Goal: Task Accomplishment & Management: Manage account settings

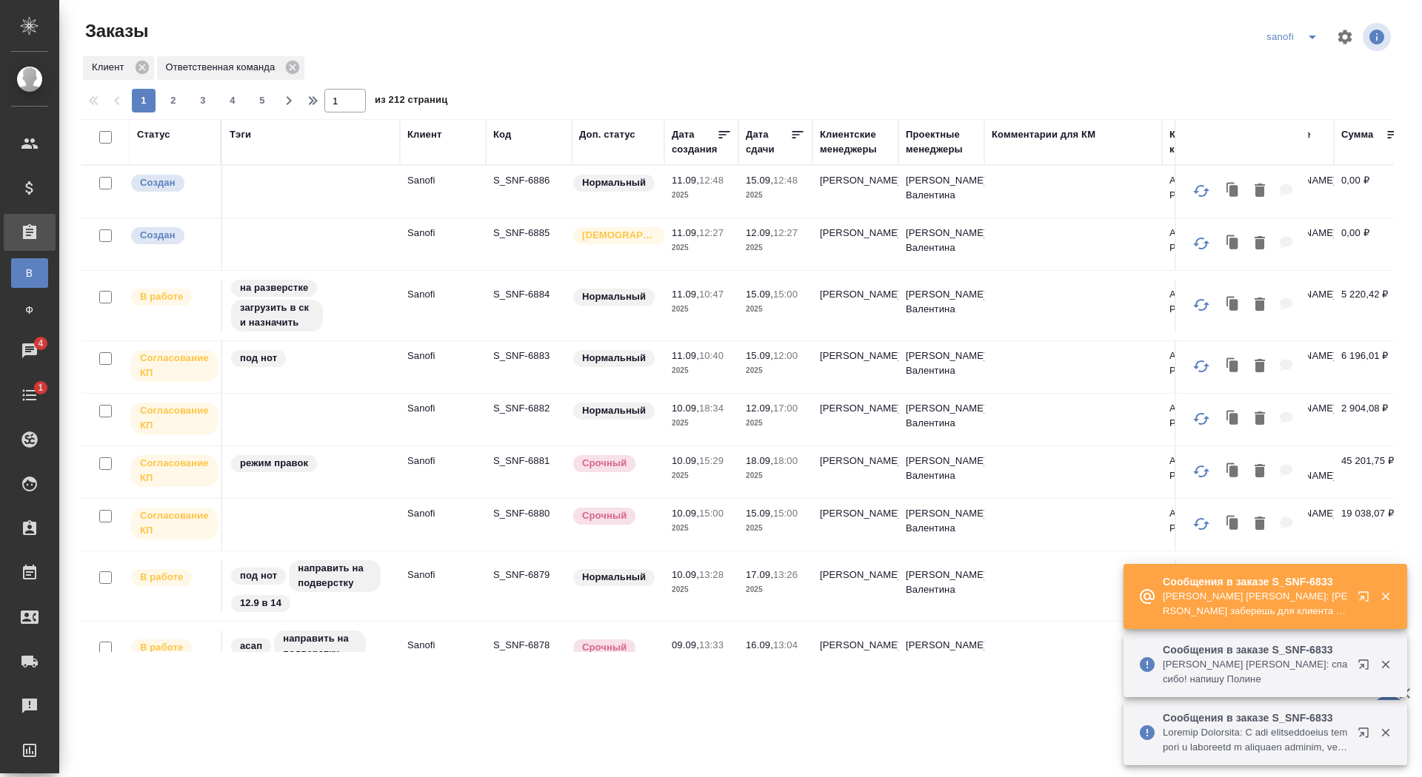
click at [521, 464] on td "S_SNF-6881" at bounding box center [529, 472] width 86 height 52
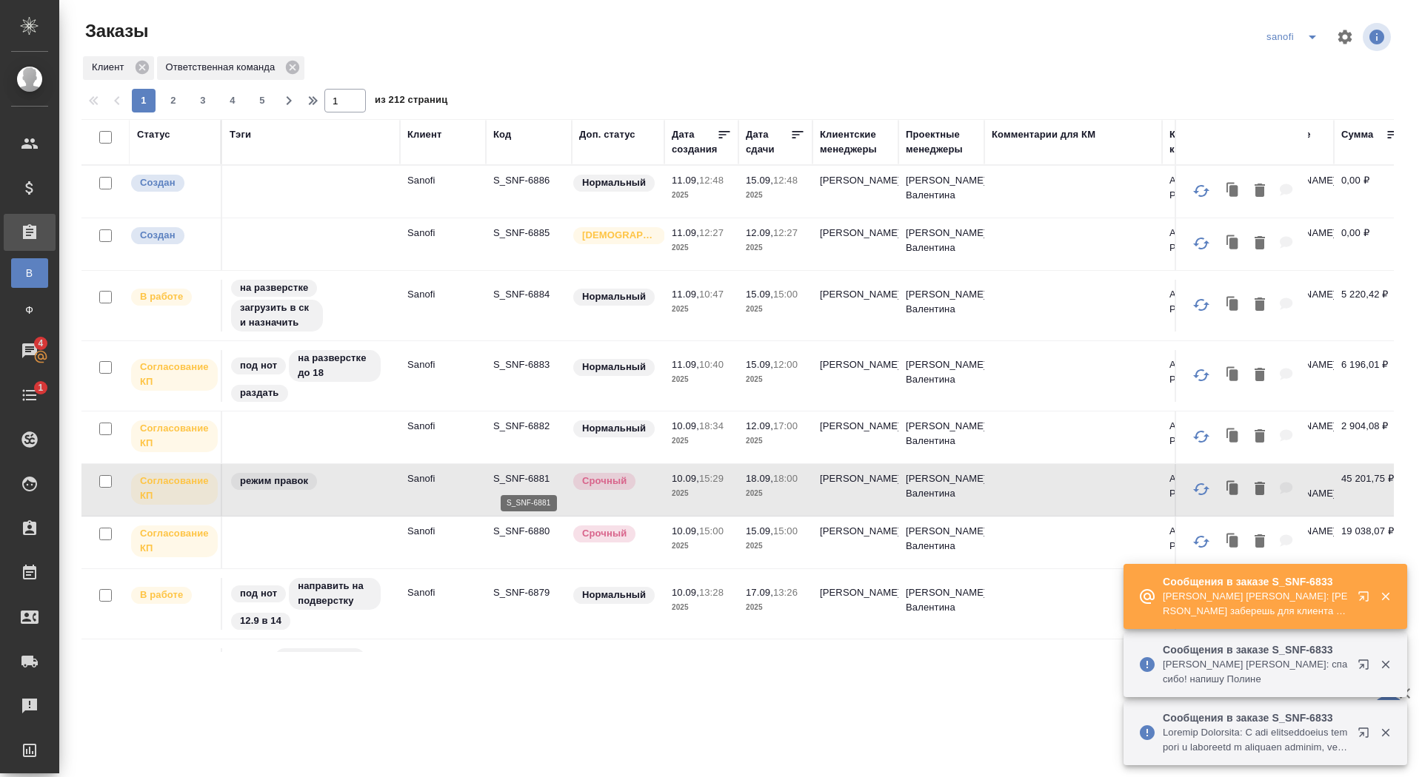
click at [518, 480] on p "S_SNF-6881" at bounding box center [528, 479] width 71 height 15
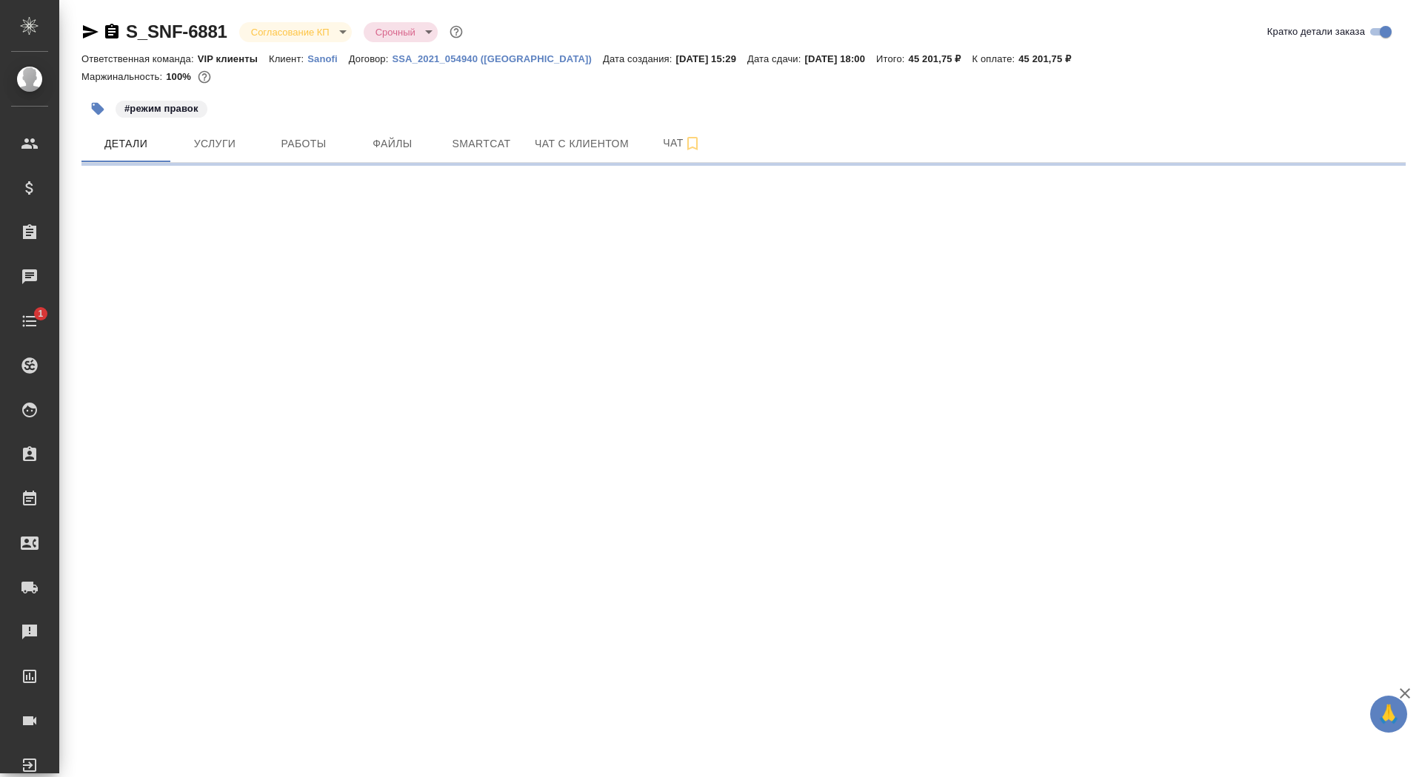
select select "RU"
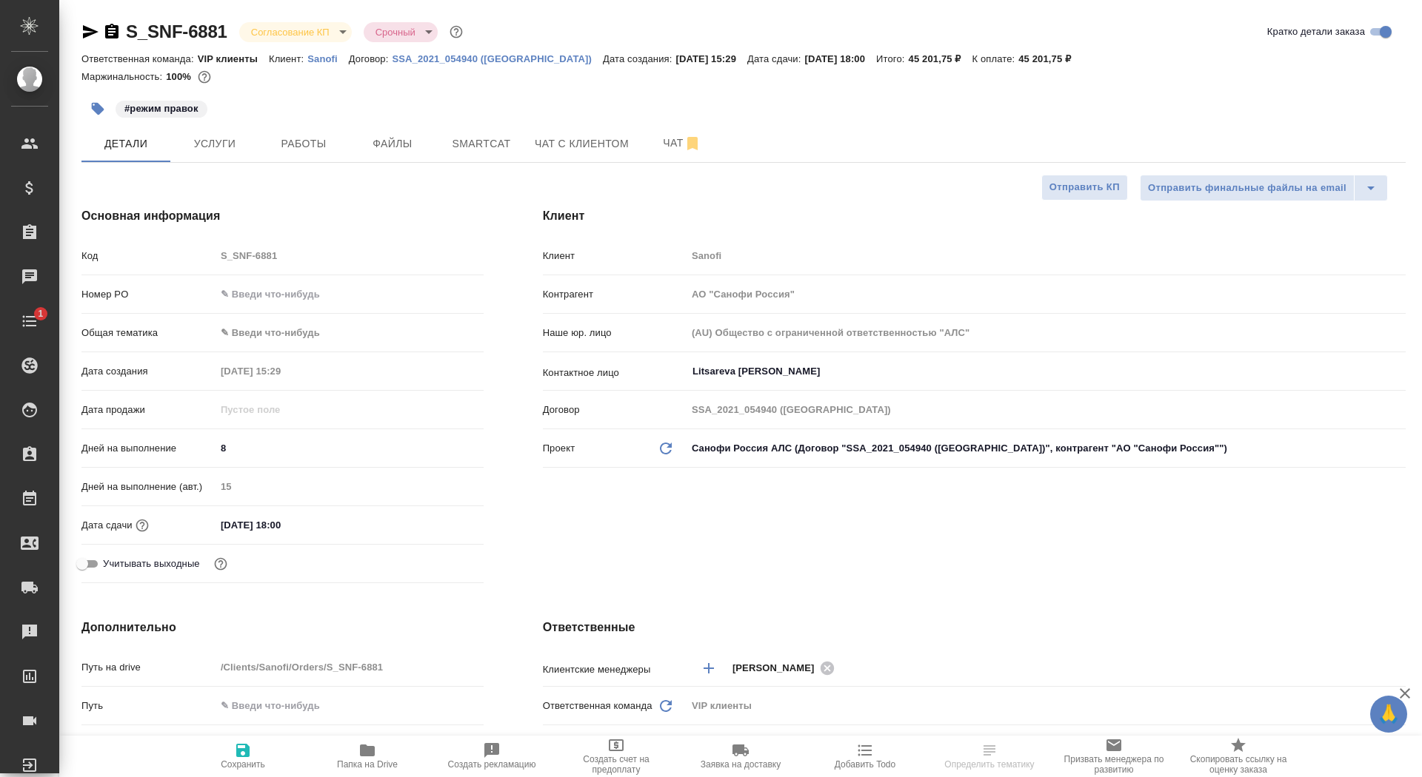
type textarea "x"
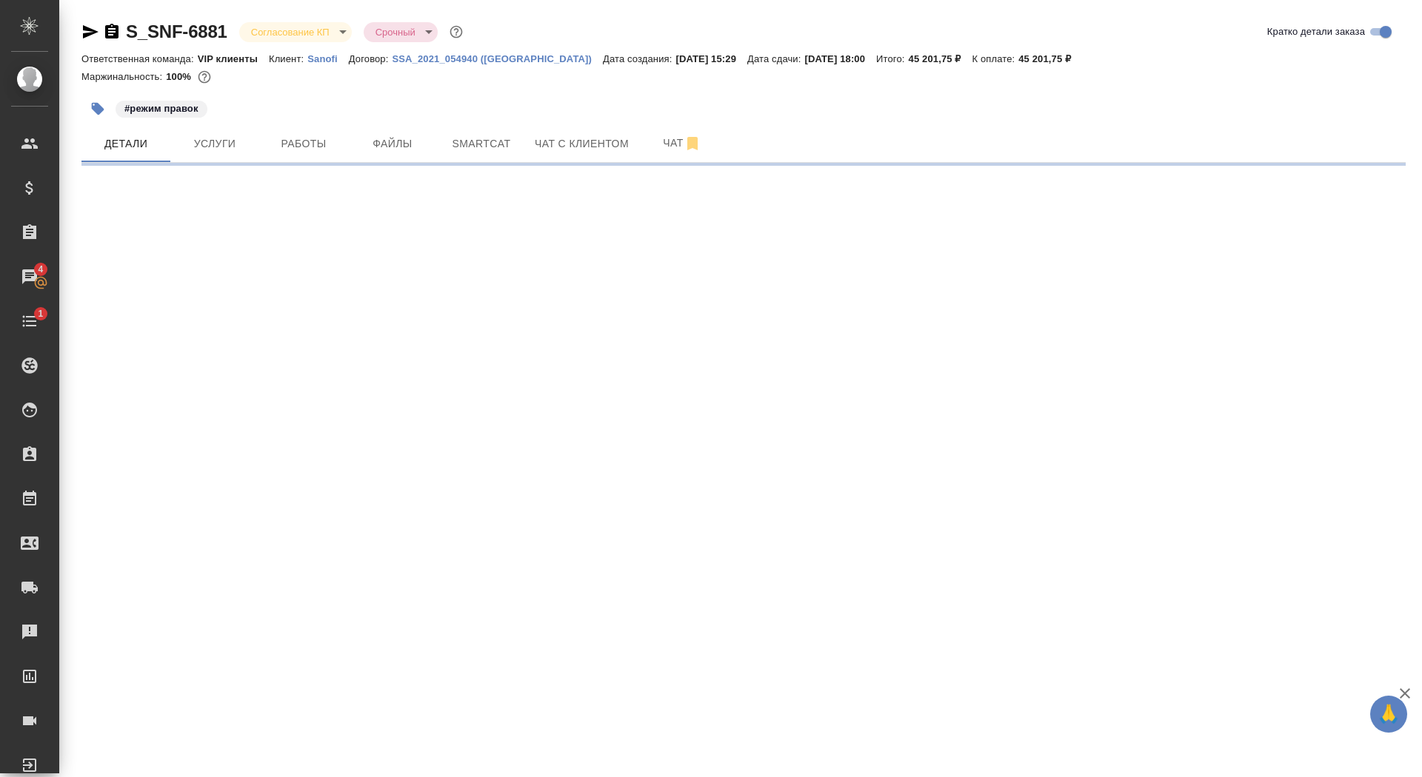
select select "RU"
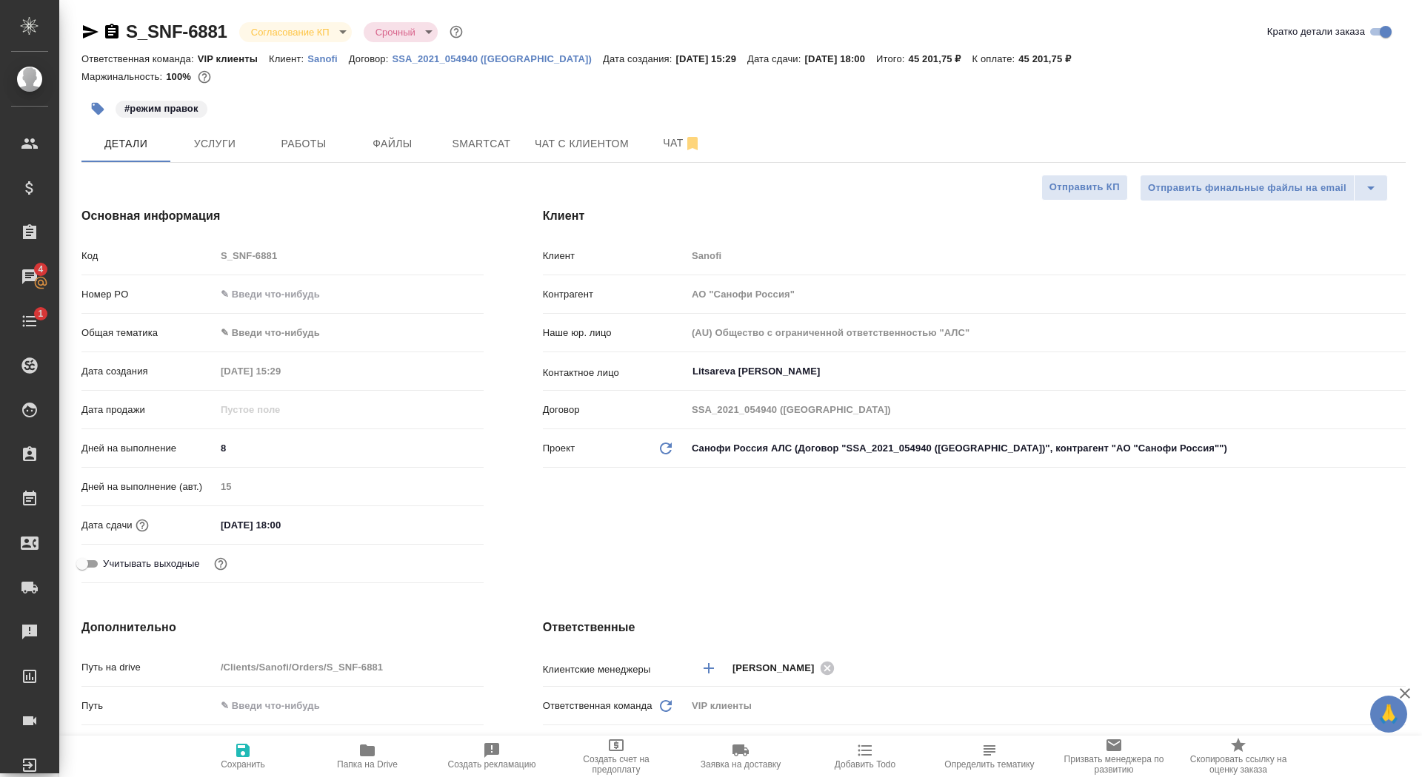
type textarea "x"
click at [267, 277] on div "Код S_SNF-6881" at bounding box center [282, 262] width 402 height 38
click at [270, 298] on input "text" at bounding box center [349, 294] width 267 height 21
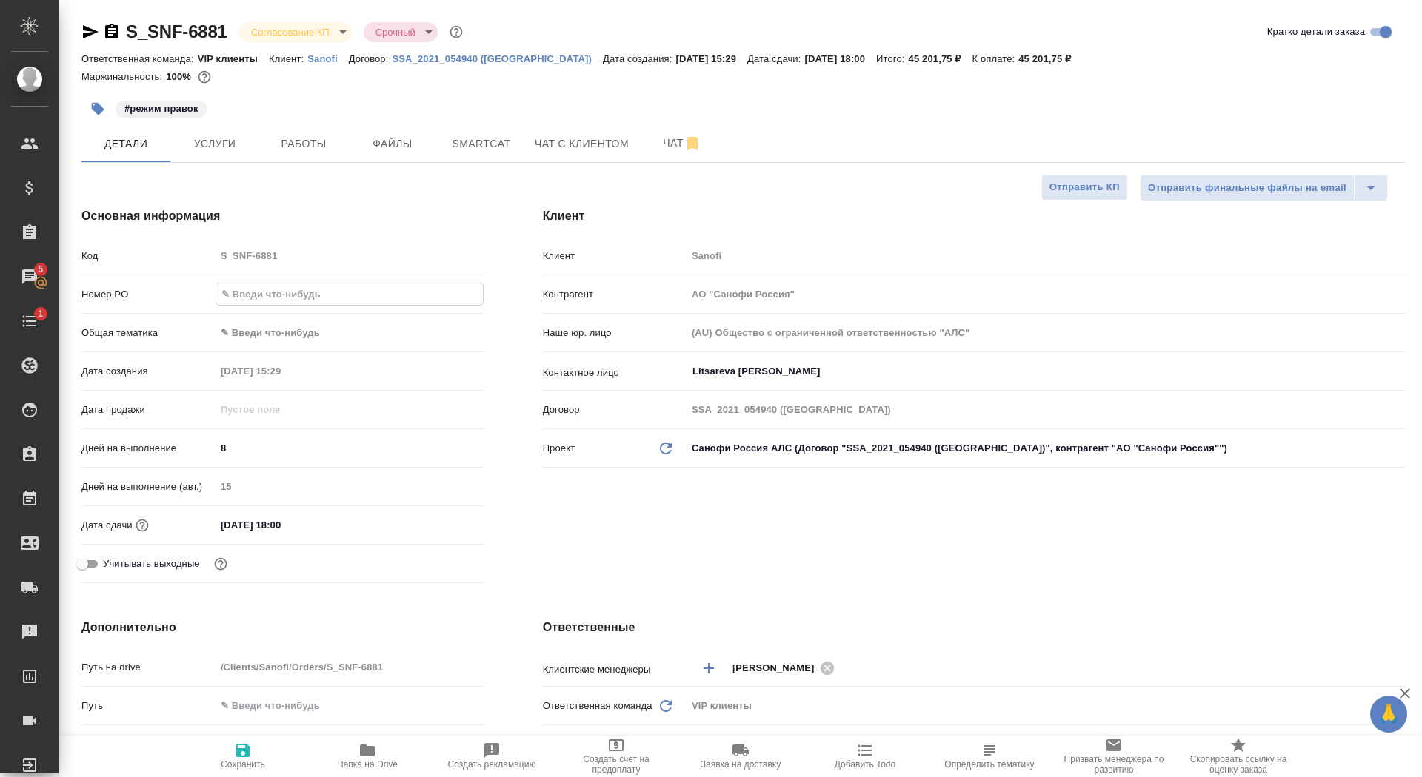
paste input "E005851795"
type input "E005851795"
type textarea "x"
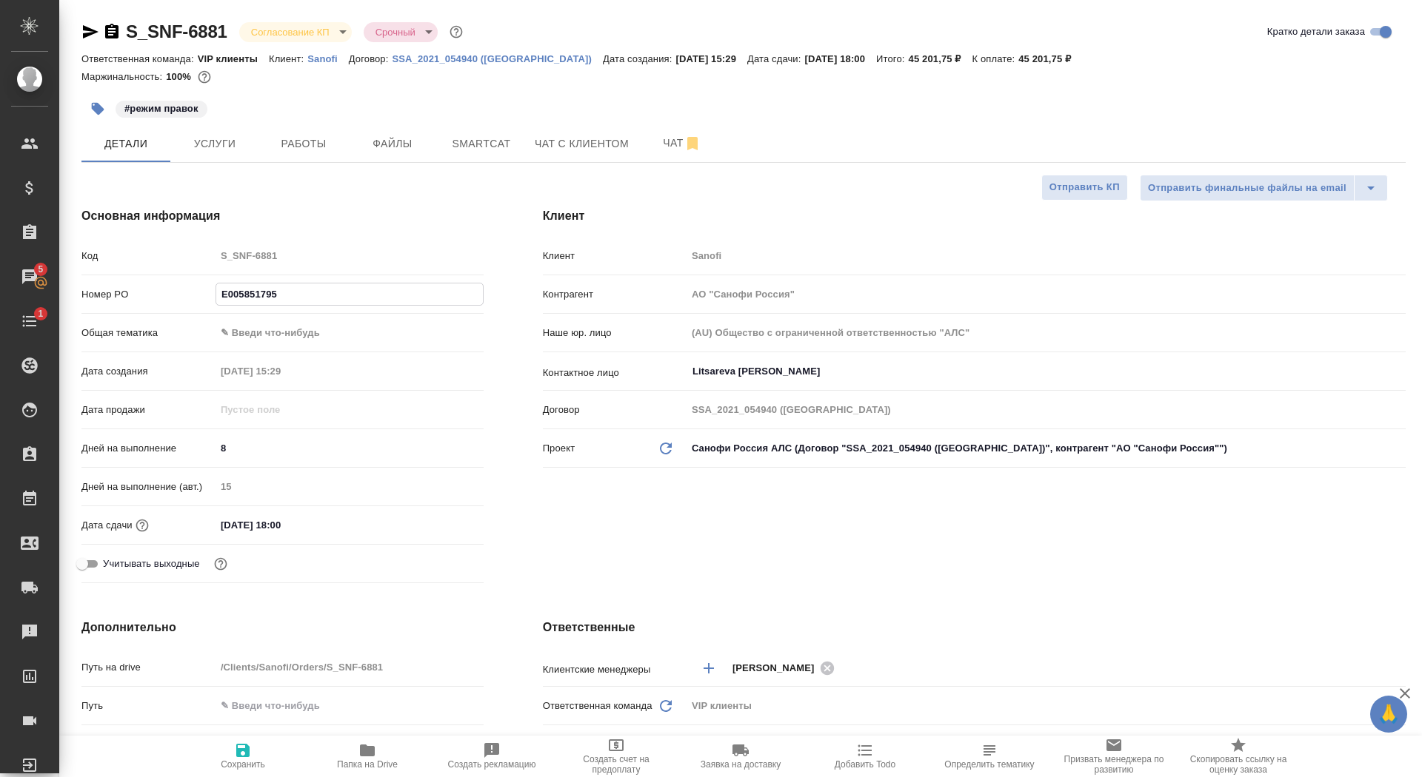
type input "E005851795"
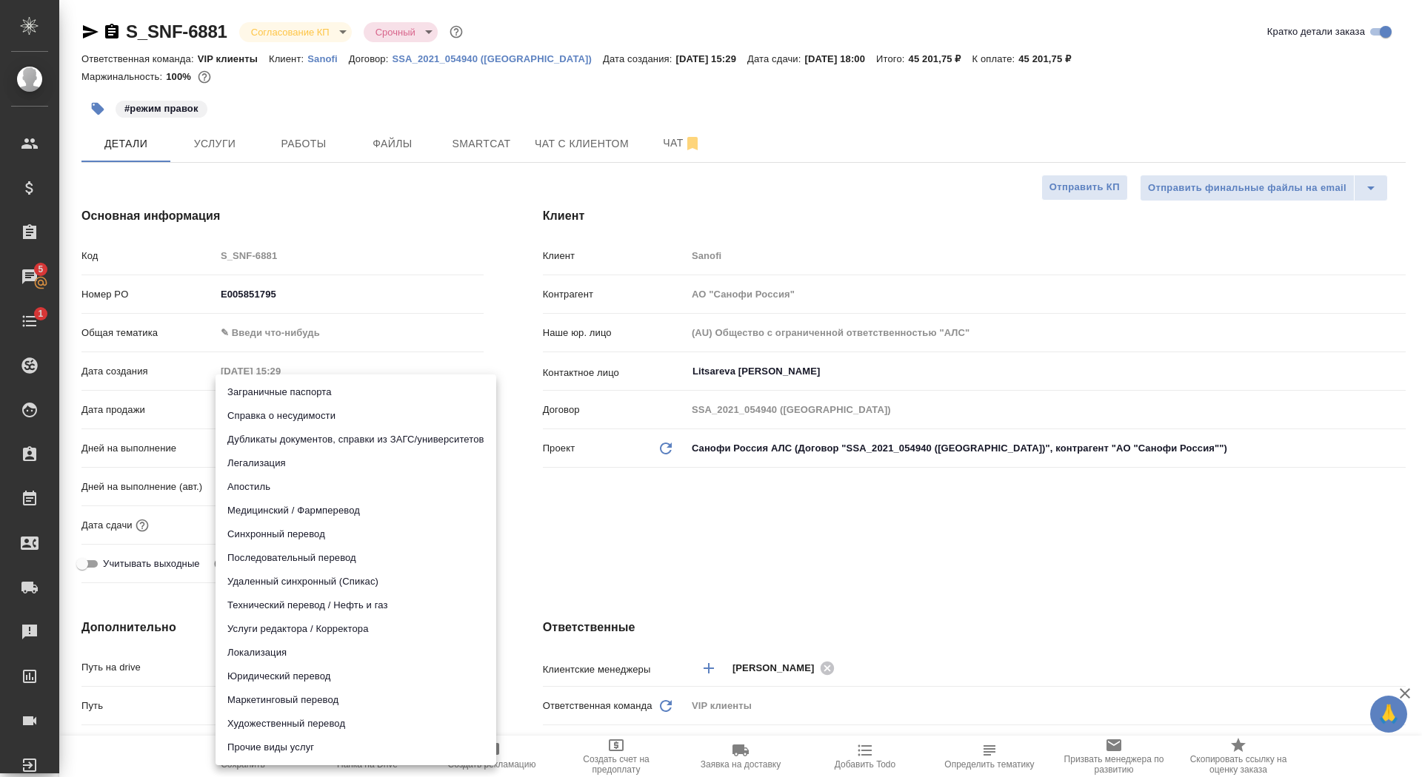
click at [281, 733] on body "🙏 .cls-1 fill:#fff; AWATERA Saydasheva Dilyara Клиенты Спецификации Заказы 5 Ча…" at bounding box center [711, 388] width 1422 height 777
click at [130, 777] on div at bounding box center [711, 388] width 1422 height 777
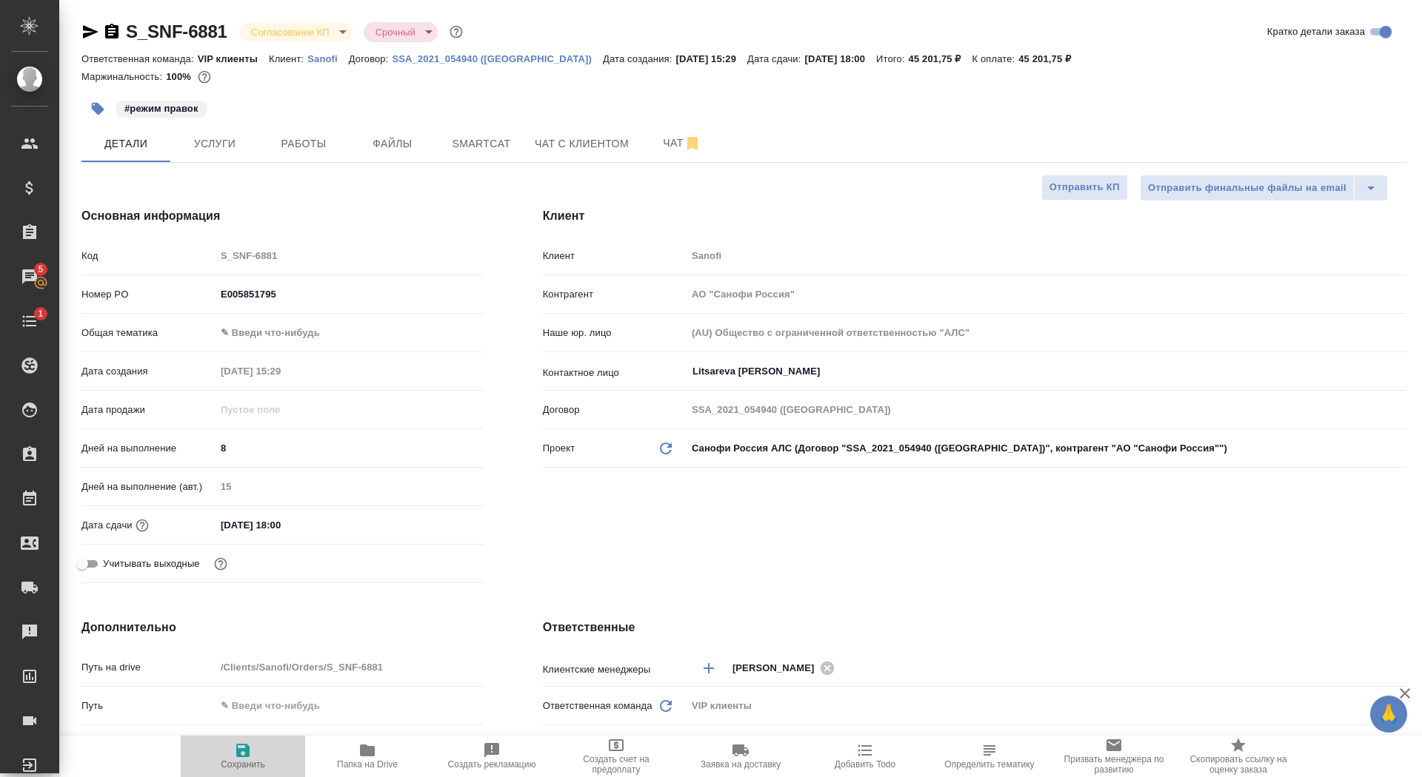
click at [214, 763] on span "Сохранить" at bounding box center [243, 756] width 107 height 28
type textarea "x"
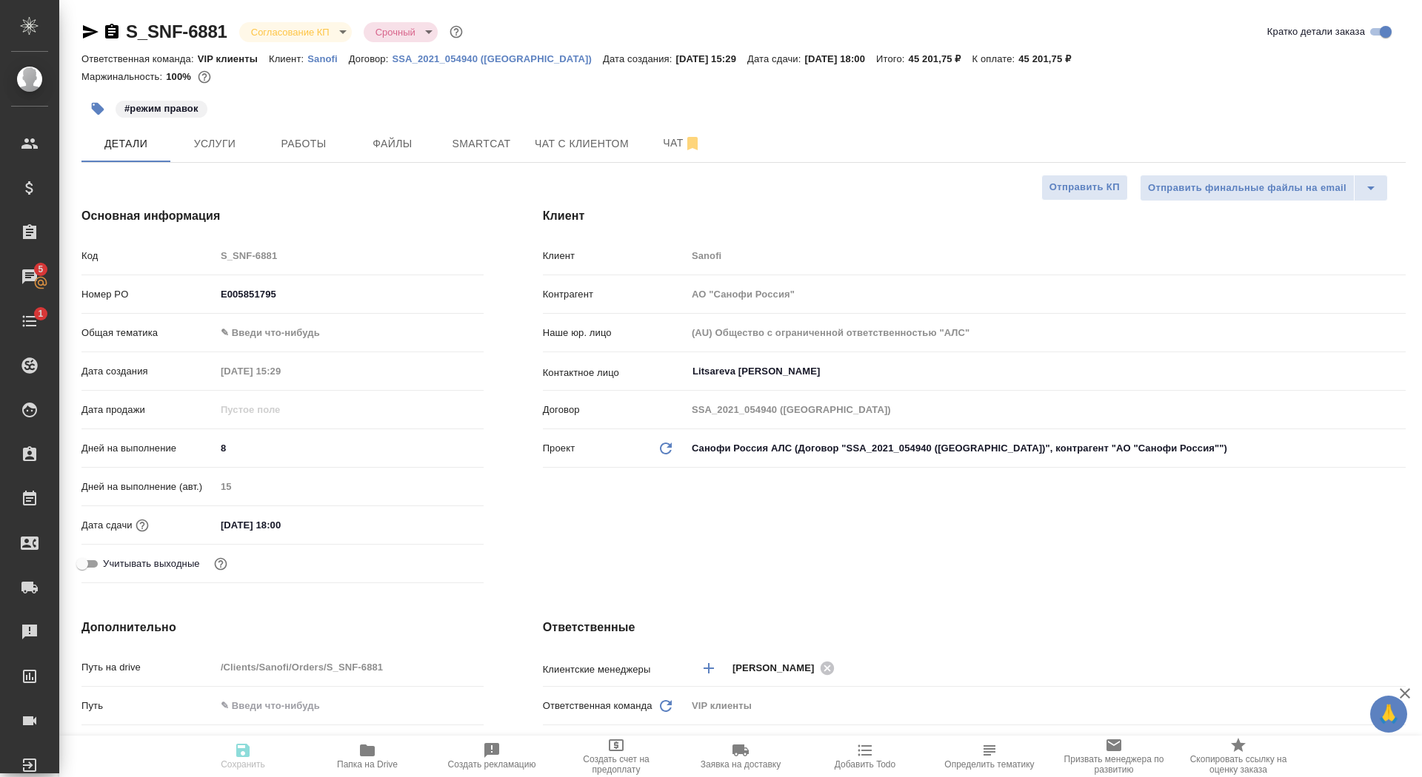
type textarea "x"
click at [232, 751] on span "Сохранить" at bounding box center [243, 756] width 107 height 28
type textarea "x"
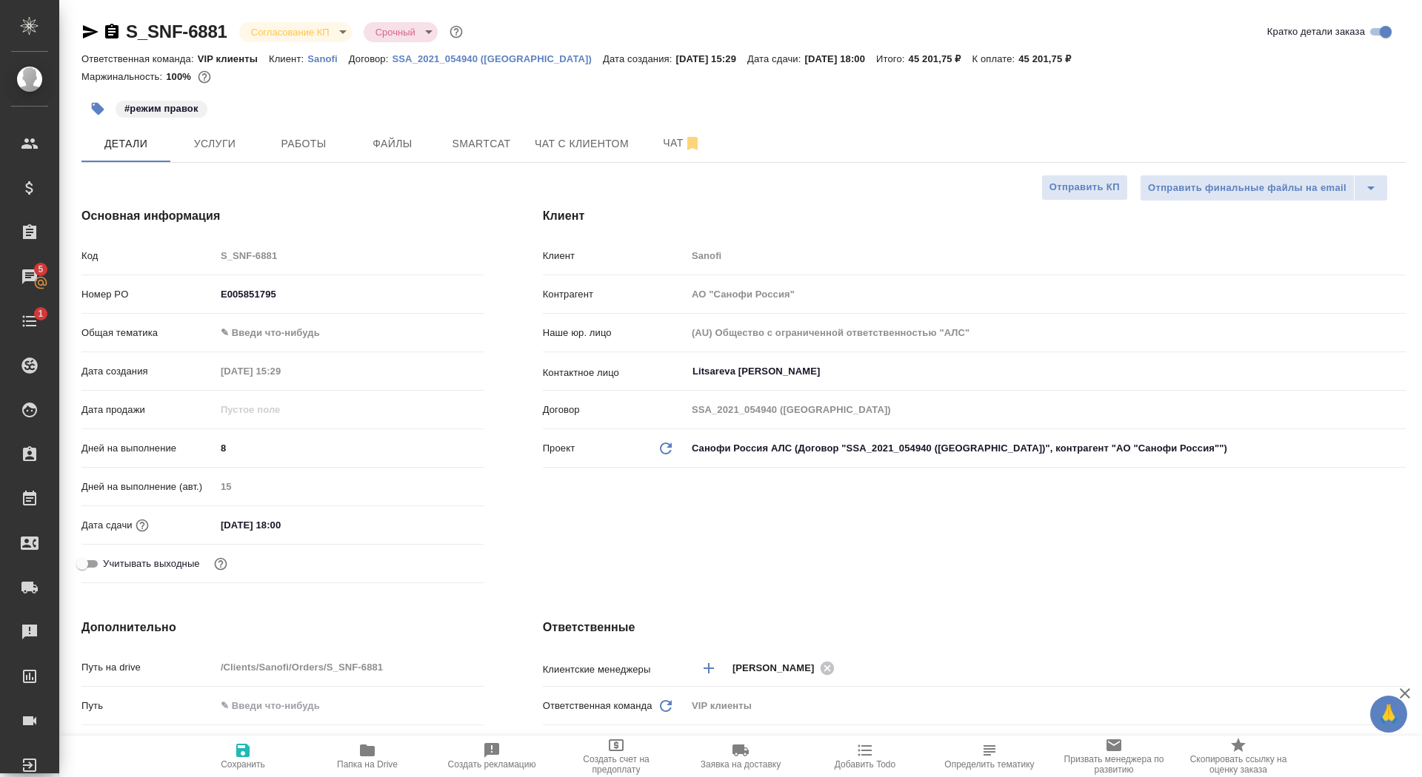
type textarea "x"
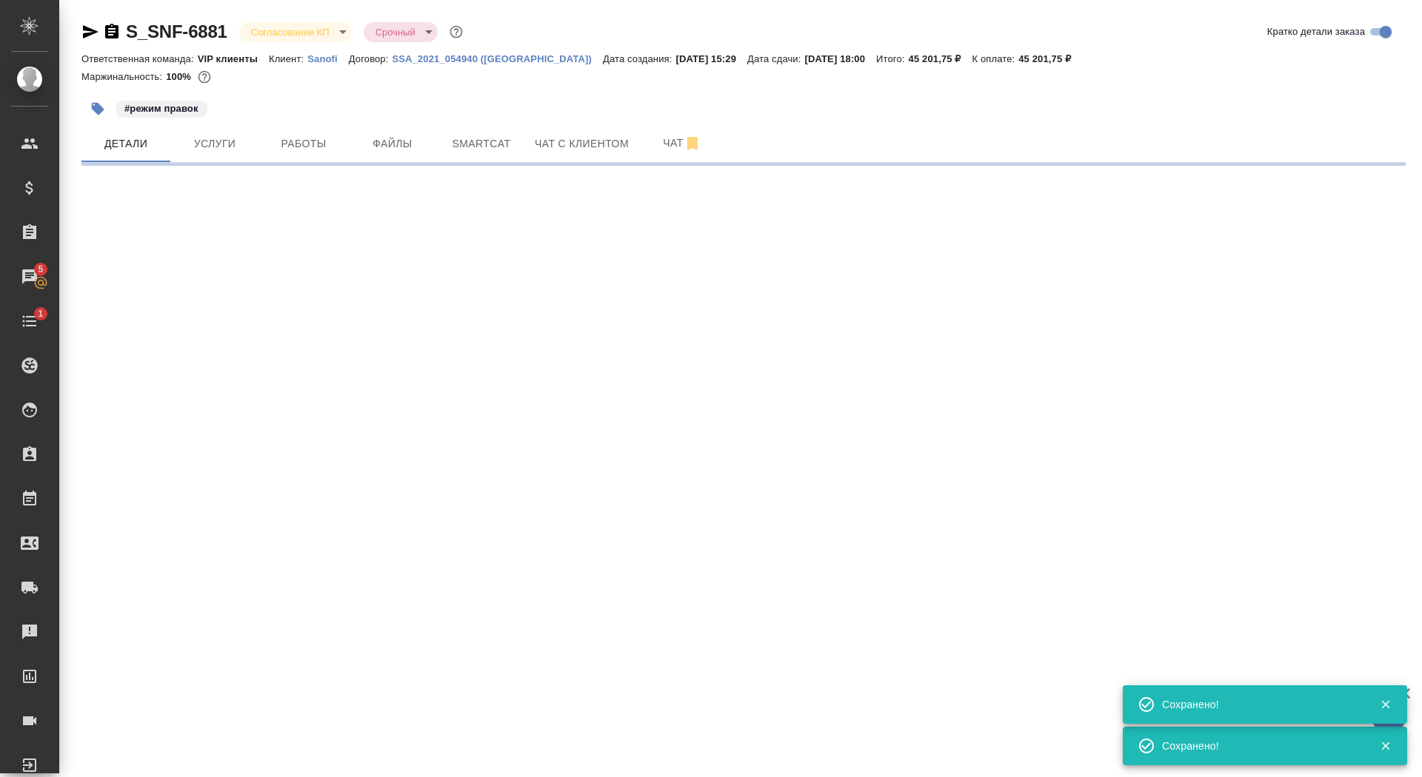
click at [282, 39] on body "🙏 .cls-1 fill:#fff; AWATERA Saydasheva Dilyara Клиенты Спецификации Заказы 5 Ча…" at bounding box center [711, 388] width 1422 height 777
select select "RU"
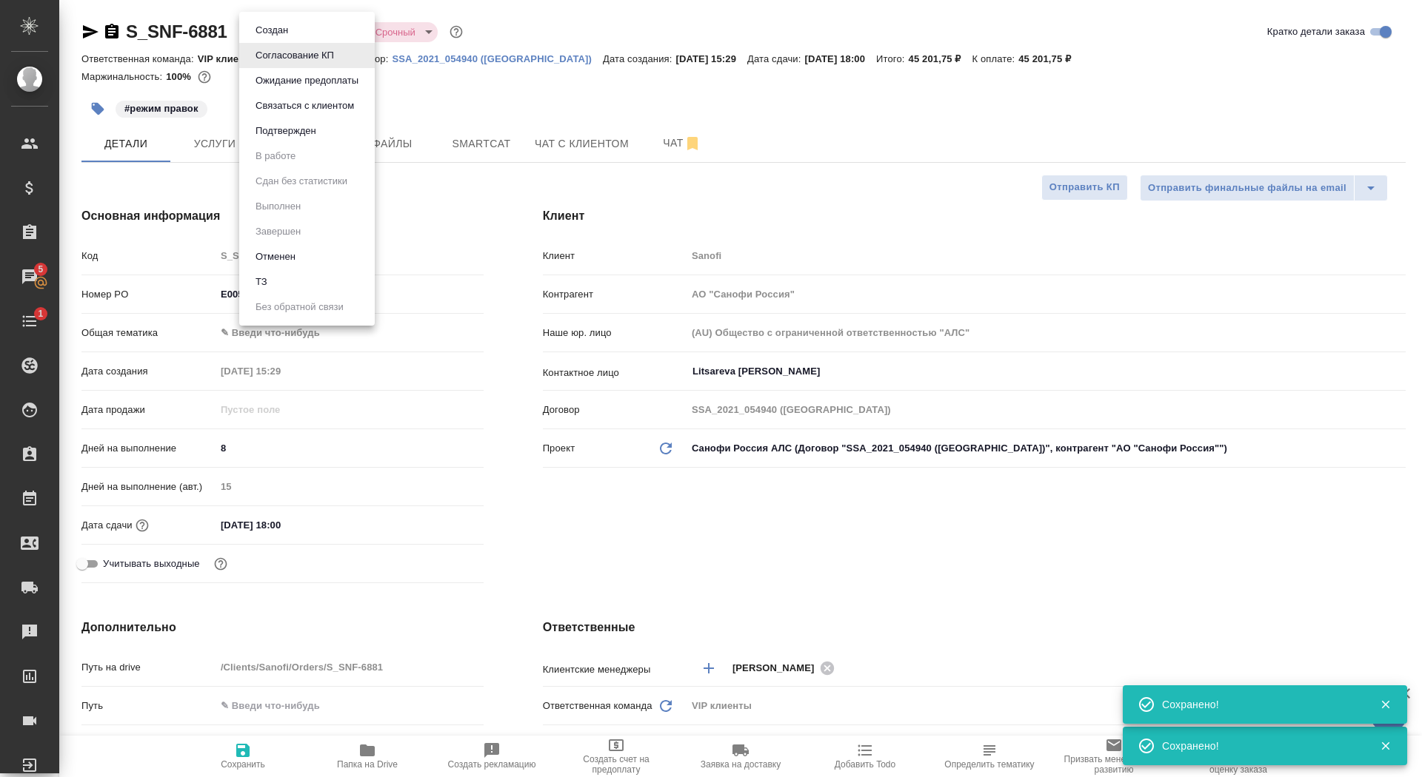
type textarea "x"
click at [309, 142] on li "Подтвержден" at bounding box center [306, 130] width 135 height 25
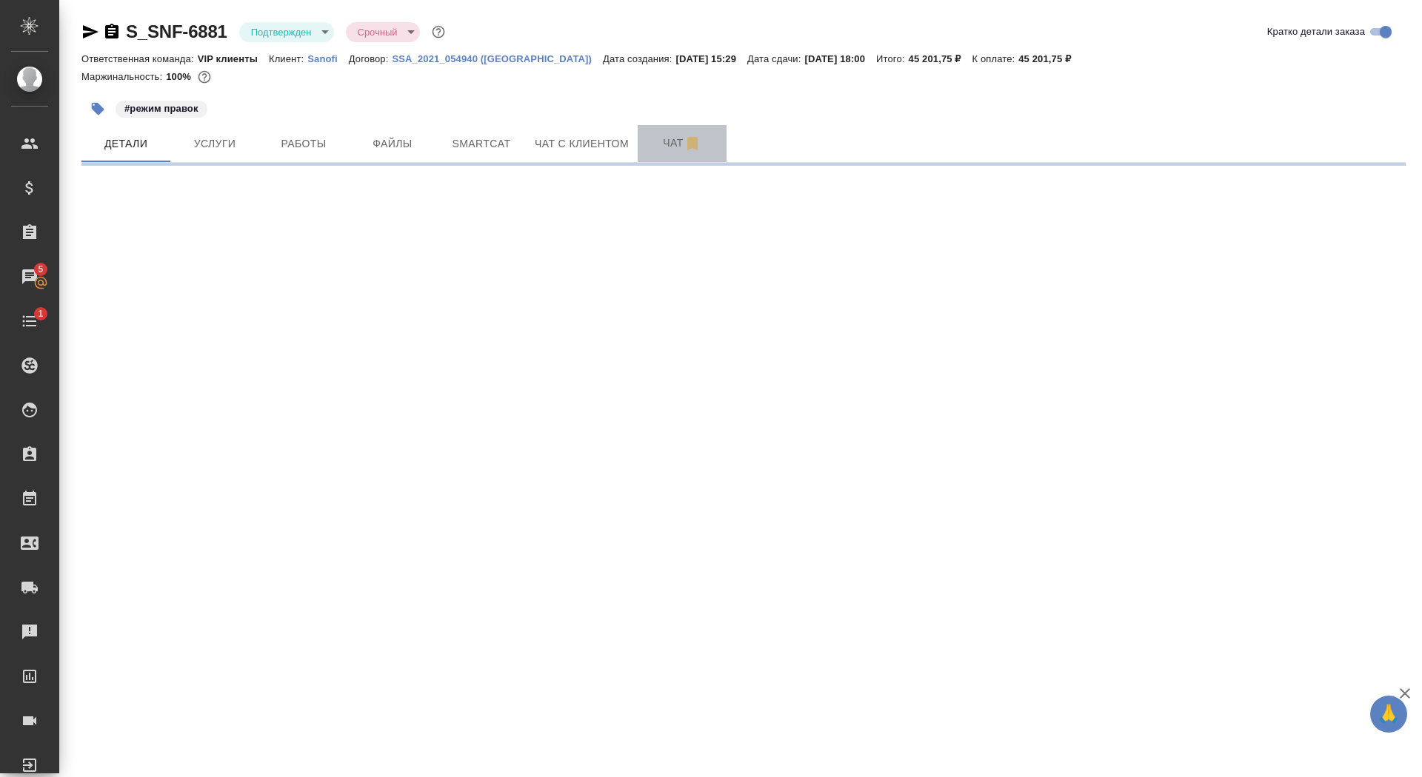
click at [651, 144] on span "Чат" at bounding box center [681, 143] width 71 height 19
select select "RU"
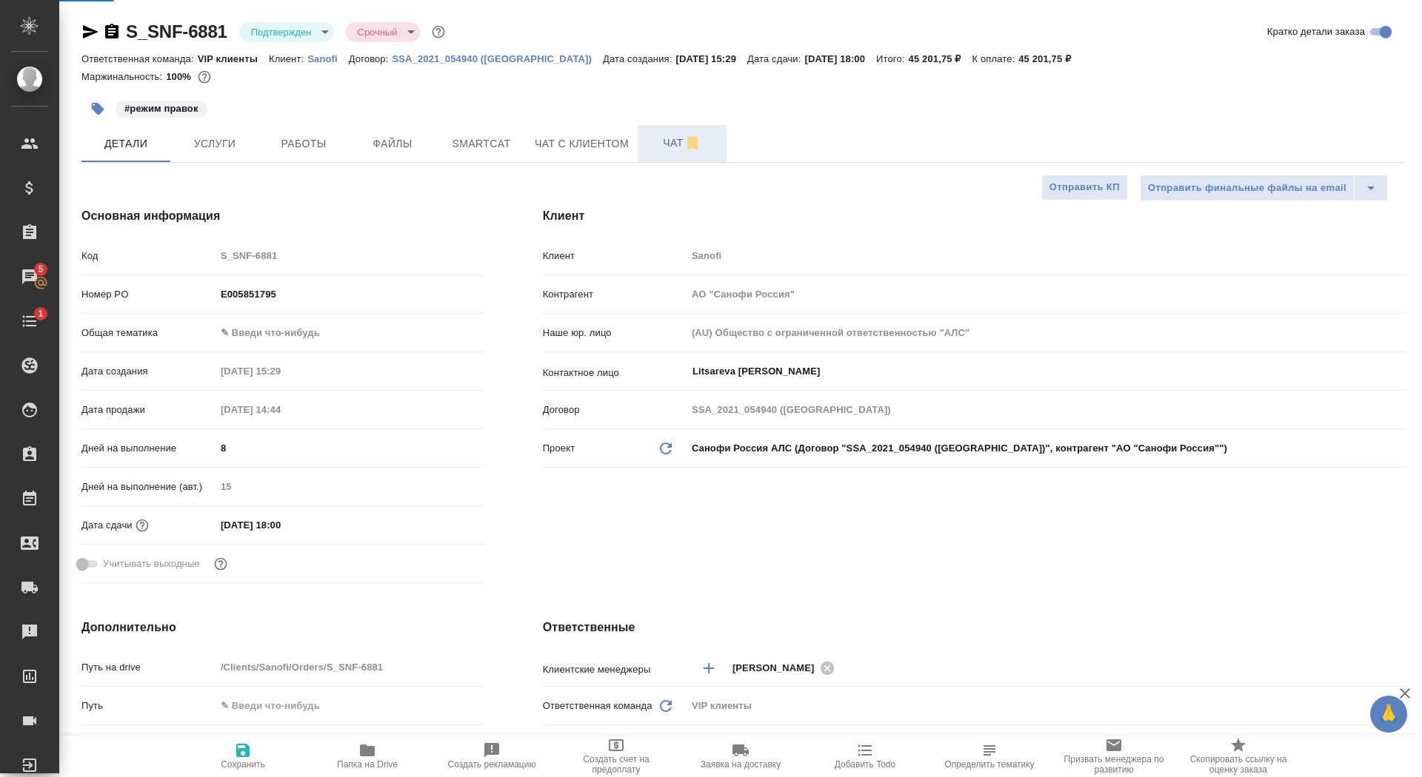
type textarea "x"
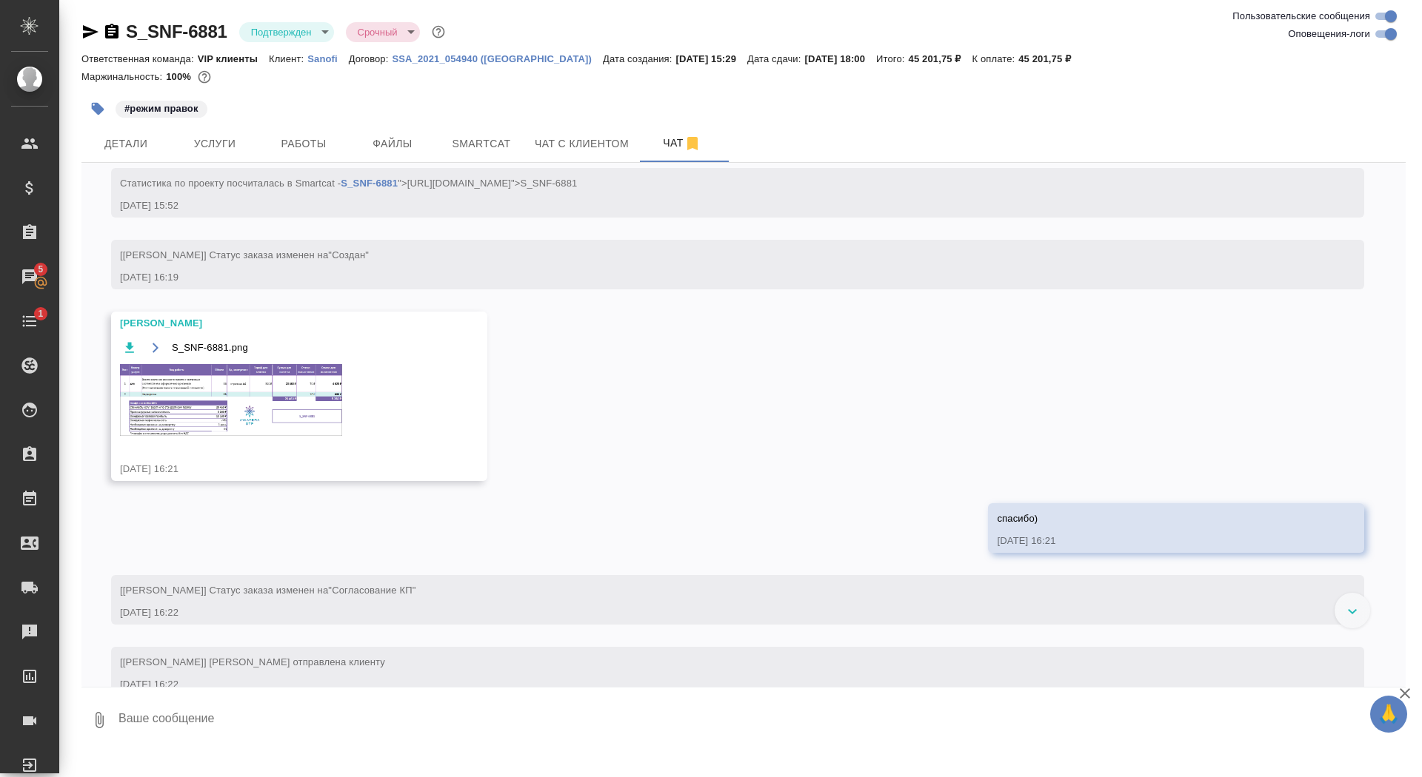
scroll to position [809, 0]
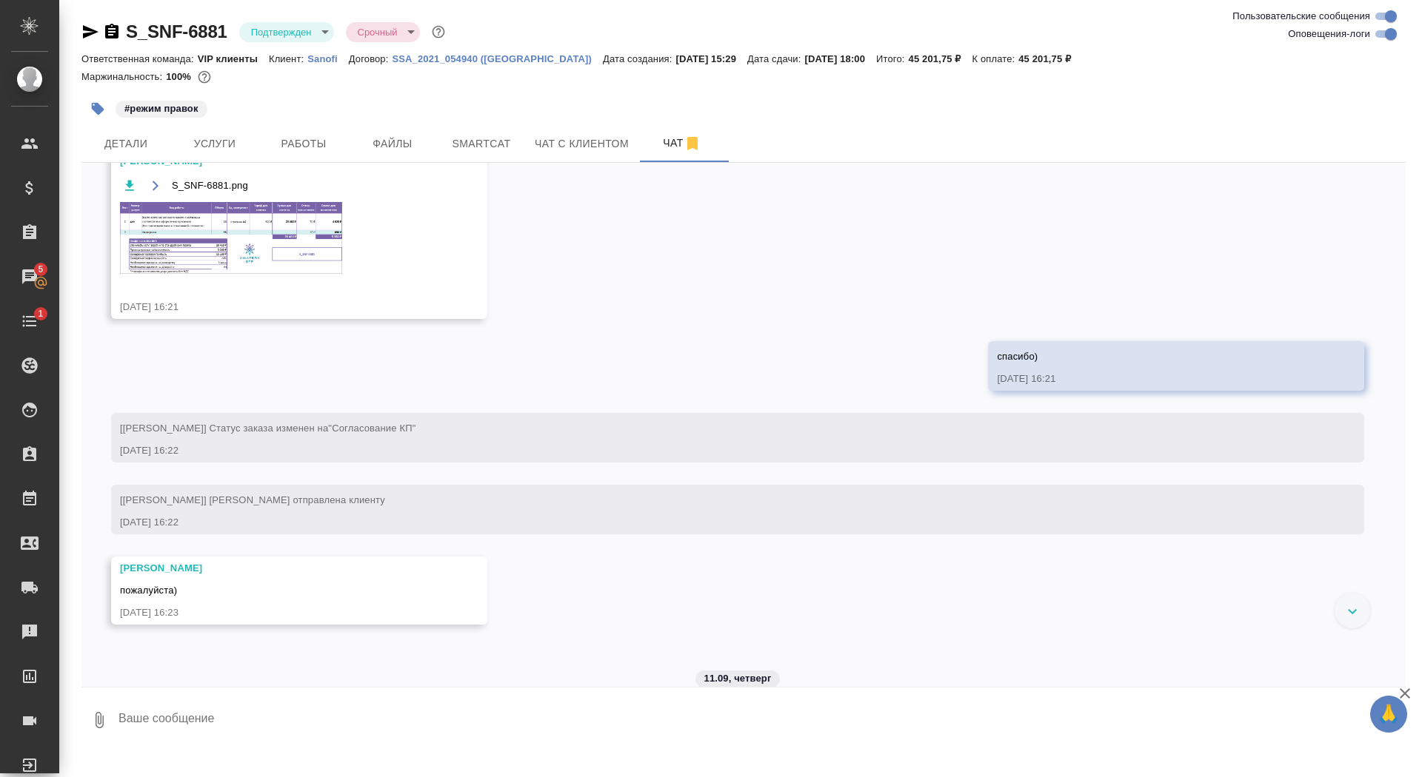
click at [273, 274] on img at bounding box center [231, 238] width 222 height 72
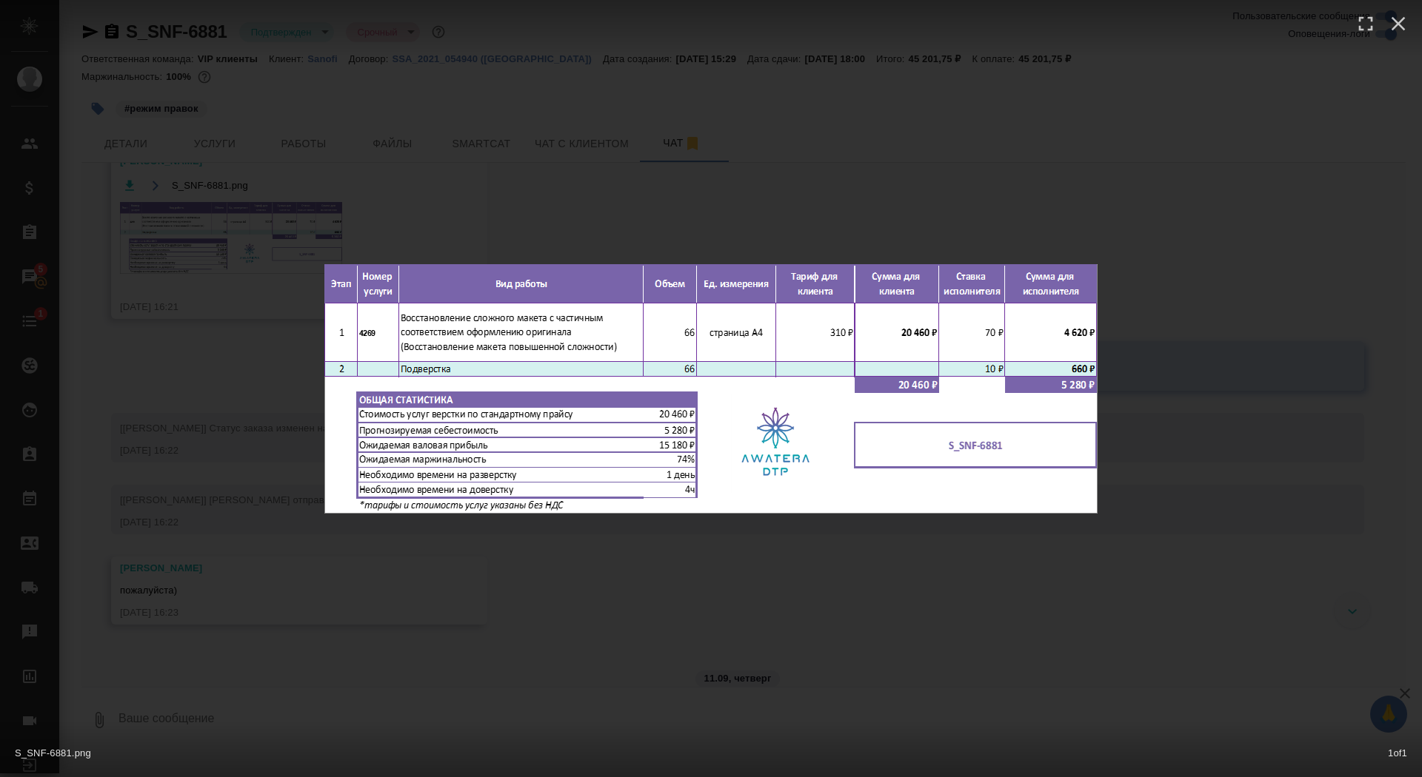
click at [243, 294] on div "S_SNF-6881.png 1 of 1" at bounding box center [711, 388] width 1422 height 777
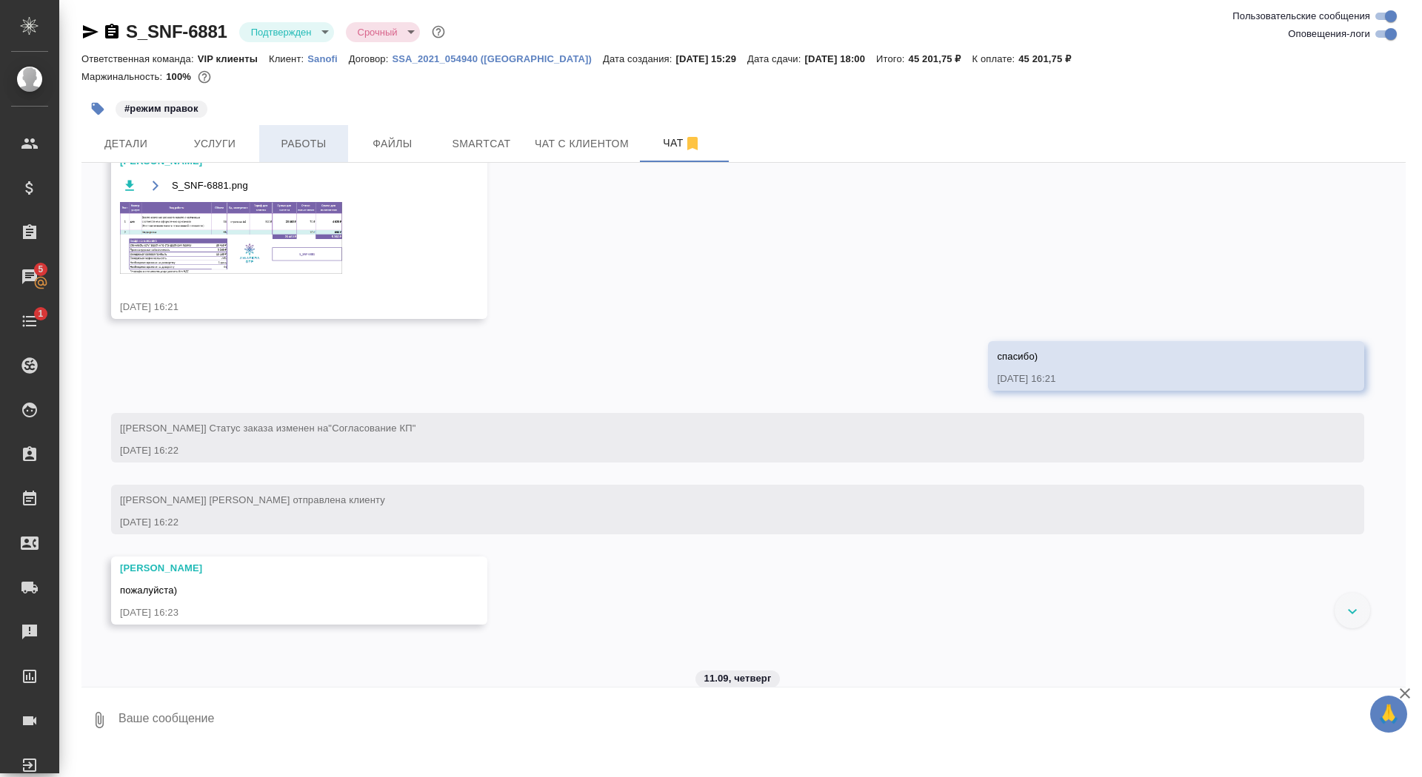
click at [310, 142] on span "Работы" at bounding box center [303, 144] width 71 height 19
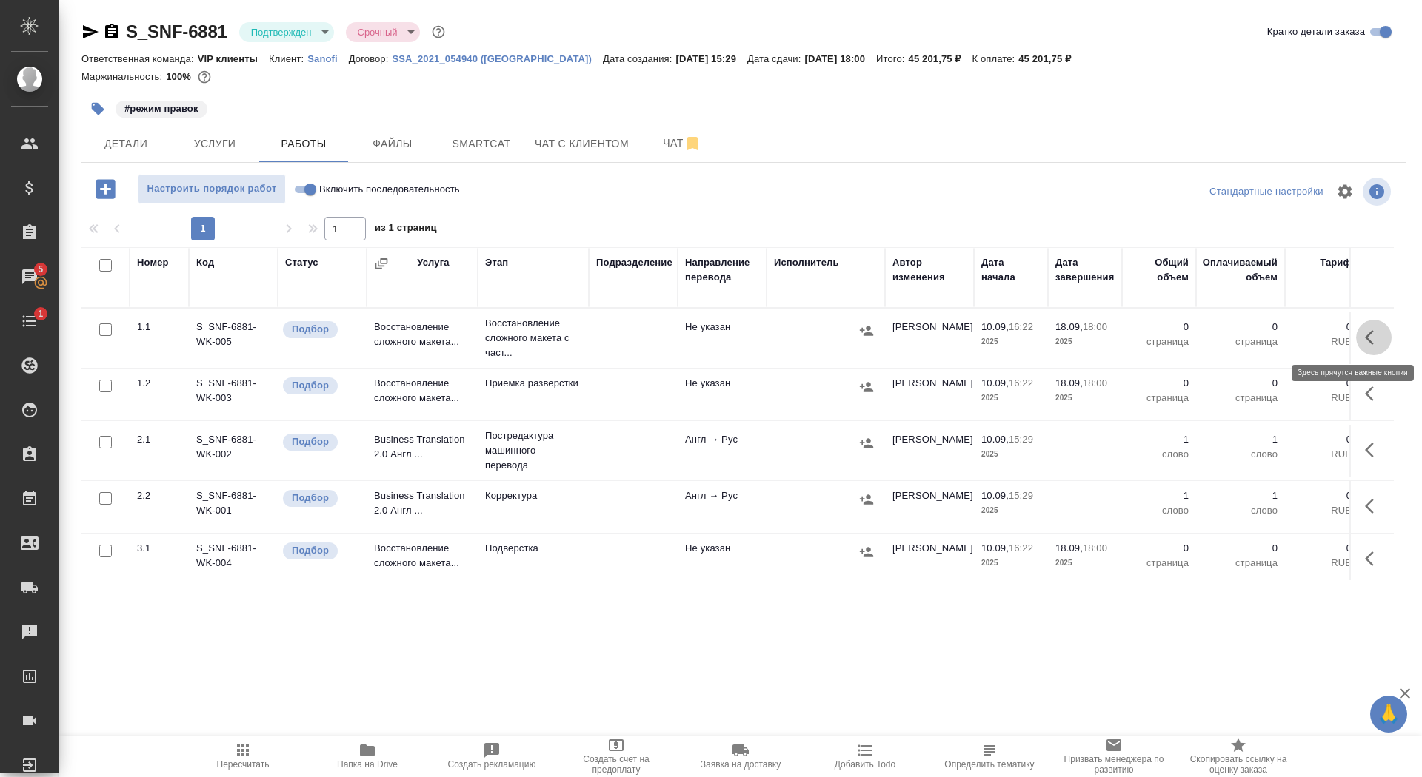
click at [1367, 332] on icon "button" at bounding box center [1374, 338] width 18 height 18
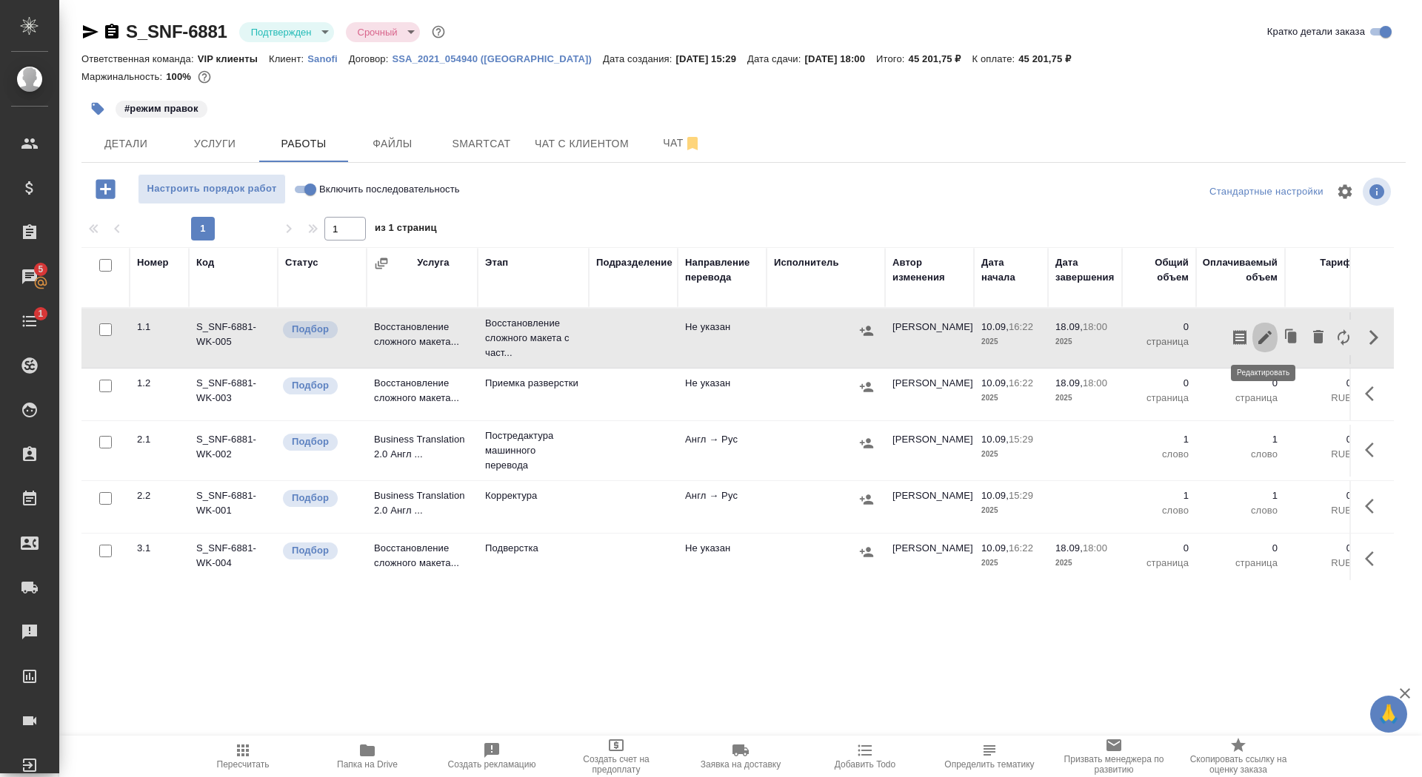
click at [1259, 333] on icon "button" at bounding box center [1265, 338] width 18 height 18
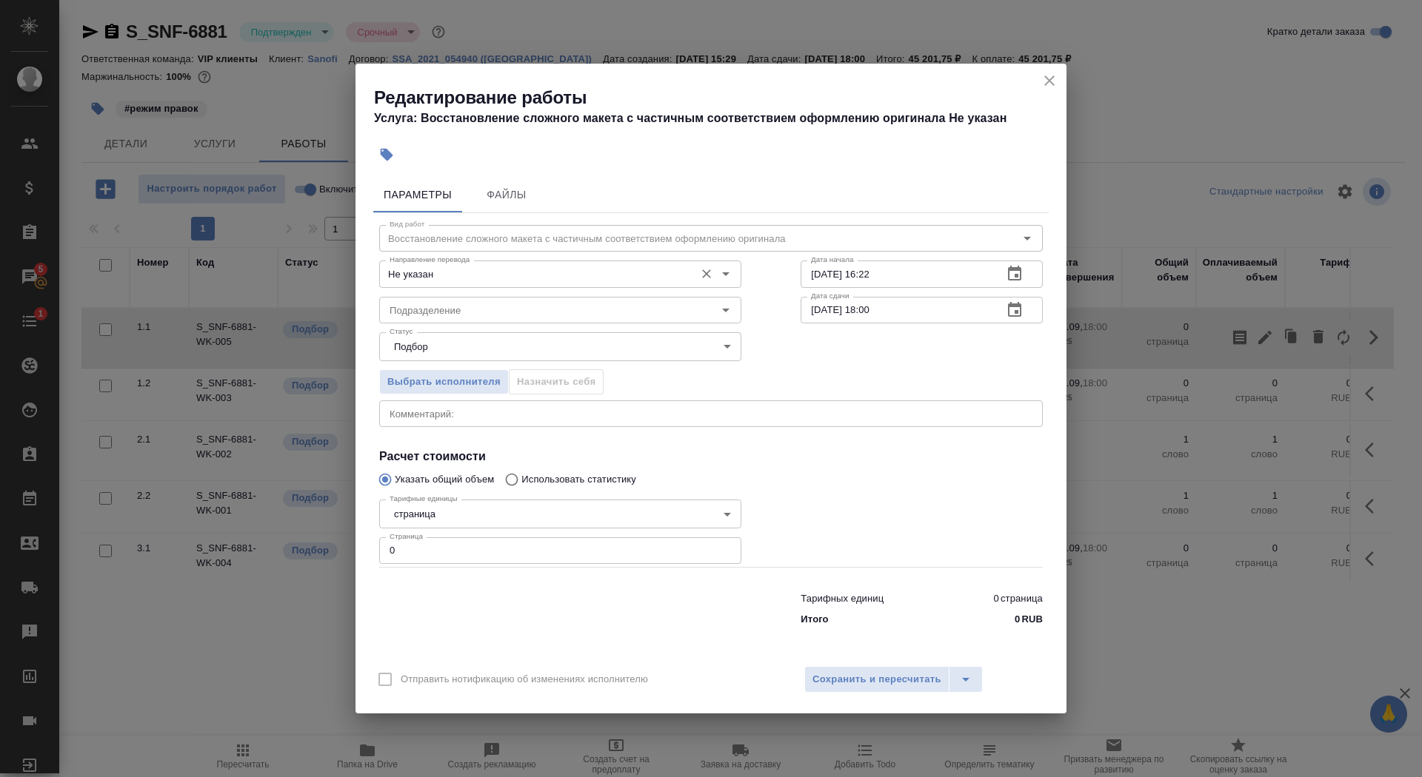
click at [526, 281] on input "Не указан" at bounding box center [536, 274] width 304 height 18
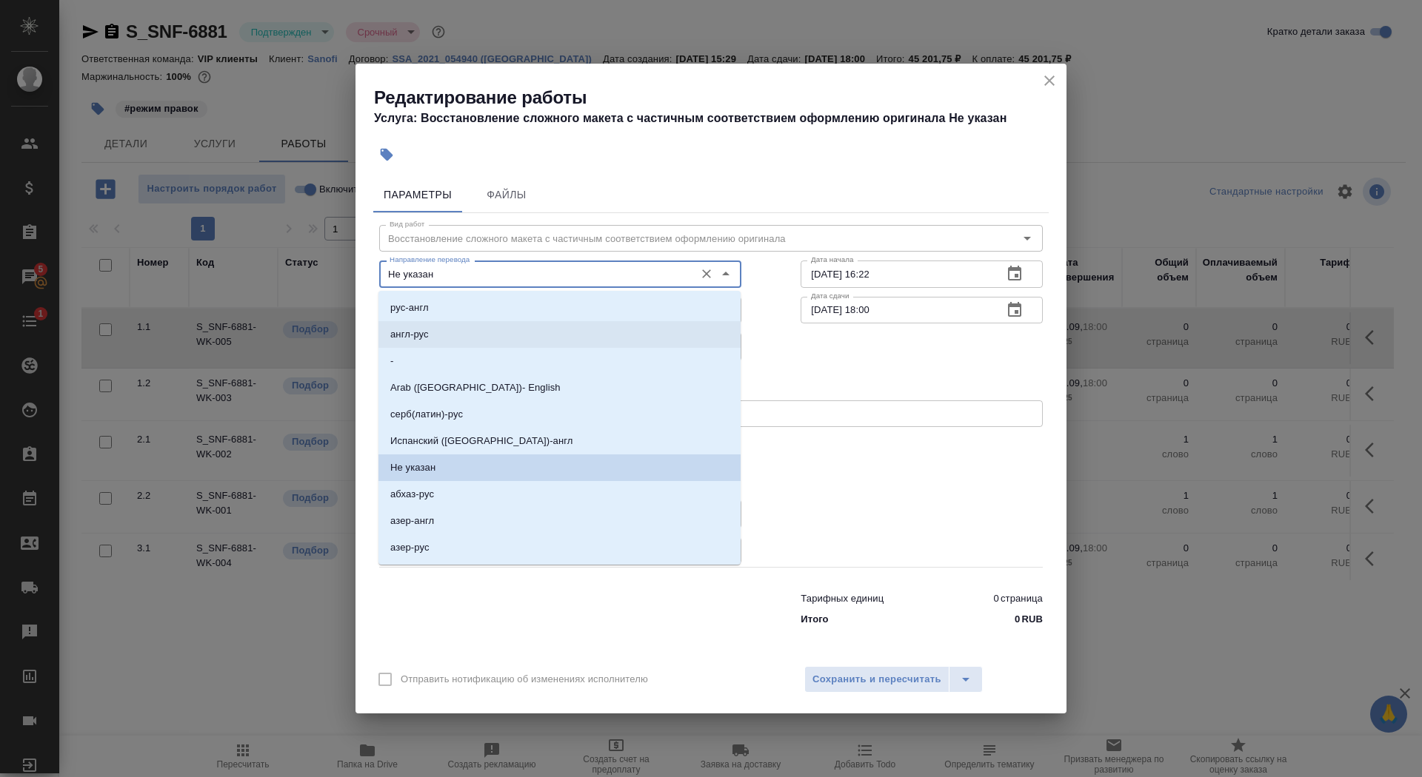
click at [515, 329] on li "англ-рус" at bounding box center [559, 334] width 362 height 27
type input "англ-рус"
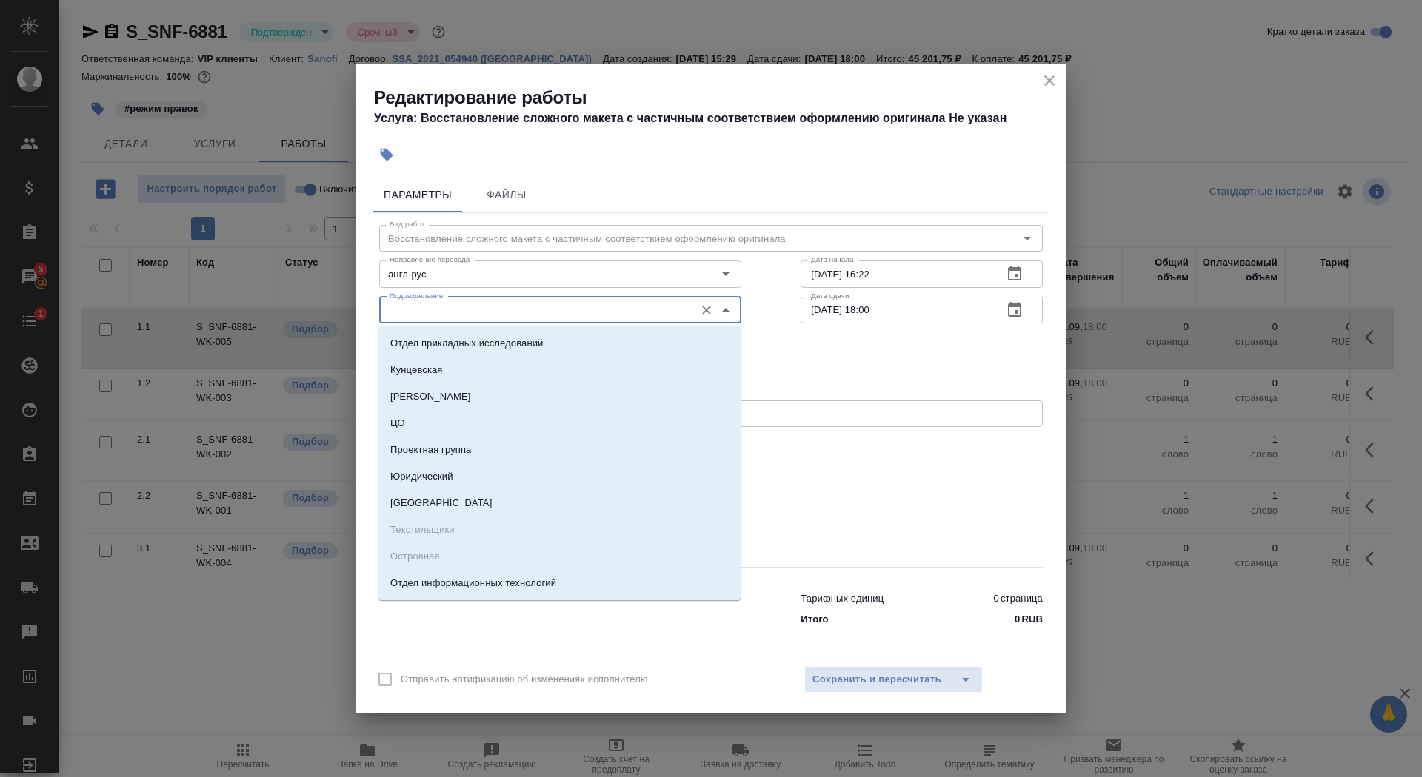
click at [509, 309] on input "Подразделение" at bounding box center [536, 310] width 304 height 18
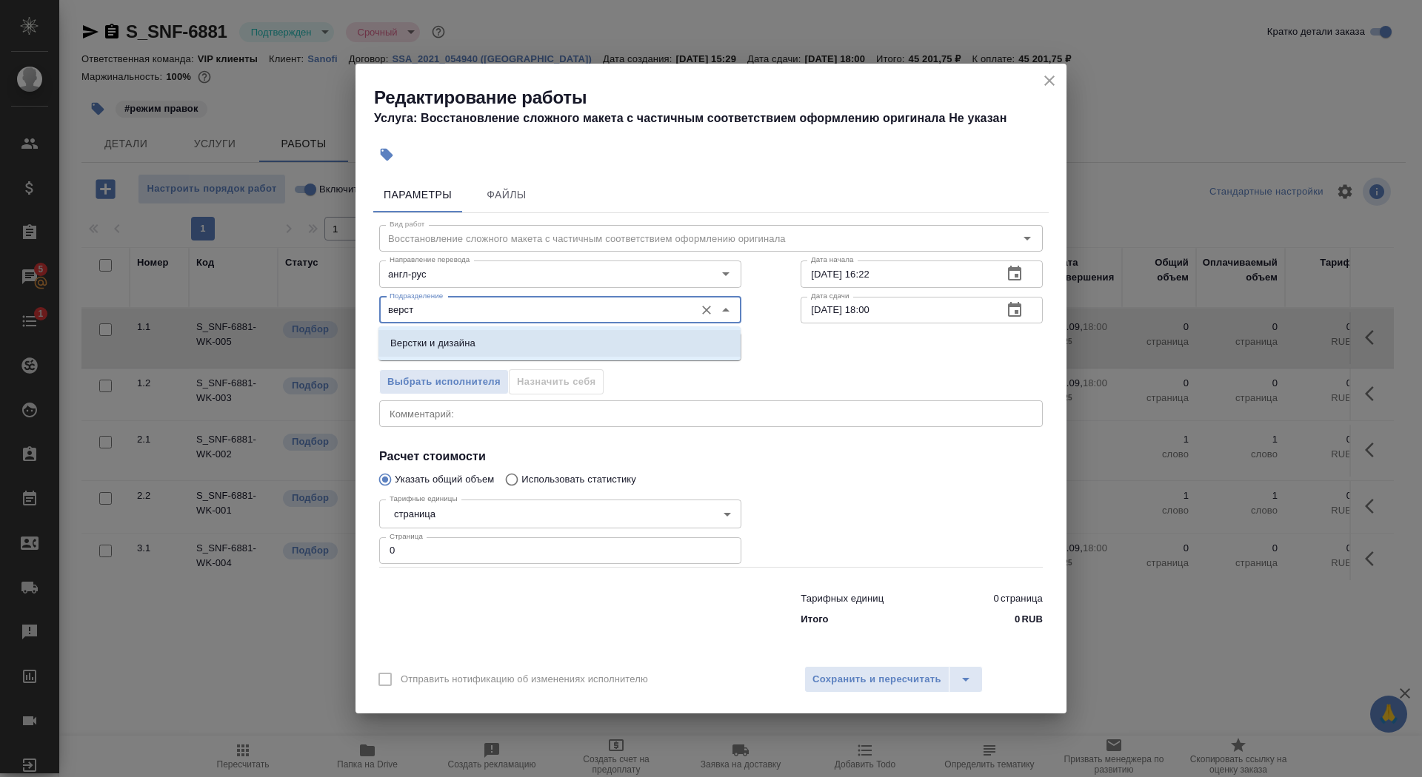
click at [513, 347] on li "Верстки и дизайна" at bounding box center [559, 343] width 362 height 27
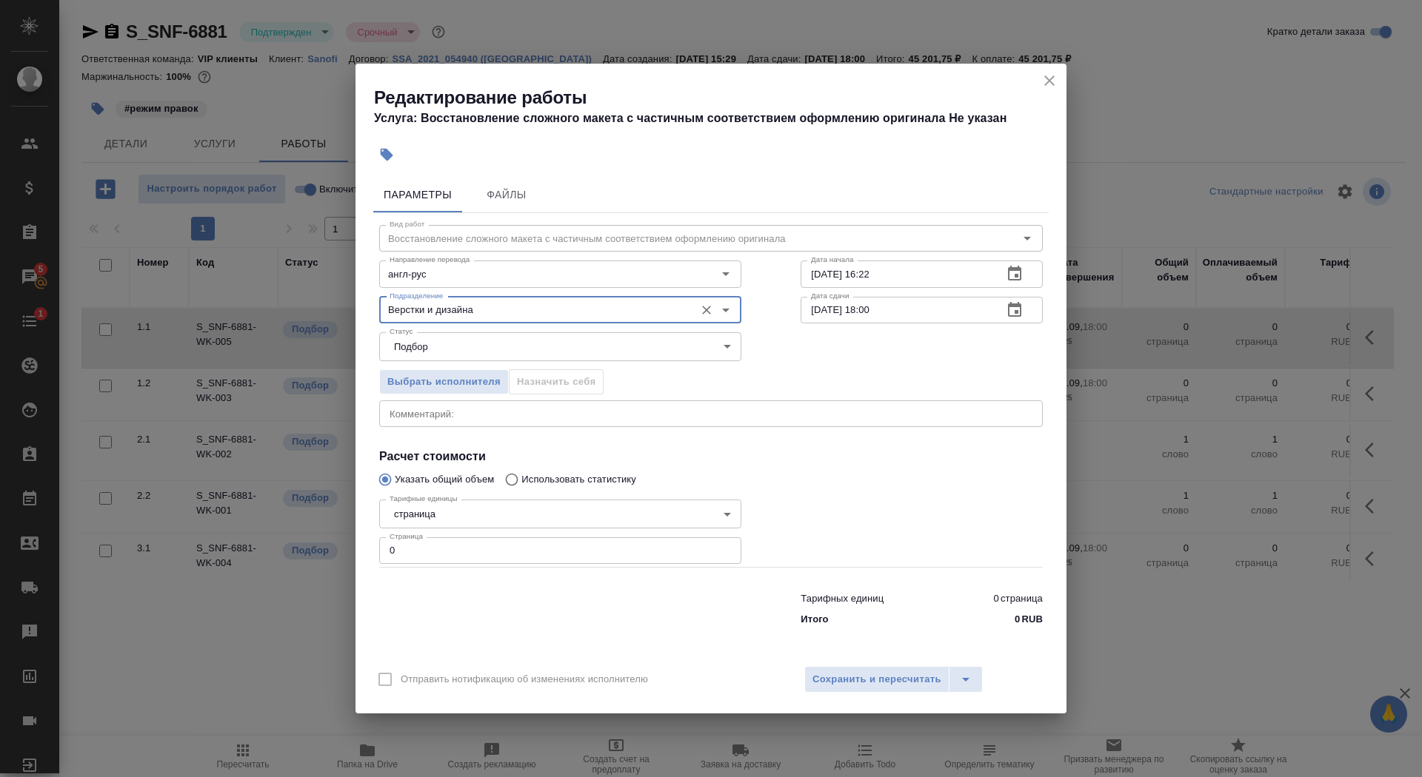
type input "Верстки и дизайна"
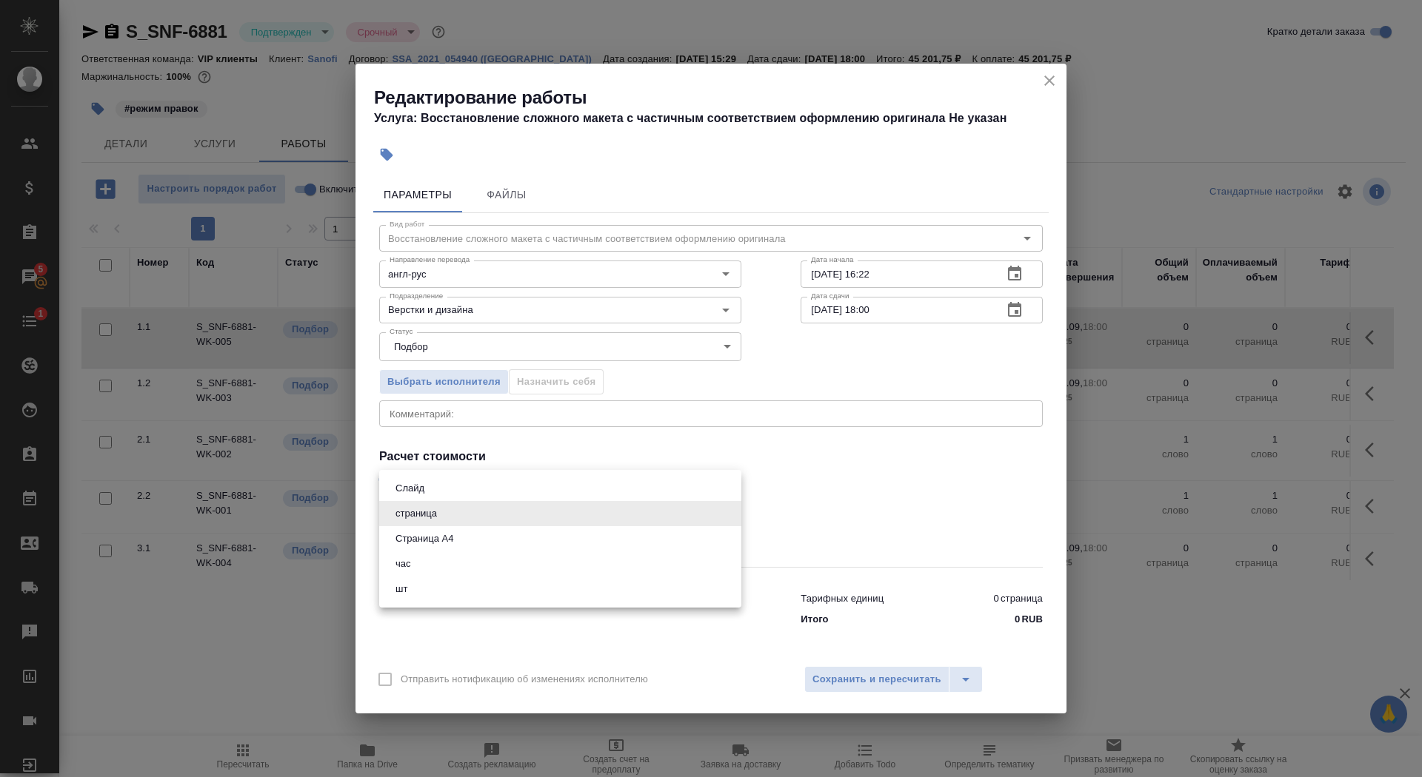
click at [478, 512] on body "🙏 .cls-1 fill:#fff; AWATERA Saydasheva Dilyara Клиенты Спецификации Заказы 5 Ча…" at bounding box center [711, 388] width 1422 height 777
click at [475, 540] on li "Страница А4" at bounding box center [560, 538] width 362 height 25
type input "5f036ec4e16dec2d6b59c8ff"
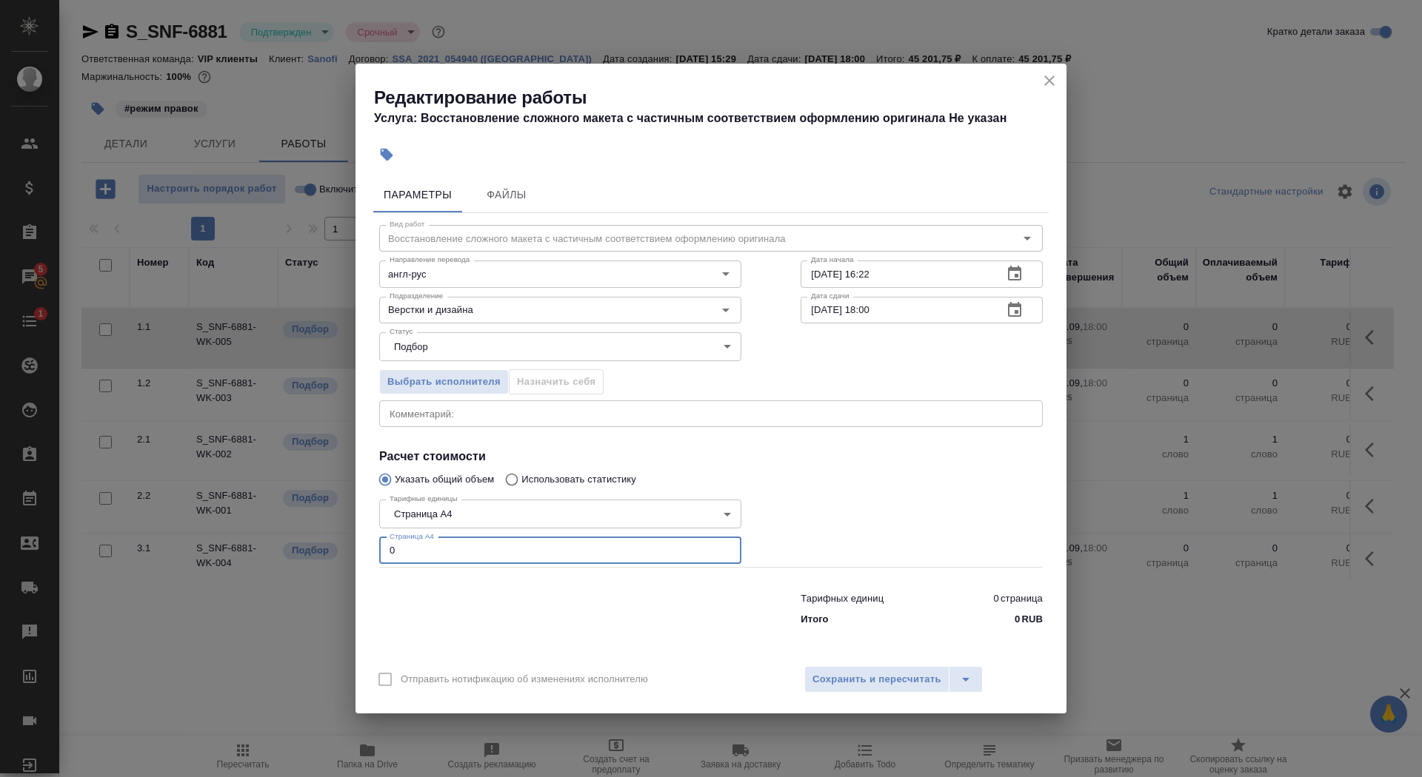
click at [475, 551] on input "0" at bounding box center [560, 551] width 362 height 27
type input "66"
click at [945, 271] on input "10.09.2025 16:22" at bounding box center [895, 274] width 190 height 27
click at [1013, 284] on button "button" at bounding box center [1015, 274] width 36 height 36
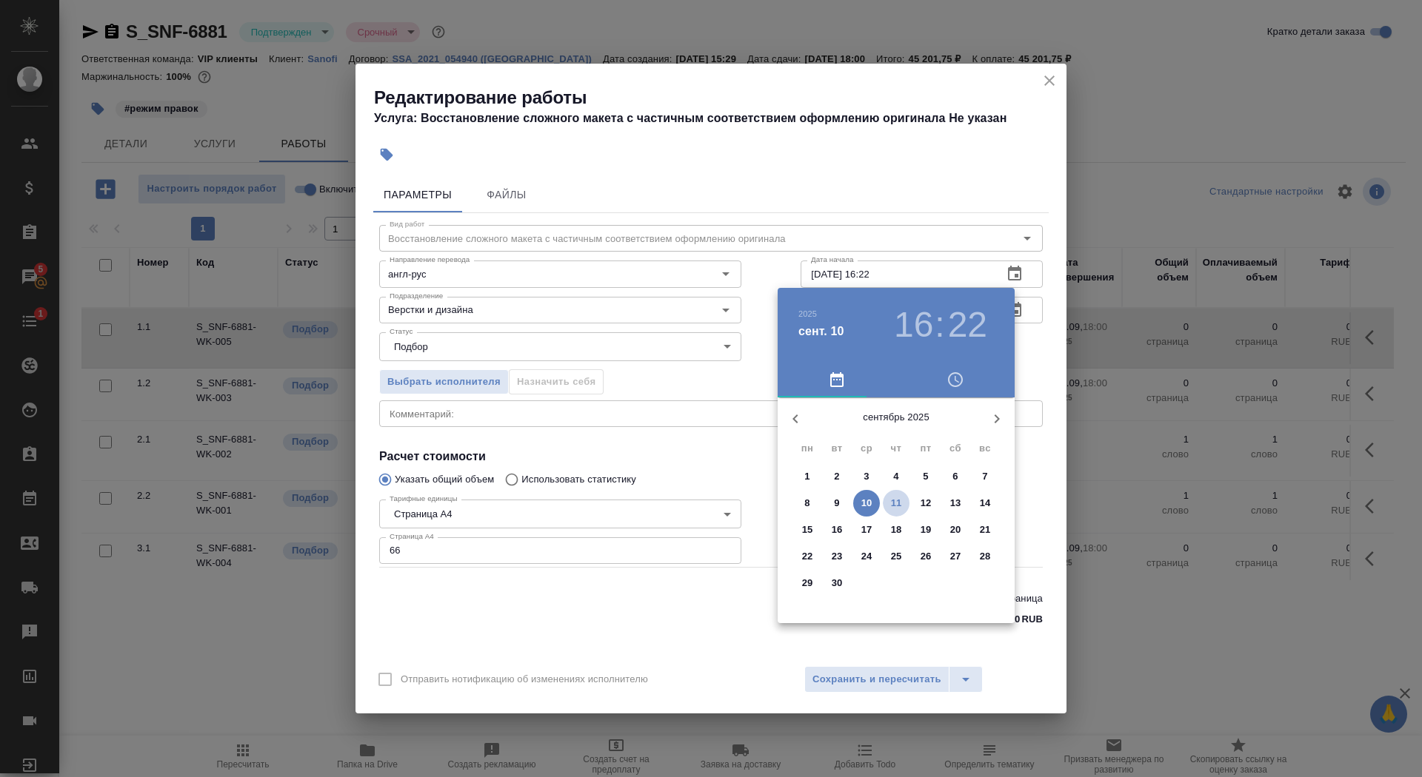
click at [893, 503] on p "11" at bounding box center [896, 503] width 11 height 15
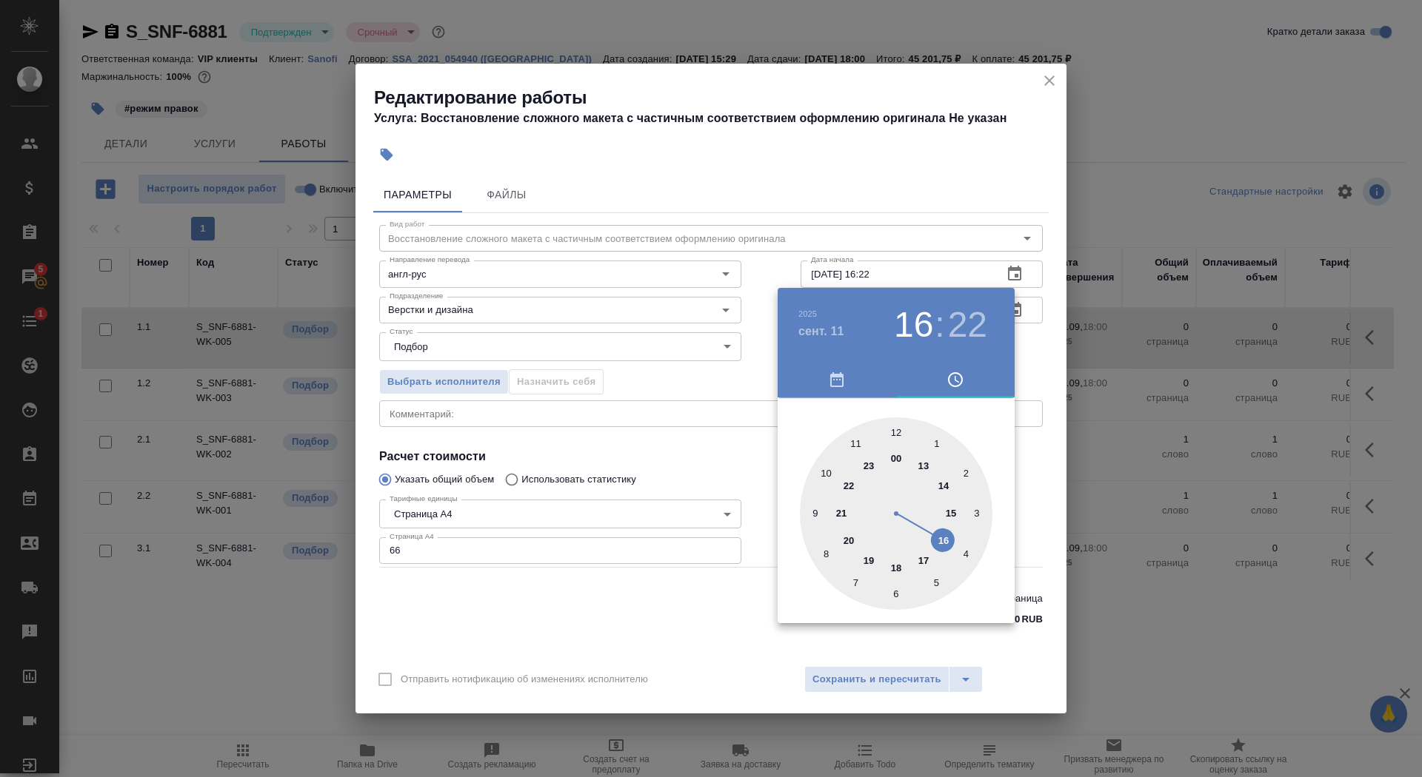
click at [940, 486] on div at bounding box center [896, 514] width 192 height 192
type input "11.09.2025 14:45"
click at [812, 514] on div at bounding box center [896, 514] width 192 height 192
click at [689, 468] on div at bounding box center [711, 388] width 1422 height 777
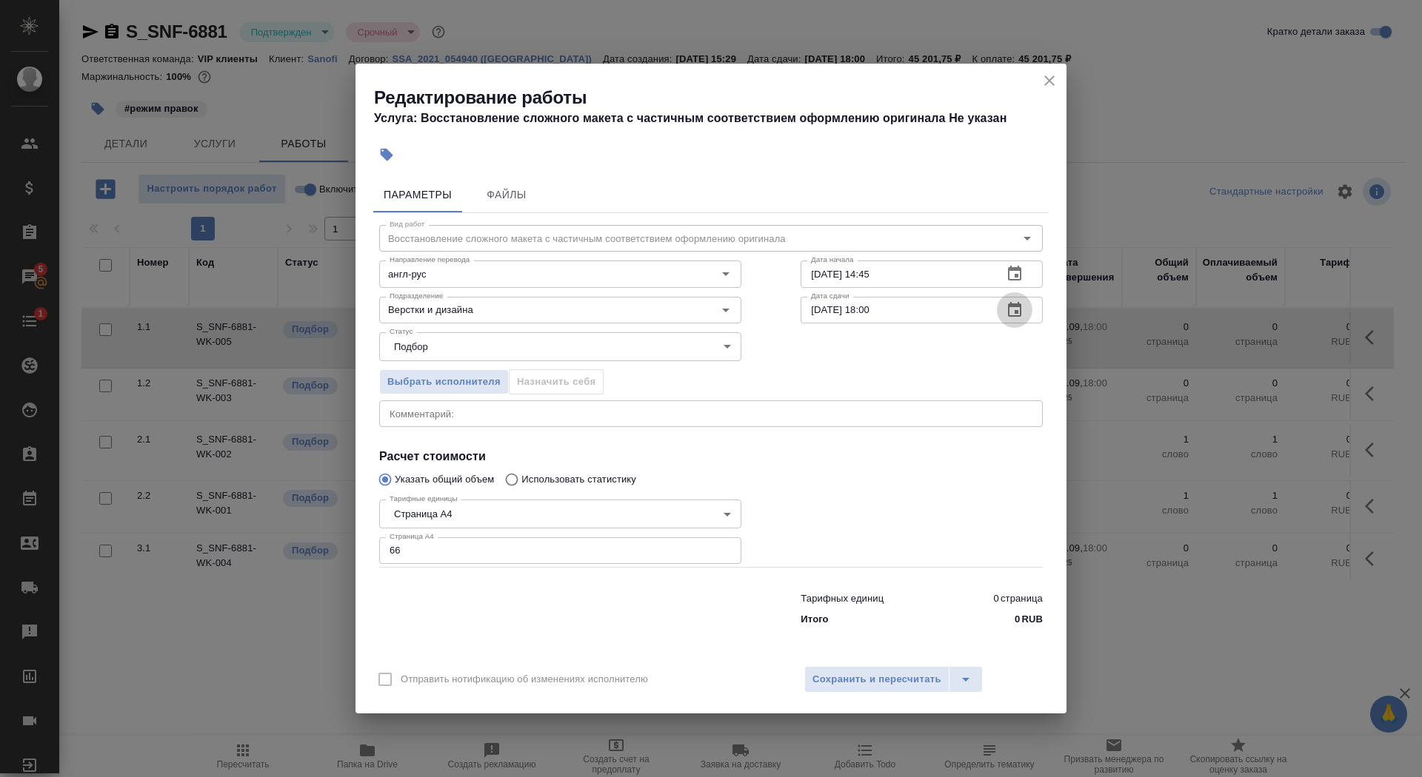
click at [1016, 313] on icon "button" at bounding box center [1014, 309] width 13 height 15
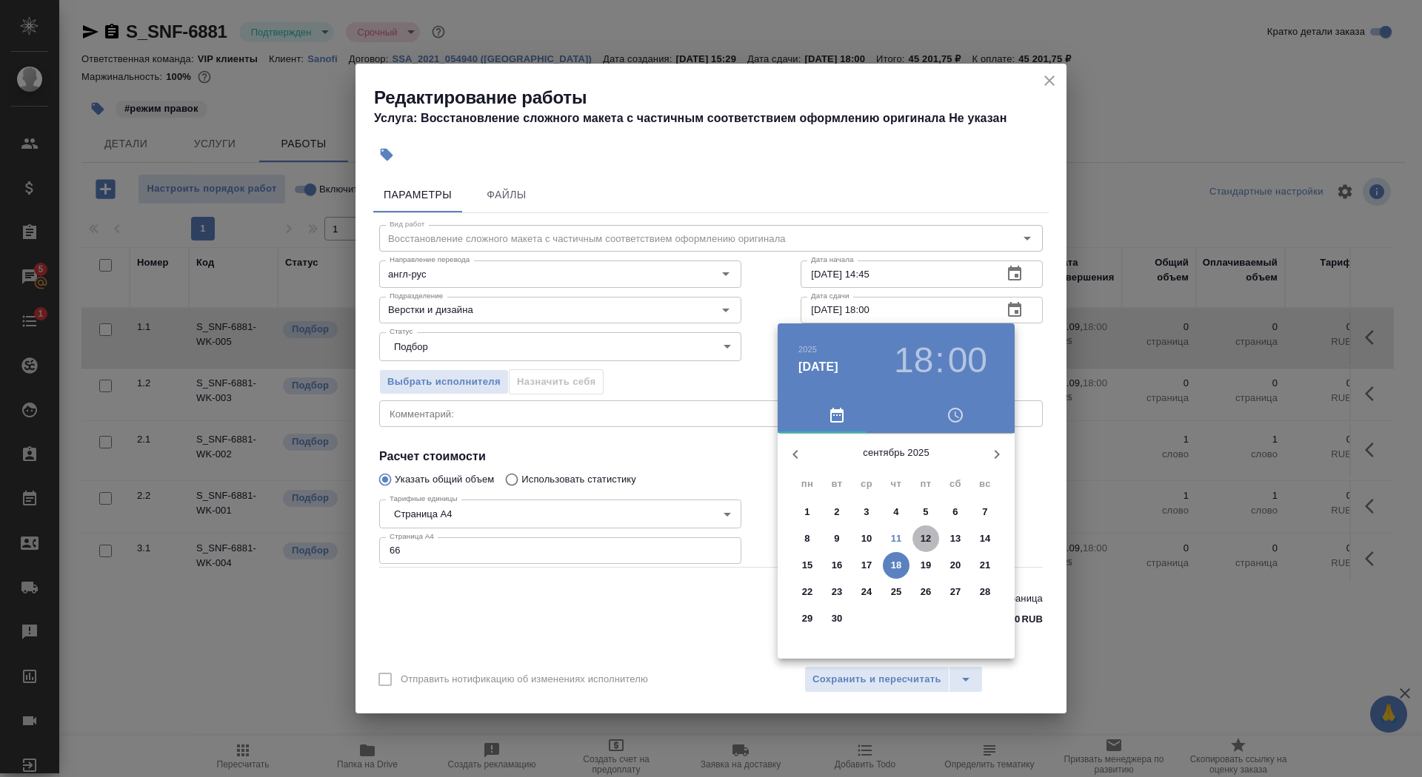
click at [924, 537] on p "12" at bounding box center [925, 539] width 11 height 15
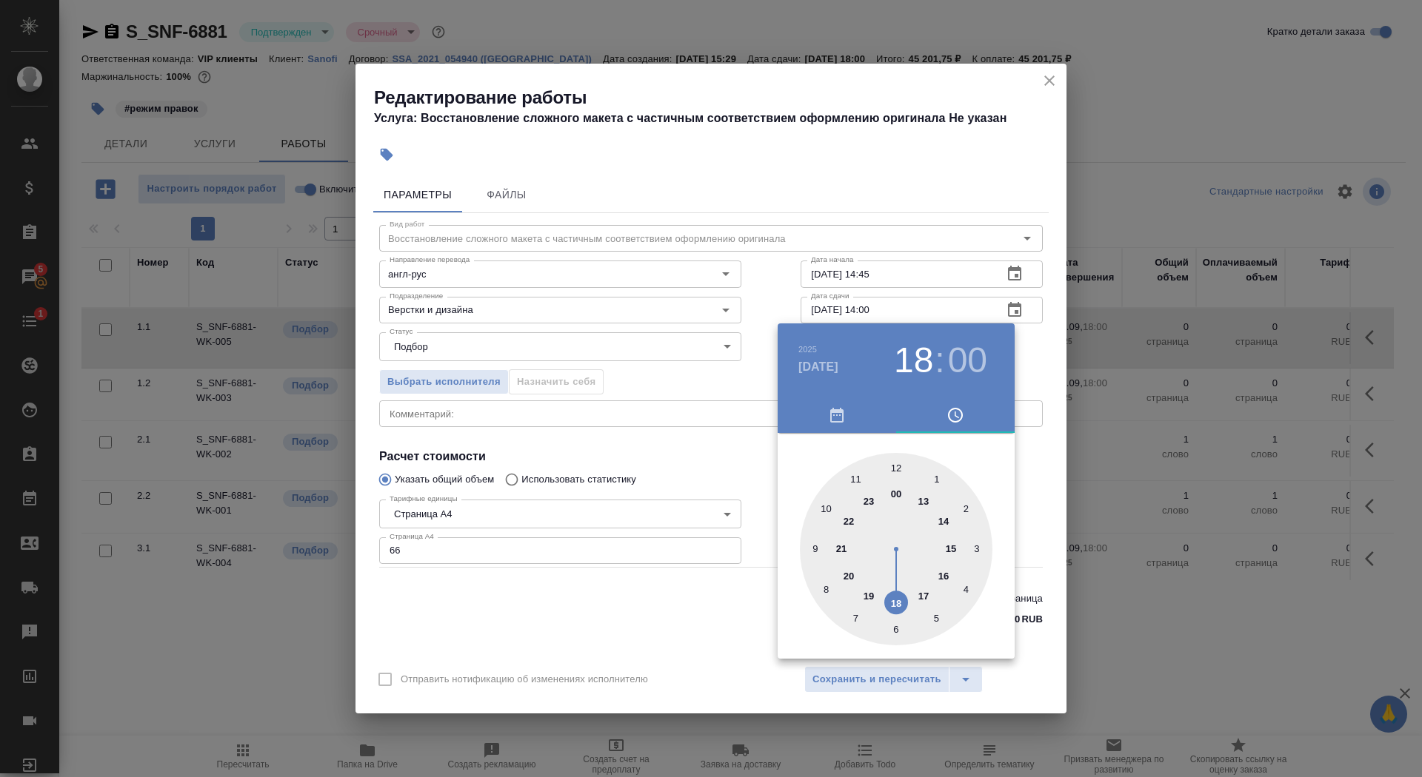
click at [940, 518] on div at bounding box center [896, 549] width 192 height 192
type input "12.09.2025 14:45"
click at [819, 546] on div at bounding box center [896, 549] width 192 height 192
click at [706, 595] on div at bounding box center [711, 388] width 1422 height 777
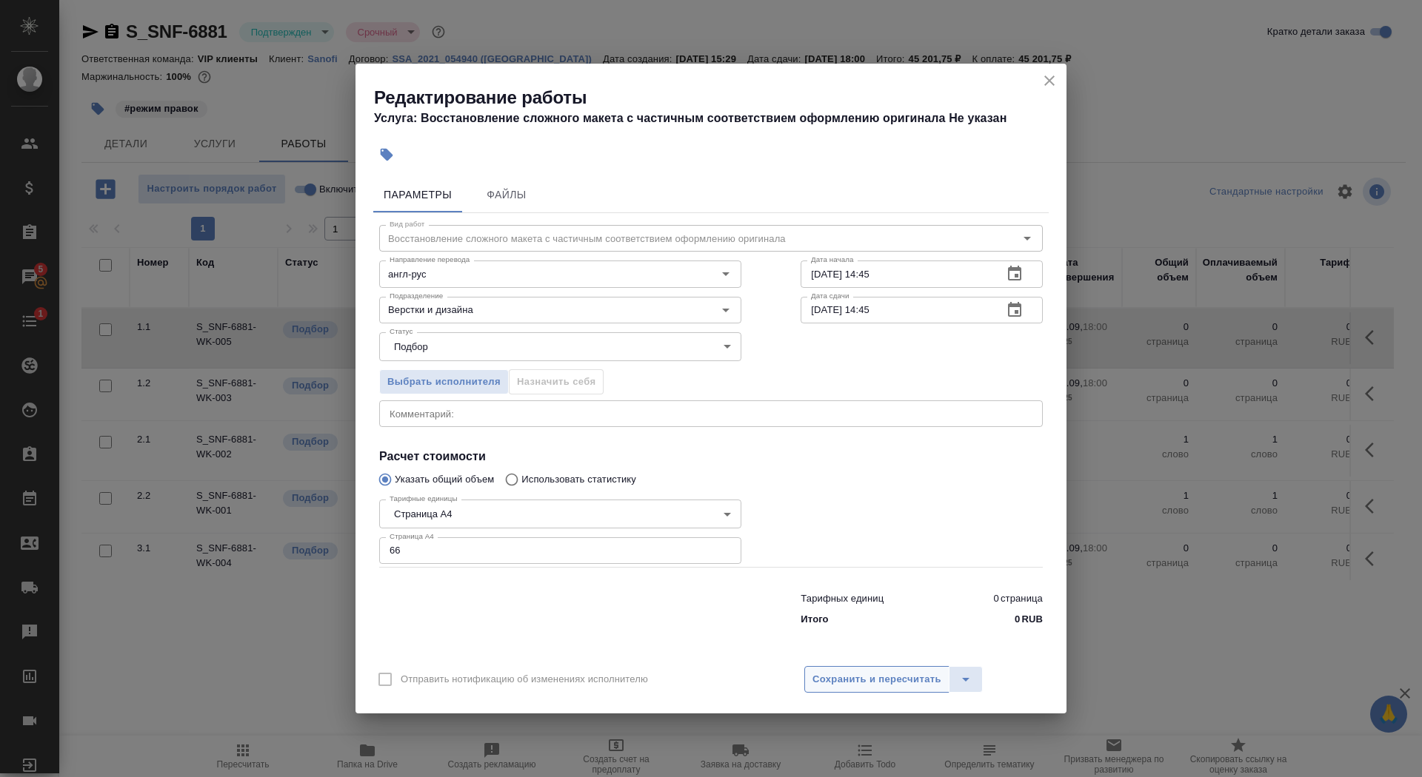
click at [883, 672] on span "Сохранить и пересчитать" at bounding box center [876, 680] width 129 height 17
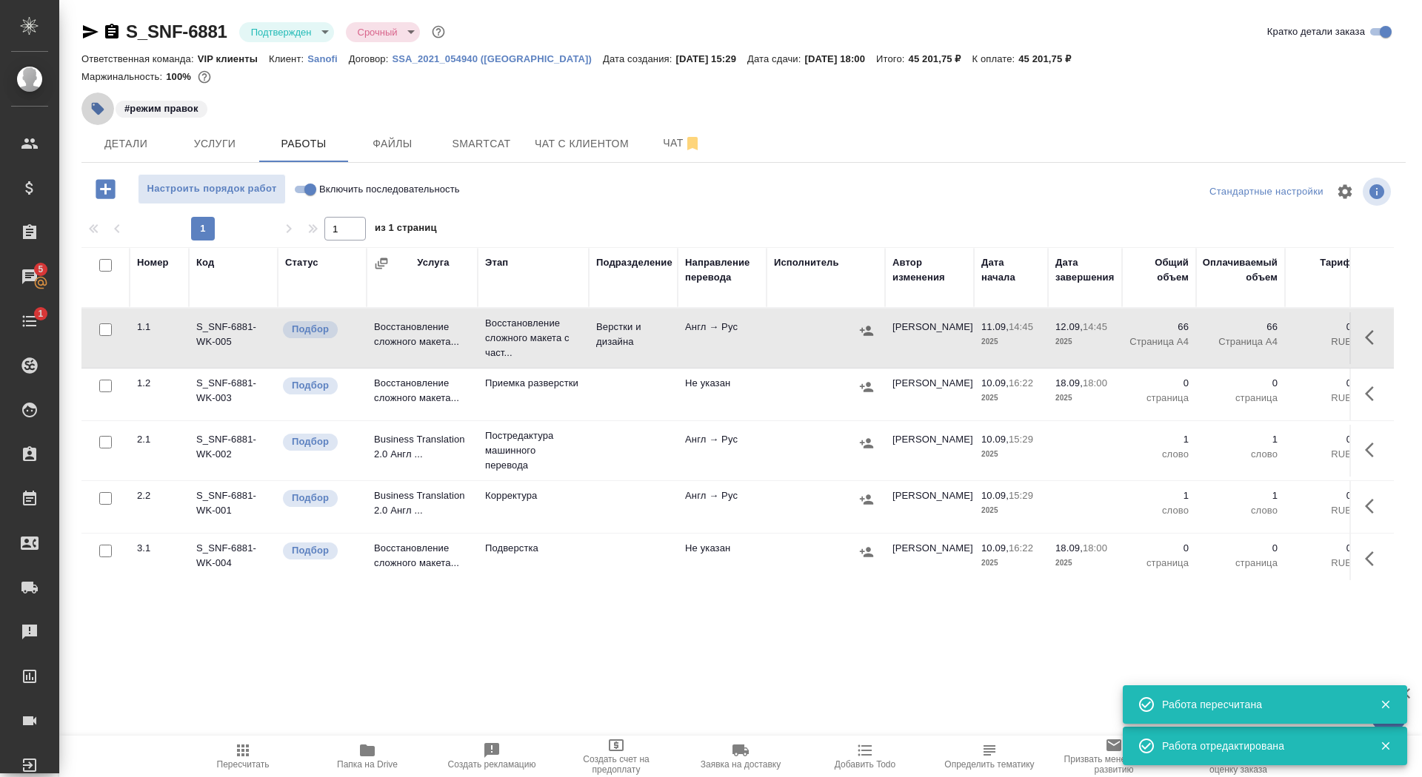
click at [97, 121] on button "button" at bounding box center [97, 109] width 33 height 33
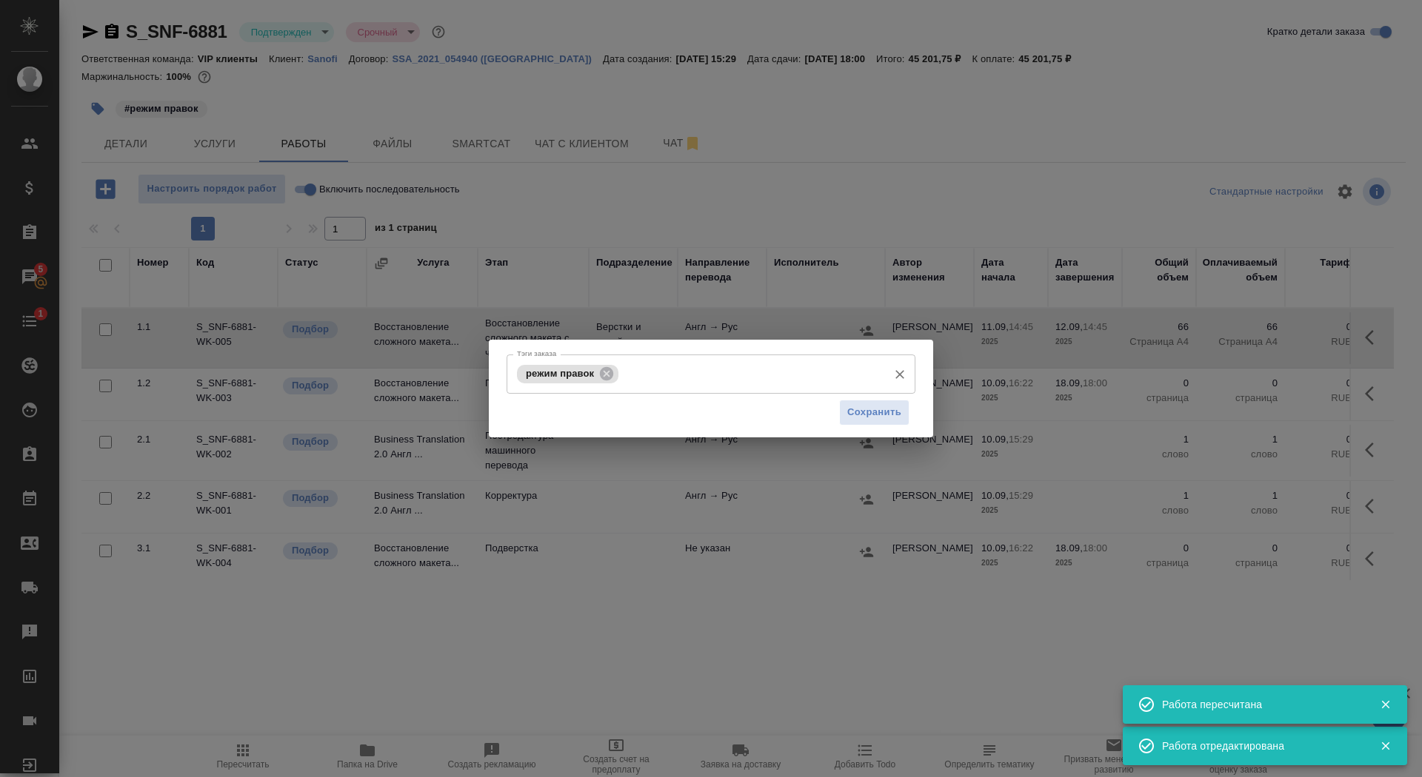
click at [727, 393] on div "режим правок Тэги заказа" at bounding box center [710, 374] width 409 height 39
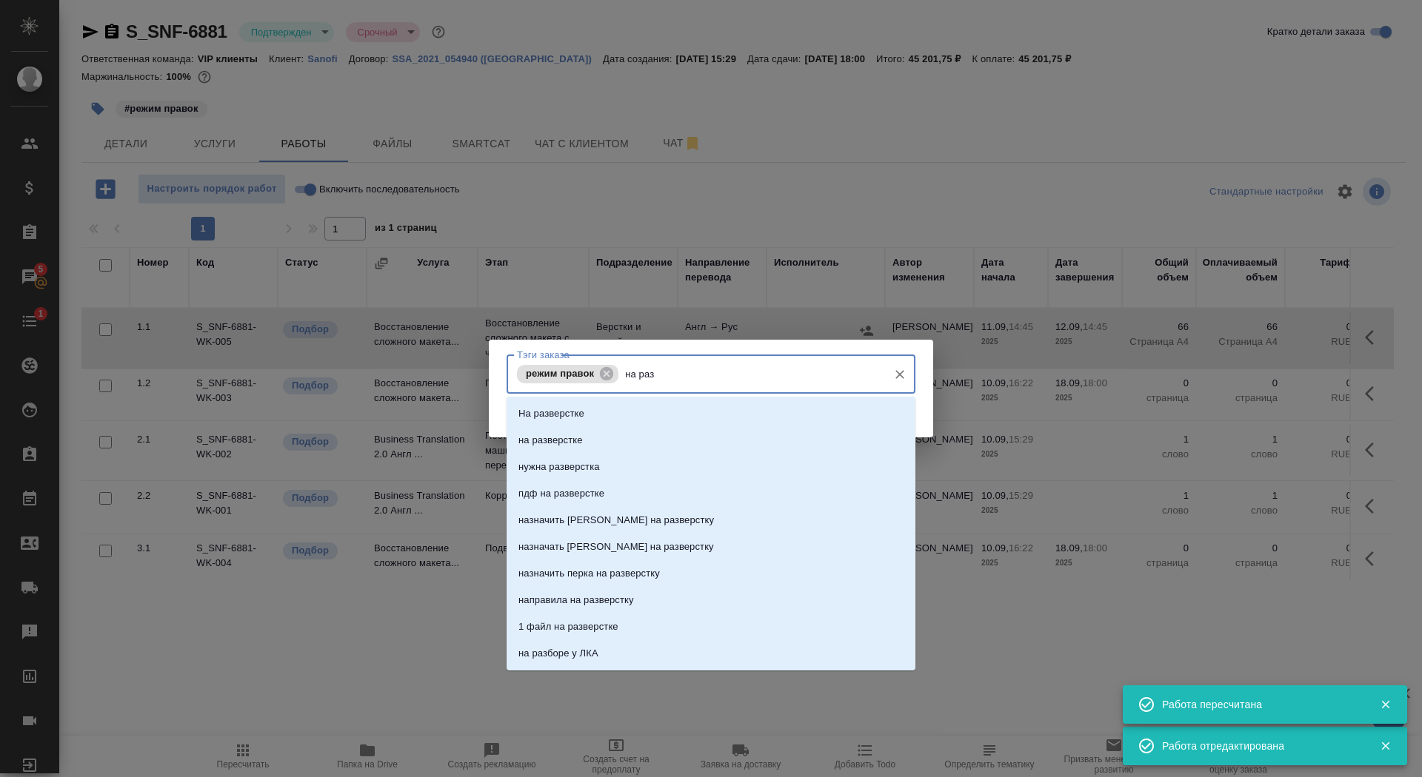
type input "на разв"
click at [749, 438] on li "на разверстке" at bounding box center [710, 440] width 409 height 27
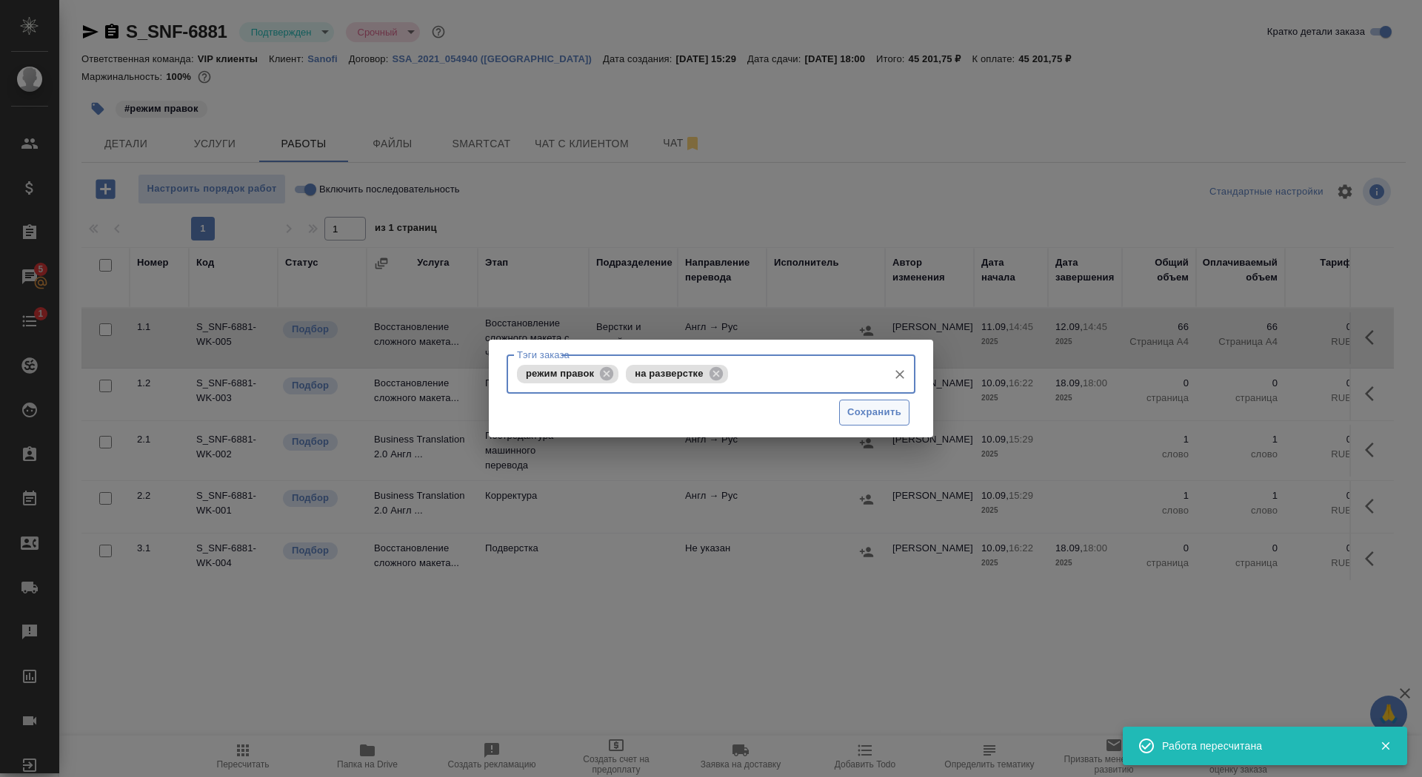
click at [871, 412] on span "Сохранить" at bounding box center [874, 412] width 54 height 17
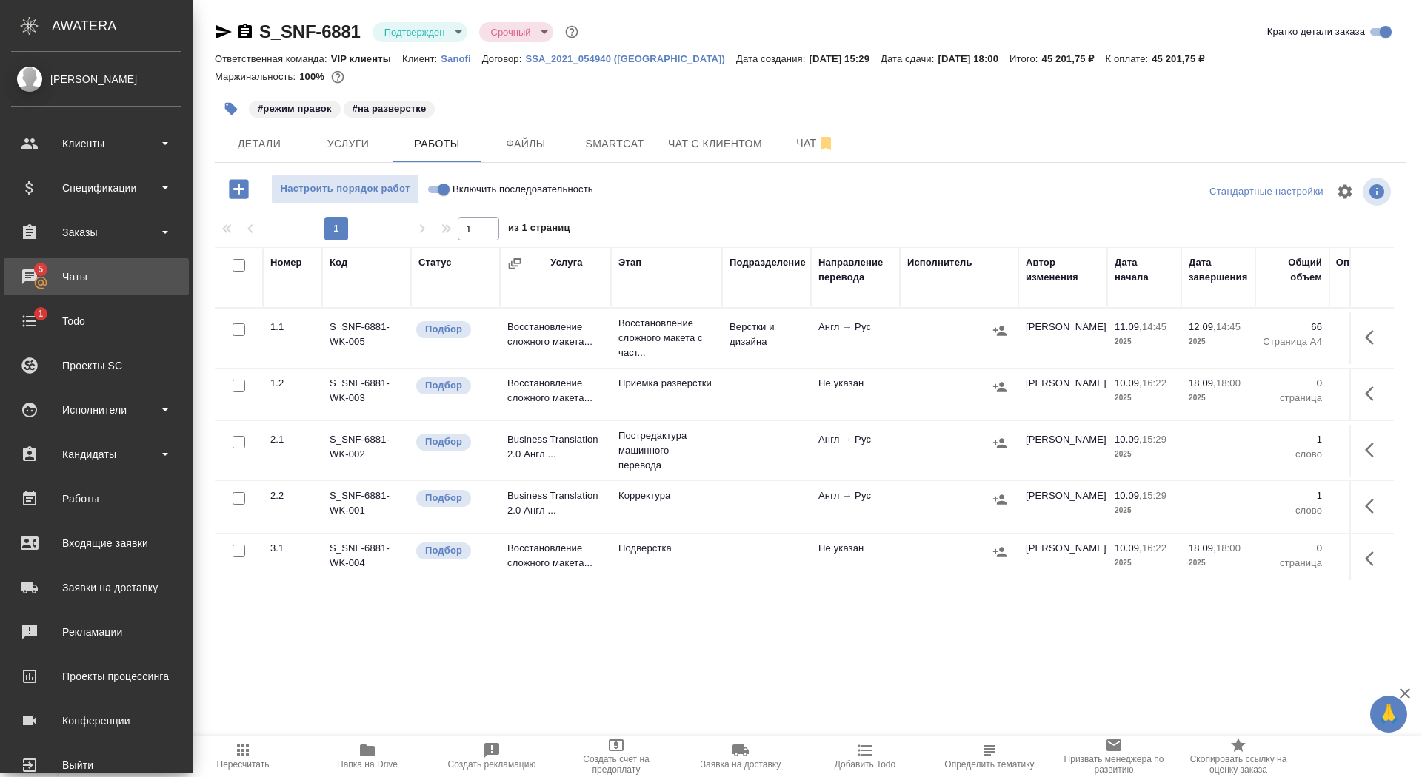
click at [42, 284] on div "Чаты" at bounding box center [96, 277] width 170 height 22
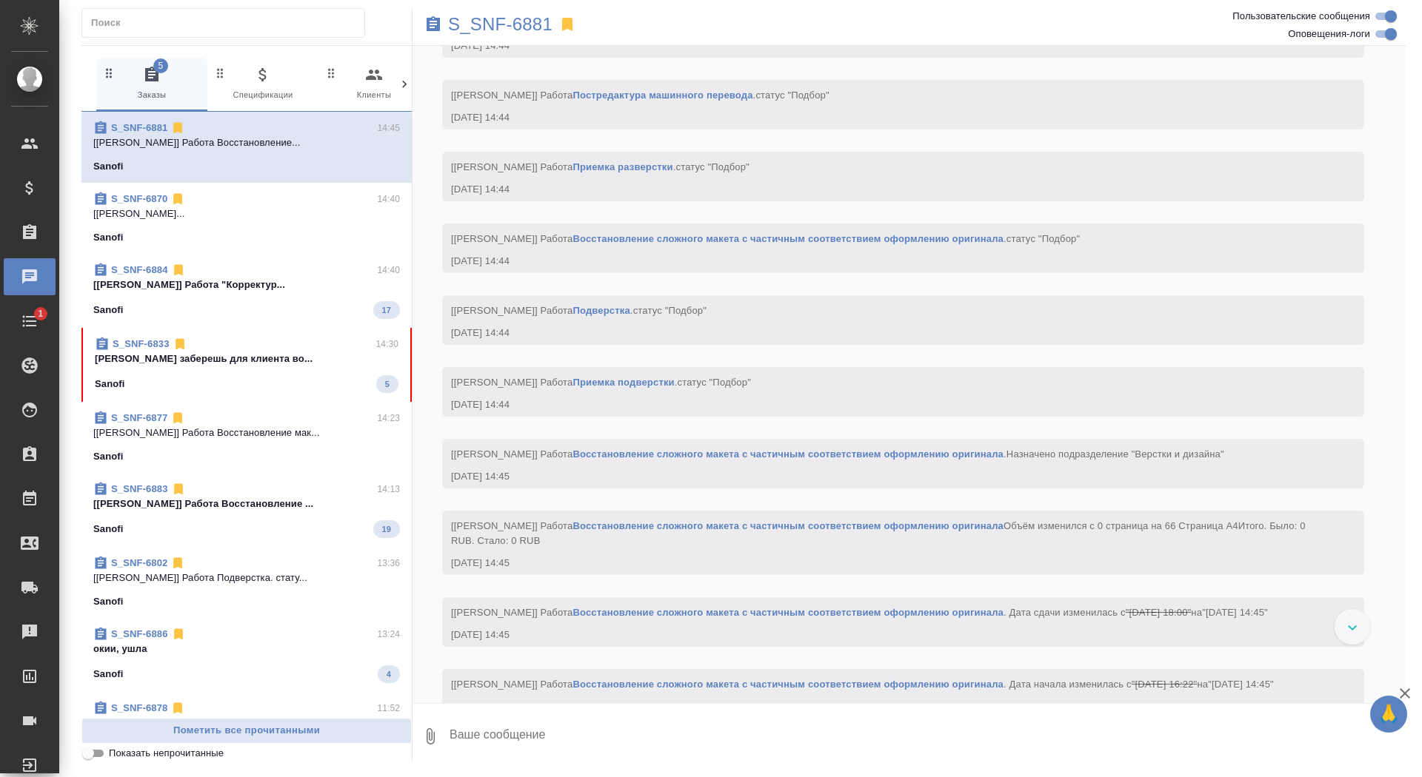
scroll to position [1710, 0]
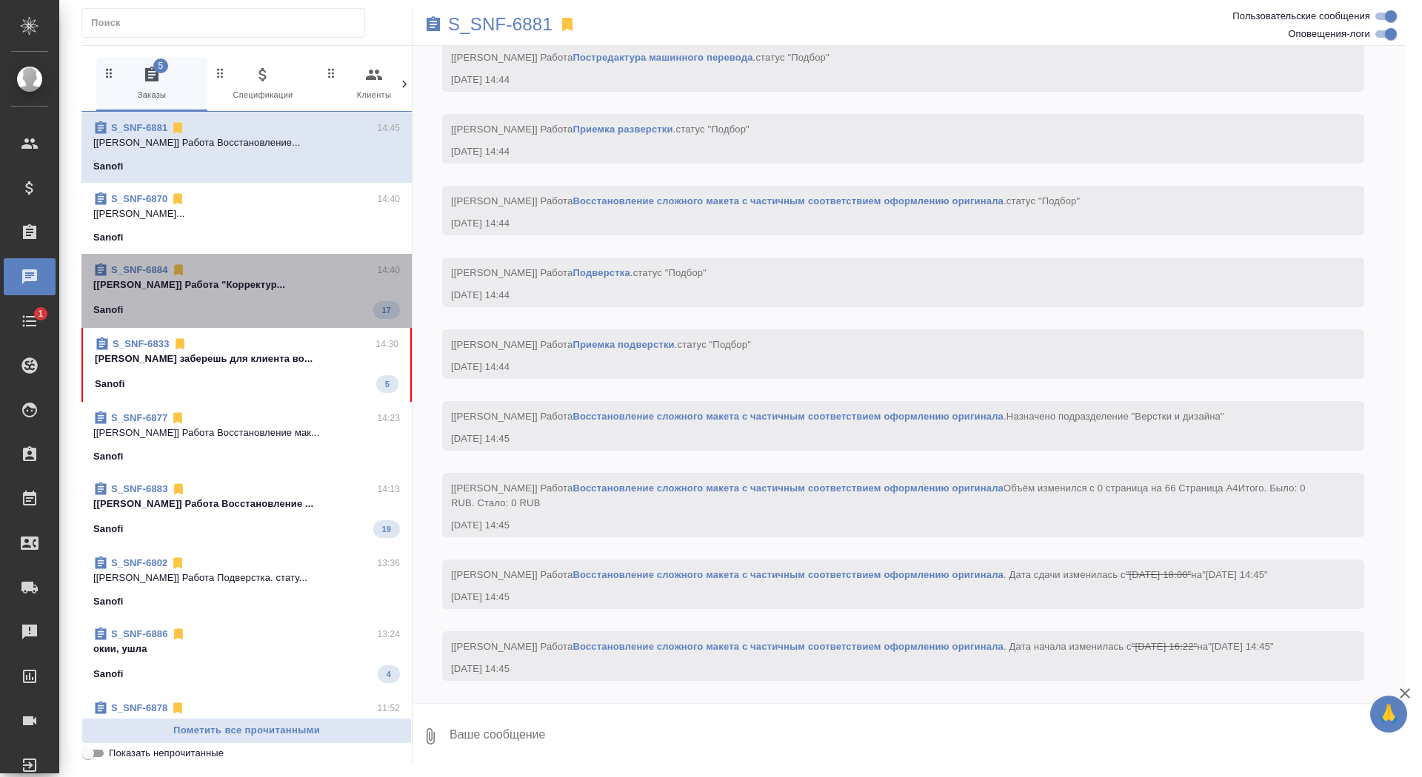
click at [279, 298] on span "S_SNF-6884 14:40 [Горшкова Валентина] Работа "Корректур... Sanofi 17" at bounding box center [246, 291] width 307 height 56
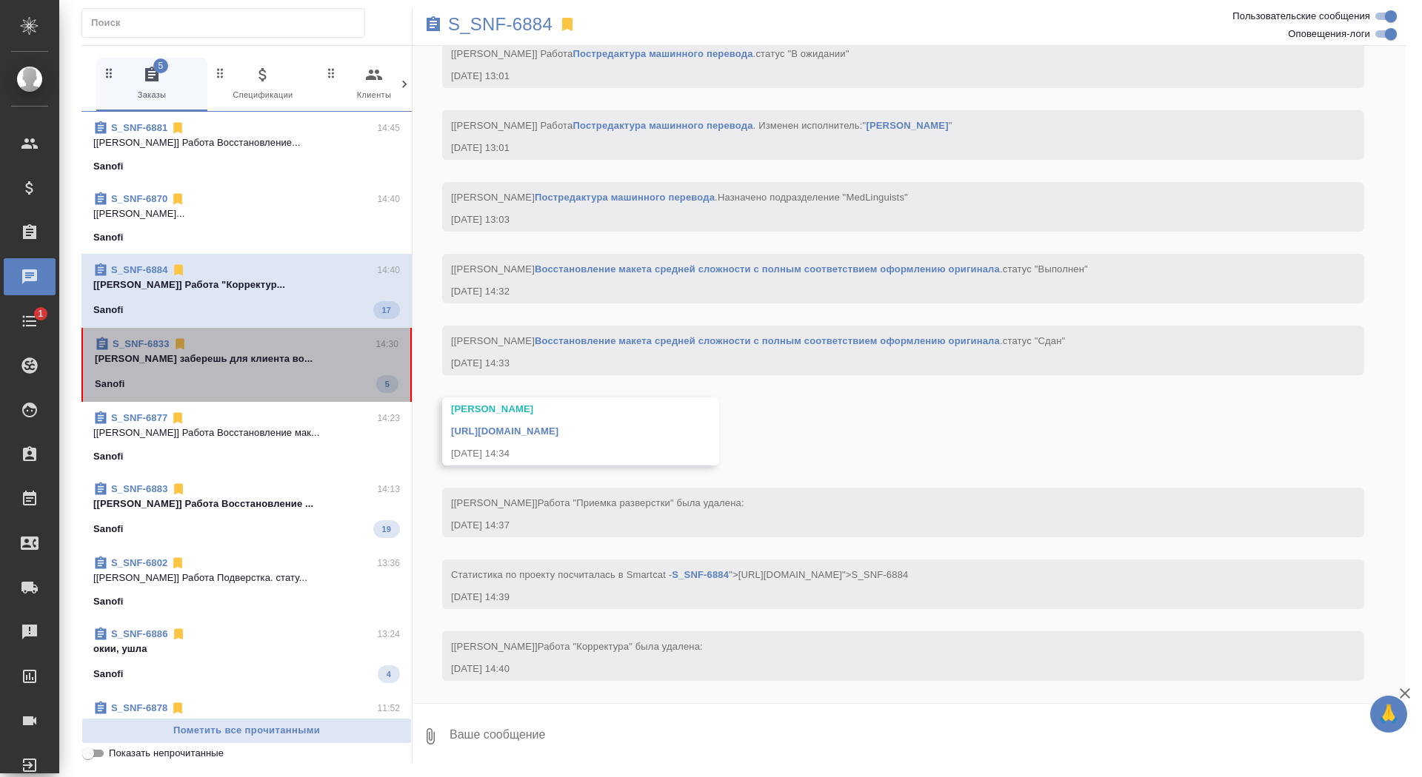
click at [269, 359] on p "Сайдашева Диляра заберешь для клиента во..." at bounding box center [247, 359] width 304 height 15
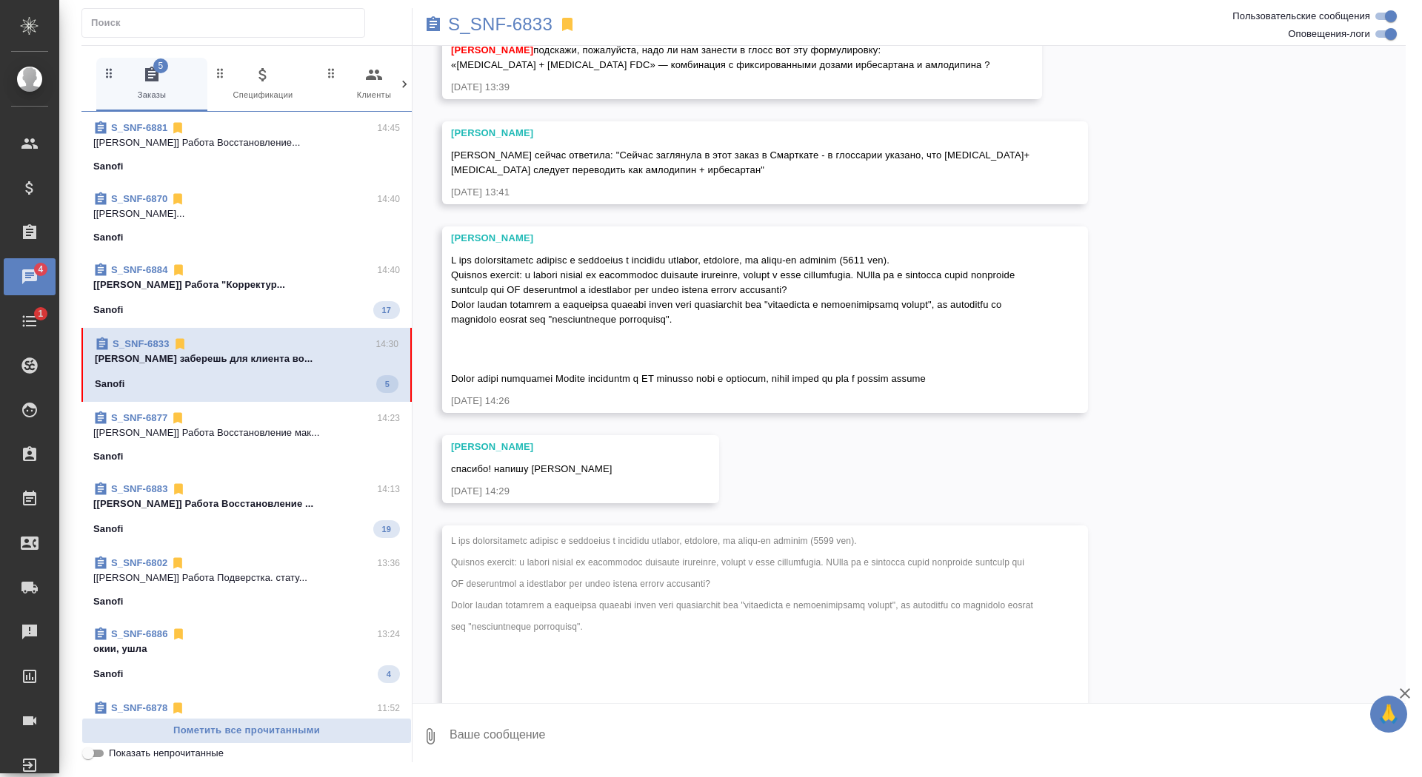
click at [678, 731] on textarea at bounding box center [926, 737] width 957 height 50
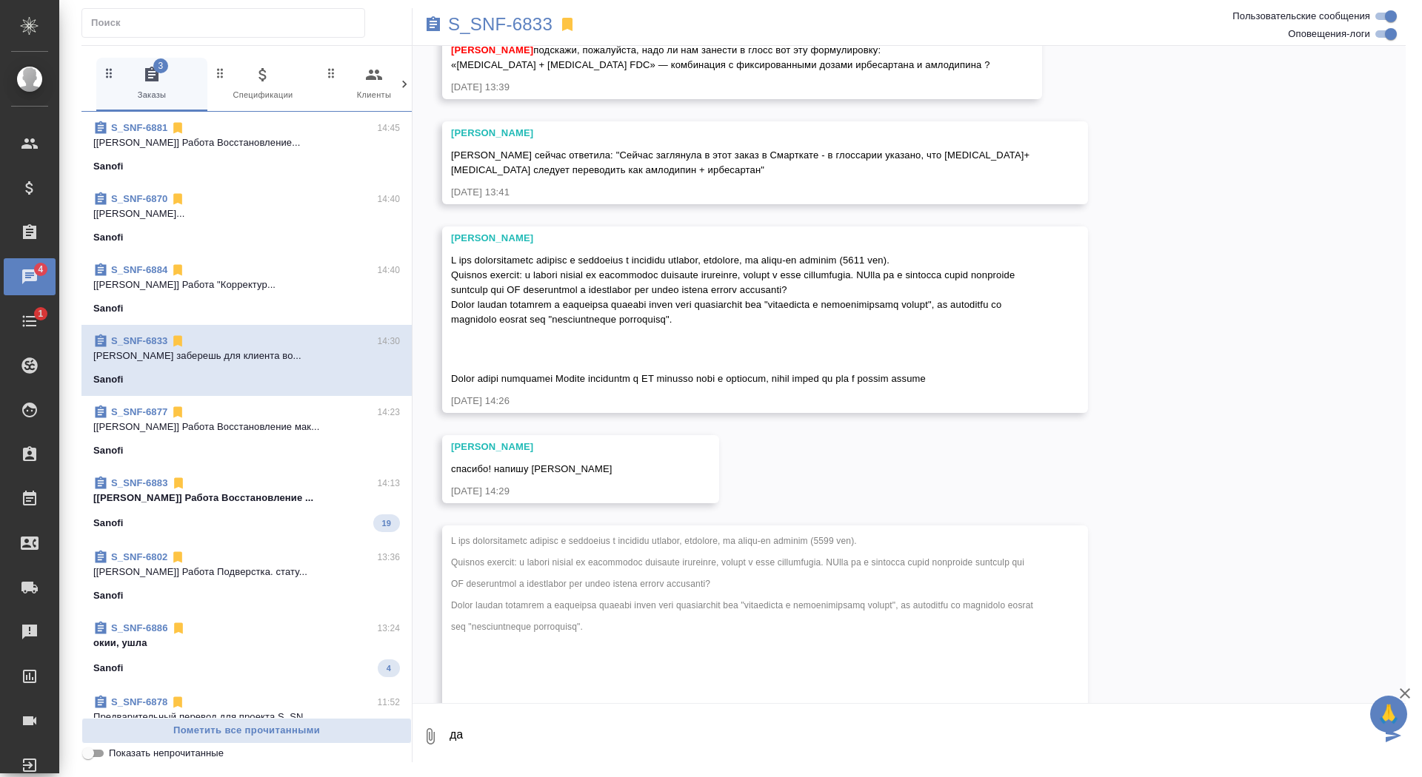
scroll to position [8500, 0]
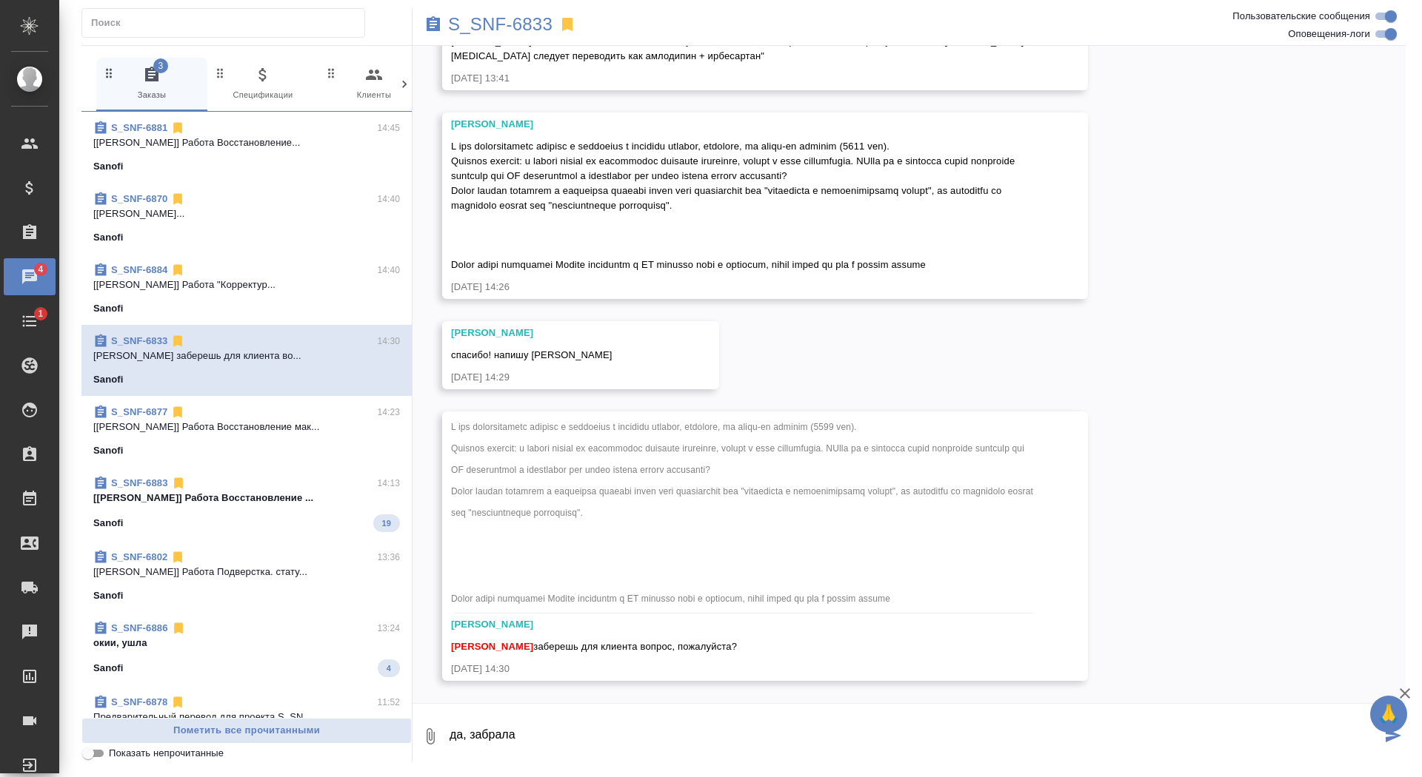
type textarea "да, забрала"
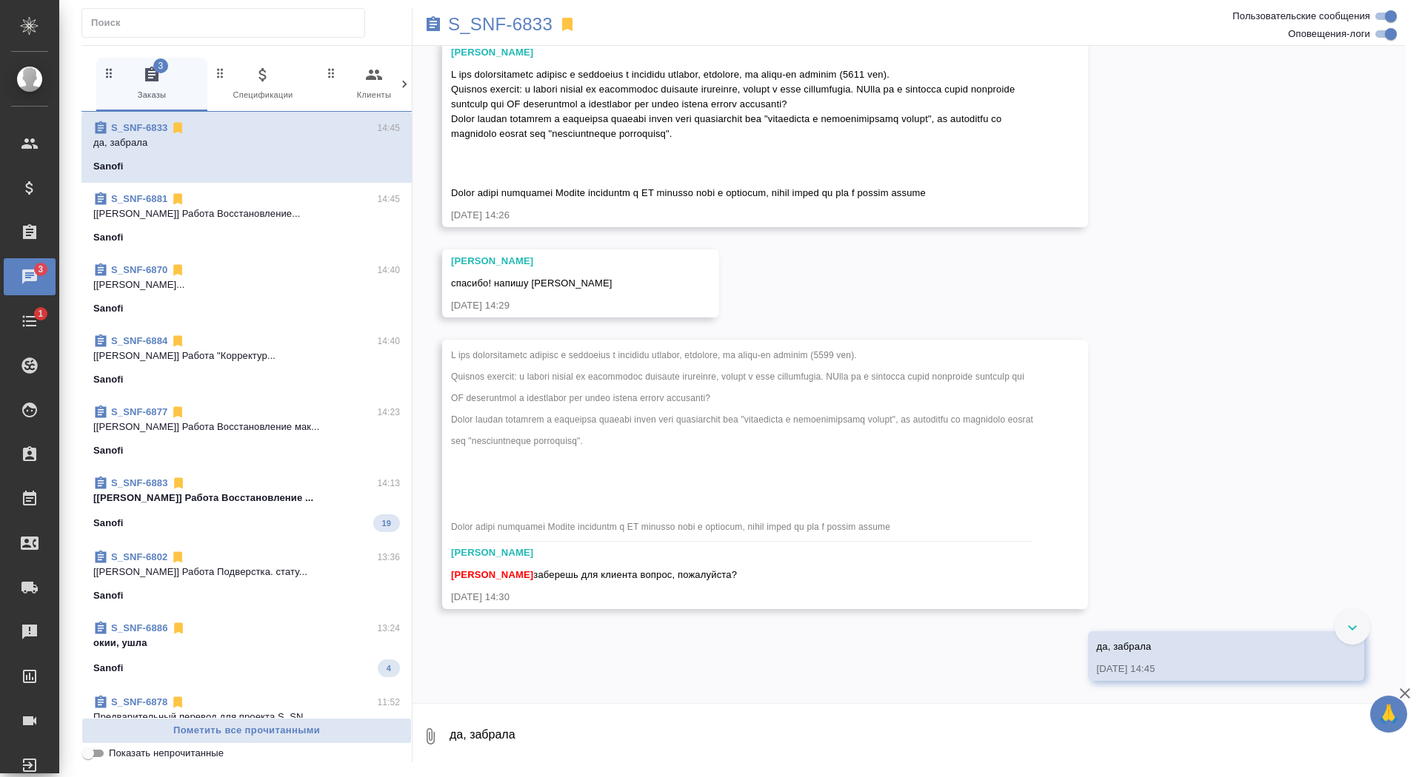
scroll to position [8409, 0]
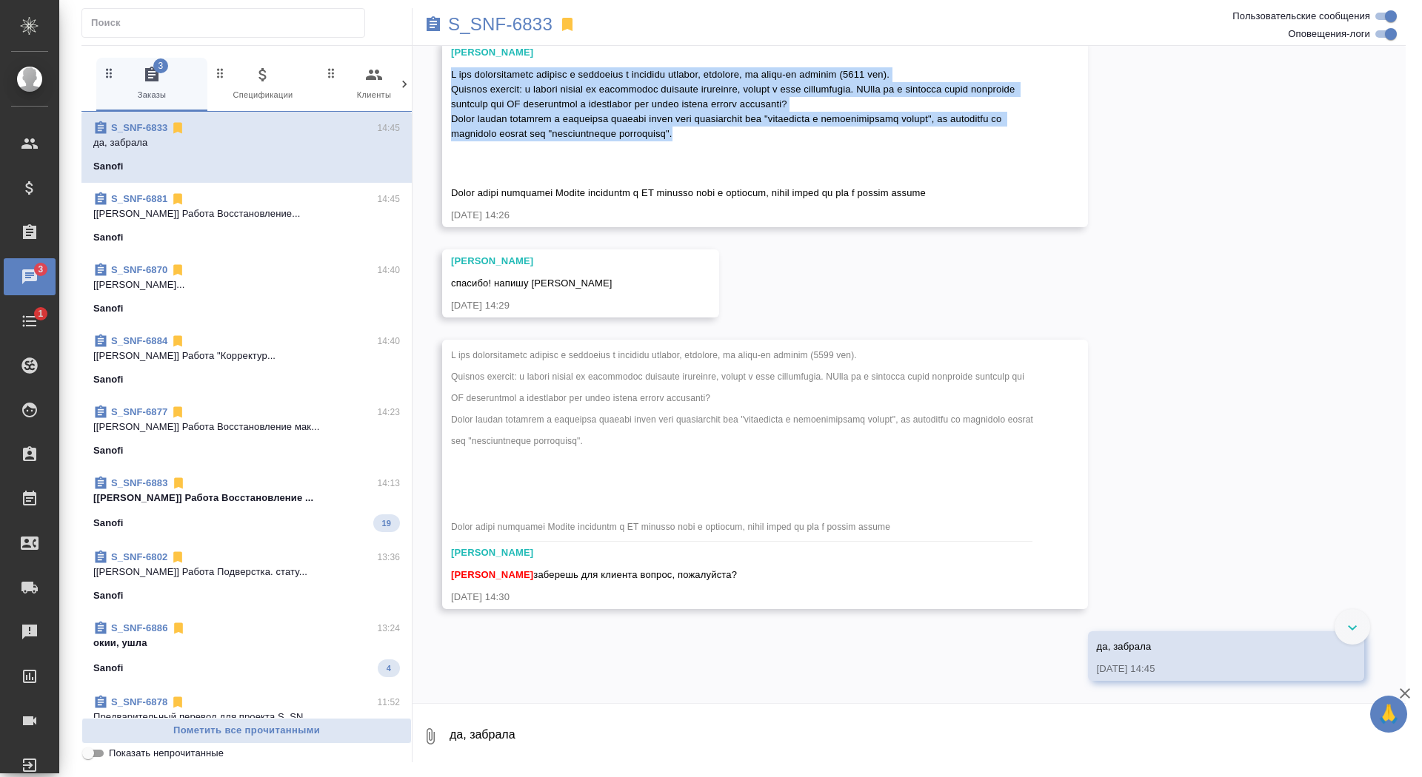
drag, startPoint x: 452, startPoint y: 231, endPoint x: 850, endPoint y: 300, distance: 404.2
click at [850, 201] on div at bounding box center [743, 132] width 585 height 137
copy span "У нас действительно указано в глоссарии в обратном порядке, возможно, по каким-…"
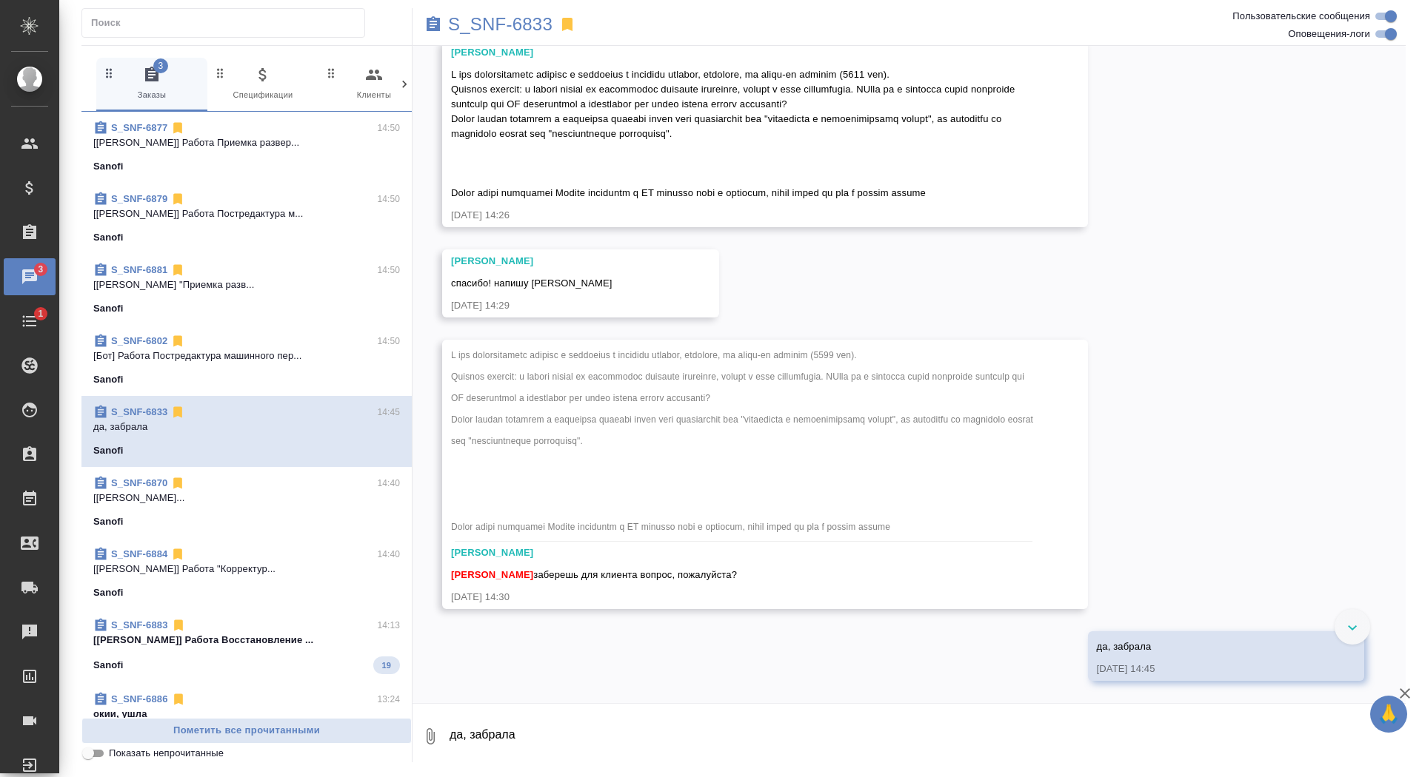
click at [689, 736] on textarea "да, забрала" at bounding box center [926, 737] width 957 height 50
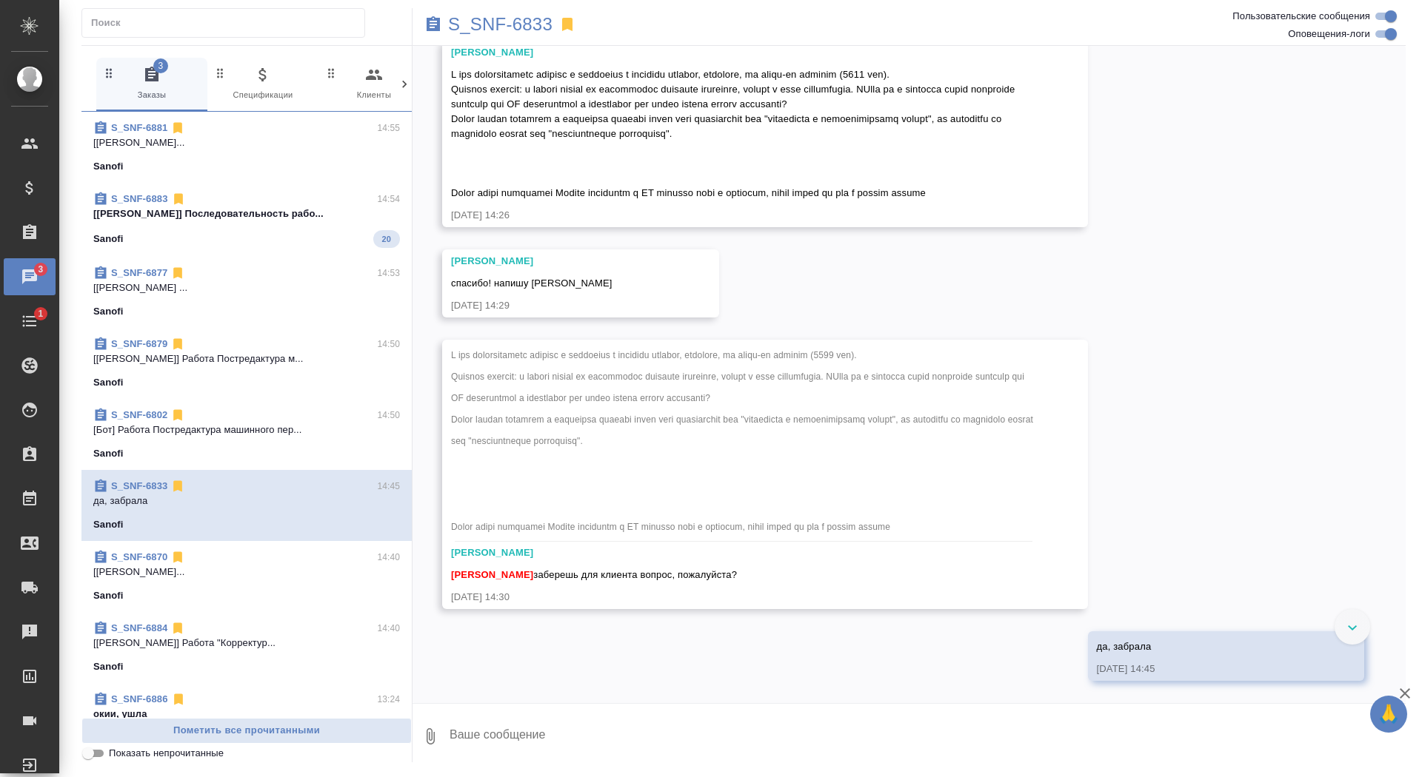
type textarea """
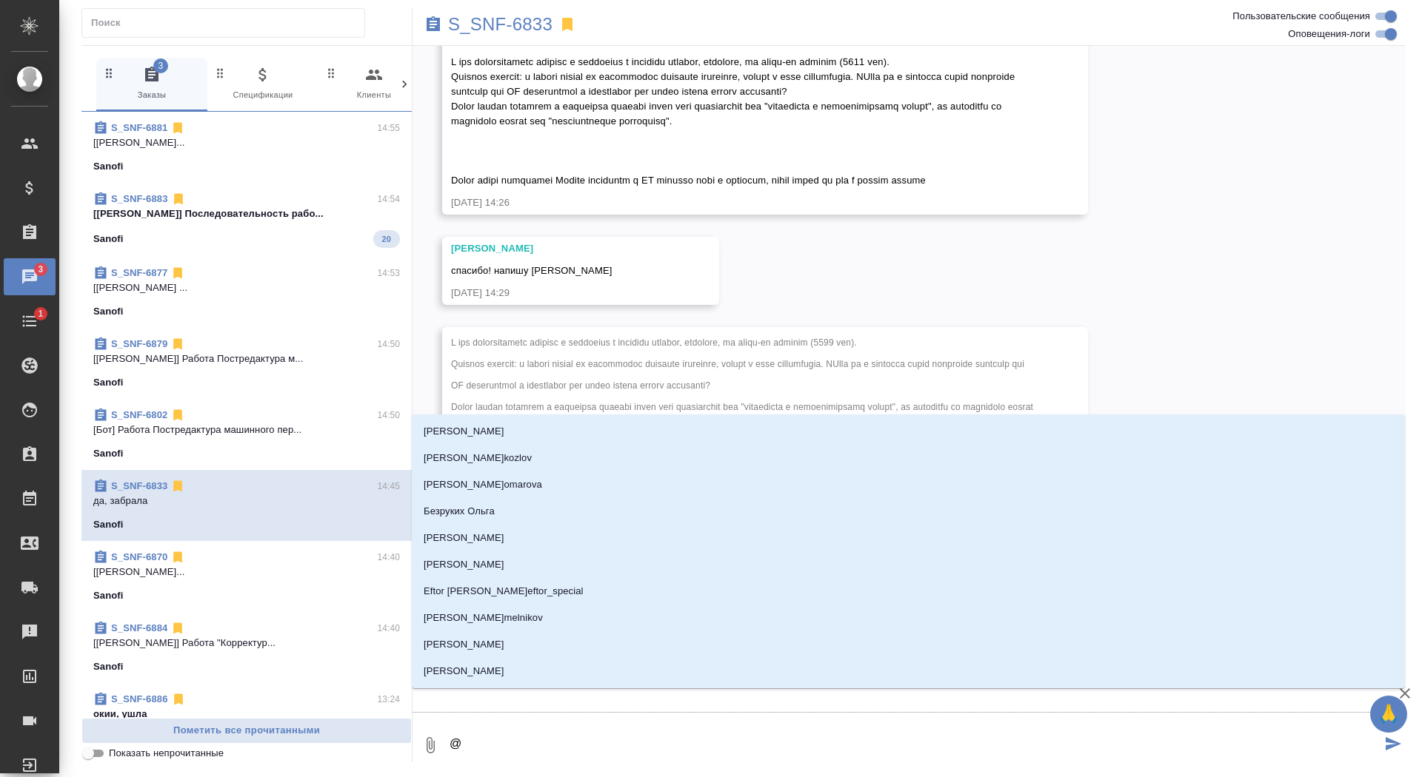
type textarea "@б"
type input "б"
type textarea "@бо"
type input "бо"
type textarea "@бор"
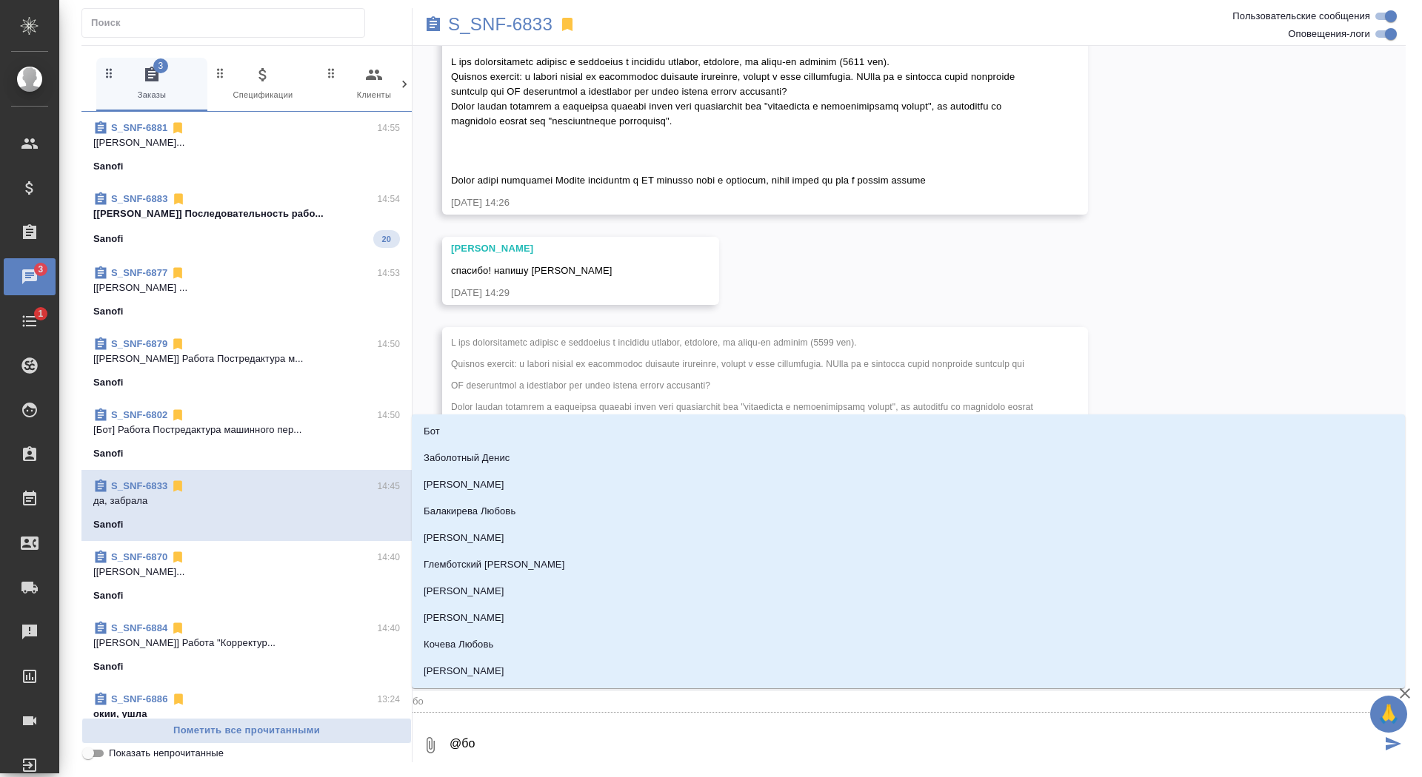
type input "бор"
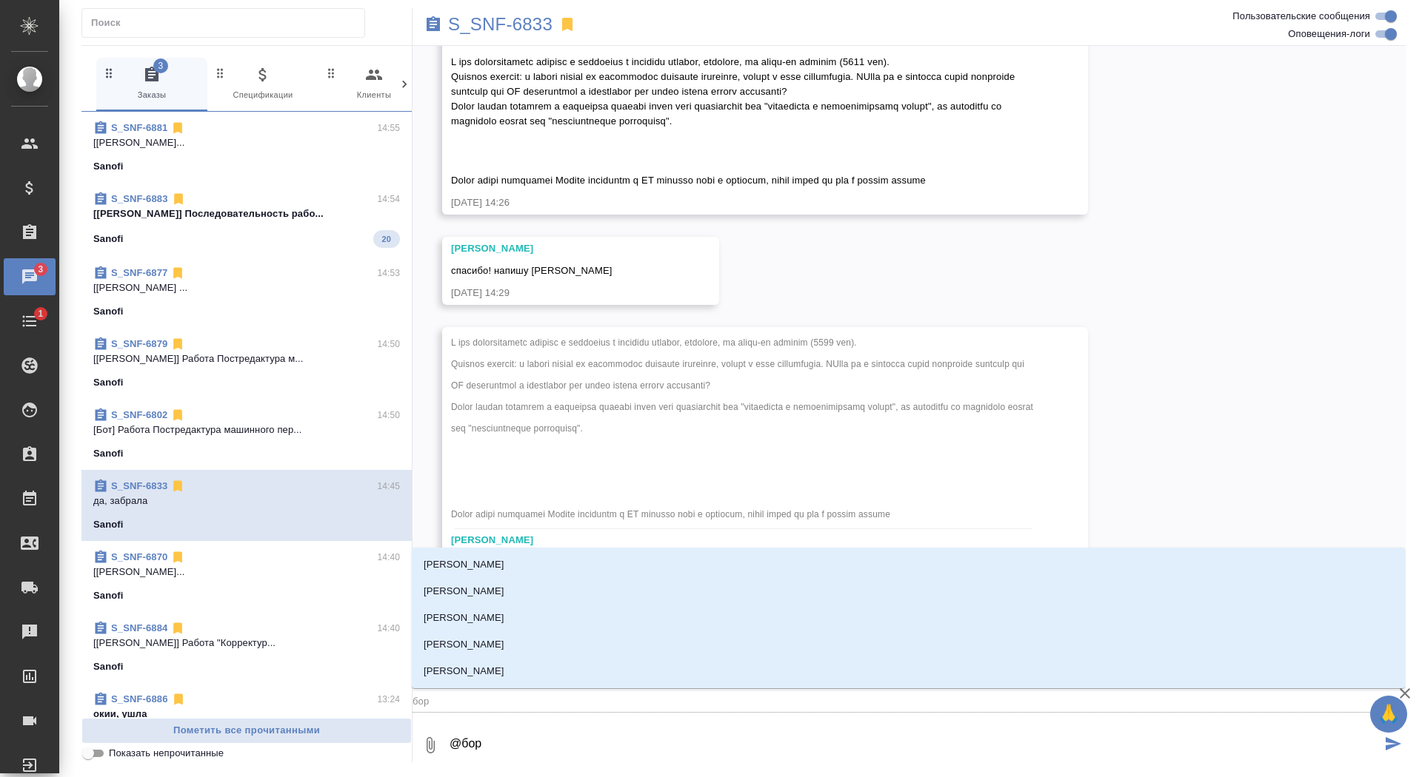
type textarea "@борщ"
type input "борщ"
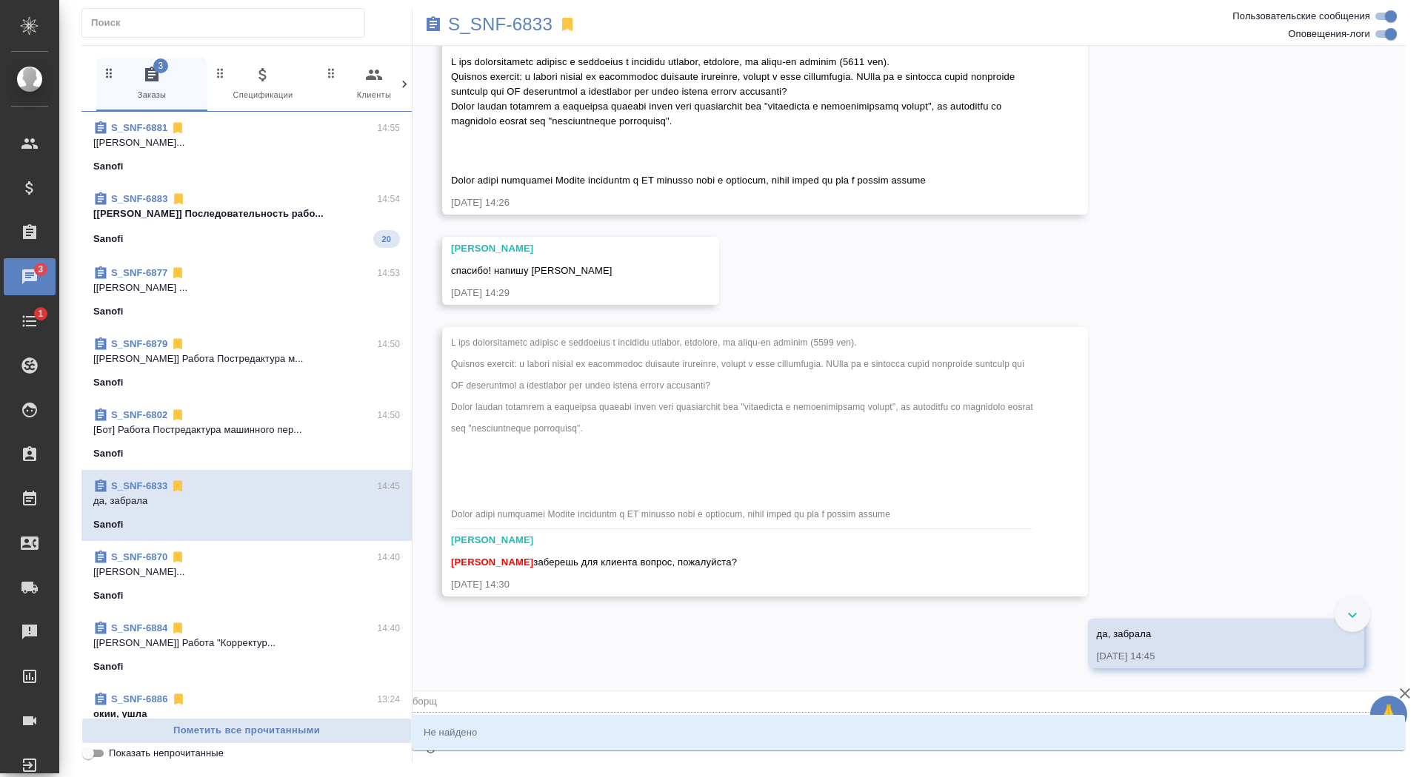
type textarea "@бор"
type input "бор"
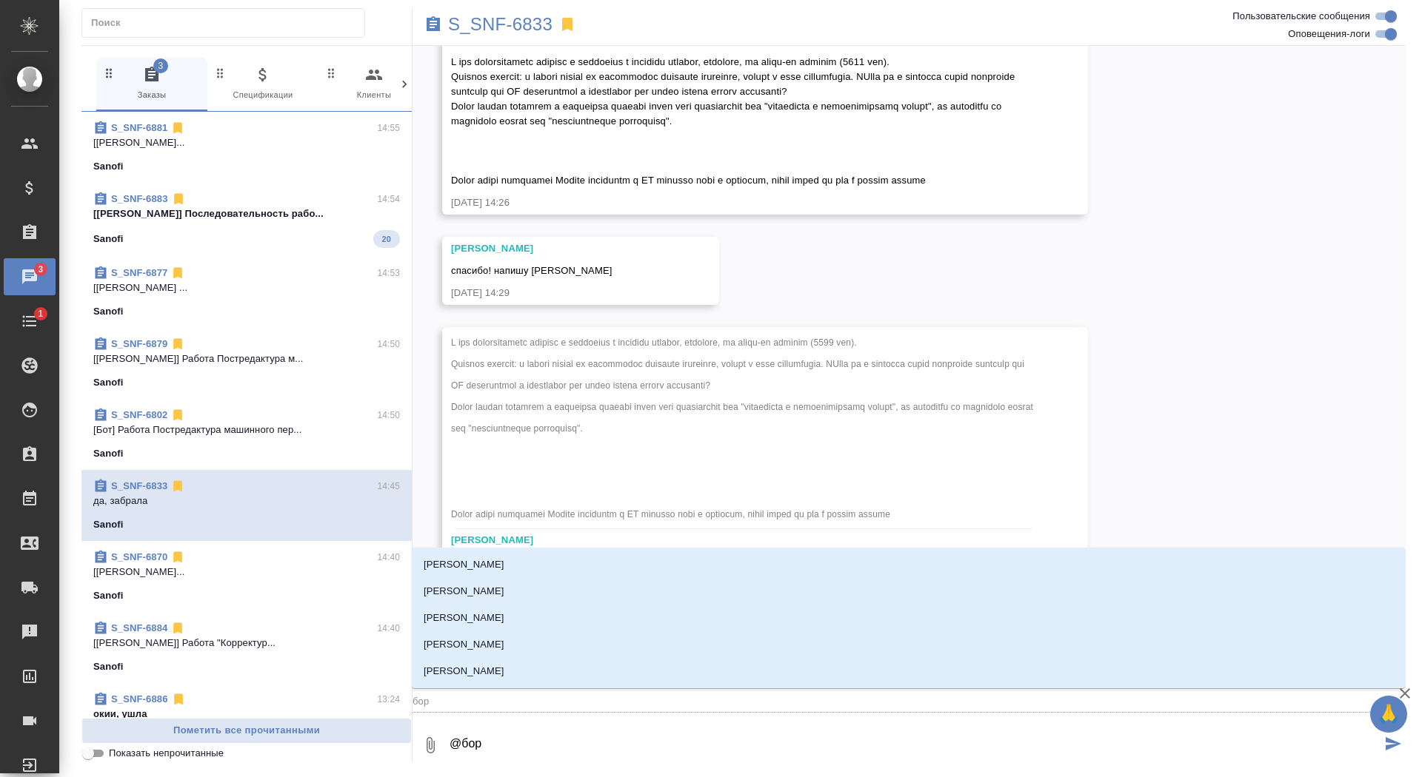
type textarea "@борз"
type input "борз"
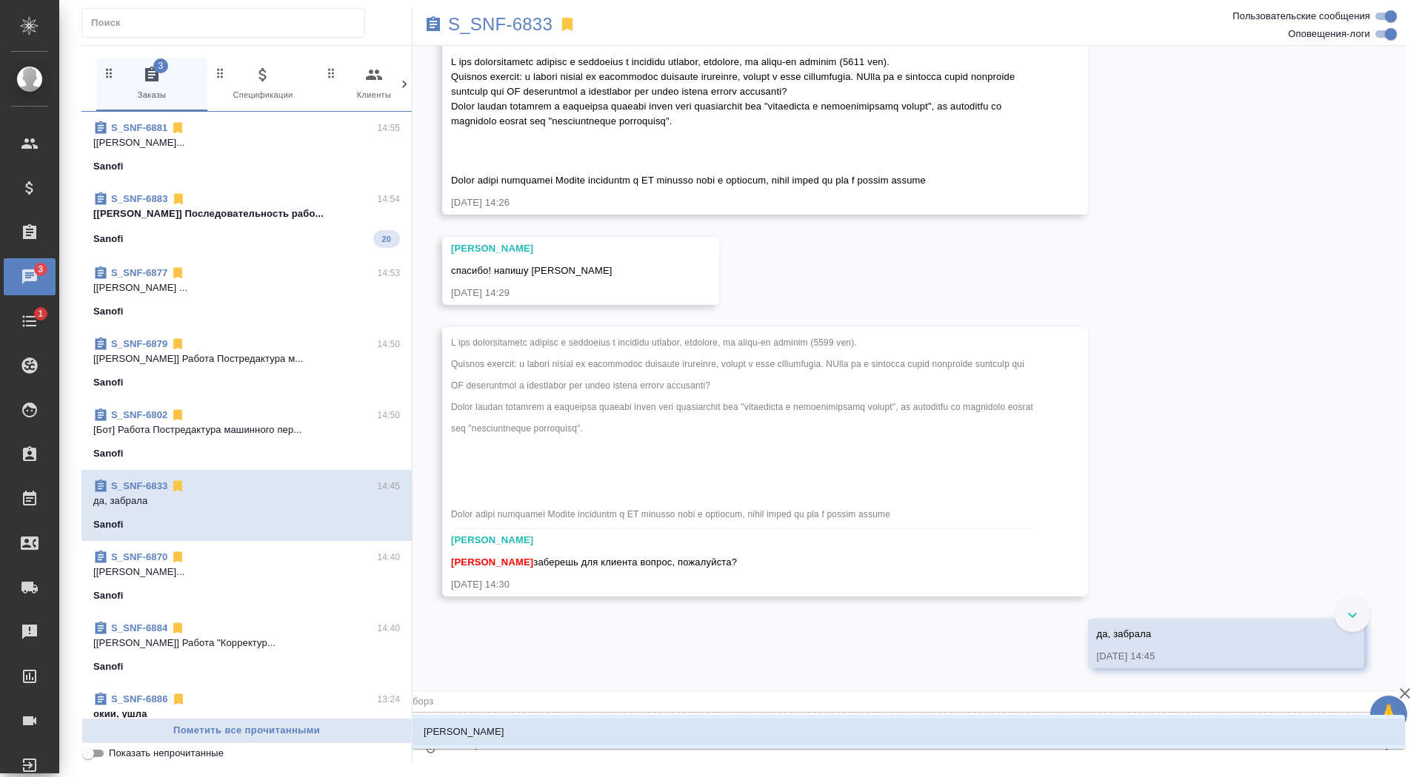
click at [696, 728] on li "Борзова Анастасия" at bounding box center [908, 732] width 993 height 27
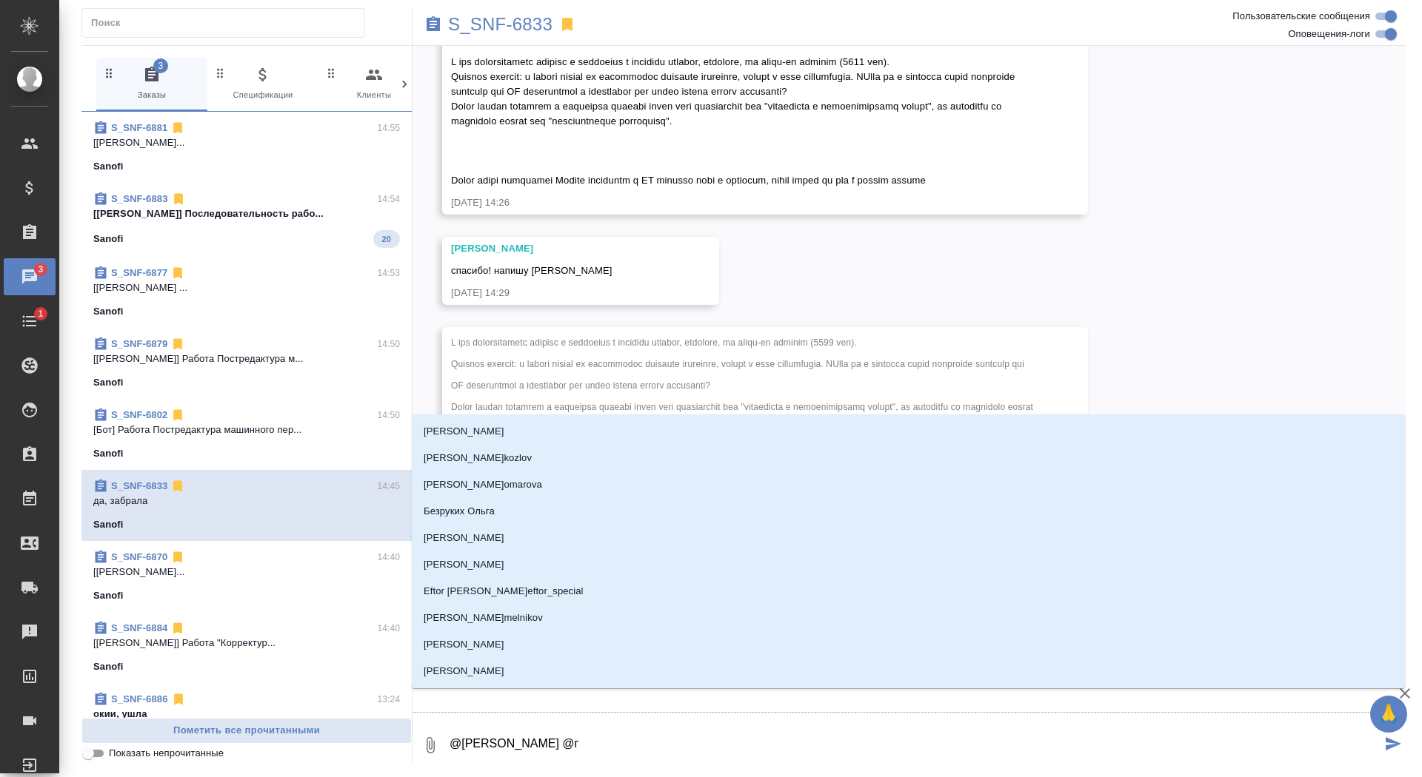
type textarea "@Борзова Анастасия @го"
type input "го"
type textarea "@Борзова Анастасия @гор"
type input "гор"
type textarea "@Борзова Анастасия @горш"
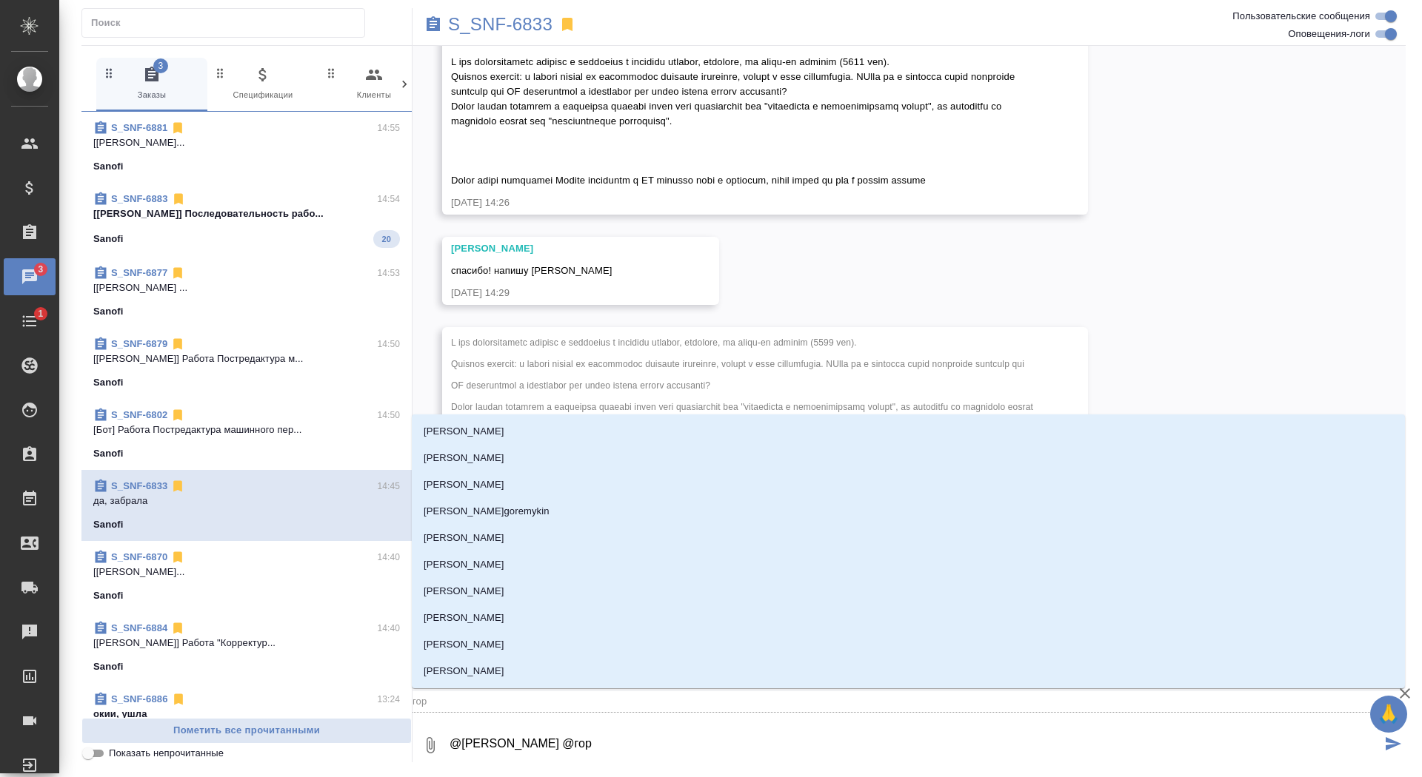
type input "горш"
type textarea "@Борзова Анастасия @горшк"
type input "горшк"
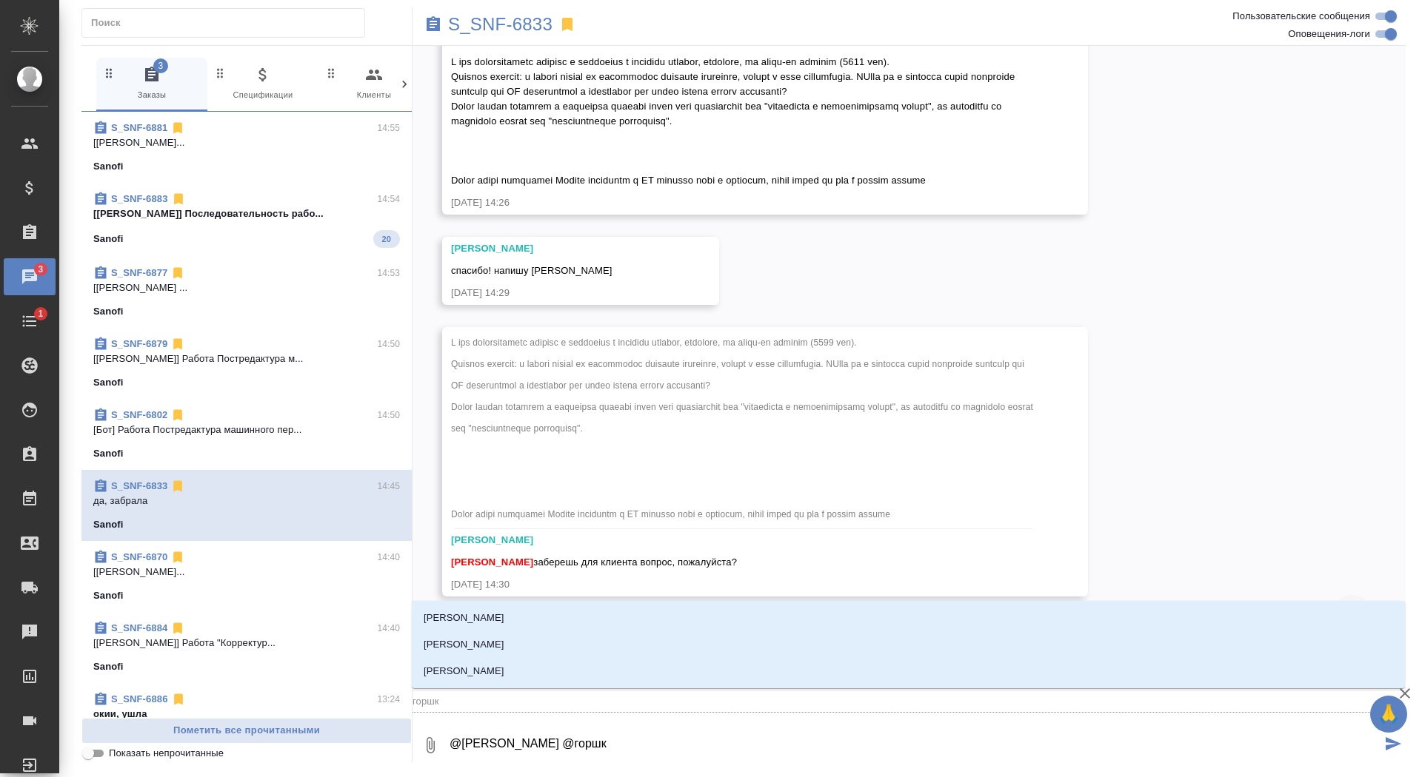
type textarea "@Борзова Анастасия @горшко"
type input "горшко"
click at [692, 683] on li "[PERSON_NAME]" at bounding box center [908, 671] width 993 height 27
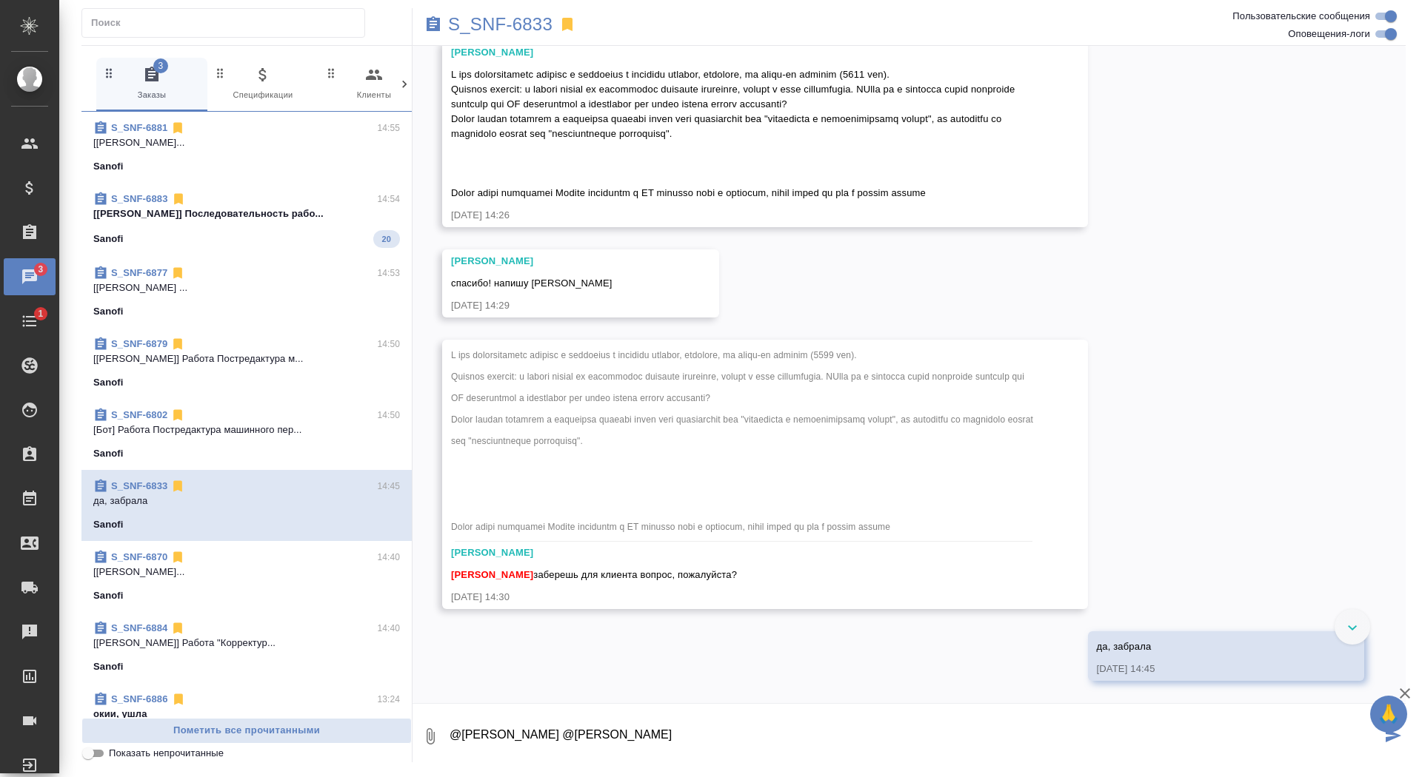
paste textarea "Диляра, можно попросить Вас, пожалуйста, не сокращать данное словосочетание и в…"
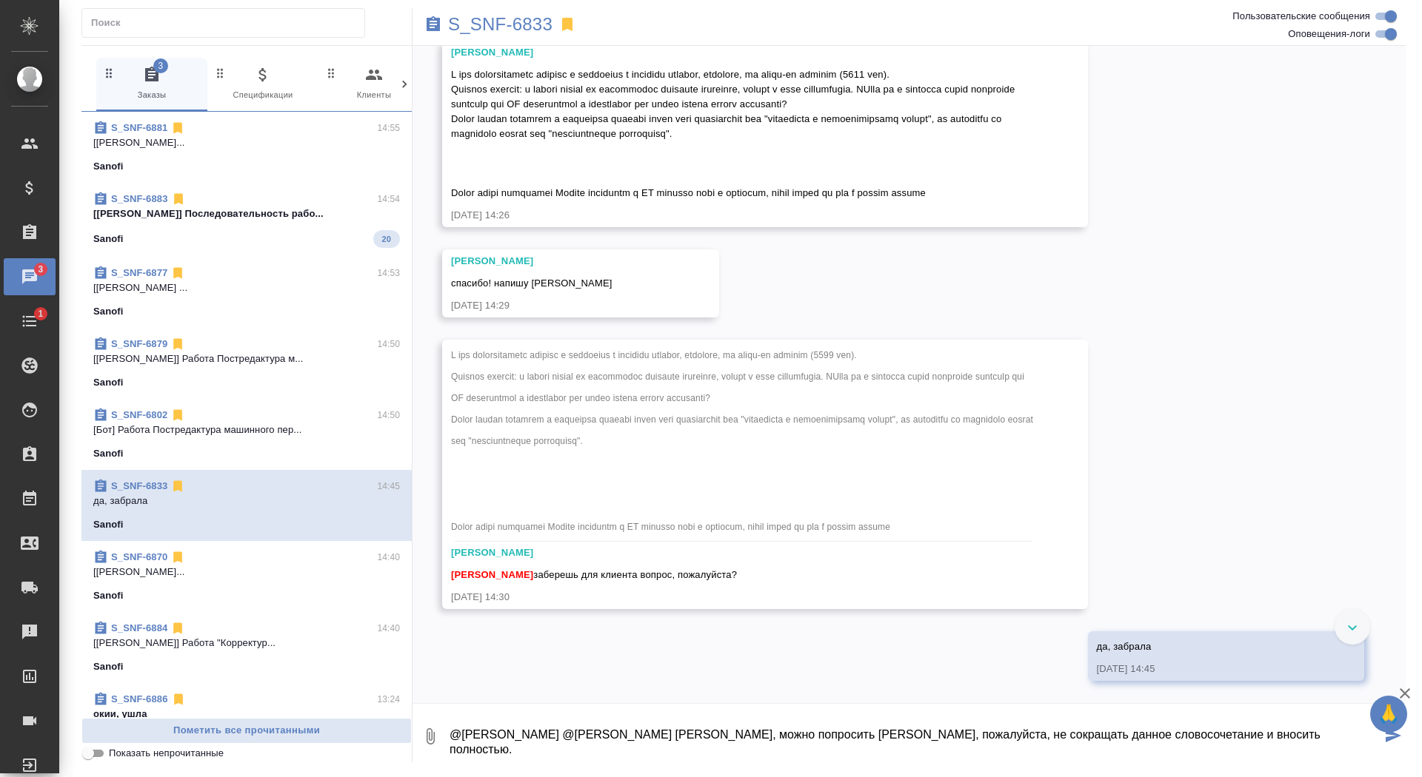
type textarea "@Борзова Анастасия @Горшкова Валентина Диляра, можно попросить Вас, пожалуйста,…"
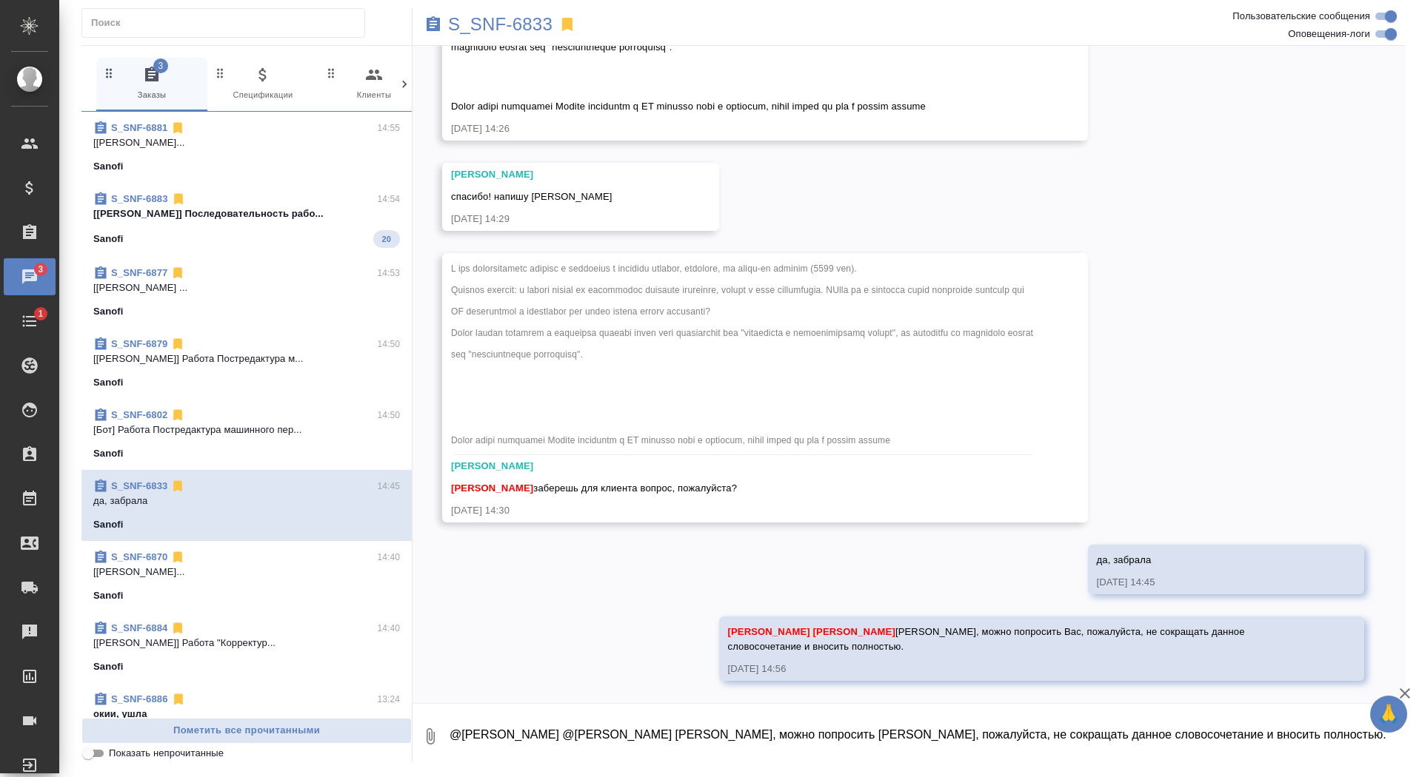
scroll to position [8658, 0]
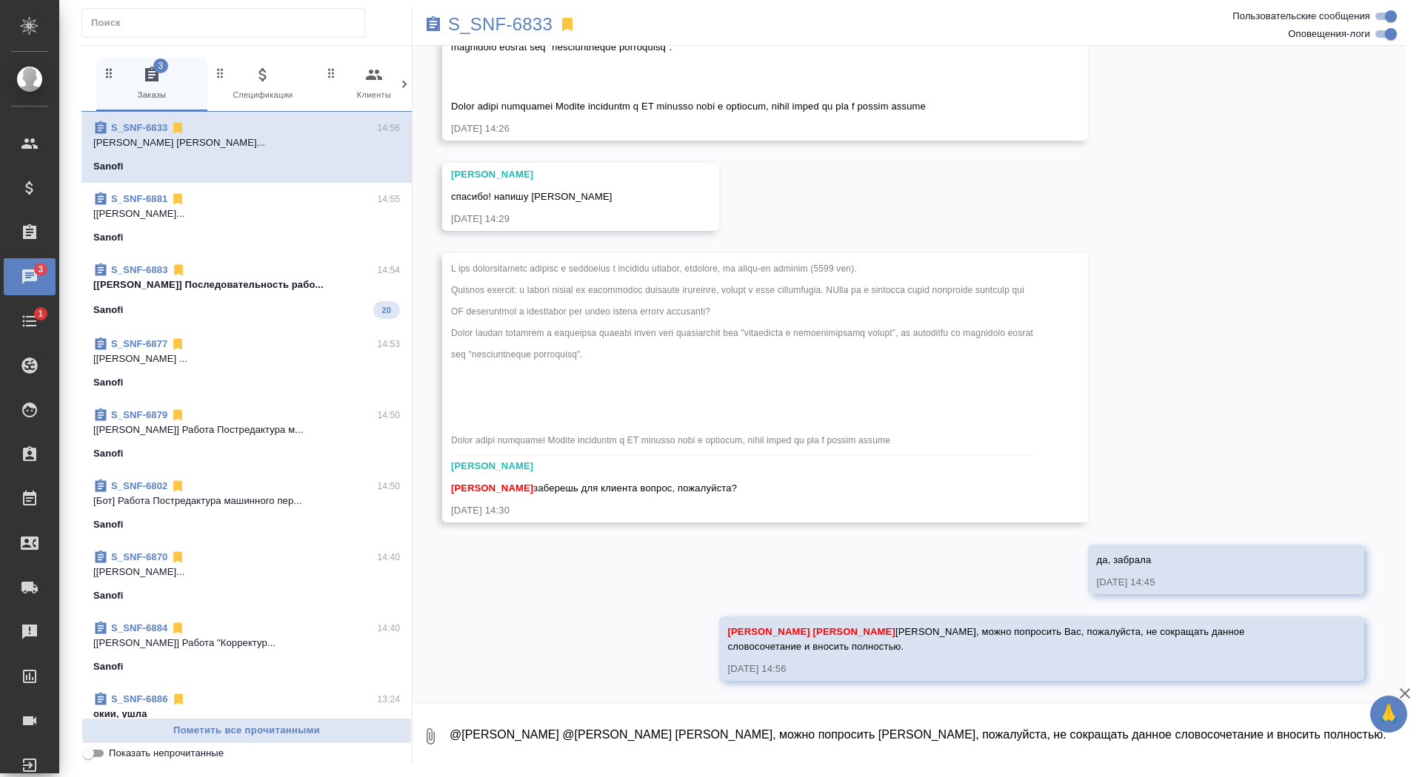
click at [275, 252] on div "S_SNF-6833 14:56 Борзова Анастасия Горшкова Валентина Дил... Sanofi S_SNF-6881 …" at bounding box center [246, 415] width 330 height 606
click at [284, 272] on div "S_SNF-6883 14:54" at bounding box center [246, 270] width 307 height 15
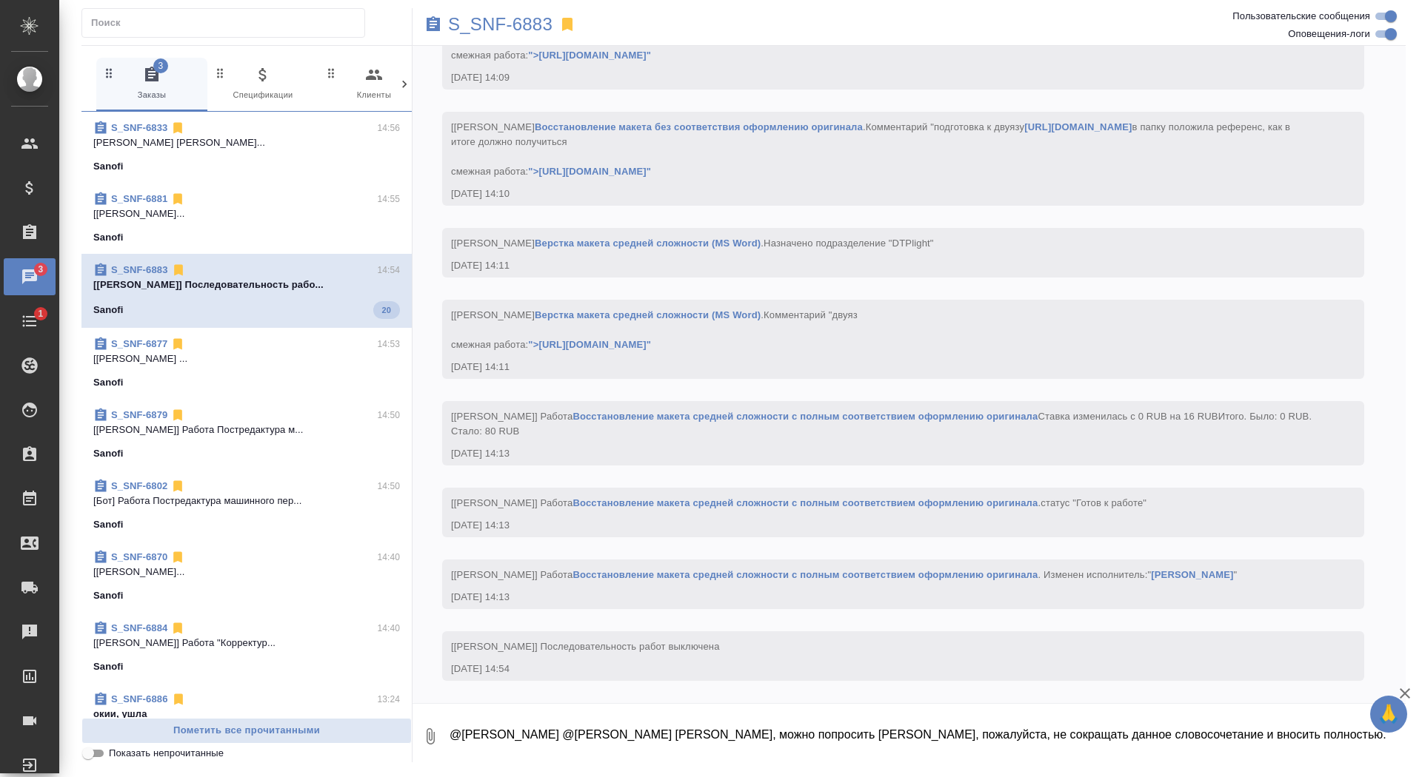
scroll to position [3423, 0]
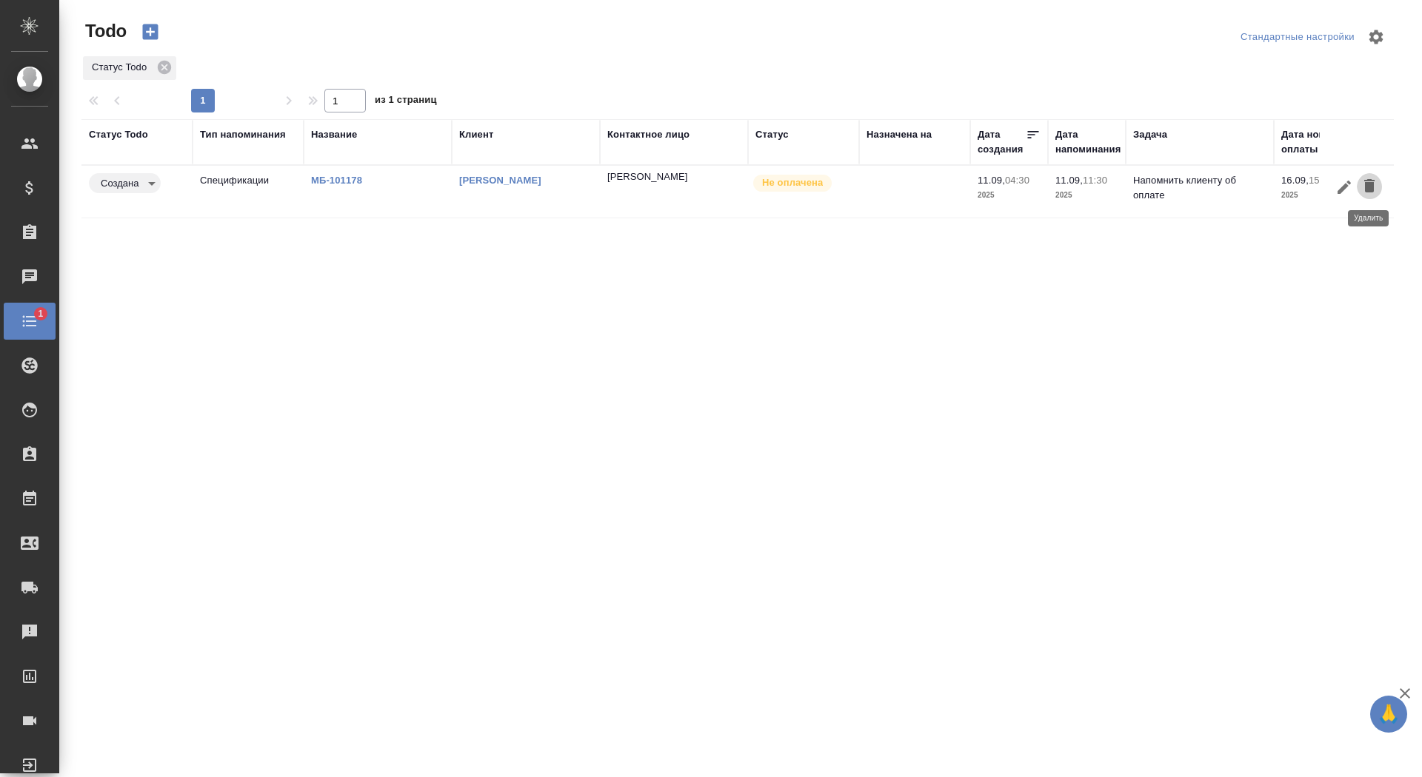
click at [1370, 184] on icon "button" at bounding box center [1369, 185] width 10 height 13
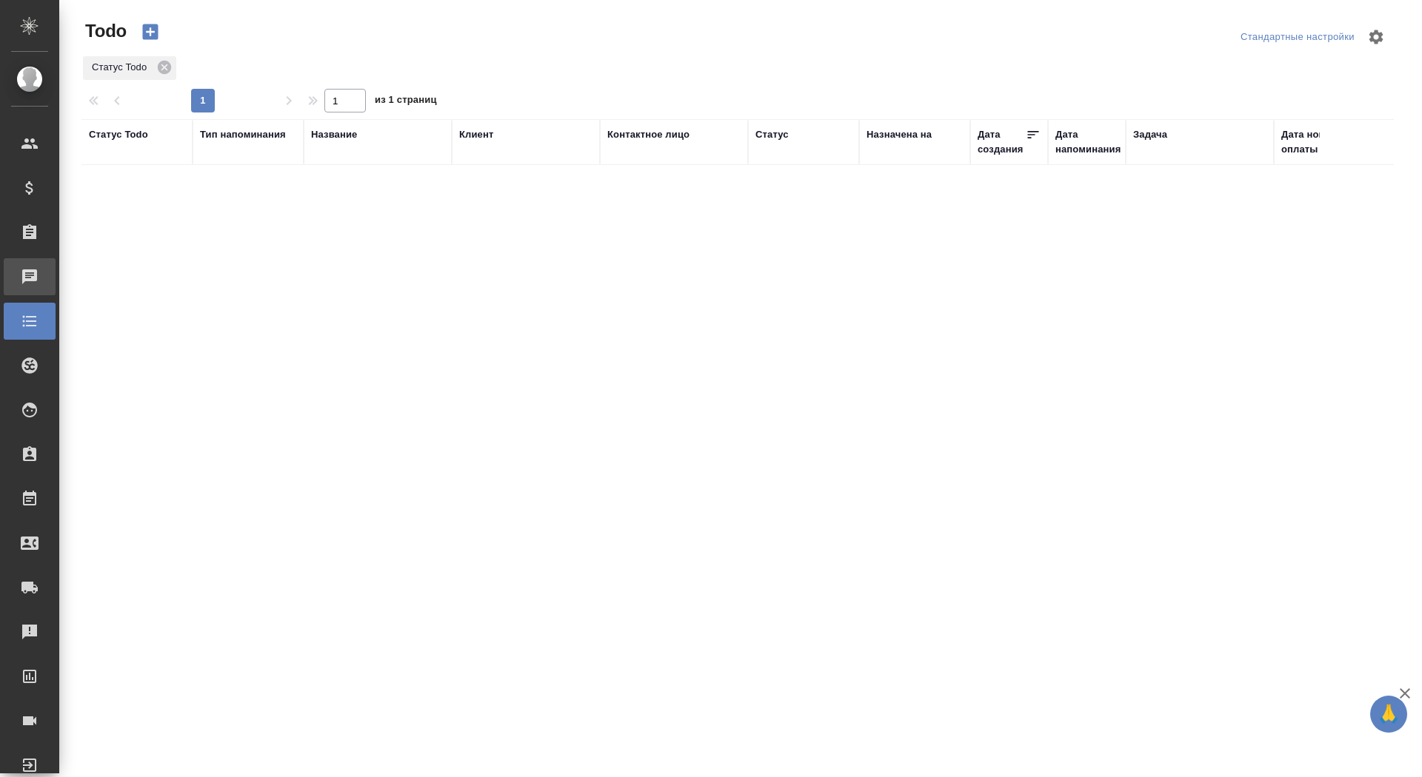
click at [30, 282] on div "Чаты" at bounding box center [11, 277] width 37 height 22
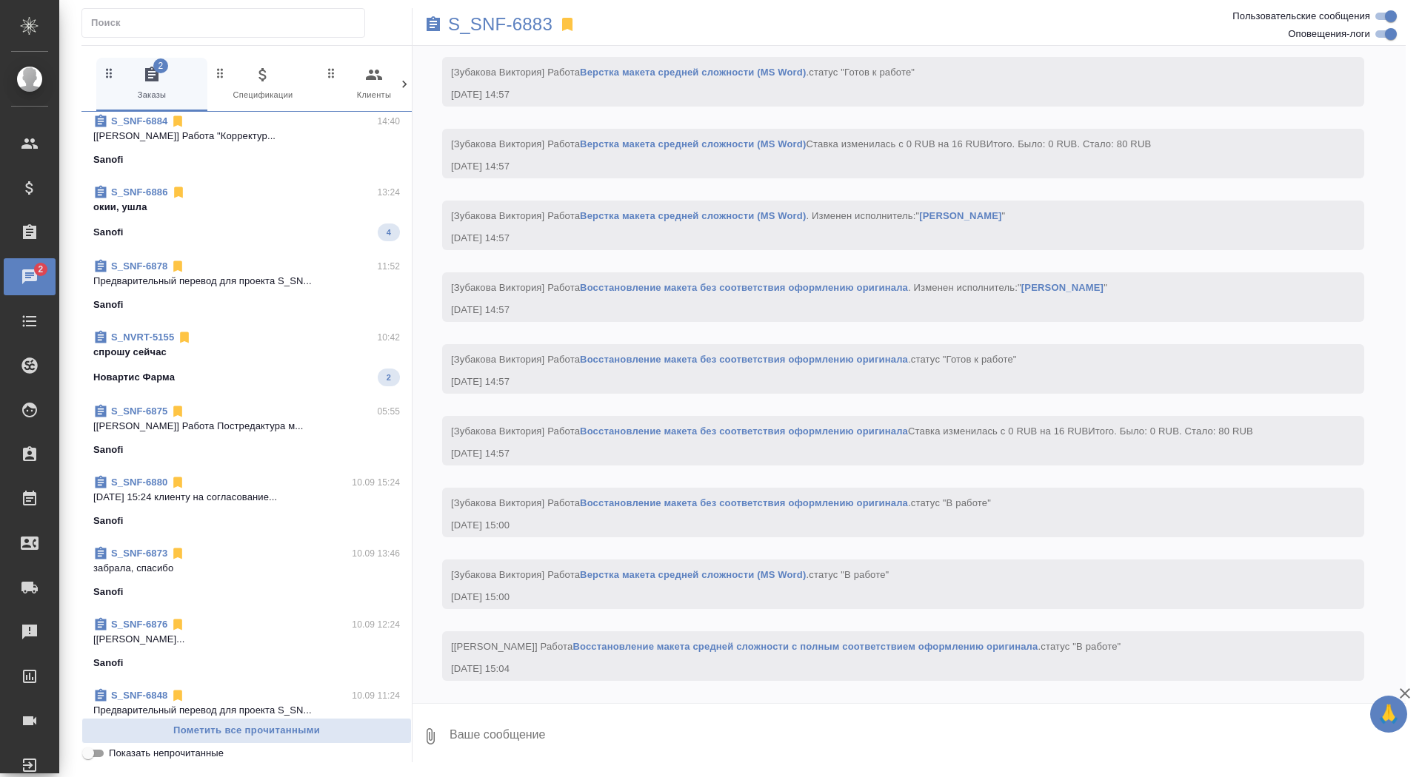
scroll to position [589, 0]
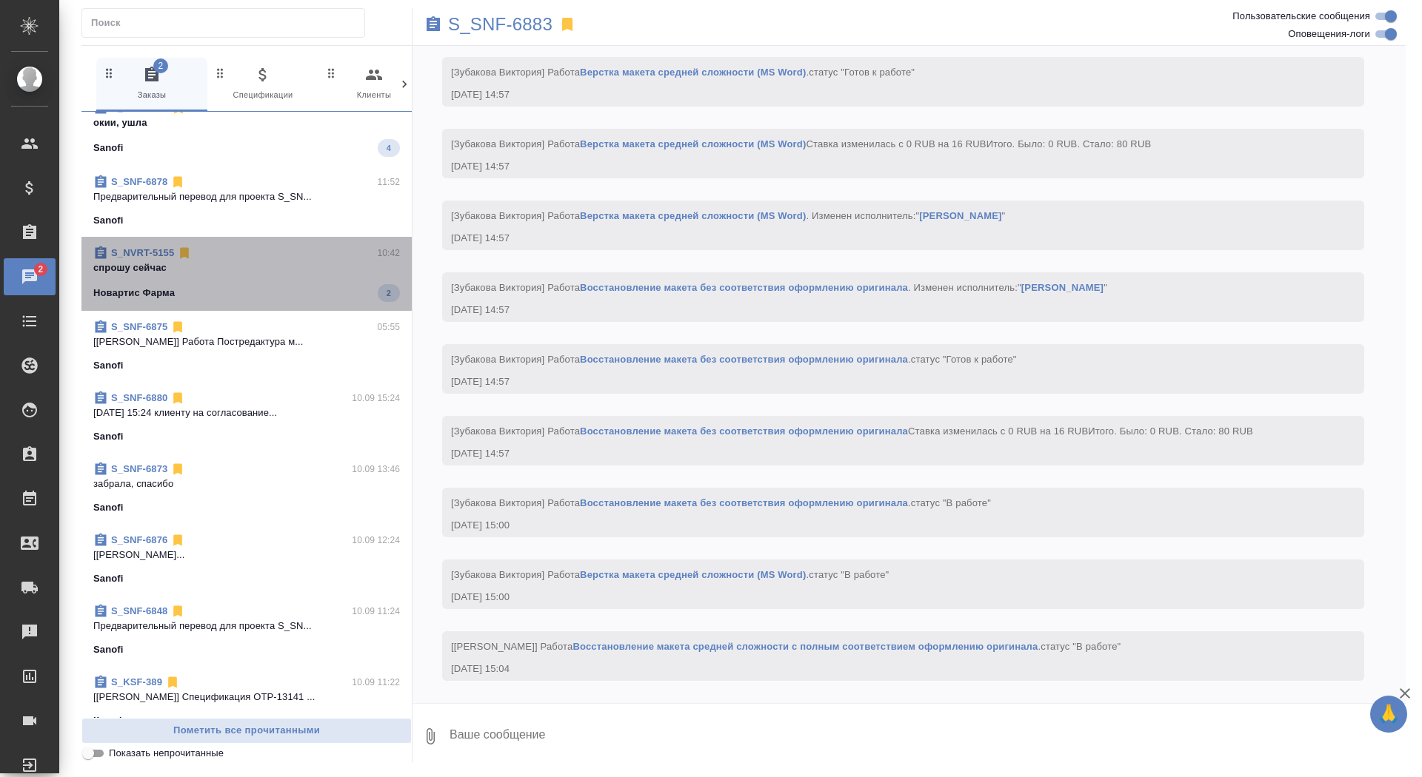
click at [241, 272] on p "спрошу сейчас" at bounding box center [246, 268] width 307 height 15
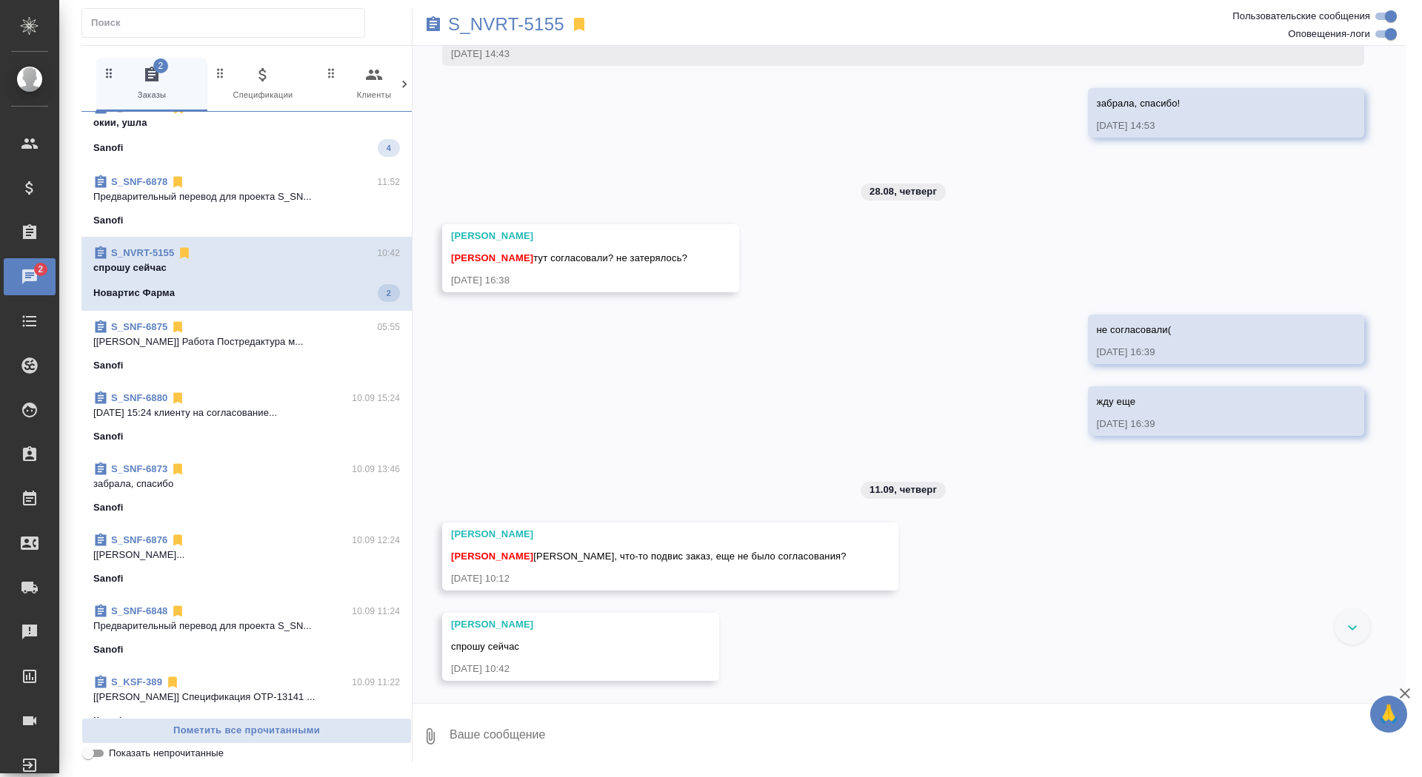
scroll to position [7947, 0]
click at [577, 23] on icon at bounding box center [579, 24] width 10 height 13
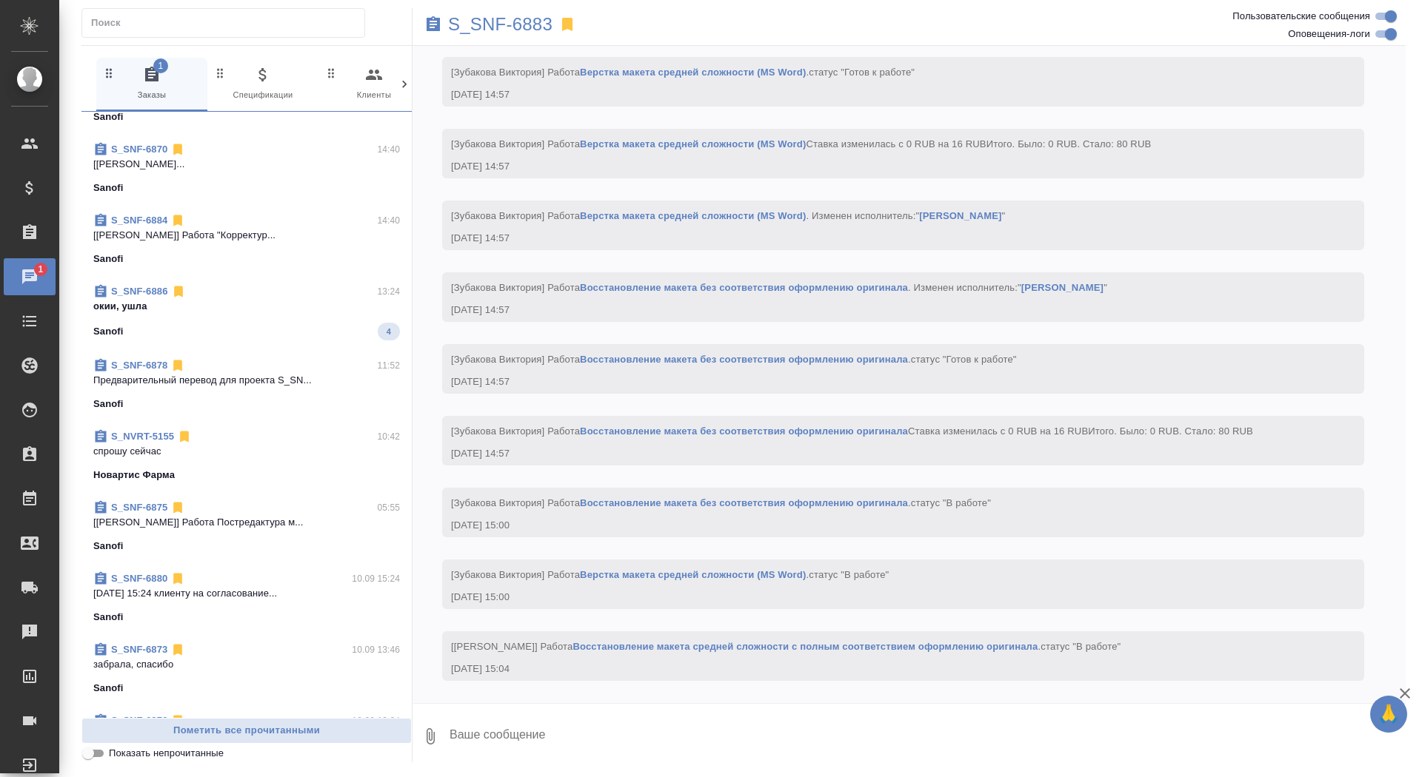
scroll to position [352, 0]
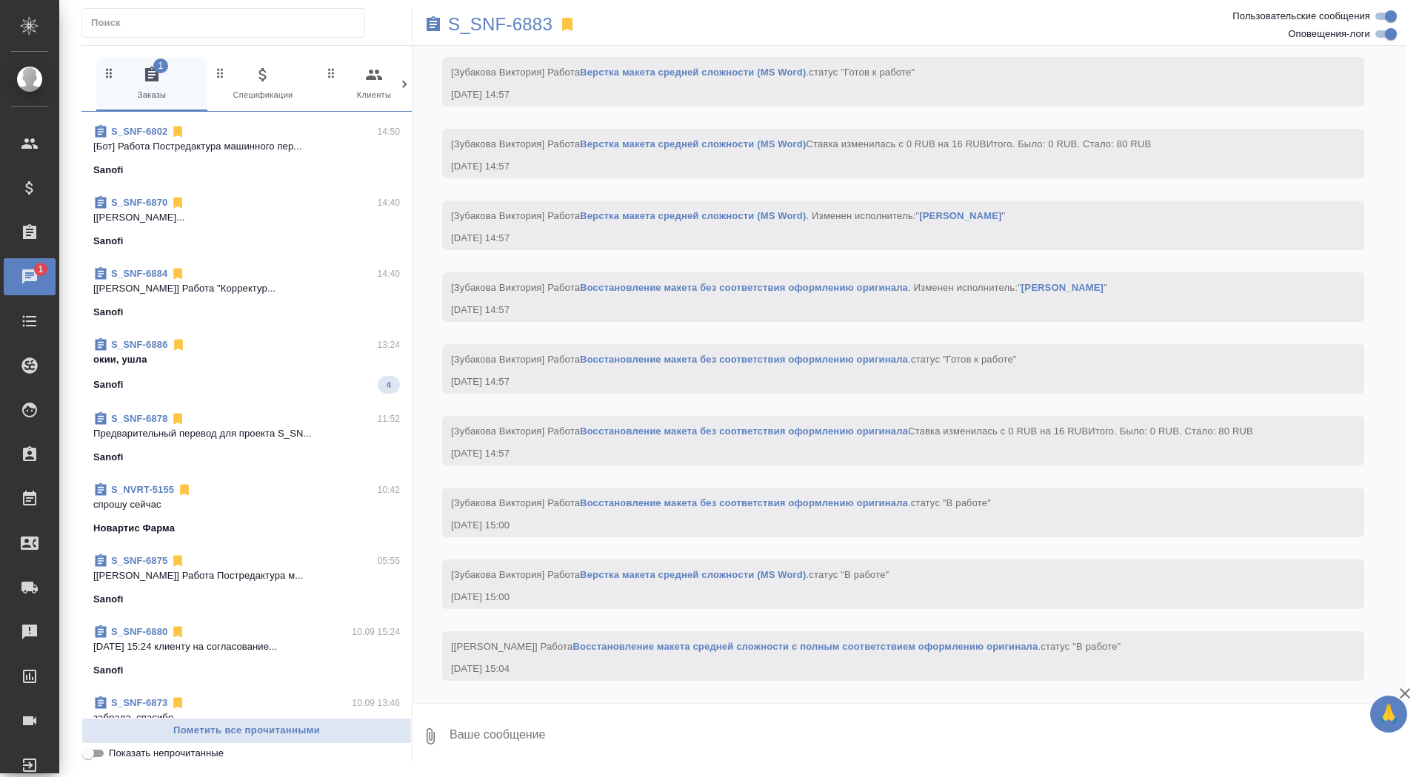
click at [137, 350] on p "S_SNF-6886" at bounding box center [139, 345] width 57 height 15
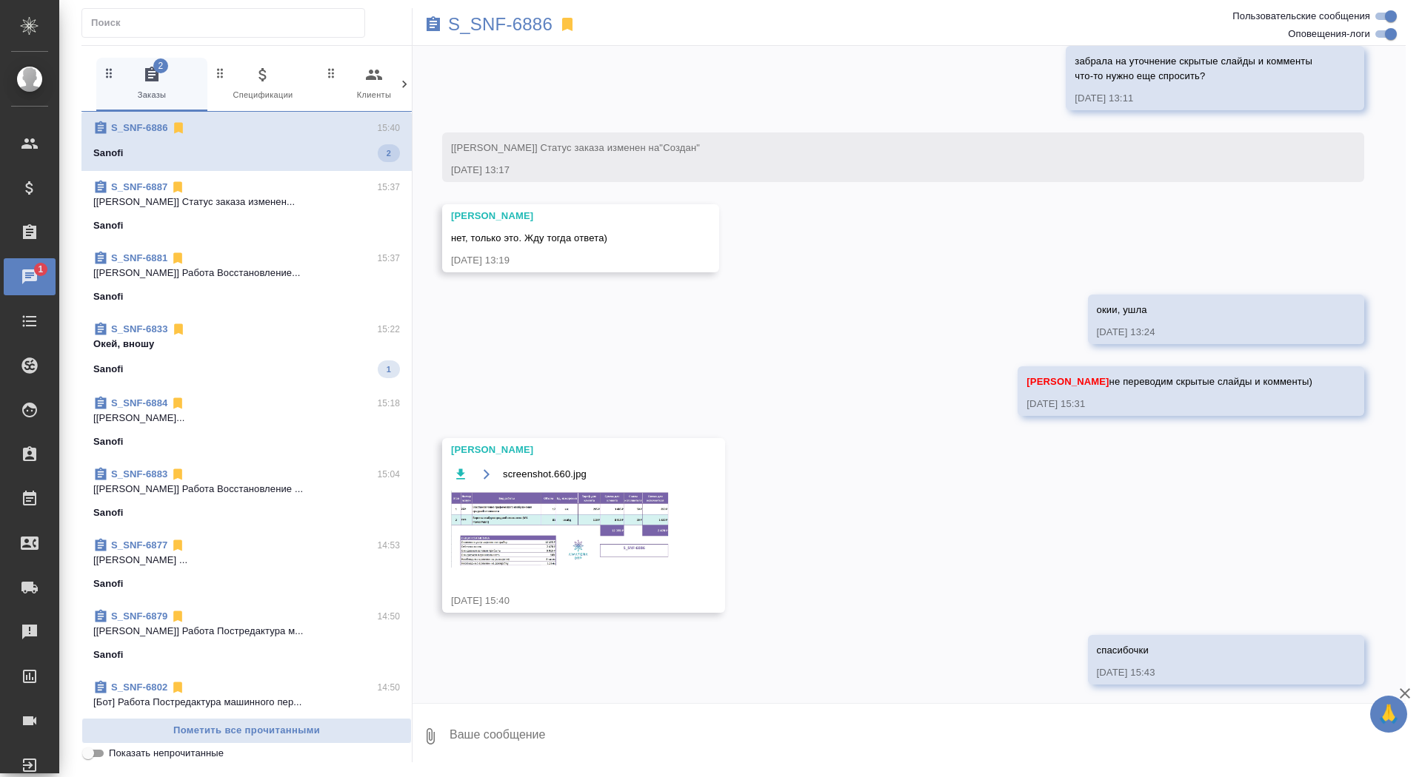
scroll to position [682, 0]
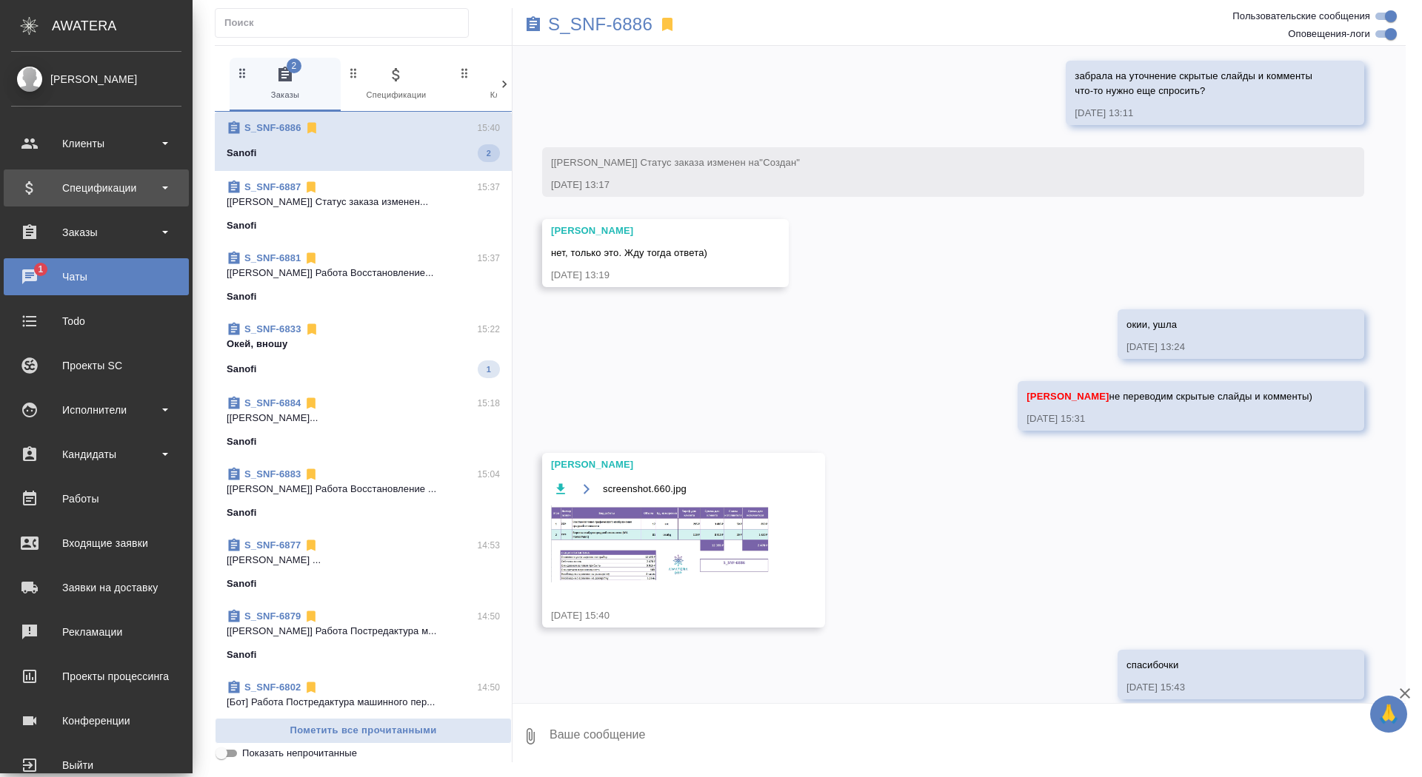
click at [104, 201] on div "Спецификации" at bounding box center [96, 188] width 185 height 37
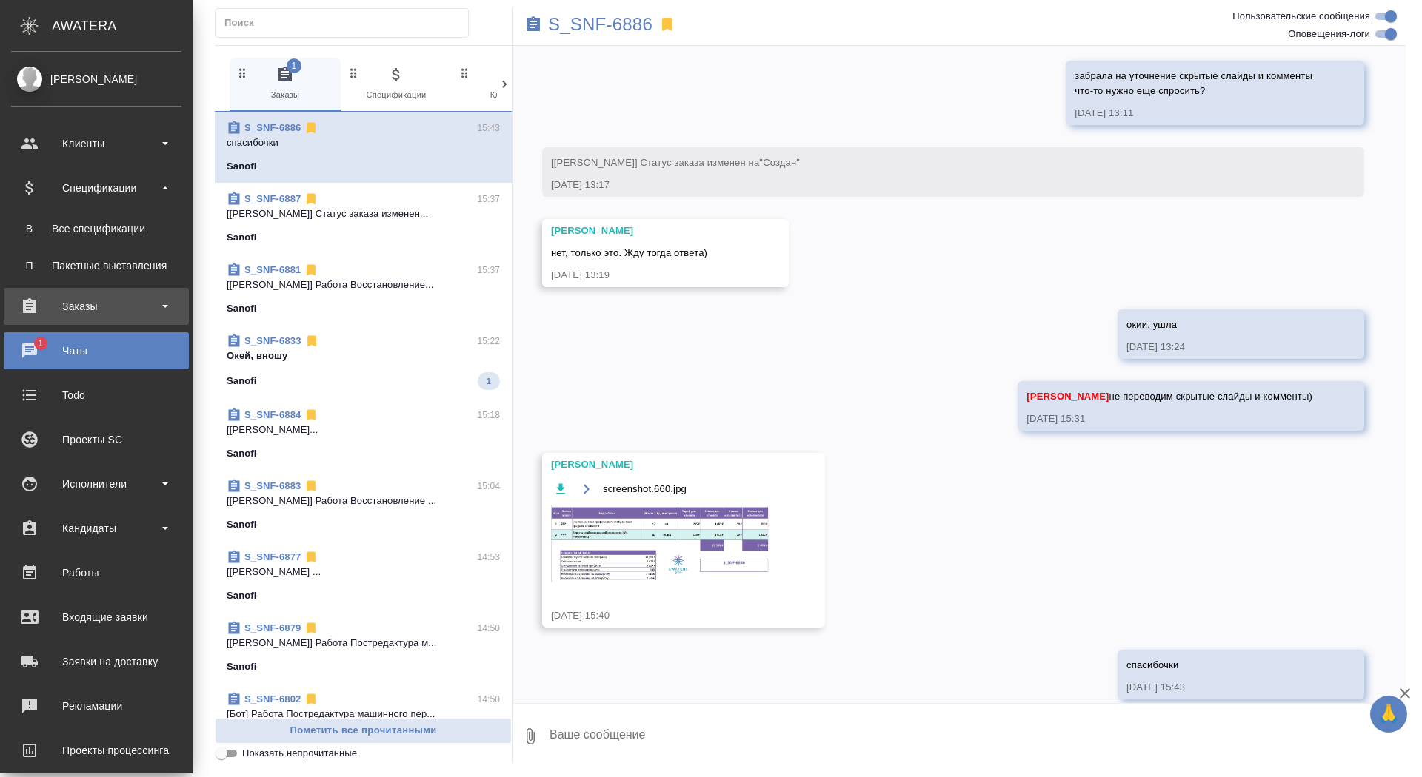
click at [102, 308] on div "Заказы" at bounding box center [96, 306] width 170 height 22
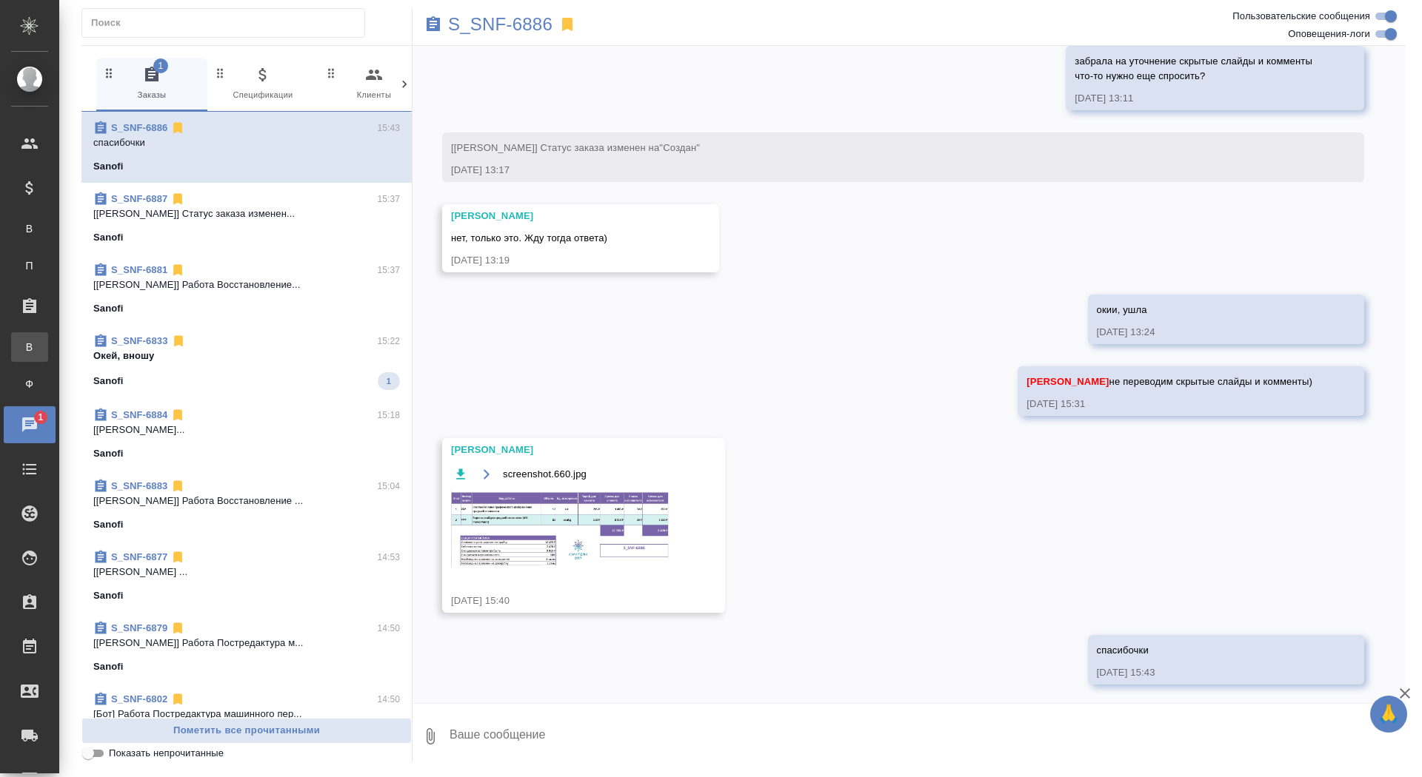
click at [22, 354] on div "Все заказы" at bounding box center [11, 347] width 22 height 15
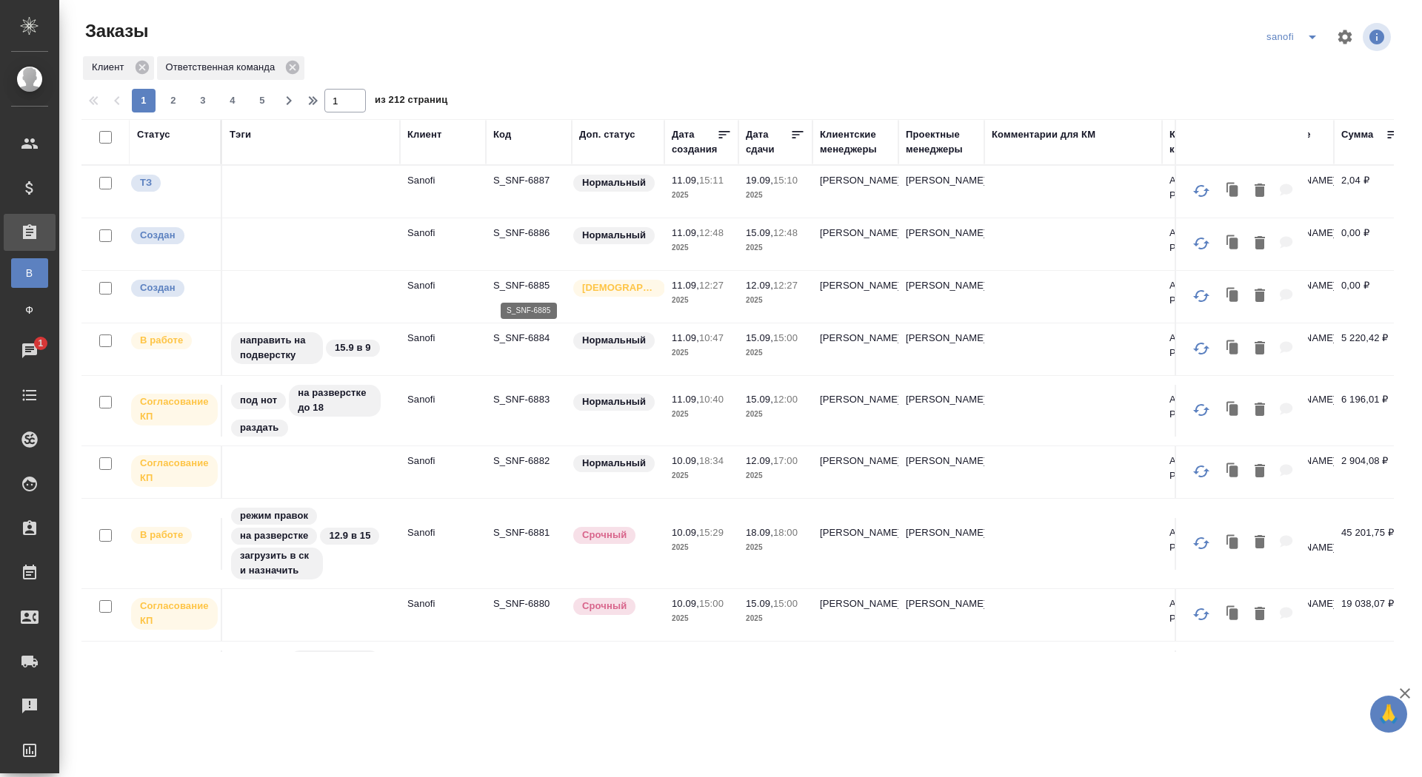
click at [517, 285] on p "S_SNF-6885" at bounding box center [528, 285] width 71 height 15
click at [525, 396] on p "S_SNF-6883" at bounding box center [528, 399] width 71 height 15
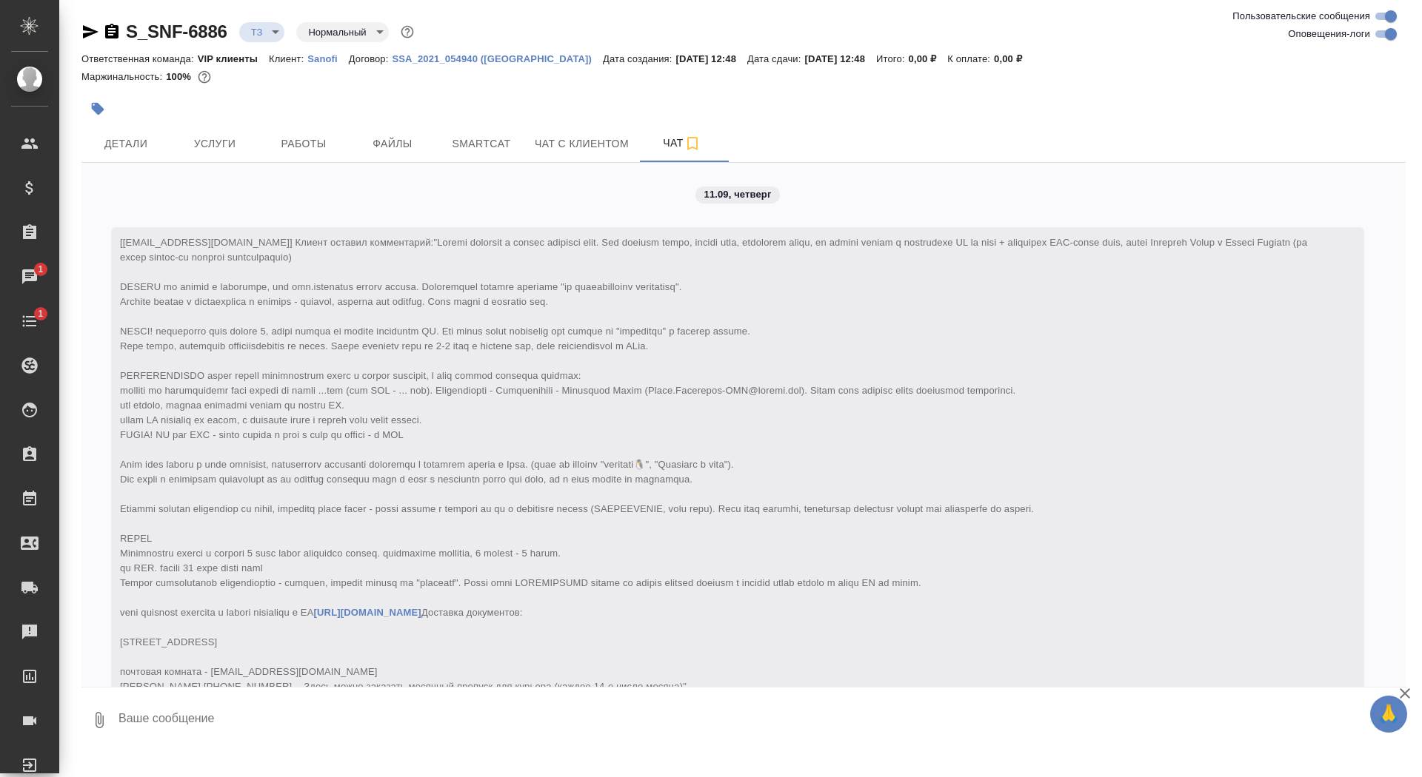
scroll to position [508, 0]
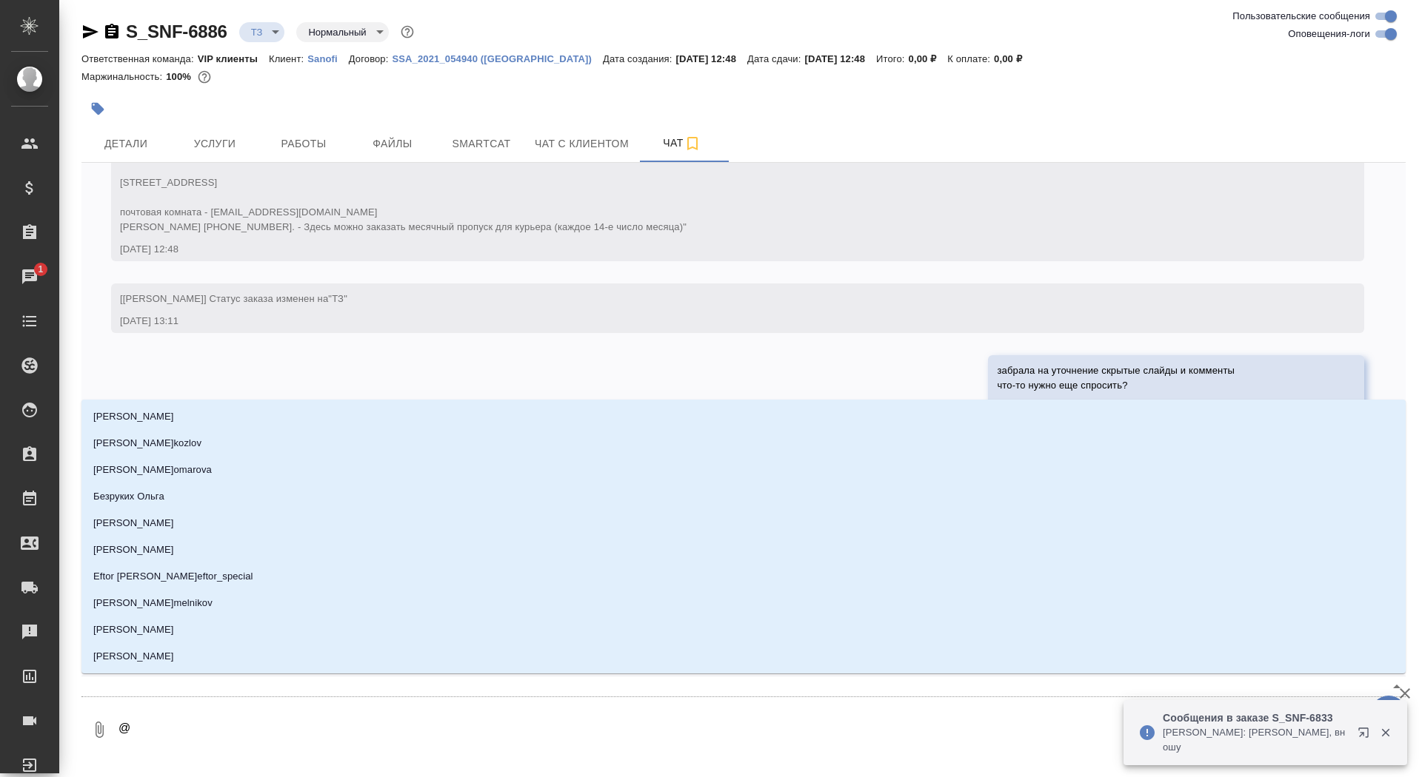
type textarea "@а"
type input "[PERSON_NAME]"
type textarea "@ас"
type input "ас"
type textarea "@аср"
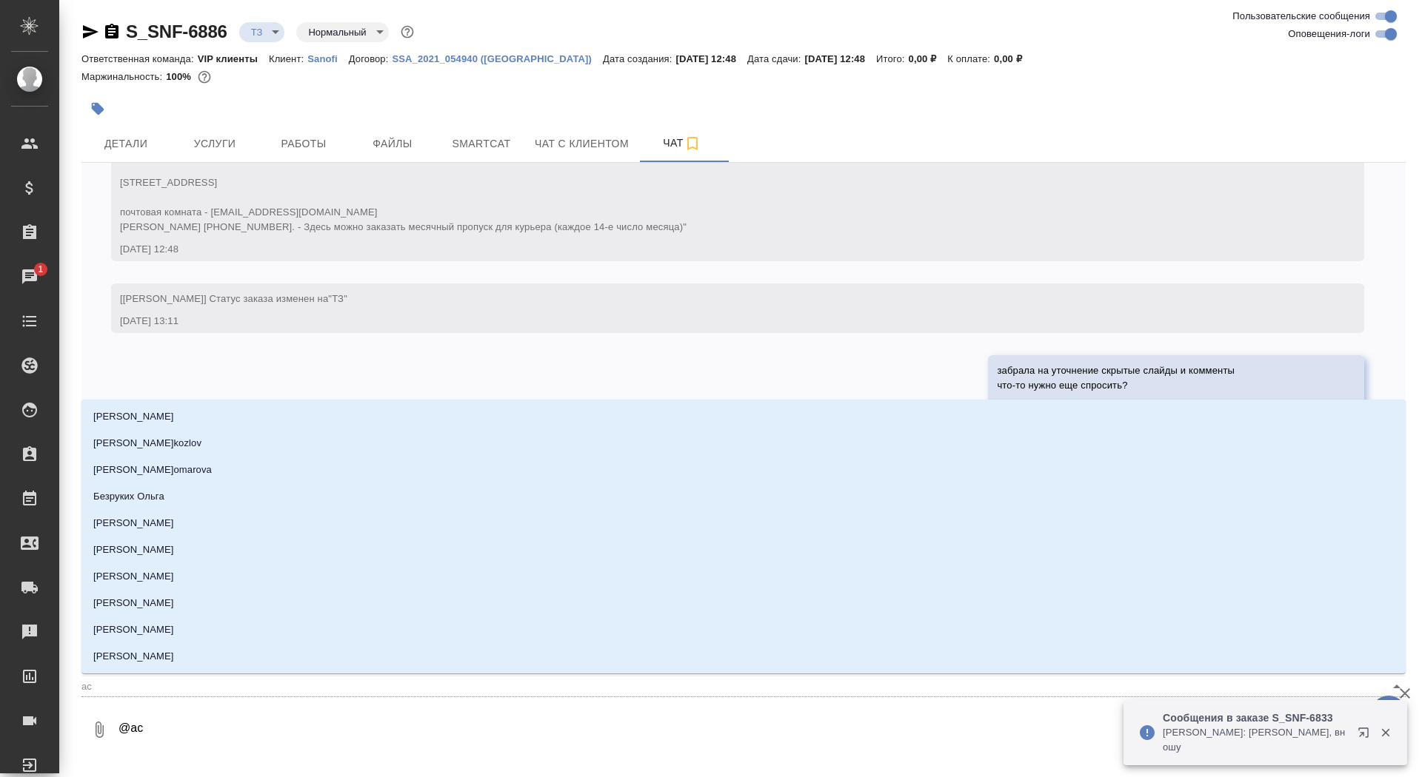
type input "аср"
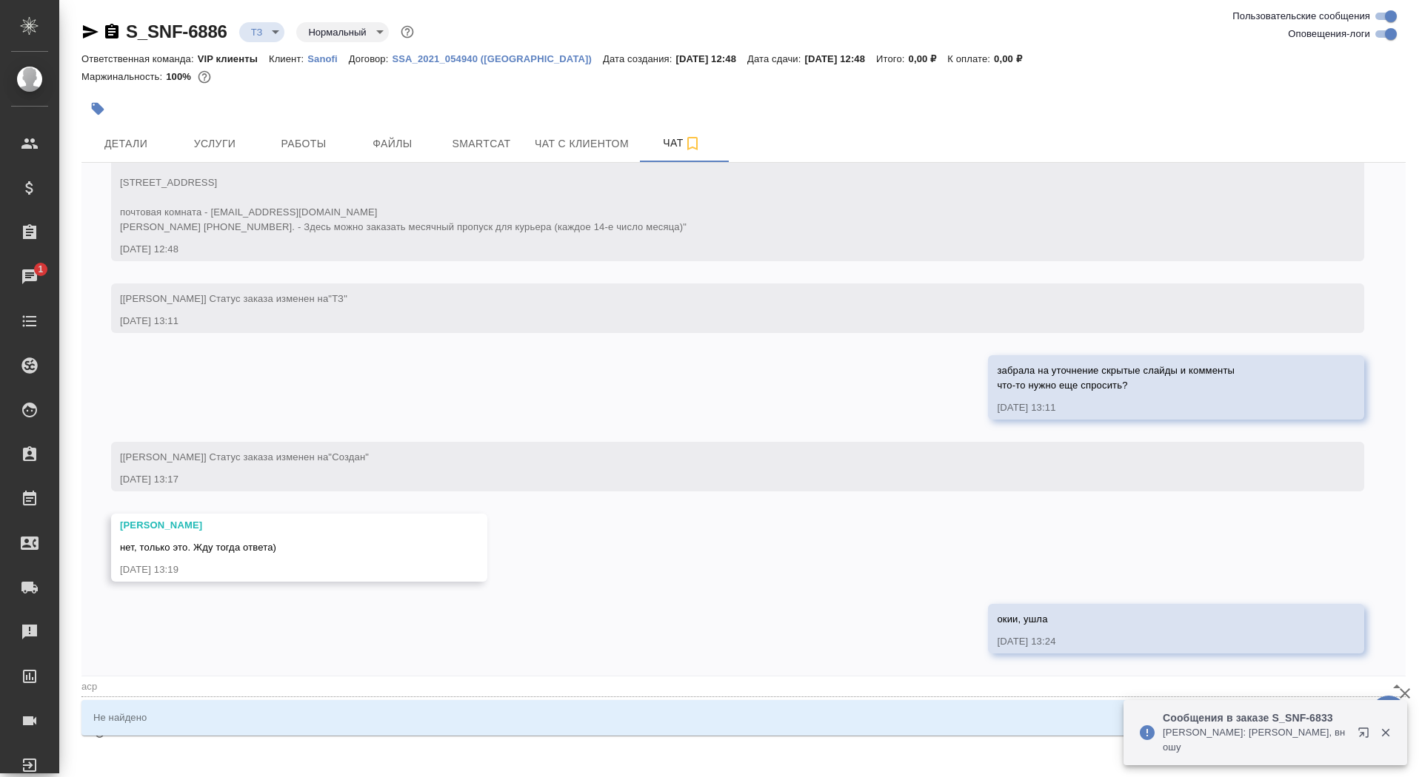
type textarea "@ас"
type input "ас"
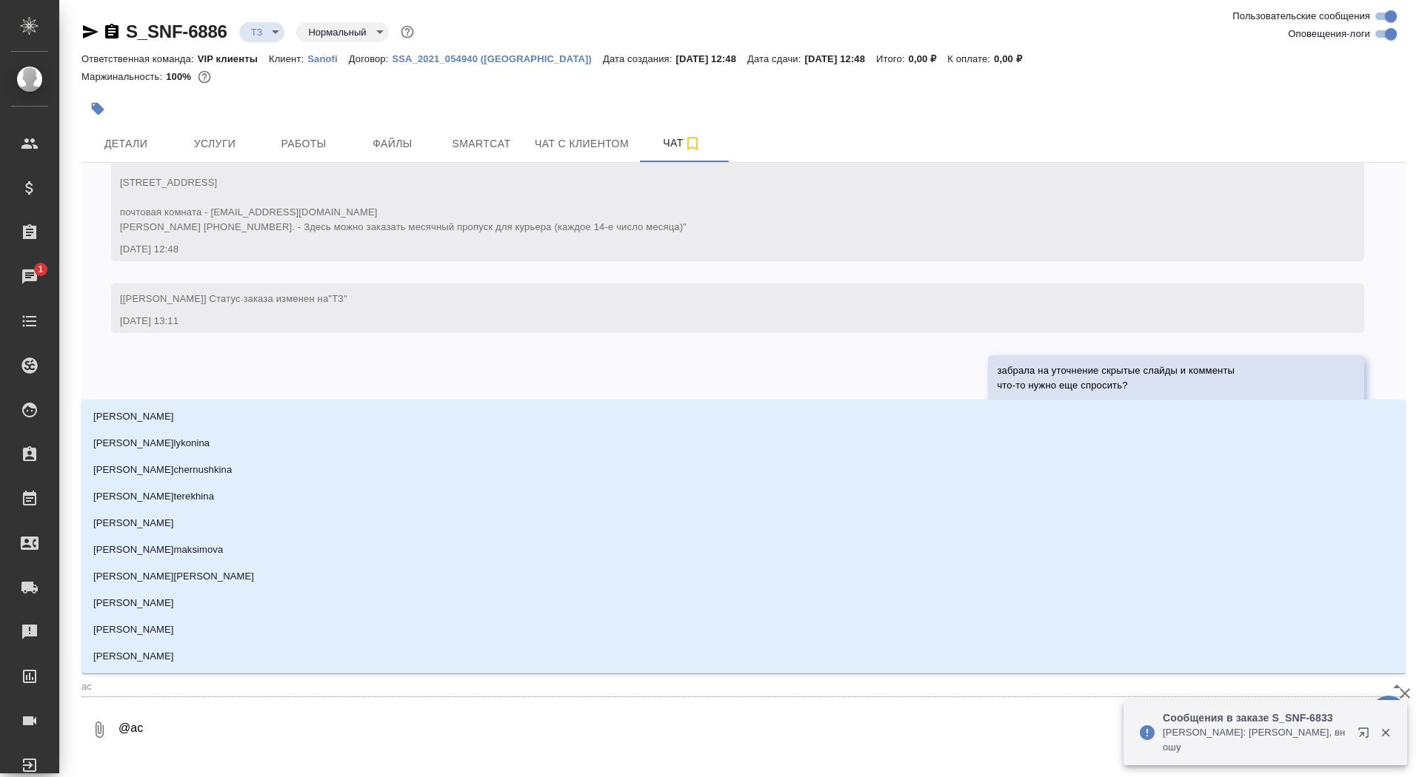
type textarea "@а"
type input "а"
type textarea "@ар"
type input "ар"
type textarea "@арс"
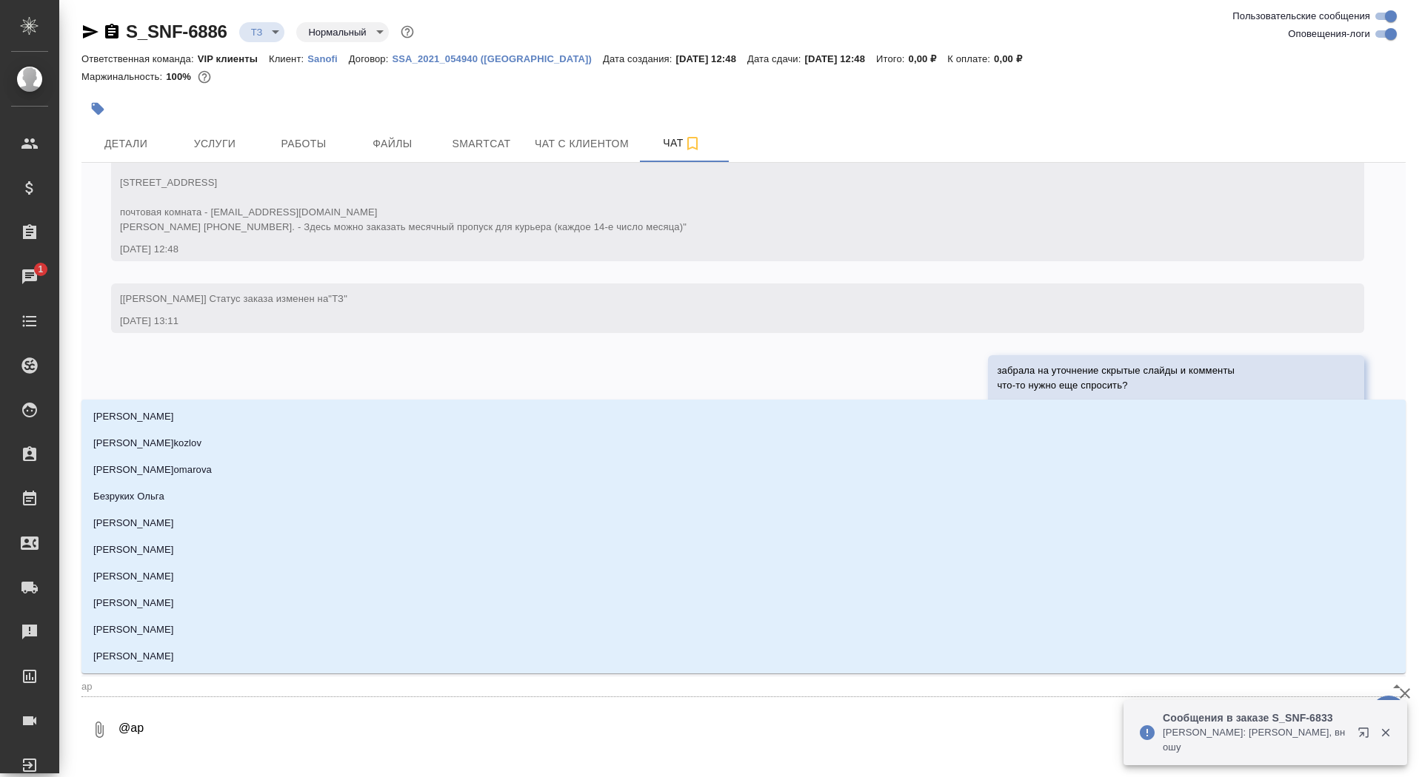
type input "арс"
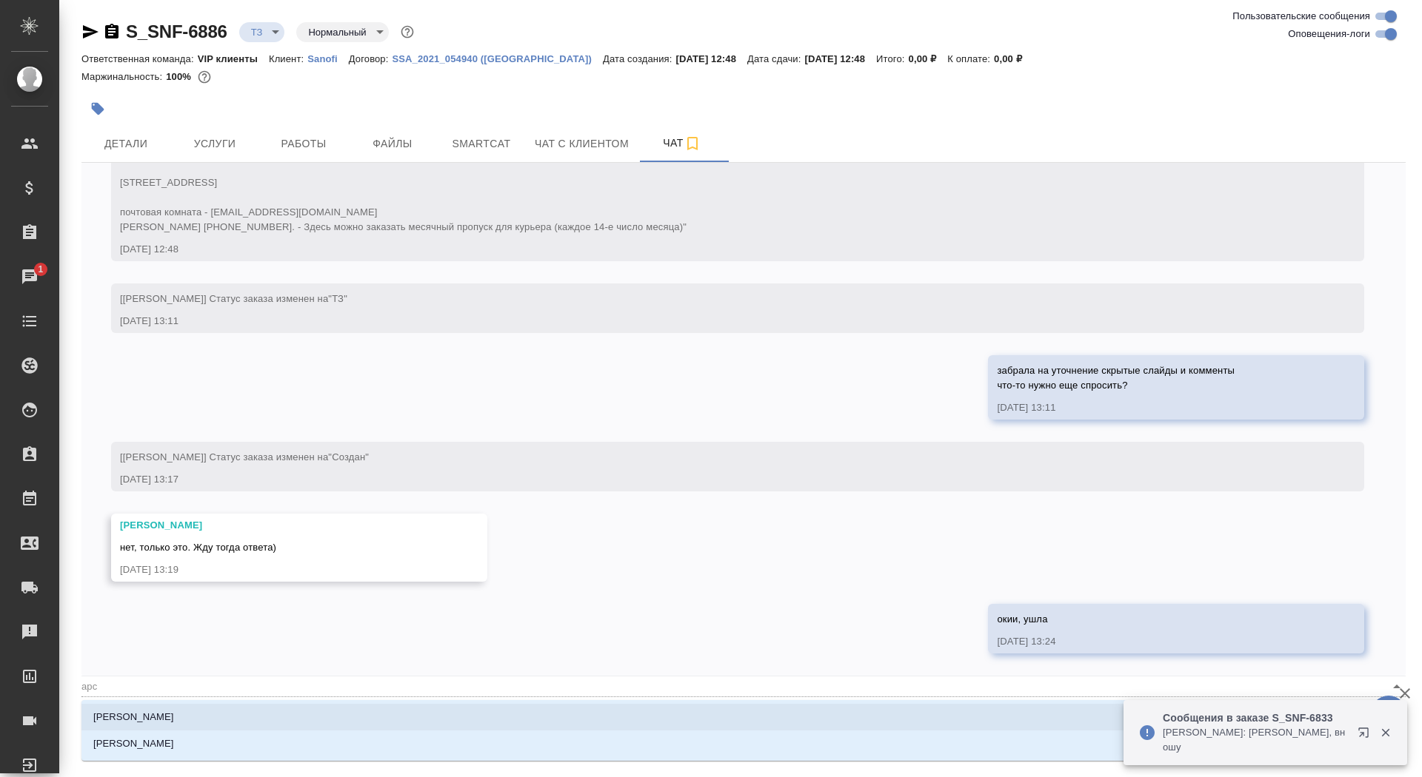
click at [244, 723] on li "[PERSON_NAME]" at bounding box center [743, 717] width 1324 height 27
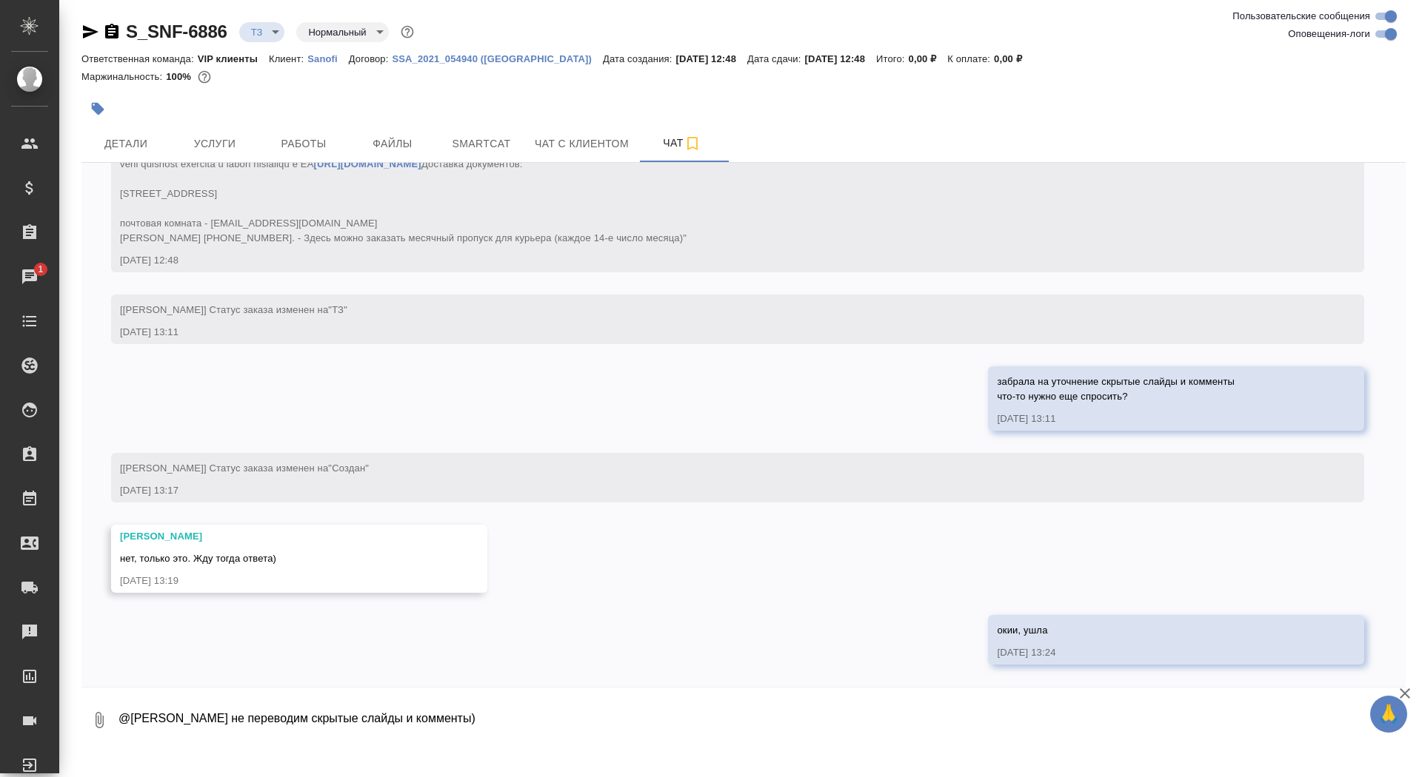
type textarea "@Арсеньева Вера не переводим скрытые слайды и комменты)"
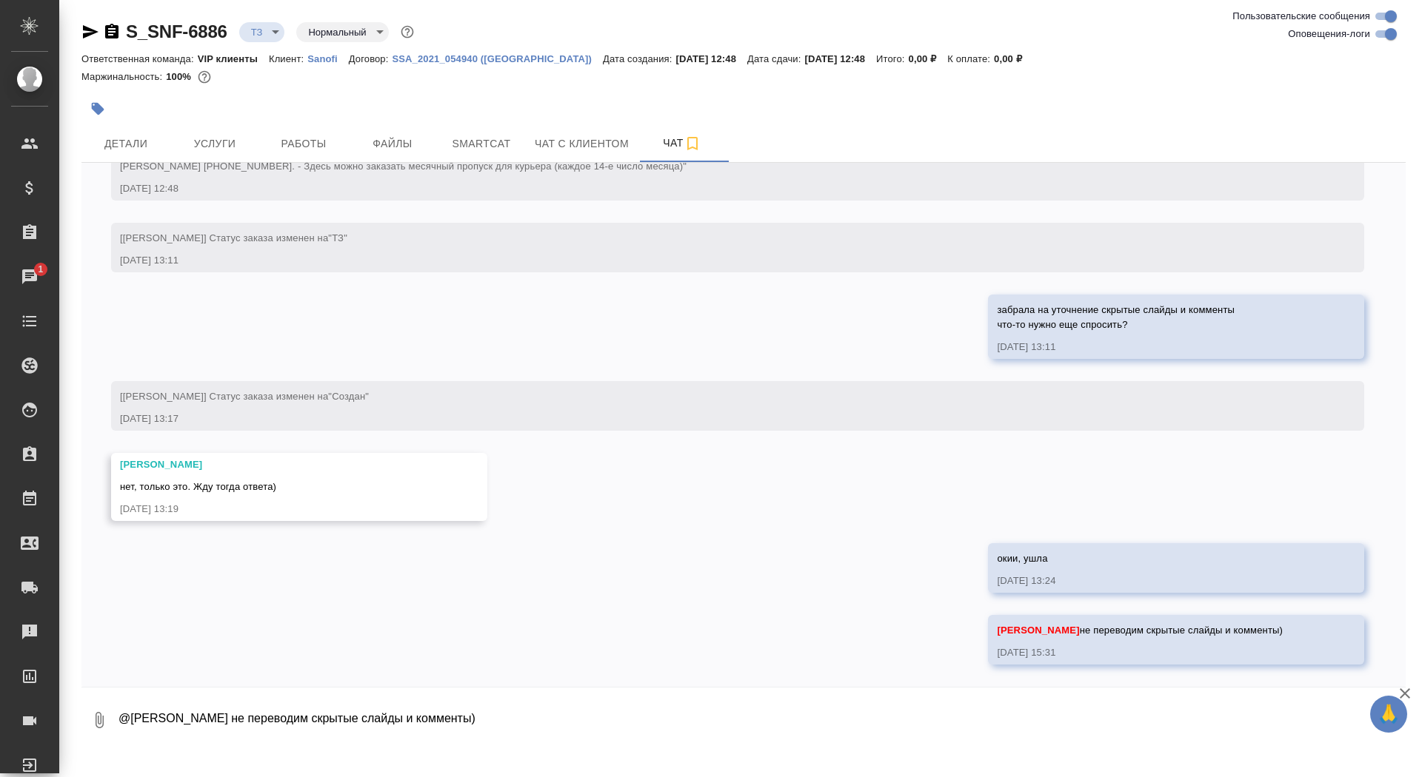
scroll to position [580, 0]
click at [479, 147] on span "Smartcat" at bounding box center [481, 144] width 71 height 19
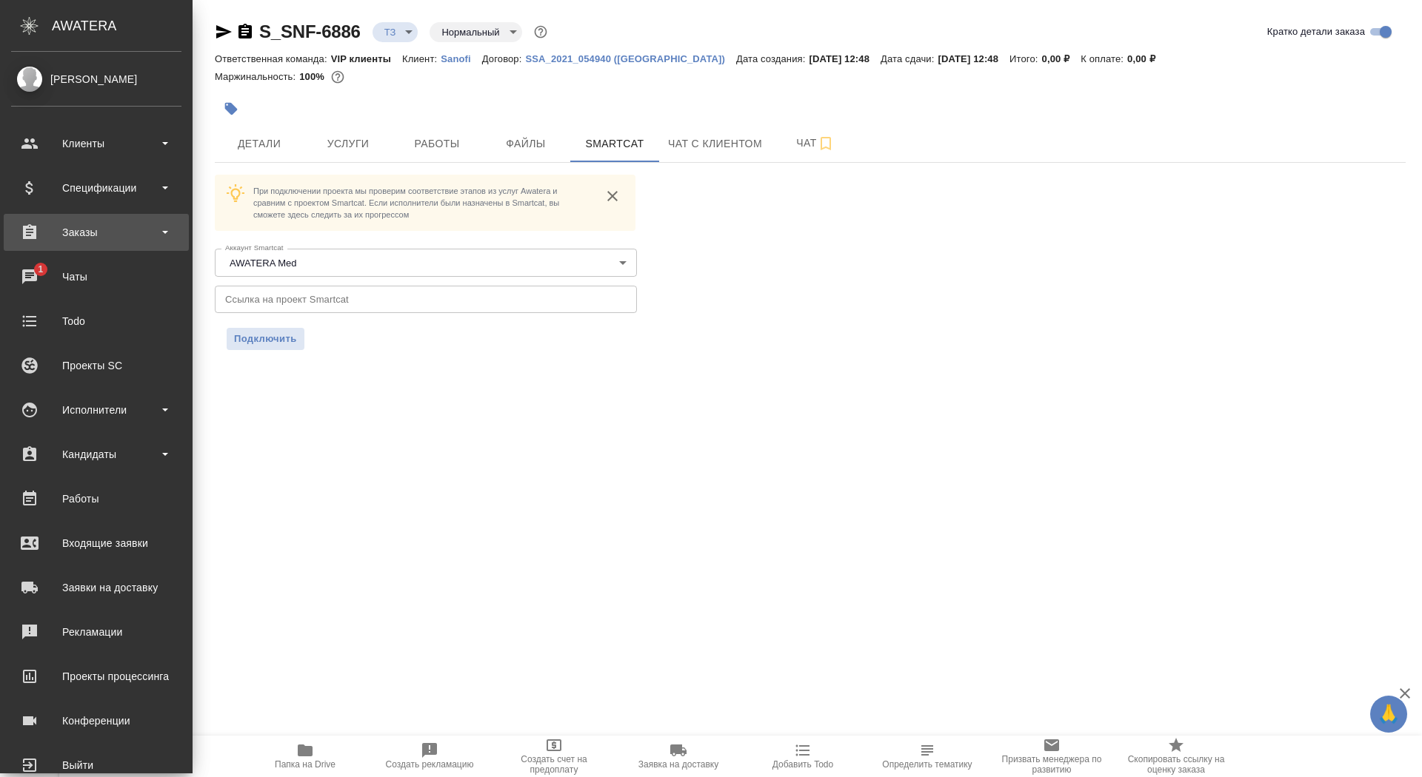
click at [56, 229] on div "Заказы" at bounding box center [96, 232] width 170 height 22
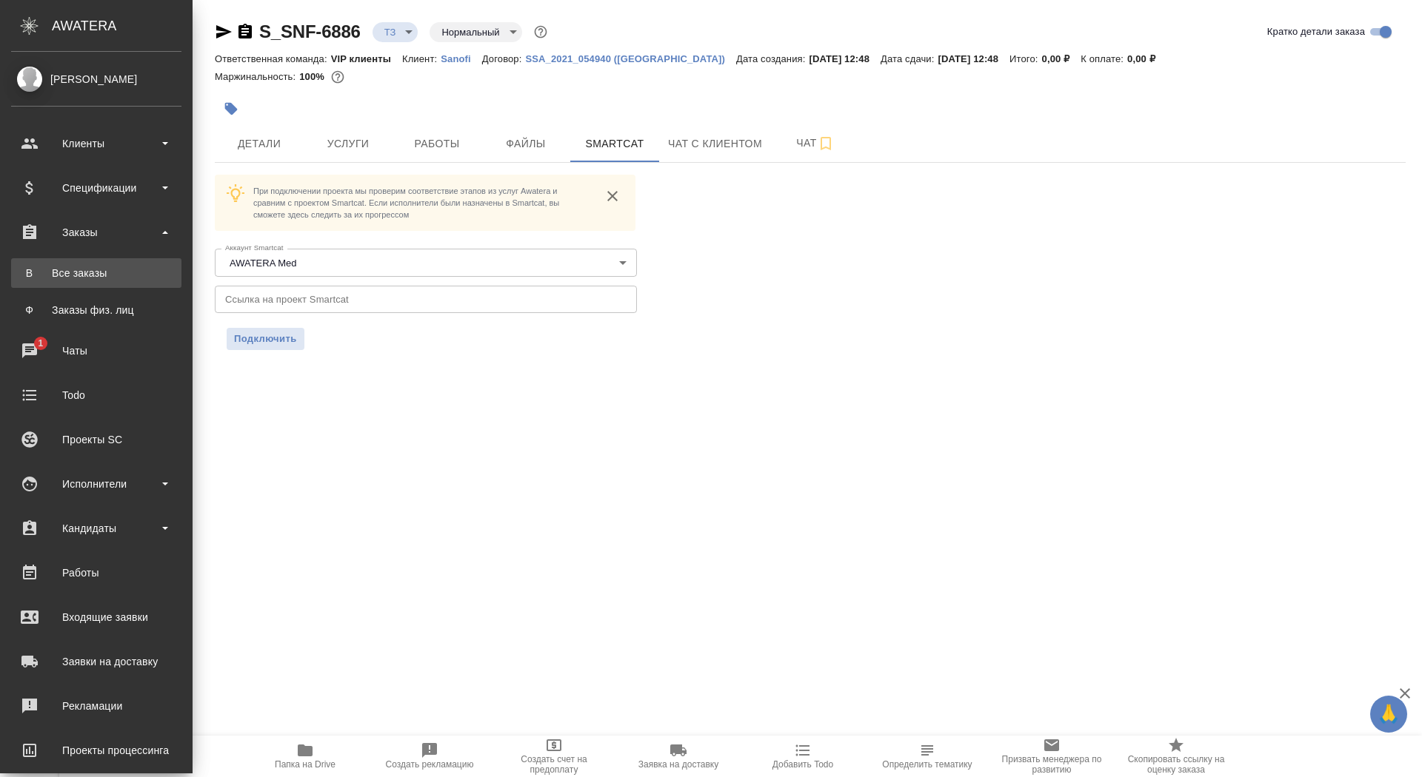
click at [55, 274] on div "Все заказы" at bounding box center [96, 273] width 155 height 15
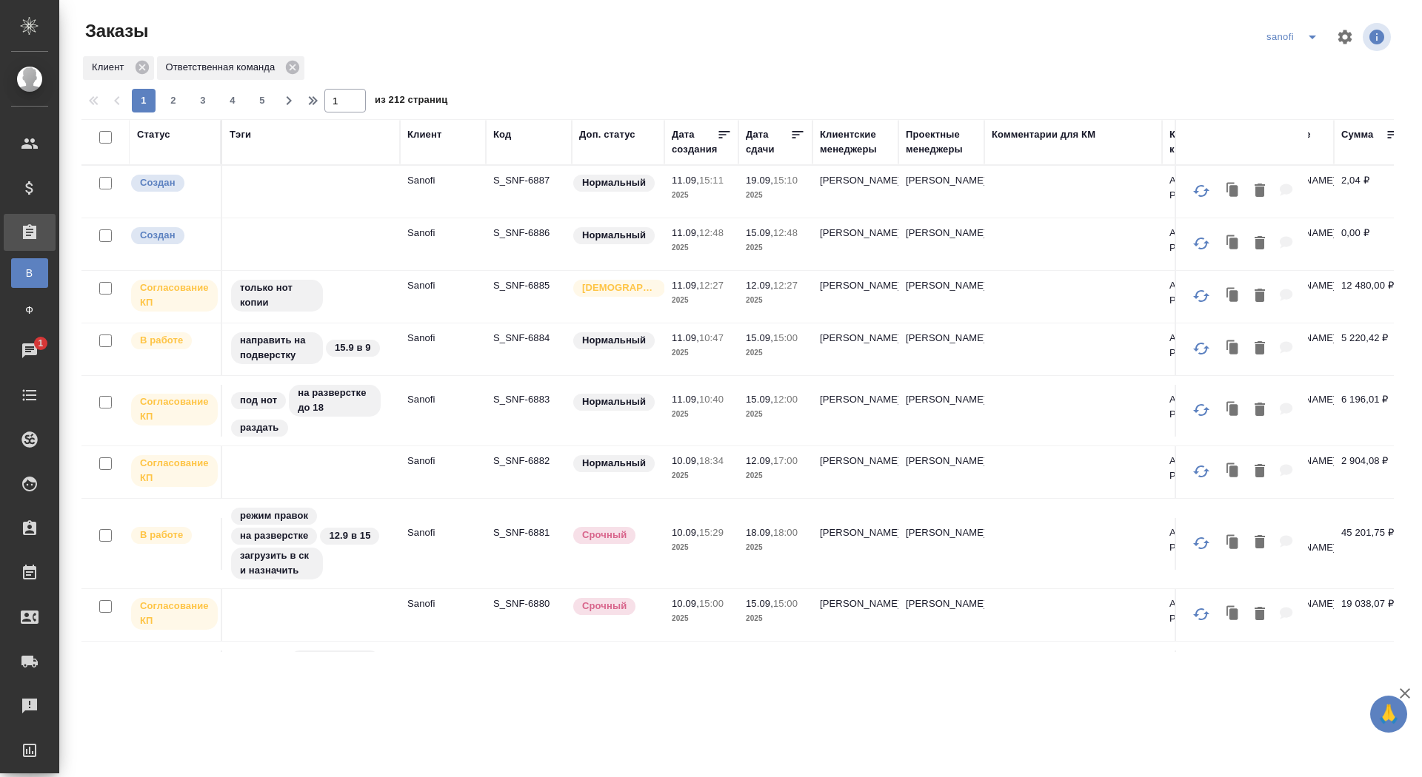
click at [514, 232] on p "S_SNF-6886" at bounding box center [528, 233] width 71 height 15
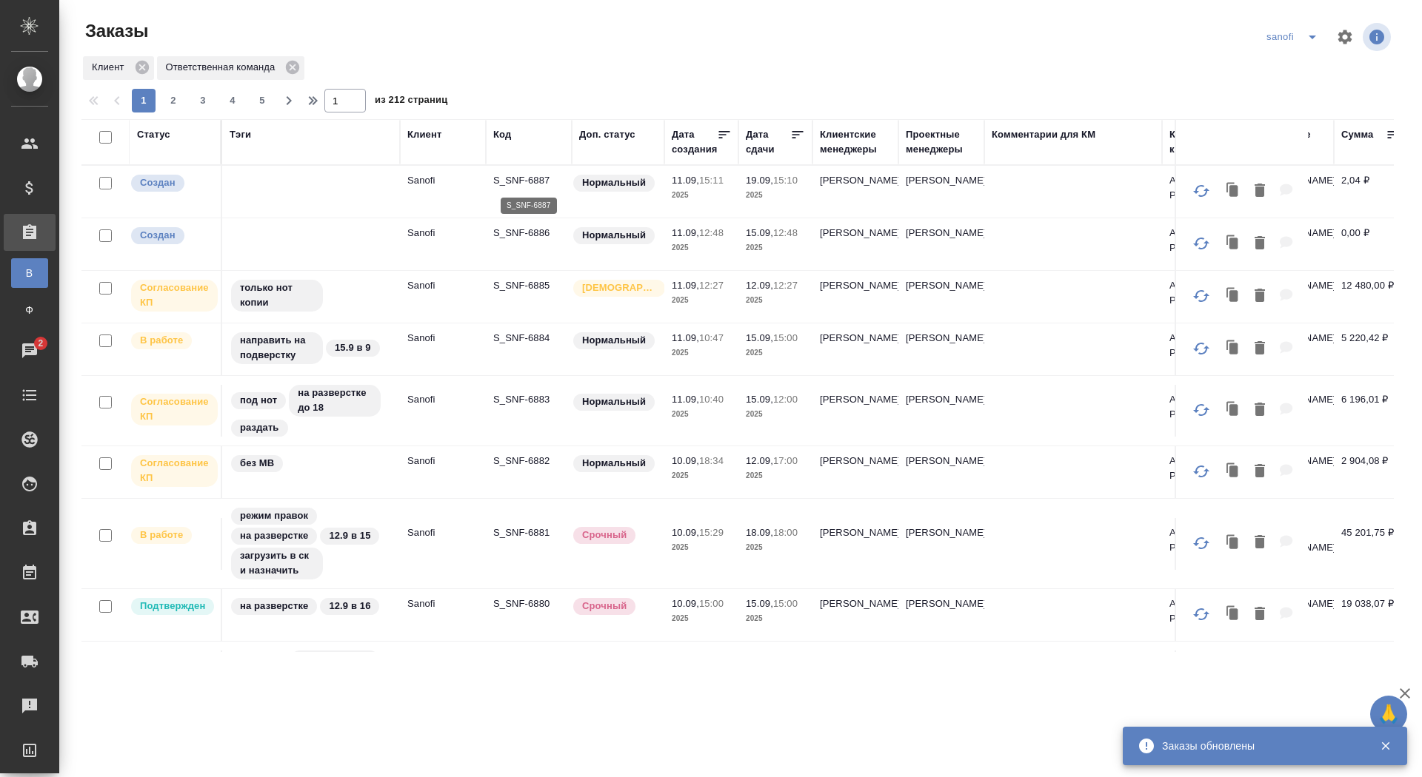
click at [529, 178] on p "S_SNF-6887" at bounding box center [528, 180] width 71 height 15
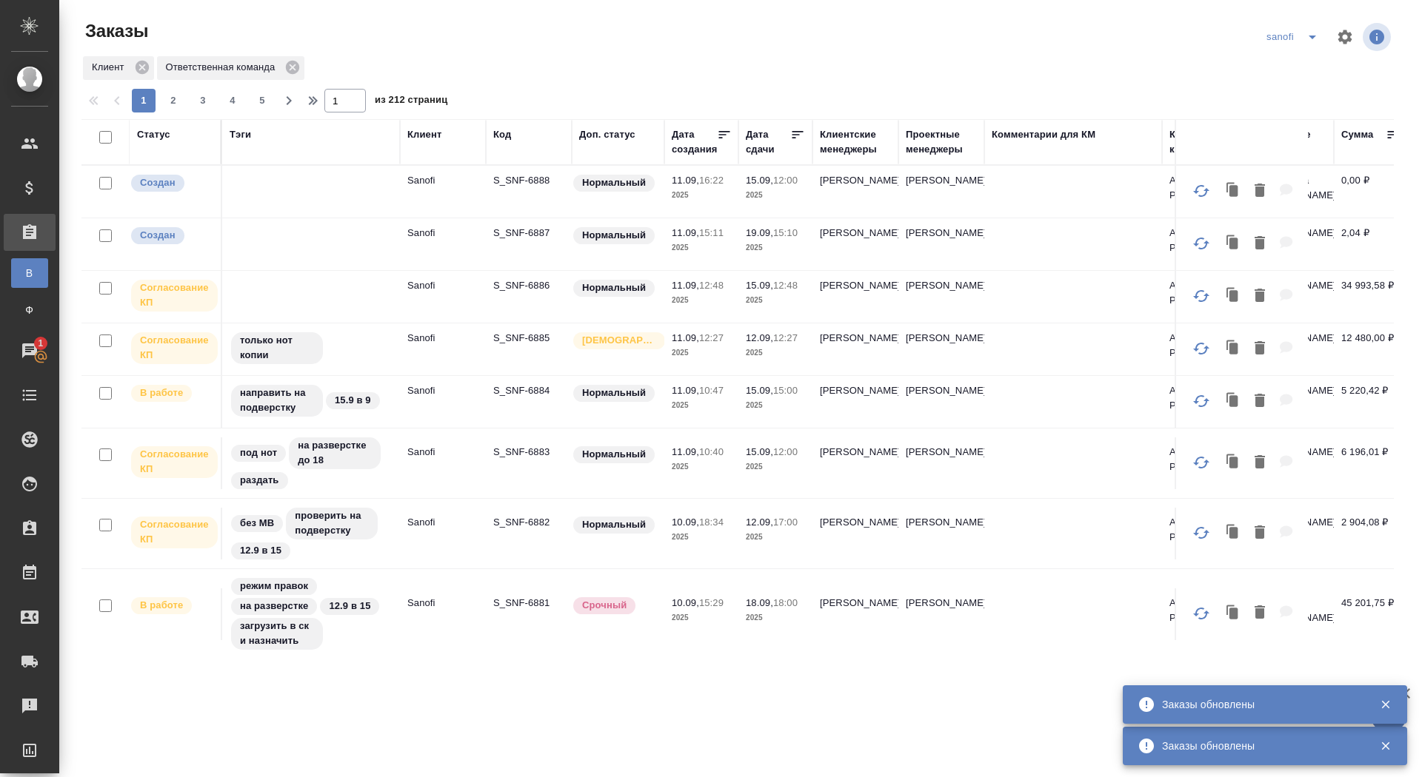
click at [512, 175] on p "S_SNF-6888" at bounding box center [528, 180] width 71 height 15
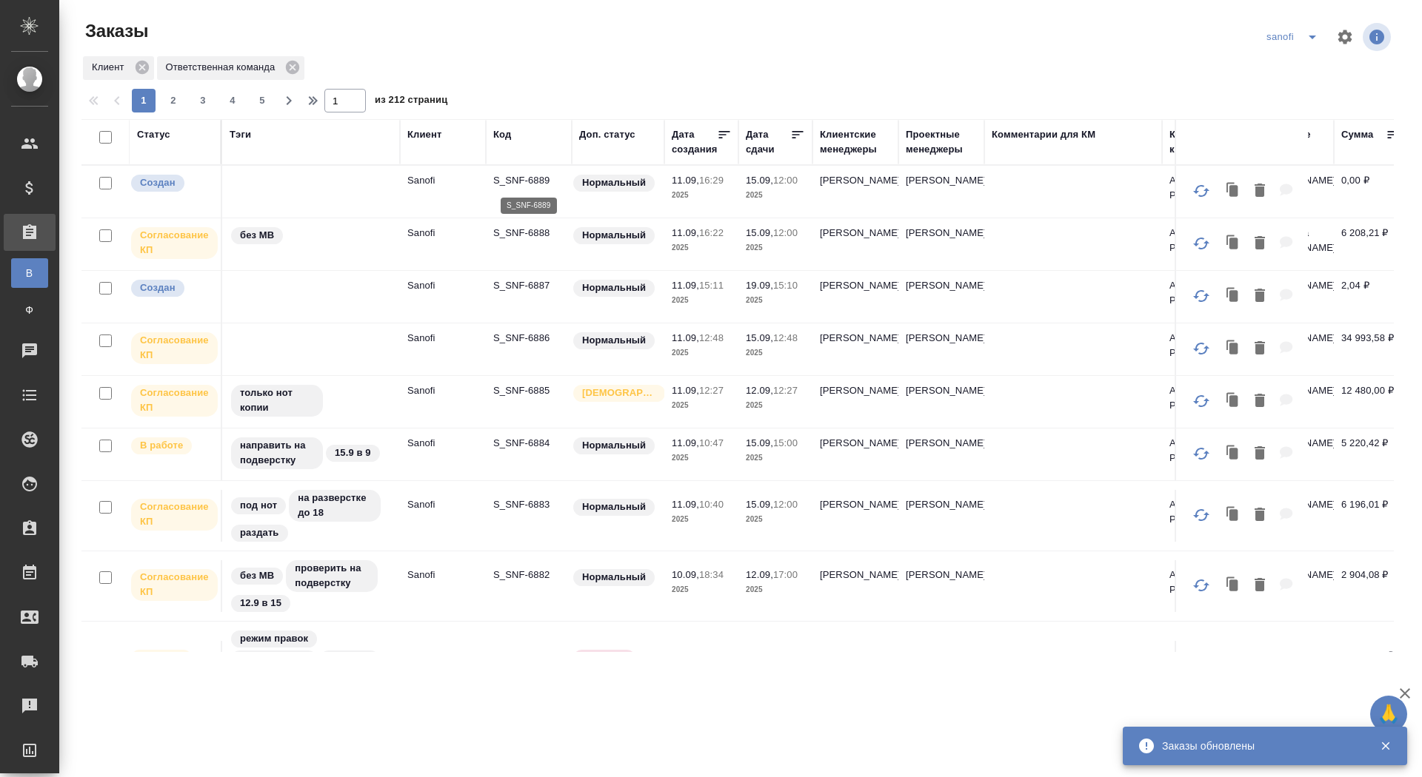
click at [526, 183] on p "S_SNF-6889" at bounding box center [528, 180] width 71 height 15
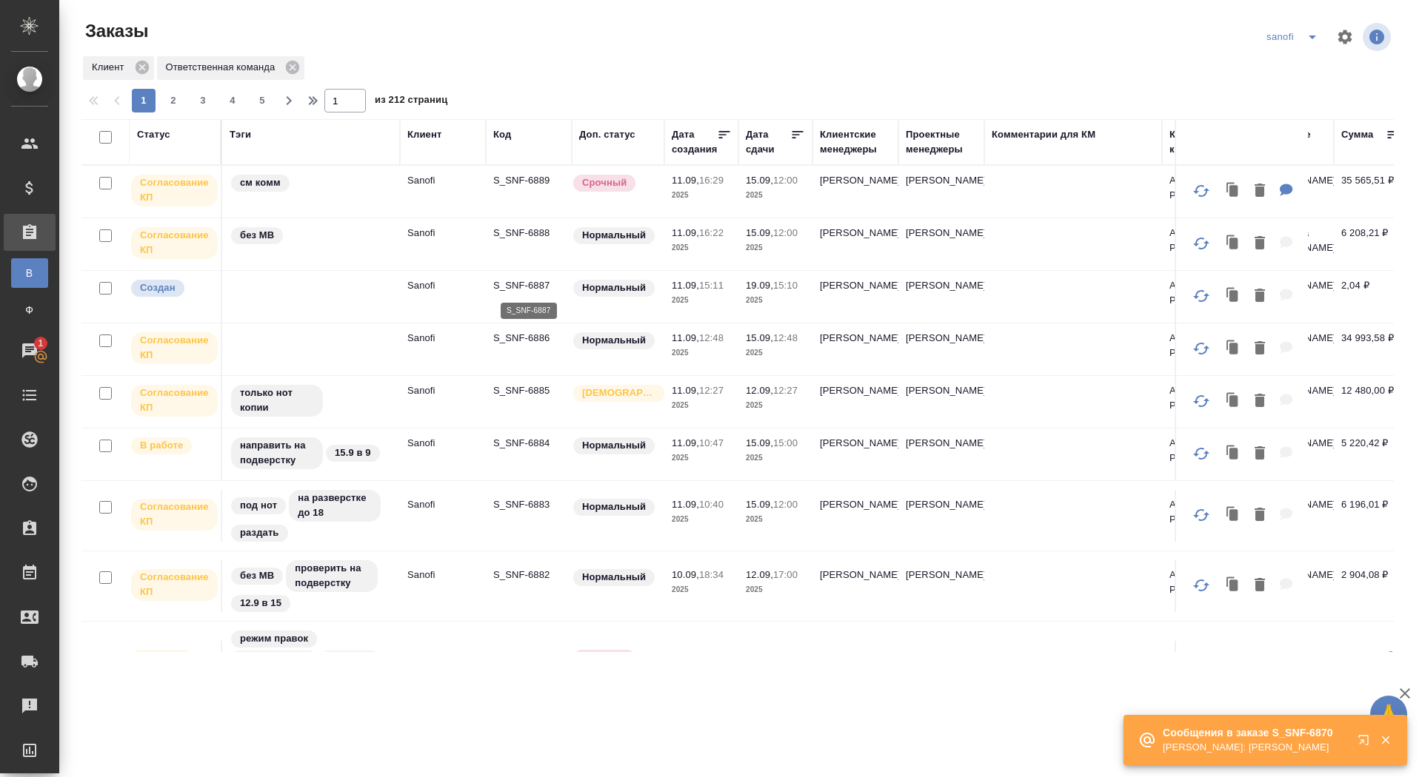
click at [515, 287] on p "S_SNF-6887" at bounding box center [528, 285] width 71 height 15
click at [518, 392] on p "S_SNF-6885" at bounding box center [528, 391] width 71 height 15
click at [515, 176] on p "S_SNF-6889" at bounding box center [528, 180] width 71 height 15
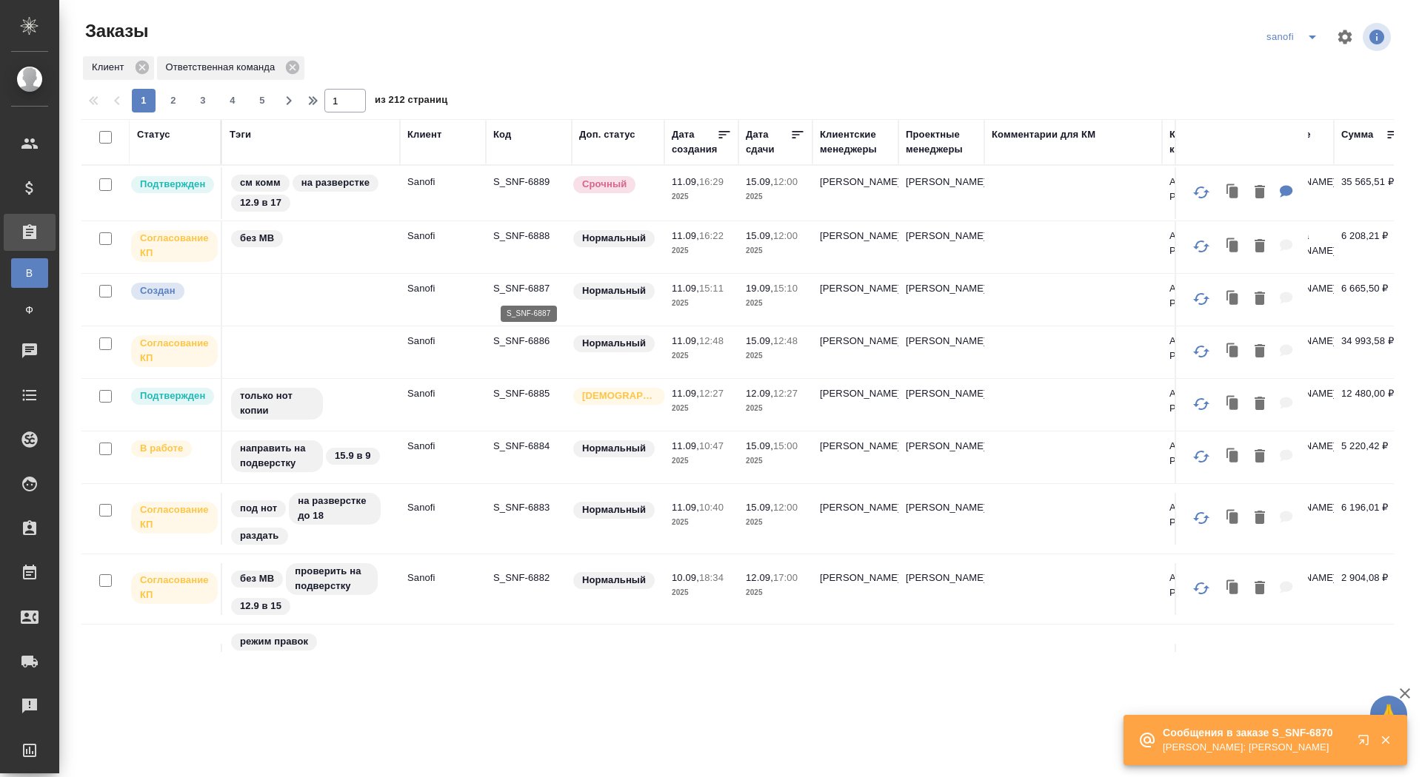
click at [526, 289] on p "S_SNF-6887" at bounding box center [528, 288] width 71 height 15
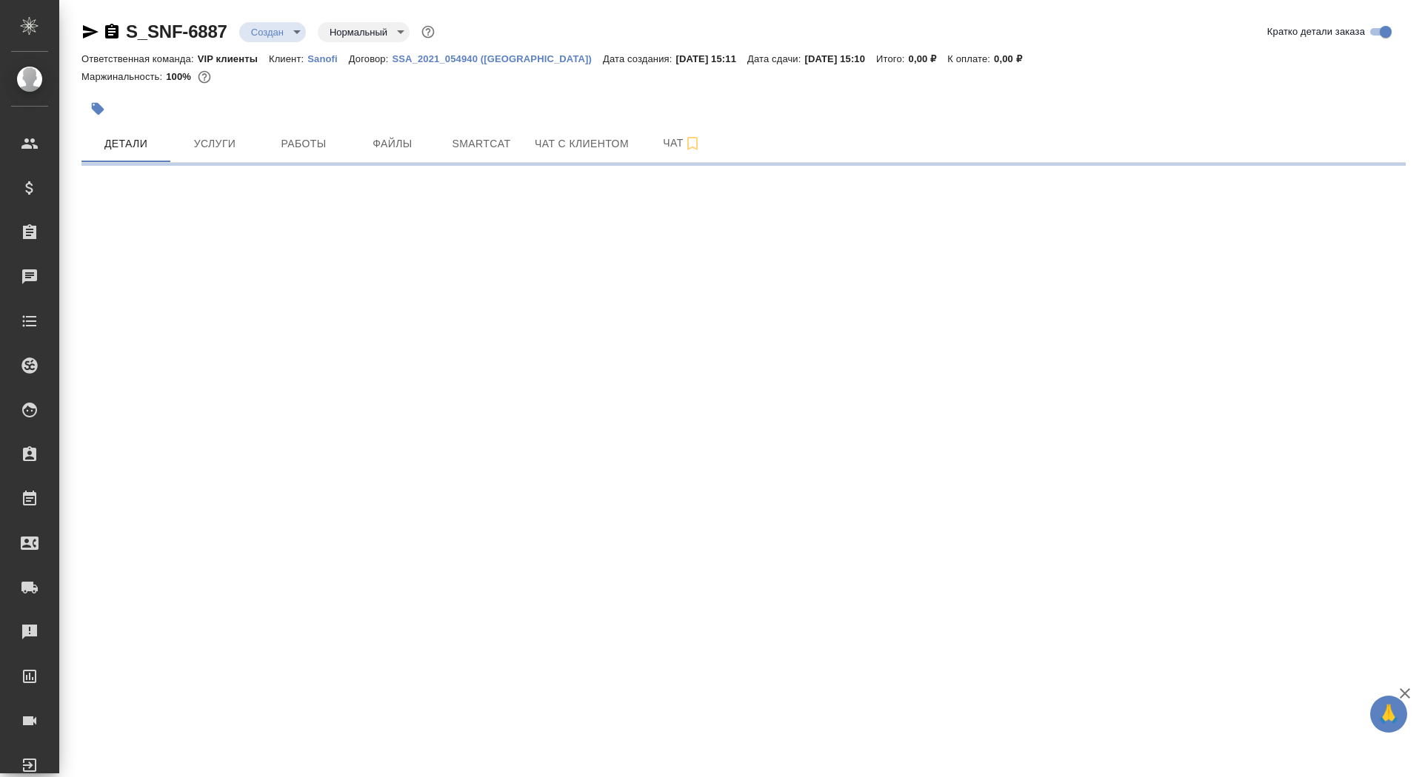
select select "RU"
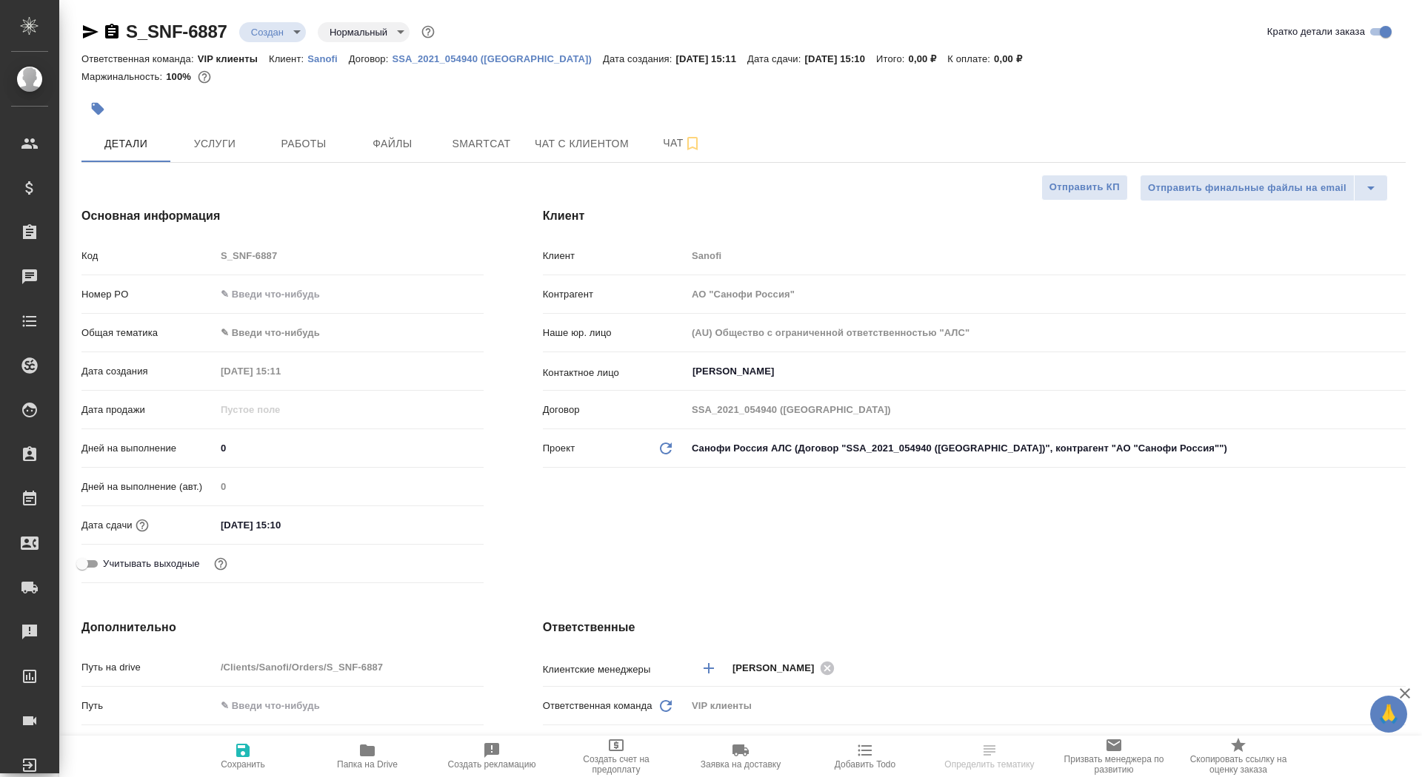
type textarea "x"
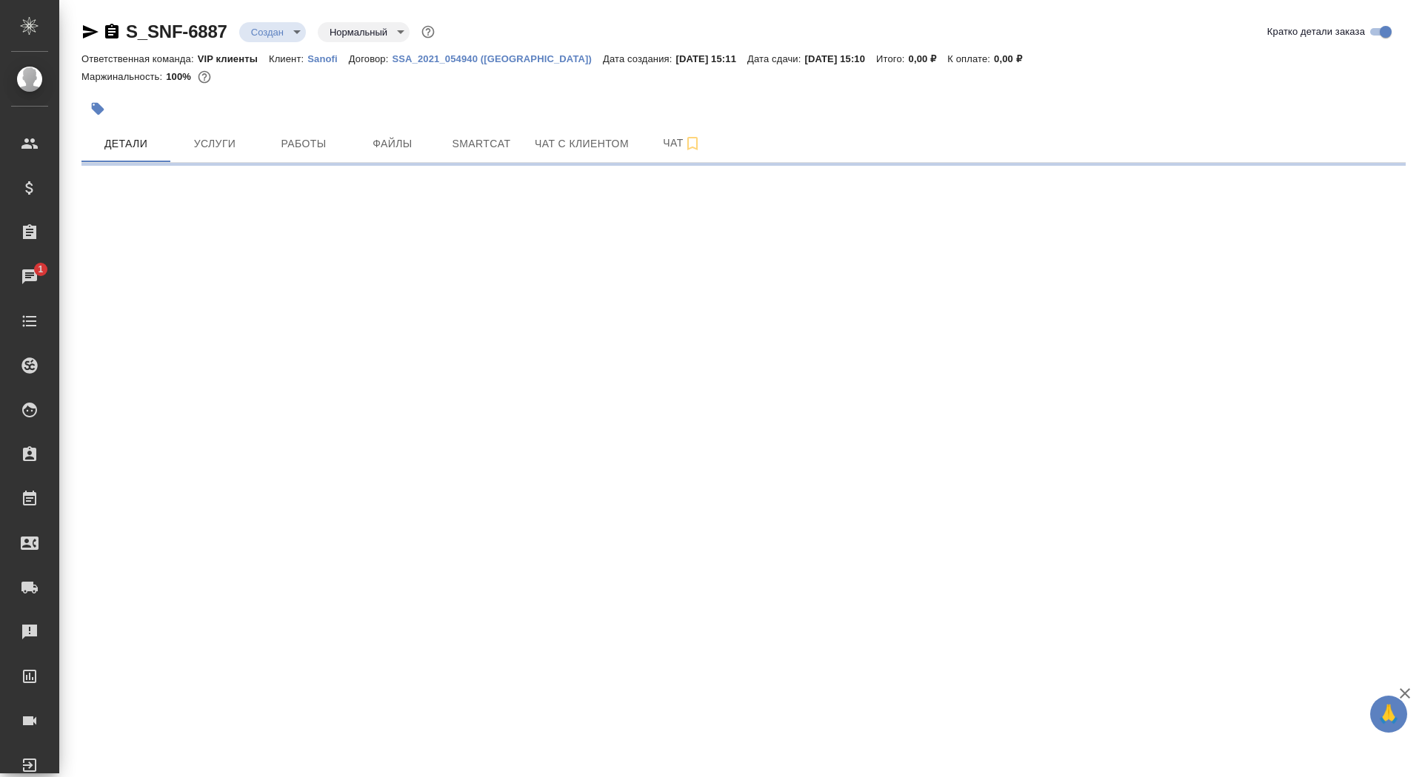
select select "RU"
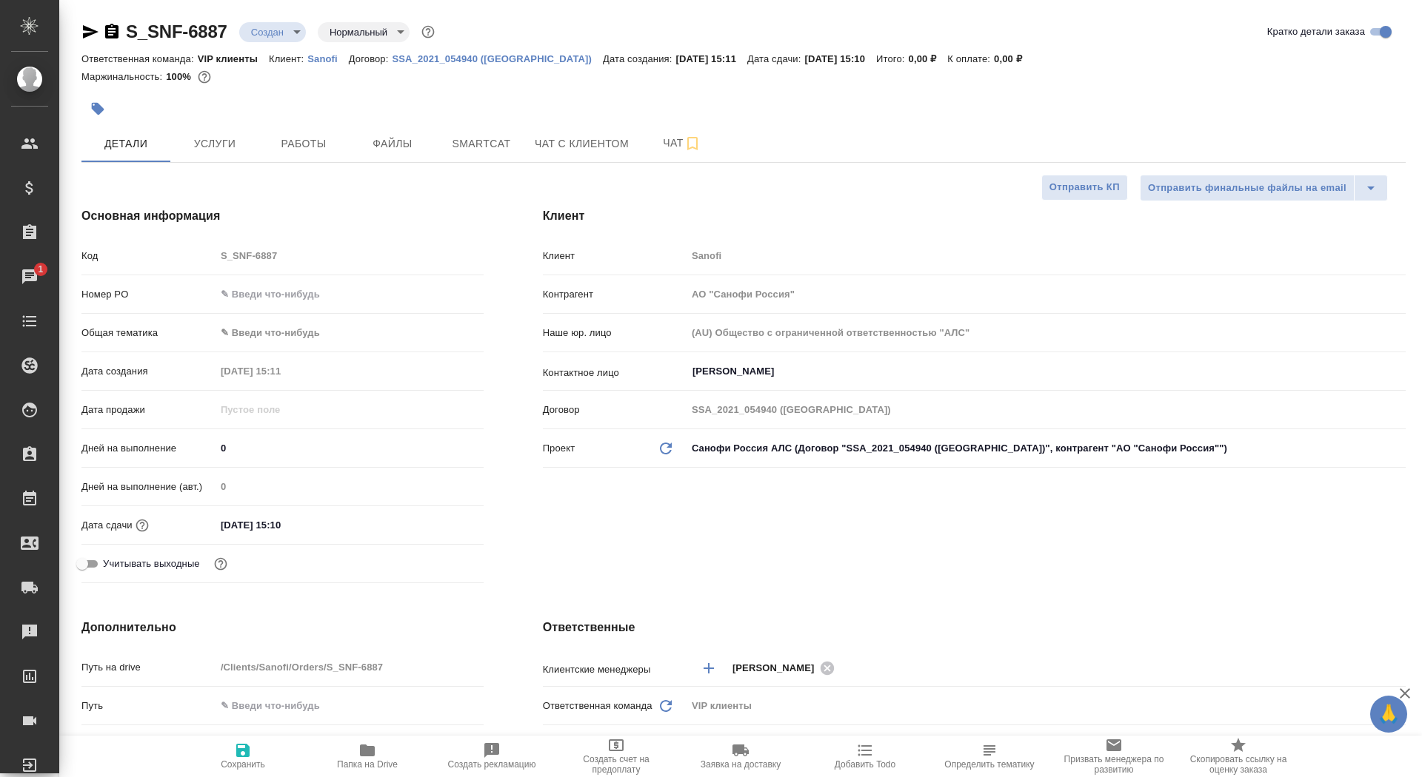
type textarea "x"
click at [258, 444] on input "0" at bounding box center [349, 448] width 267 height 21
type textarea "x"
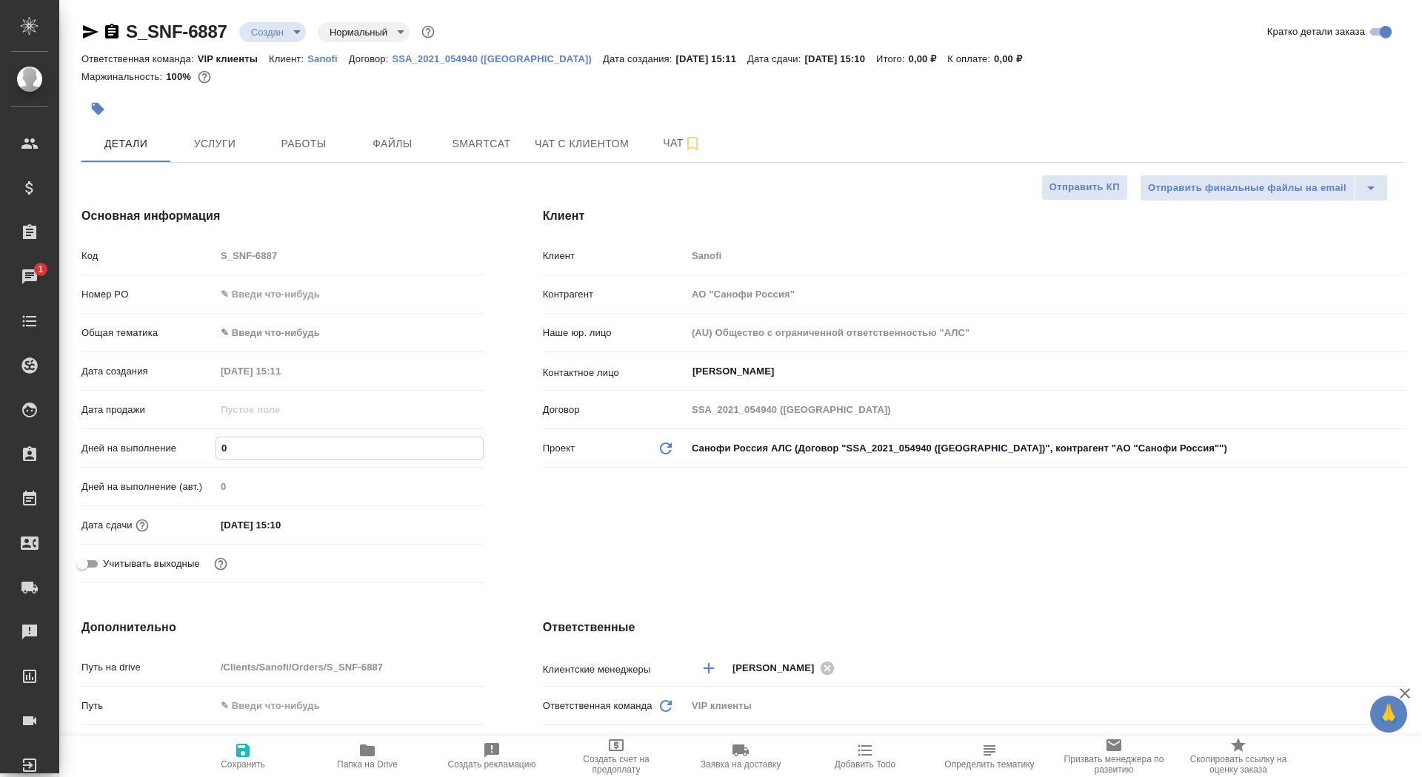
type textarea "x"
type input "8"
type textarea "x"
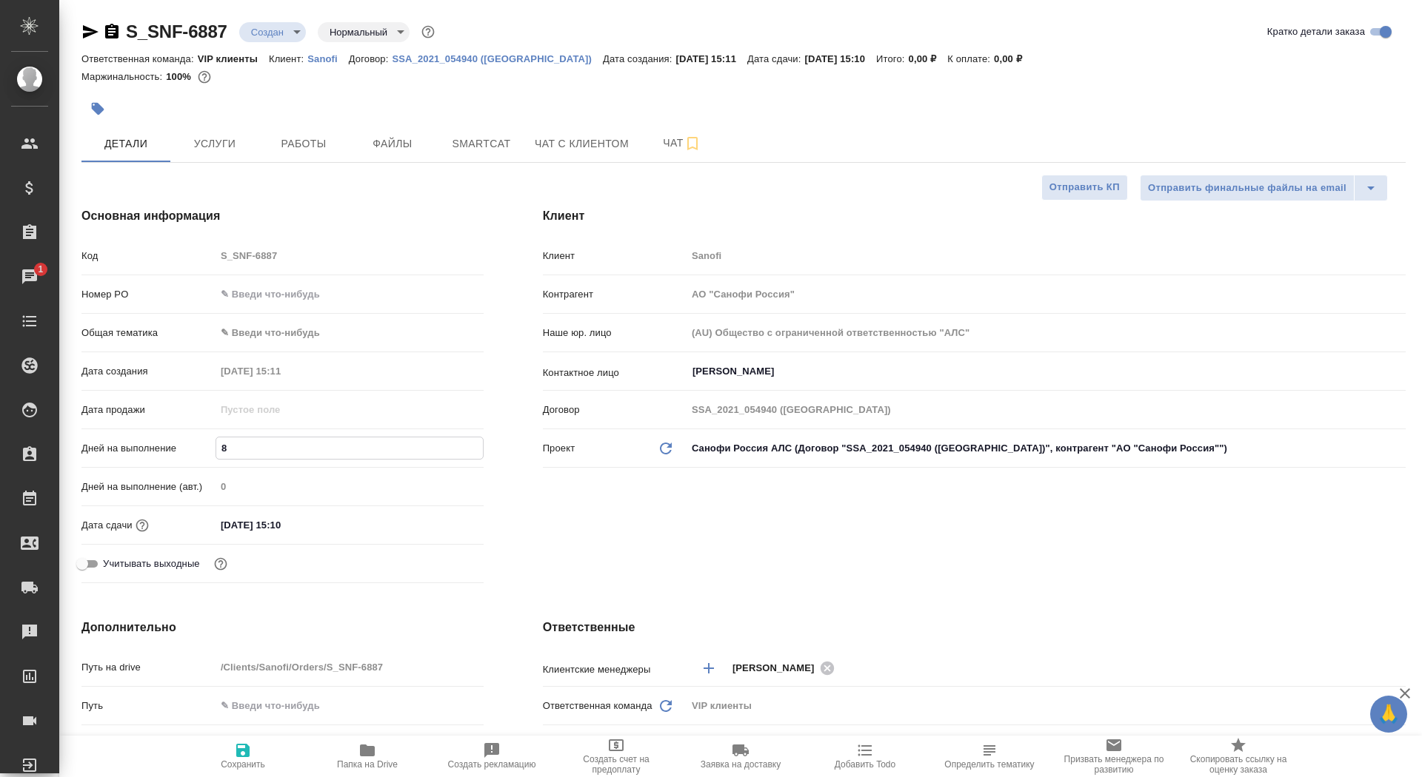
type textarea "x"
type input "8"
click at [255, 763] on span "Сохранить" at bounding box center [243, 765] width 44 height 10
type textarea "x"
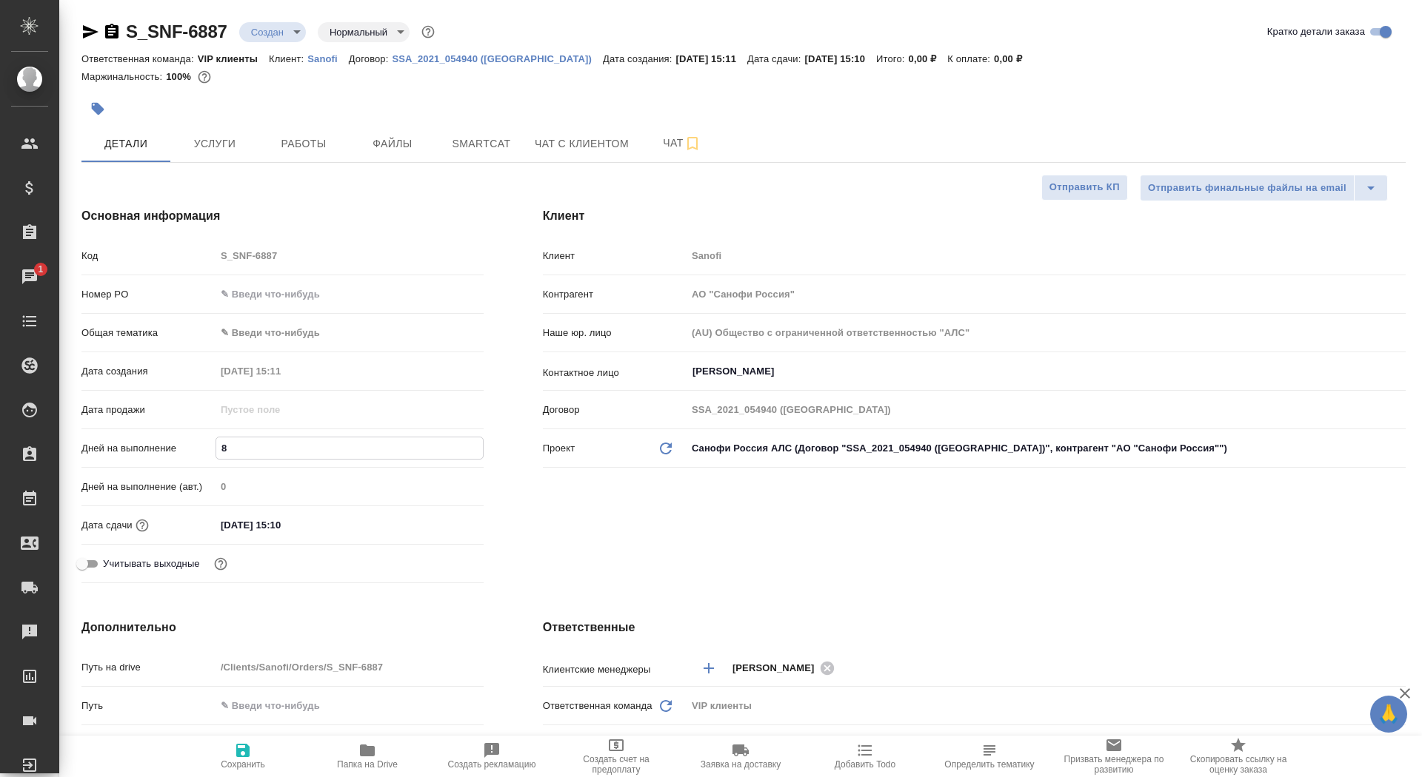
type textarea "x"
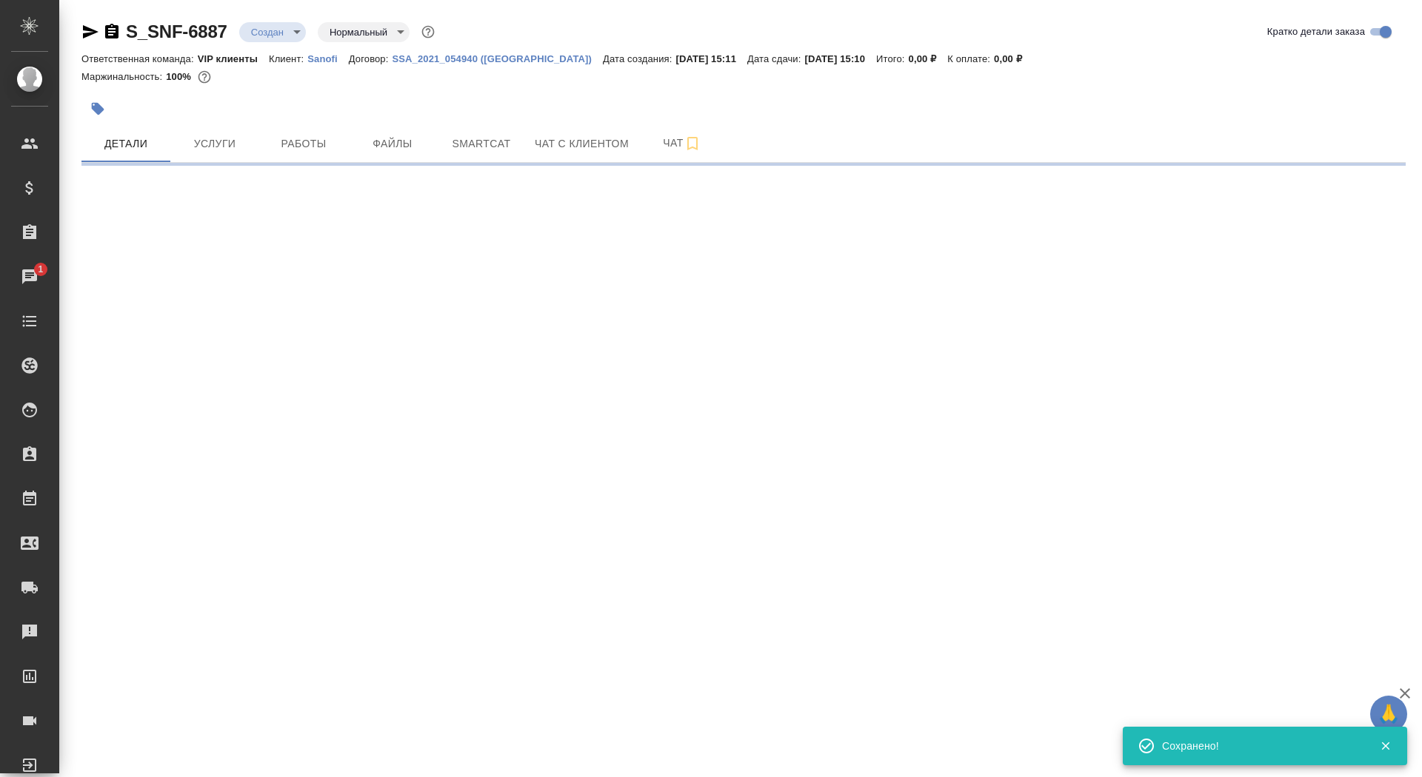
select select "RU"
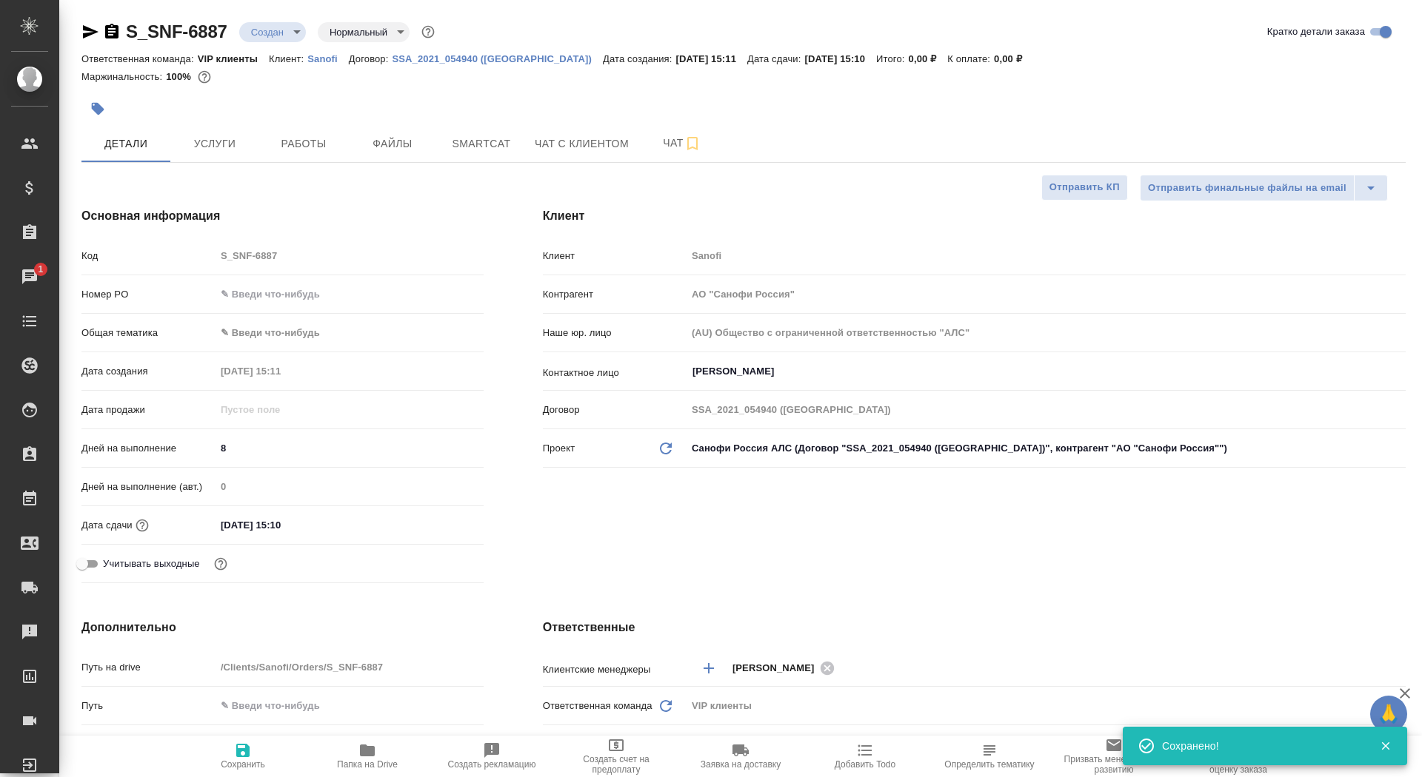
type textarea "x"
click at [251, 761] on span "Сохранить" at bounding box center [243, 765] width 44 height 10
type textarea "x"
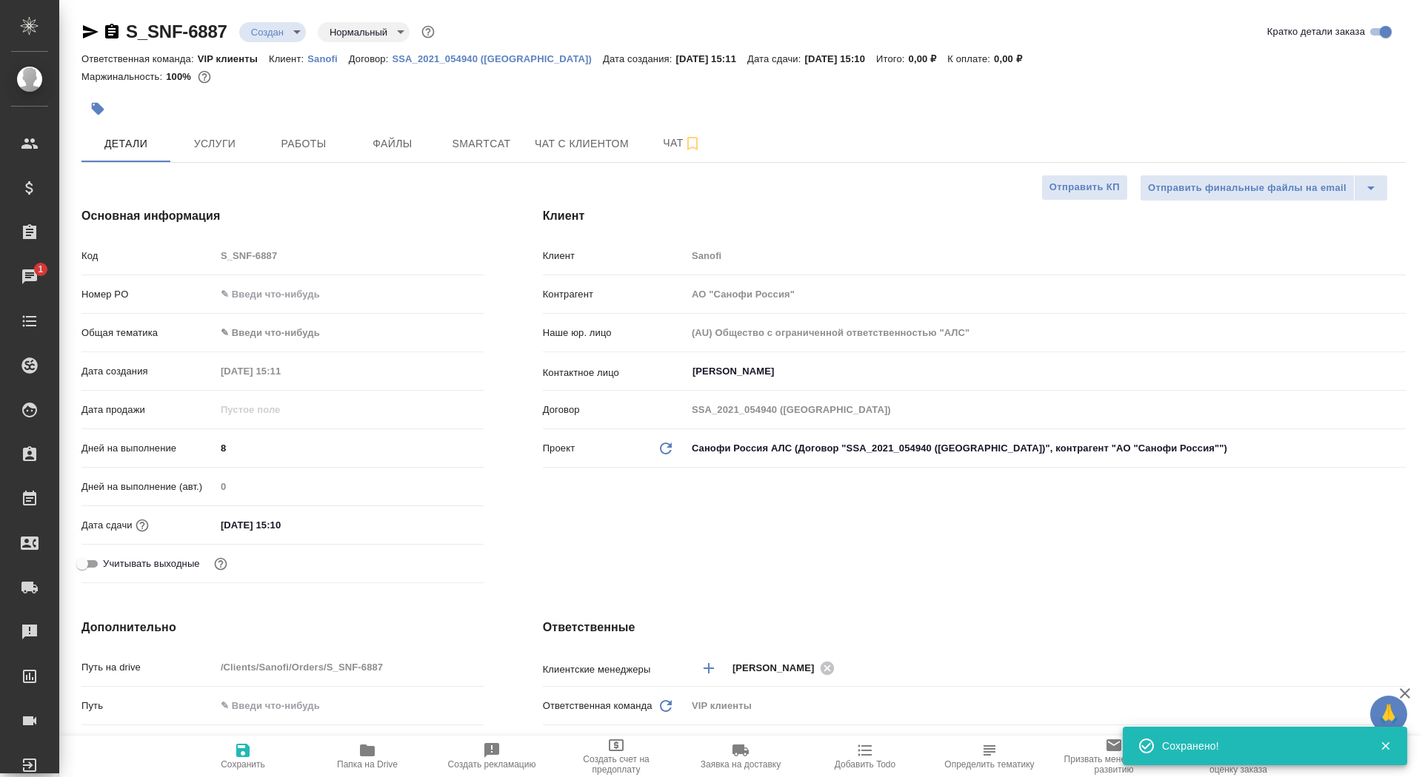
type textarea "x"
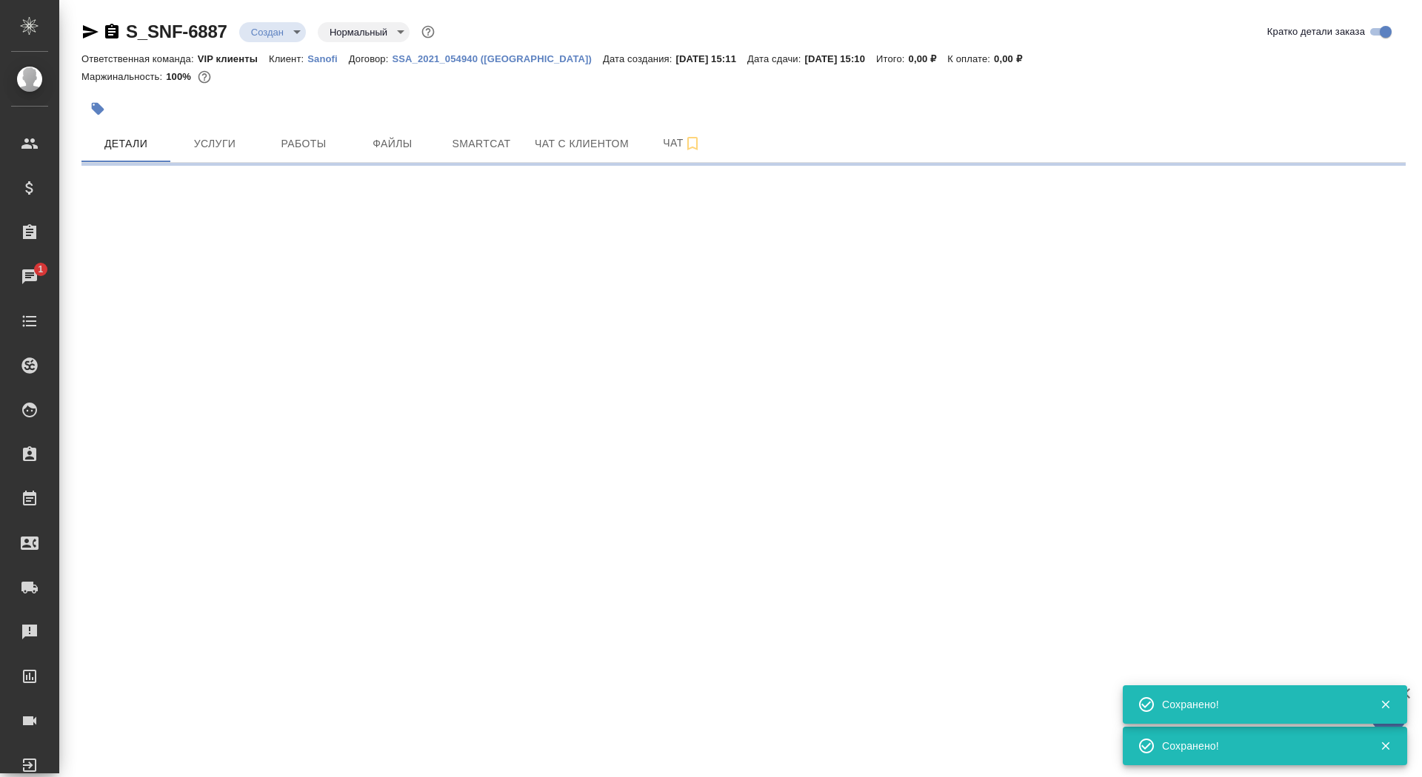
select select "RU"
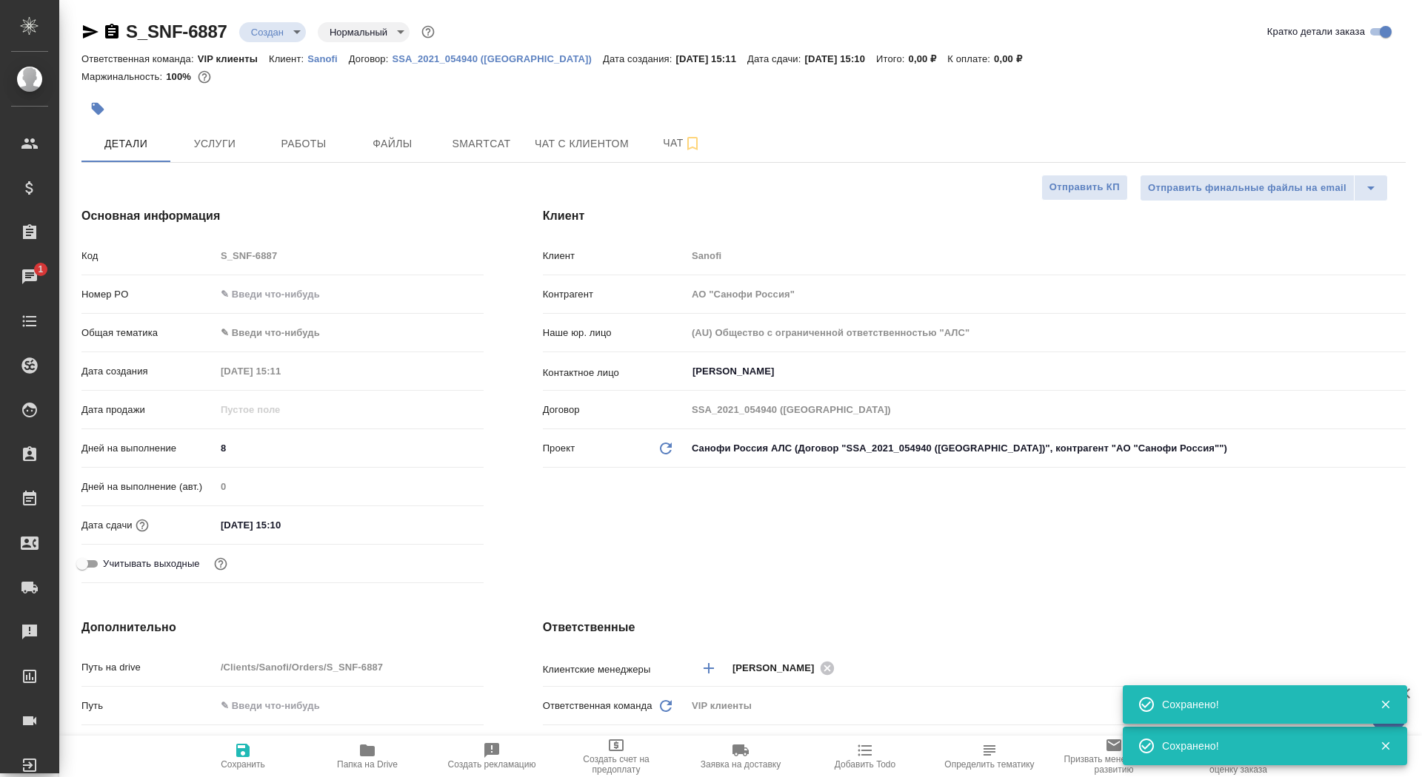
type textarea "x"
click at [365, 761] on span "Папка на Drive" at bounding box center [367, 765] width 61 height 10
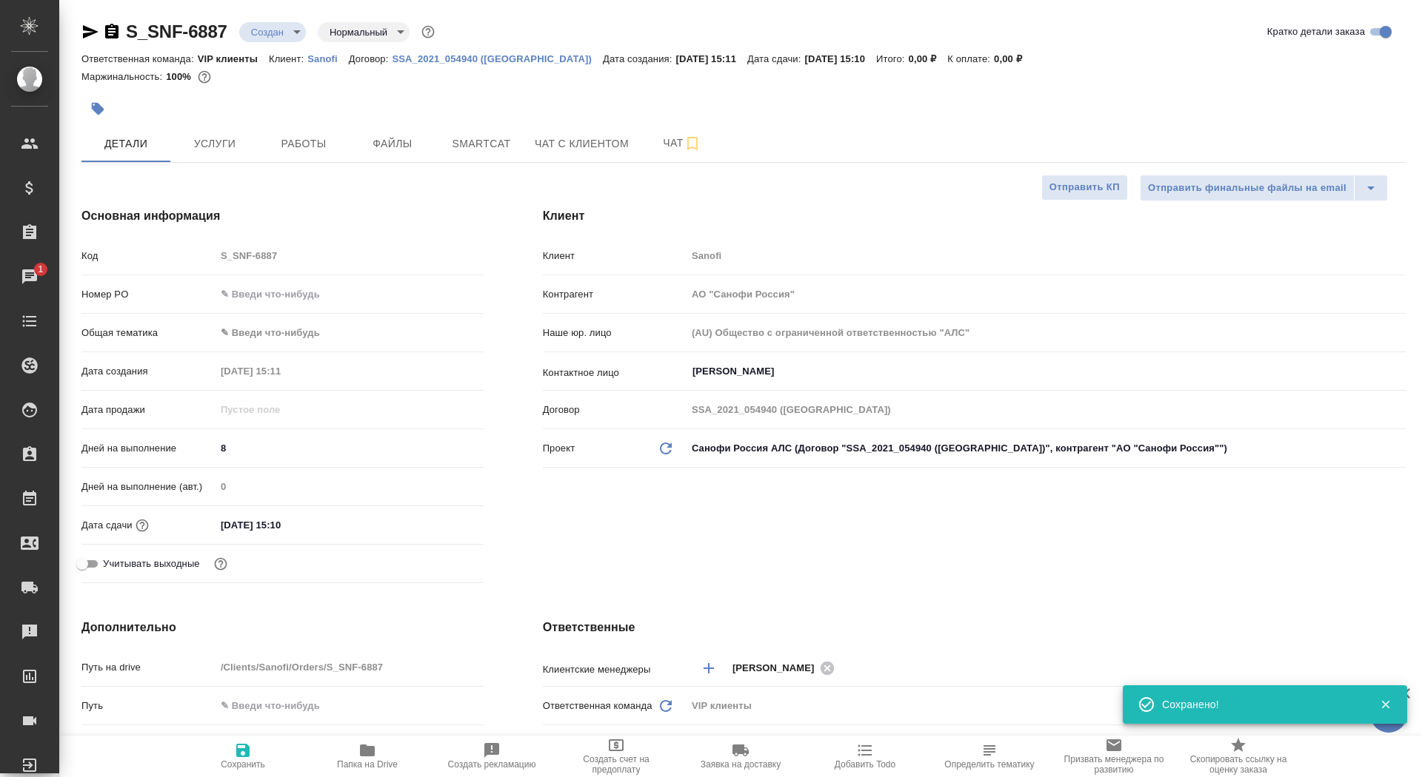
type textarea "x"
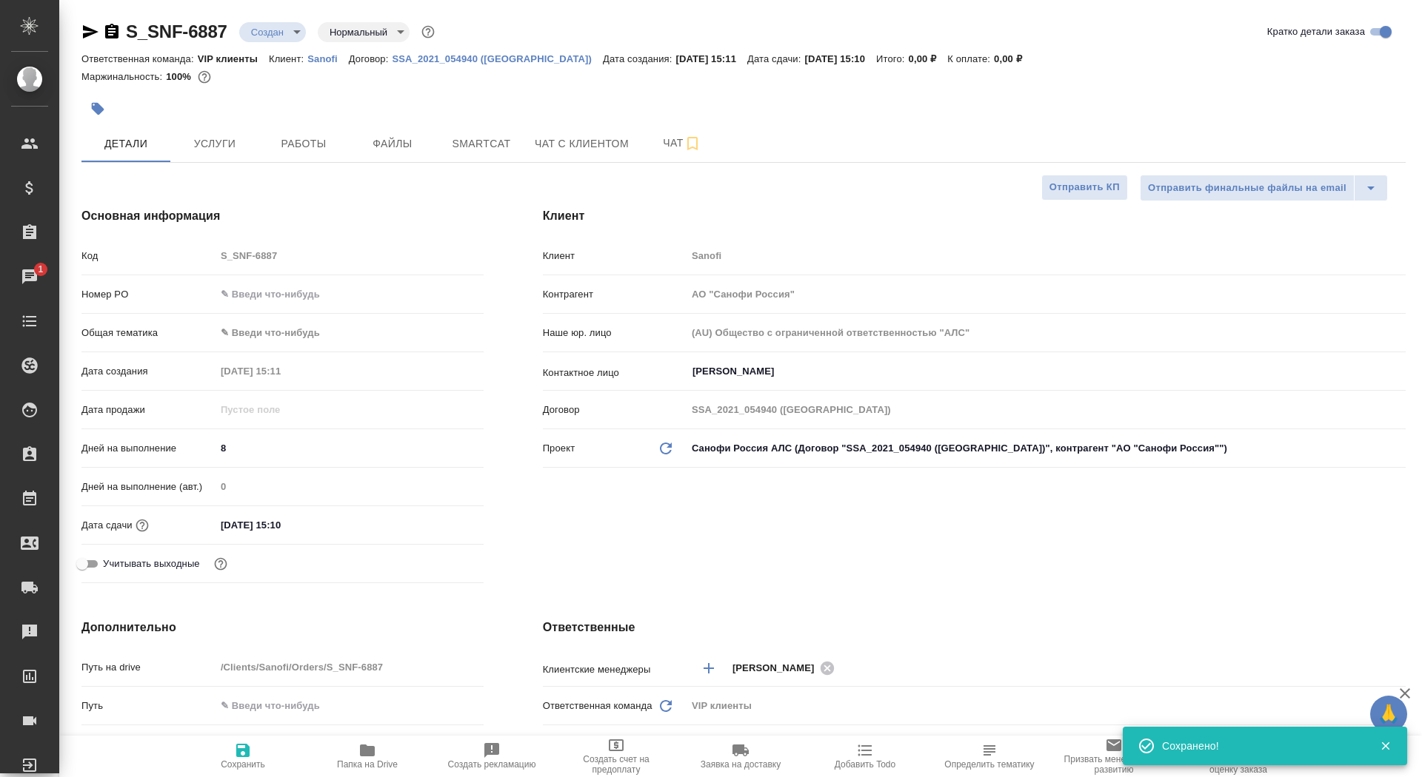
type textarea "x"
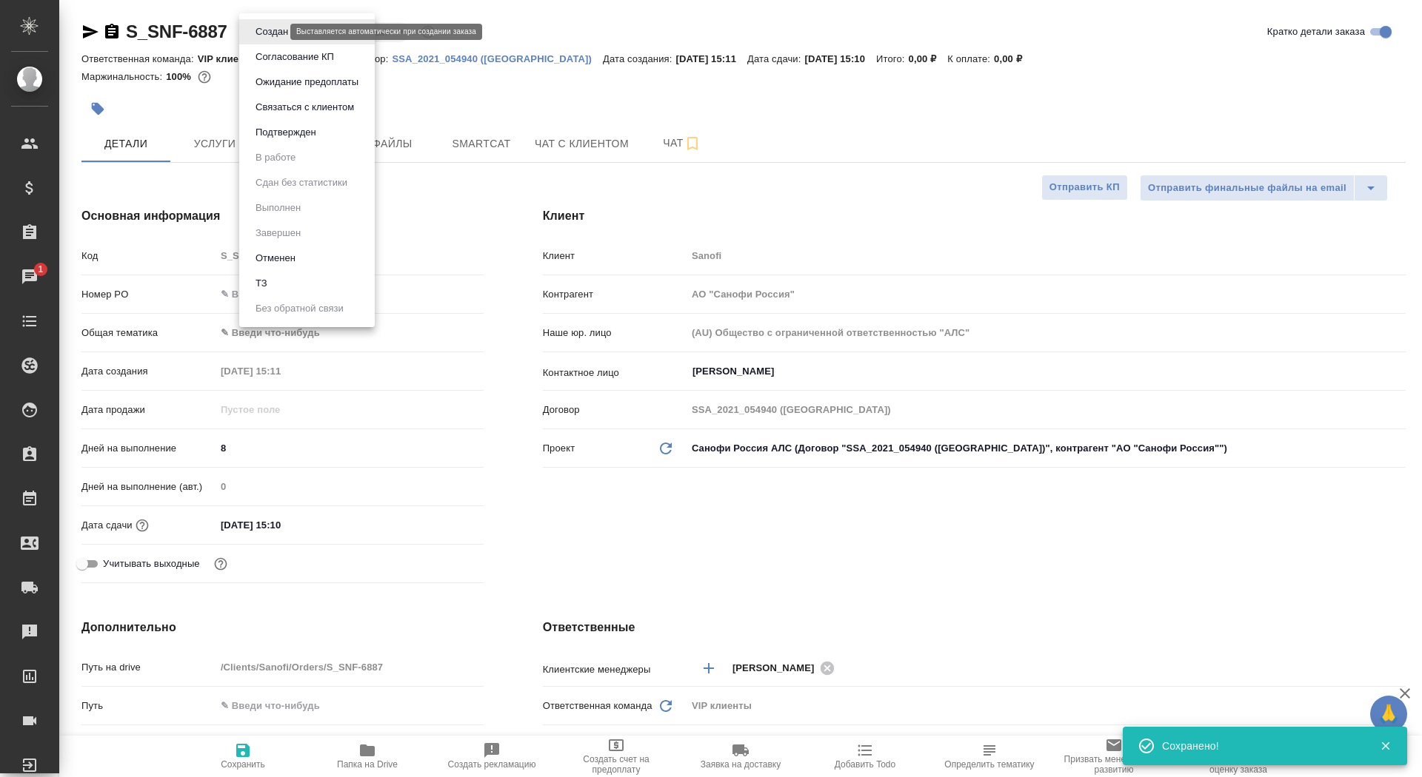
click at [278, 28] on body "🙏 .cls-1 fill:#fff; AWATERA Saydasheva Dilyara Клиенты Спецификации Заказы 1 Ча…" at bounding box center [711, 388] width 1422 height 777
click at [280, 276] on li "ТЗ" at bounding box center [306, 283] width 135 height 25
type textarea "x"
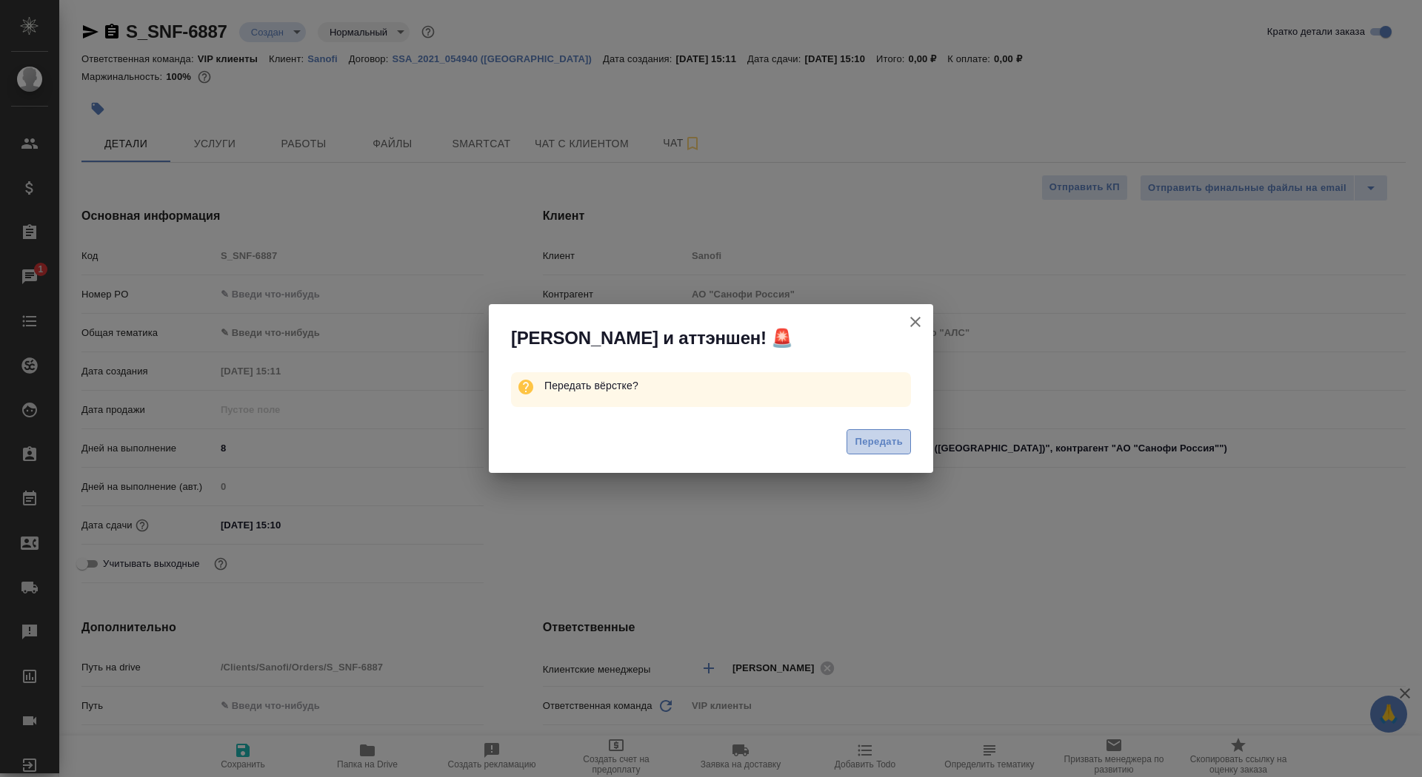
click at [868, 445] on span "Передать" at bounding box center [878, 442] width 48 height 17
type textarea "x"
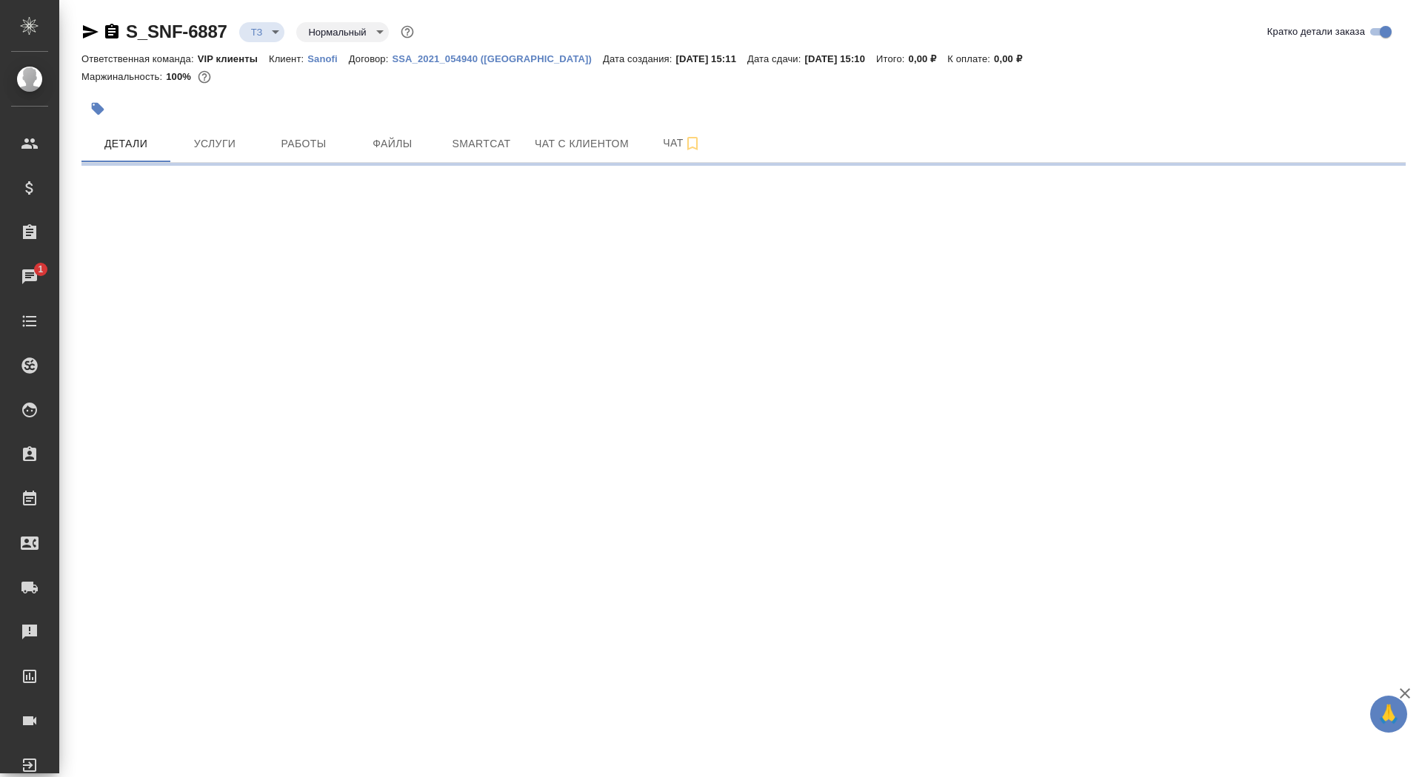
select select "RU"
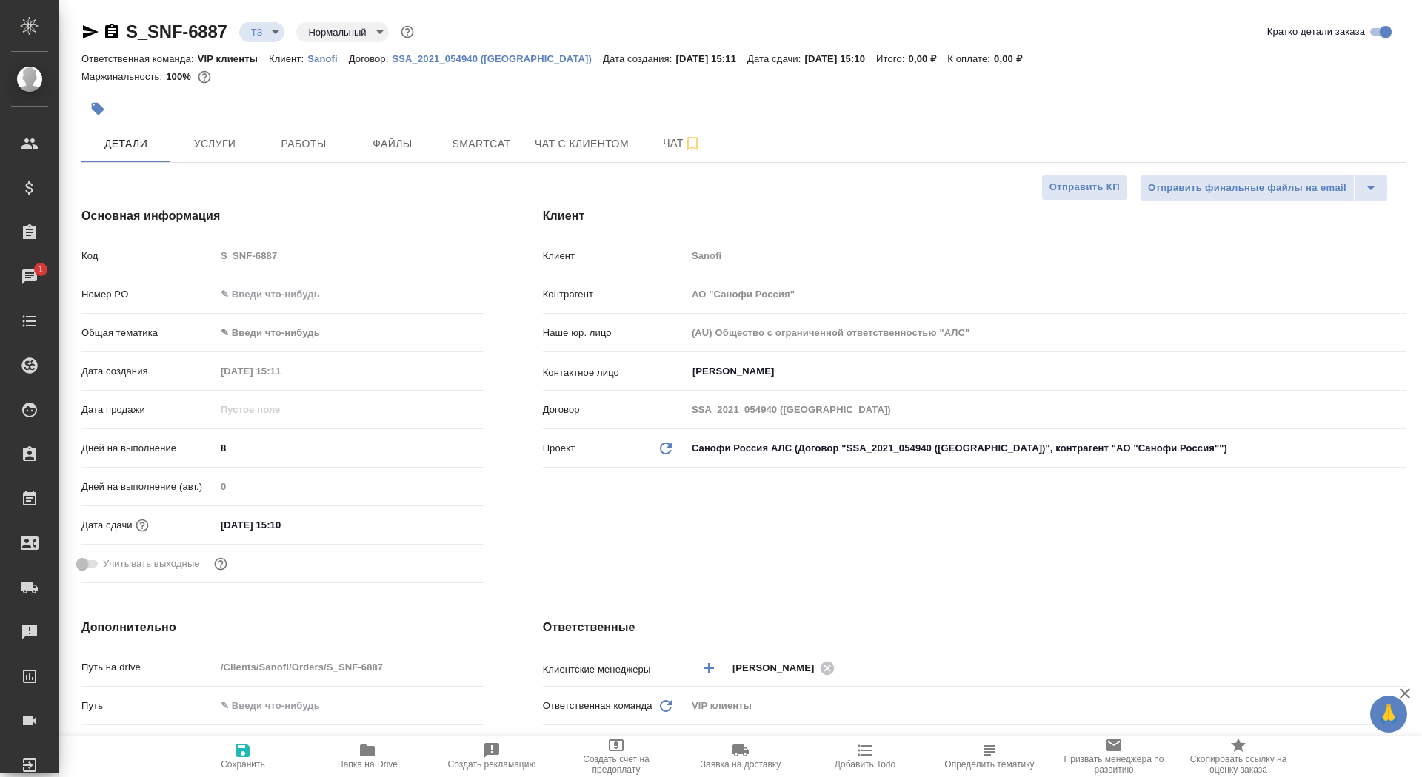
type textarea "x"
click at [230, 151] on span "Услуги" at bounding box center [214, 144] width 71 height 19
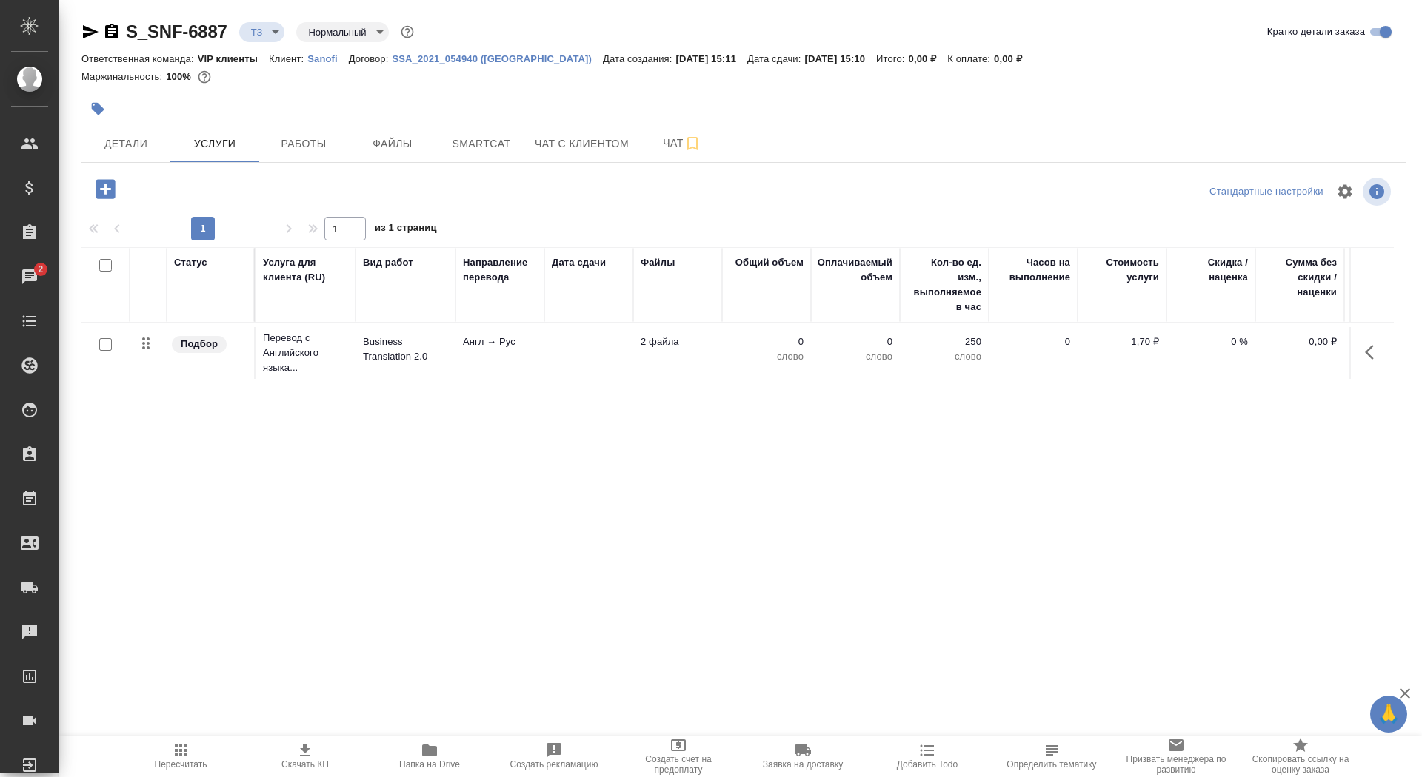
click at [632, 342] on td at bounding box center [588, 353] width 89 height 52
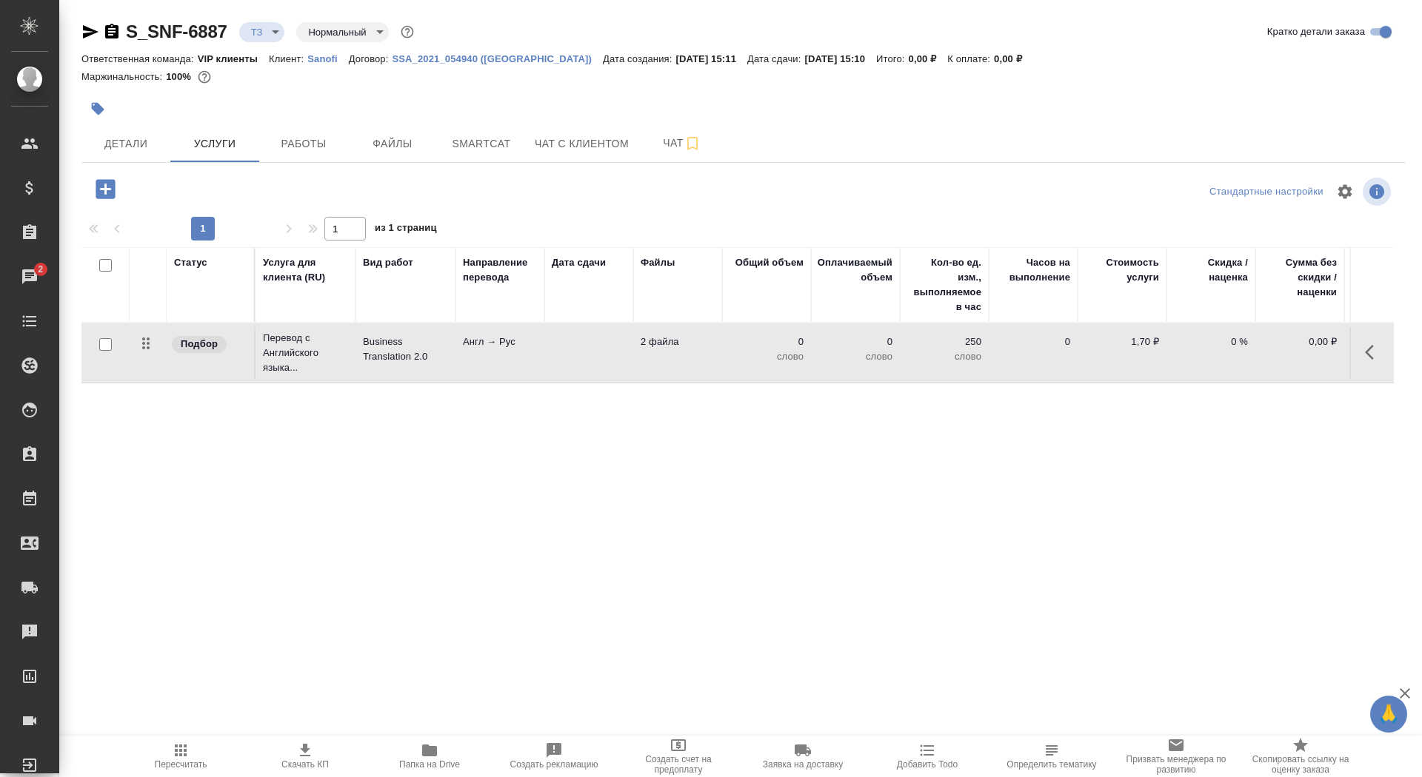
click at [632, 342] on td at bounding box center [588, 353] width 89 height 52
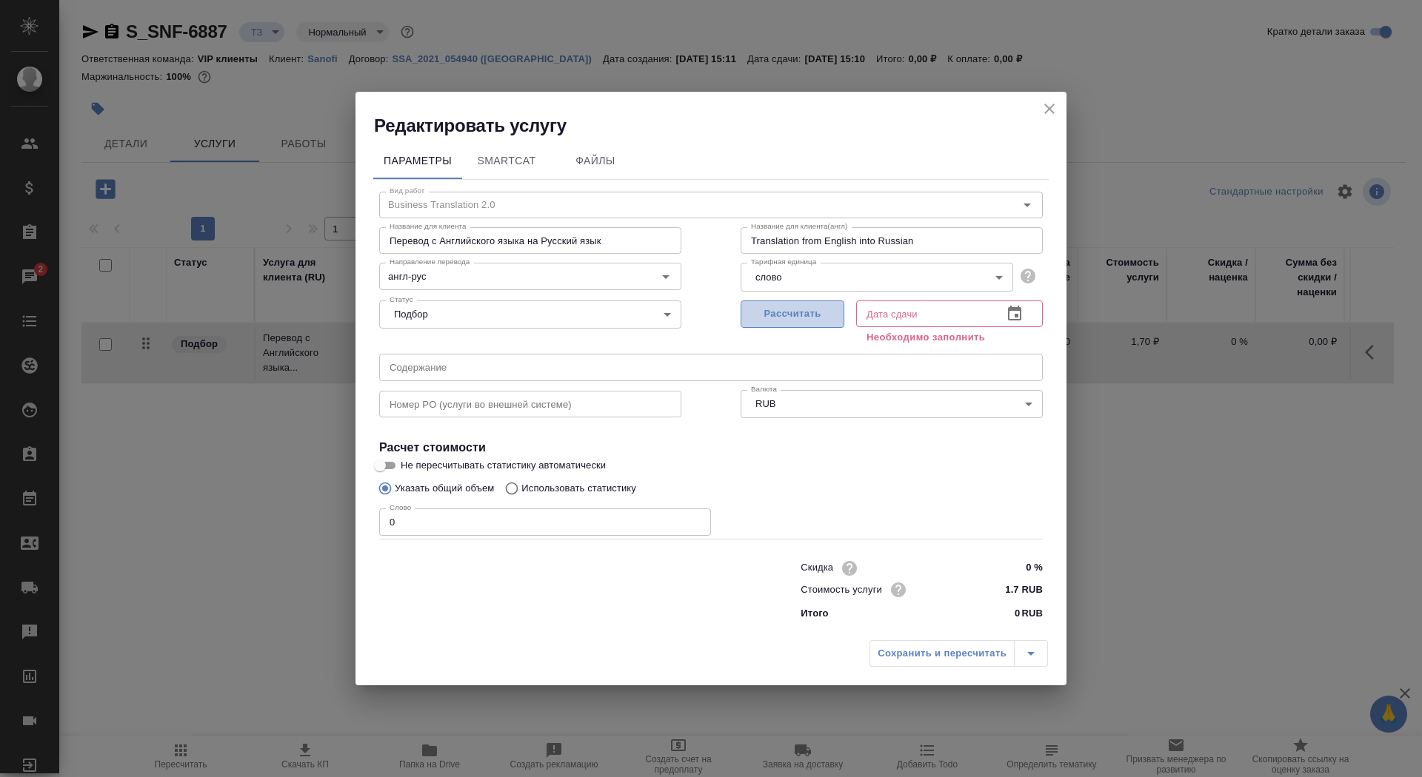
click at [801, 307] on span "Рассчитать" at bounding box center [792, 314] width 87 height 17
type input "19.09.2025 15:10"
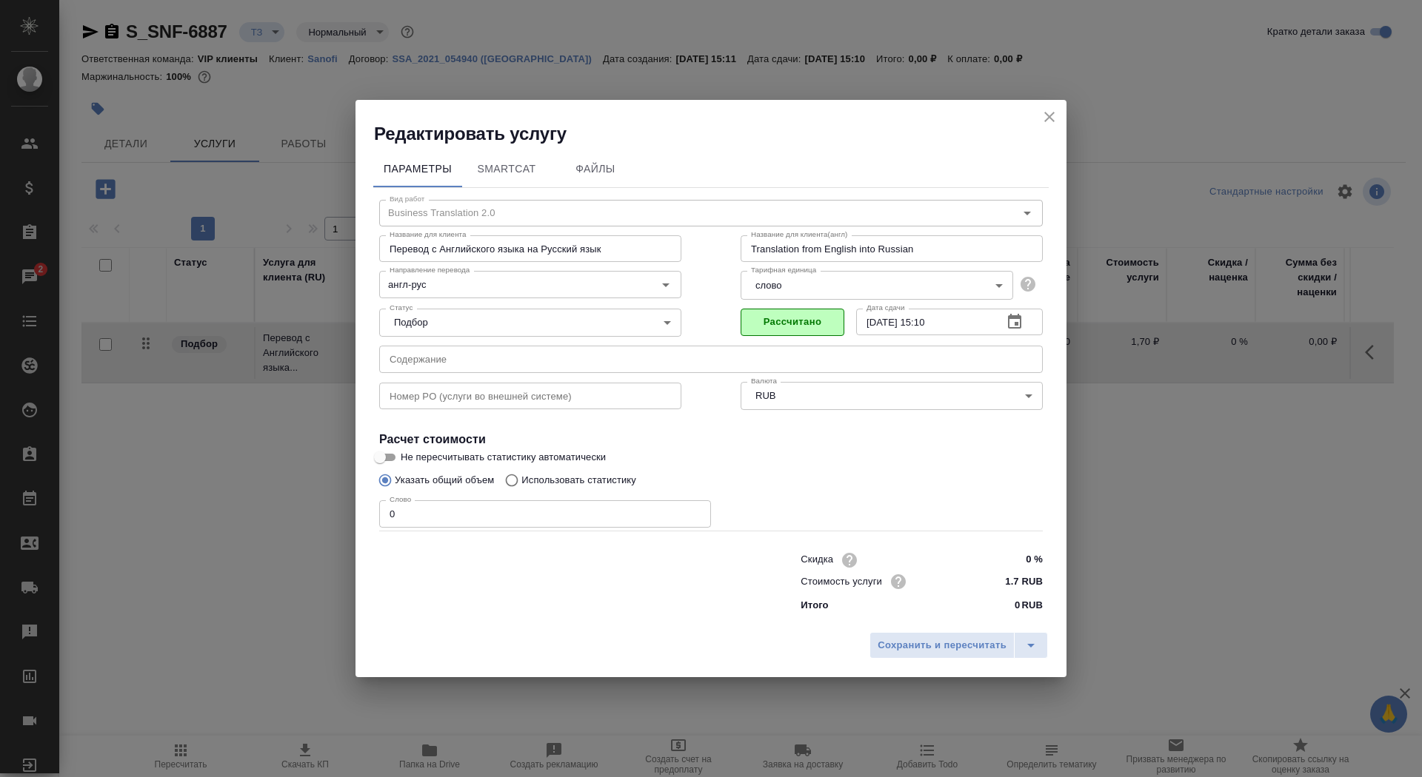
click at [459, 518] on input "0" at bounding box center [545, 513] width 332 height 27
type input "01"
click at [389, 454] on input "Не пересчитывать статистику автоматически" at bounding box center [379, 458] width 53 height 18
checkbox input "true"
click at [937, 635] on button "Сохранить и пересчитать" at bounding box center [941, 645] width 145 height 27
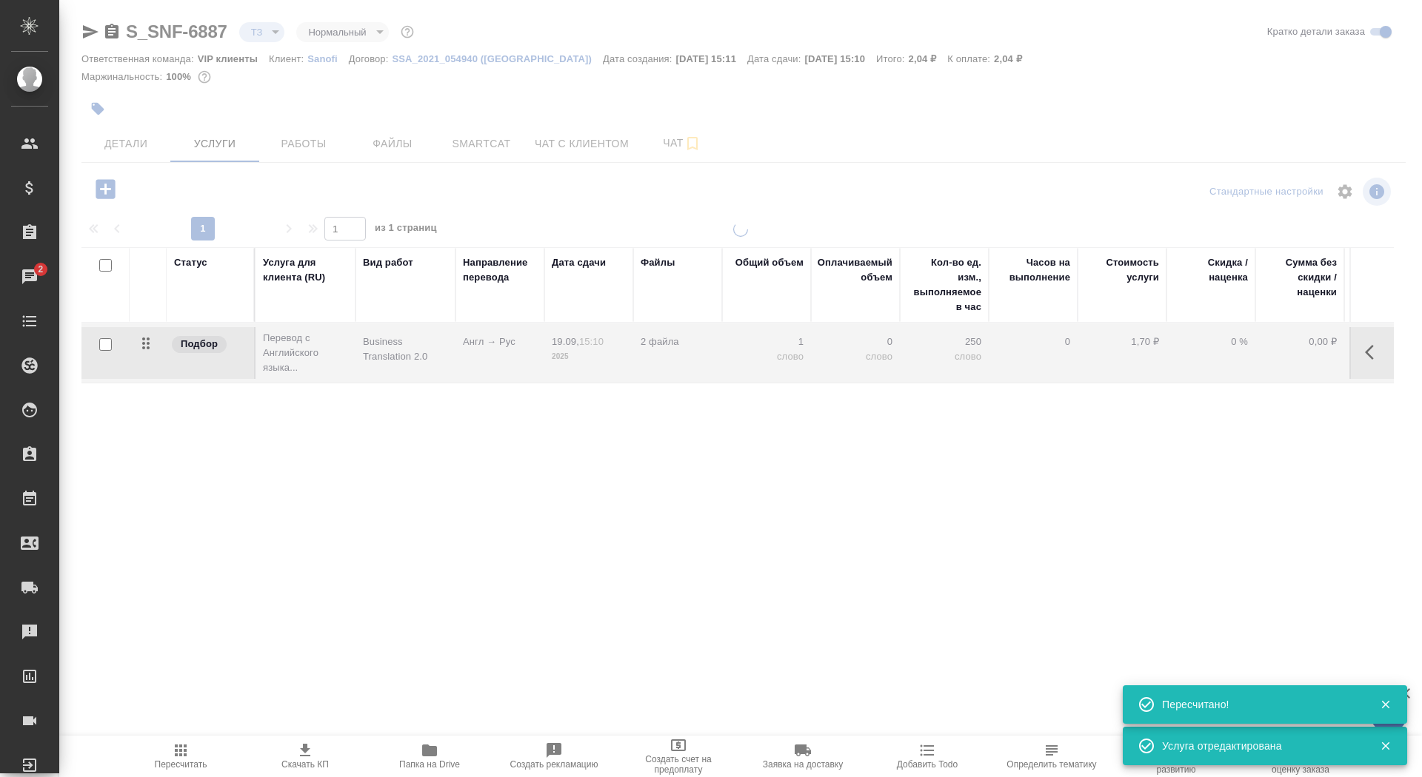
click at [107, 344] on input "checkbox" at bounding box center [105, 344] width 13 height 13
checkbox input "true"
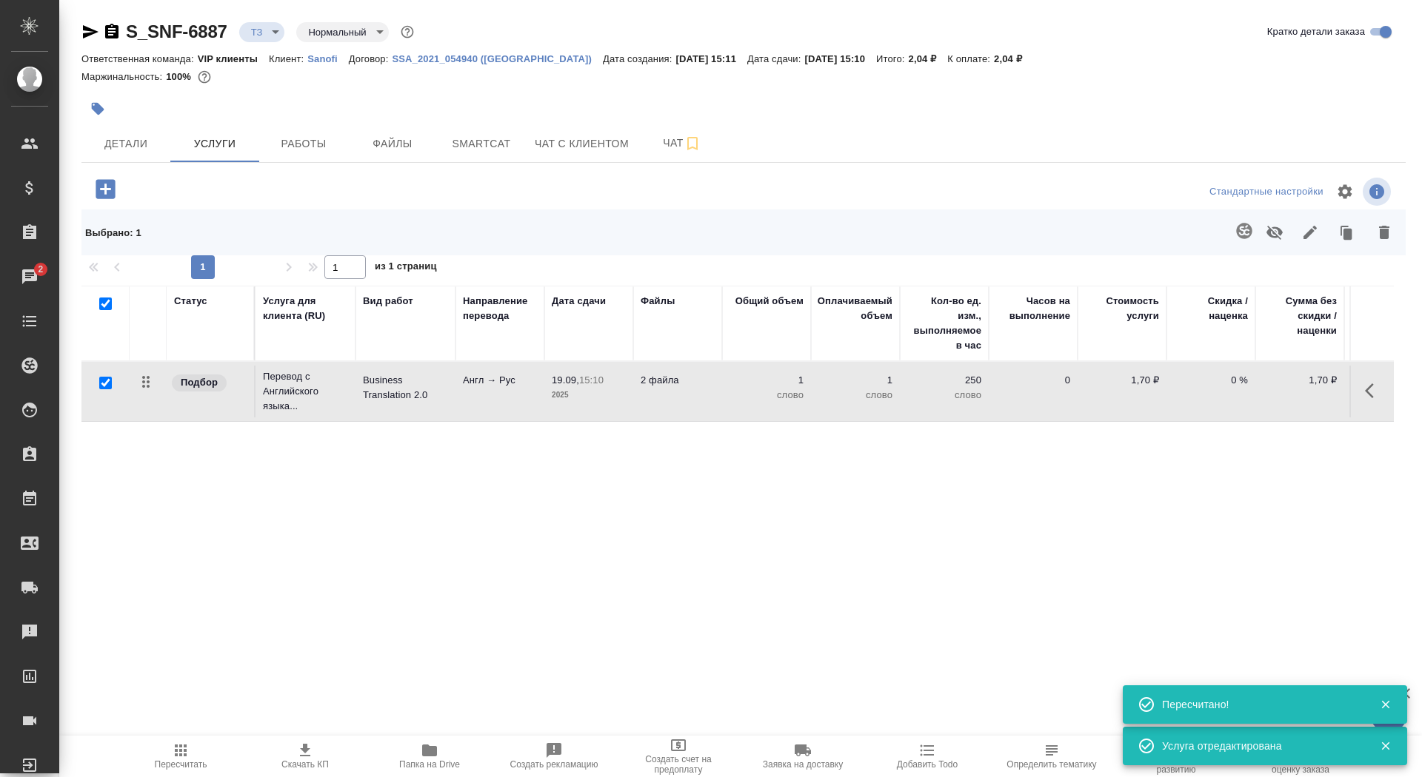
checkbox input "true"
click at [1224, 232] on div at bounding box center [875, 232] width 1053 height 38
click at [1236, 233] on icon "button" at bounding box center [1244, 231] width 18 height 18
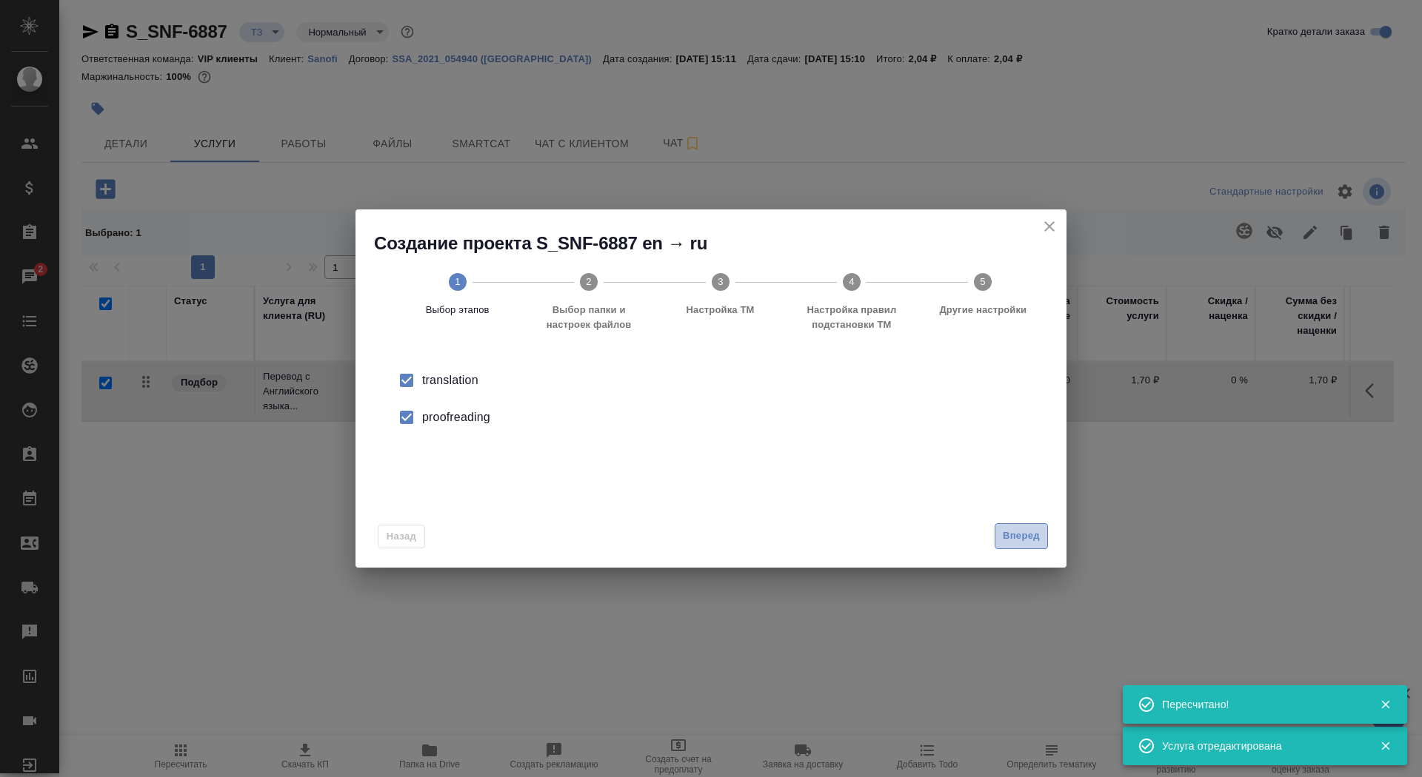
click at [1022, 534] on span "Вперед" at bounding box center [1020, 536] width 37 height 17
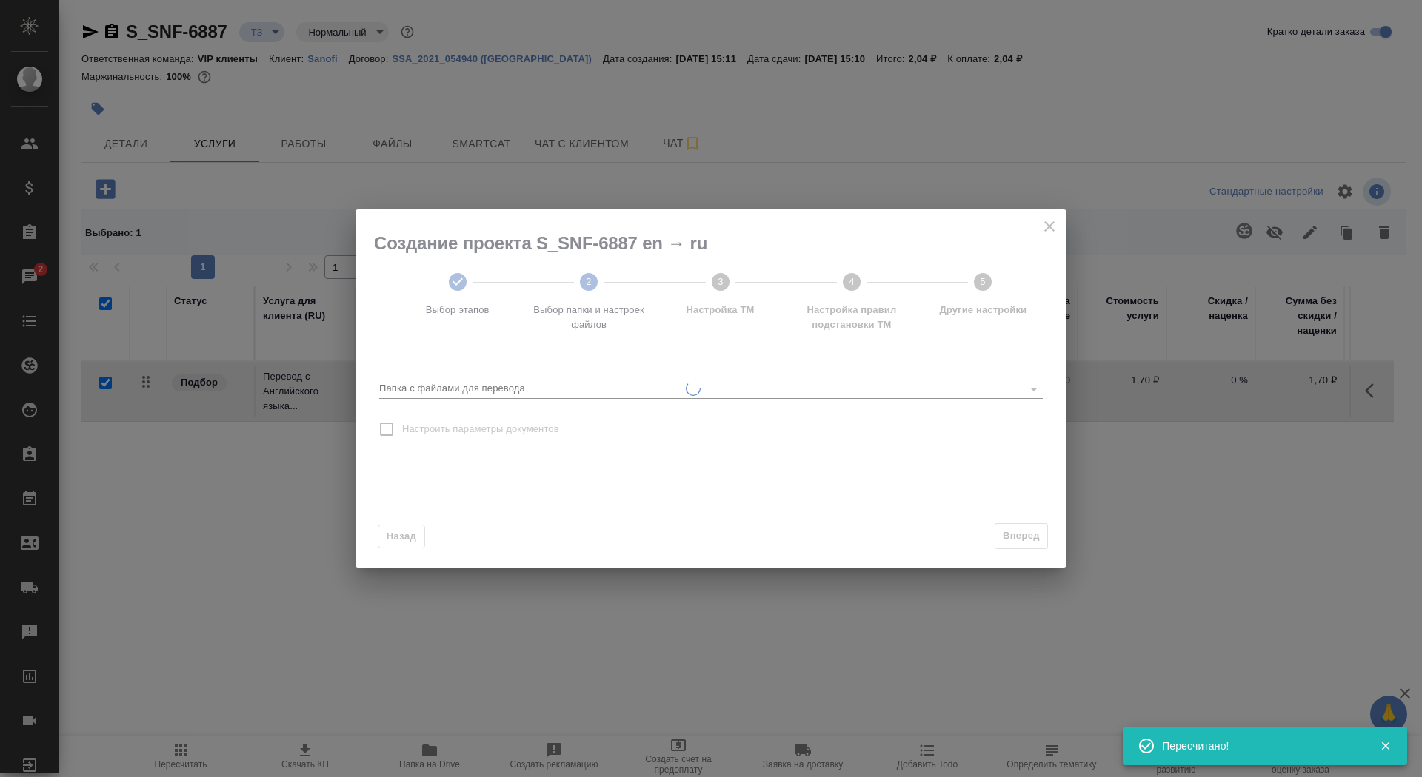
click at [911, 376] on div "Папка с файлами для перевода" at bounding box center [710, 383] width 663 height 30
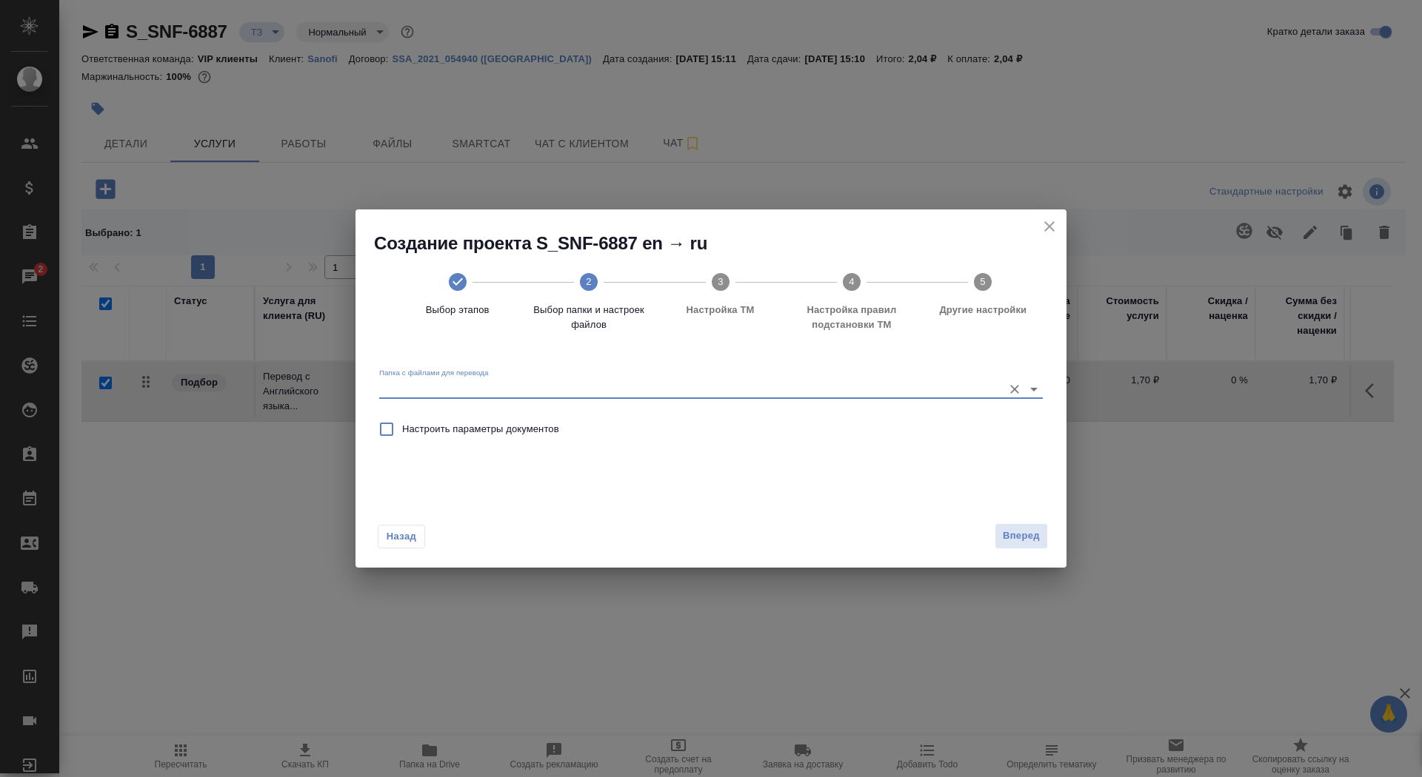
click at [911, 393] on input "Папка с файлами для перевода" at bounding box center [687, 389] width 616 height 18
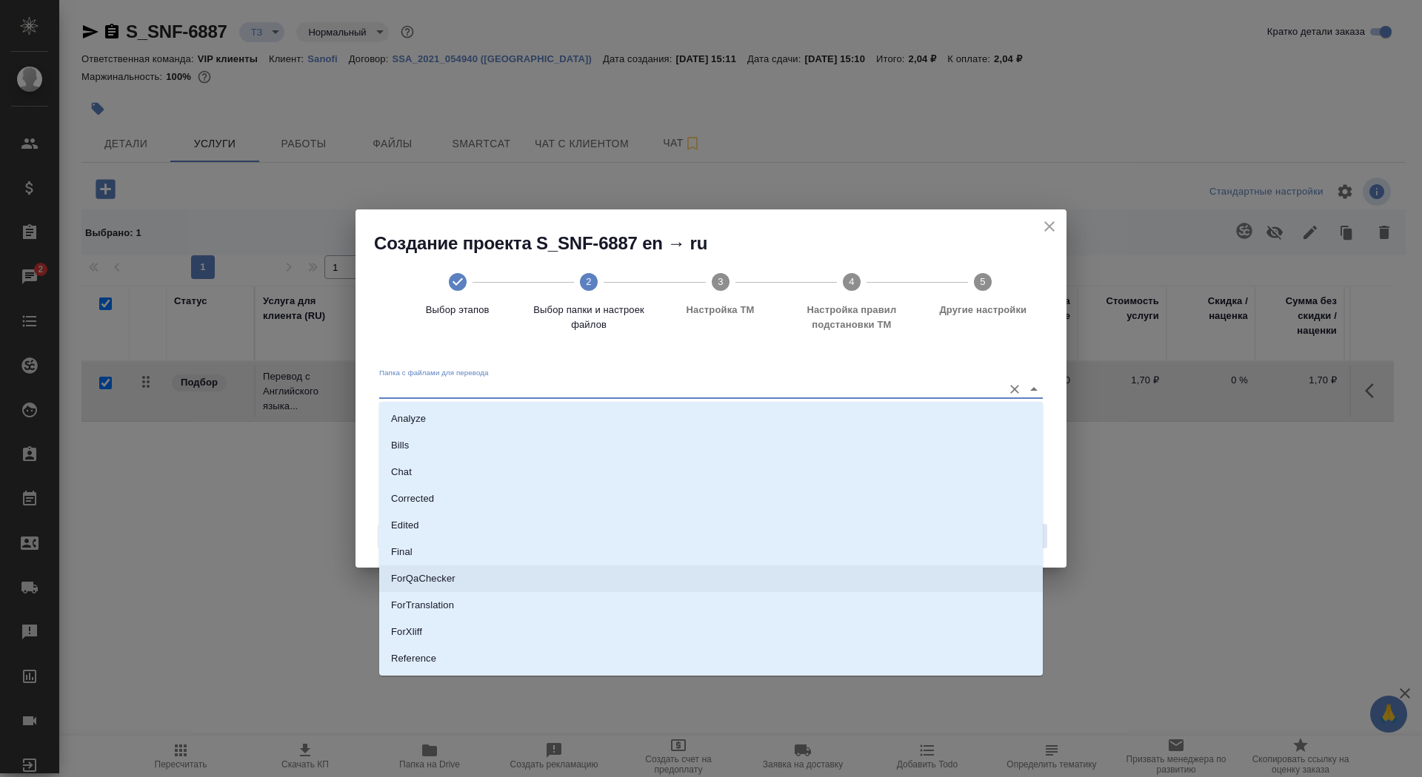
scroll to position [43, 0]
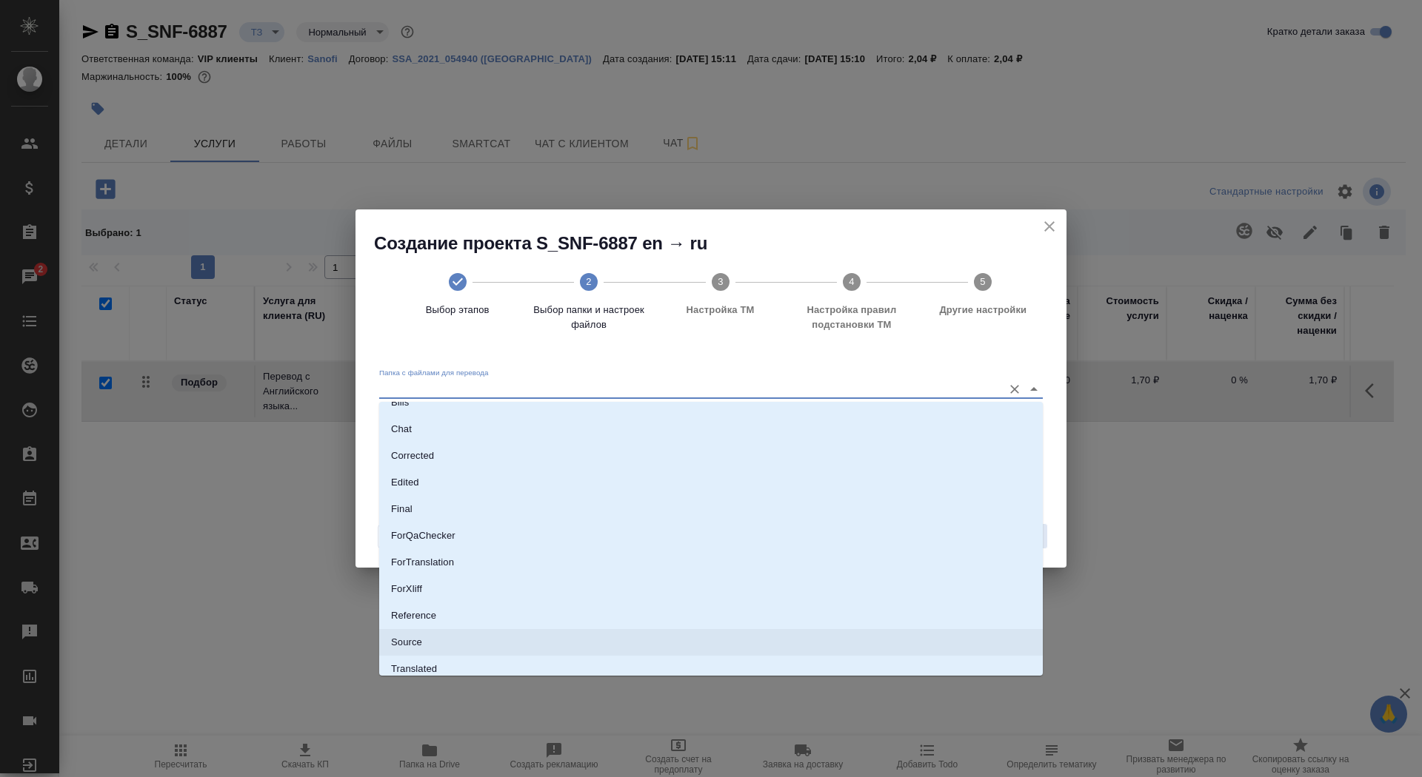
click at [851, 633] on li "Source" at bounding box center [710, 642] width 663 height 27
type input "Source"
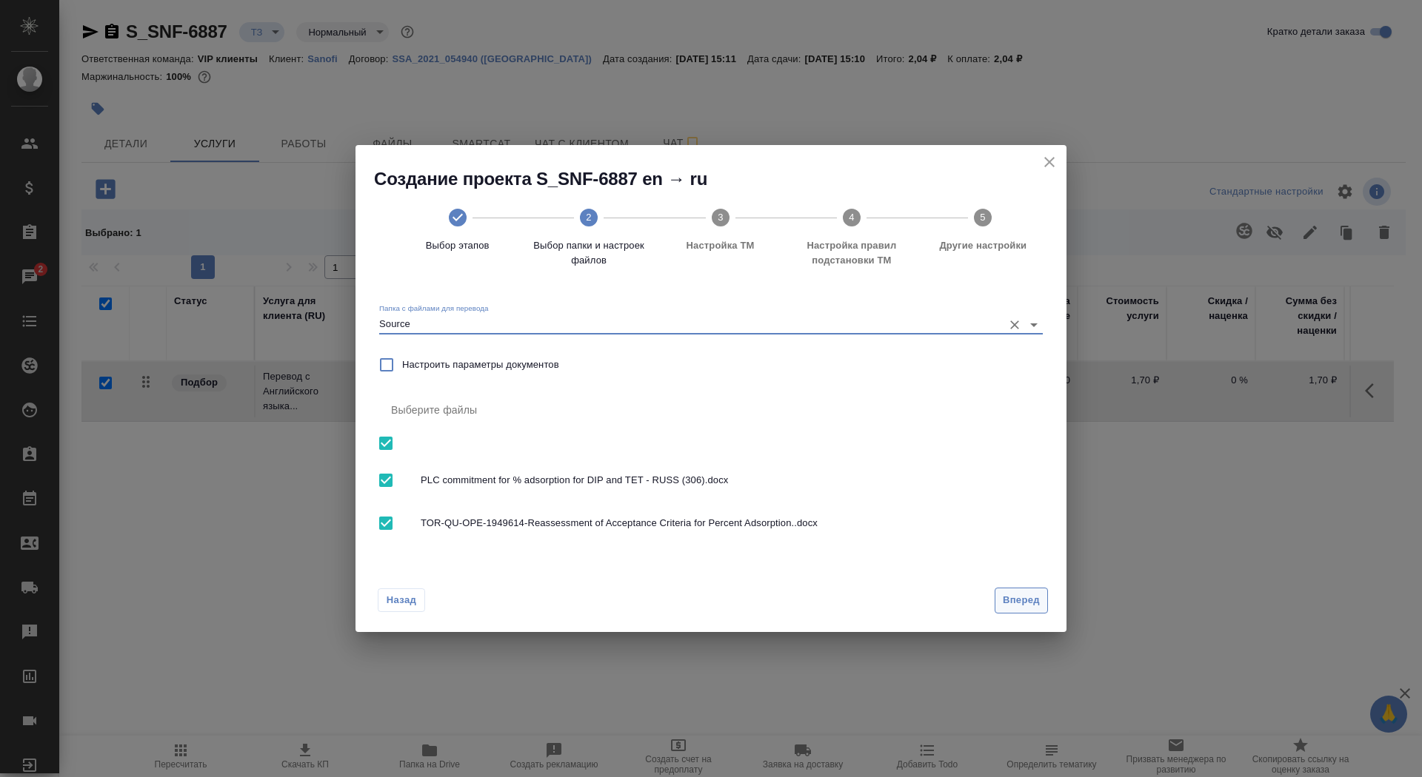
click at [1036, 604] on span "Вперед" at bounding box center [1020, 600] width 37 height 17
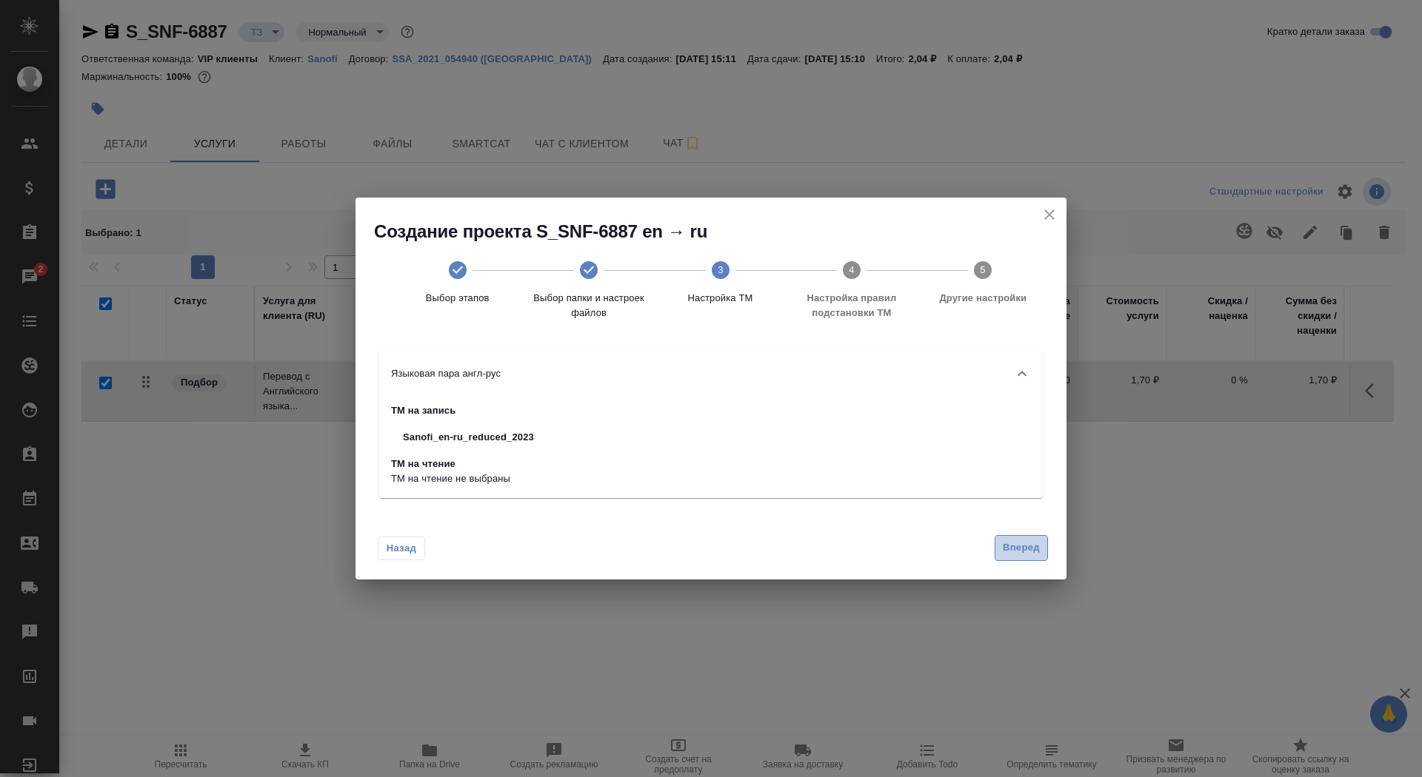
click at [1017, 540] on span "Вперед" at bounding box center [1020, 548] width 37 height 17
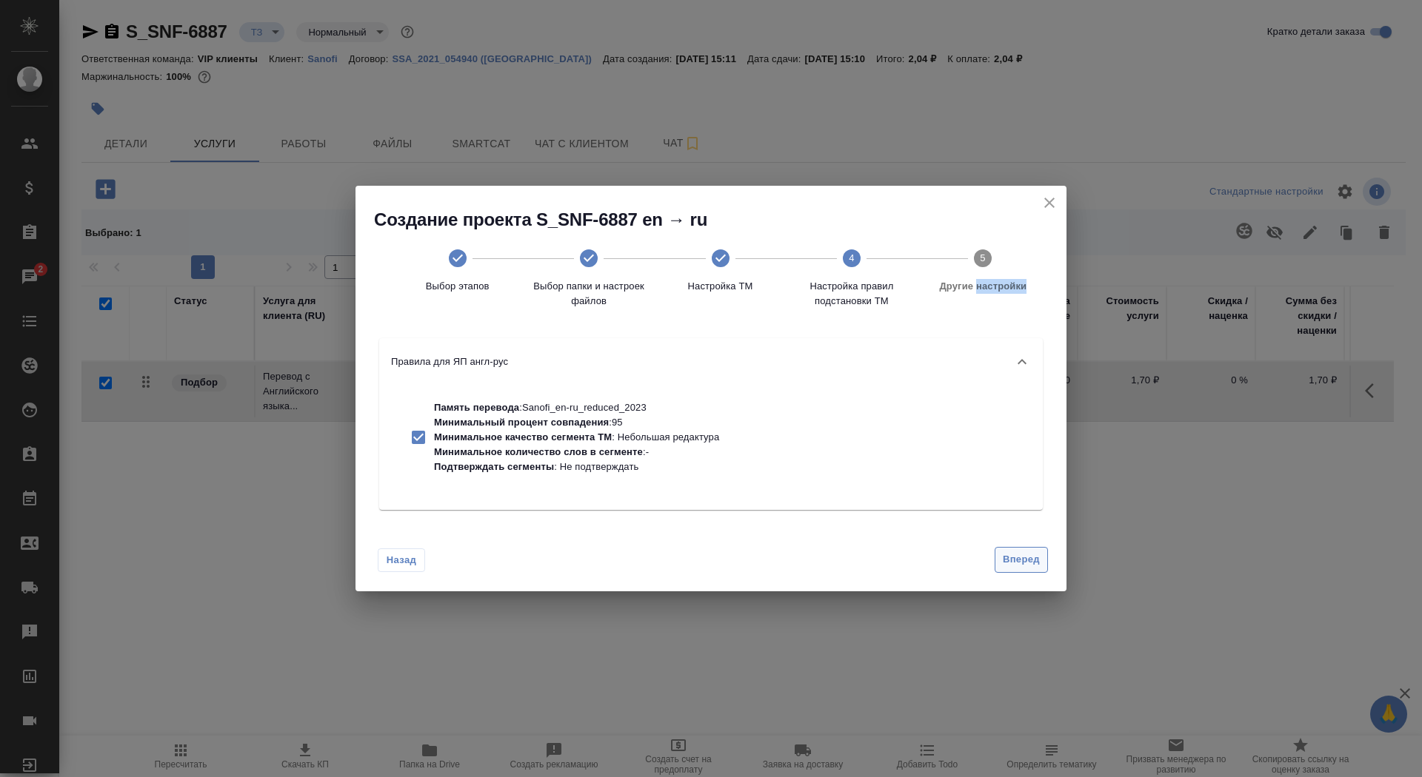
click at [1017, 540] on div "Назад Вперед" at bounding box center [710, 557] width 711 height 70
click at [1019, 566] on span "Вперед" at bounding box center [1020, 560] width 37 height 17
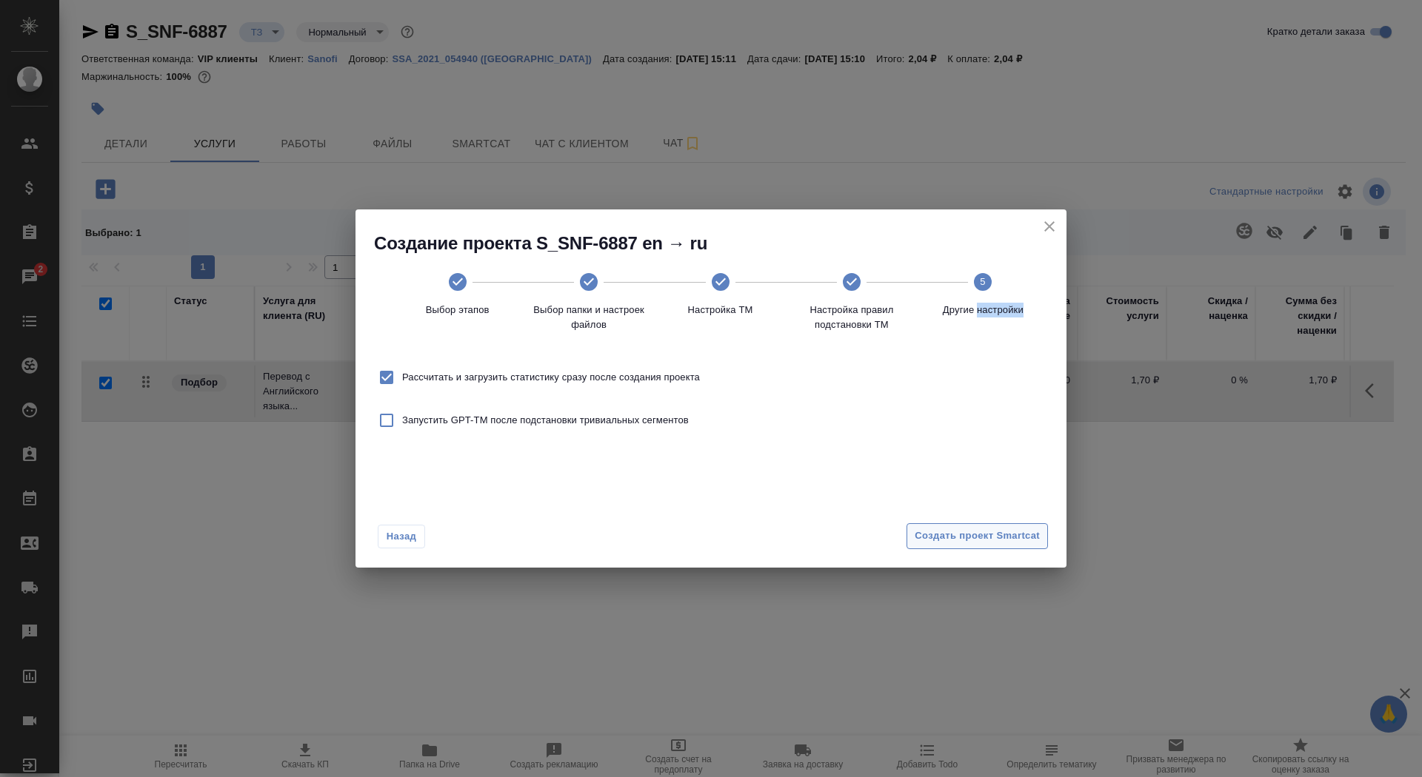
click at [1009, 528] on span "Создать проект Smartcat" at bounding box center [976, 536] width 125 height 17
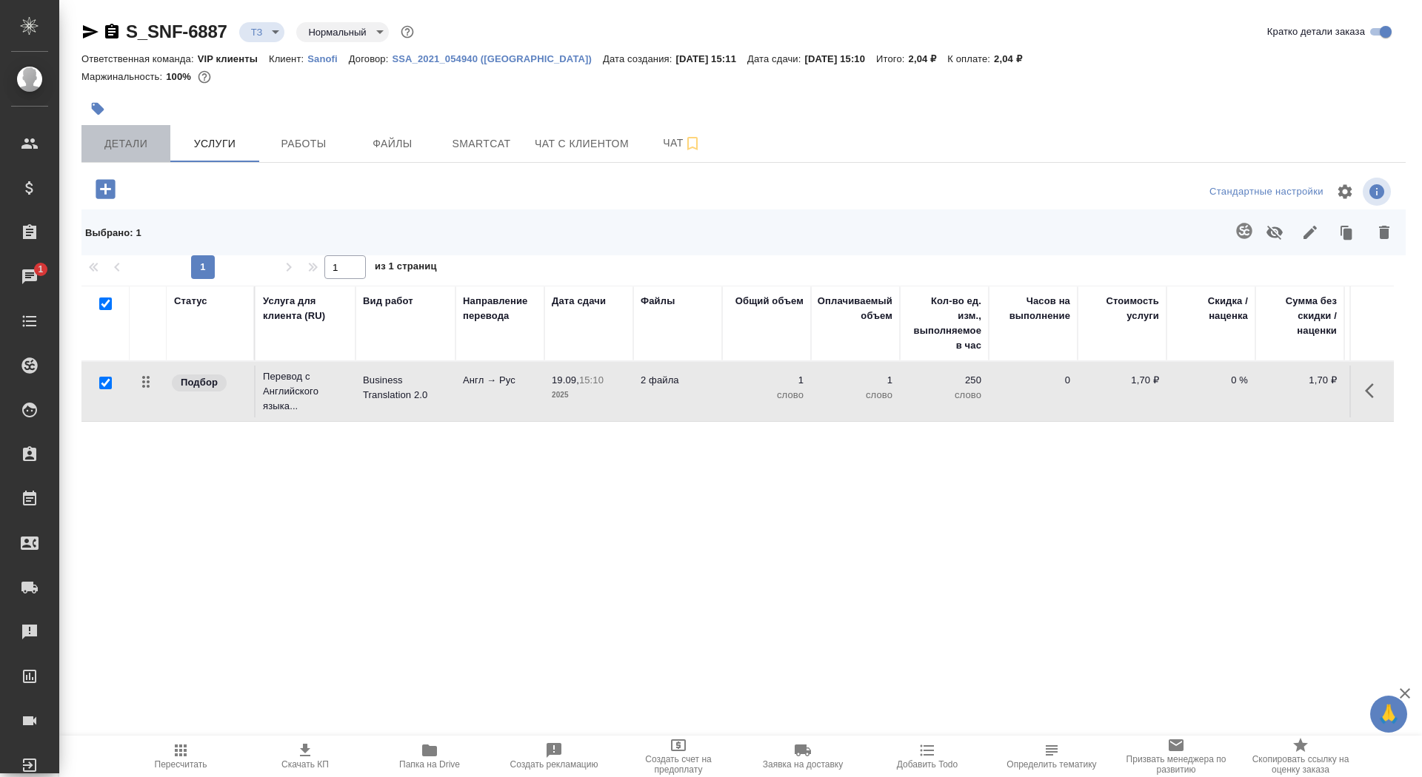
click at [130, 135] on span "Детали" at bounding box center [125, 144] width 71 height 19
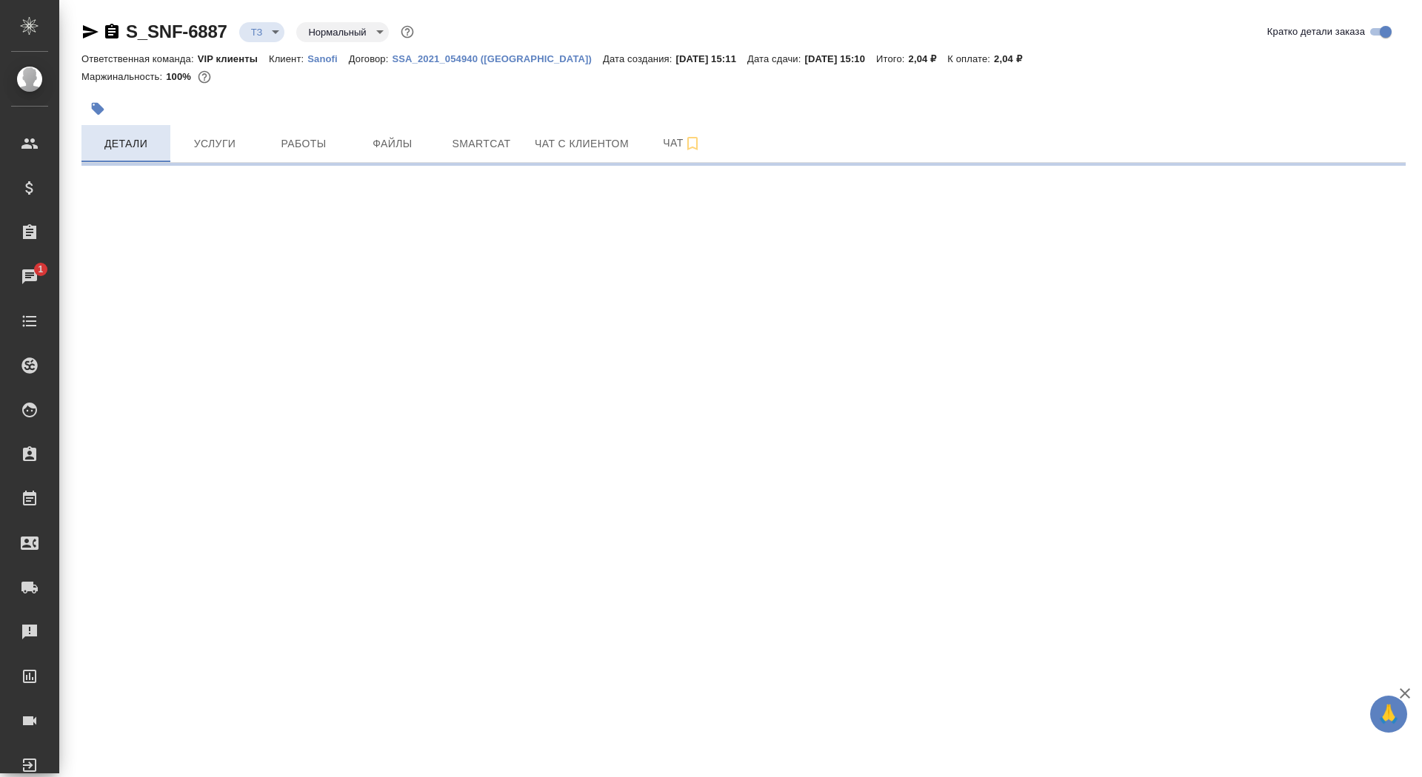
select select "RU"
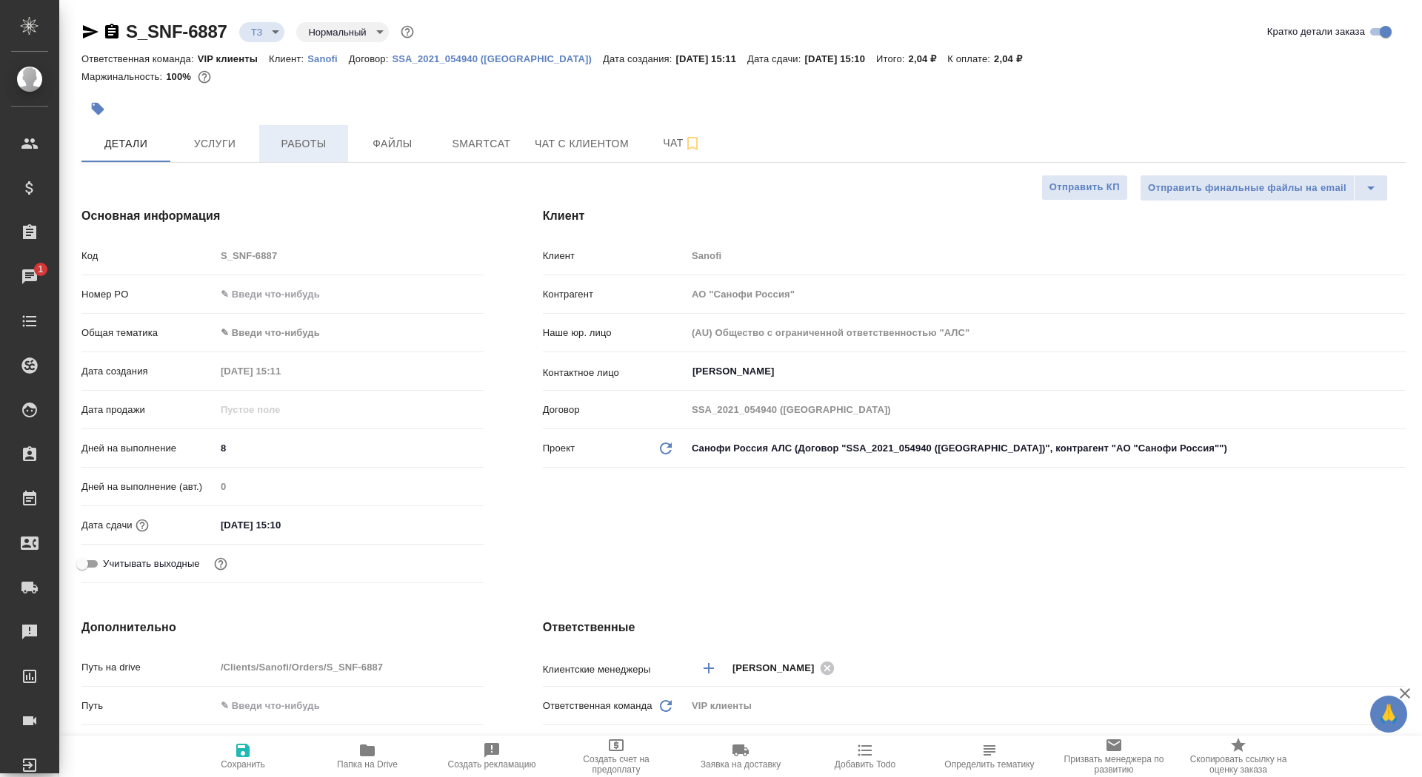
type textarea "x"
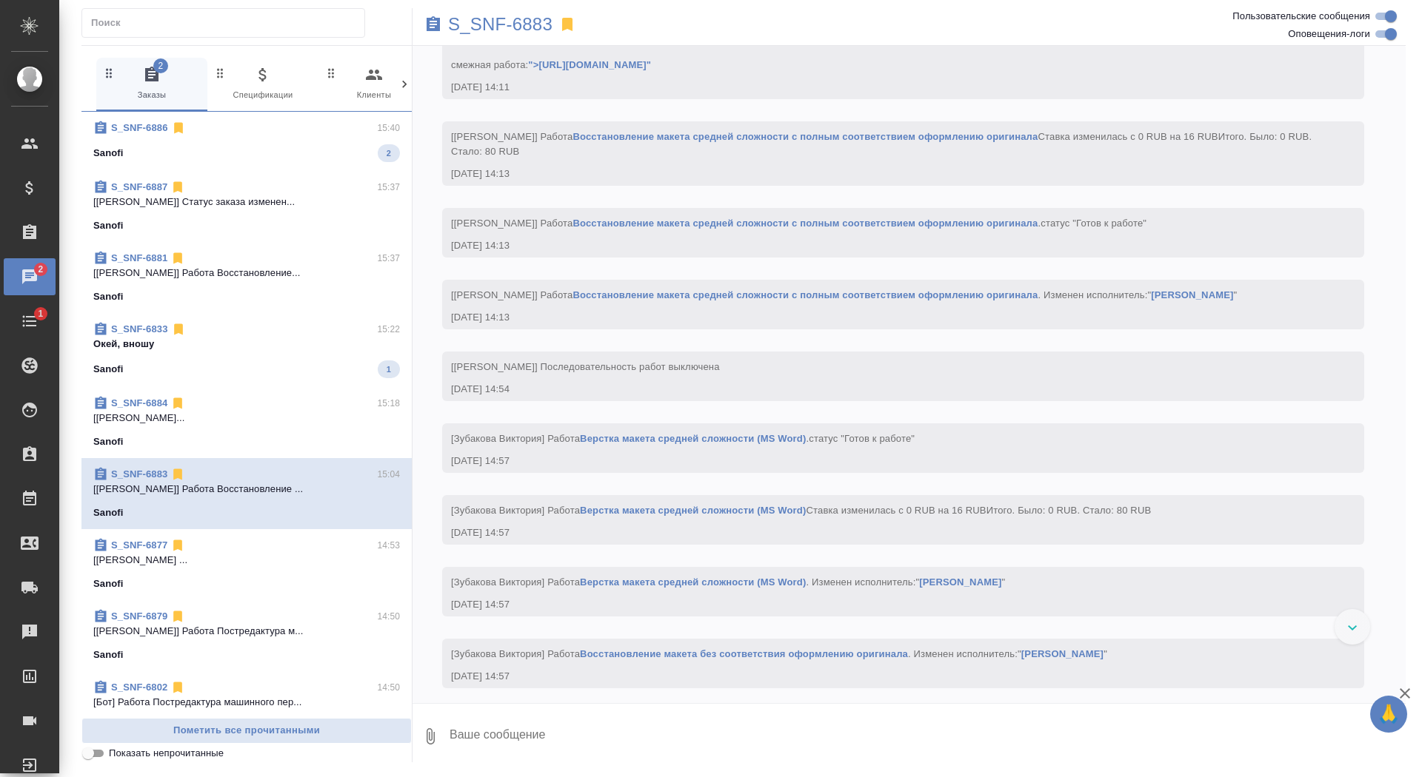
click at [297, 140] on span "S_SNF-6886 15:40 Sanofi 2" at bounding box center [246, 141] width 307 height 41
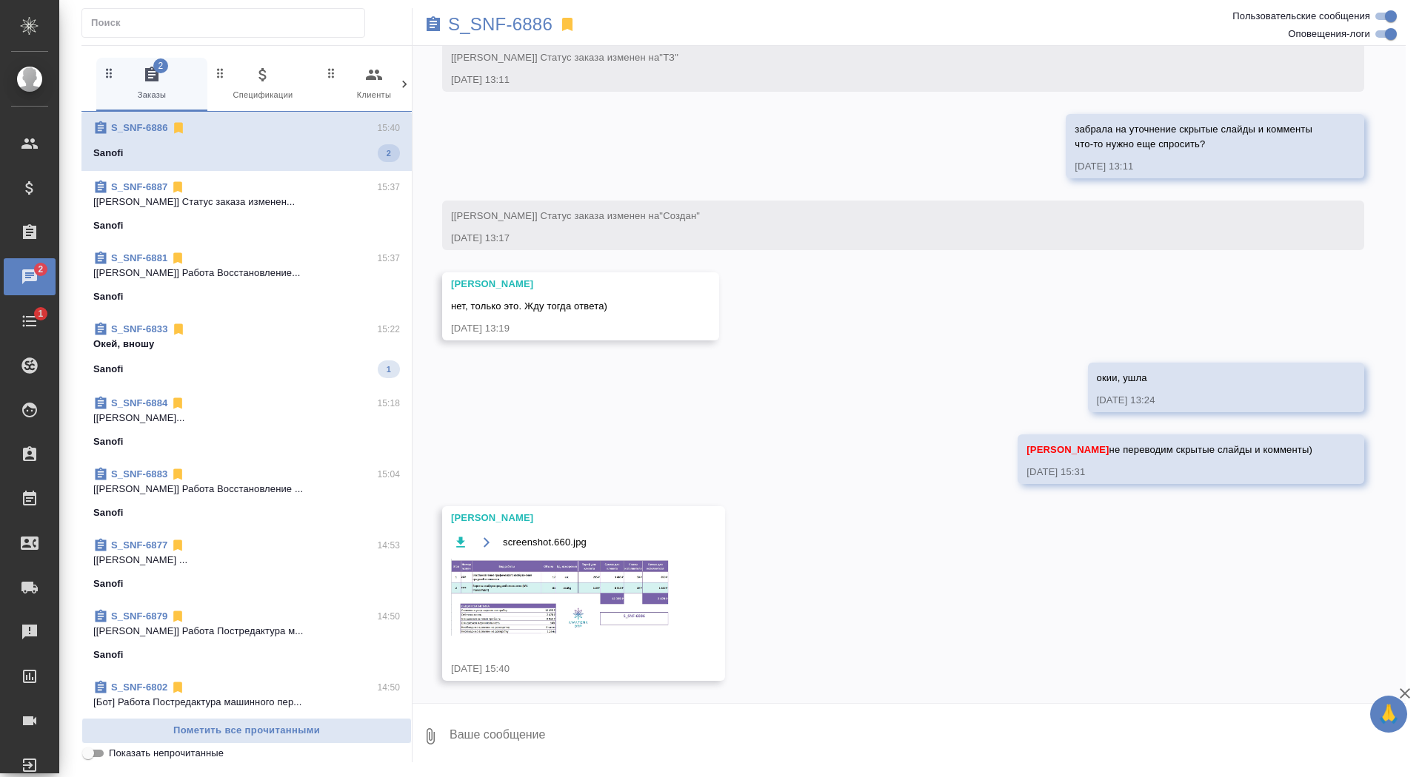
scroll to position [611, 0]
click at [480, 731] on textarea at bounding box center [926, 737] width 957 height 50
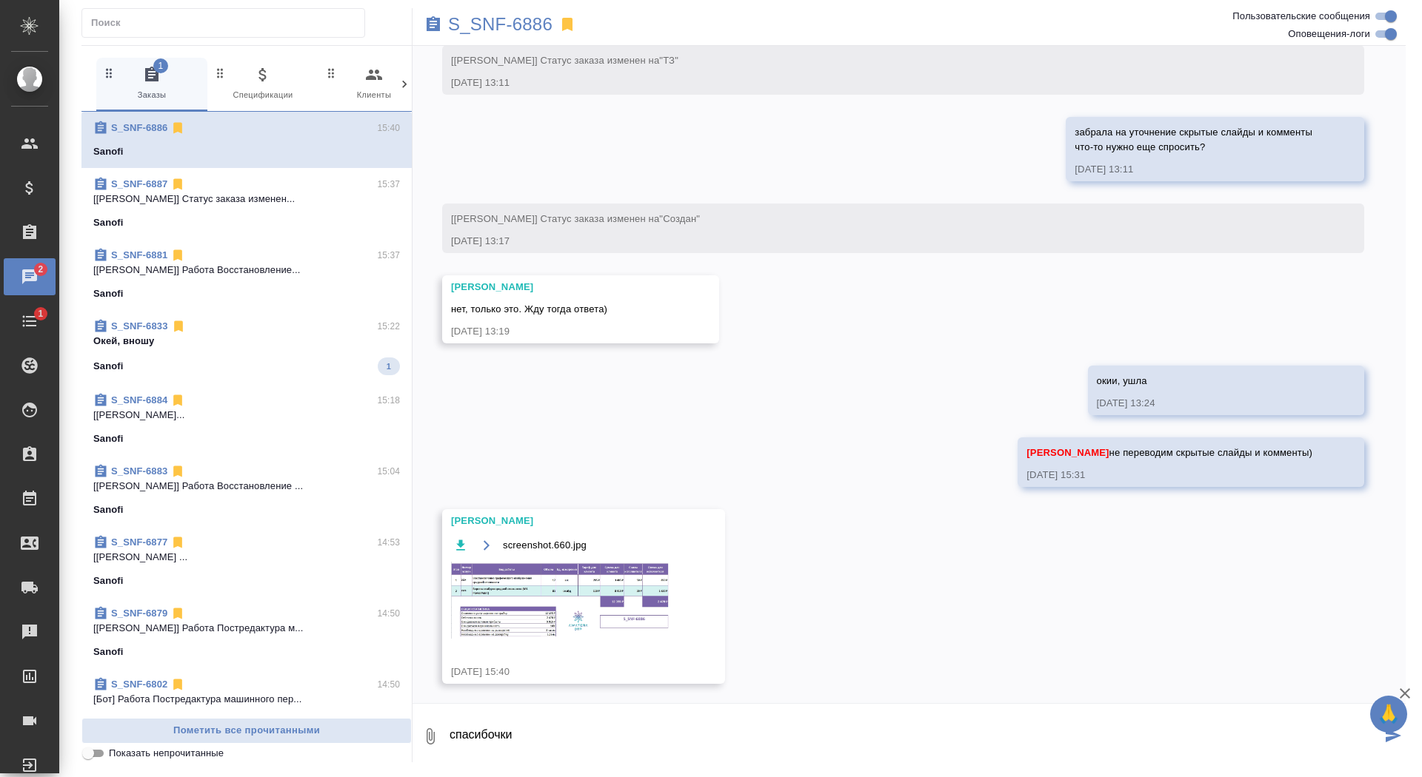
type textarea "спасибочки"
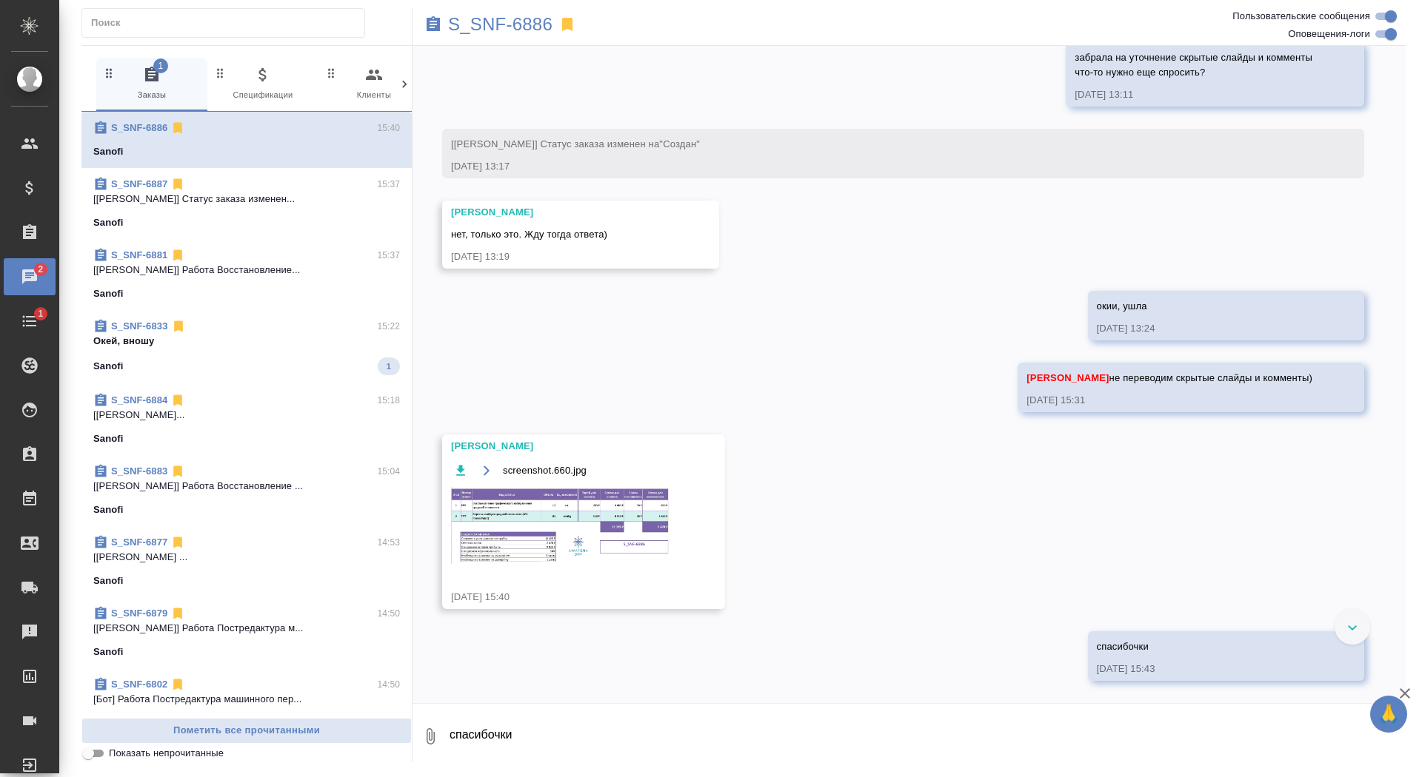
scroll to position [760, 0]
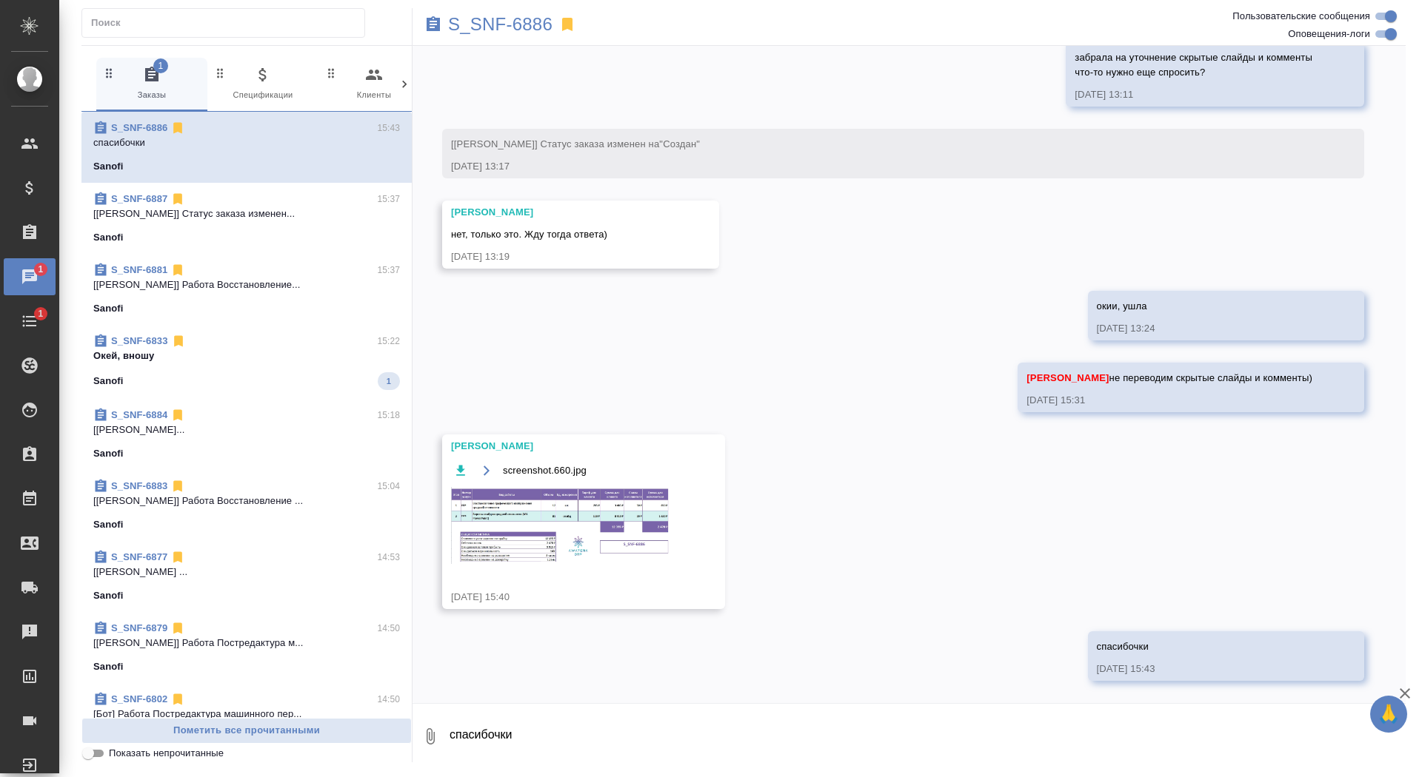
click at [575, 513] on img at bounding box center [562, 525] width 222 height 77
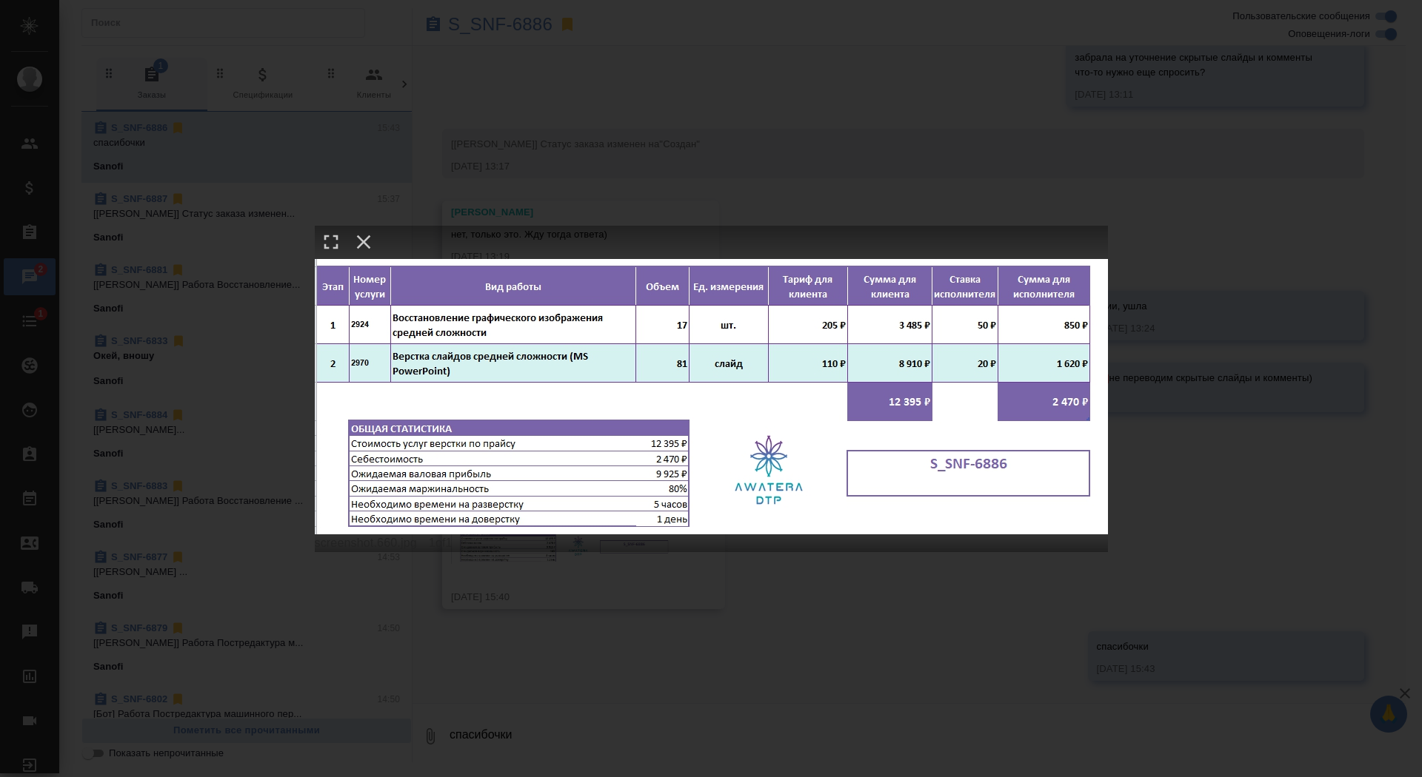
click at [863, 127] on div "screenshot.660.jpg 1 of 1" at bounding box center [711, 388] width 1422 height 777
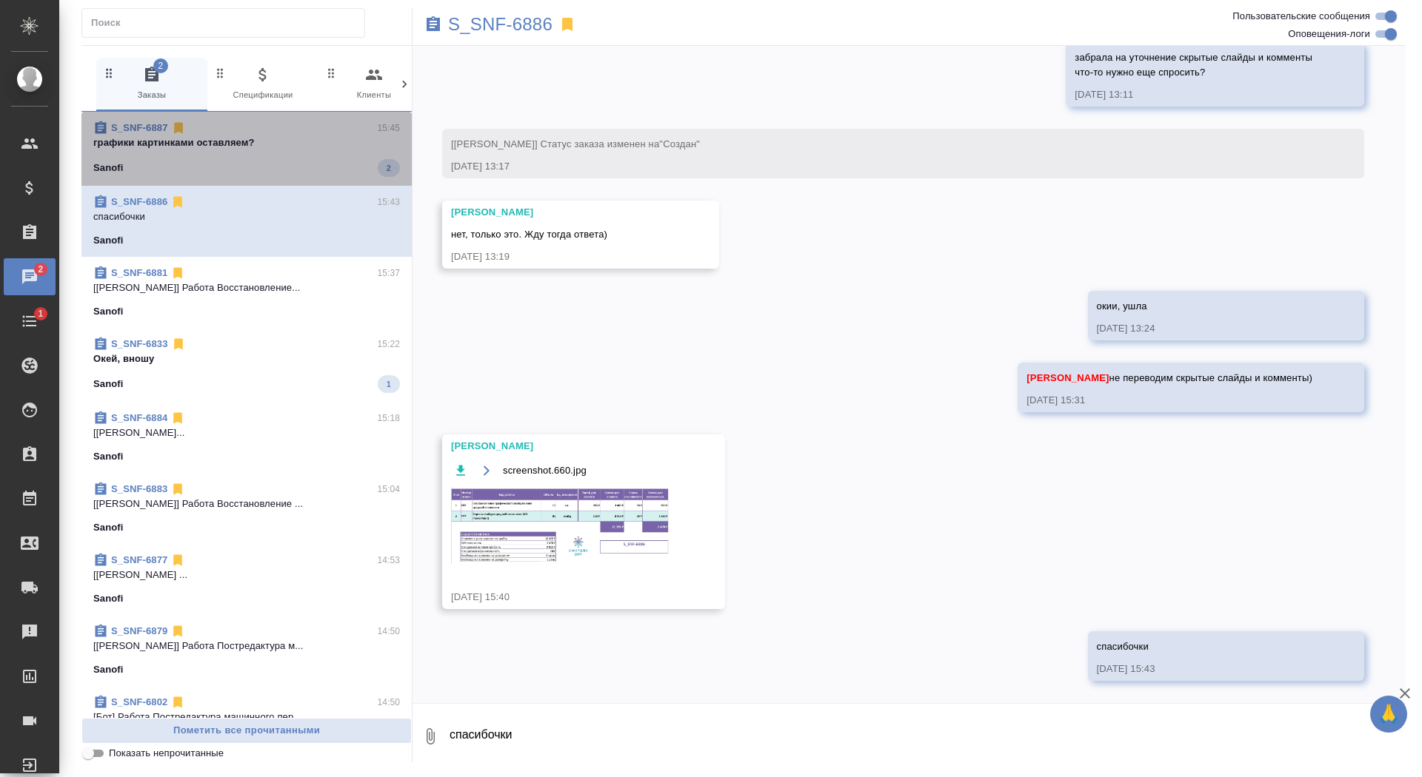
click at [261, 155] on span "S_SNF-6887 15:45 графики картинками оставляем? Sanofi 2" at bounding box center [246, 149] width 307 height 56
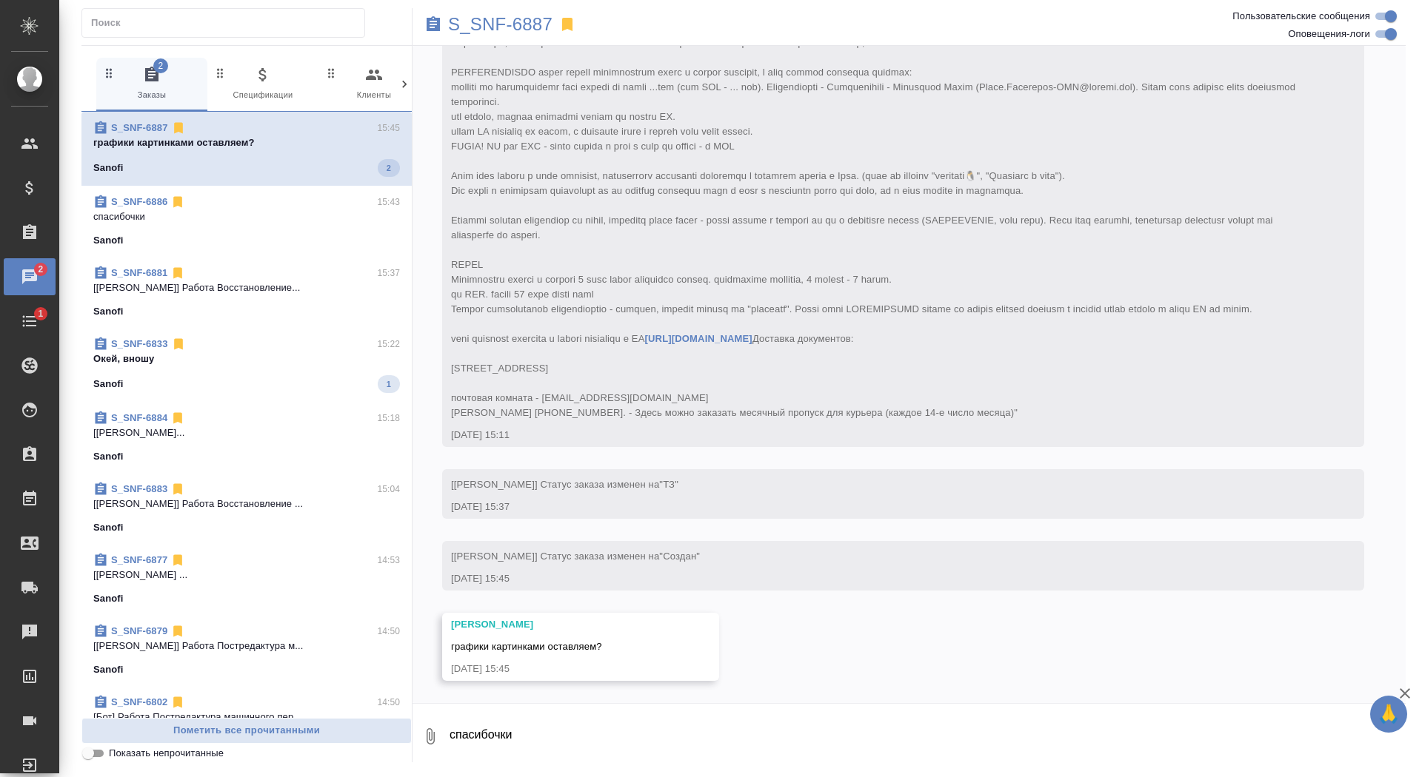
scroll to position [260, 0]
click at [567, 736] on textarea "спасибочки" at bounding box center [926, 737] width 957 height 50
type textarea "ой пойду-ка я уточню, не заметила позову, спасибо большое)"
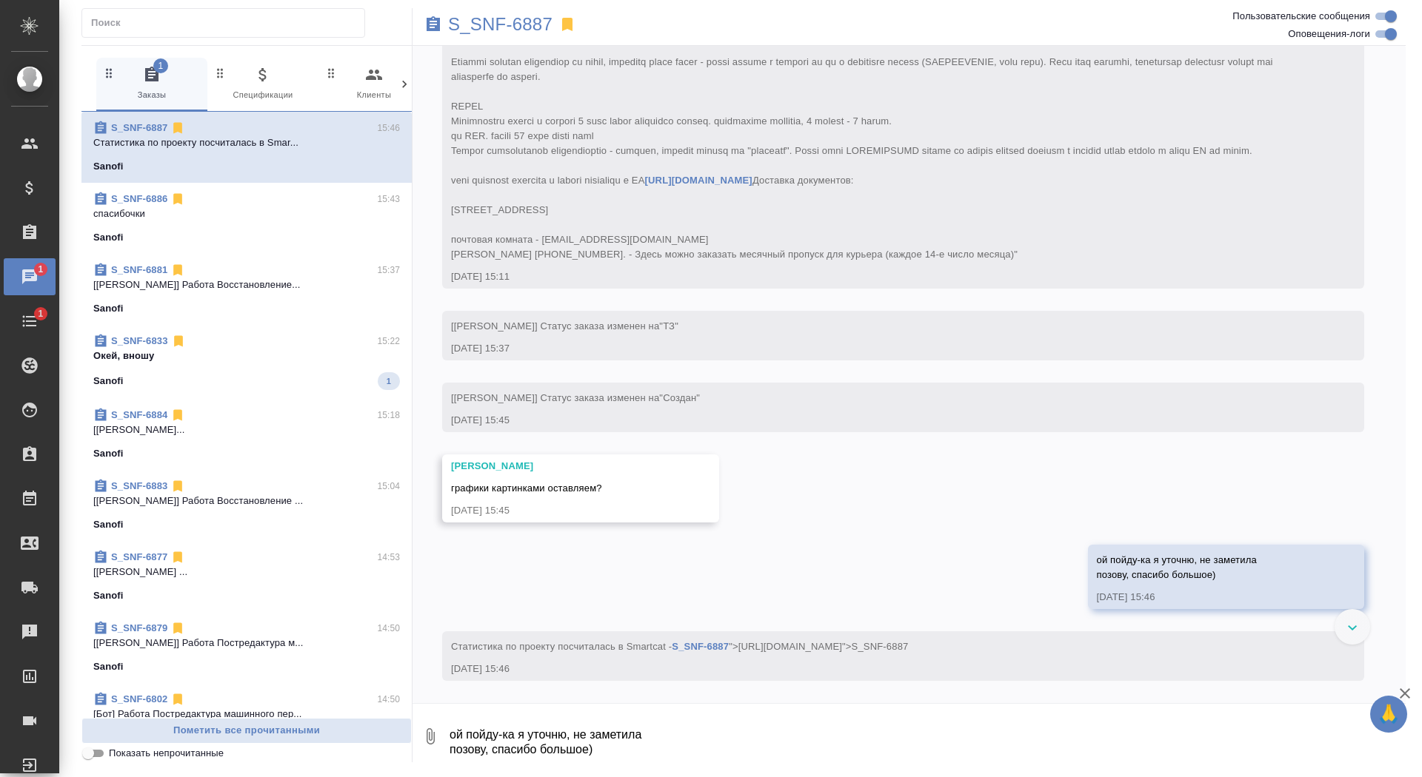
scroll to position [419, 0]
click at [538, 27] on p "S_SNF-6887" at bounding box center [500, 24] width 104 height 15
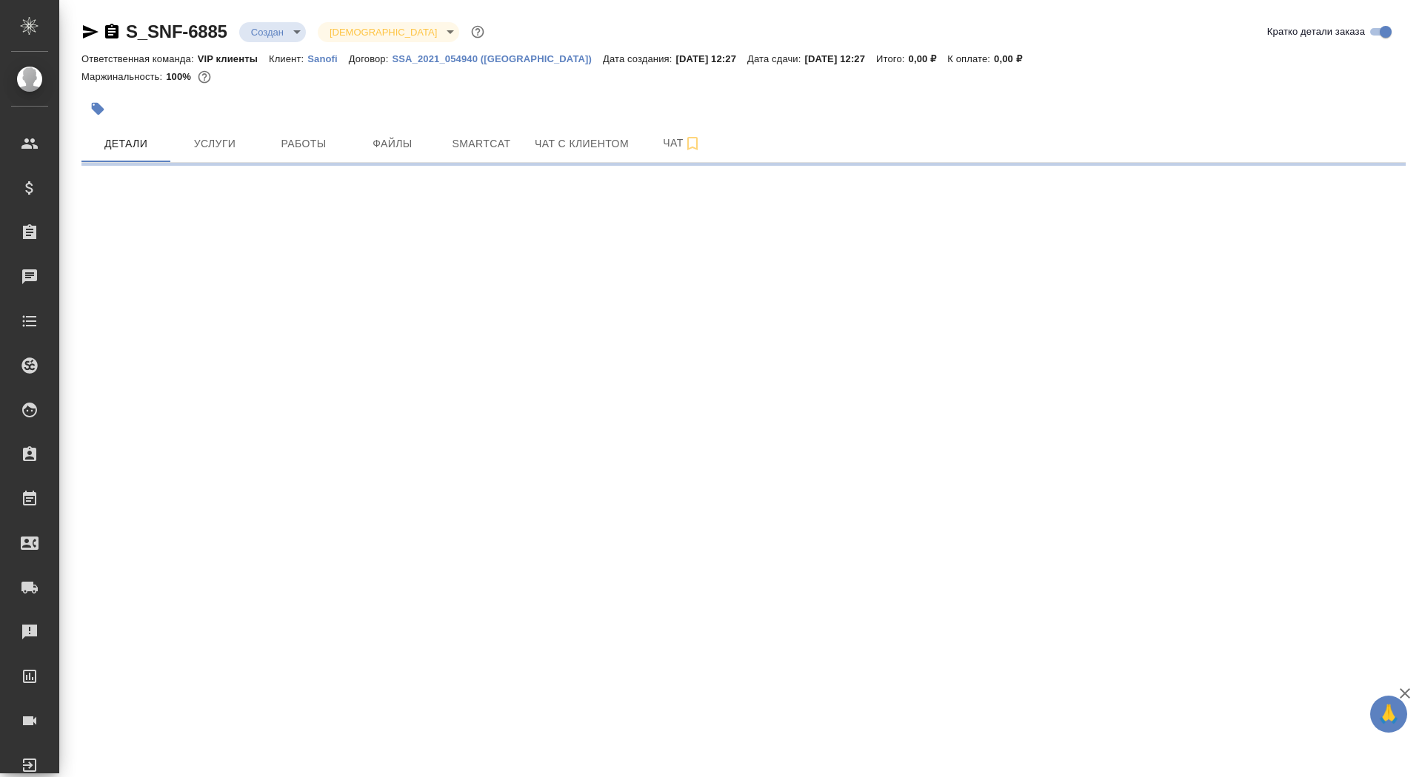
click at [98, 98] on button "button" at bounding box center [97, 109] width 33 height 33
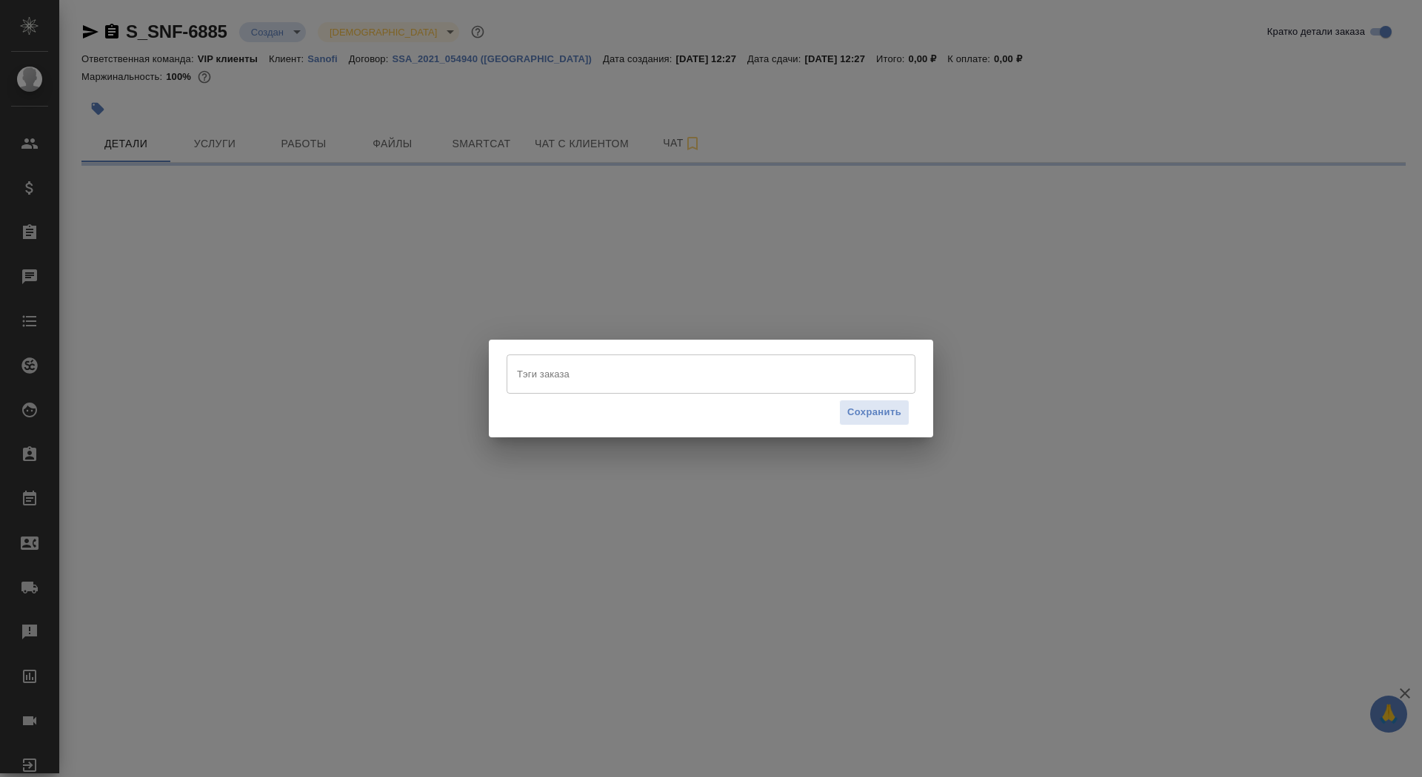
select select "RU"
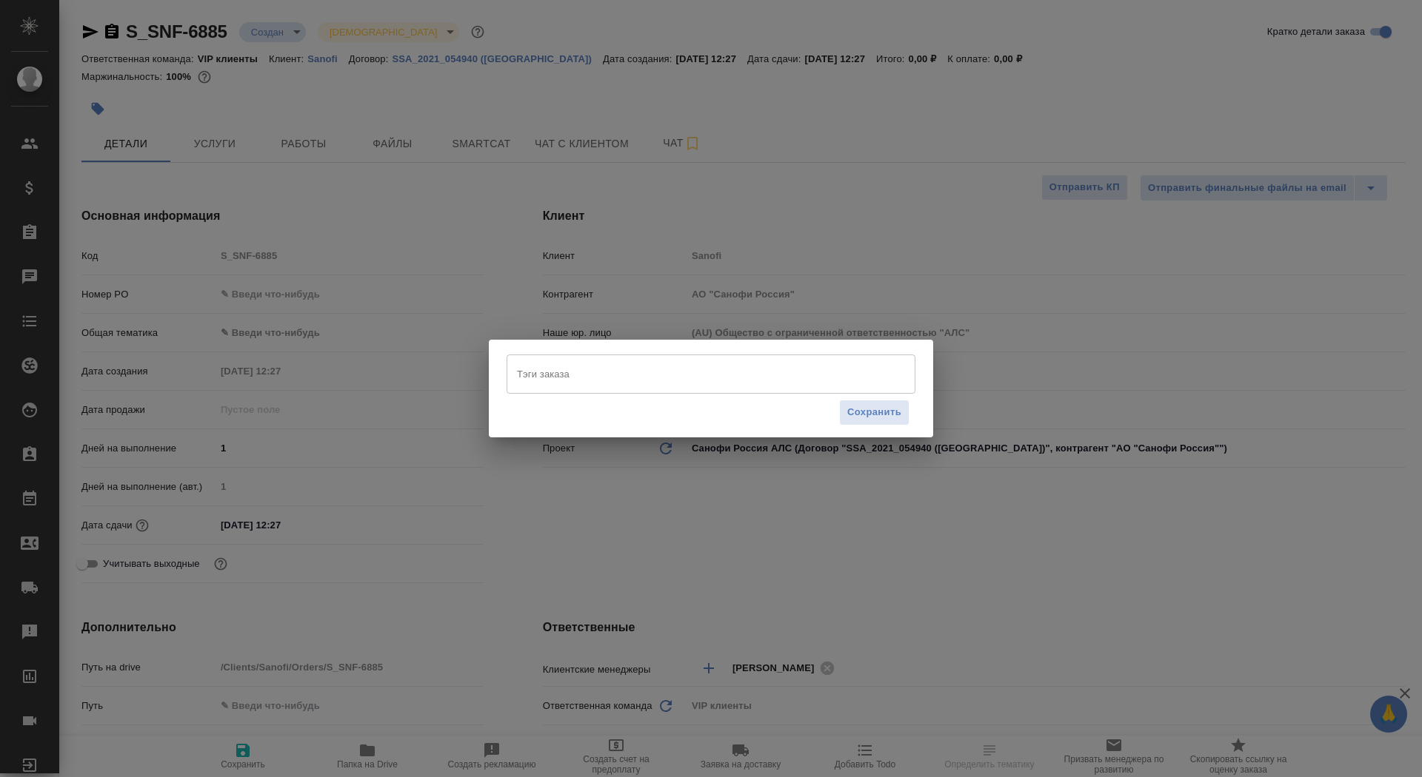
type textarea "x"
click at [564, 375] on input "Тэги заказа" at bounding box center [696, 373] width 367 height 25
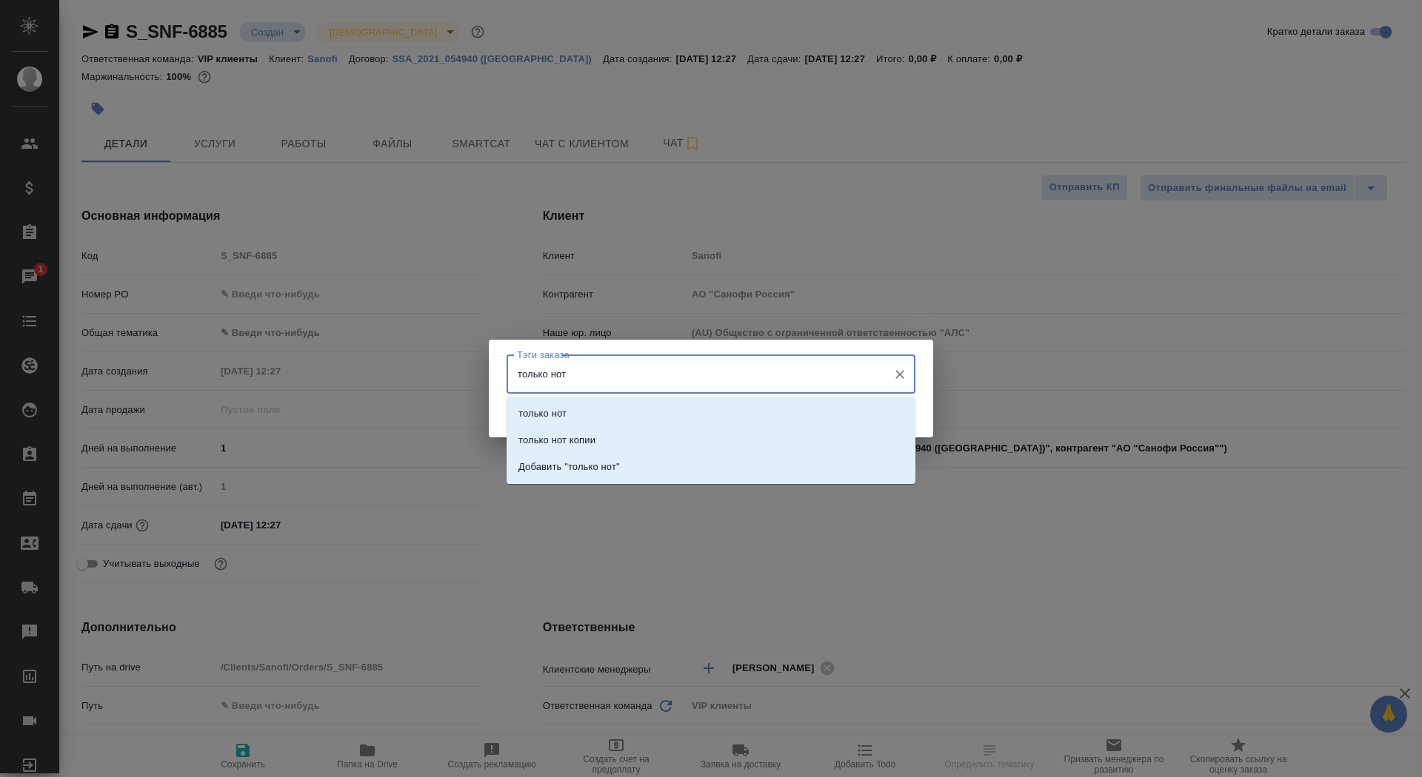
type input "только нот"
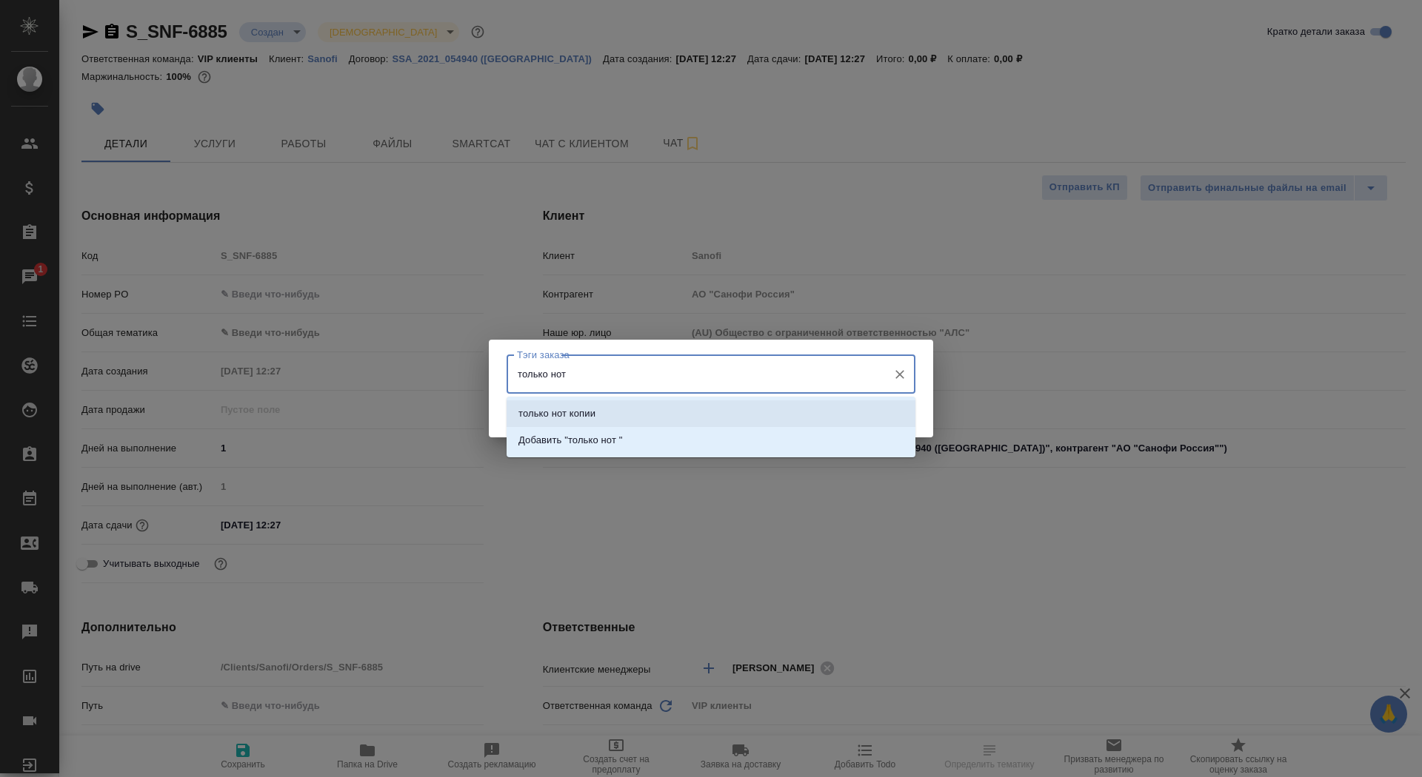
click at [602, 418] on li "только нот копии" at bounding box center [710, 414] width 409 height 27
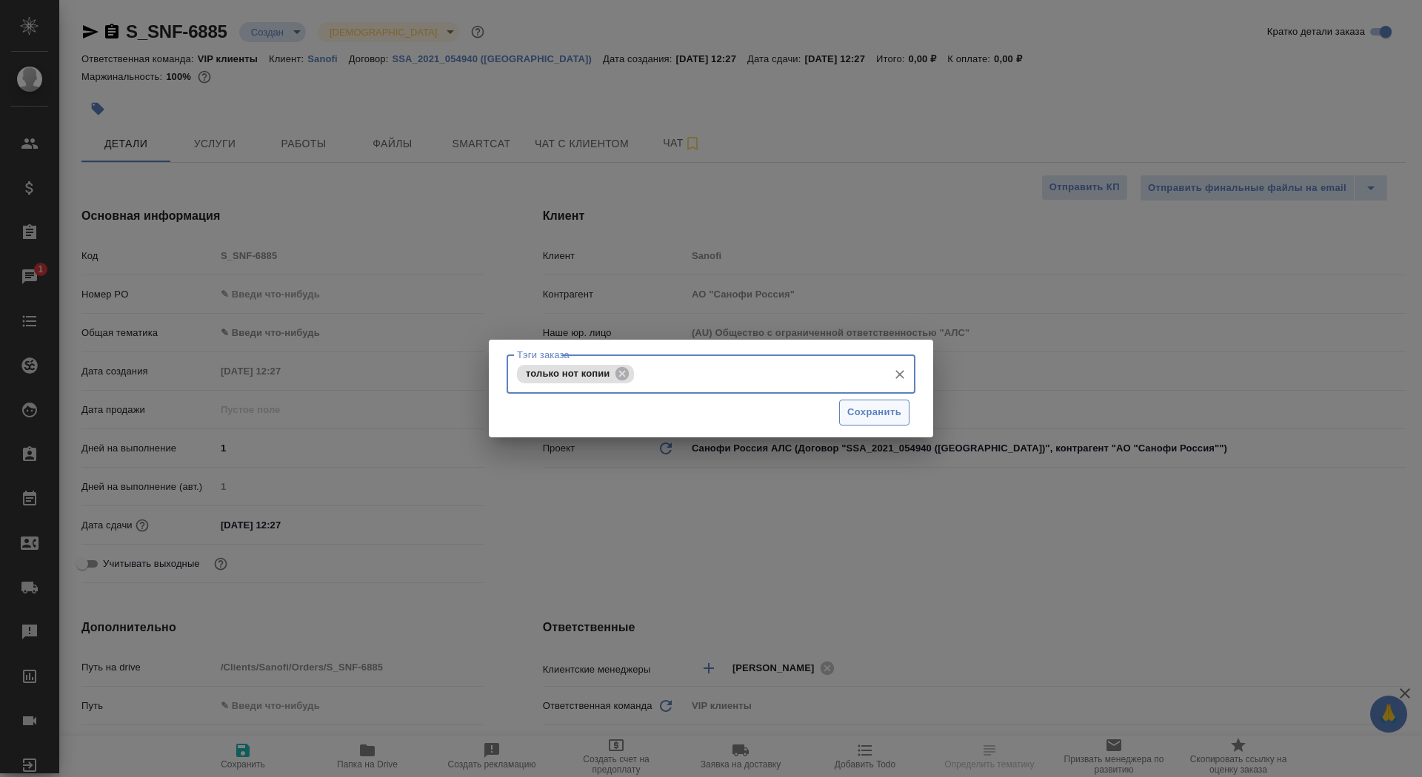
click at [883, 418] on span "Сохранить" at bounding box center [874, 412] width 54 height 17
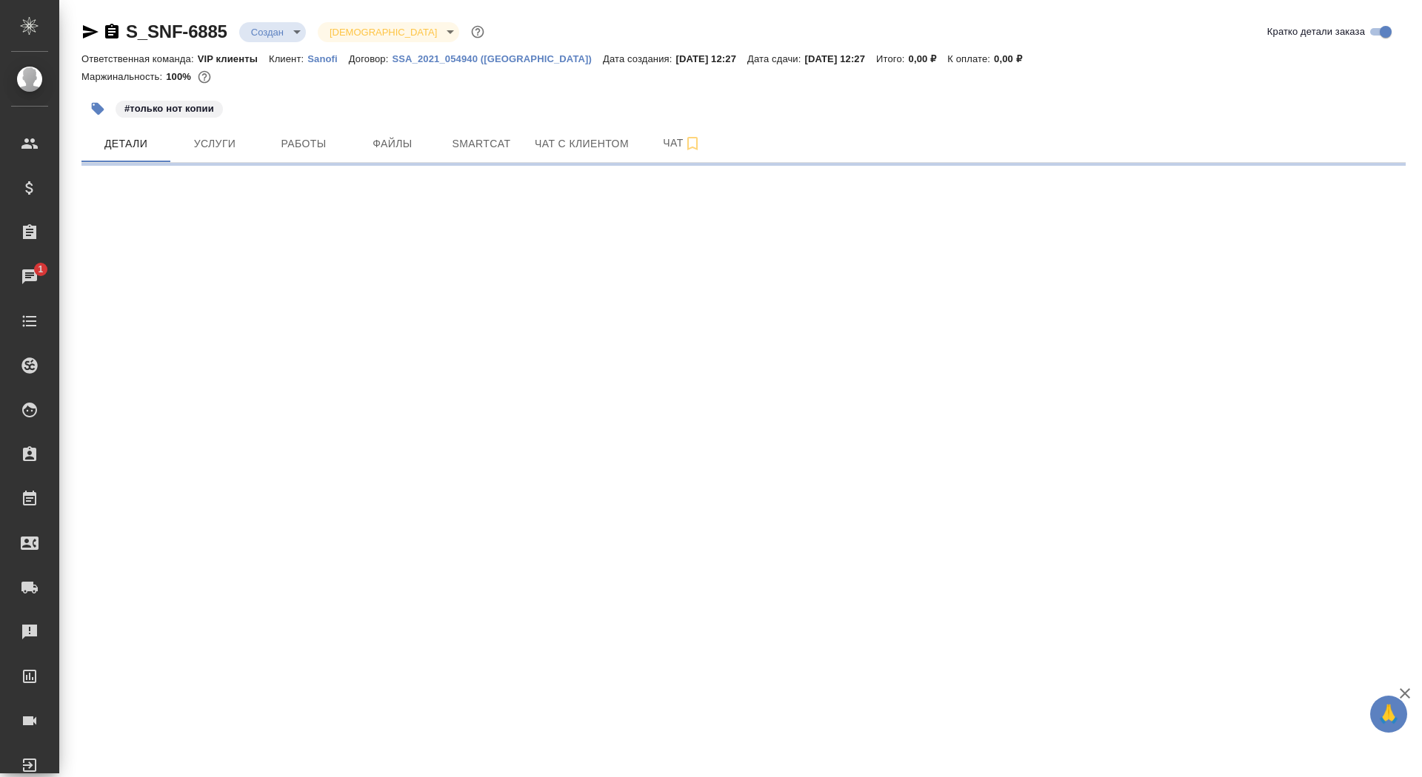
select select "RU"
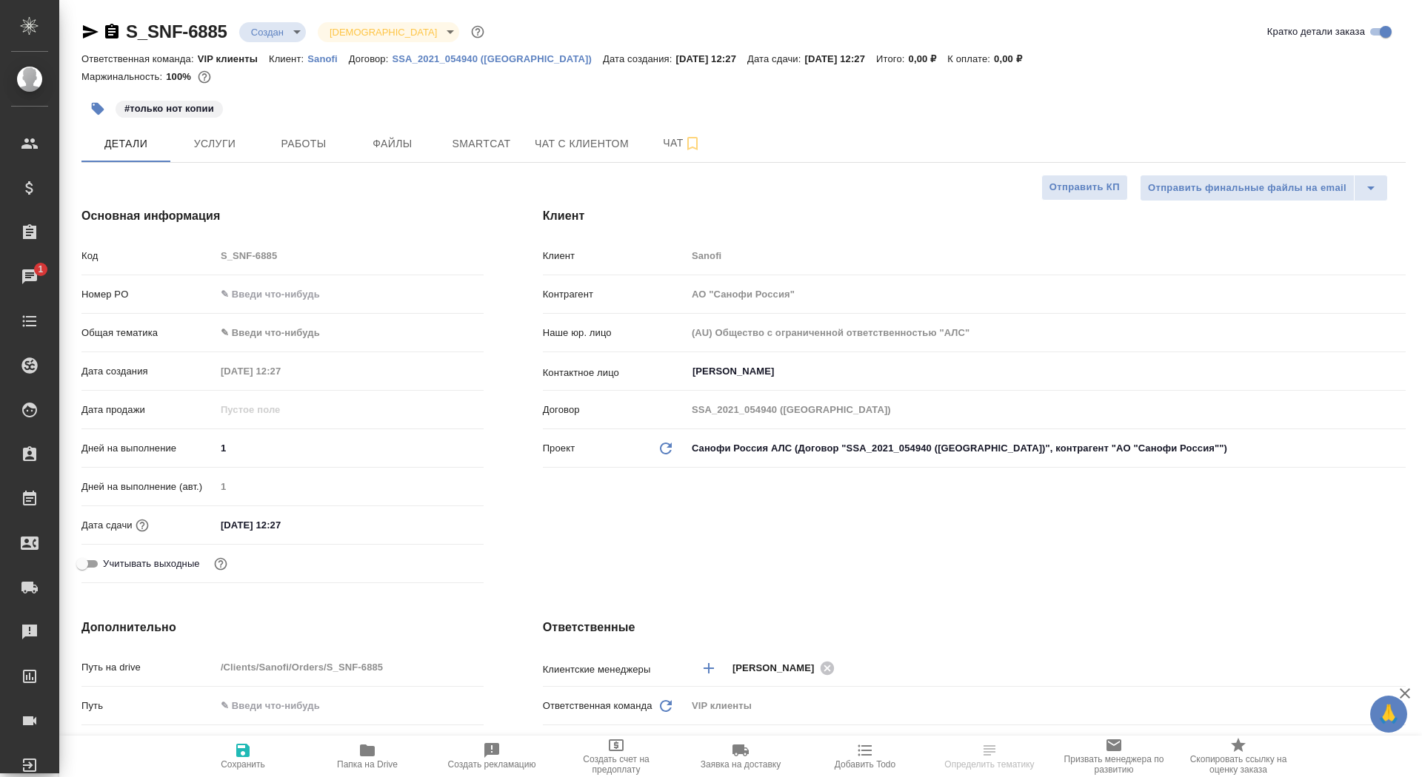
type textarea "x"
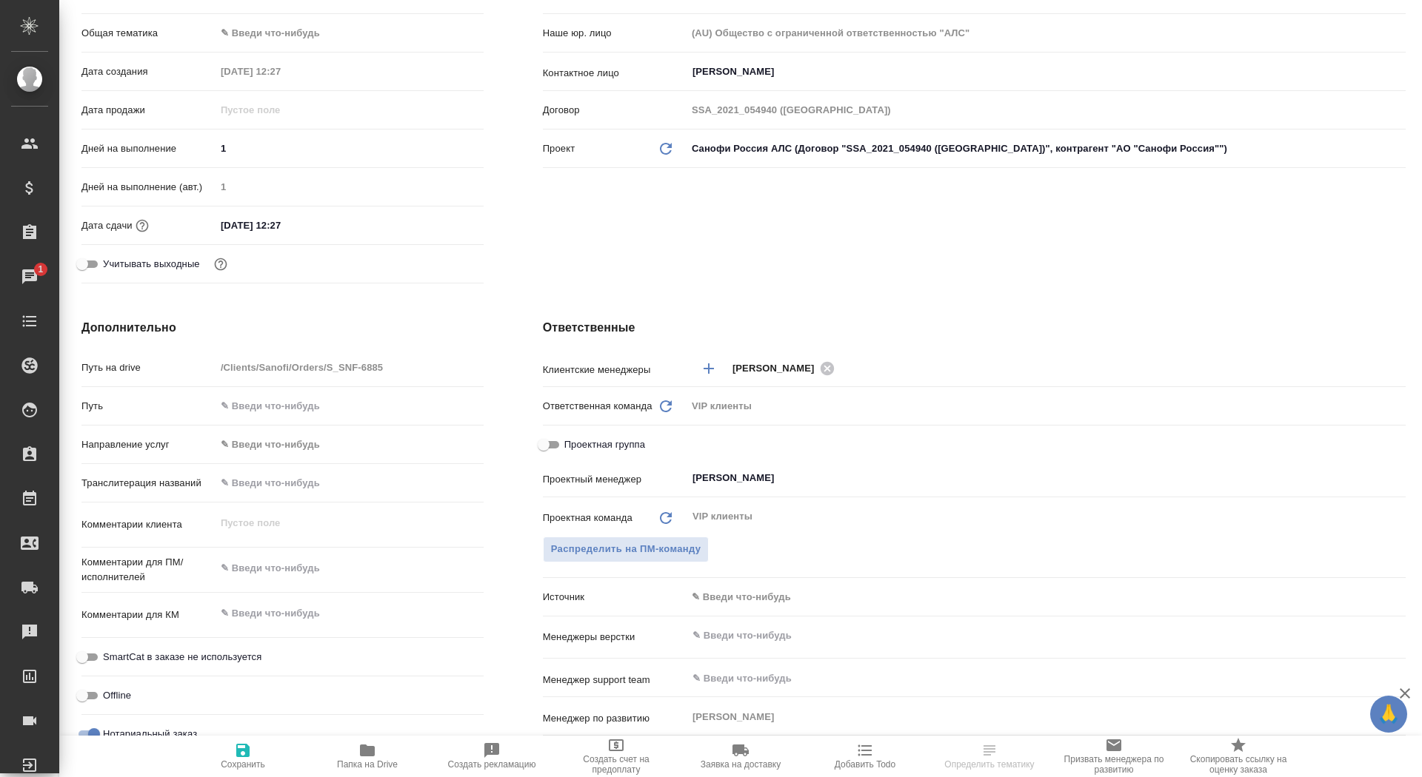
scroll to position [333, 0]
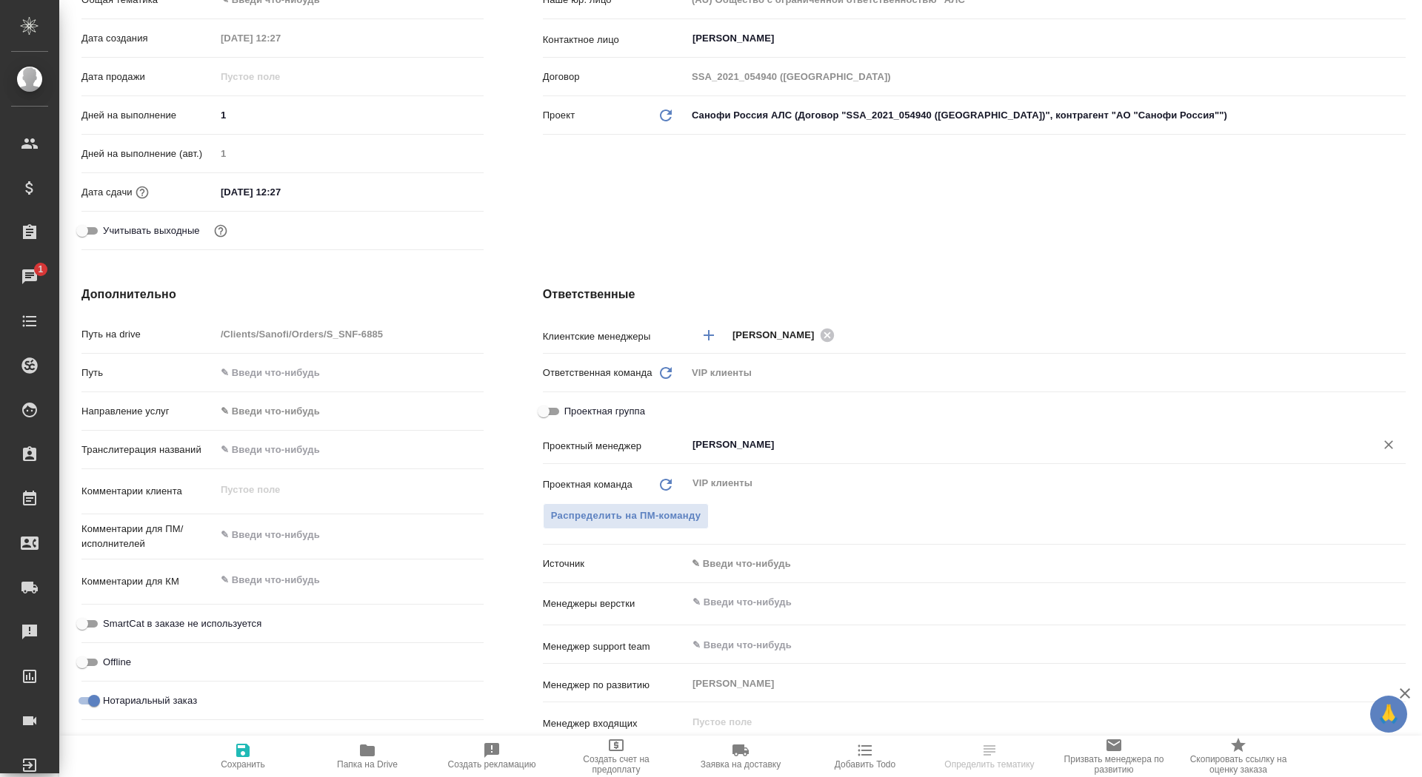
click at [751, 446] on input "Горшкова Валентина" at bounding box center [1021, 445] width 660 height 18
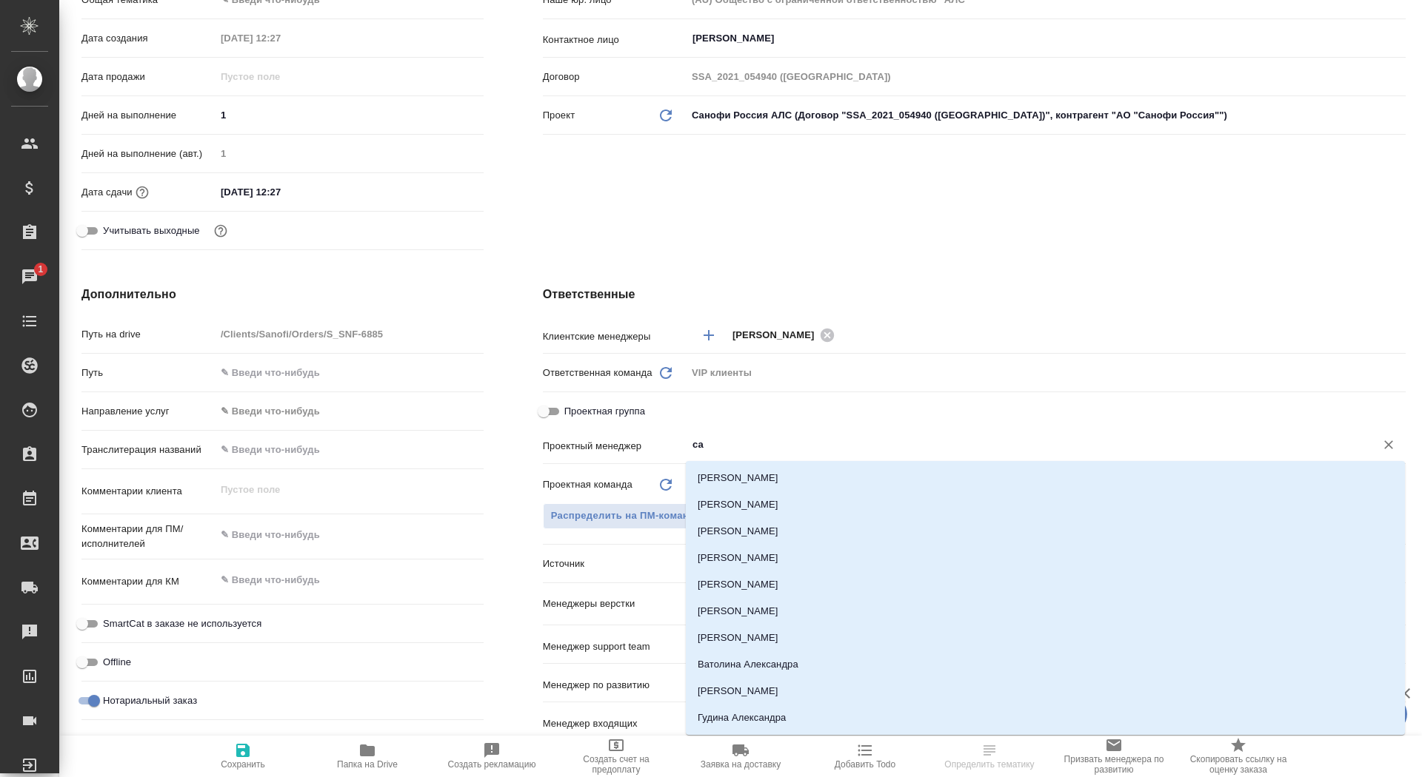
type input "сай"
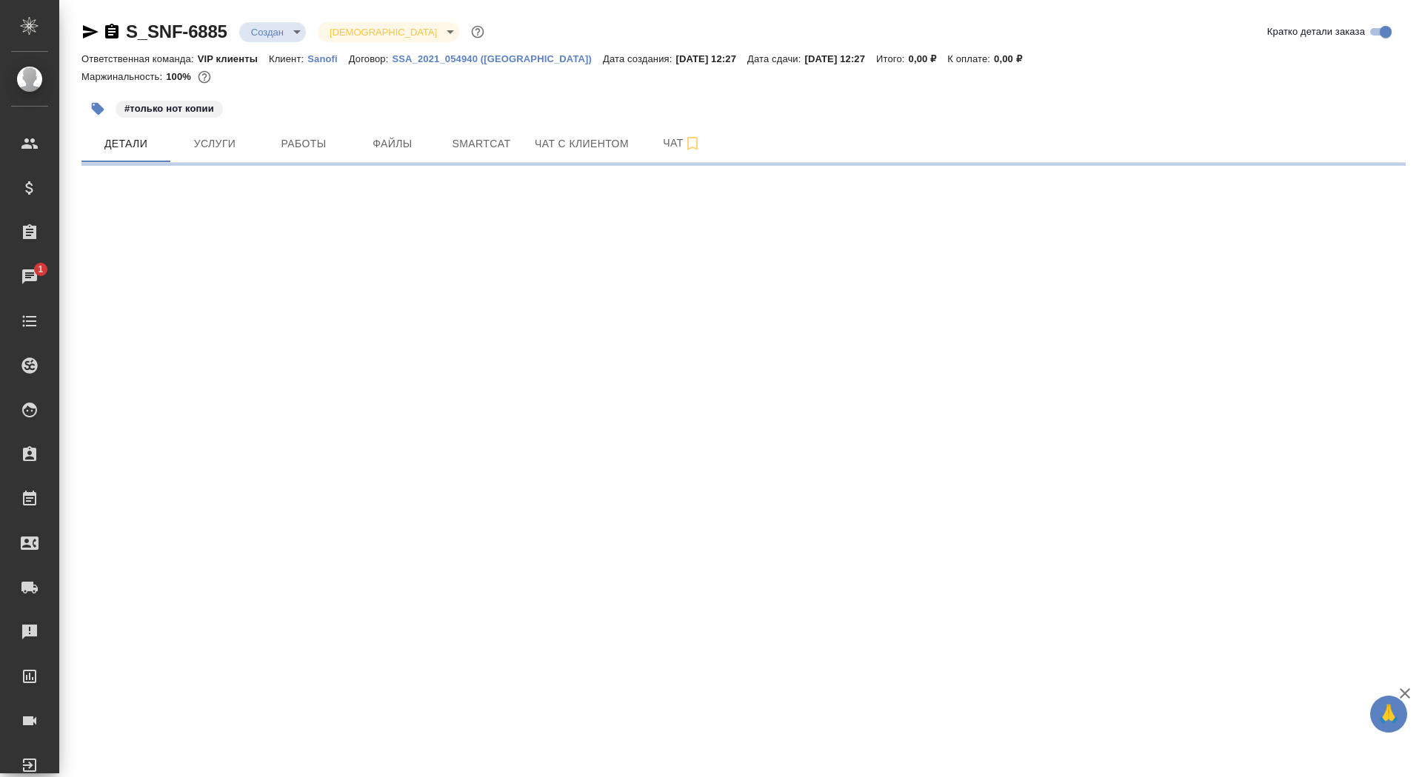
scroll to position [0, 0]
select select "RU"
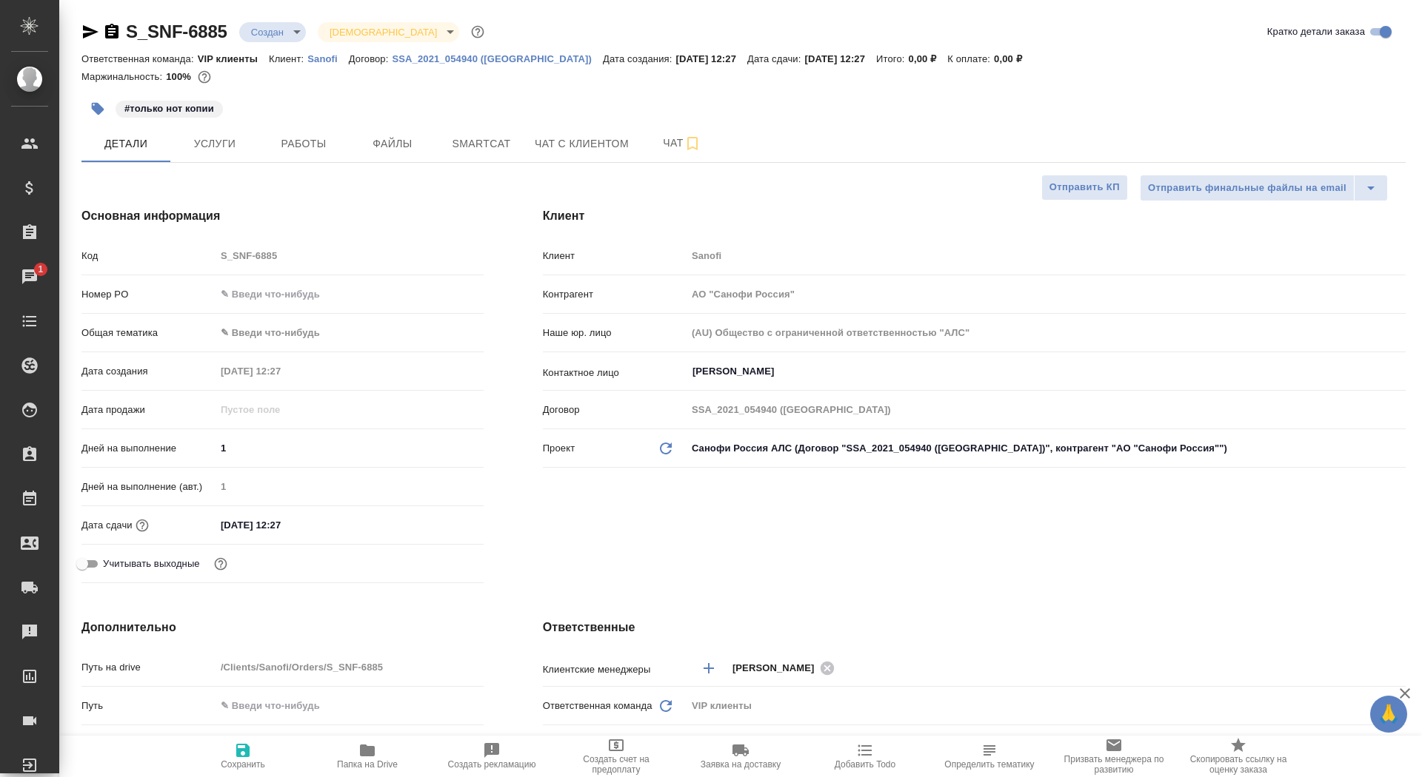
type textarea "x"
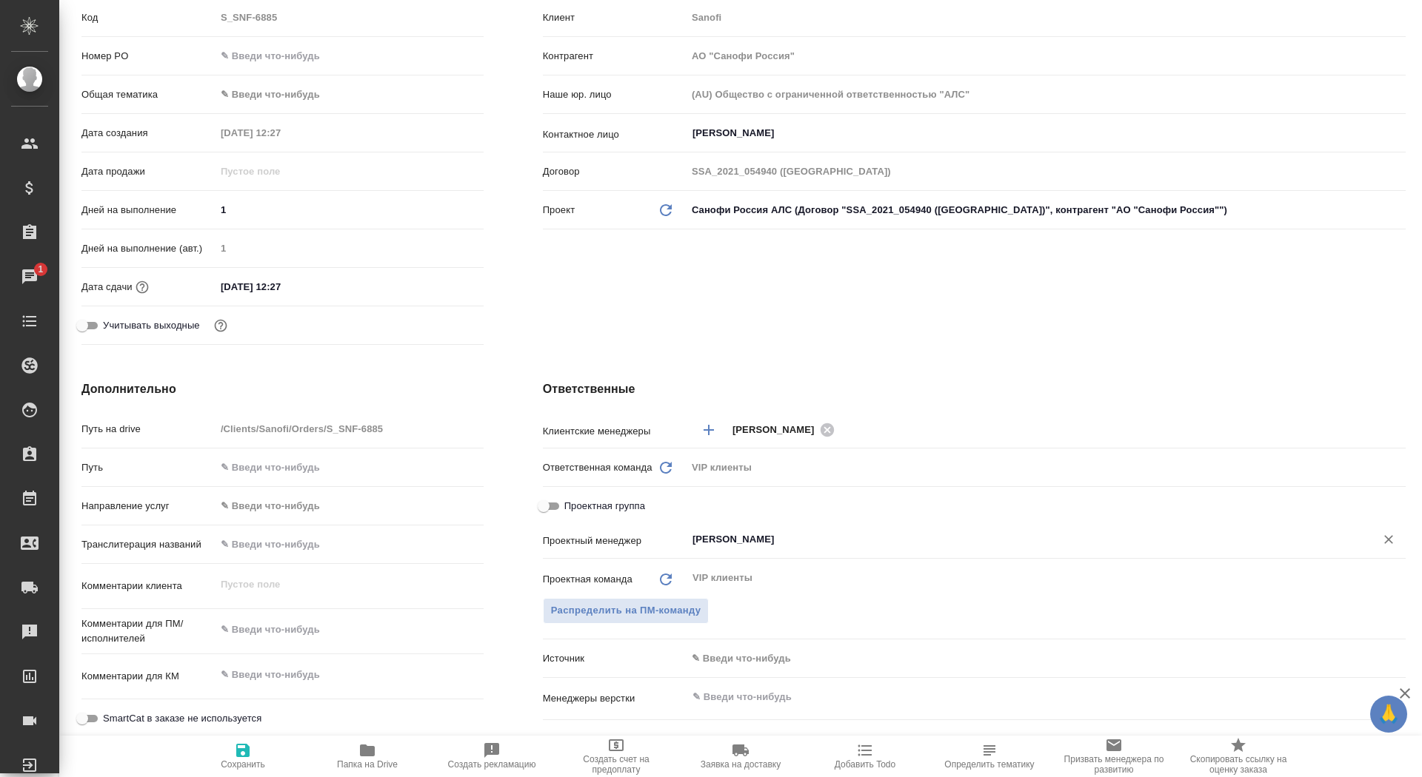
scroll to position [265, 0]
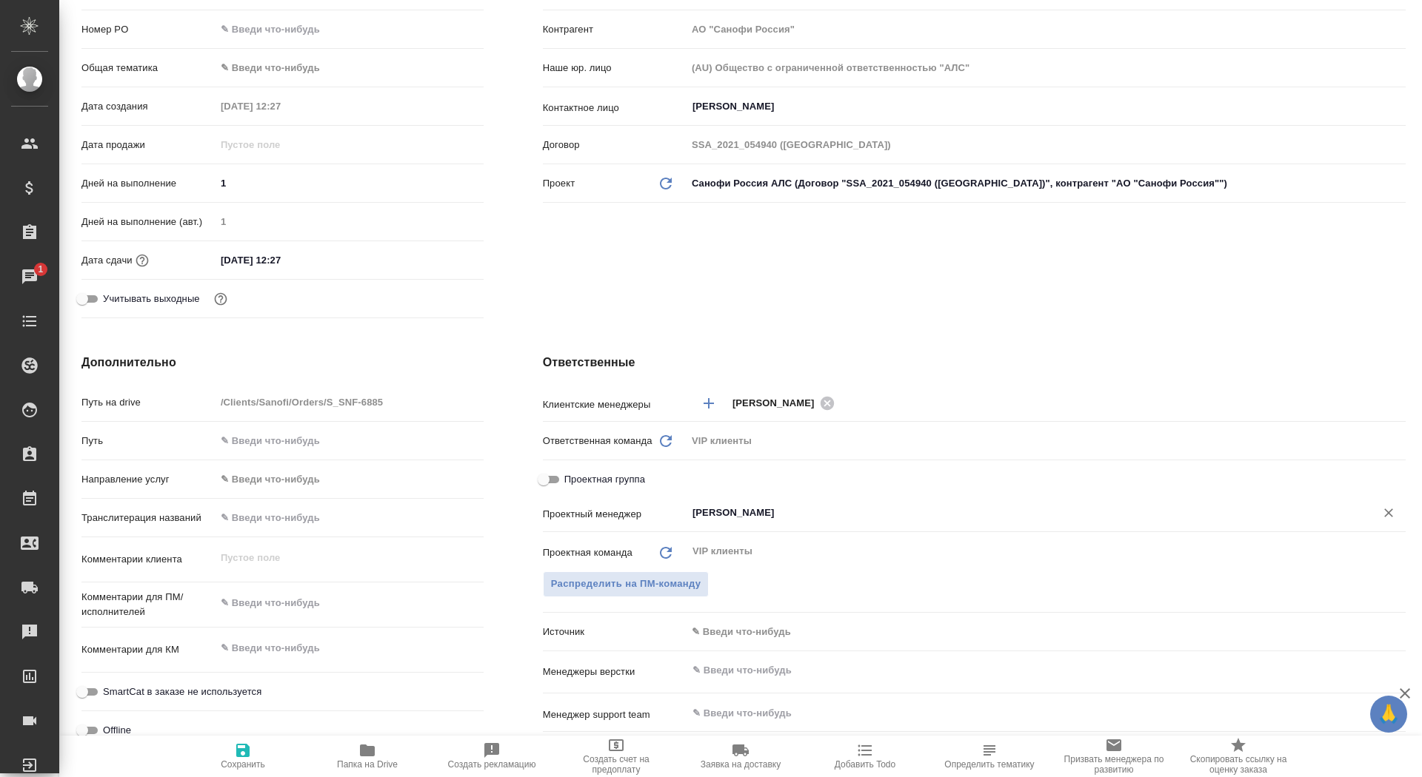
click at [746, 505] on input "[PERSON_NAME]" at bounding box center [1021, 513] width 660 height 18
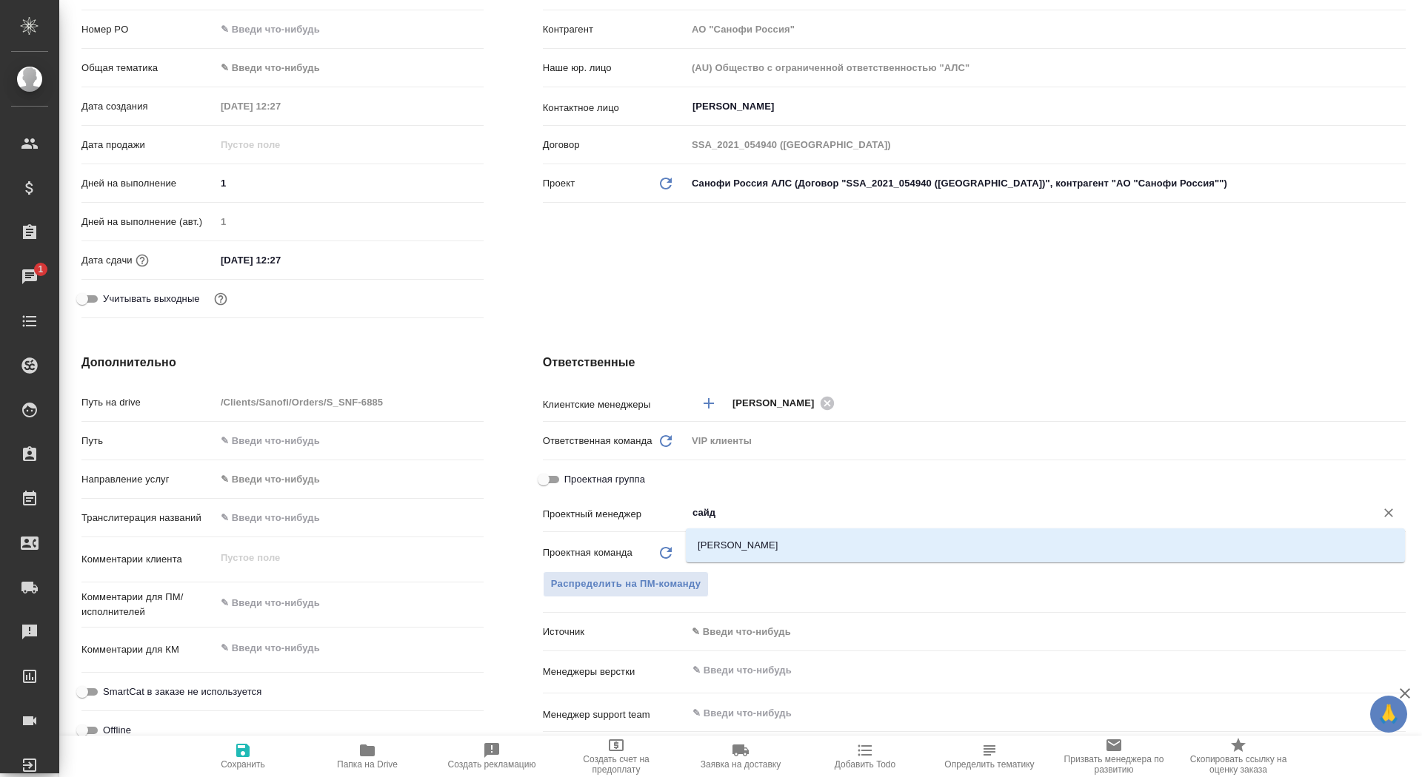
type input "сайда"
click at [826, 547] on li "[PERSON_NAME]" at bounding box center [1045, 545] width 719 height 27
type textarea "x"
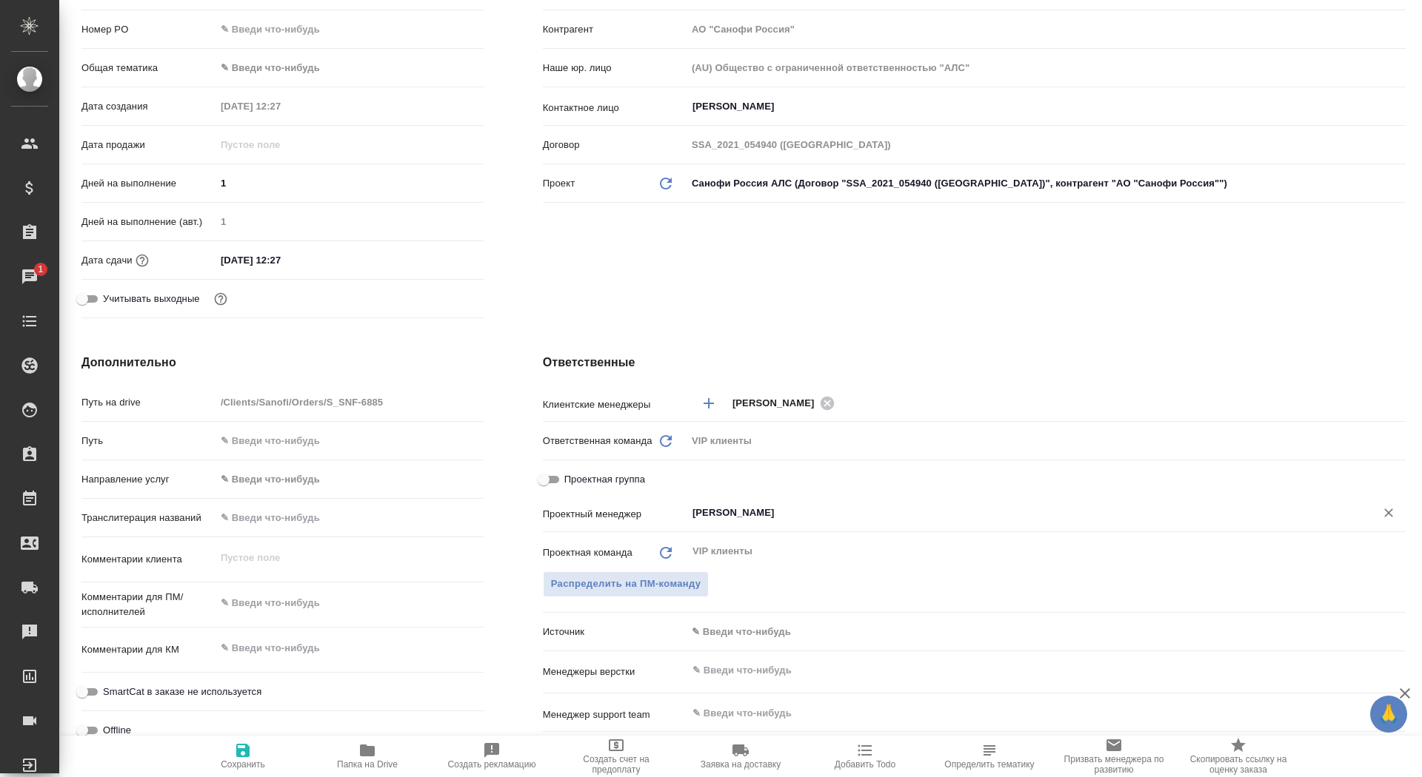
type input "[PERSON_NAME]"
click at [264, 757] on span "Сохранить" at bounding box center [243, 756] width 107 height 28
type textarea "x"
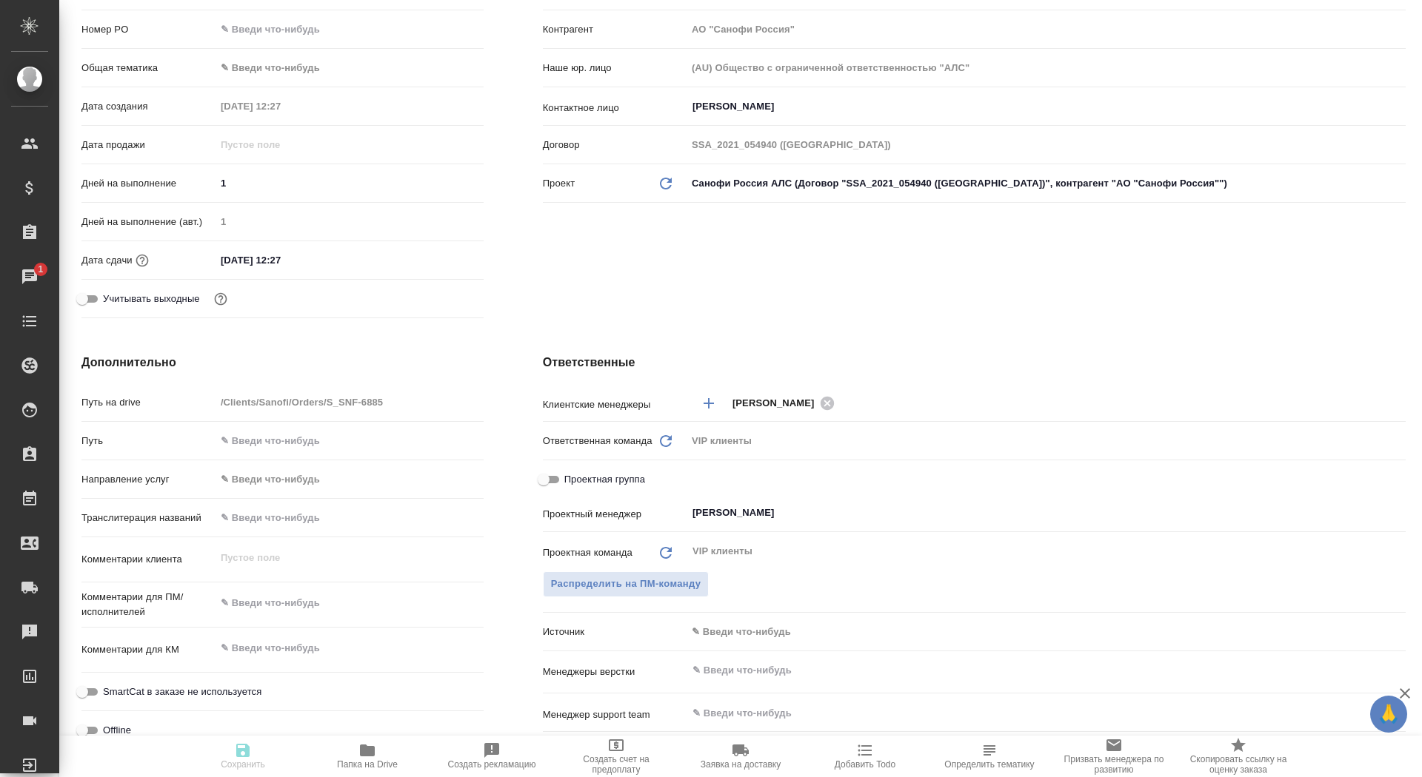
type textarea "x"
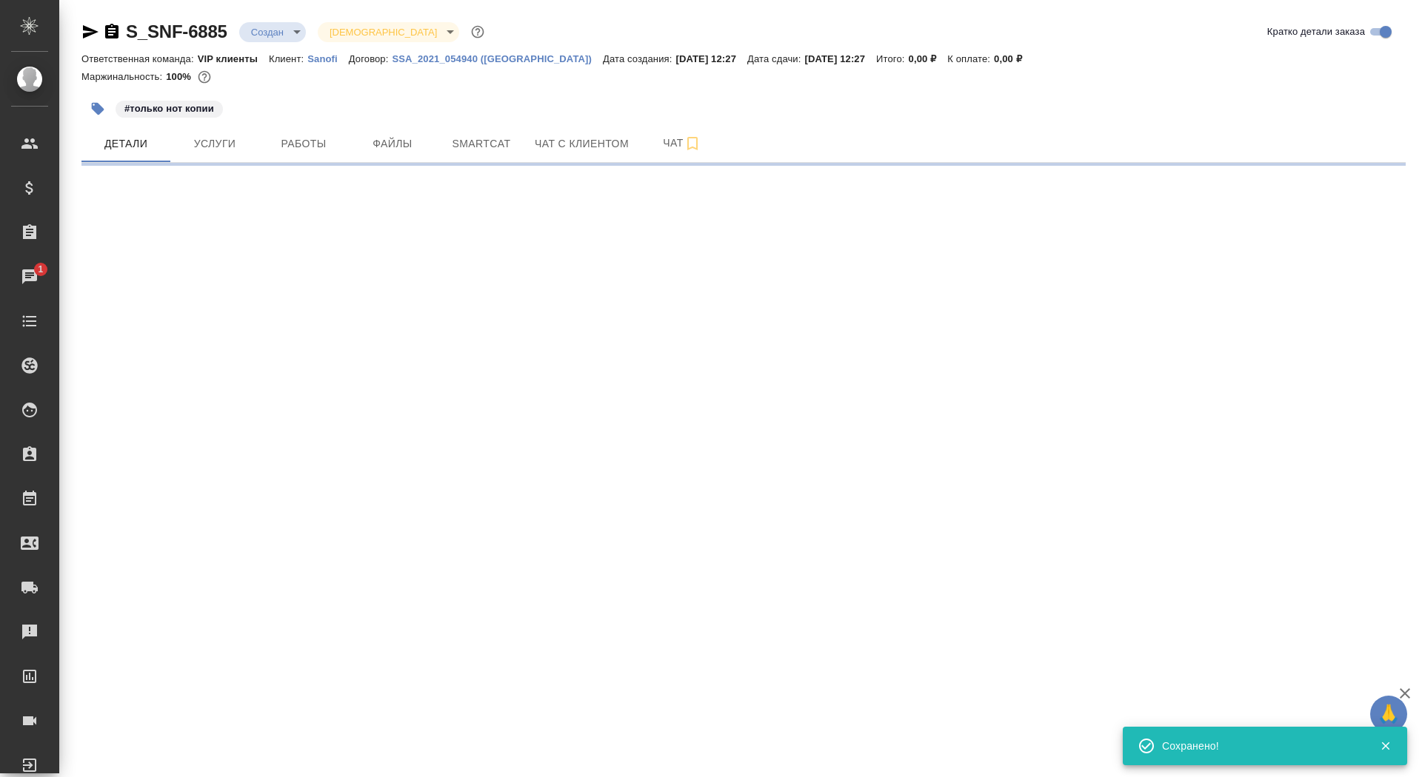
select select "RU"
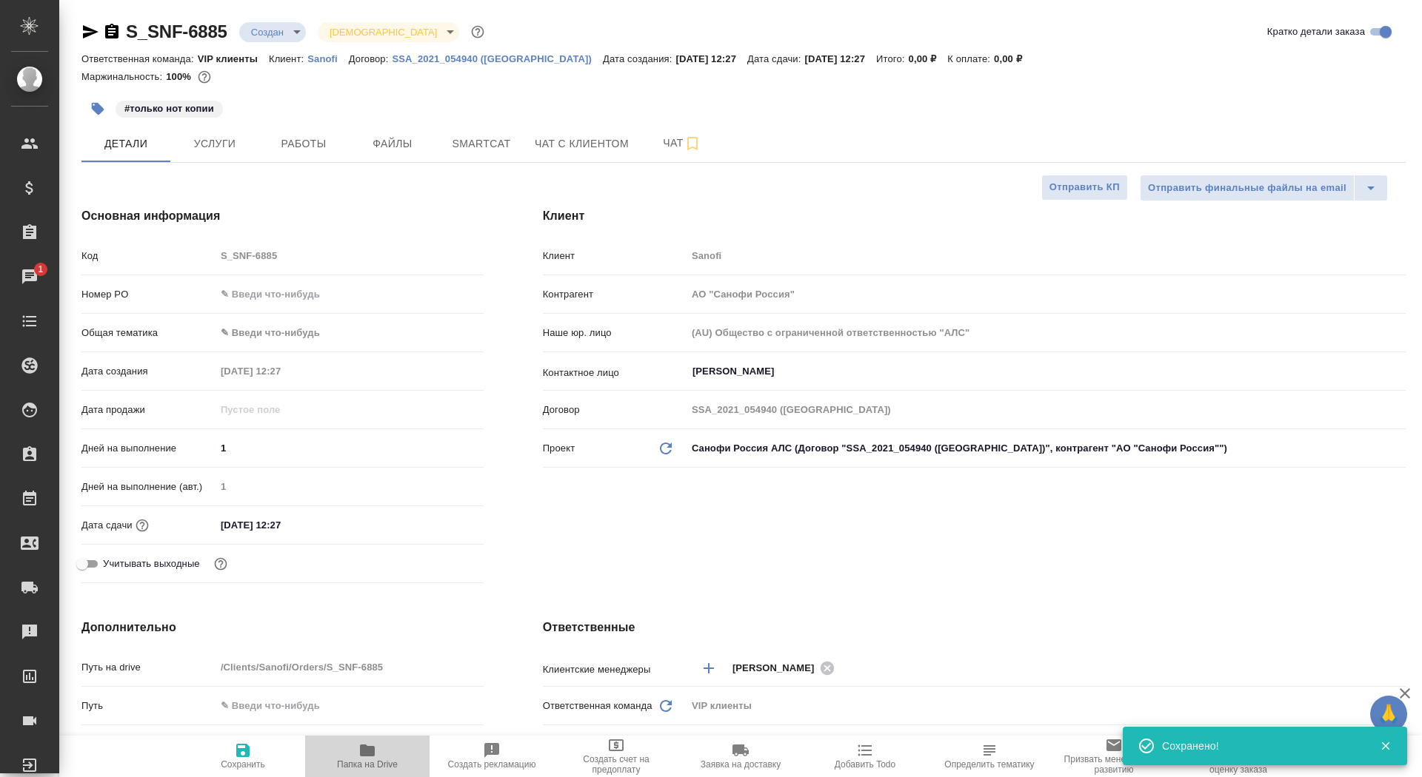
click at [360, 759] on icon "button" at bounding box center [367, 751] width 18 height 18
type textarea "x"
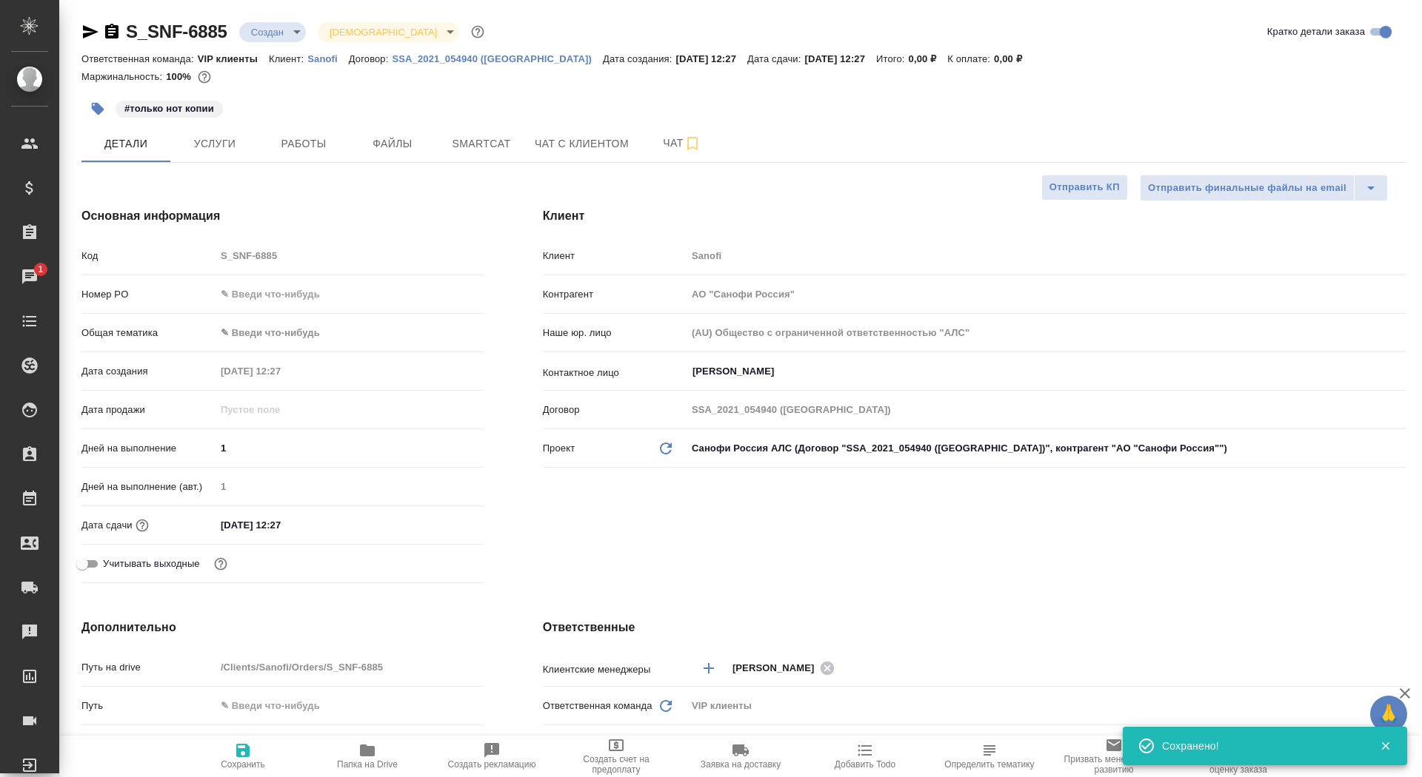
type textarea "x"
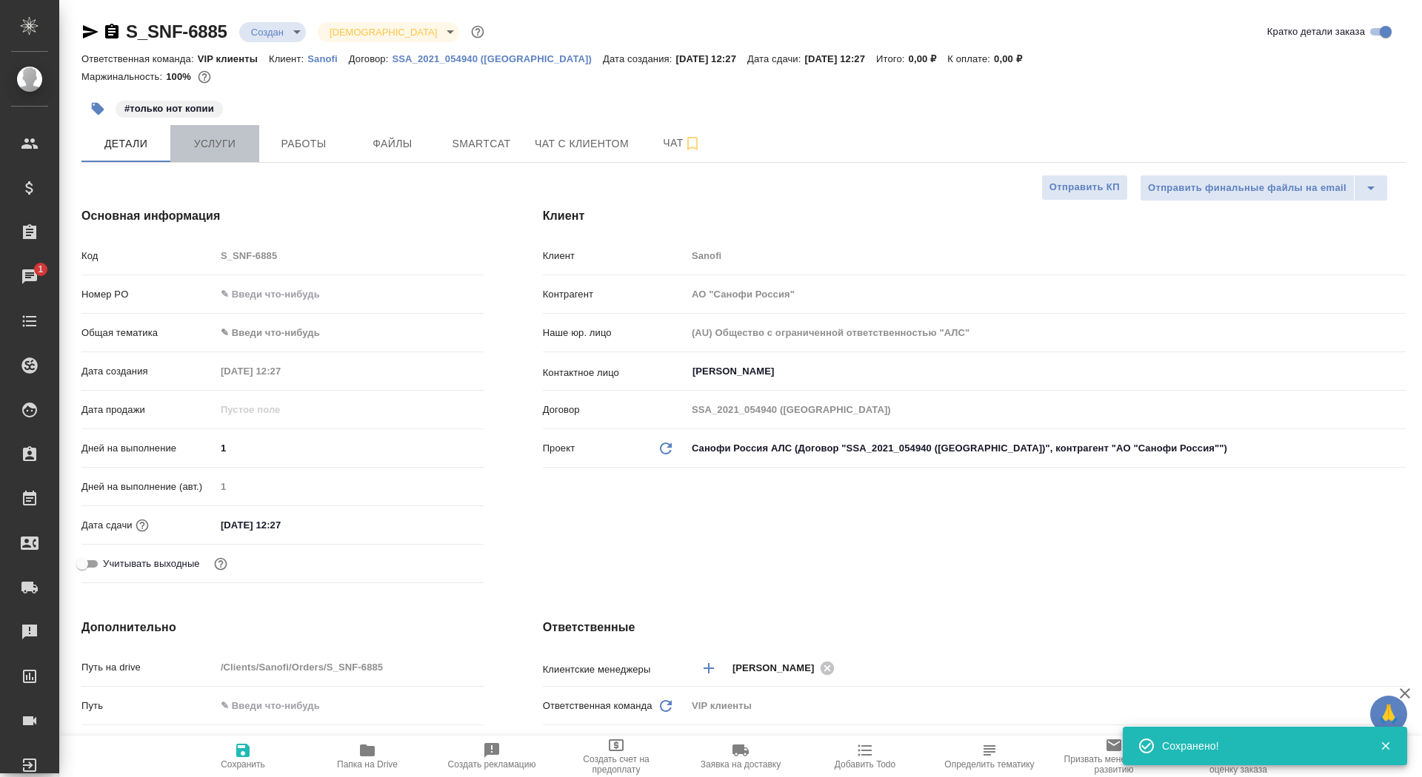
click at [196, 155] on button "Услуги" at bounding box center [214, 143] width 89 height 37
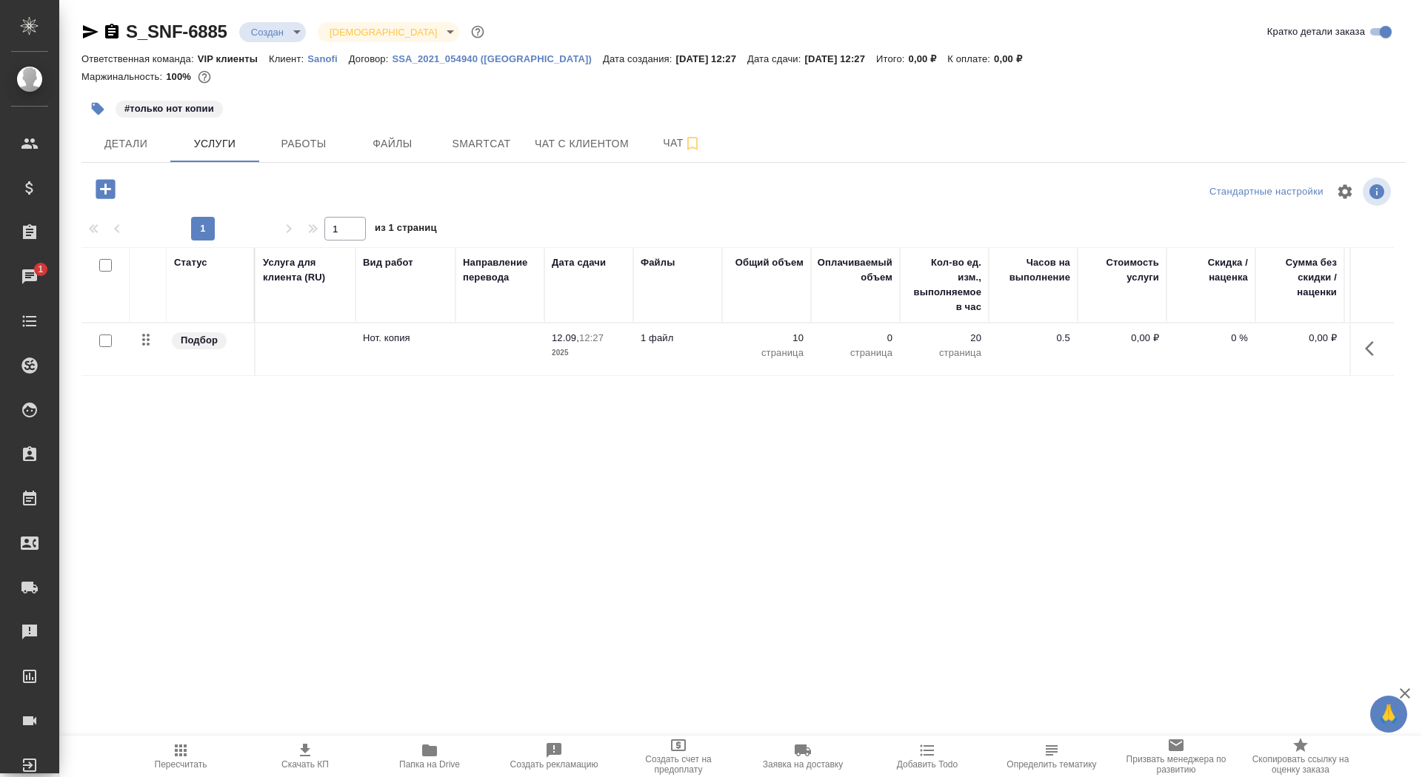
click at [412, 358] on td "Нот. копия" at bounding box center [405, 350] width 100 height 52
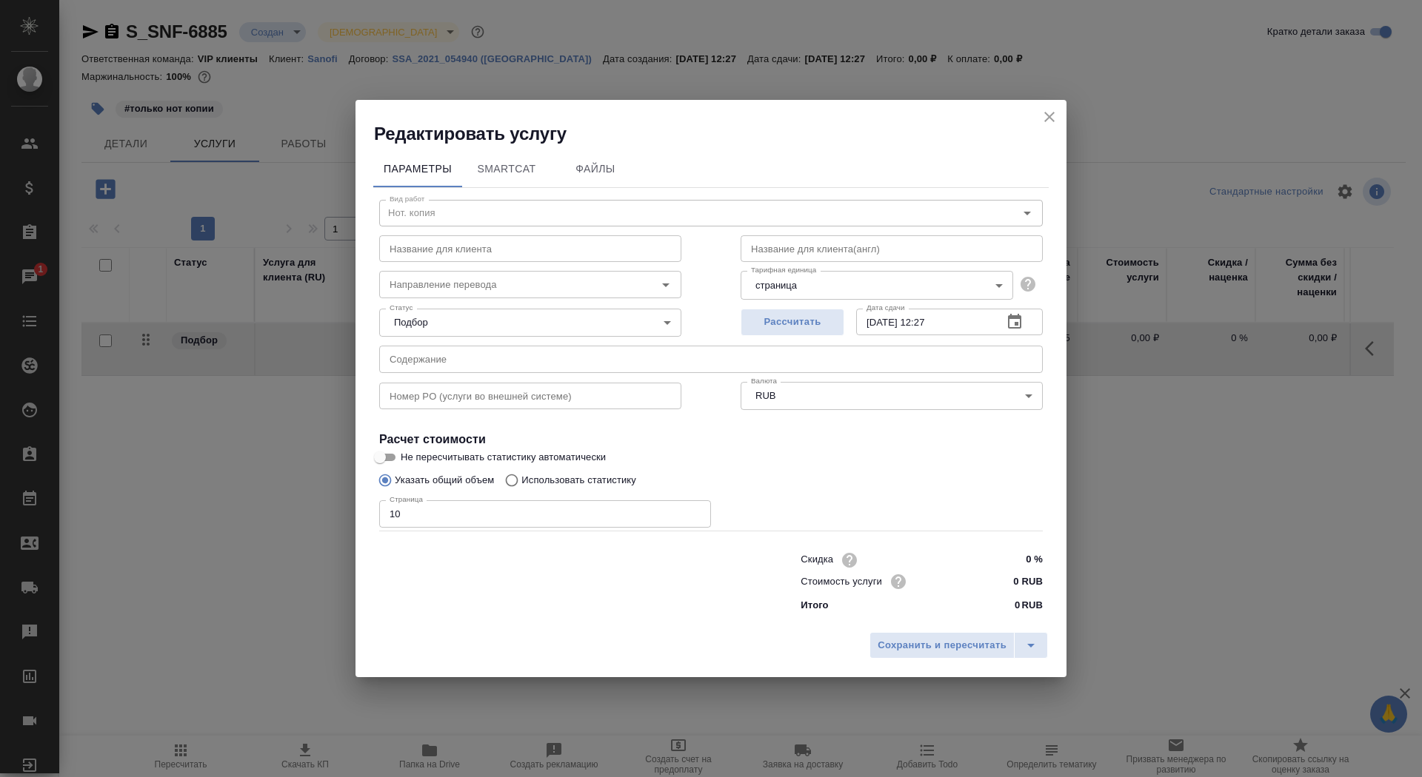
click at [1050, 110] on icon "close" at bounding box center [1049, 117] width 18 height 18
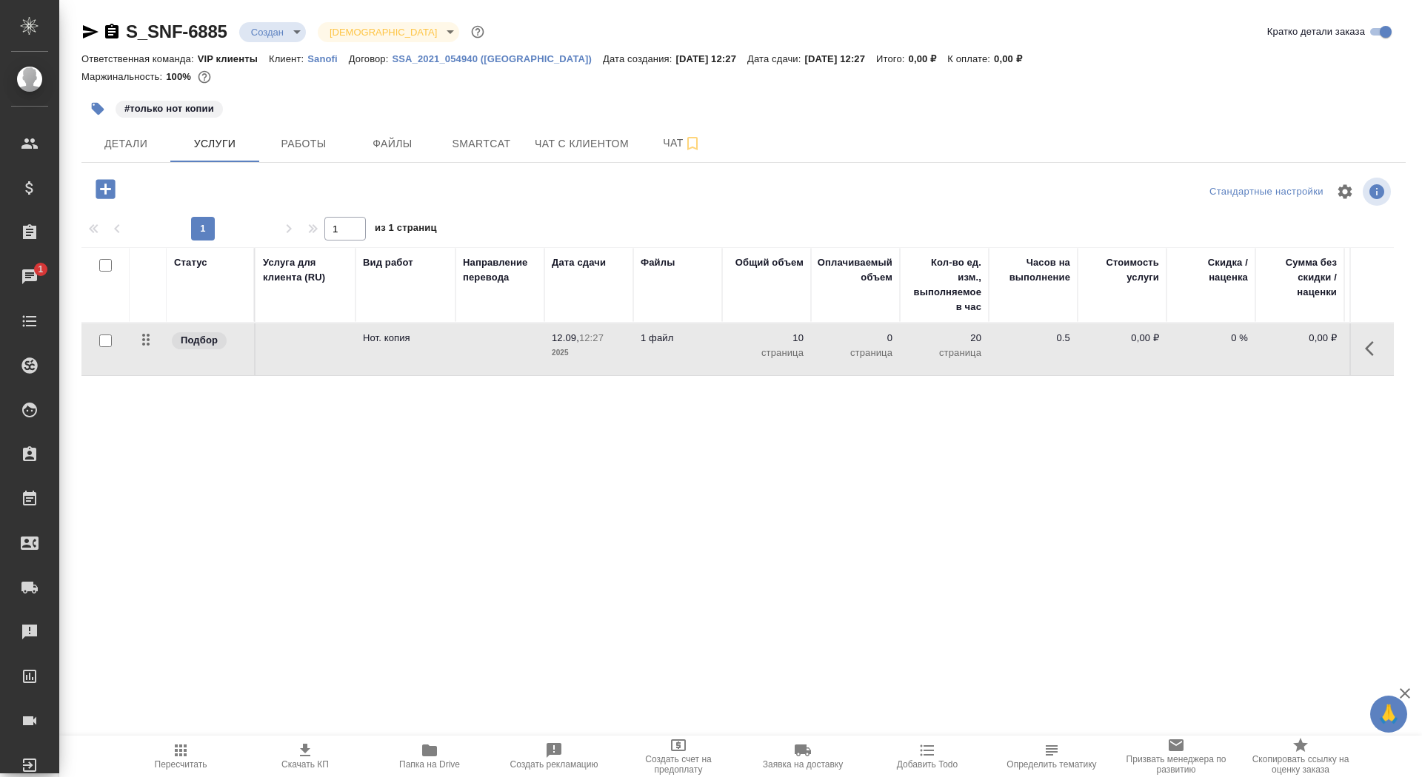
click at [107, 339] on input "checkbox" at bounding box center [105, 341] width 13 height 13
checkbox input "true"
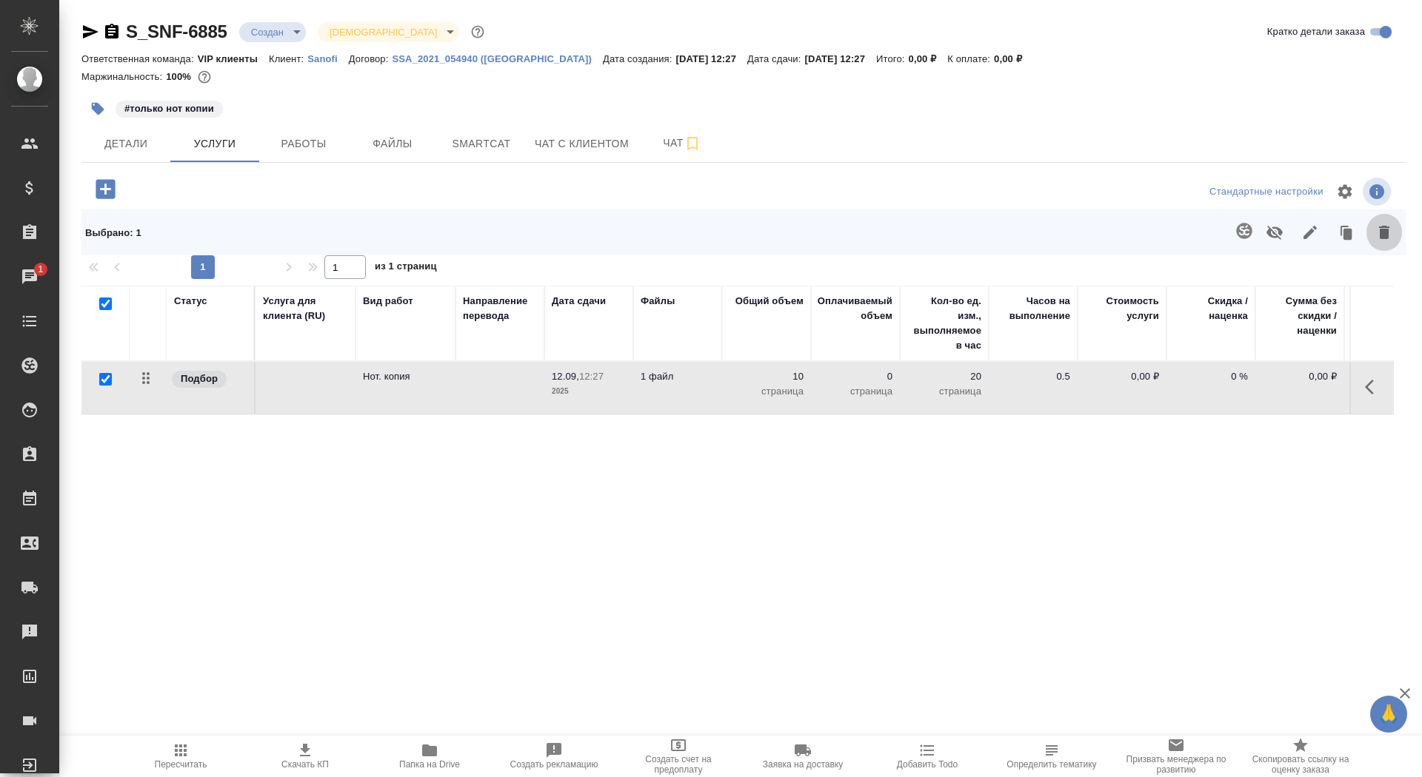
click at [1376, 232] on icon "button" at bounding box center [1384, 233] width 18 height 18
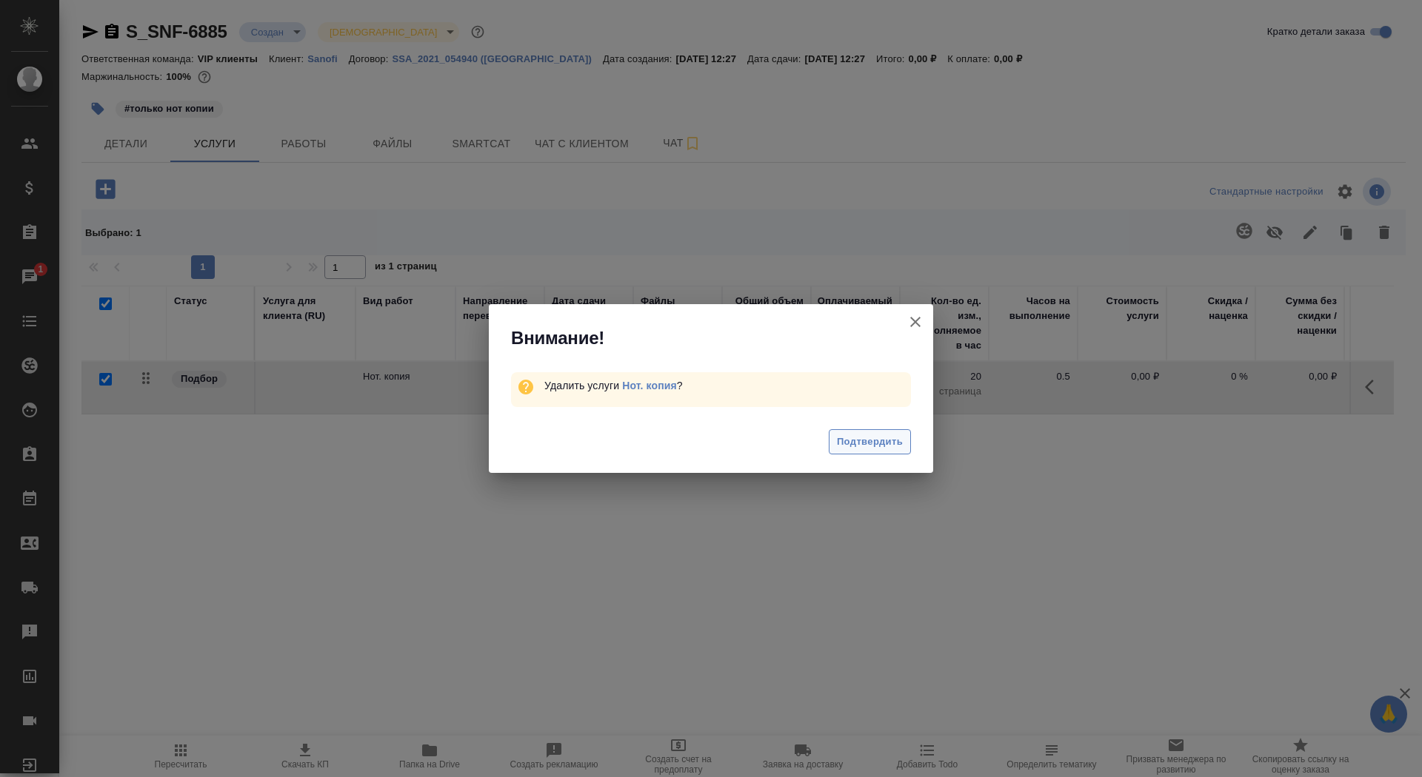
click at [840, 443] on span "Подтвердить" at bounding box center [870, 442] width 66 height 17
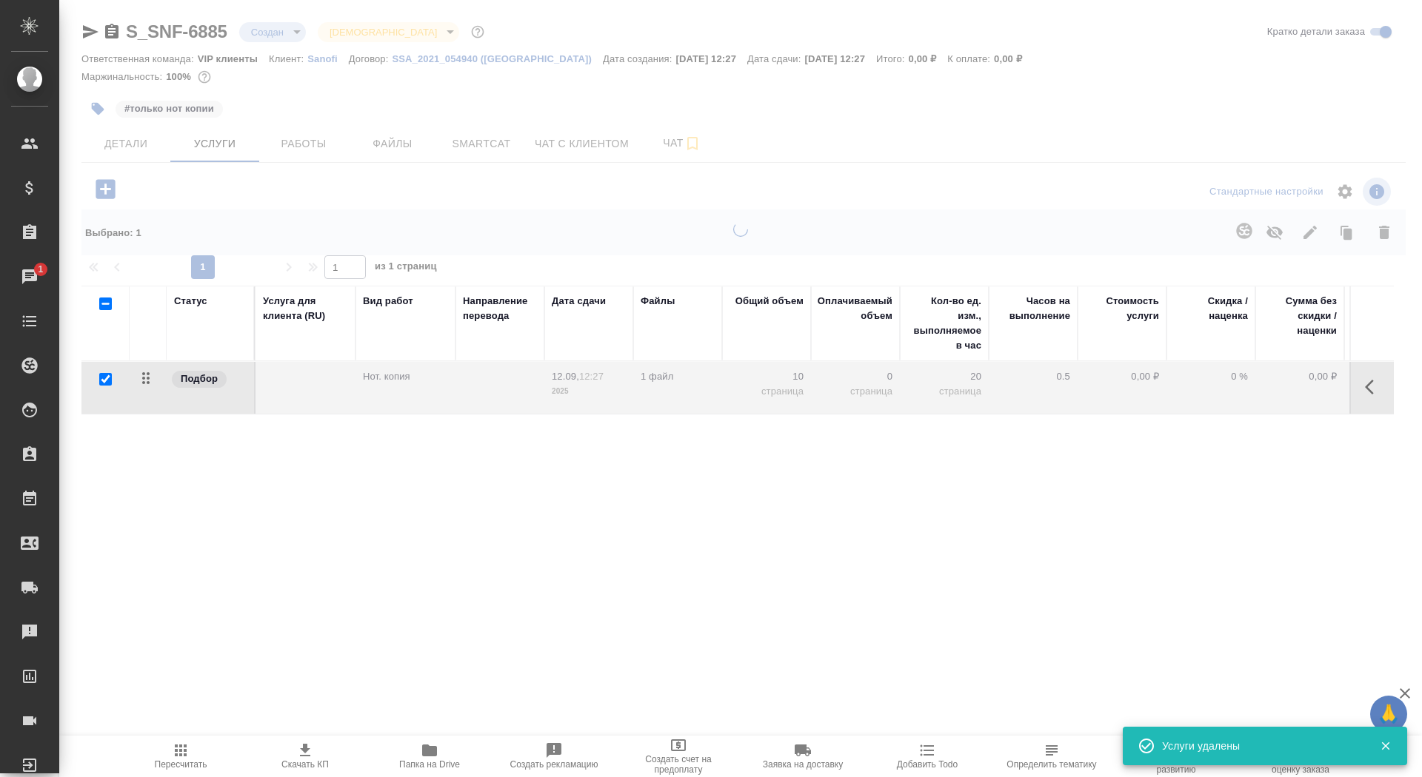
checkbox input "false"
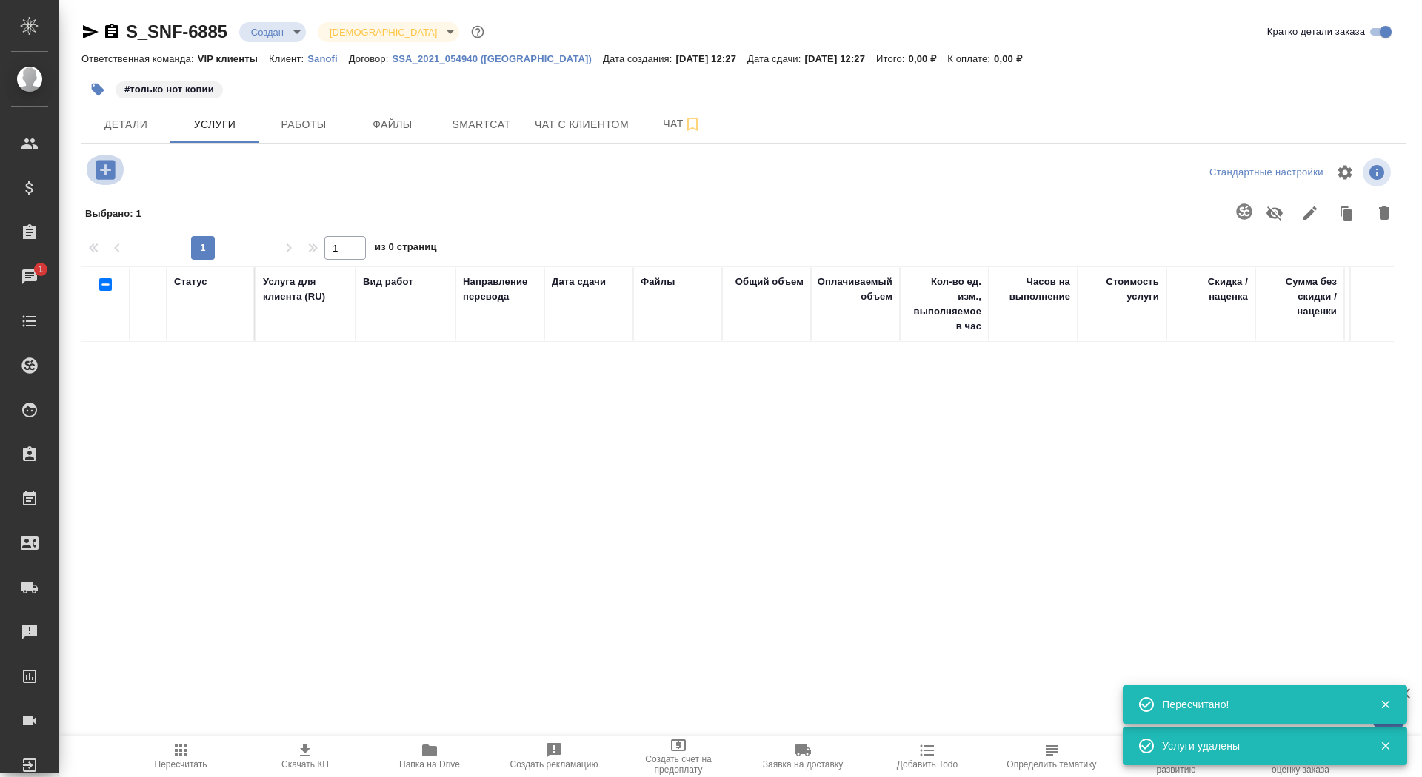
click at [104, 174] on icon "button" at bounding box center [106, 170] width 26 height 26
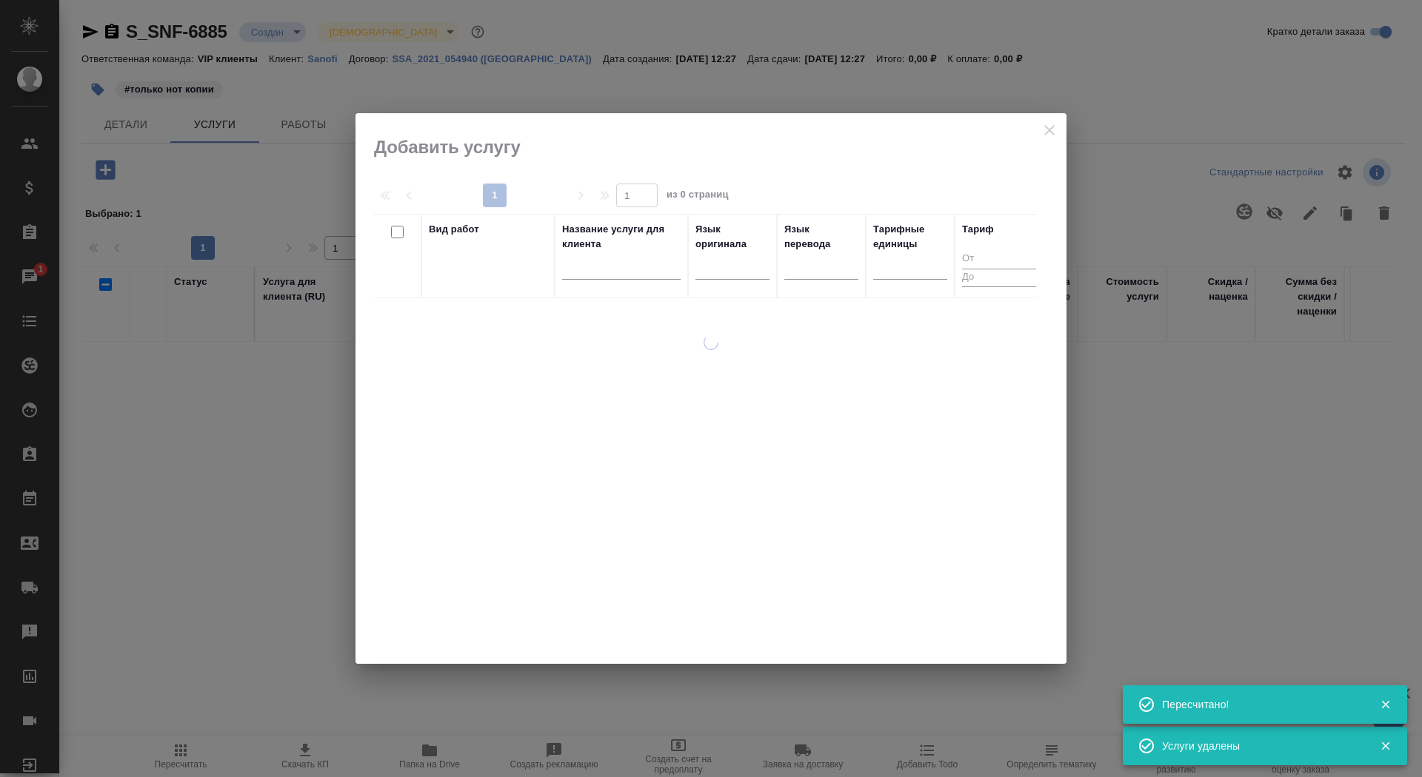
click at [615, 271] on input "text" at bounding box center [621, 270] width 118 height 19
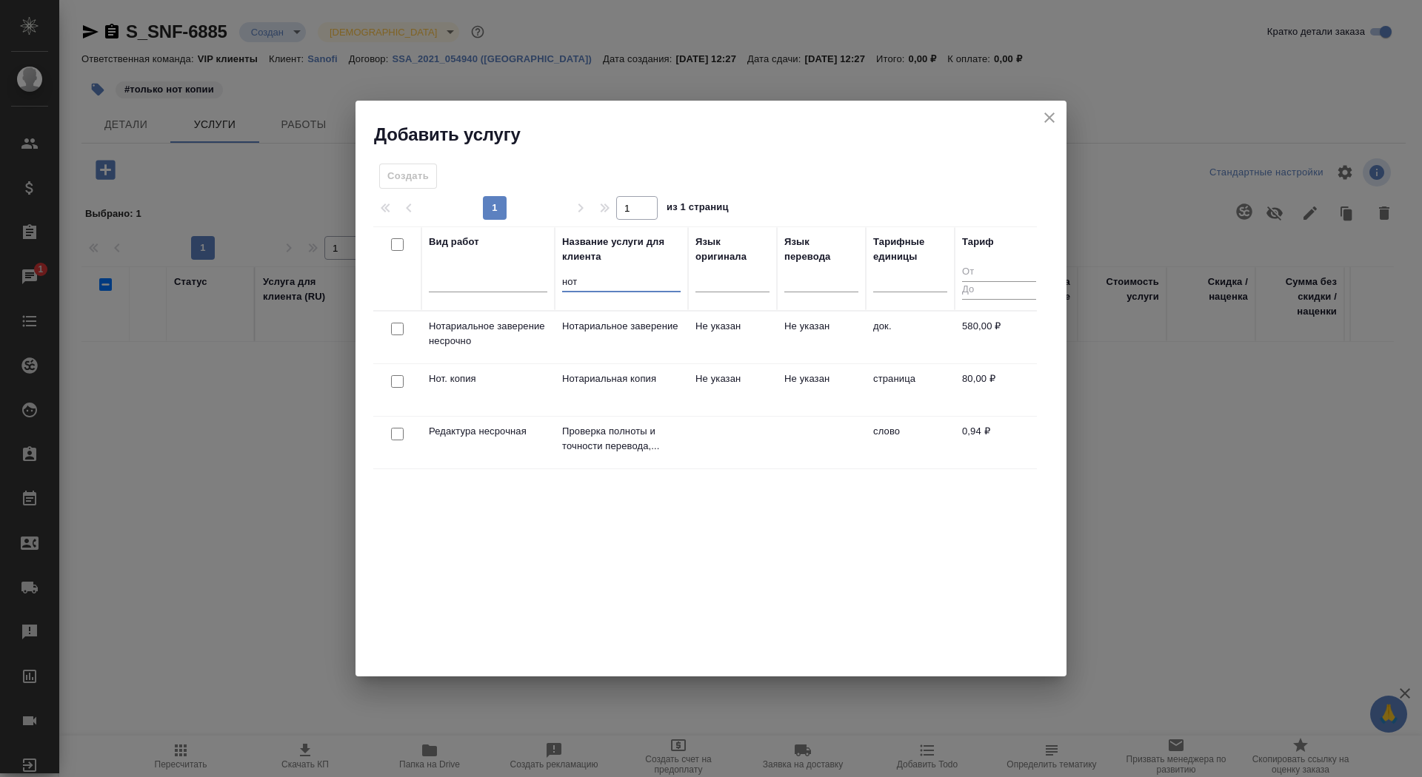
type input "нот"
click at [606, 390] on td "Нотариальная копия" at bounding box center [621, 390] width 133 height 52
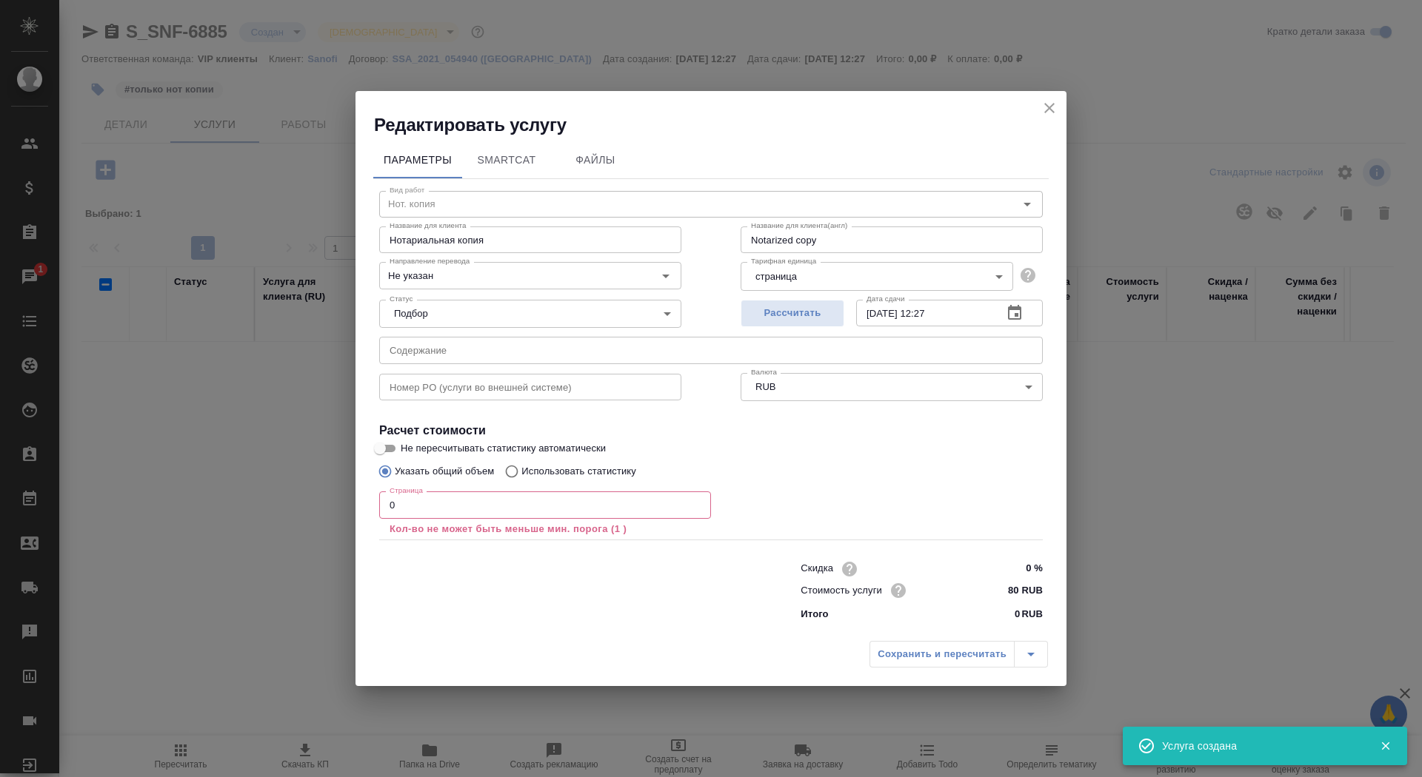
click at [453, 507] on input "0" at bounding box center [545, 505] width 332 height 27
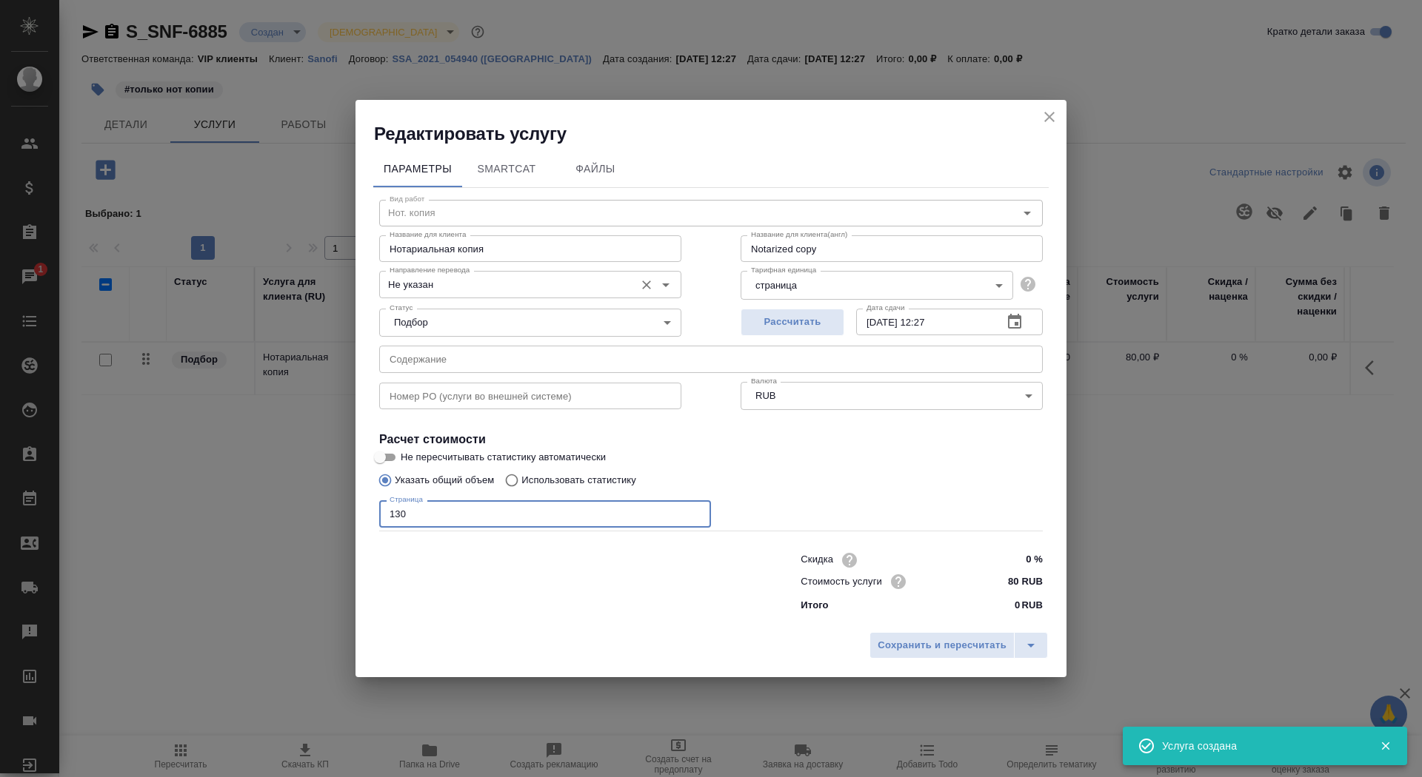
type input "130"
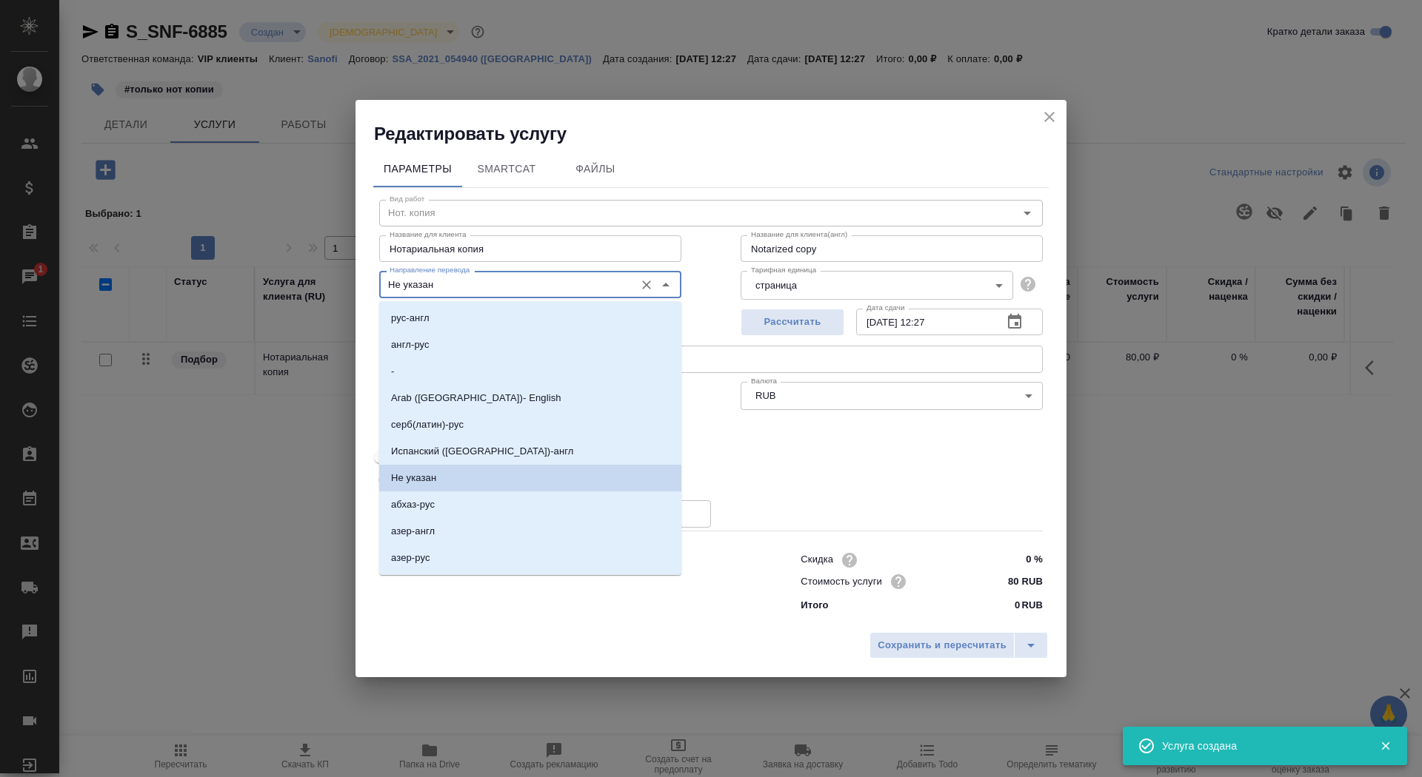
click at [538, 288] on input "Не указан" at bounding box center [506, 284] width 244 height 18
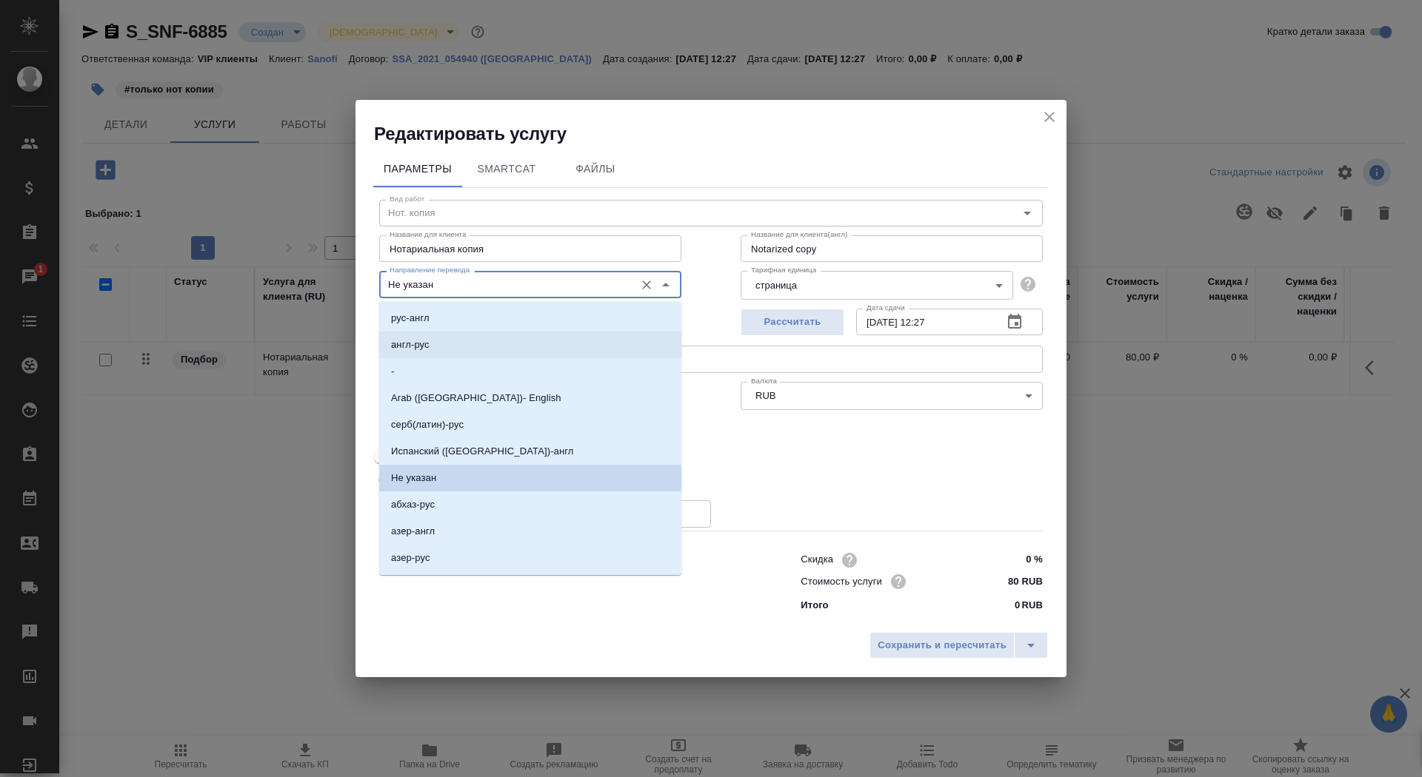
click at [512, 347] on li "англ-рус" at bounding box center [530, 345] width 302 height 27
type input "англ-рус"
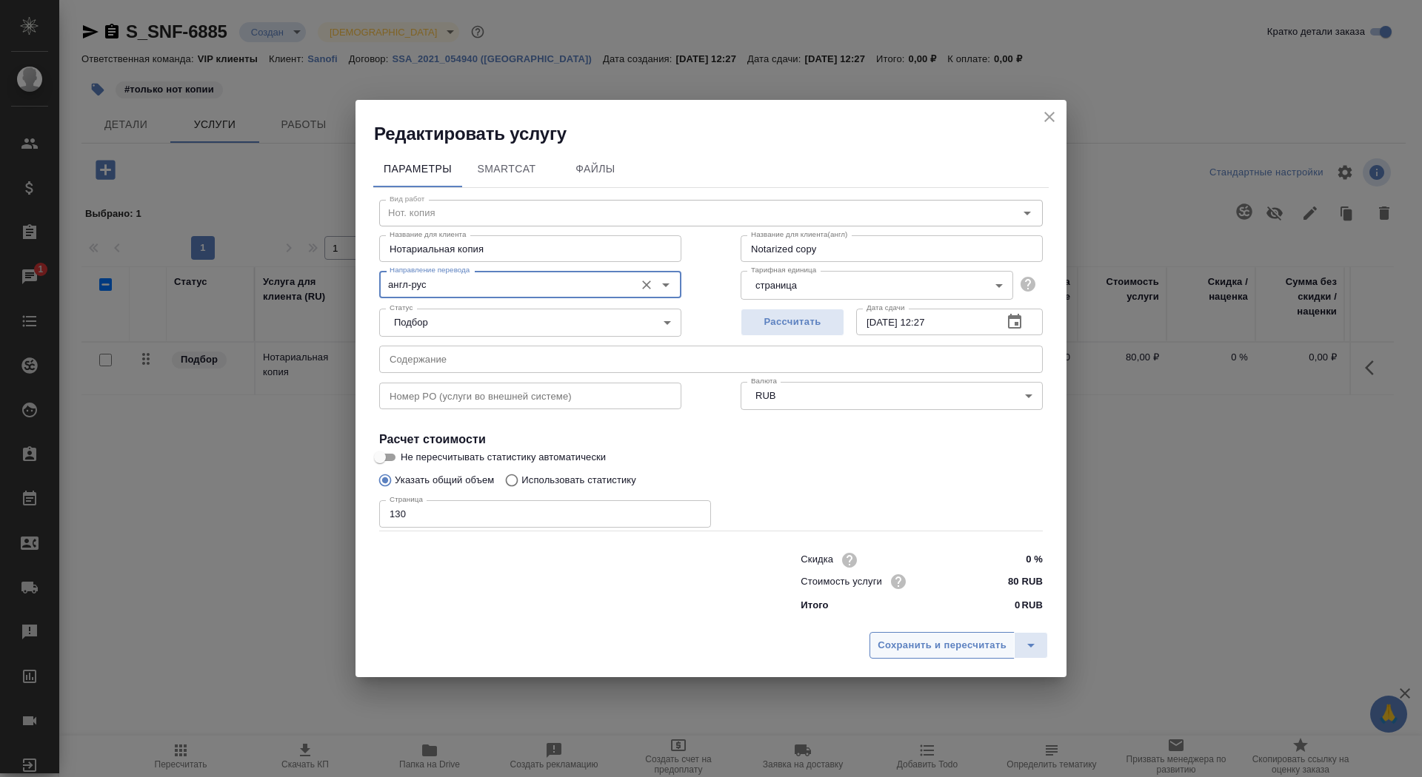
click at [901, 652] on span "Сохранить и пересчитать" at bounding box center [941, 645] width 129 height 17
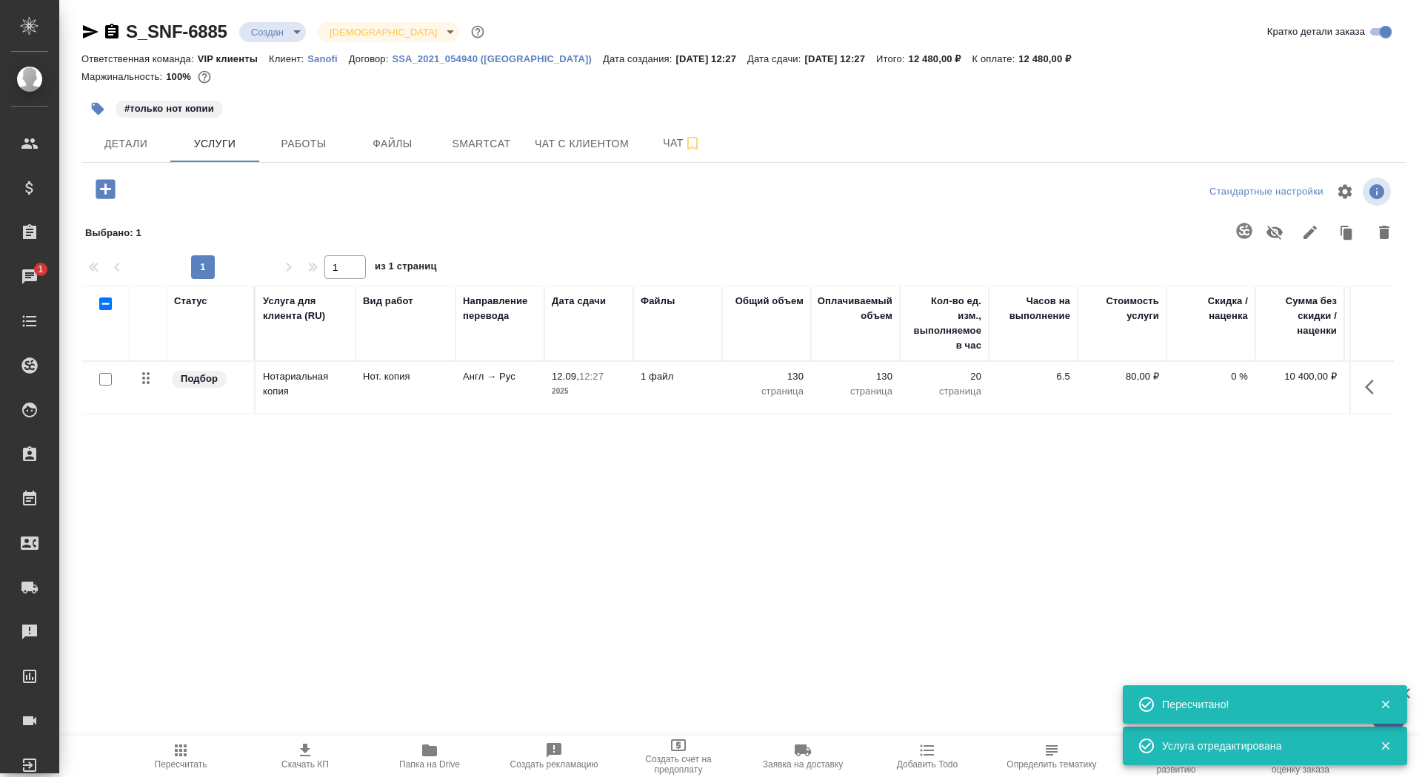
click at [304, 769] on span "Скачать КП" at bounding box center [304, 765] width 47 height 10
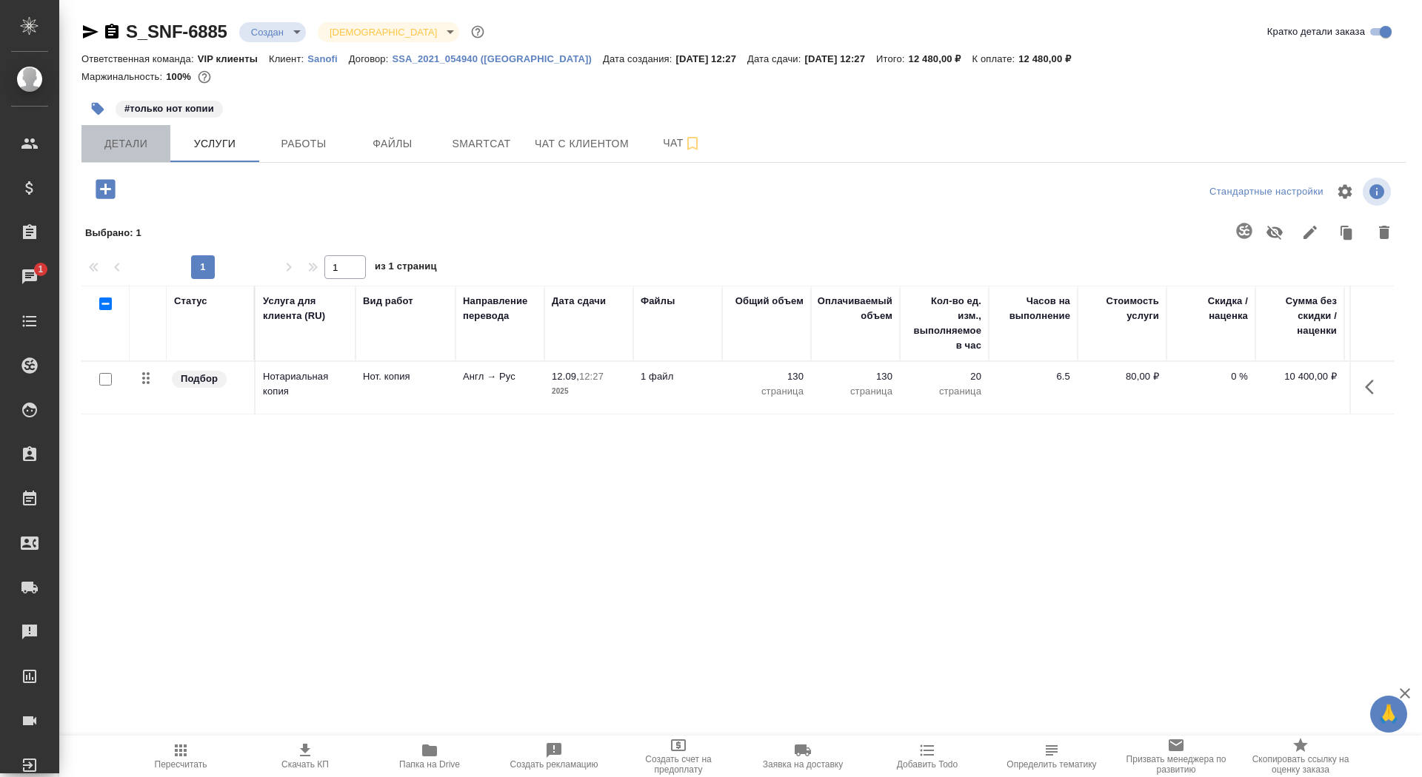
click at [142, 138] on span "Детали" at bounding box center [125, 144] width 71 height 19
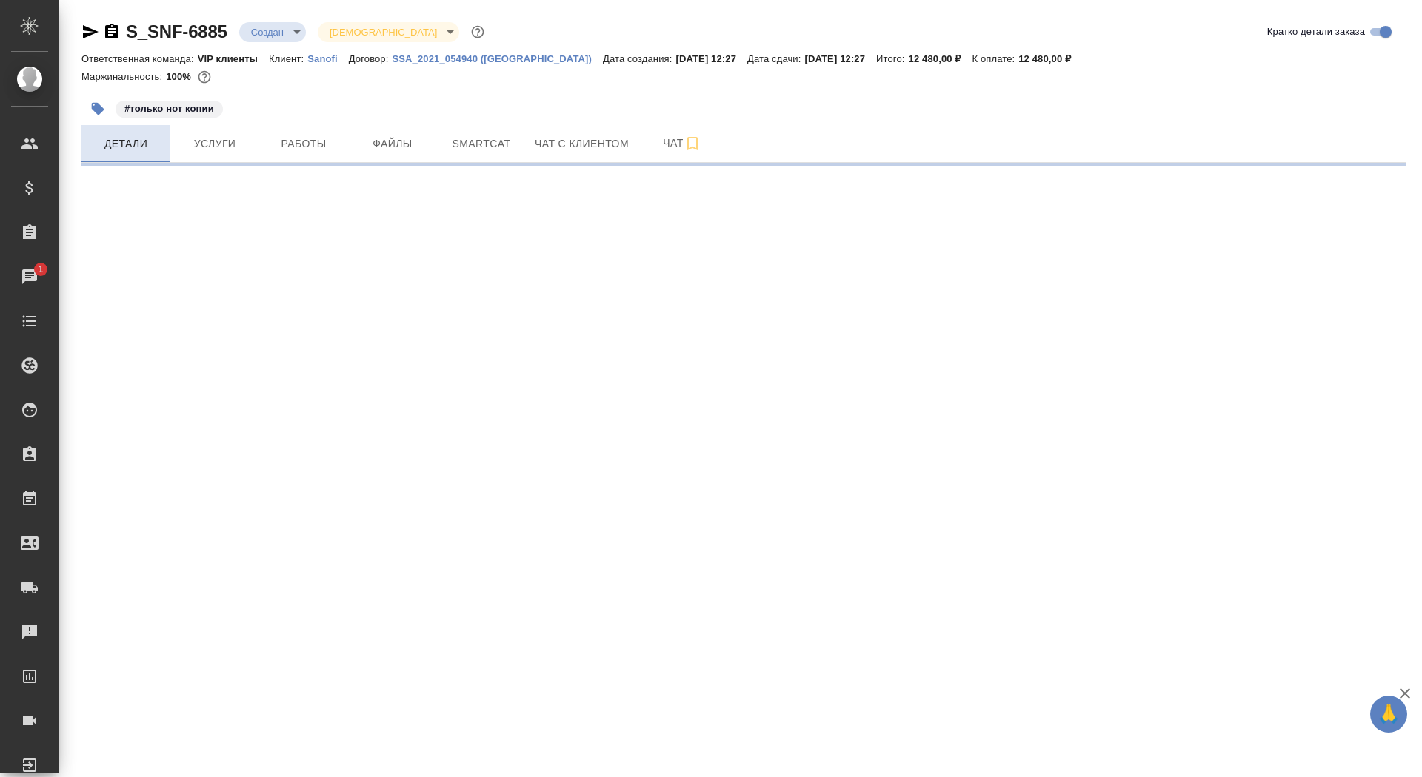
select select "RU"
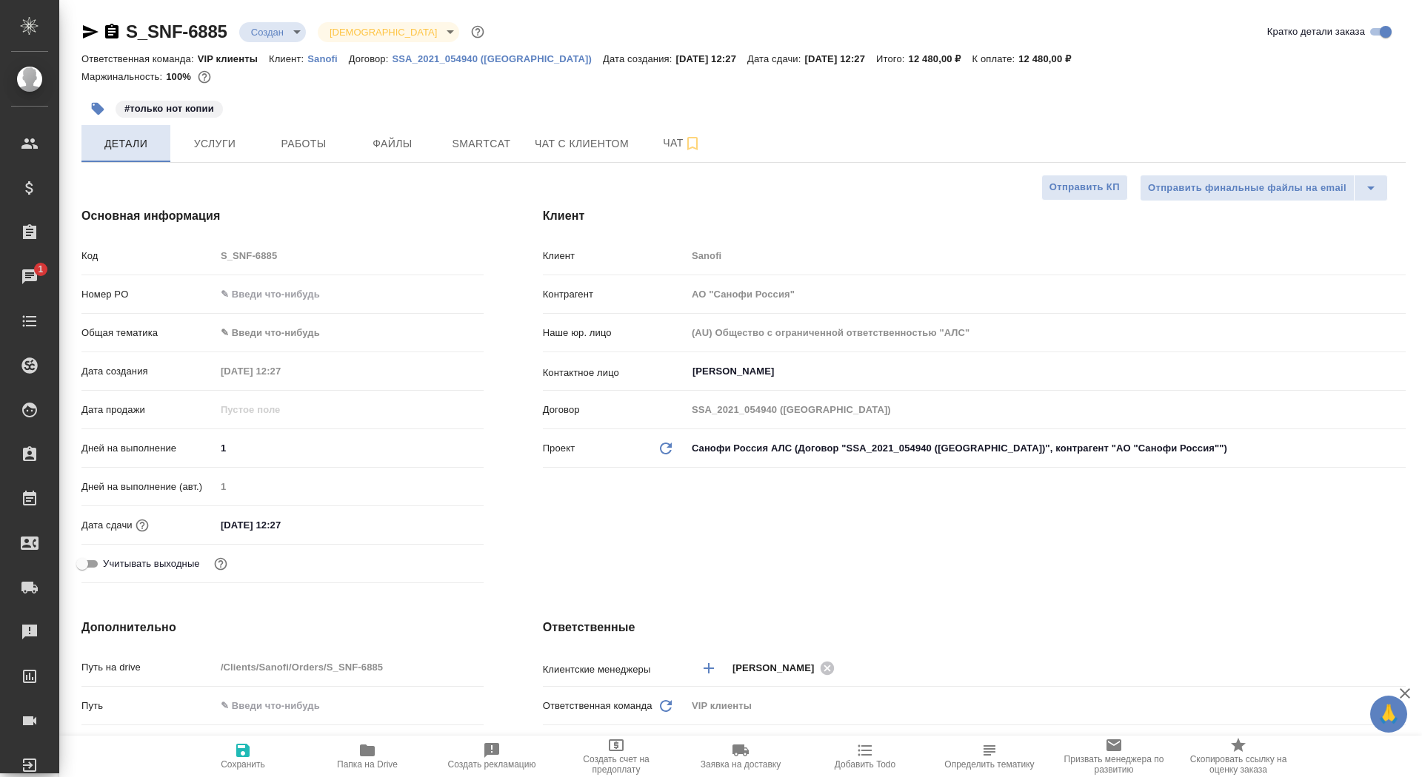
type textarea "x"
click at [1066, 185] on span "Отправить КП" at bounding box center [1084, 187] width 70 height 17
type textarea "x"
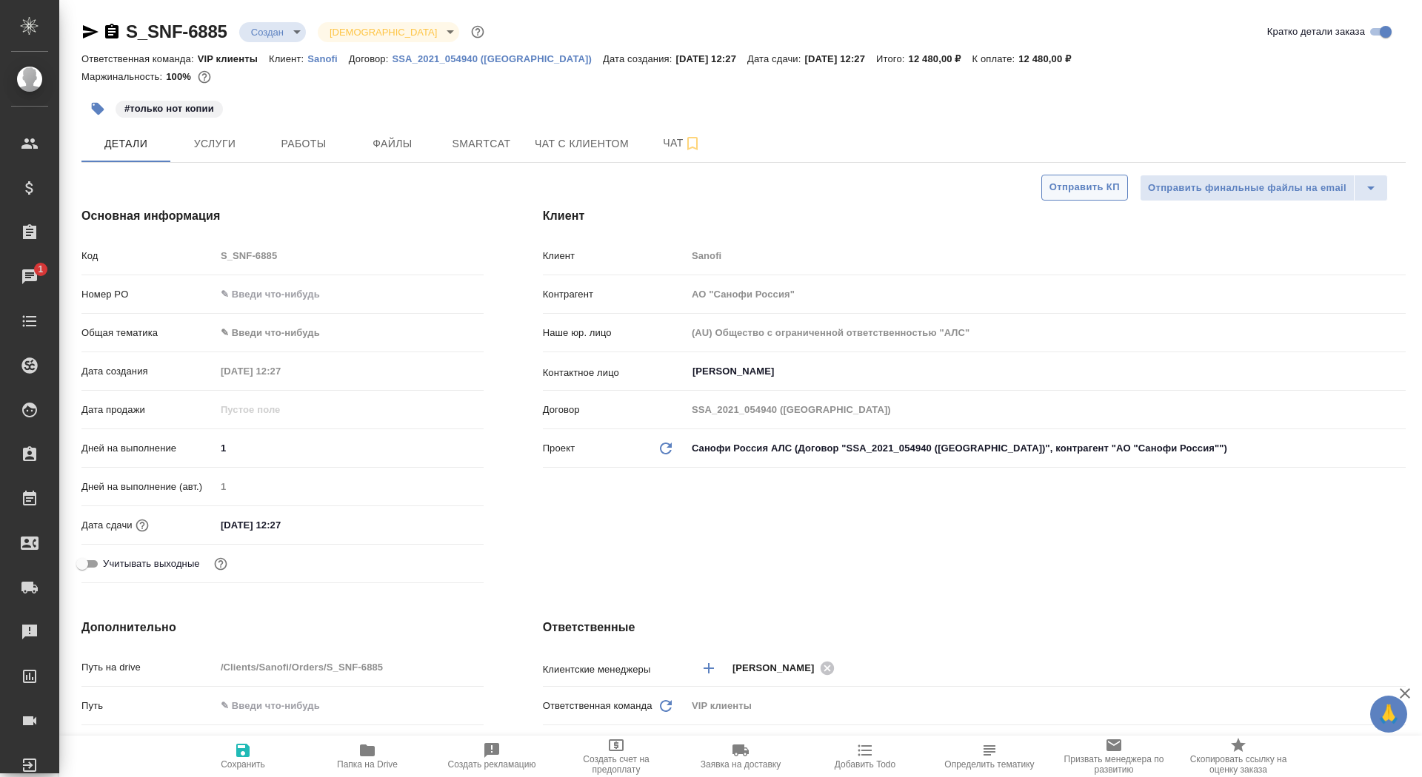
type textarea "x"
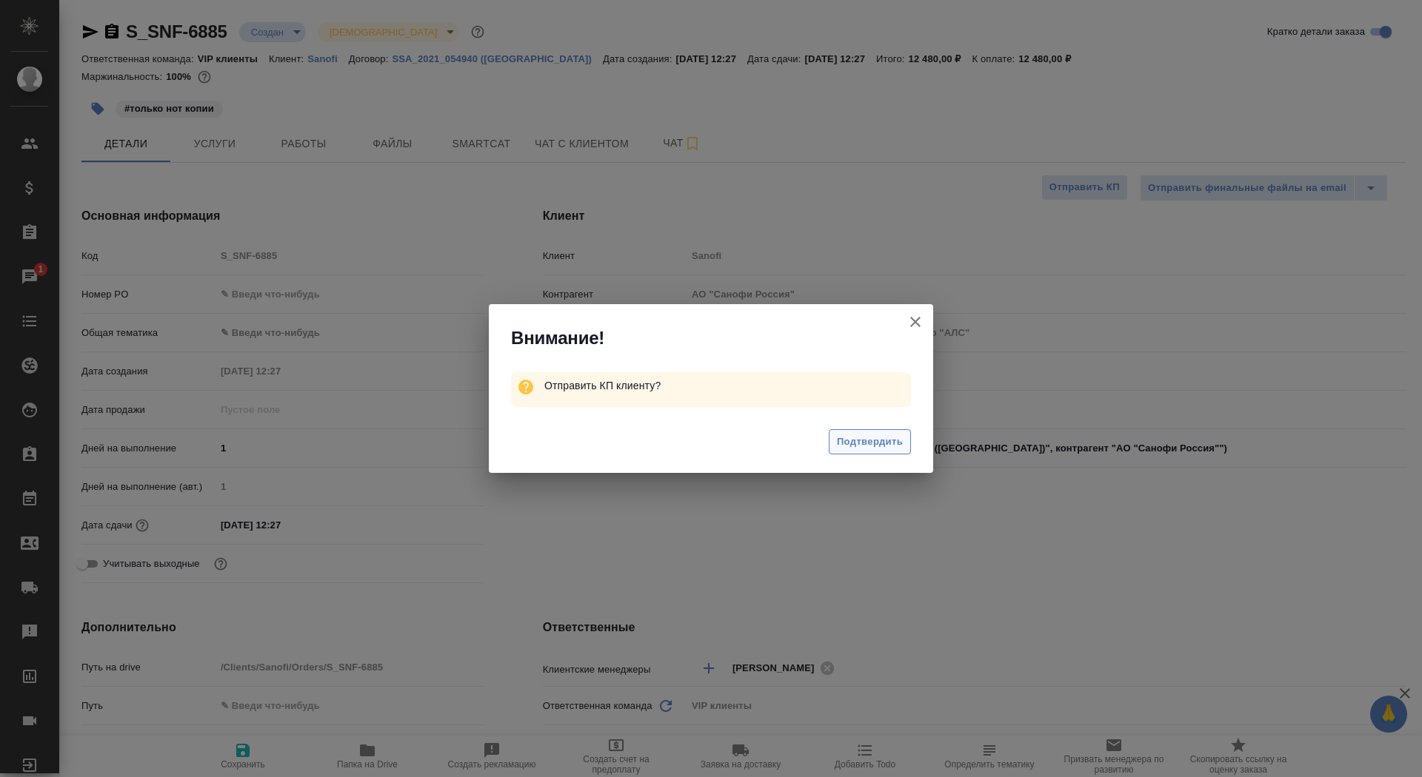
click at [855, 446] on span "Подтвердить" at bounding box center [870, 442] width 66 height 17
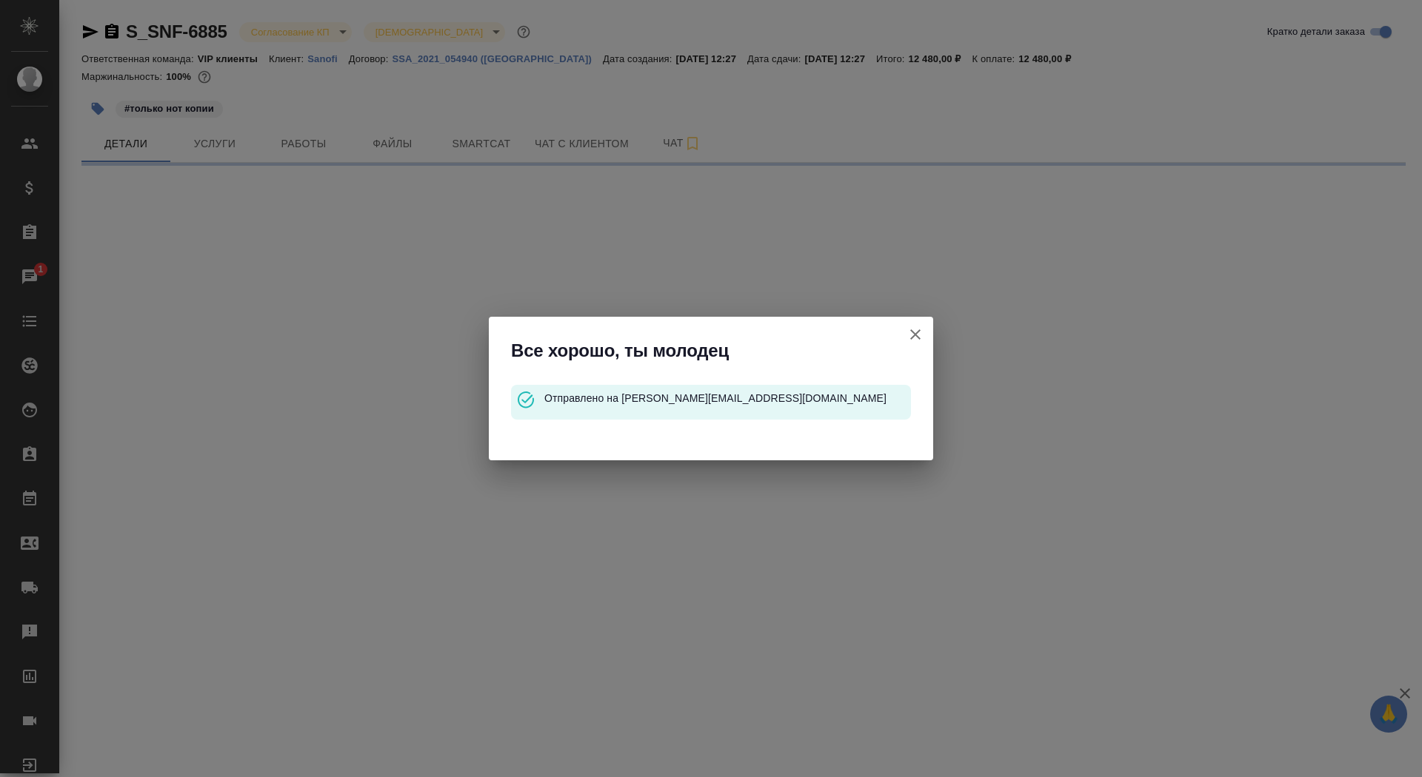
select select "RU"
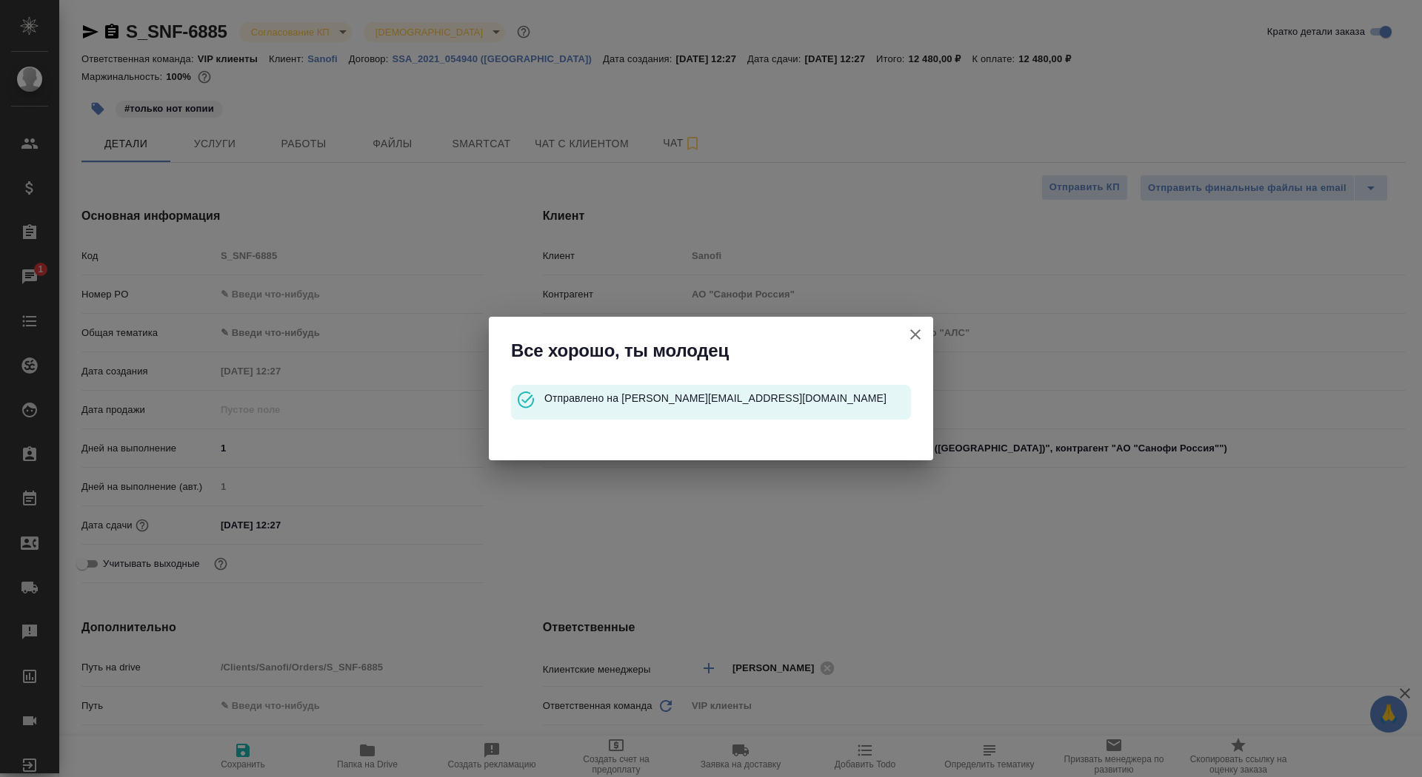
type textarea "x"
click at [920, 332] on icon "button" at bounding box center [915, 335] width 18 height 18
type textarea "x"
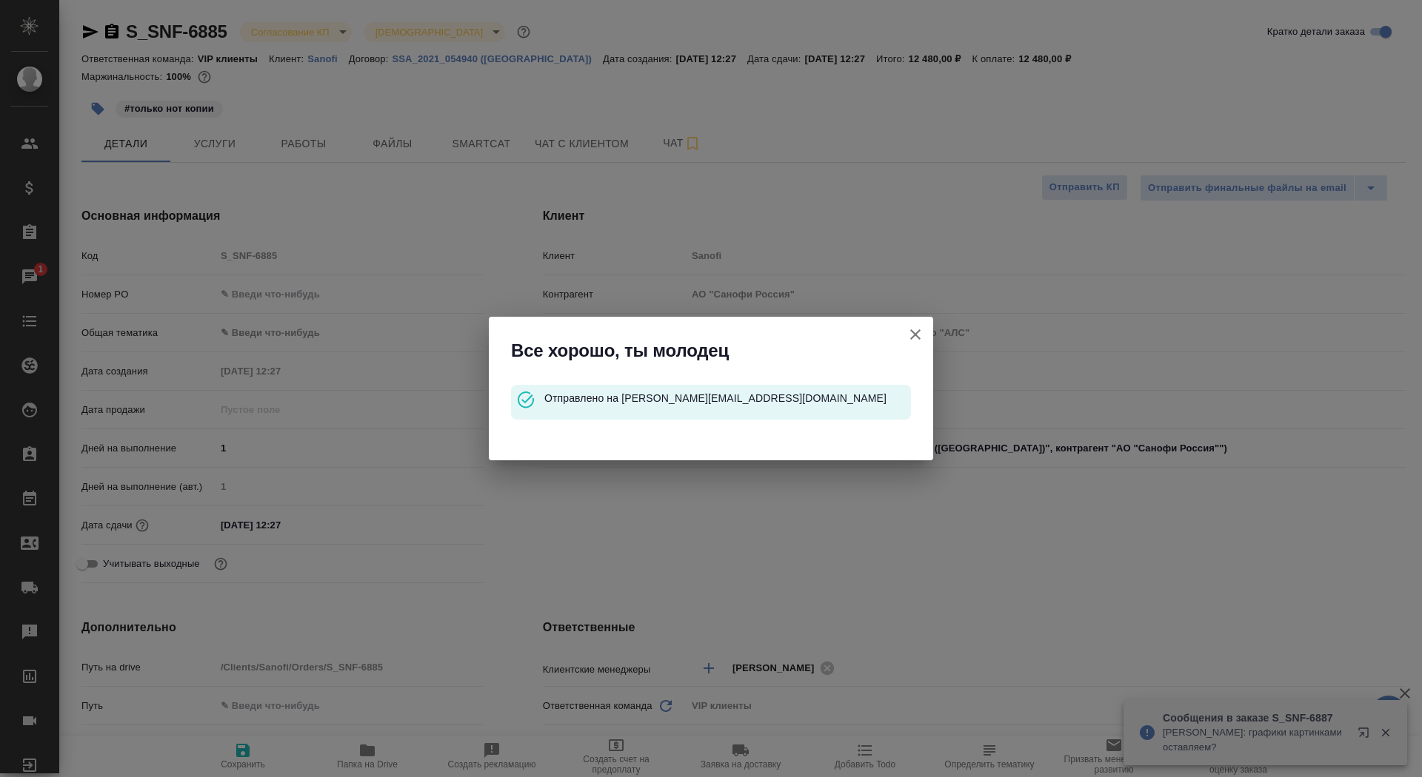
type textarea "x"
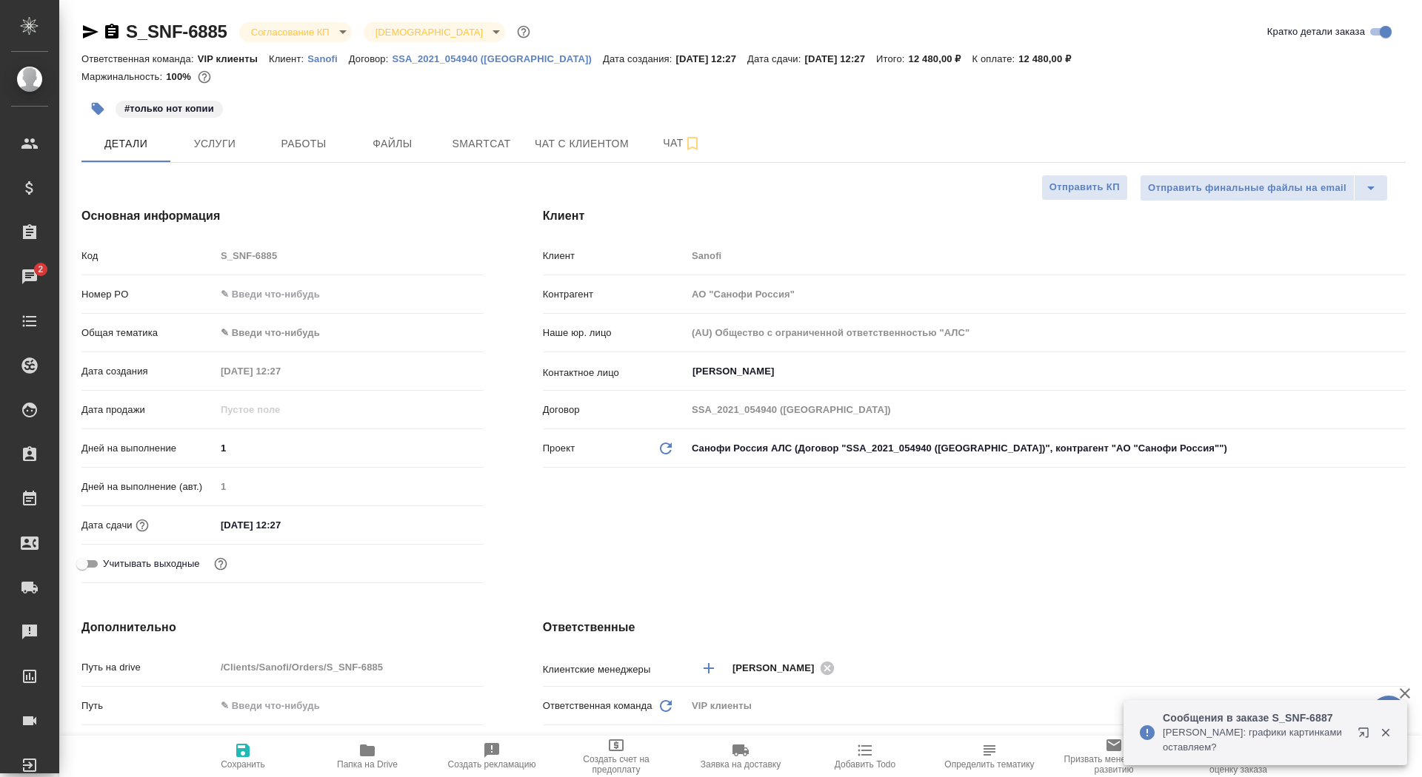
type textarea "x"
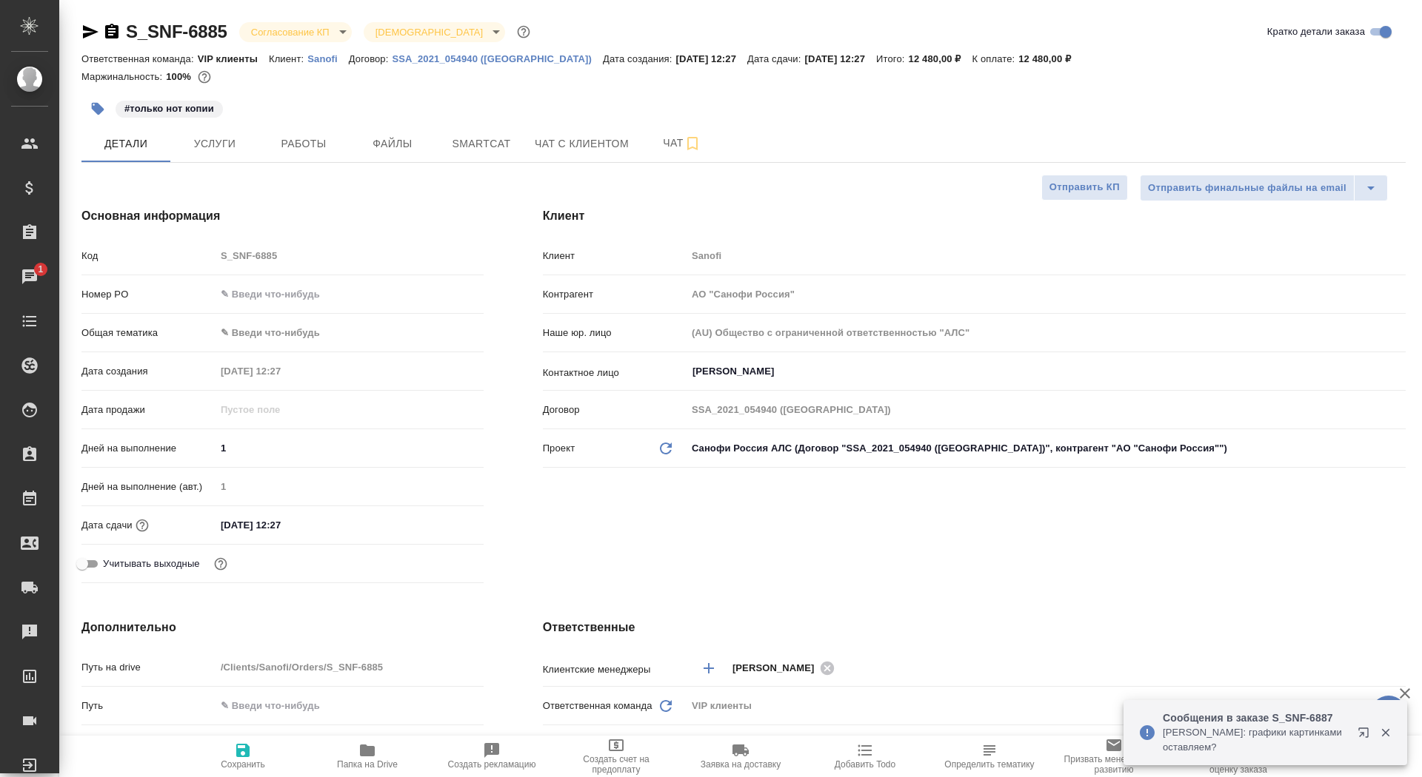
type textarea "x"
click at [116, 32] on icon "button" at bounding box center [111, 31] width 13 height 15
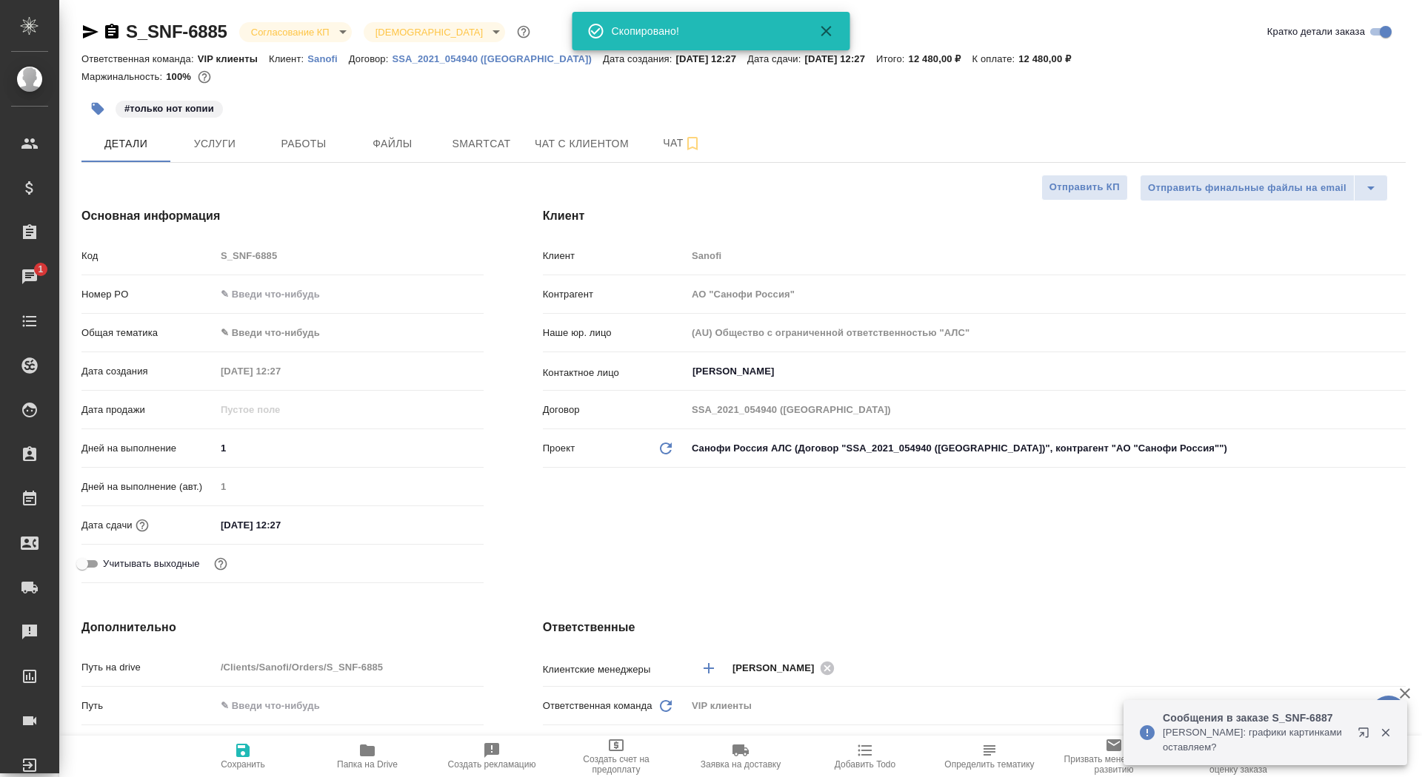
type textarea "x"
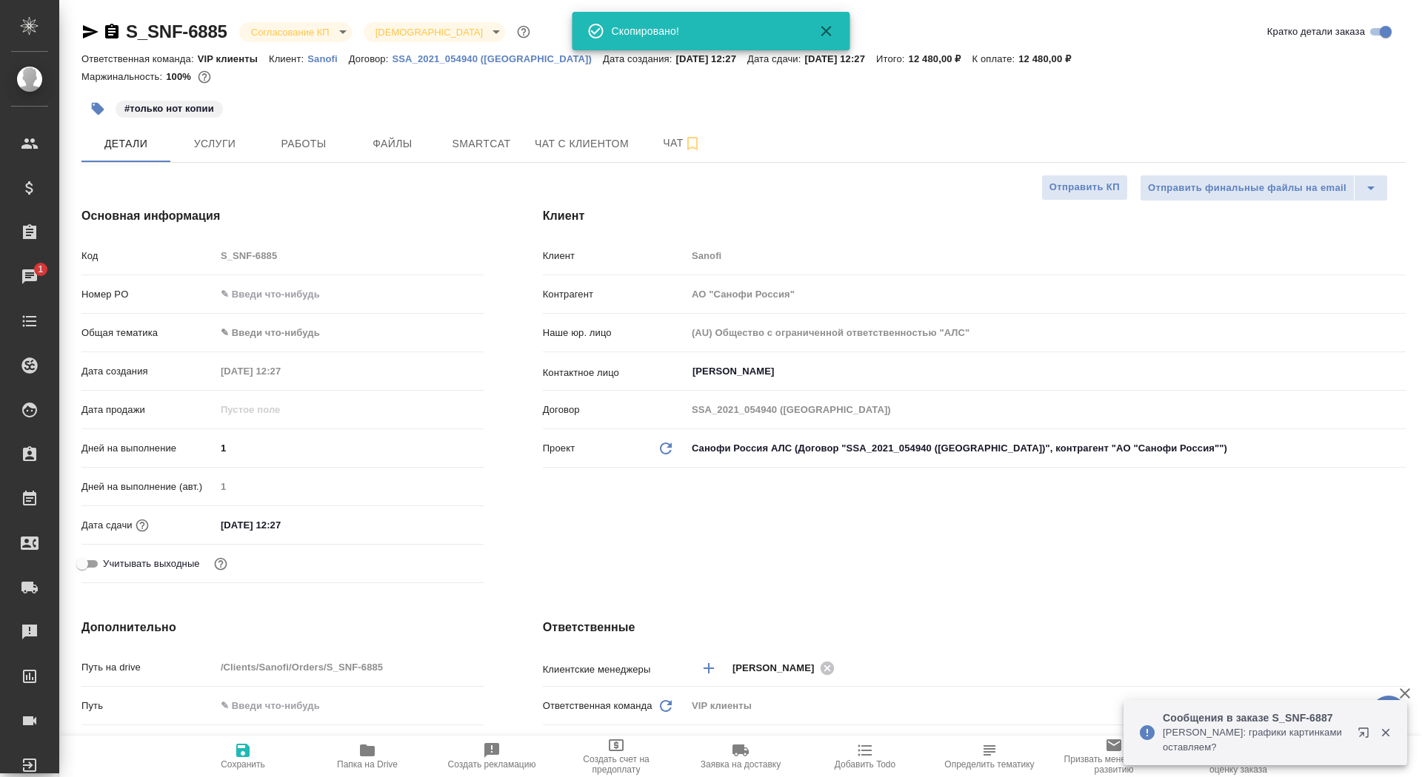
type textarea "x"
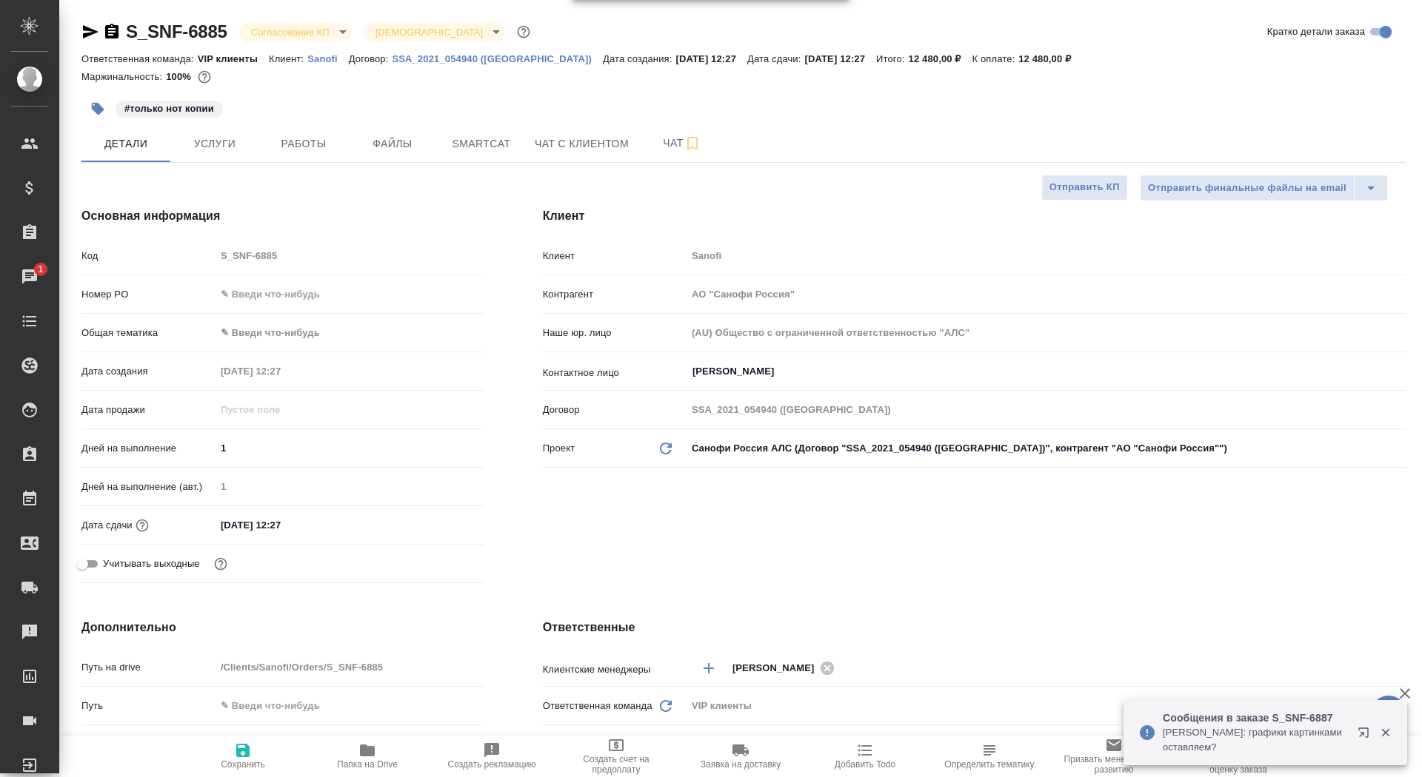
type textarea "x"
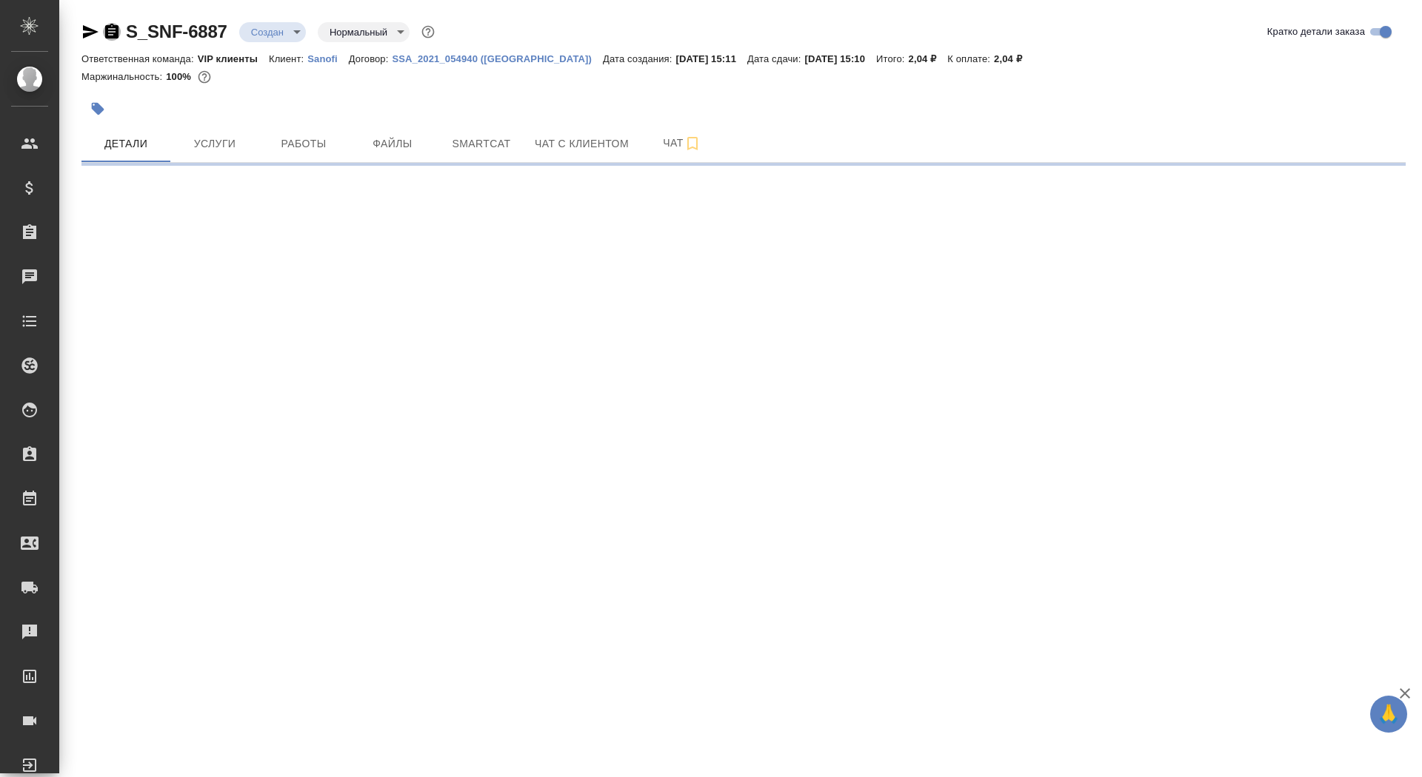
click at [111, 30] on icon "button" at bounding box center [112, 32] width 18 height 18
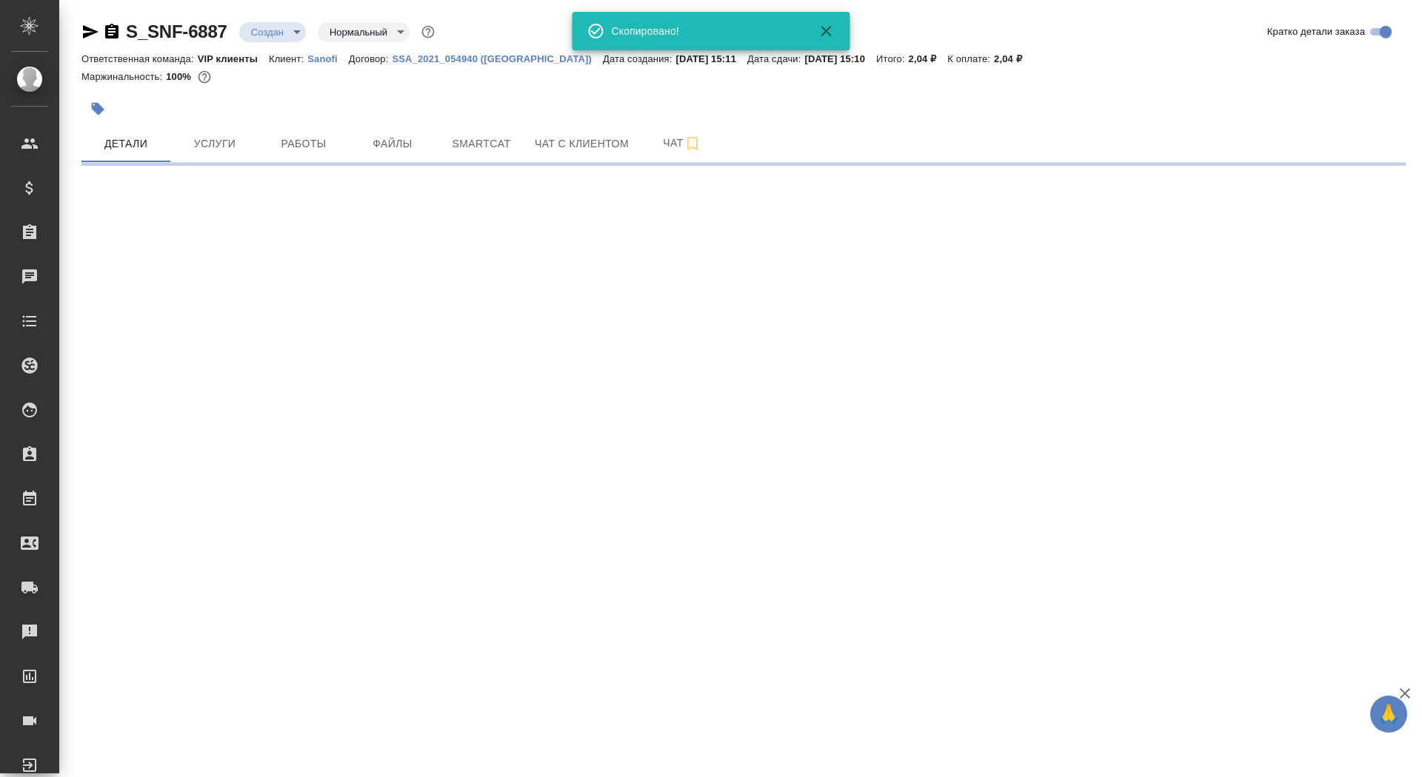
select select "RU"
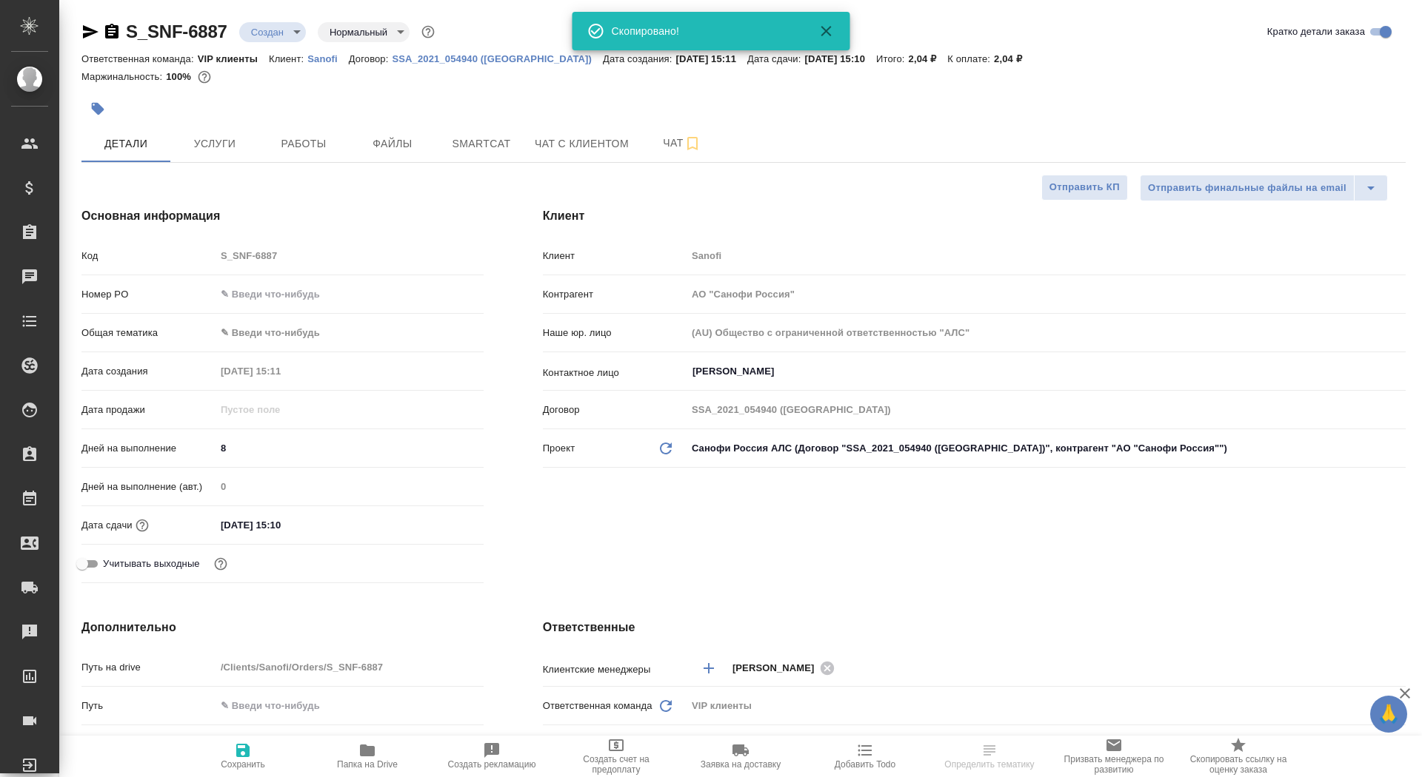
type textarea "x"
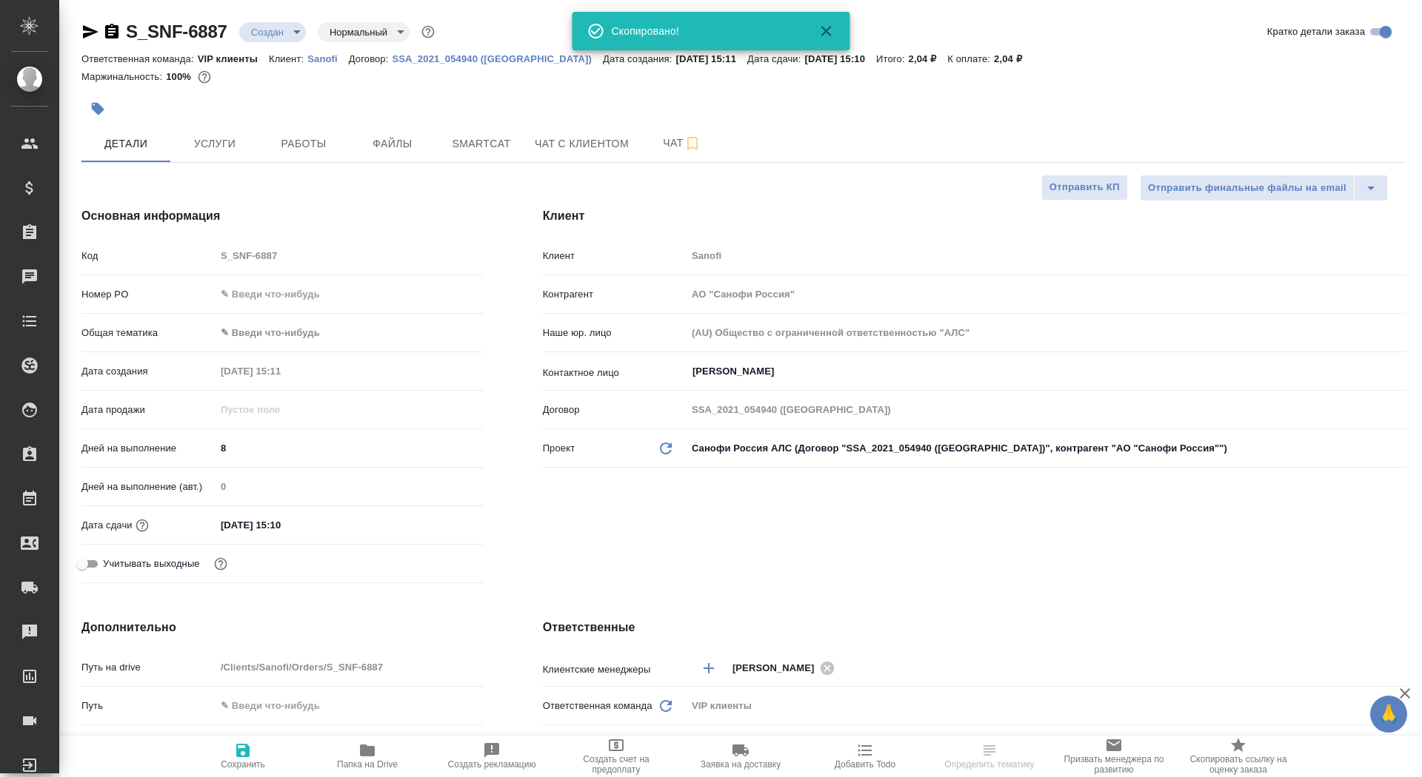
type textarea "x"
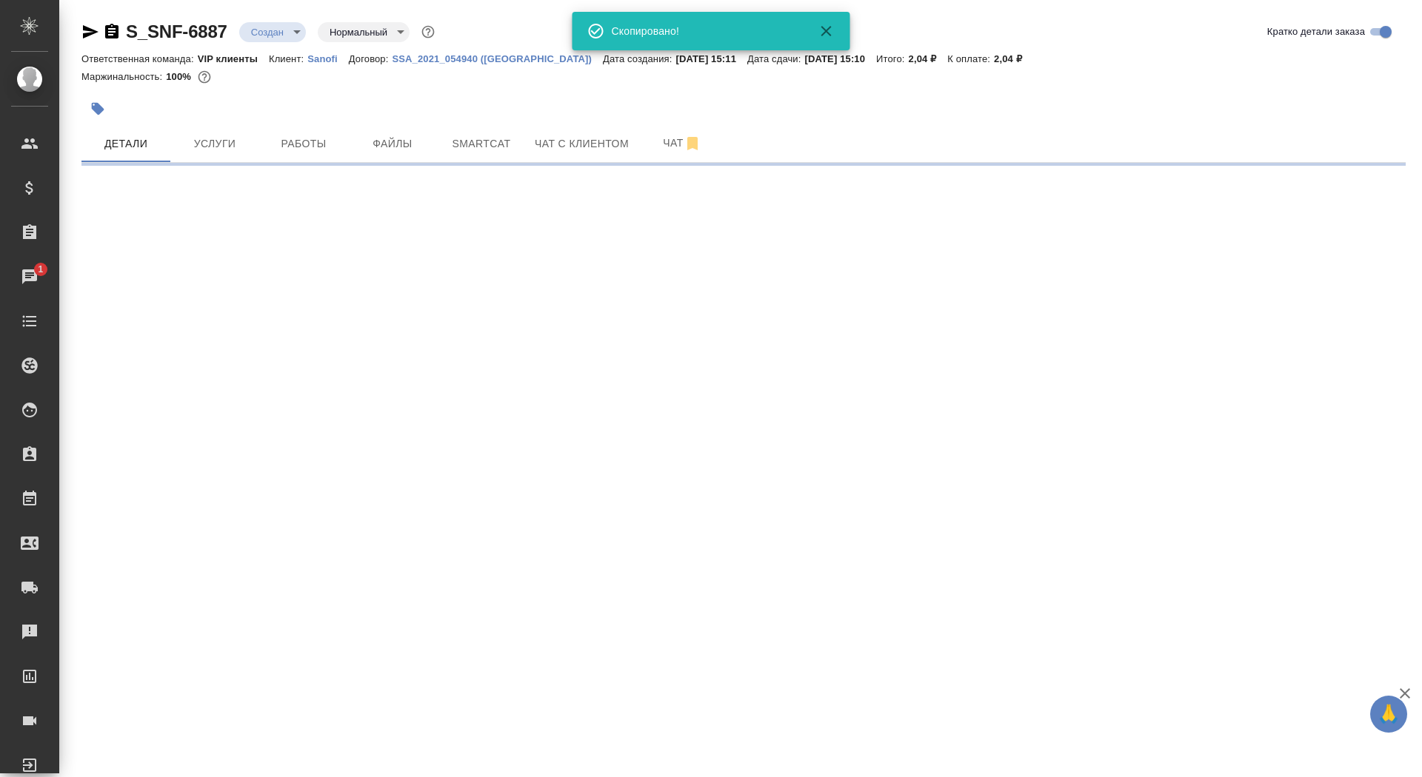
select select "RU"
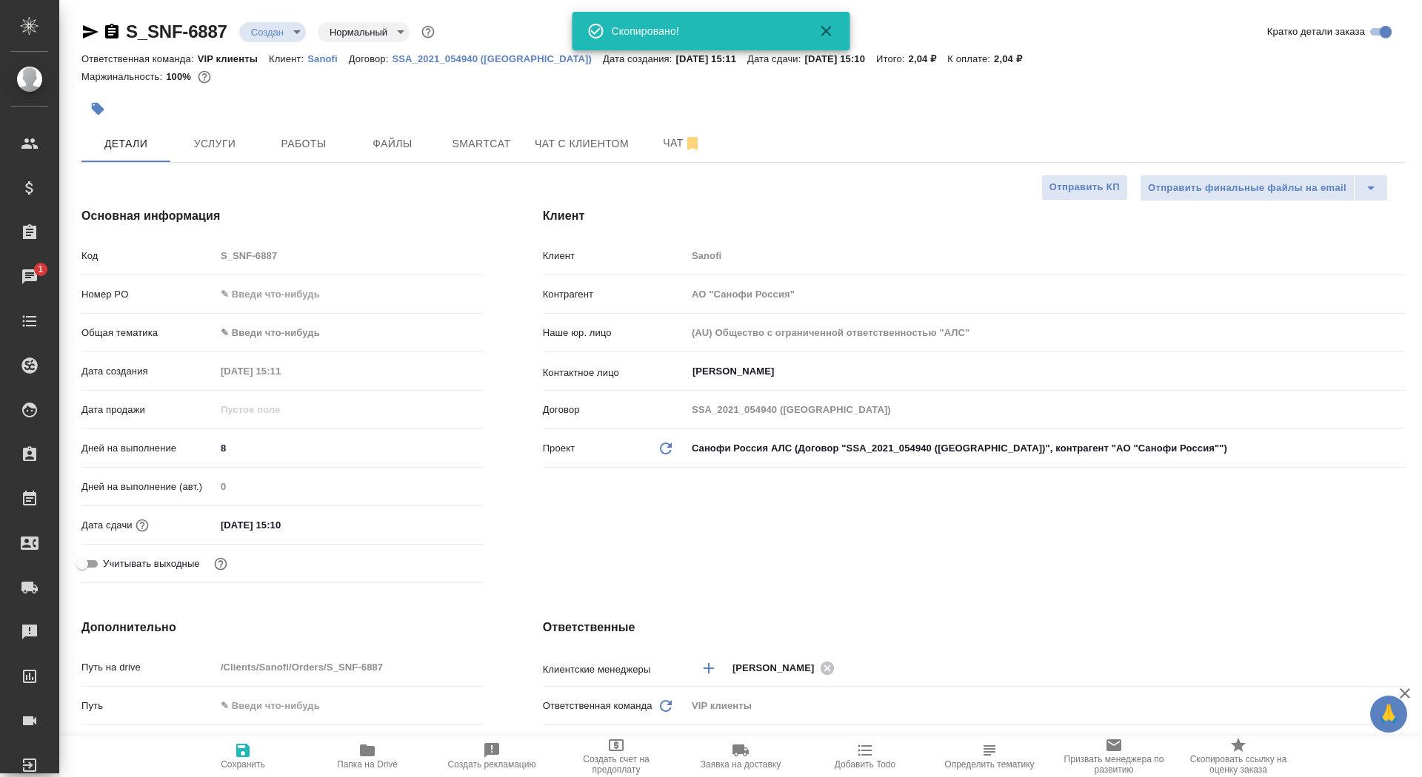
type textarea "x"
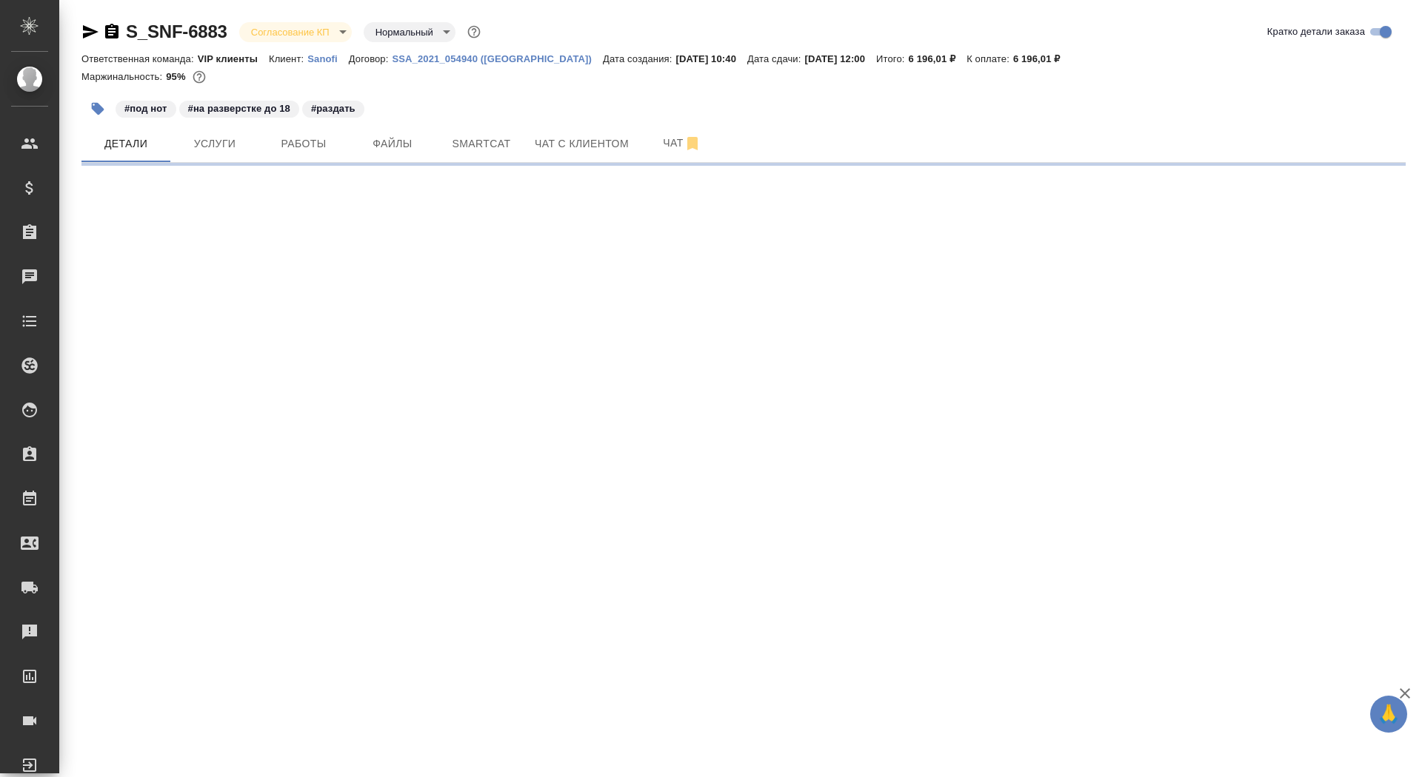
select select "RU"
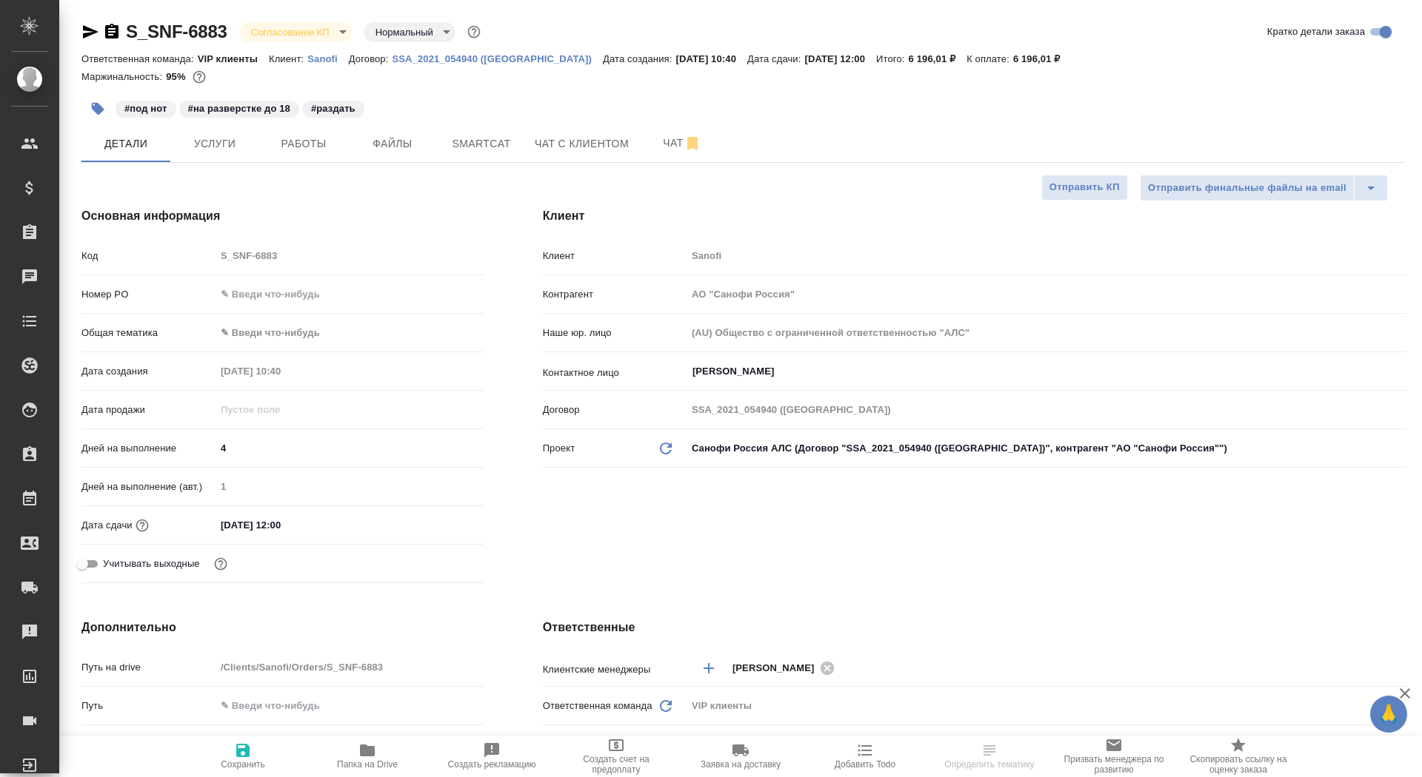
type textarea "x"
click at [660, 144] on span "Чат" at bounding box center [681, 143] width 71 height 19
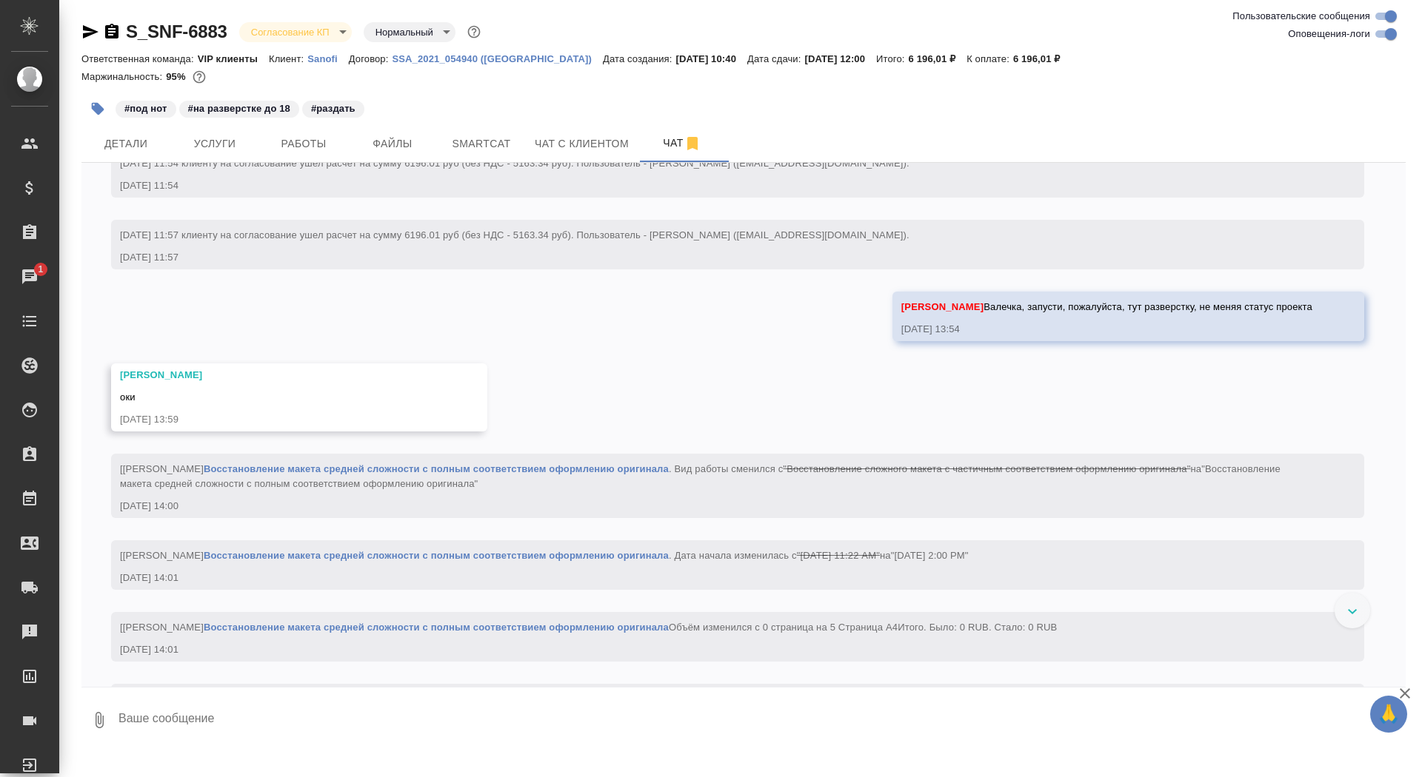
scroll to position [1724, 0]
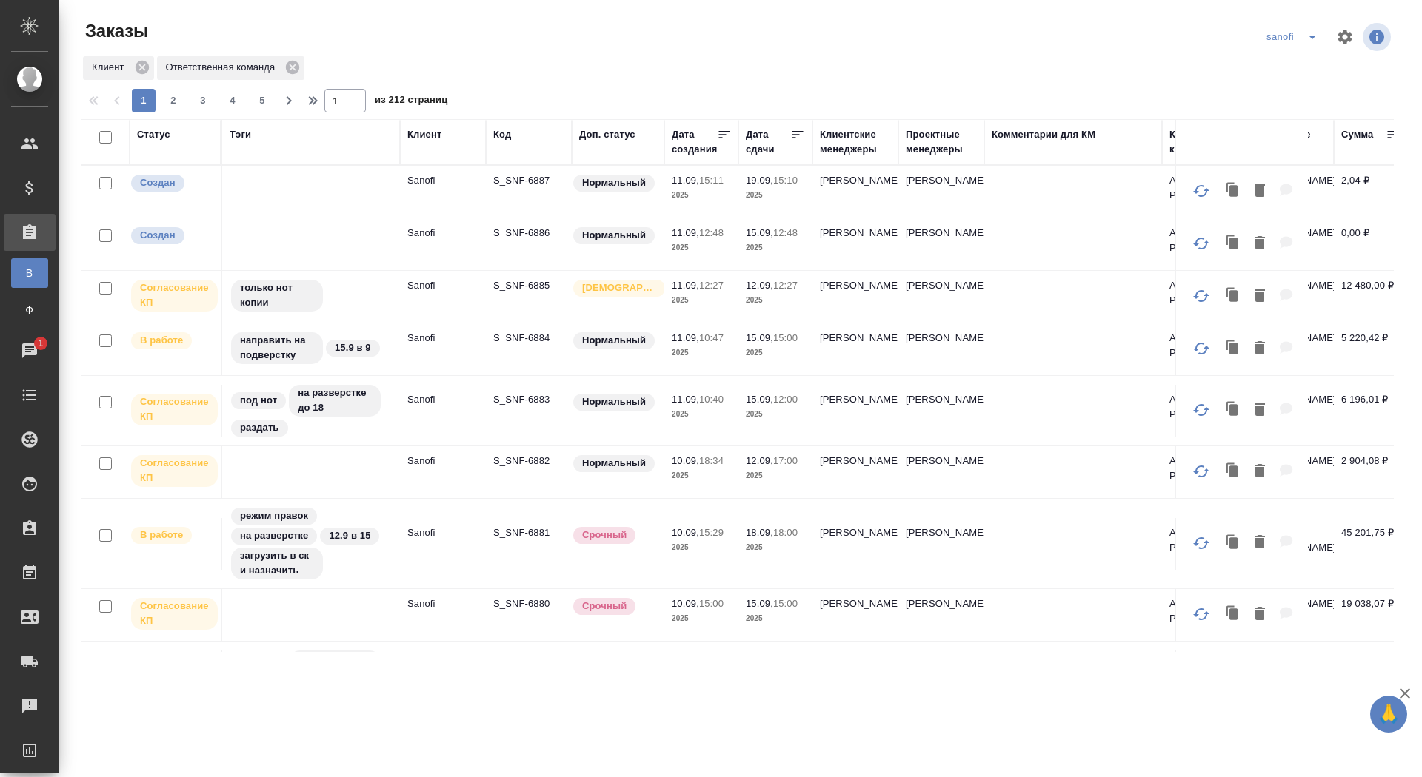
click at [526, 466] on p "S_SNF-6882" at bounding box center [528, 461] width 71 height 15
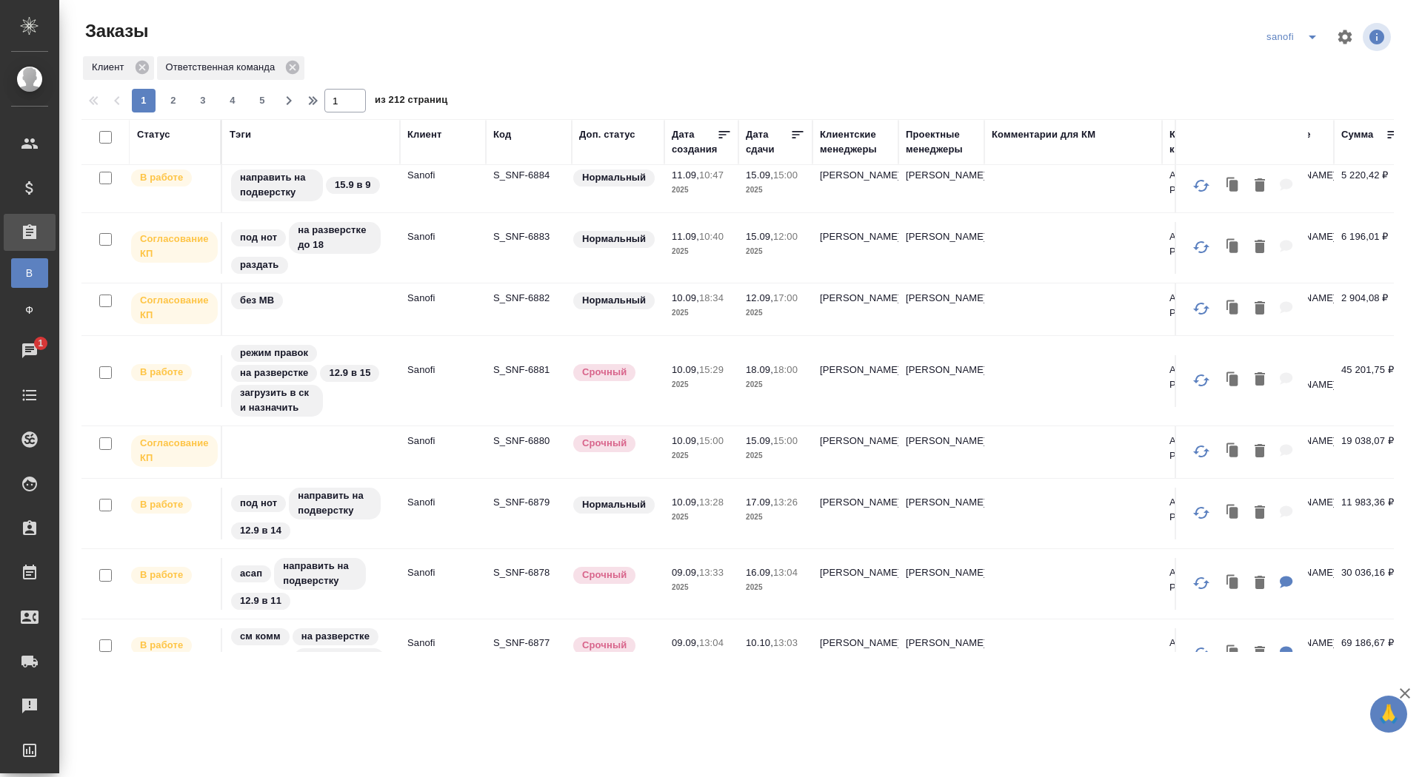
scroll to position [196, 0]
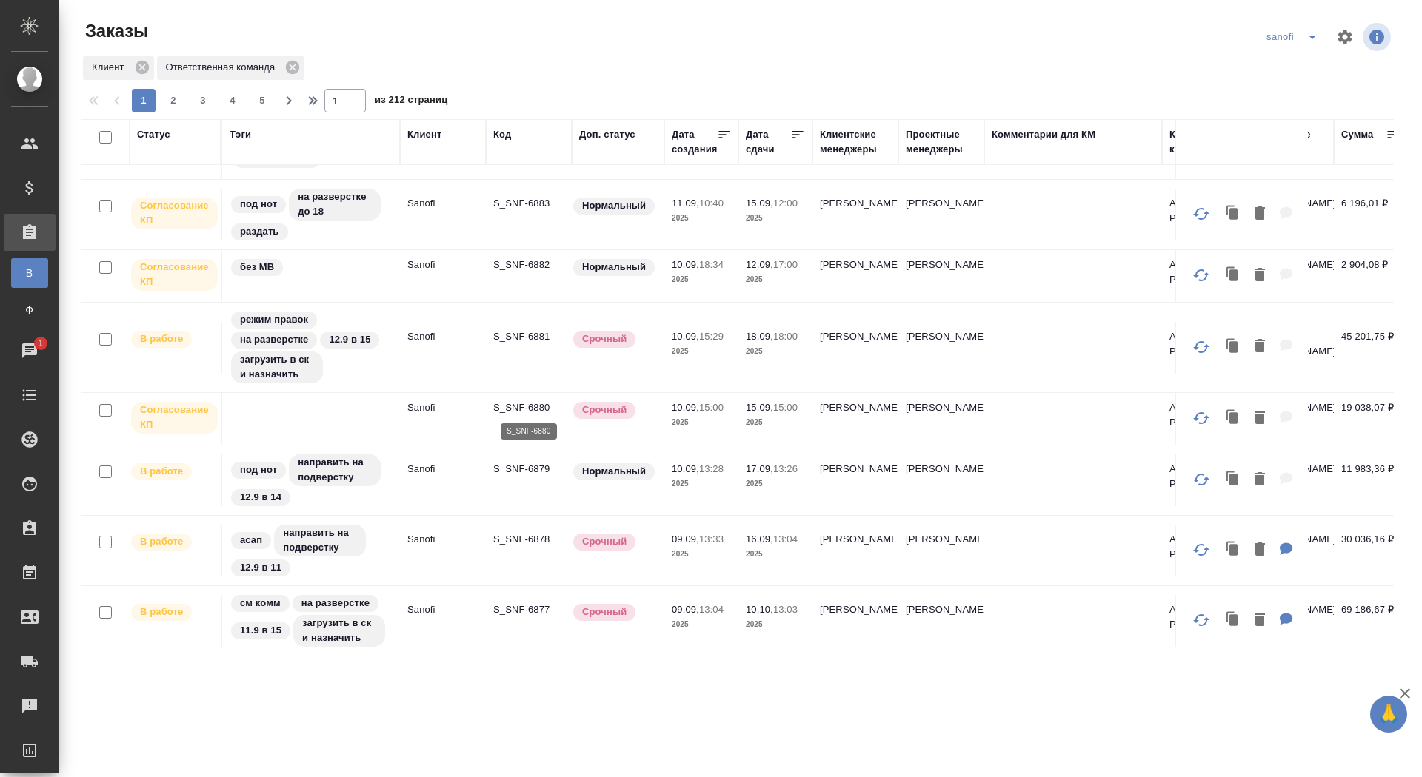
click at [540, 402] on p "S_SNF-6880" at bounding box center [528, 408] width 71 height 15
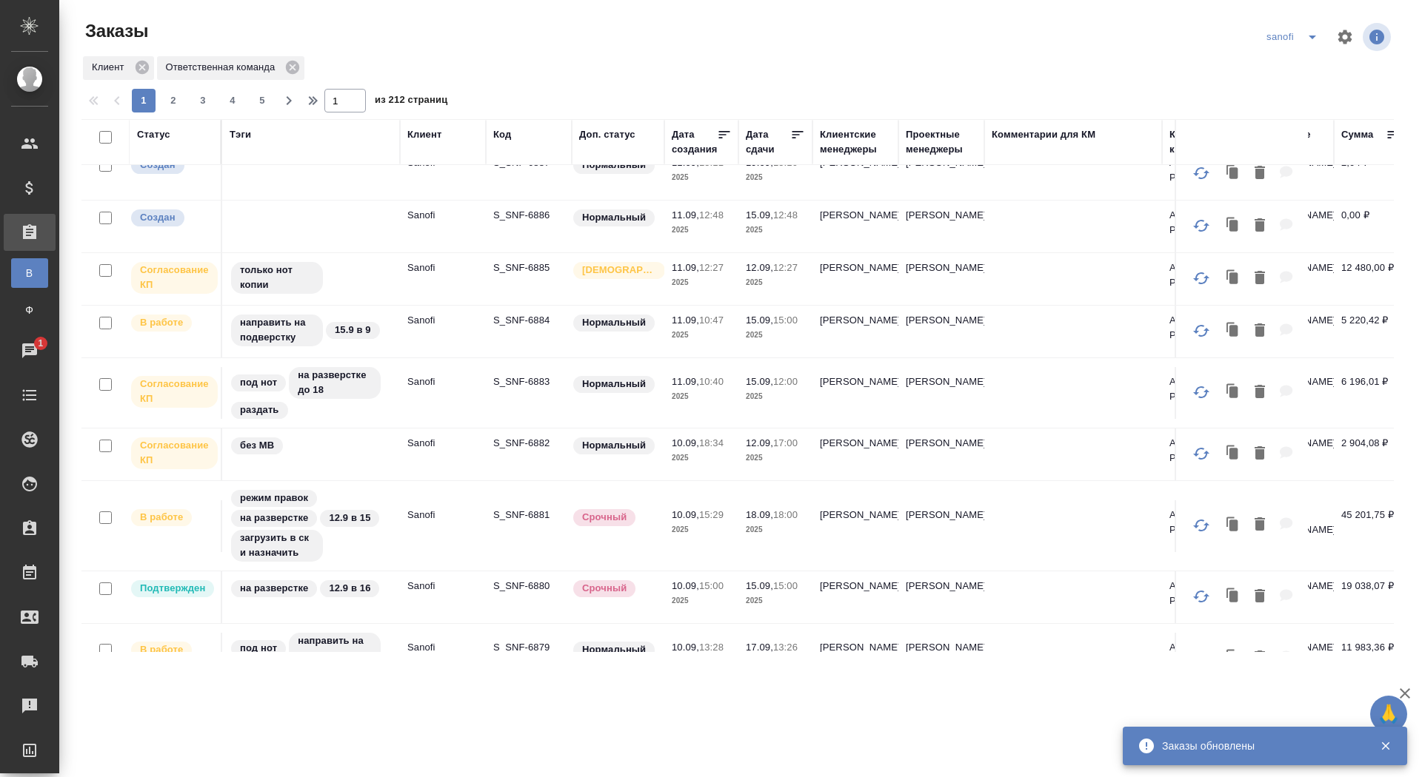
scroll to position [0, 0]
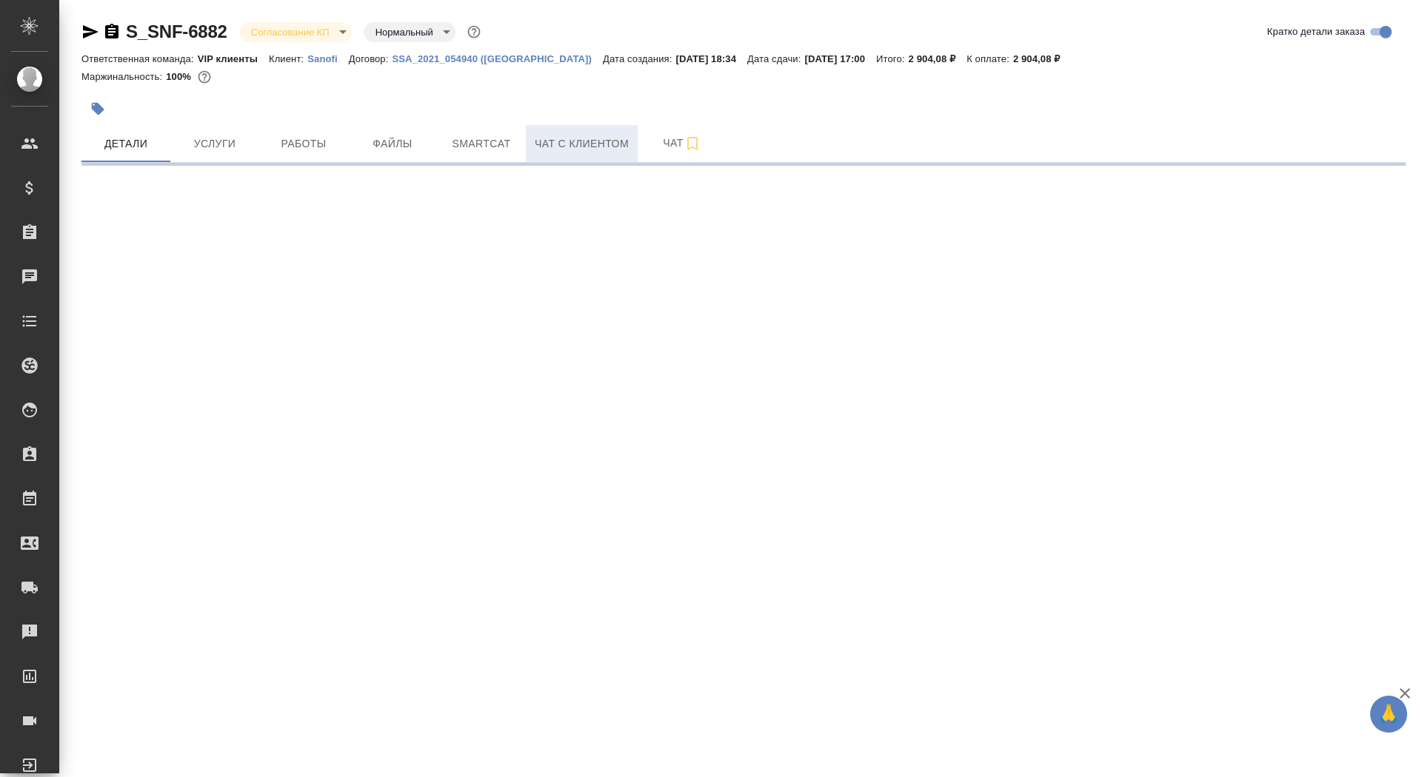
select select "RU"
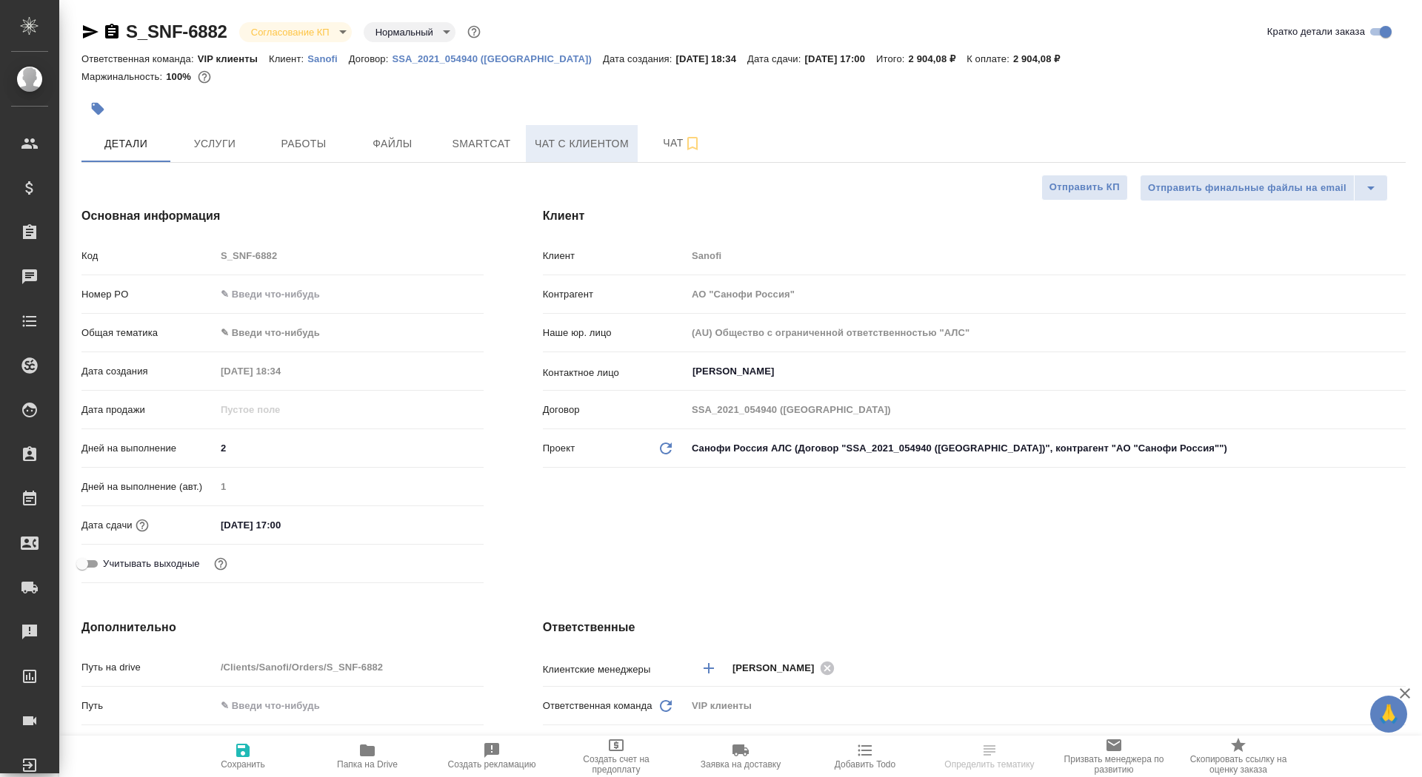
type textarea "x"
click at [658, 146] on span "Чат" at bounding box center [681, 143] width 71 height 19
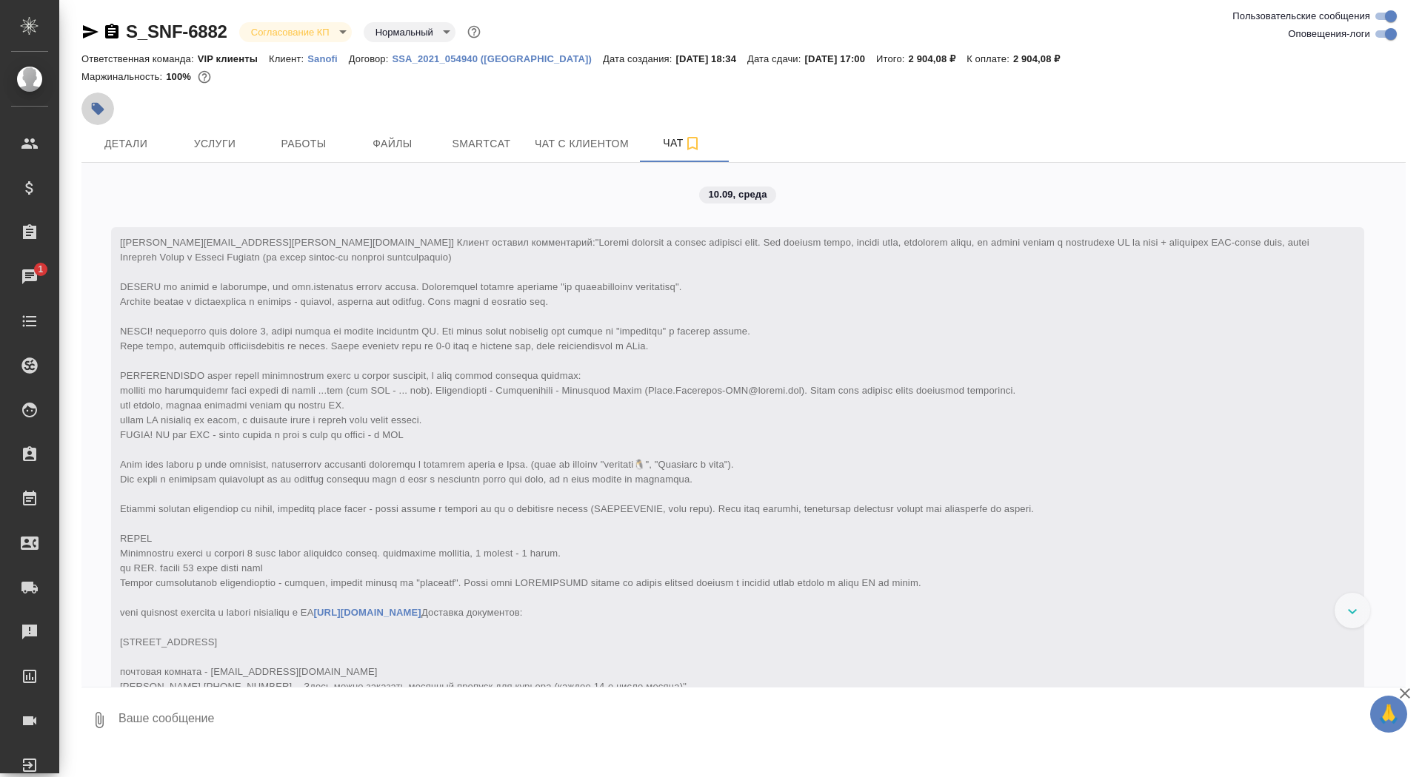
click at [98, 99] on button "button" at bounding box center [97, 109] width 33 height 33
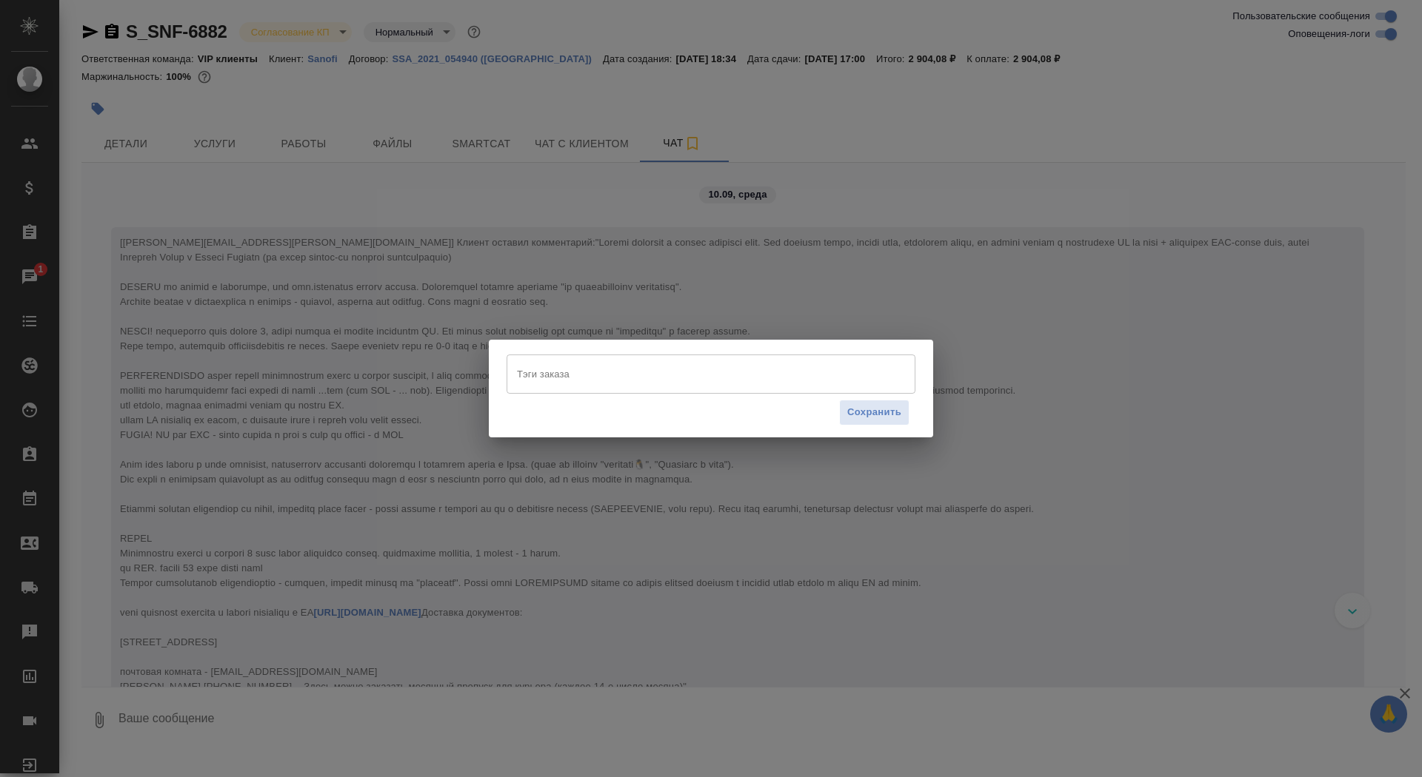
click at [603, 393] on div "Тэги заказа [PERSON_NAME] заказа" at bounding box center [710, 374] width 409 height 38
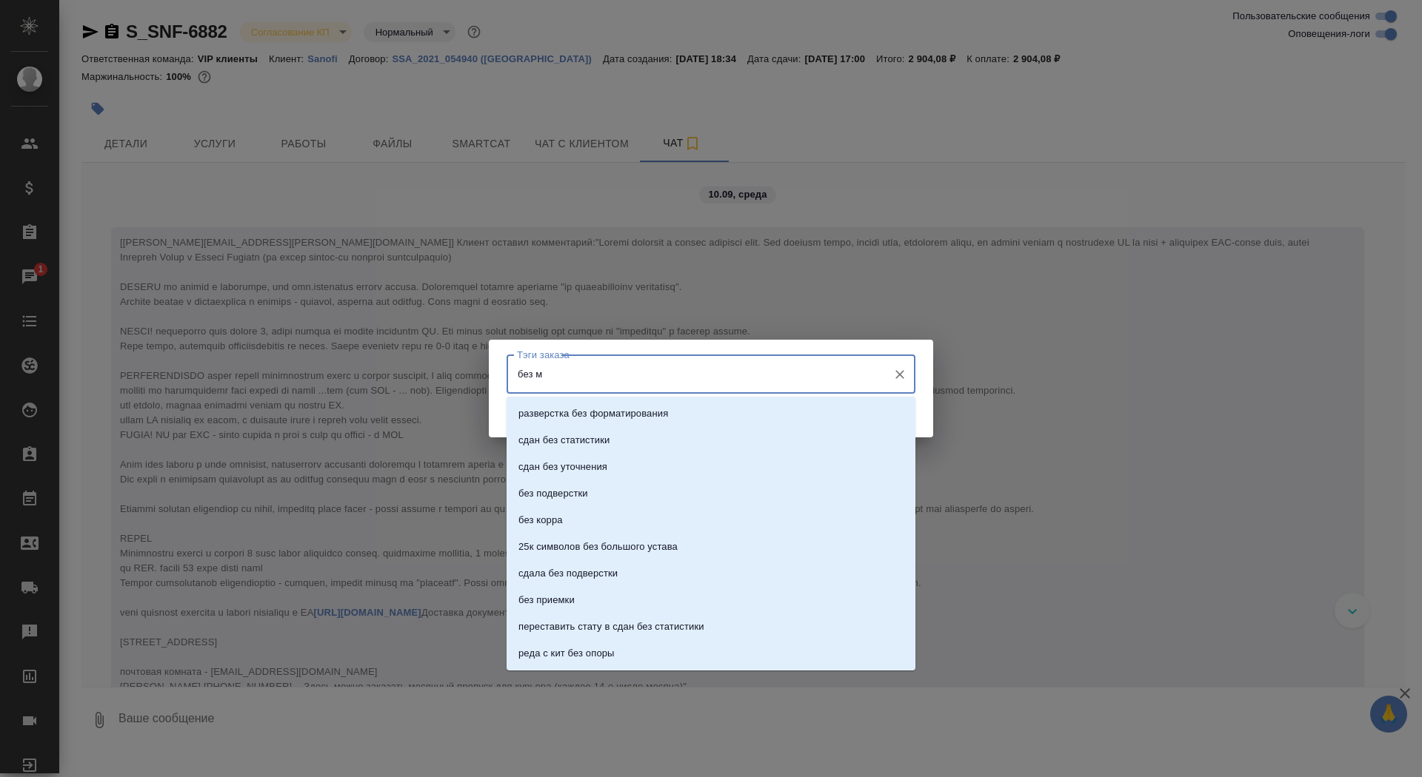
type input "без мв"
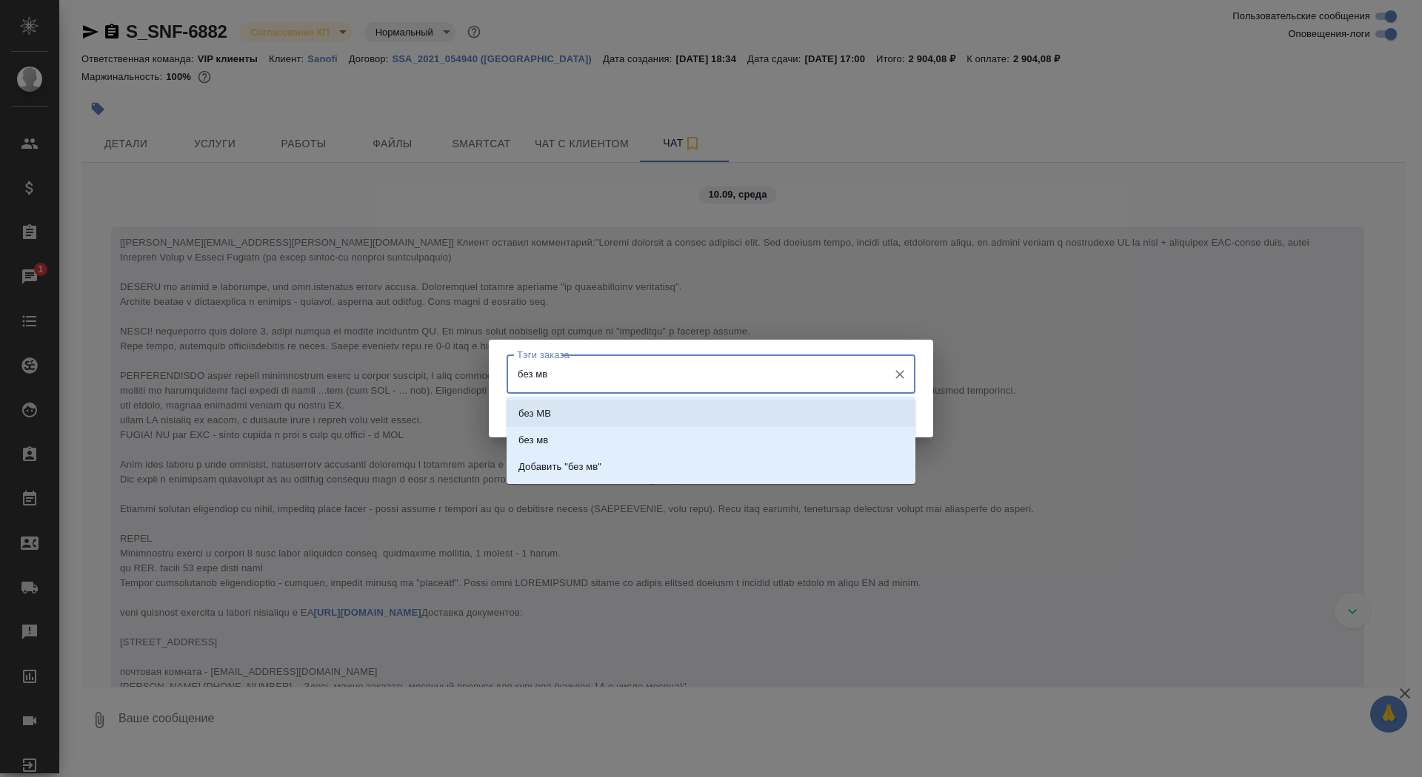
click at [674, 411] on li "без МВ" at bounding box center [710, 414] width 409 height 27
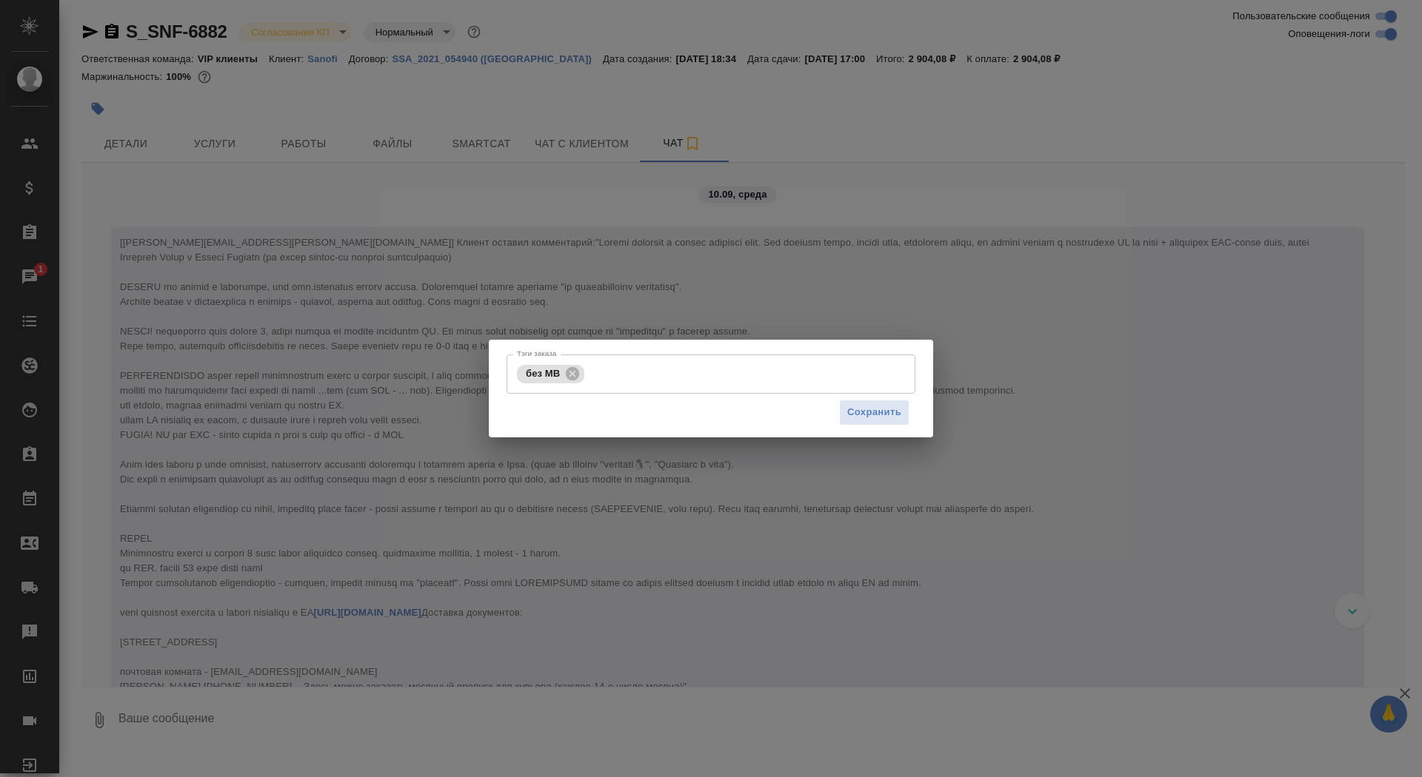
click at [886, 429] on div "Сохранить" at bounding box center [710, 413] width 409 height 38
click at [882, 413] on span "Сохранить" at bounding box center [874, 412] width 54 height 17
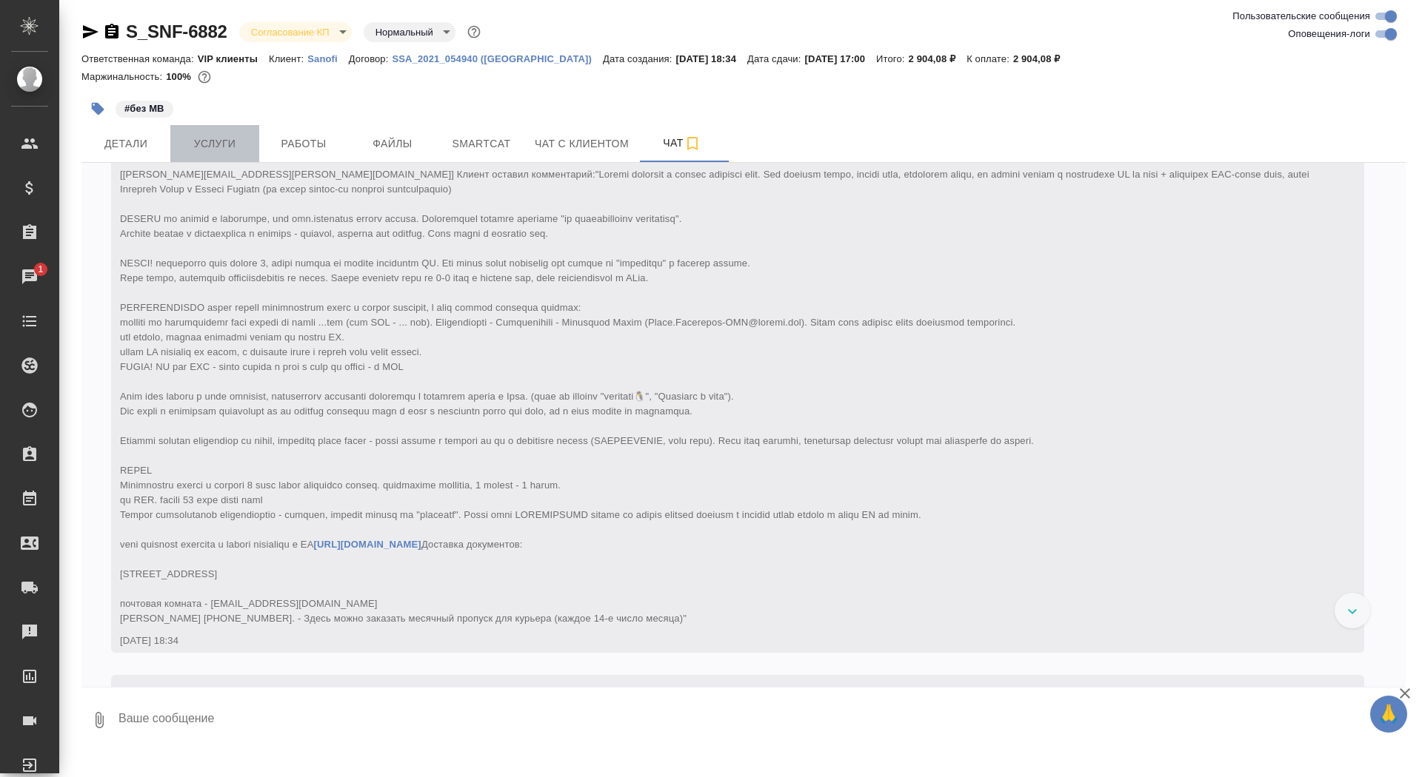
click at [198, 157] on button "Услуги" at bounding box center [214, 143] width 89 height 37
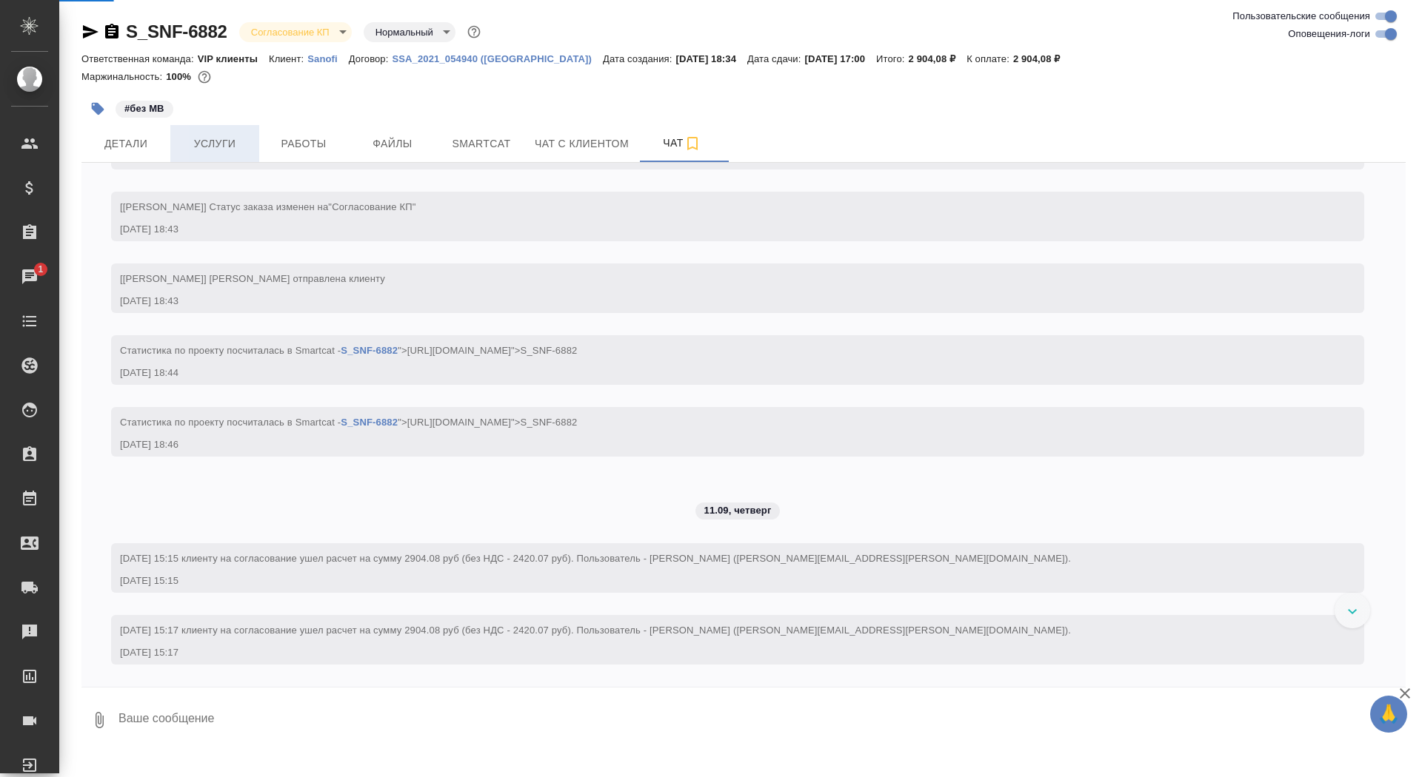
scroll to position [611, 0]
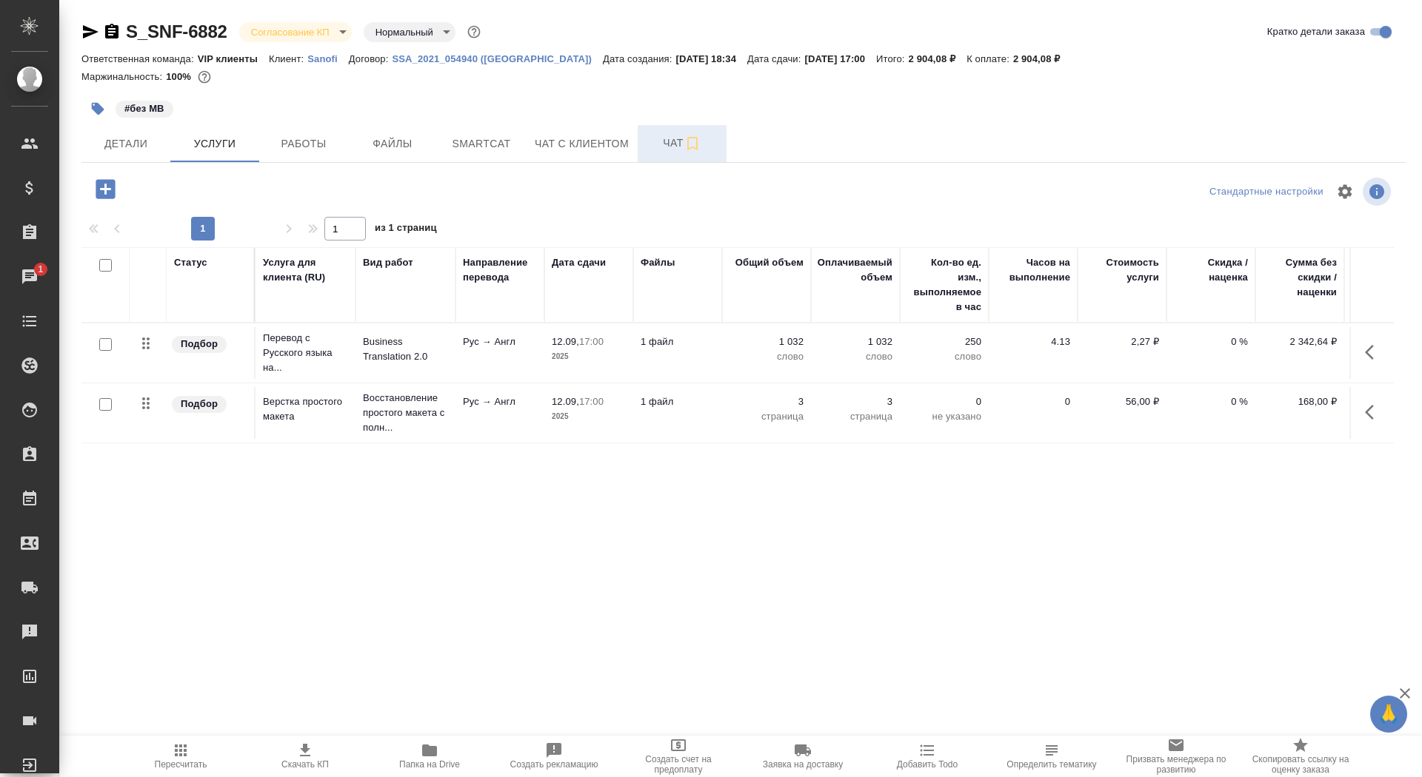
click at [649, 143] on span "Чат" at bounding box center [681, 143] width 71 height 19
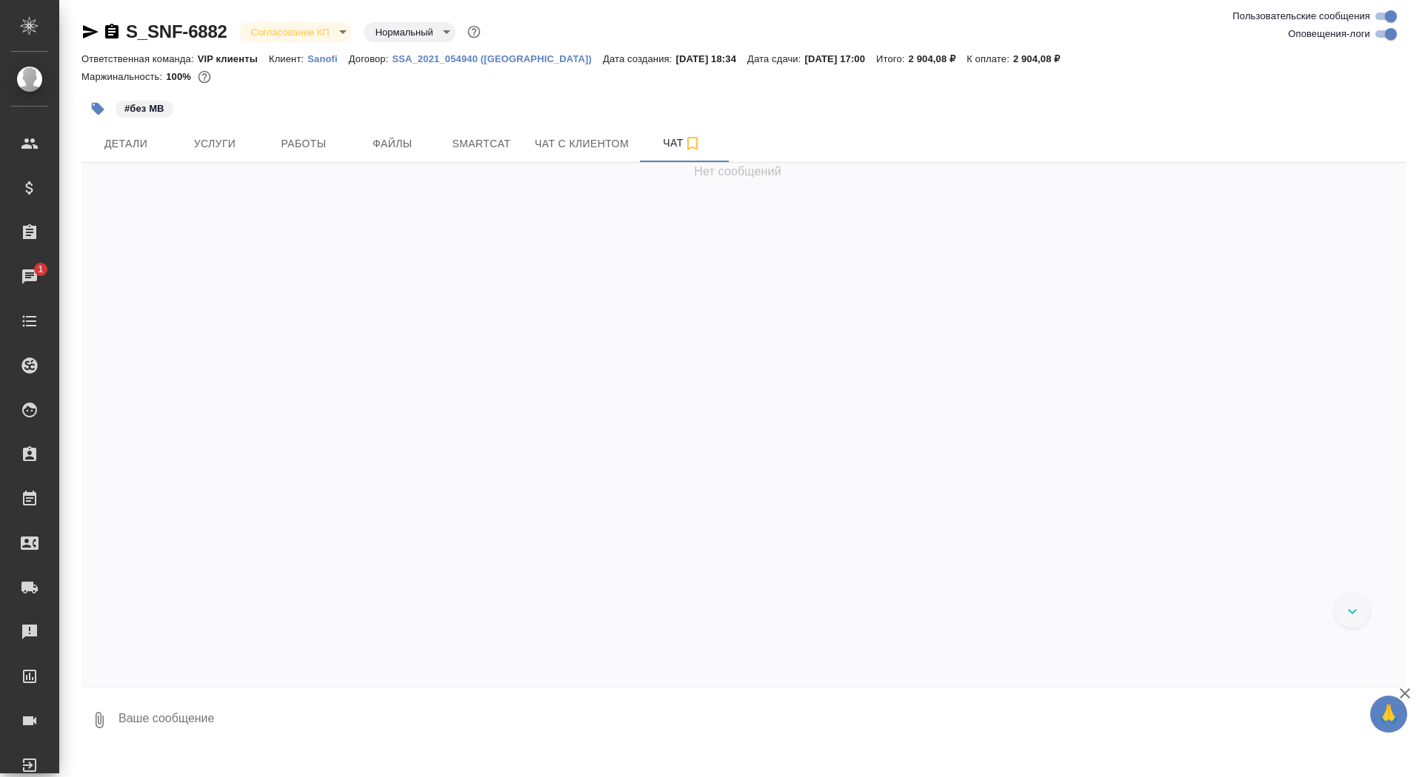
click at [255, 729] on textarea at bounding box center [761, 720] width 1288 height 50
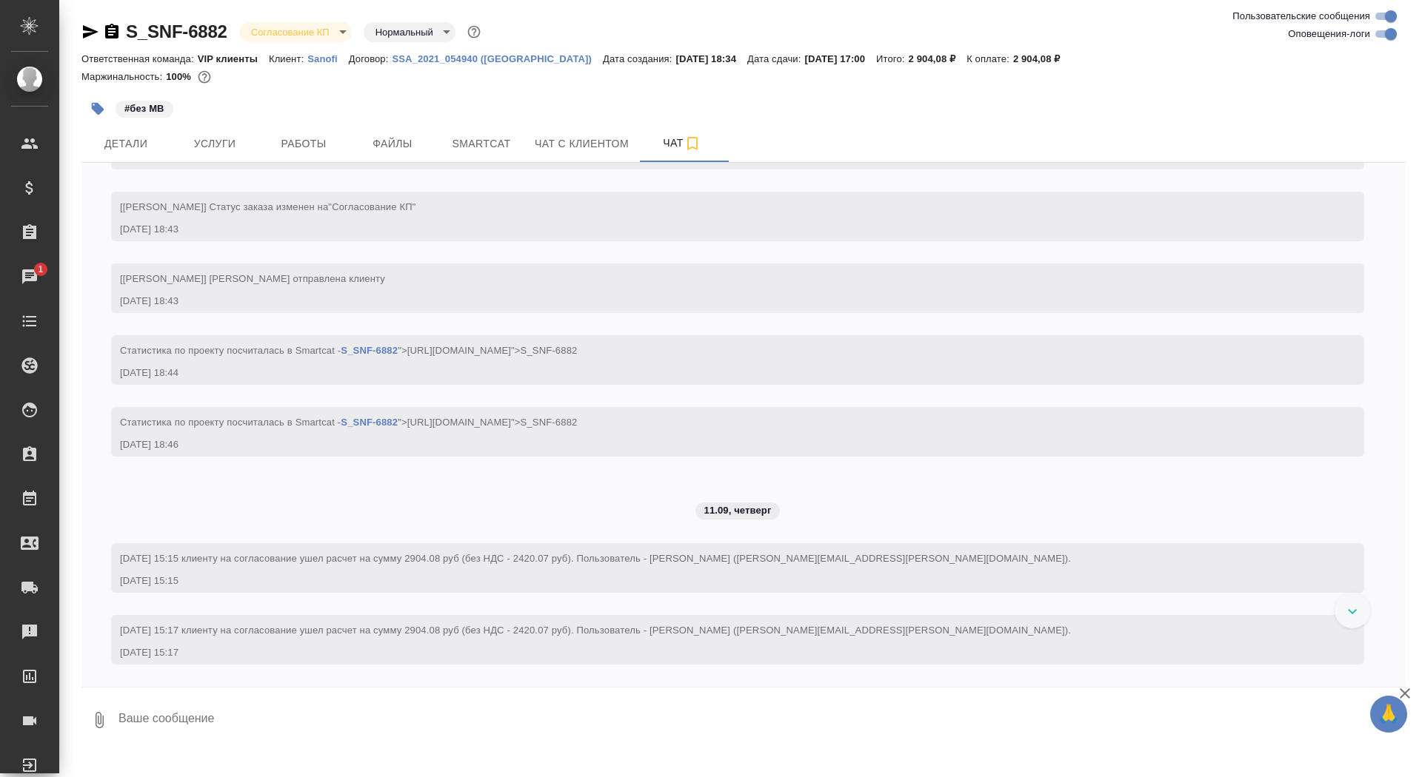
scroll to position [611, 0]
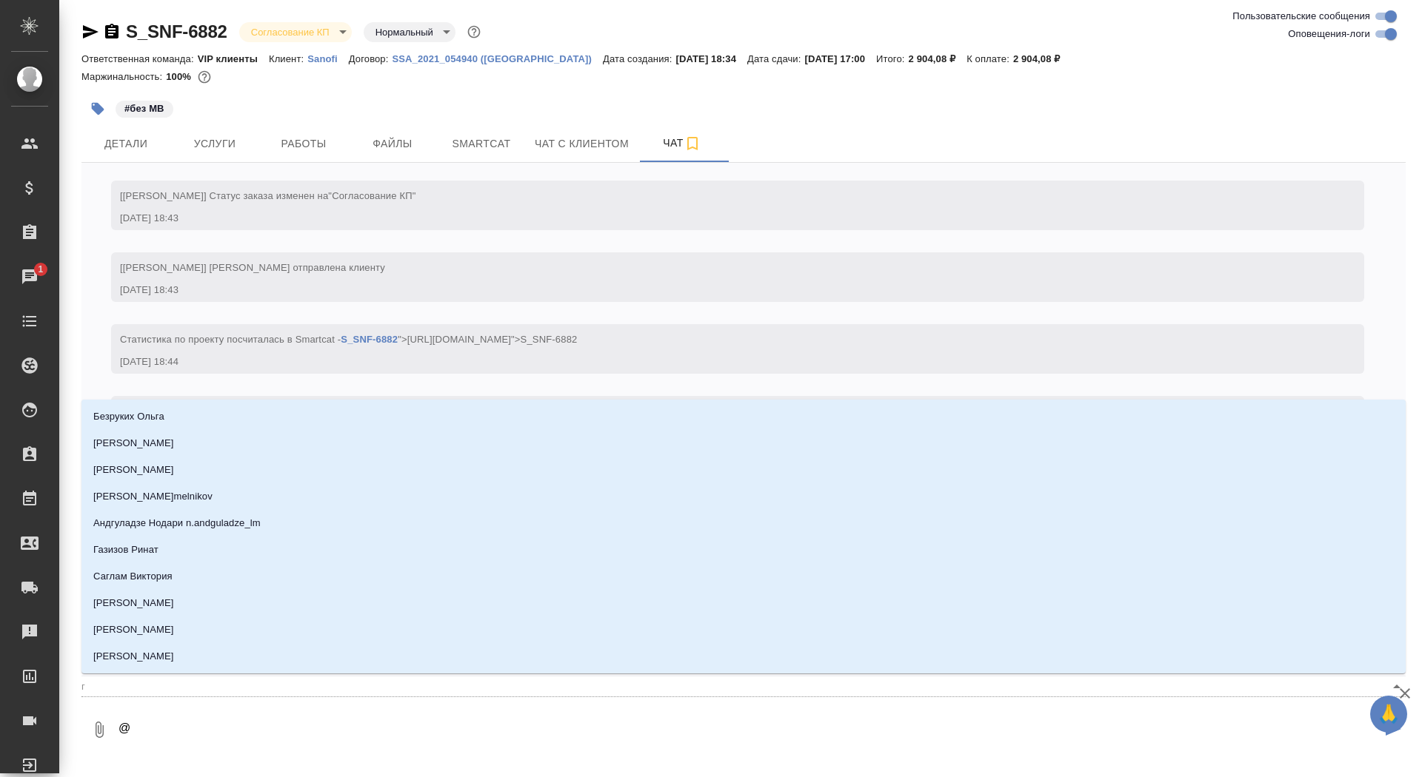
type textarea "@г"
type input "г"
type textarea "@го"
type input "го"
type textarea "@гор"
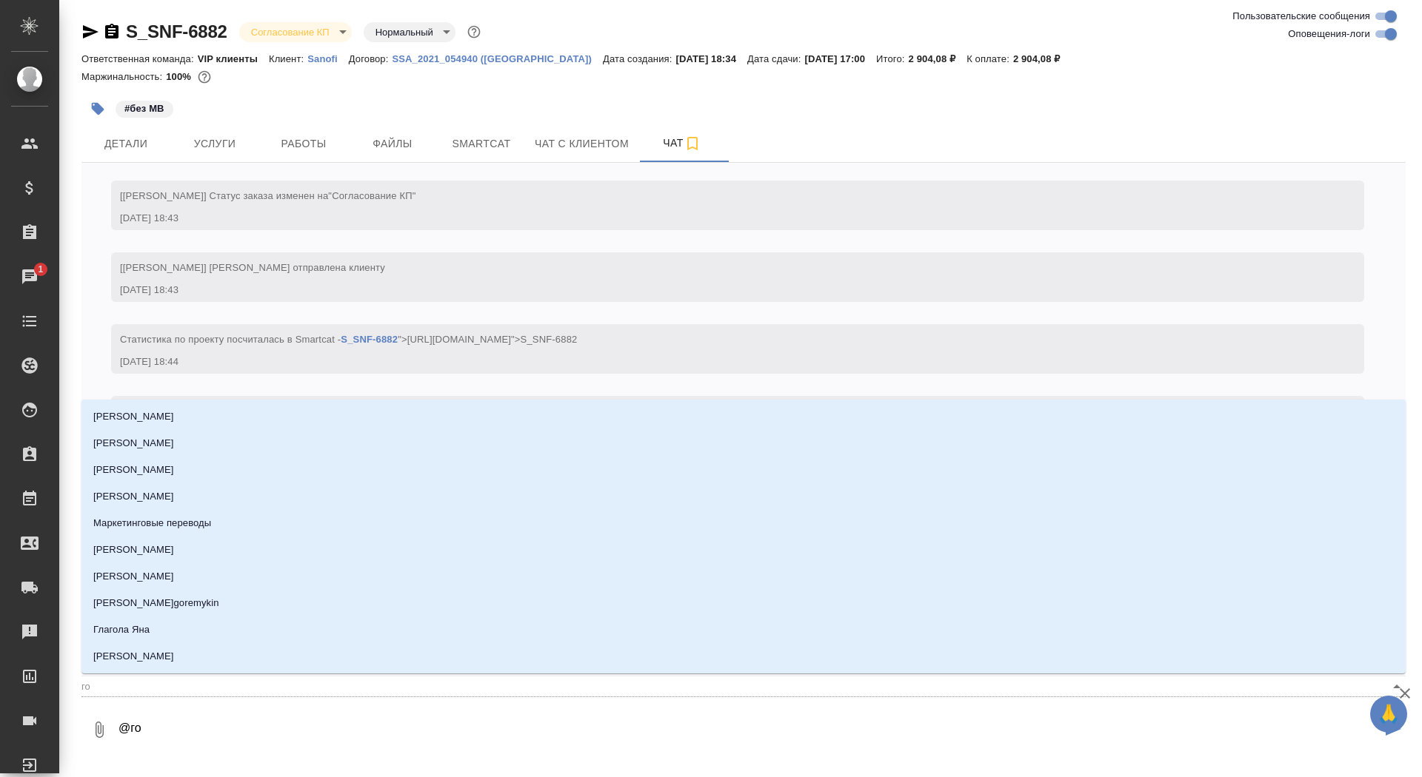
type input "гор"
type textarea "@горш"
type input "горш"
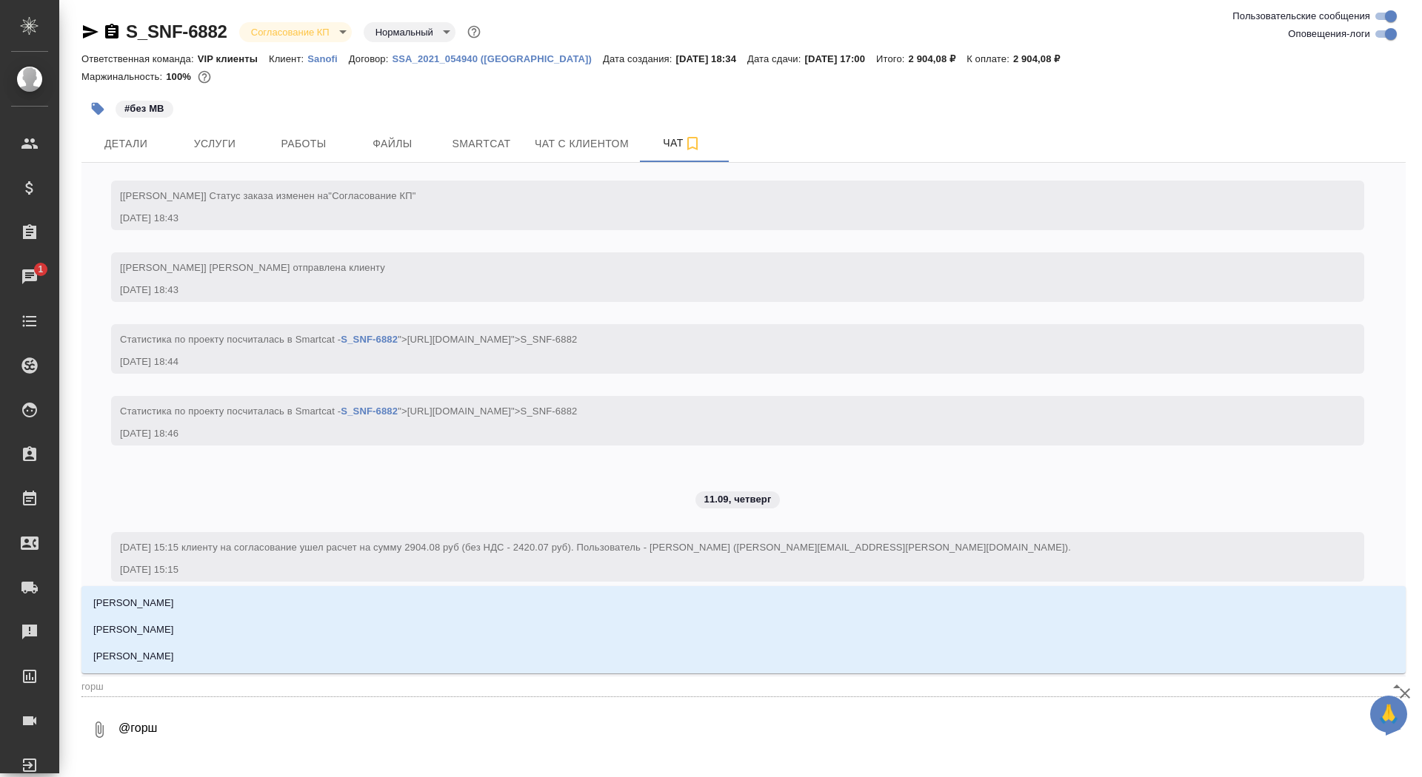
type textarea "@горшк"
type input "горшк"
type textarea "@горшко"
type input "горшко"
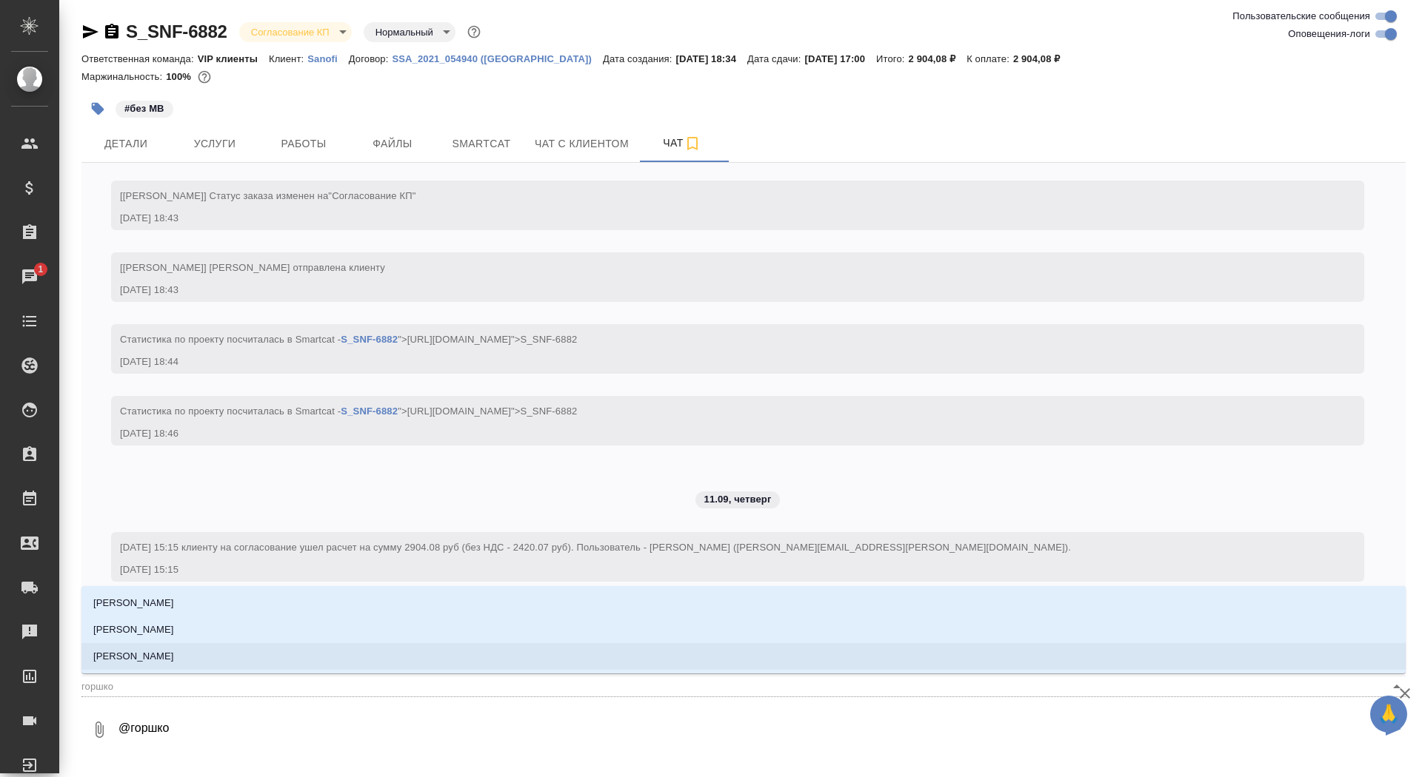
click at [291, 660] on li "[PERSON_NAME]" at bounding box center [743, 656] width 1324 height 27
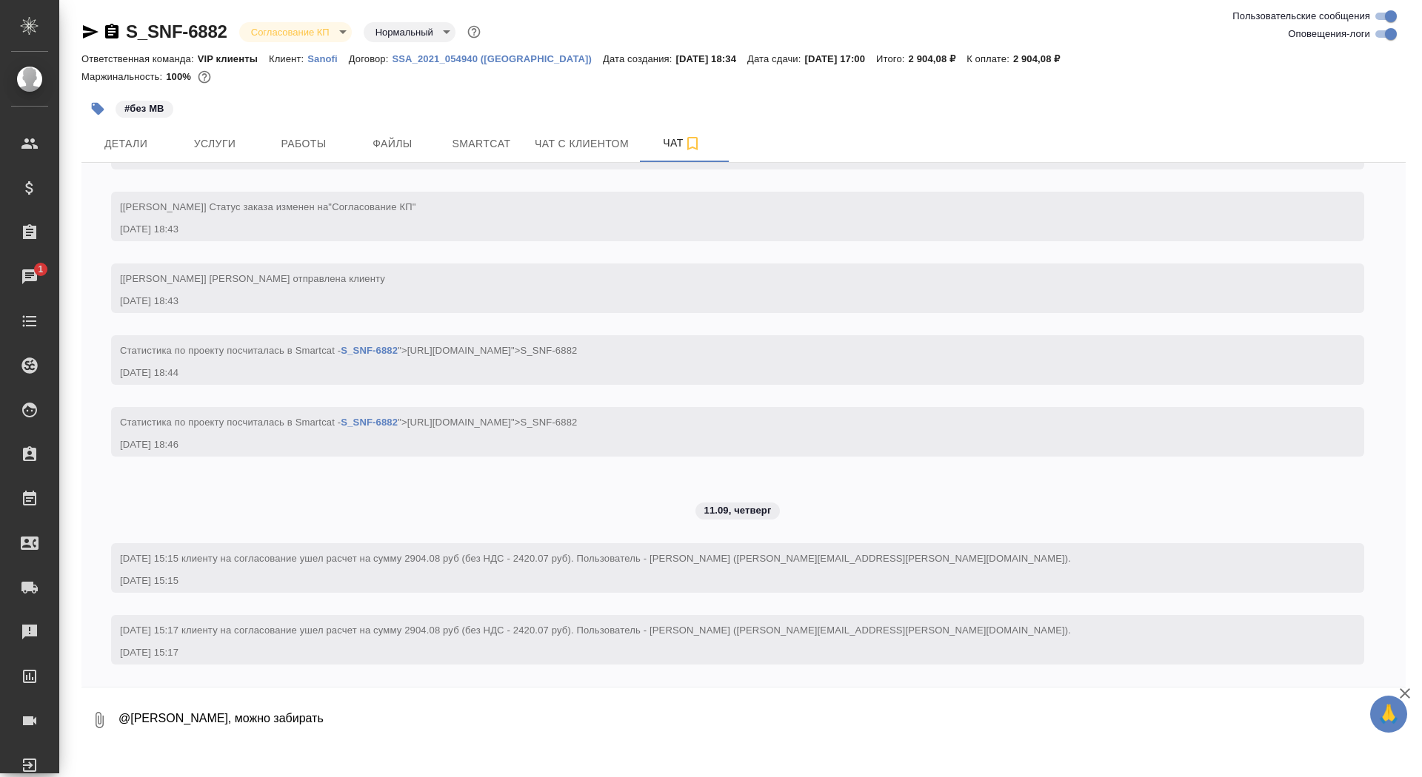
type textarea "@[PERSON_NAME], можно забирать"
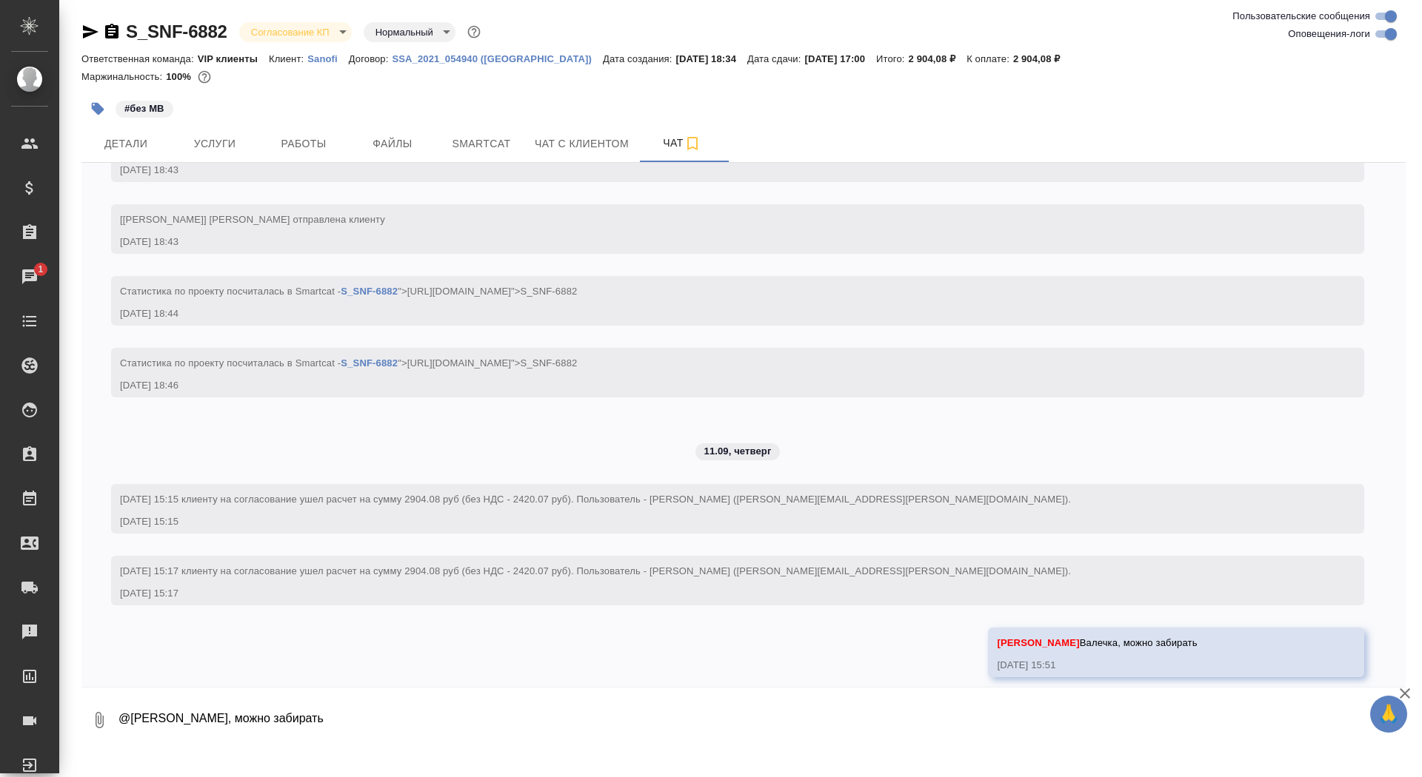
scroll to position [683, 0]
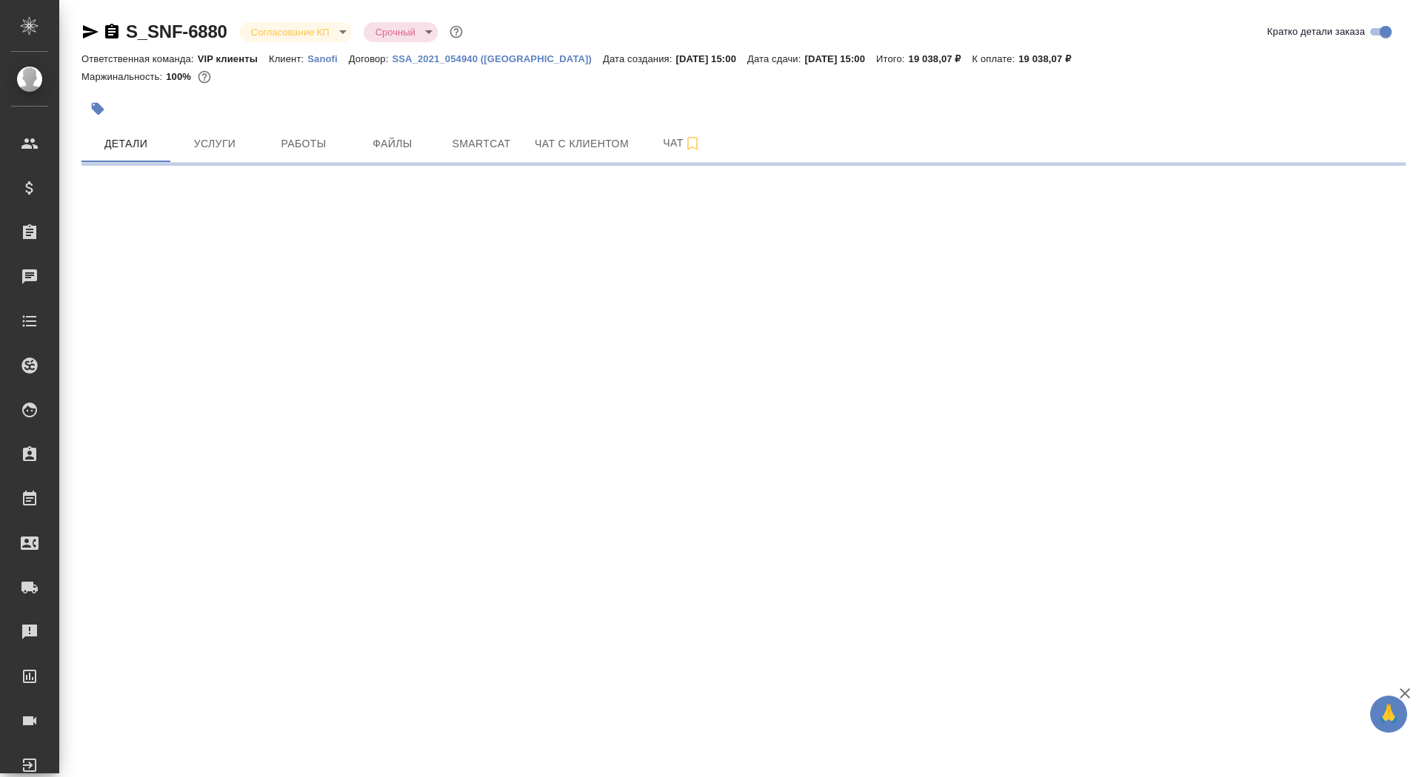
select select "RU"
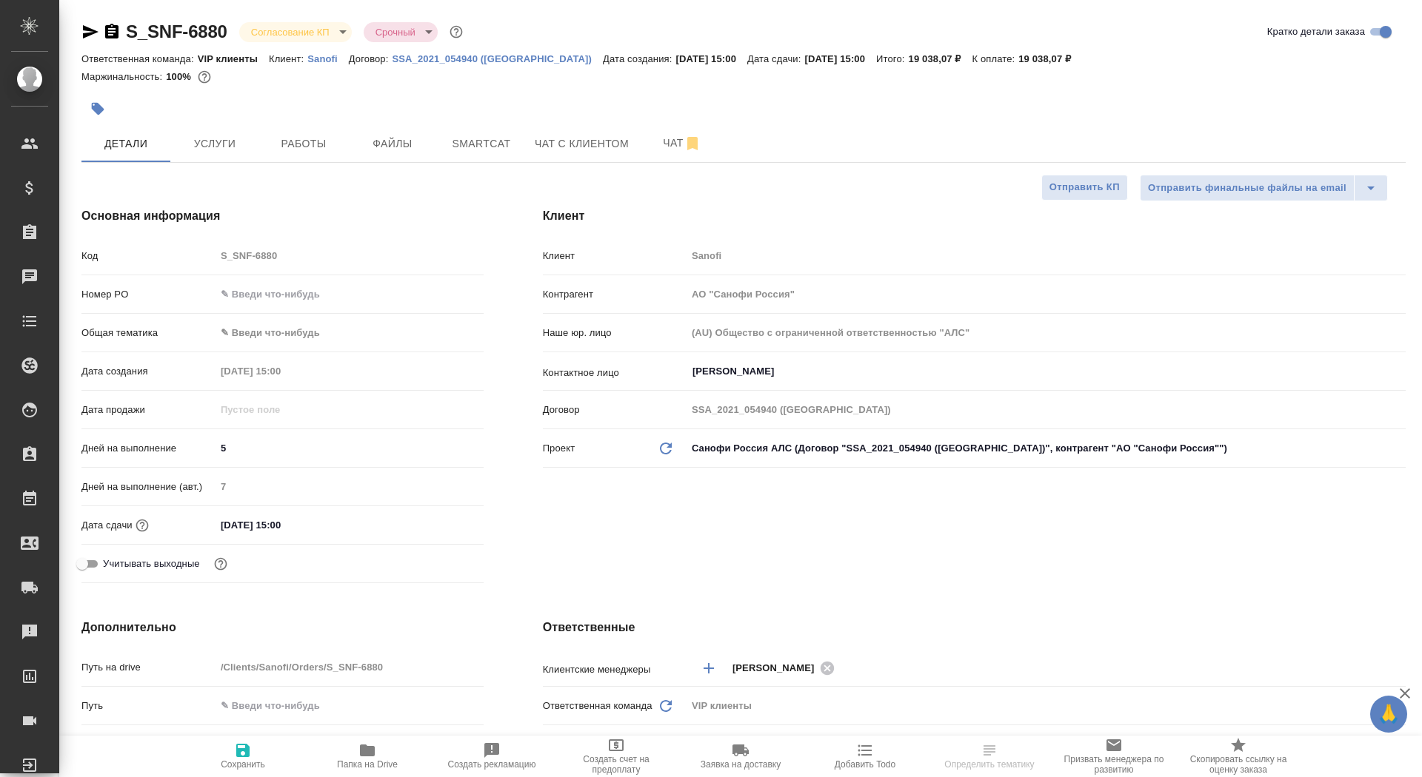
type textarea "x"
click at [666, 141] on span "Чат" at bounding box center [681, 143] width 71 height 19
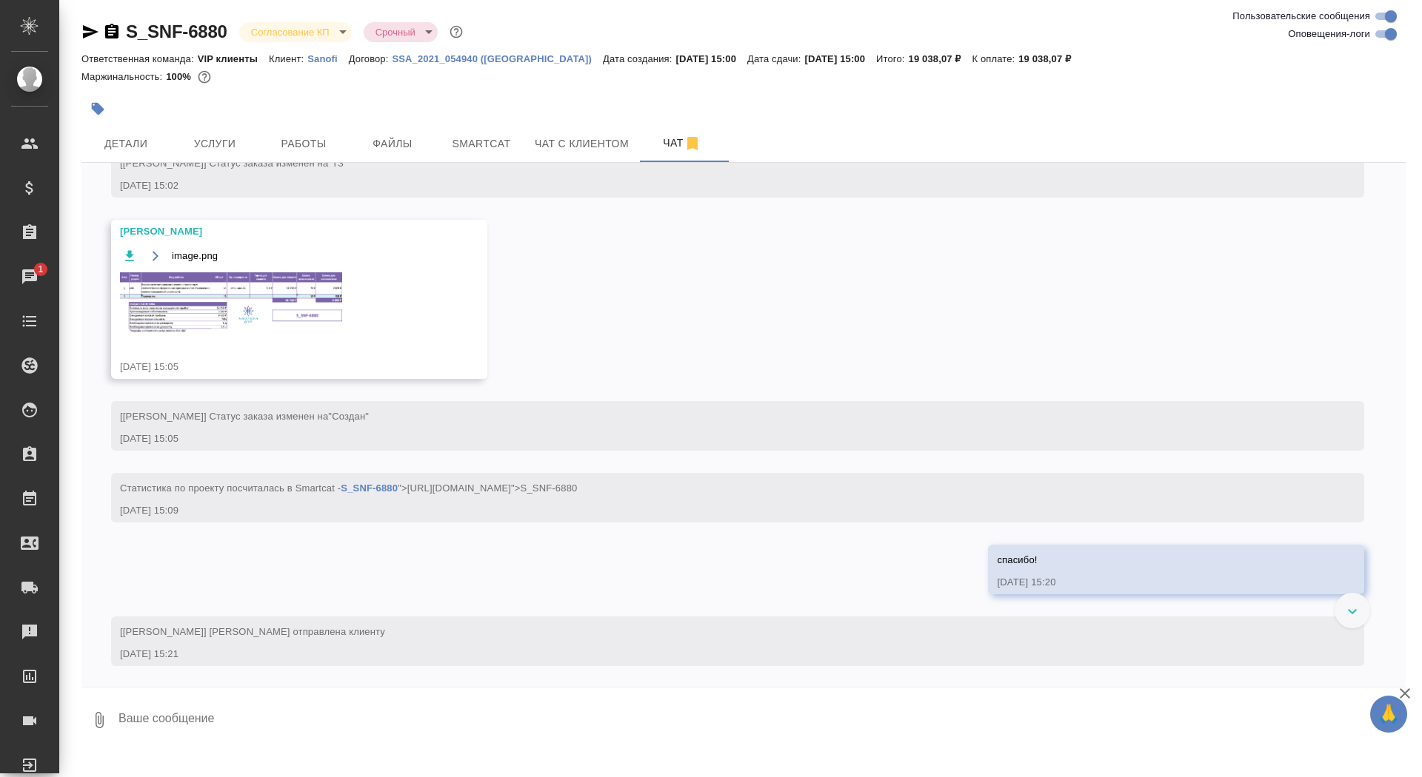
scroll to position [520, 0]
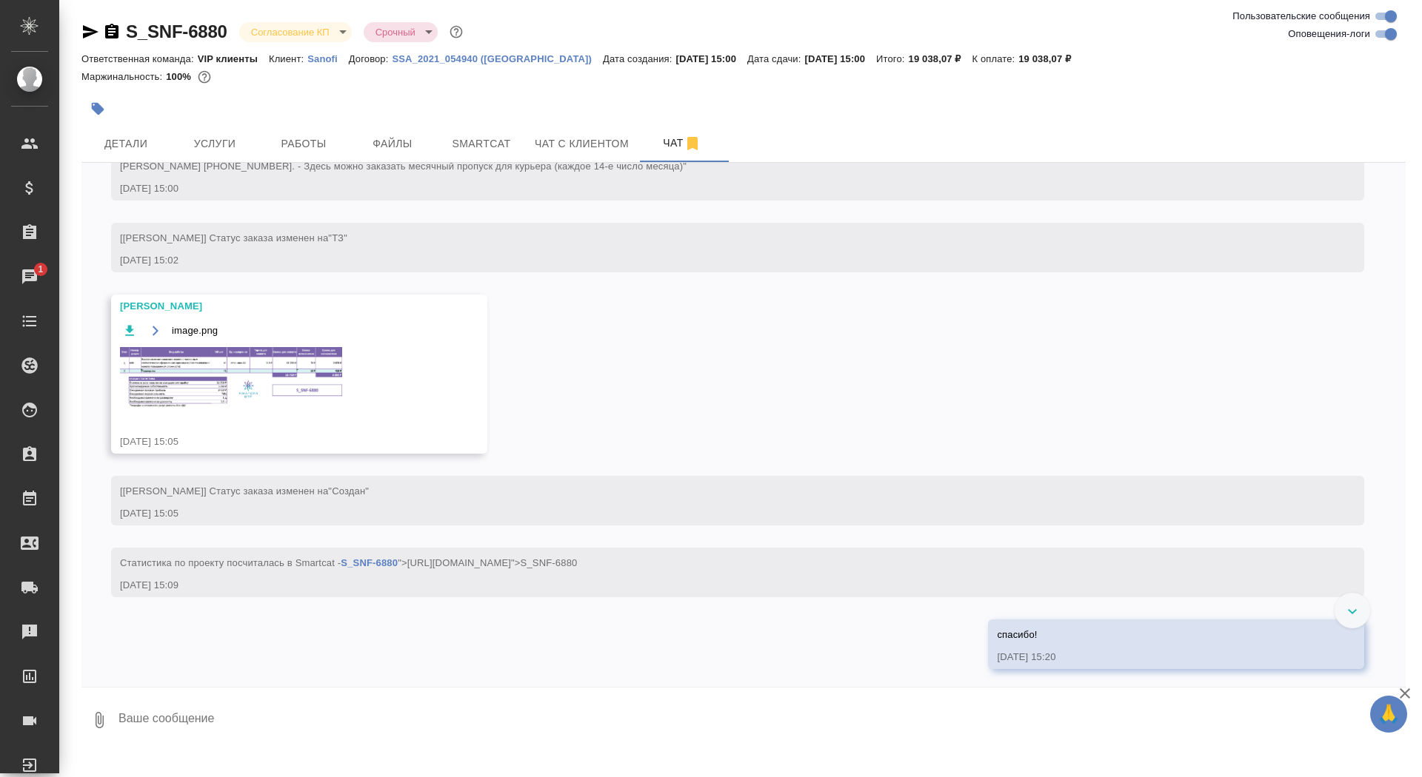
click at [292, 409] on img at bounding box center [231, 377] width 222 height 61
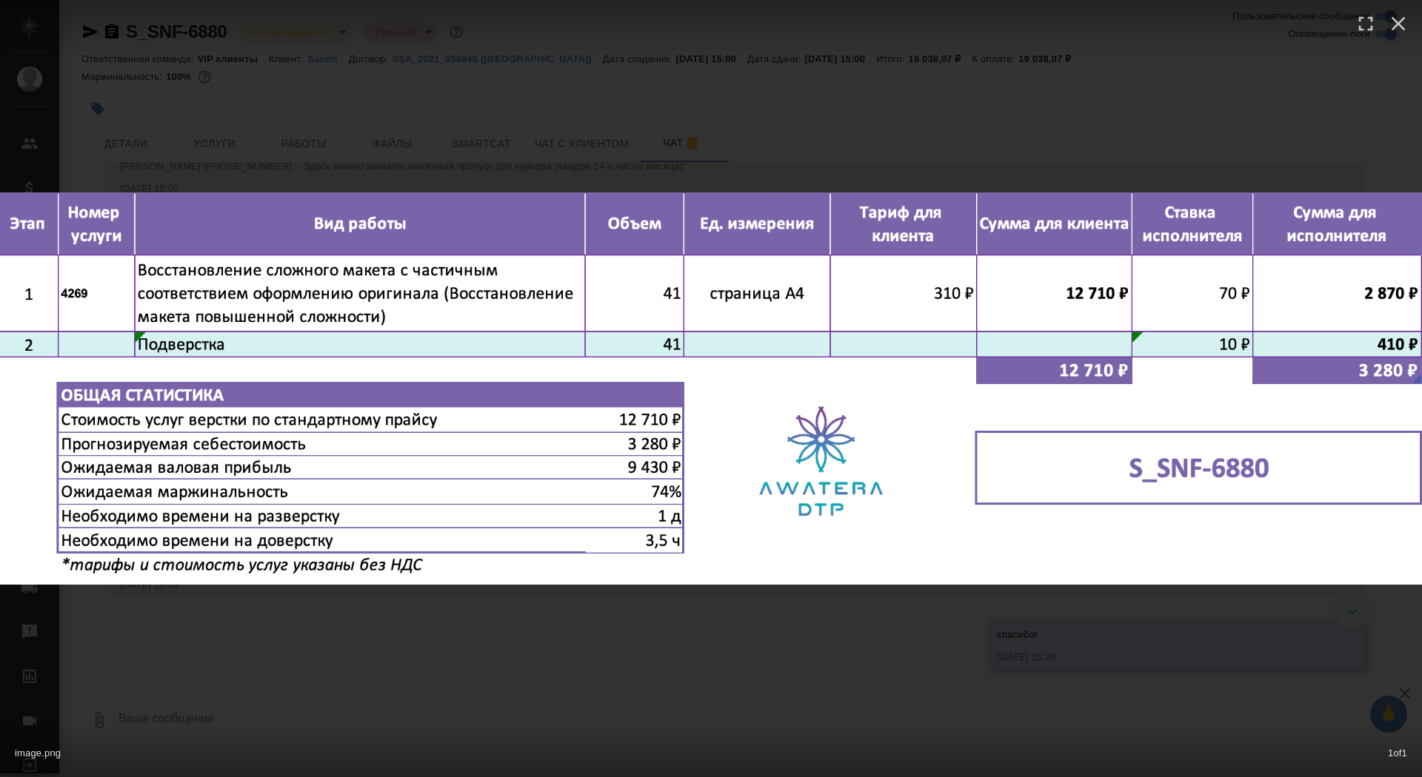
click at [289, 642] on div "image.png 1 of 1" at bounding box center [711, 388] width 1422 height 777
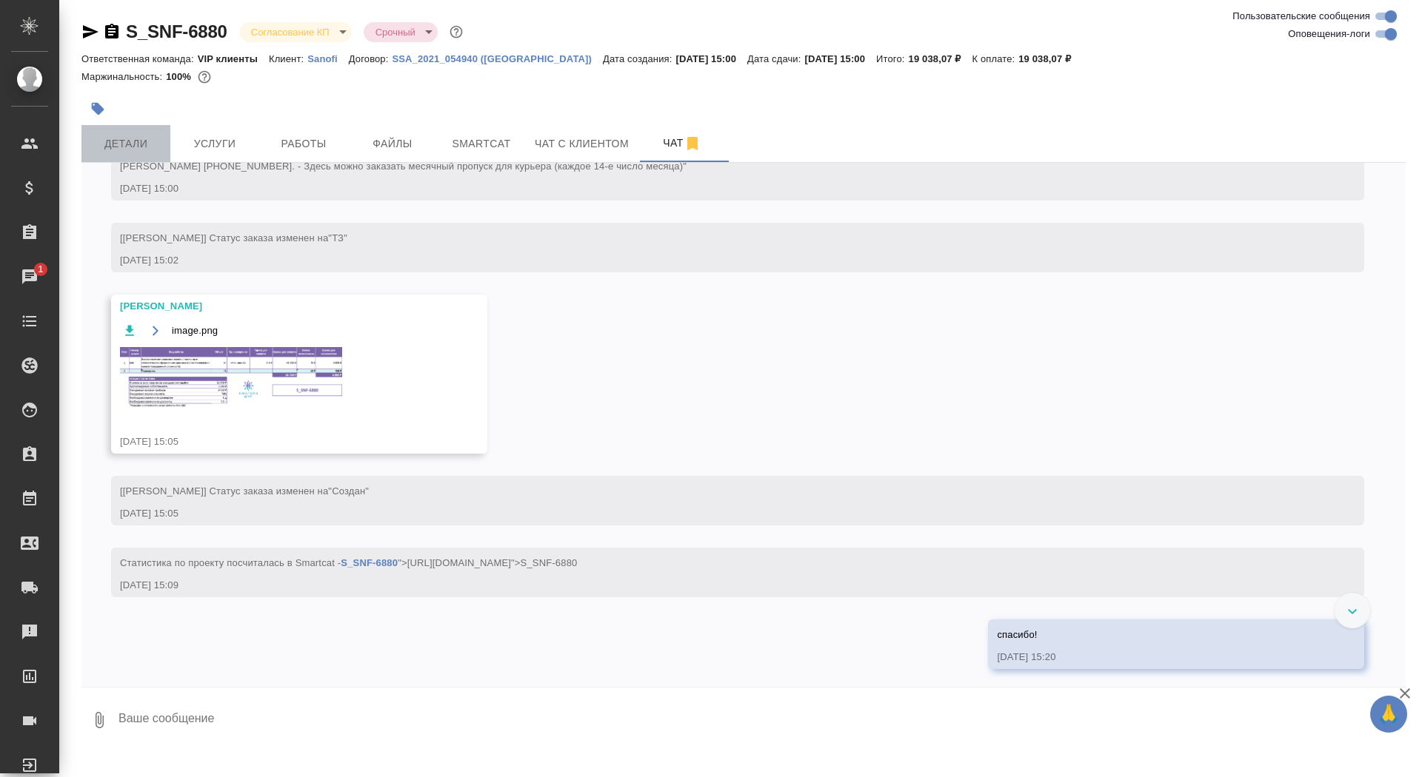
click at [147, 126] on button "Детали" at bounding box center [125, 143] width 89 height 37
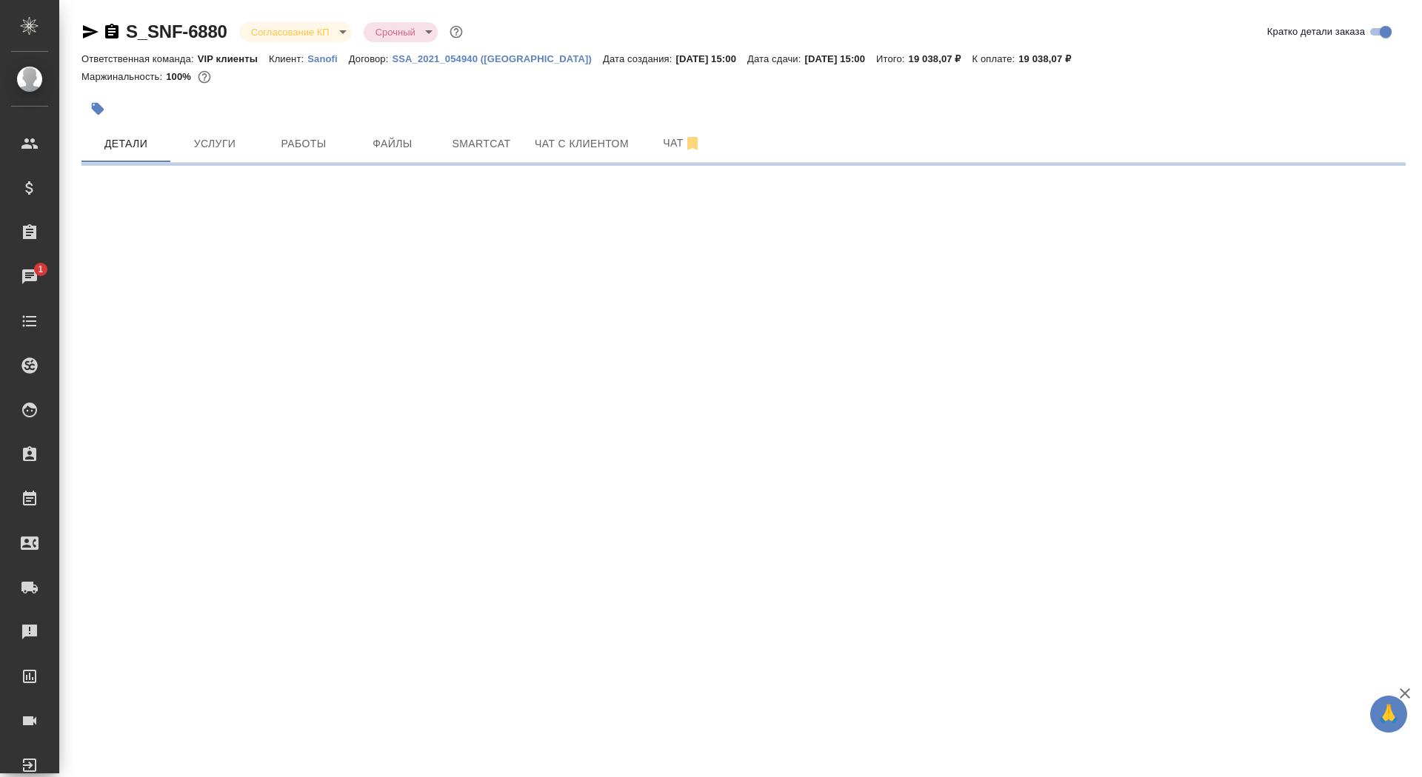
select select "RU"
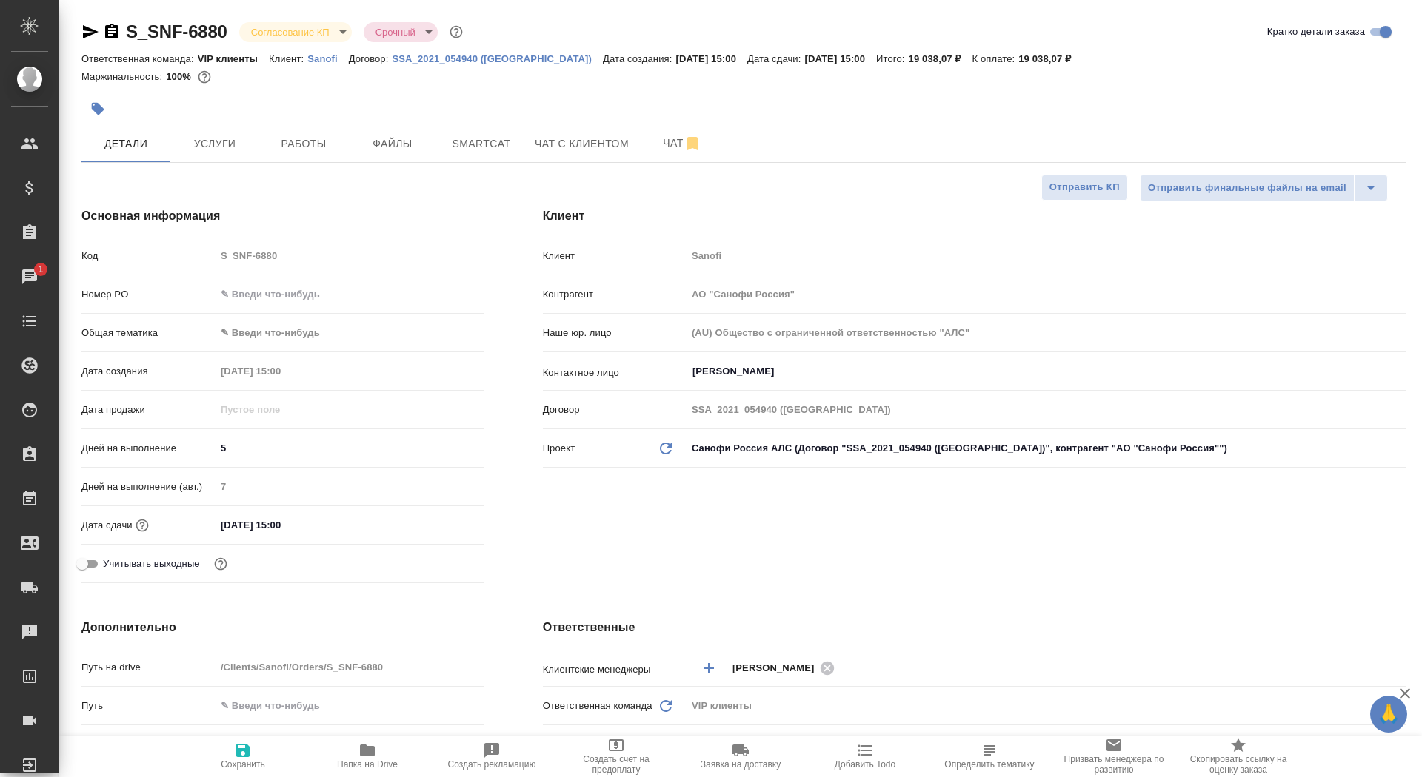
type textarea "x"
click at [255, 284] on input "text" at bounding box center [349, 294] width 268 height 21
paste input "E005851908"
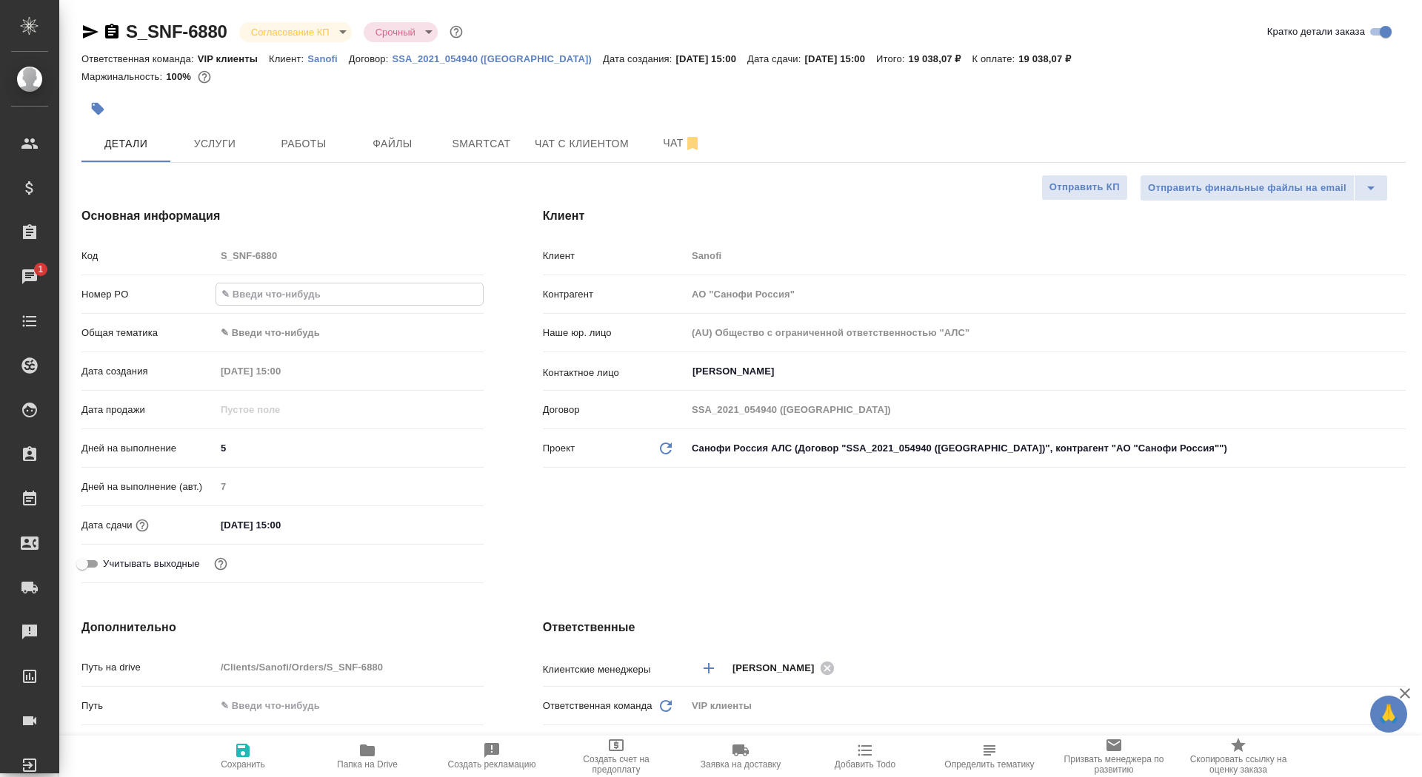
type input "E005851908"
type textarea "x"
type input "E005851908"
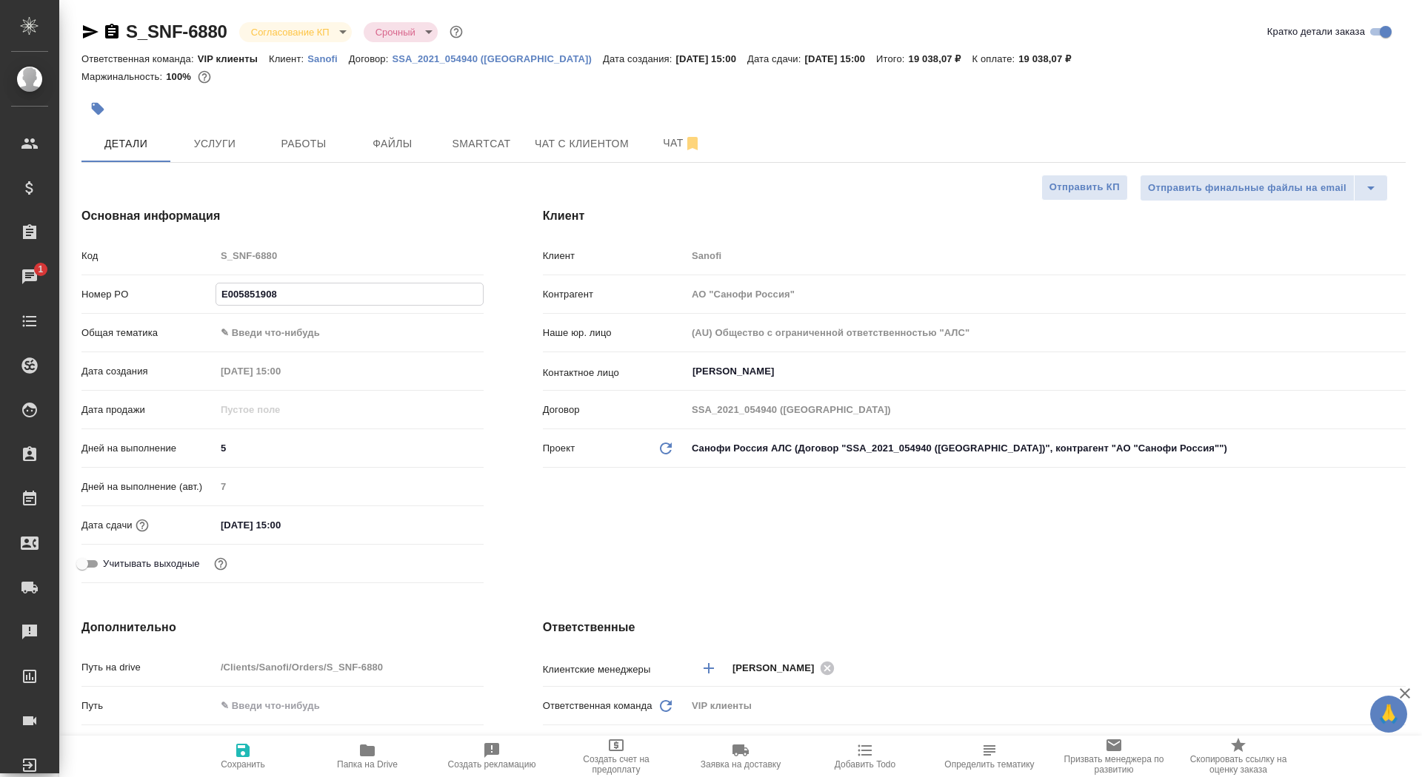
click at [243, 773] on button "Сохранить" at bounding box center [243, 756] width 124 height 41
type textarea "x"
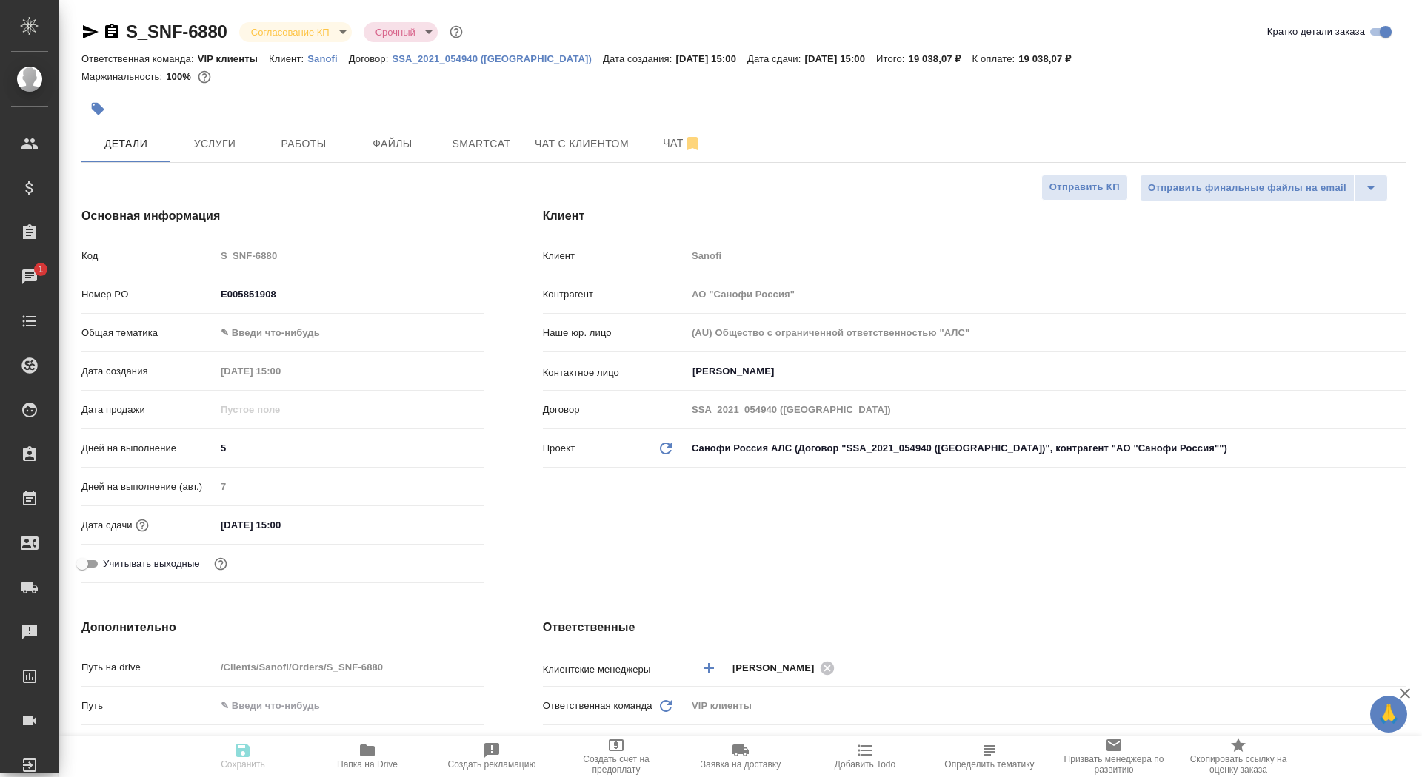
type textarea "x"
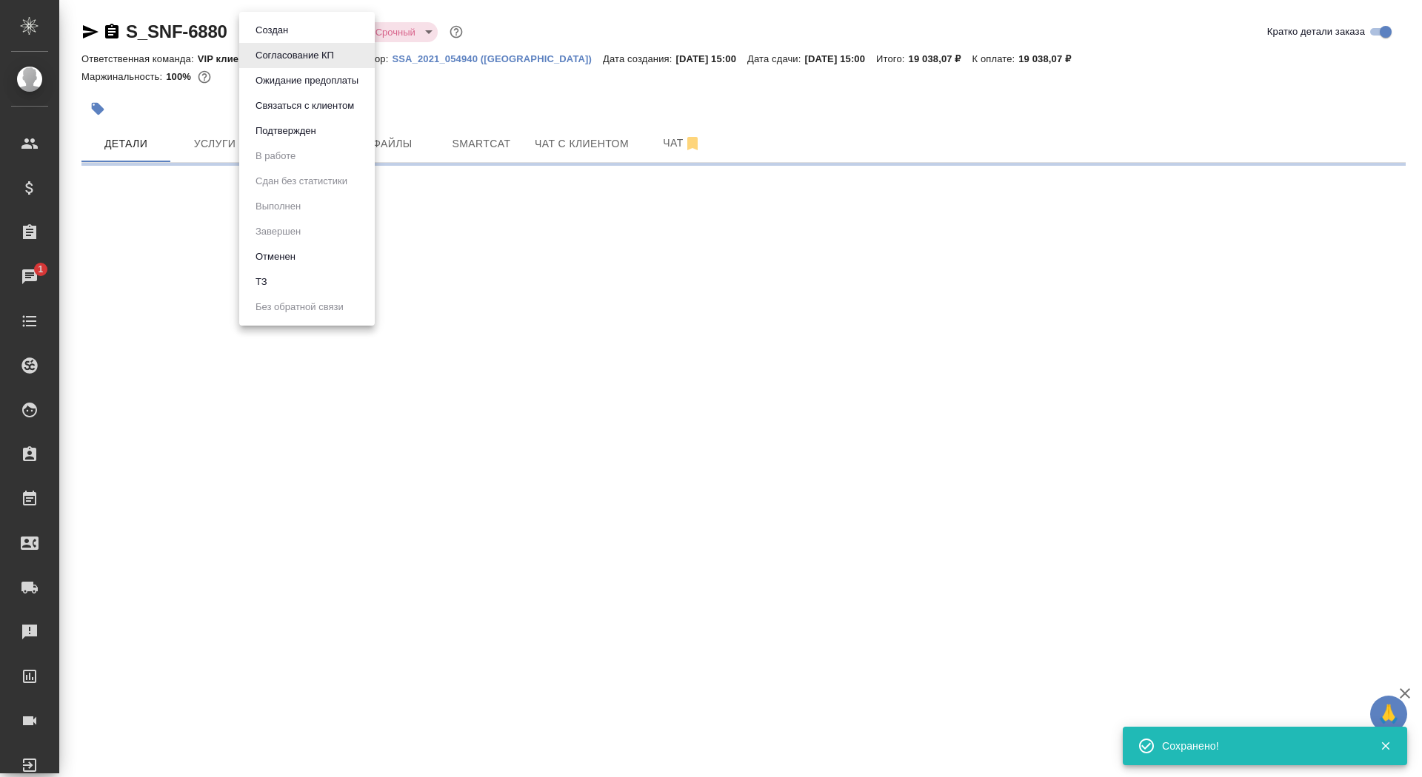
click at [299, 28] on body "🙏 .cls-1 fill:#fff; AWATERA Saydasheva Dilyara Клиенты Спецификации Заказы 1 Ча…" at bounding box center [711, 388] width 1422 height 777
select select "RU"
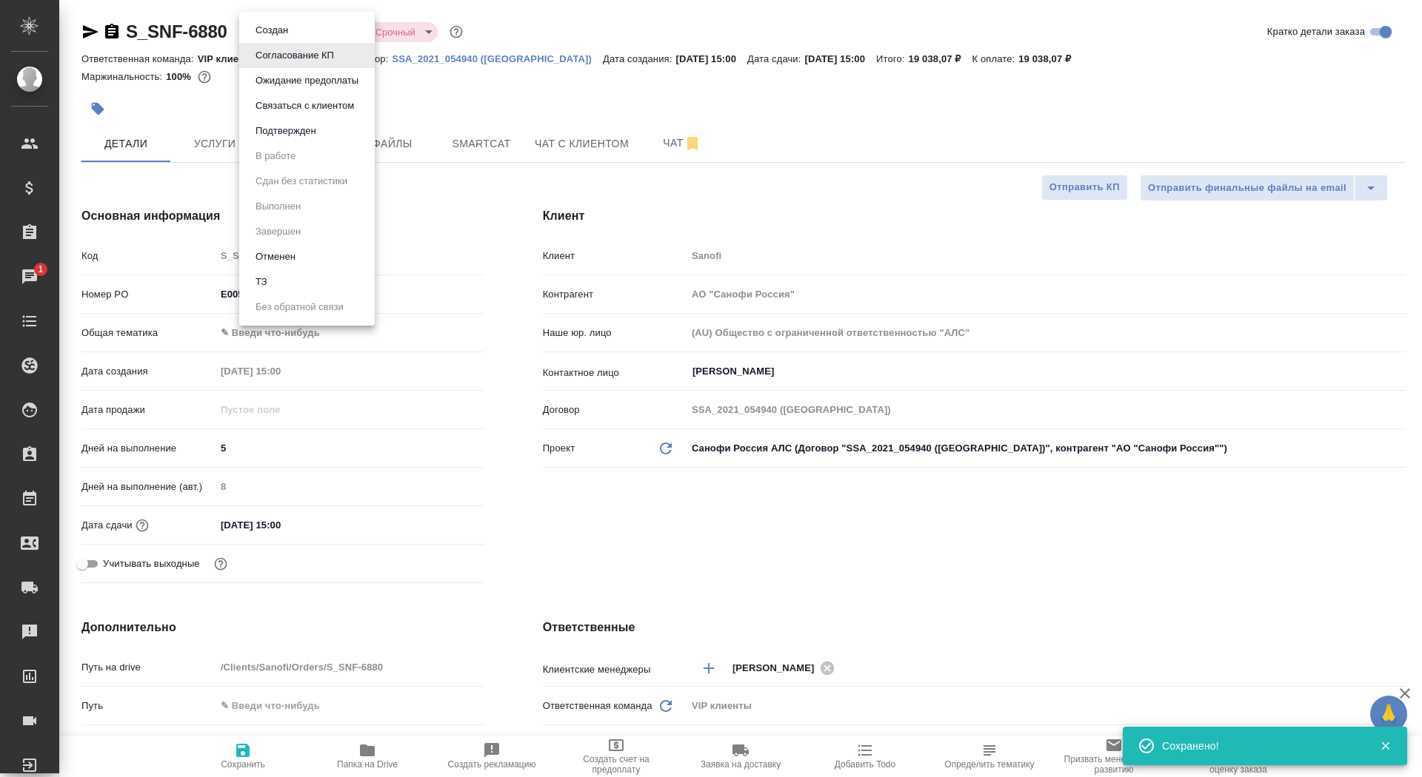
type textarea "x"
click at [315, 133] on button "Подтвержден" at bounding box center [286, 131] width 70 height 16
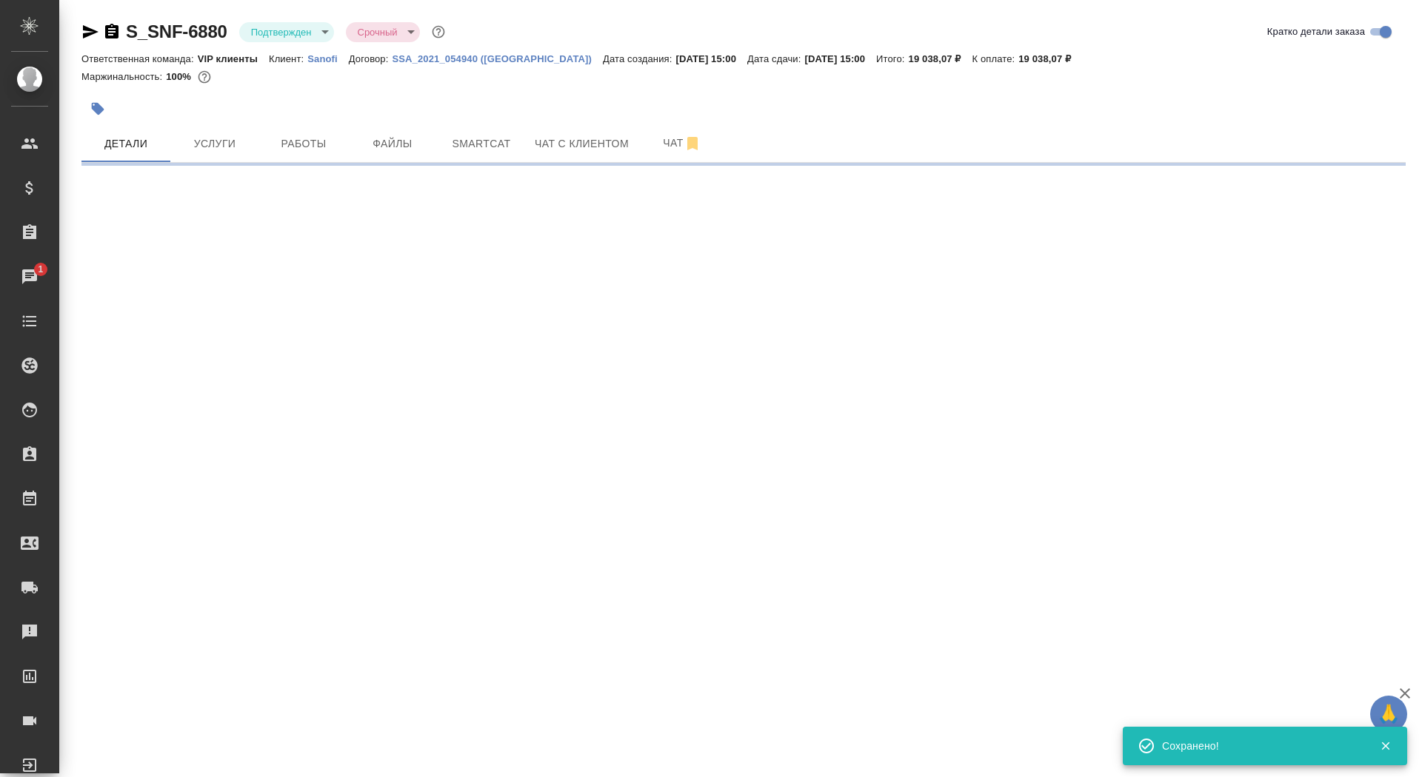
click at [303, 41] on body "🙏 .cls-1 fill:#fff; AWATERA Saydasheva Dilyara Клиенты Спецификации Заказы 1 Ча…" at bounding box center [711, 388] width 1422 height 777
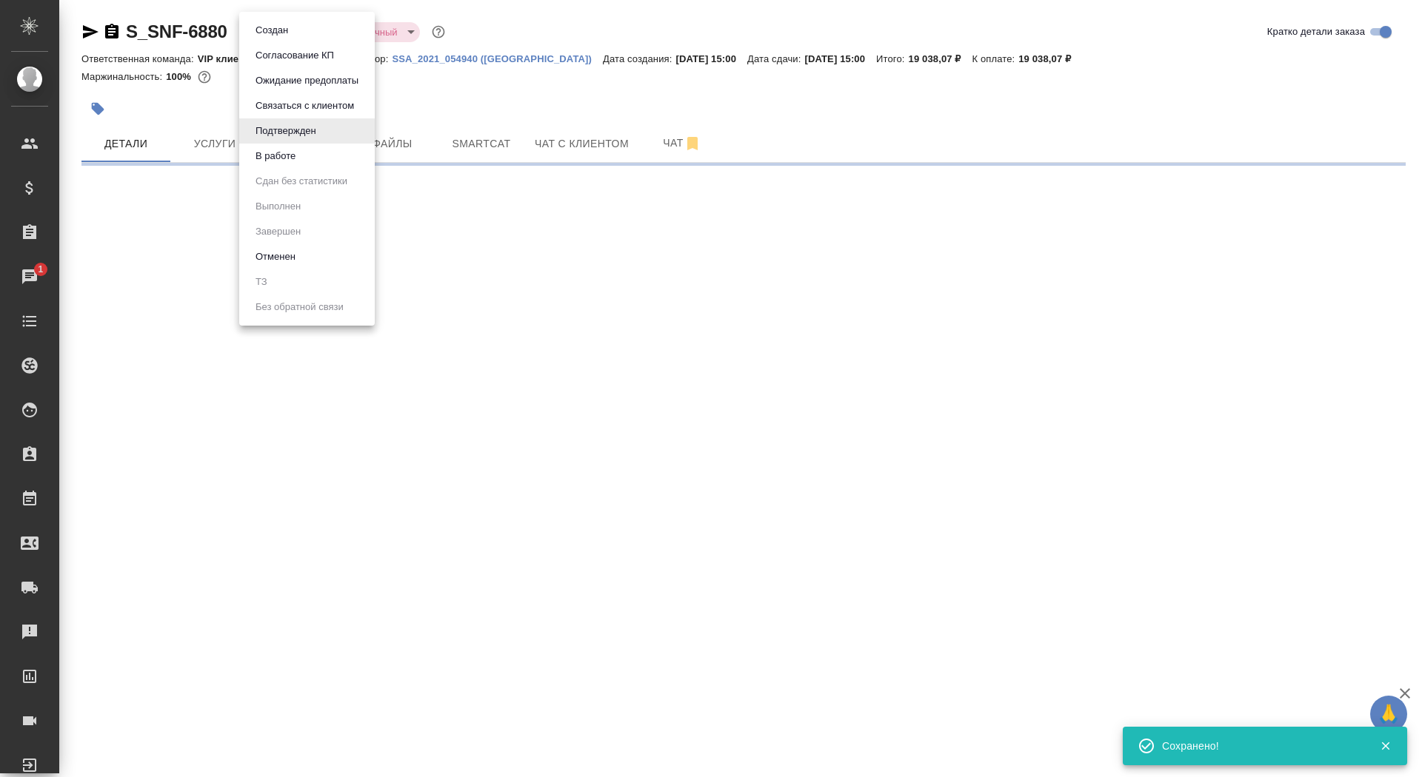
select select "RU"
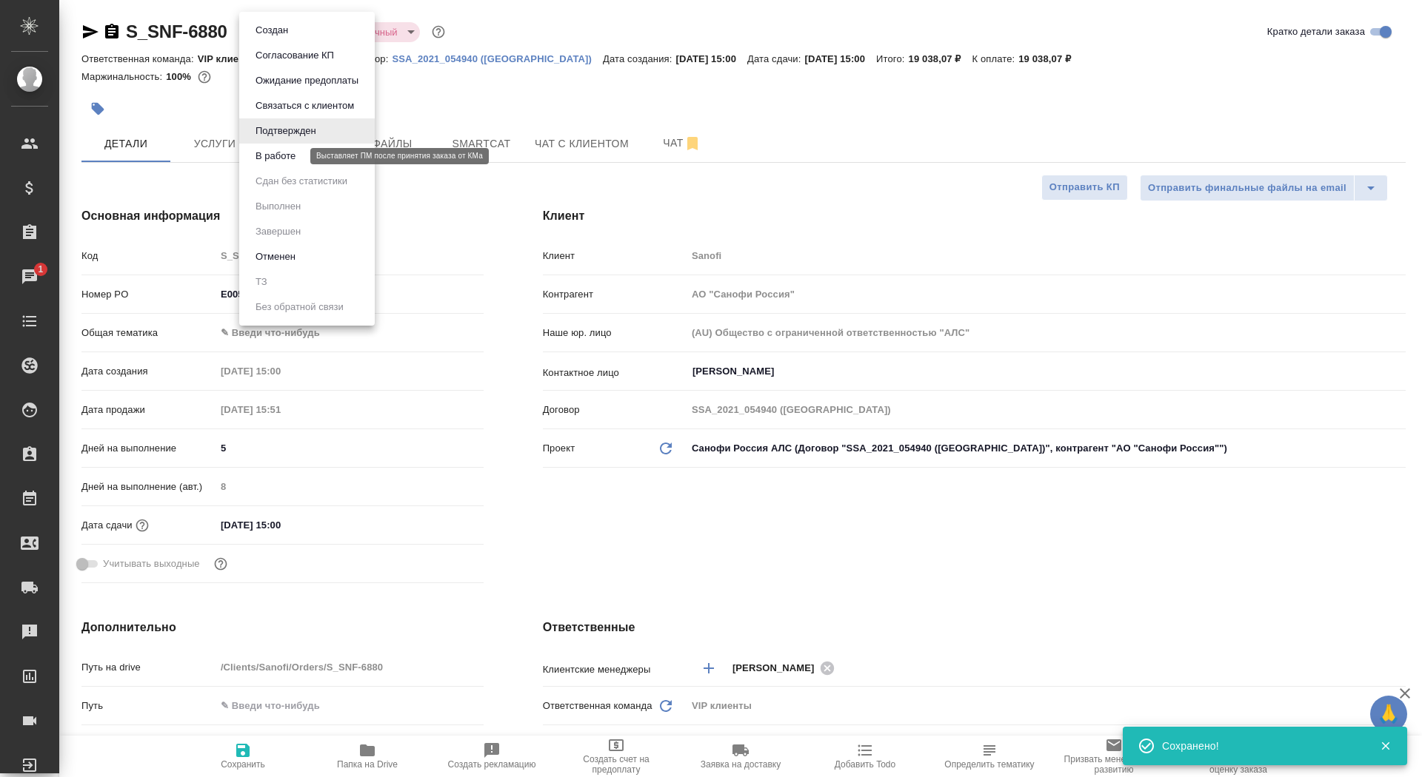
type textarea "x"
click at [292, 161] on button "В работе" at bounding box center [275, 156] width 49 height 16
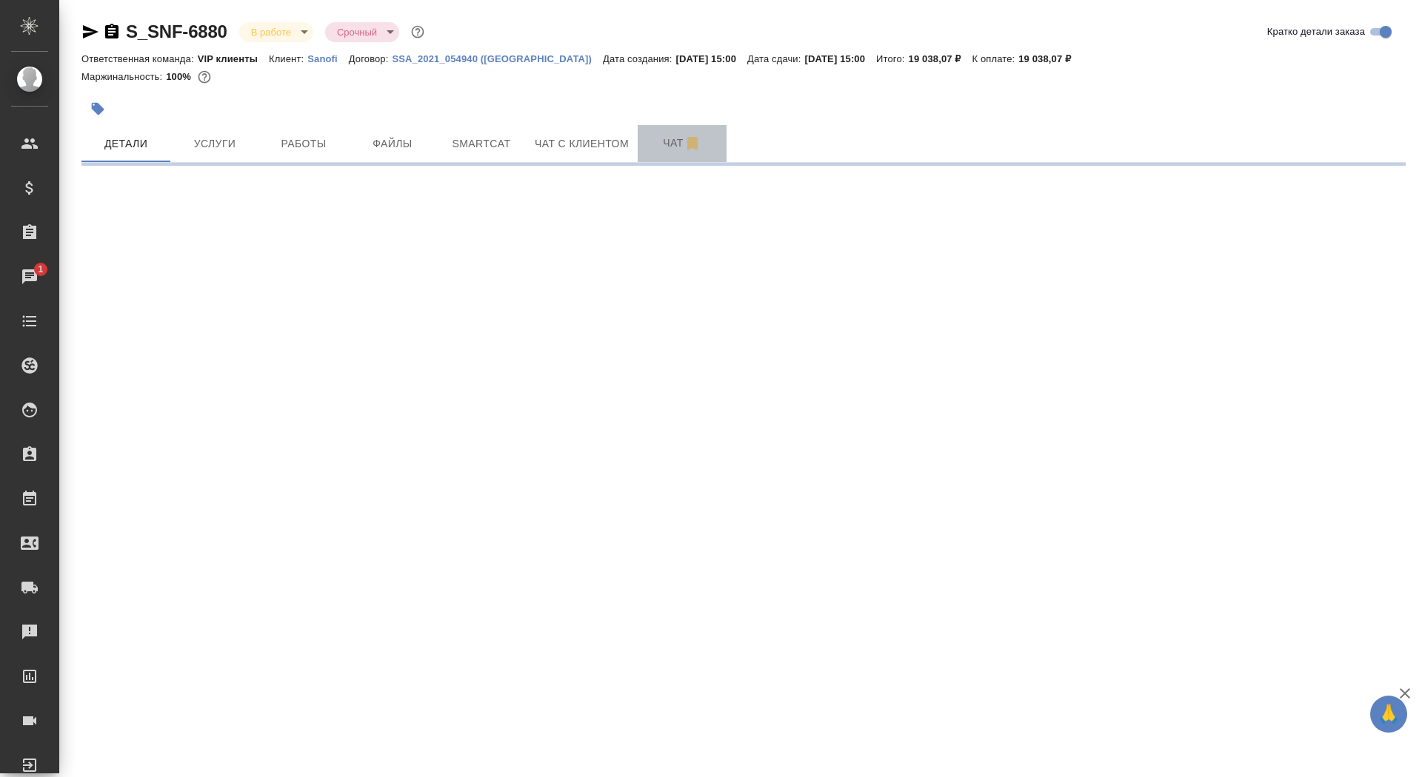
click at [654, 145] on span "Чат" at bounding box center [681, 143] width 71 height 19
select select "RU"
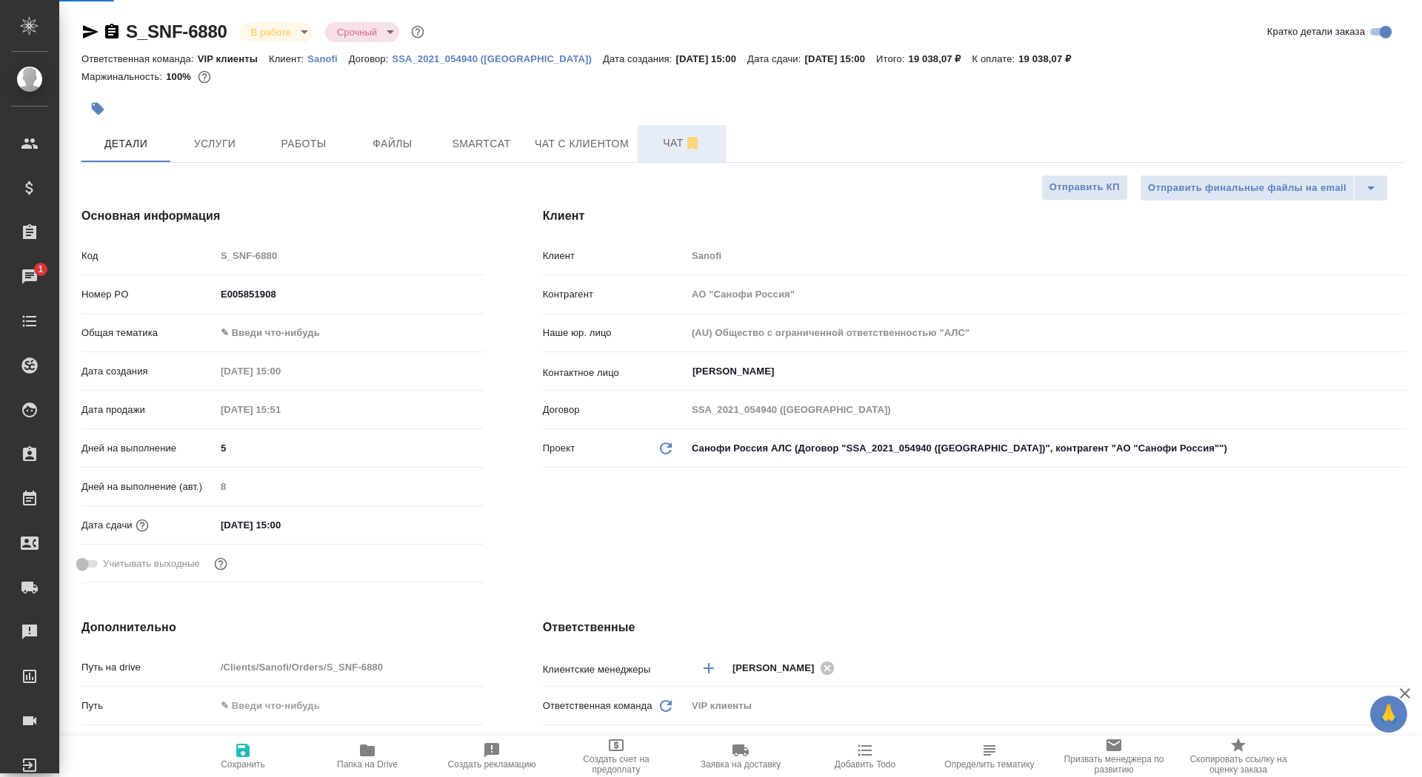
type textarea "x"
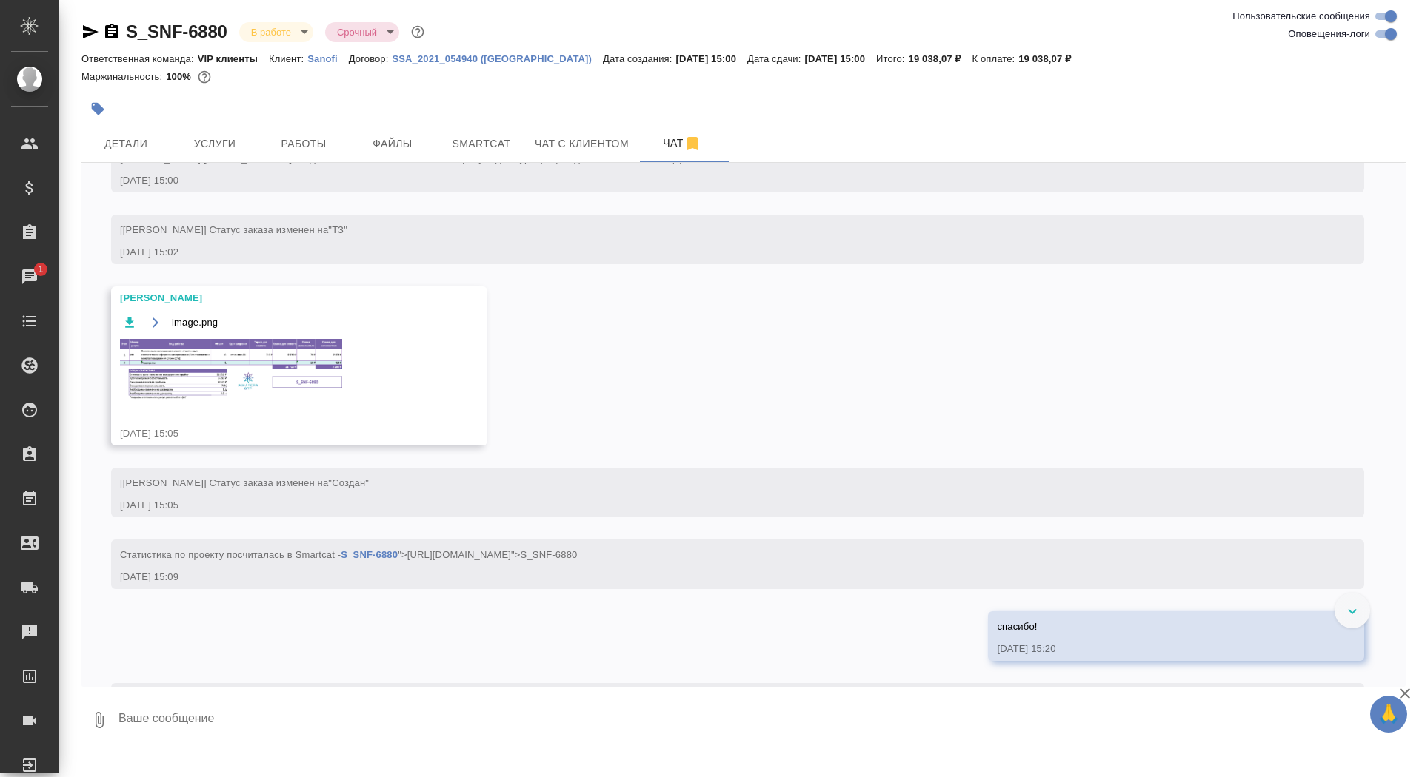
scroll to position [448, 0]
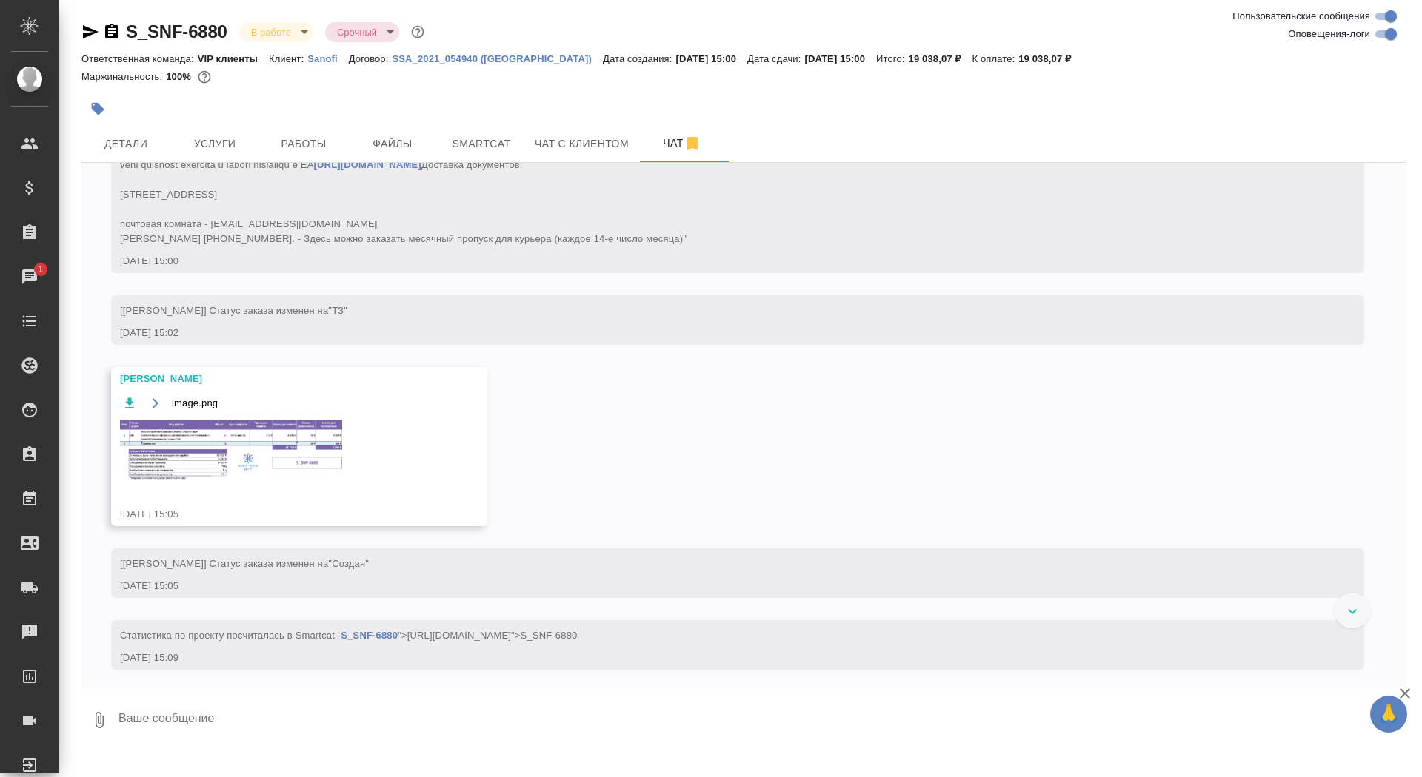
click at [292, 481] on img at bounding box center [231, 450] width 222 height 61
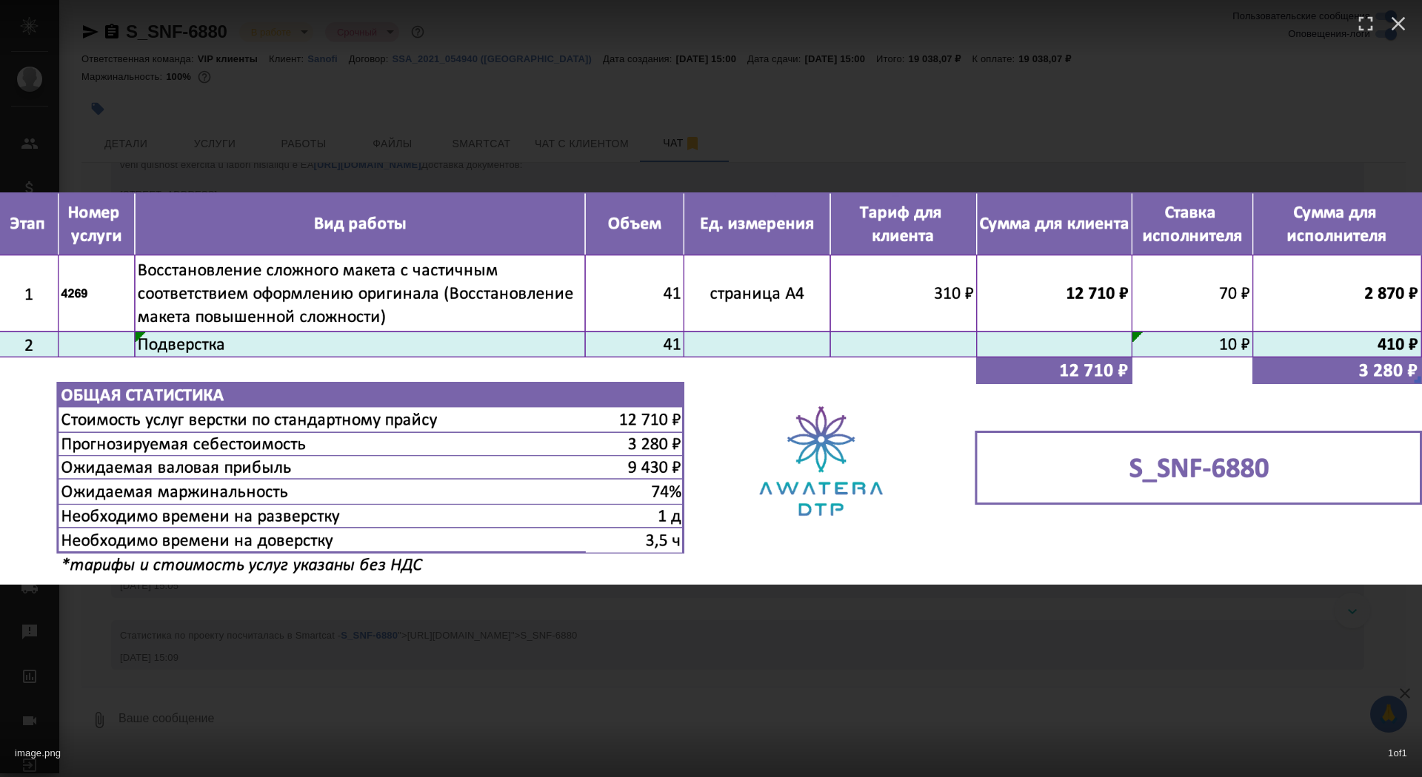
click at [359, 659] on div "image.png 1 of 1" at bounding box center [711, 388] width 1422 height 777
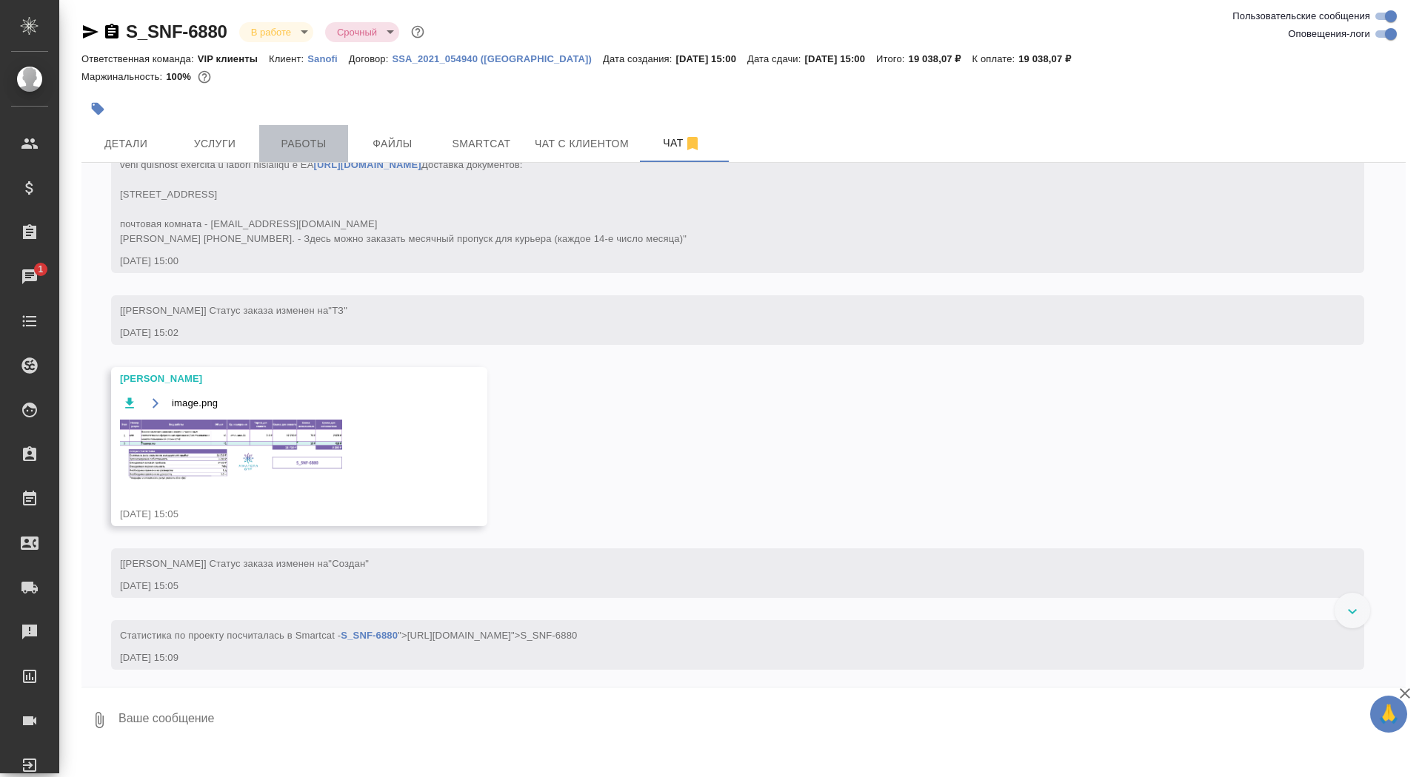
click at [292, 129] on button "Работы" at bounding box center [303, 143] width 89 height 37
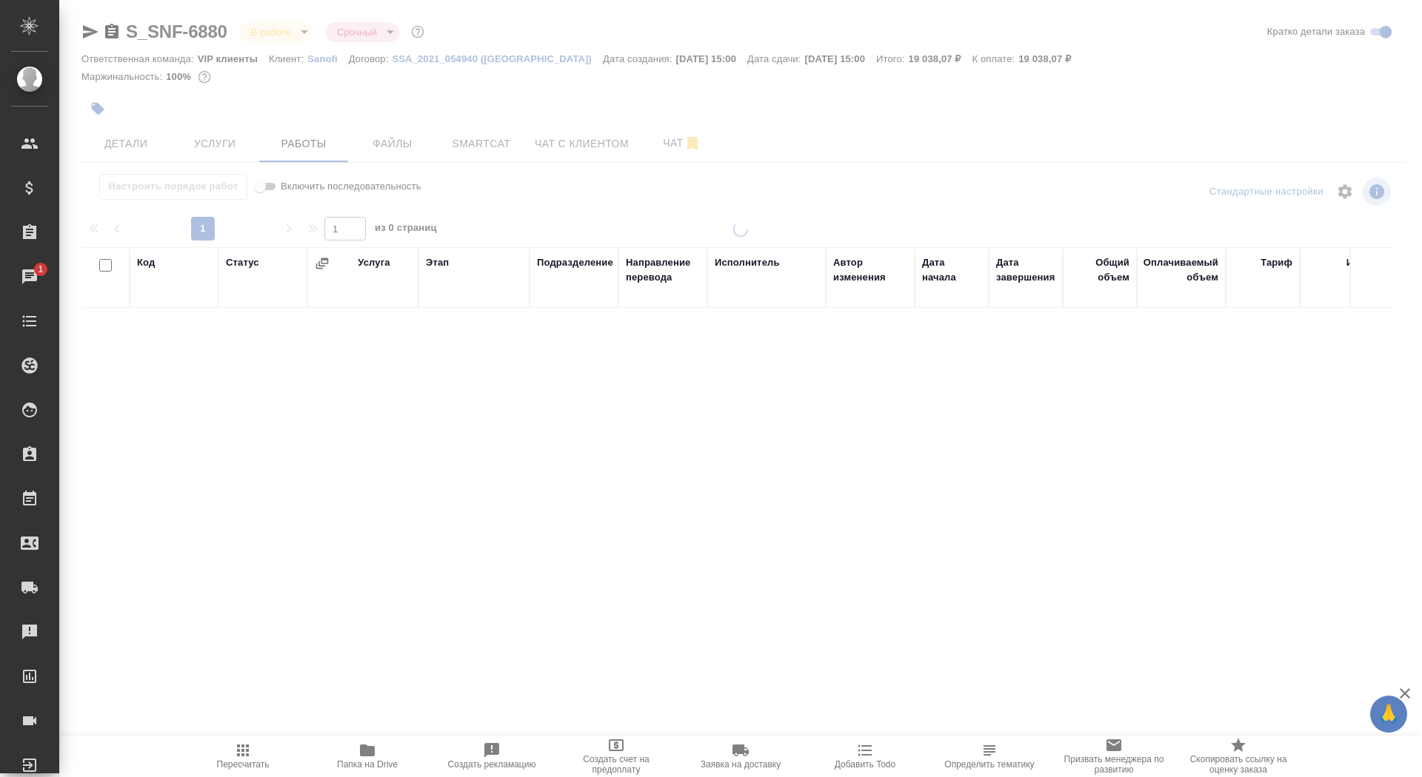
click at [277, 26] on div at bounding box center [740, 309] width 1362 height 618
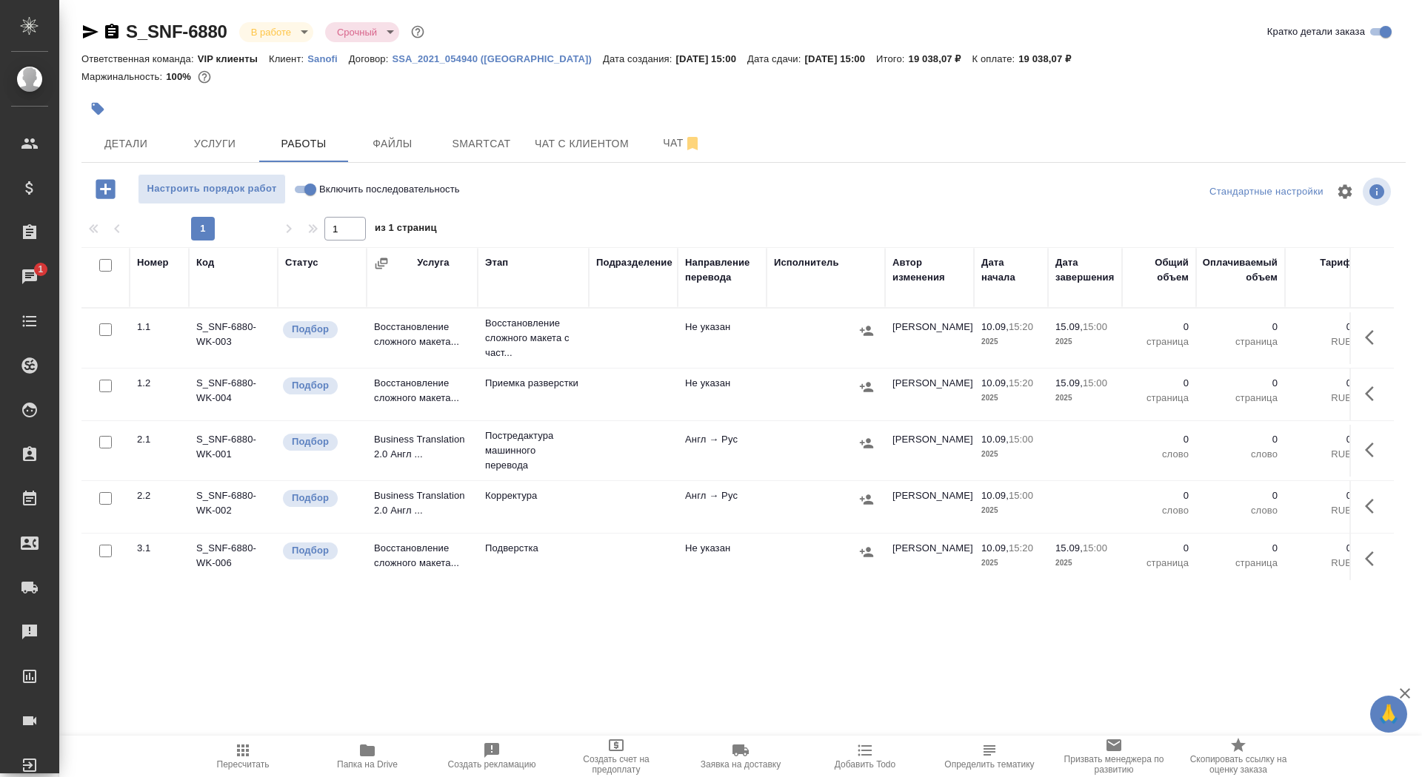
click at [279, 33] on body "🙏 .cls-1 fill:#fff; AWATERA Saydasheva Dilyara Клиенты Спецификации Заказы 1 Ча…" at bounding box center [711, 388] width 1422 height 777
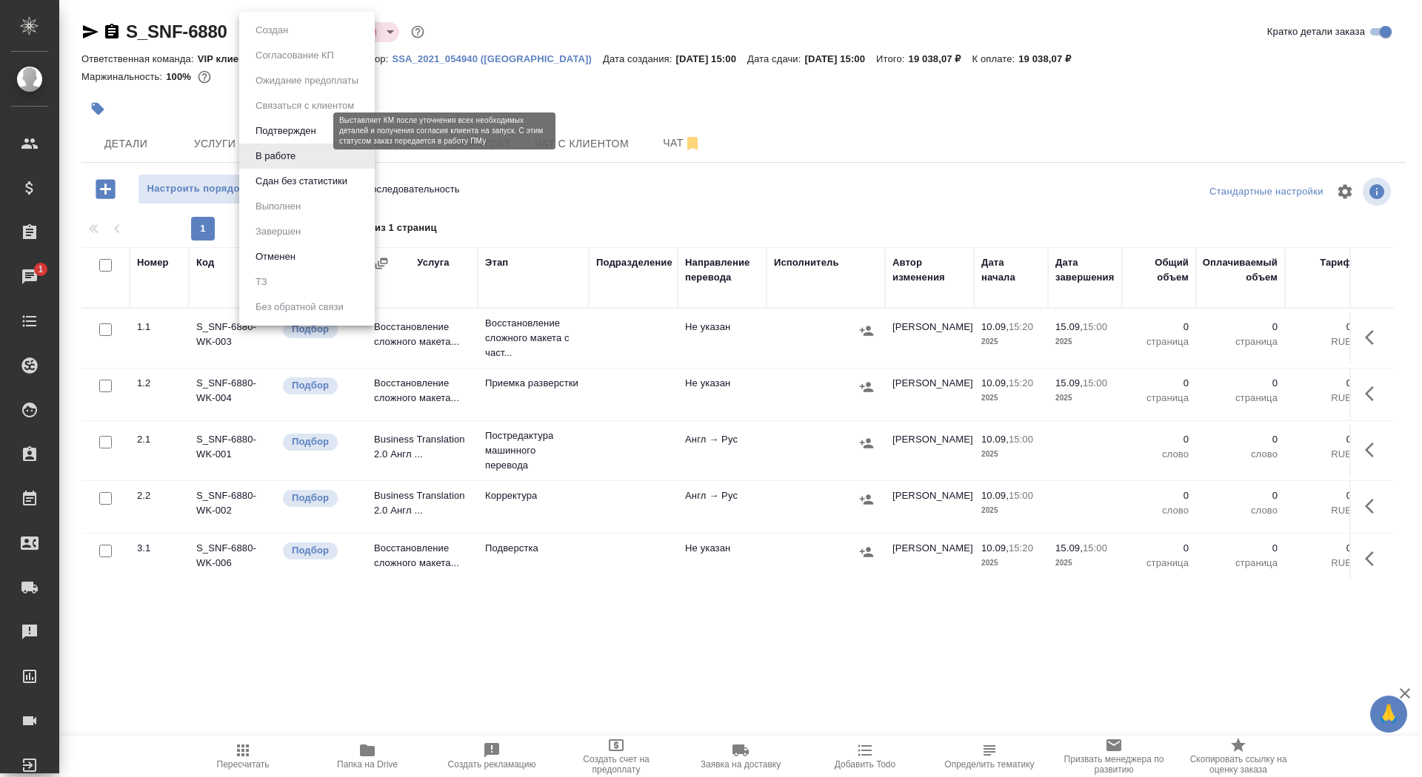
click at [295, 132] on button "Подтвержден" at bounding box center [286, 131] width 70 height 16
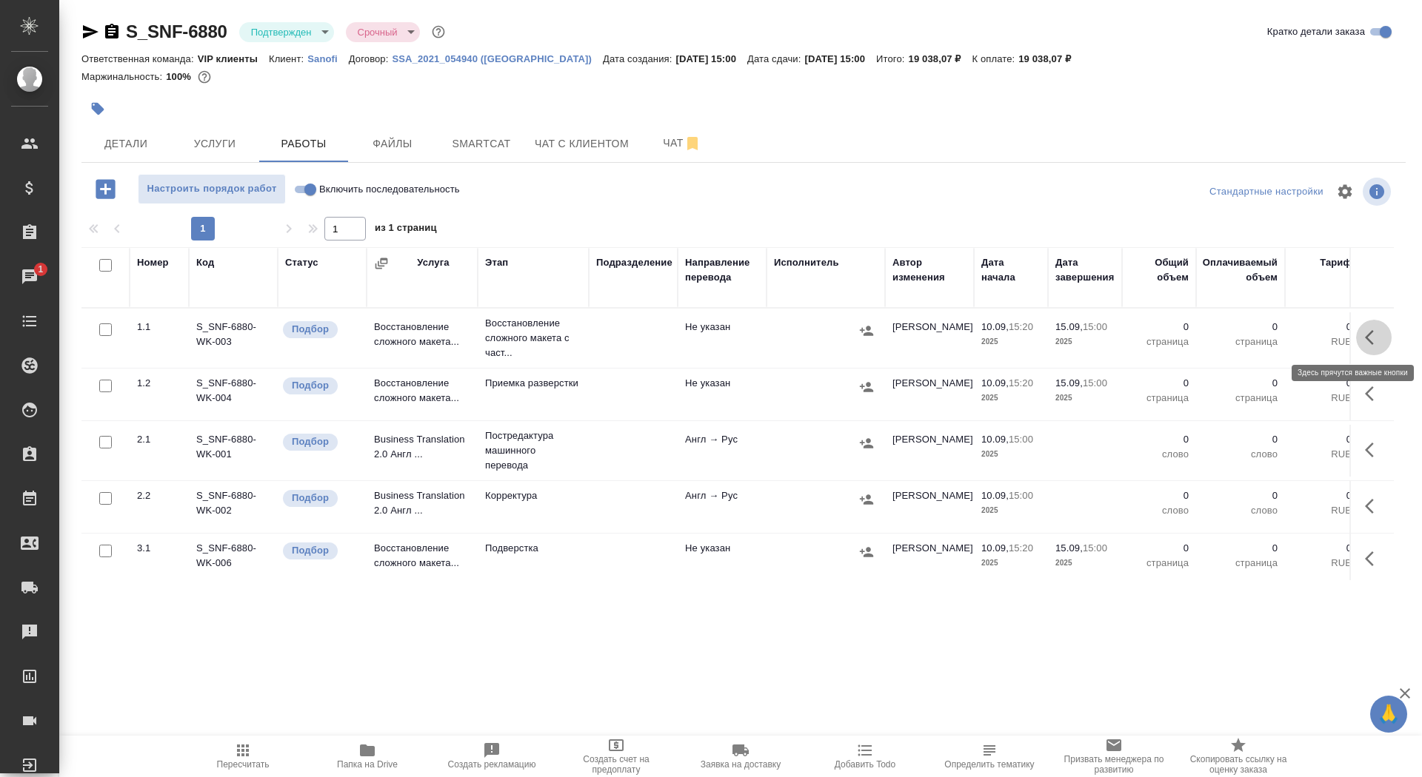
click at [1365, 332] on icon "button" at bounding box center [1374, 338] width 18 height 18
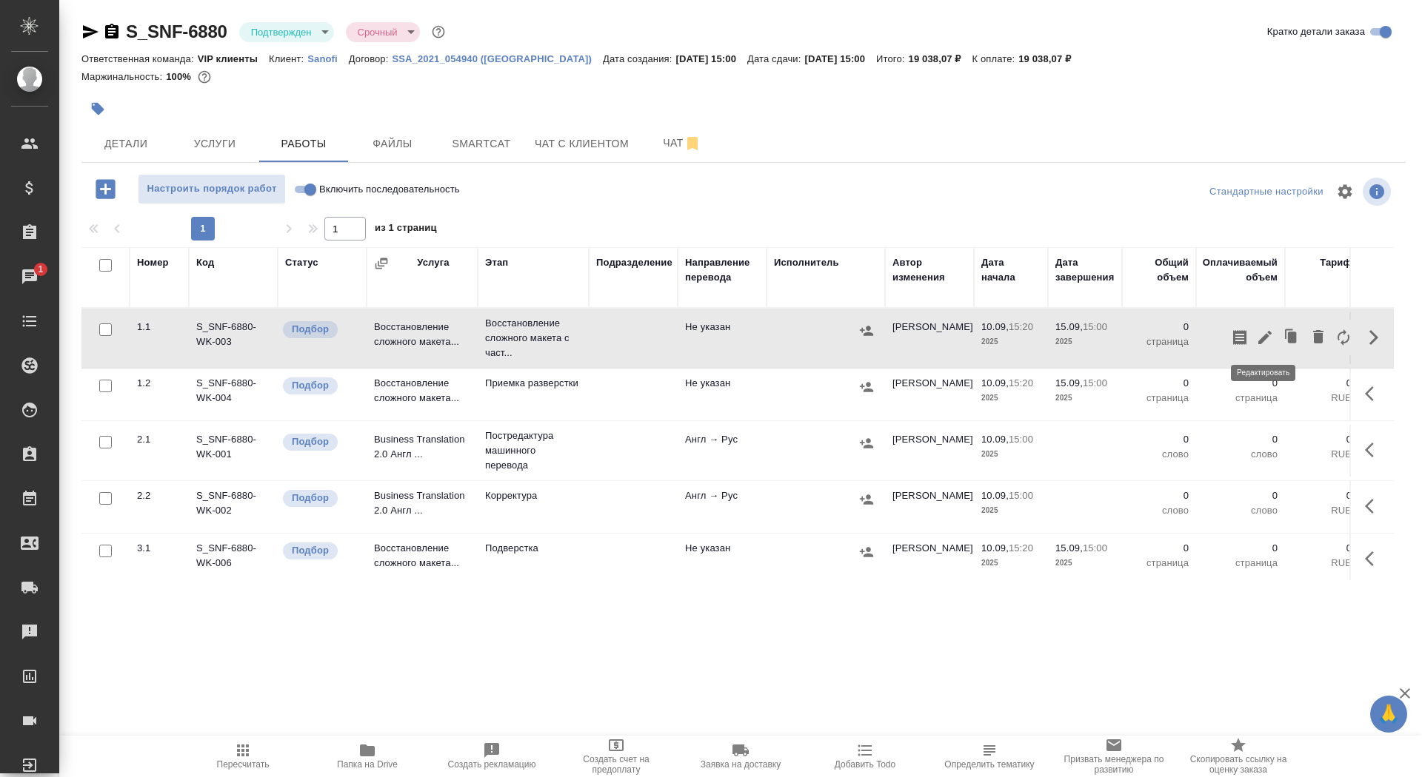
click at [1268, 330] on icon "button" at bounding box center [1265, 338] width 18 height 18
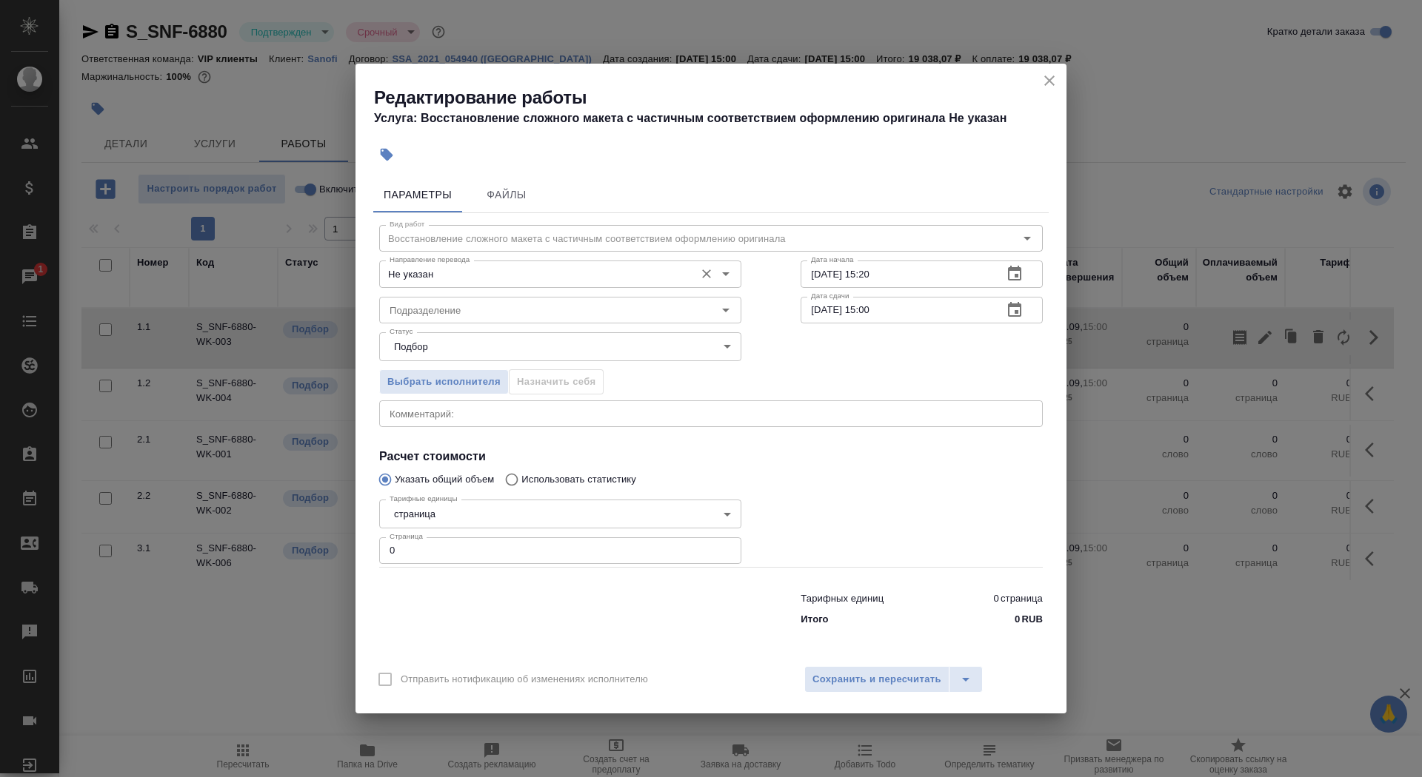
click at [463, 280] on input "Не указан" at bounding box center [536, 274] width 304 height 18
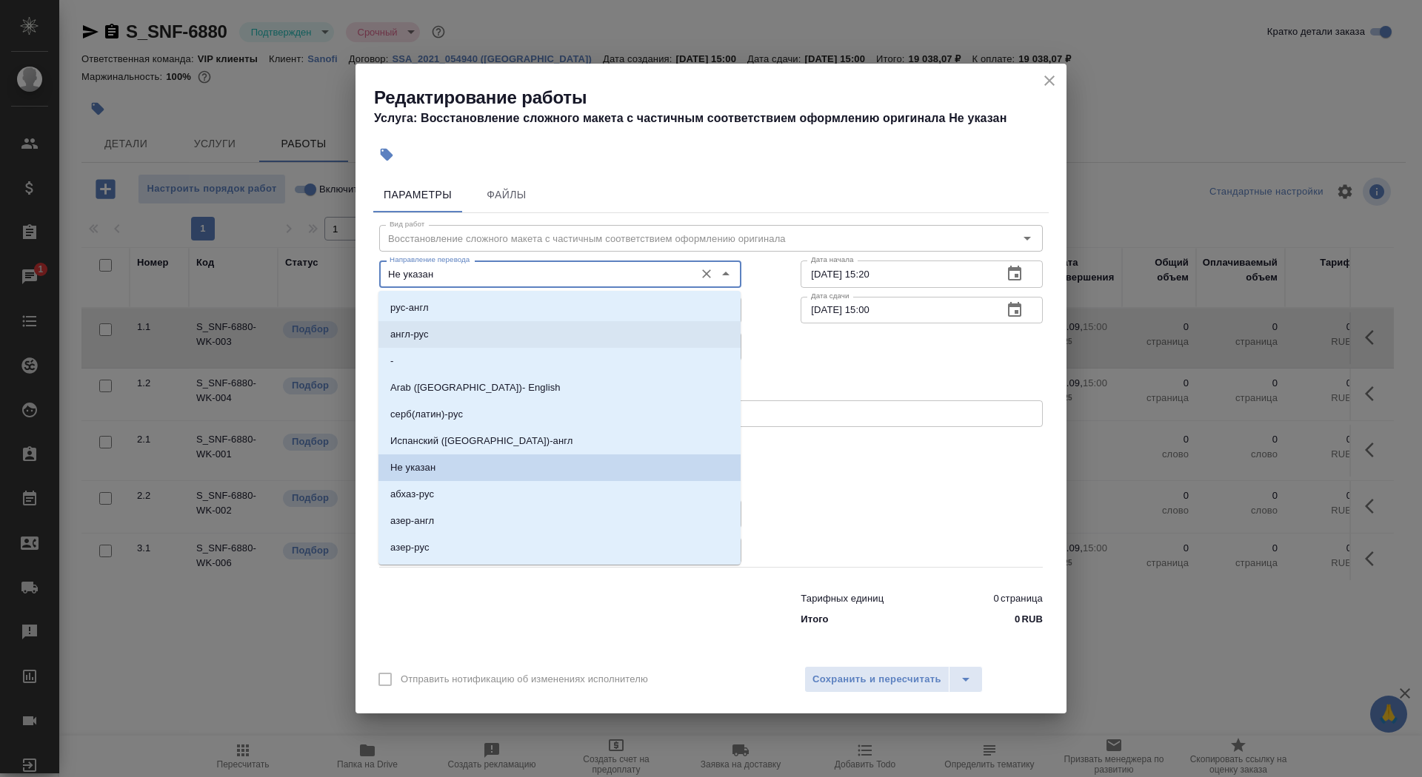
click at [463, 339] on li "англ-рус" at bounding box center [559, 334] width 362 height 27
type input "англ-рус"
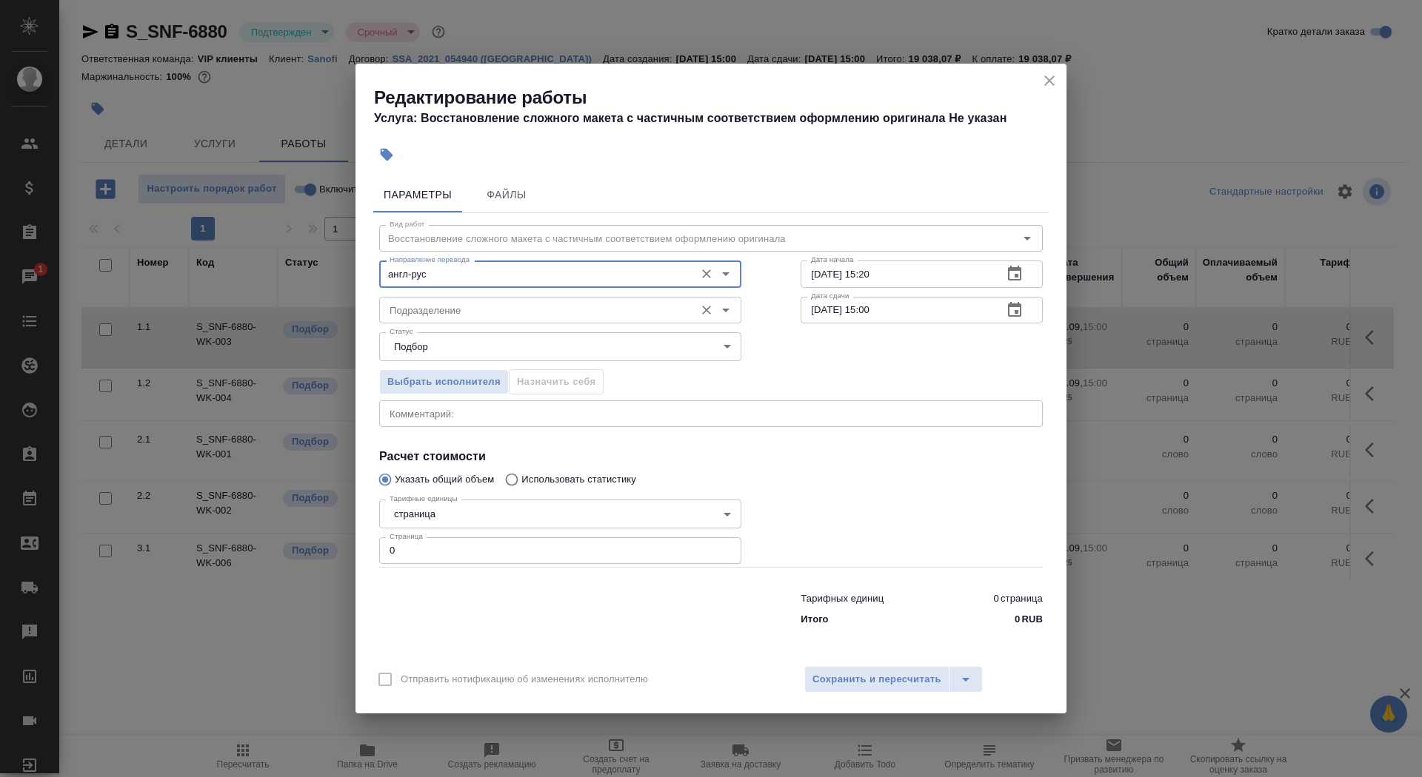
click at [457, 322] on div "Подразделение" at bounding box center [560, 310] width 362 height 27
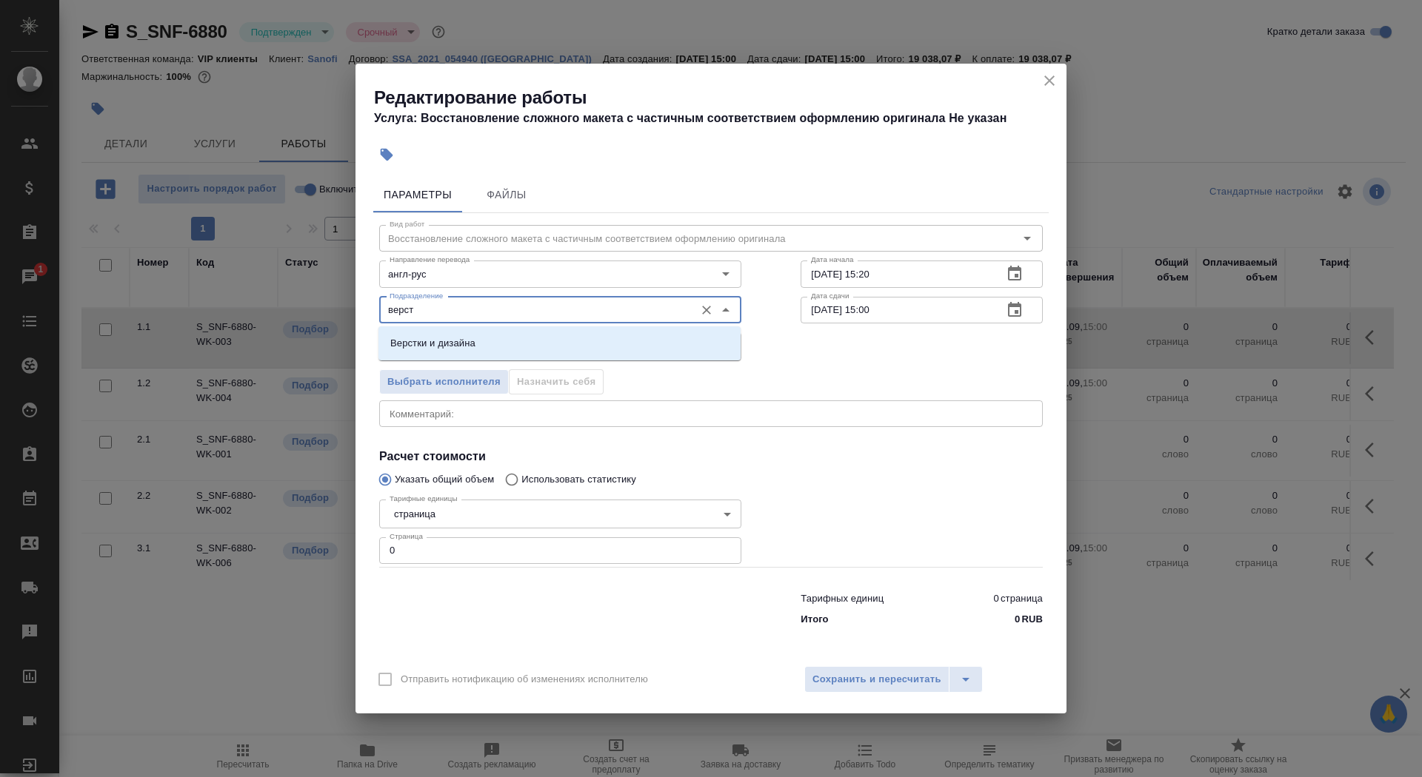
click at [469, 329] on div "Верстки и дизайна" at bounding box center [559, 344] width 362 height 34
click at [473, 344] on p "Верстки и дизайна" at bounding box center [432, 343] width 85 height 15
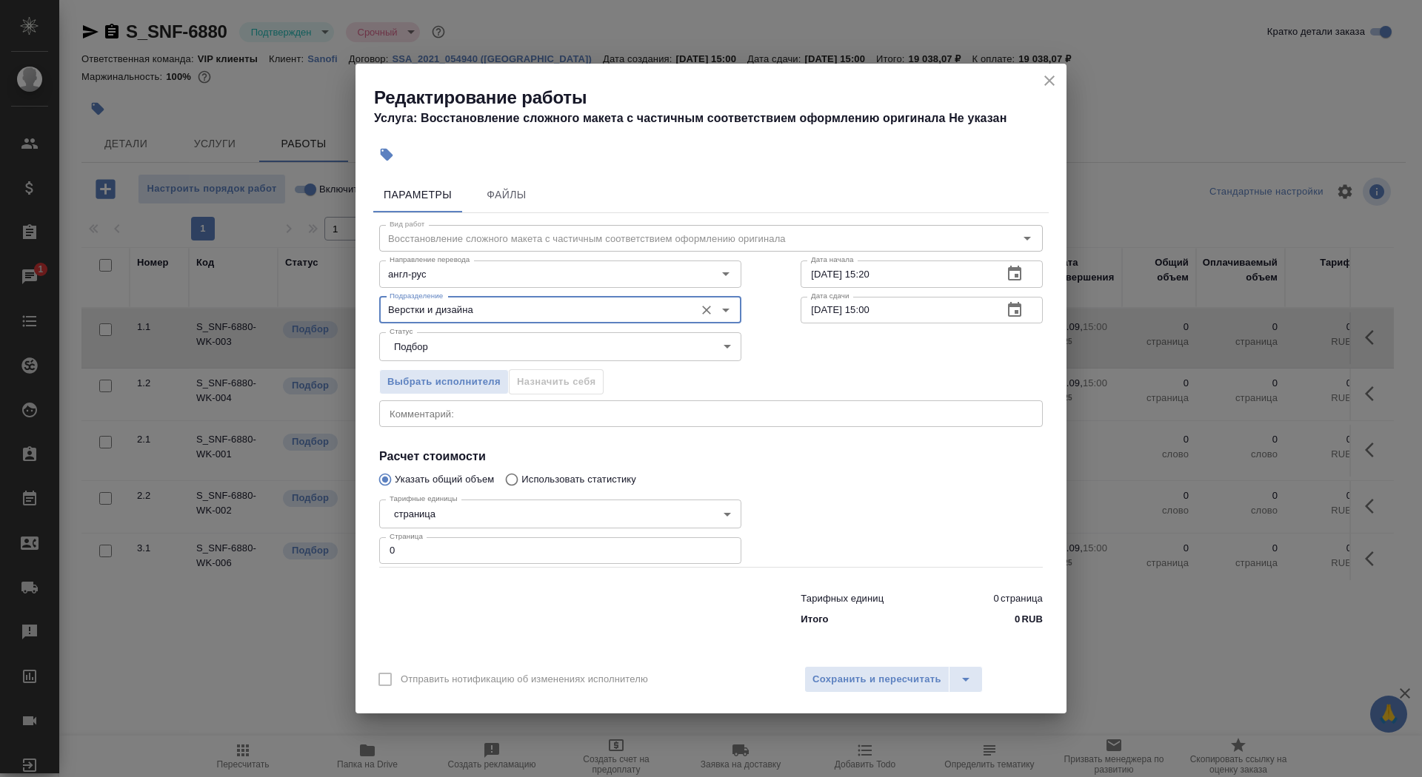
type input "Верстки и дизайна"
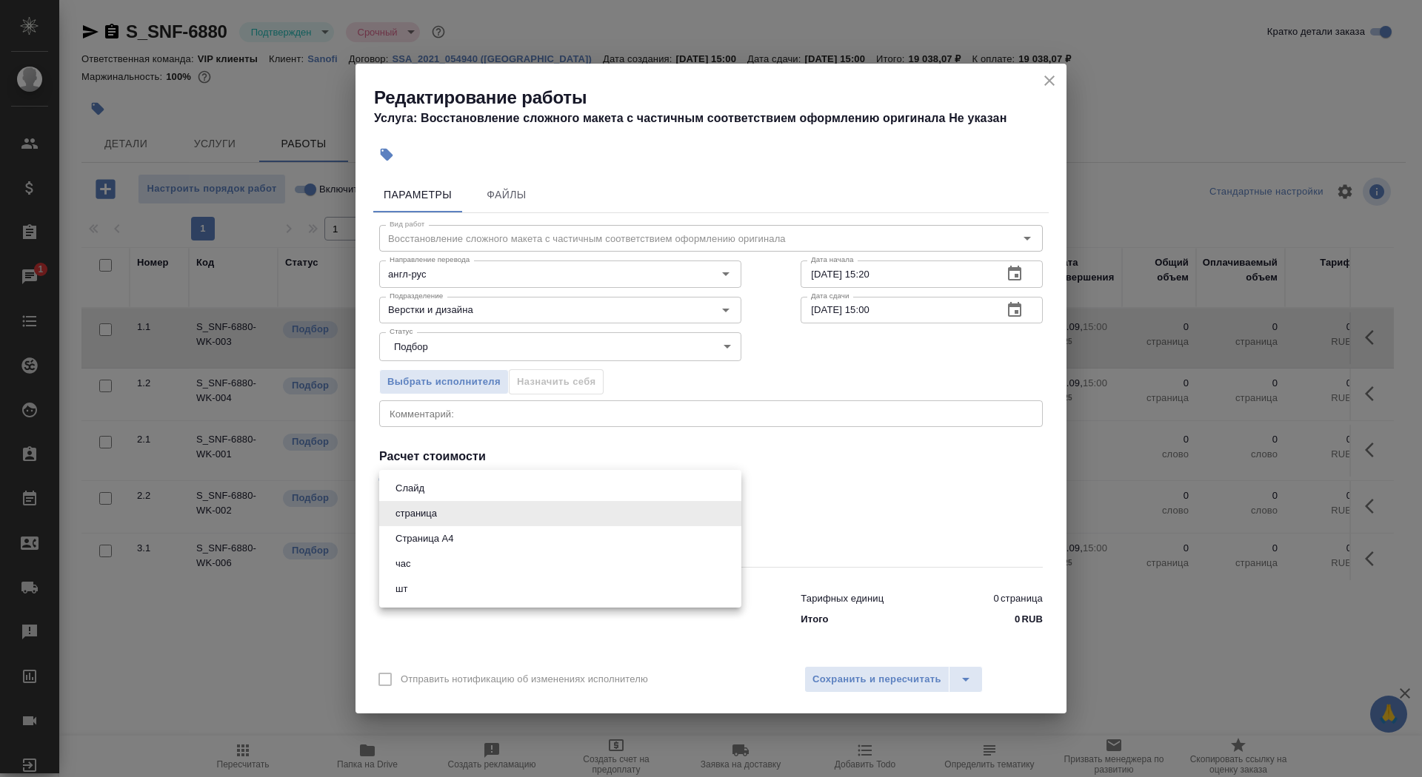
click at [472, 519] on body "🙏 .cls-1 fill:#fff; AWATERA Saydasheva Dilyara Клиенты Спецификации Заказы 1 Ча…" at bounding box center [711, 388] width 1422 height 777
click at [459, 538] on li "Страница А4" at bounding box center [560, 538] width 362 height 25
type input "5f036ec4e16dec2d6b59c8ff"
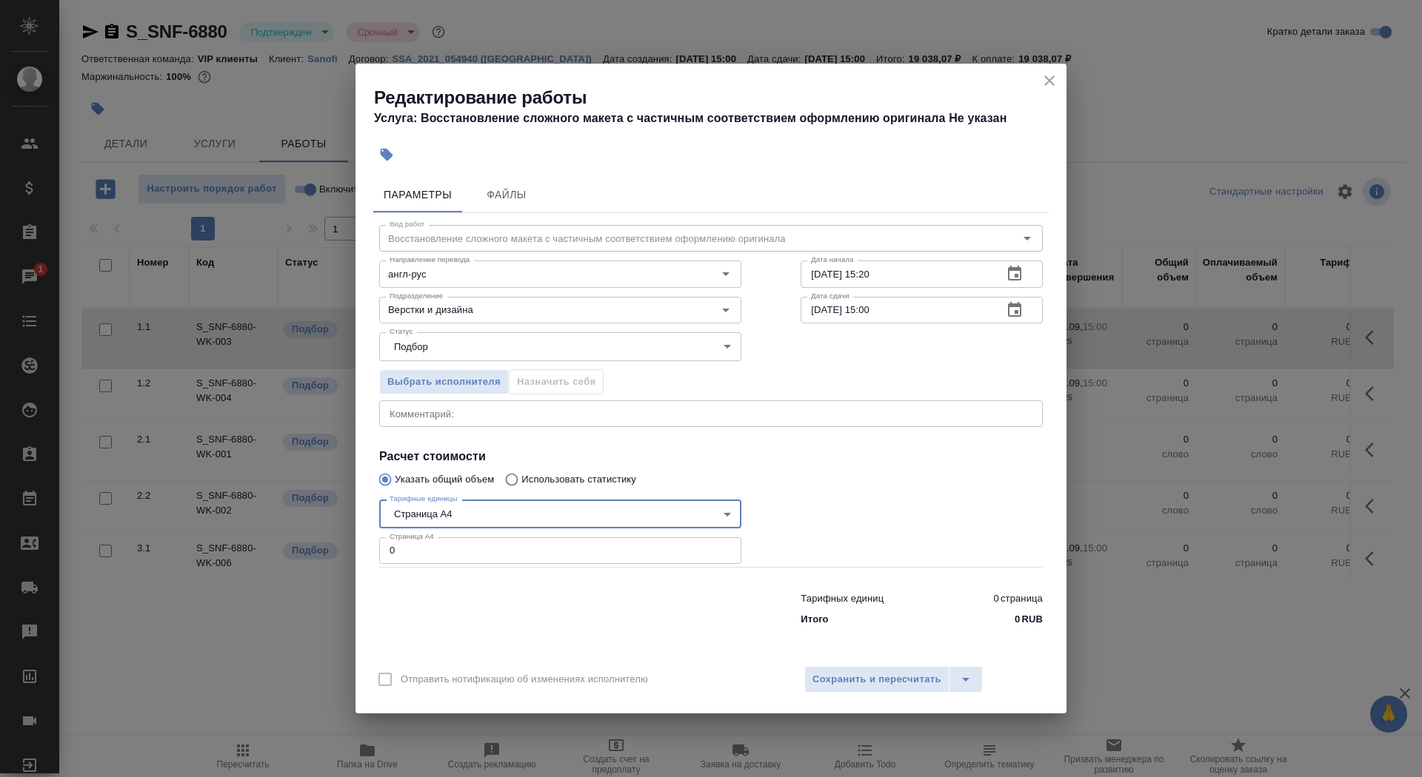
click at [458, 549] on input "0" at bounding box center [560, 551] width 362 height 27
type input "41"
click at [930, 274] on input "10.09.2025 15:20" at bounding box center [895, 274] width 190 height 27
click at [822, 277] on input "10.09.2025 15:55" at bounding box center [895, 274] width 190 height 27
type input "11.09.2025 15:55"
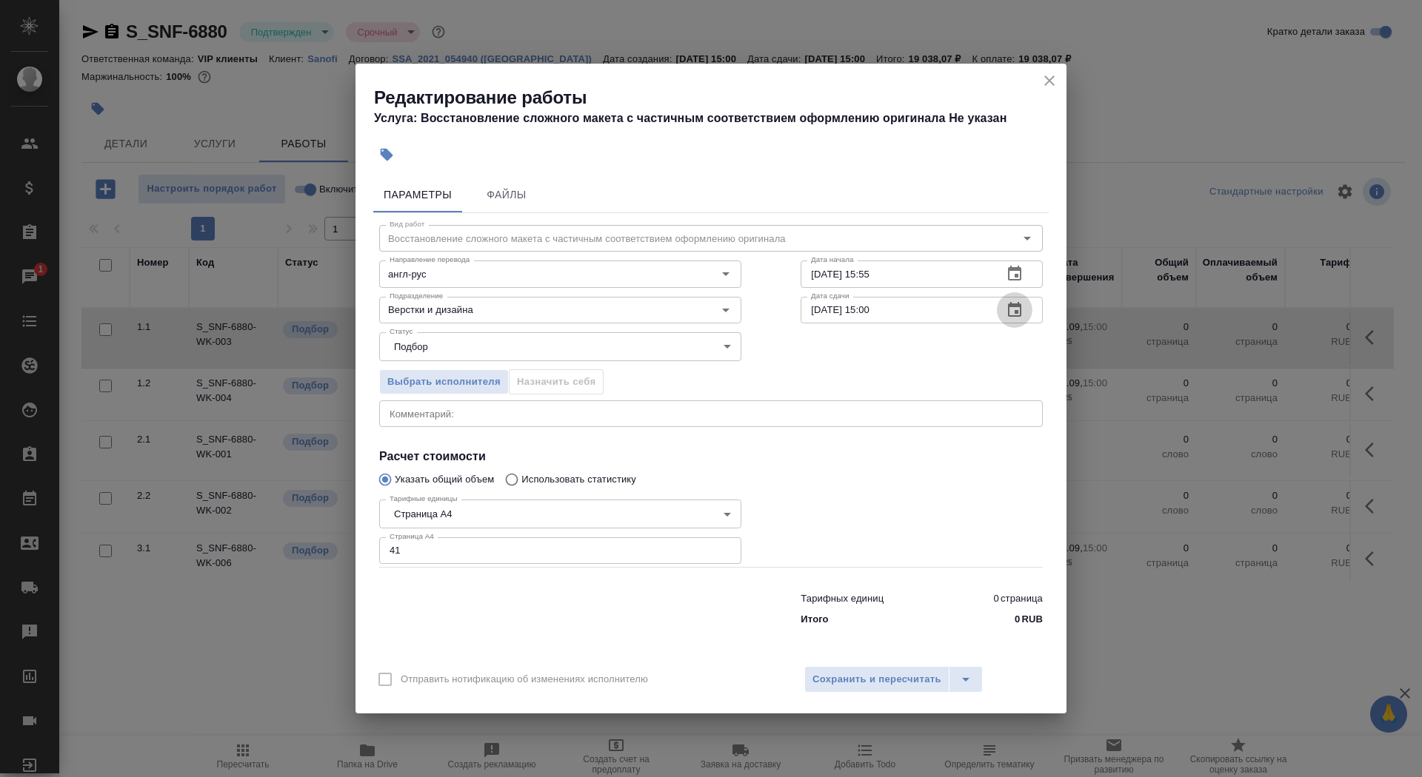
click at [1014, 310] on icon "button" at bounding box center [1014, 310] width 18 height 18
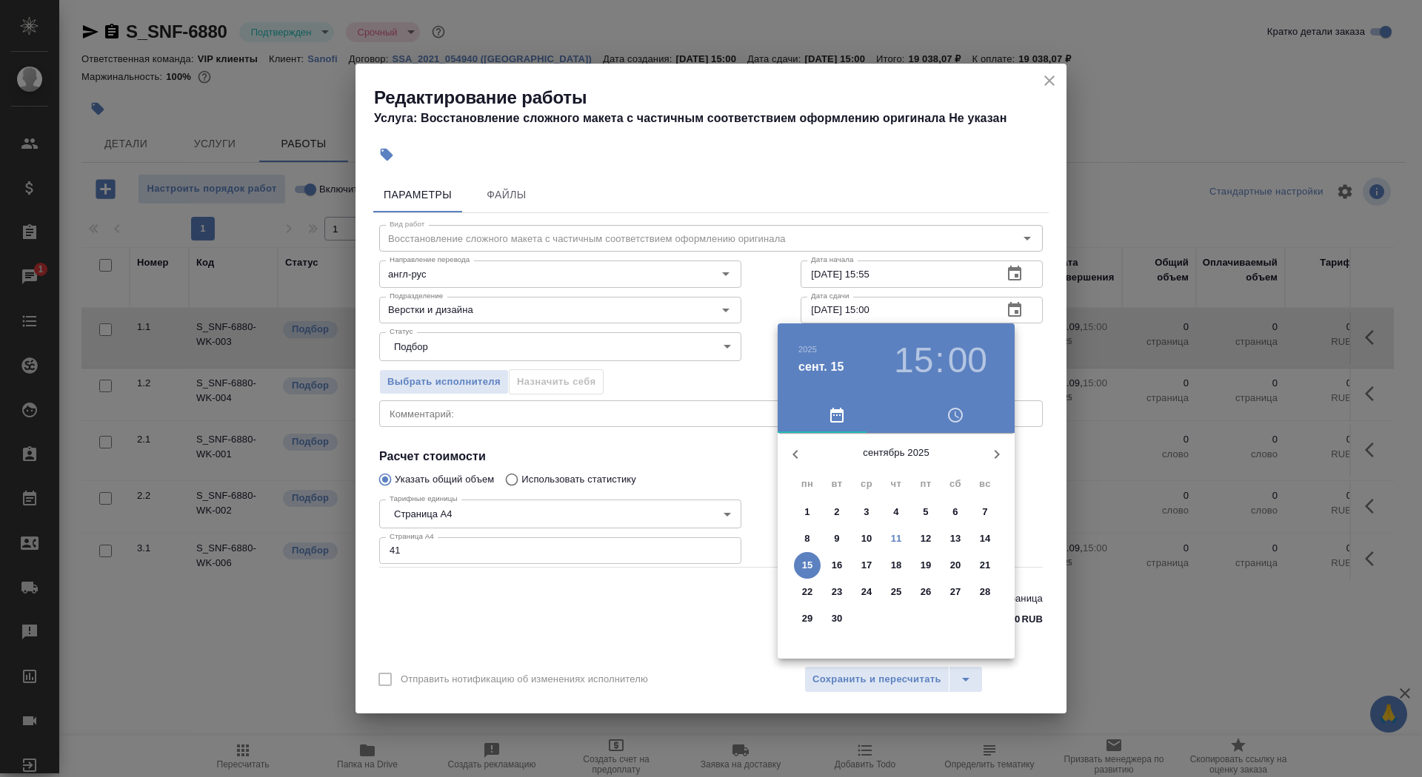
click at [920, 540] on p "12" at bounding box center [925, 539] width 11 height 15
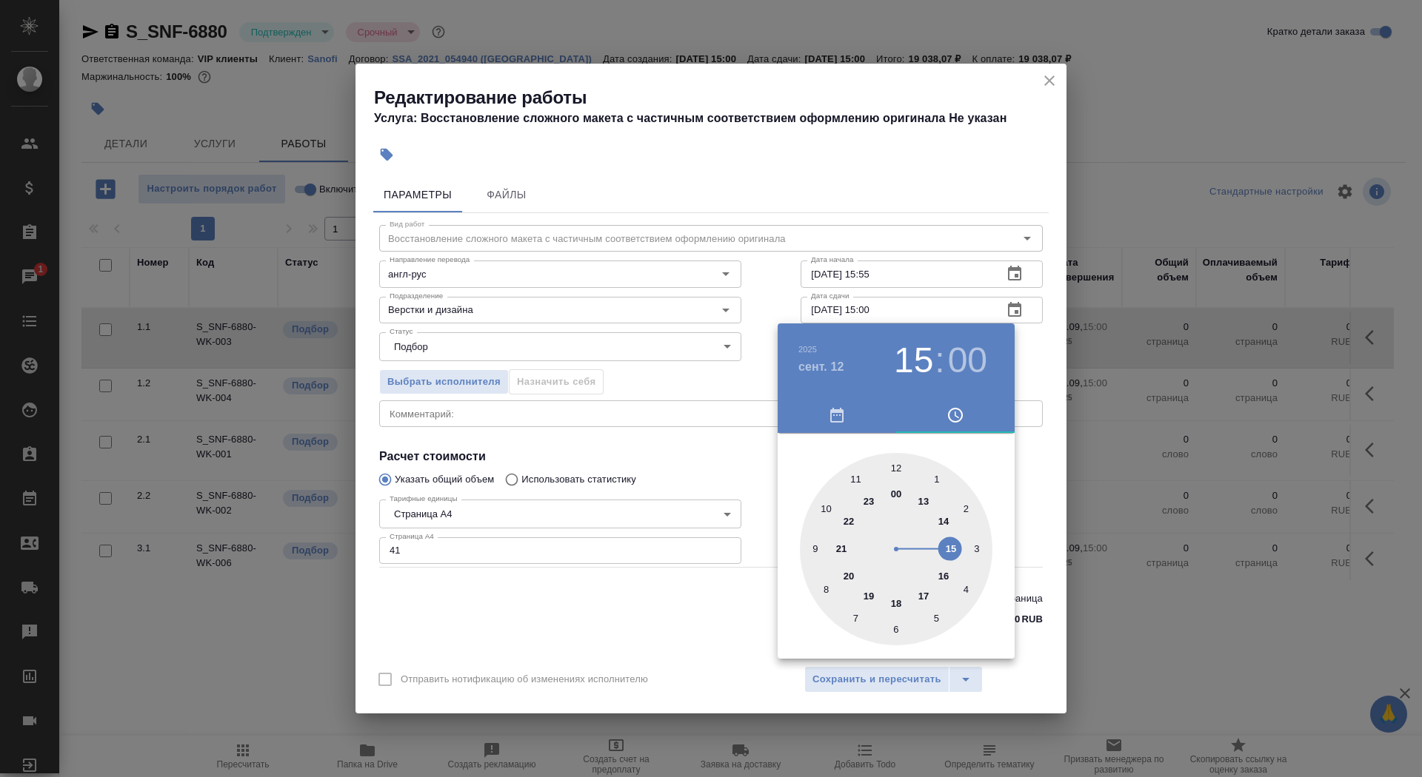
click at [944, 577] on div at bounding box center [896, 549] width 192 height 192
type input "12.09.2025 16:00"
click at [660, 471] on div at bounding box center [711, 388] width 1422 height 777
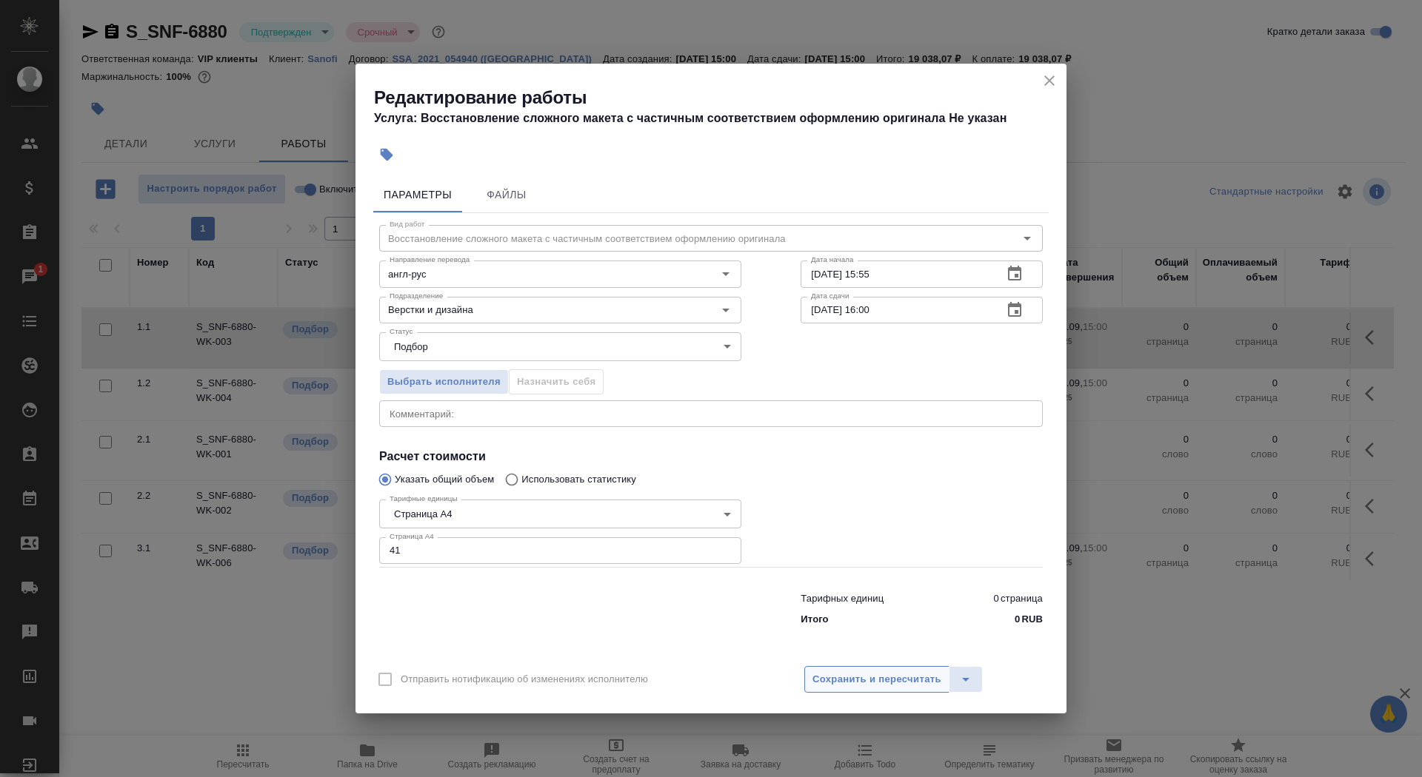
click at [893, 689] on button "Сохранить и пересчитать" at bounding box center [876, 679] width 145 height 27
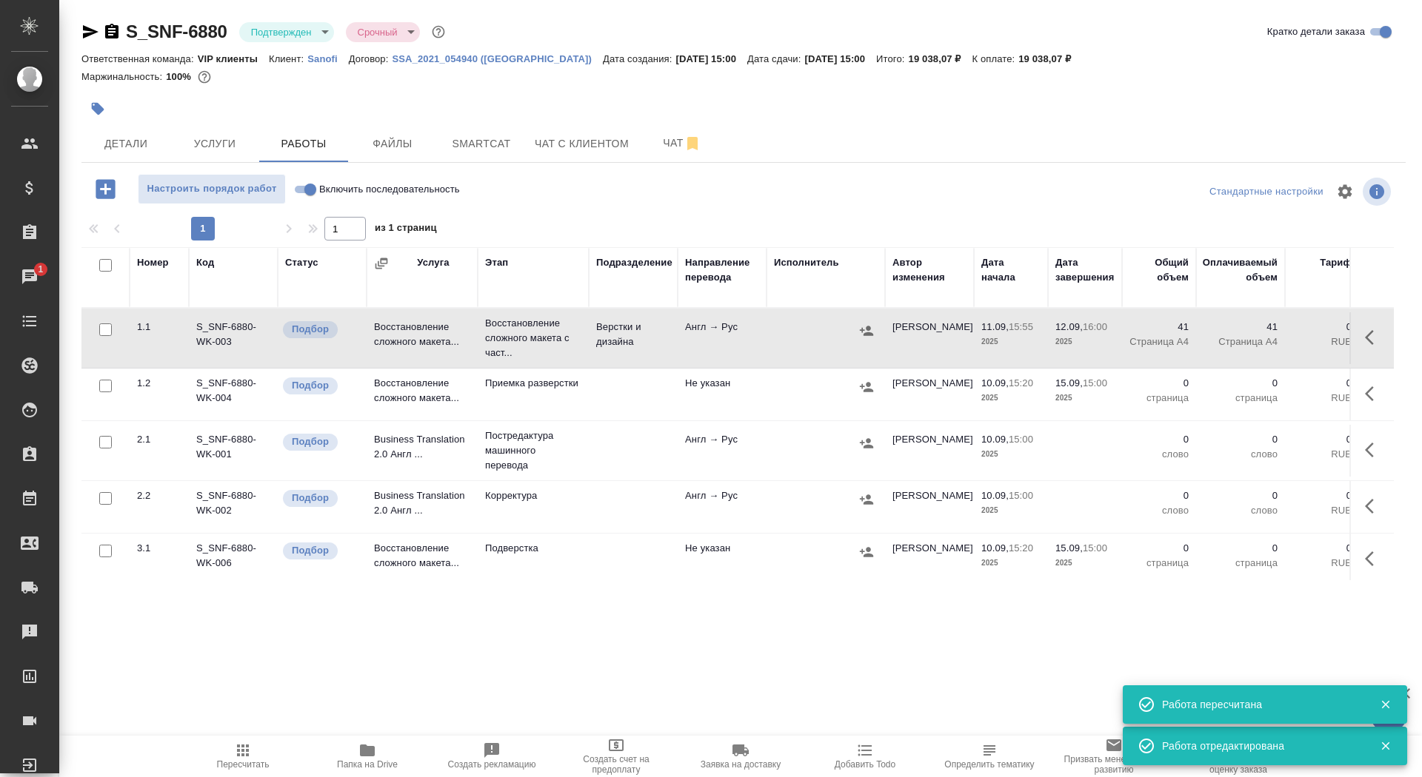
click at [97, 106] on icon "button" at bounding box center [98, 109] width 13 height 13
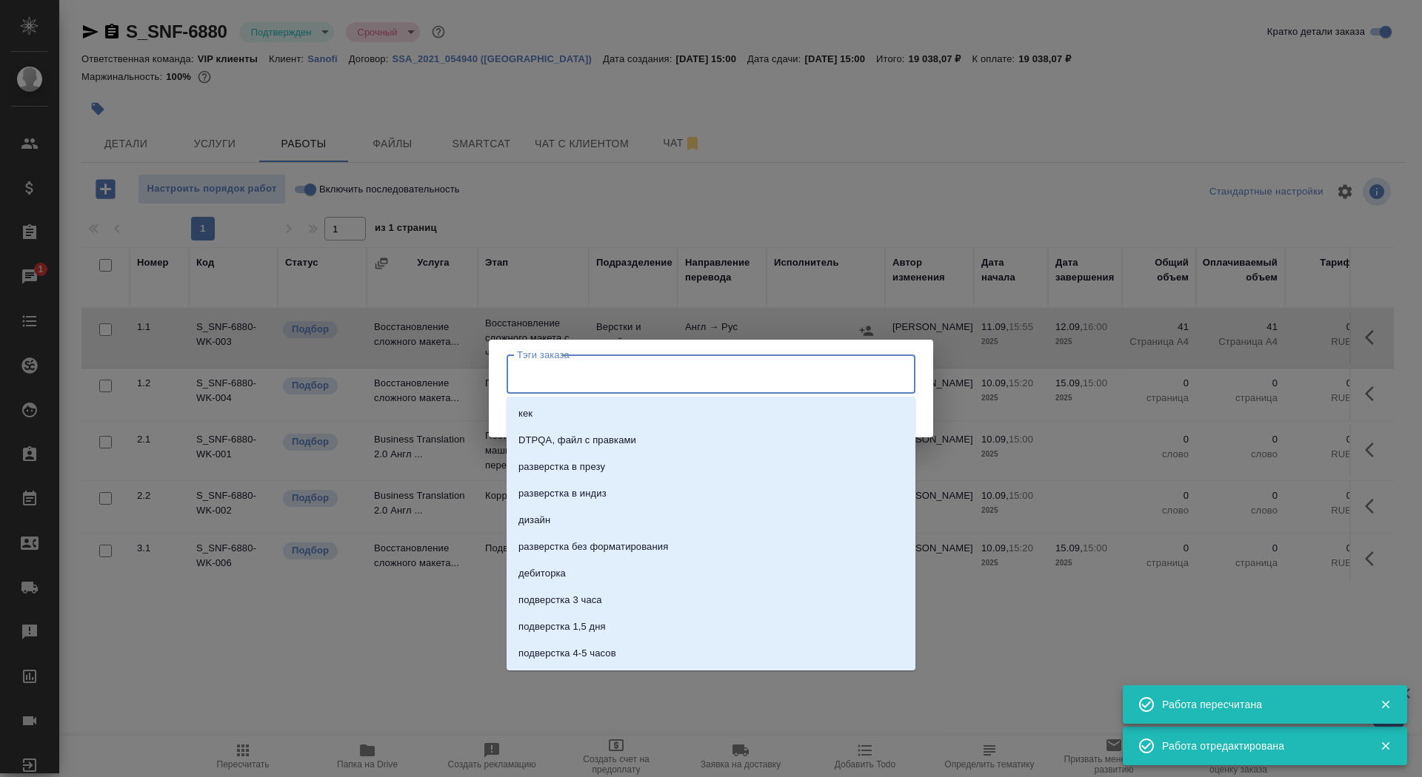
click at [611, 380] on input "Тэги заказа" at bounding box center [696, 373] width 367 height 25
type input "на разв"
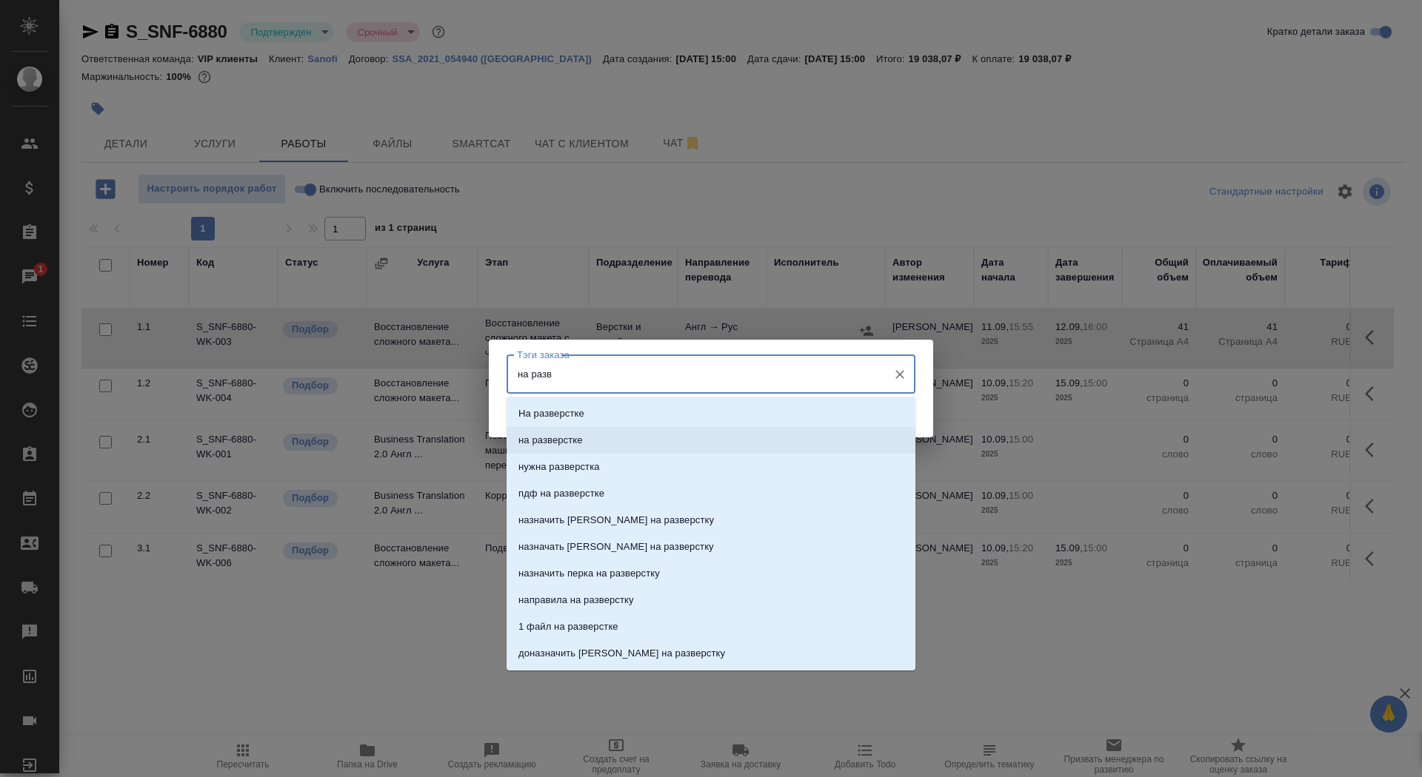
click at [647, 437] on li "на разверстке" at bounding box center [710, 440] width 409 height 27
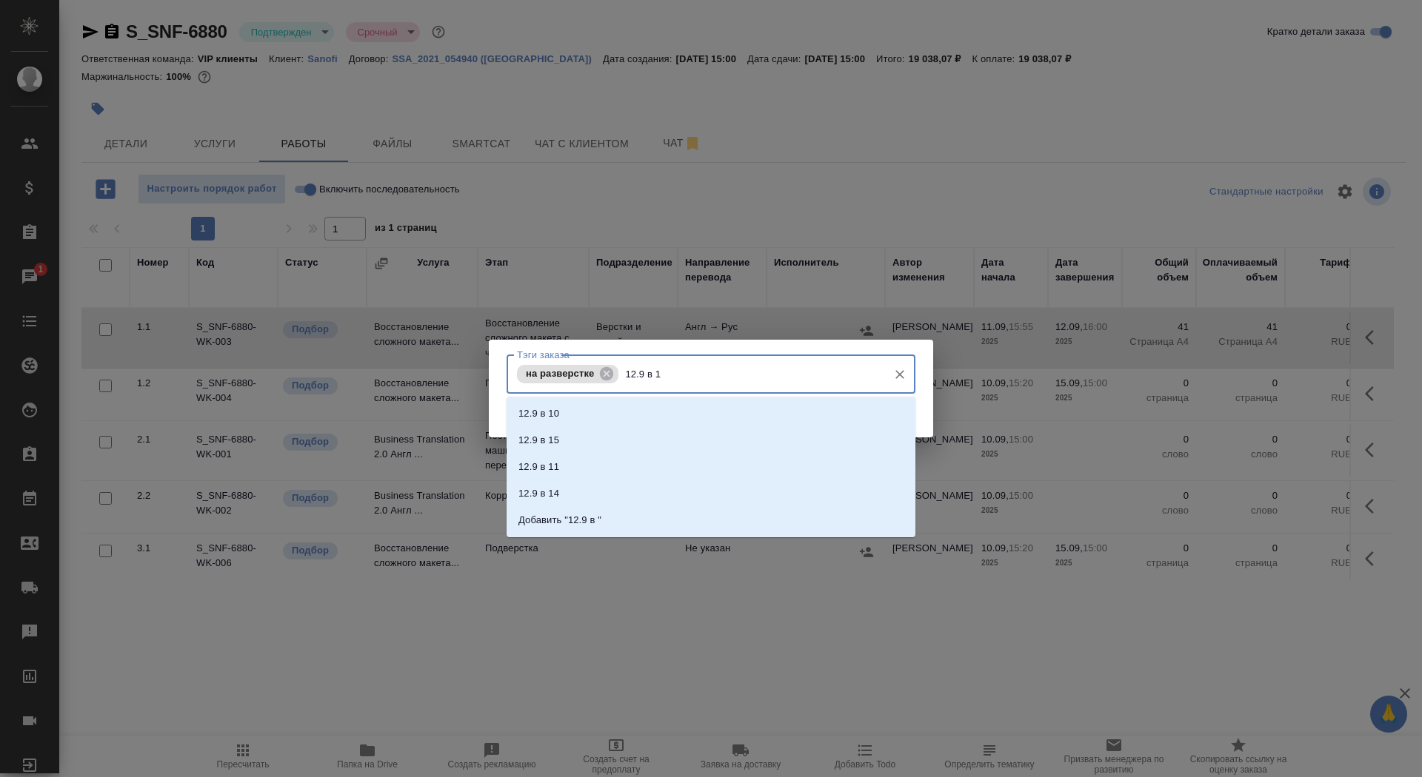
type input "12.9 в 16"
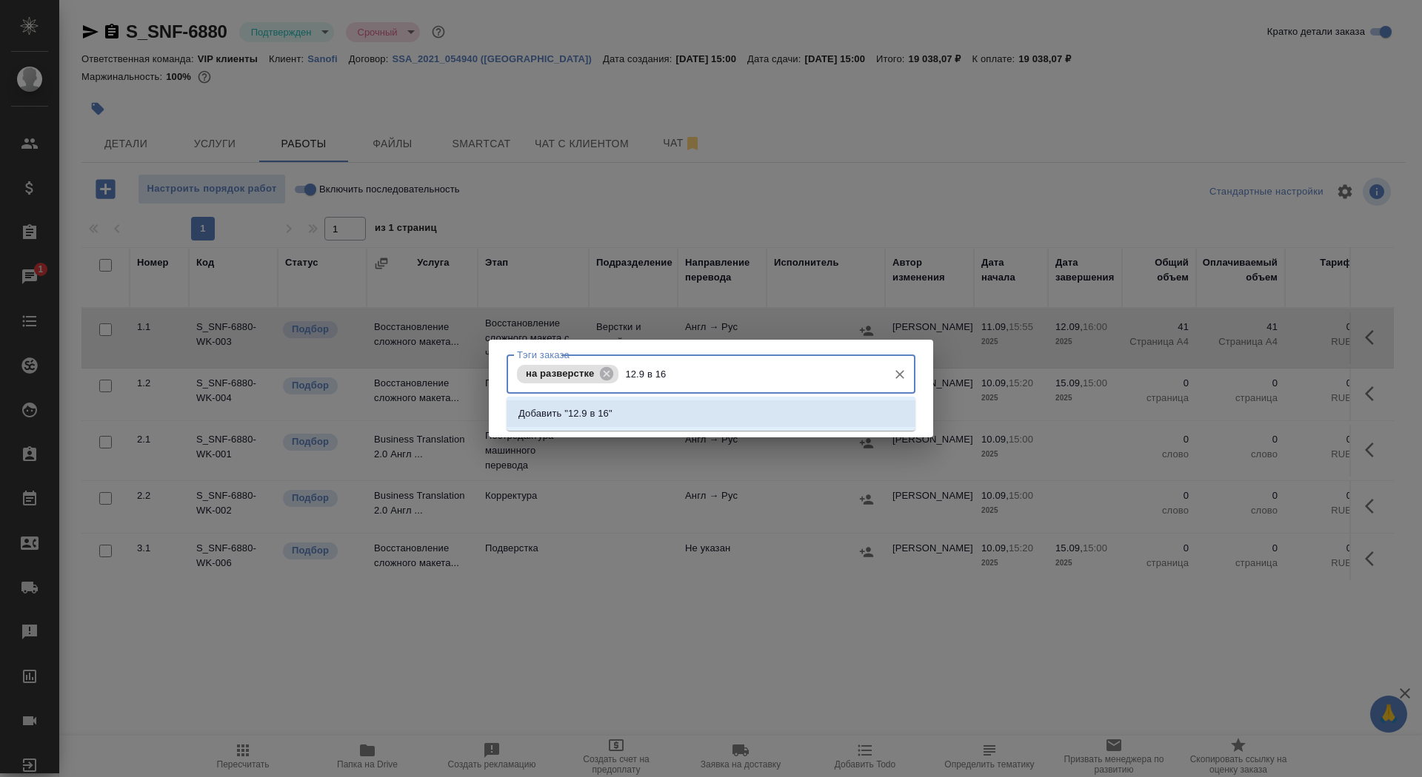
click at [845, 404] on li "Добавить "12.9 в 16"" at bounding box center [710, 414] width 409 height 27
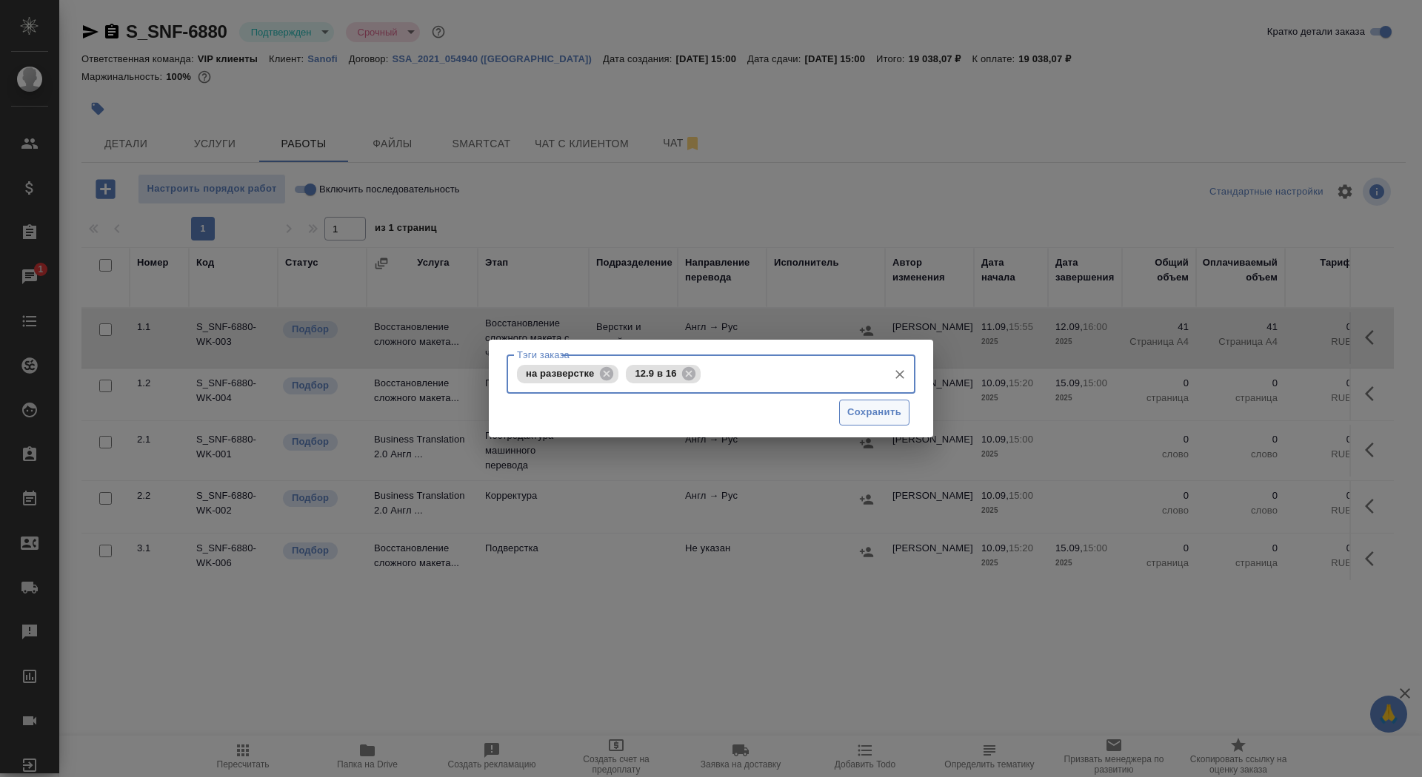
click at [872, 411] on span "Сохранить" at bounding box center [874, 412] width 54 height 17
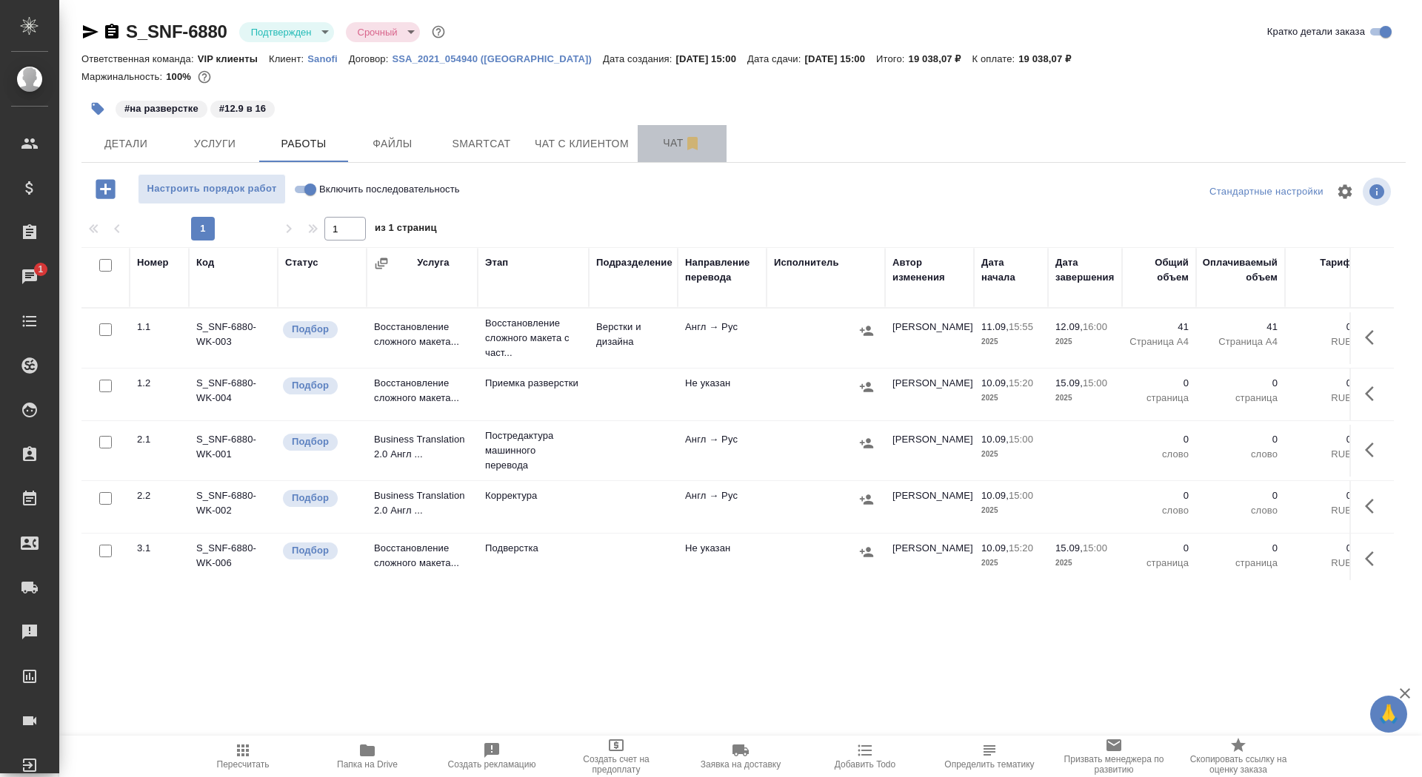
click at [652, 146] on span "Чат" at bounding box center [681, 143] width 71 height 19
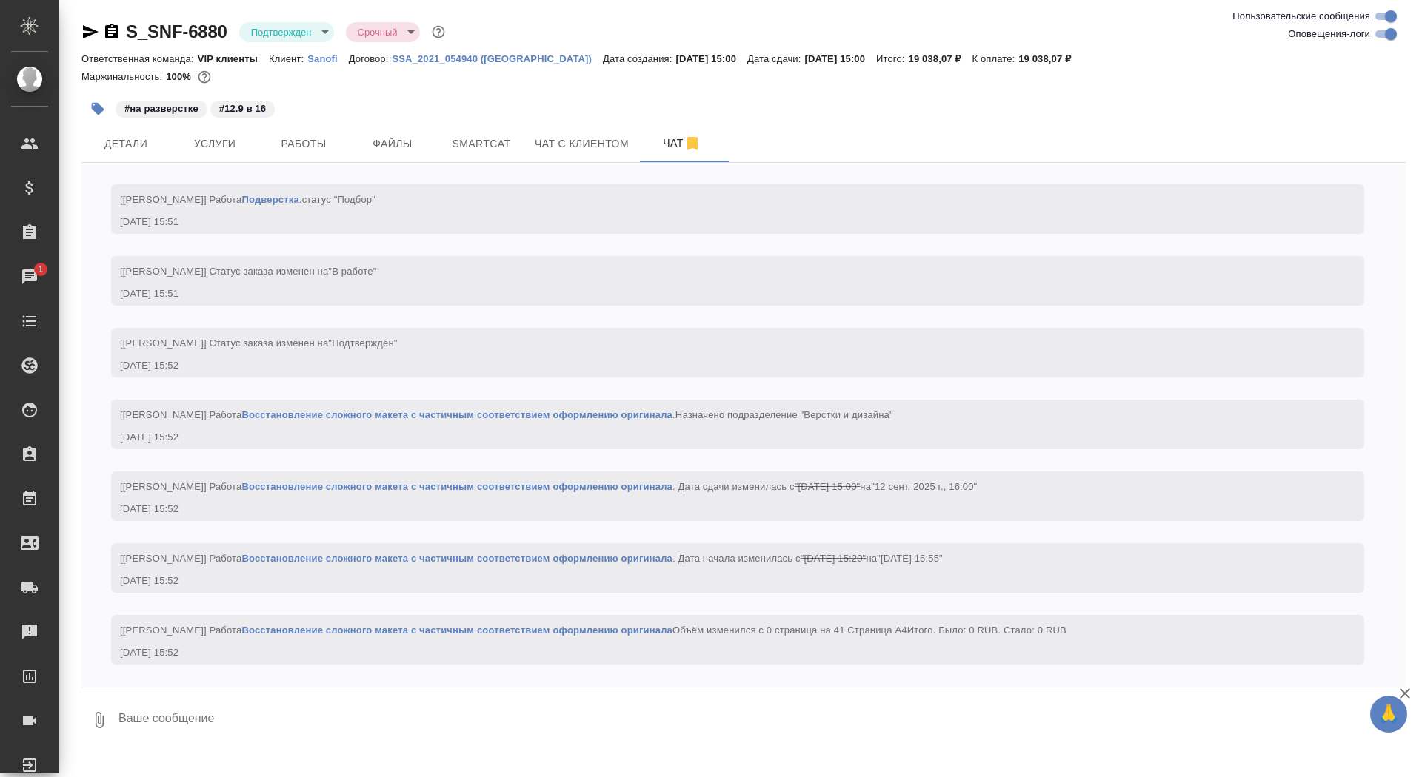
scroll to position [1780, 0]
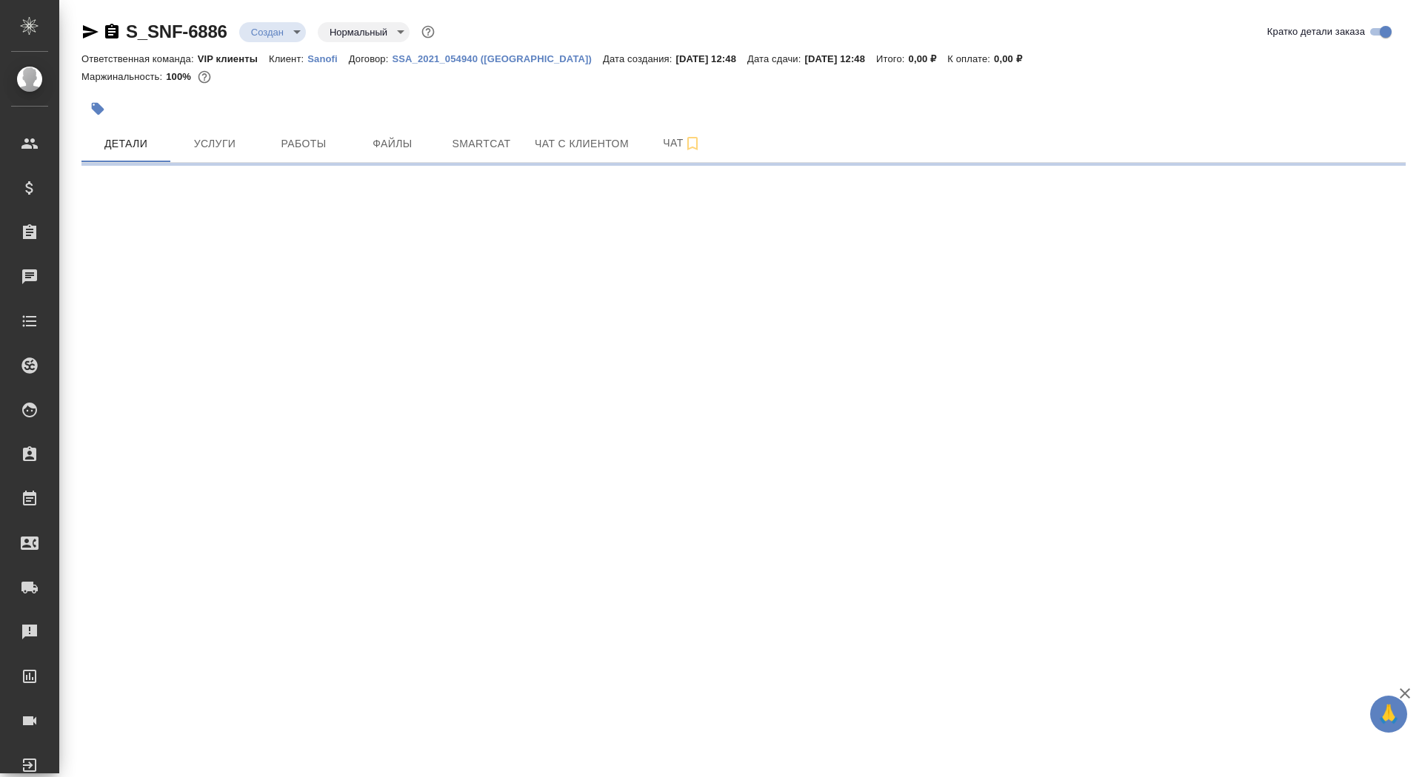
select select "RU"
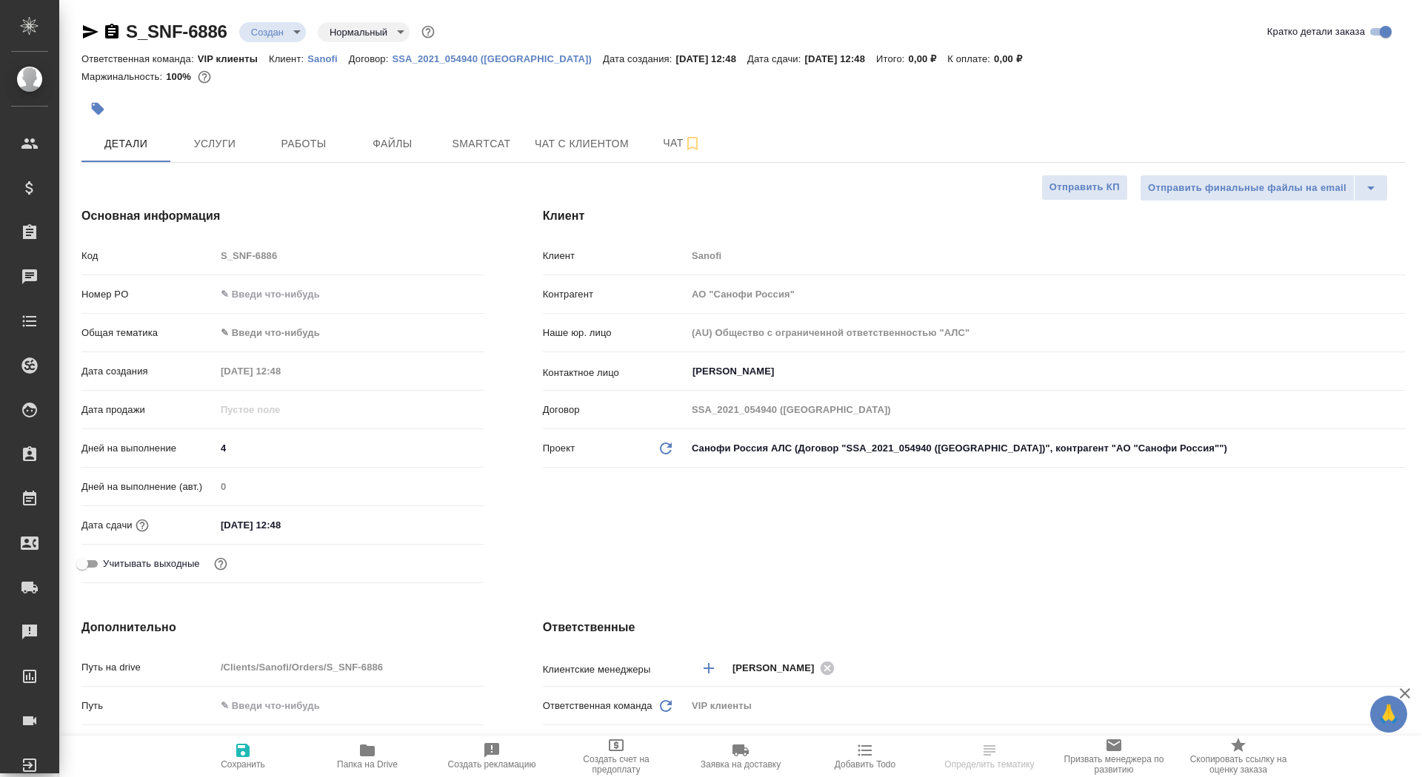
type textarea "x"
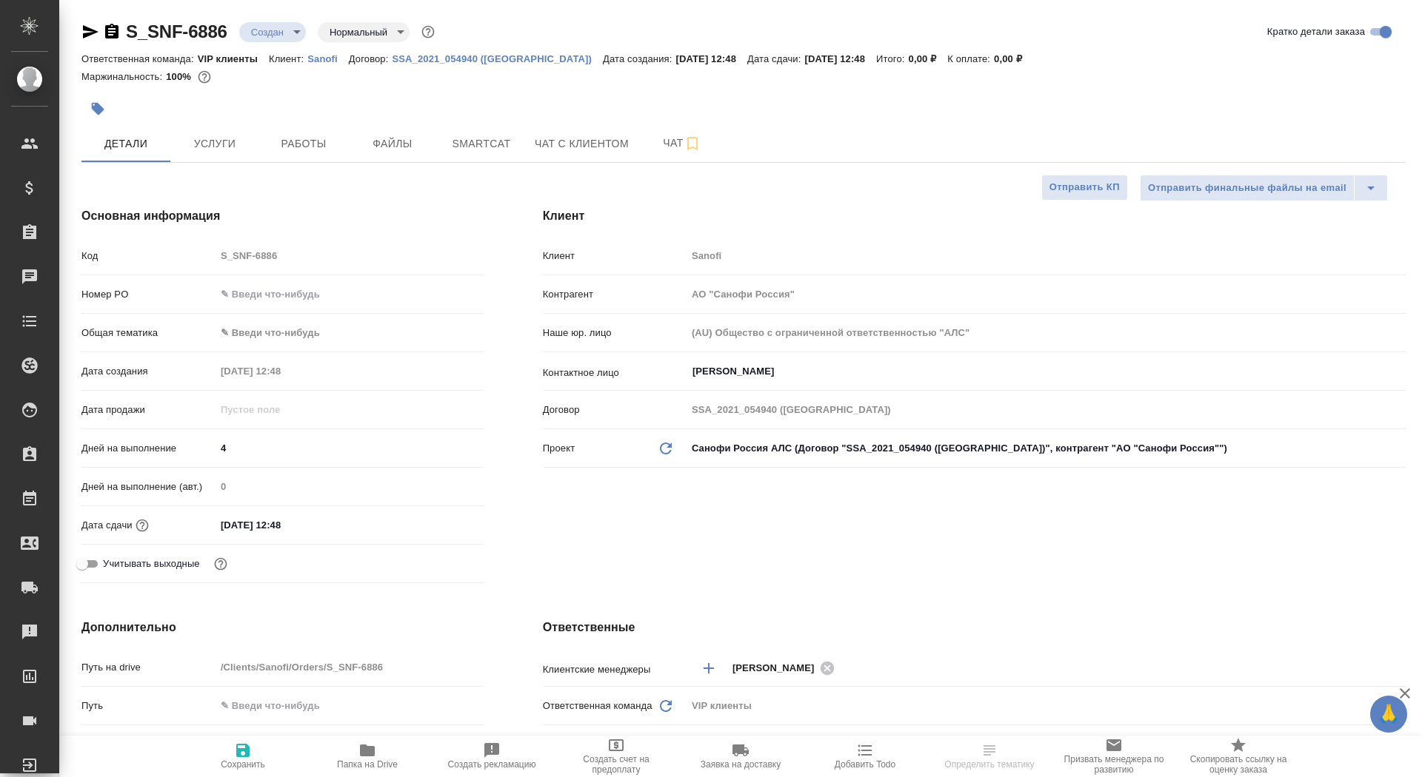
type textarea "x"
click at [212, 159] on button "Услуги" at bounding box center [214, 143] width 89 height 37
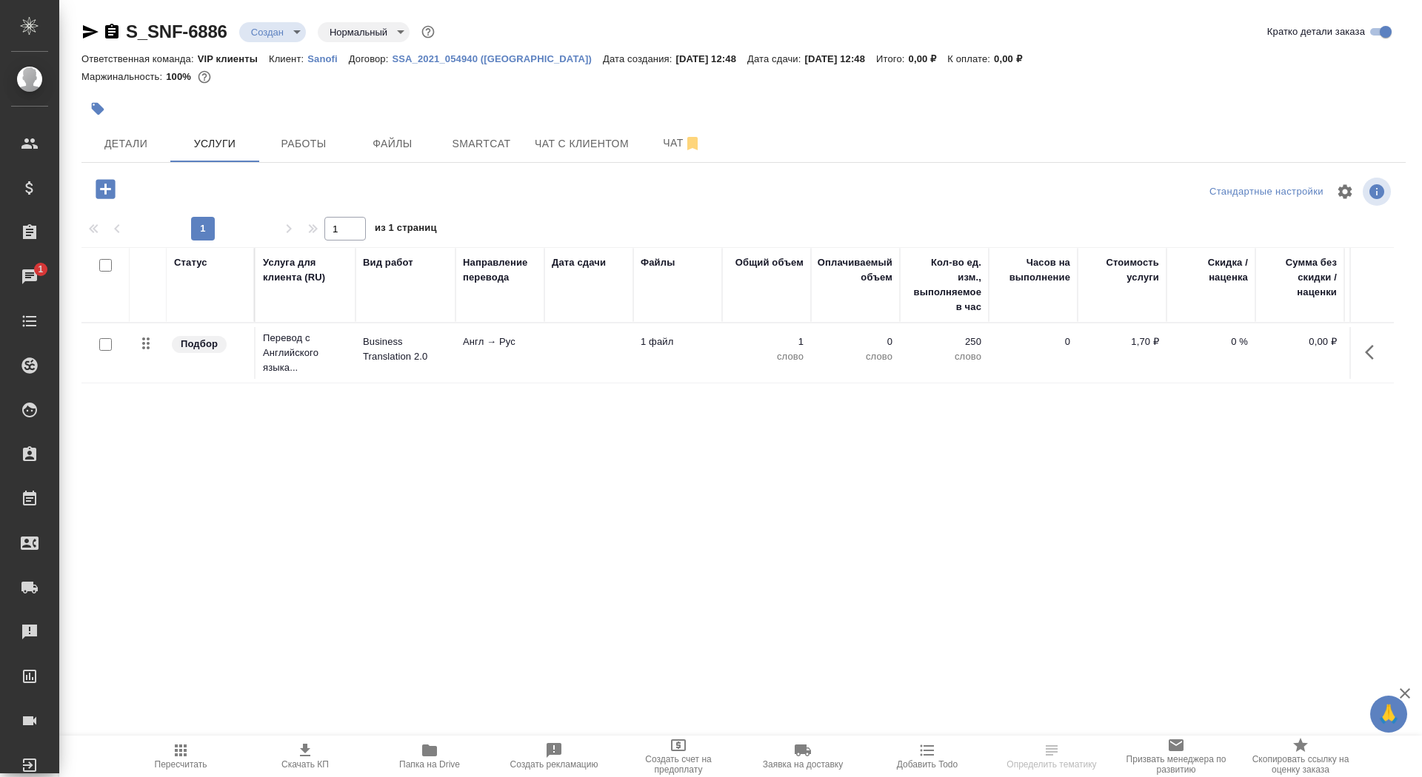
click at [528, 352] on td "Англ → Рус" at bounding box center [499, 353] width 89 height 52
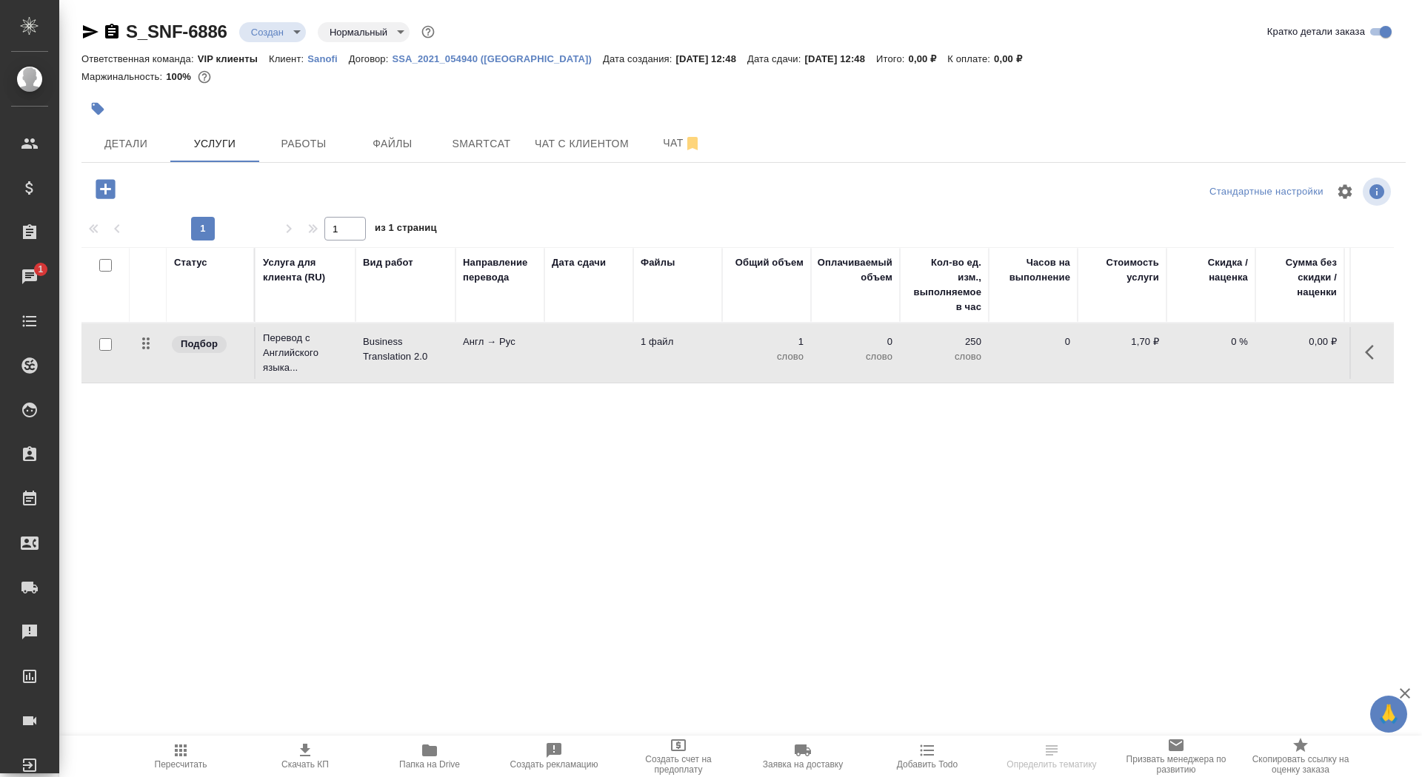
click at [528, 352] on td "Англ → Рус" at bounding box center [499, 353] width 89 height 52
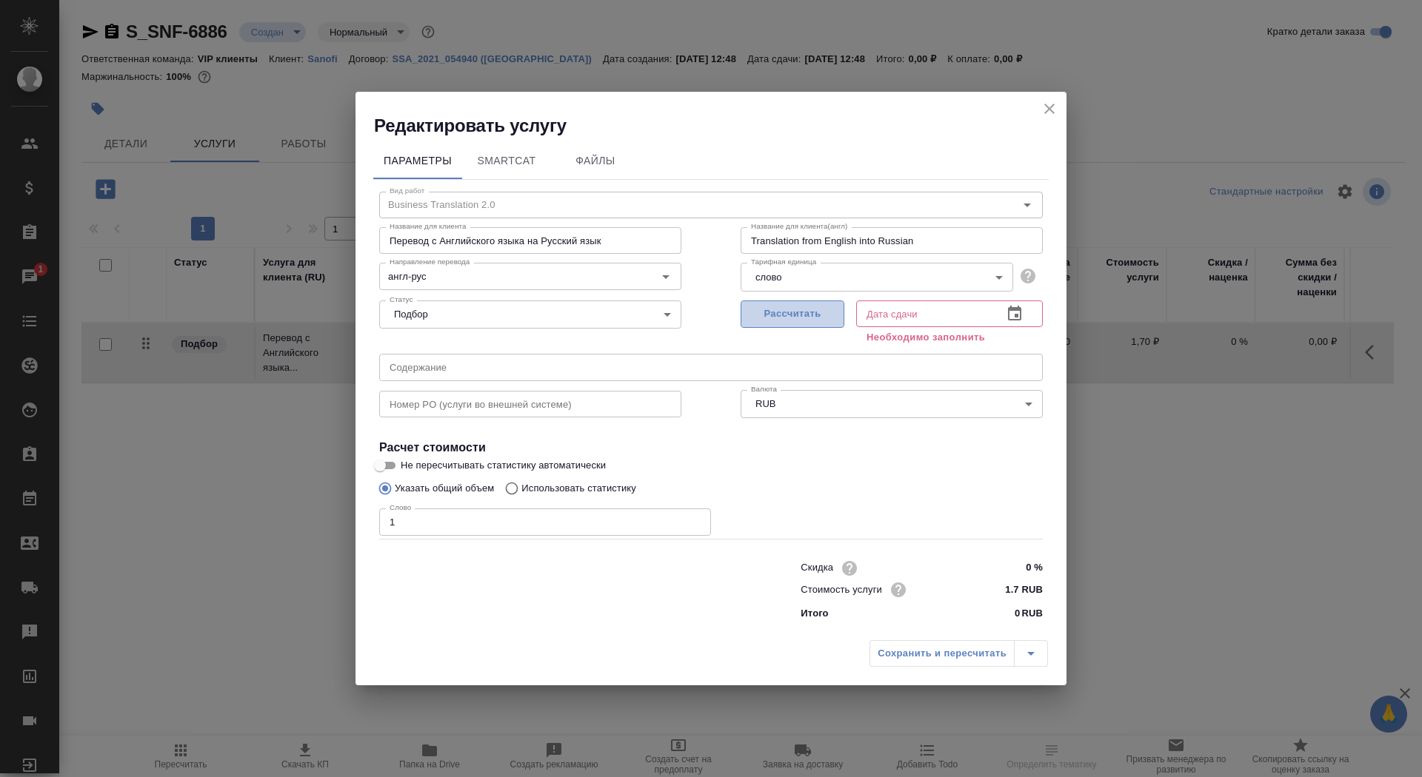
click at [766, 326] on button "Рассчитать" at bounding box center [792, 314] width 104 height 27
type input "[DATE] 12:48"
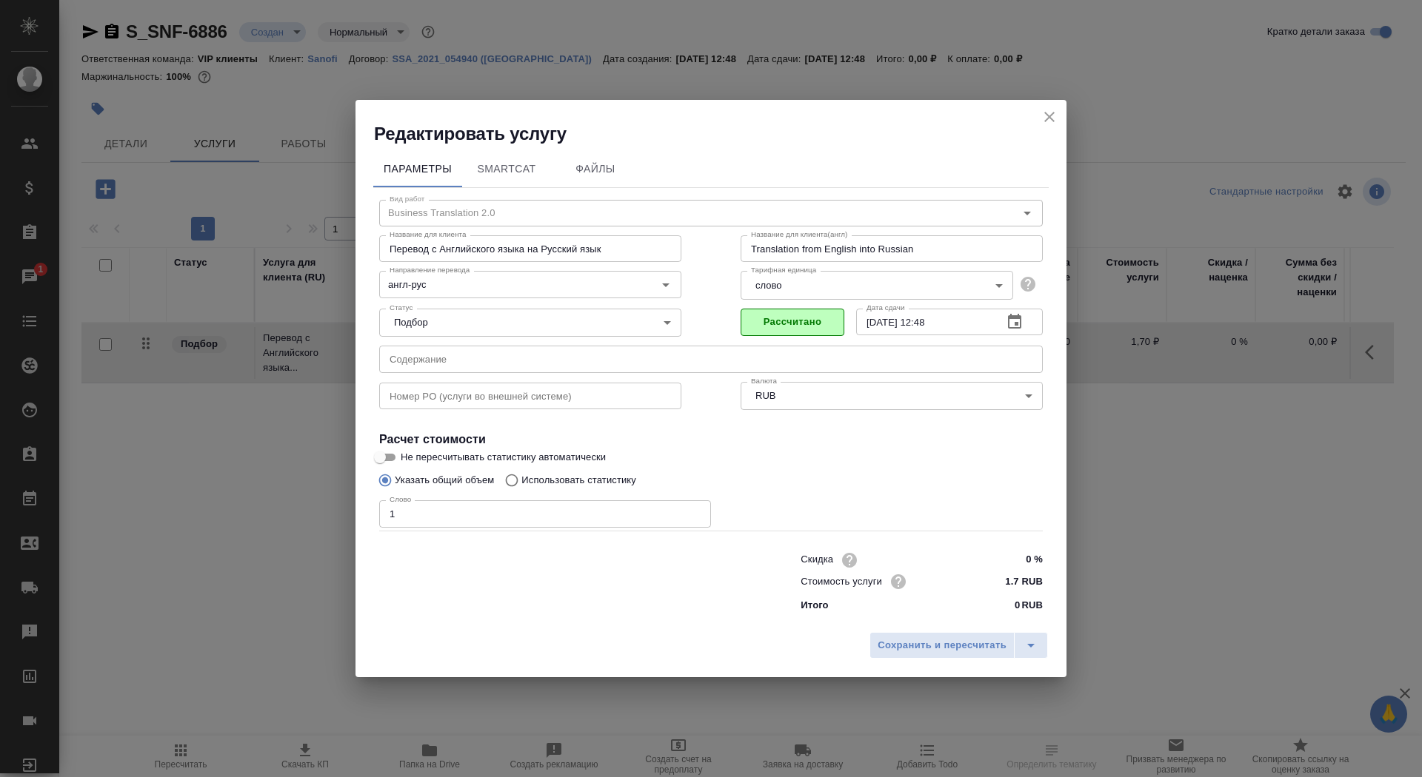
click at [392, 450] on input "Не пересчитывать статистику автоматически" at bounding box center [379, 458] width 53 height 18
checkbox input "true"
click at [443, 500] on div "Слово 1 Слово" at bounding box center [545, 513] width 332 height 36
click at [915, 641] on span "Сохранить и пересчитать" at bounding box center [941, 645] width 129 height 17
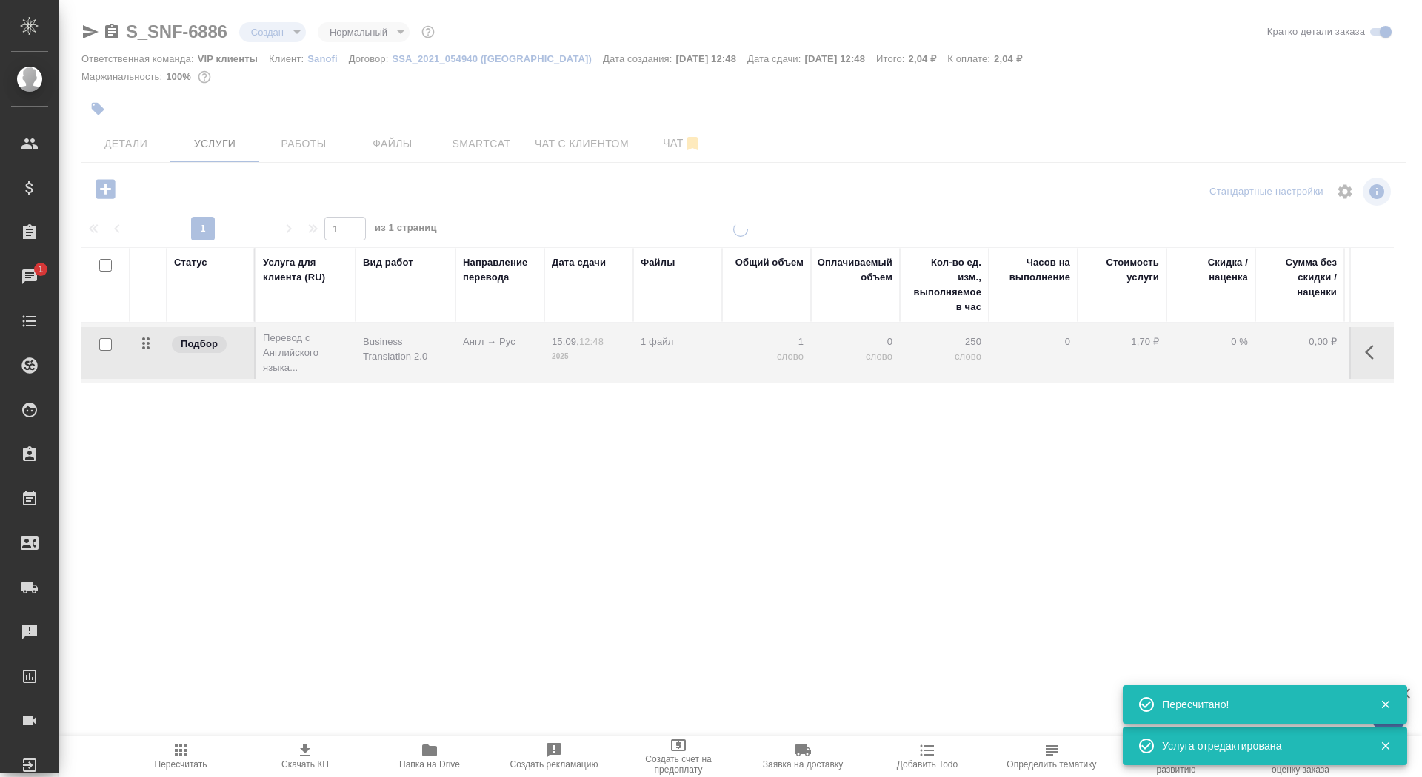
click at [104, 344] on input "checkbox" at bounding box center [105, 344] width 13 height 13
checkbox input "true"
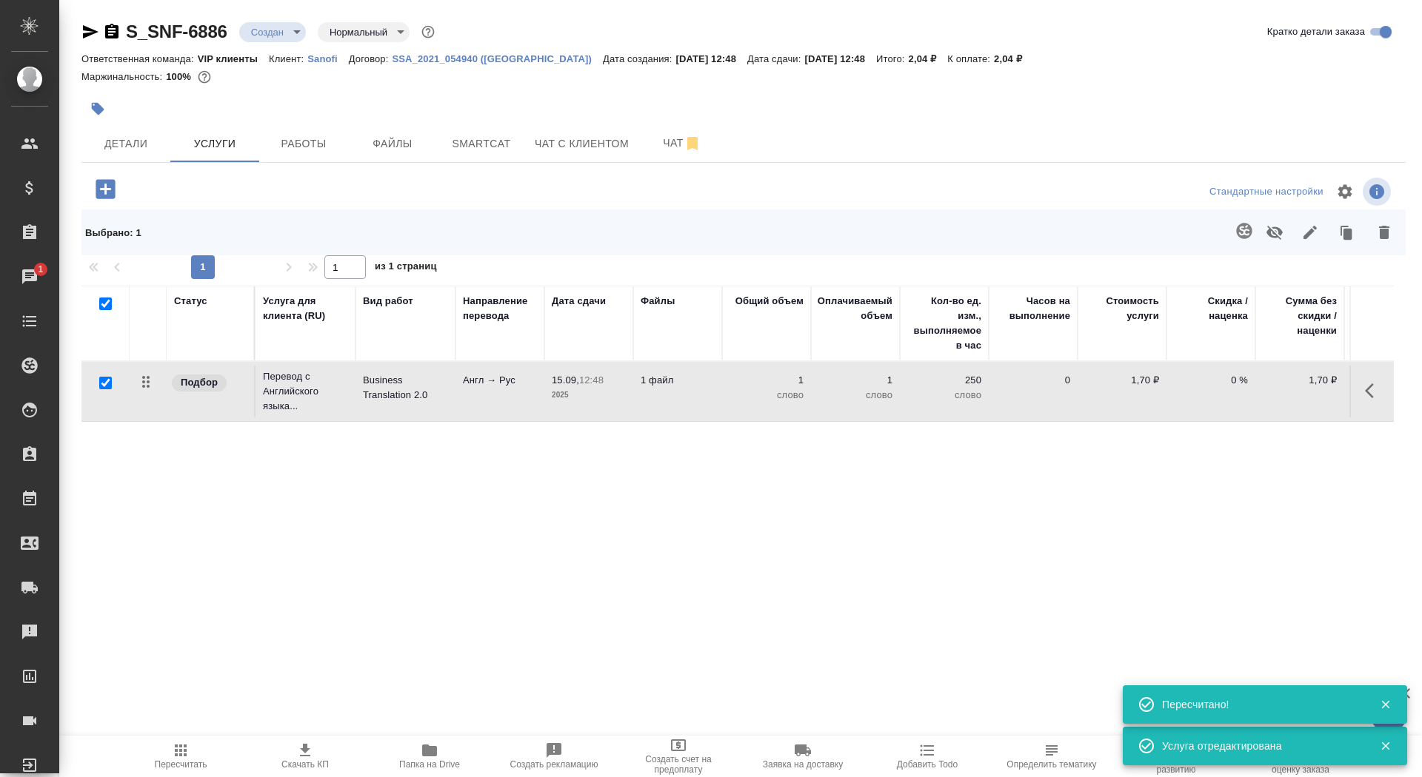
click at [1239, 230] on icon "button" at bounding box center [1244, 231] width 18 height 18
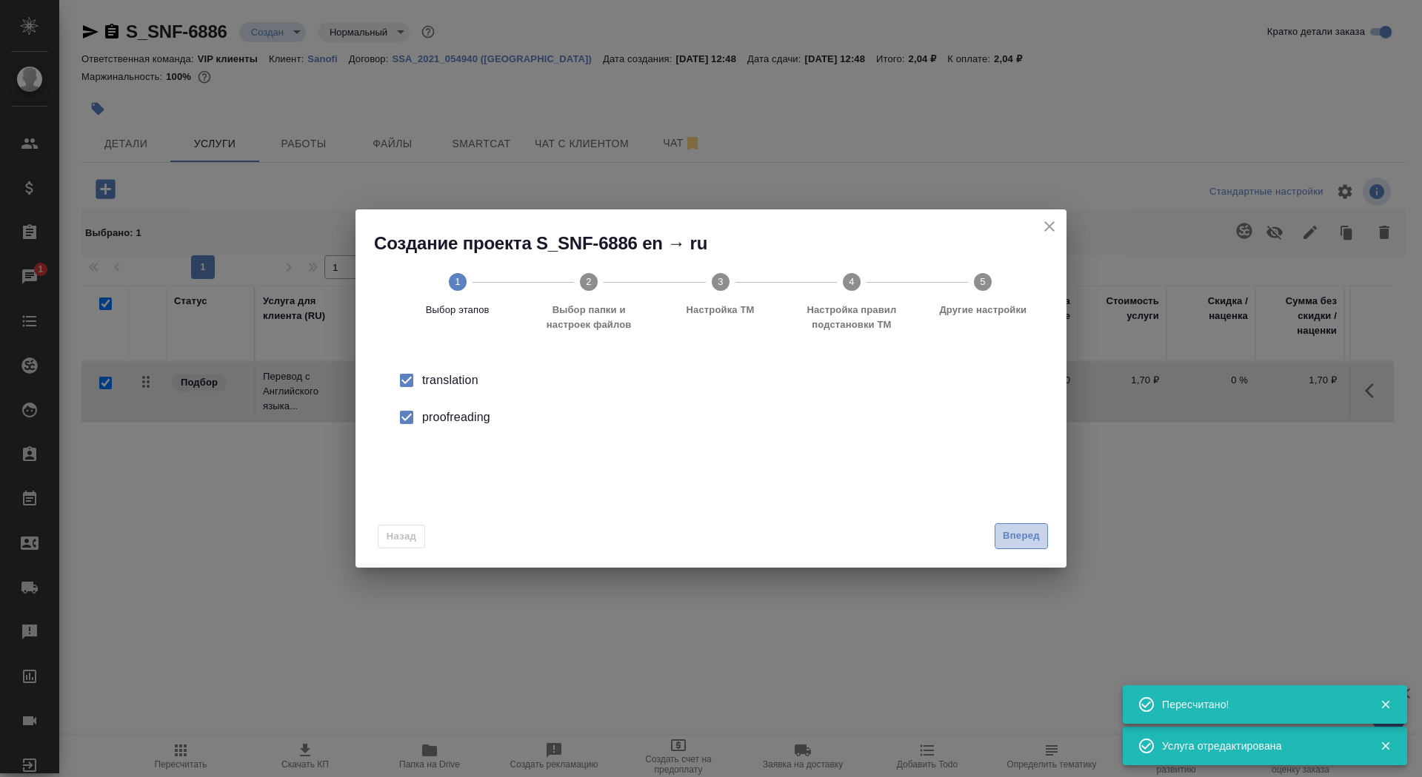
click at [1026, 535] on span "Вперед" at bounding box center [1020, 536] width 37 height 17
click at [894, 395] on input "Папка с файлами для перевода" at bounding box center [687, 389] width 616 height 18
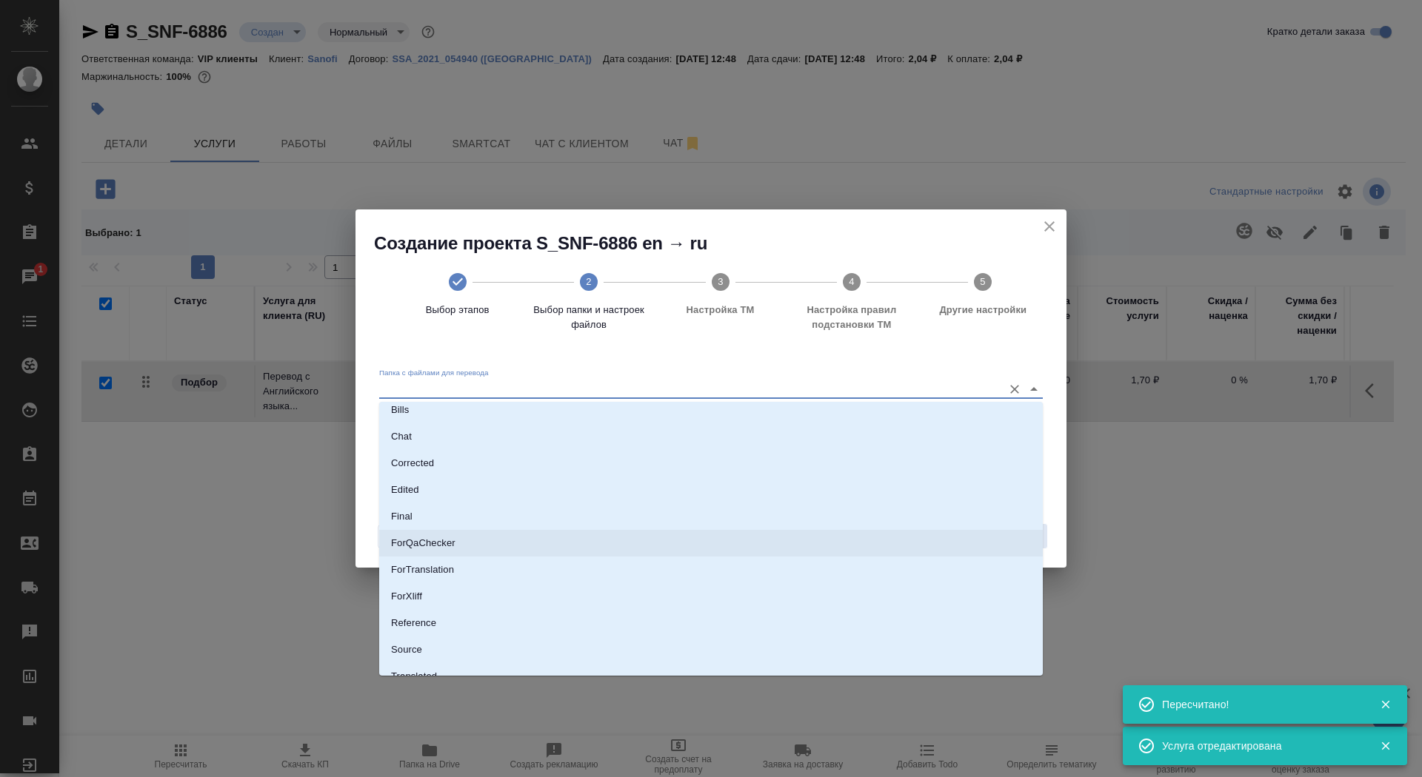
scroll to position [36, 0]
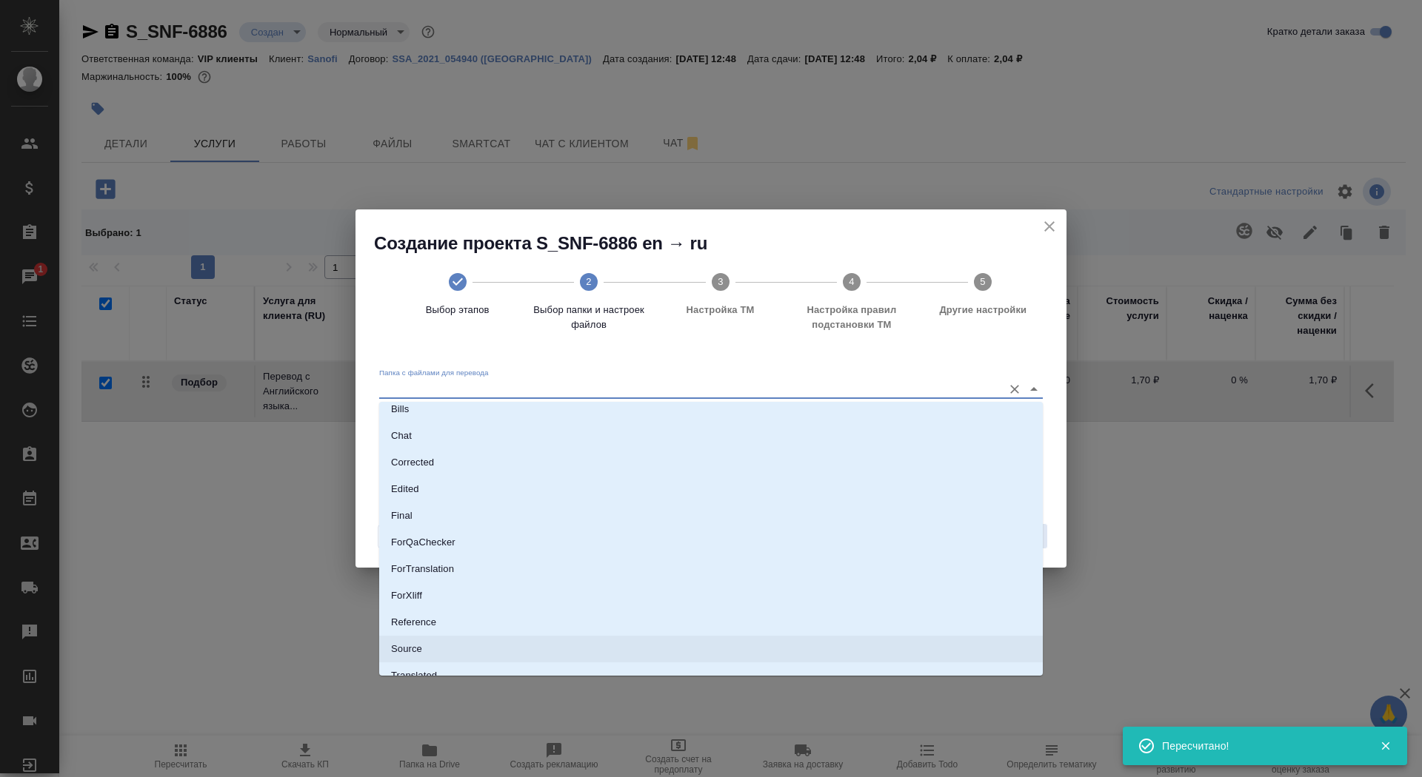
click at [811, 649] on li "Source" at bounding box center [710, 649] width 663 height 27
type input "Source"
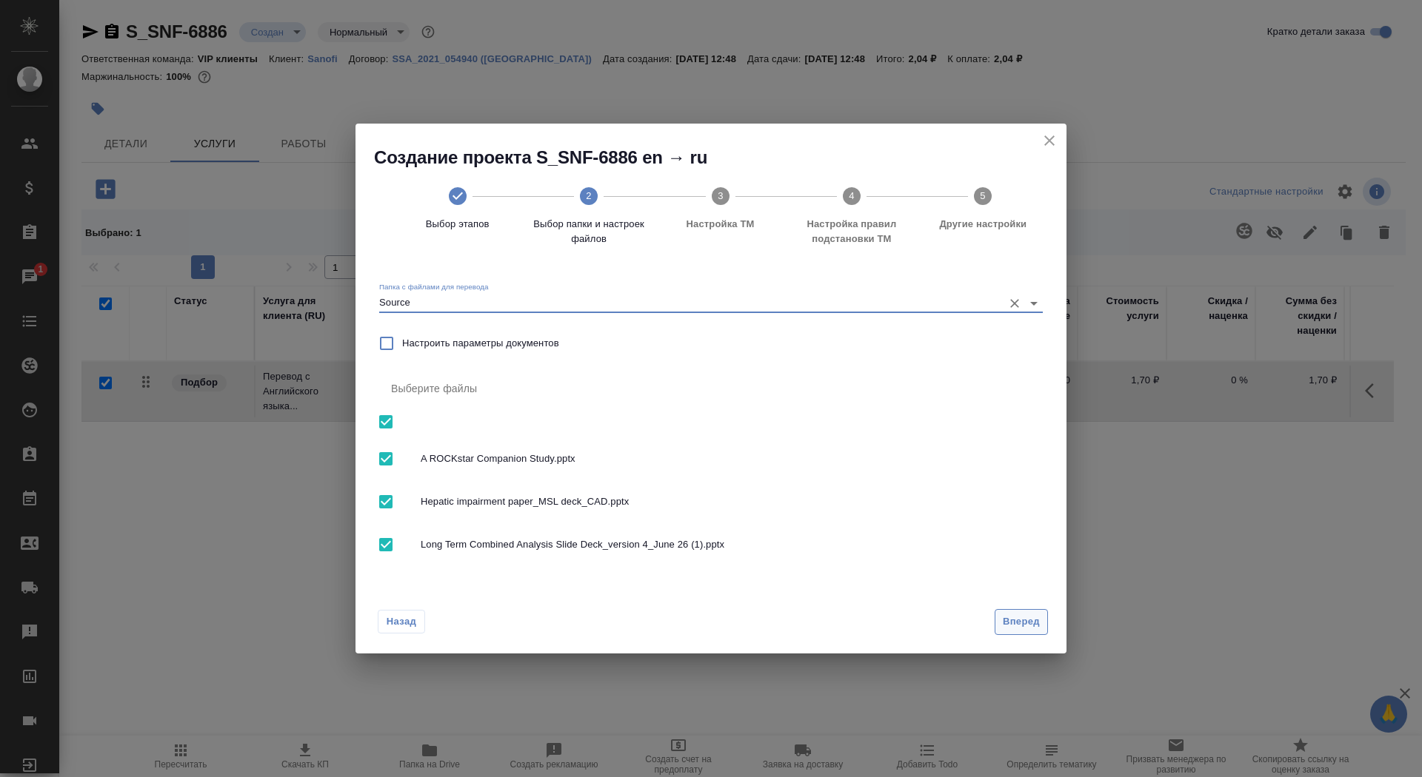
click at [1028, 615] on span "Вперед" at bounding box center [1020, 622] width 37 height 17
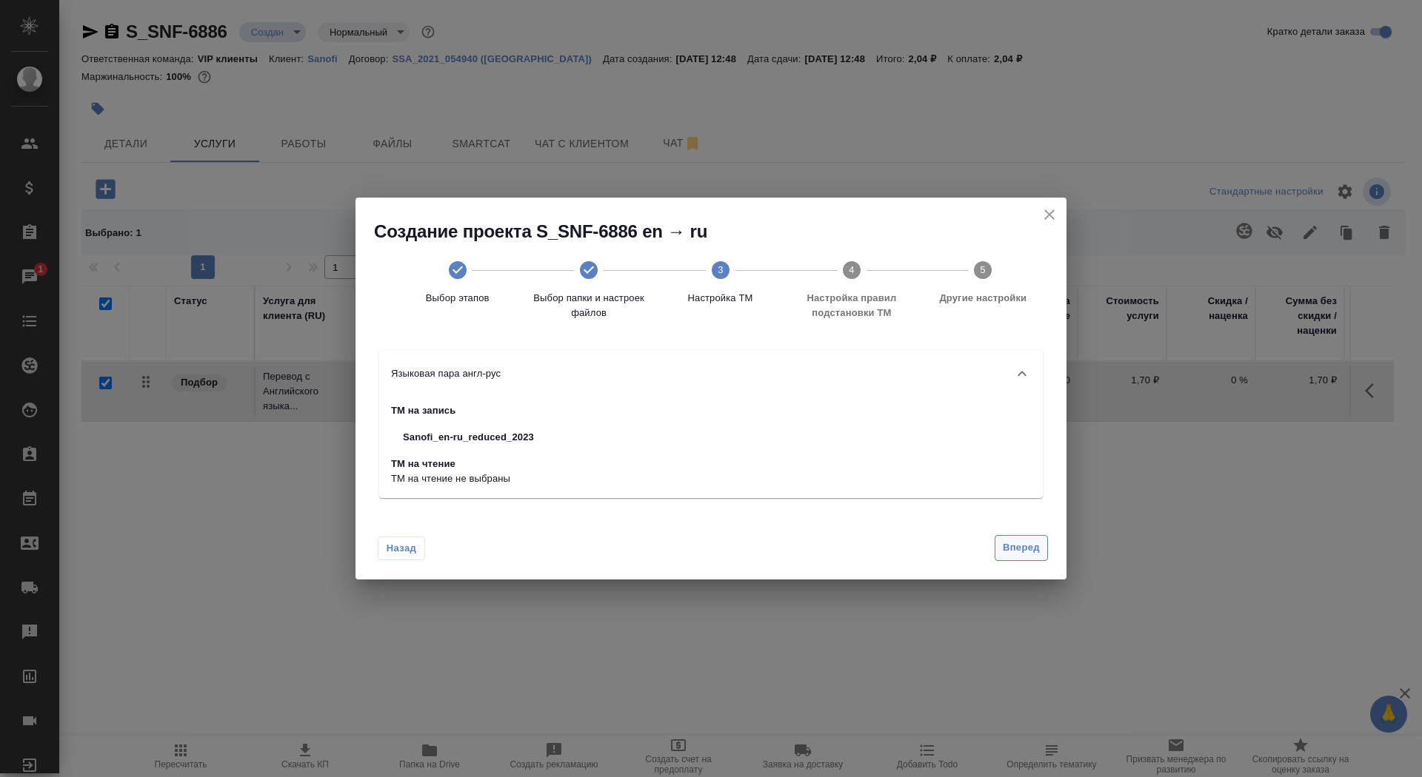
click at [1008, 538] on button "Вперед" at bounding box center [1020, 548] width 53 height 26
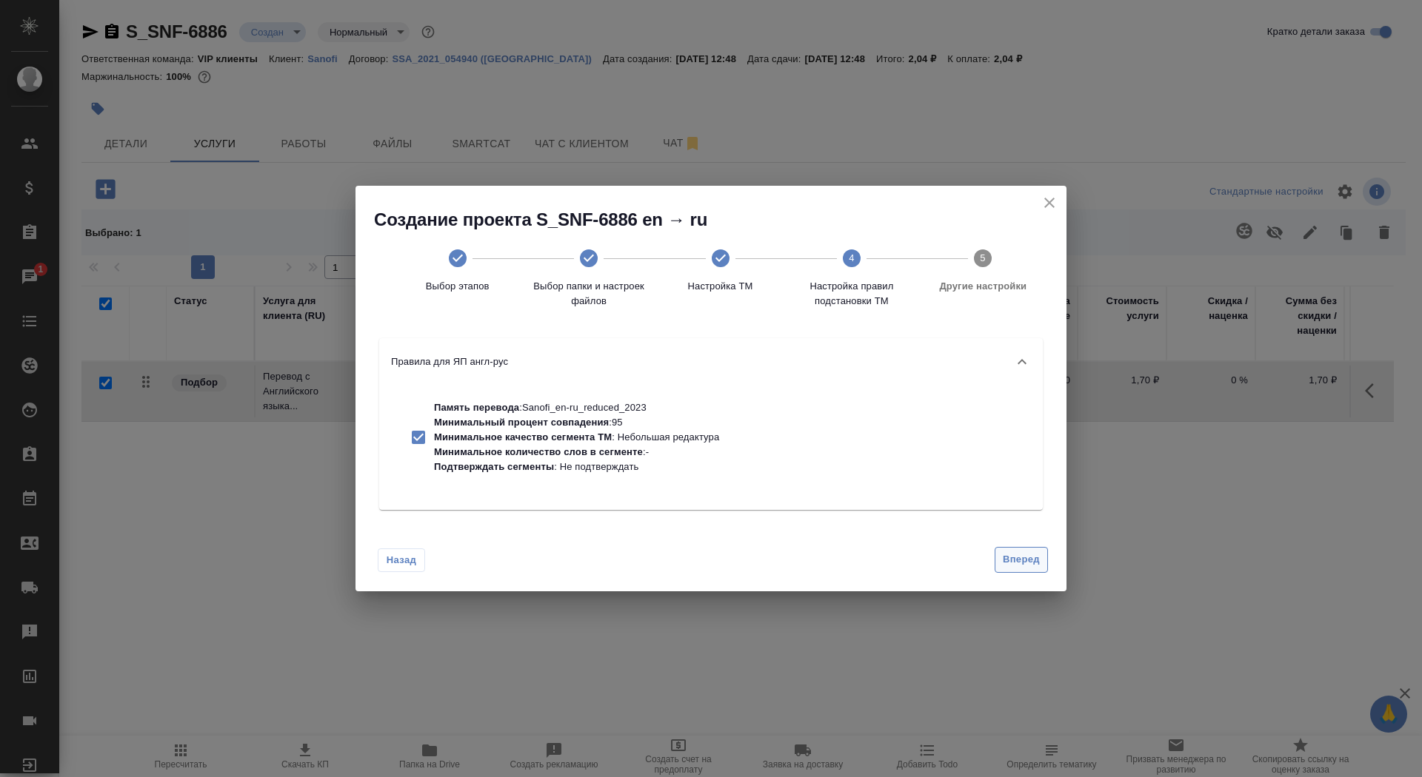
click at [1009, 547] on button "Вперед" at bounding box center [1020, 560] width 53 height 26
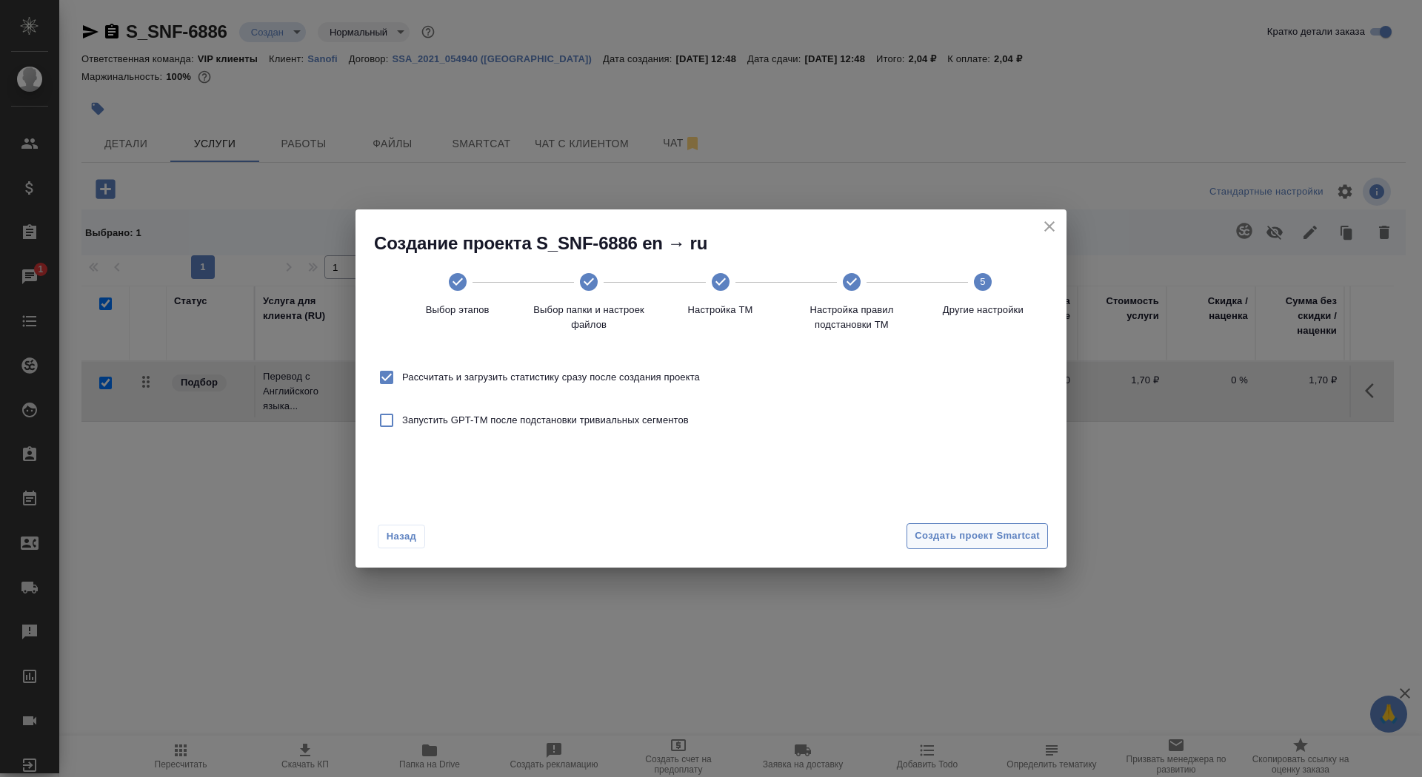
click at [1000, 533] on span "Создать проект Smartcat" at bounding box center [976, 536] width 125 height 17
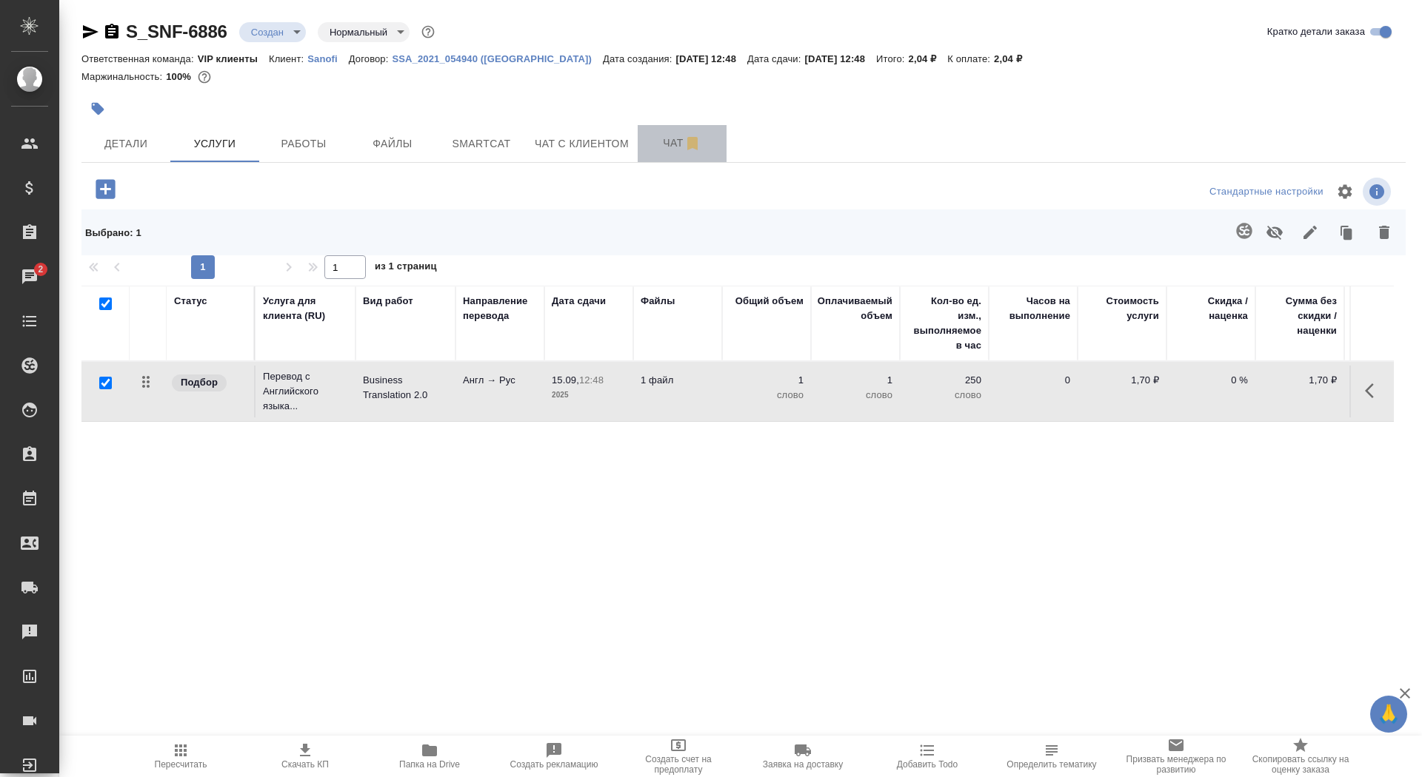
click at [652, 155] on button "Чат" at bounding box center [681, 143] width 89 height 37
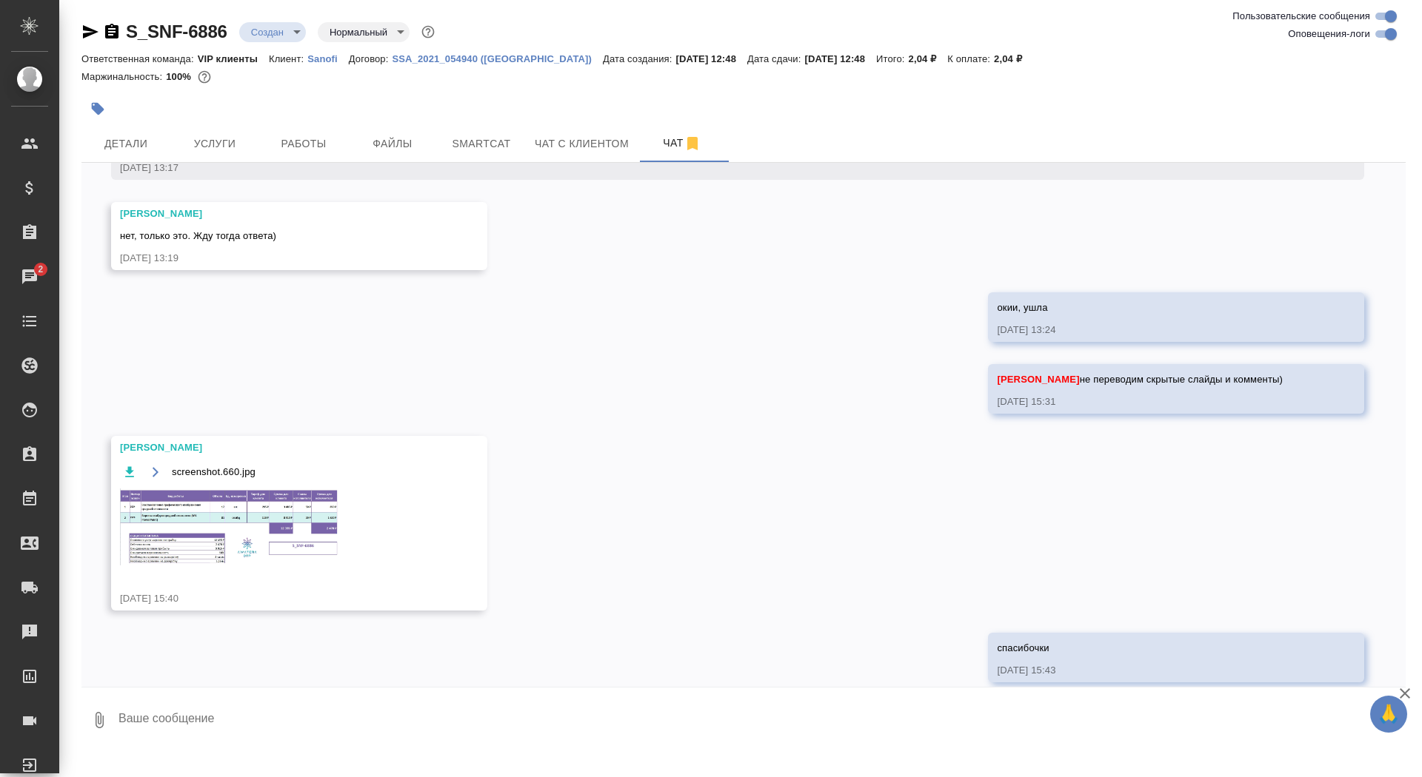
scroll to position [848, 0]
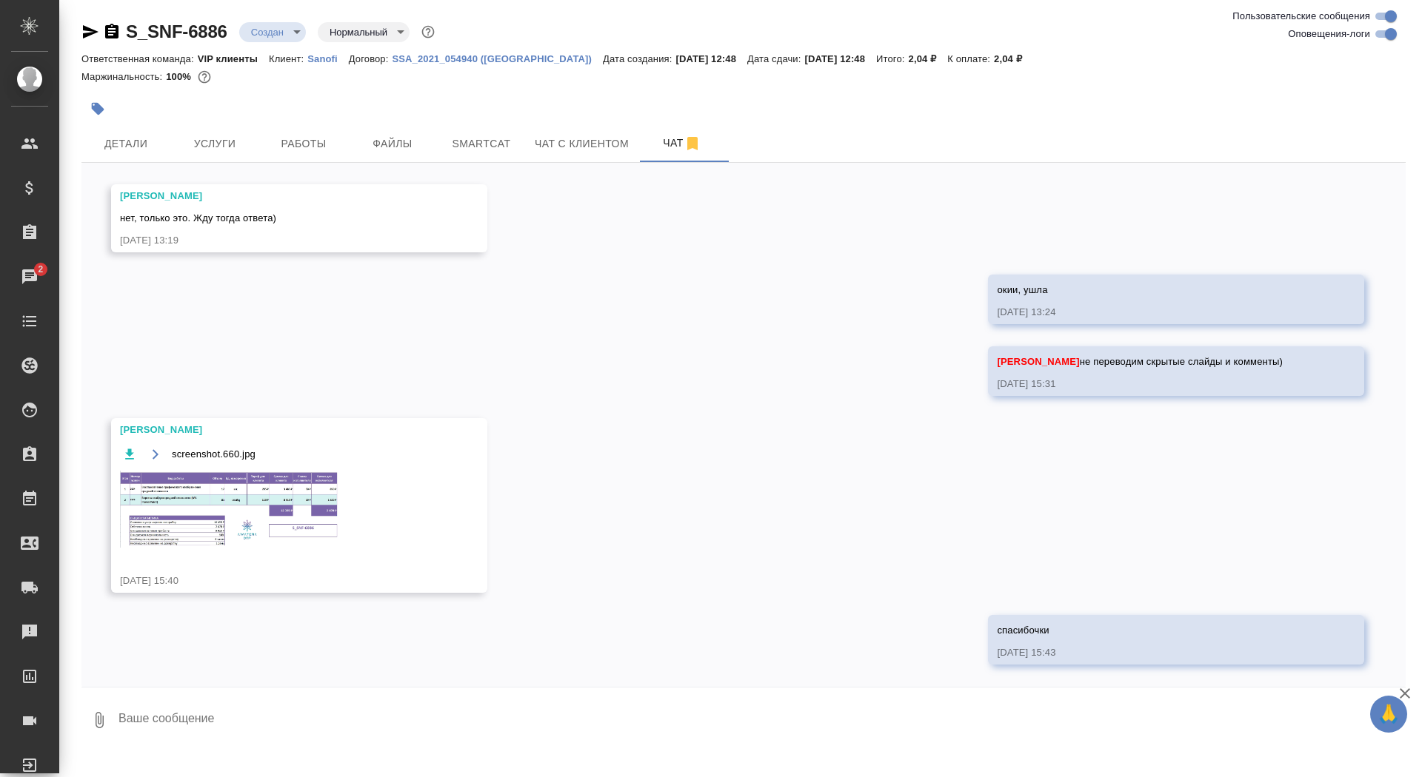
click at [260, 515] on img at bounding box center [231, 509] width 222 height 77
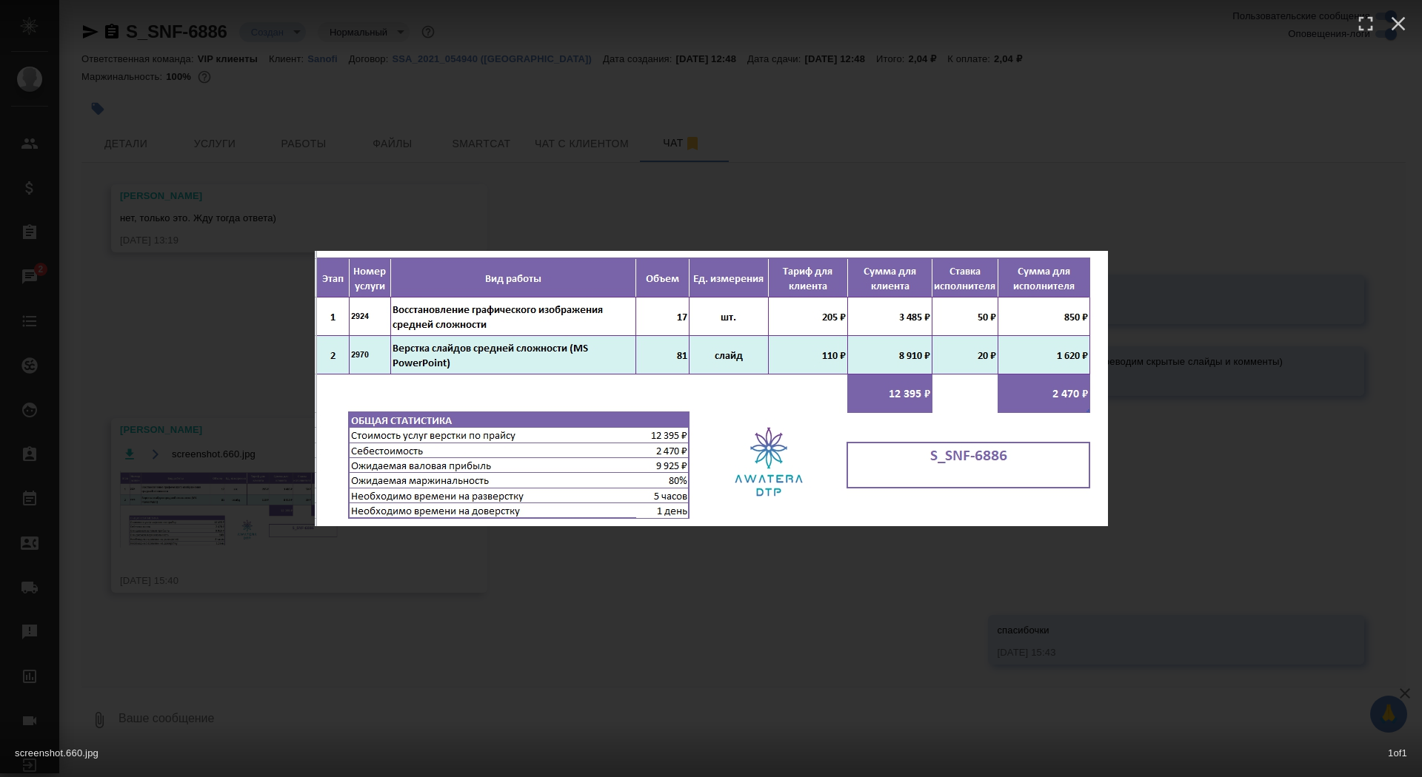
click at [216, 435] on div "screenshot.660.jpg 1 of 1" at bounding box center [711, 388] width 1422 height 777
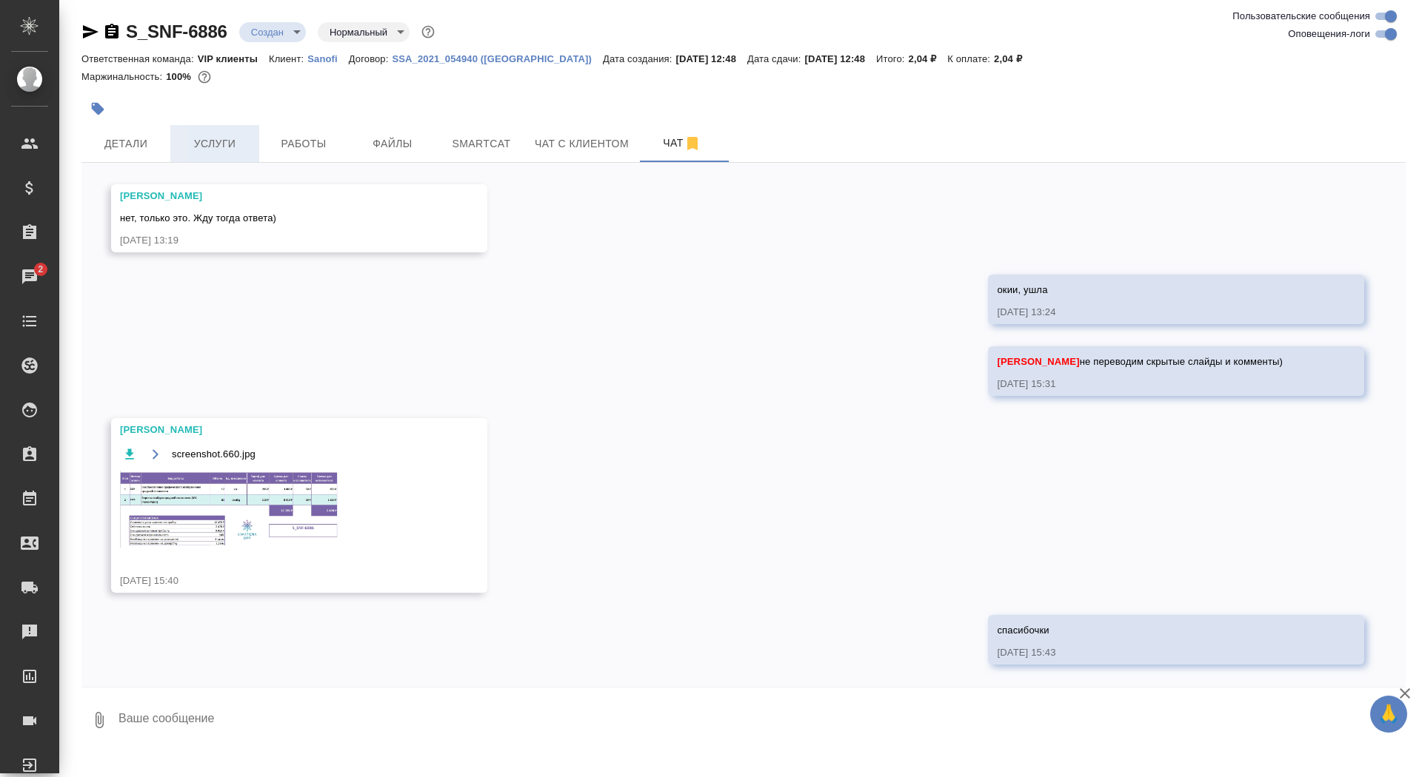
click at [214, 135] on span "Услуги" at bounding box center [214, 144] width 71 height 19
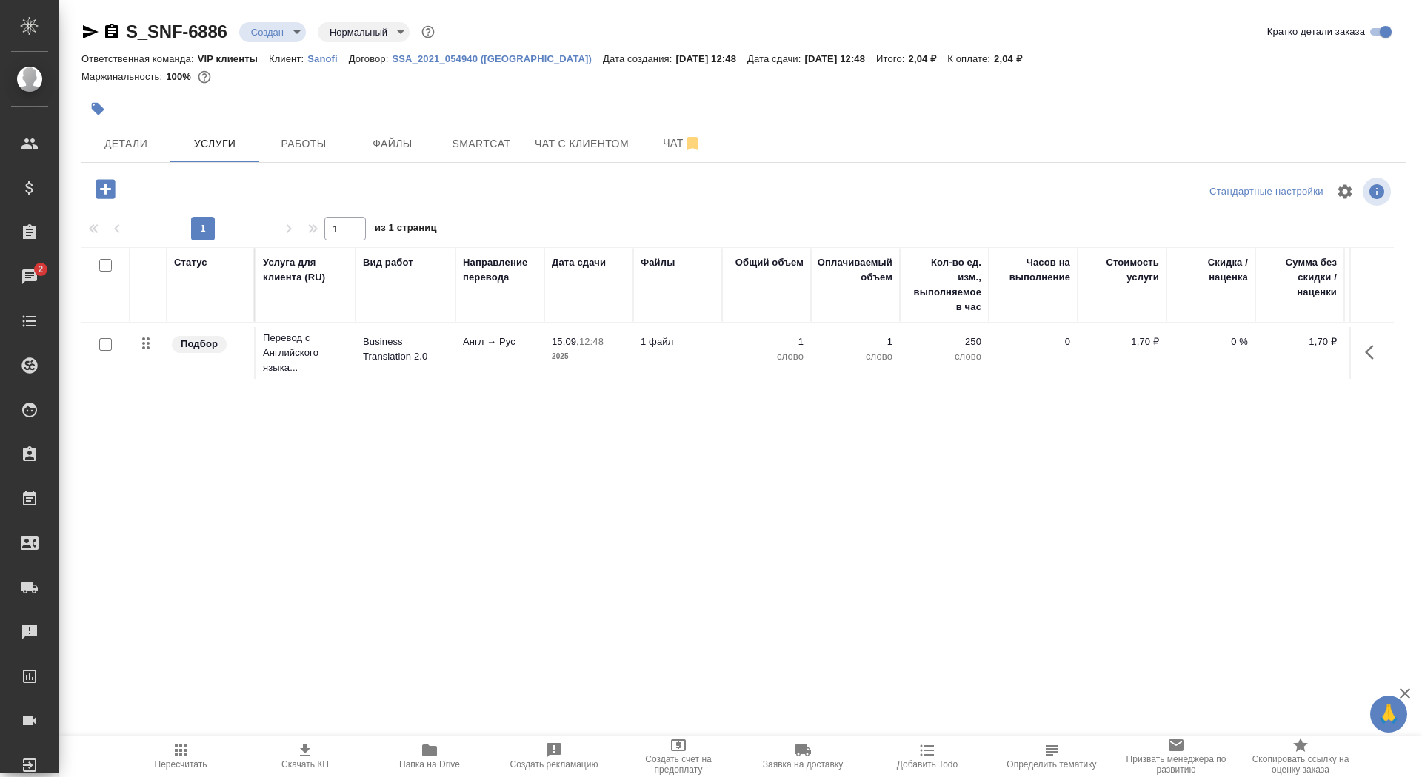
click at [114, 187] on icon "button" at bounding box center [106, 189] width 26 height 26
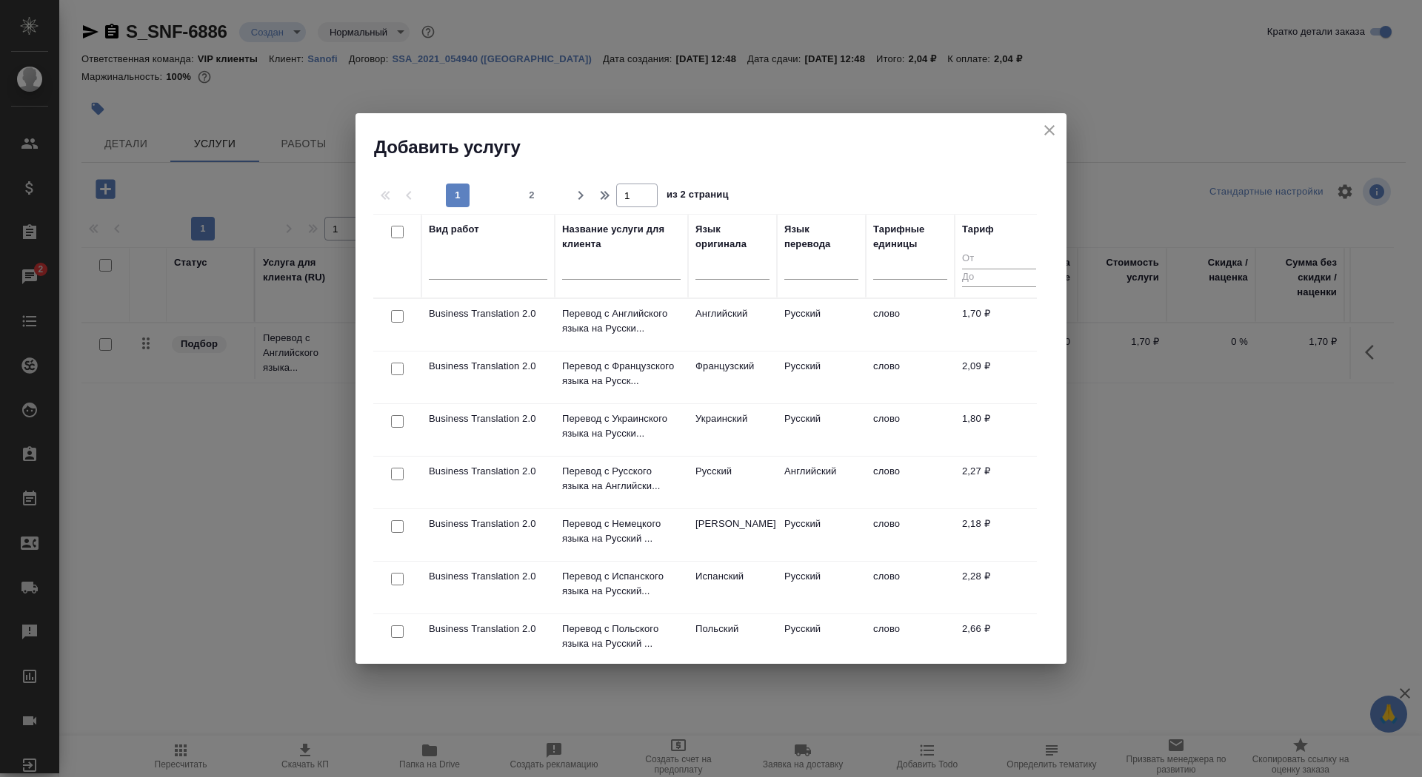
click at [609, 284] on div at bounding box center [621, 272] width 118 height 36
click at [609, 271] on input "text" at bounding box center [621, 270] width 118 height 19
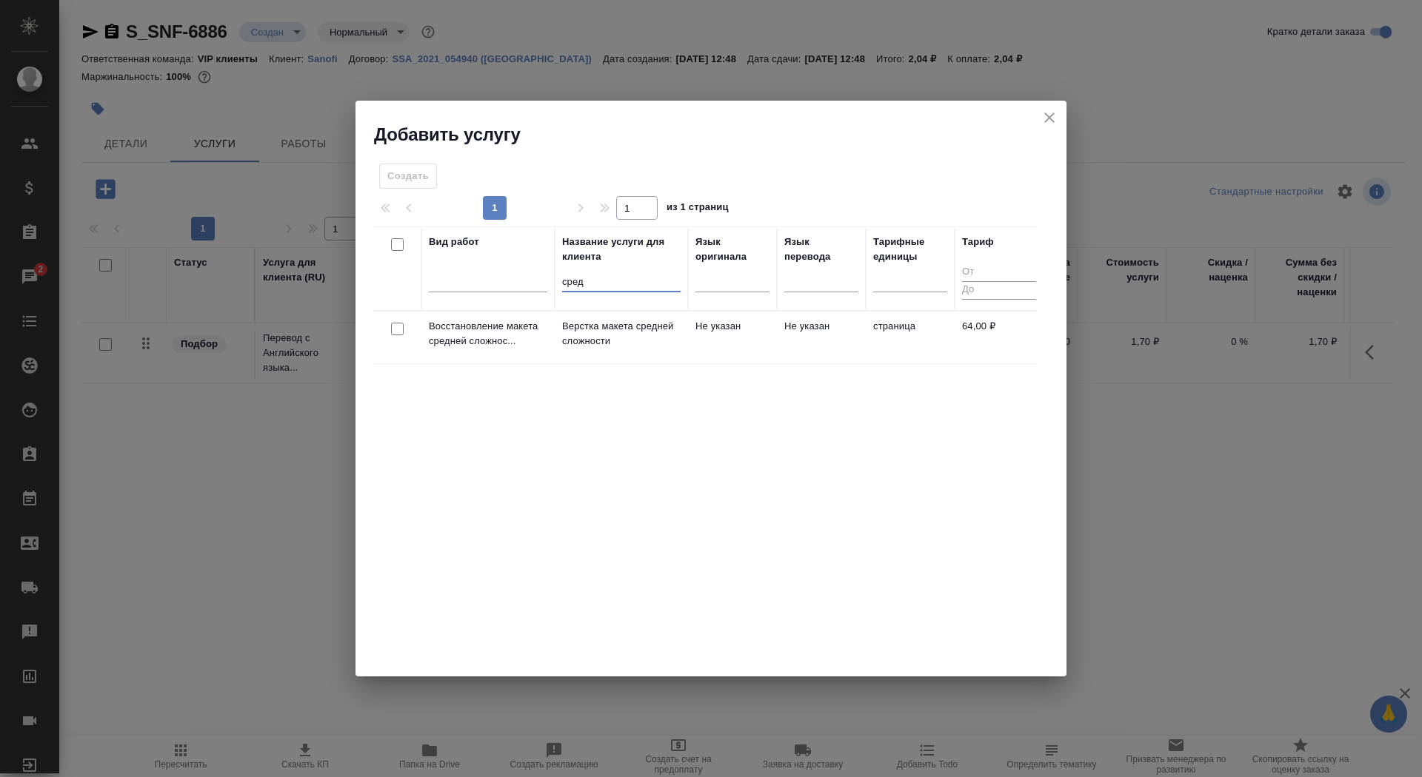
type input "сред"
click at [571, 344] on p "Верстка макета средней сложности" at bounding box center [621, 334] width 118 height 30
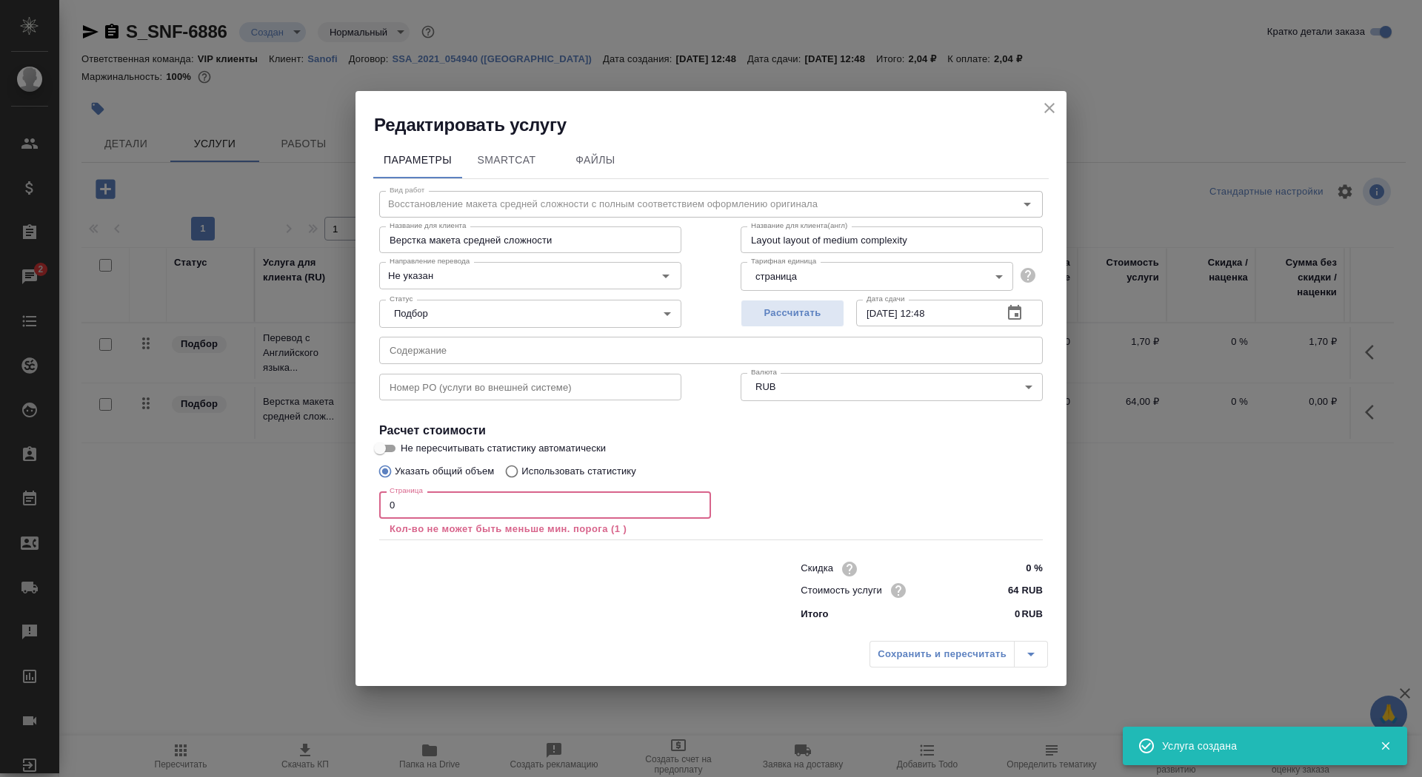
click at [455, 499] on input "0" at bounding box center [545, 505] width 332 height 27
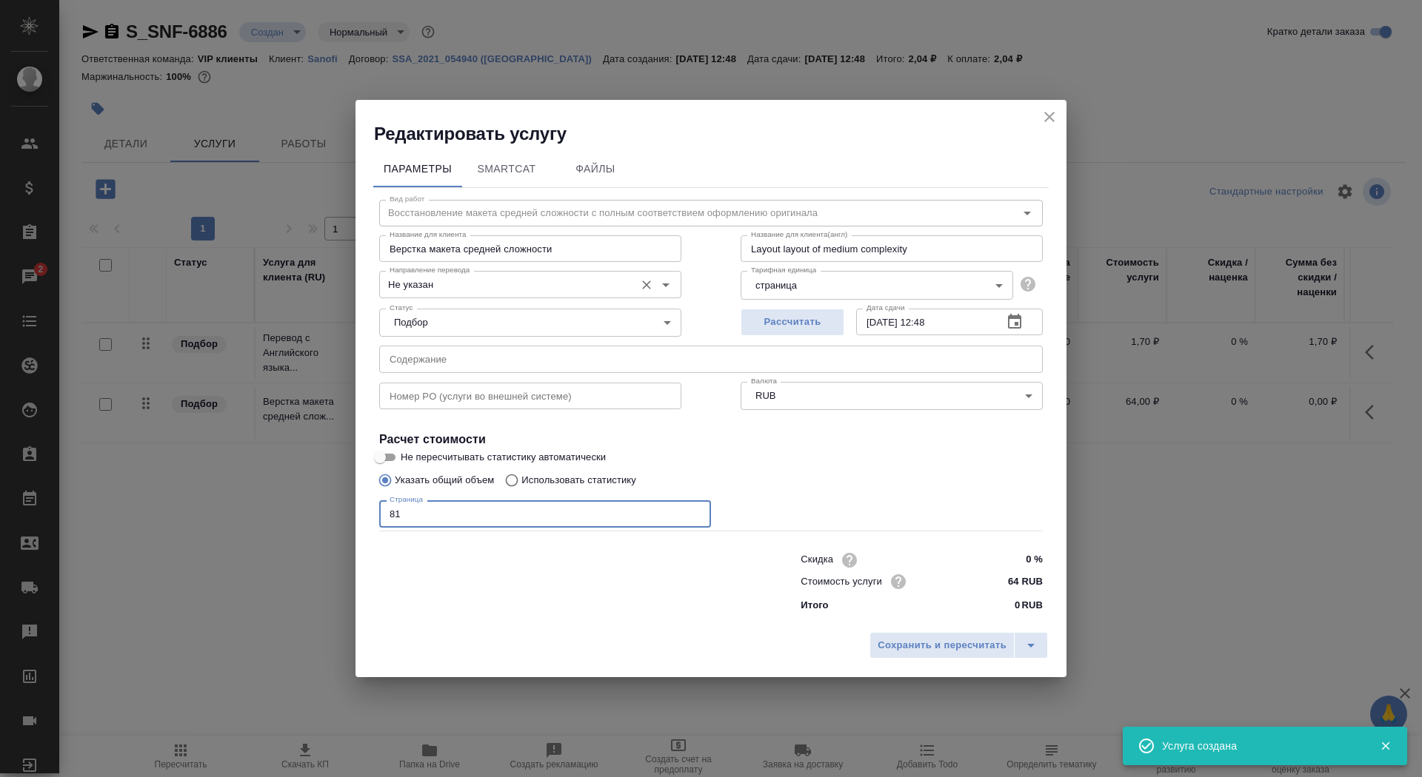
type input "81"
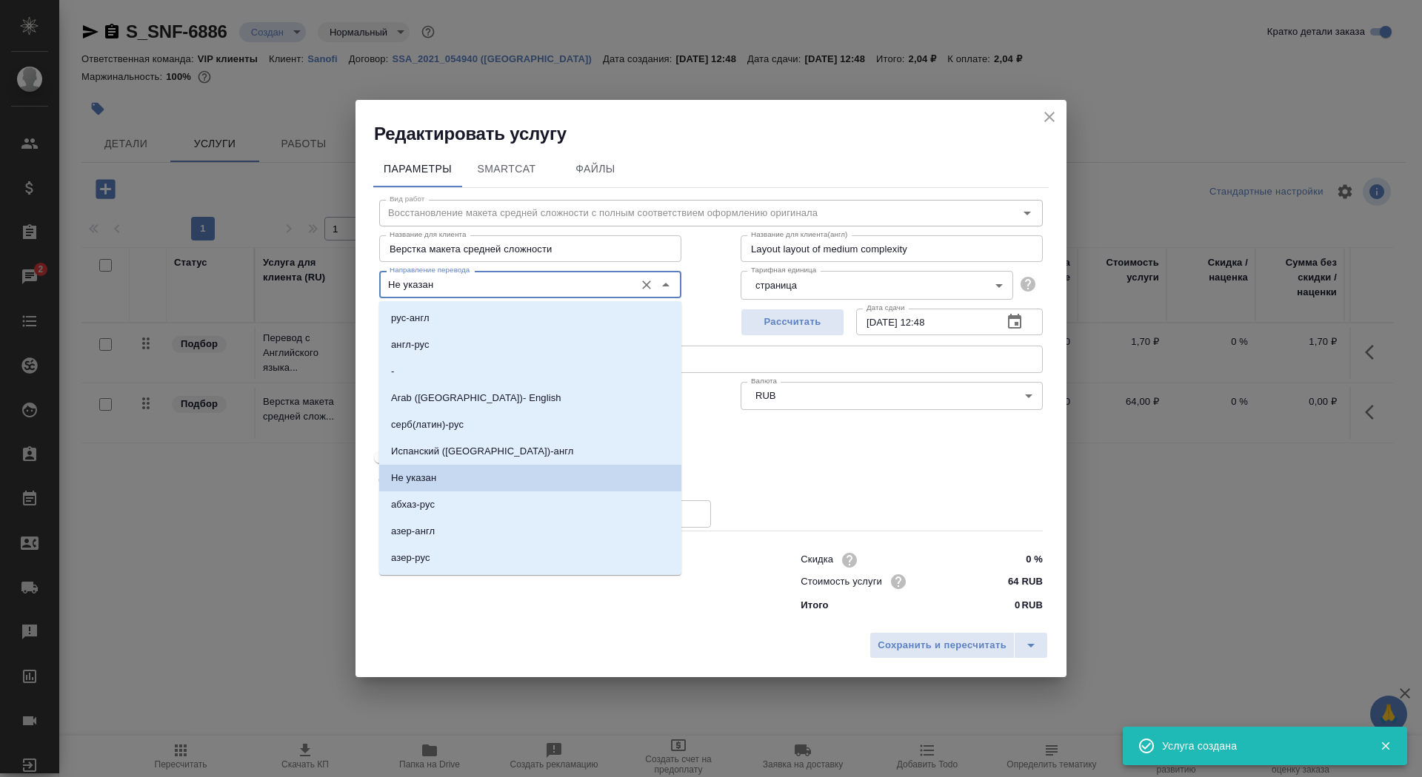
click at [441, 280] on input "Не указан" at bounding box center [506, 284] width 244 height 18
click at [461, 338] on li "англ-рус" at bounding box center [530, 345] width 302 height 27
type input "англ-рус"
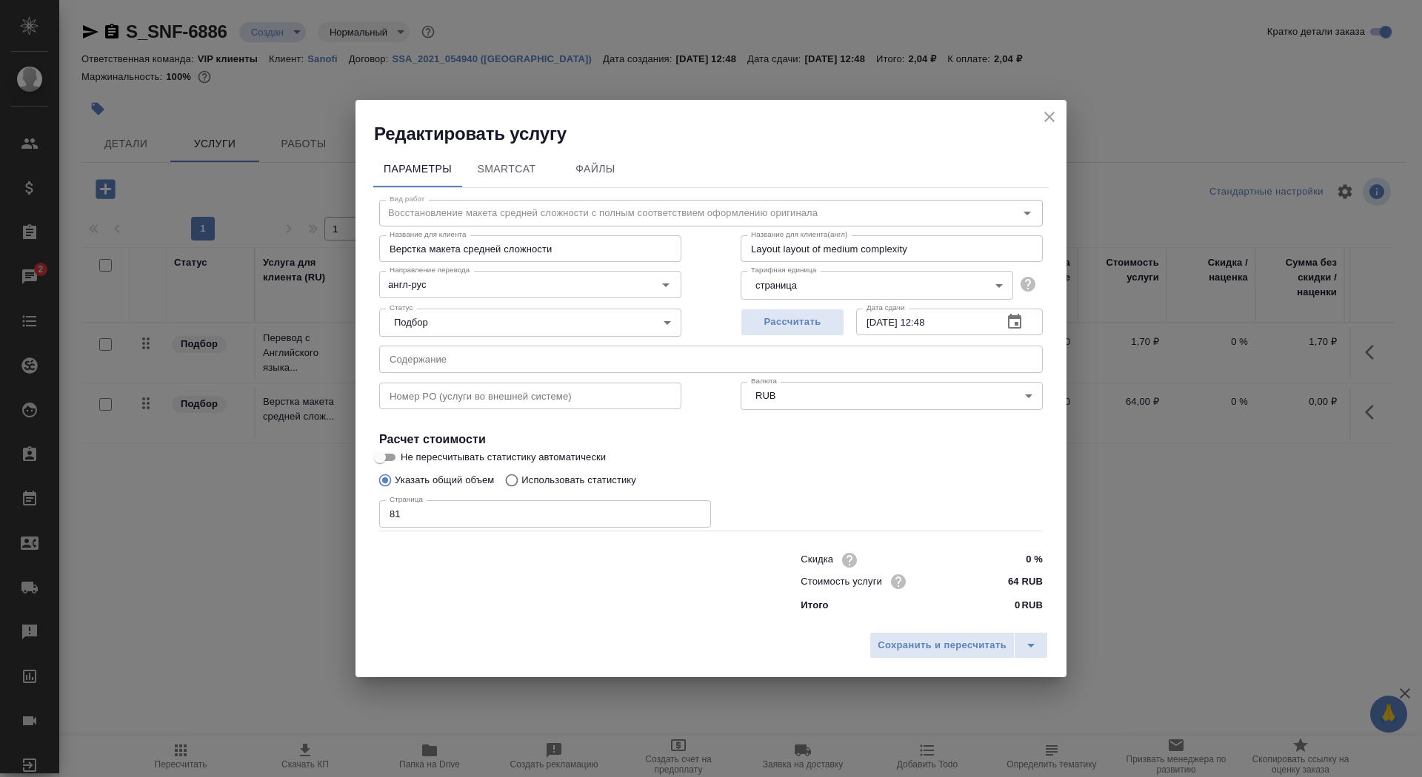
click at [960, 662] on div "Сохранить и пересчитать" at bounding box center [710, 651] width 711 height 53
click at [952, 640] on span "Сохранить и пересчитать" at bounding box center [941, 645] width 129 height 17
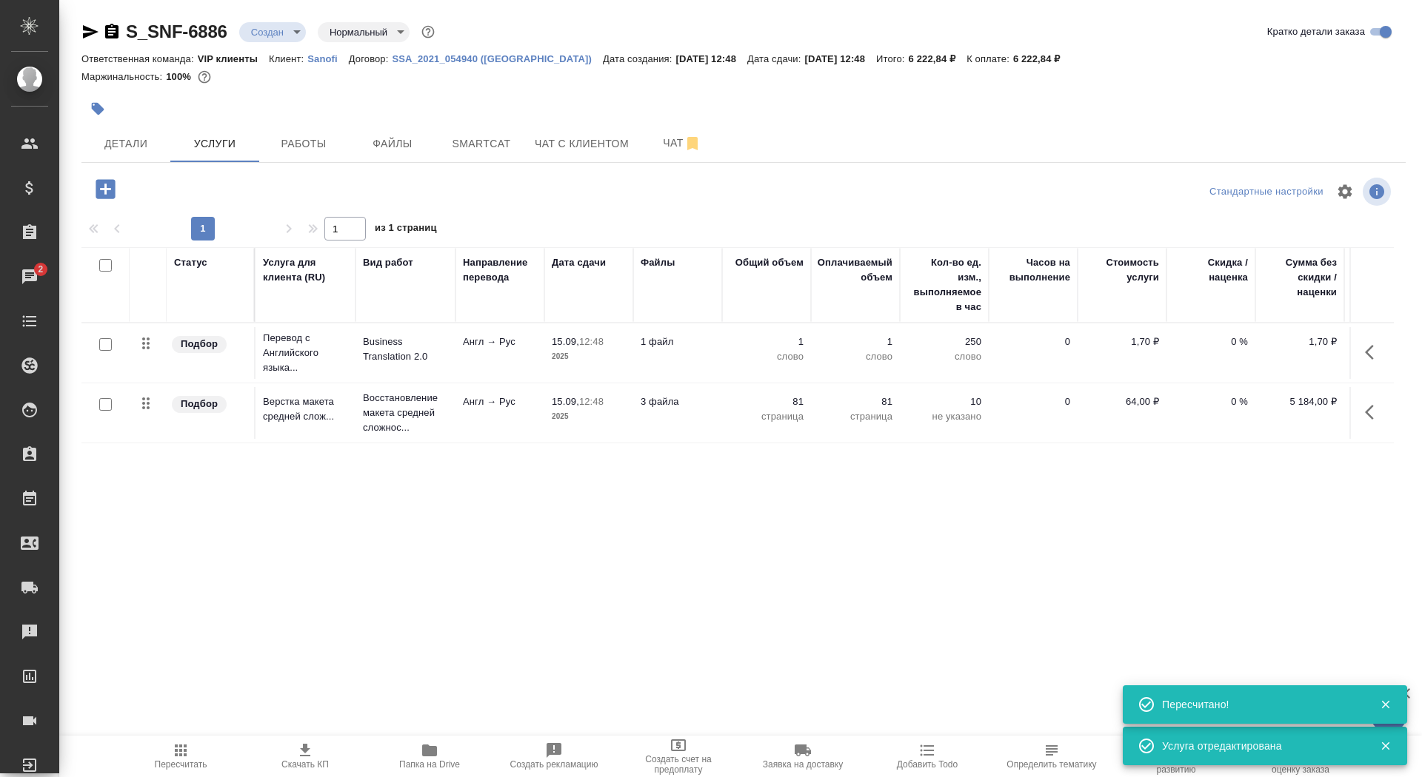
click at [104, 178] on icon "button" at bounding box center [106, 189] width 26 height 26
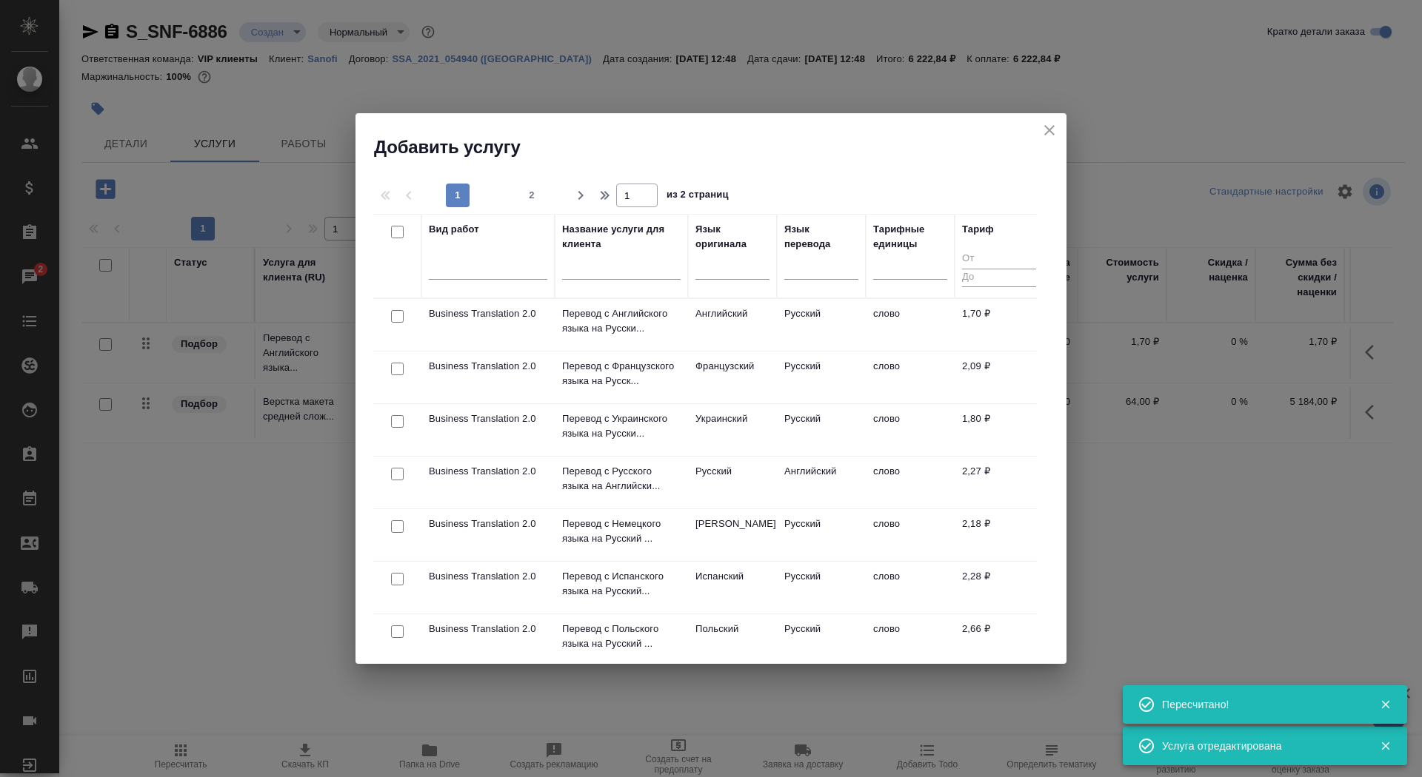
click at [637, 266] on input "text" at bounding box center [621, 270] width 118 height 19
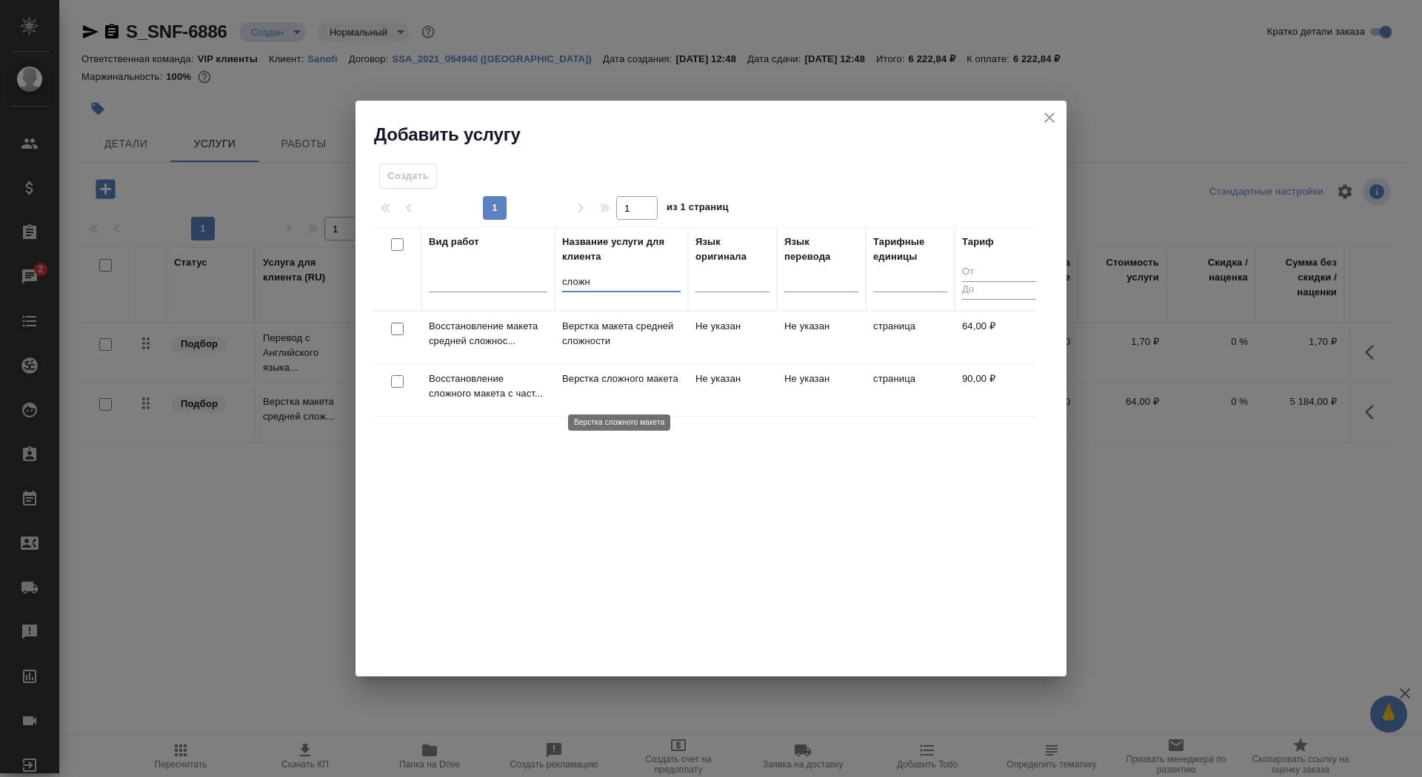
type input "сложн"
click at [602, 386] on p "Верстка сложного макета" at bounding box center [621, 379] width 118 height 15
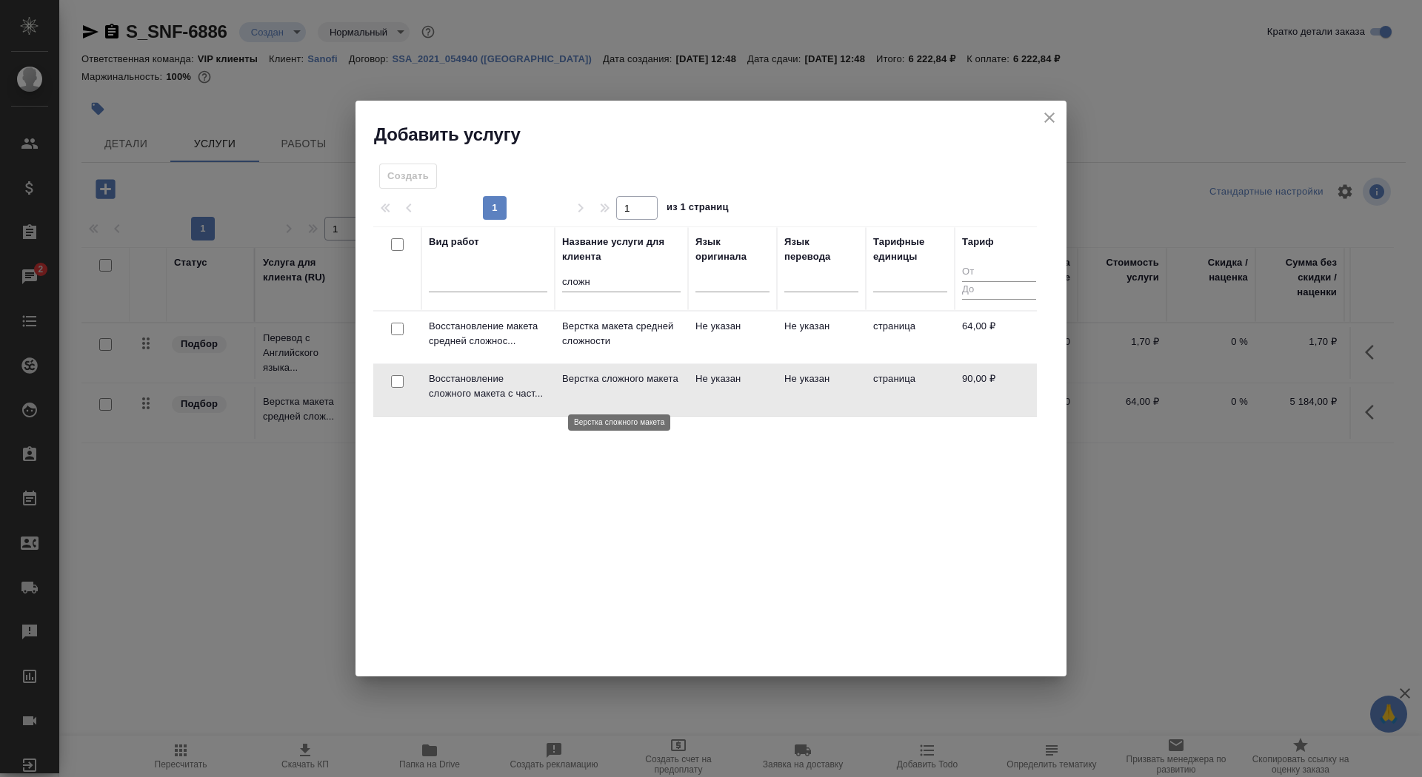
click at [602, 386] on p "Верстка сложного макета" at bounding box center [621, 379] width 118 height 15
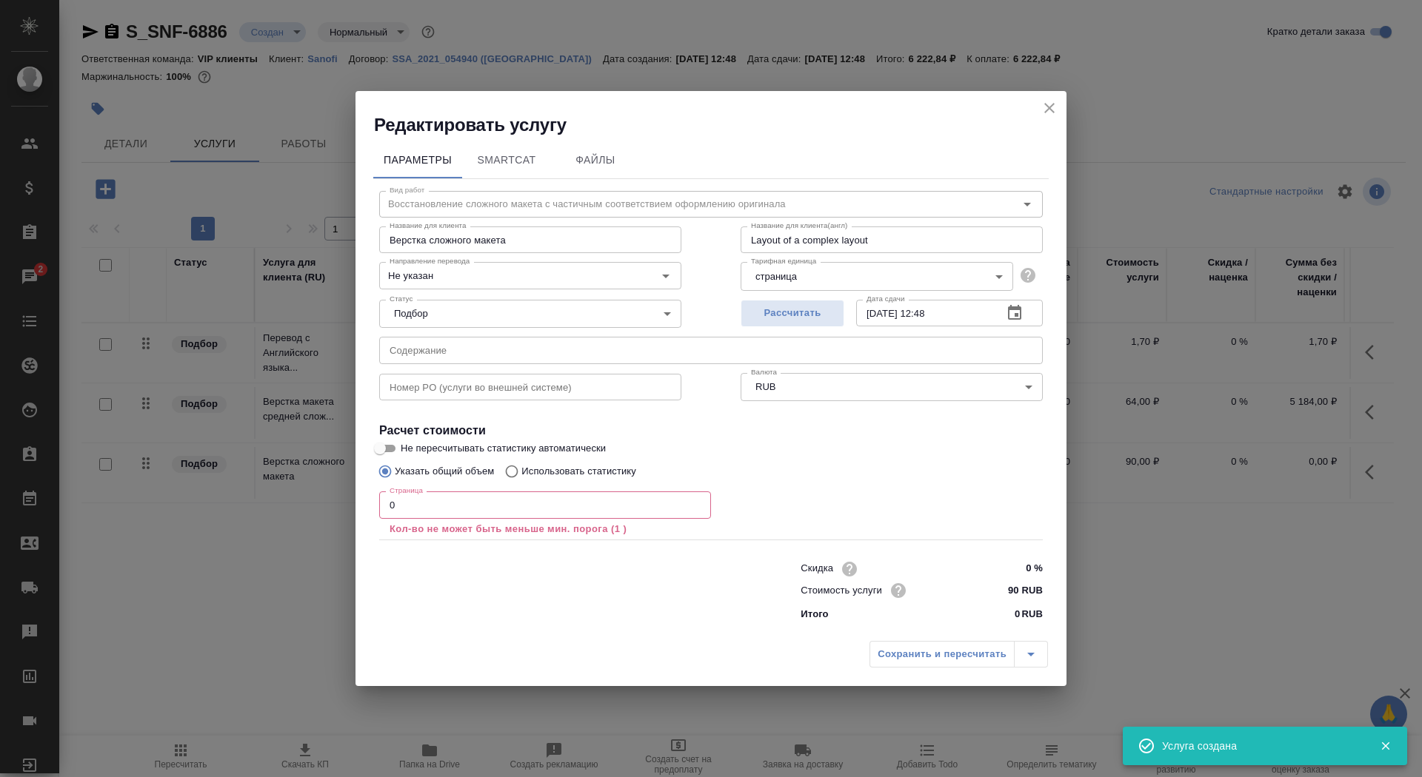
click at [520, 510] on input "0" at bounding box center [545, 505] width 332 height 27
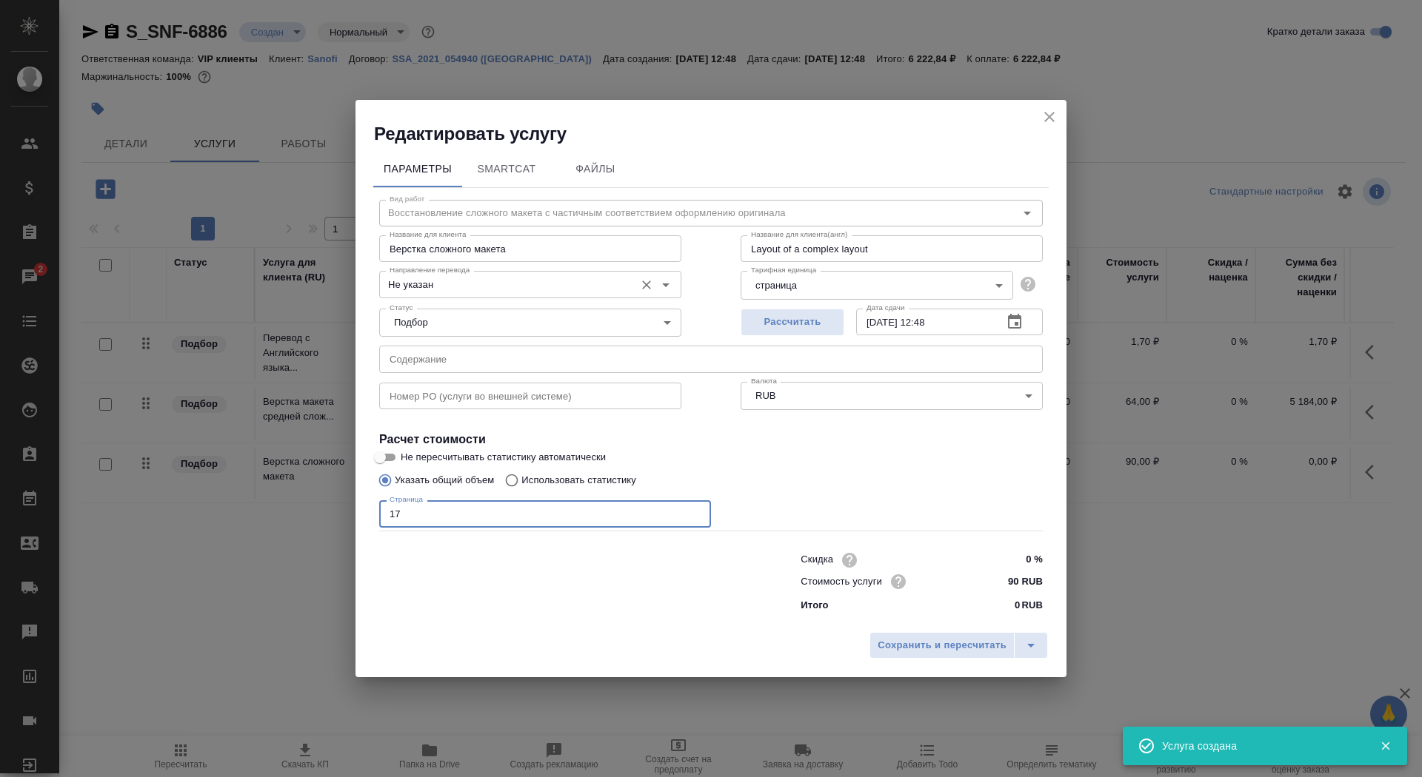
type input "17"
click at [520, 291] on input "Не указан" at bounding box center [506, 284] width 244 height 18
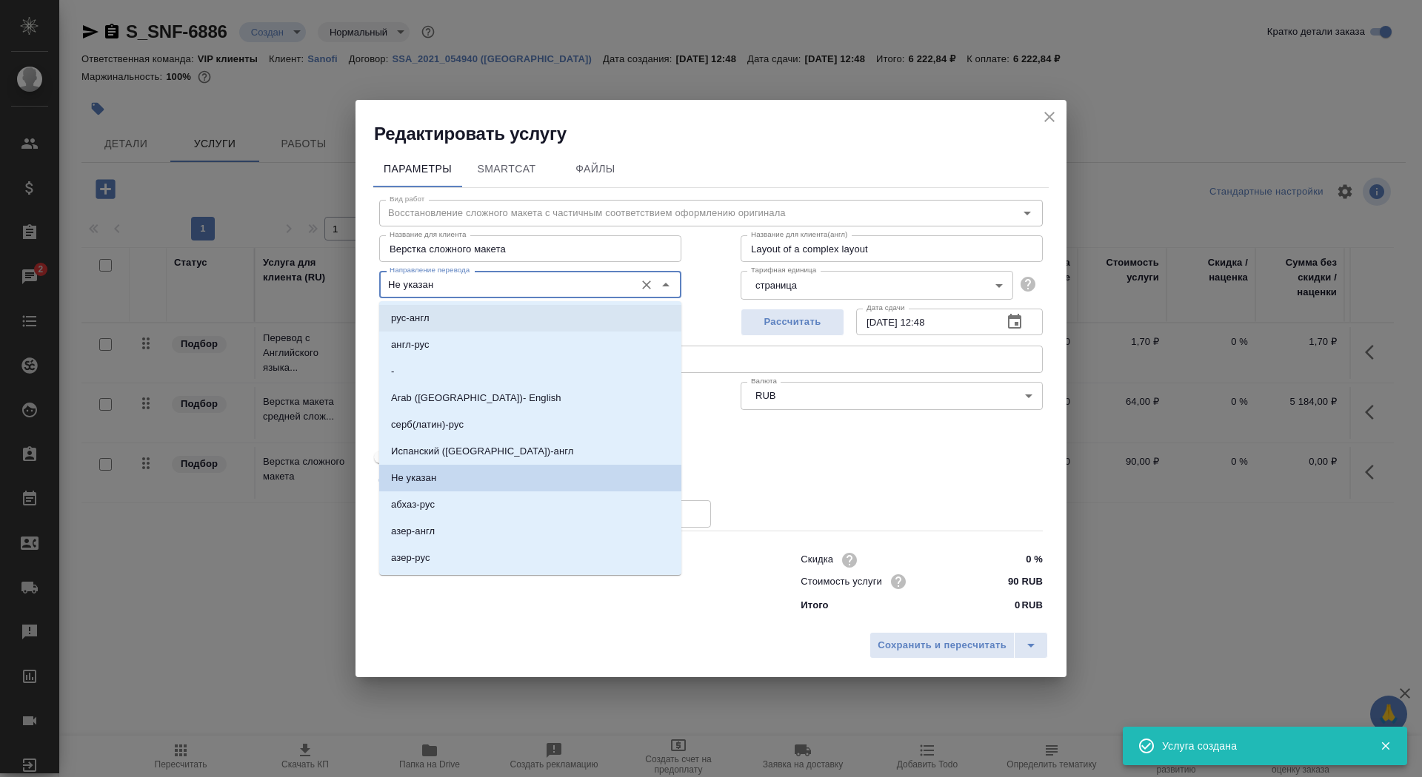
click at [523, 330] on li "рус-англ" at bounding box center [530, 318] width 302 height 27
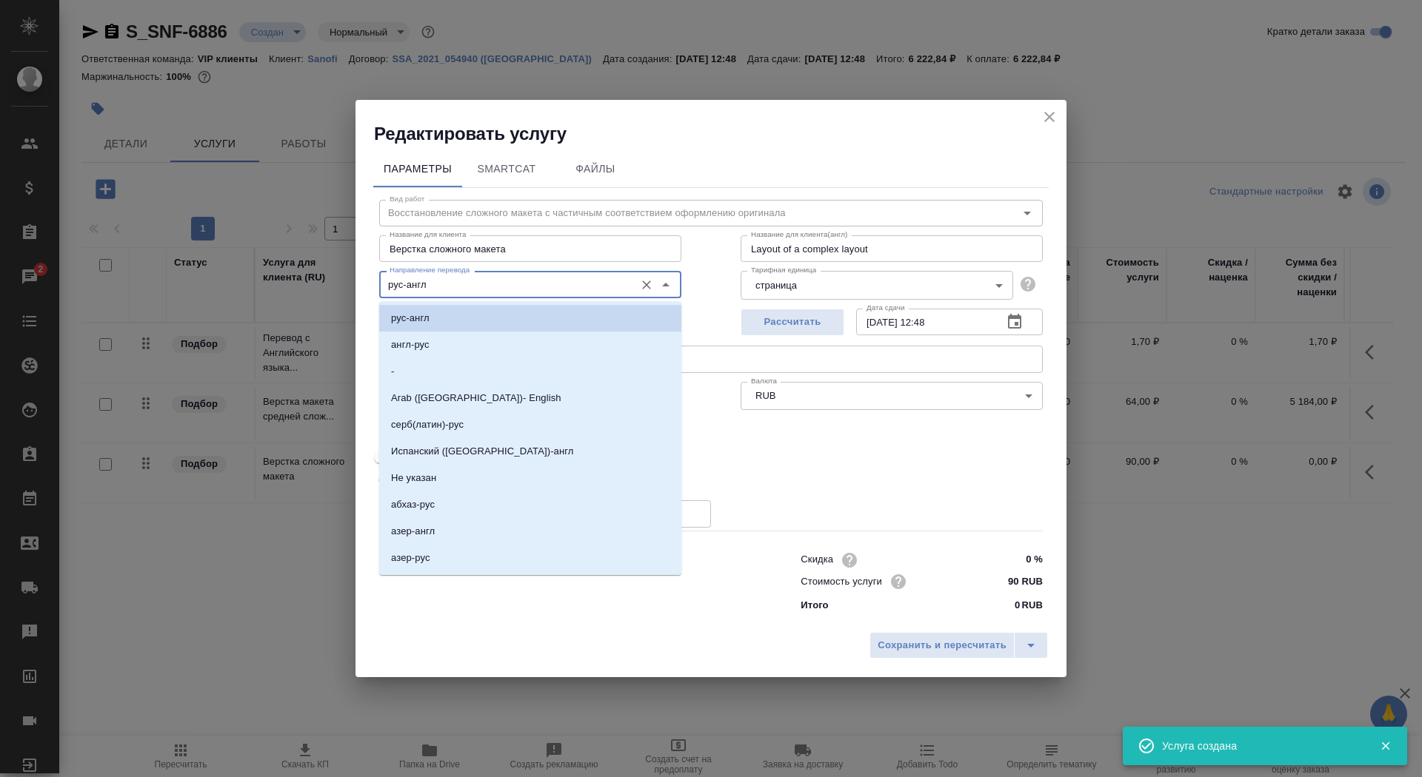
click at [515, 287] on input "рус-англ" at bounding box center [506, 284] width 244 height 18
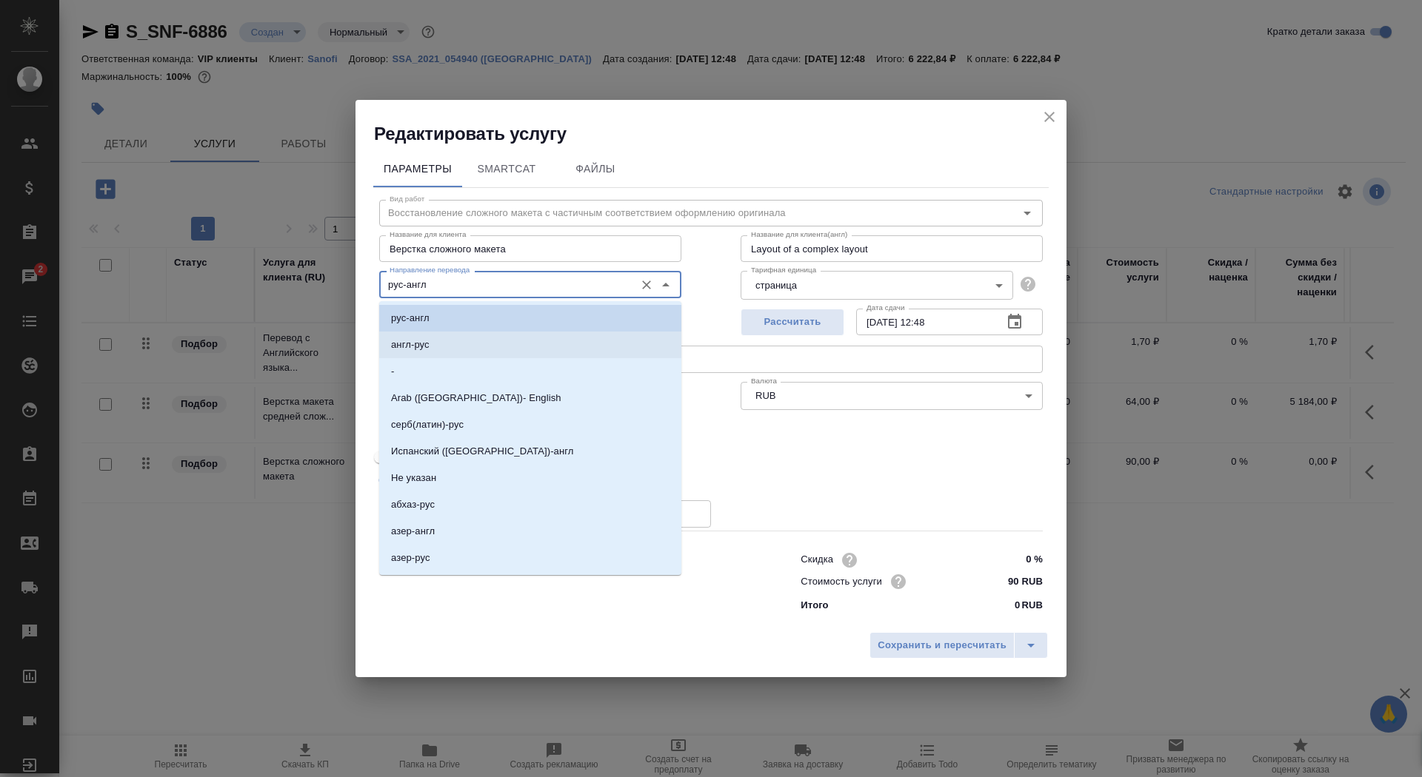
click at [515, 355] on li "англ-рус" at bounding box center [530, 345] width 302 height 27
type input "англ-рус"
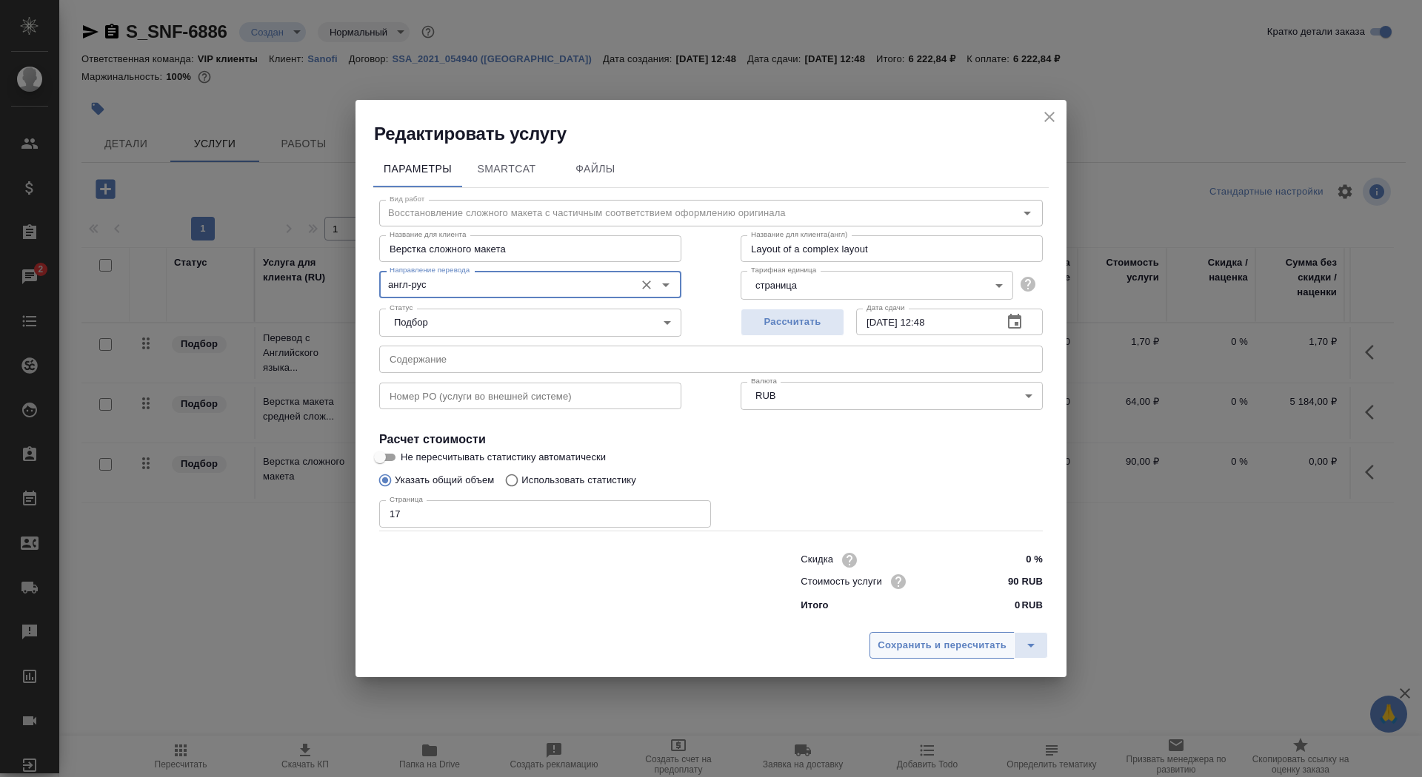
click at [936, 654] on button "Сохранить и пересчитать" at bounding box center [941, 645] width 145 height 27
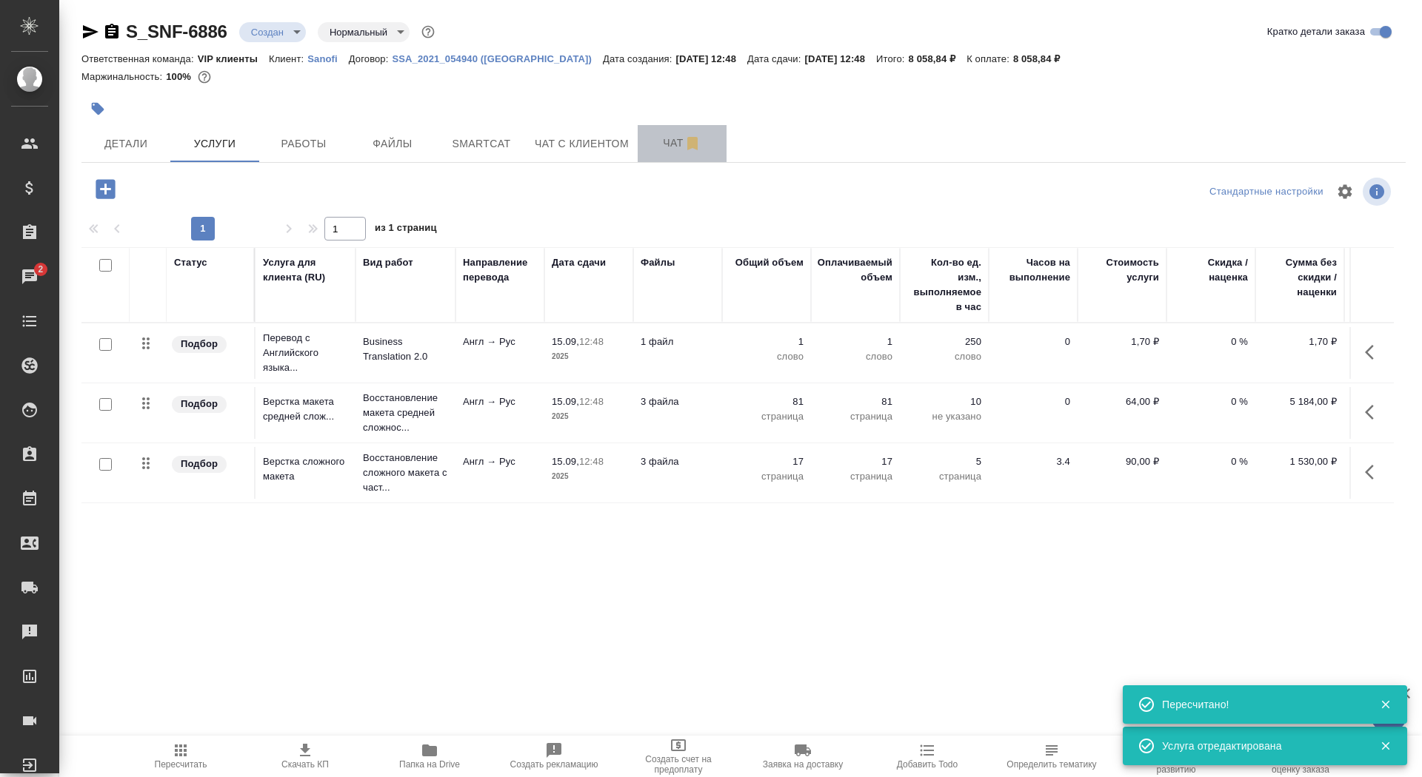
click at [646, 150] on button "Чат" at bounding box center [681, 143] width 89 height 37
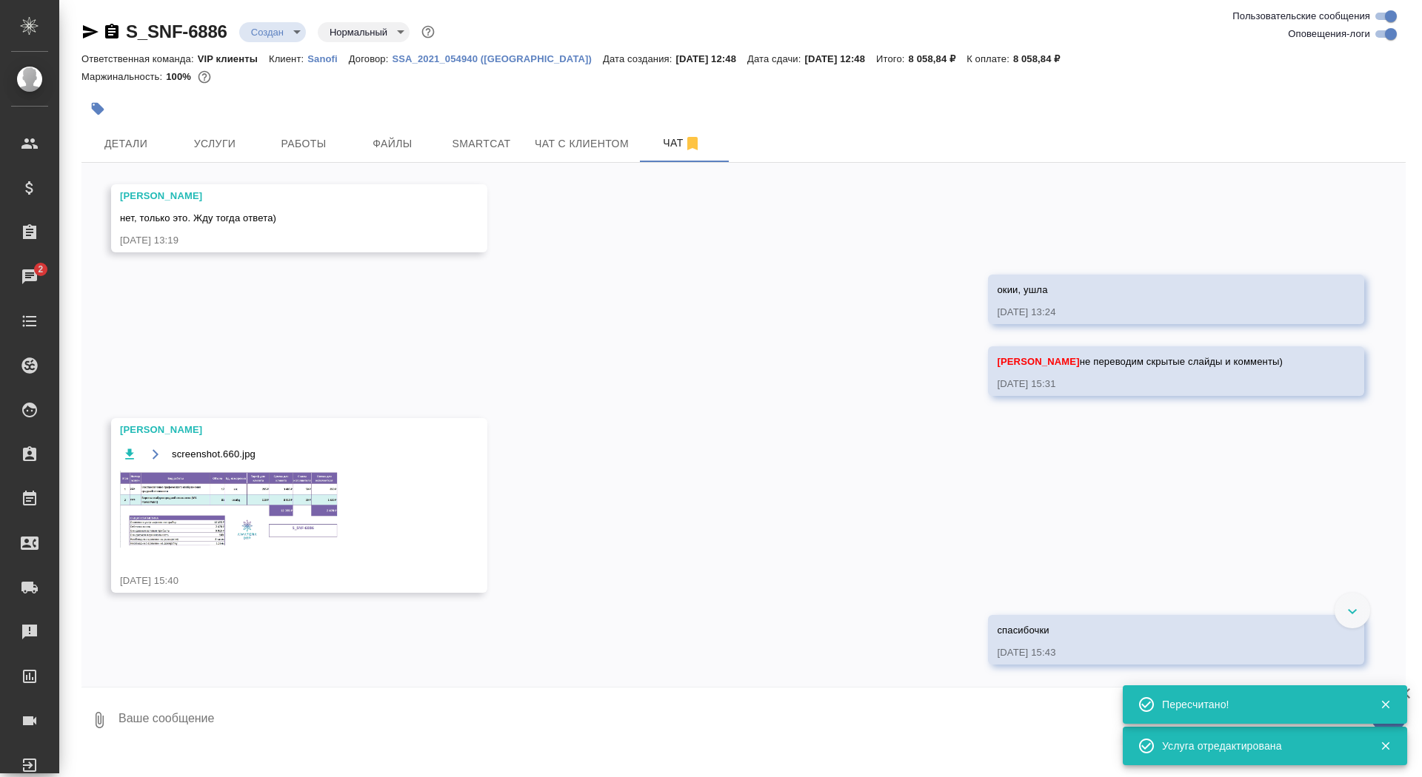
scroll to position [848, 0]
click at [270, 525] on img at bounding box center [231, 509] width 222 height 77
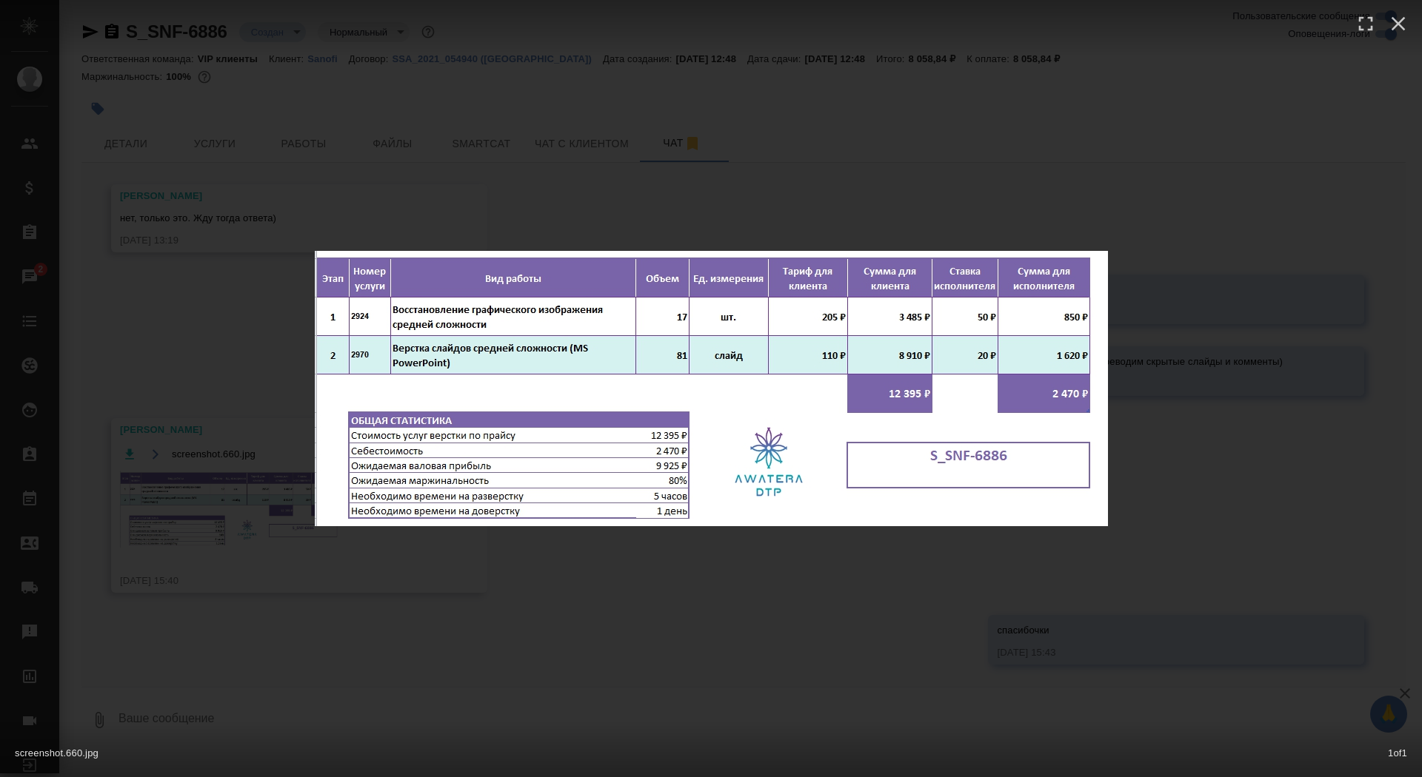
click at [179, 495] on div "screenshot.660.jpg 1 of 1" at bounding box center [711, 388] width 1422 height 777
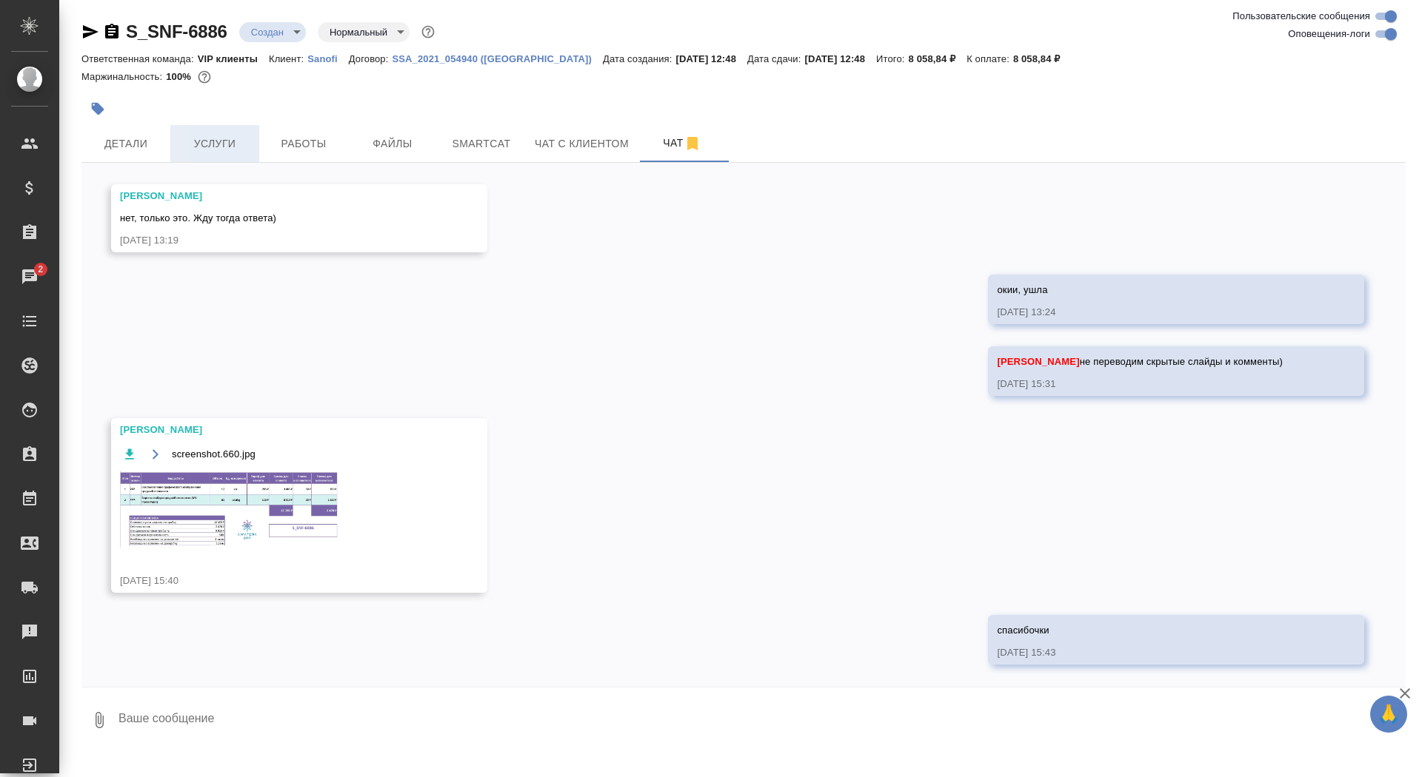
click at [201, 153] on span "Услуги" at bounding box center [214, 144] width 71 height 19
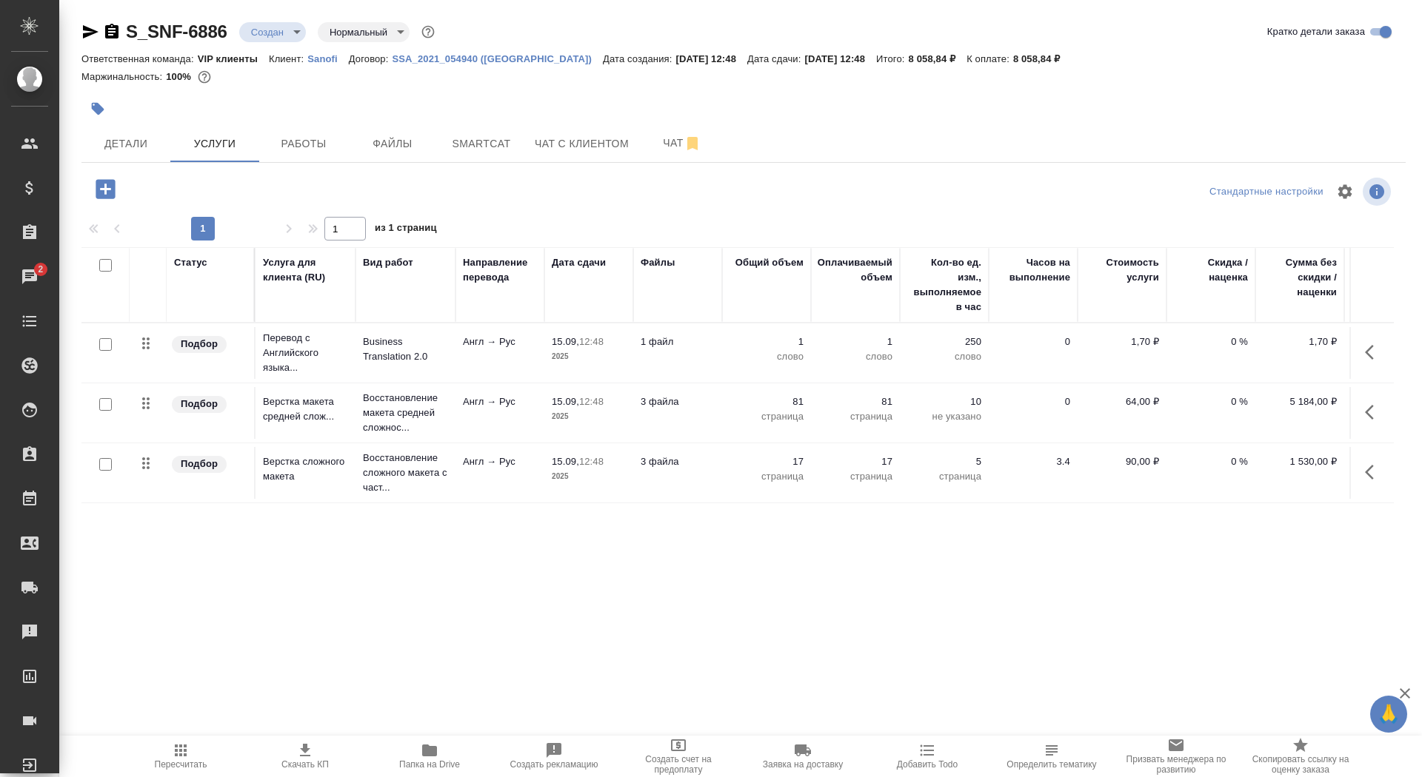
click at [550, 358] on td "15.09, 12:48 2025" at bounding box center [588, 353] width 89 height 52
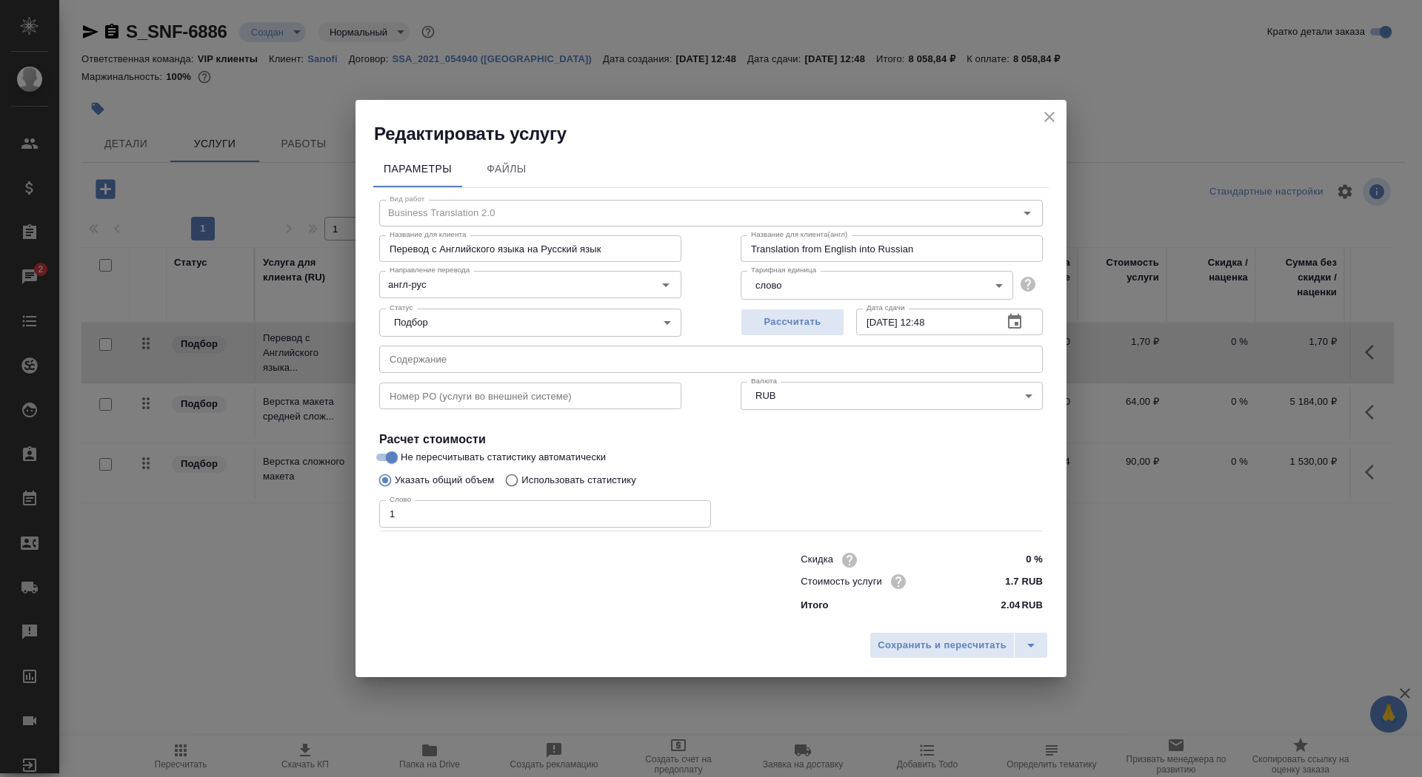
click at [589, 482] on p "Использовать статистику" at bounding box center [578, 480] width 115 height 15
click at [521, 482] on input "Использовать статистику" at bounding box center [510, 480] width 24 height 28
radio input "true"
radio input "false"
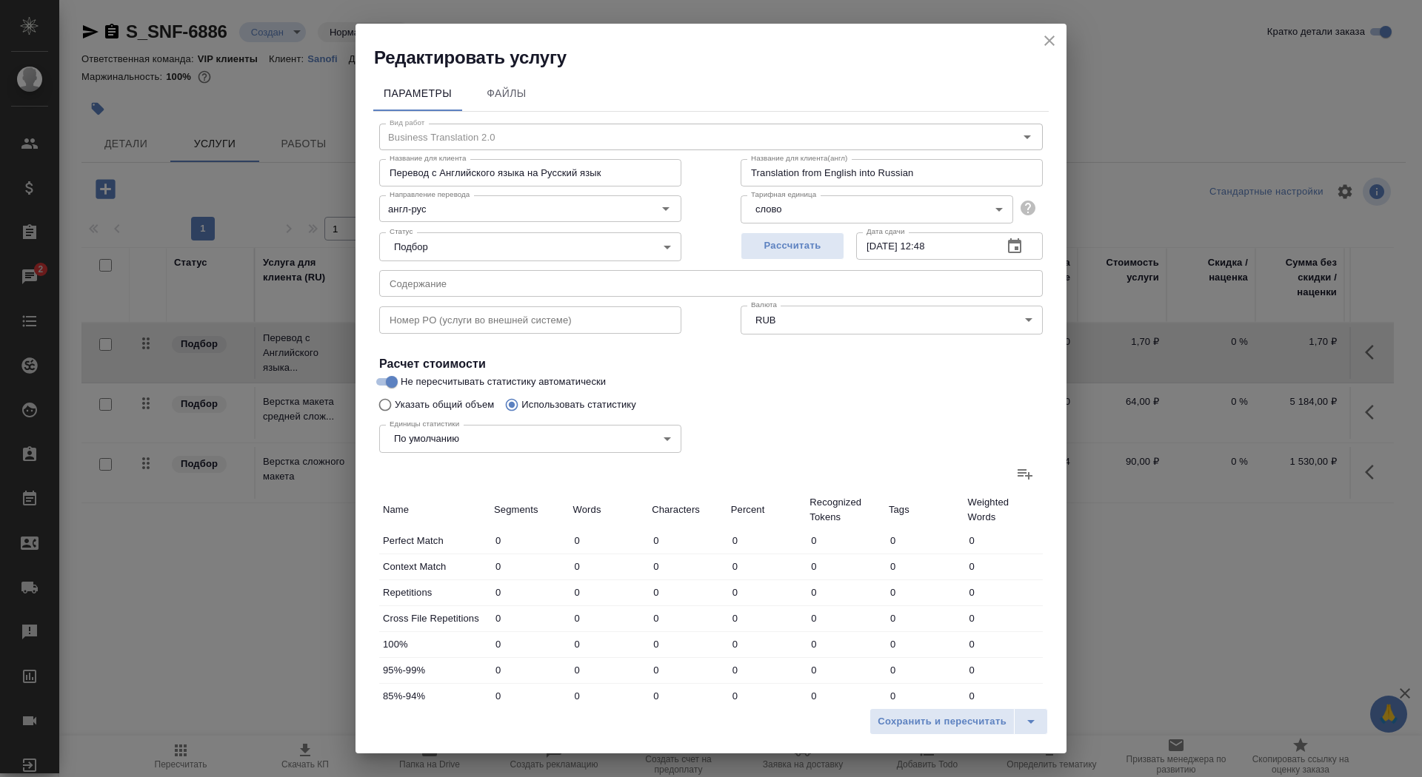
click at [1004, 473] on div at bounding box center [710, 474] width 663 height 36
click at [1011, 473] on label at bounding box center [1025, 474] width 36 height 36
click at [0, 0] on input "file" at bounding box center [0, 0] width 0 height 0
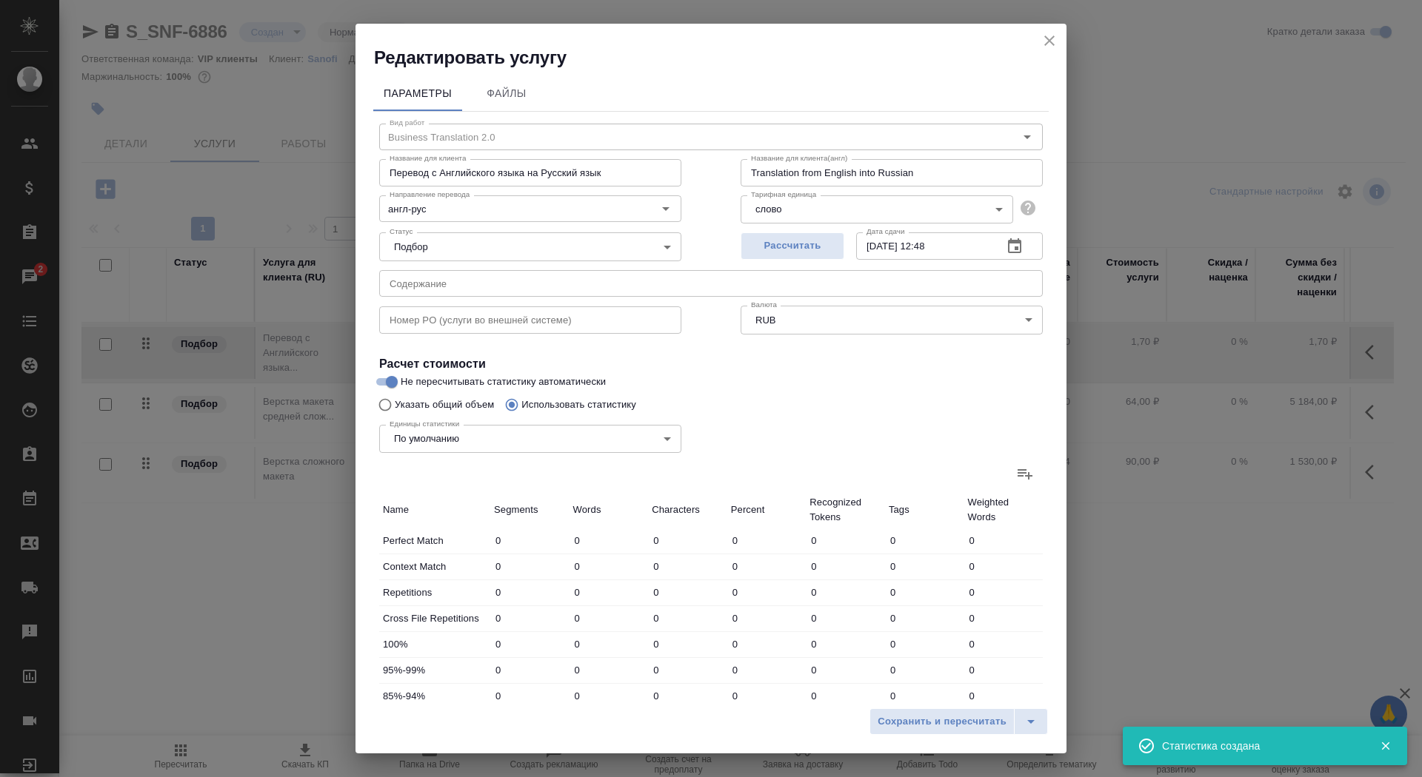
type input "149"
type input "484"
type input "2573"
type input "338"
type input "2147"
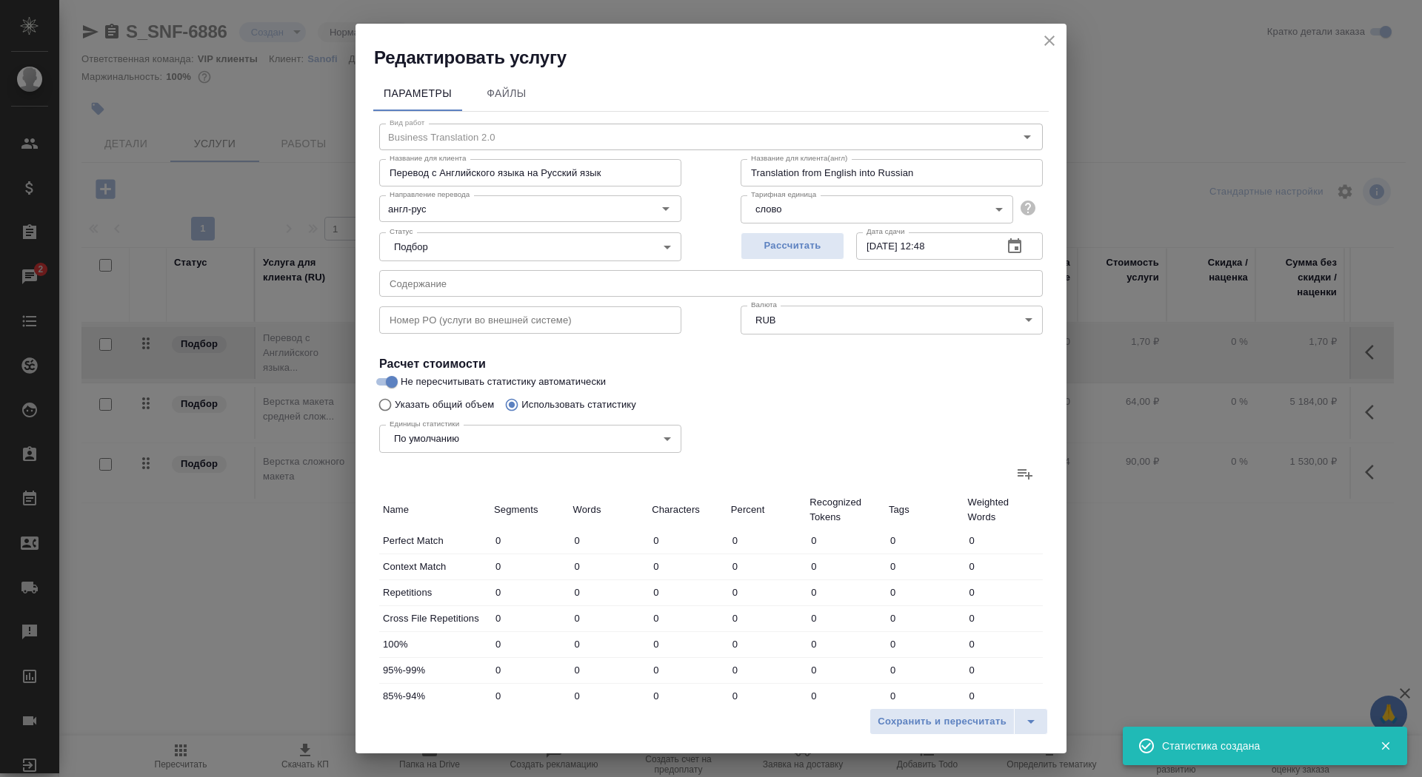
type input "14197"
type input "482"
type input "1032"
type input "6027"
type input "88"
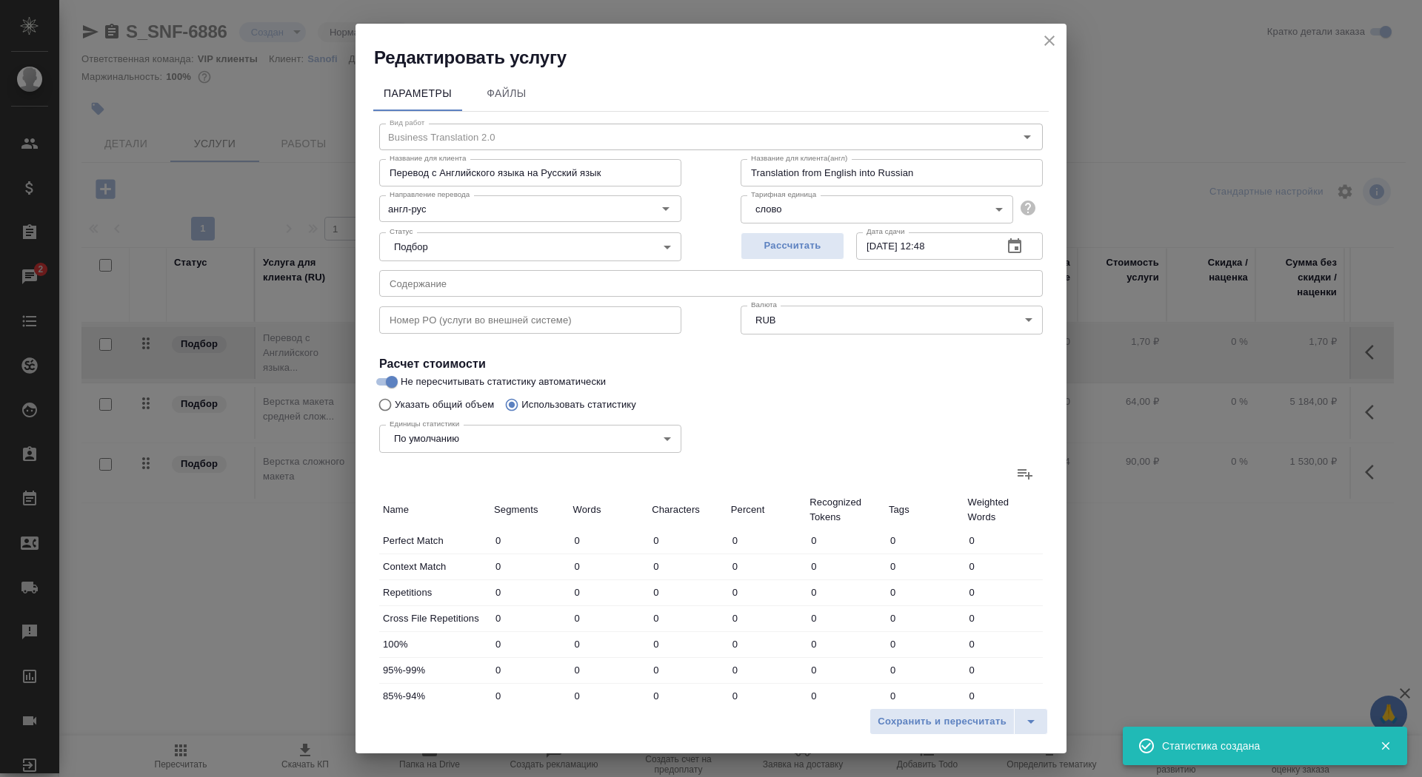
type input "255"
type input "1493"
type input "57"
type input "356"
type input "2318"
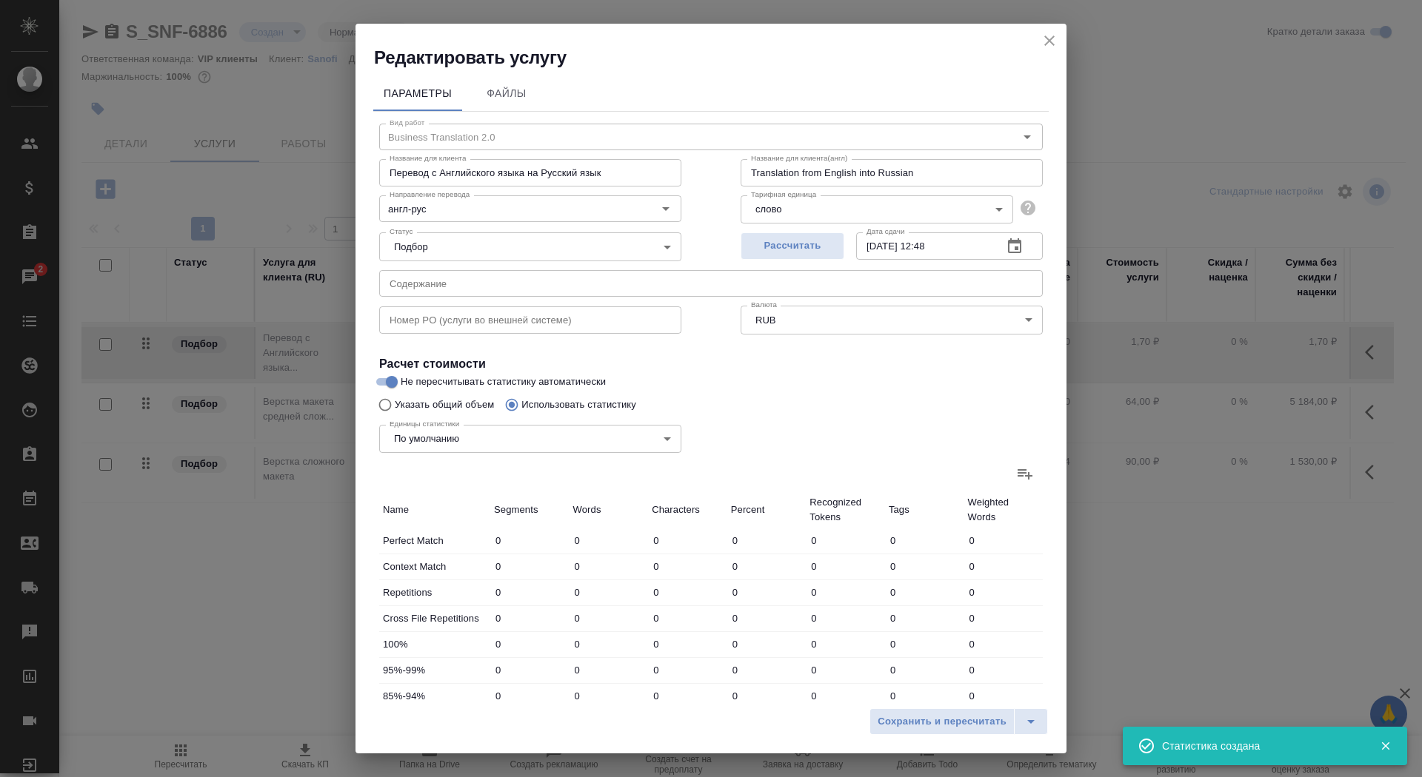
type input "119"
type input "581"
type input "3684"
type input "729"
type input "9271"
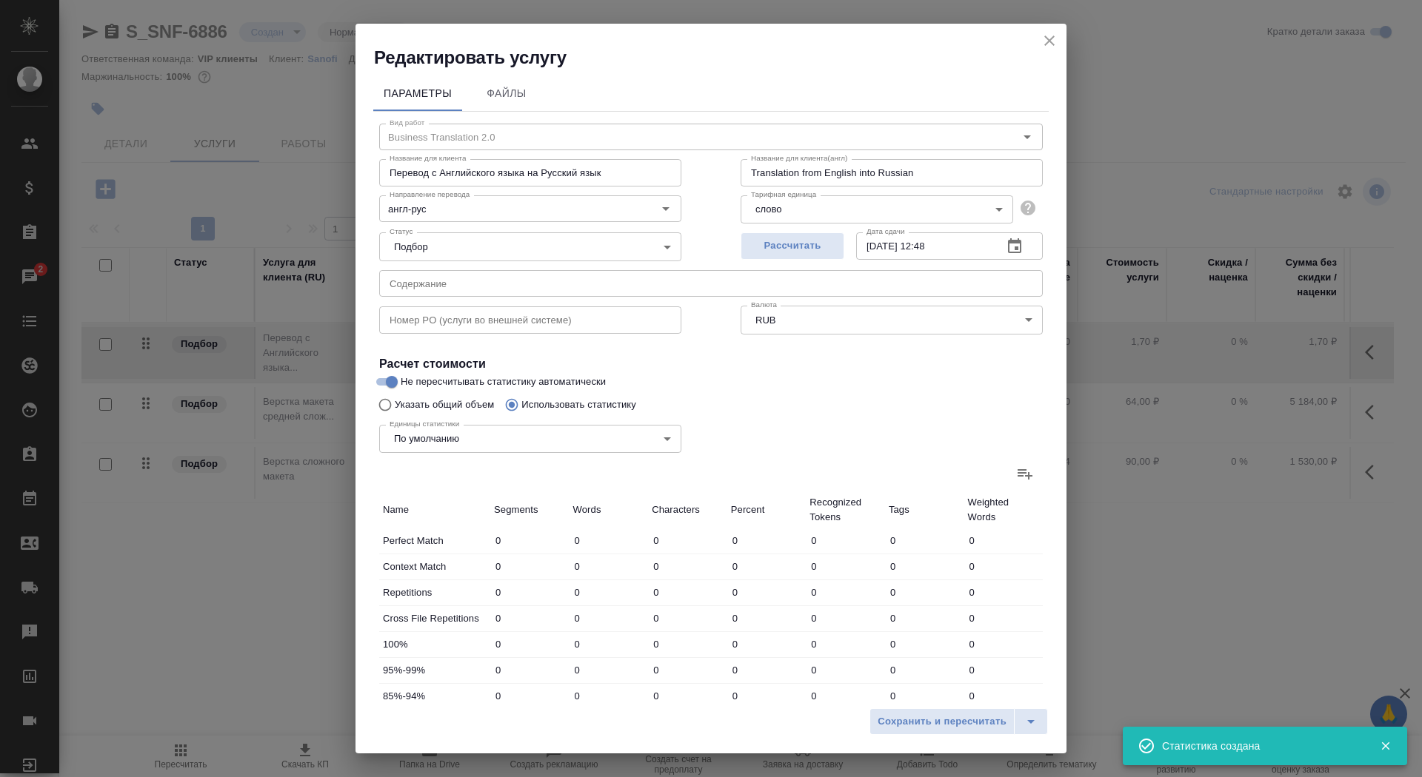
type input "64016"
type input "1622"
type input "11976"
type input "80110"
type input "1960"
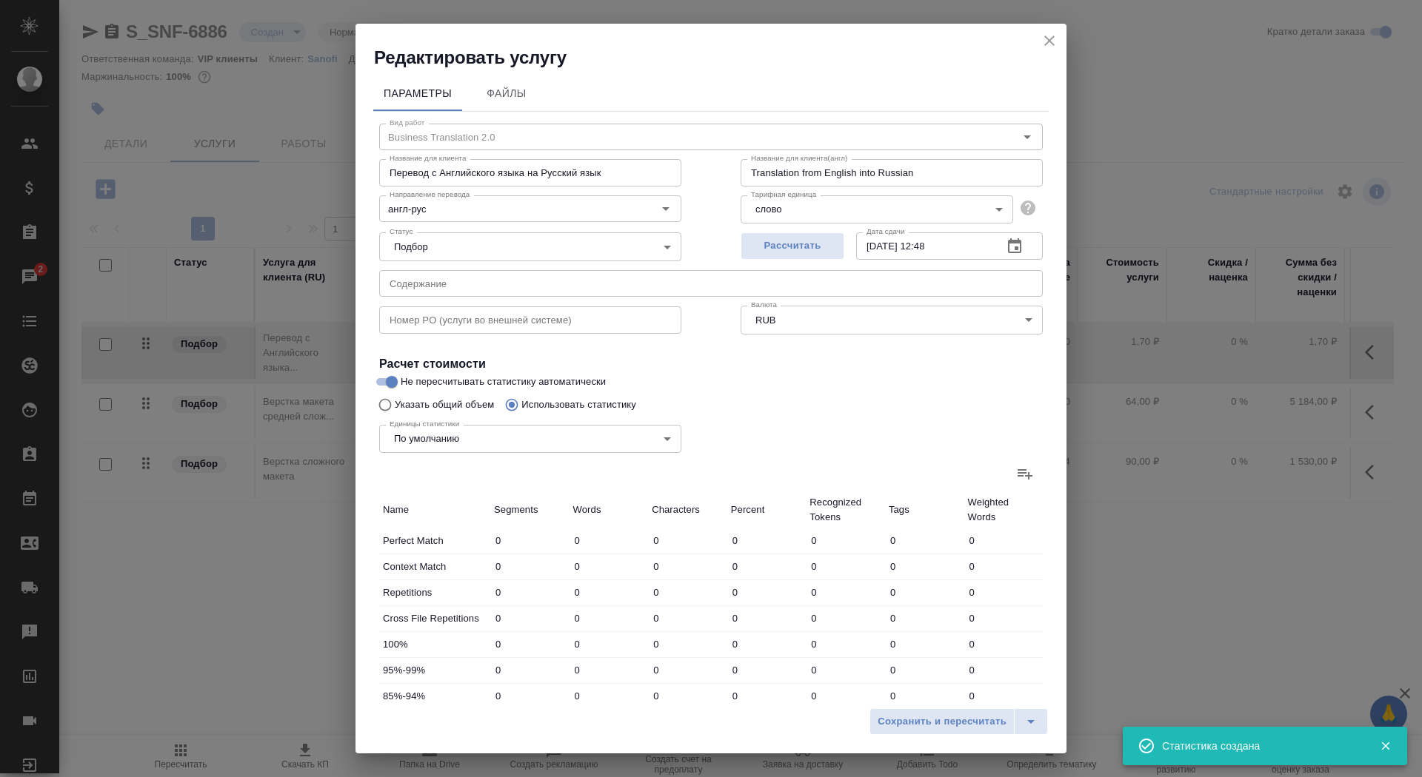
type input "14123"
type input "94307"
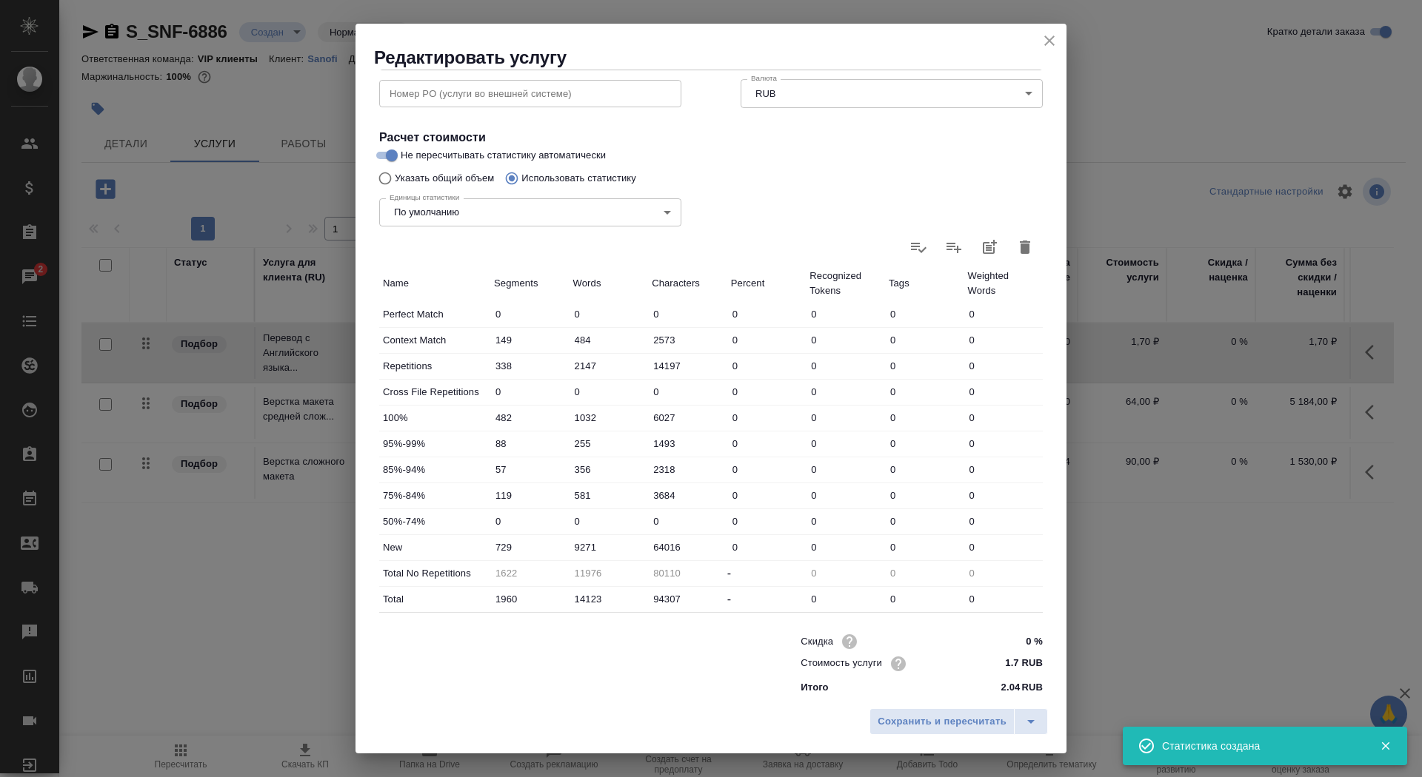
scroll to position [230, 0]
click at [575, 542] on input "9271" at bounding box center [609, 544] width 78 height 21
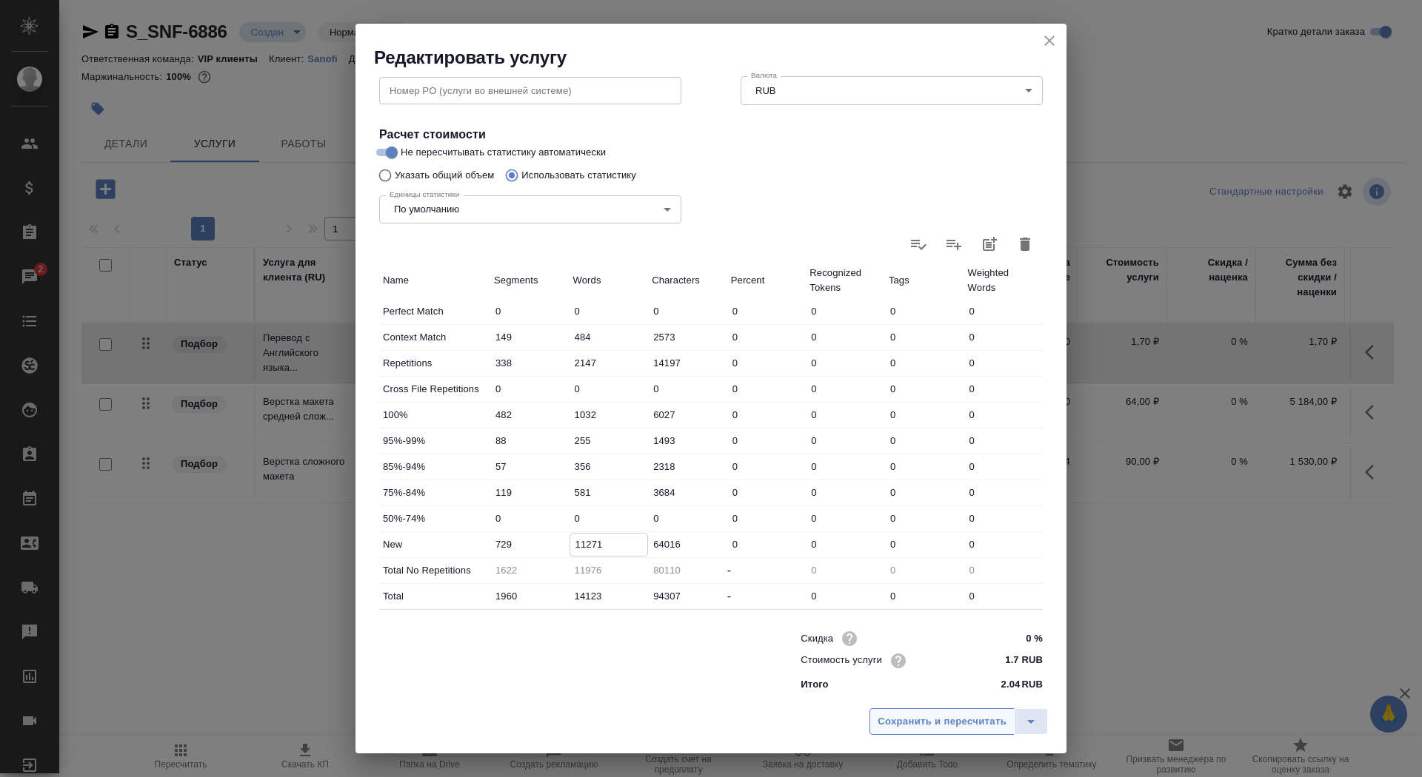
type input "11271"
click at [939, 722] on span "Сохранить и пересчитать" at bounding box center [941, 722] width 129 height 17
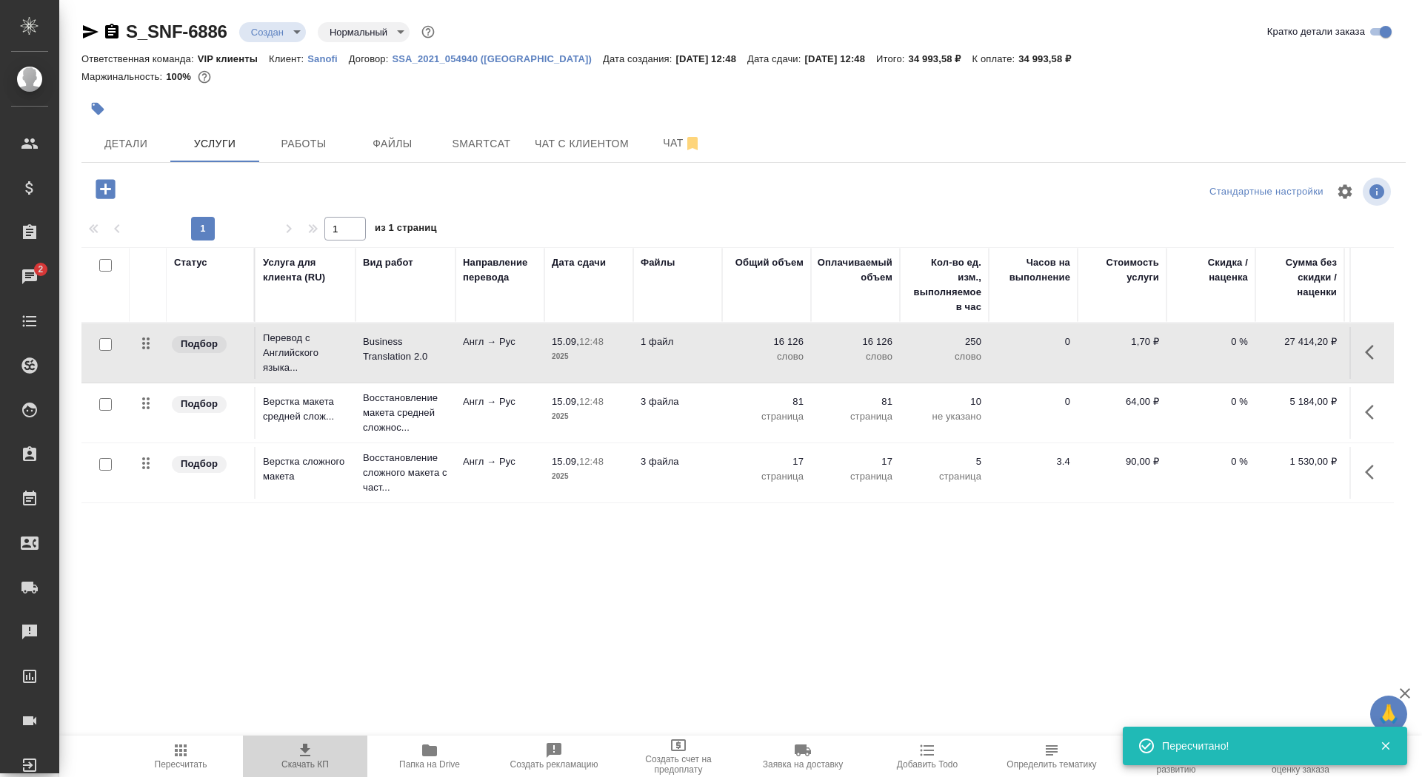
click at [304, 757] on icon "button" at bounding box center [305, 750] width 10 height 13
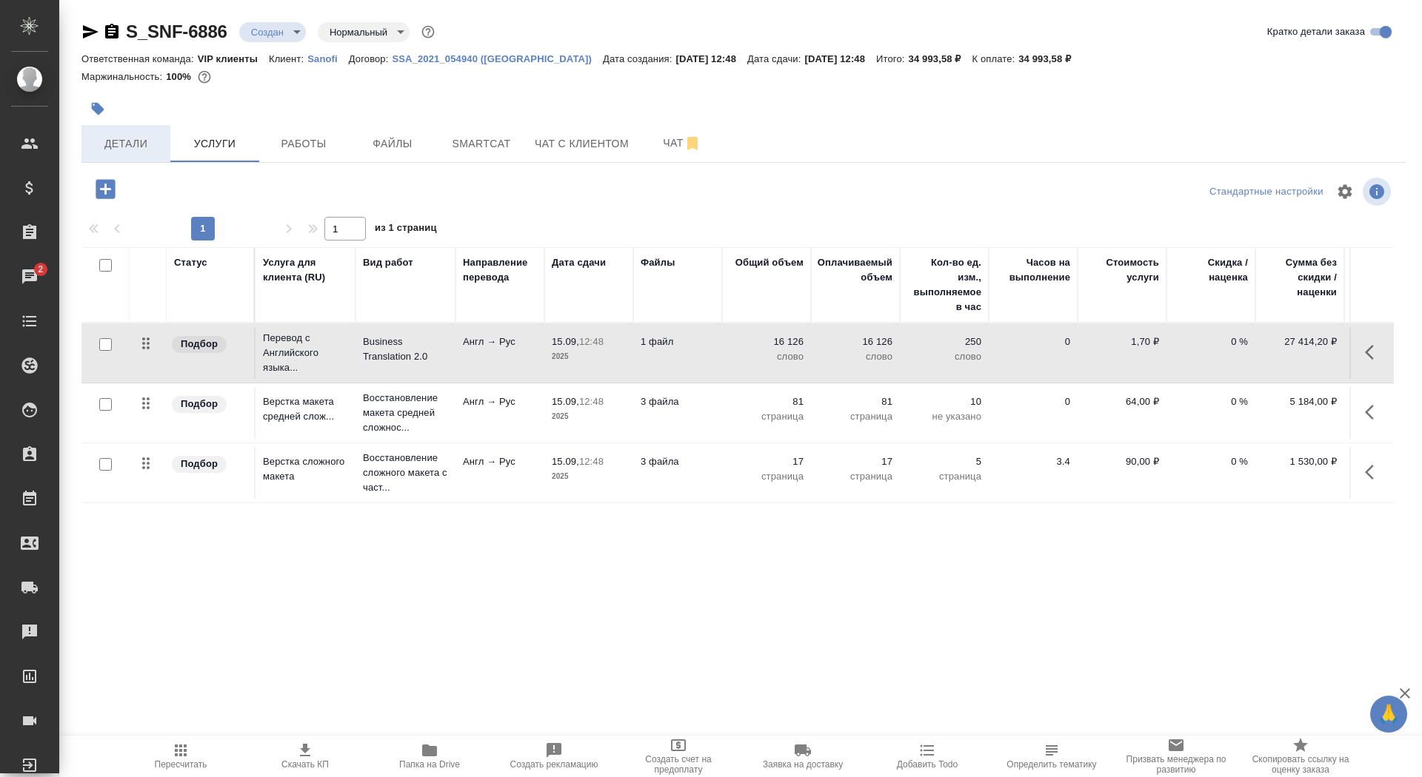
click at [144, 136] on span "Детали" at bounding box center [125, 144] width 71 height 19
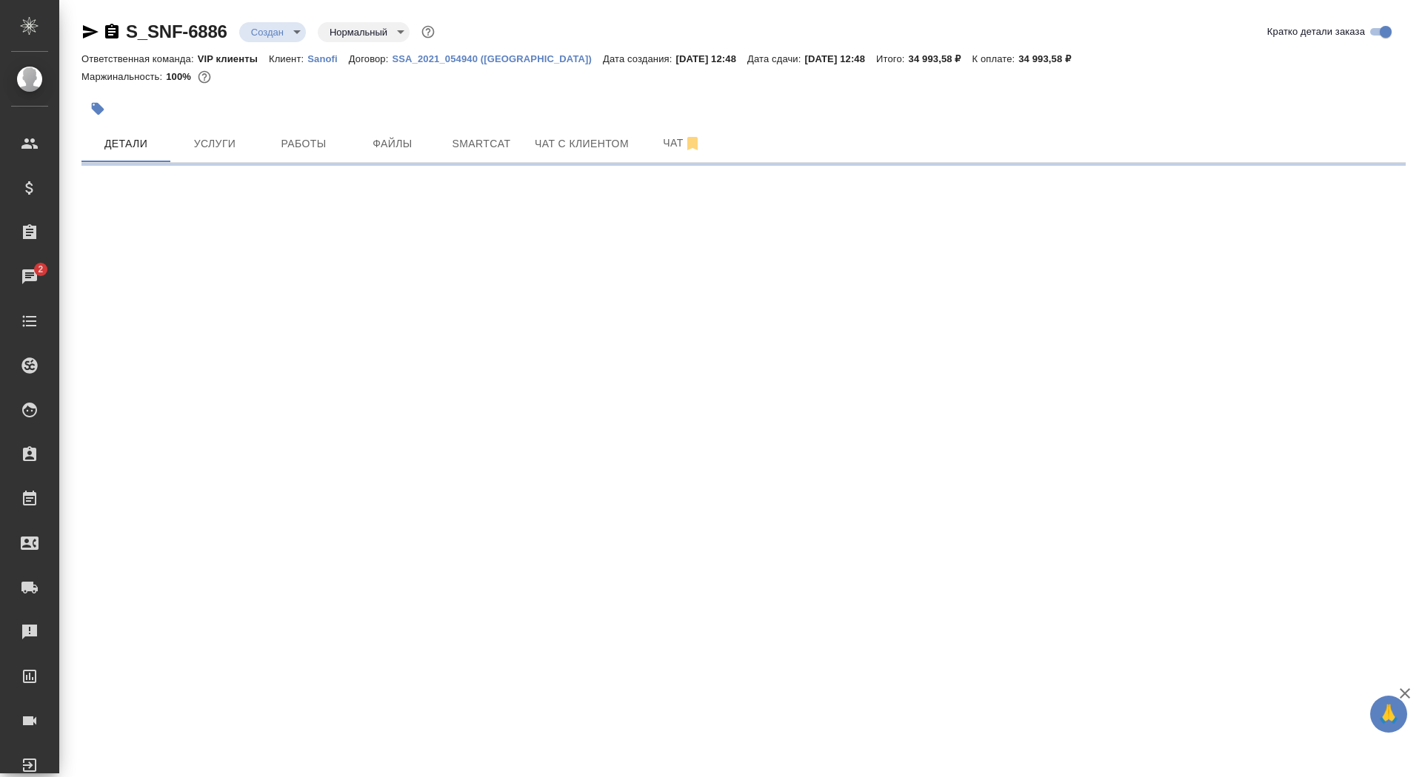
select select "RU"
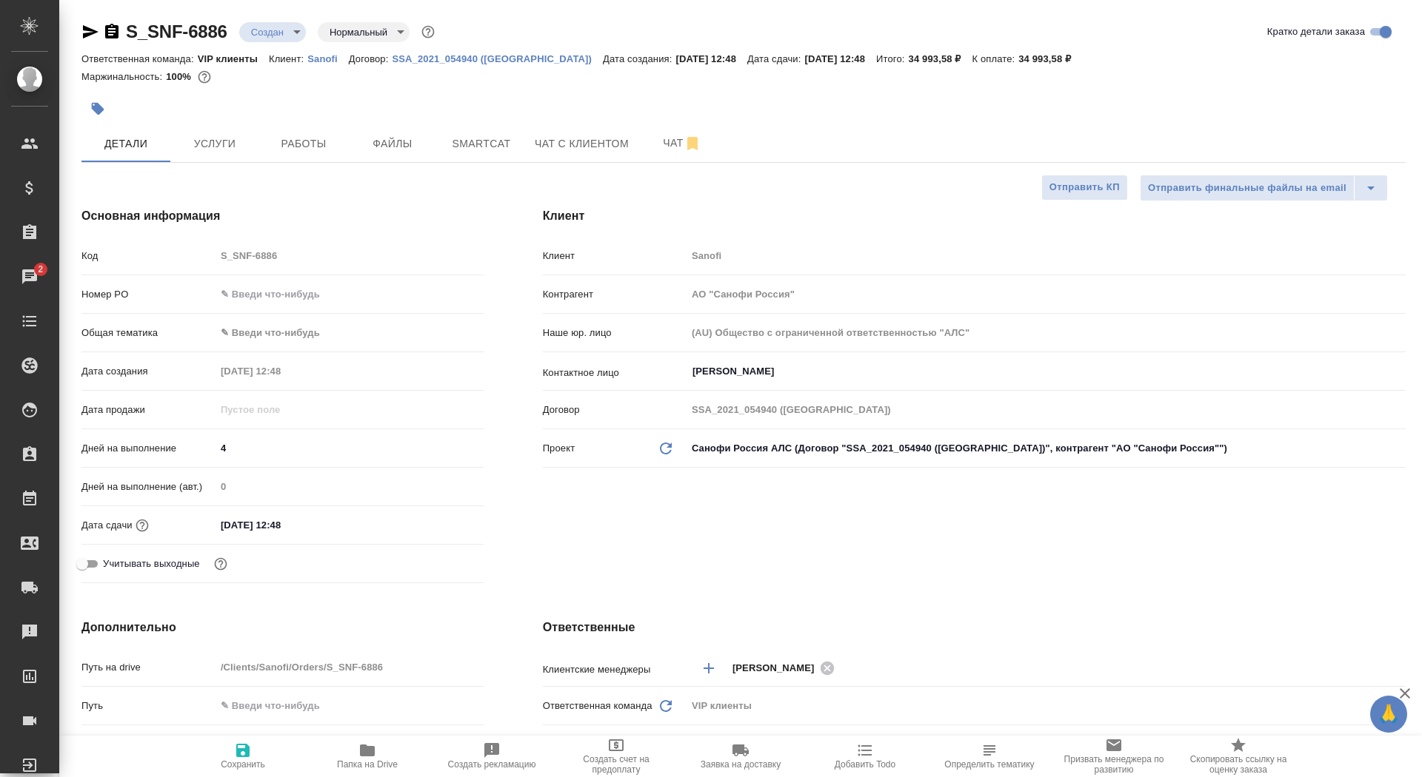
type textarea "x"
click at [240, 757] on icon "button" at bounding box center [243, 751] width 18 height 18
type textarea "x"
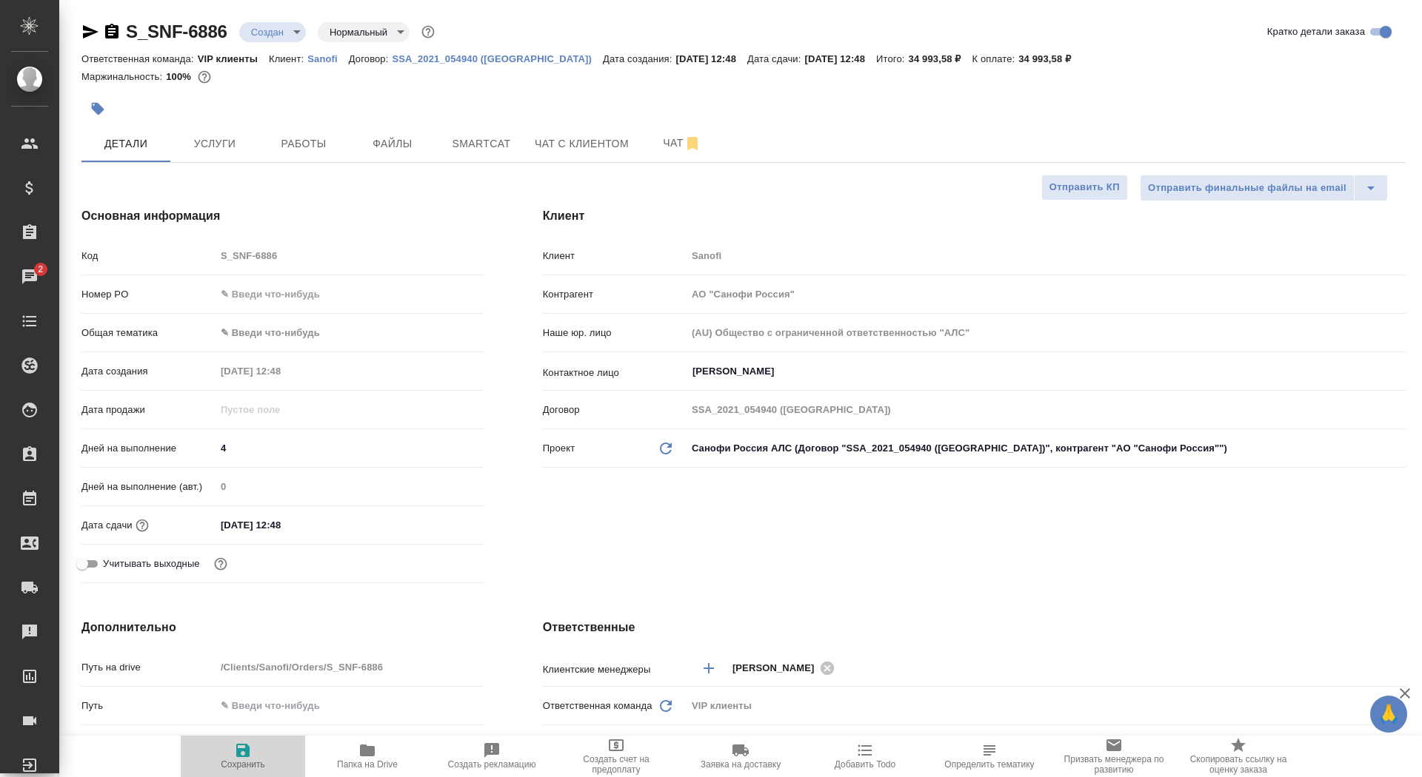
type textarea "x"
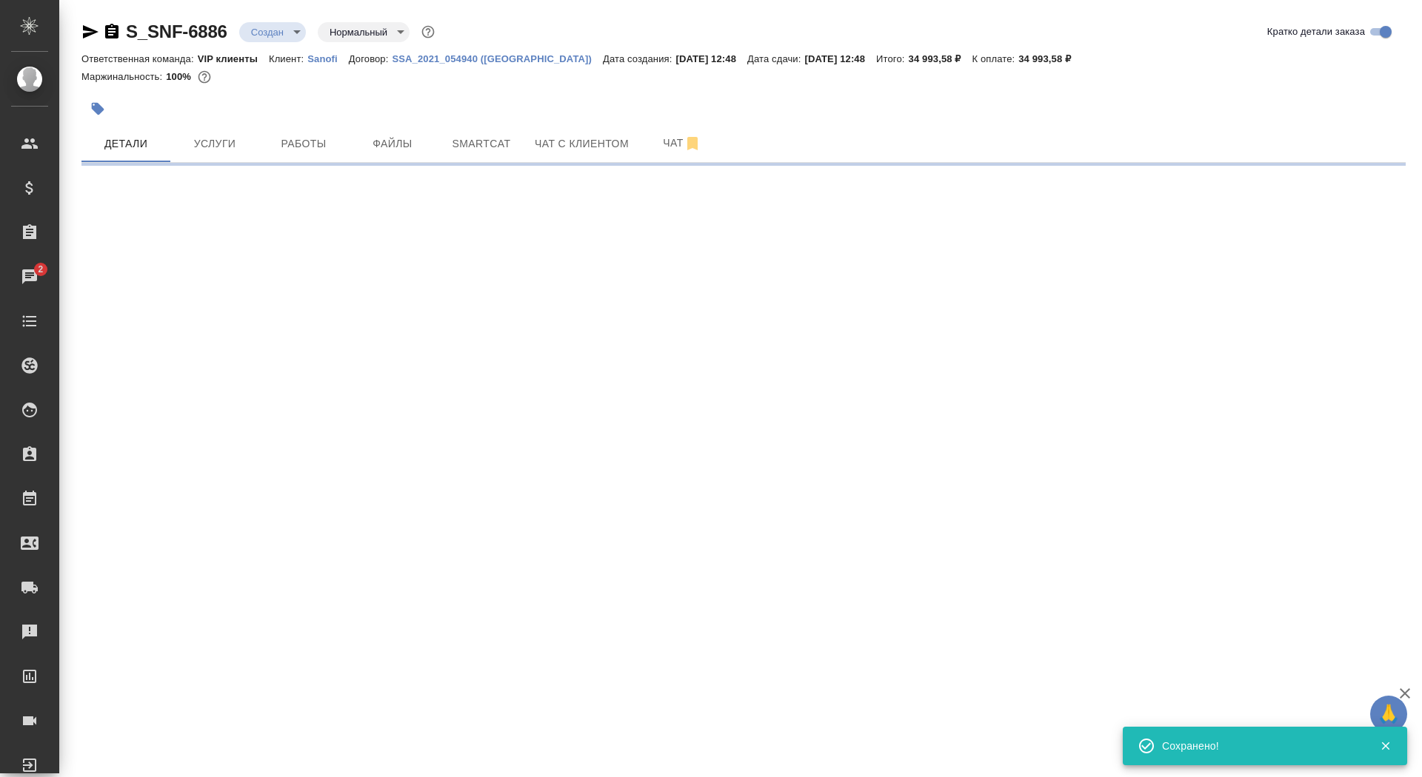
click at [240, 757] on div ".cls-1 fill:#fff; AWATERA Saydasheva Dilyara Клиенты Спецификации Заказы 2 Чаты…" at bounding box center [711, 388] width 1422 height 777
select select "RU"
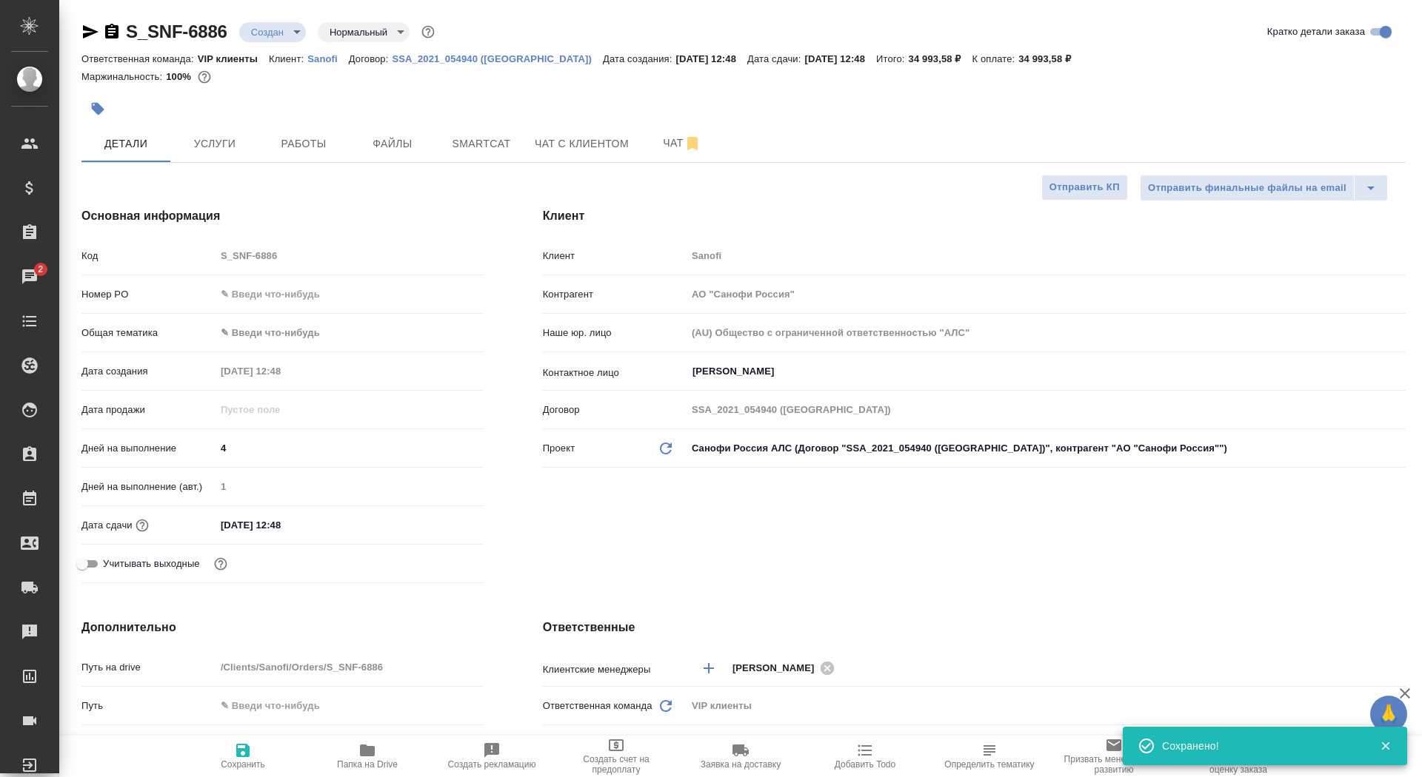
type textarea "x"
click at [240, 757] on icon "button" at bounding box center [243, 751] width 18 height 18
type textarea "x"
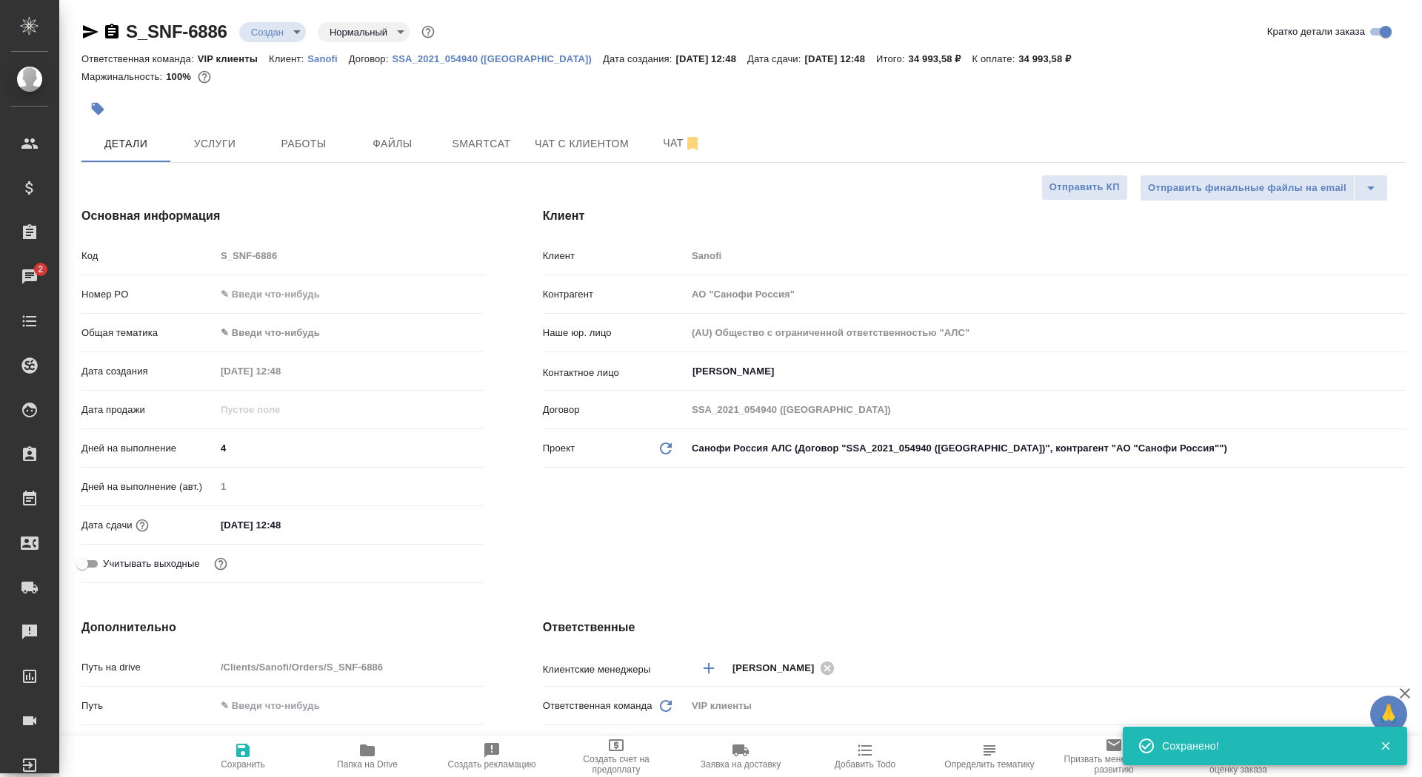
type textarea "x"
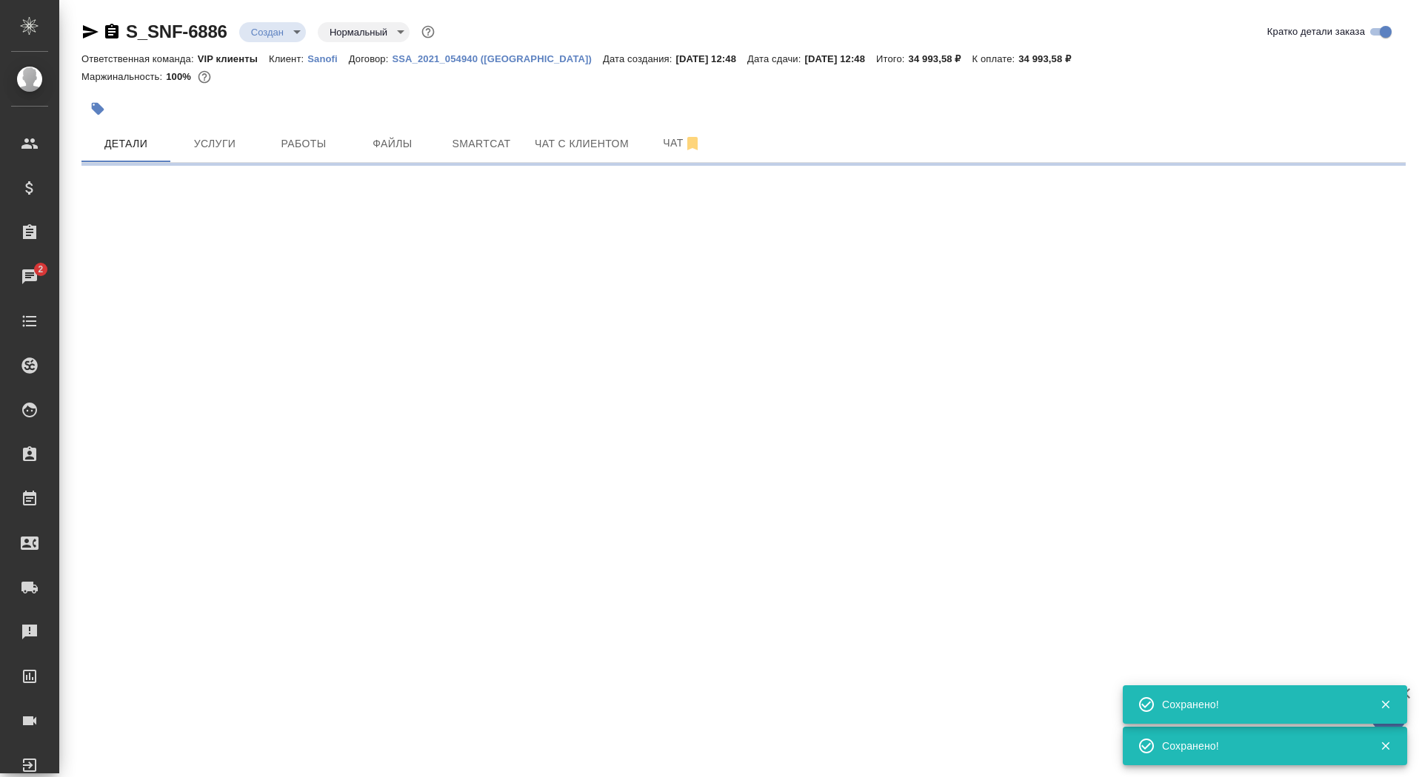
select select "RU"
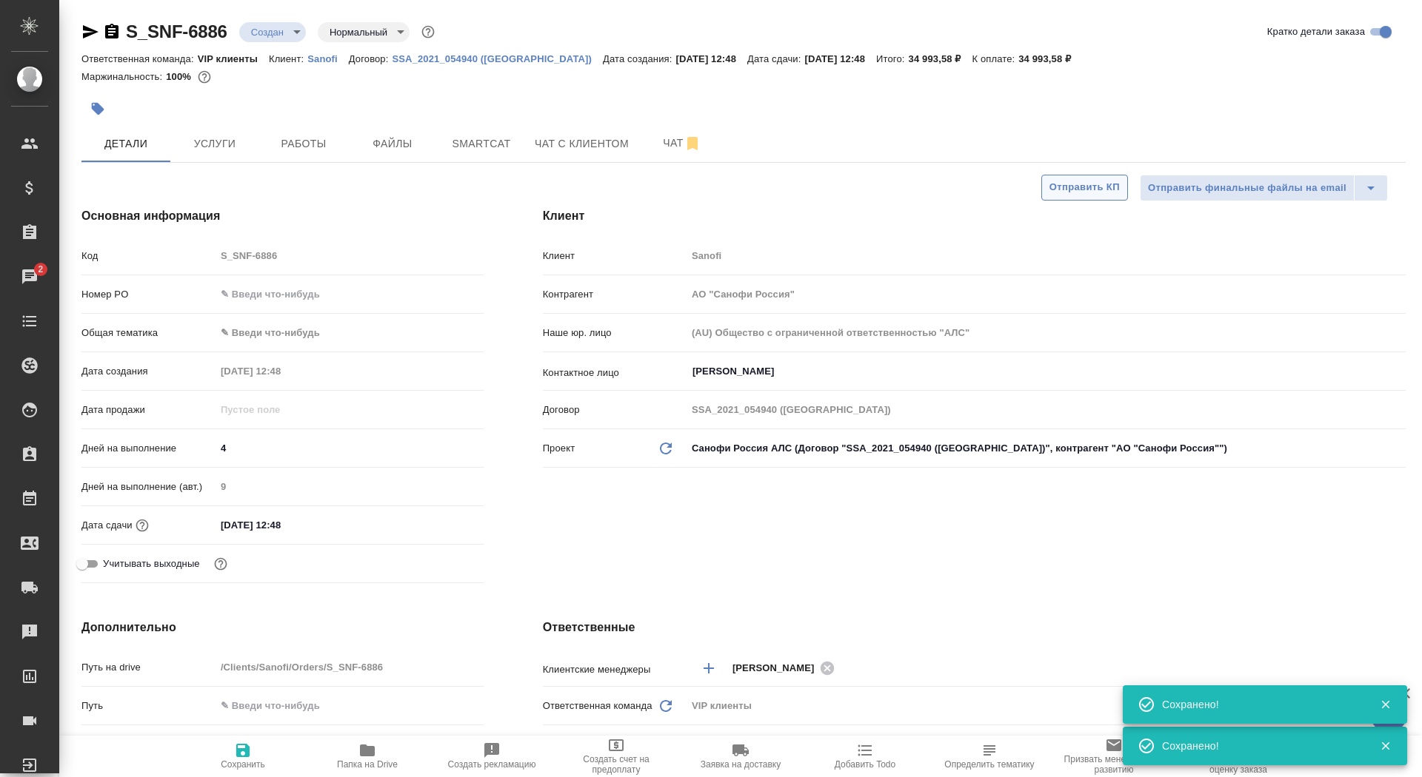
type textarea "x"
click at [1056, 194] on span "Отправить КП" at bounding box center [1084, 187] width 70 height 17
type textarea "x"
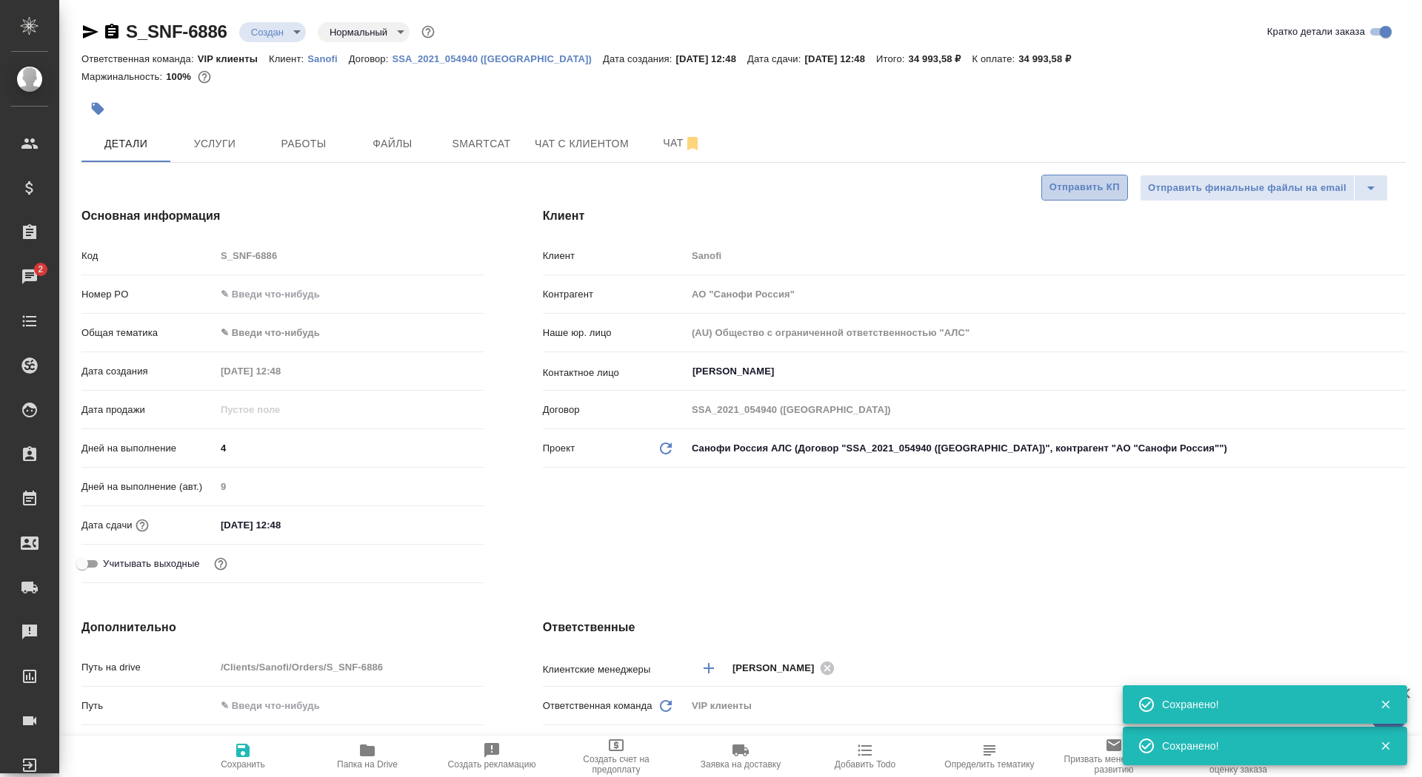
type textarea "x"
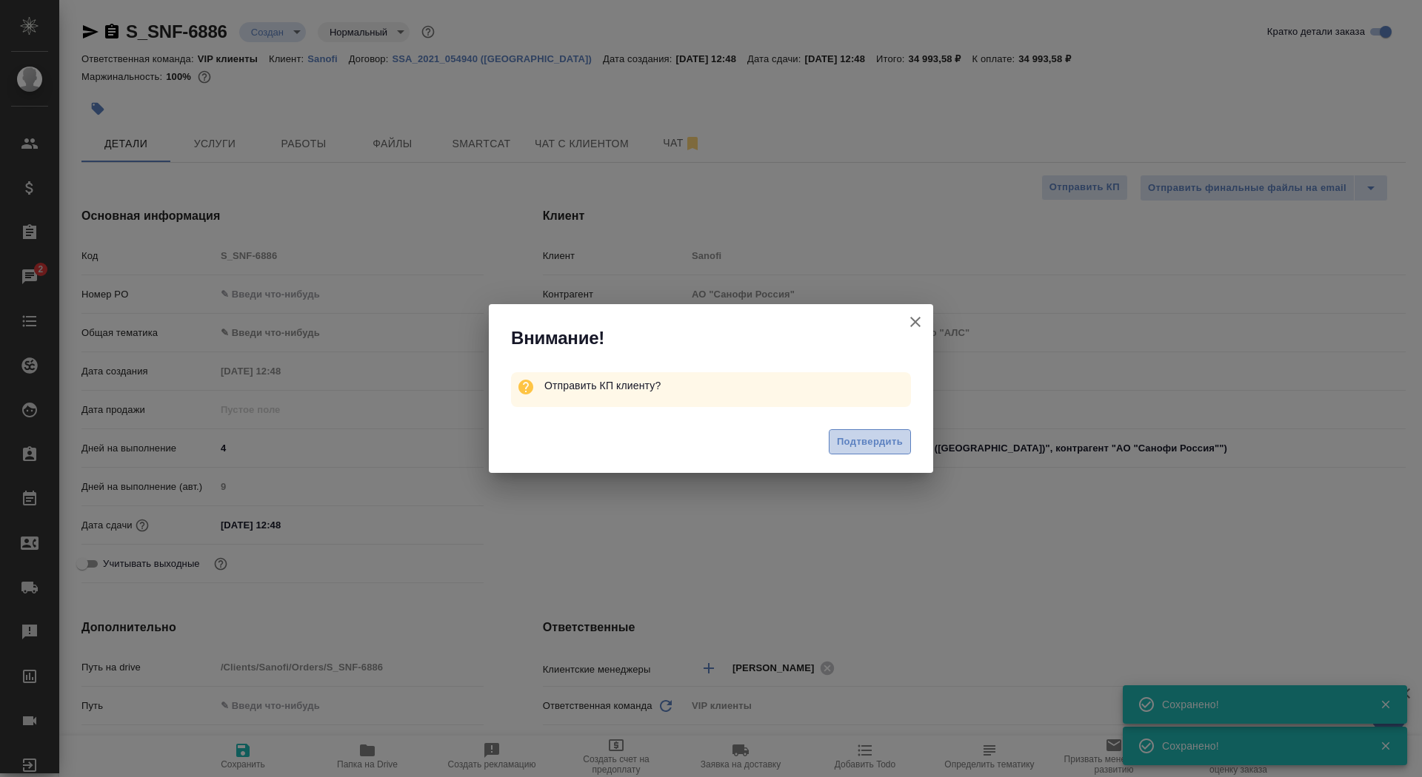
click at [884, 436] on span "Подтвердить" at bounding box center [870, 442] width 66 height 17
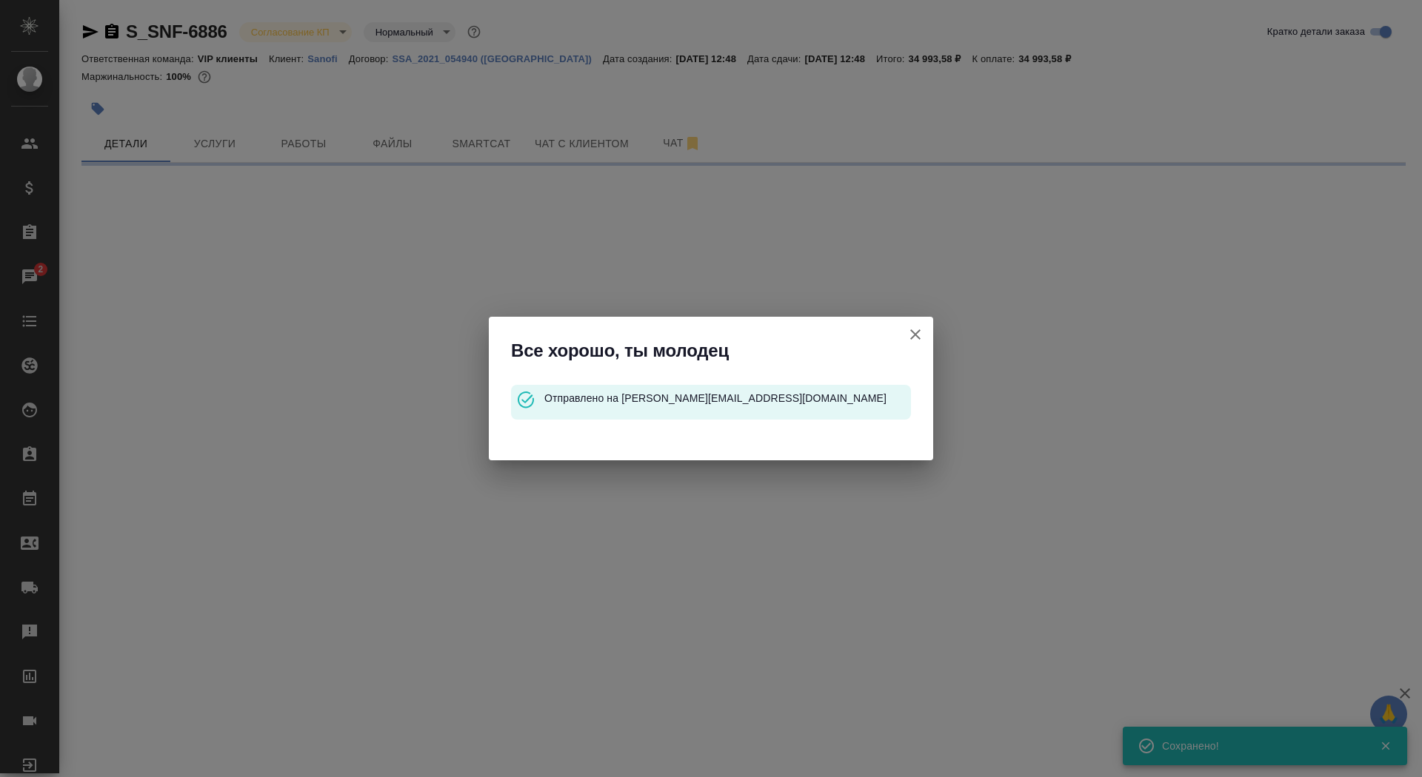
select select "RU"
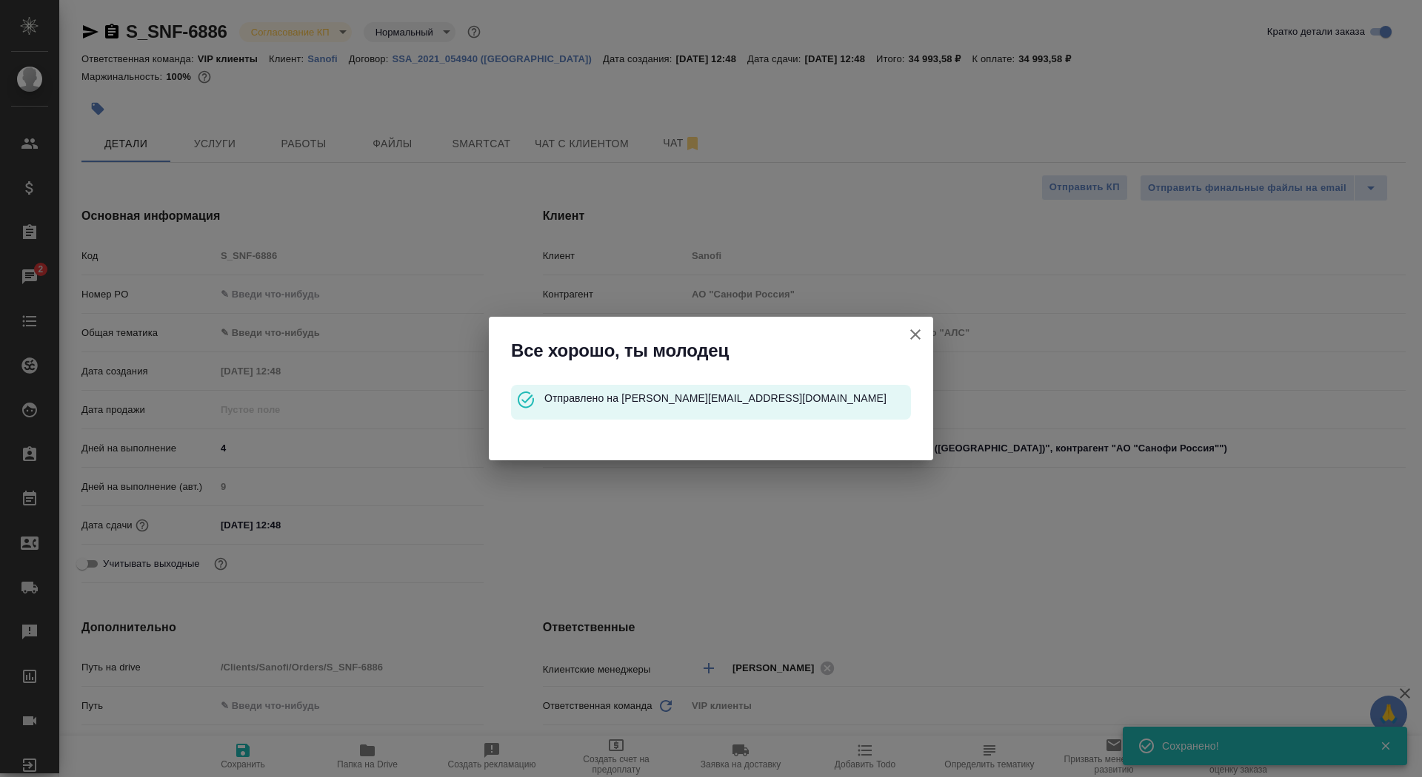
type textarea "x"
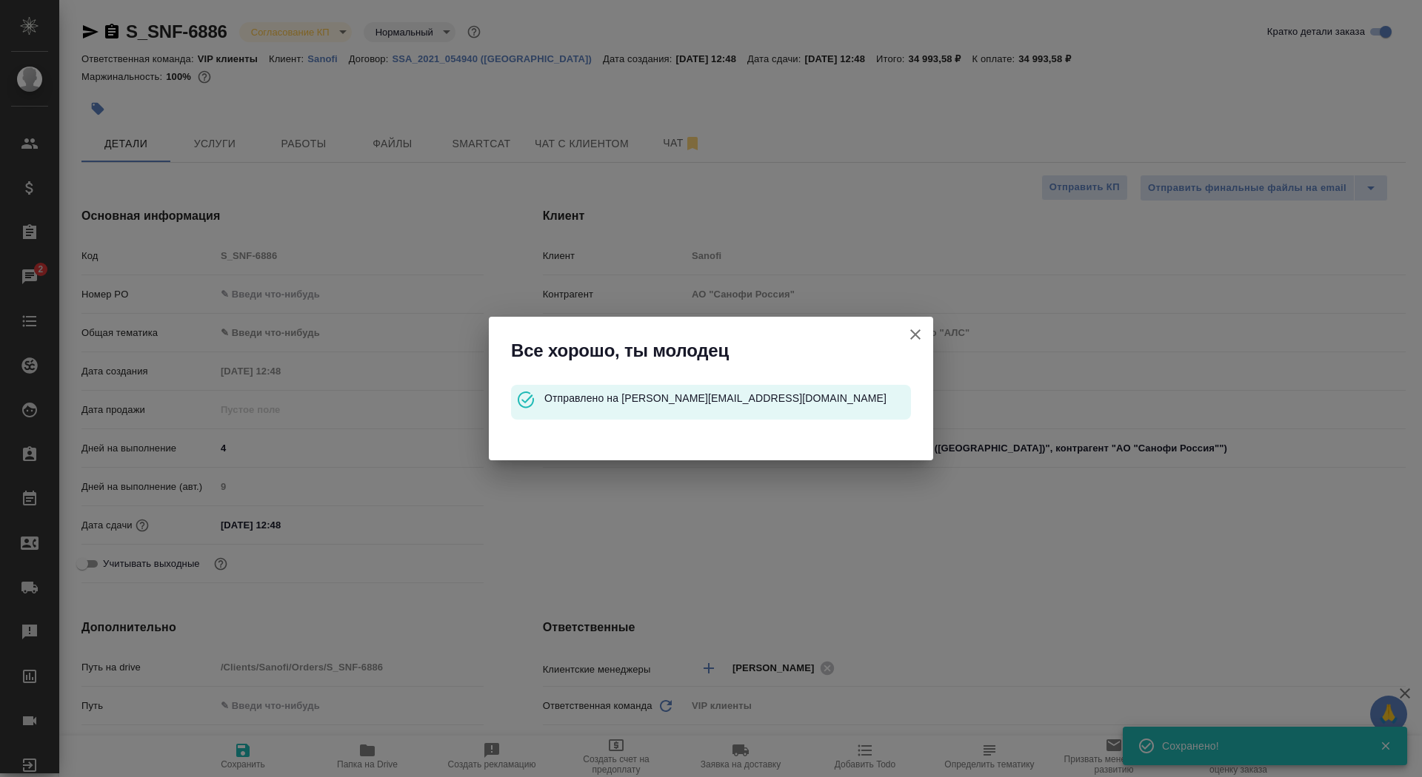
type textarea "x"
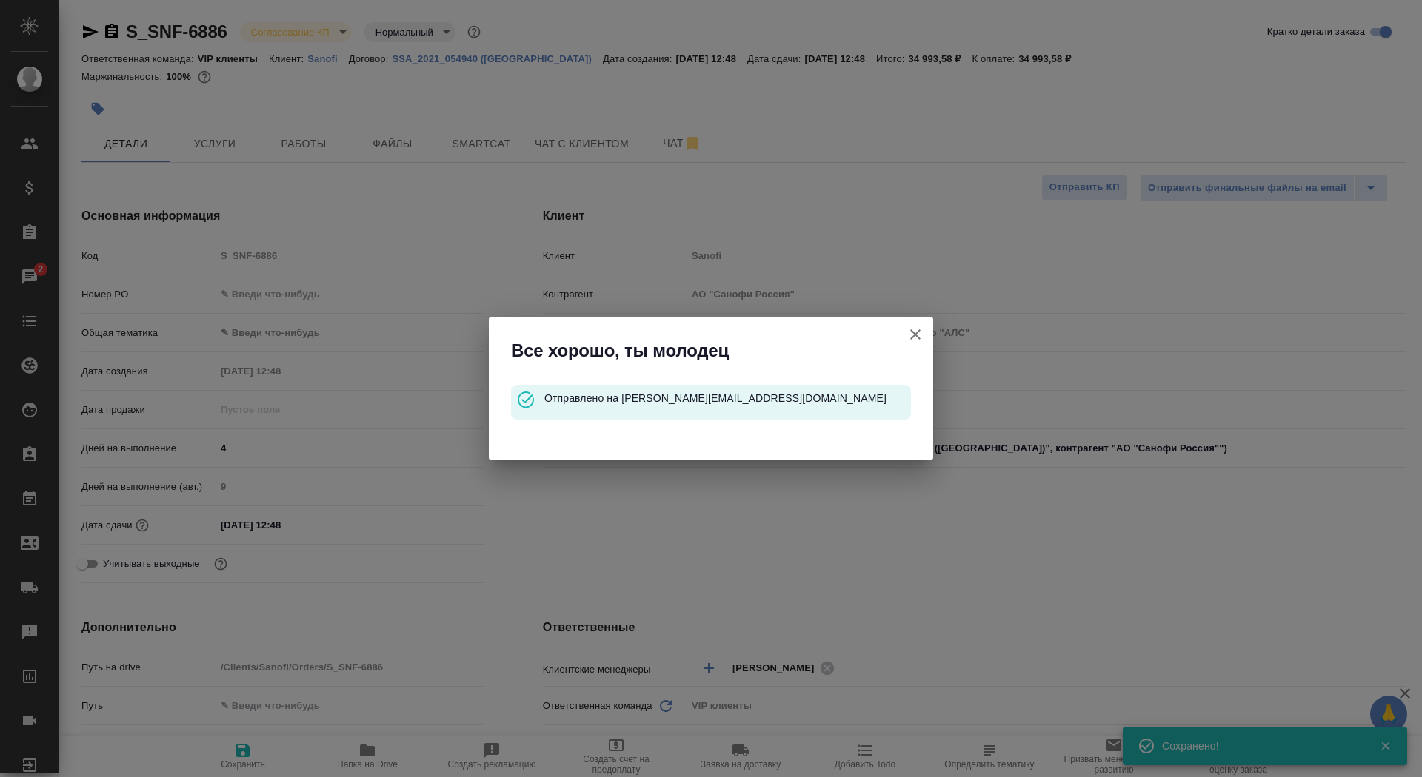
type textarea "x"
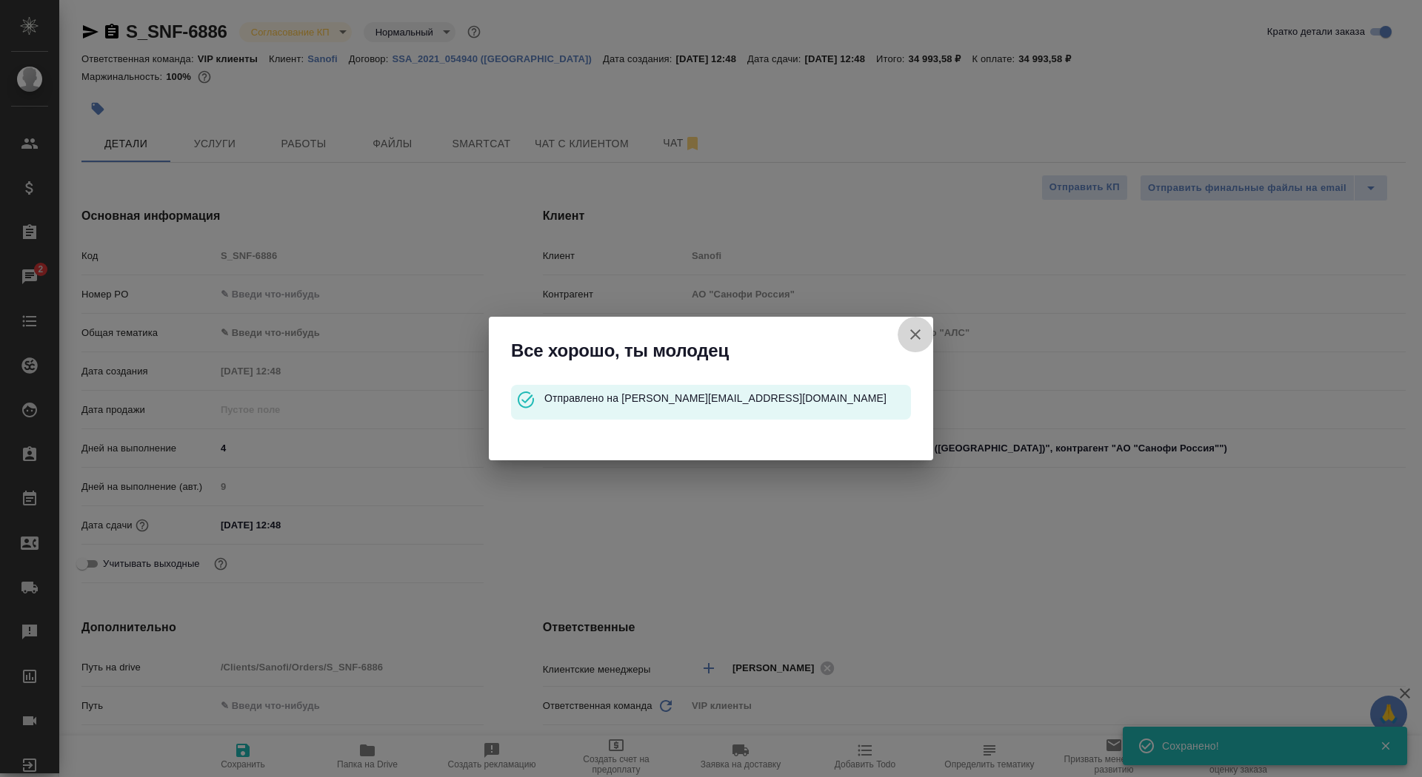
click at [923, 331] on icon "button" at bounding box center [915, 335] width 18 height 18
type textarea "x"
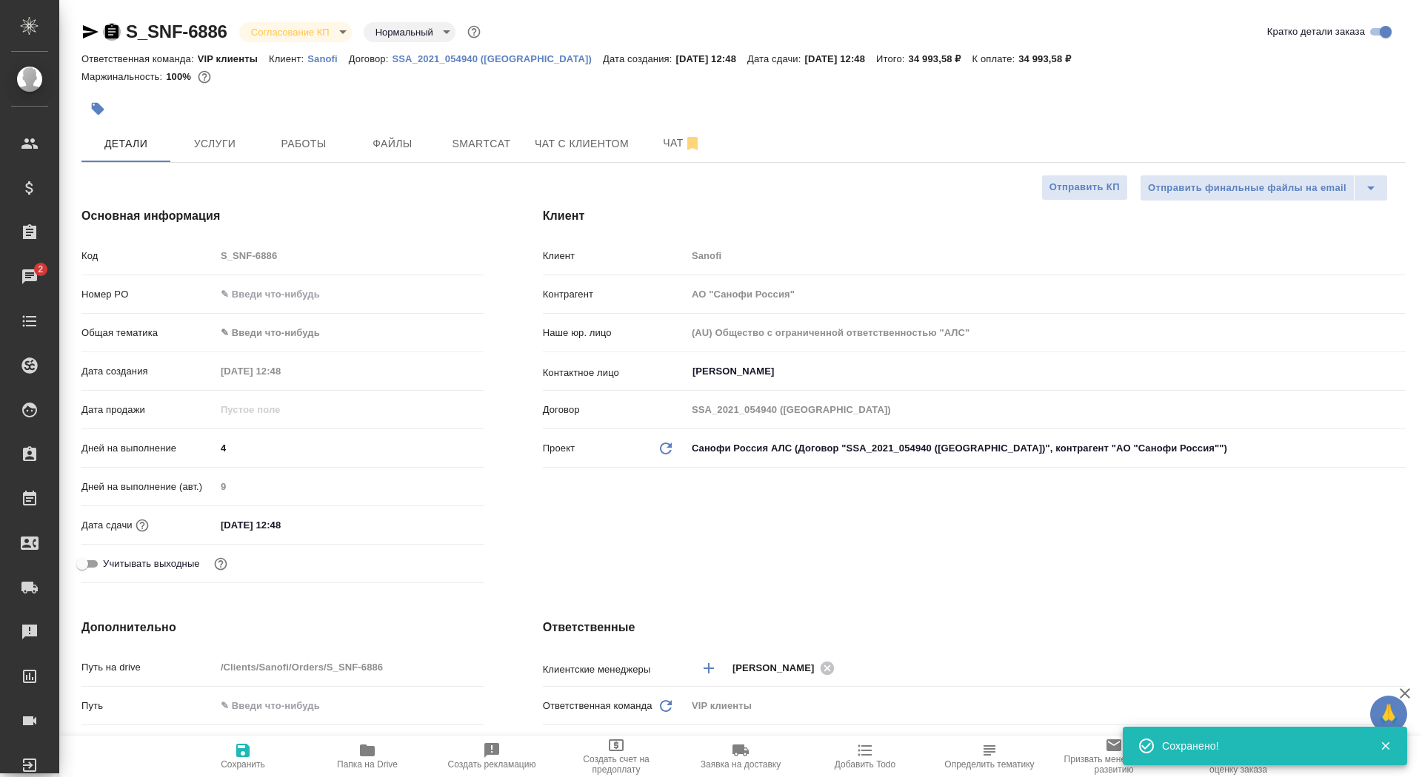
click at [115, 32] on icon "button" at bounding box center [112, 32] width 18 height 18
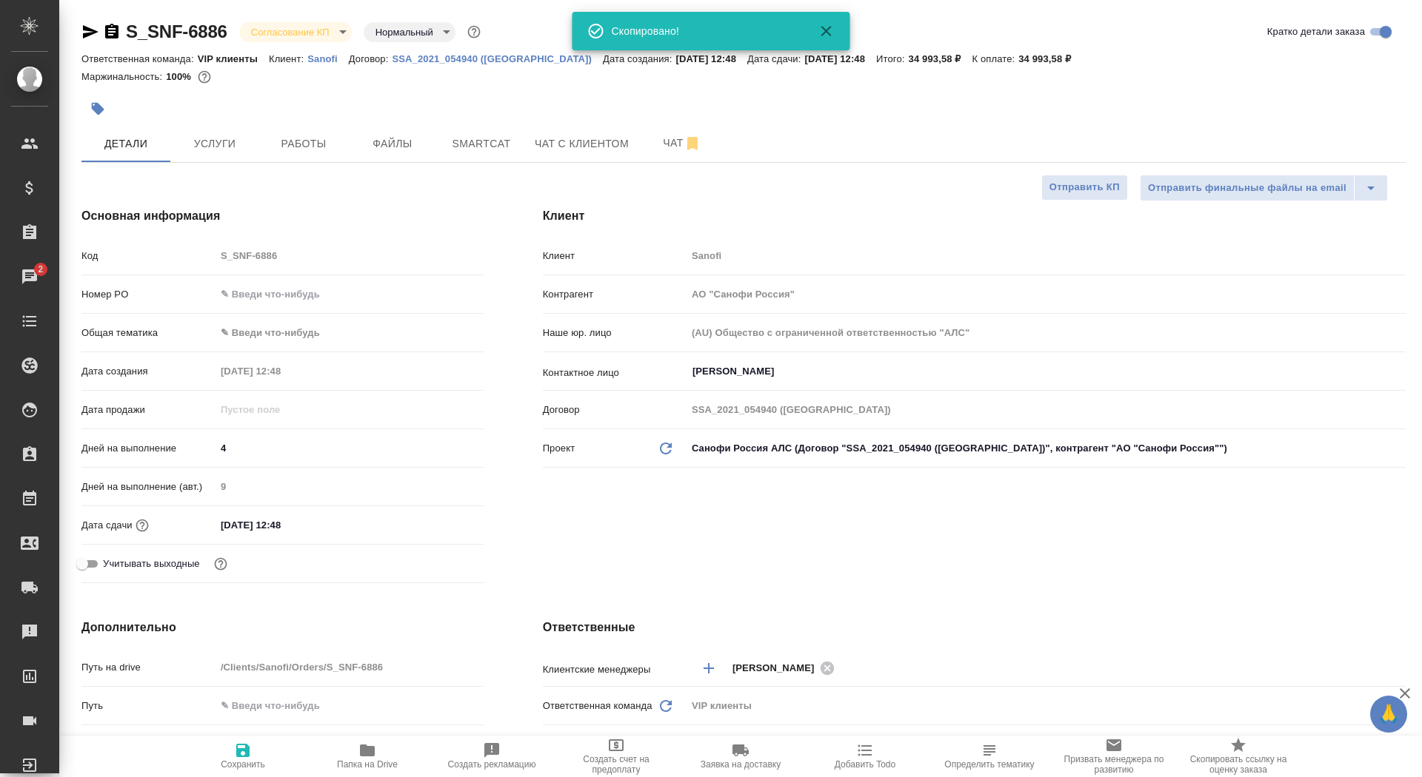
type textarea "x"
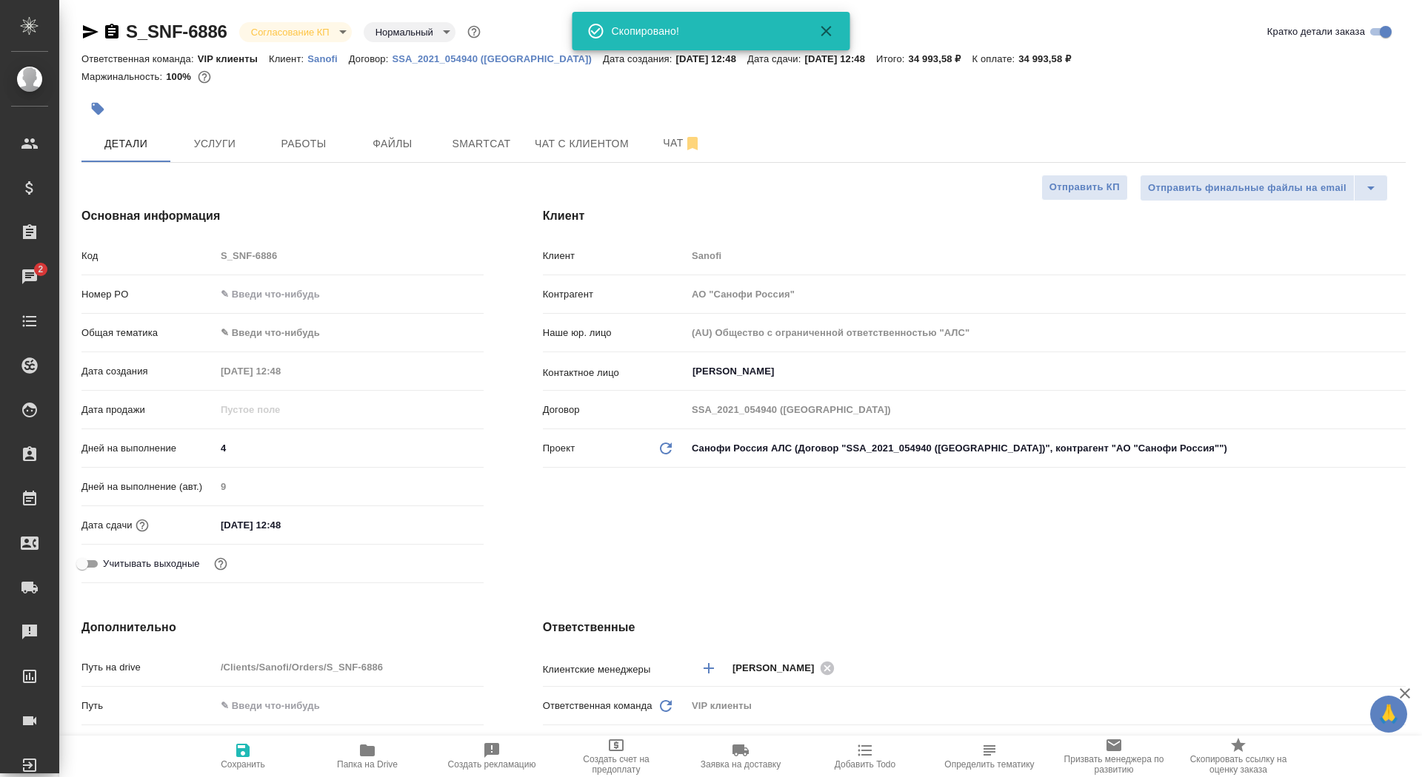
type textarea "x"
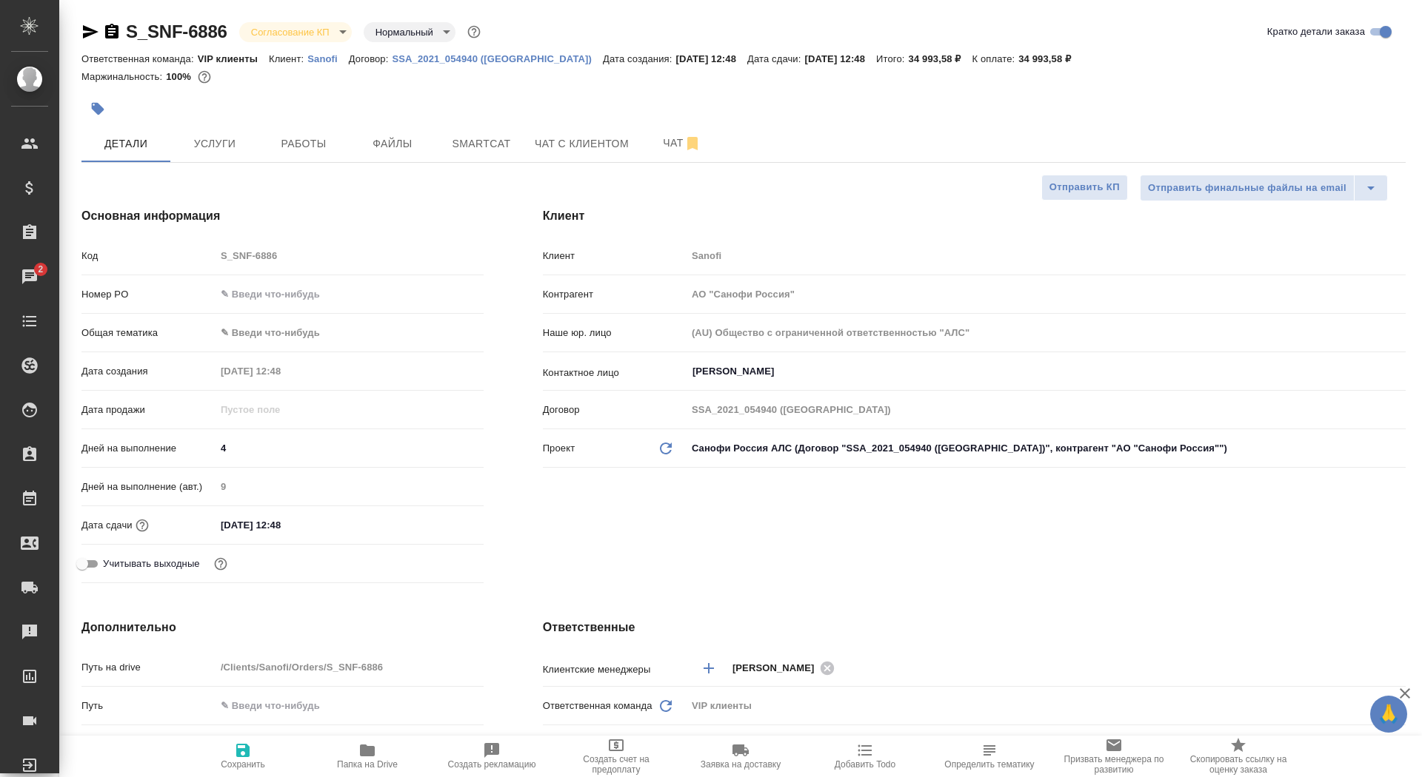
type textarea "x"
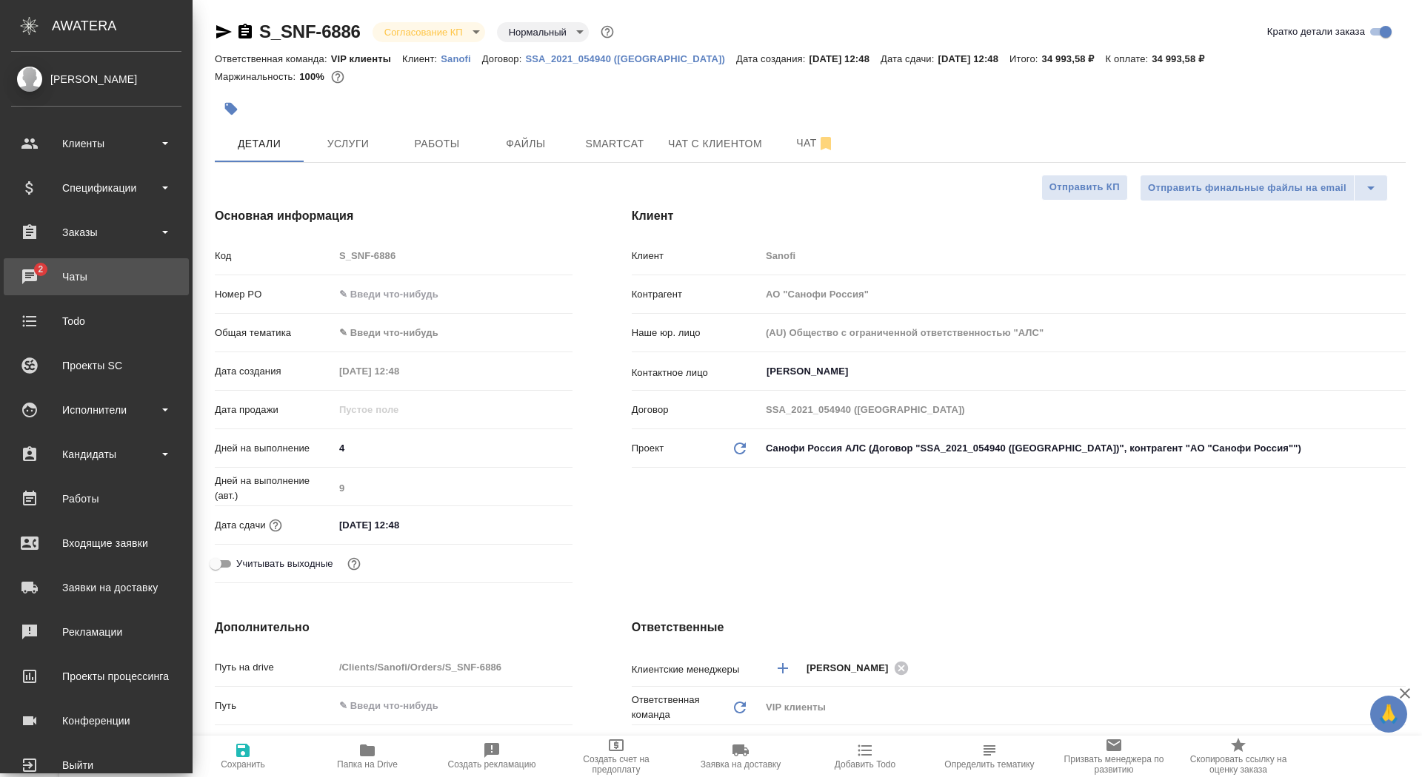
type textarea "x"
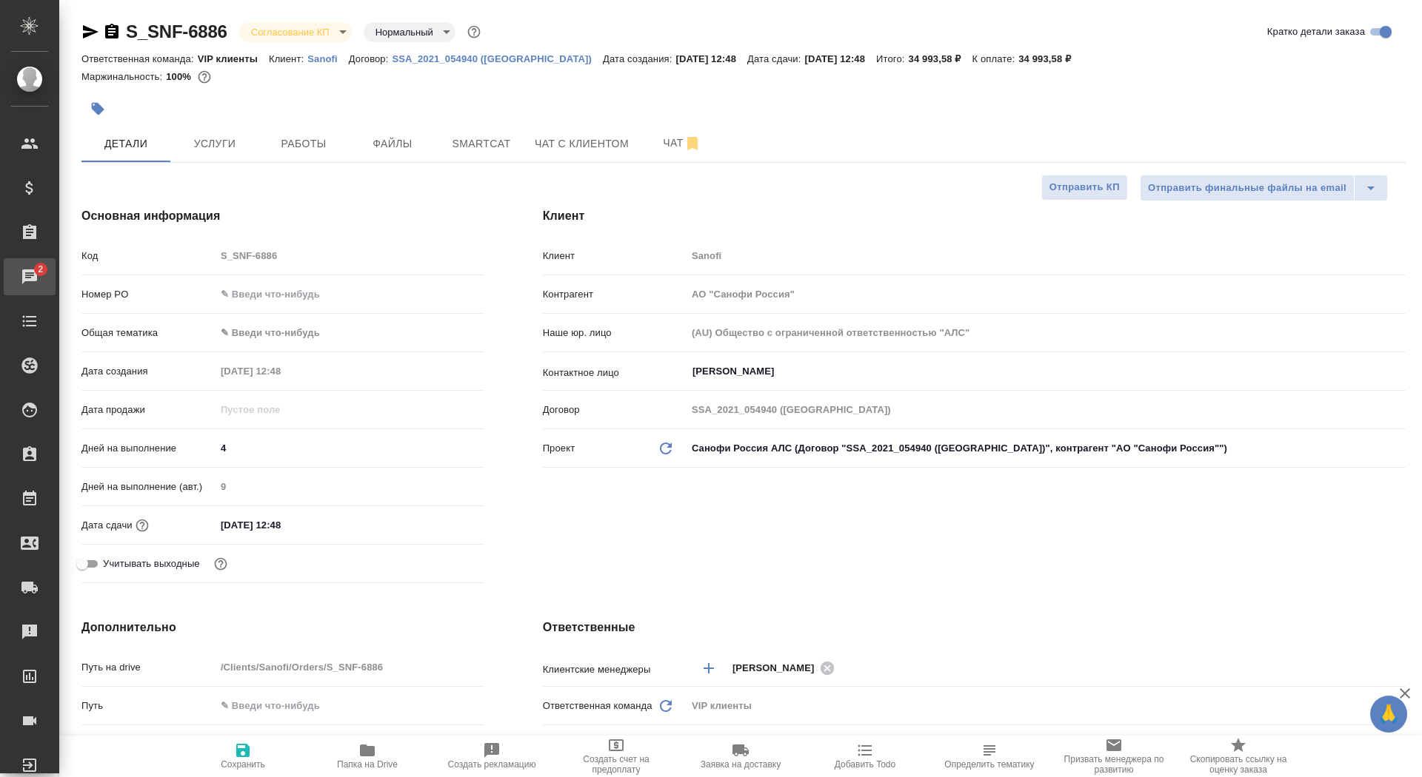
click at [27, 278] on div "Чаты" at bounding box center [11, 277] width 37 height 22
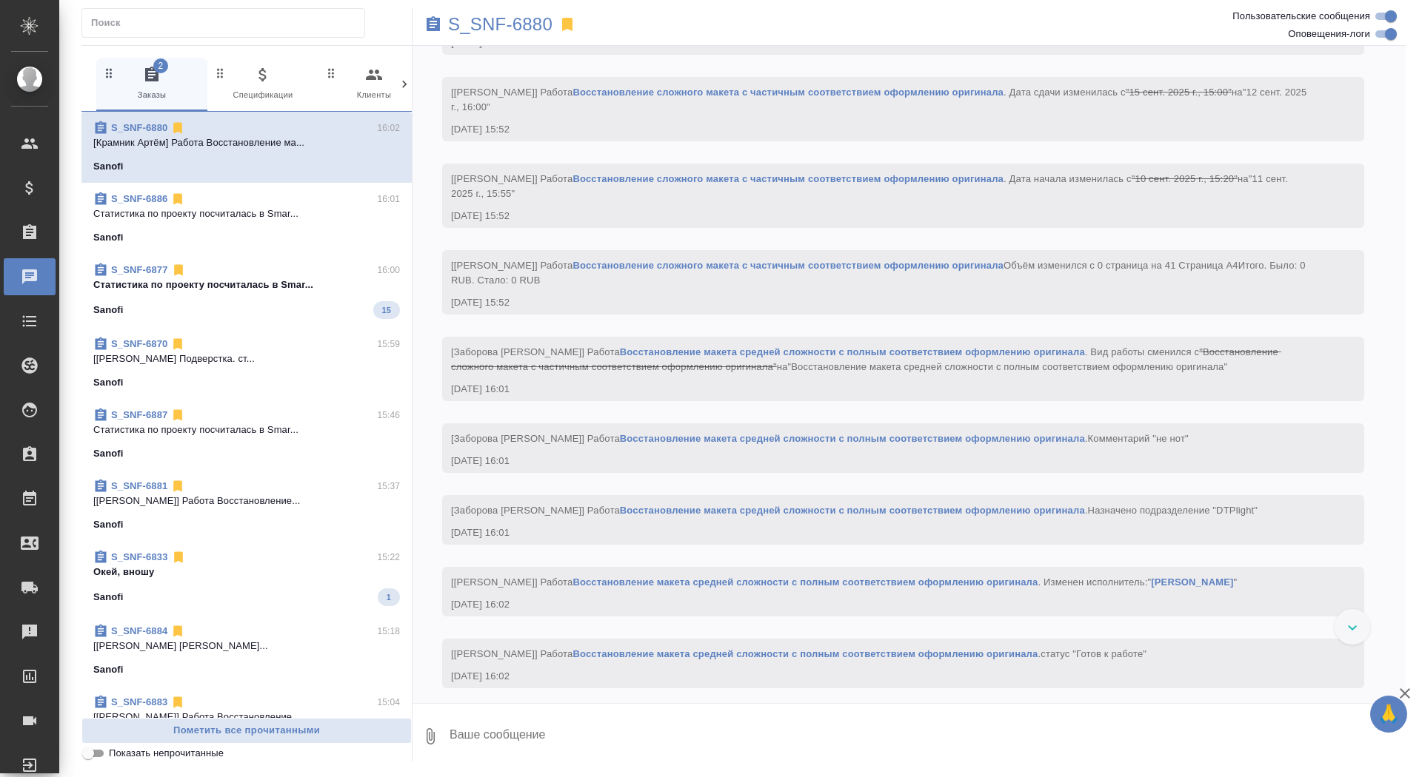
click at [258, 281] on p "Cтатистика по проекту посчиталась в Smar..." at bounding box center [246, 285] width 307 height 15
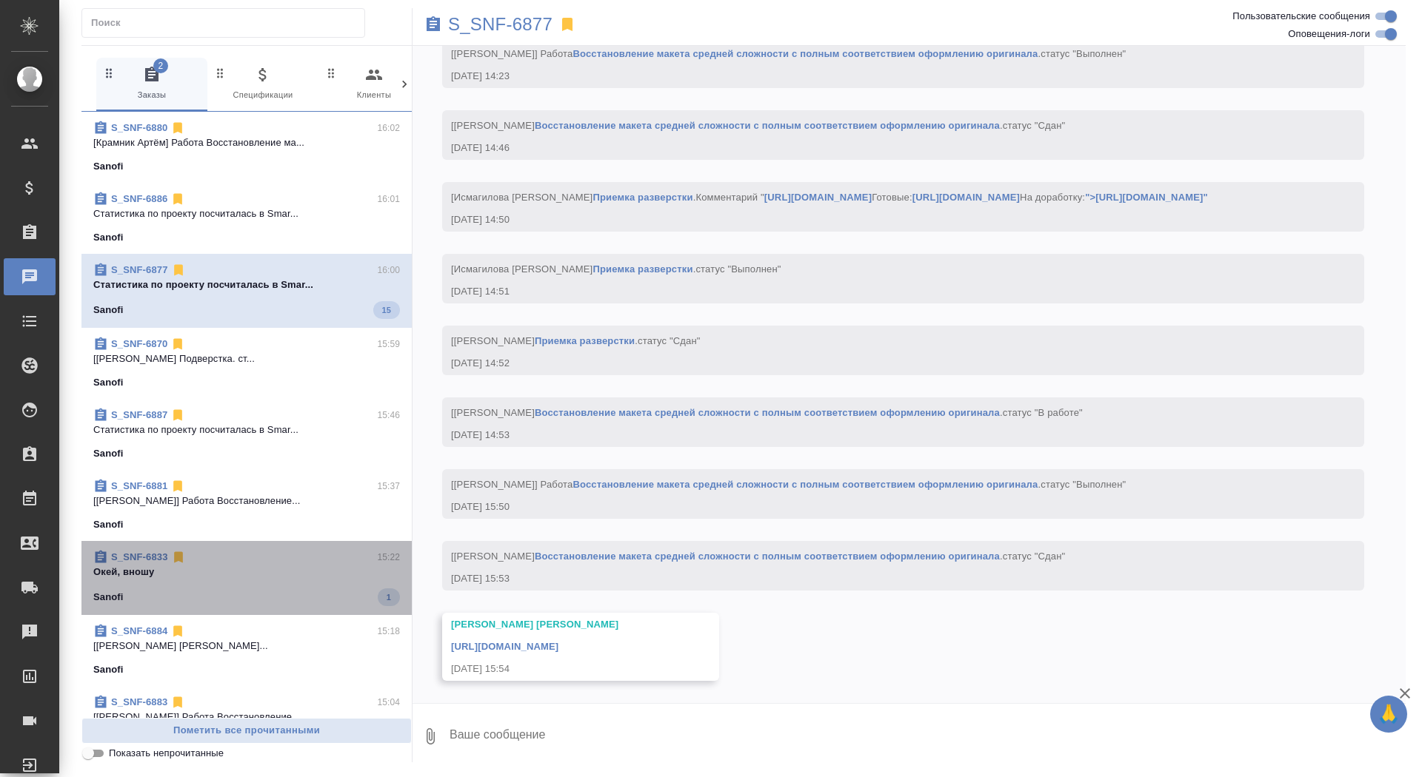
click at [153, 570] on p "Окей, вношу" at bounding box center [246, 572] width 307 height 15
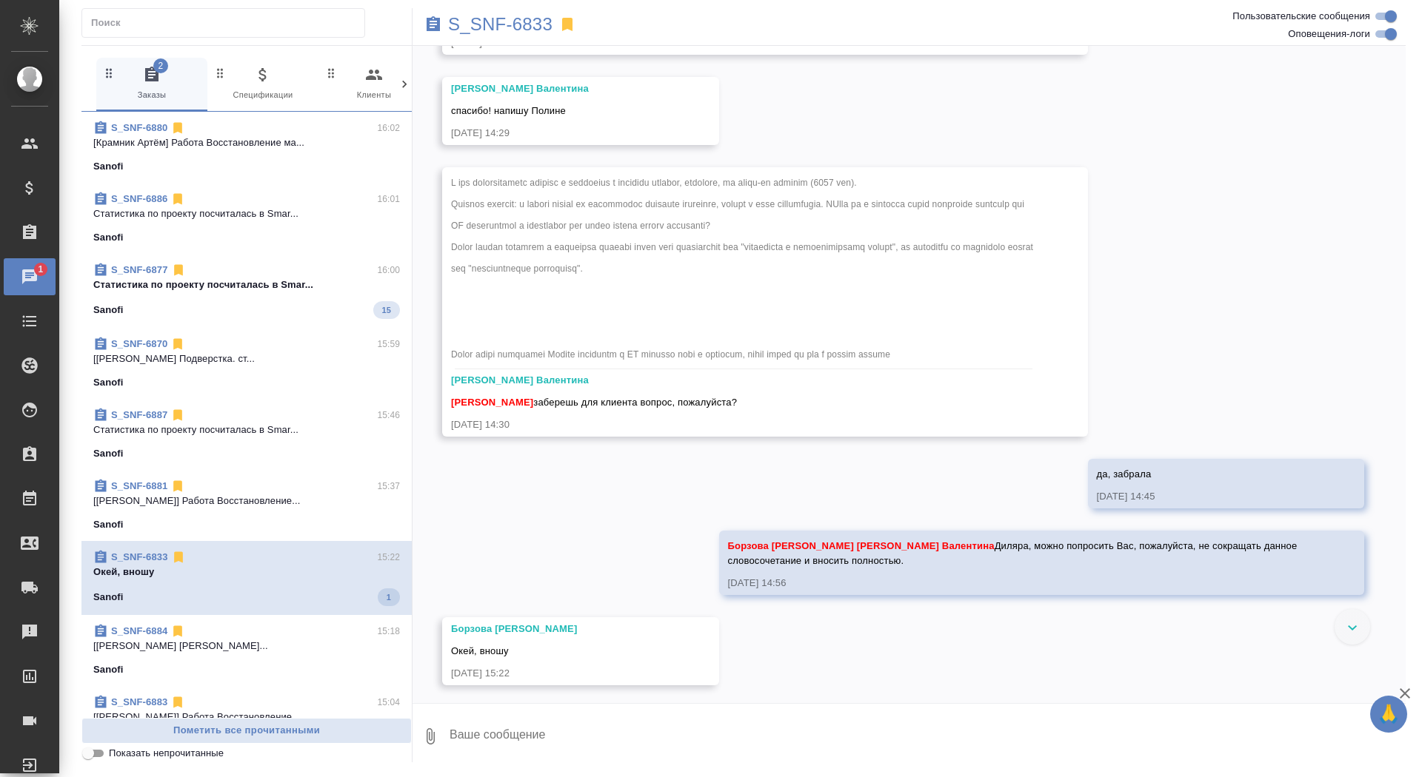
click at [158, 280] on p "Cтатистика по проекту посчиталась в Smar..." at bounding box center [246, 285] width 307 height 15
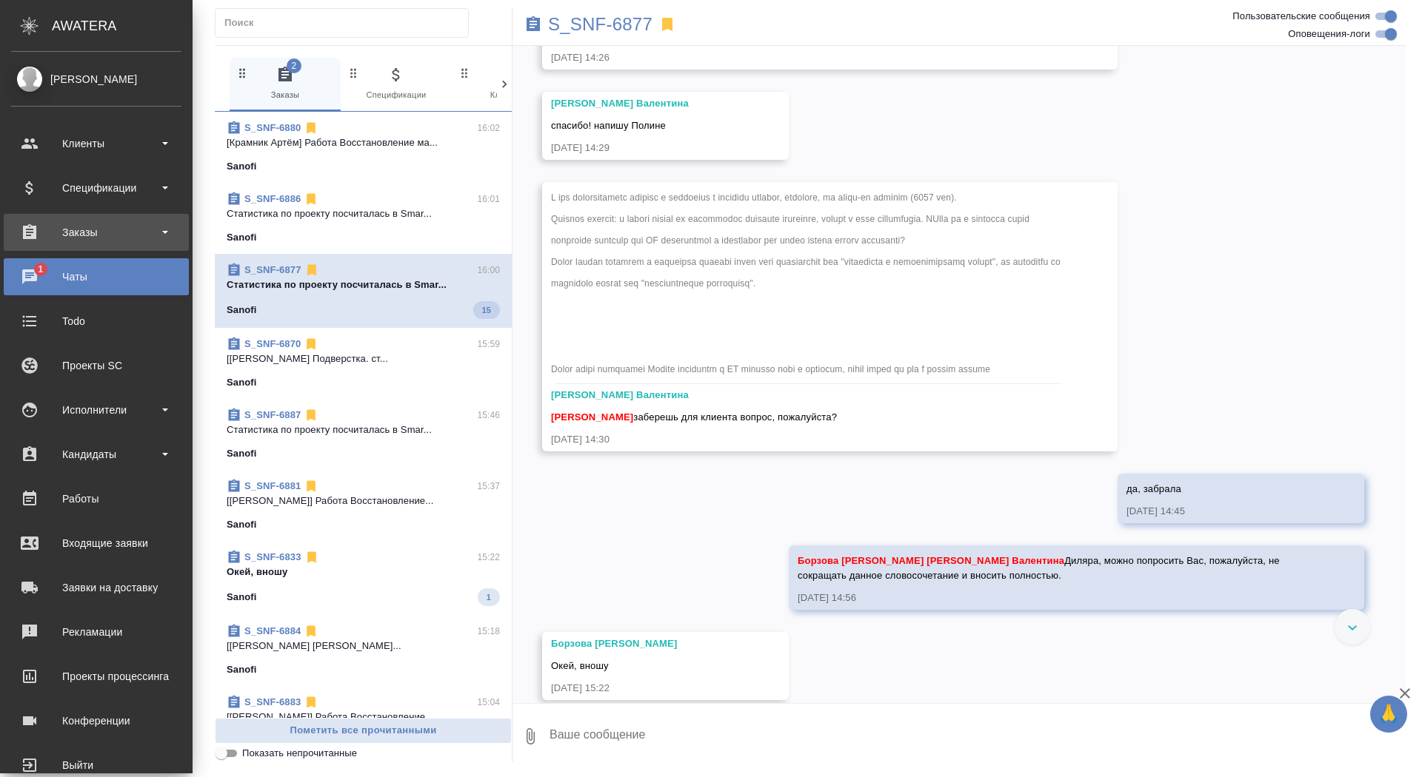
click at [35, 226] on div "Заказы" at bounding box center [96, 232] width 170 height 22
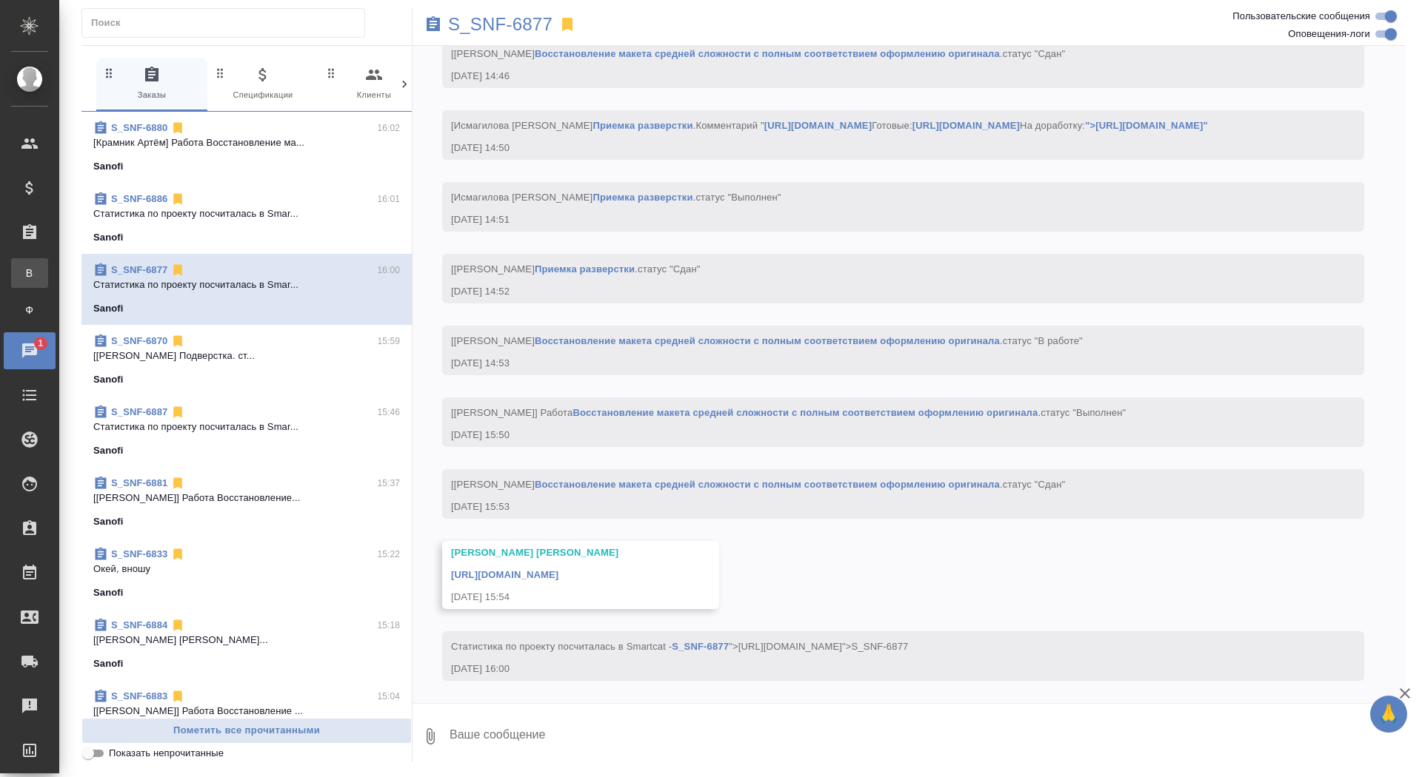
scroll to position [5402, 0]
click at [22, 268] on div "Все заказы" at bounding box center [11, 273] width 22 height 15
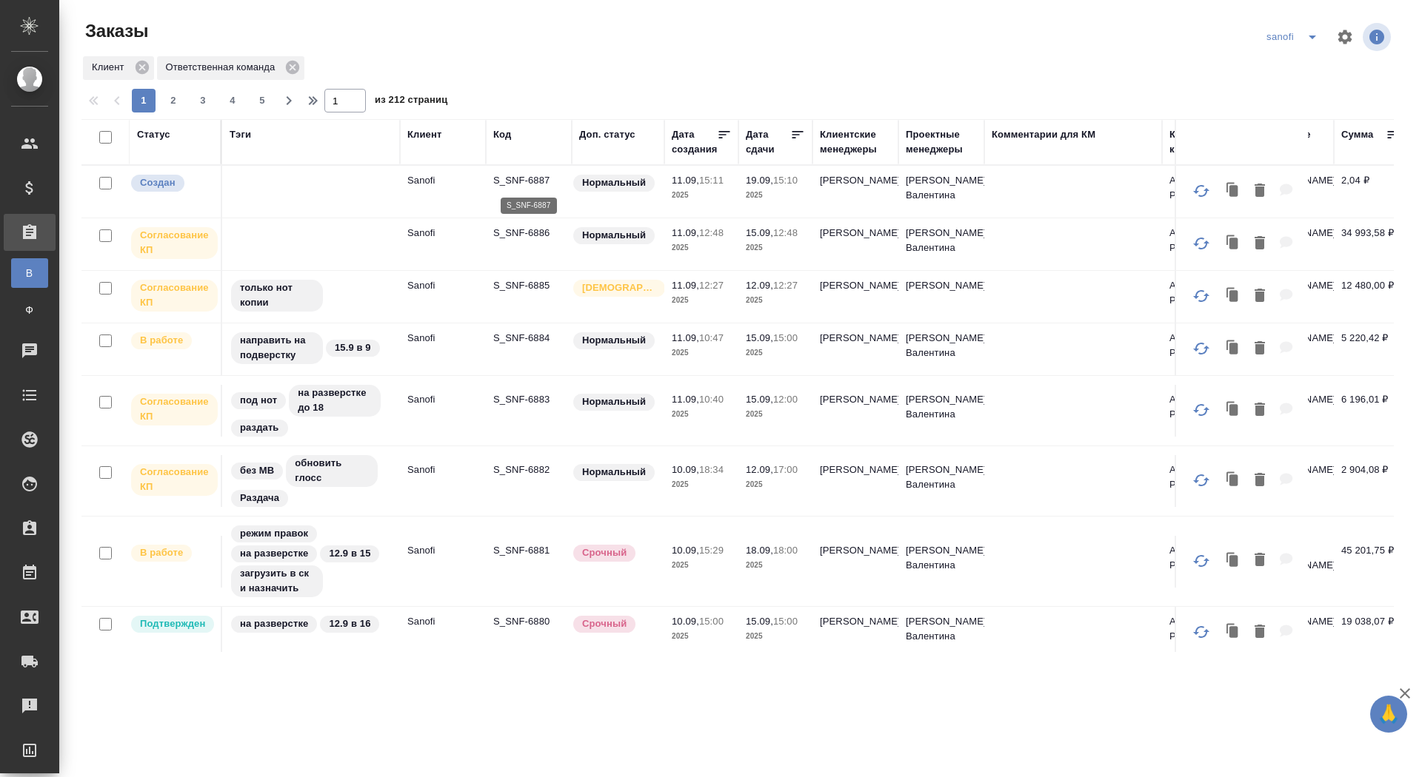
click at [518, 178] on p "S_SNF-6887" at bounding box center [528, 180] width 71 height 15
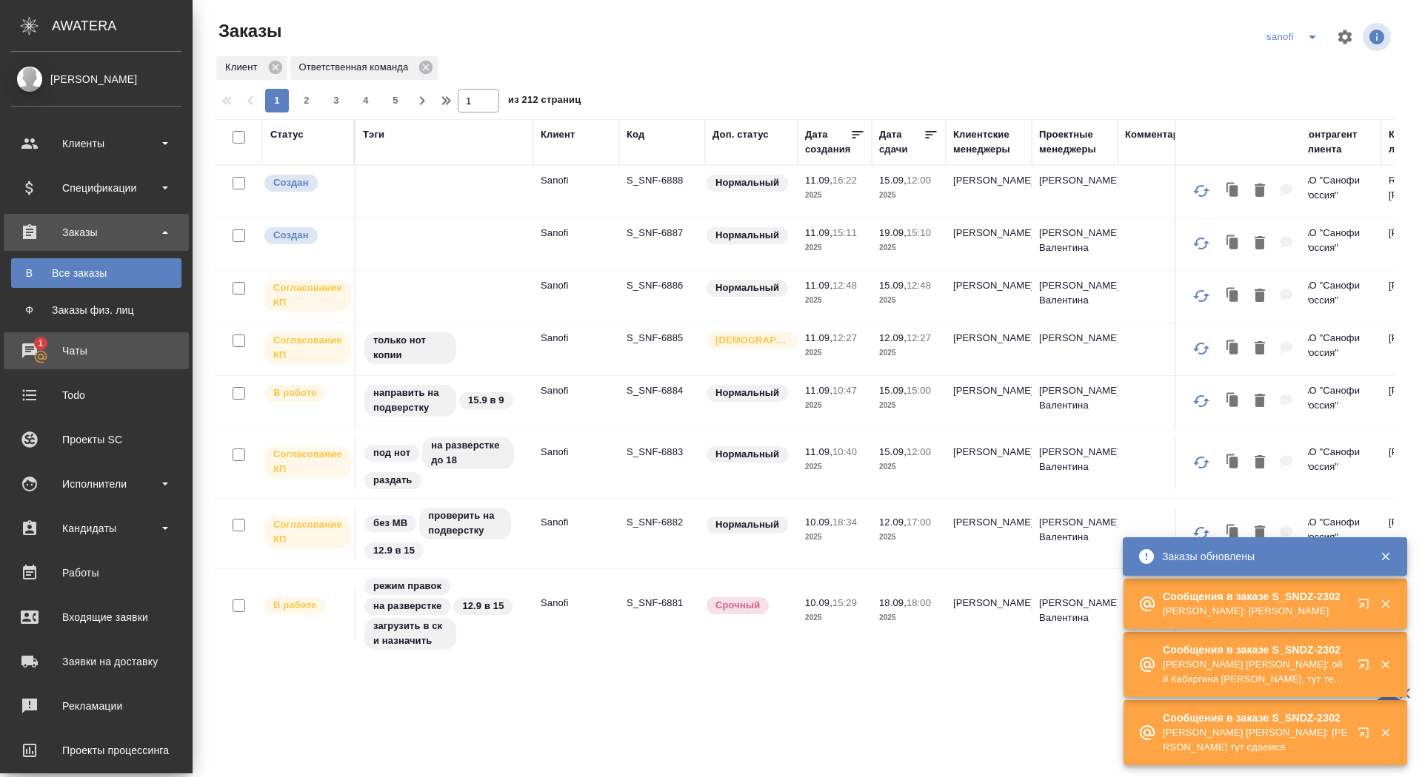
click at [23, 352] on div "Чаты" at bounding box center [96, 351] width 170 height 22
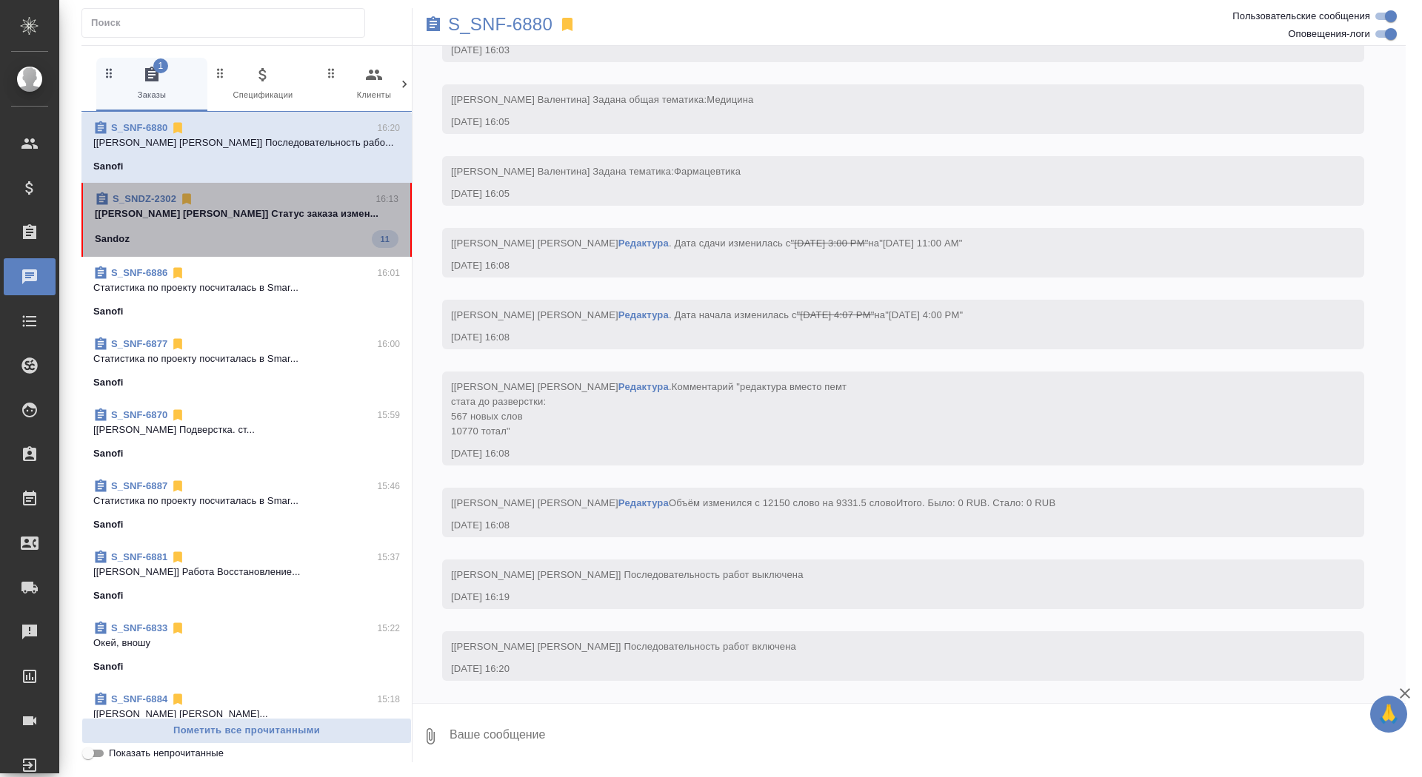
click at [341, 207] on p "[Горшкова Валентина] Статус заказа измен..." at bounding box center [247, 214] width 304 height 15
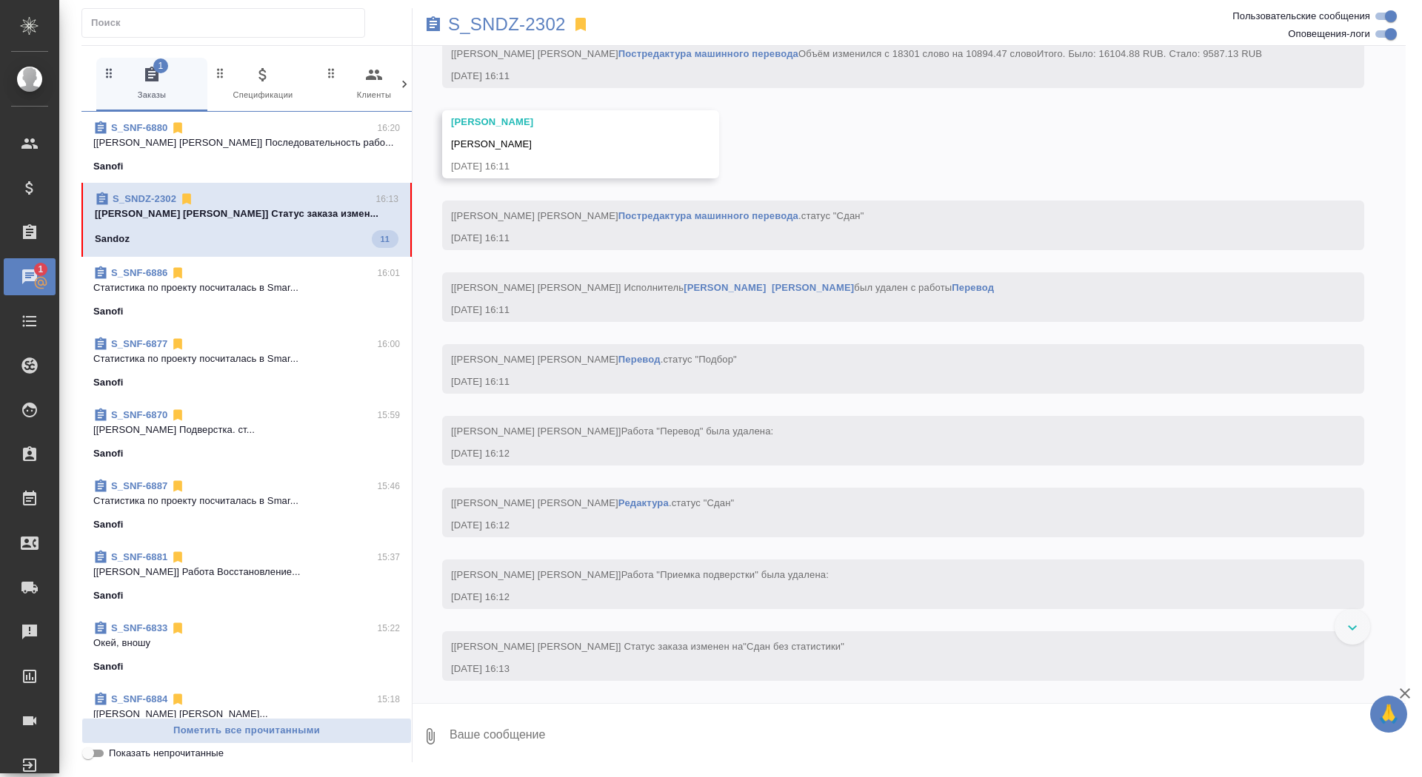
scroll to position [21119, 0]
click at [572, 30] on icon at bounding box center [581, 25] width 18 height 18
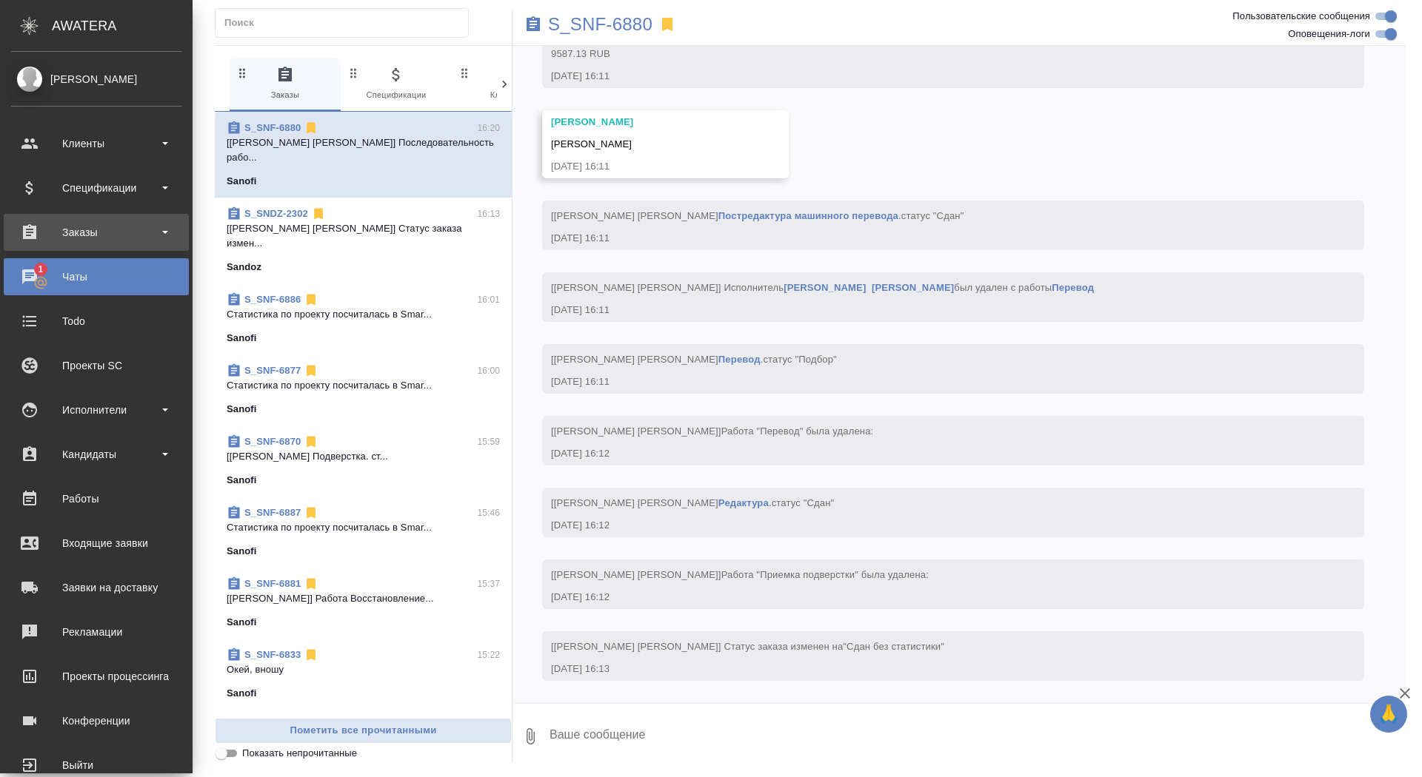
click at [53, 231] on div "Заказы" at bounding box center [96, 232] width 170 height 22
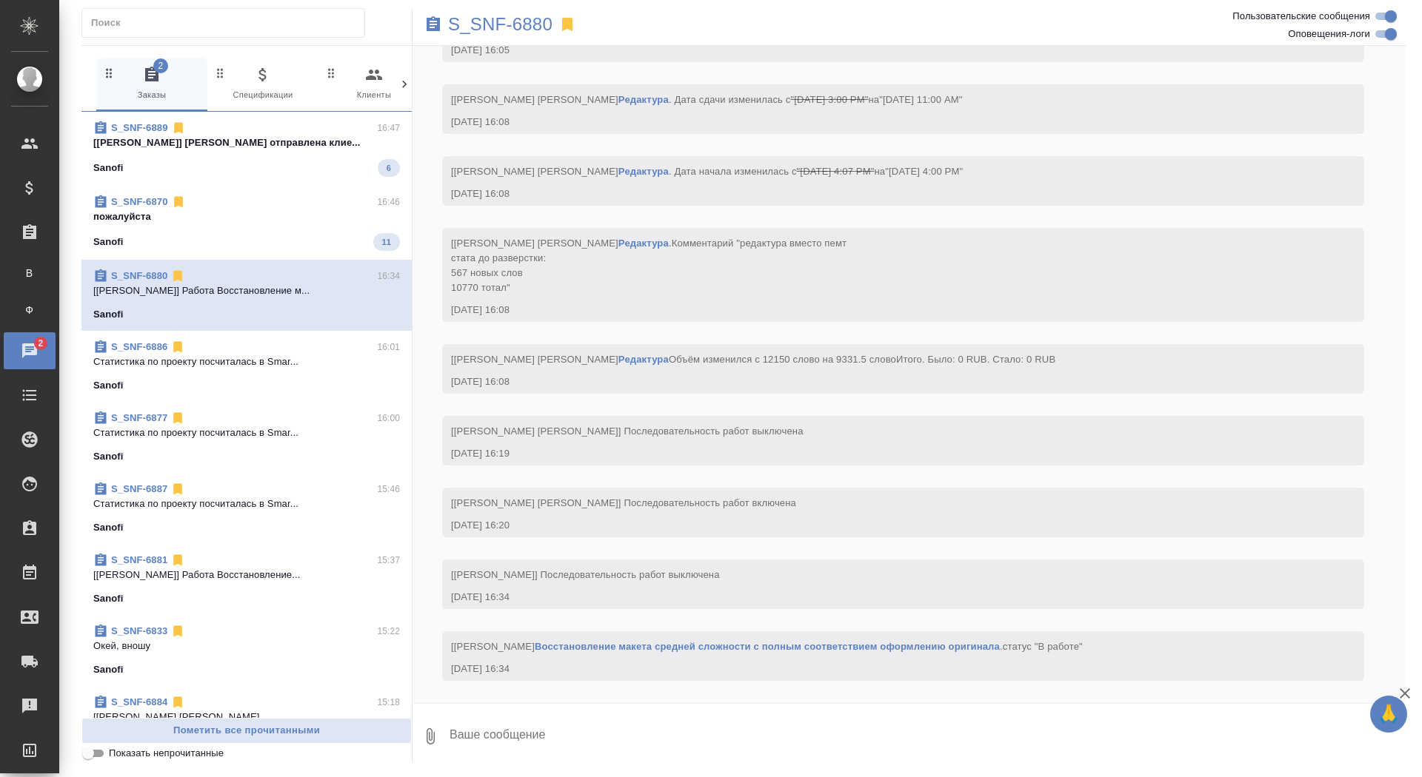
scroll to position [3077, 0]
click at [261, 222] on p "пожалуйста" at bounding box center [246, 217] width 307 height 15
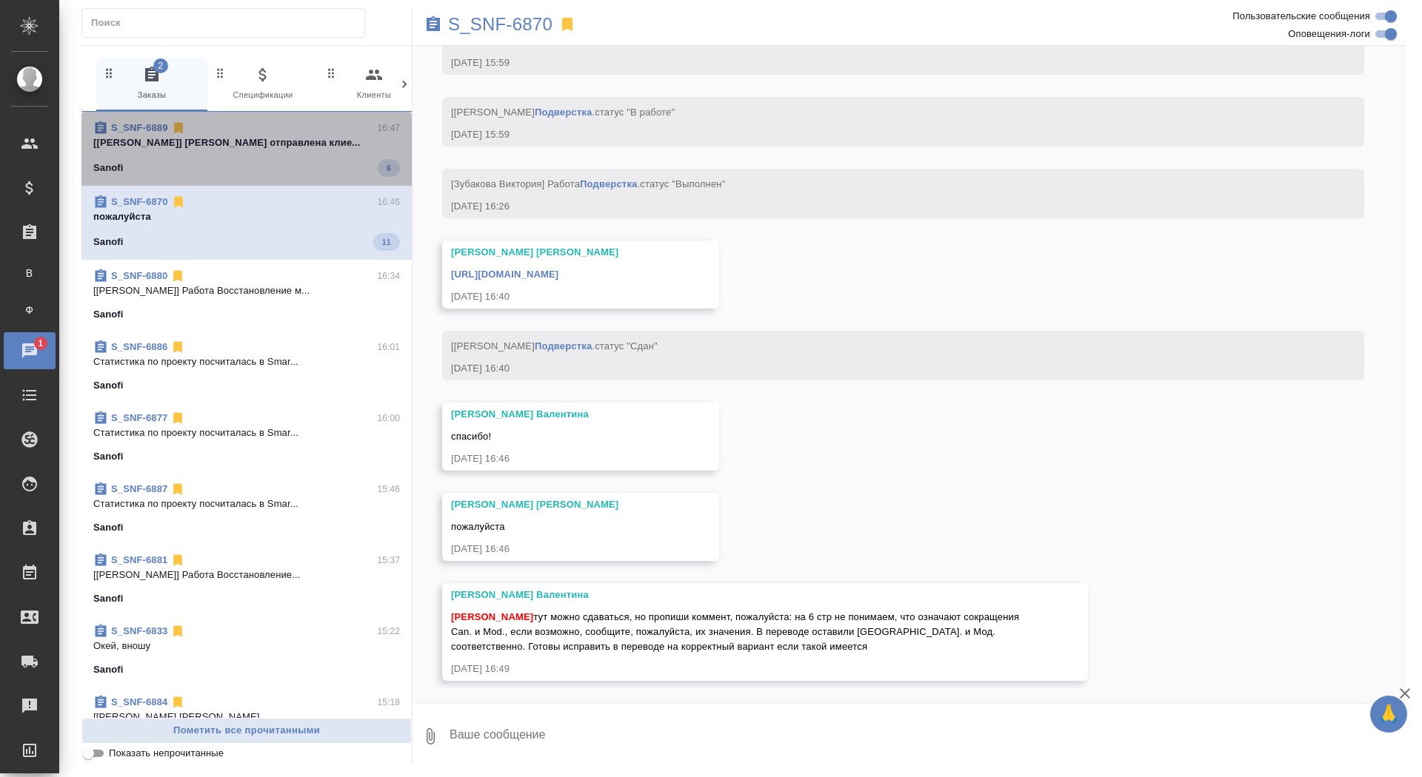
click at [284, 149] on p "[Сайдашева Диляра] Смета отправлена клие..." at bounding box center [246, 142] width 307 height 15
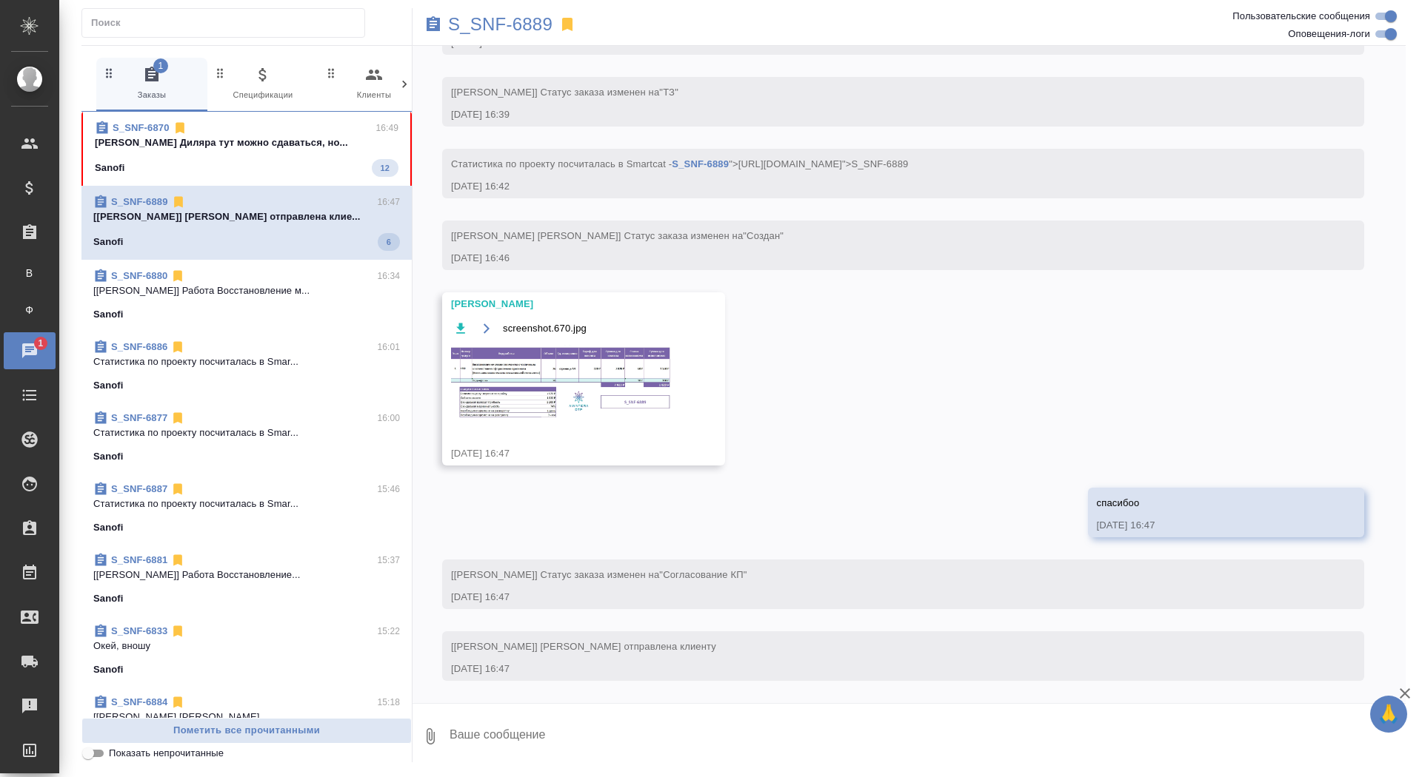
scroll to position [649, 0]
click at [274, 143] on p "Сайдашева Диляра тут можно сдаваться, но..." at bounding box center [247, 142] width 304 height 15
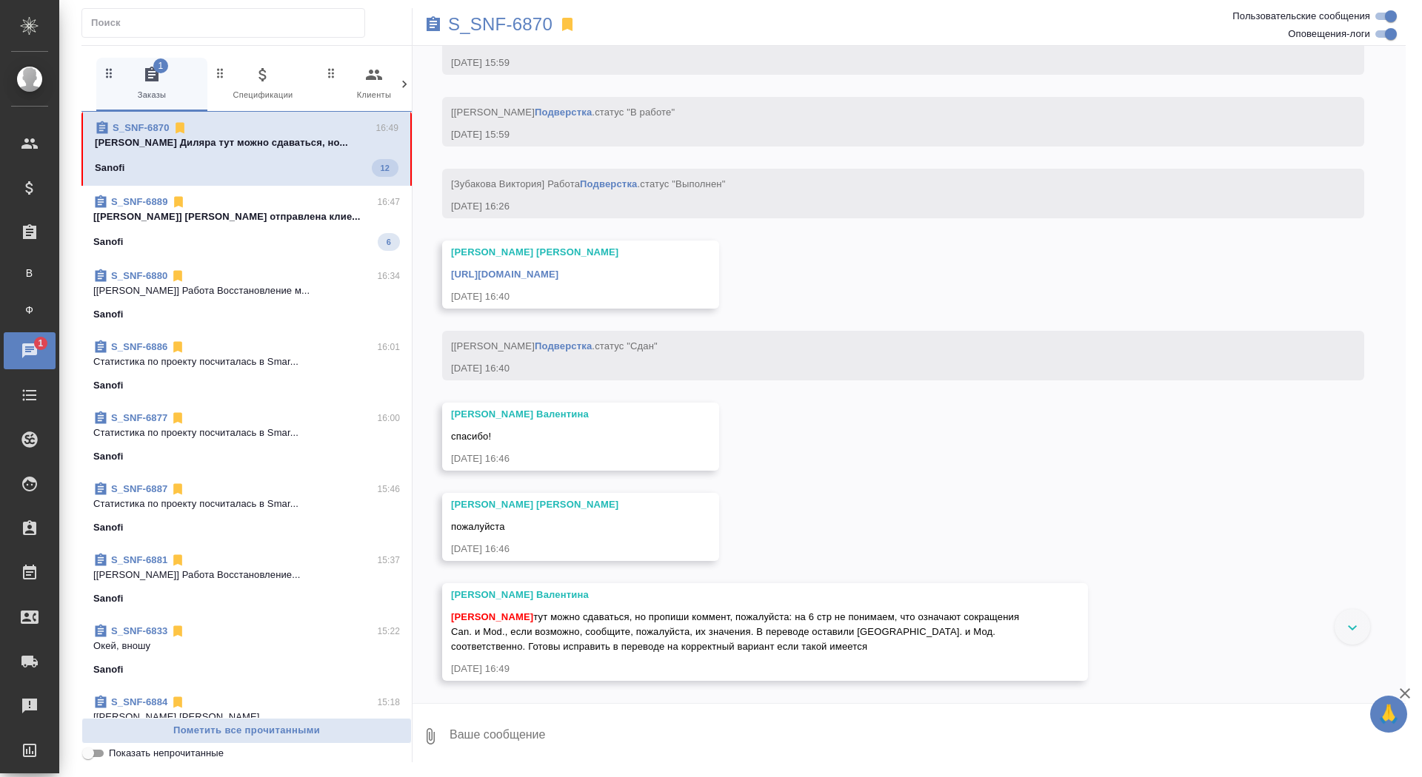
scroll to position [7320, 0]
click at [776, 737] on textarea at bounding box center [926, 737] width 957 height 50
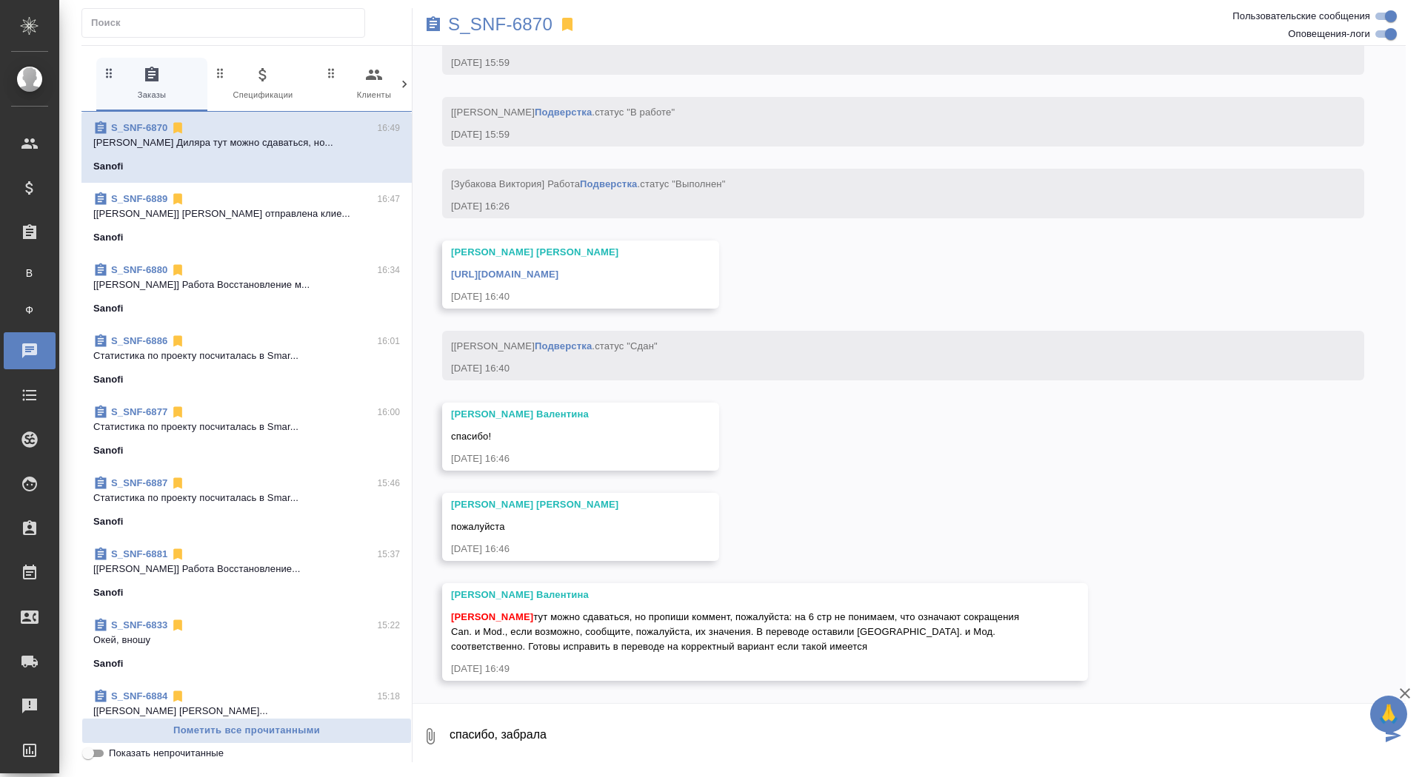
type textarea "спасибо, забрала"
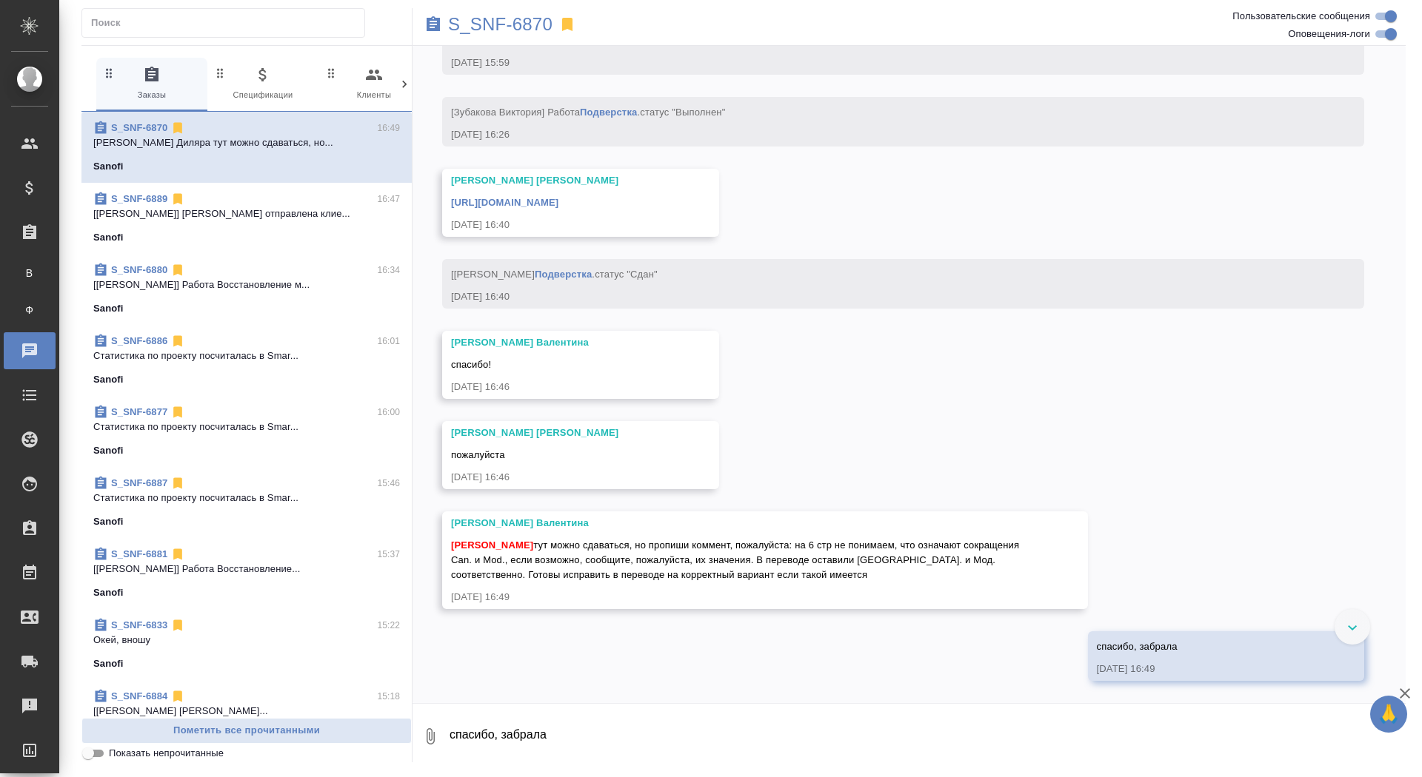
scroll to position [7392, 0]
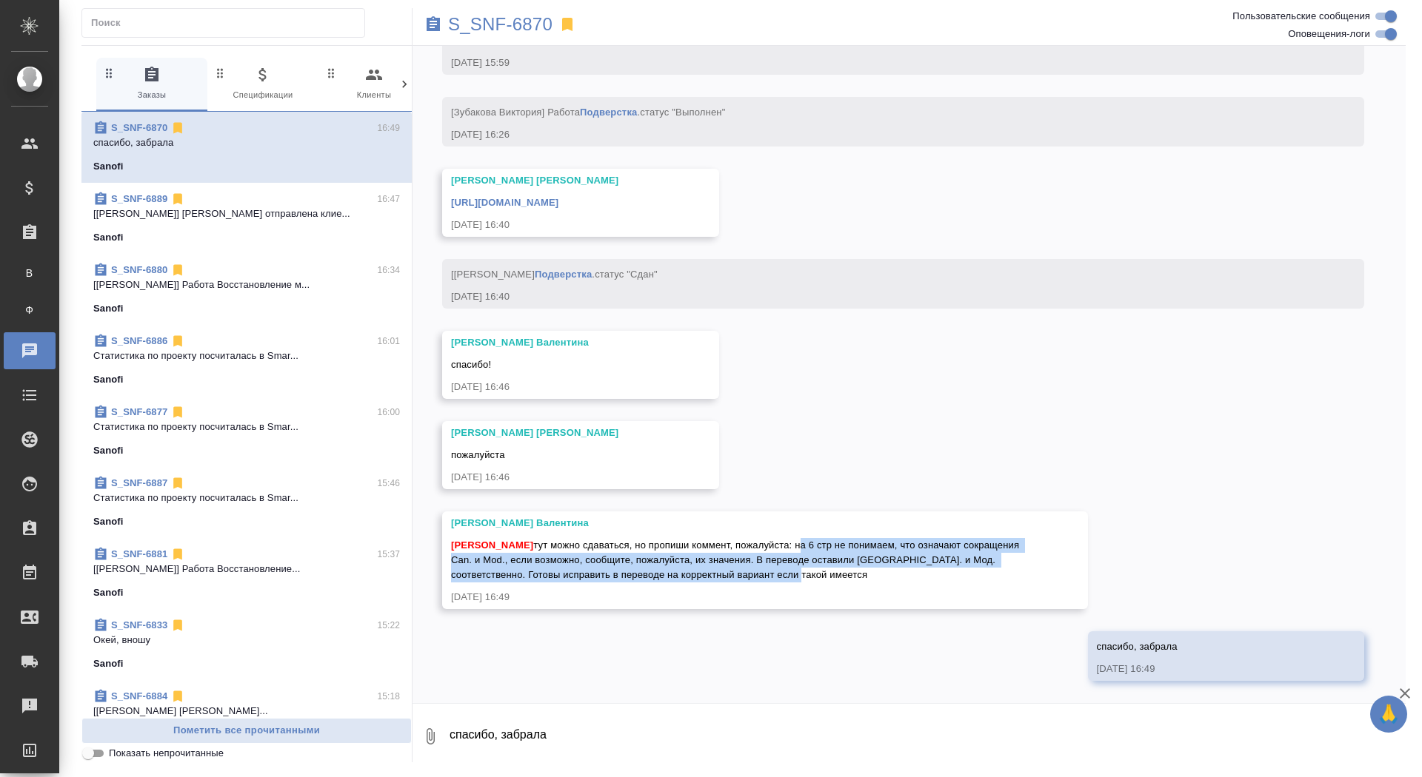
drag, startPoint x: 818, startPoint y: 546, endPoint x: 895, endPoint y: 579, distance: 83.6
click at [896, 580] on div "Сайдашева Диляра тут можно сдаваться, но пропиши коммент, пожалуйста: на 6 стр …" at bounding box center [743, 559] width 585 height 48
copy span "на 6 стр не понимаем, что означают сокращения Can. и Mod., если возможно, сообщ…"
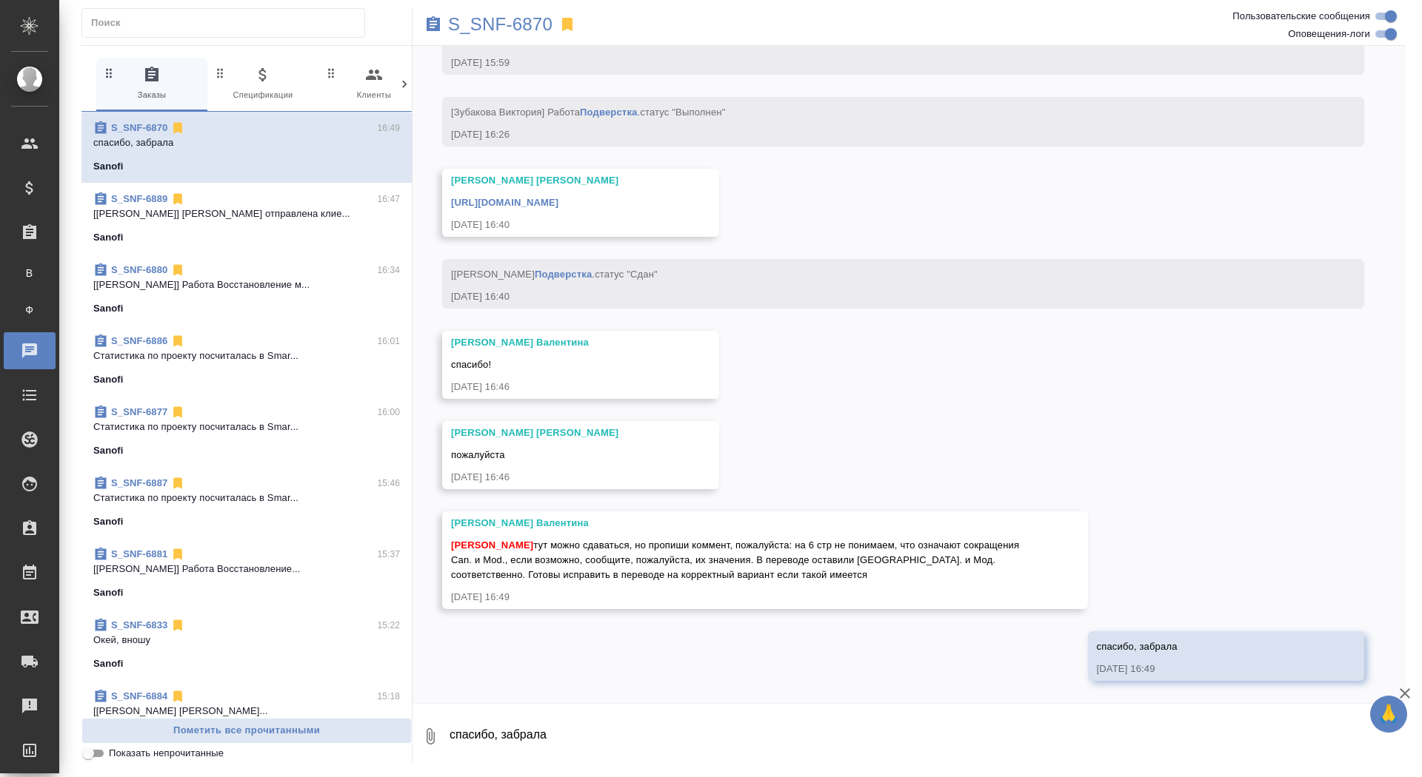
click at [666, 195] on div "https://drive.awatera.com/apps/files/files/10315195?dir=/Shares/Sanofi/Orders/S…" at bounding box center [559, 201] width 216 height 19
click at [558, 207] on link "https://drive.awatera.com/apps/files/files/10315195?dir=/Shares/Sanofi/Orders/S…" at bounding box center [504, 202] width 107 height 11
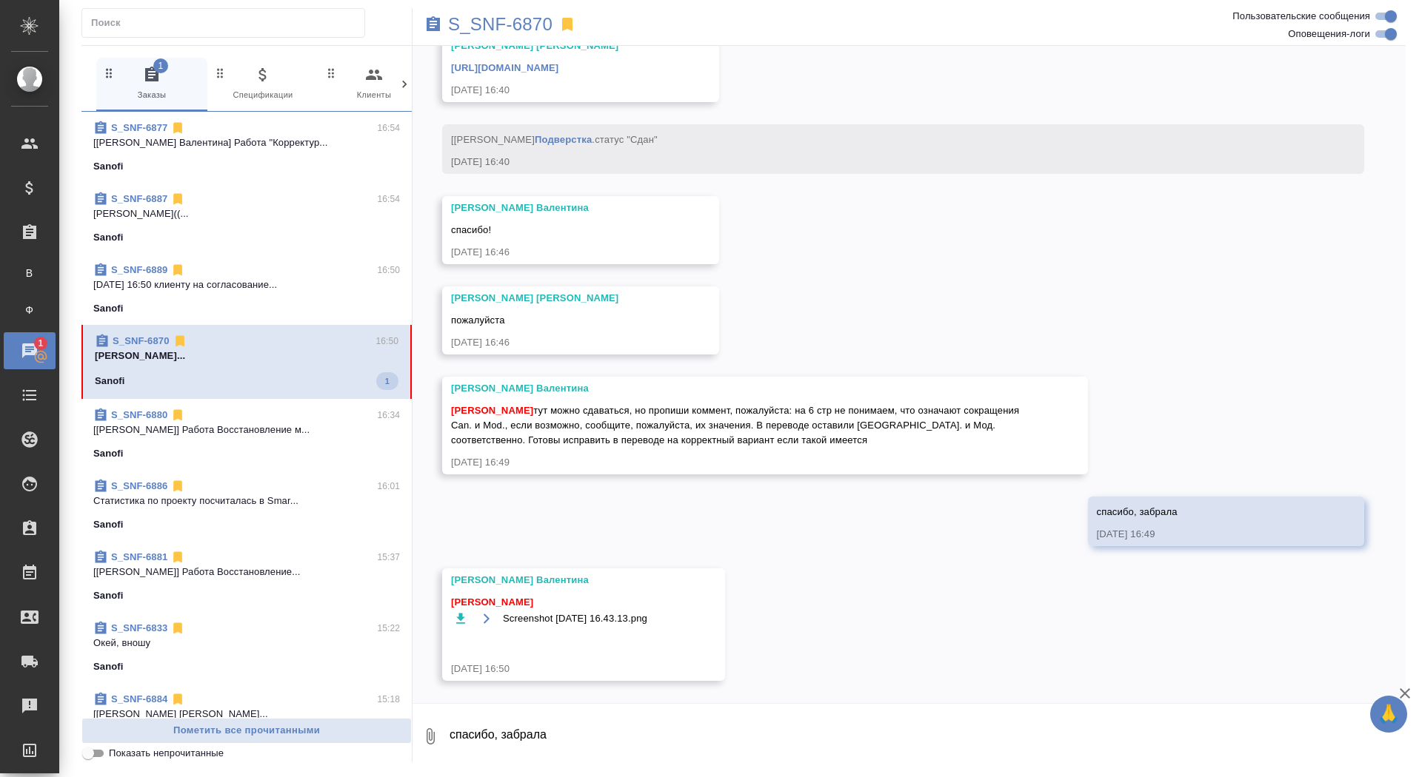
scroll to position [7792, 0]
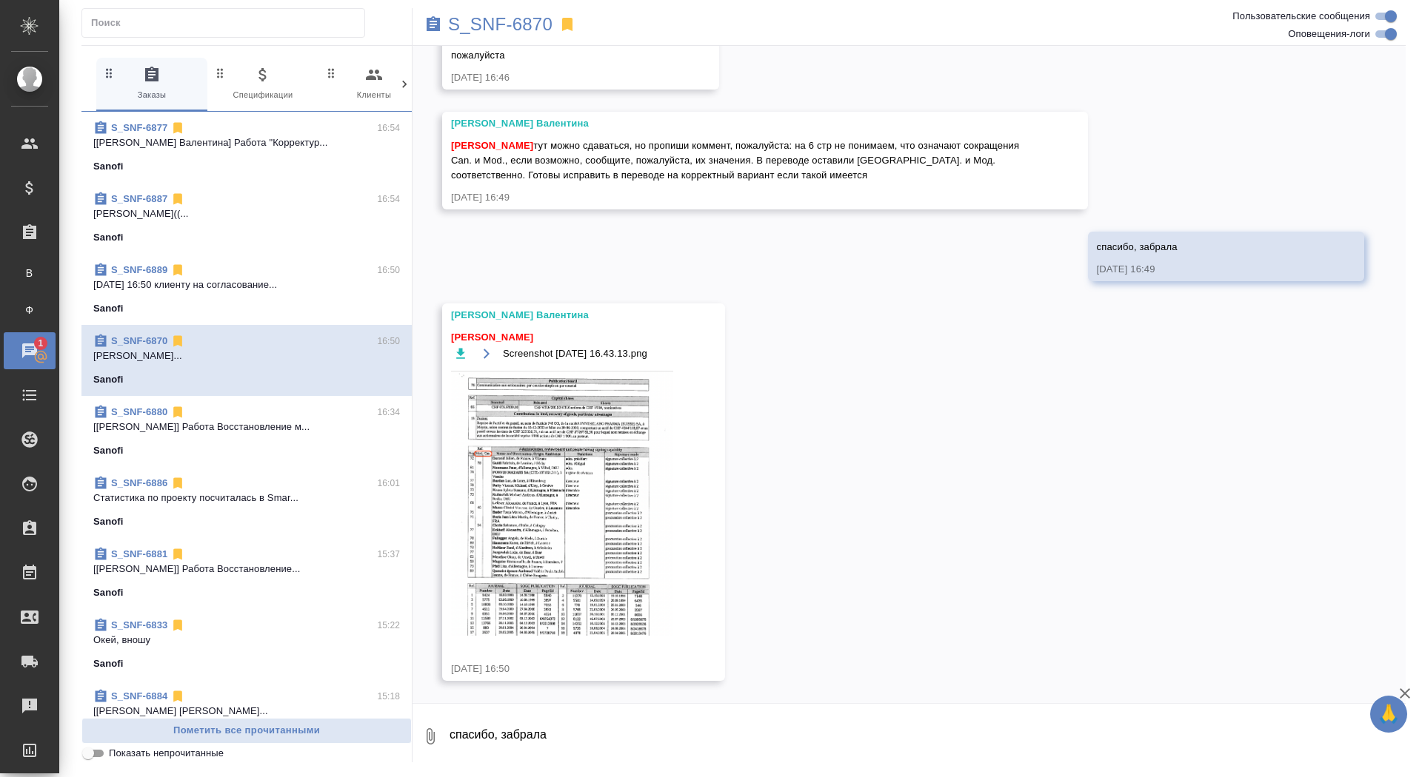
click at [554, 736] on textarea "спасибо, забрала" at bounding box center [926, 737] width 957 height 50
type textarea "спасибки"
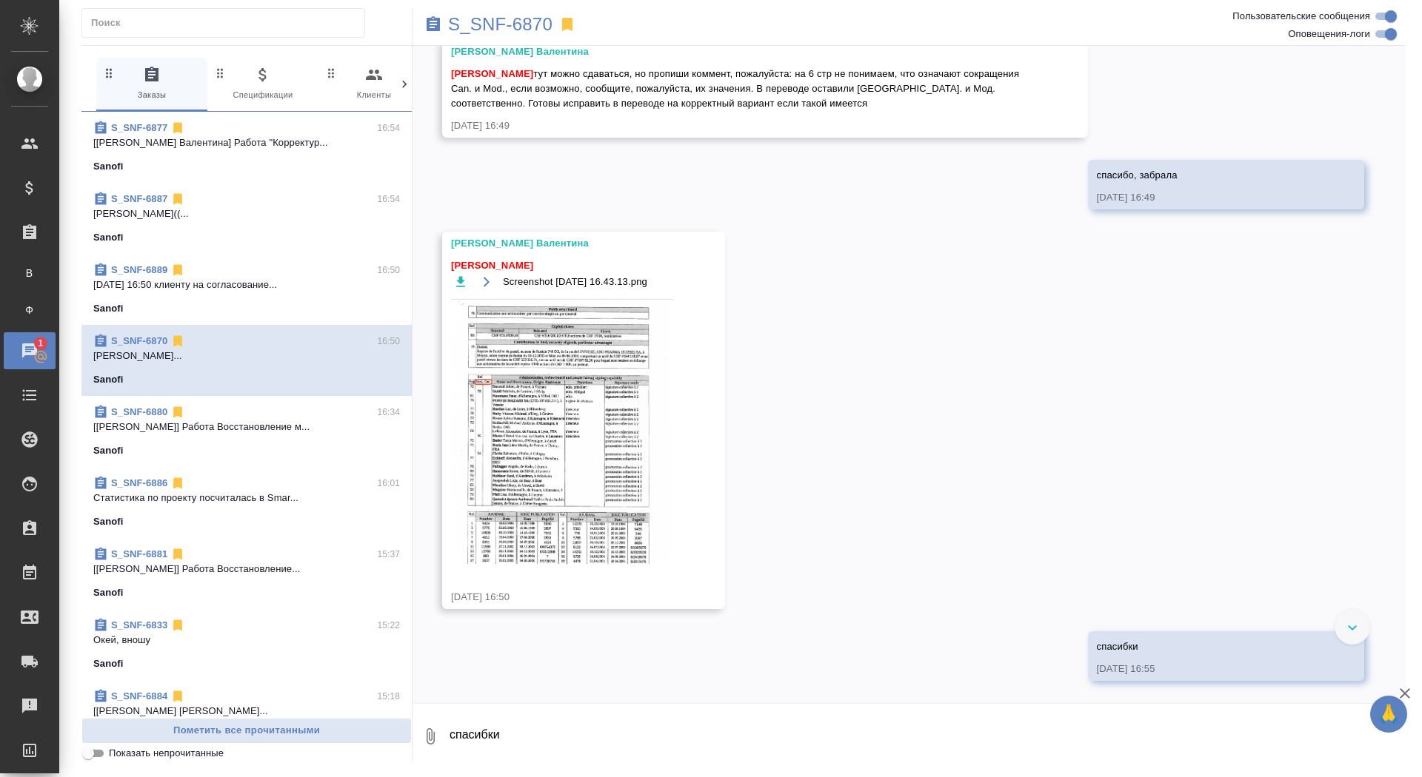
scroll to position [7864, 0]
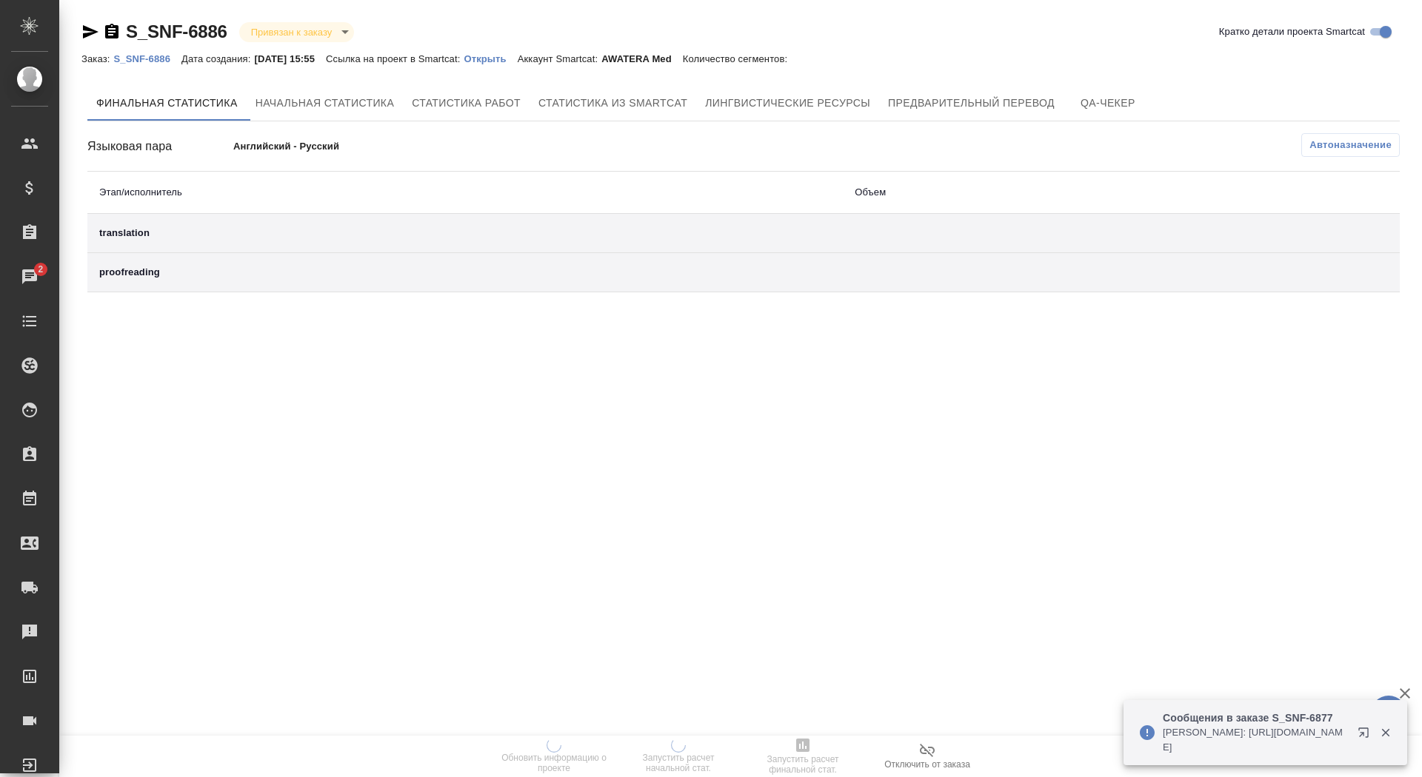
click at [516, 63] on p "Открыть" at bounding box center [489, 58] width 53 height 11
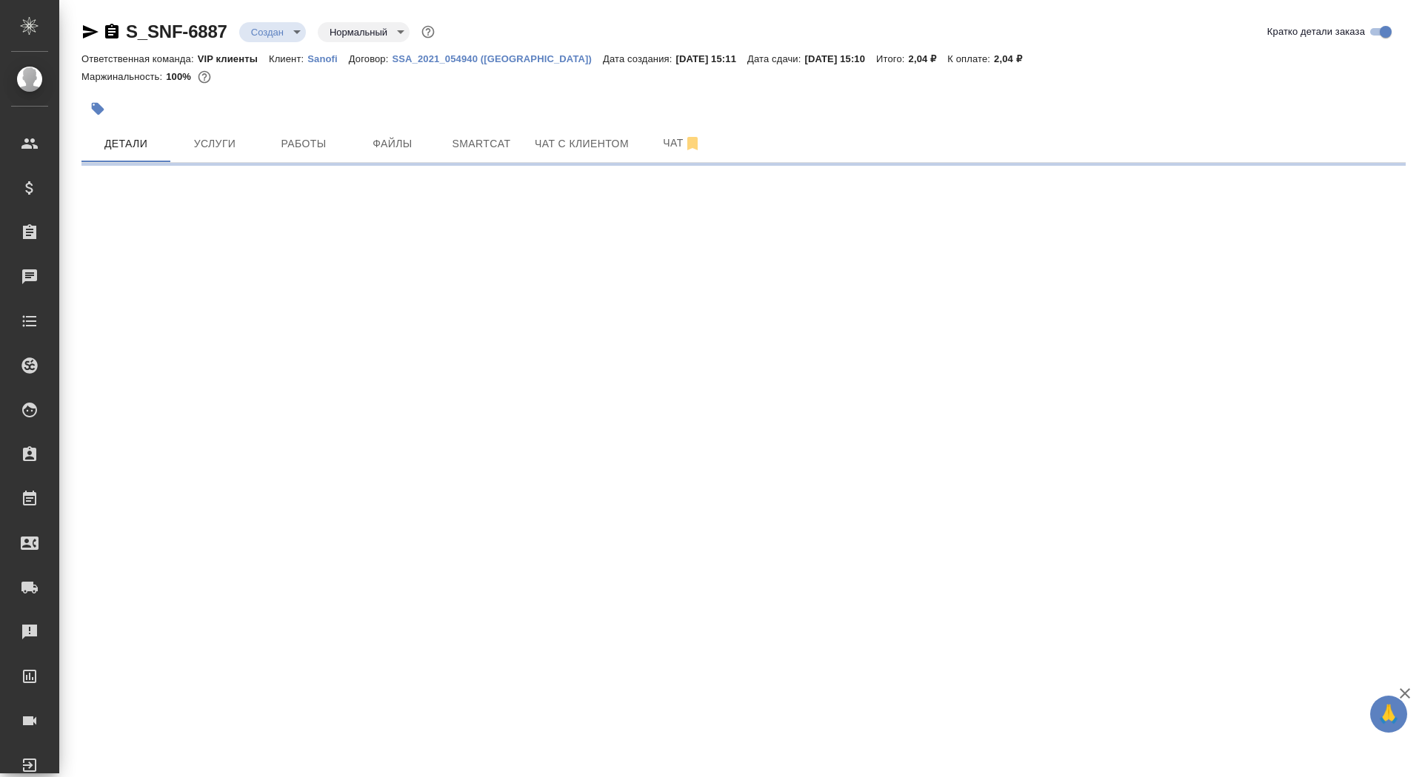
select select "RU"
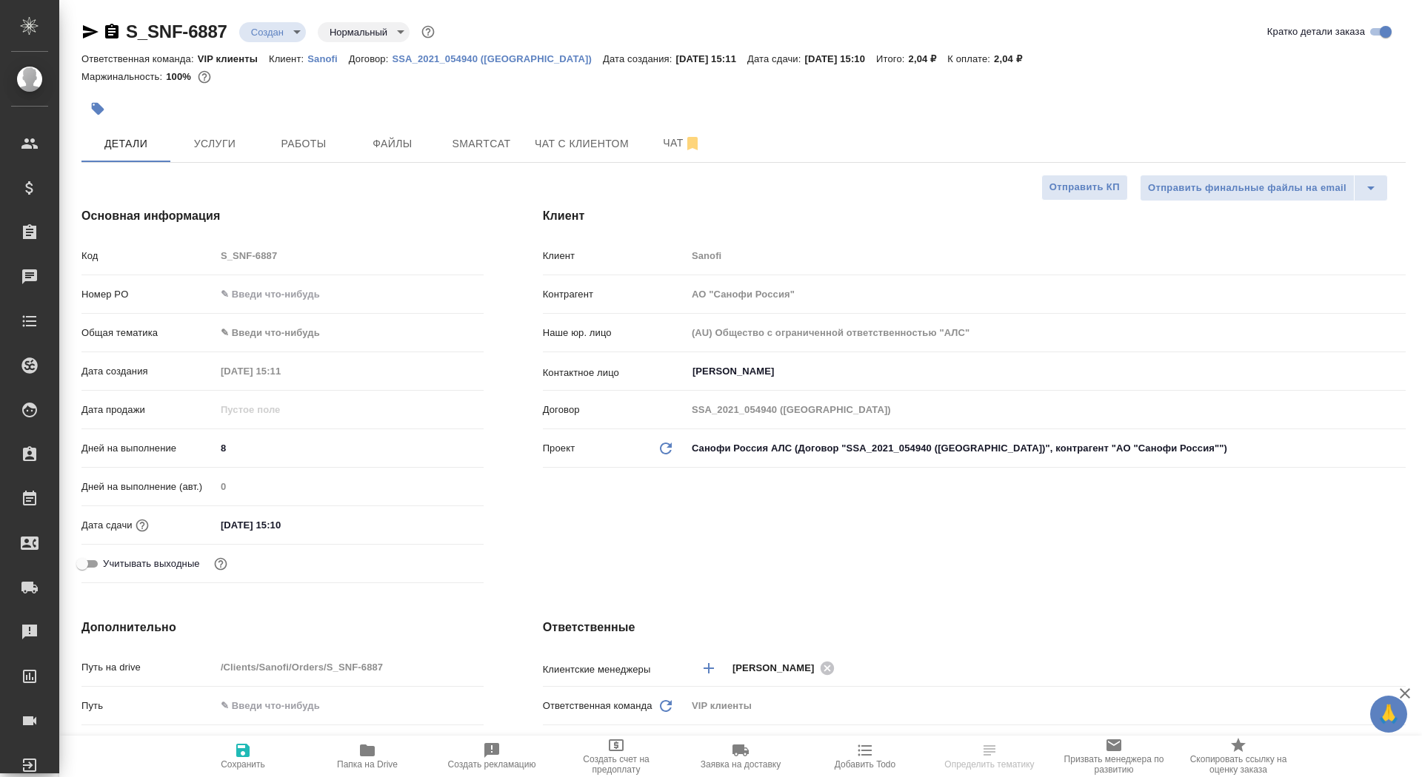
type textarea "x"
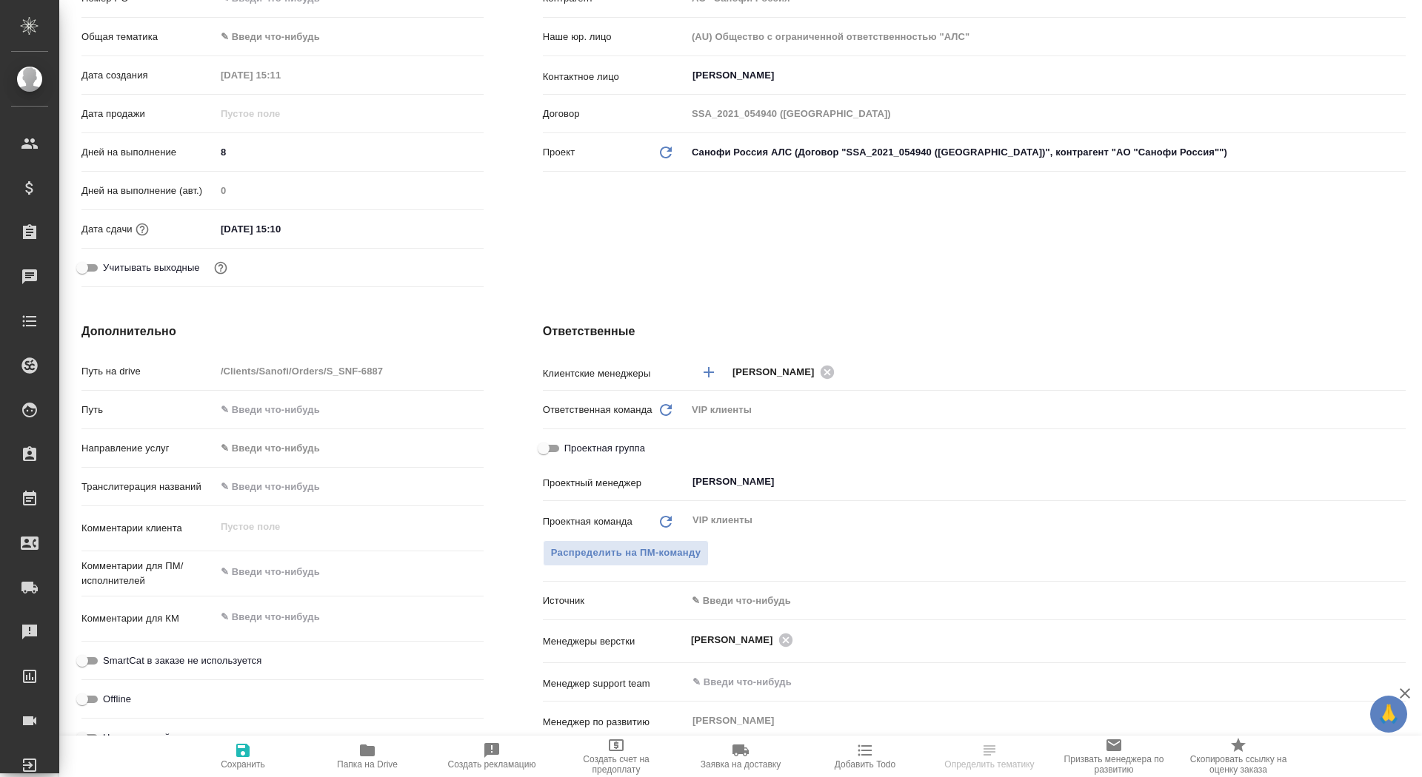
scroll to position [378, 0]
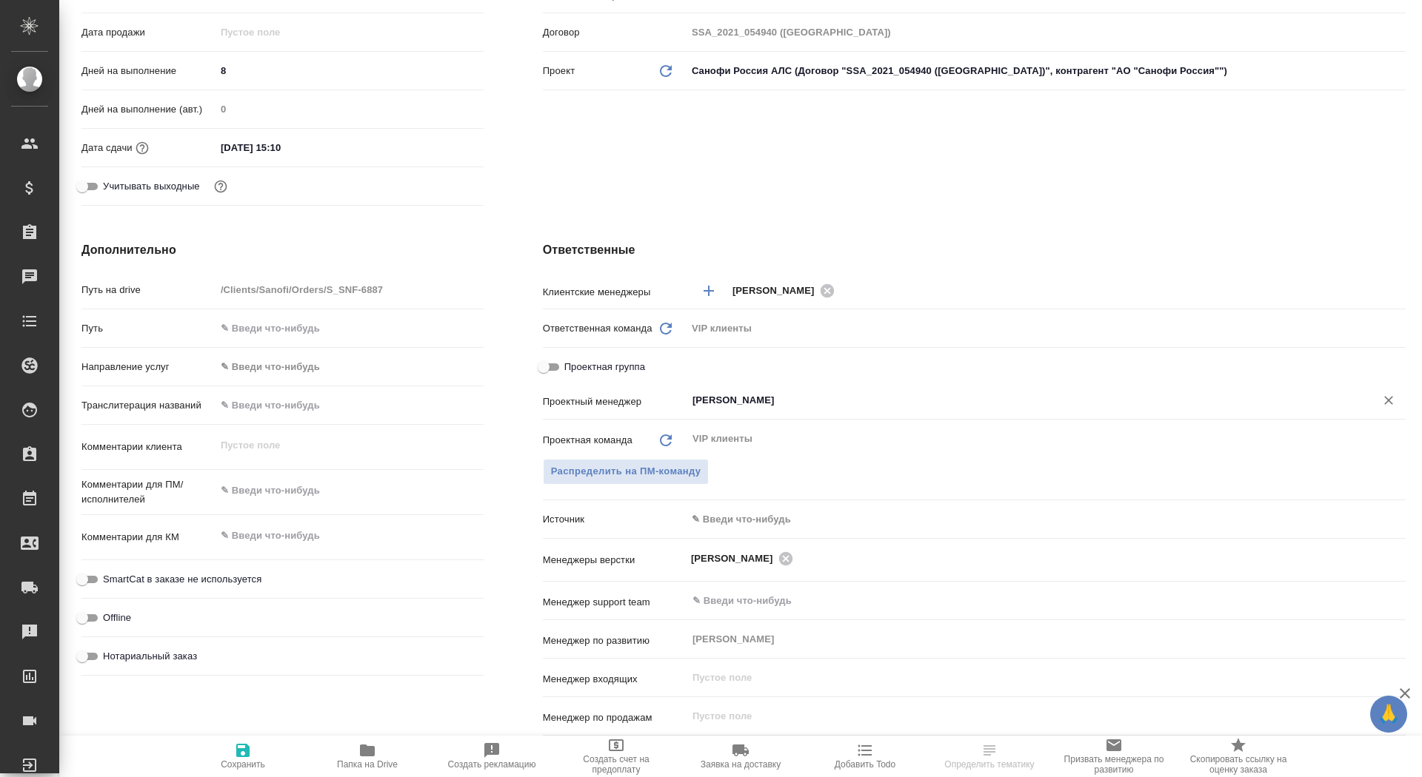
click at [737, 414] on div "[PERSON_NAME] ​" at bounding box center [1045, 402] width 719 height 30
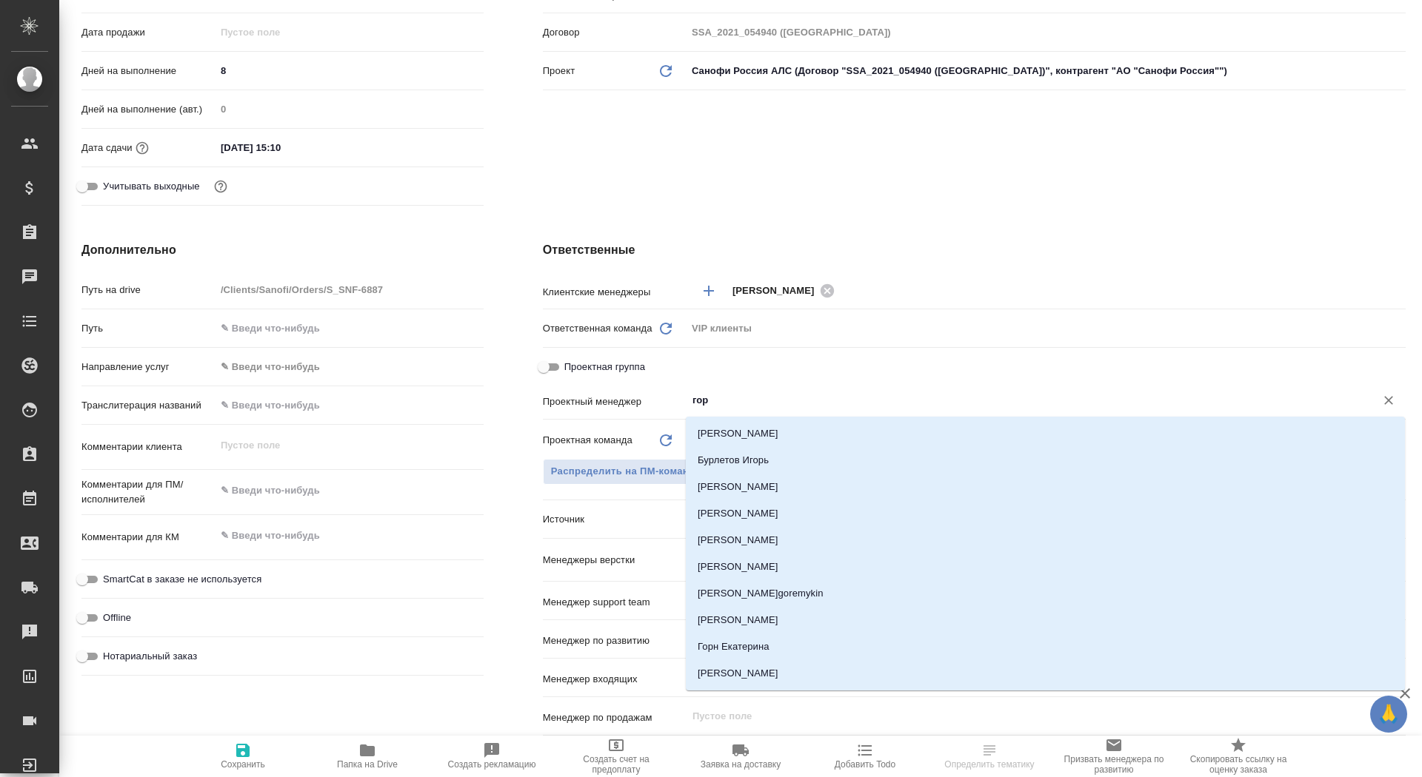
type input "горш"
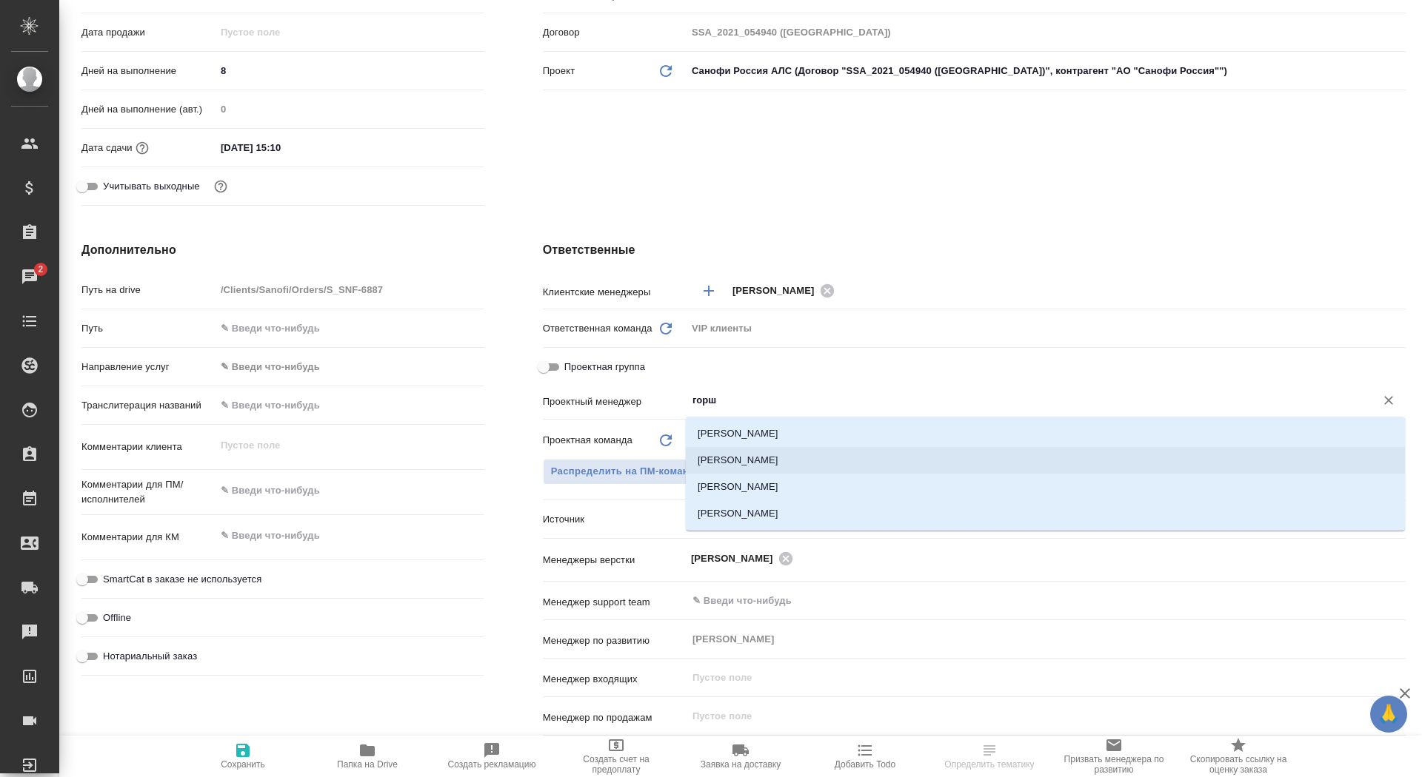
click at [762, 457] on li "[PERSON_NAME]" at bounding box center [1045, 460] width 719 height 27
type textarea "x"
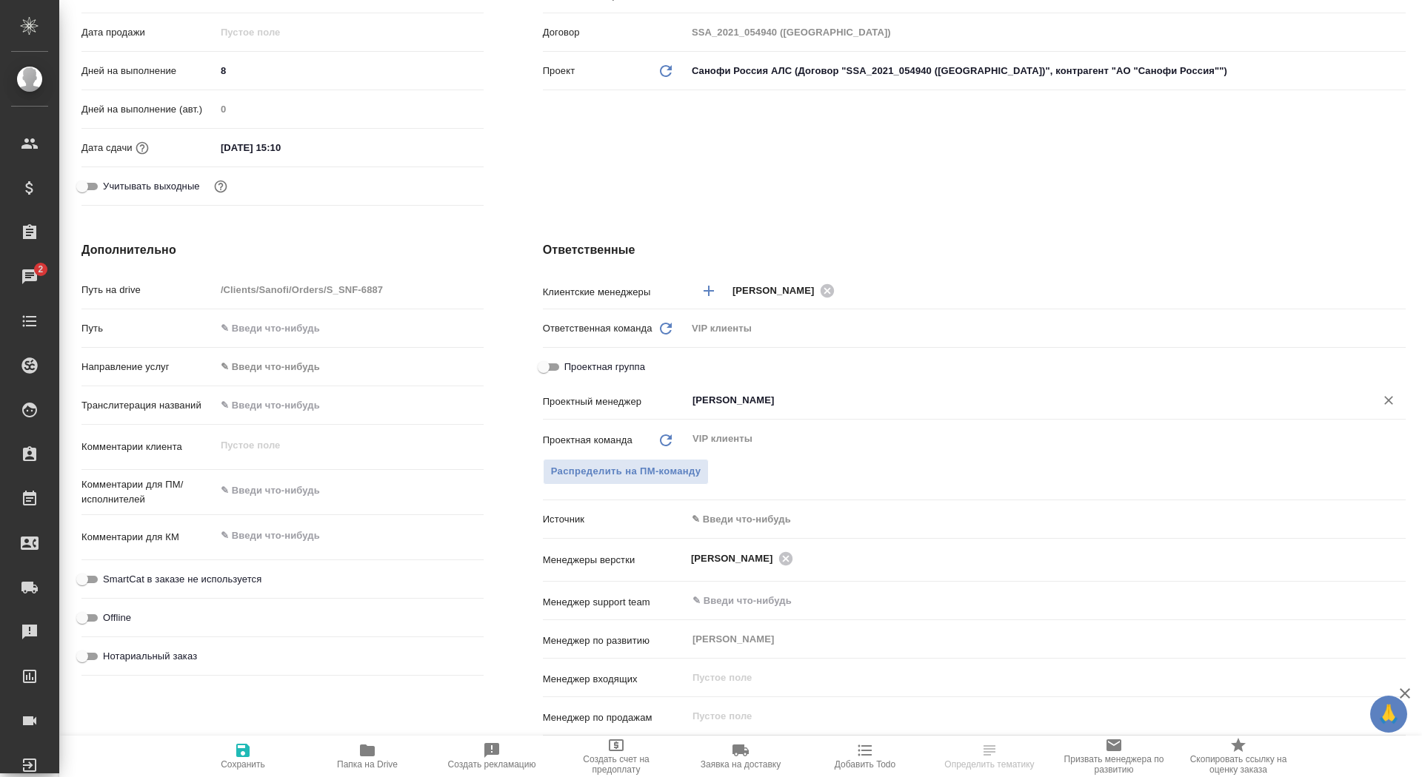
type input "[PERSON_NAME]"
click at [235, 765] on span "Сохранить" at bounding box center [243, 765] width 44 height 10
type textarea "x"
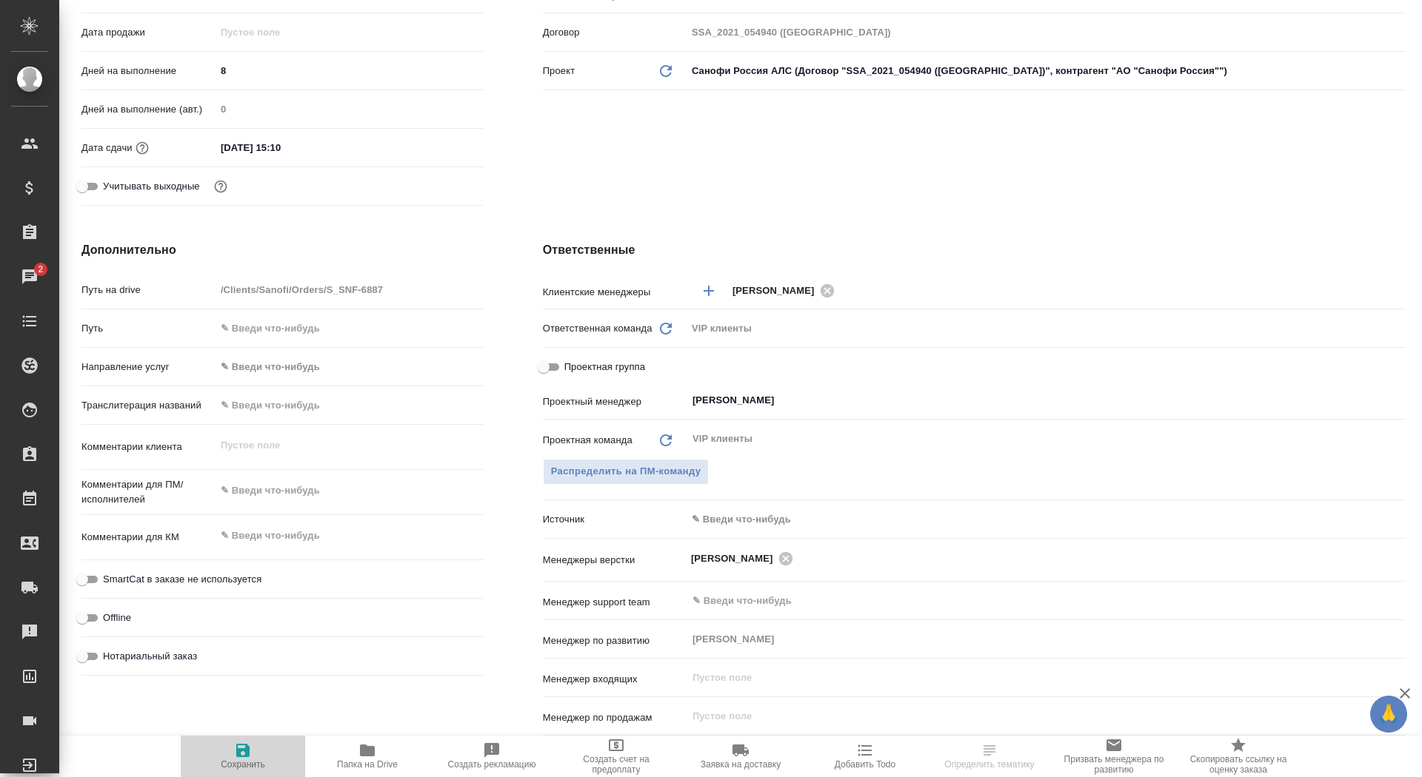
type textarea "x"
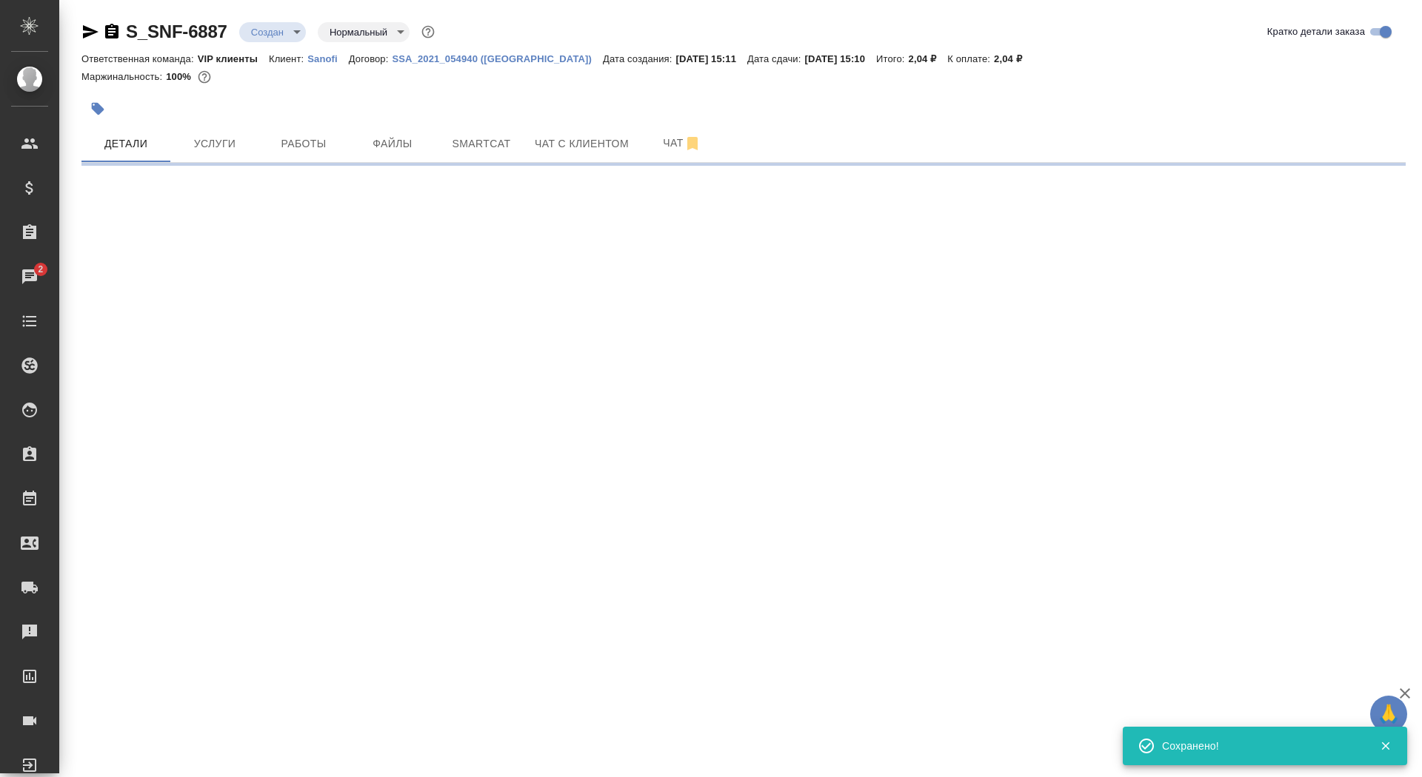
select select "RU"
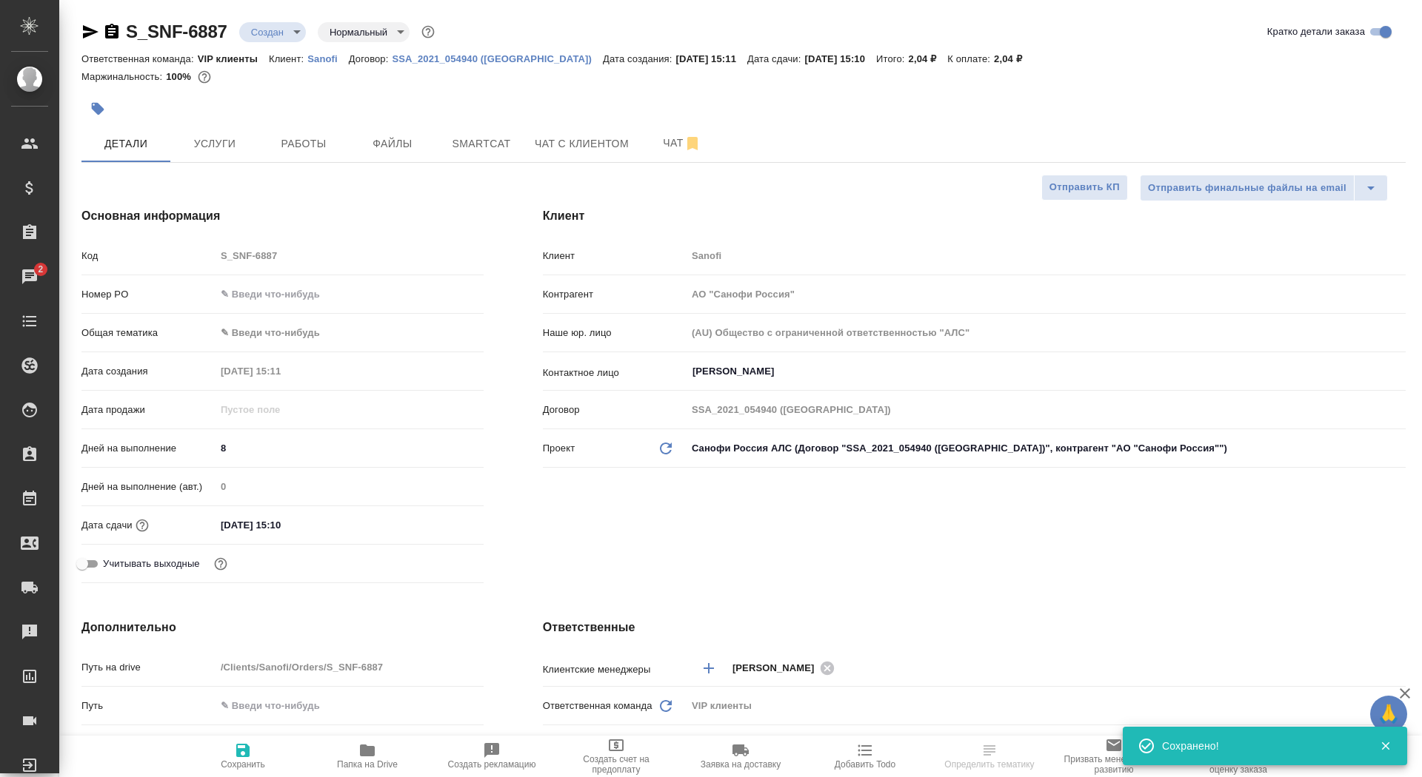
type textarea "x"
click at [235, 765] on span "Сохранить" at bounding box center [243, 765] width 44 height 10
type textarea "x"
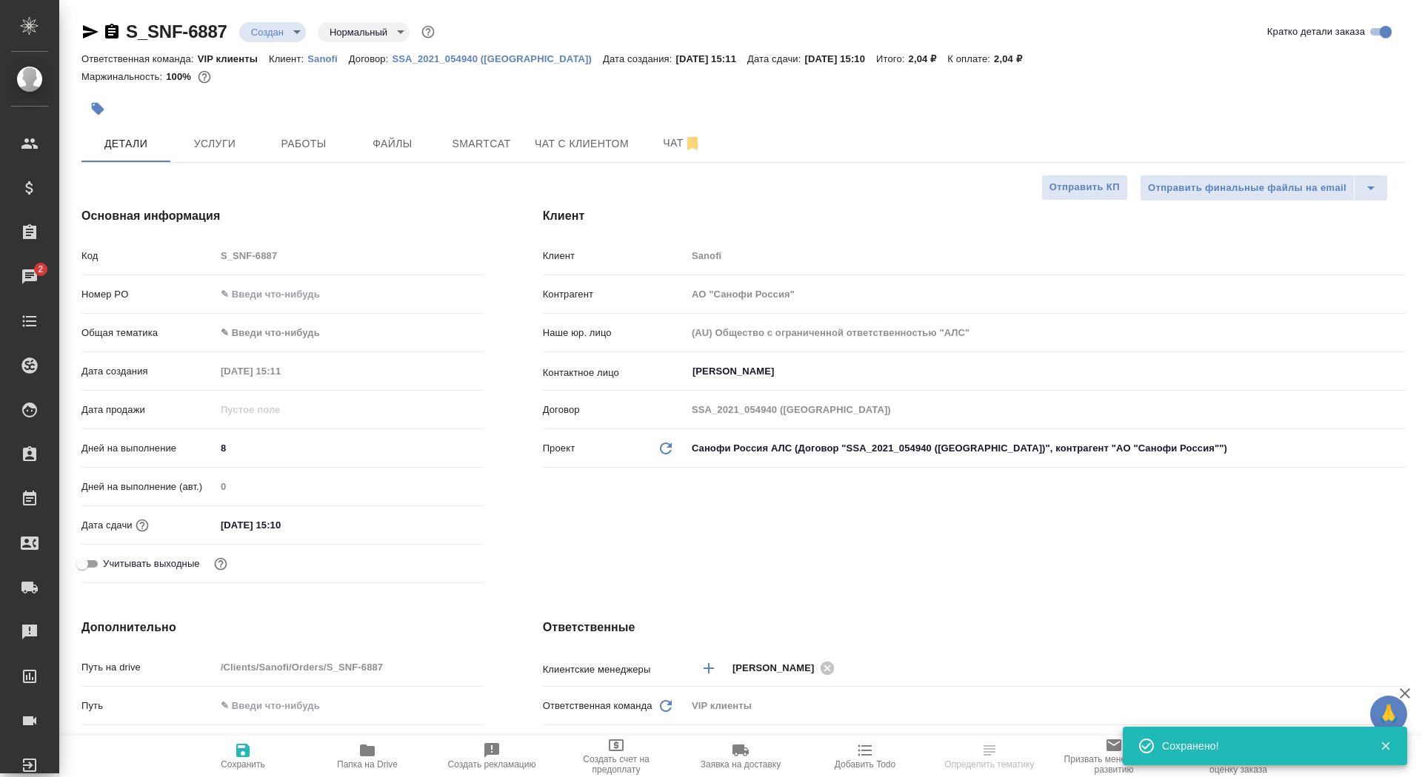
type textarea "x"
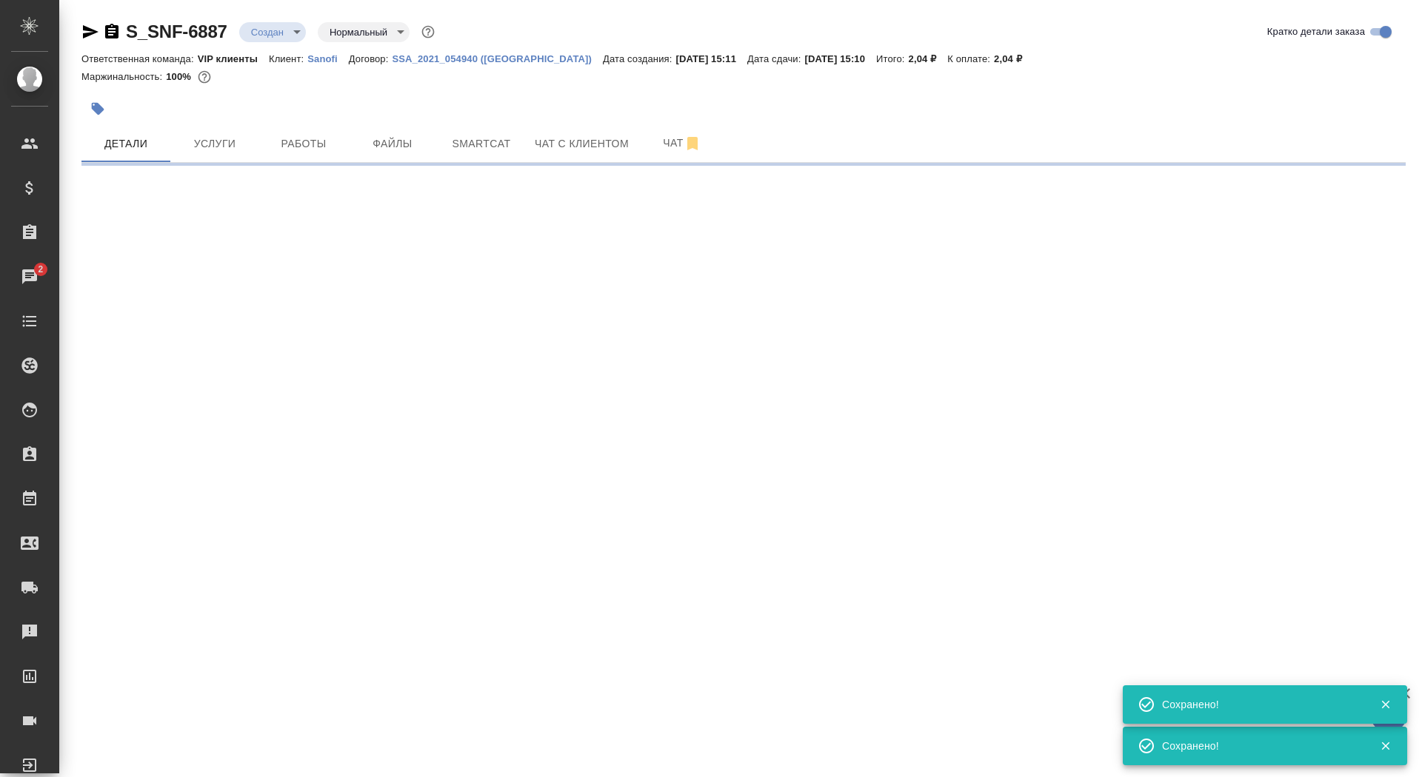
select select "RU"
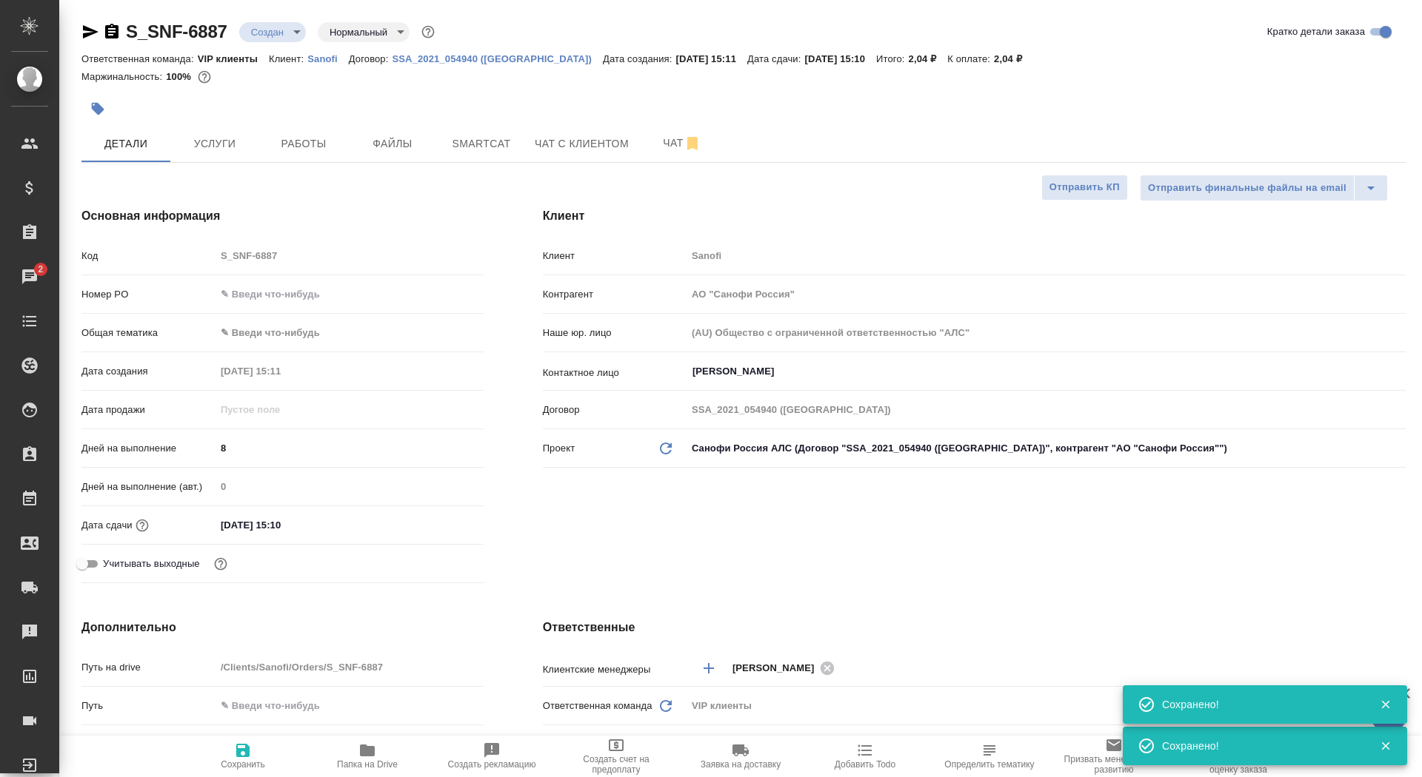
type textarea "x"
click at [649, 130] on button "Чат" at bounding box center [681, 143] width 89 height 37
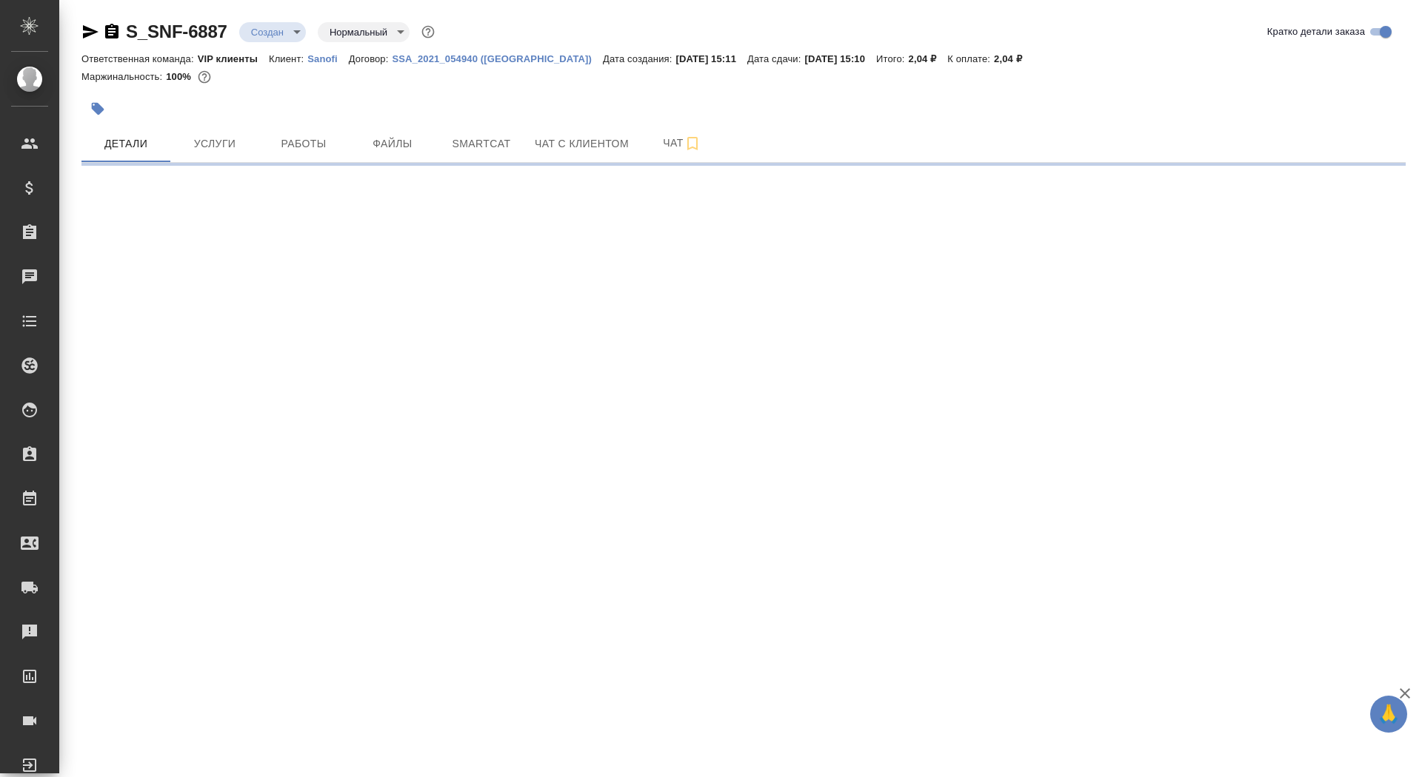
select select "RU"
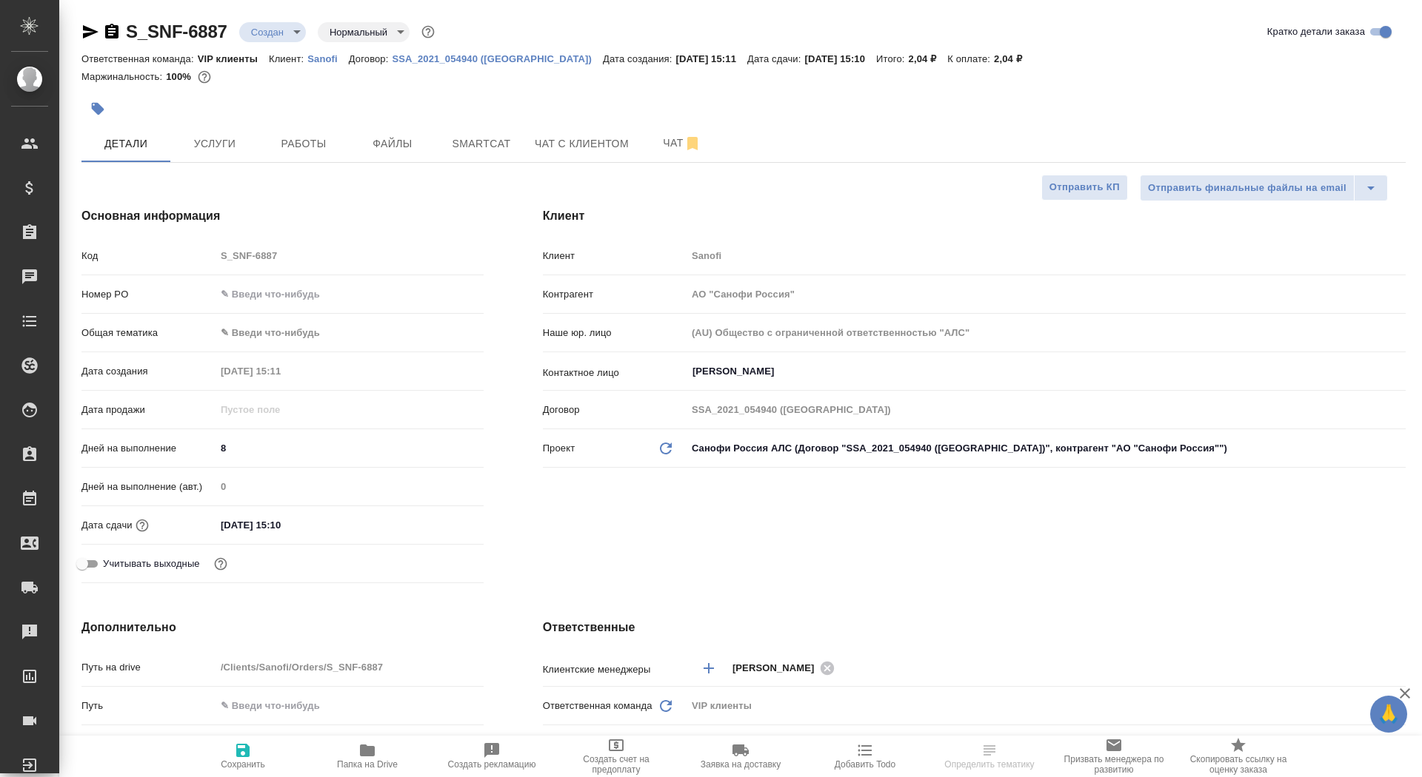
type textarea "x"
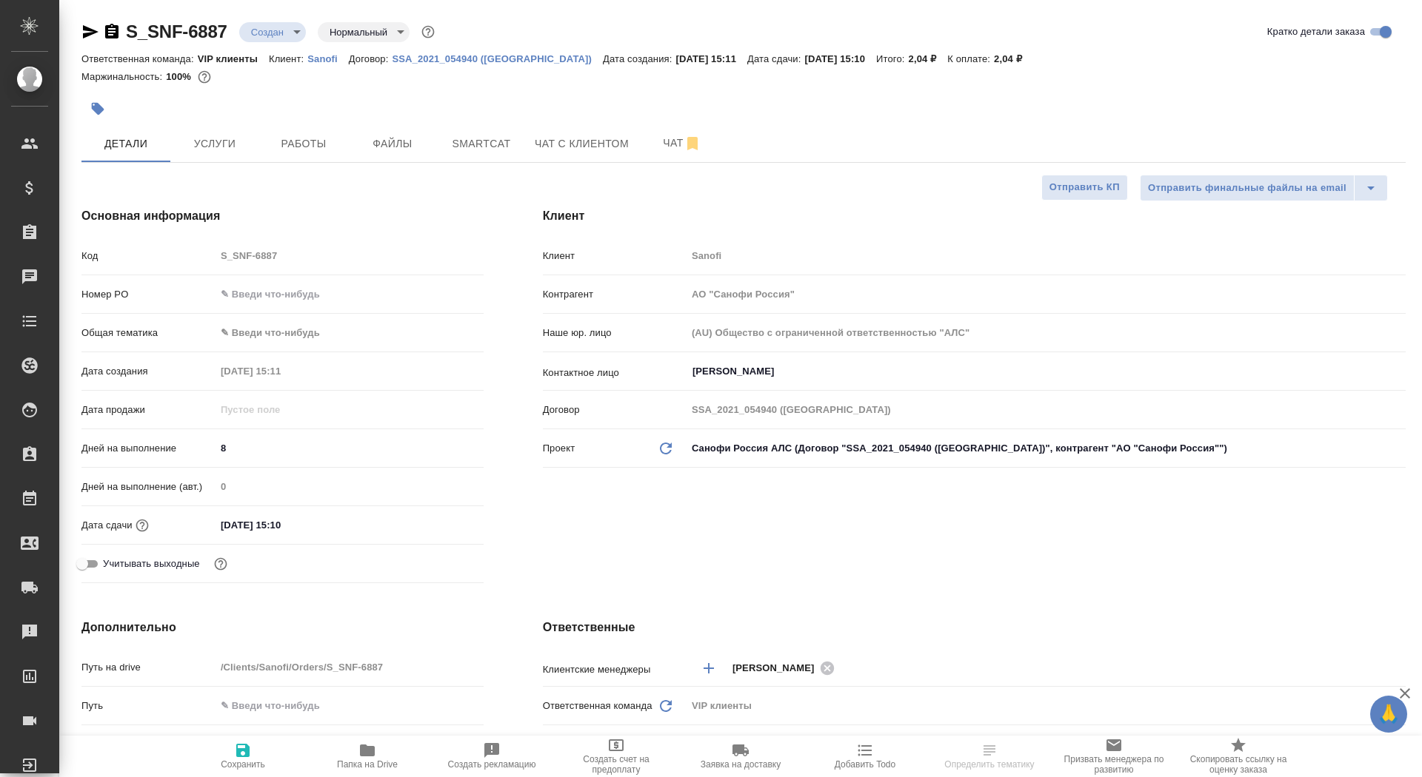
type textarea "x"
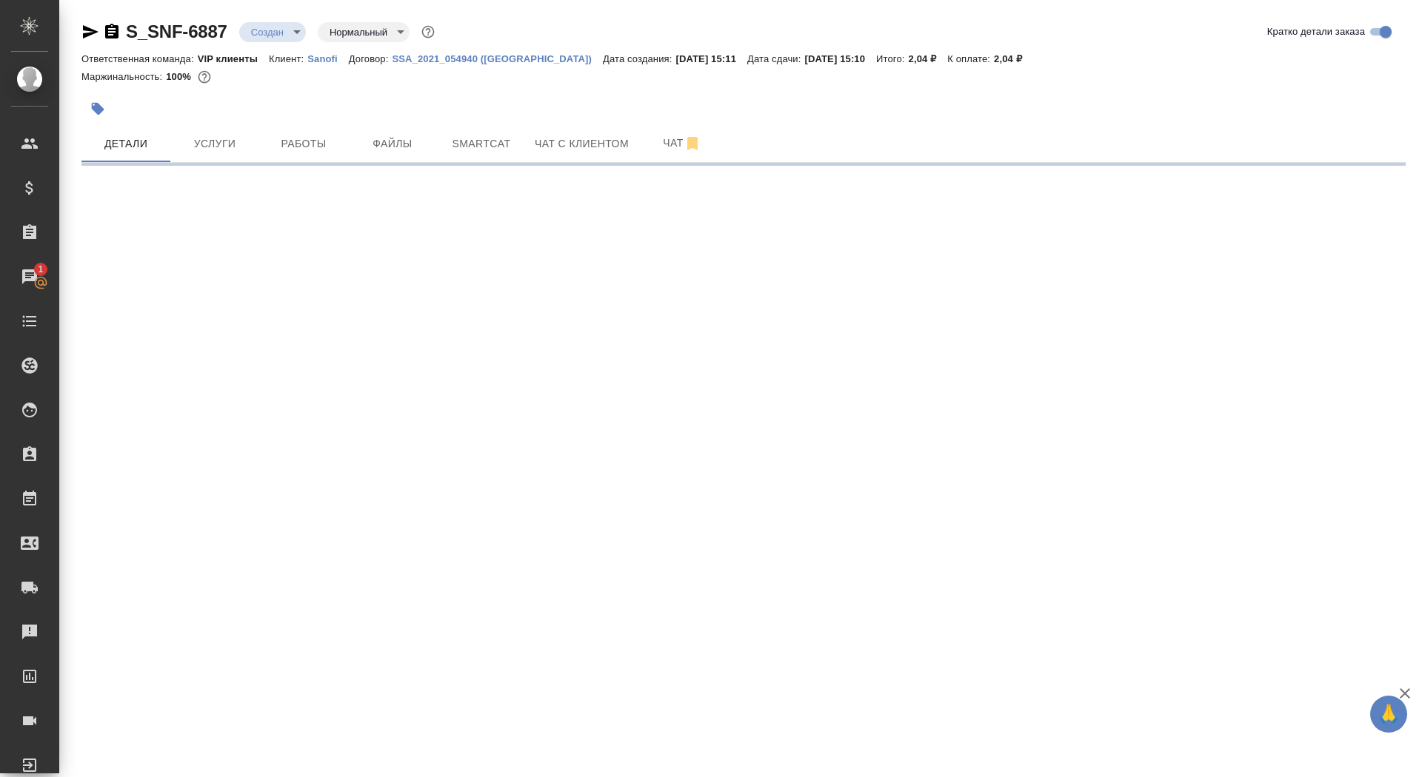
select select "RU"
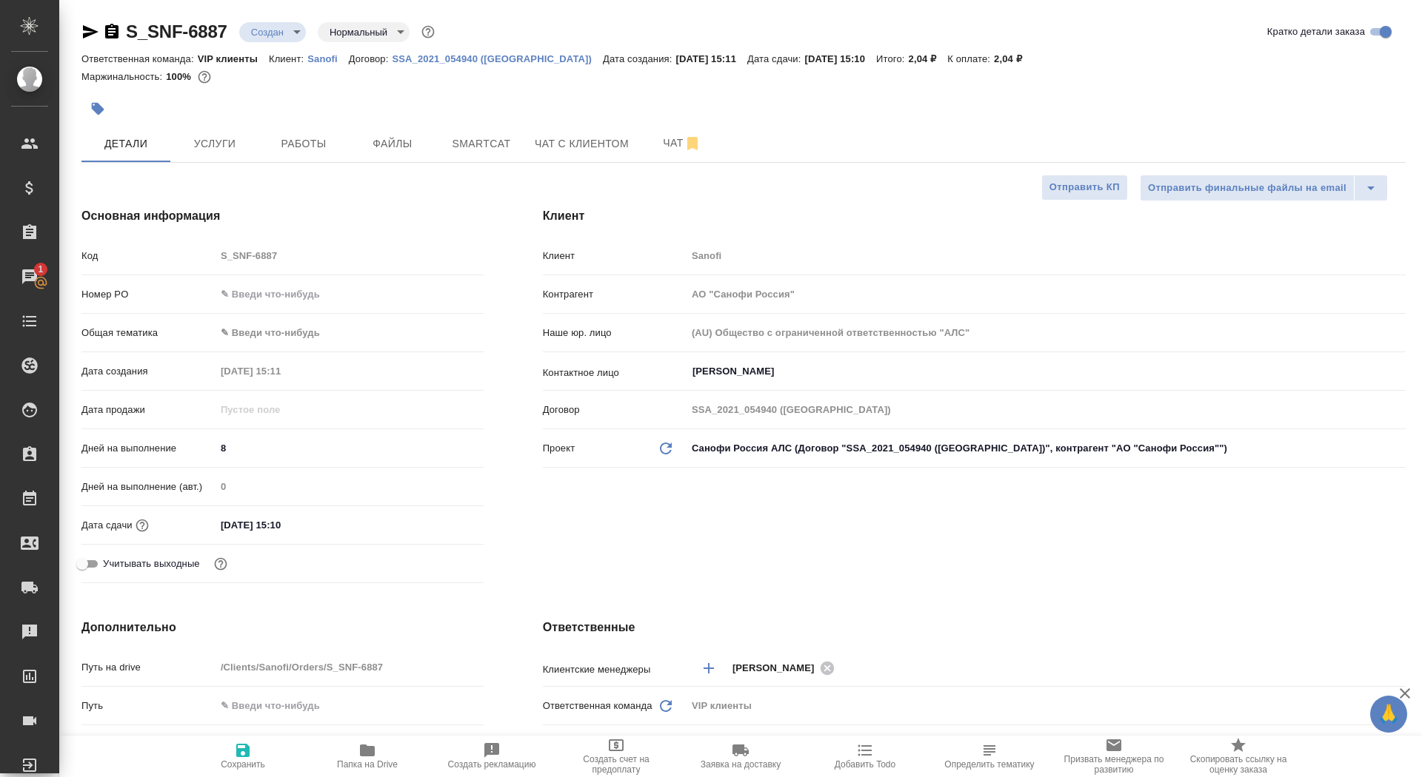
type textarea "x"
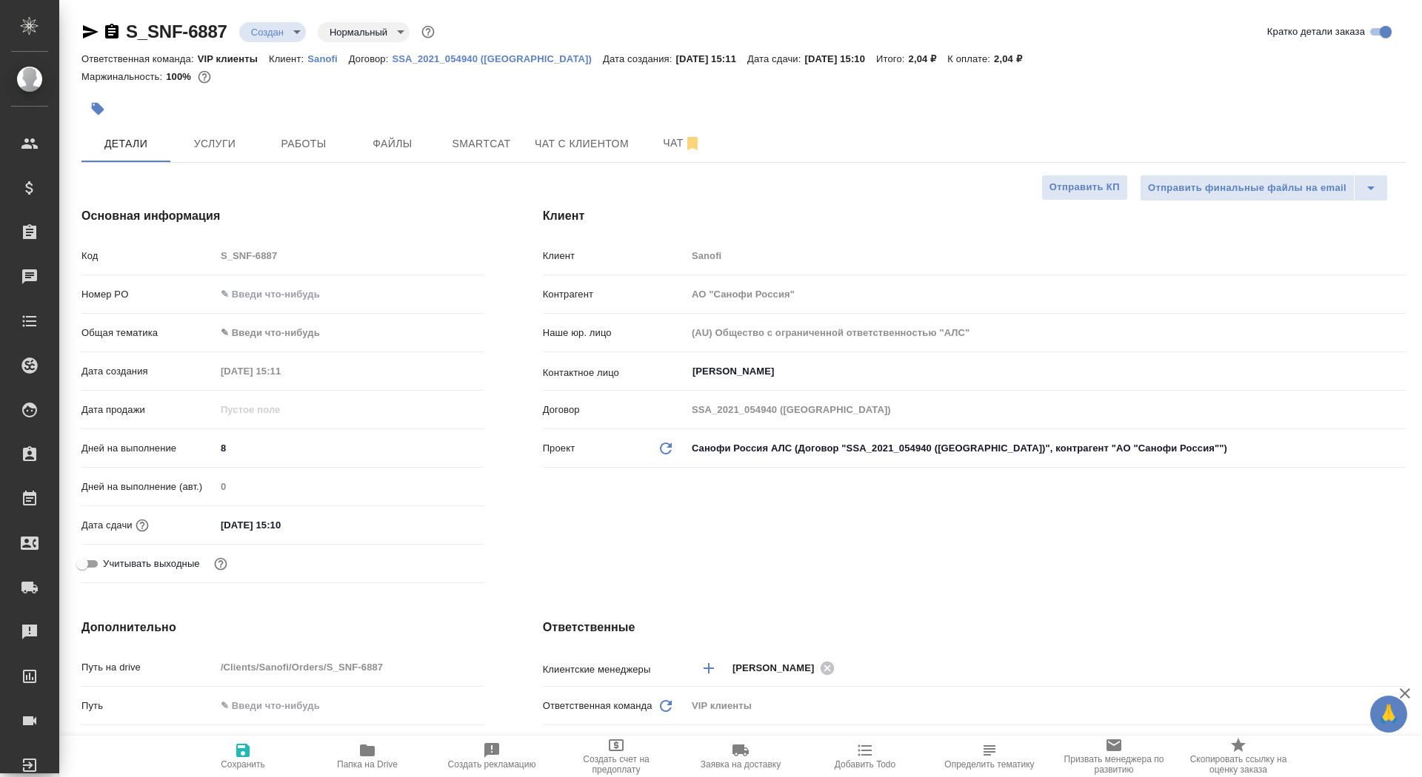
type textarea "x"
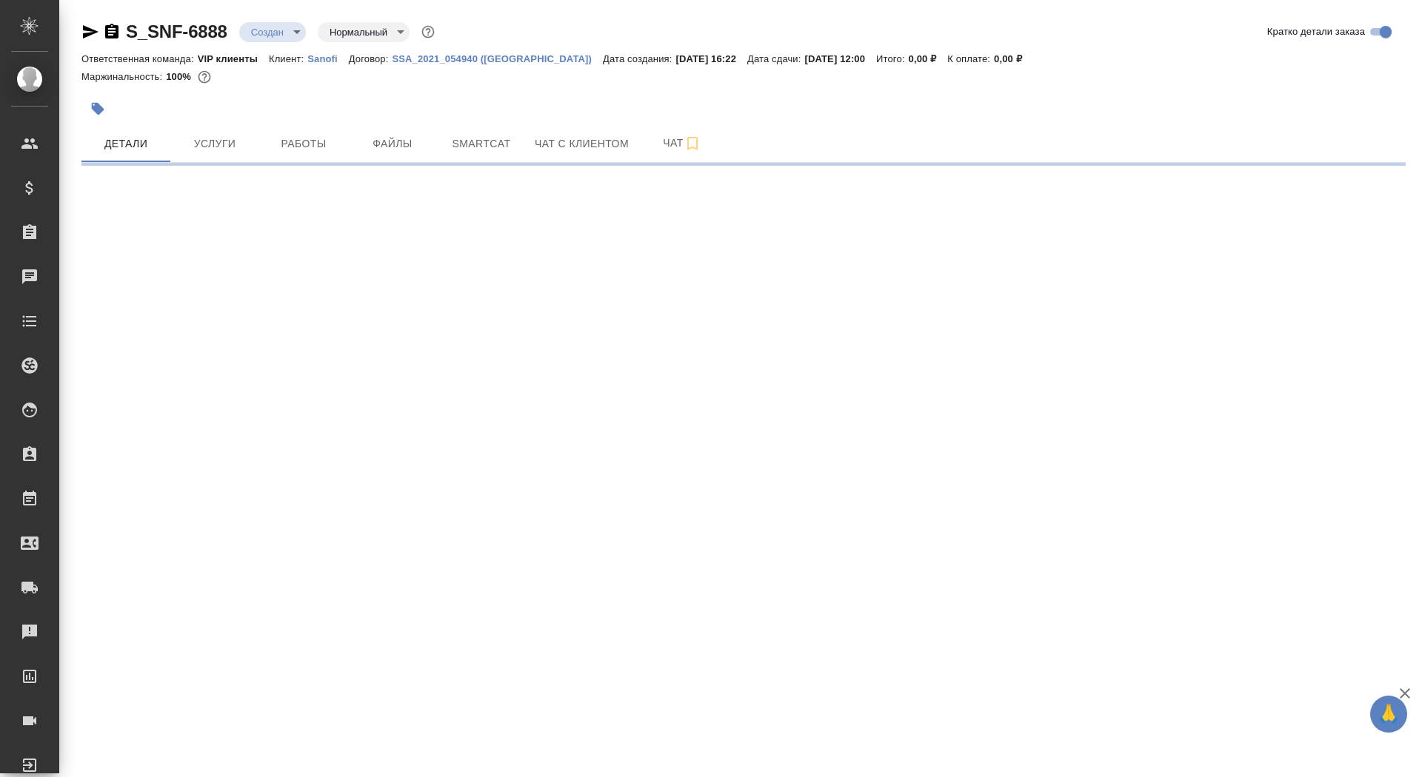
select select "RU"
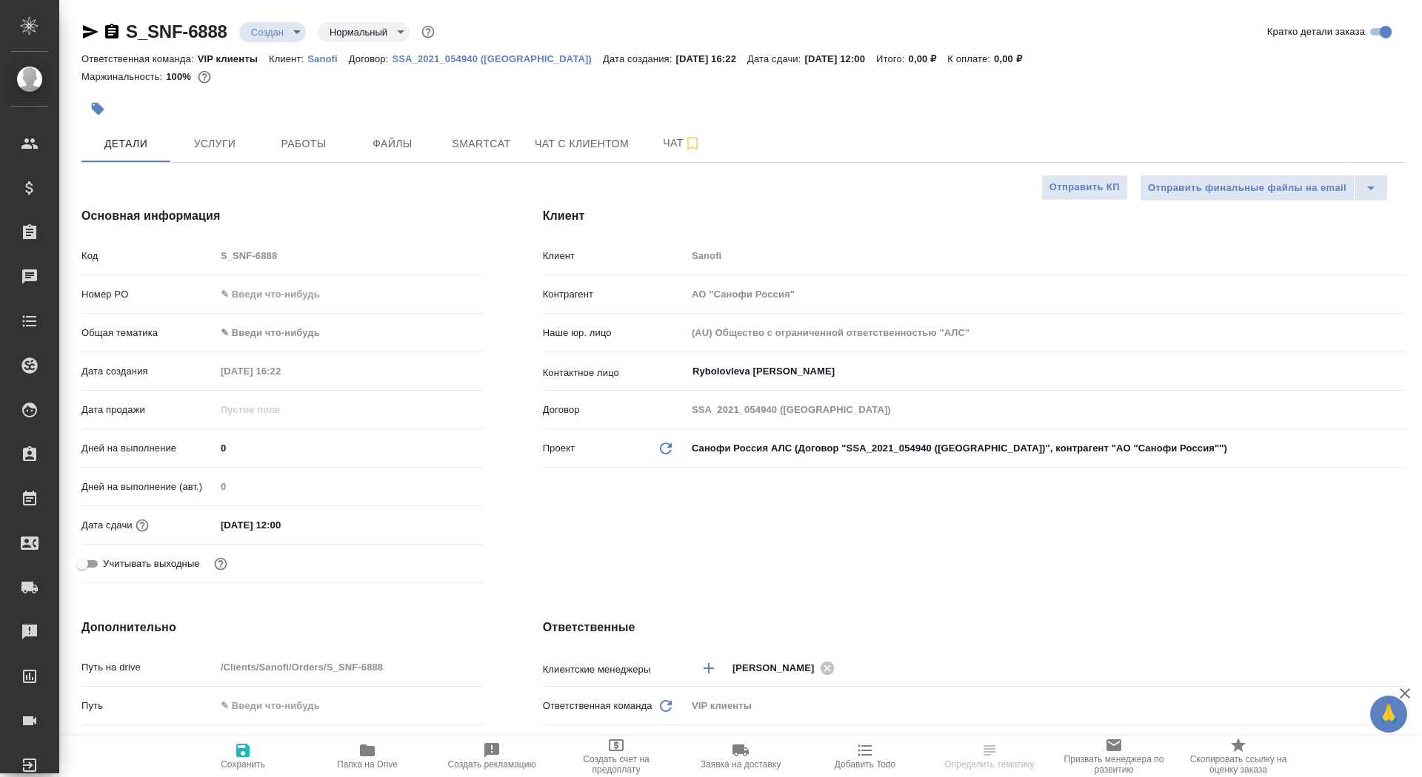
type textarea "x"
drag, startPoint x: 238, startPoint y: 446, endPoint x: 187, endPoint y: 446, distance: 51.1
click at [187, 446] on div "Дней на выполнение 0" at bounding box center [282, 448] width 402 height 26
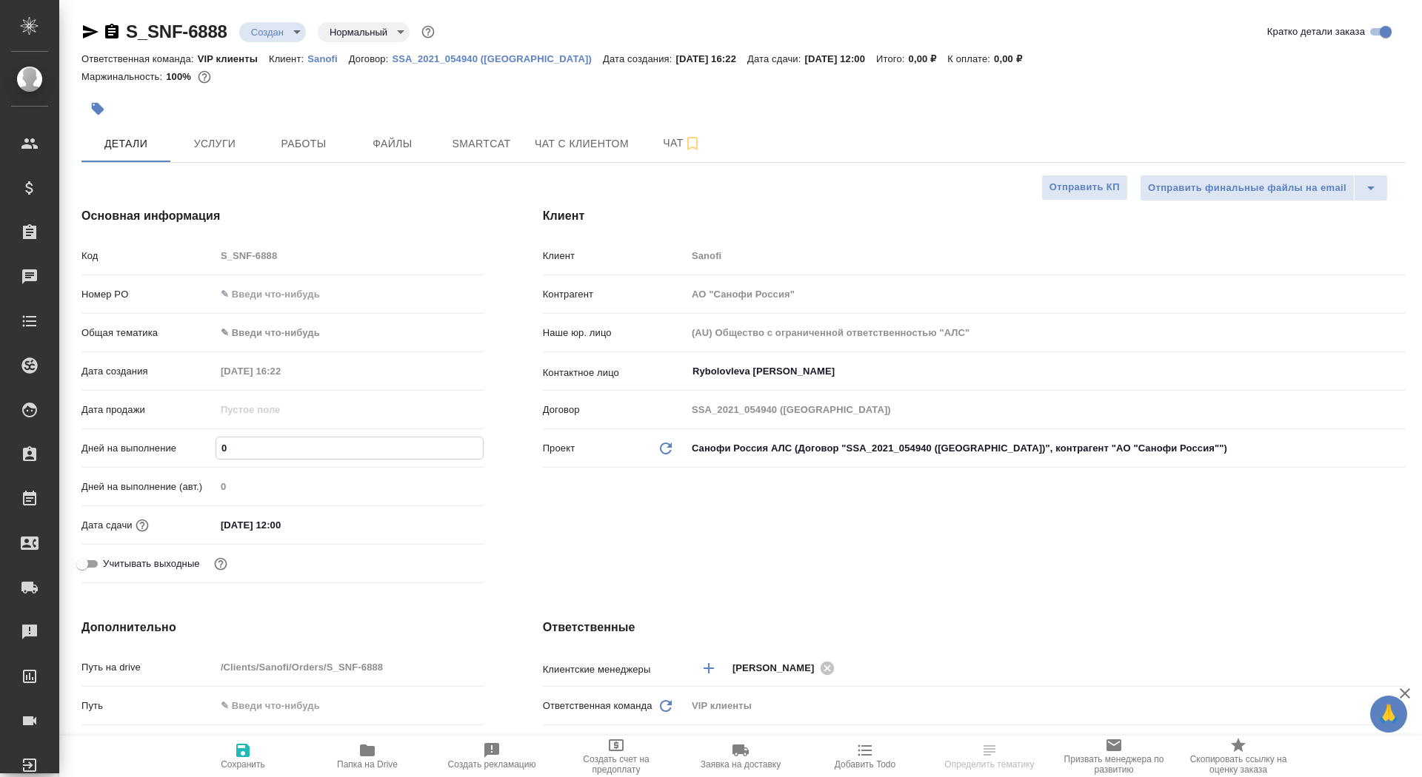
type input "4"
type textarea "x"
type input "4"
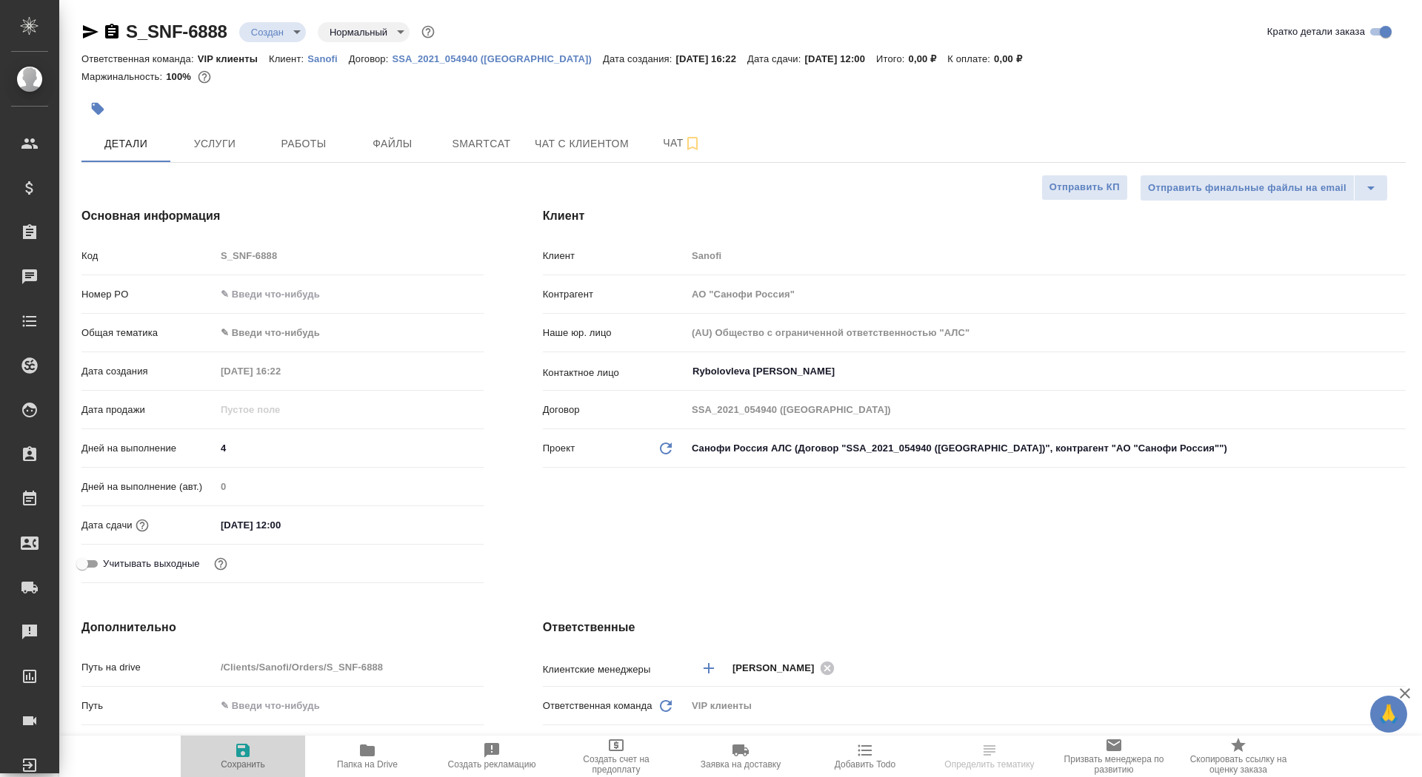
click at [225, 775] on button "Сохранить" at bounding box center [243, 756] width 124 height 41
type textarea "x"
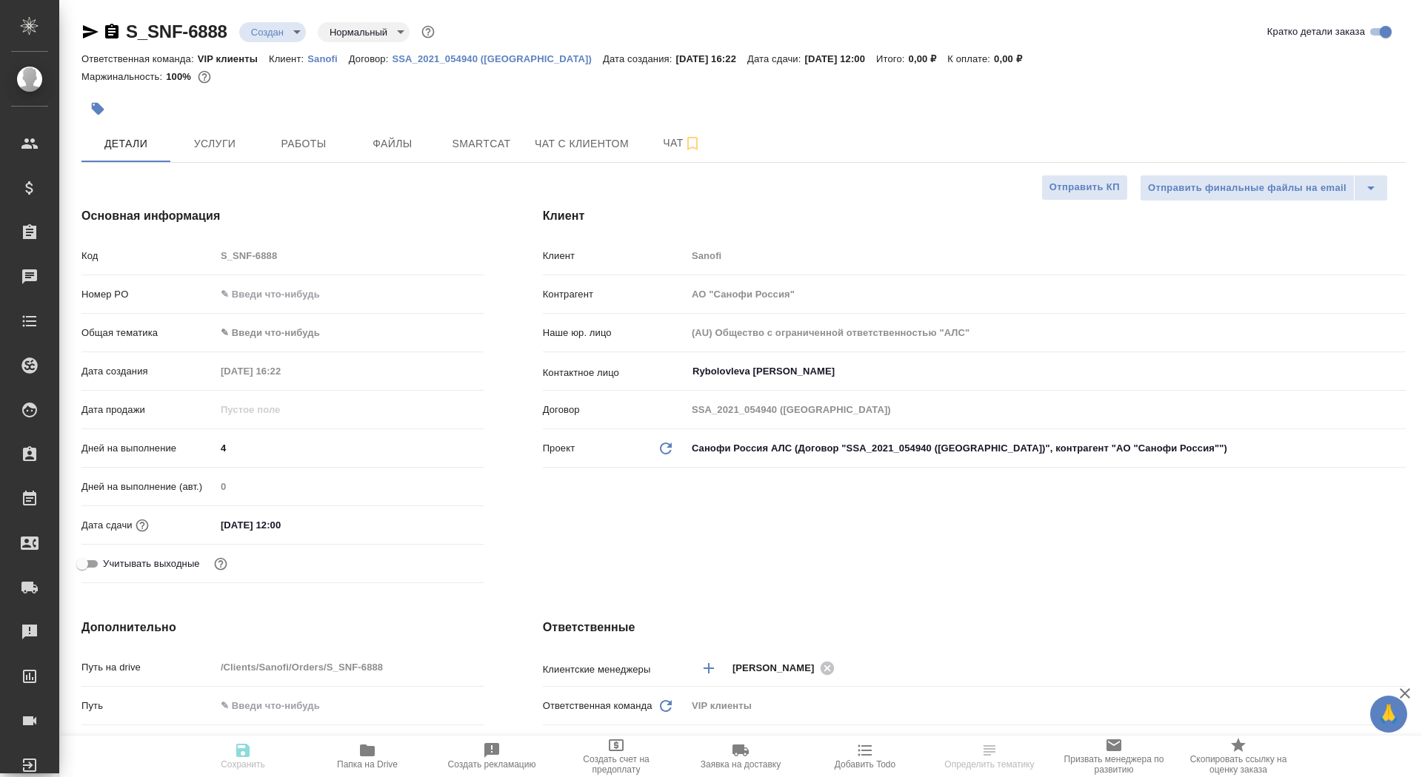
type textarea "x"
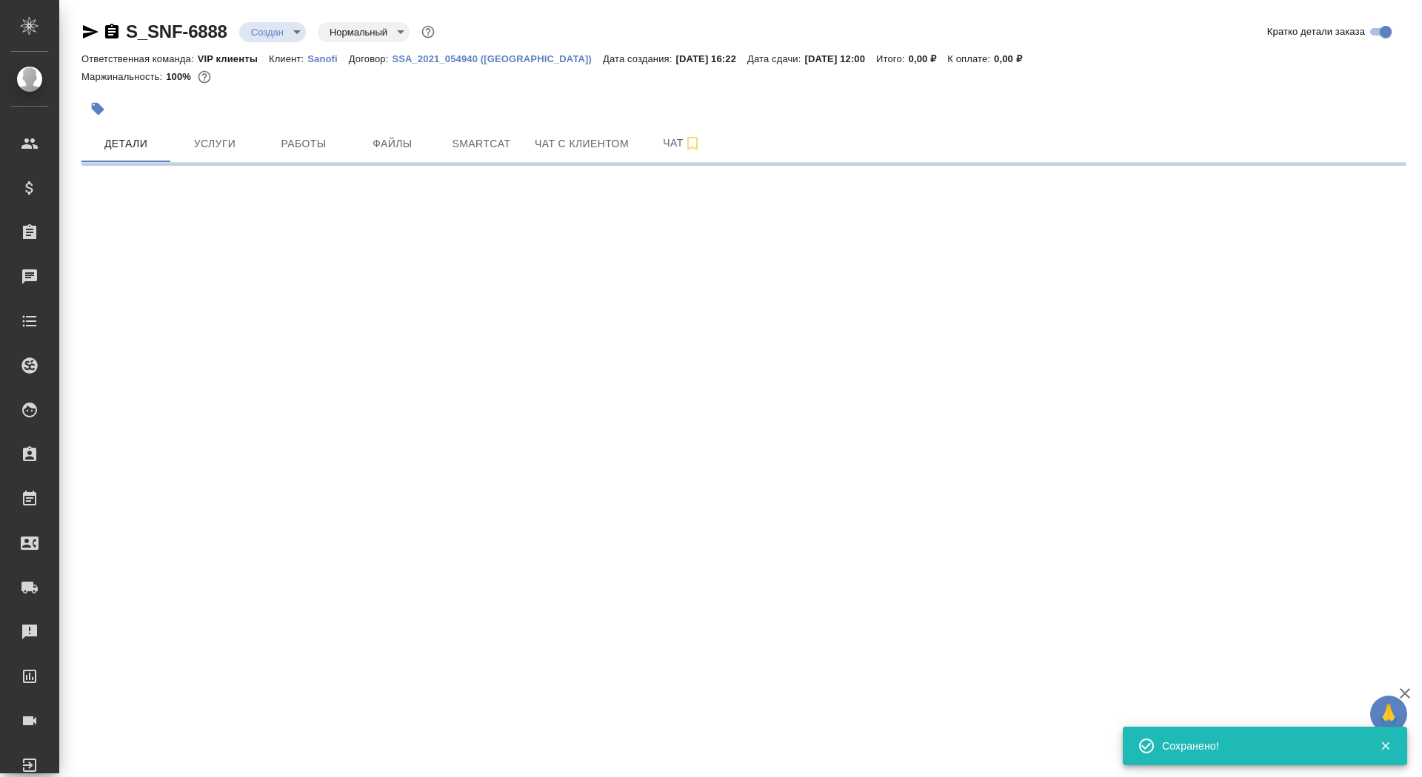
select select "RU"
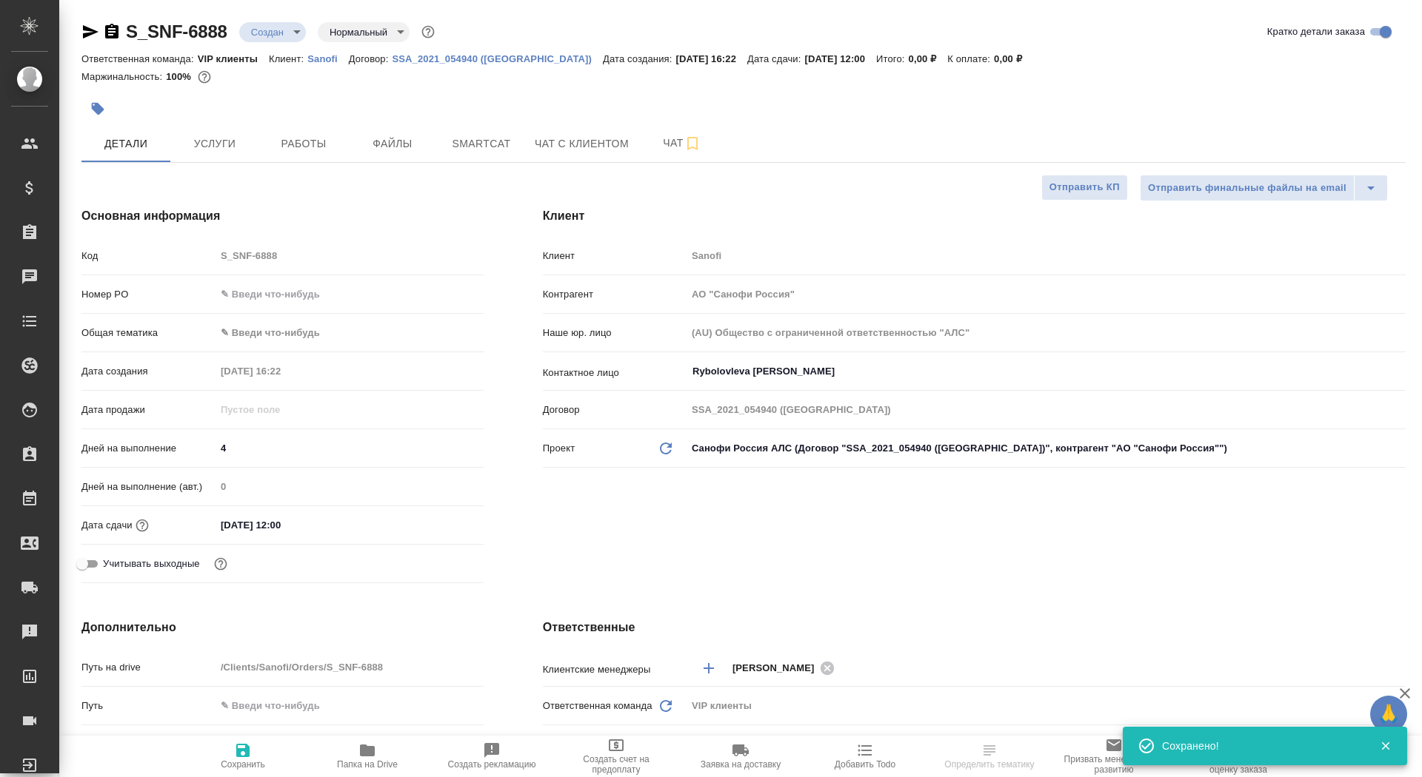
type textarea "x"
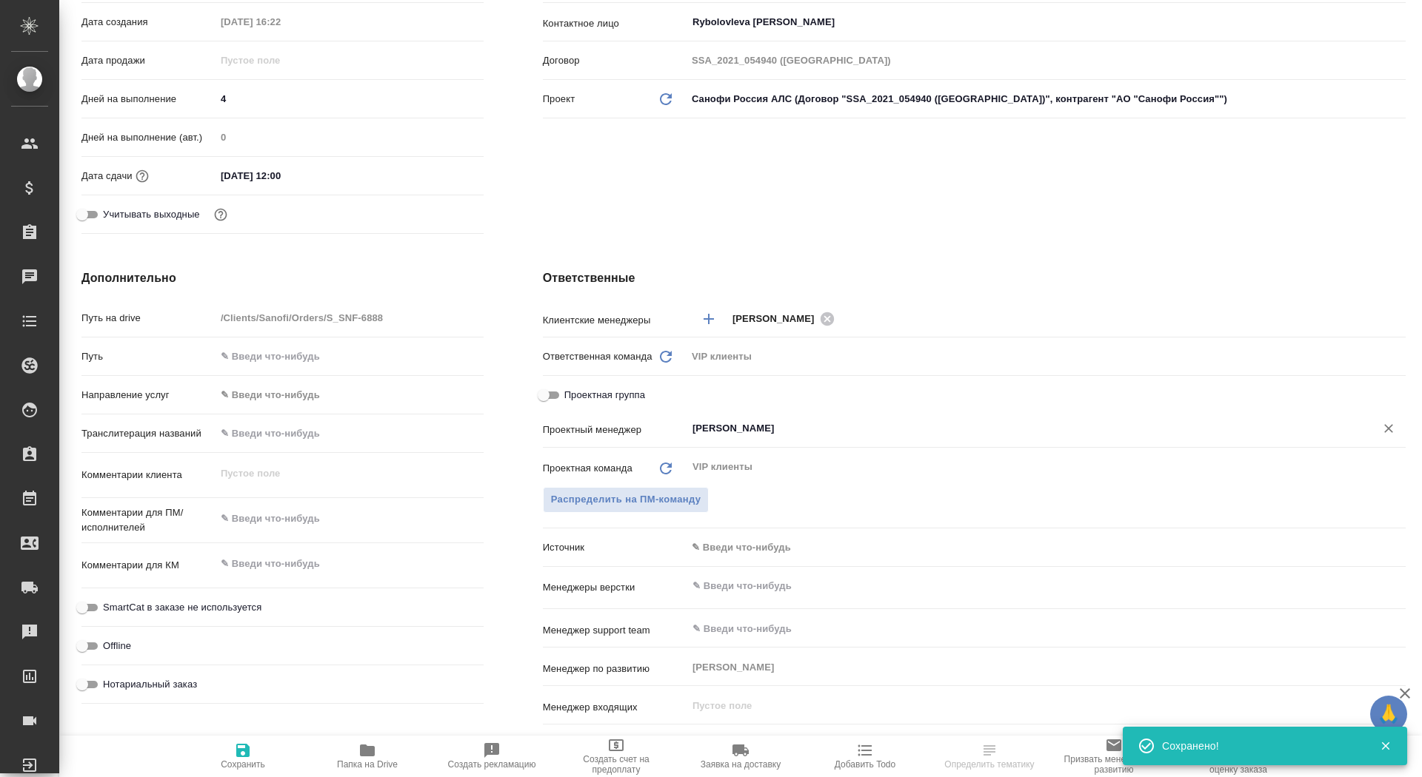
click at [732, 423] on input "[PERSON_NAME]" at bounding box center [1021, 429] width 660 height 18
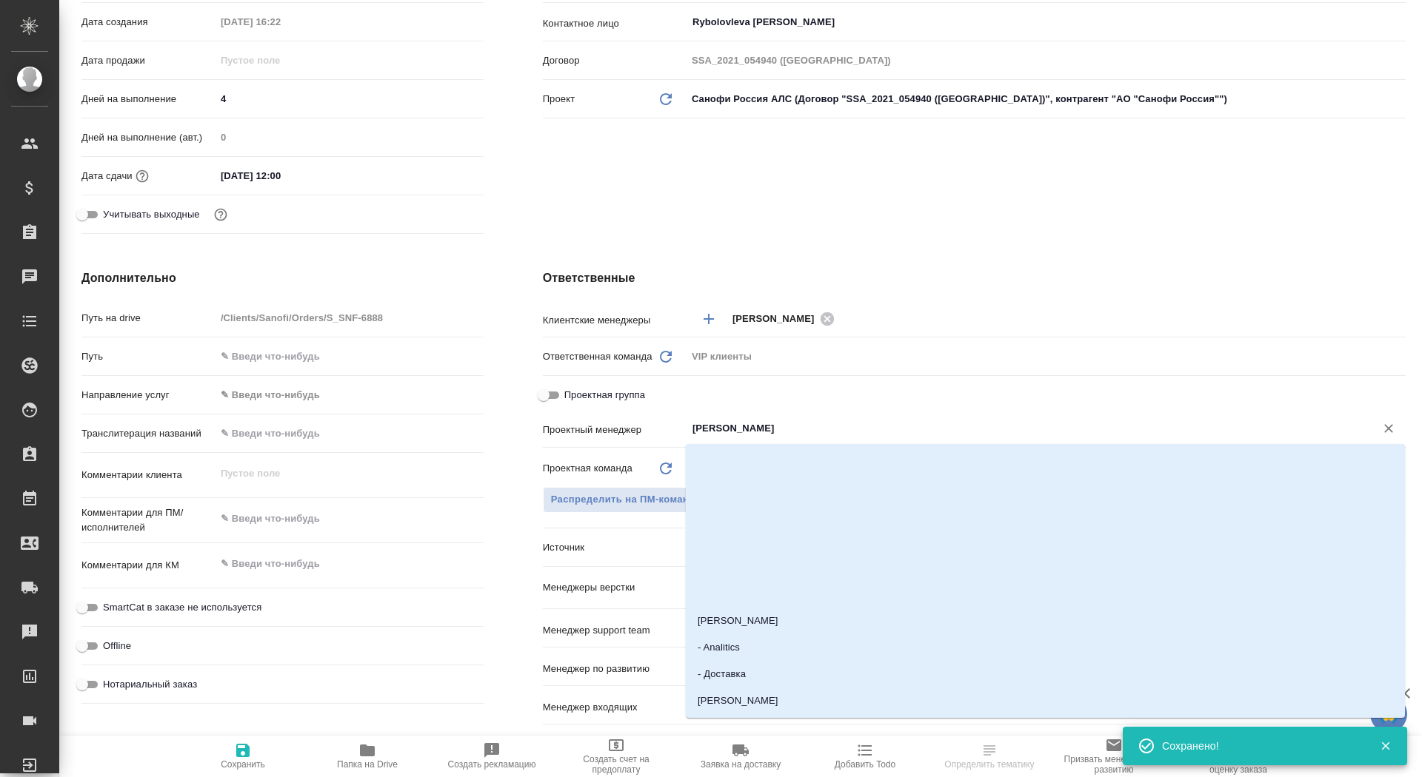
type input "г"
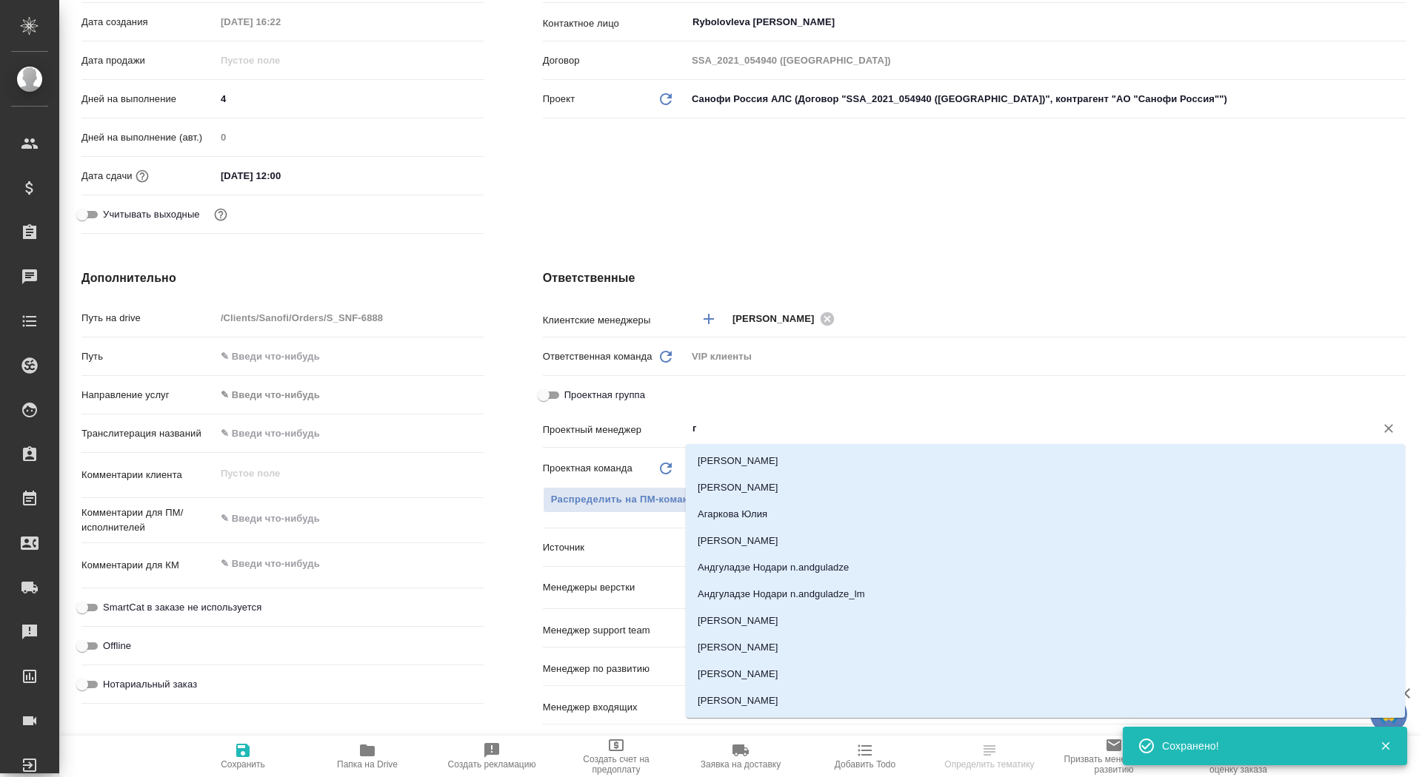
scroll to position [0, 0]
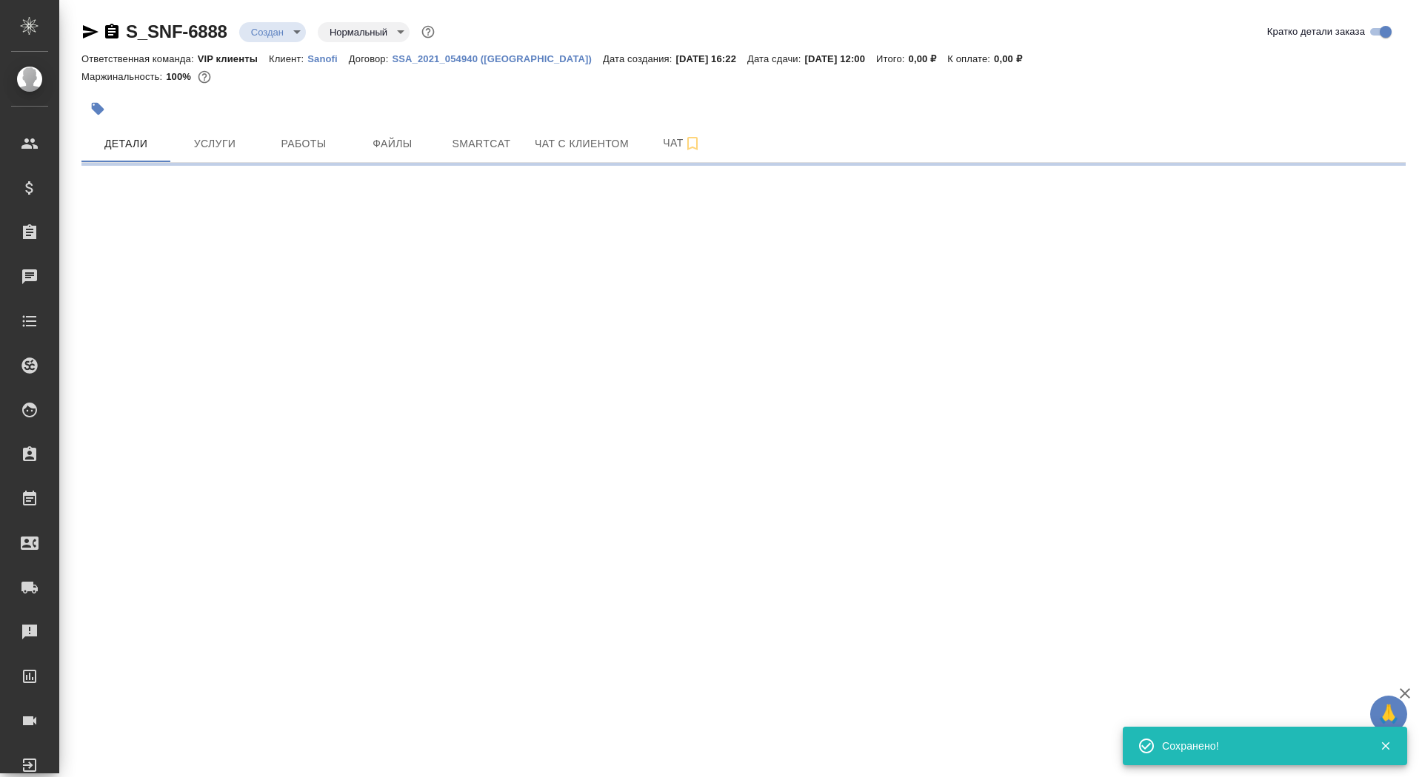
select select "RU"
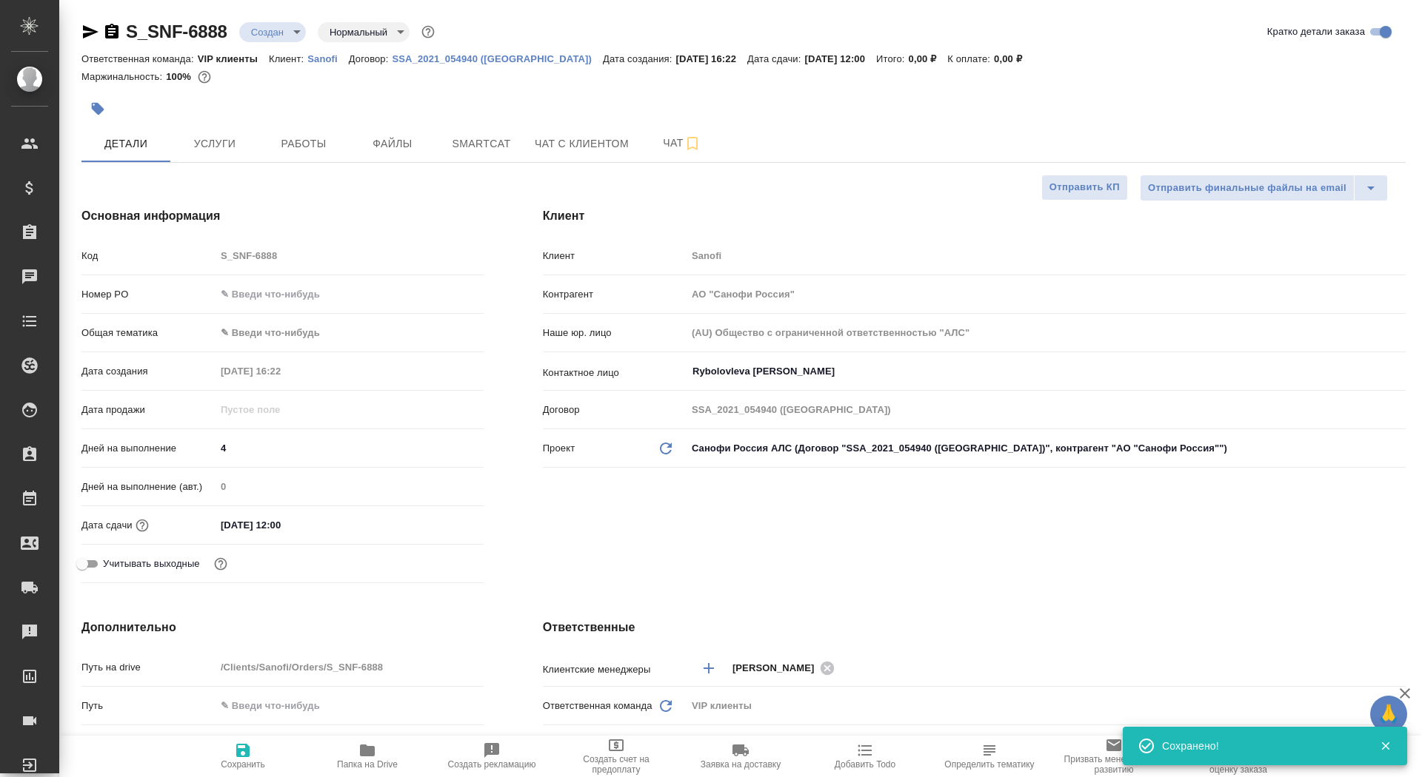
type textarea "x"
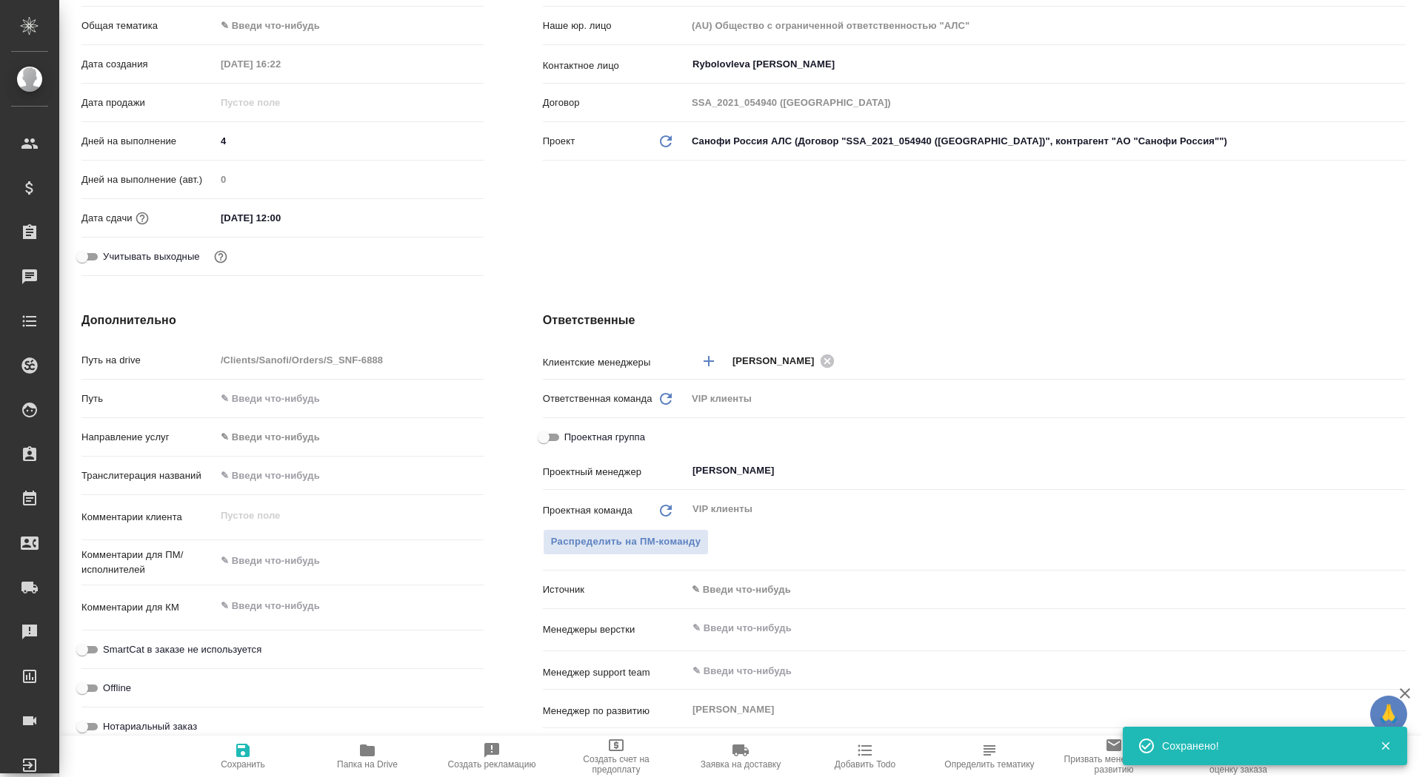
scroll to position [371, 0]
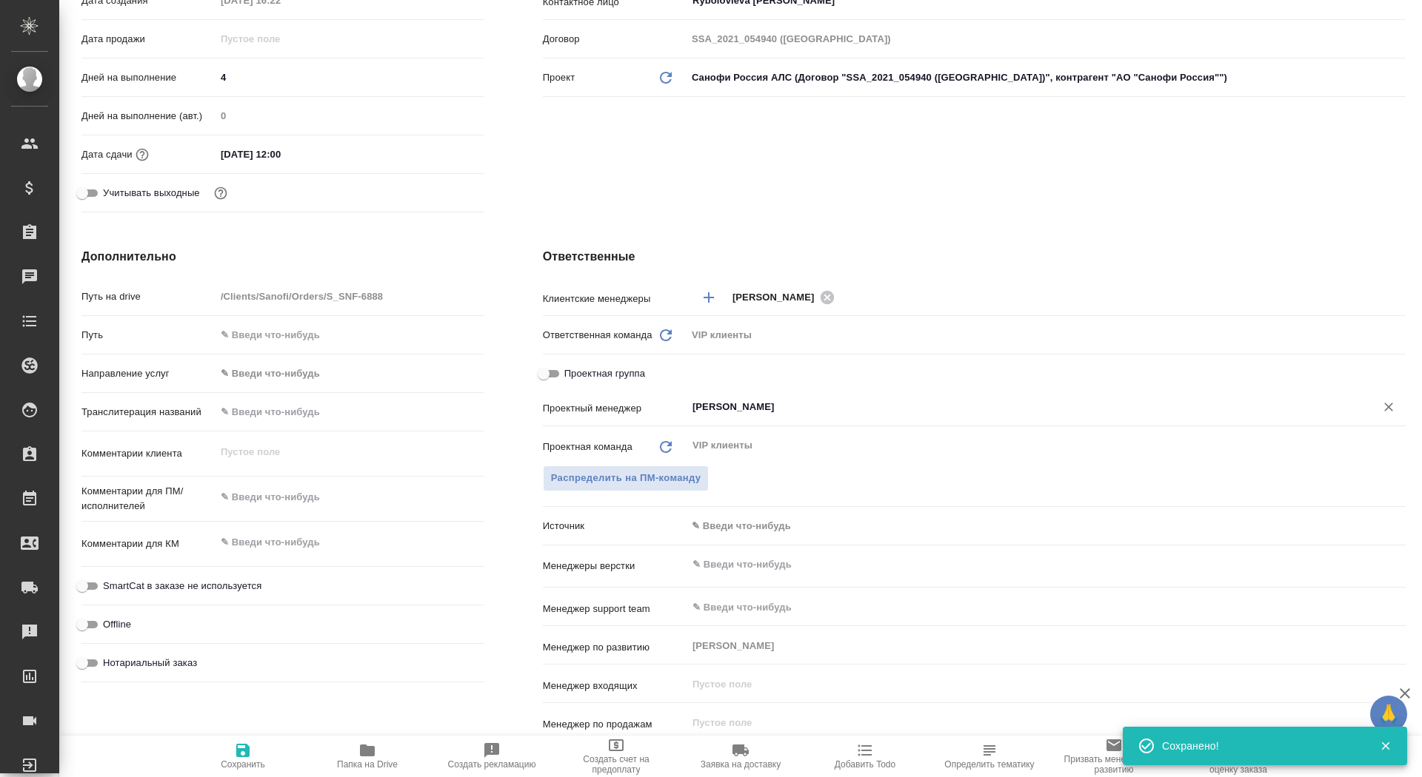
click at [729, 406] on input "[PERSON_NAME]" at bounding box center [1021, 407] width 660 height 18
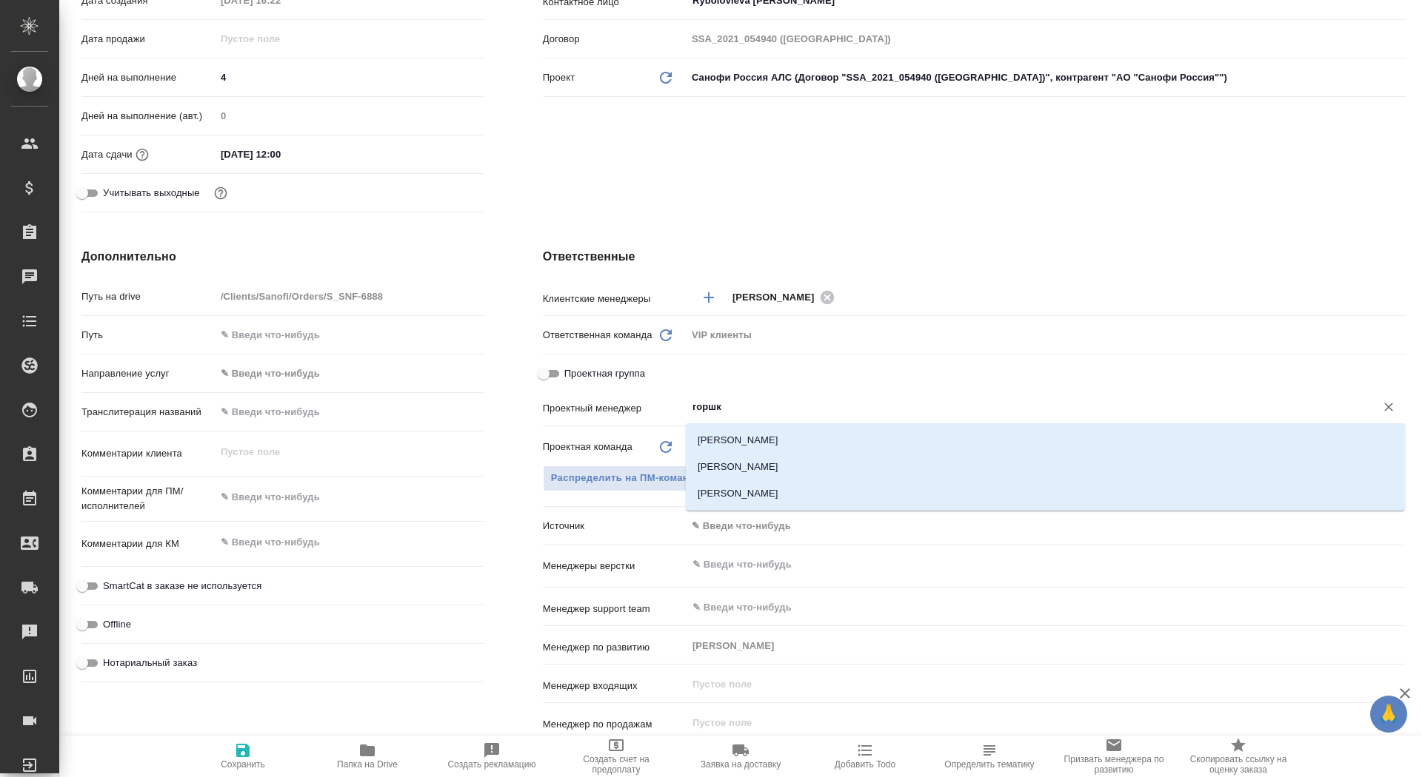
type input "горшко"
click at [772, 464] on li "[PERSON_NAME]" at bounding box center [1045, 467] width 719 height 27
type textarea "x"
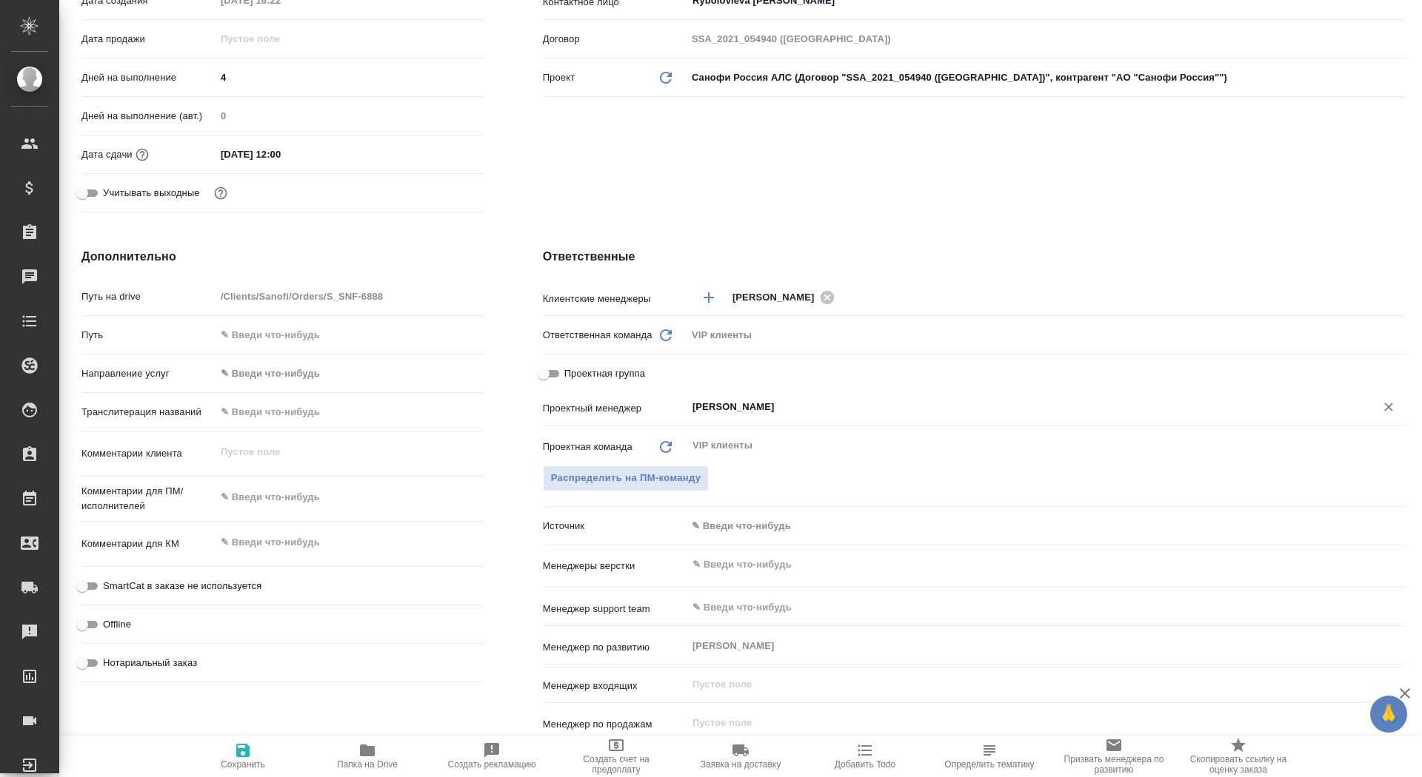
type input "[PERSON_NAME]"
click at [247, 748] on icon "button" at bounding box center [242, 750] width 13 height 13
type textarea "x"
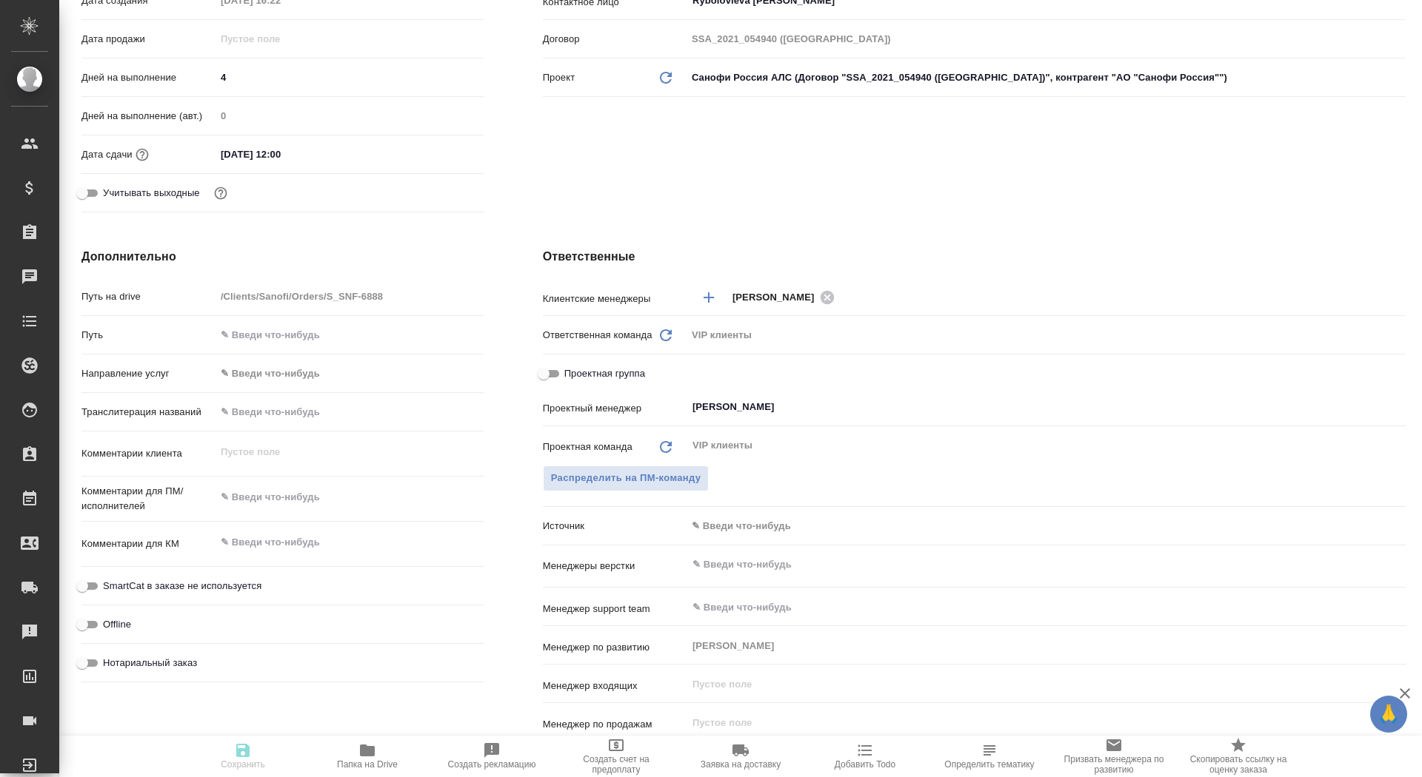
type textarea "x"
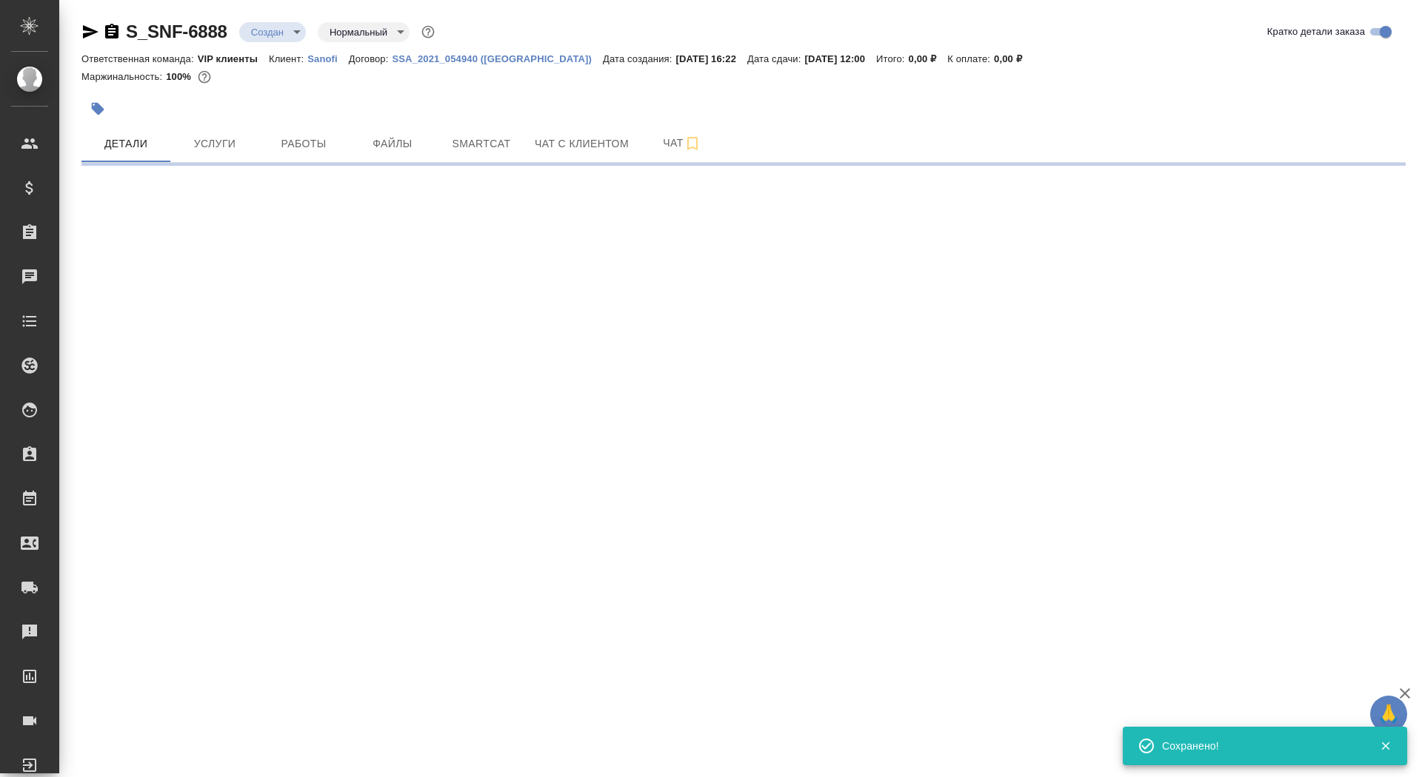
select select "RU"
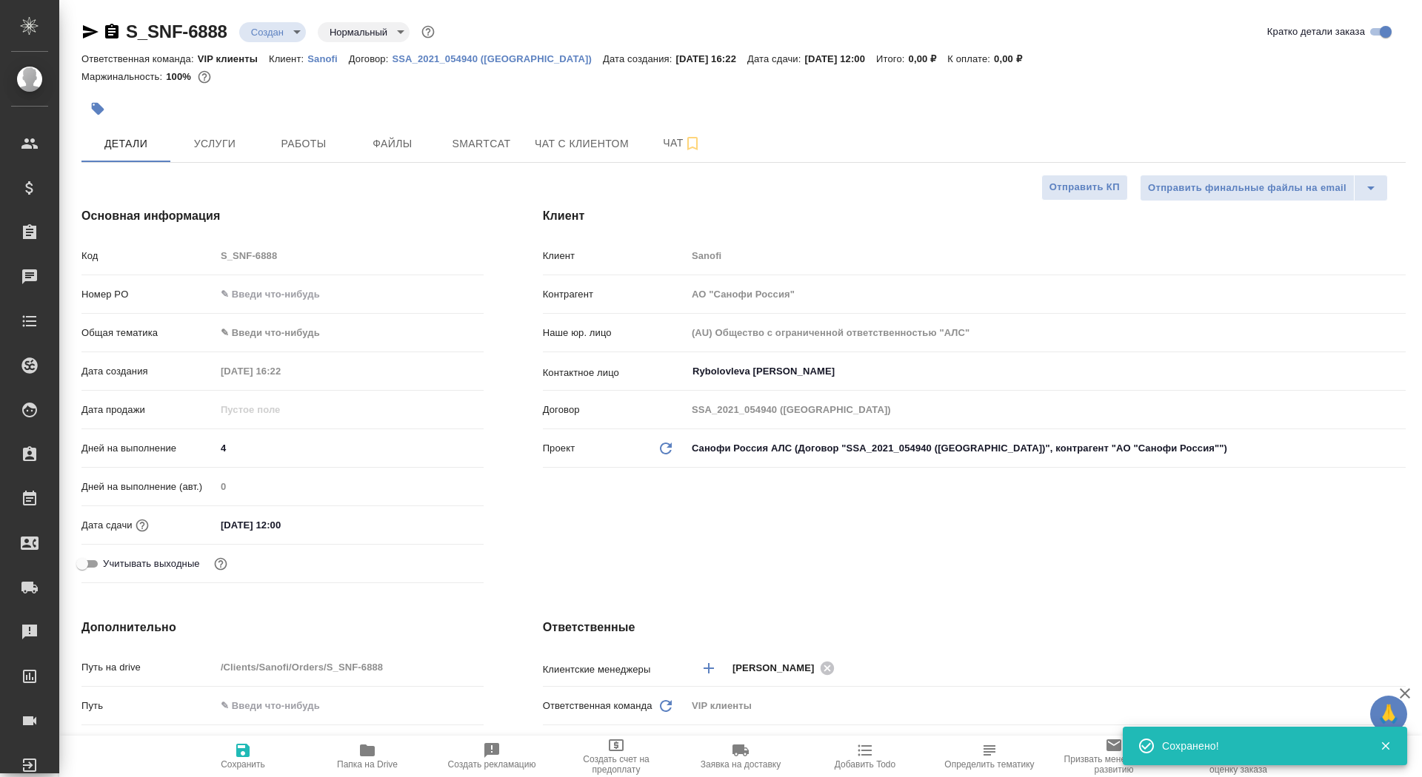
type textarea "x"
click at [378, 777] on button "Папка на Drive" at bounding box center [367, 756] width 124 height 41
type textarea "x"
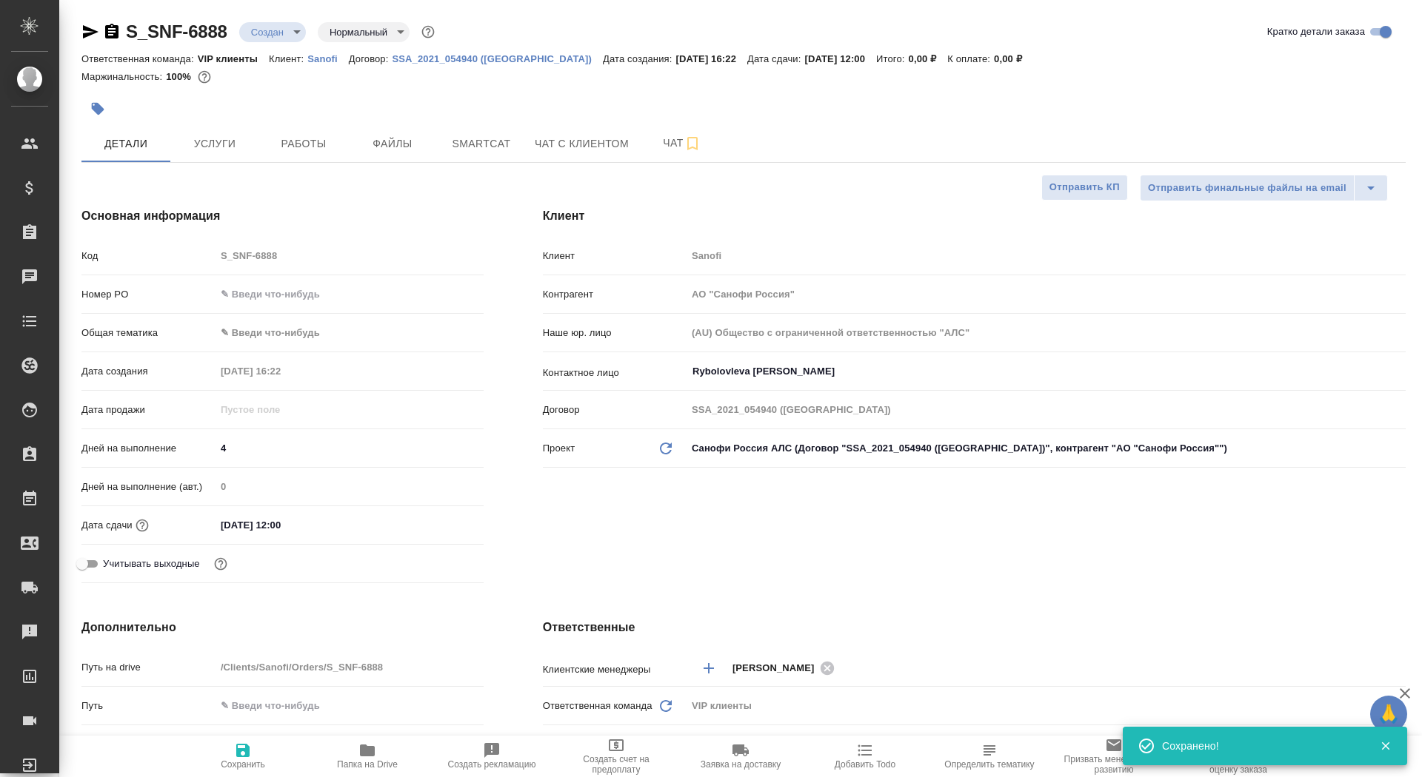
type textarea "x"
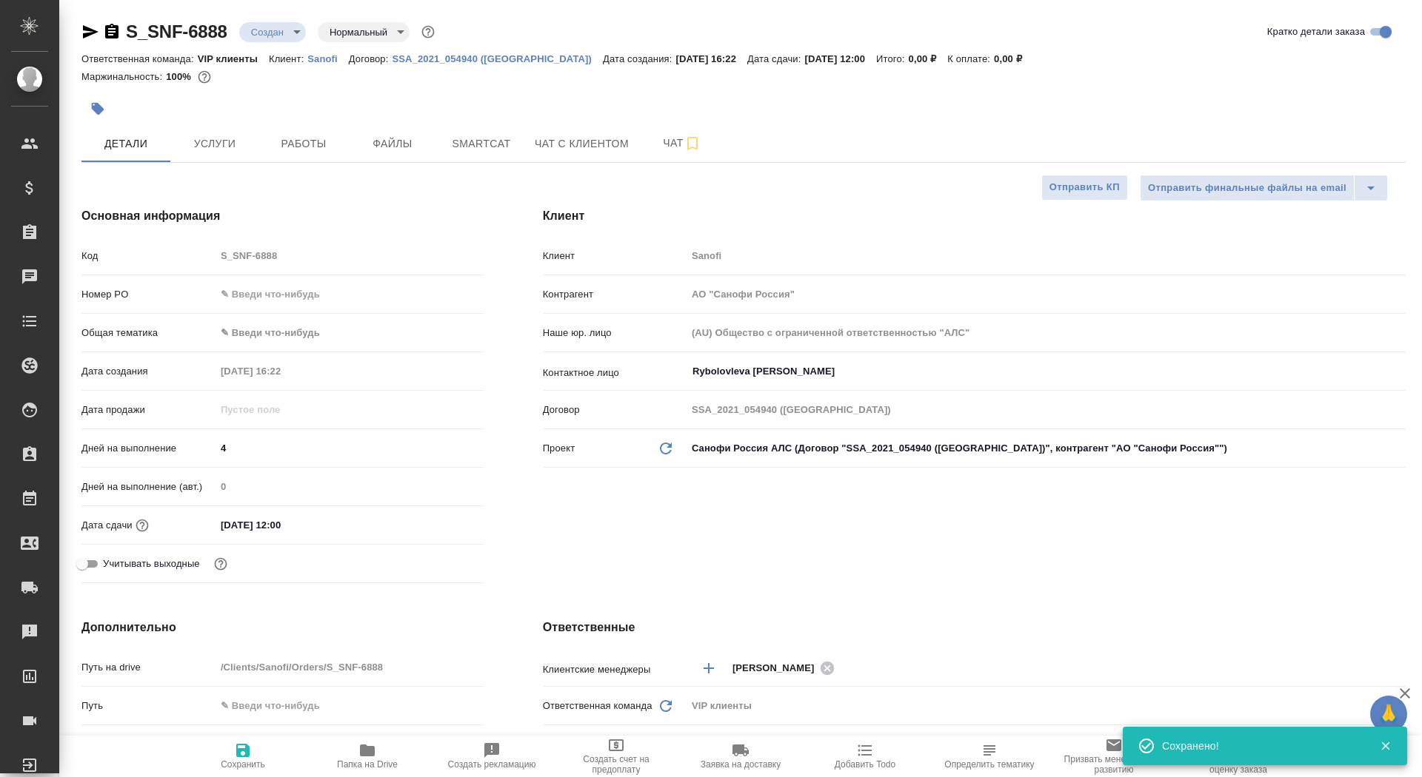
type textarea "x"
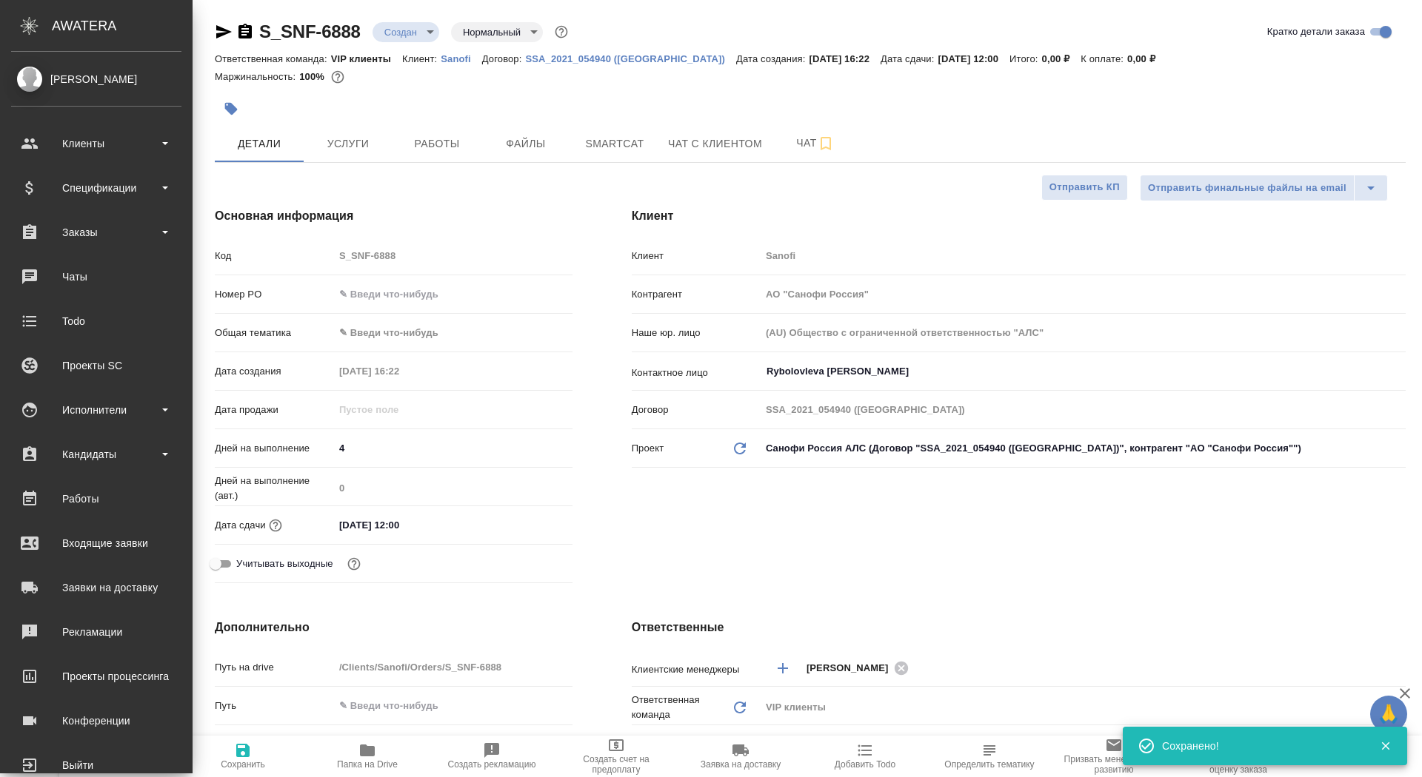
type textarea "x"
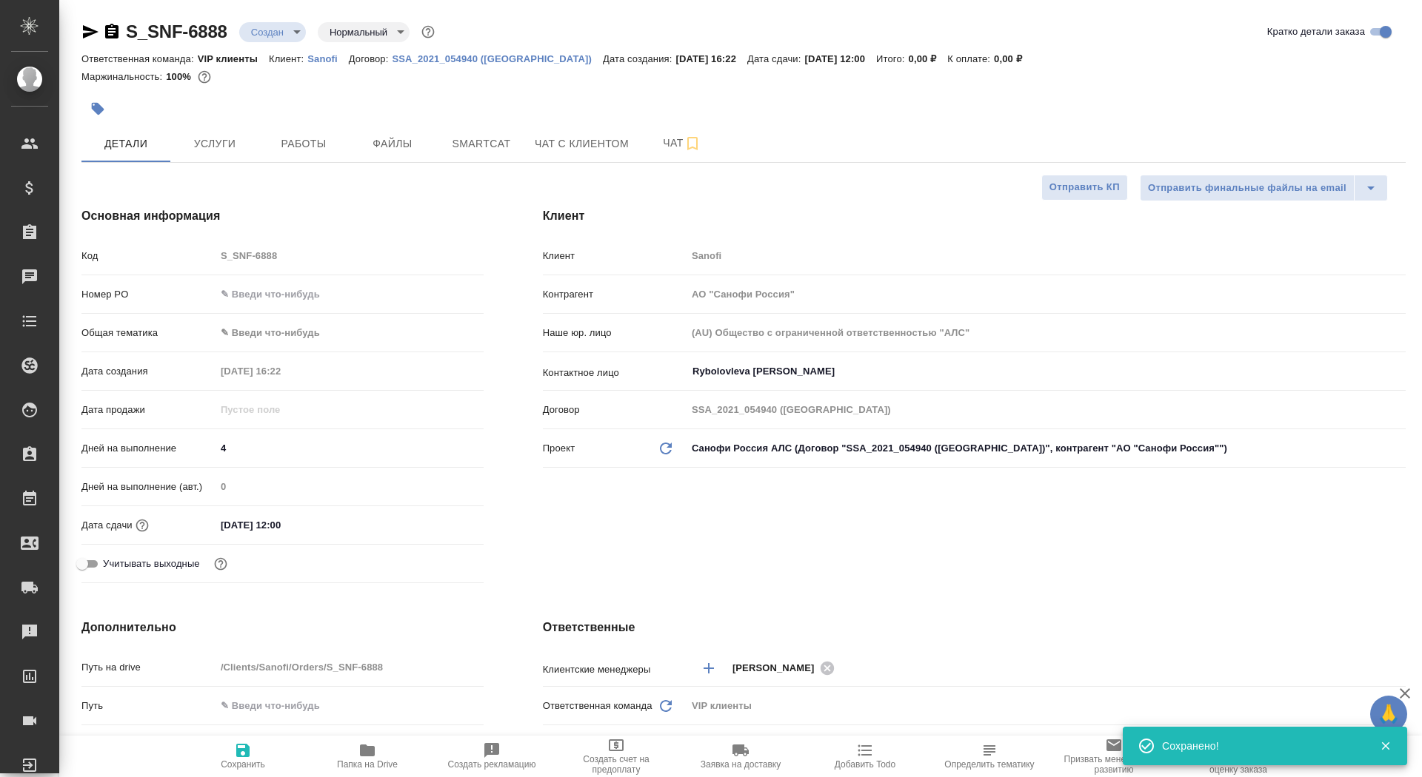
click at [114, 112] on div at bounding box center [522, 109] width 883 height 33
click at [82, 108] on button "button" at bounding box center [97, 109] width 33 height 33
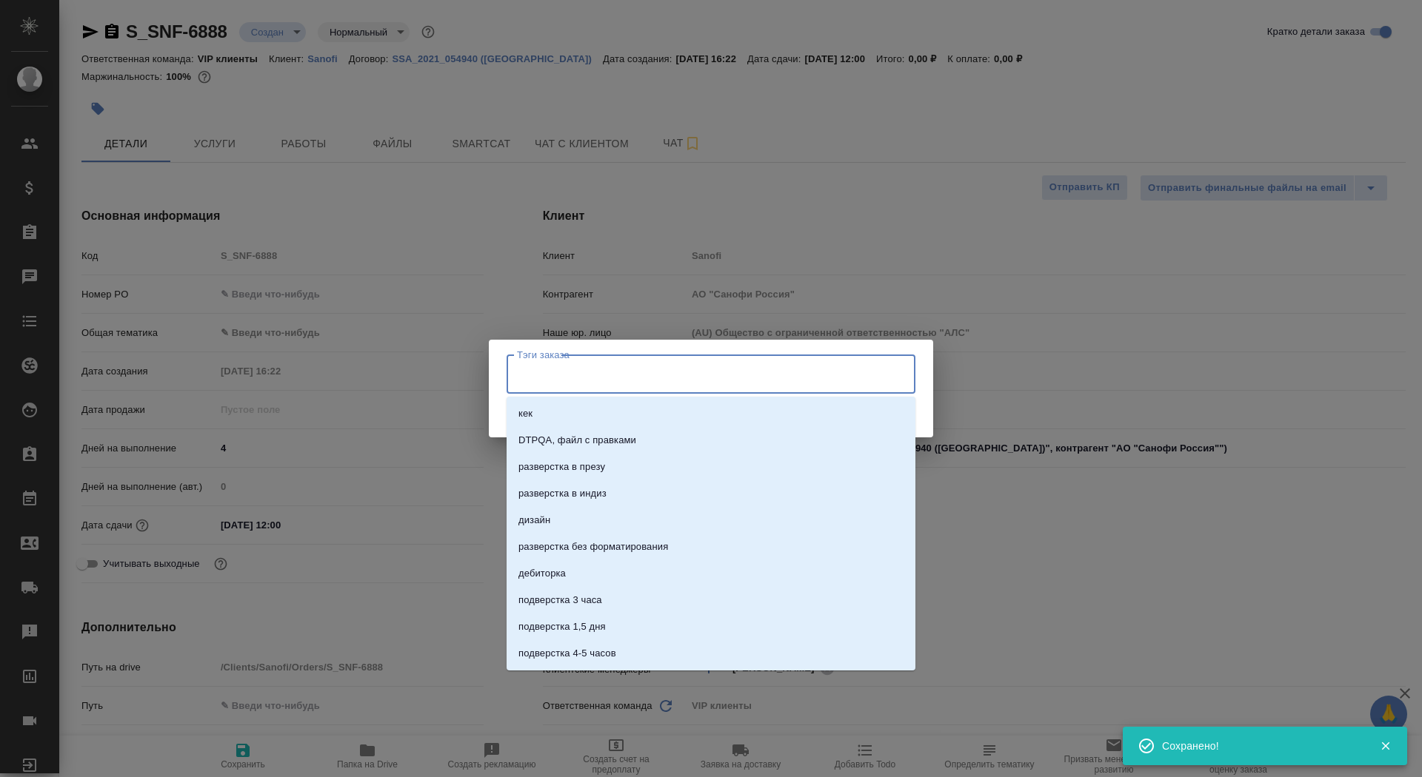
click at [566, 366] on input "Тэги заказа" at bounding box center [696, 373] width 367 height 25
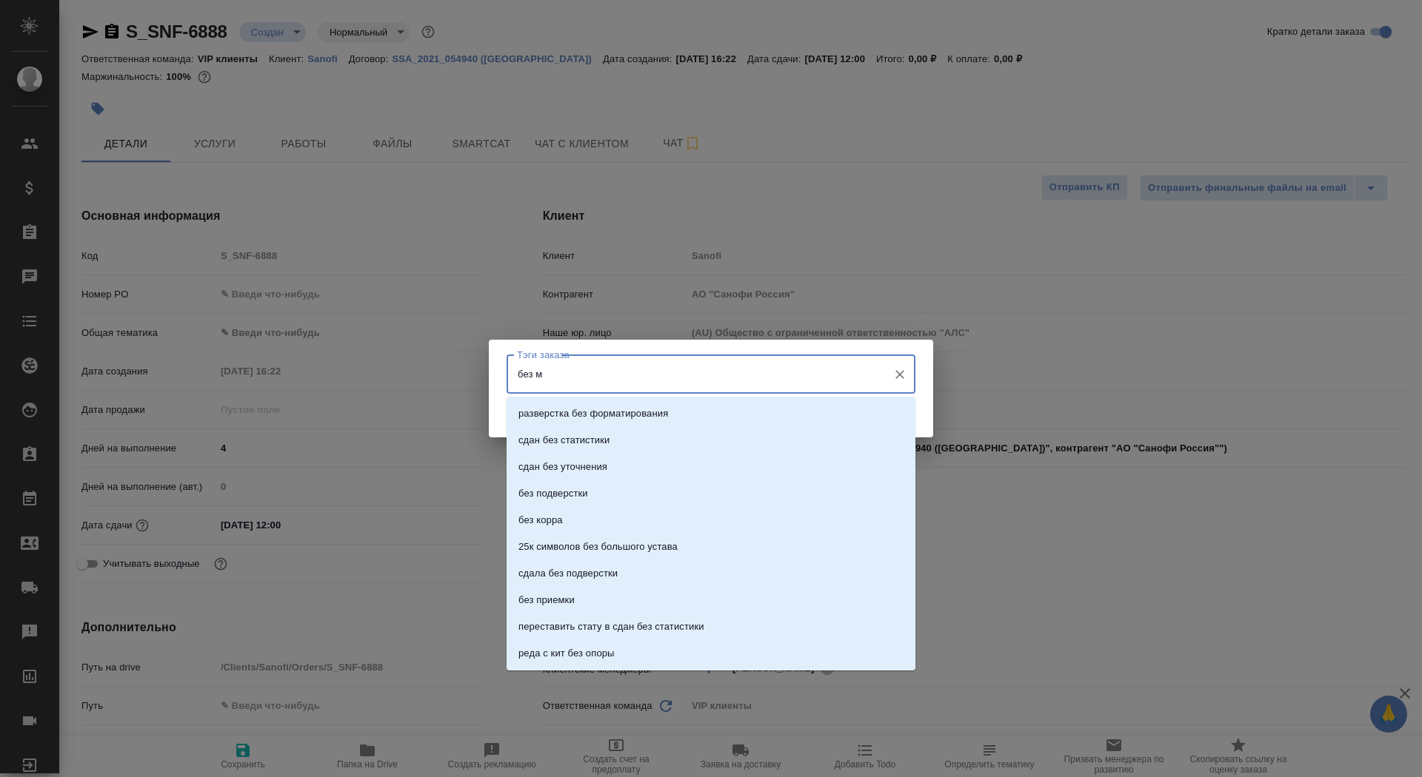
type input "без мв"
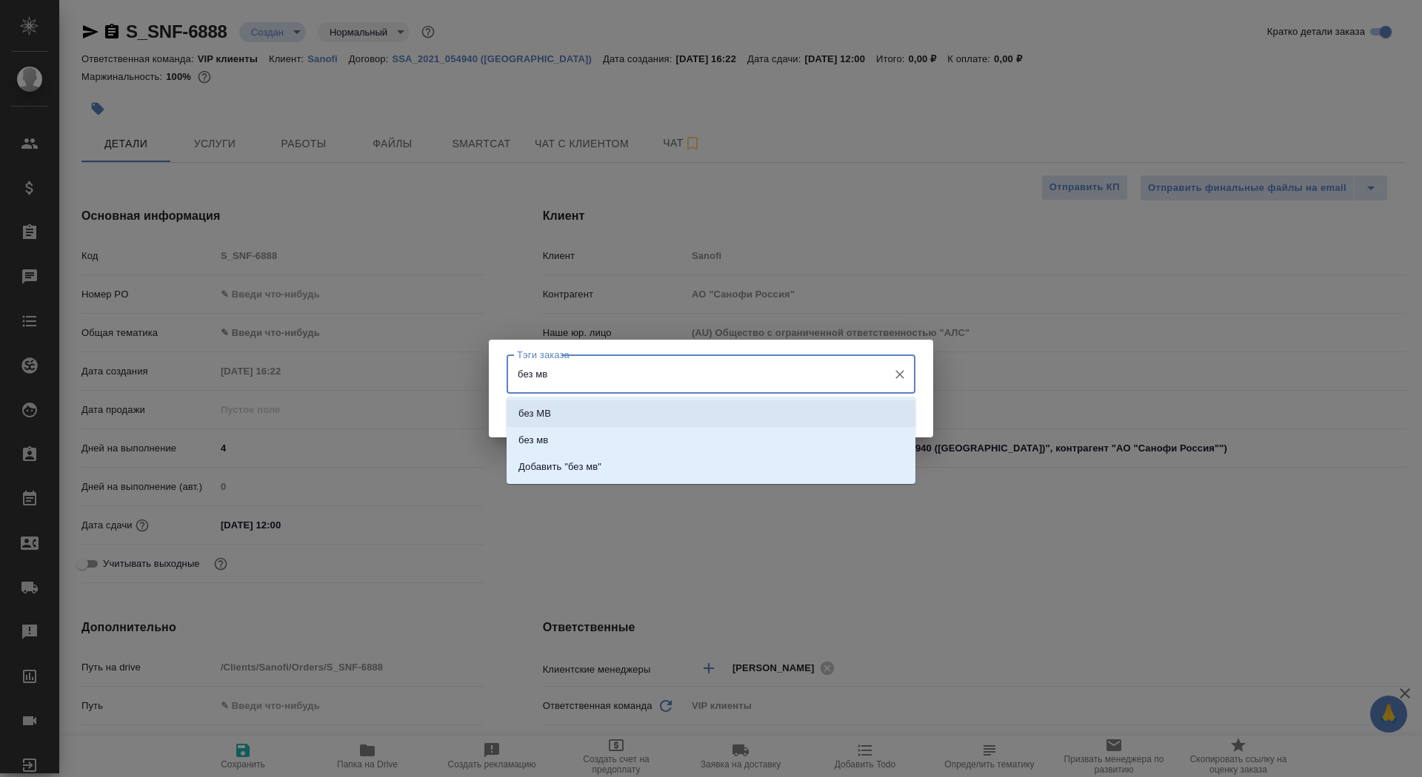
click at [649, 411] on li "без МВ" at bounding box center [710, 414] width 409 height 27
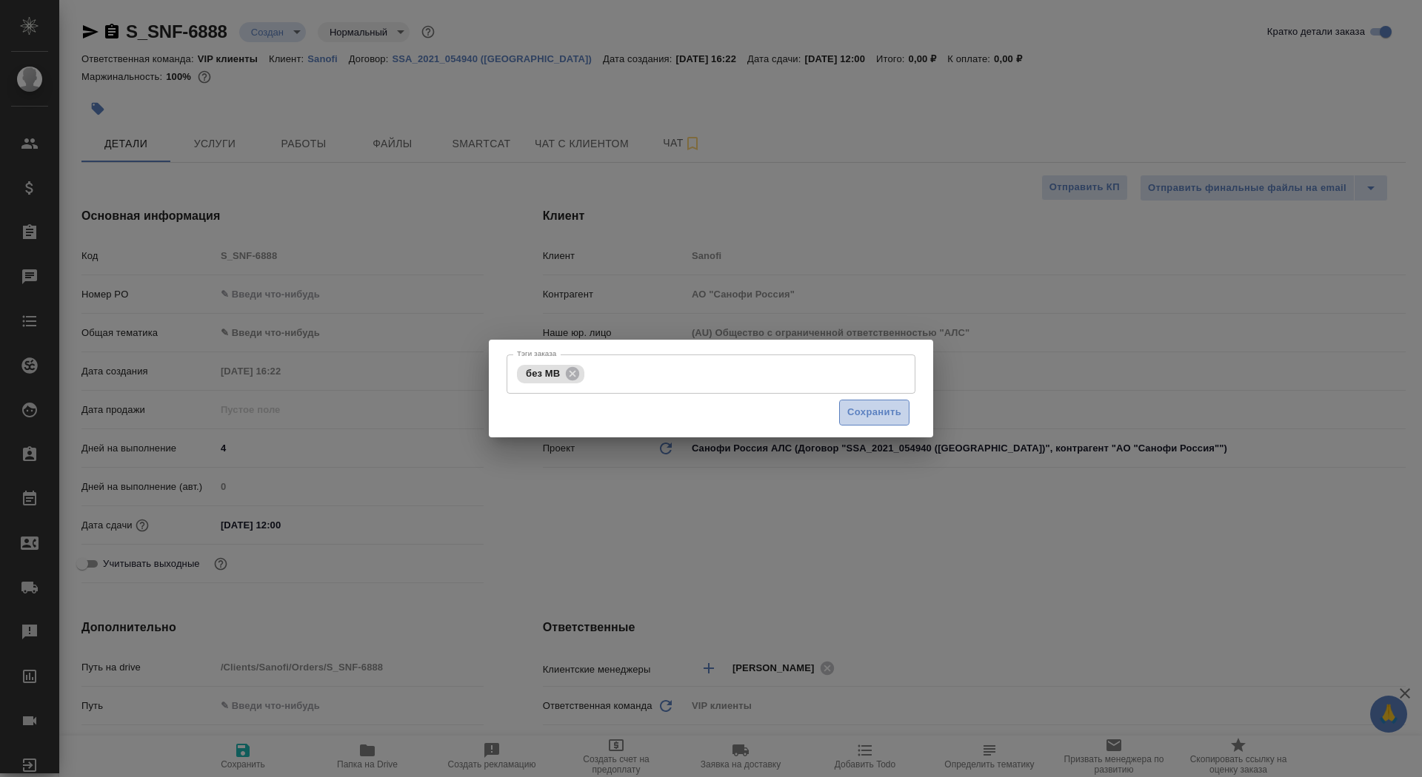
click at [873, 404] on button "Сохранить" at bounding box center [874, 413] width 70 height 26
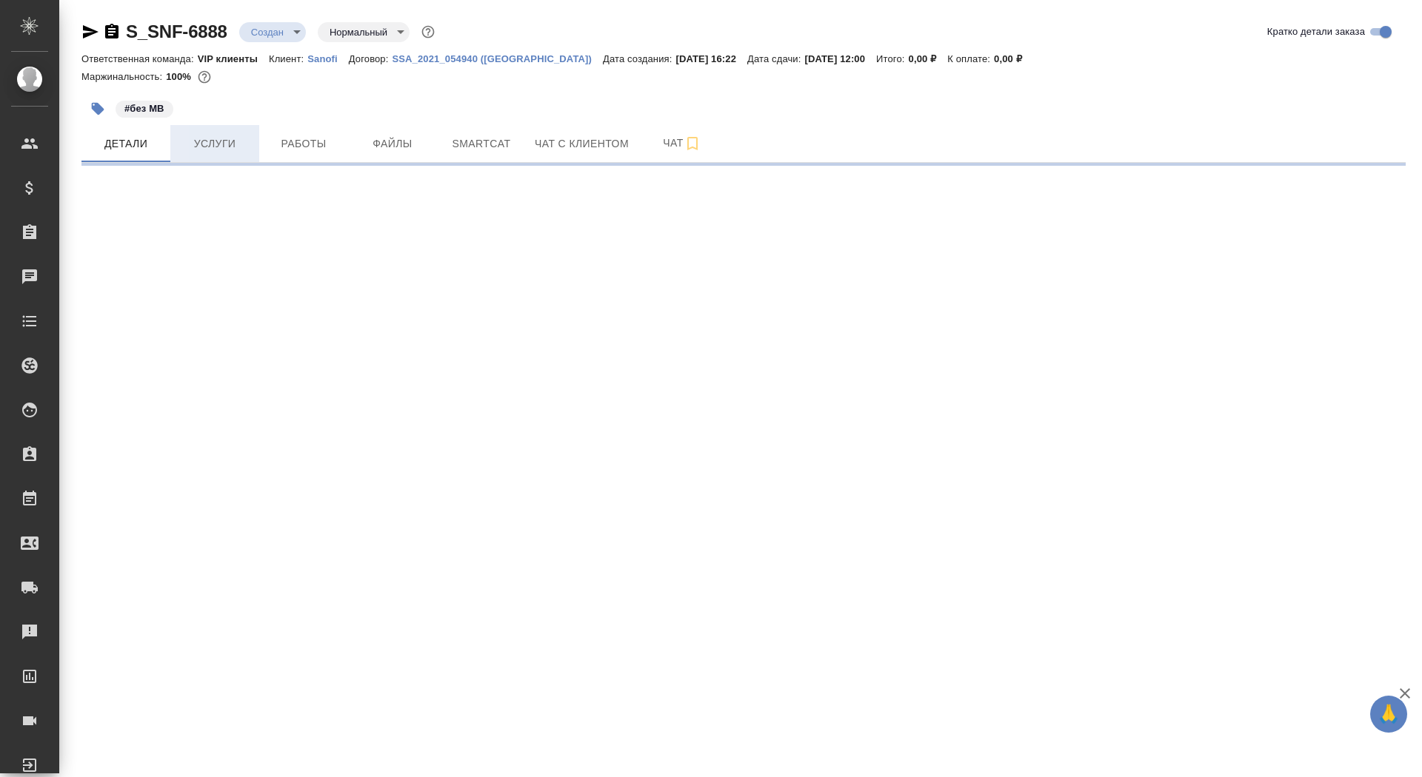
click at [212, 158] on button "Услуги" at bounding box center [214, 143] width 89 height 37
select select "RU"
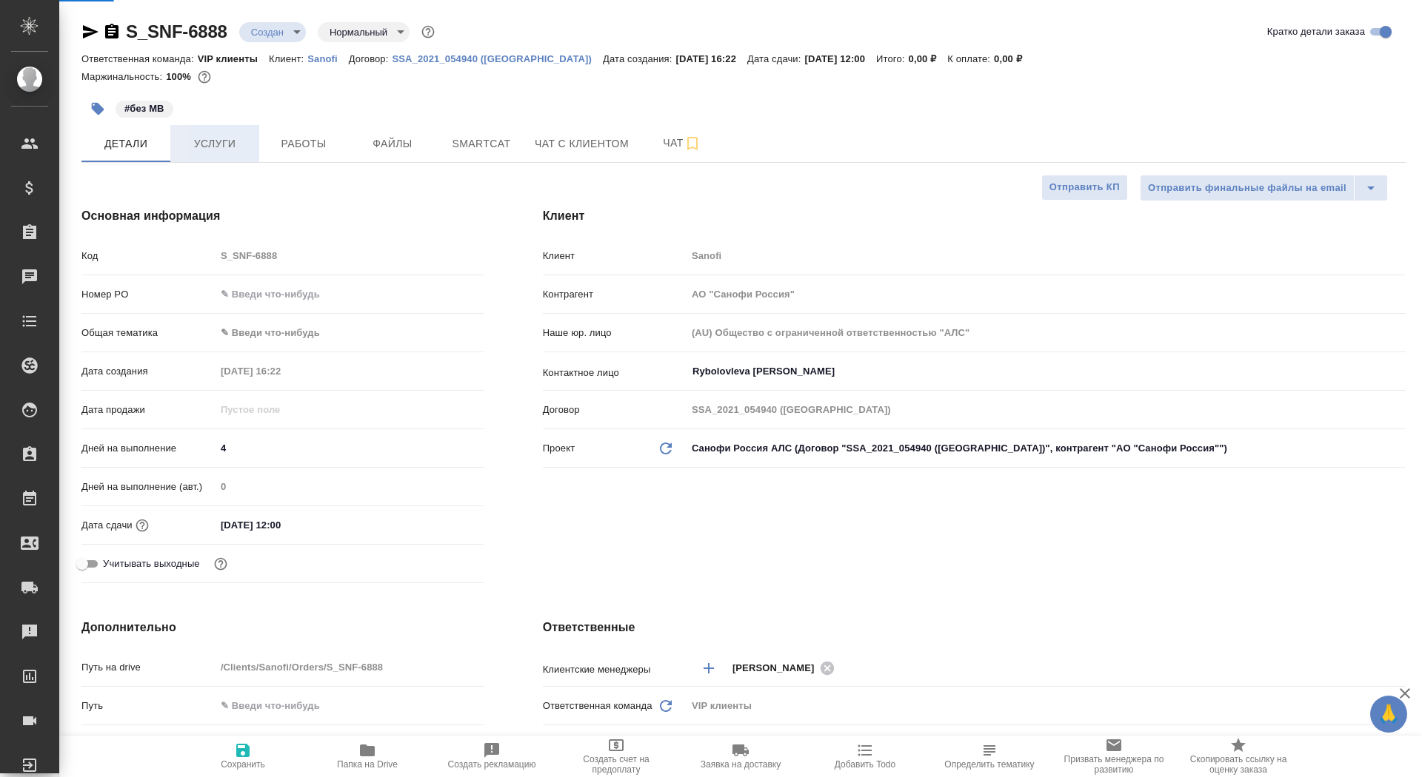
type textarea "x"
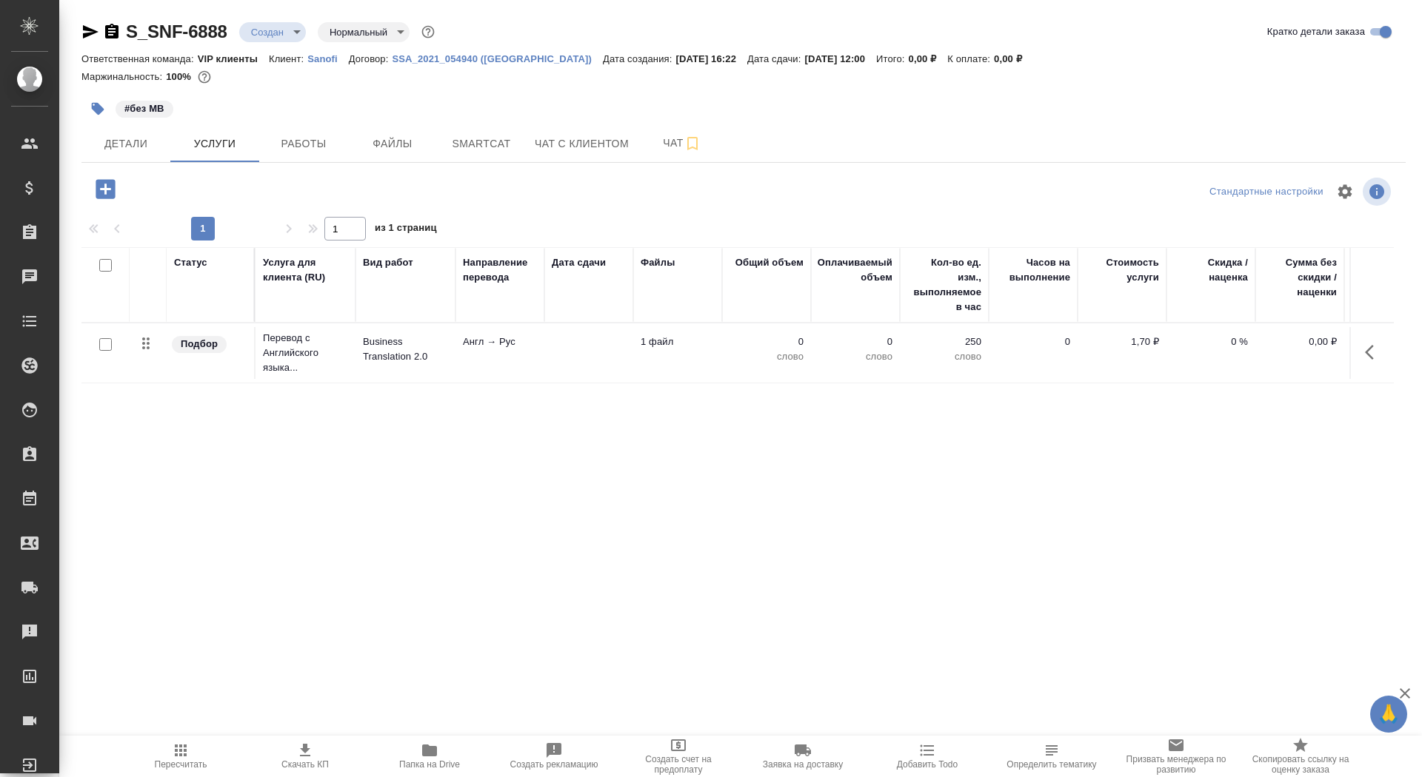
click at [104, 345] on input "checkbox" at bounding box center [105, 344] width 13 height 13
checkbox input "true"
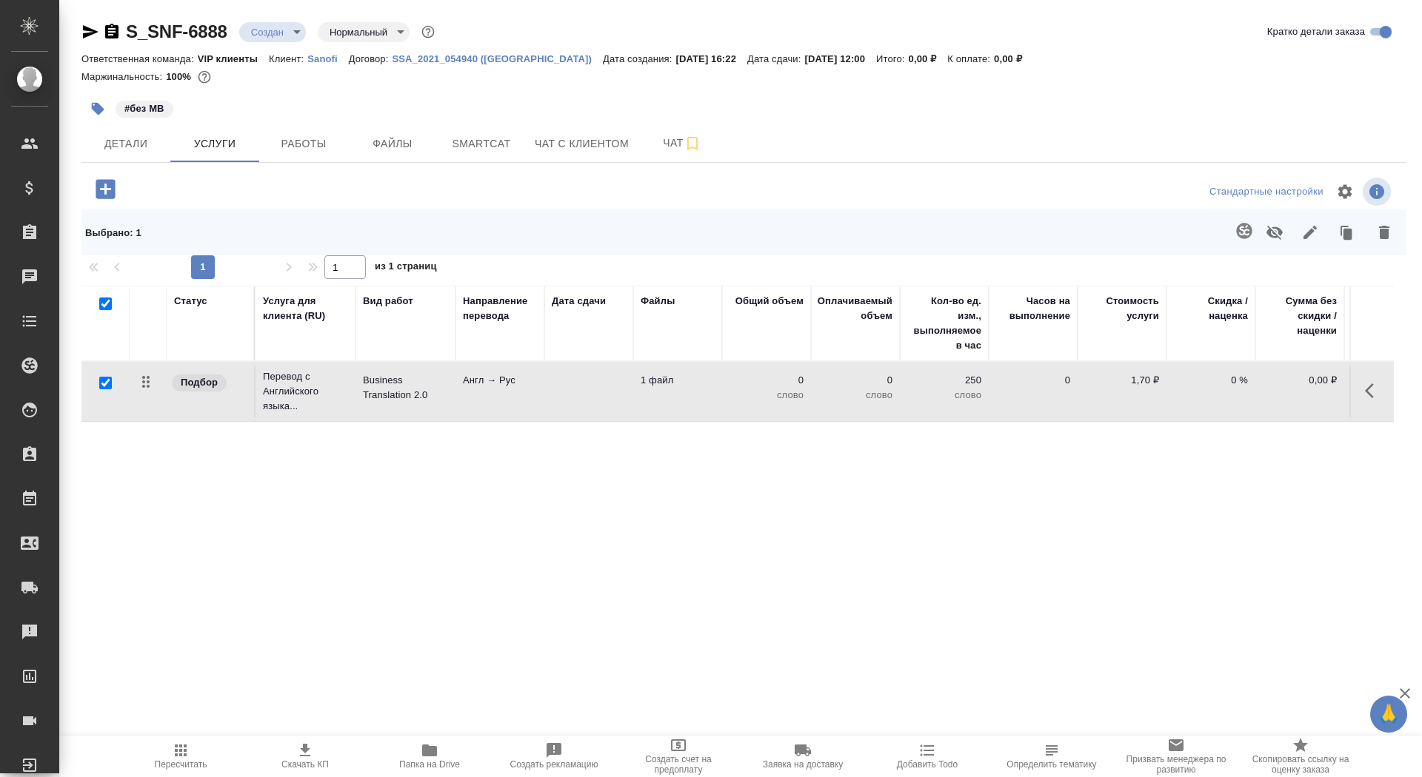
click at [1376, 233] on icon "button" at bounding box center [1384, 233] width 18 height 18
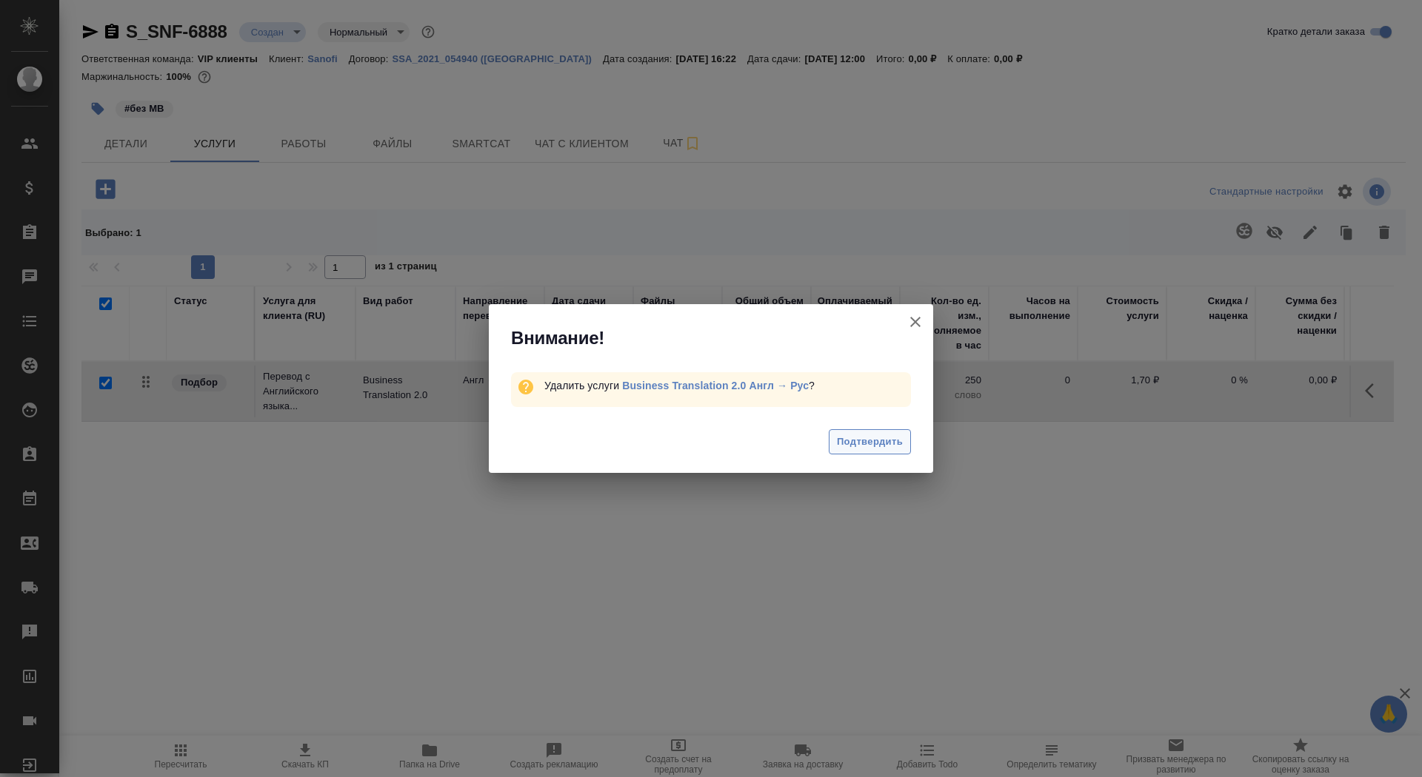
click at [860, 441] on span "Подтвердить" at bounding box center [870, 442] width 66 height 17
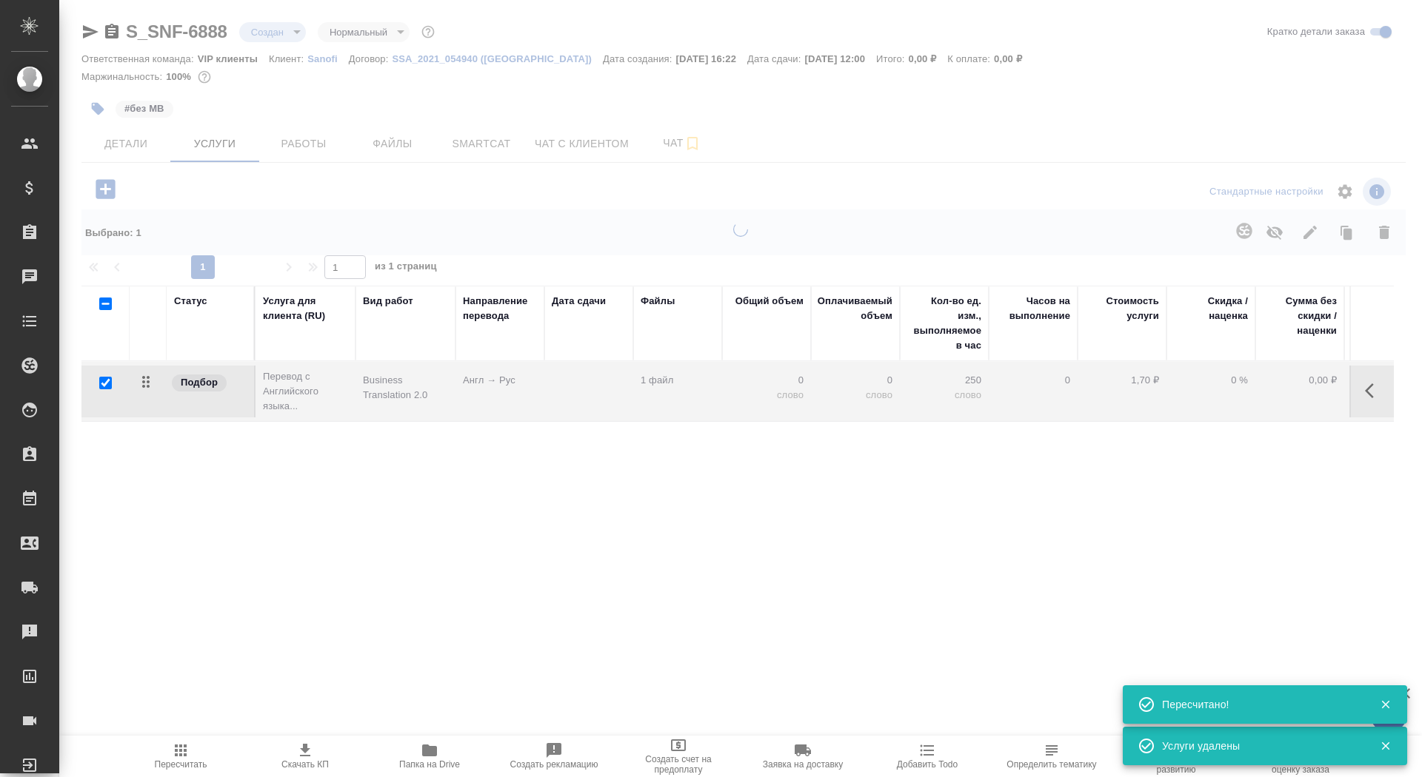
checkbox input "false"
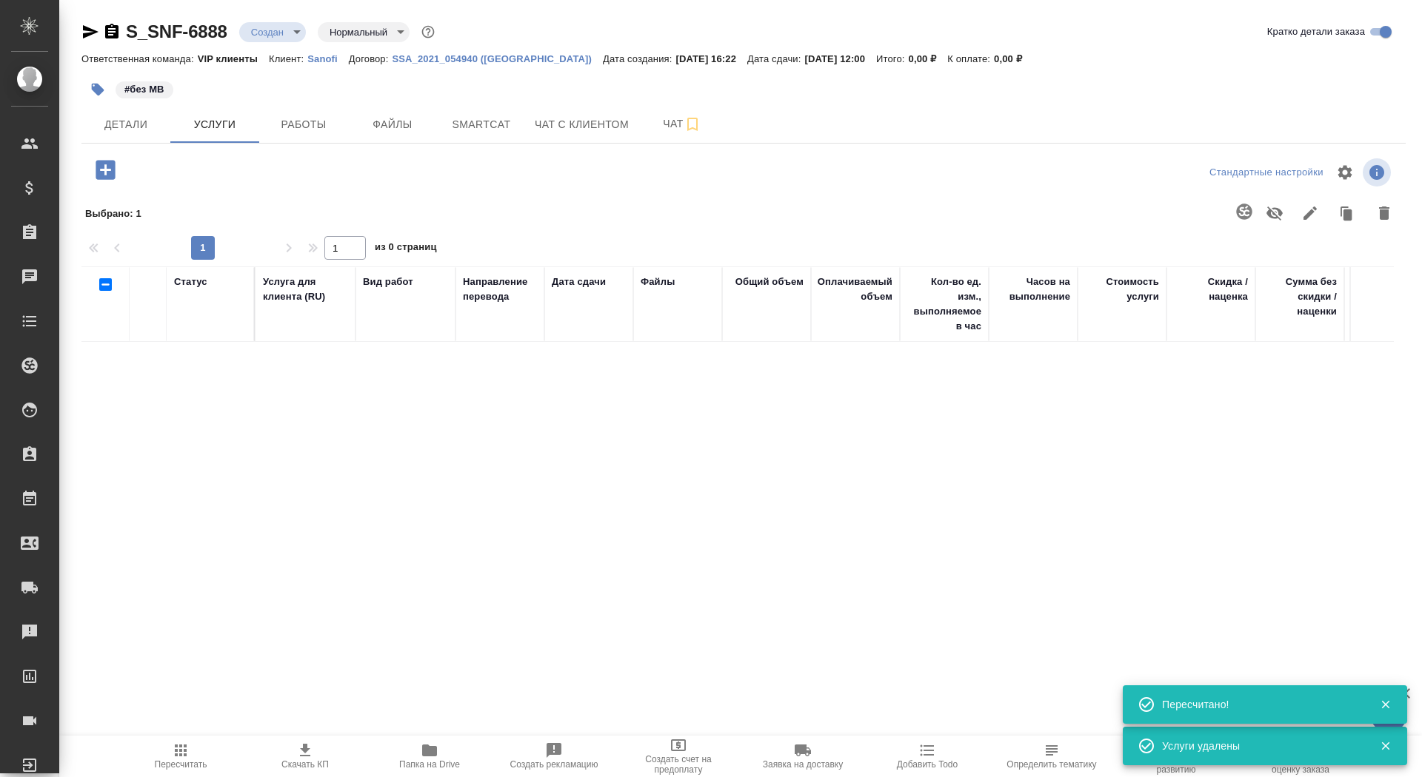
click at [107, 176] on icon "button" at bounding box center [105, 169] width 19 height 19
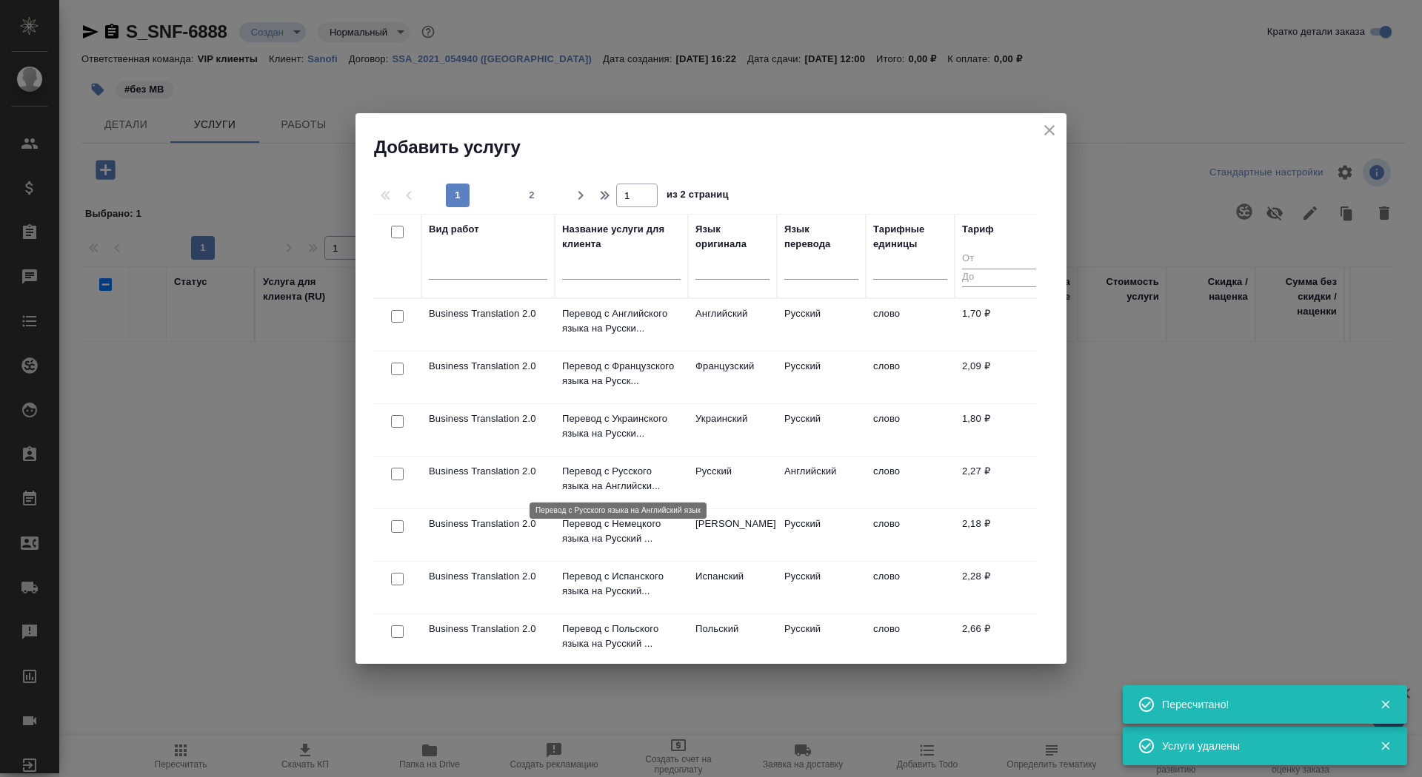
click at [608, 478] on p "Перевод с Русского языка на Английски..." at bounding box center [621, 479] width 118 height 30
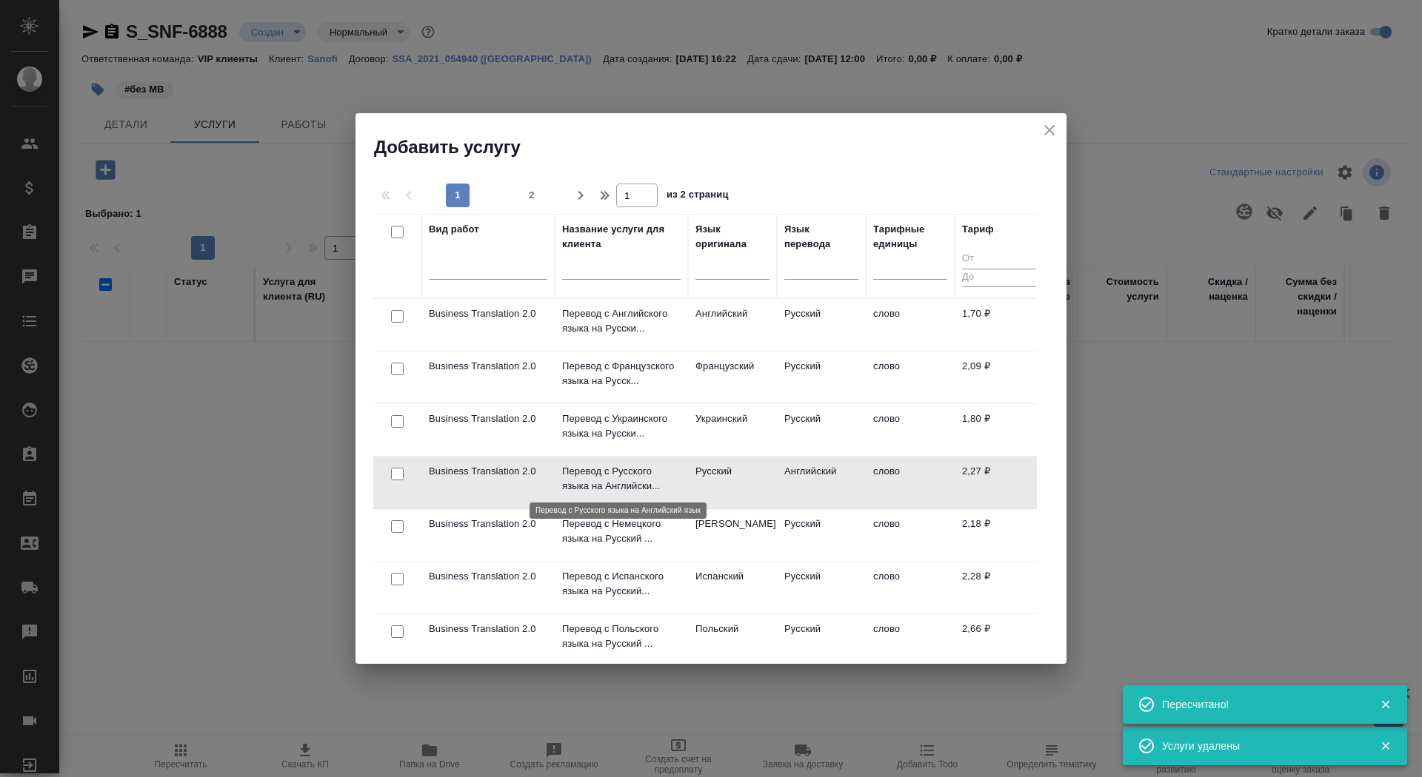
click at [608, 478] on p "Перевод с Русского языка на Английски..." at bounding box center [621, 479] width 118 height 30
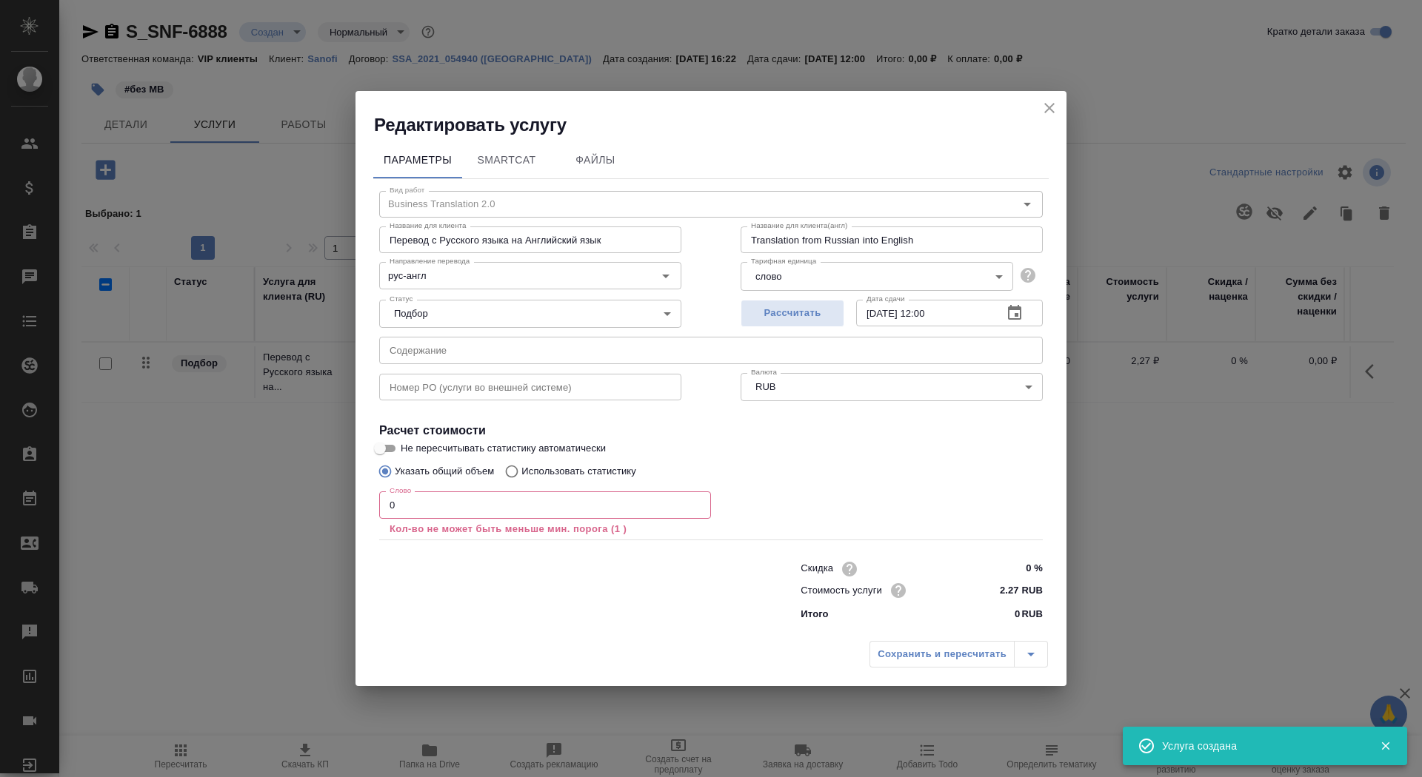
click at [423, 506] on input "0" at bounding box center [545, 505] width 332 height 27
type input "01"
click at [391, 460] on input "Указать общий объем" at bounding box center [383, 472] width 24 height 28
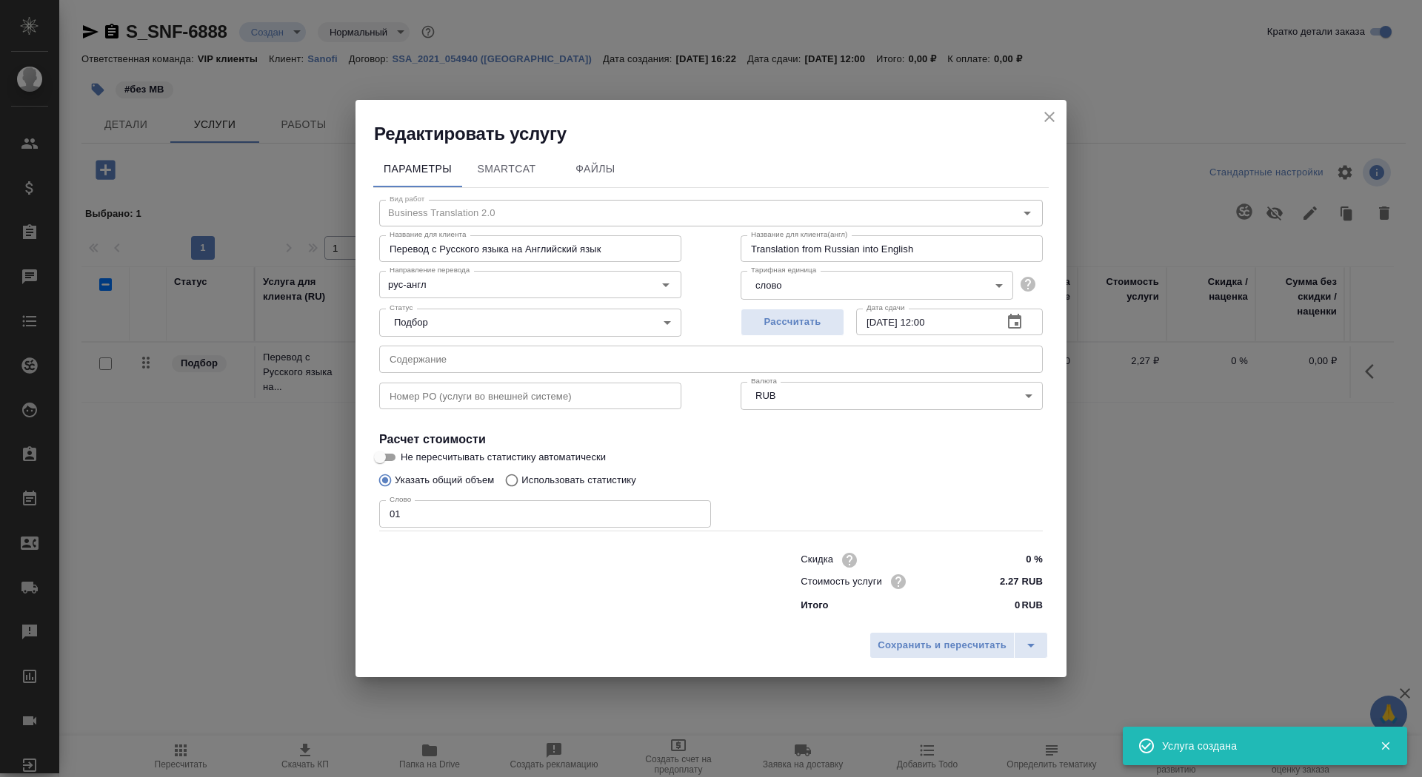
click at [388, 449] on input "Не пересчитывать статистику автоматически" at bounding box center [379, 458] width 53 height 18
checkbox input "true"
click at [900, 636] on button "Сохранить и пересчитать" at bounding box center [941, 645] width 145 height 27
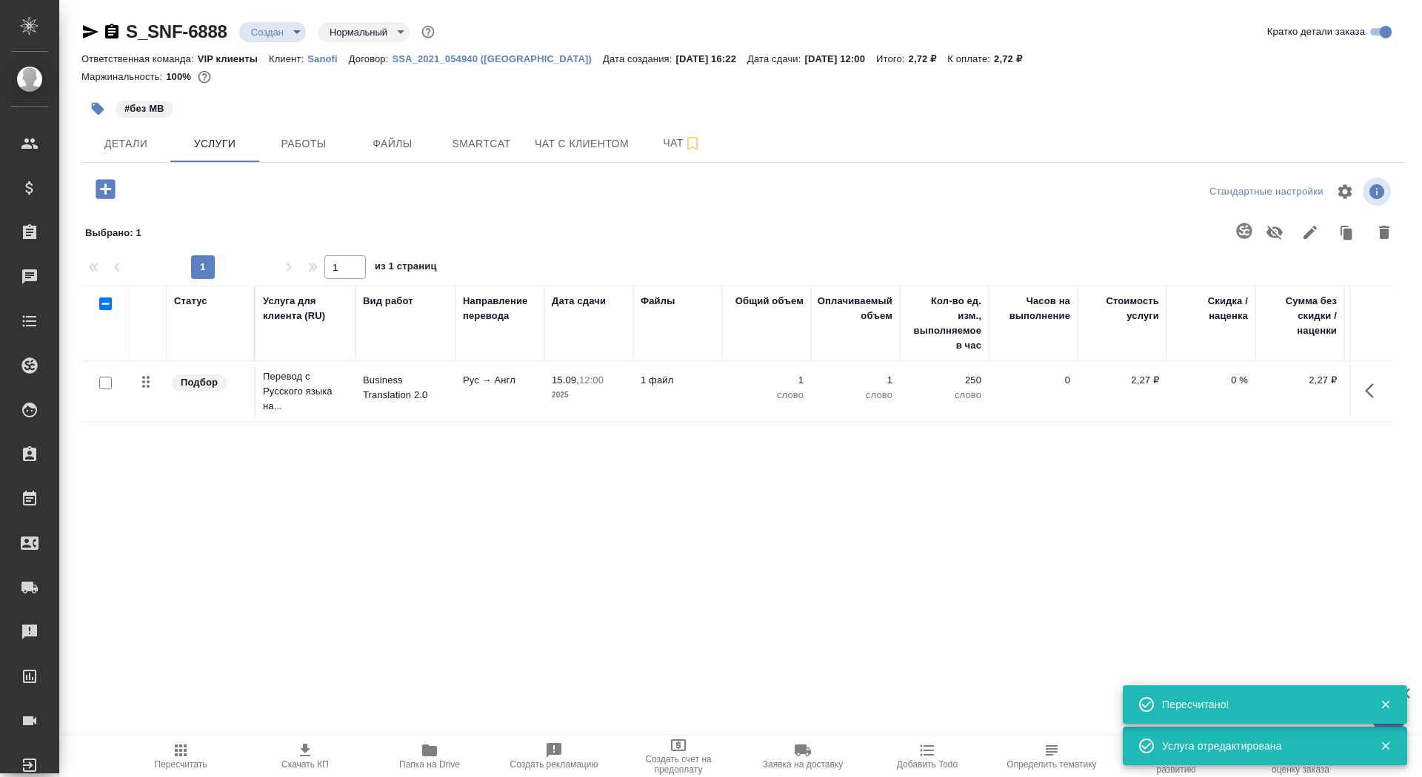
click at [111, 386] on input "checkbox" at bounding box center [105, 383] width 13 height 13
checkbox input "true"
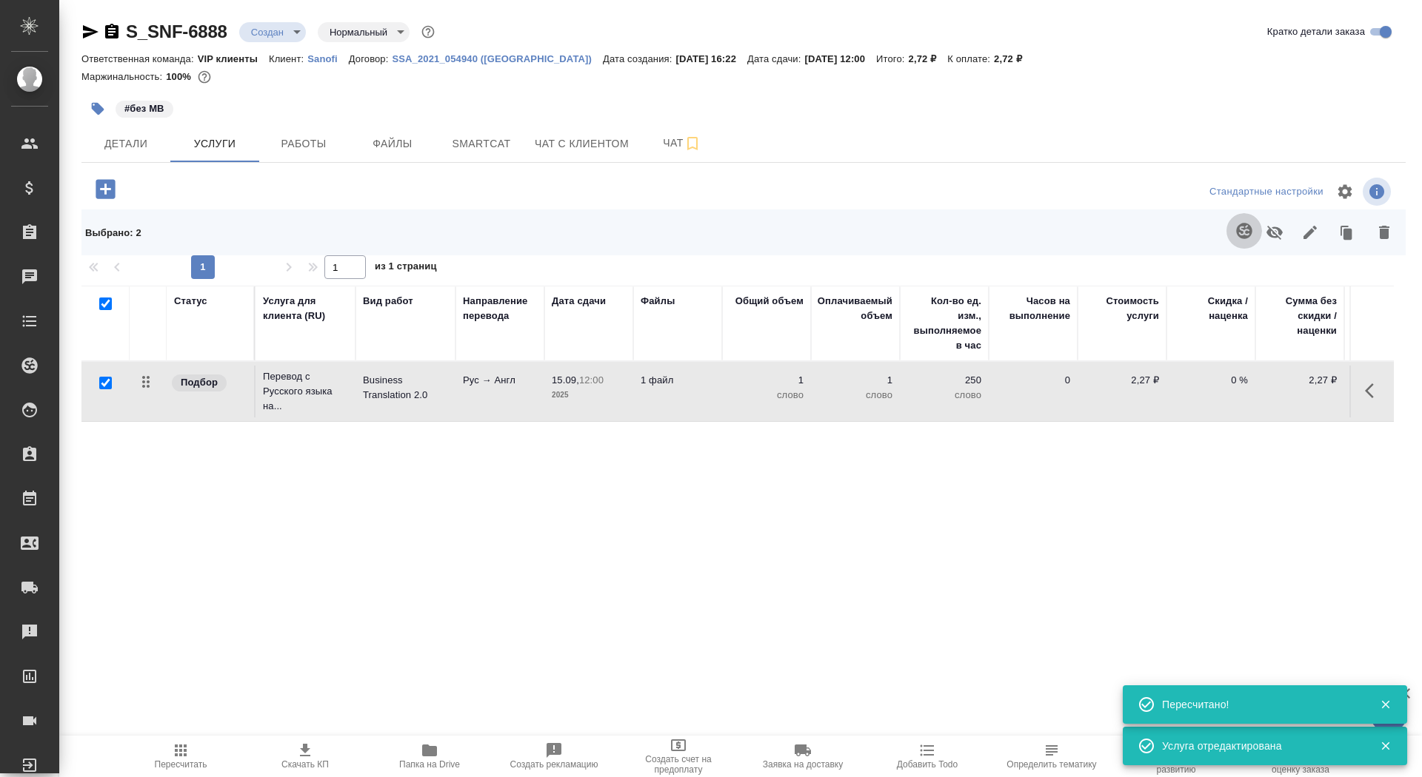
click at [1251, 233] on icon "button" at bounding box center [1244, 231] width 16 height 16
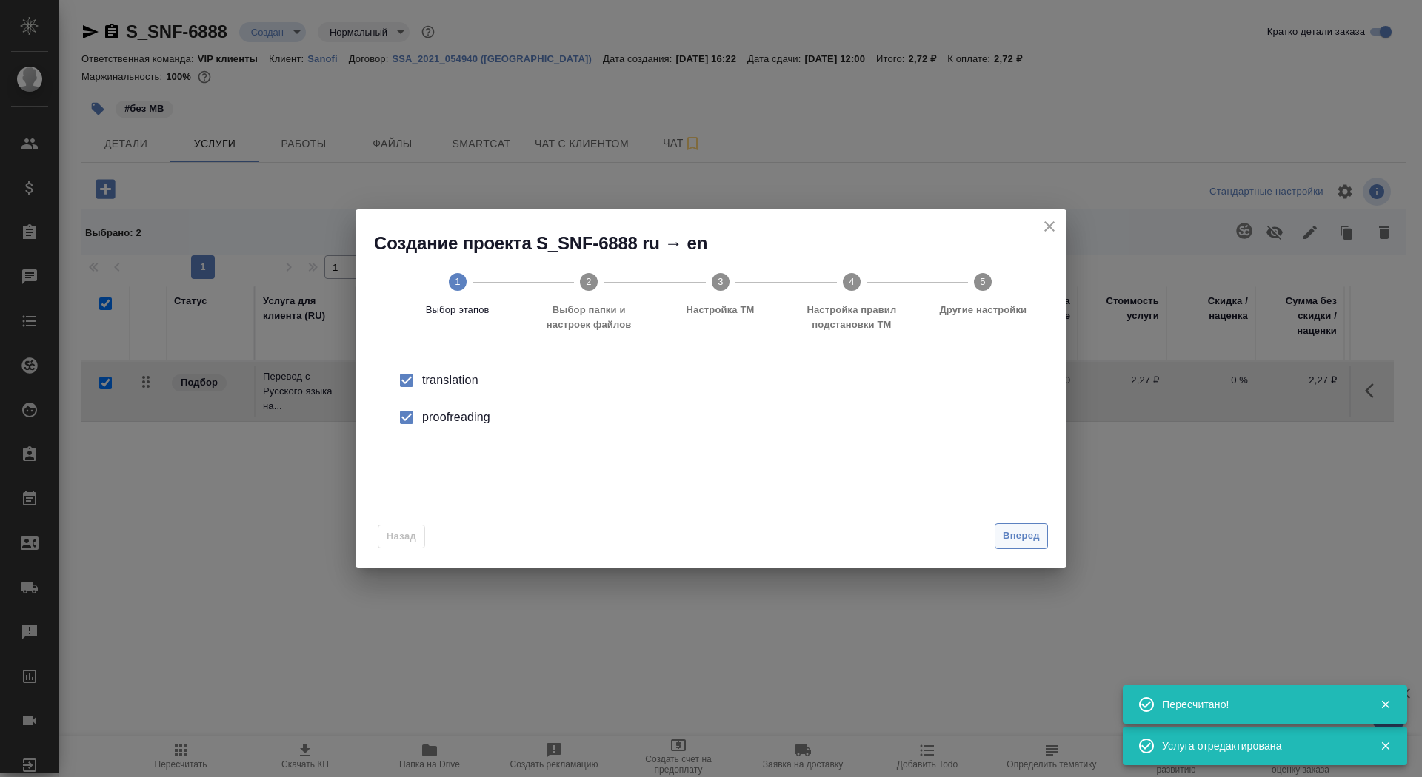
click at [1015, 540] on span "Вперед" at bounding box center [1020, 536] width 37 height 17
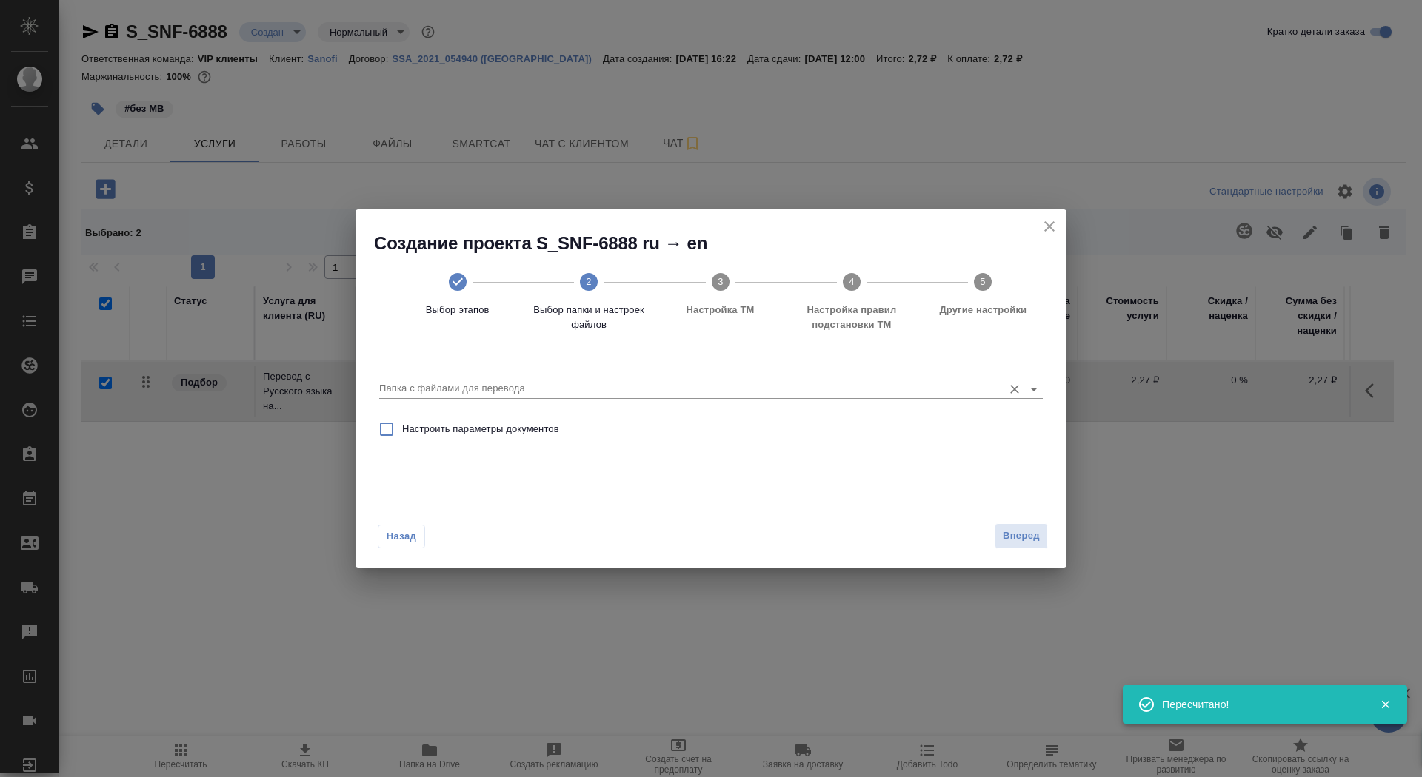
click at [901, 388] on input "Папка с файлами для перевода" at bounding box center [687, 389] width 616 height 18
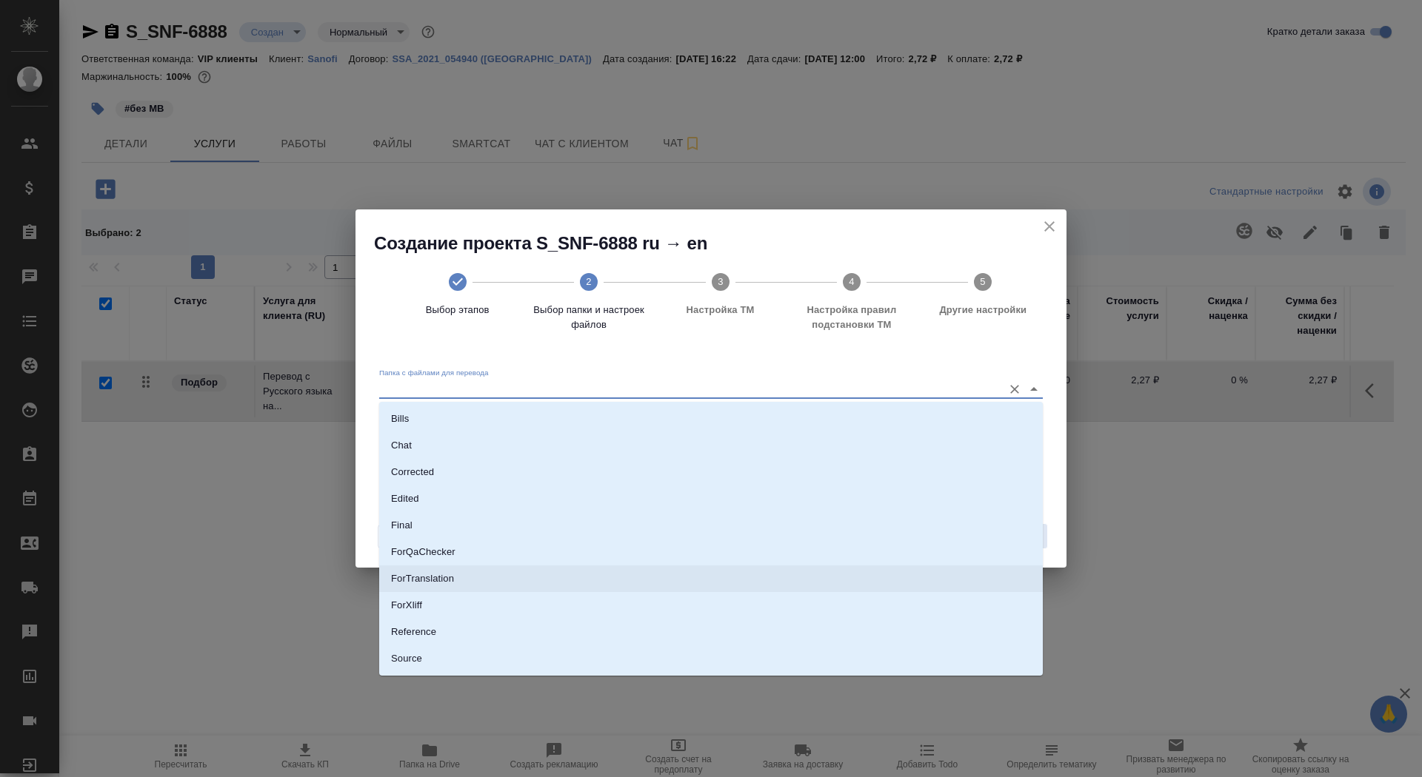
scroll to position [27, 0]
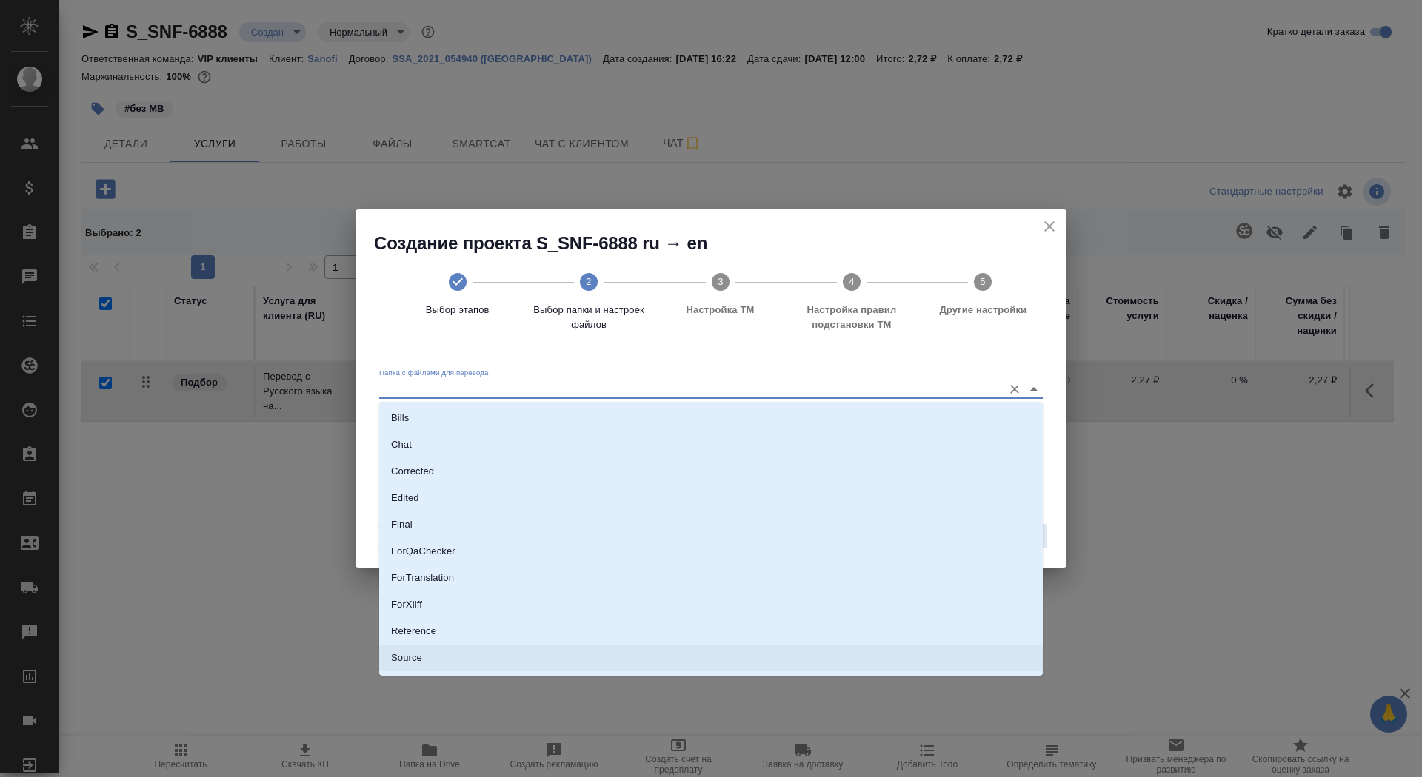
click at [830, 660] on li "Source" at bounding box center [710, 658] width 663 height 27
type input "Source"
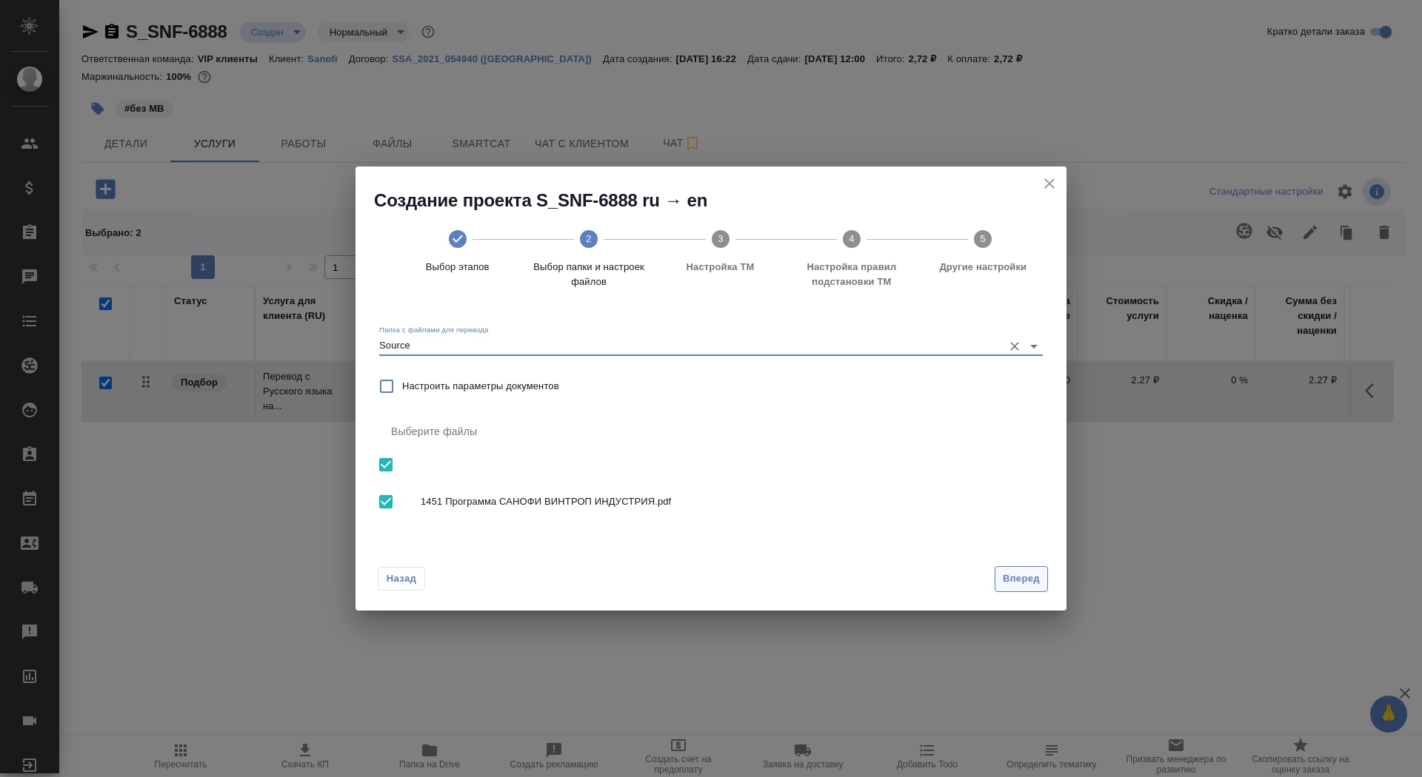
click at [1034, 577] on span "Вперед" at bounding box center [1020, 579] width 37 height 17
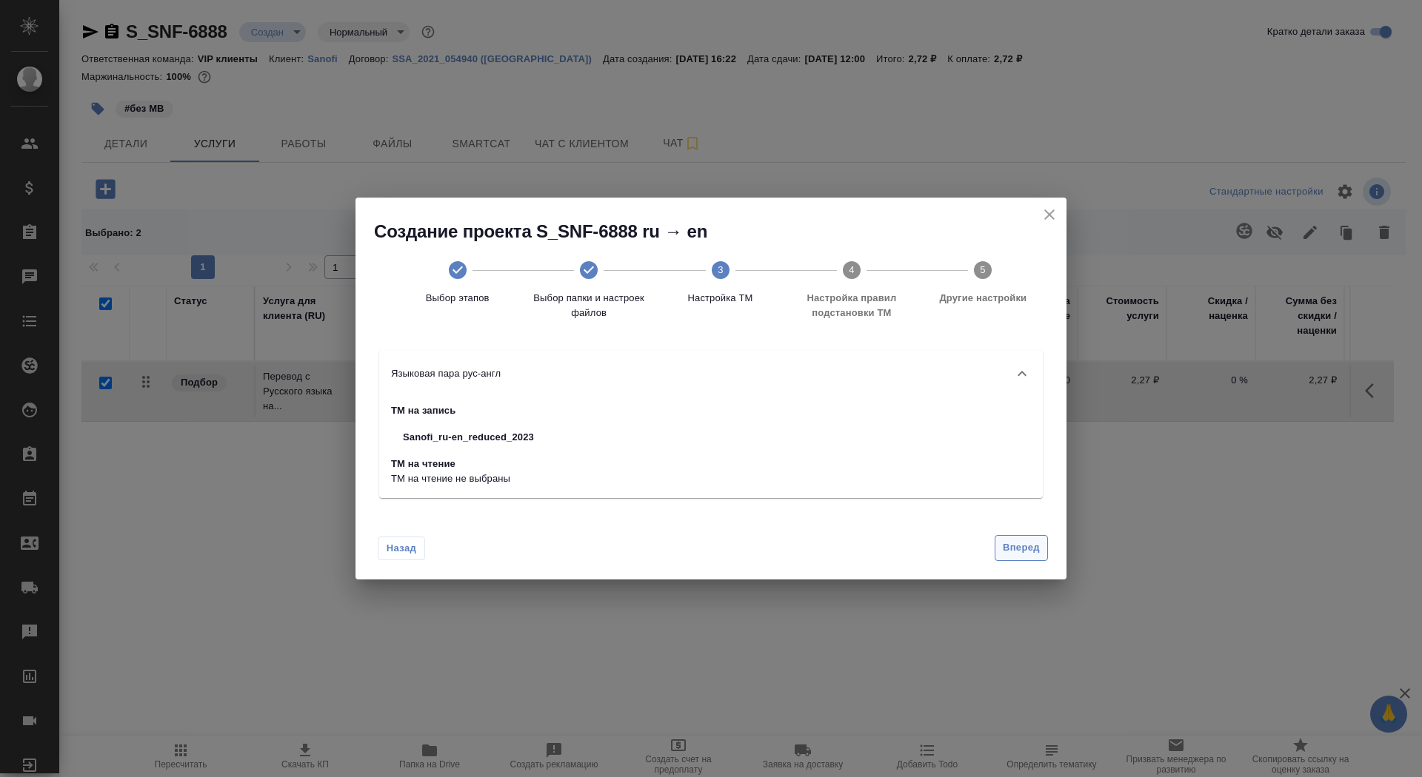
click at [1034, 577] on div "Назад Вперед" at bounding box center [710, 545] width 711 height 70
click at [1034, 537] on button "Вперед" at bounding box center [1020, 548] width 53 height 26
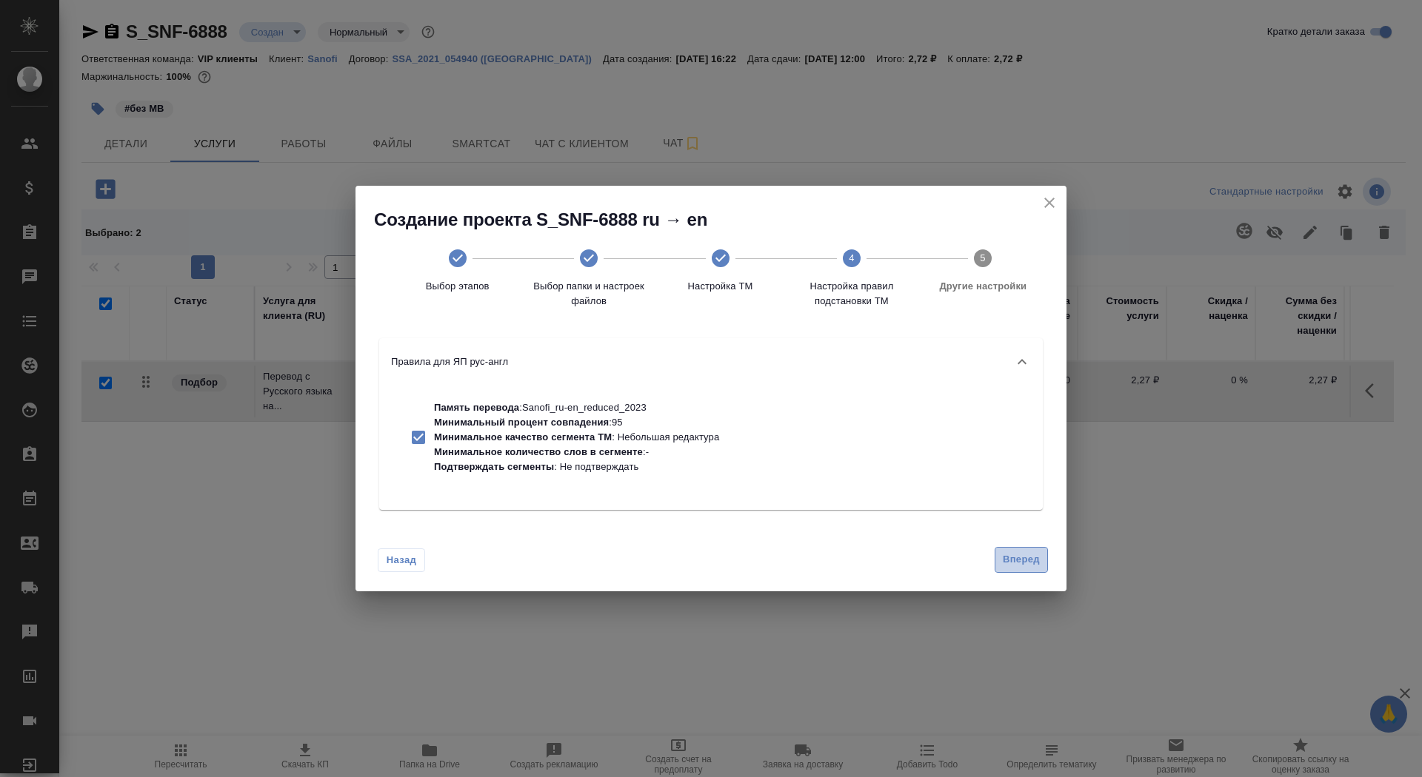
click at [1028, 557] on span "Вперед" at bounding box center [1020, 560] width 37 height 17
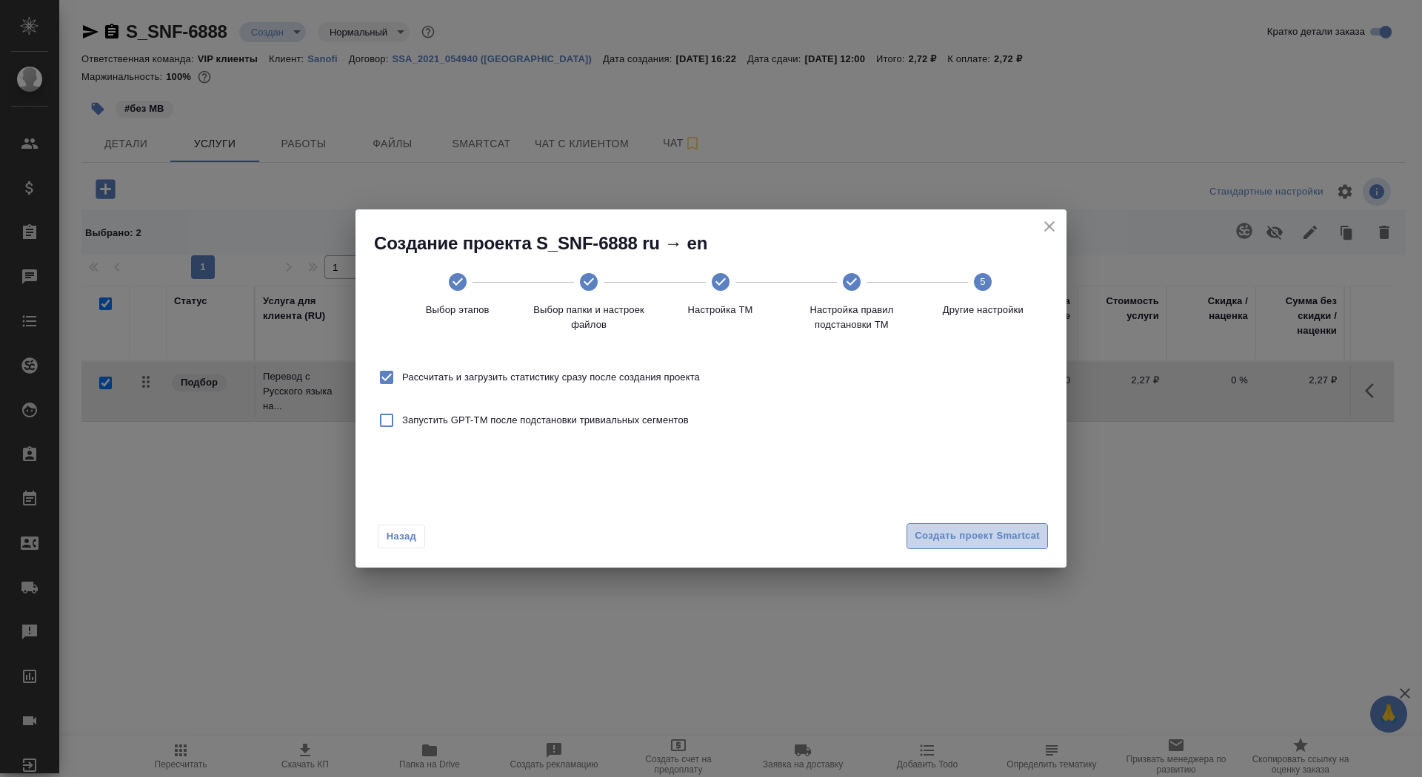
click at [1017, 538] on span "Создать проект Smartcat" at bounding box center [976, 536] width 125 height 17
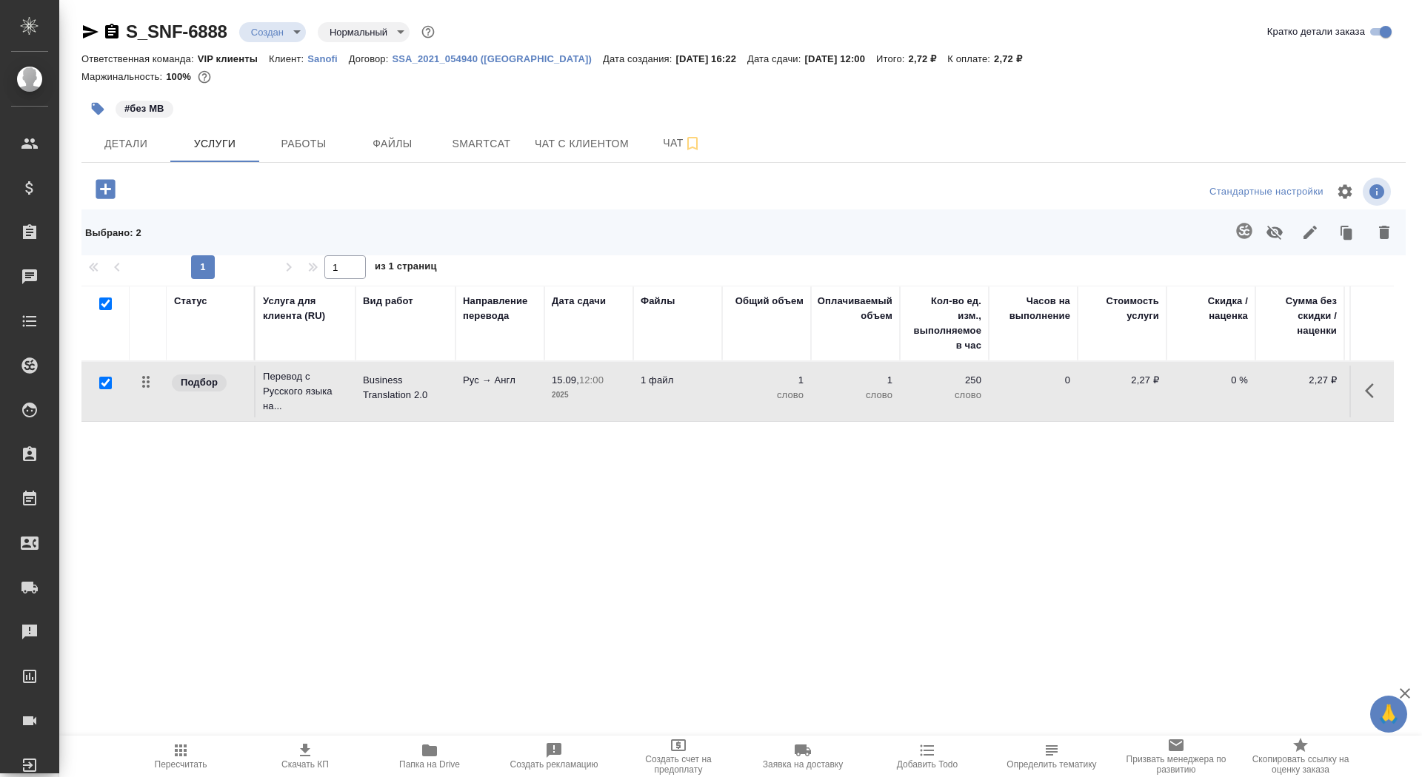
click at [98, 196] on icon "button" at bounding box center [105, 188] width 19 height 19
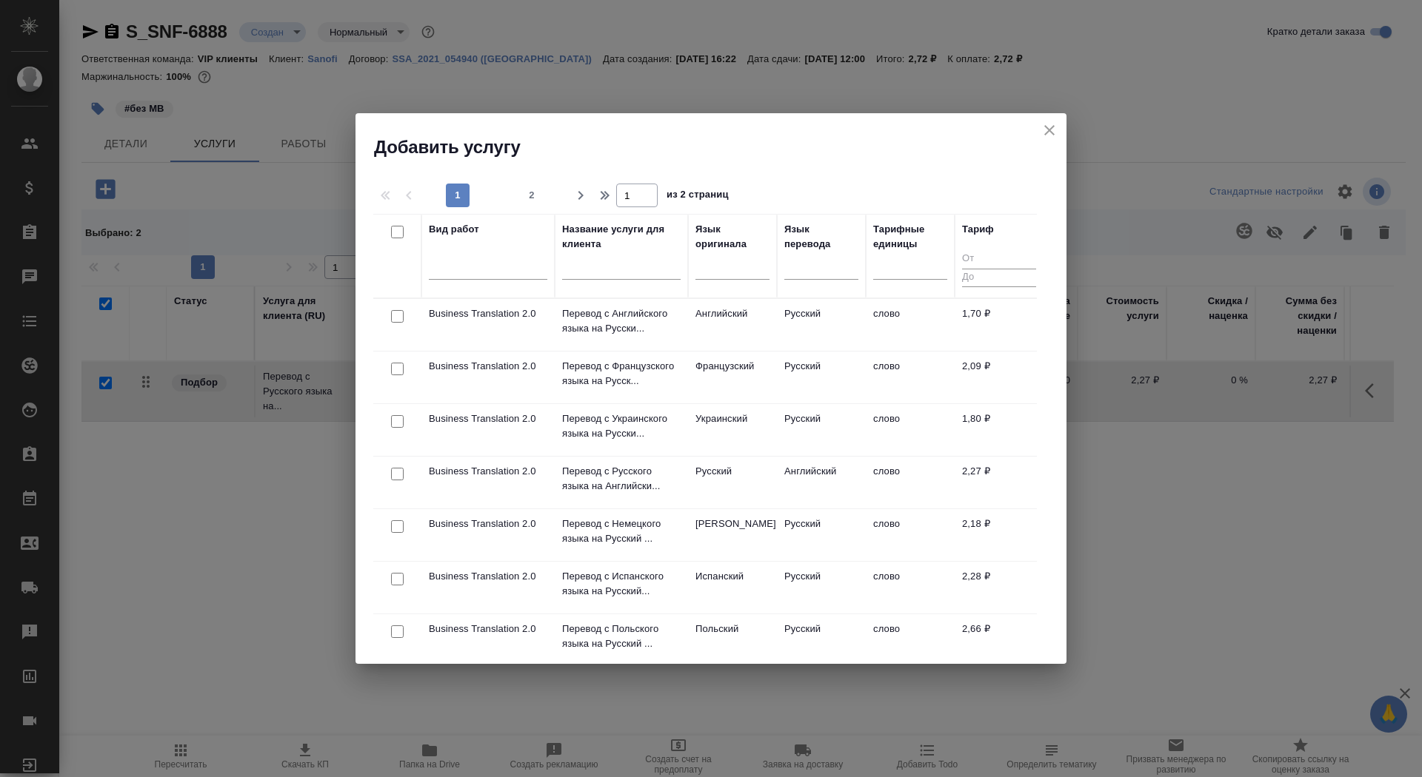
click at [632, 269] on input "text" at bounding box center [621, 270] width 118 height 19
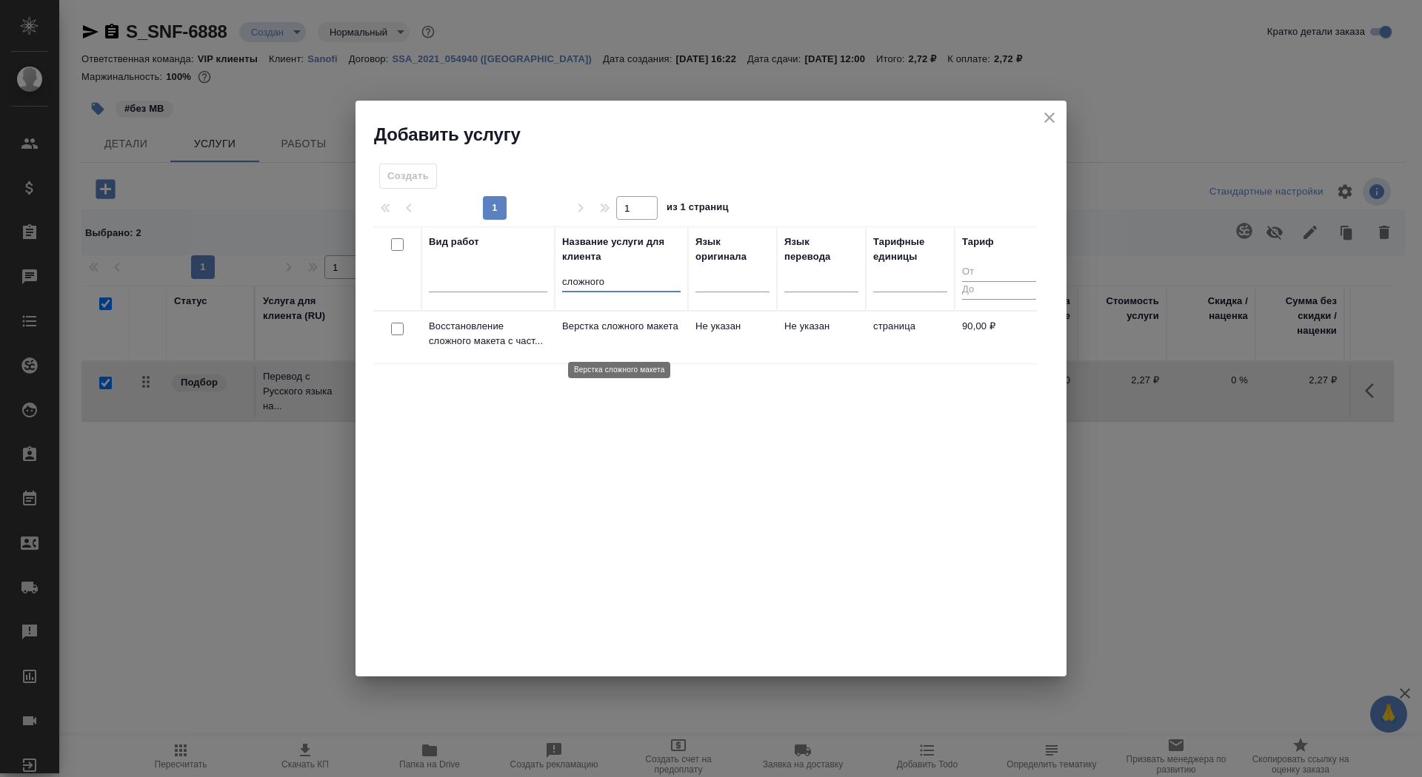
type input "сложного"
click at [628, 334] on p "Верстка сложного макета" at bounding box center [621, 326] width 118 height 15
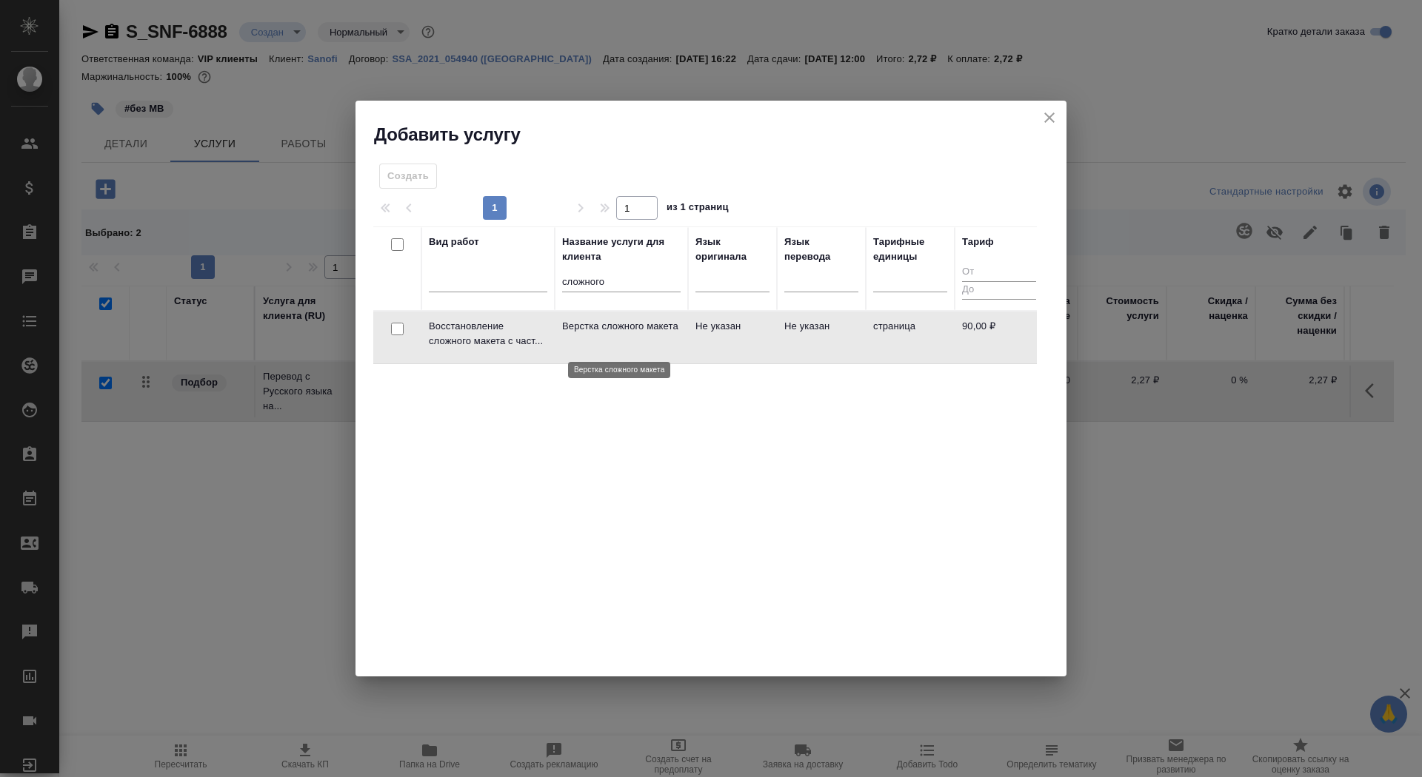
click at [628, 334] on p "Верстка сложного макета" at bounding box center [621, 326] width 118 height 15
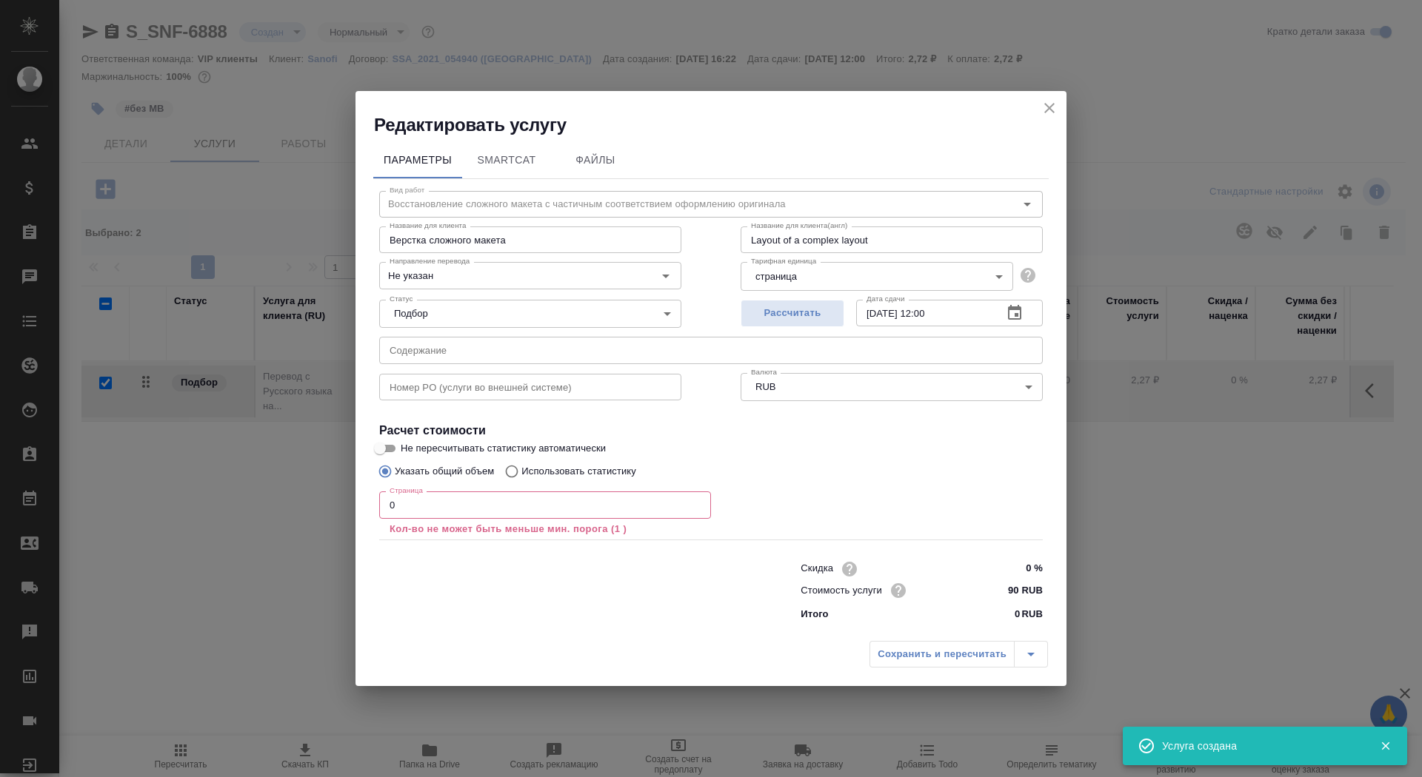
checkbox input "false"
click at [461, 514] on input "0" at bounding box center [545, 505] width 332 height 27
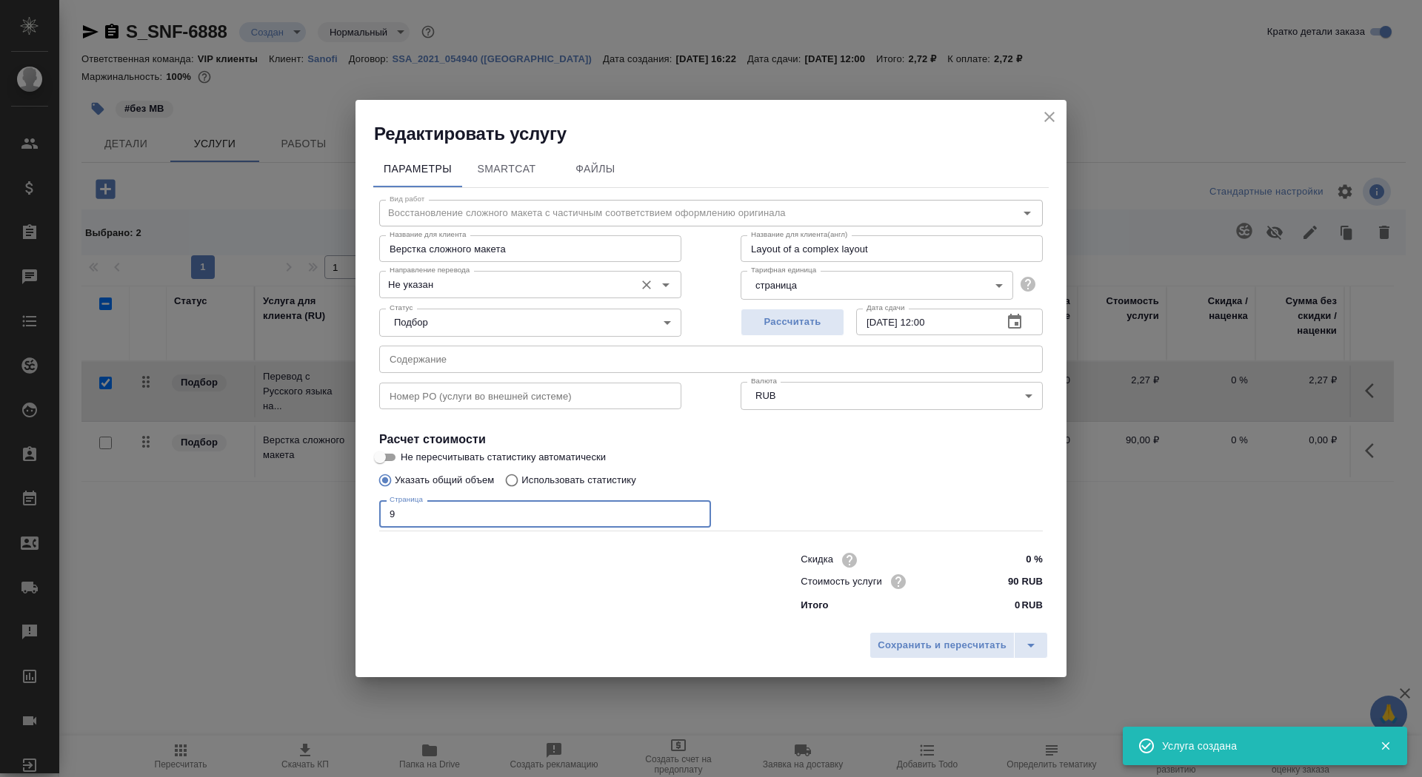
type input "9"
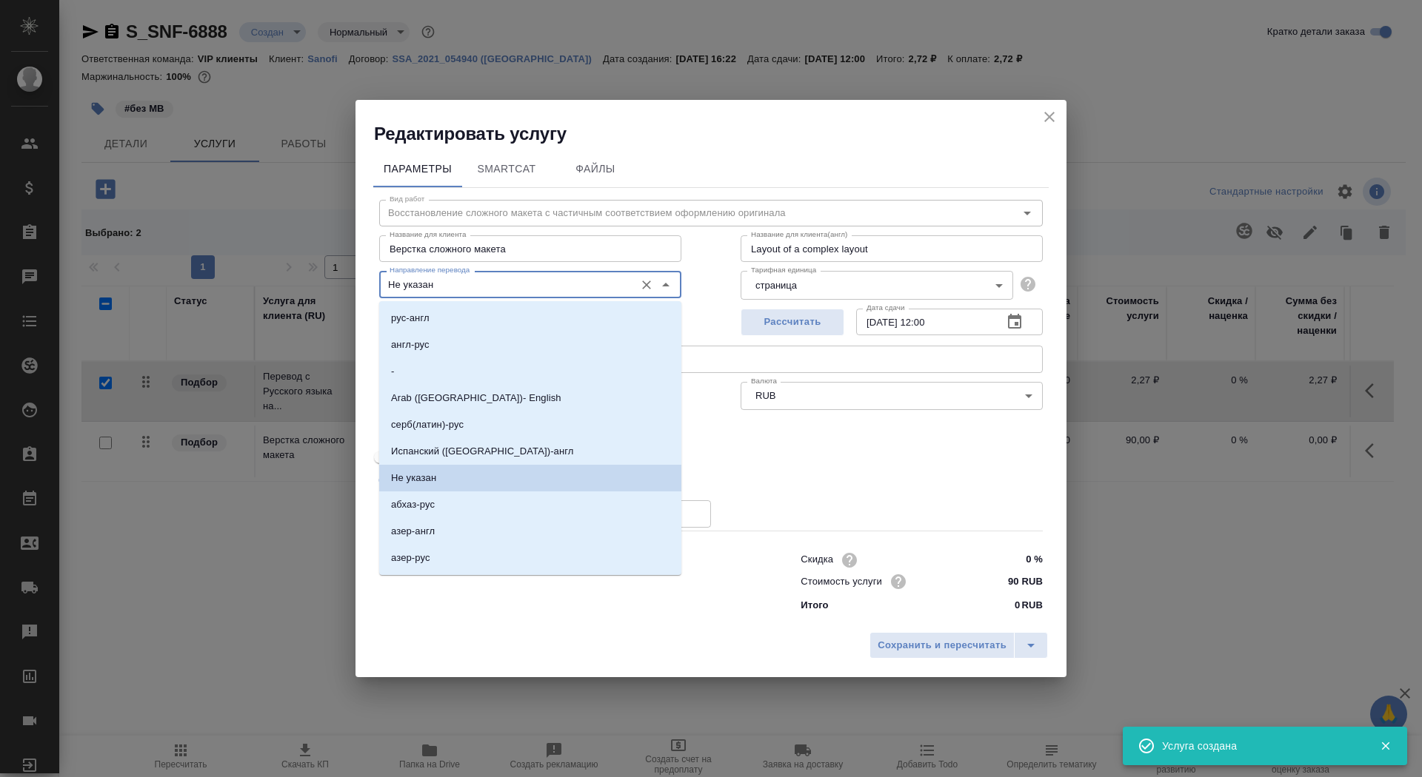
click at [461, 284] on input "Не указан" at bounding box center [506, 284] width 244 height 18
click at [460, 318] on li "рус-англ" at bounding box center [530, 318] width 302 height 27
type input "рус-англ"
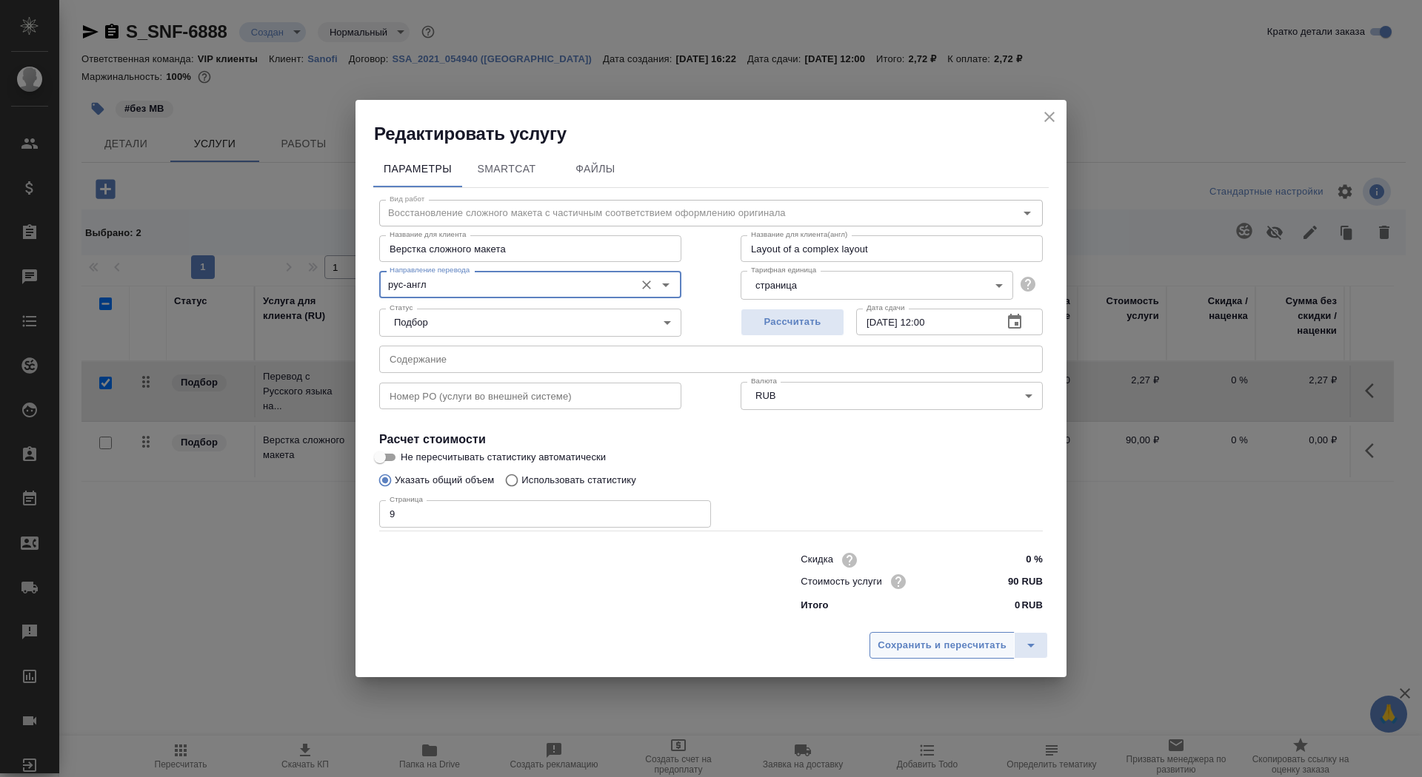
click at [932, 637] on span "Сохранить и пересчитать" at bounding box center [941, 645] width 129 height 17
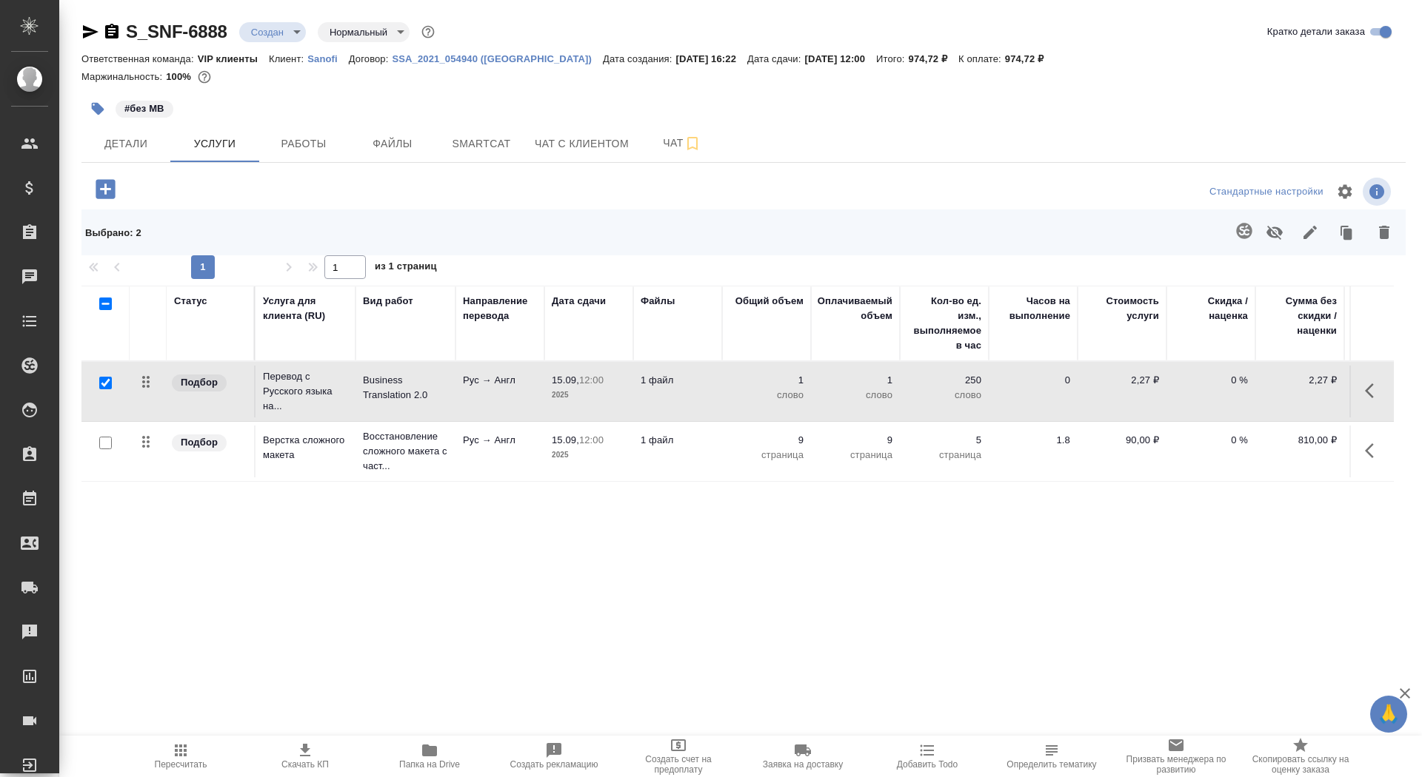
click at [437, 411] on td "Business Translation 2.0" at bounding box center [405, 392] width 100 height 52
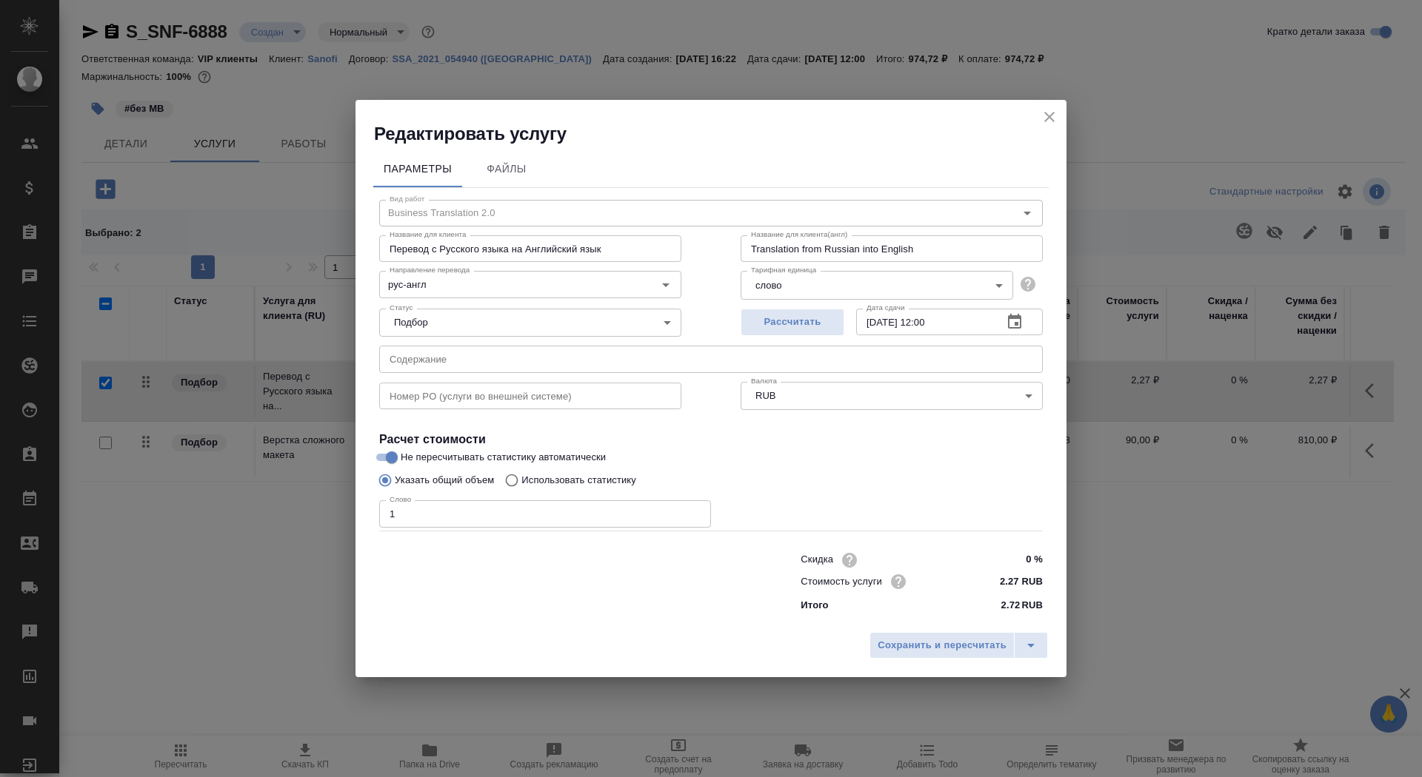
click at [609, 476] on p "Использовать статистику" at bounding box center [578, 480] width 115 height 15
click at [521, 476] on input "Использовать статистику" at bounding box center [510, 480] width 24 height 28
radio input "true"
radio input "false"
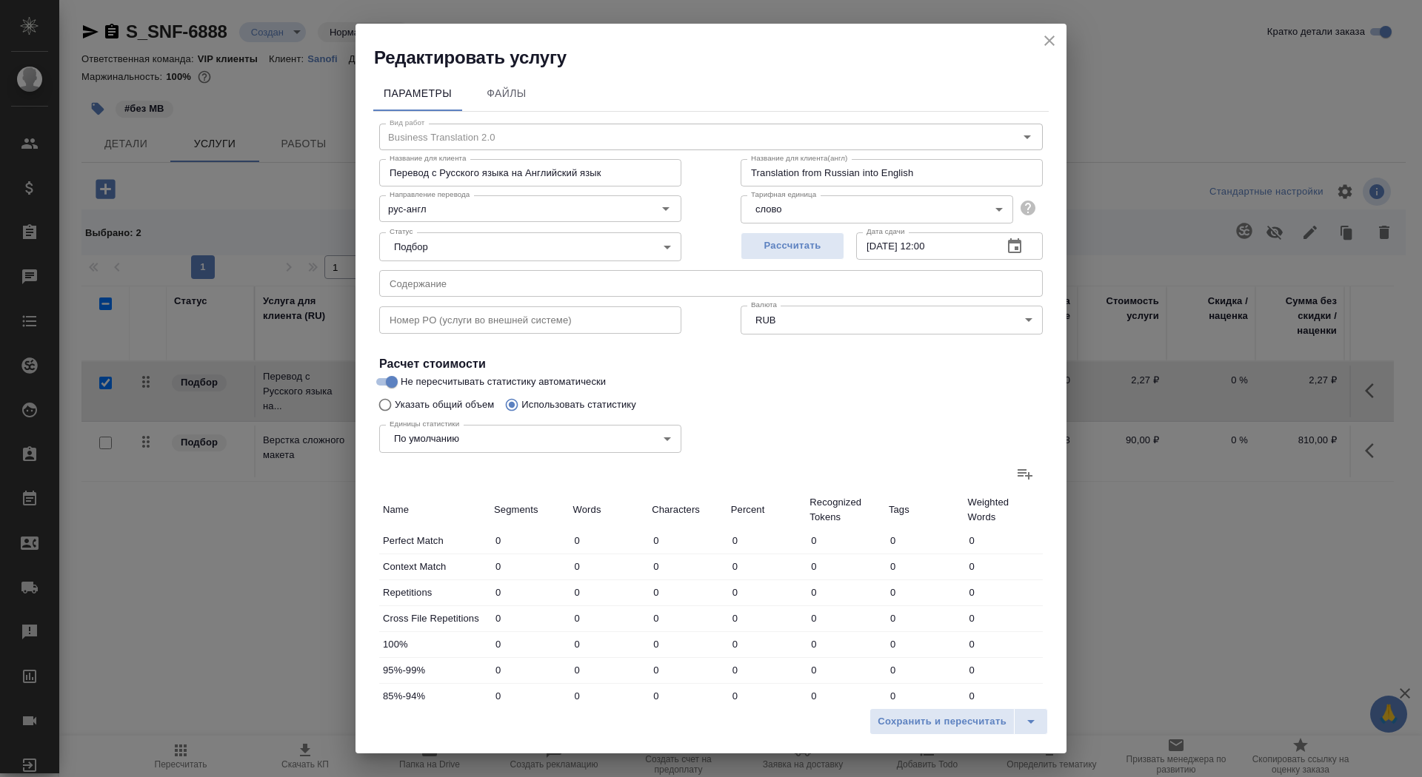
click at [1016, 472] on icon at bounding box center [1025, 474] width 18 height 18
click at [0, 0] on input "file" at bounding box center [0, 0] width 0 height 0
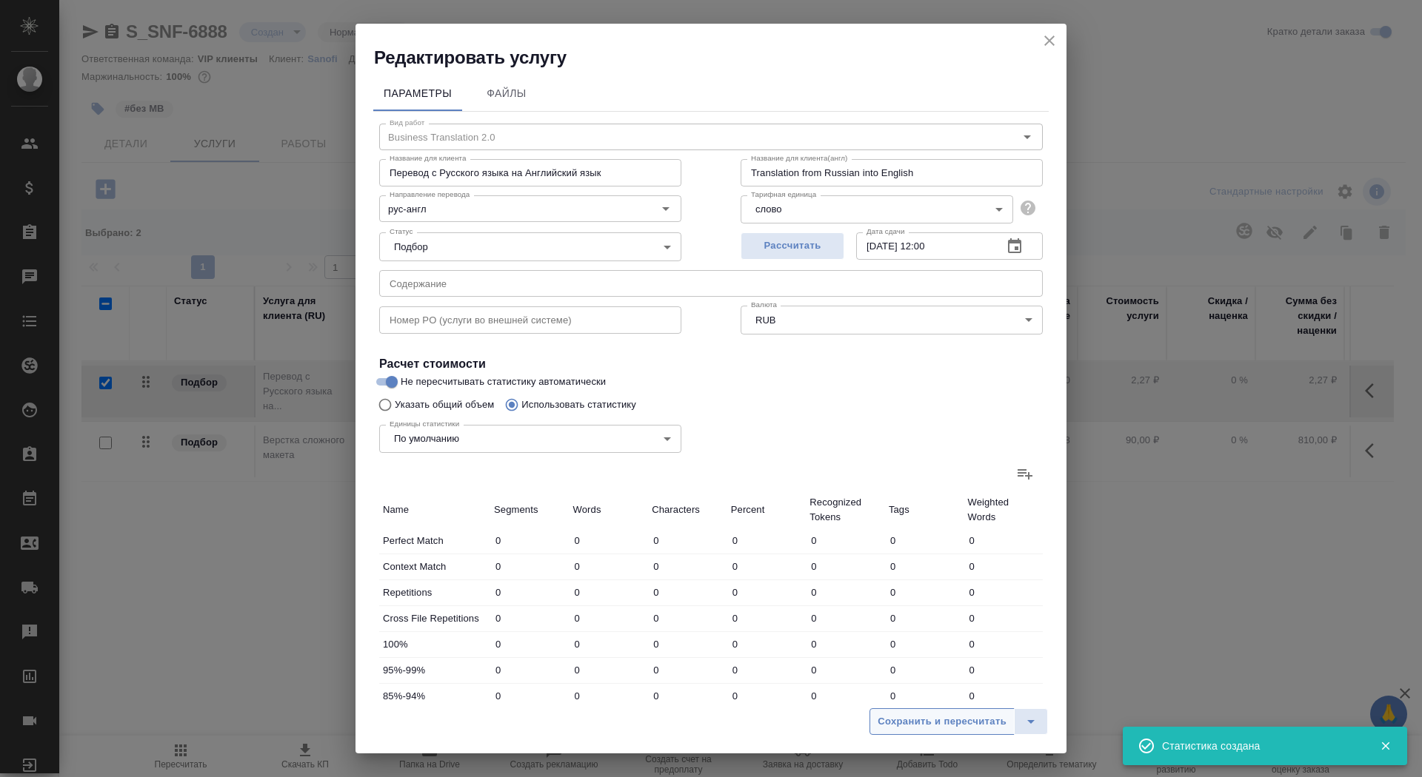
type input "46"
type input "161"
type input "1341"
type input "81"
type input "121"
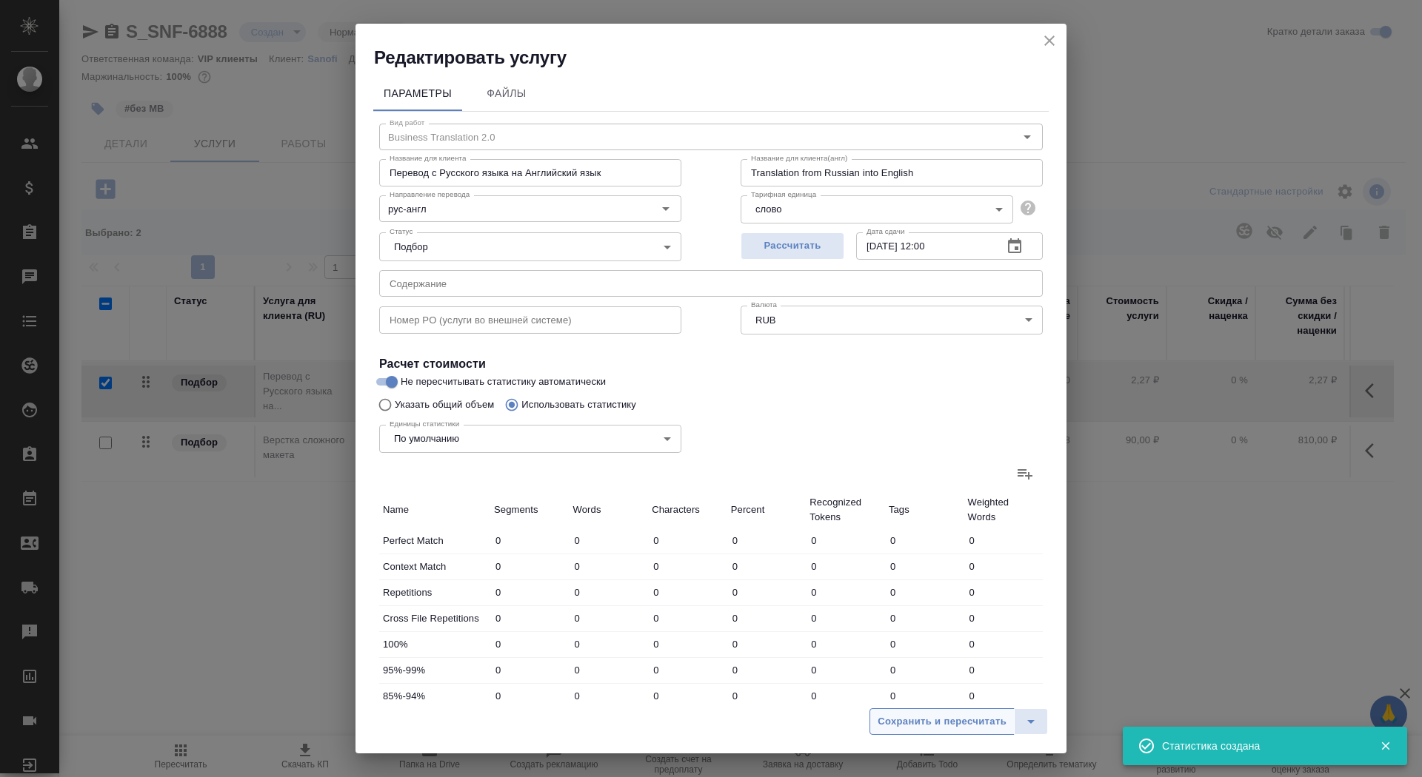
type input "558"
type input "46"
type input "138"
type input "1150"
type input "117"
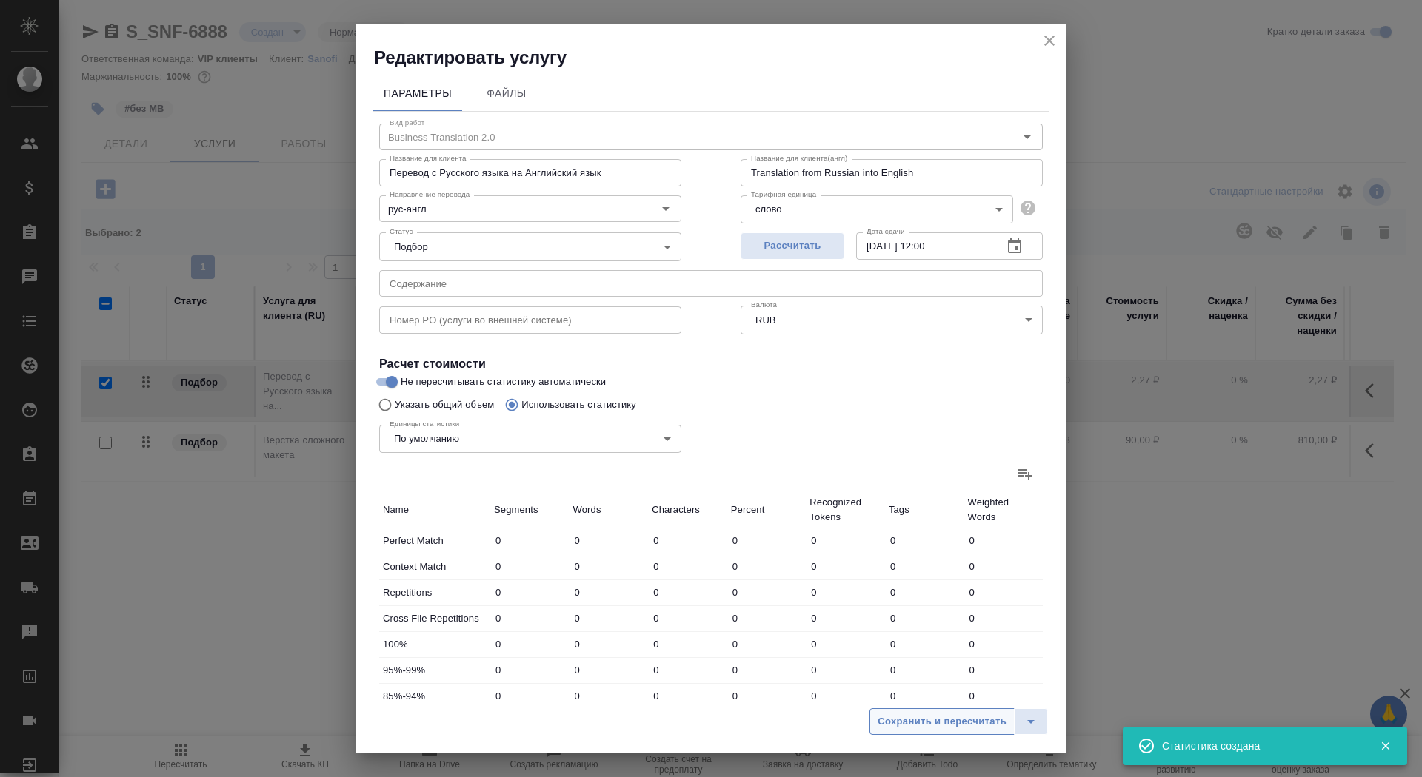
type input "619"
type input "5322"
type input "11"
type input "53"
type input "376"
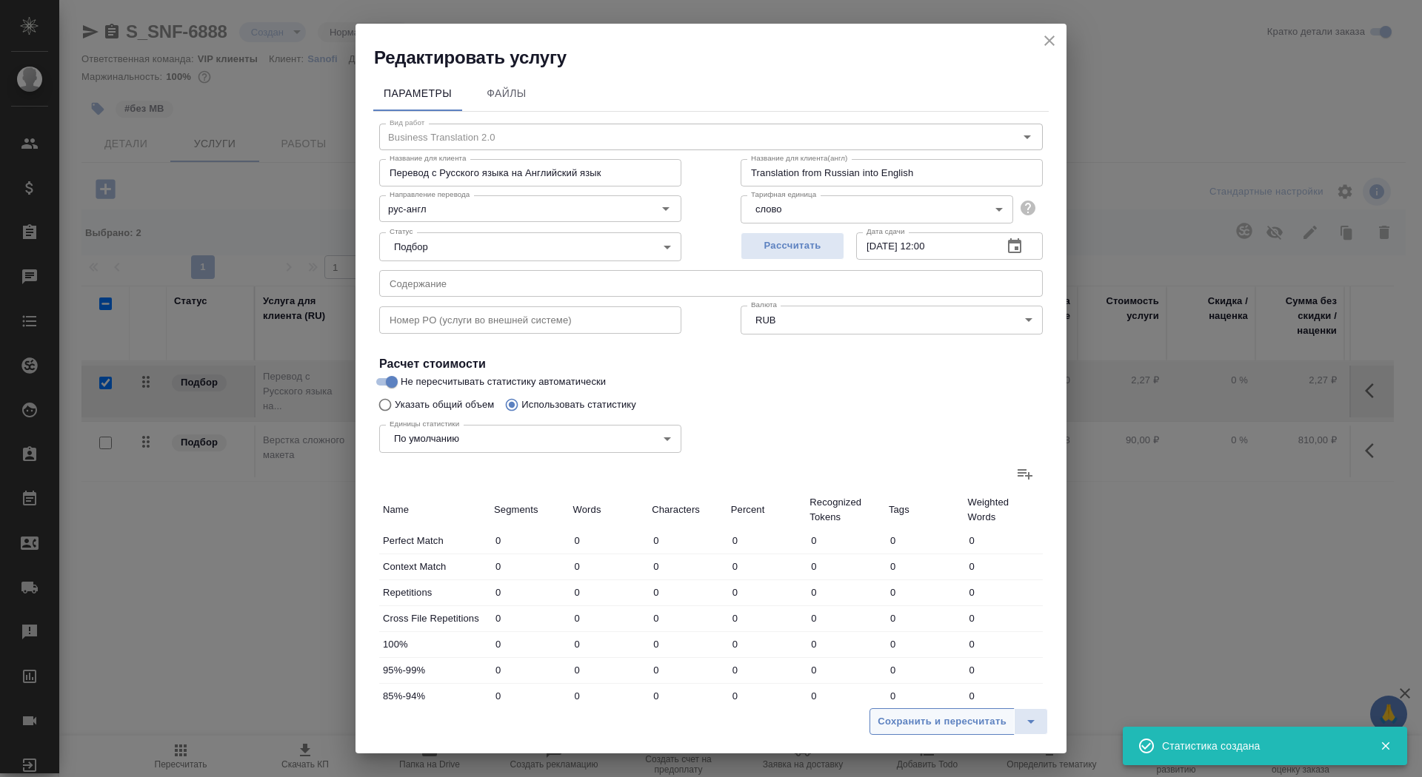
type input "35"
type input "164"
type input "1352"
type input "149"
type input "821"
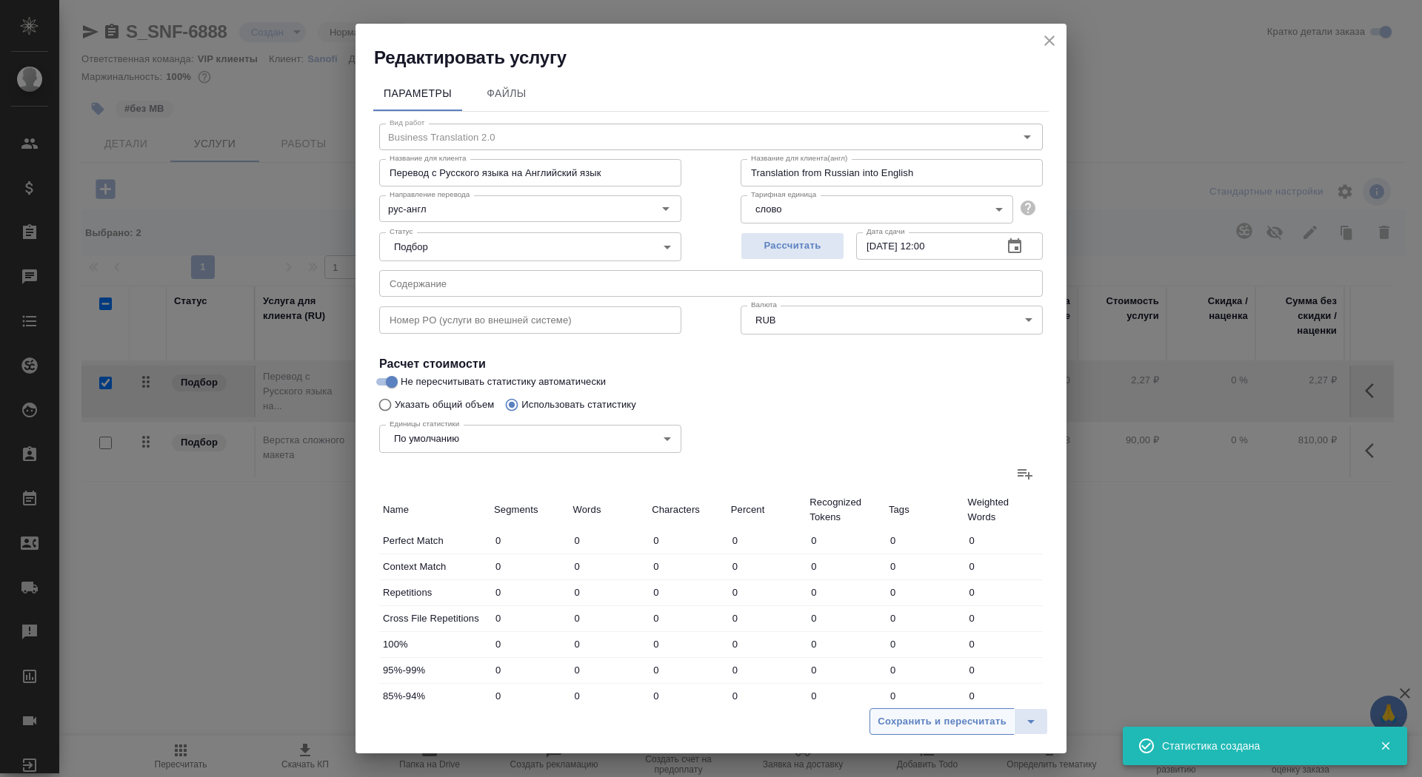
type input "6669"
type input "400"
type input "1954"
type input "16208"
type input "481"
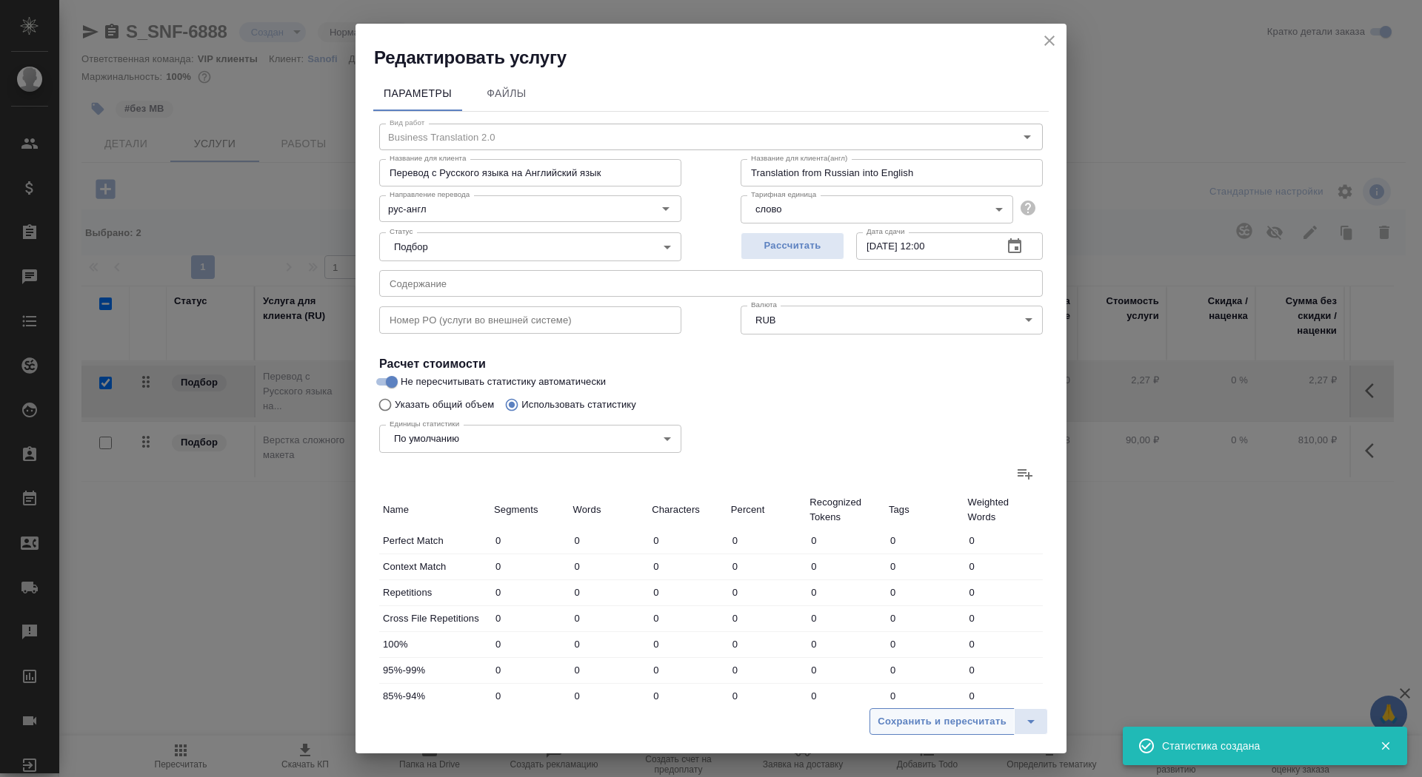
type input "2075"
type input "16766"
click at [926, 715] on span "Сохранить и пересчитать" at bounding box center [941, 722] width 129 height 17
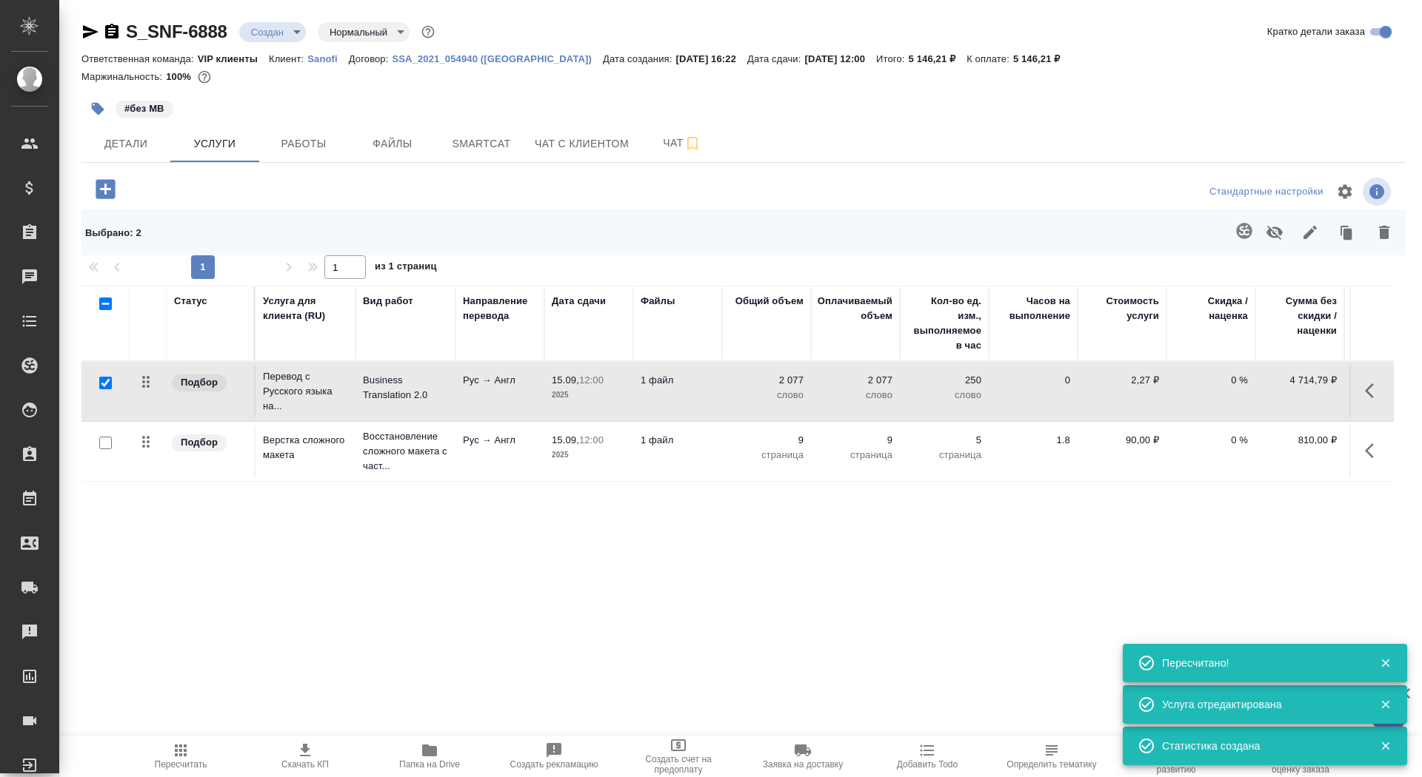
click at [670, 410] on td "1 файл" at bounding box center [677, 392] width 89 height 52
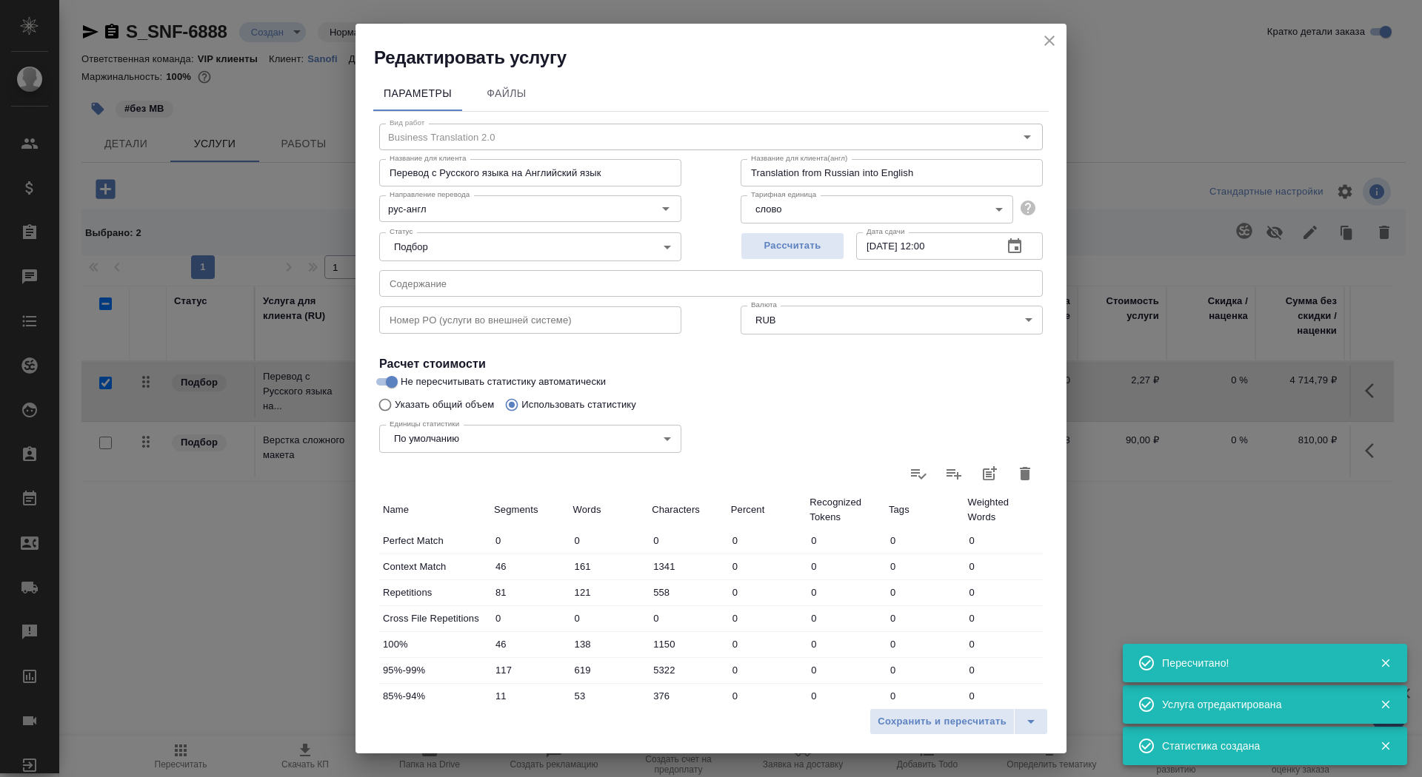
scroll to position [230, 0]
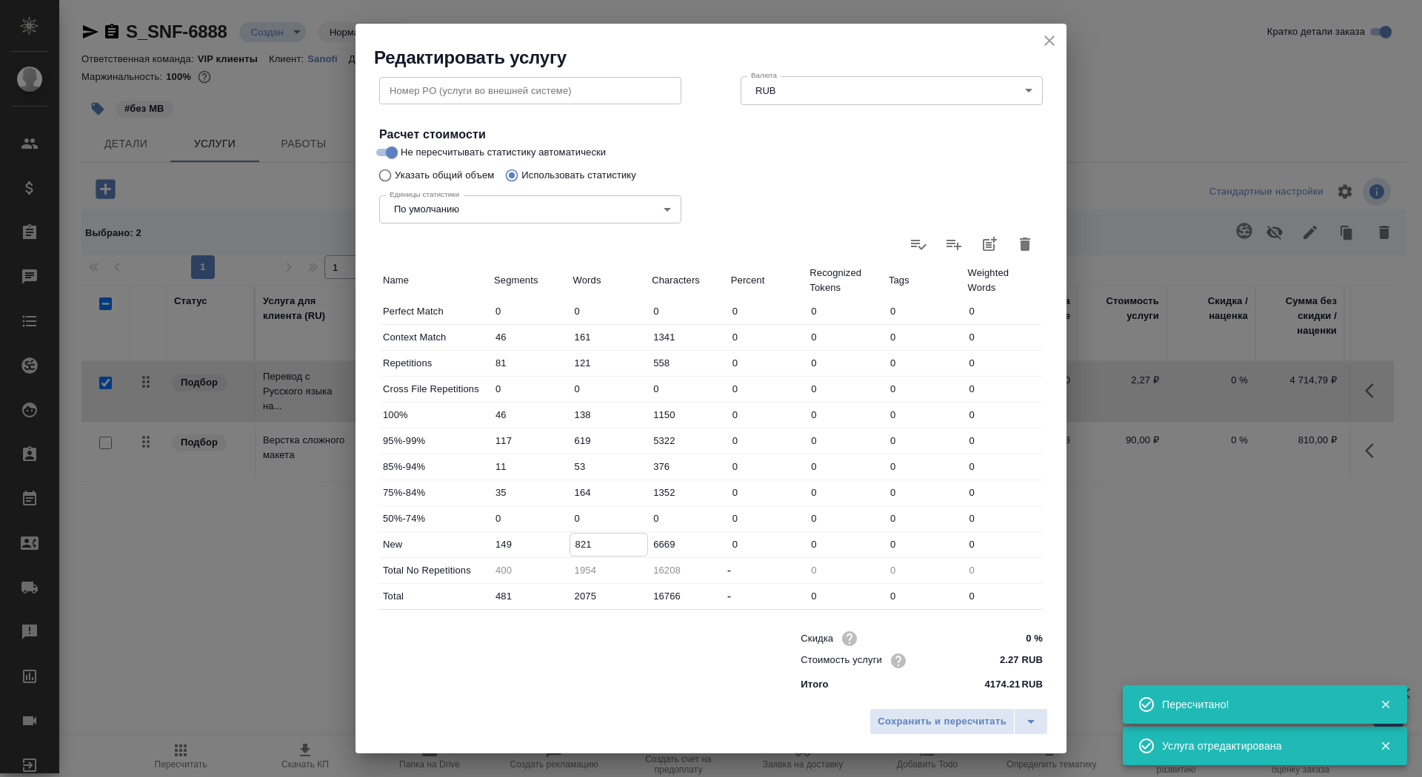
drag, startPoint x: 578, startPoint y: 541, endPoint x: 569, endPoint y: 541, distance: 8.9
click at [570, 541] on input "821" at bounding box center [609, 544] width 78 height 21
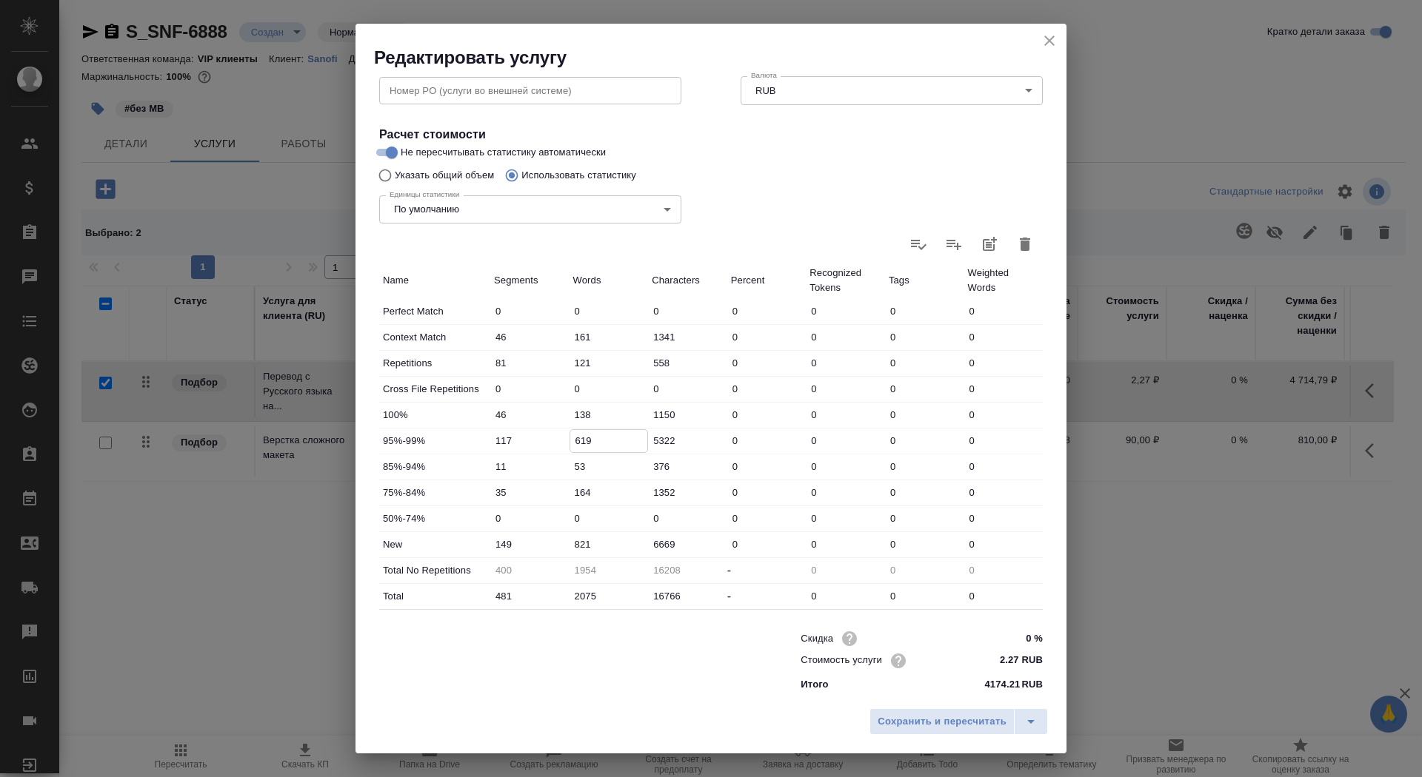
drag, startPoint x: 581, startPoint y: 433, endPoint x: 574, endPoint y: 432, distance: 7.4
click at [574, 432] on input "619" at bounding box center [609, 440] width 78 height 21
type input "319"
drag, startPoint x: 579, startPoint y: 545, endPoint x: 570, endPoint y: 545, distance: 8.9
click at [570, 545] on input "821" at bounding box center [609, 544] width 78 height 21
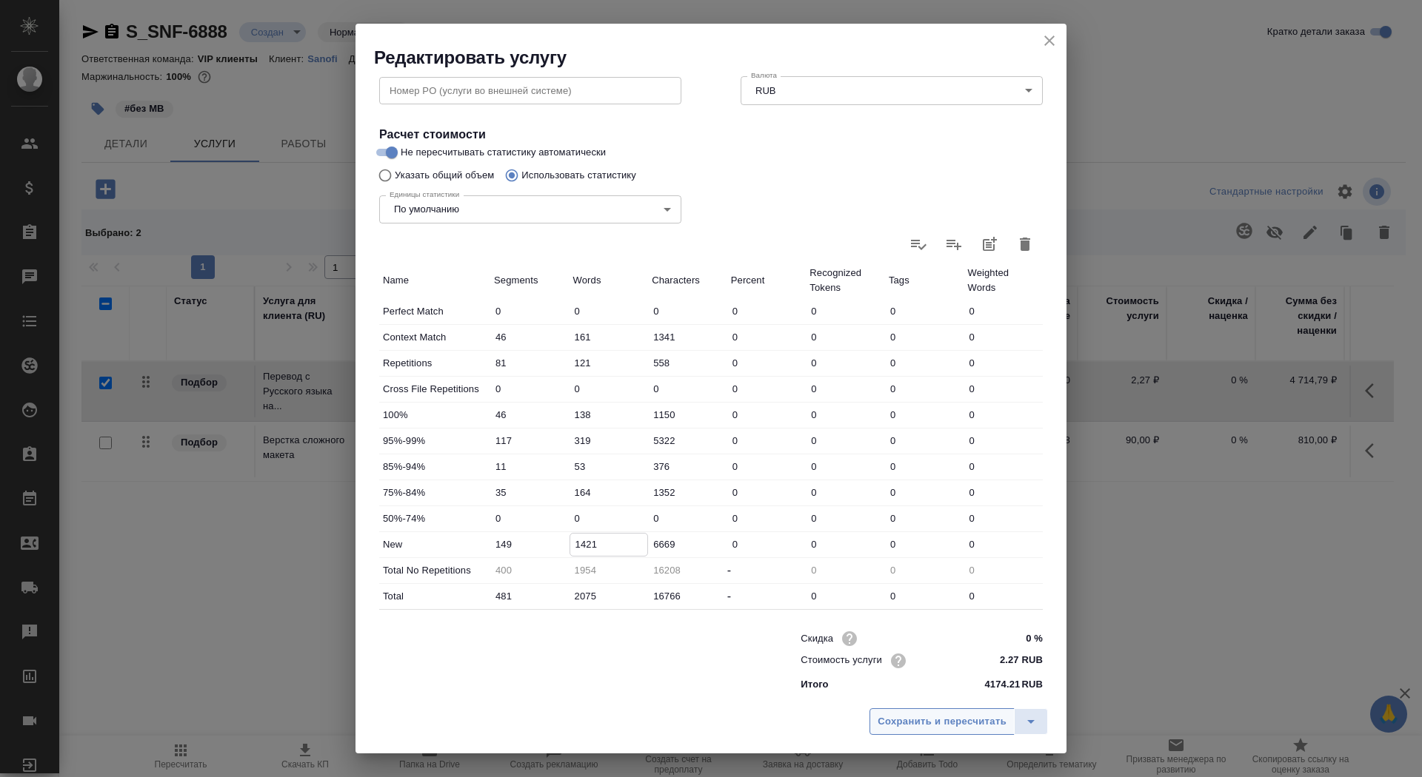
type input "1421"
click at [952, 710] on button "Сохранить и пересчитать" at bounding box center [941, 722] width 145 height 27
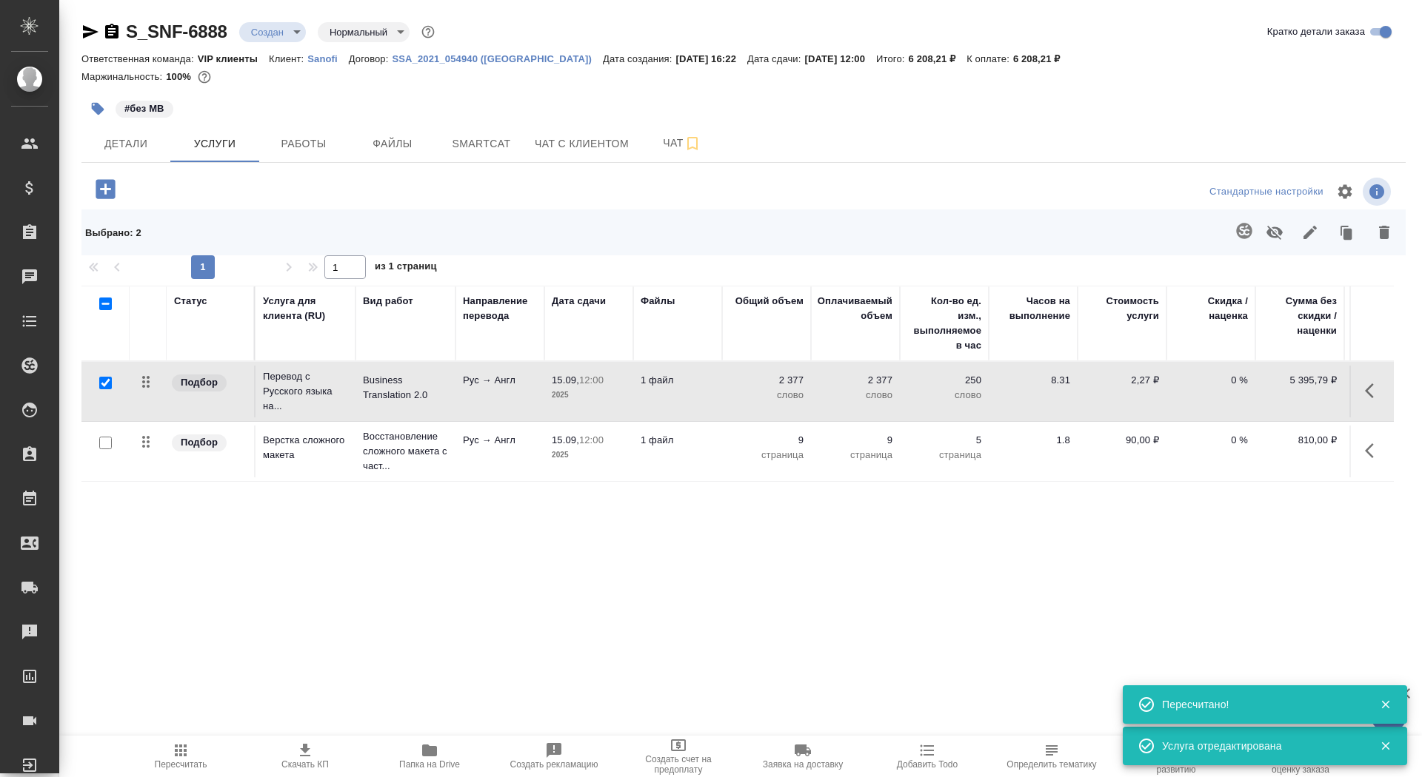
click at [320, 750] on span "Скачать КП" at bounding box center [305, 756] width 107 height 28
click at [141, 138] on span "Детали" at bounding box center [125, 144] width 71 height 19
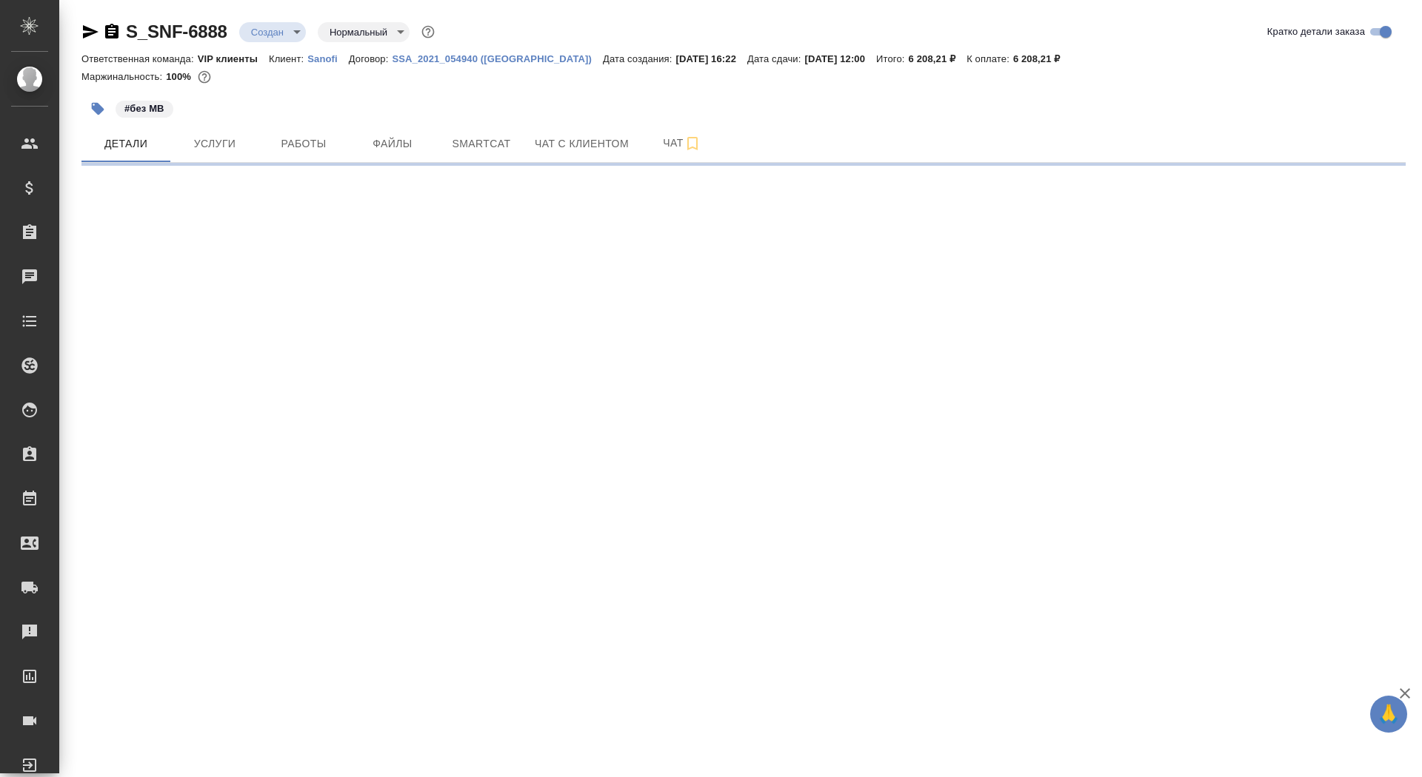
select select "RU"
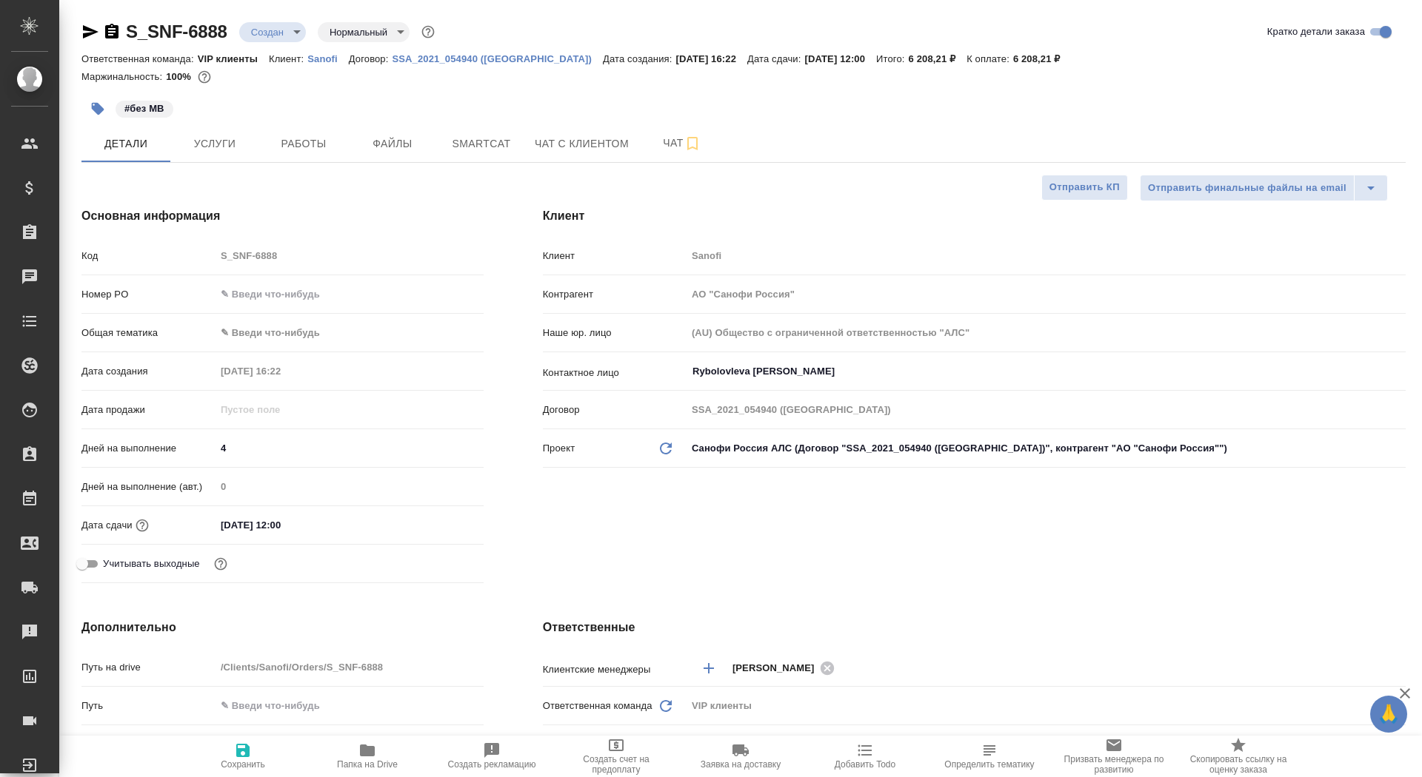
type textarea "x"
click at [280, 761] on span "Сохранить" at bounding box center [243, 756] width 107 height 28
type textarea "x"
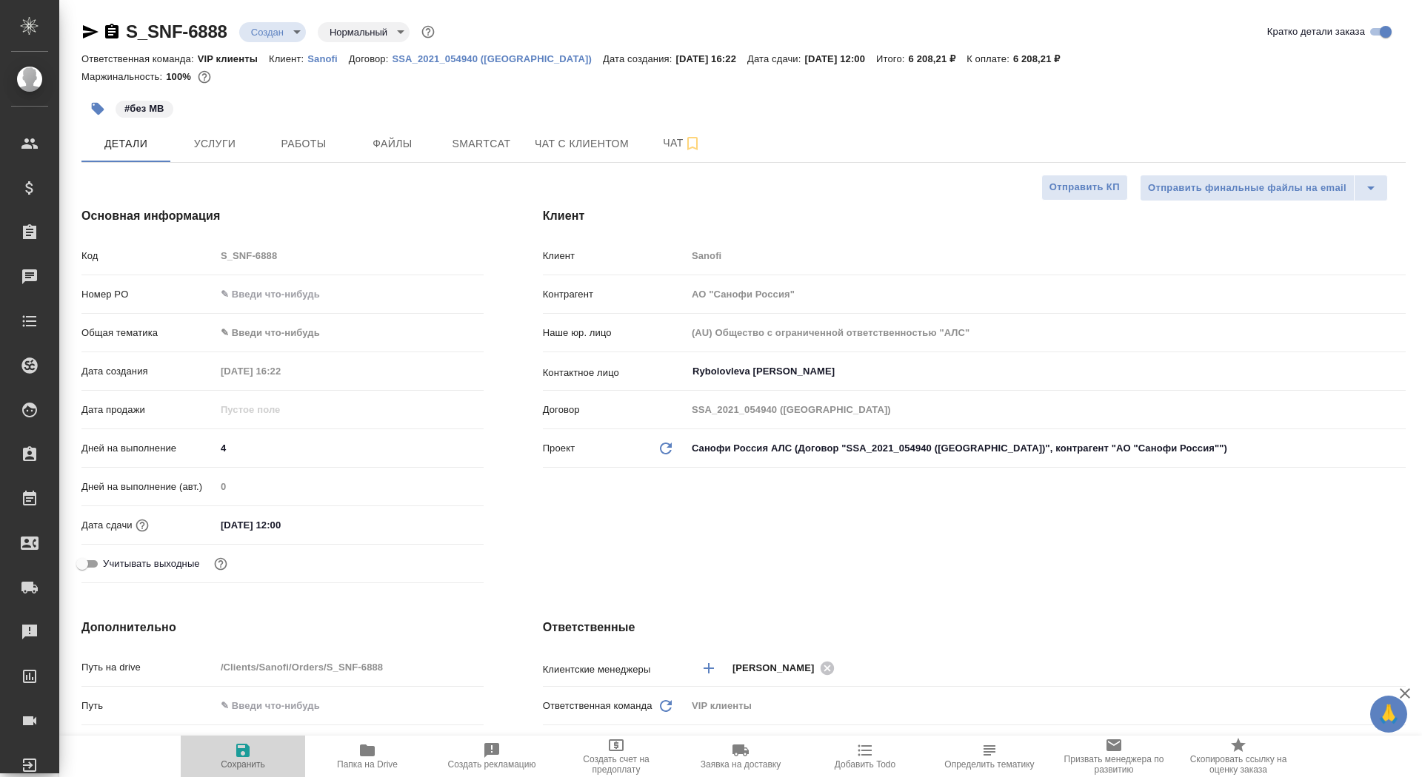
type textarea "x"
type input "Горшкова Валентина"
type input "Комаров Роман"
type textarea "x"
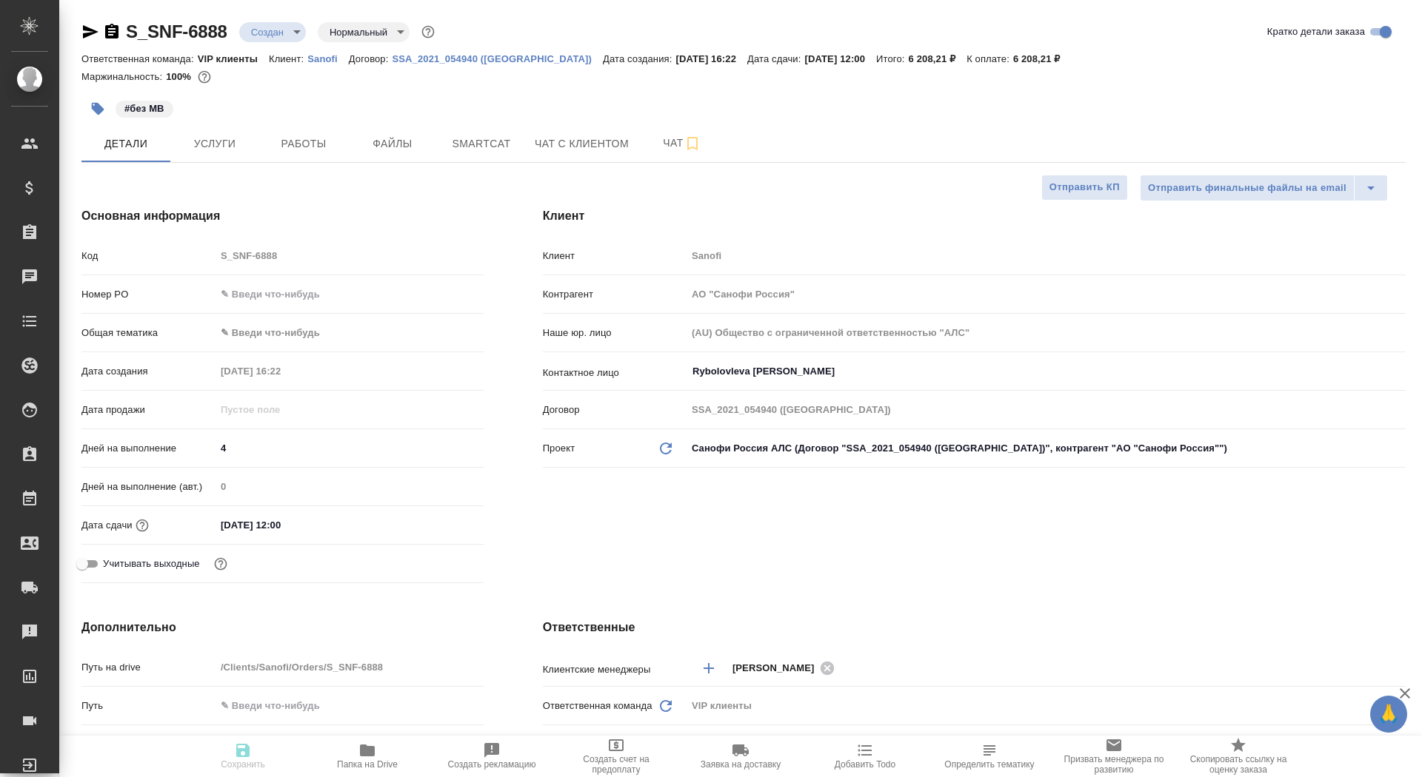
type textarea "x"
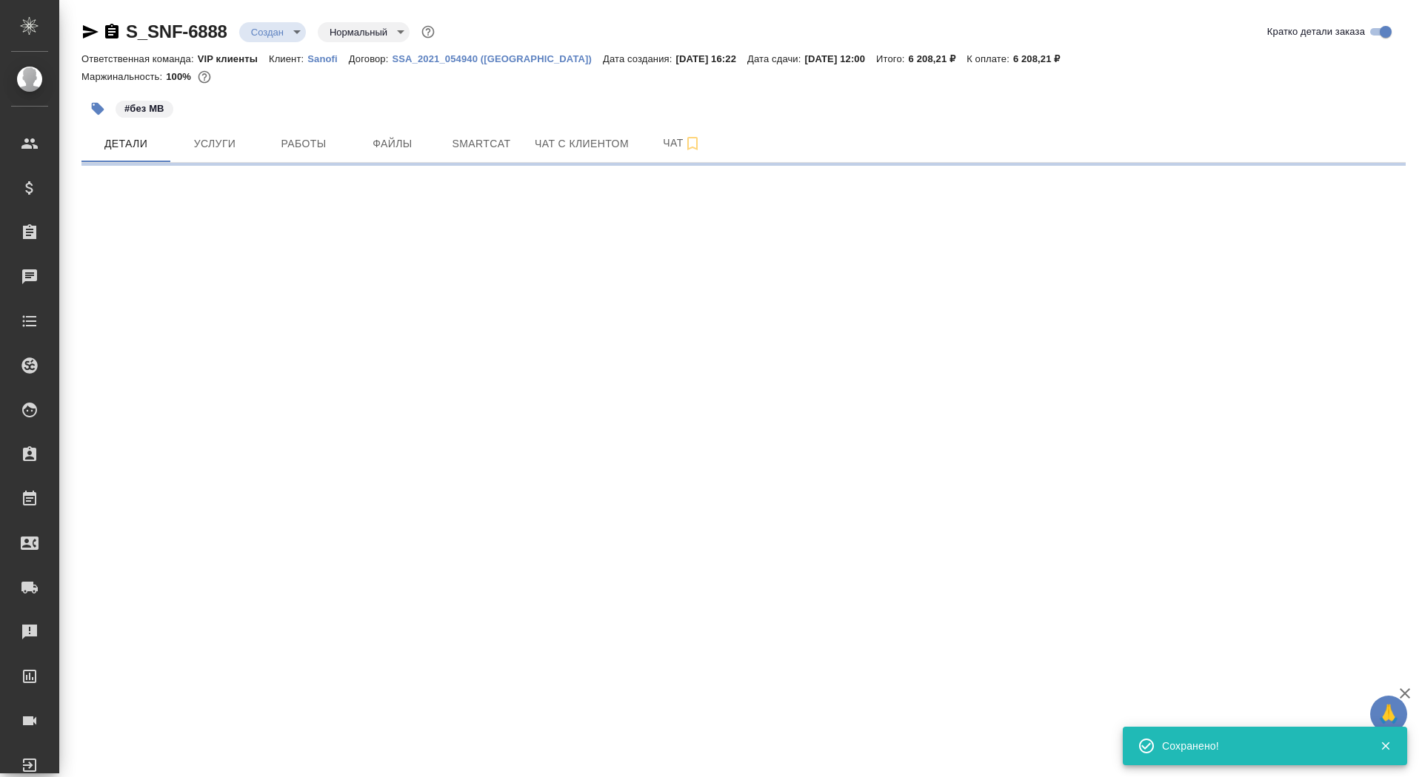
select select "RU"
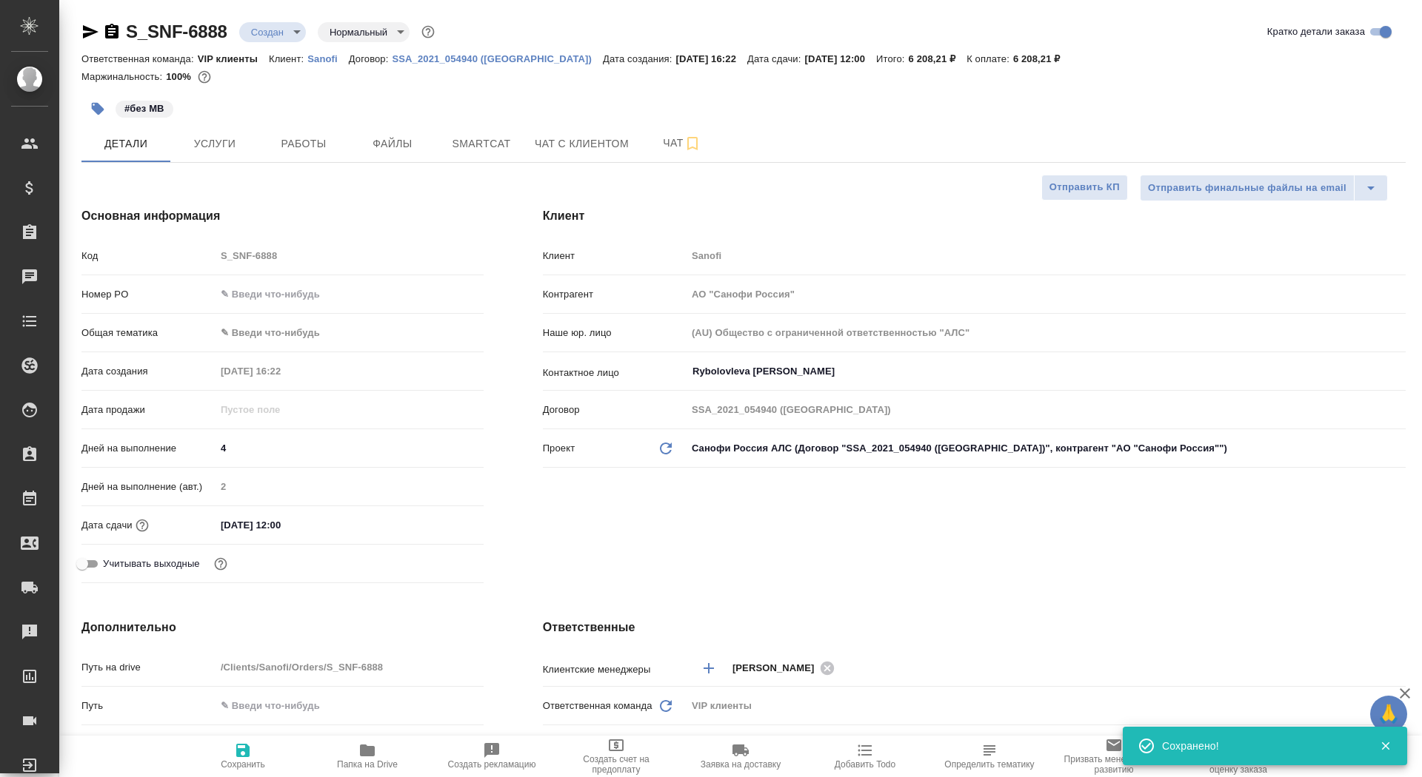
type textarea "x"
click at [1080, 198] on button "Отправить КП" at bounding box center [1084, 188] width 87 height 26
type textarea "x"
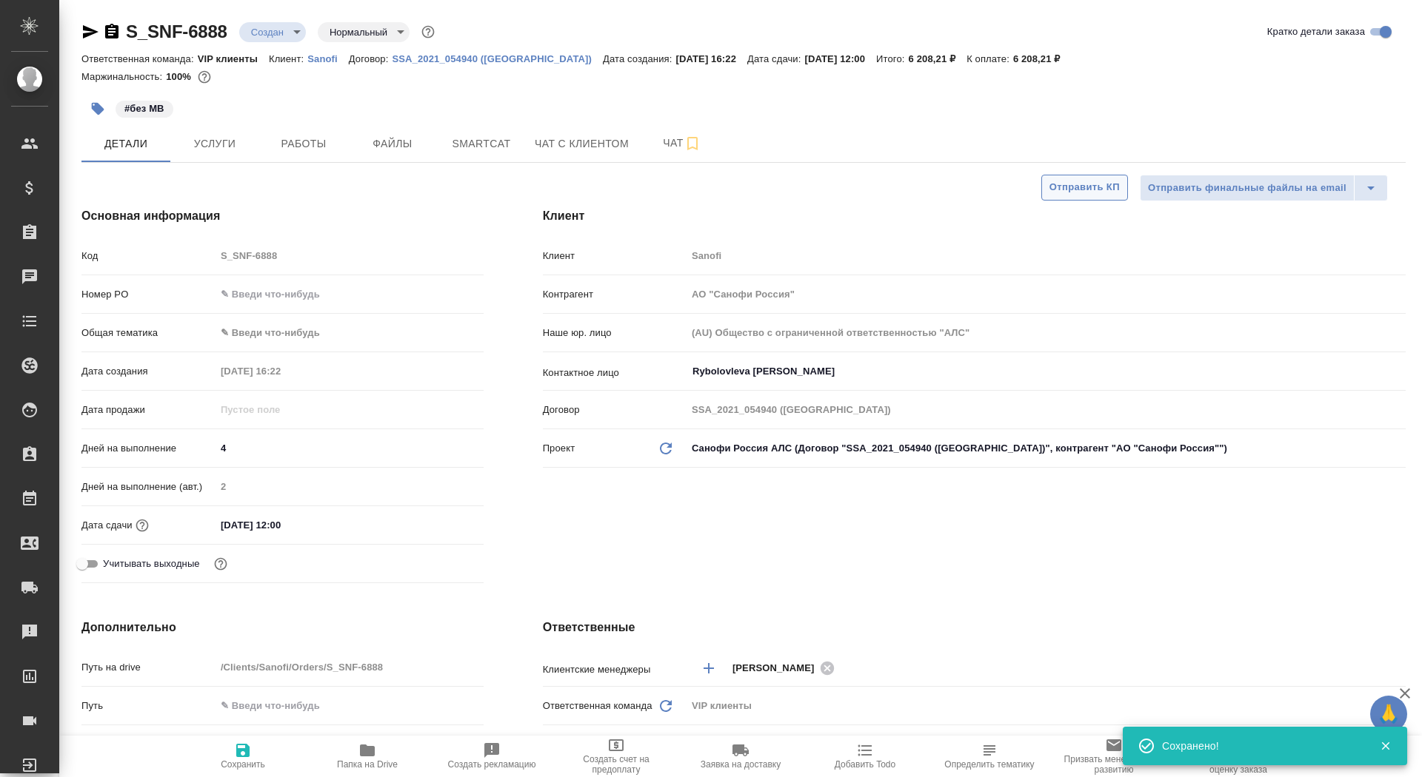
type textarea "x"
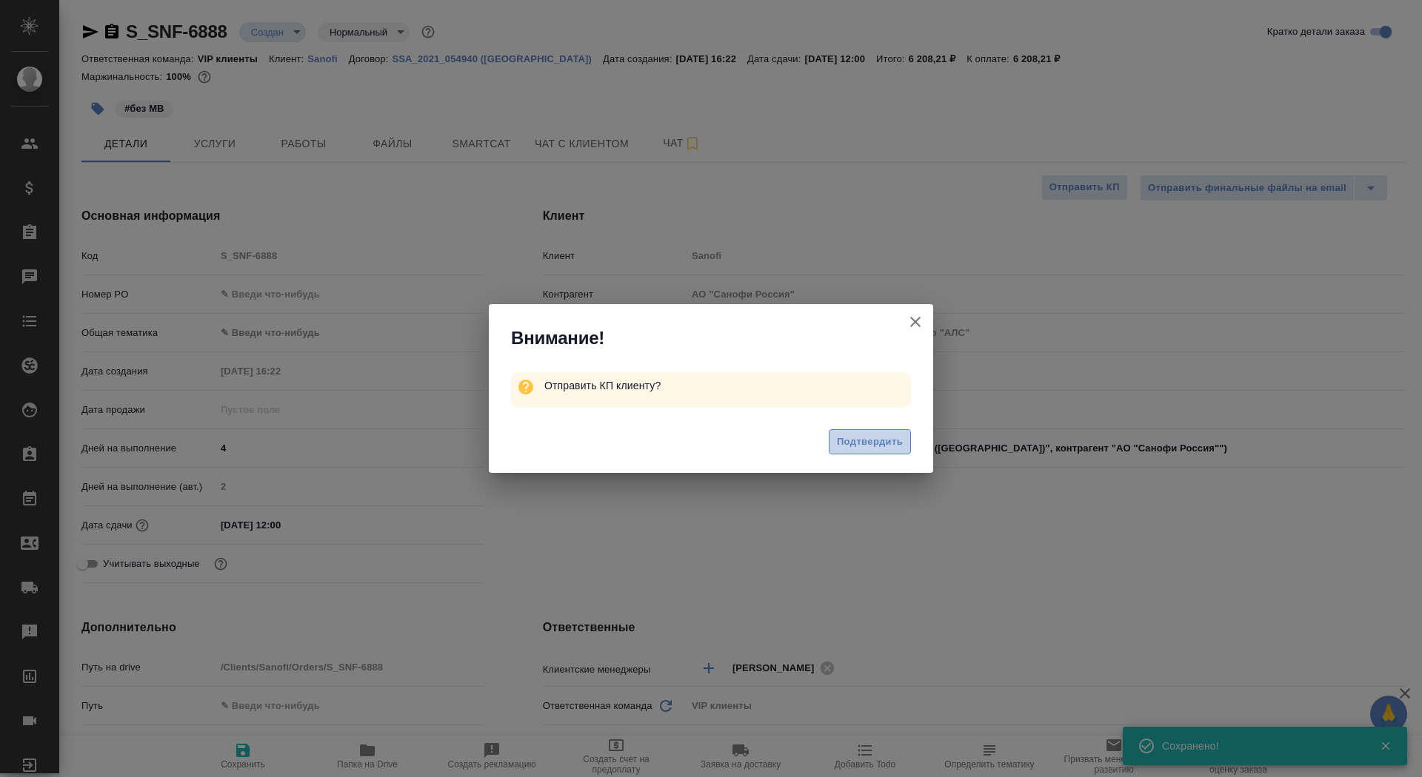
click at [868, 449] on span "Подтвердить" at bounding box center [870, 442] width 66 height 17
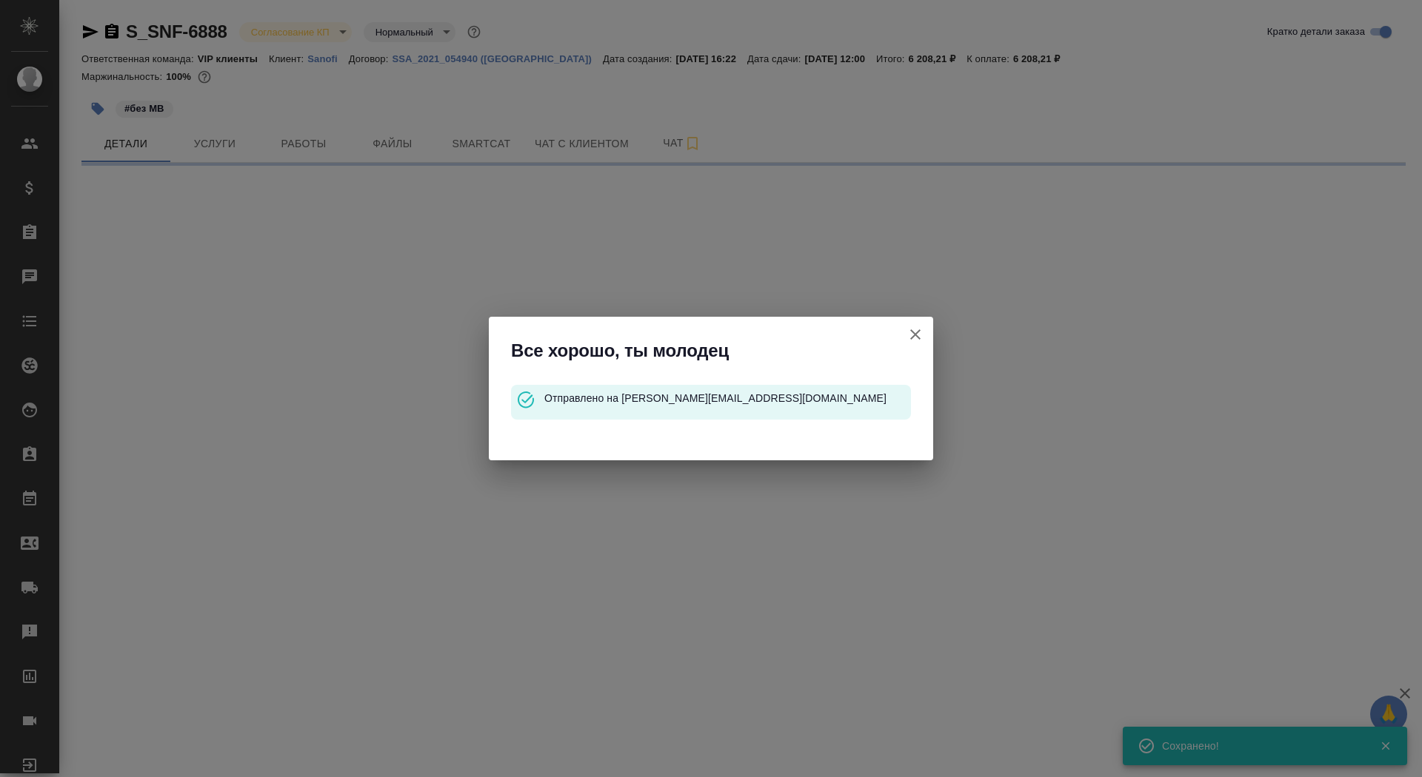
select select "RU"
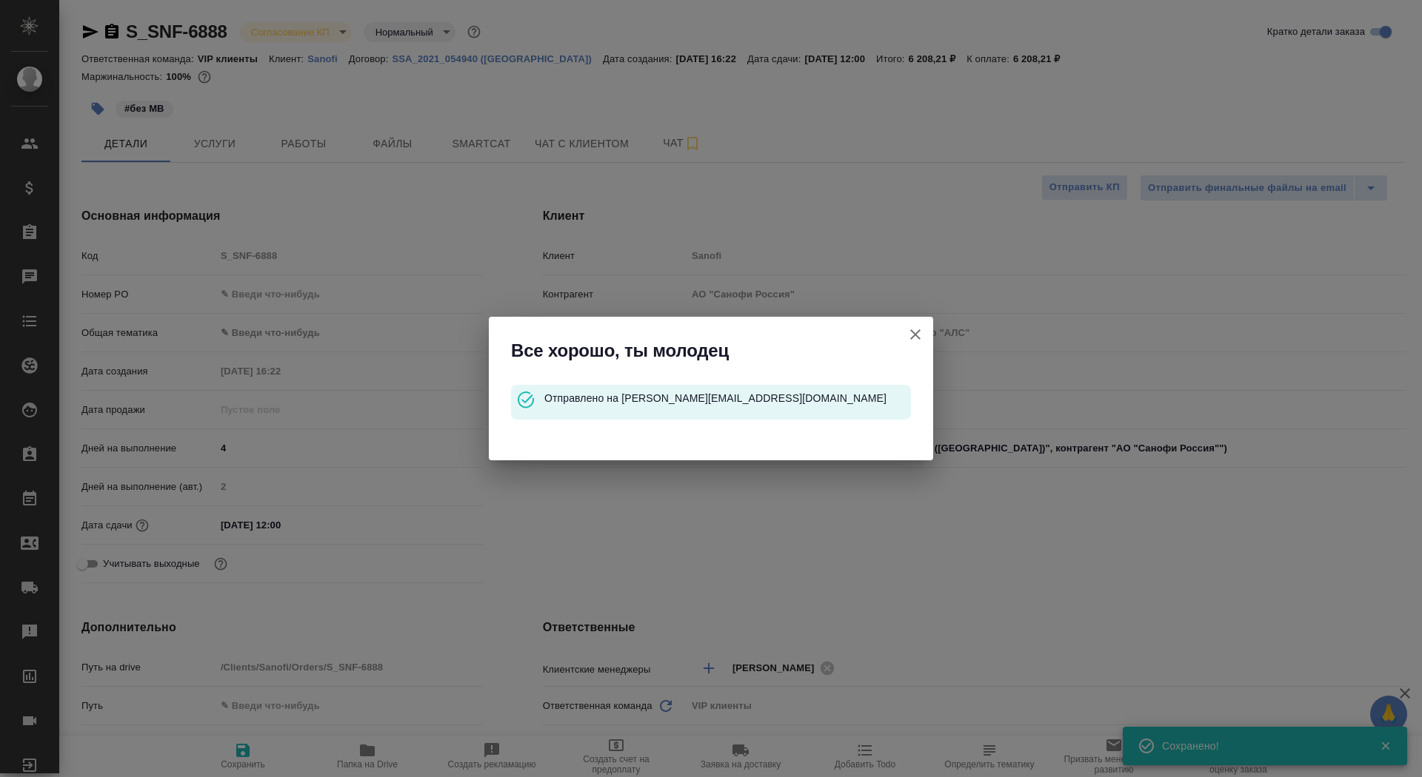
type textarea "x"
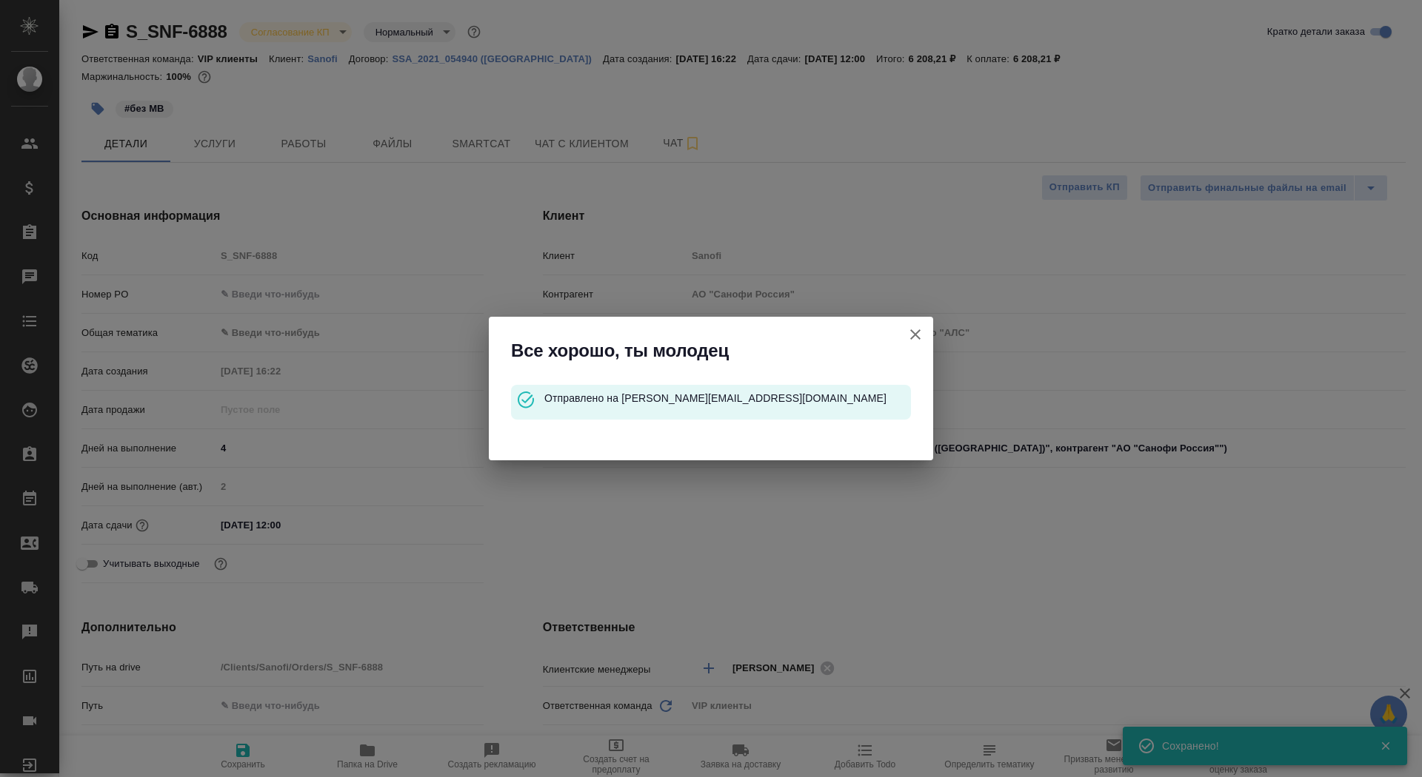
type textarea "x"
click at [923, 330] on icon "button" at bounding box center [915, 335] width 18 height 18
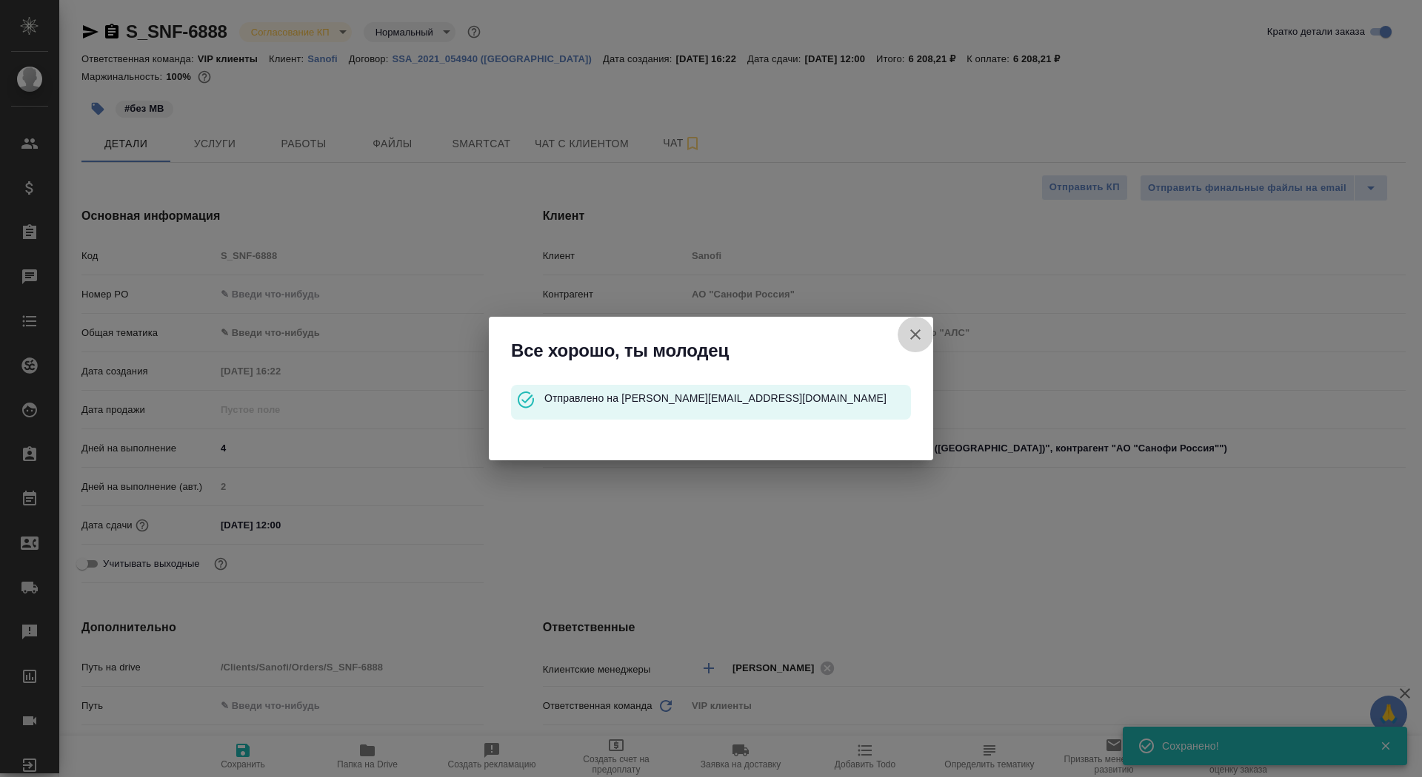
type textarea "x"
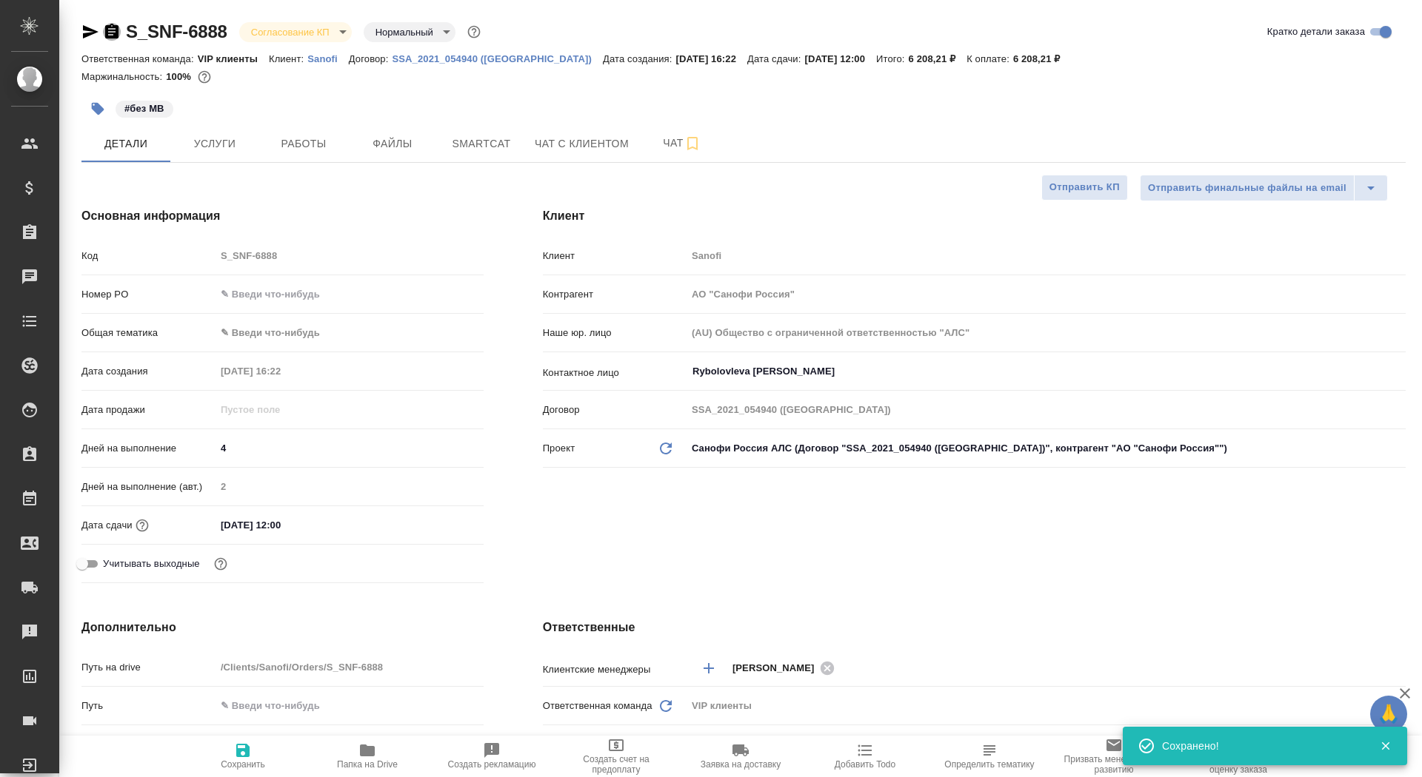
click at [112, 40] on icon "button" at bounding box center [112, 32] width 18 height 18
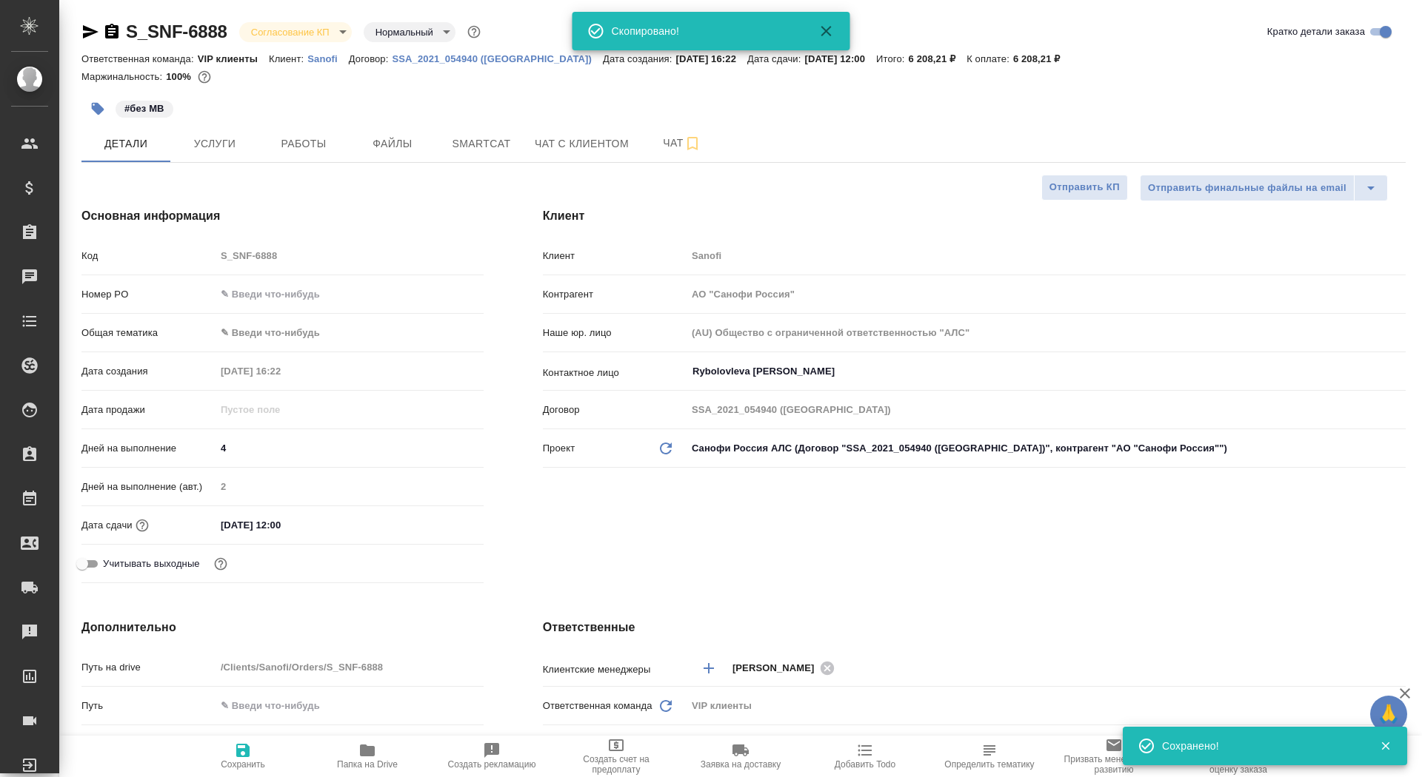
type textarea "x"
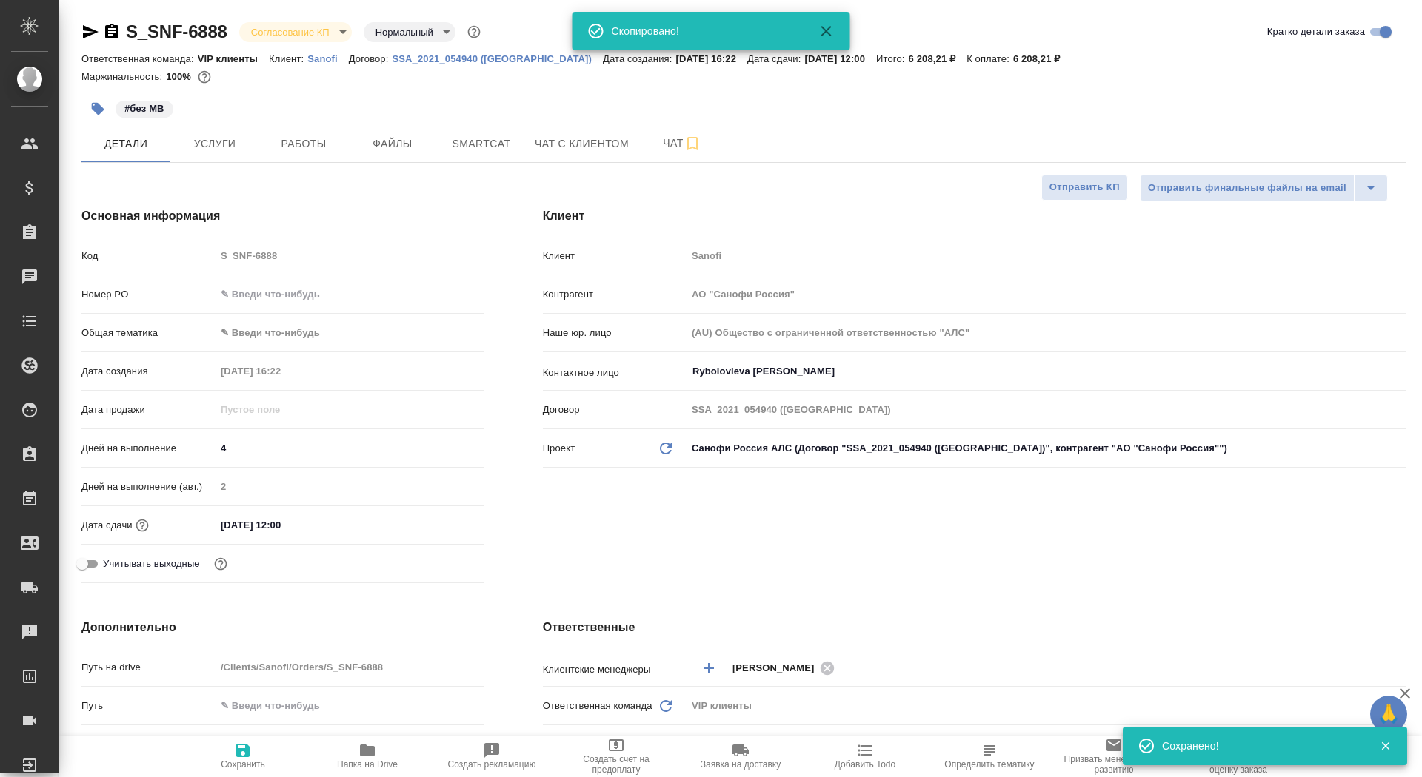
type textarea "x"
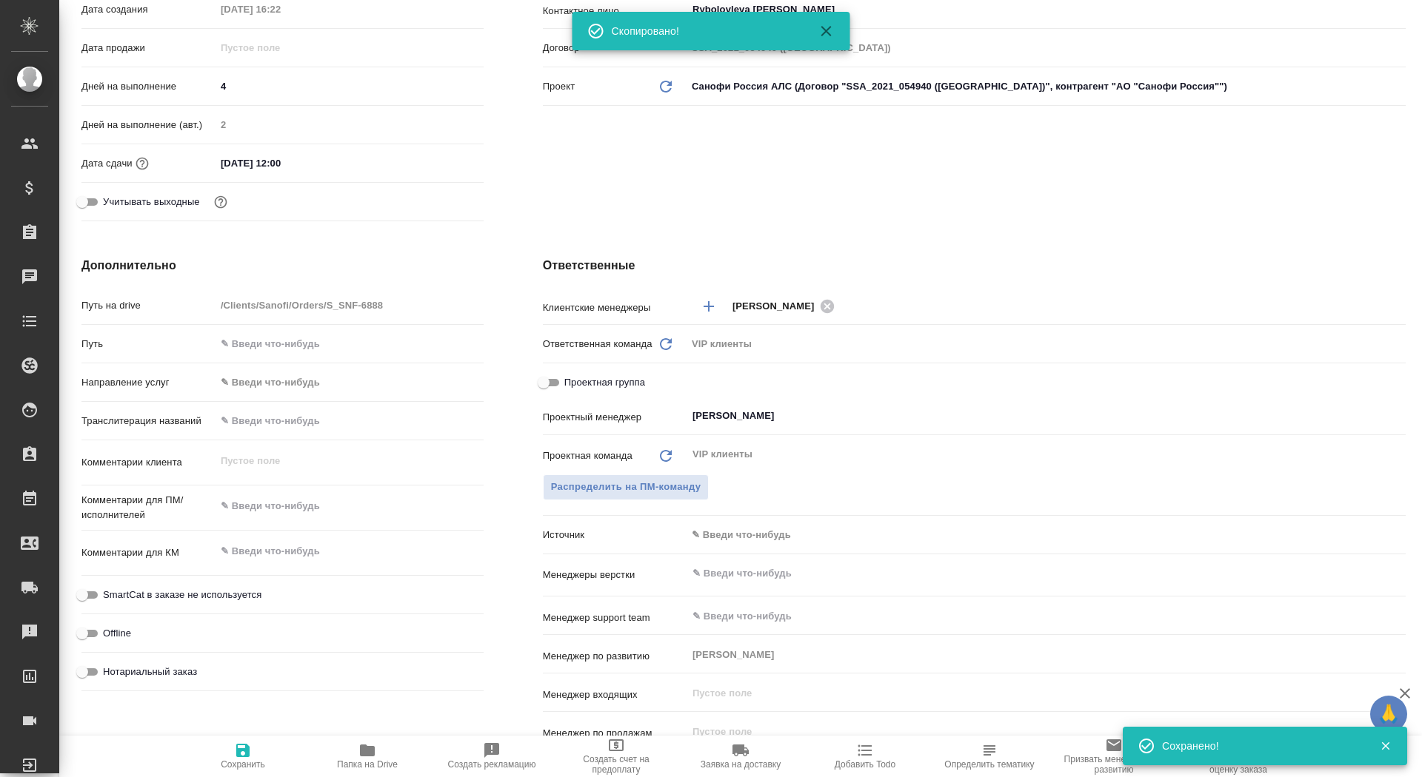
scroll to position [443, 0]
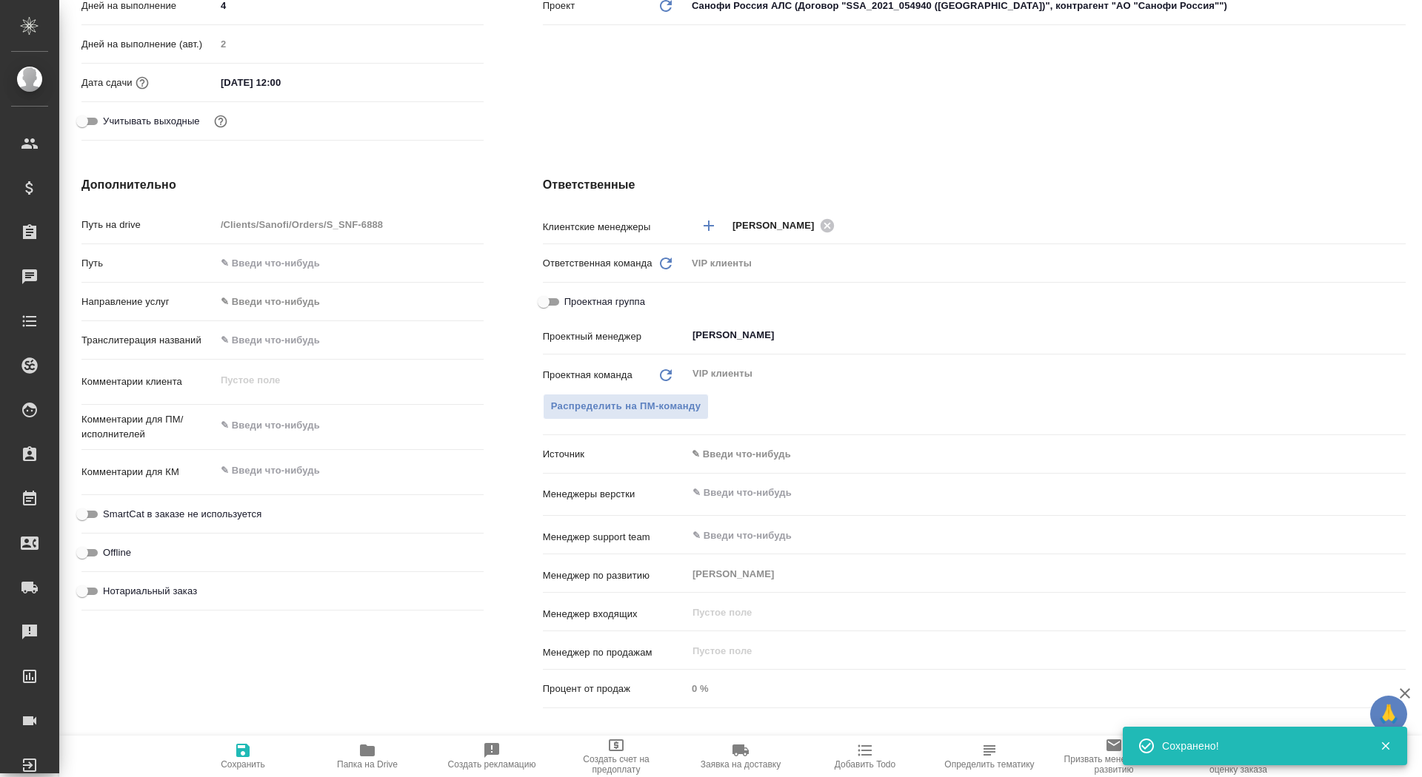
type textarea "x"
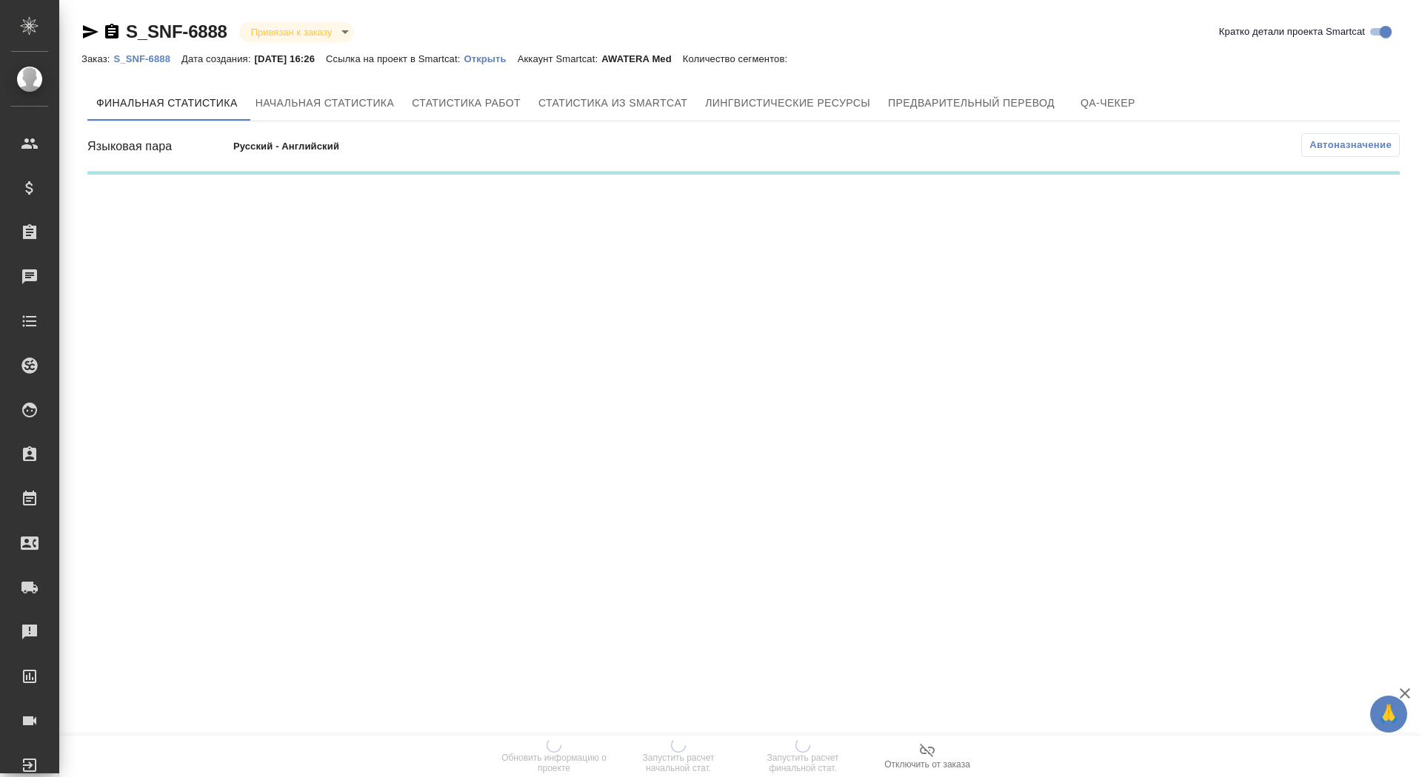
click at [507, 62] on p "Открыть" at bounding box center [489, 58] width 53 height 11
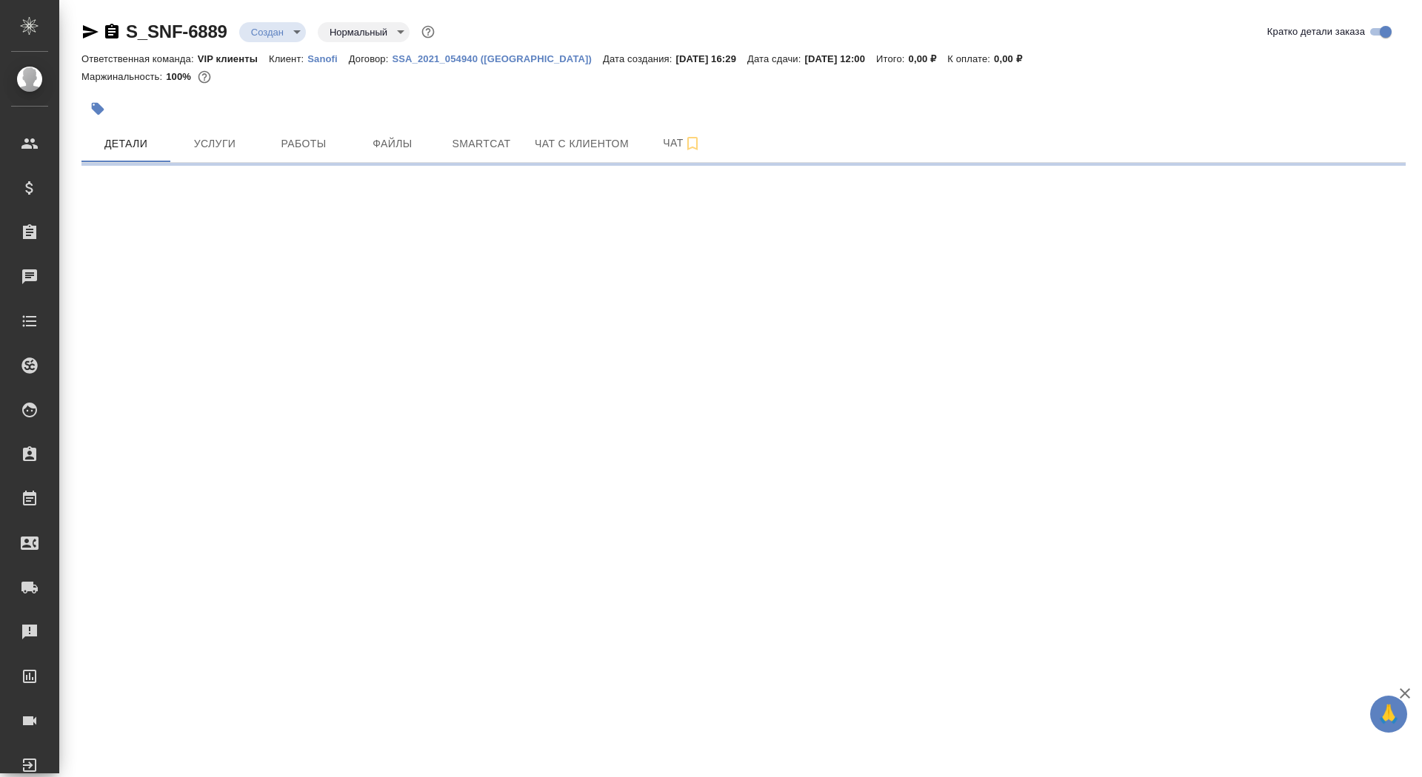
select select "RU"
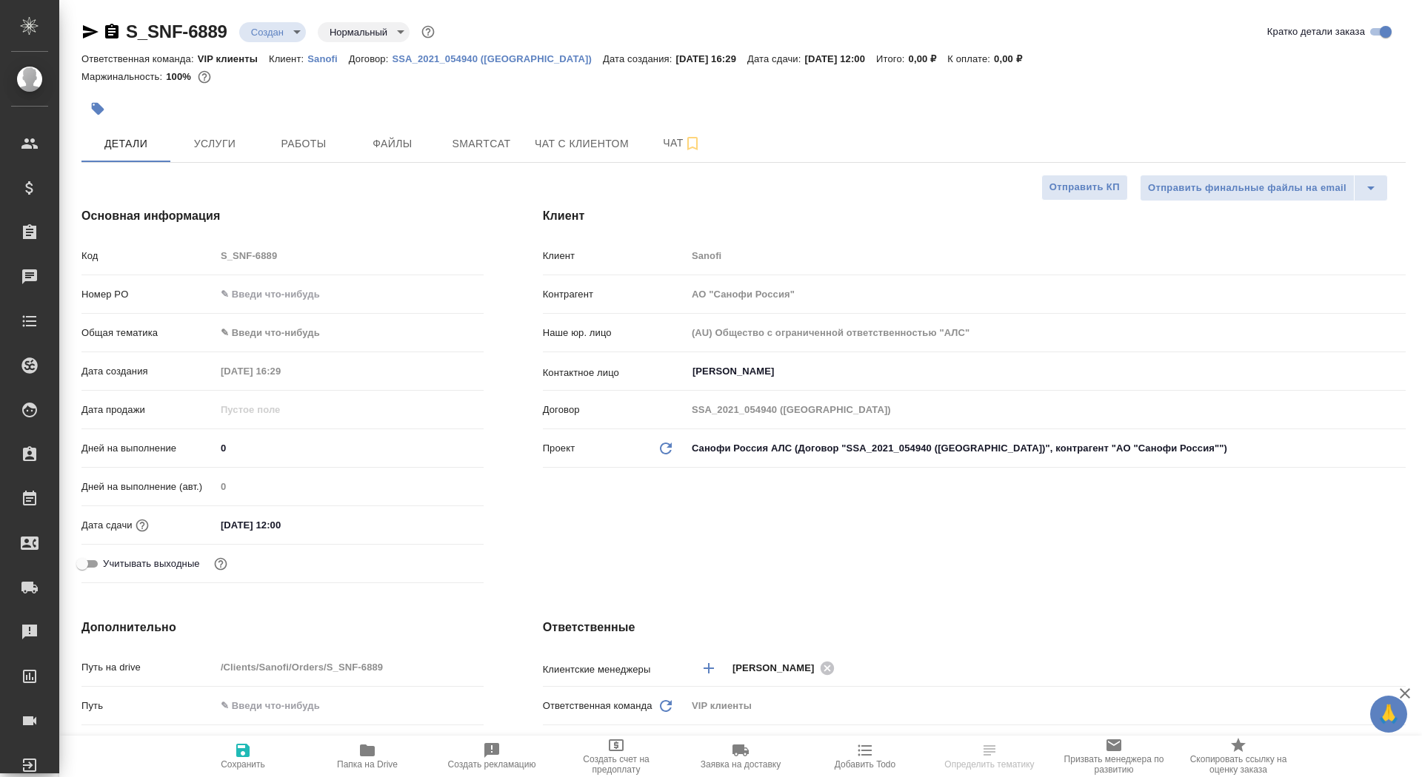
type textarea "x"
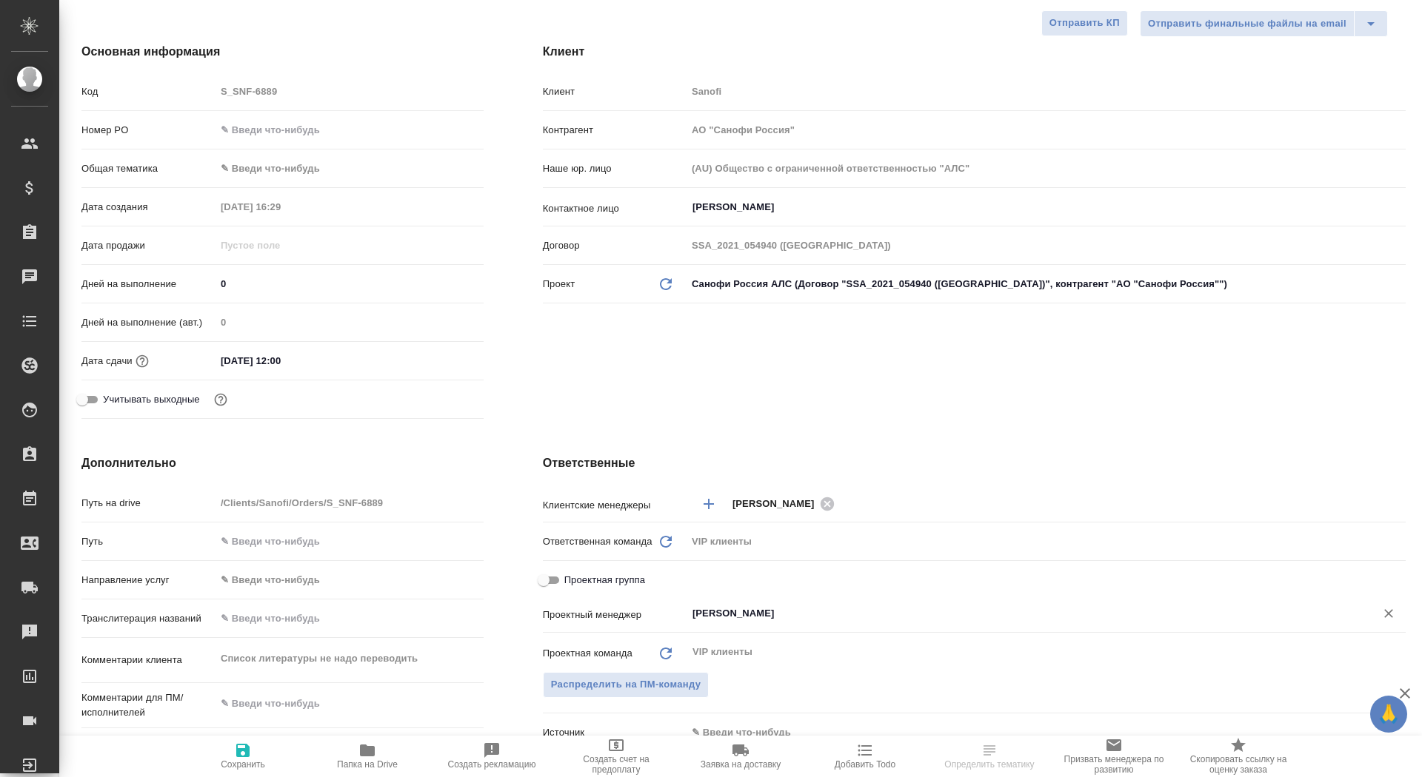
click at [723, 620] on input "[PERSON_NAME]" at bounding box center [1021, 614] width 660 height 18
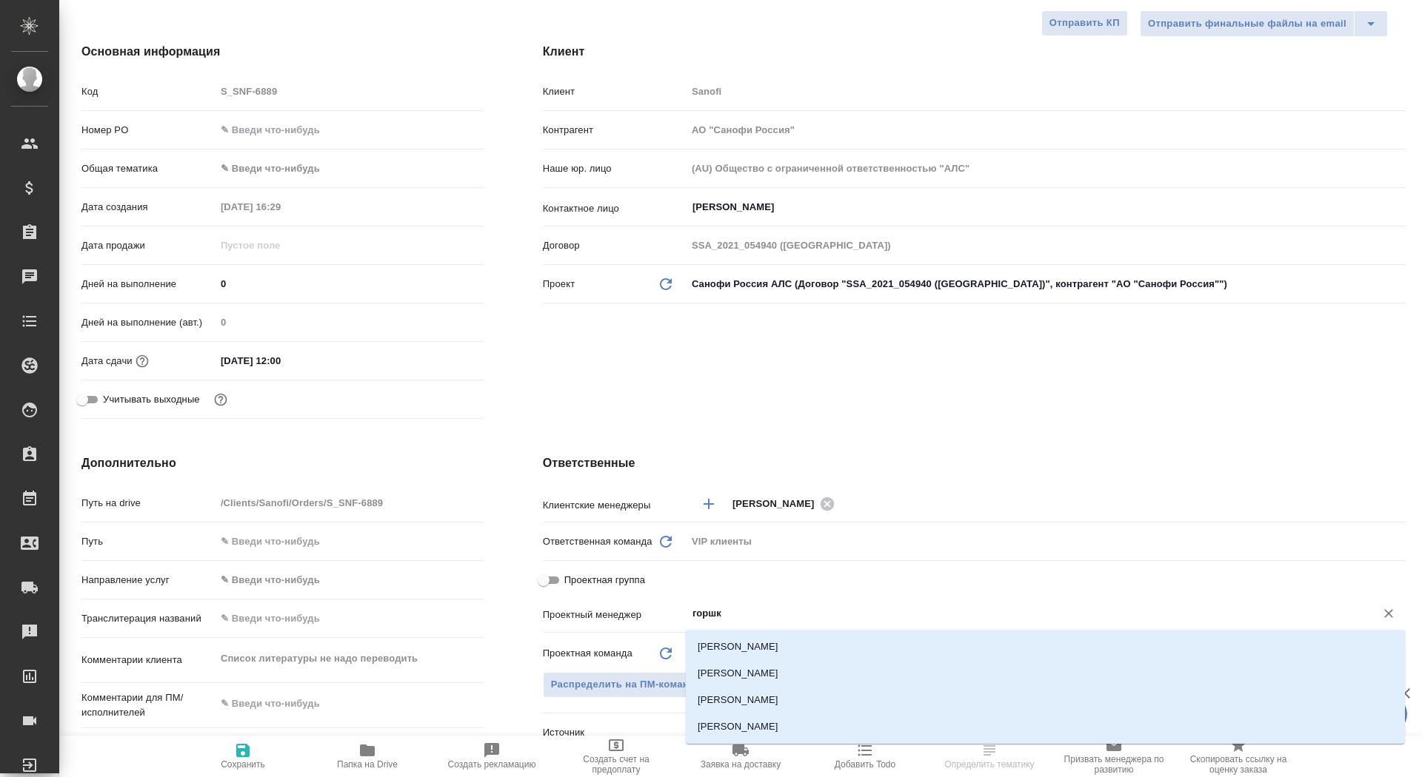
type input "горшко"
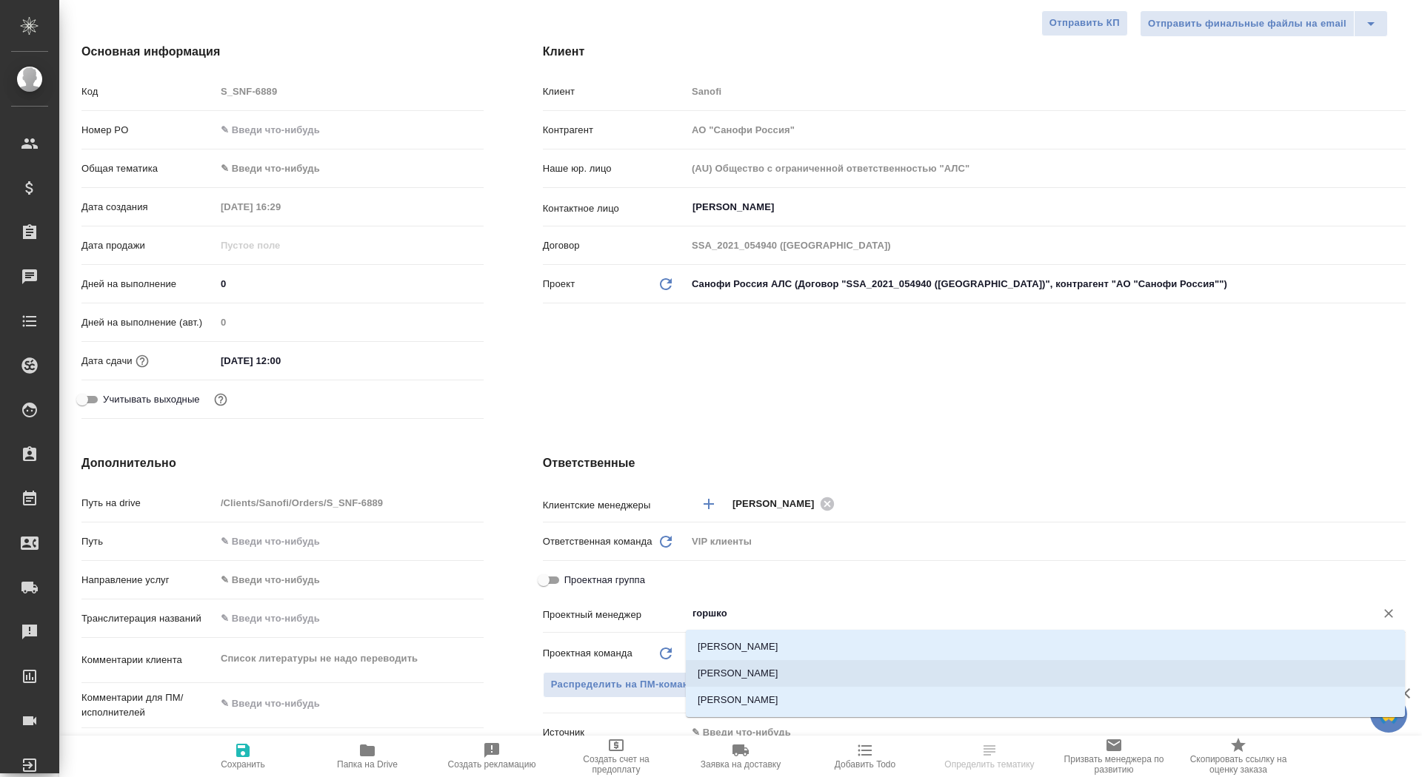
click at [755, 672] on li "[PERSON_NAME]" at bounding box center [1045, 673] width 719 height 27
type textarea "x"
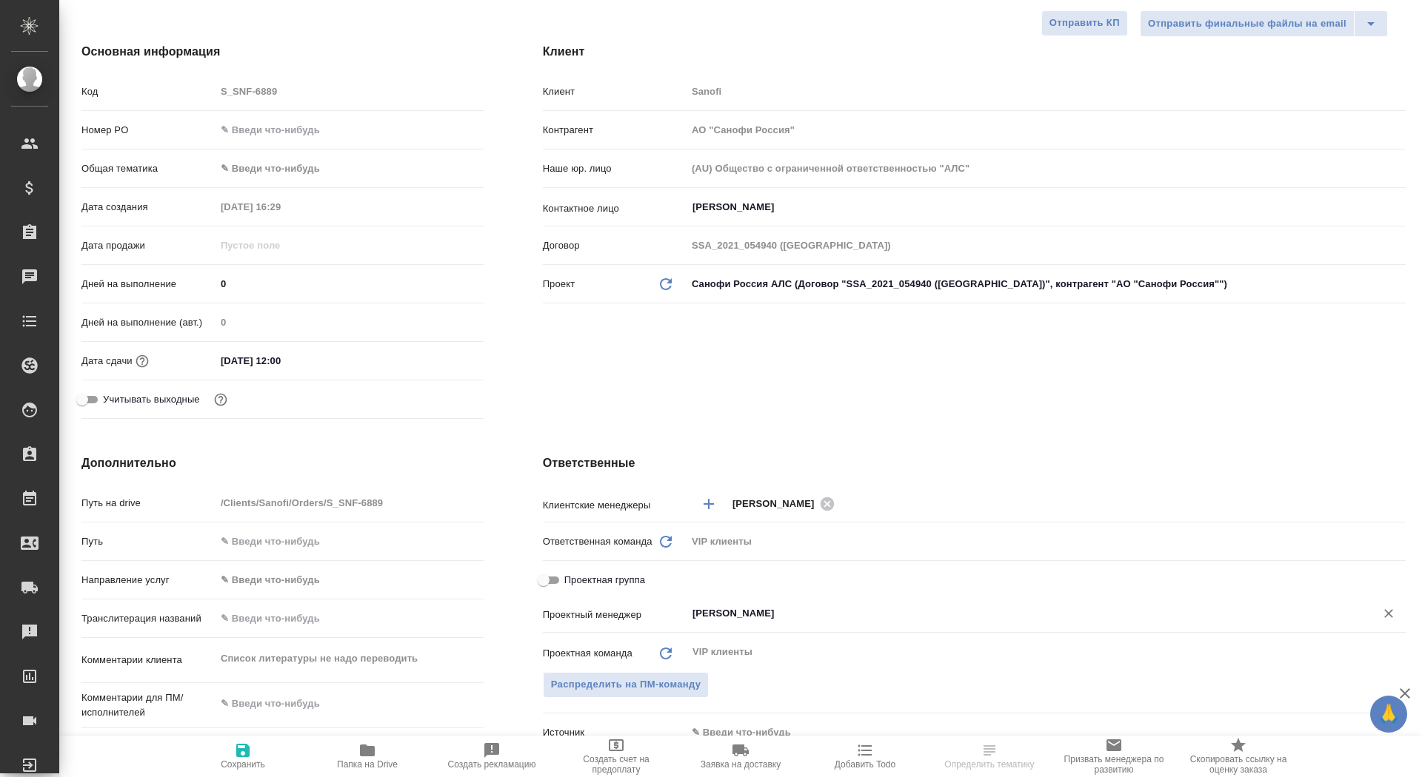
type input "[PERSON_NAME]"
click at [264, 757] on span "Сохранить" at bounding box center [243, 756] width 107 height 28
type textarea "x"
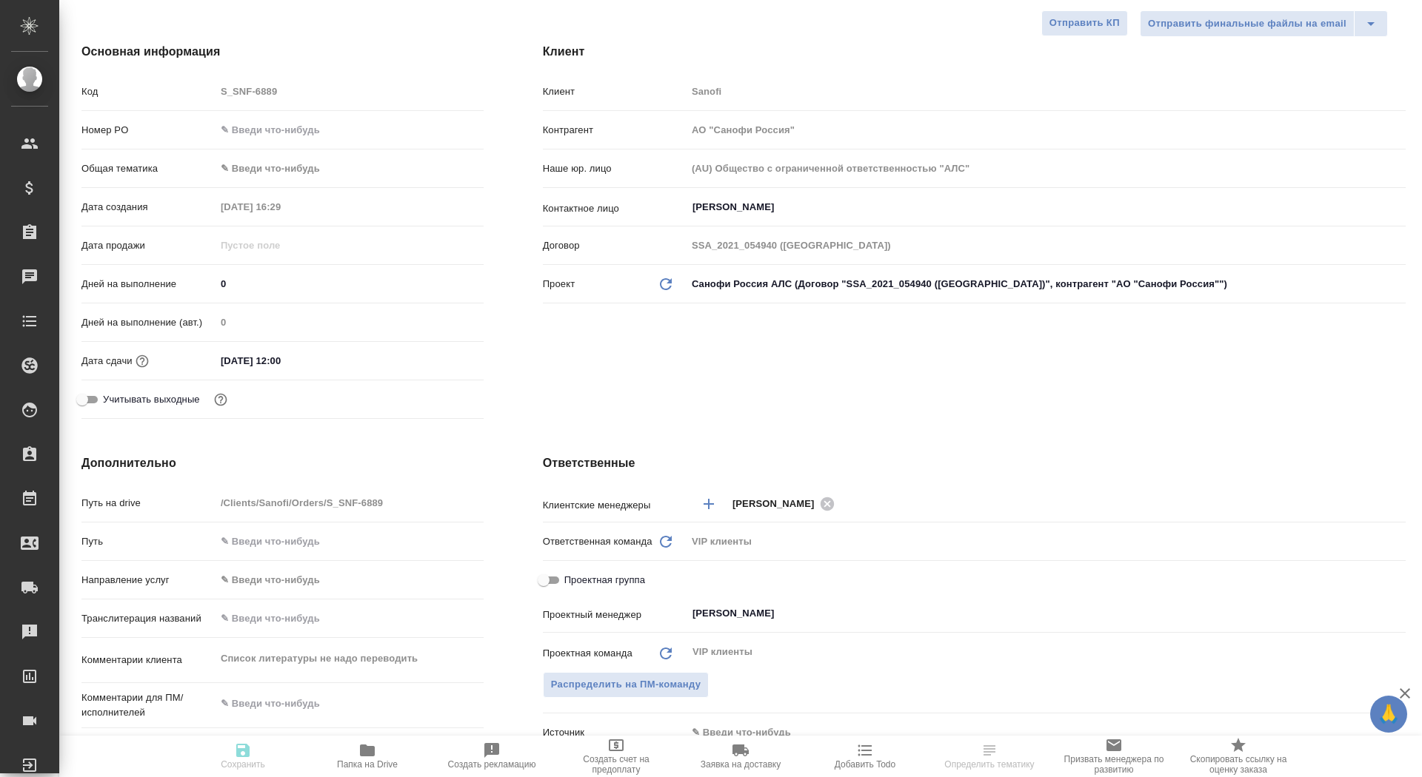
type textarea "x"
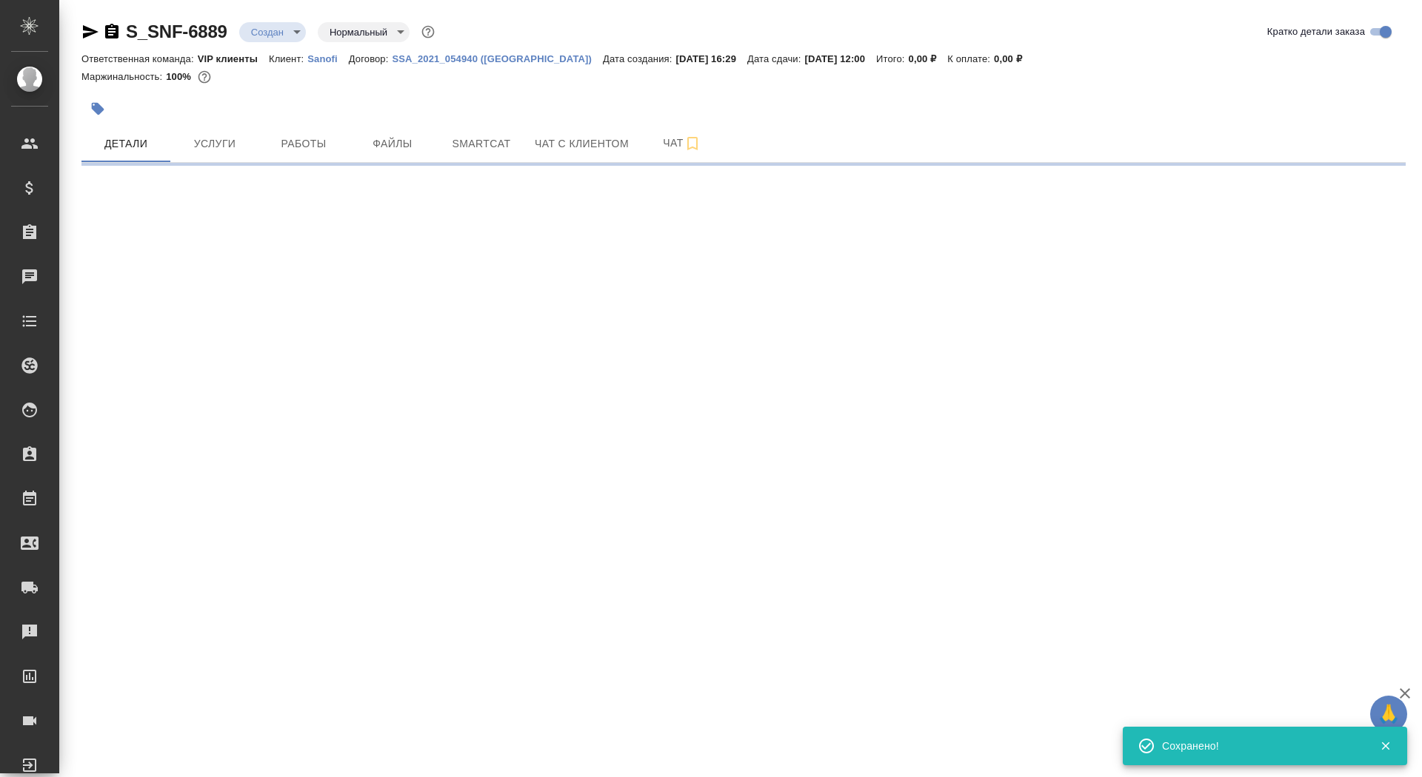
scroll to position [0, 0]
select select "RU"
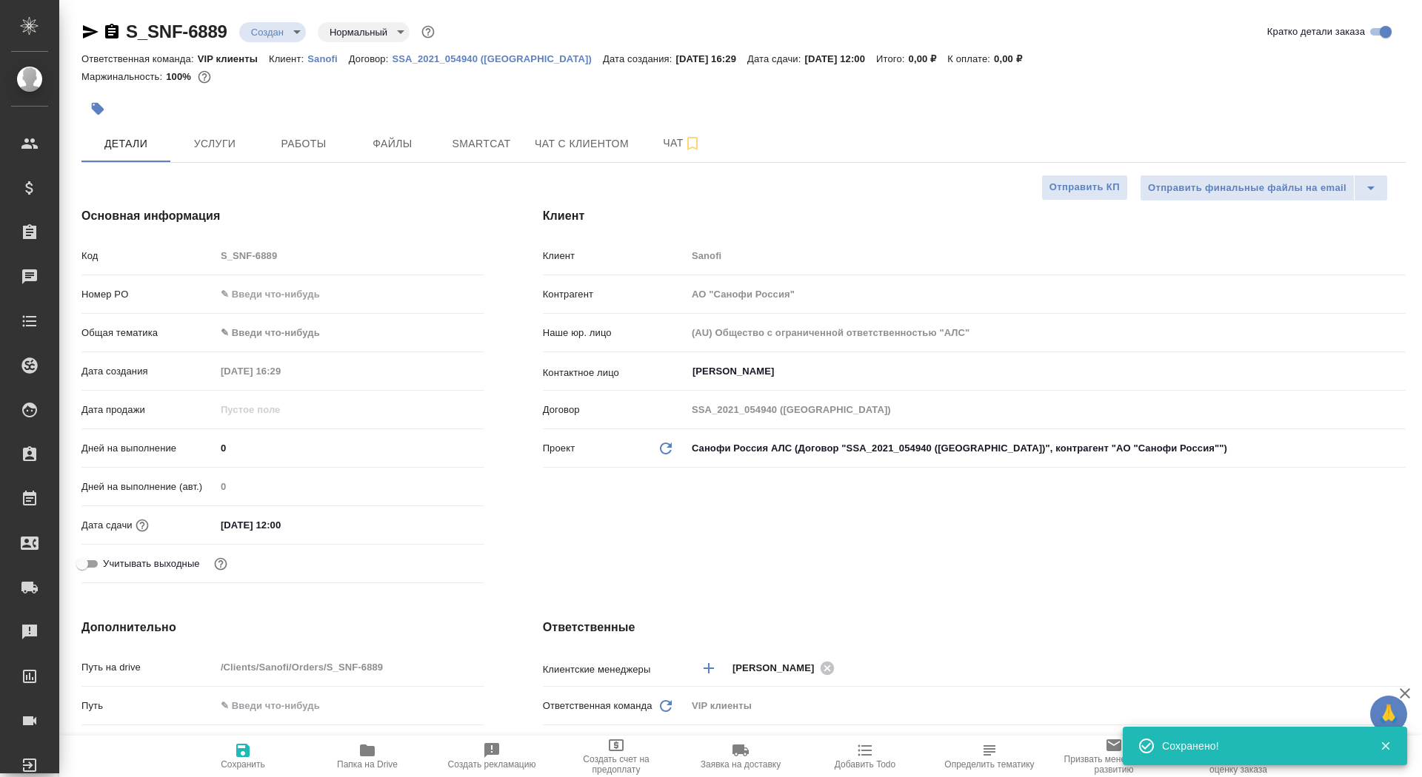
type textarea "x"
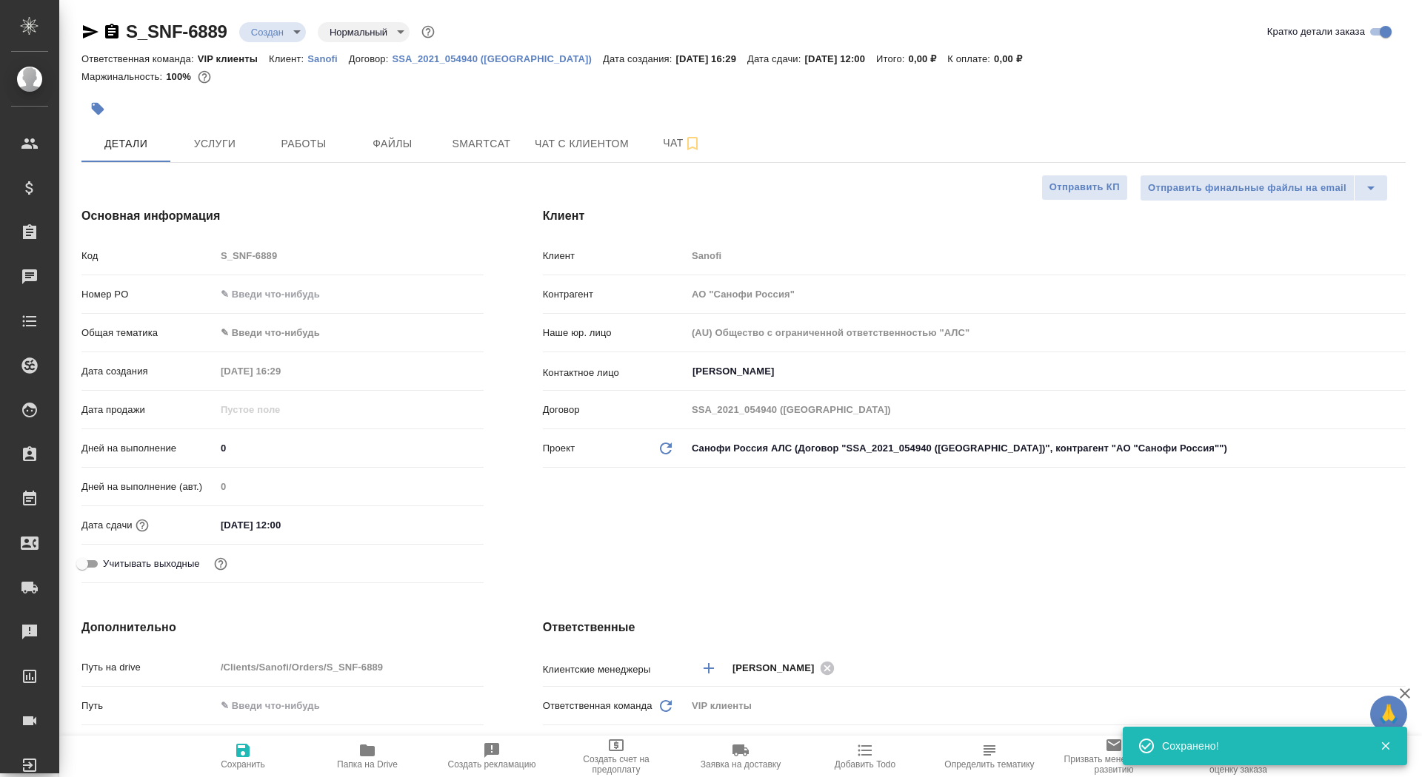
type textarea "x"
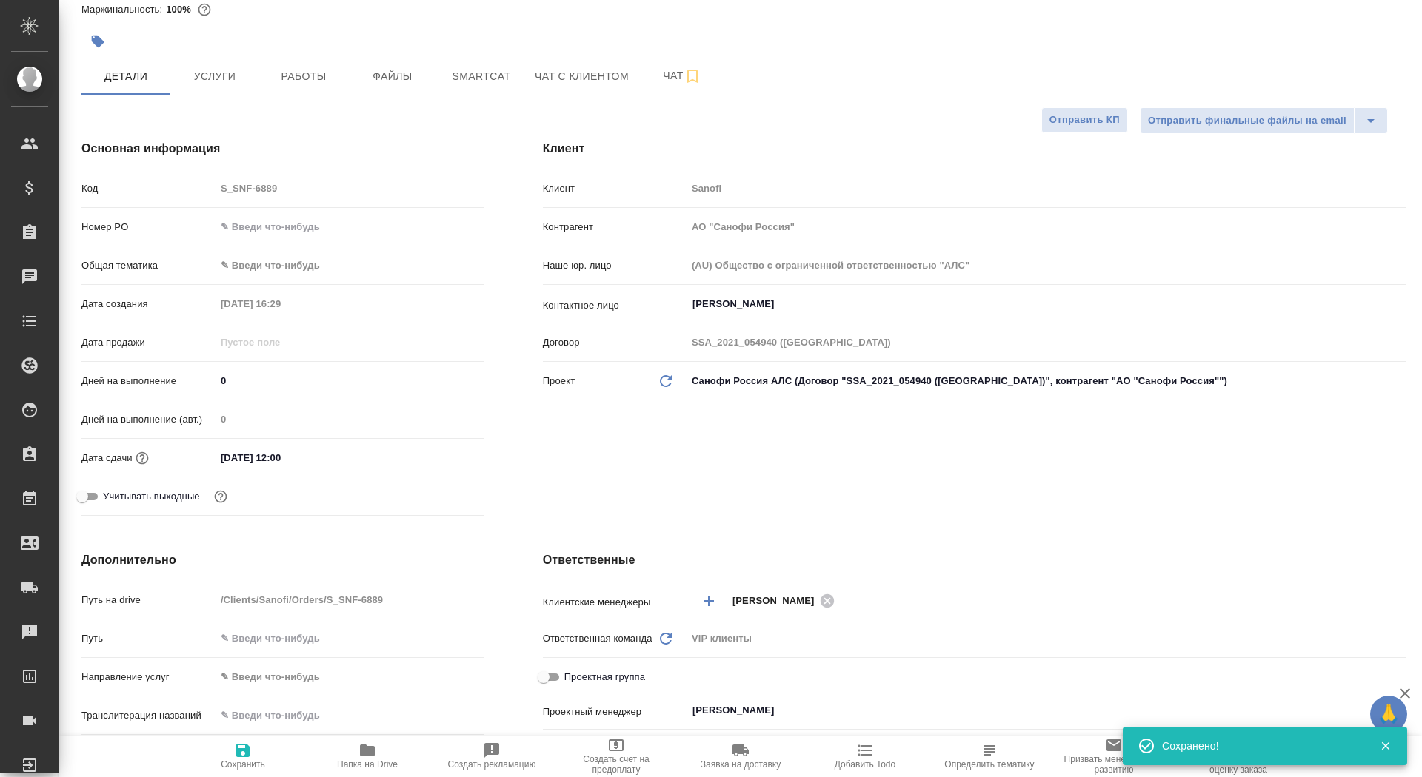
scroll to position [194, 0]
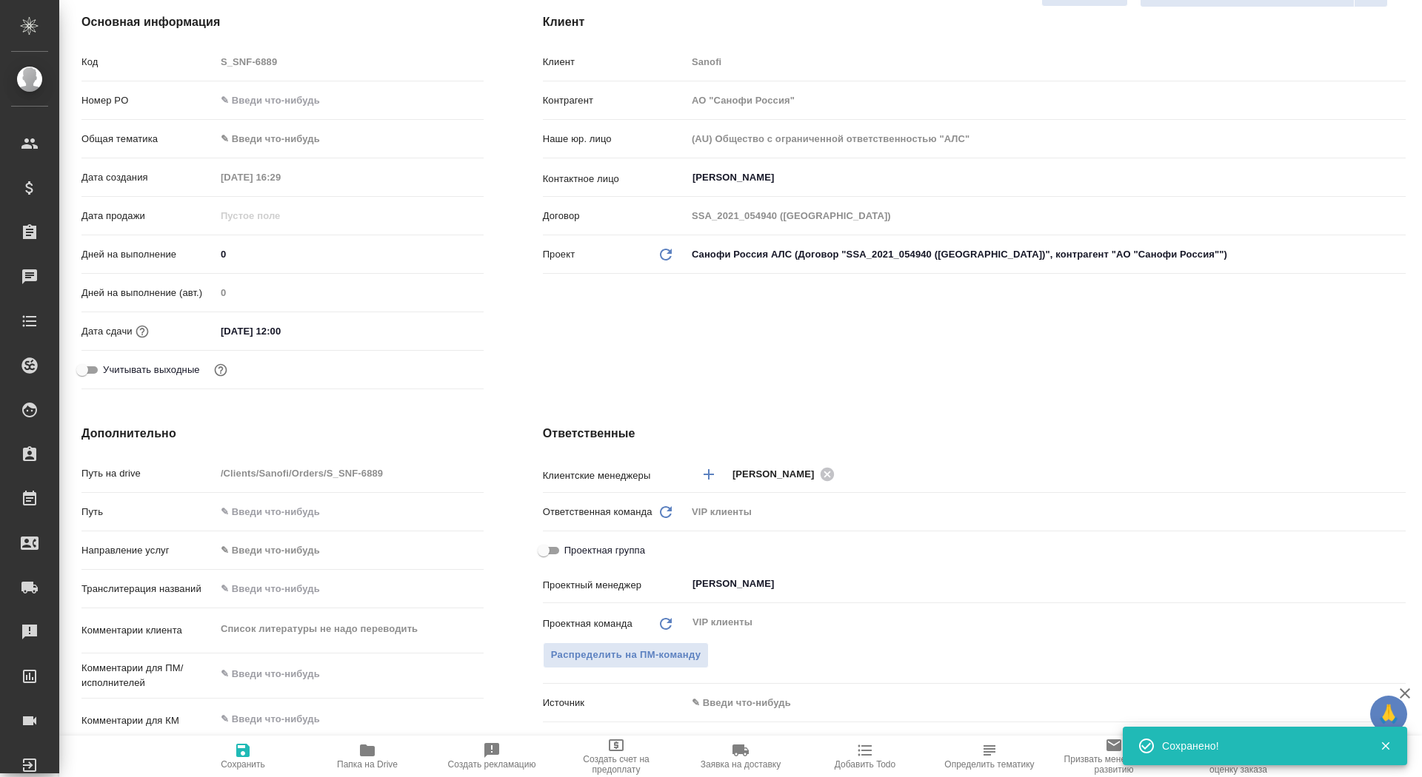
type textarea "x"
click at [264, 677] on textarea at bounding box center [349, 674] width 268 height 25
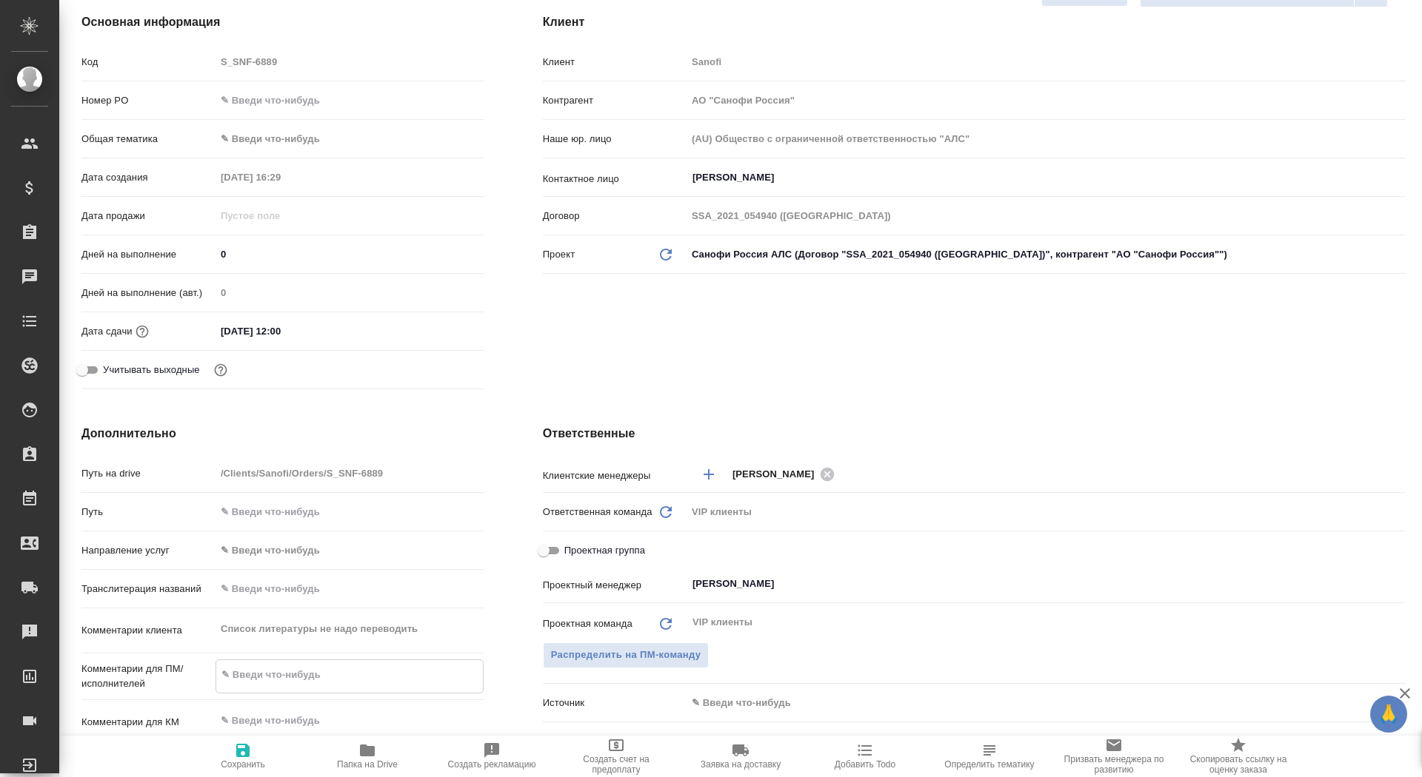
paste textarea "Список литературы не надо переводить"
type textarea "x"
type textarea "Список литературы не надо переводить"
type textarea "x"
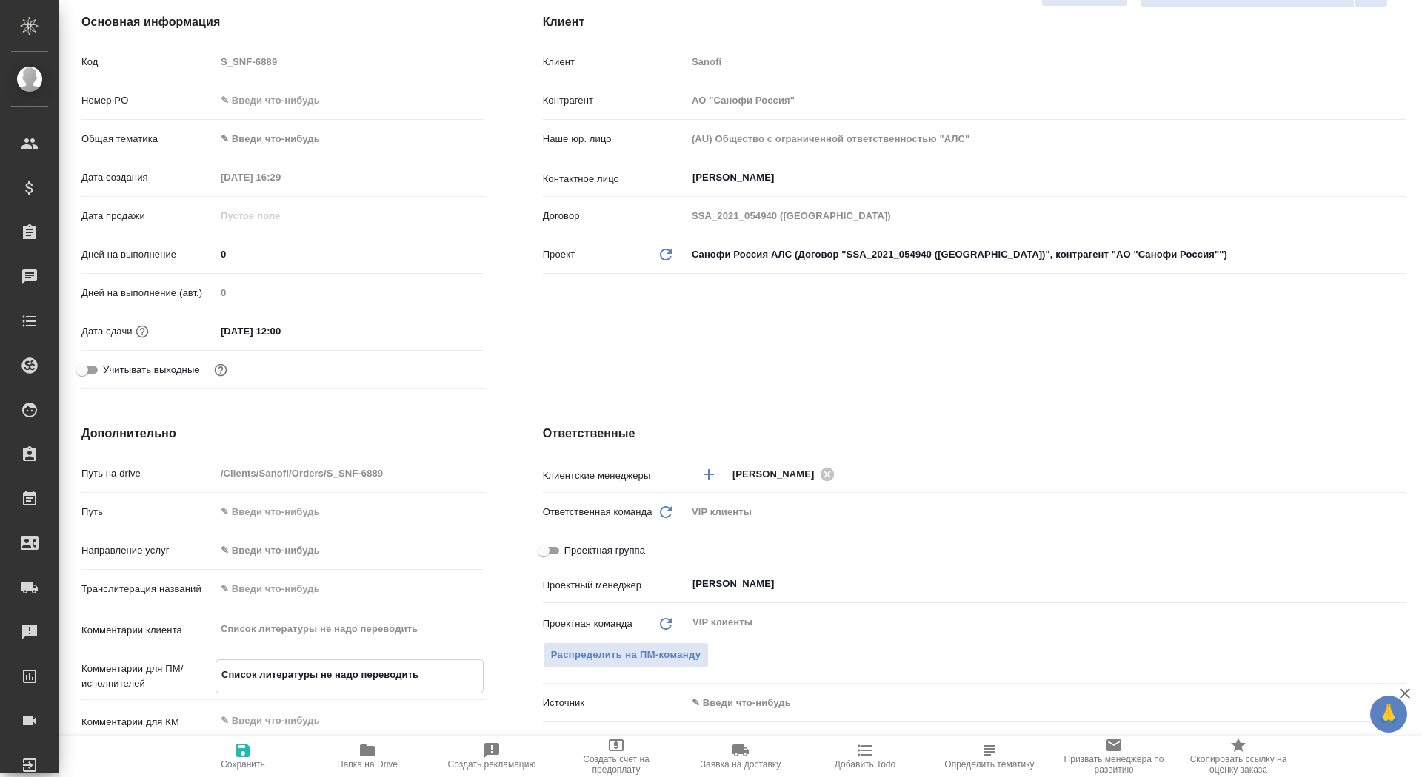
type textarea "Список литературы не надо переводить"
type textarea "x"
click at [238, 767] on span "Сохранить" at bounding box center [243, 765] width 44 height 10
type textarea "x"
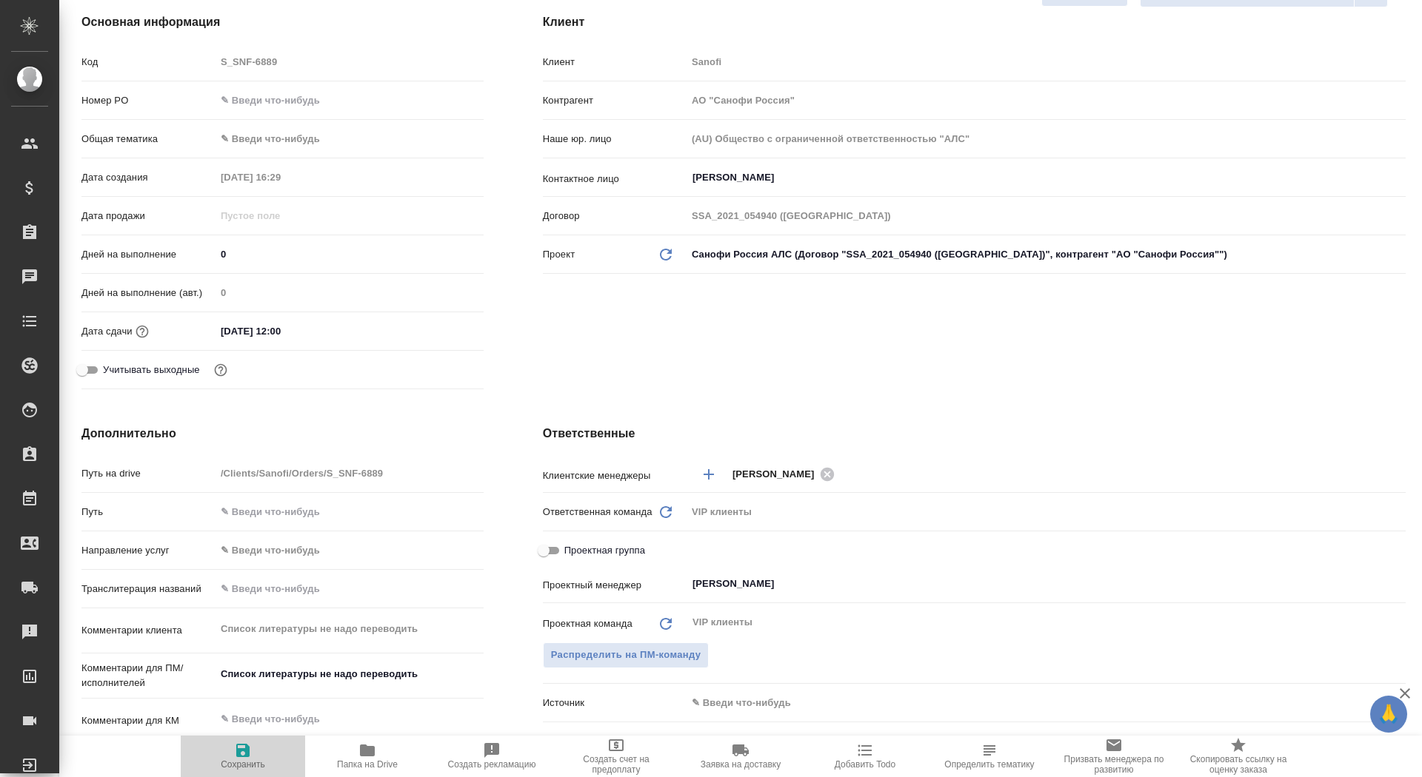
type textarea "x"
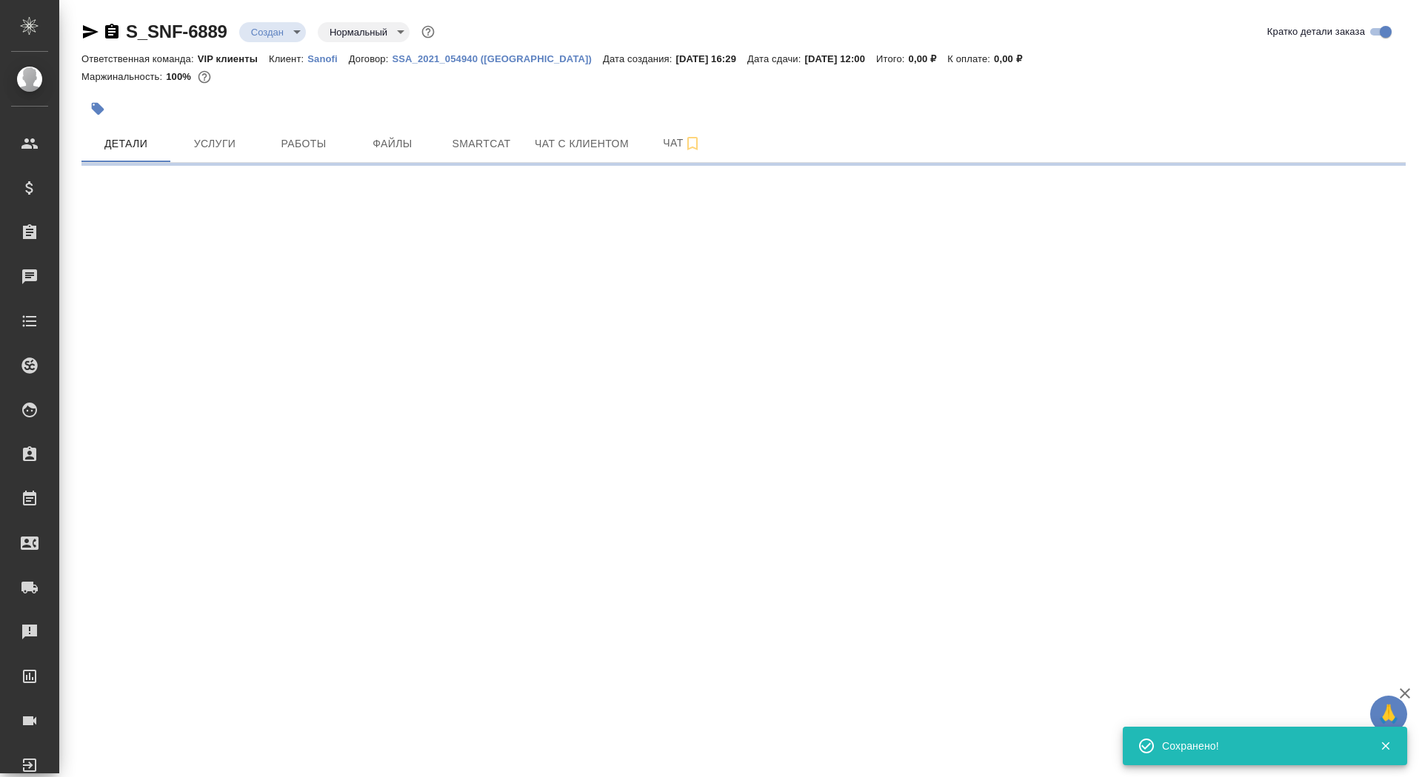
scroll to position [0, 0]
select select "RU"
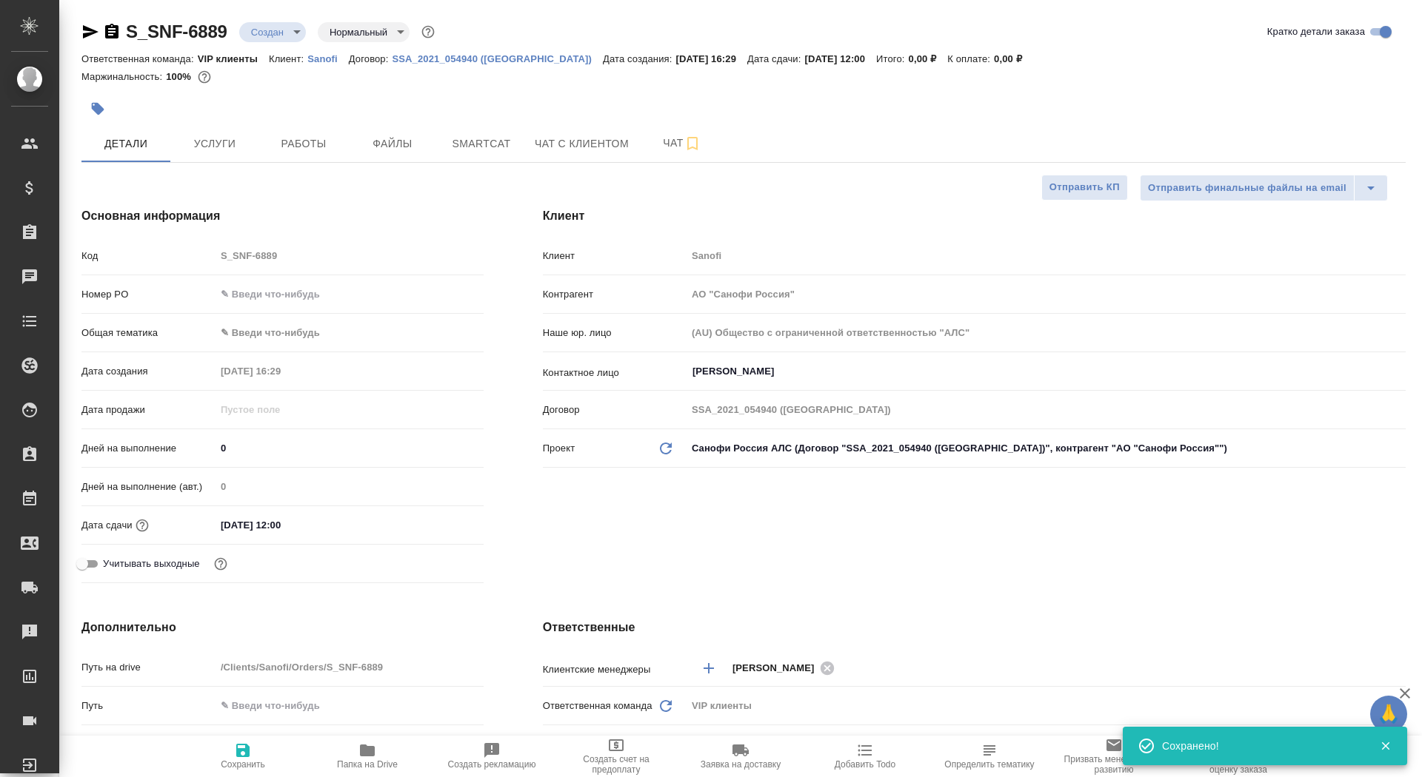
type textarea "x"
drag, startPoint x: 231, startPoint y: 437, endPoint x: 252, endPoint y: 442, distance: 22.1
click at [253, 443] on input "0" at bounding box center [349, 448] width 267 height 21
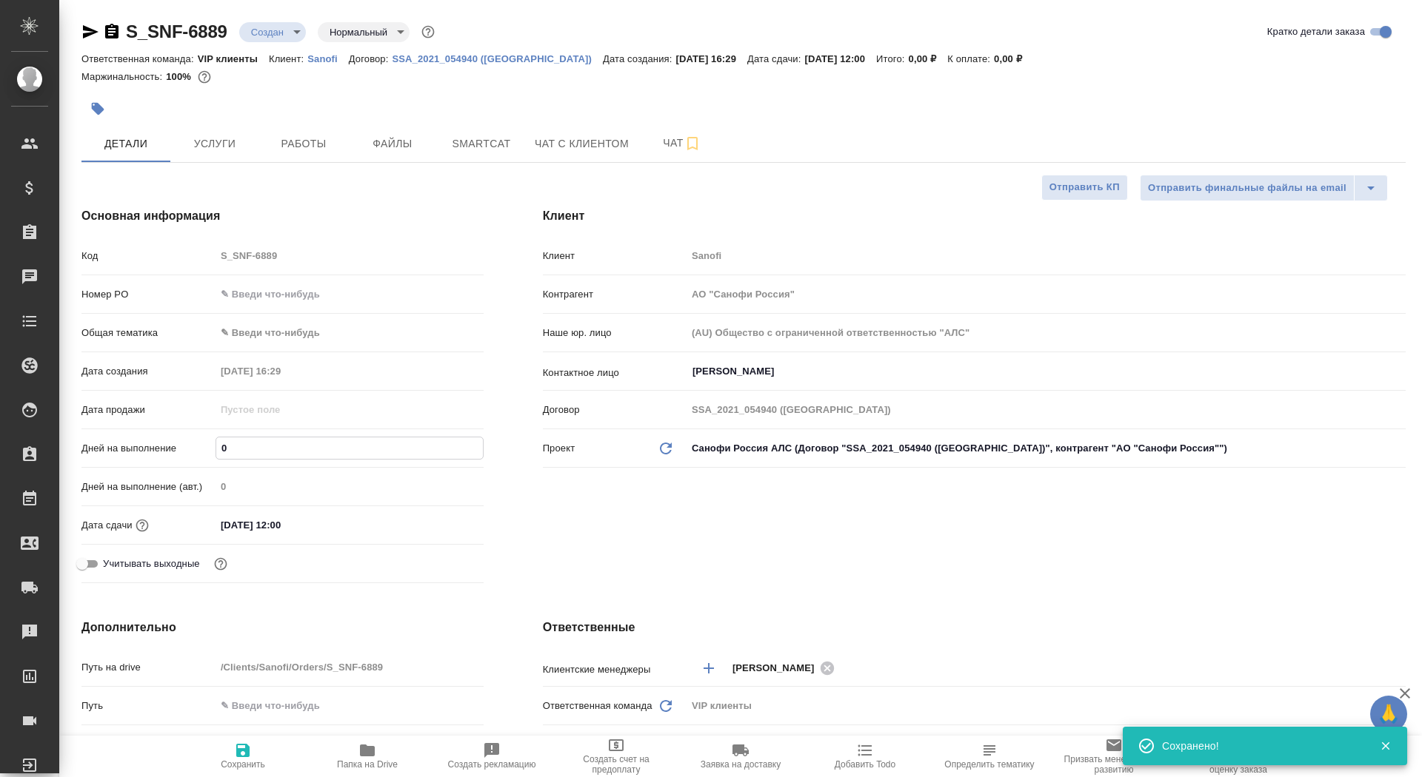
type input "4"
type textarea "x"
type input "4"
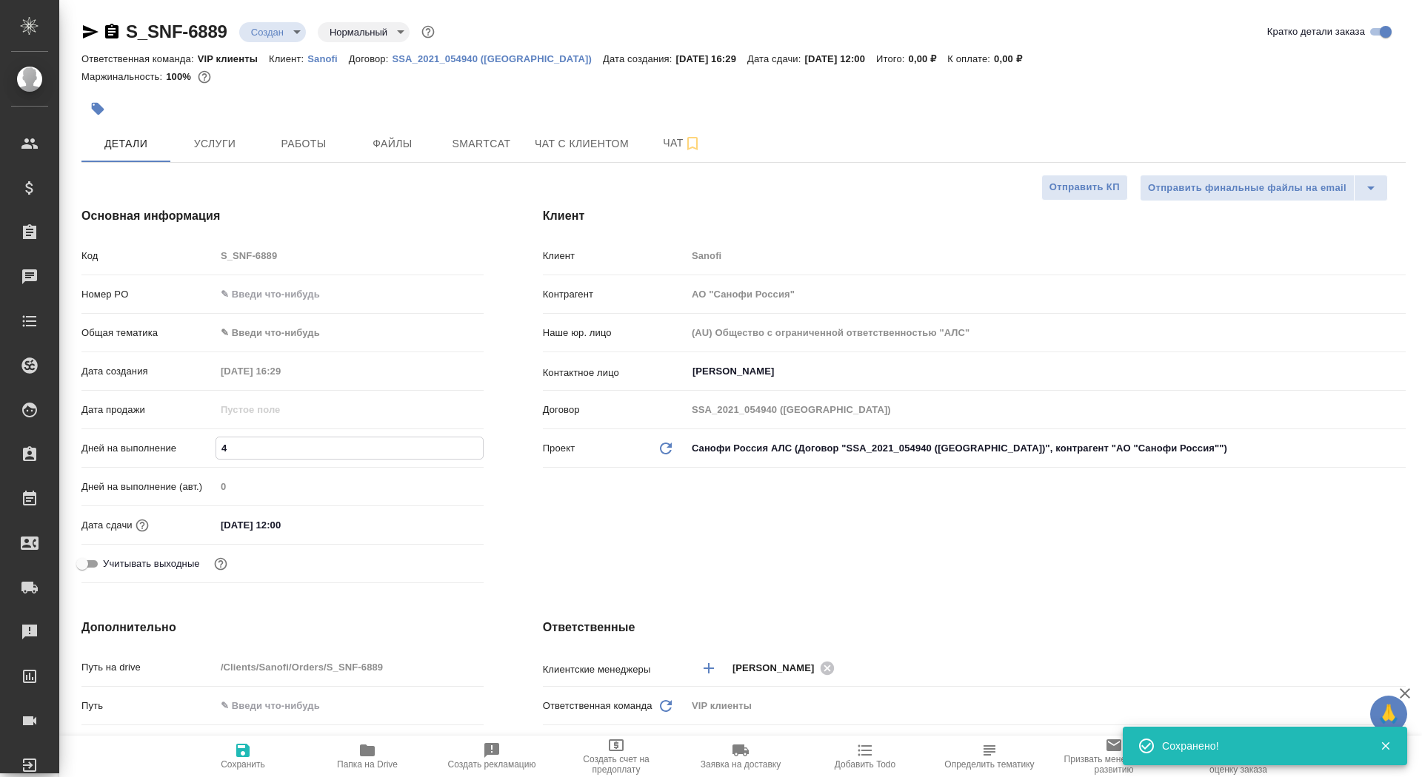
click at [258, 770] on button "Сохранить" at bounding box center [243, 756] width 124 height 41
type textarea "x"
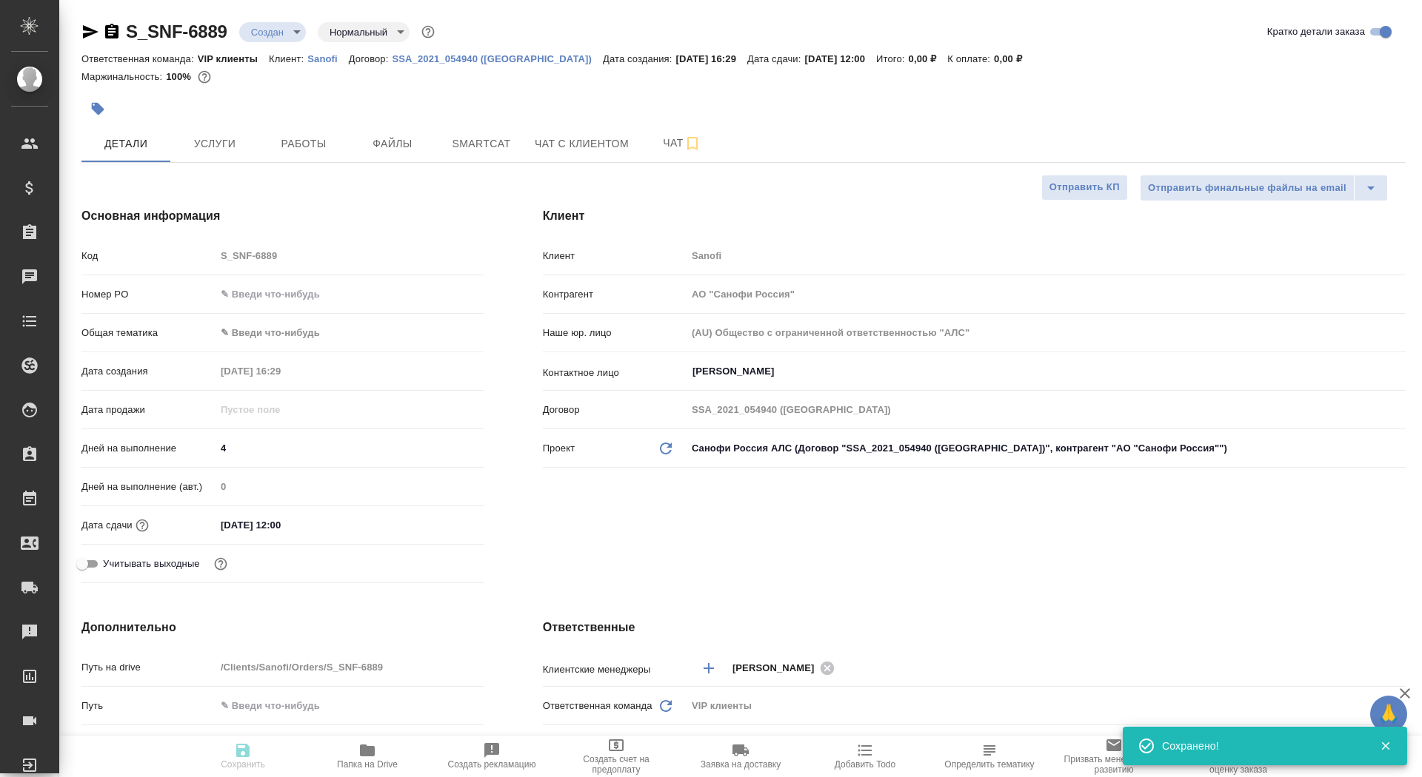
type textarea "x"
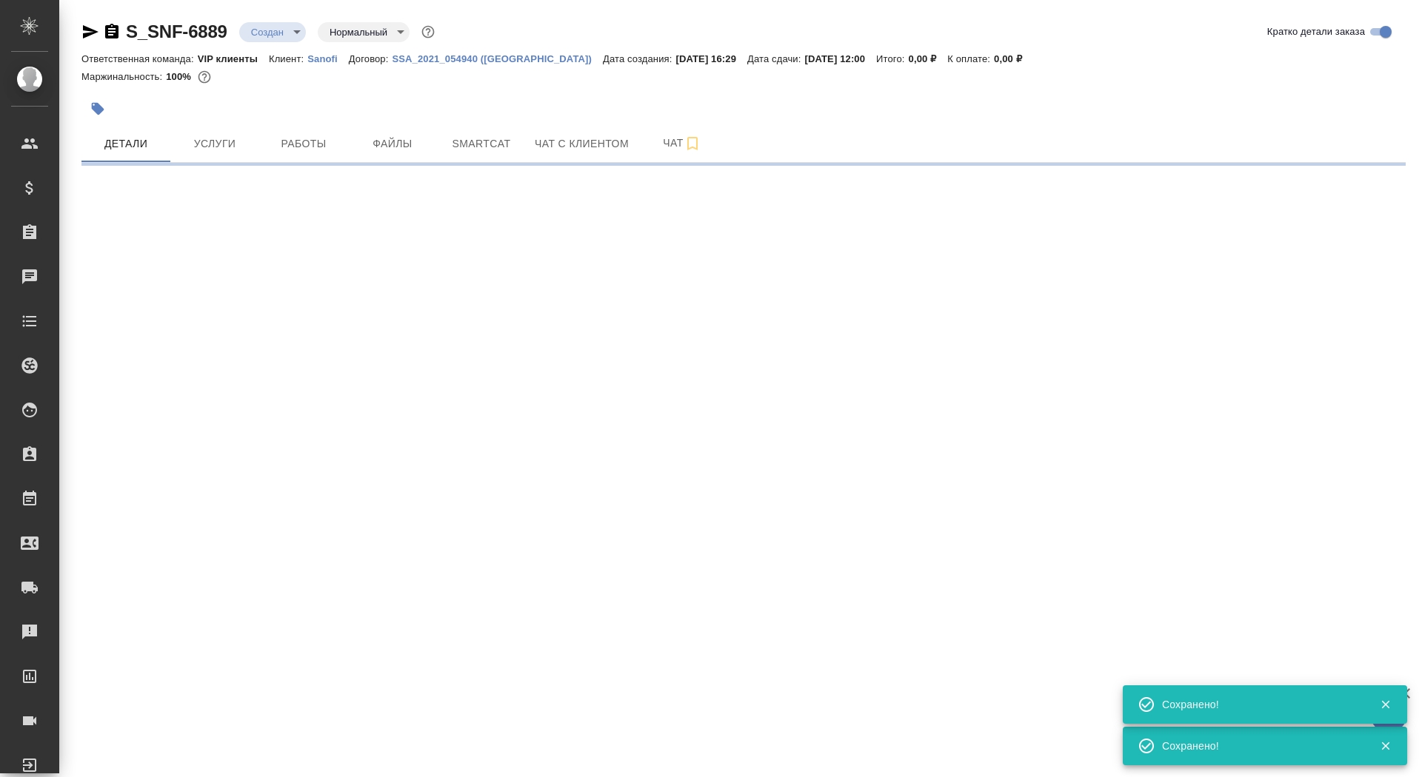
select select "RU"
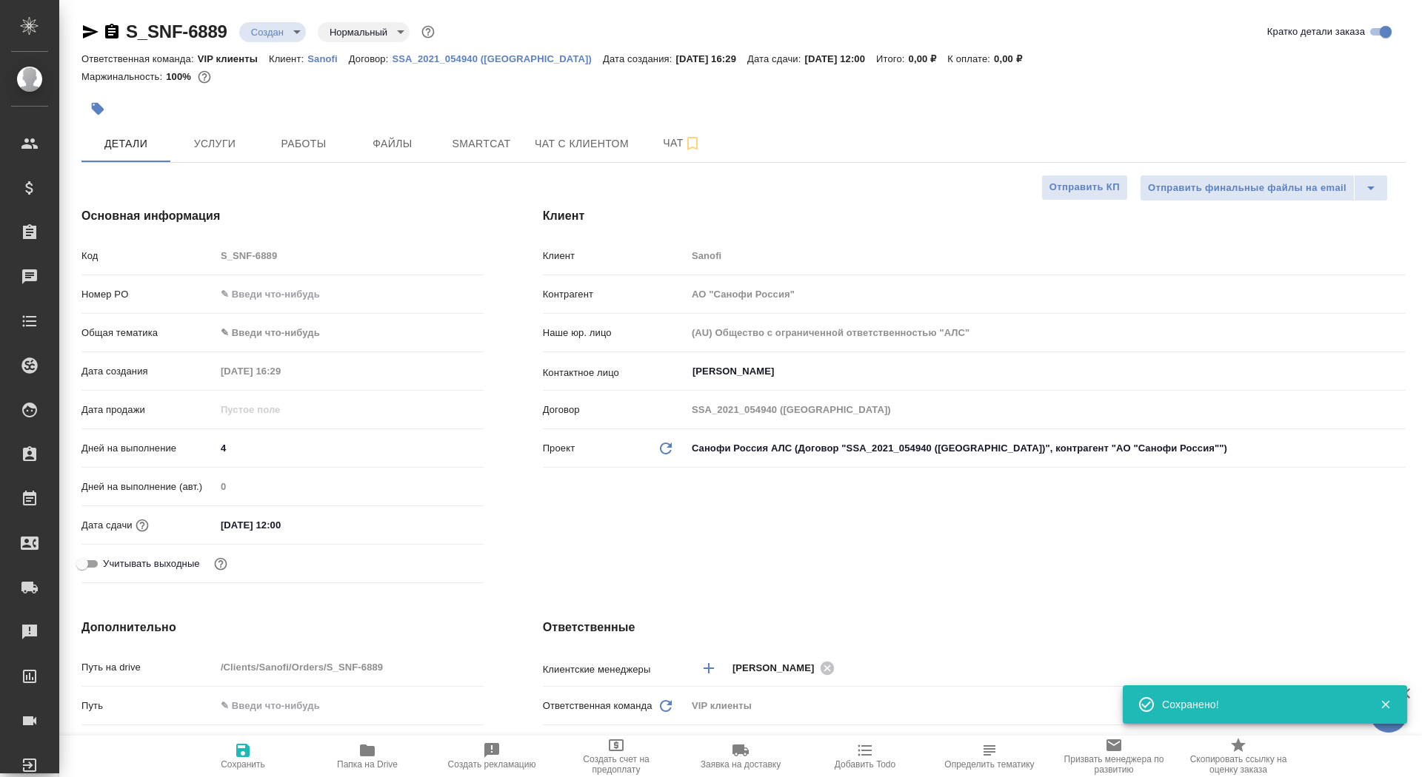
type textarea "x"
click at [362, 759] on span "Папка на Drive" at bounding box center [367, 756] width 107 height 28
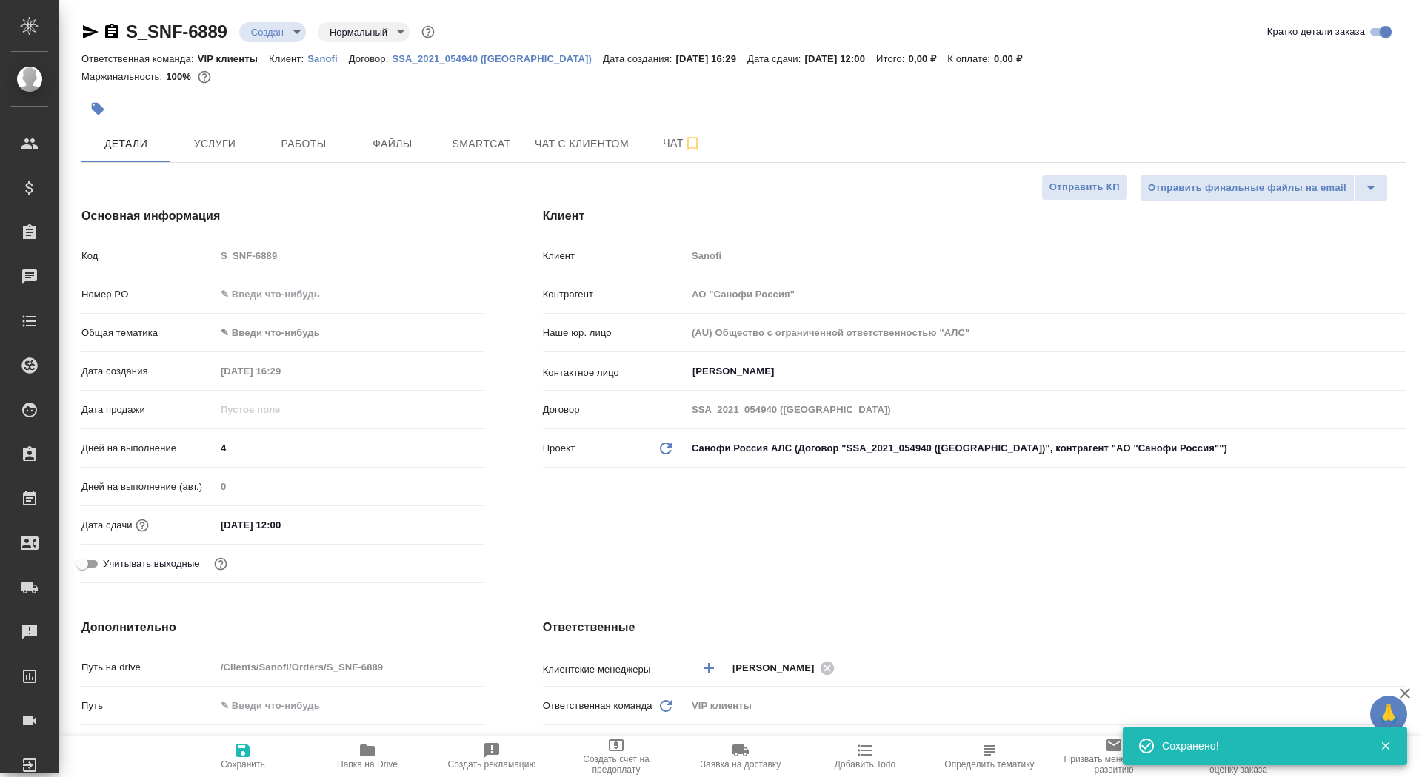
type textarea "x"
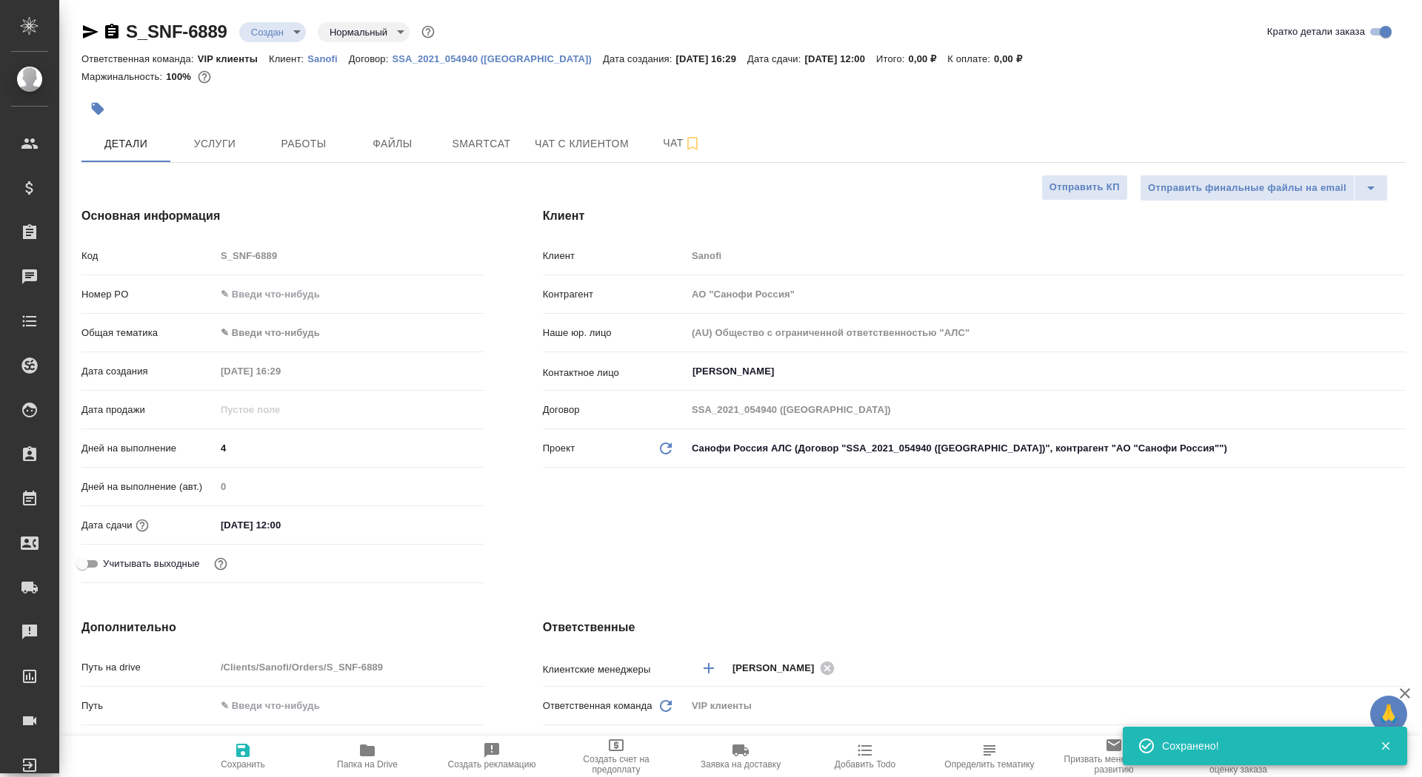
type textarea "x"
click at [294, 35] on body "🙏 .cls-1 fill:#fff; AWATERA Saydasheva Dilyara Клиенты Спецификации Заказы 0 Ча…" at bounding box center [711, 388] width 1422 height 777
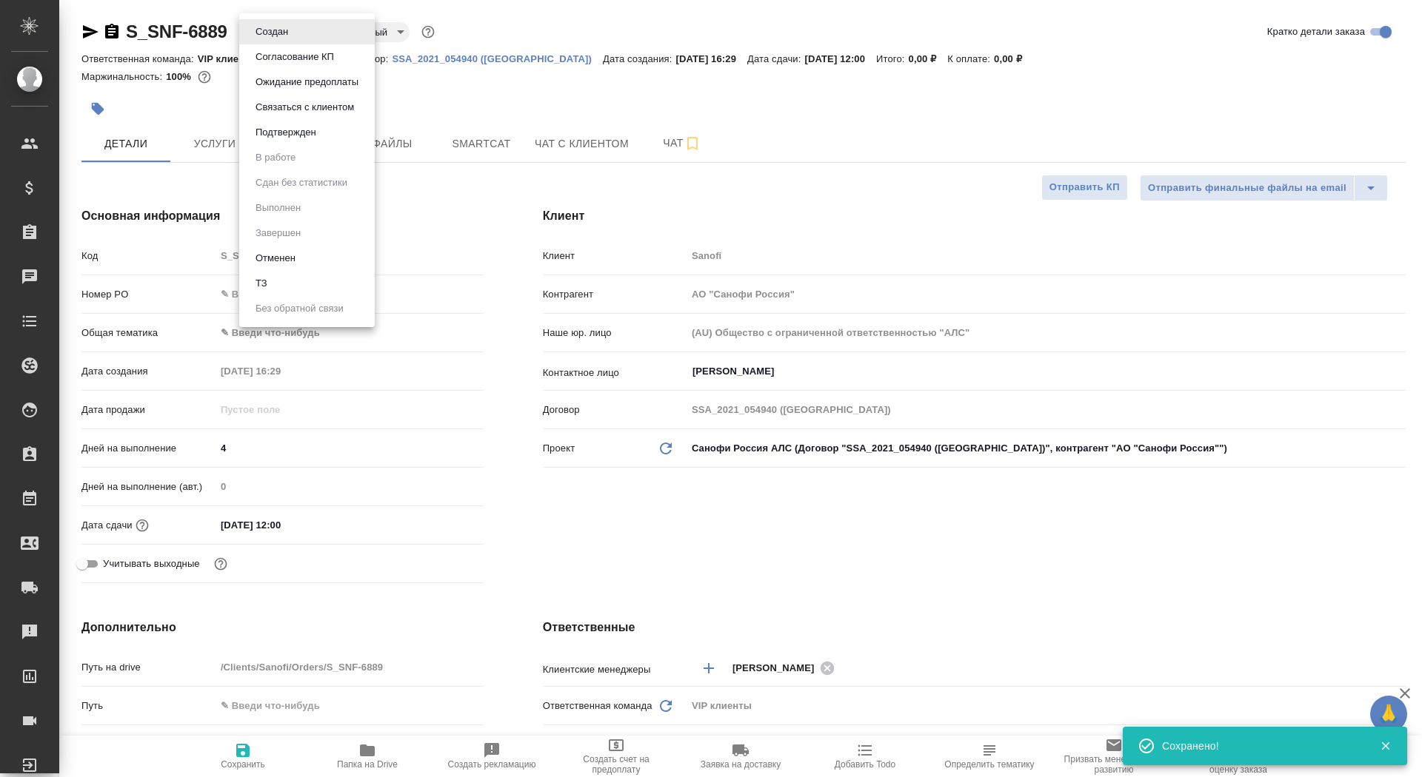
click at [294, 284] on li "ТЗ" at bounding box center [306, 283] width 135 height 25
type textarea "x"
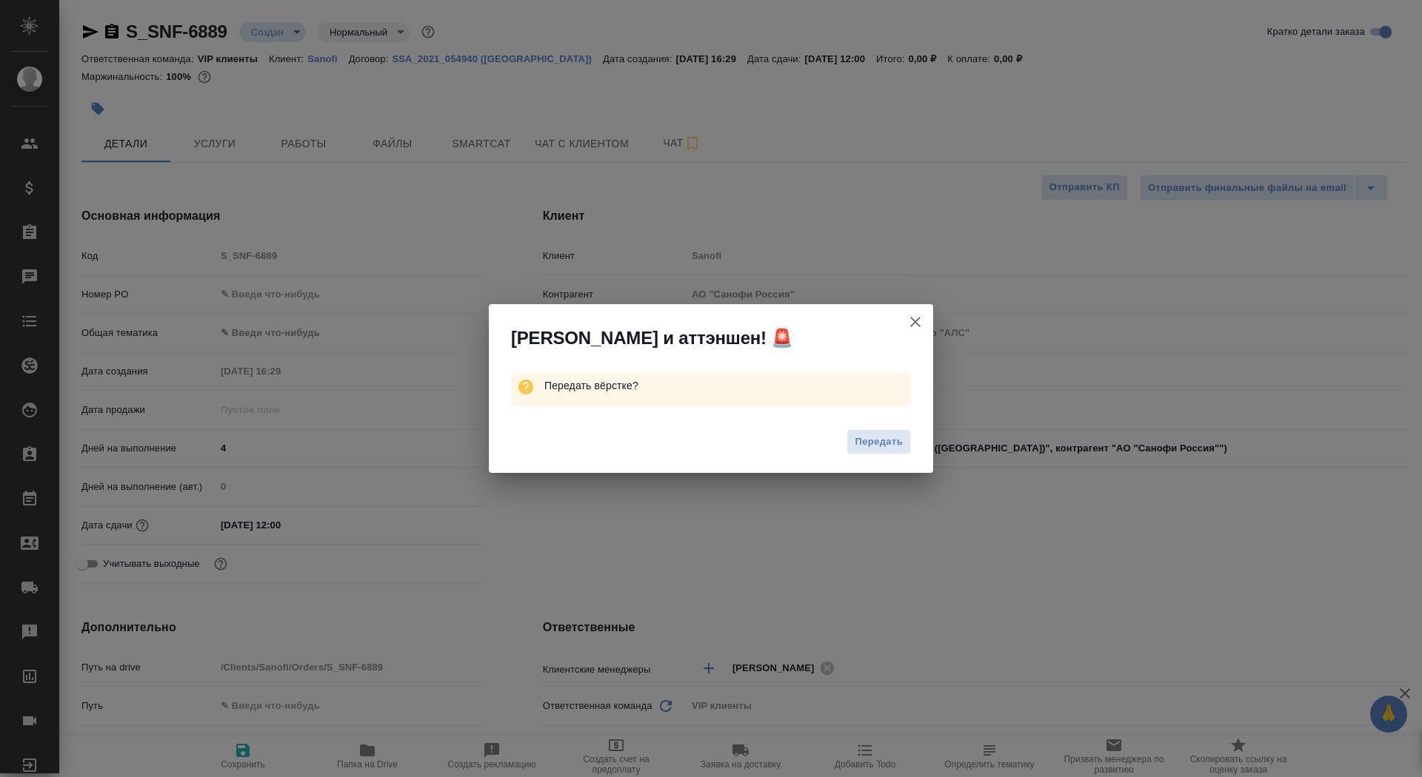
click at [863, 424] on div "Передать" at bounding box center [711, 444] width 444 height 59
click at [863, 446] on span "Передать" at bounding box center [878, 442] width 48 height 17
type textarea "x"
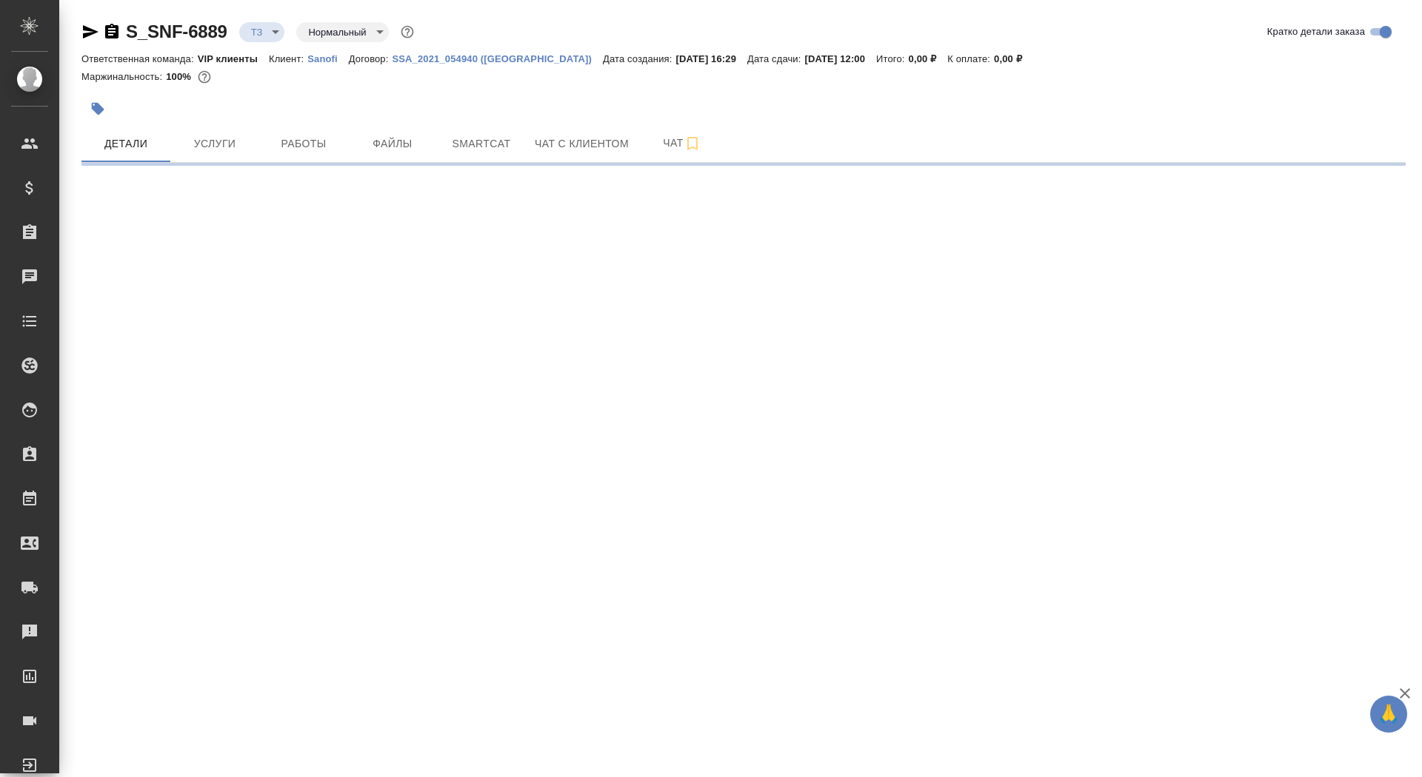
click at [98, 117] on button "button" at bounding box center [97, 109] width 33 height 33
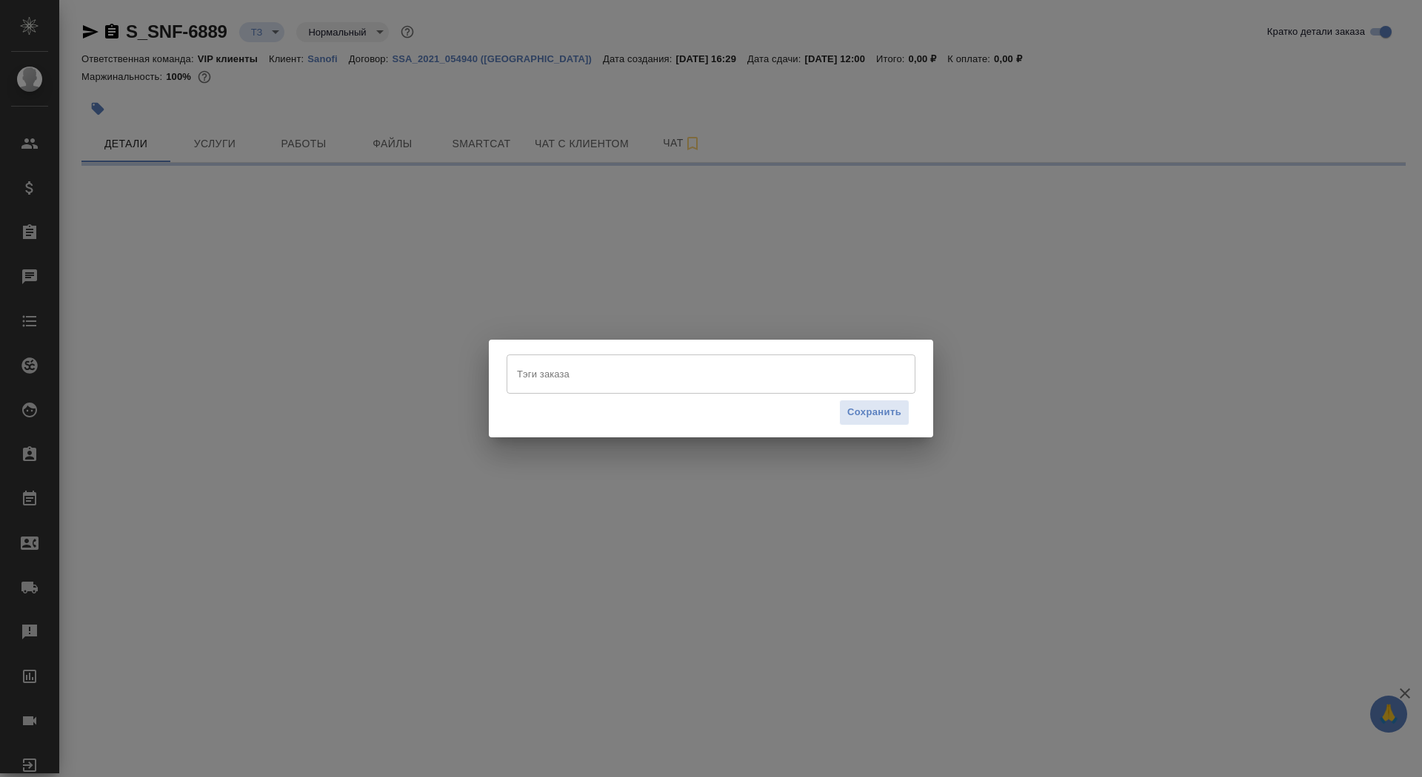
click at [612, 375] on input "Тэги заказа" at bounding box center [696, 373] width 367 height 25
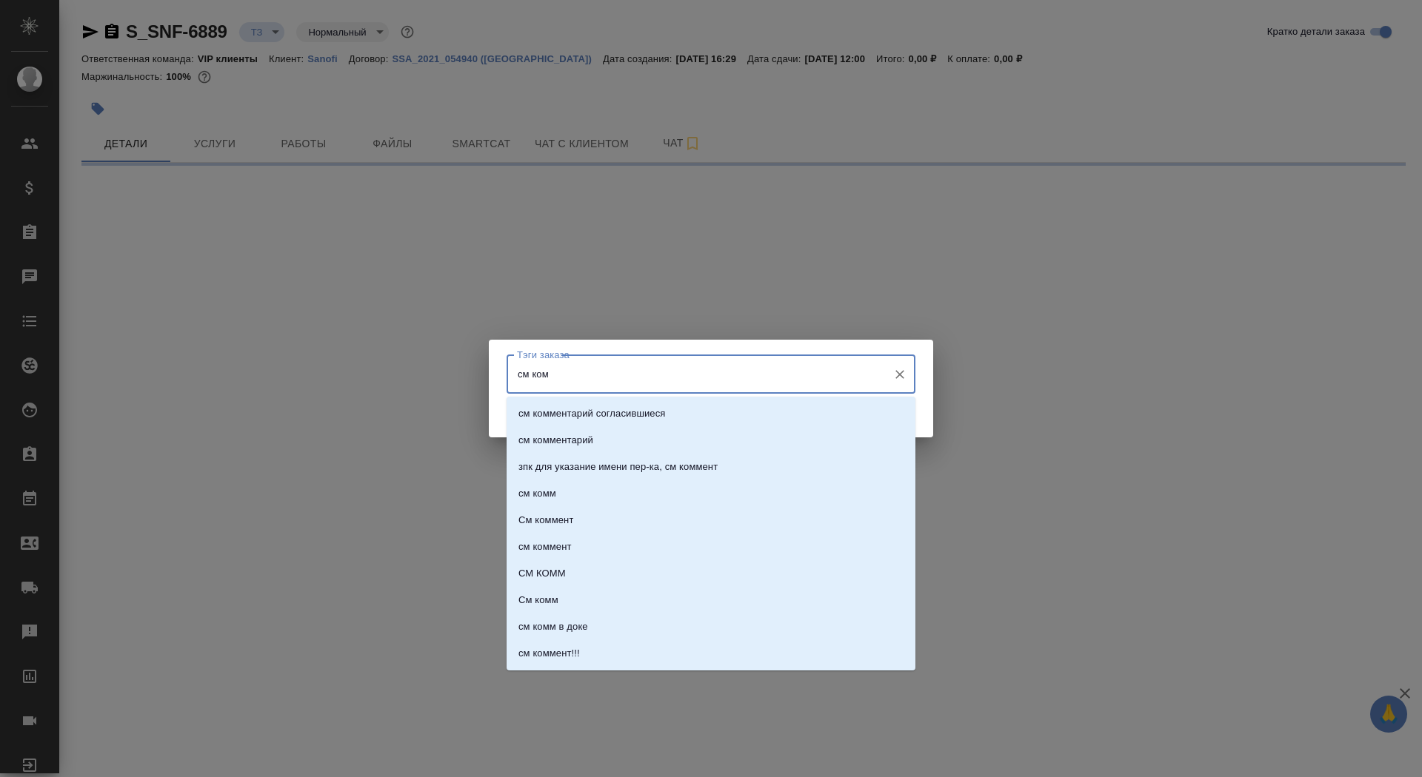
type input "см комм"
select select "RU"
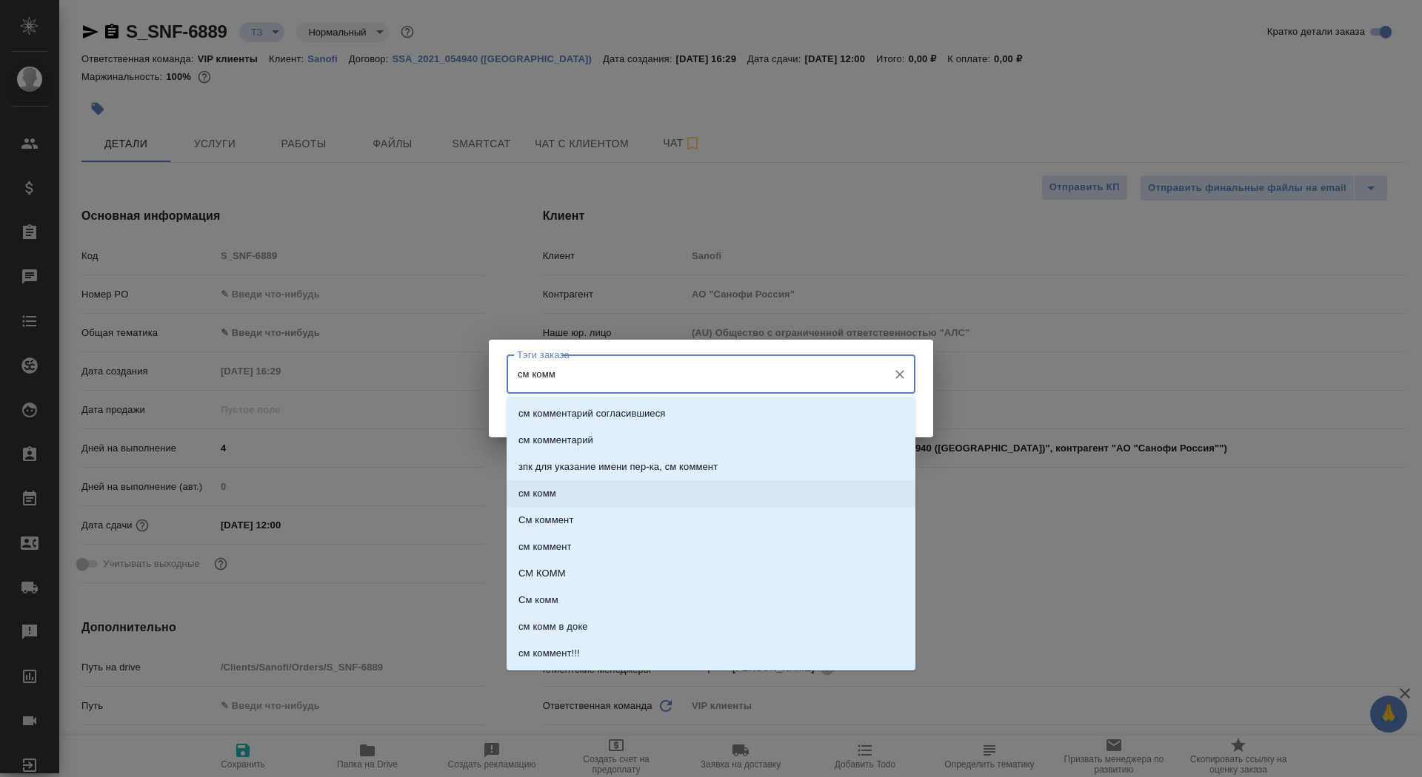
type textarea "x"
click at [689, 486] on li "см комм" at bounding box center [710, 494] width 409 height 27
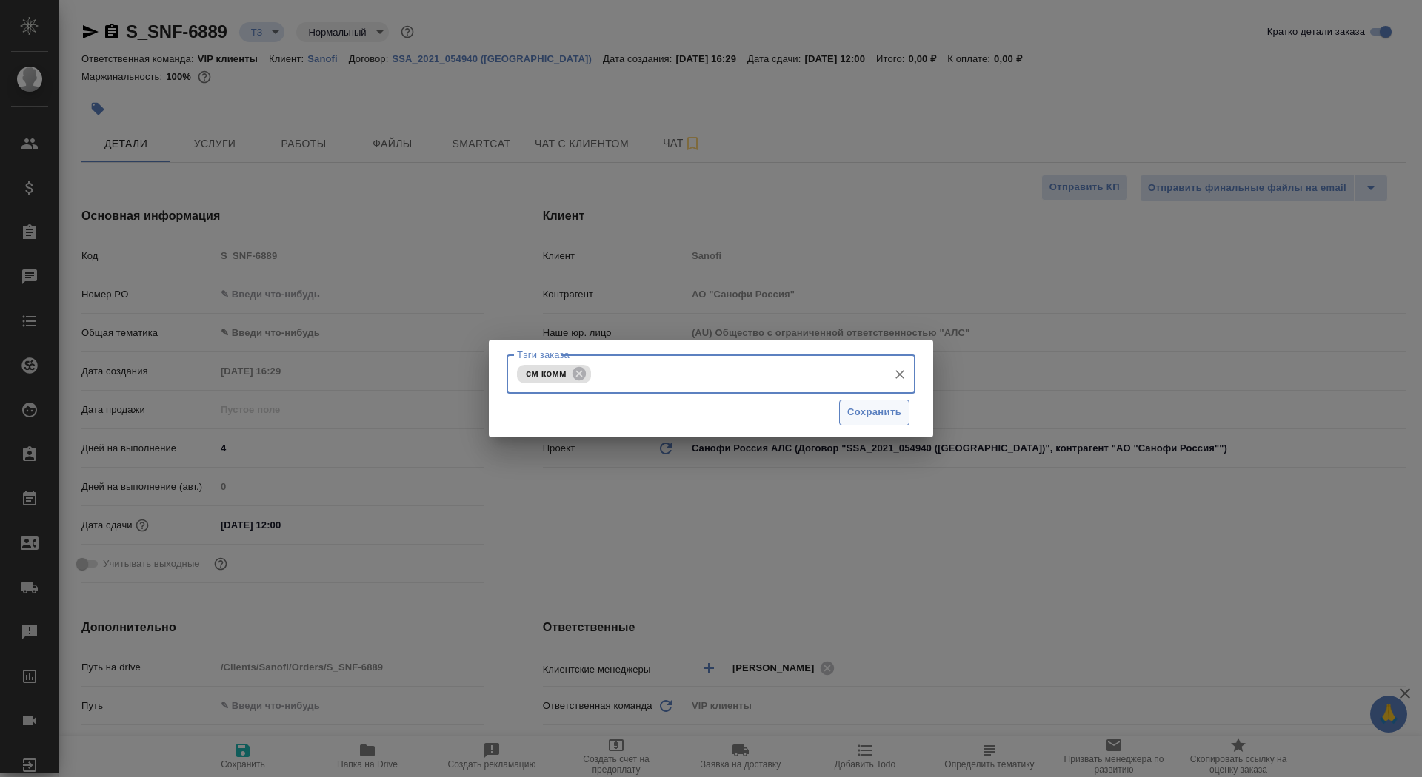
click at [883, 401] on button "Сохранить" at bounding box center [874, 413] width 70 height 26
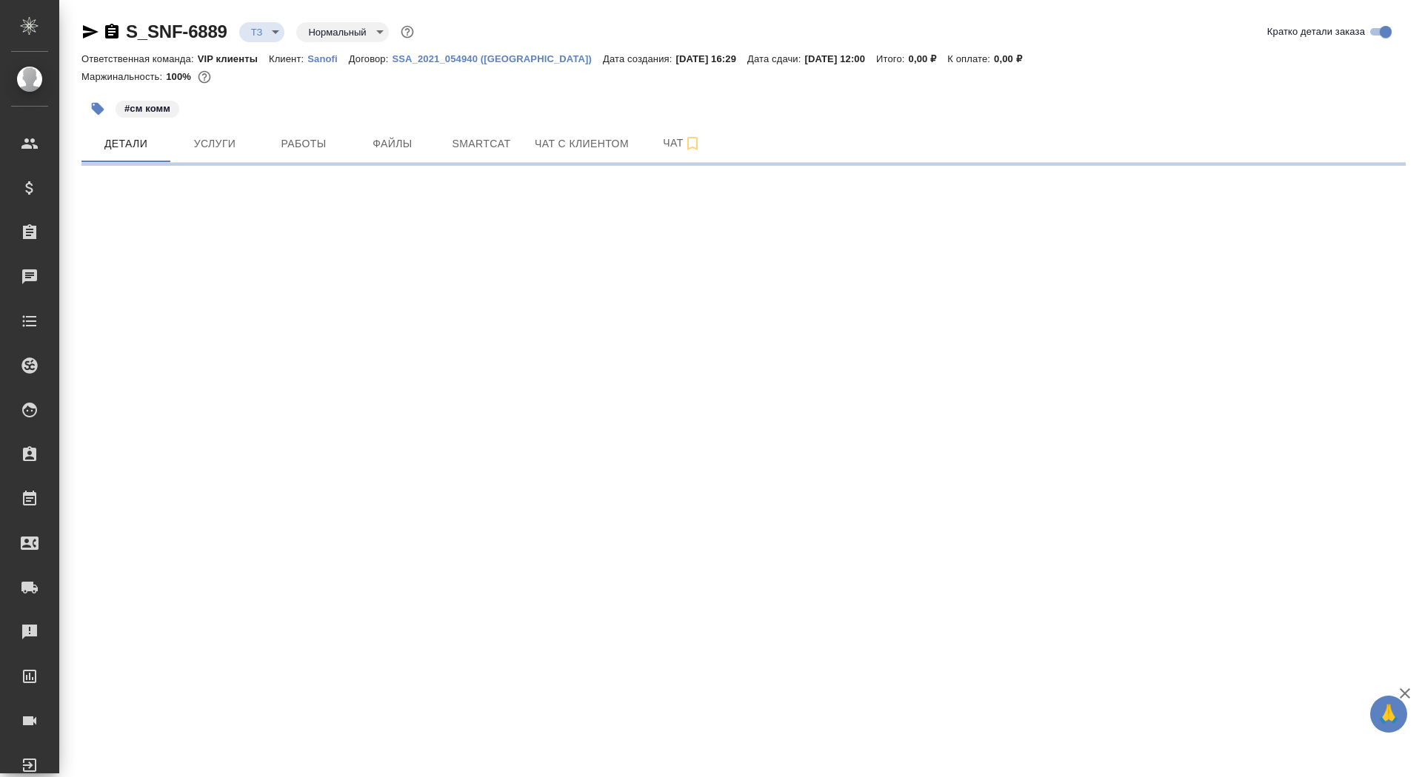
select select "RU"
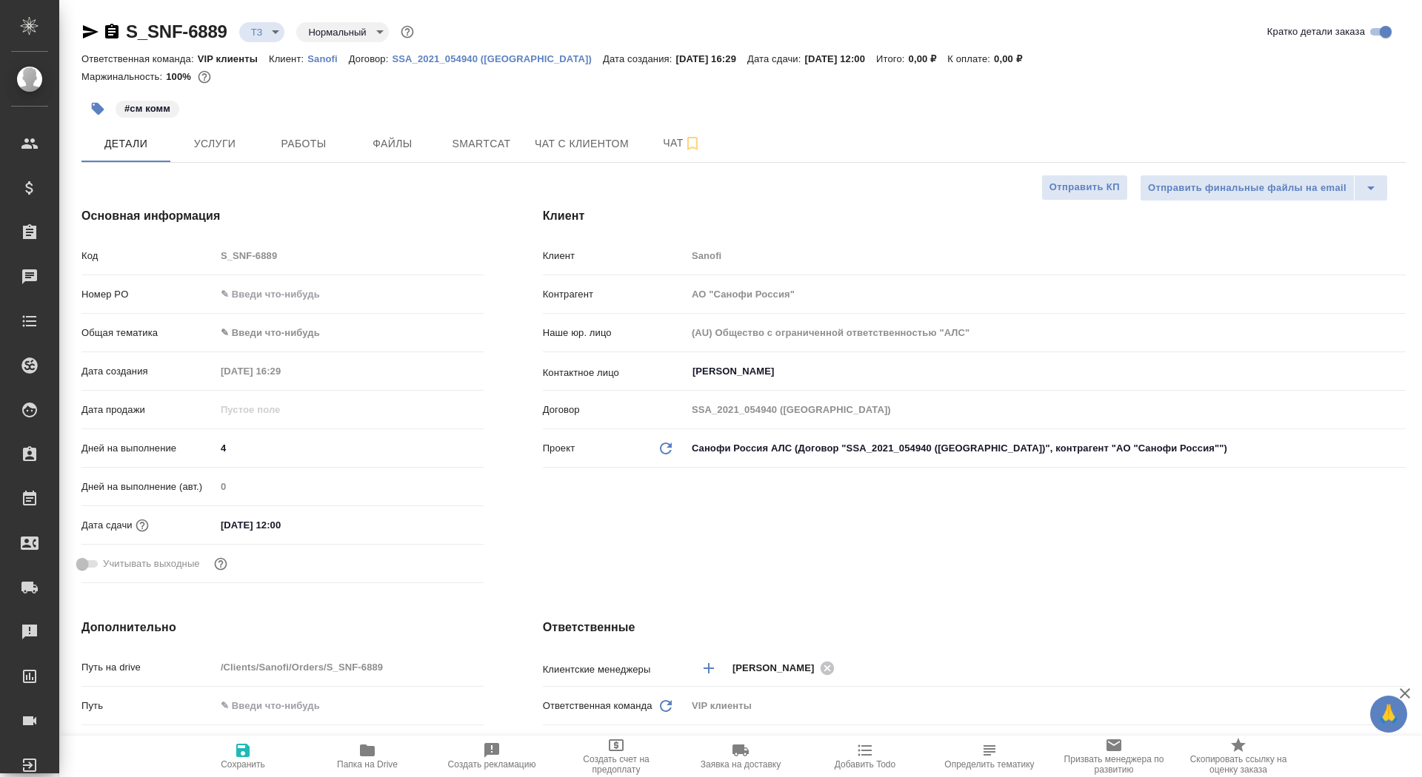
type textarea "x"
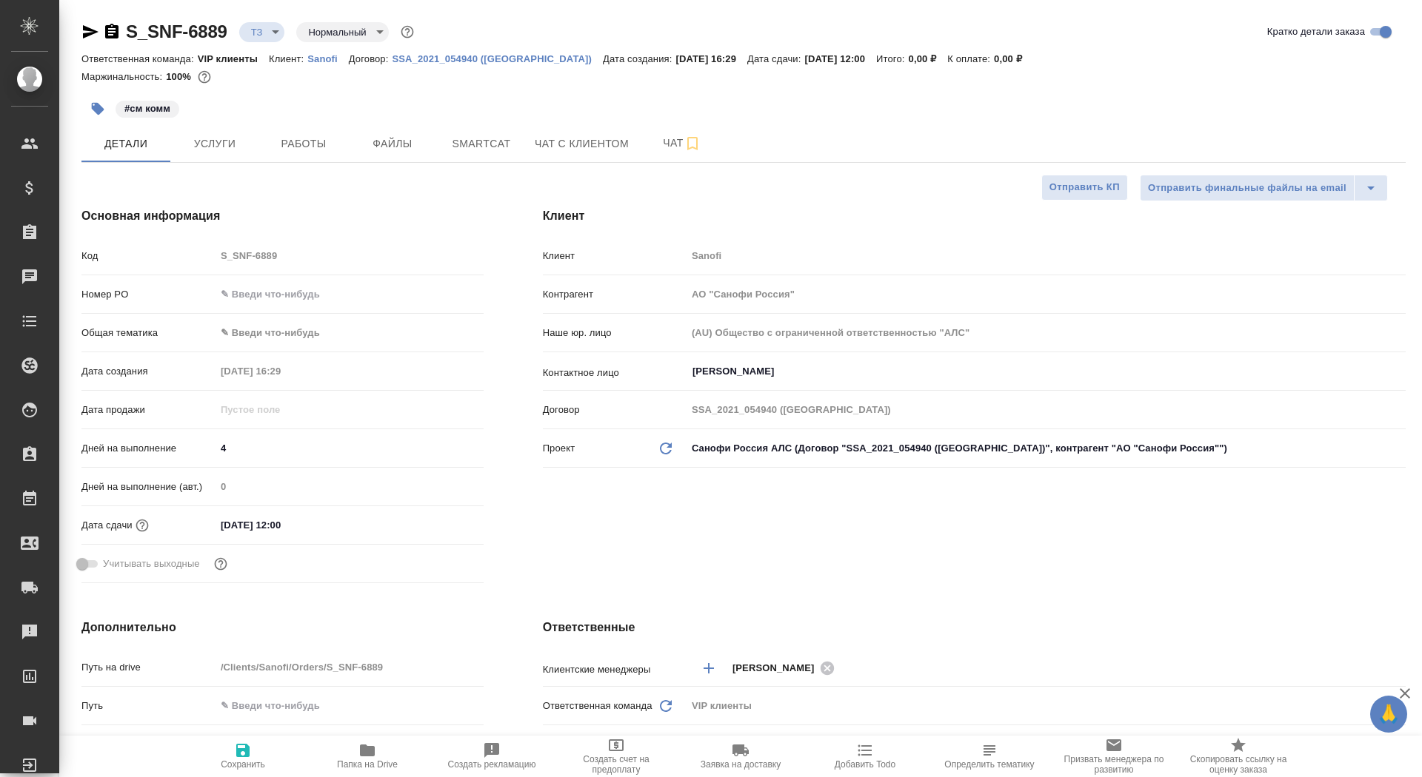
type textarea "x"
click at [249, 137] on span "Услуги" at bounding box center [214, 144] width 71 height 19
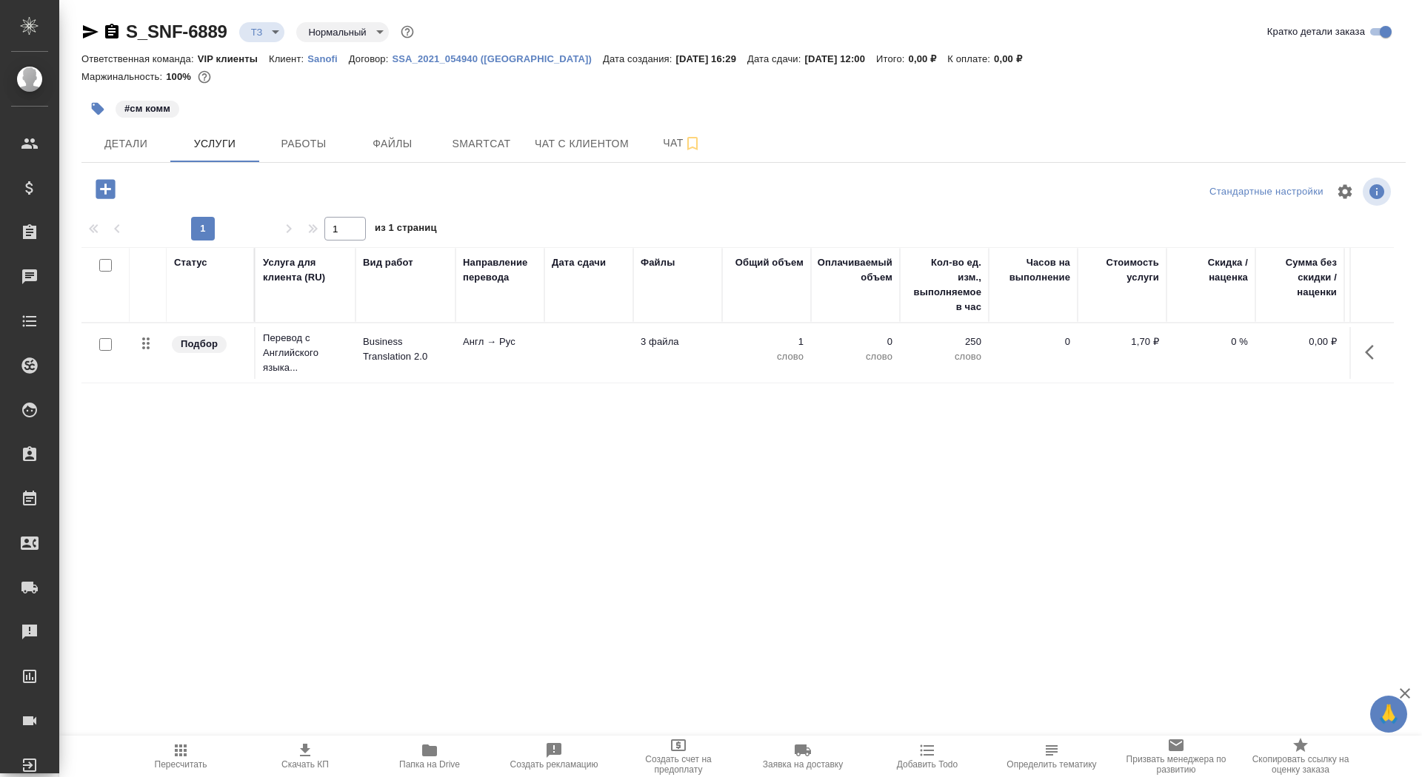
click at [610, 331] on td at bounding box center [588, 353] width 89 height 52
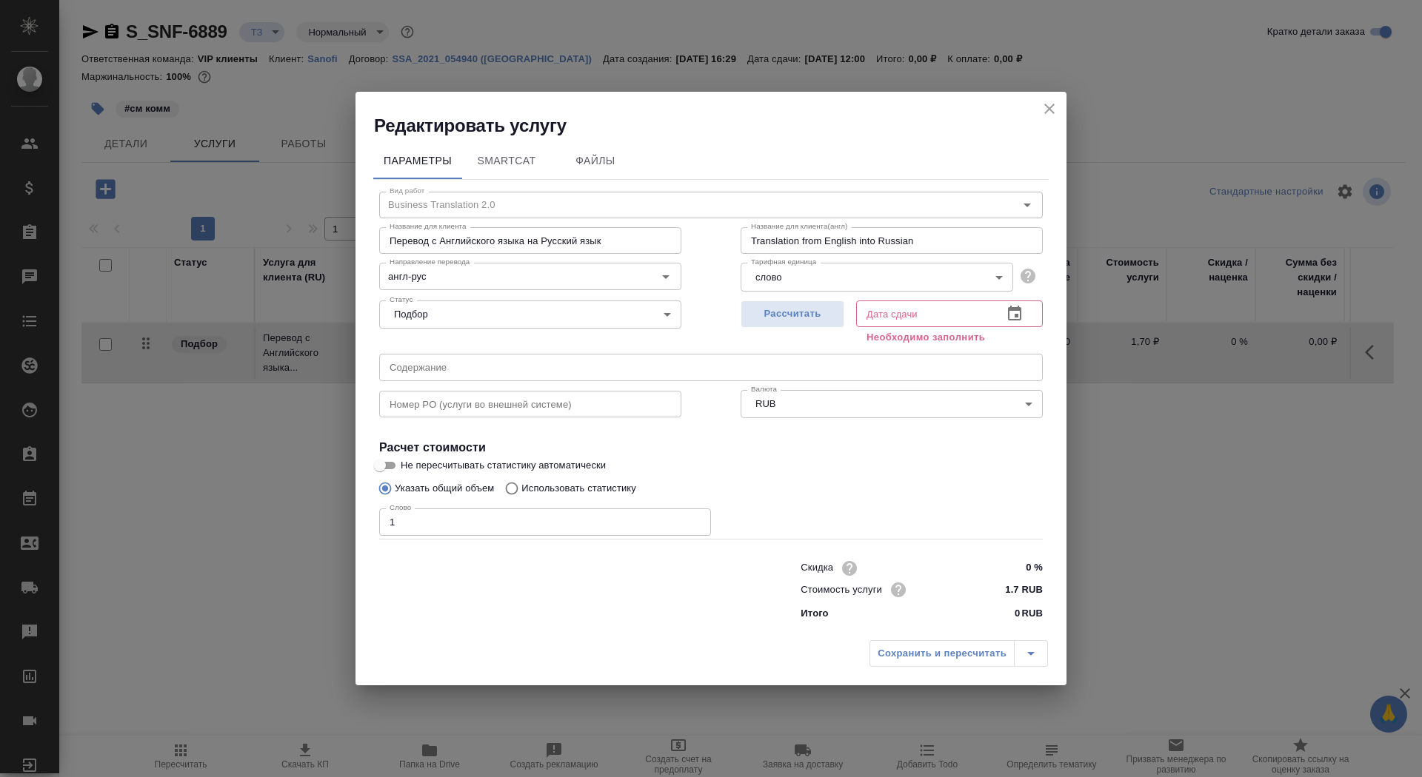
click at [820, 330] on div "Рассчитать" at bounding box center [792, 321] width 104 height 53
click at [807, 307] on span "Рассчитать" at bounding box center [792, 314] width 87 height 17
type input "[DATE] 12:00"
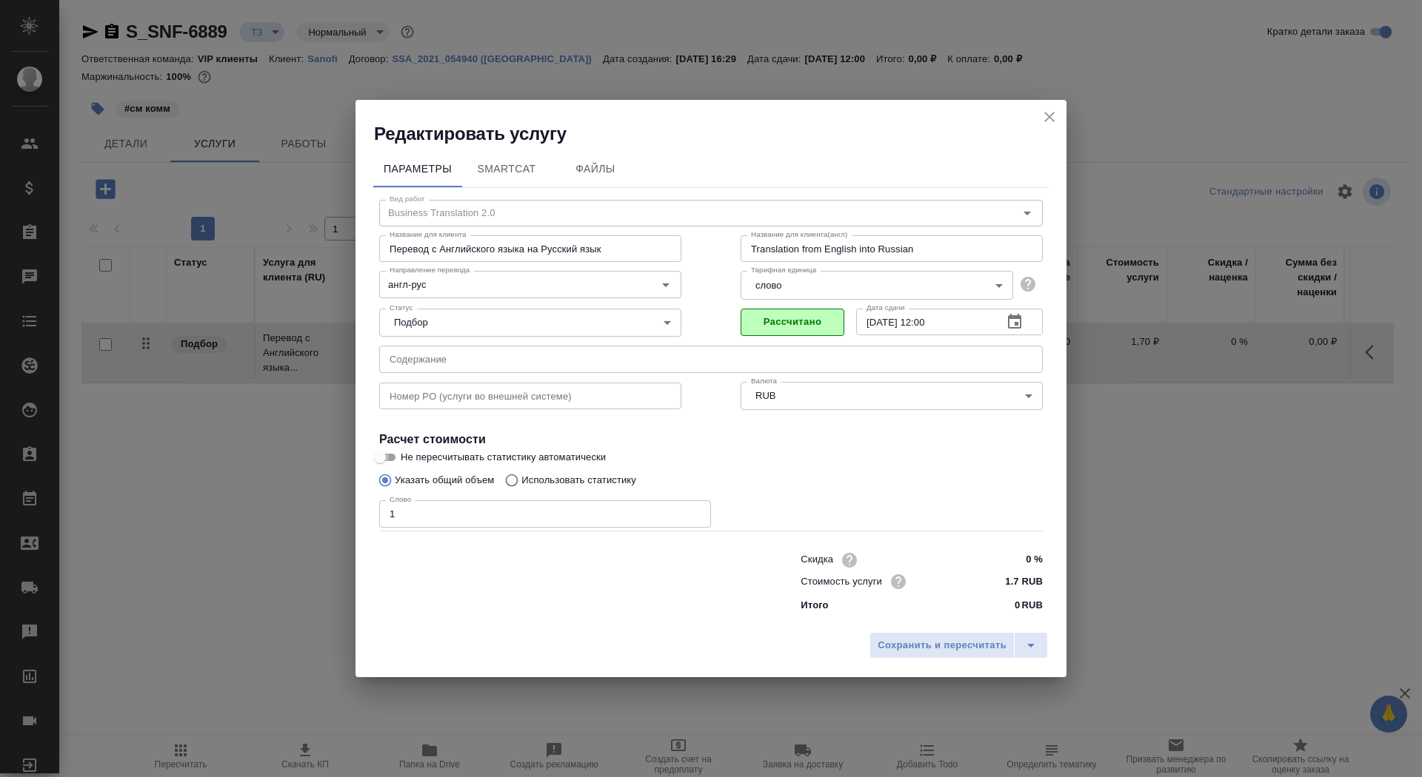
click at [393, 455] on input "Не пересчитывать статистику автоматически" at bounding box center [379, 458] width 53 height 18
checkbox input "true"
click at [918, 660] on div "Сохранить и пересчитать" at bounding box center [710, 651] width 711 height 53
click at [915, 644] on span "Сохранить и пересчитать" at bounding box center [941, 645] width 129 height 17
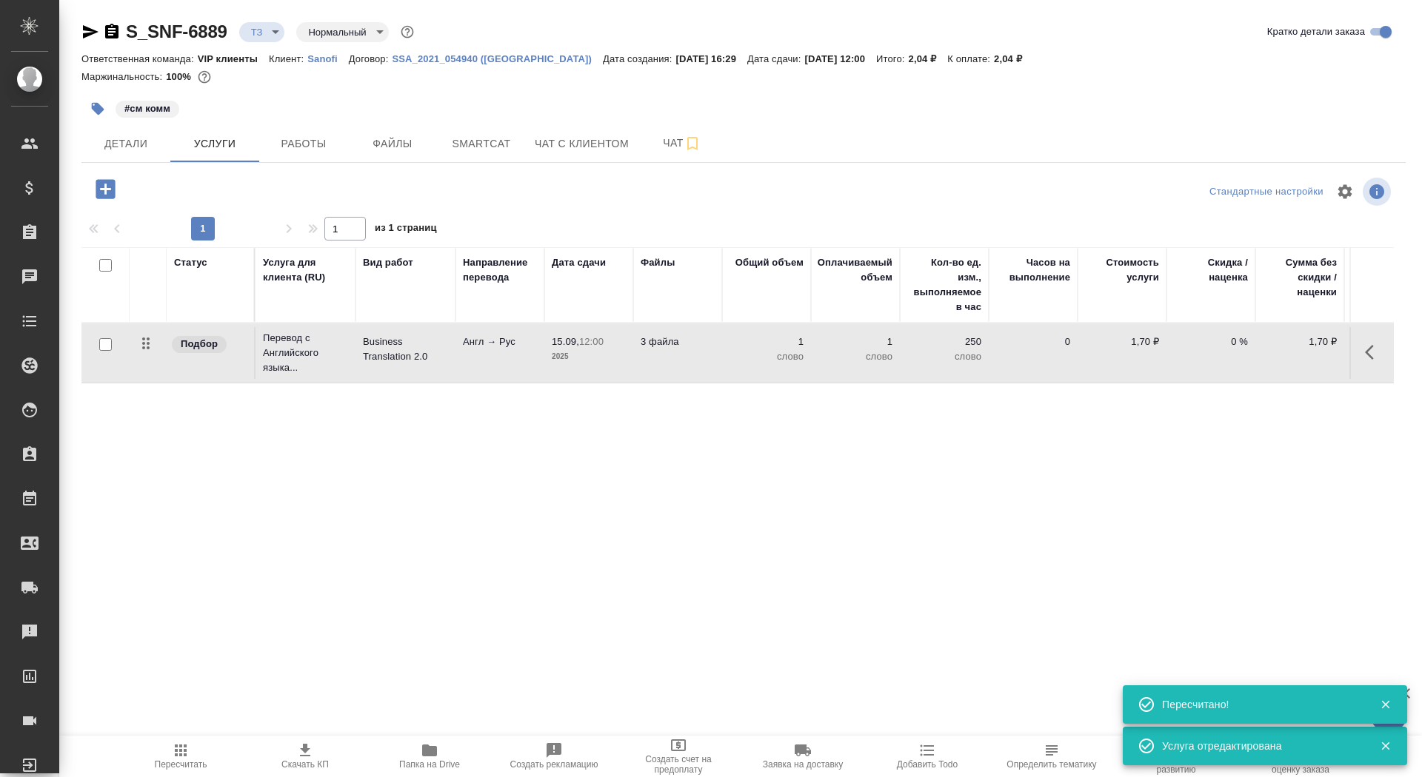
click at [105, 345] on input "checkbox" at bounding box center [105, 344] width 13 height 13
checkbox input "true"
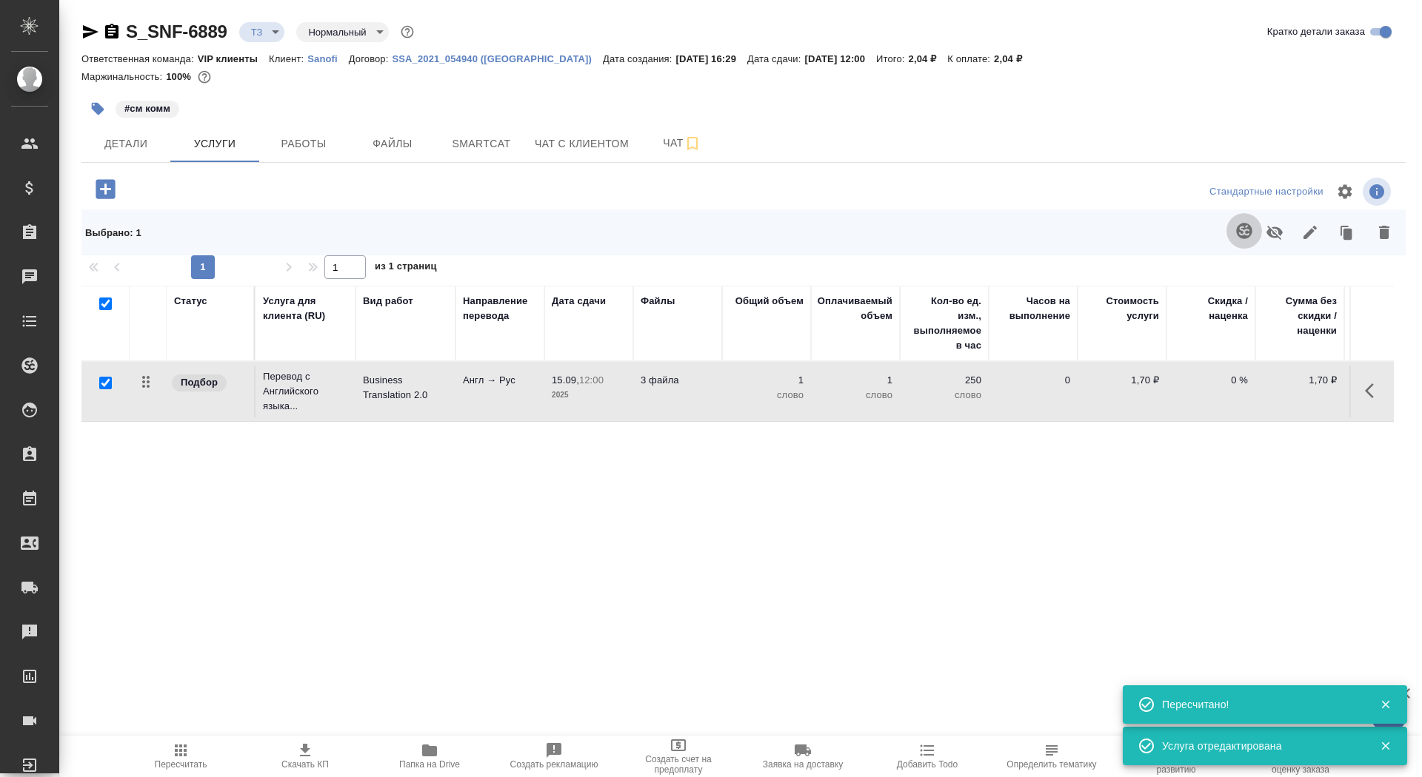
click at [1248, 238] on icon "button" at bounding box center [1244, 231] width 18 height 18
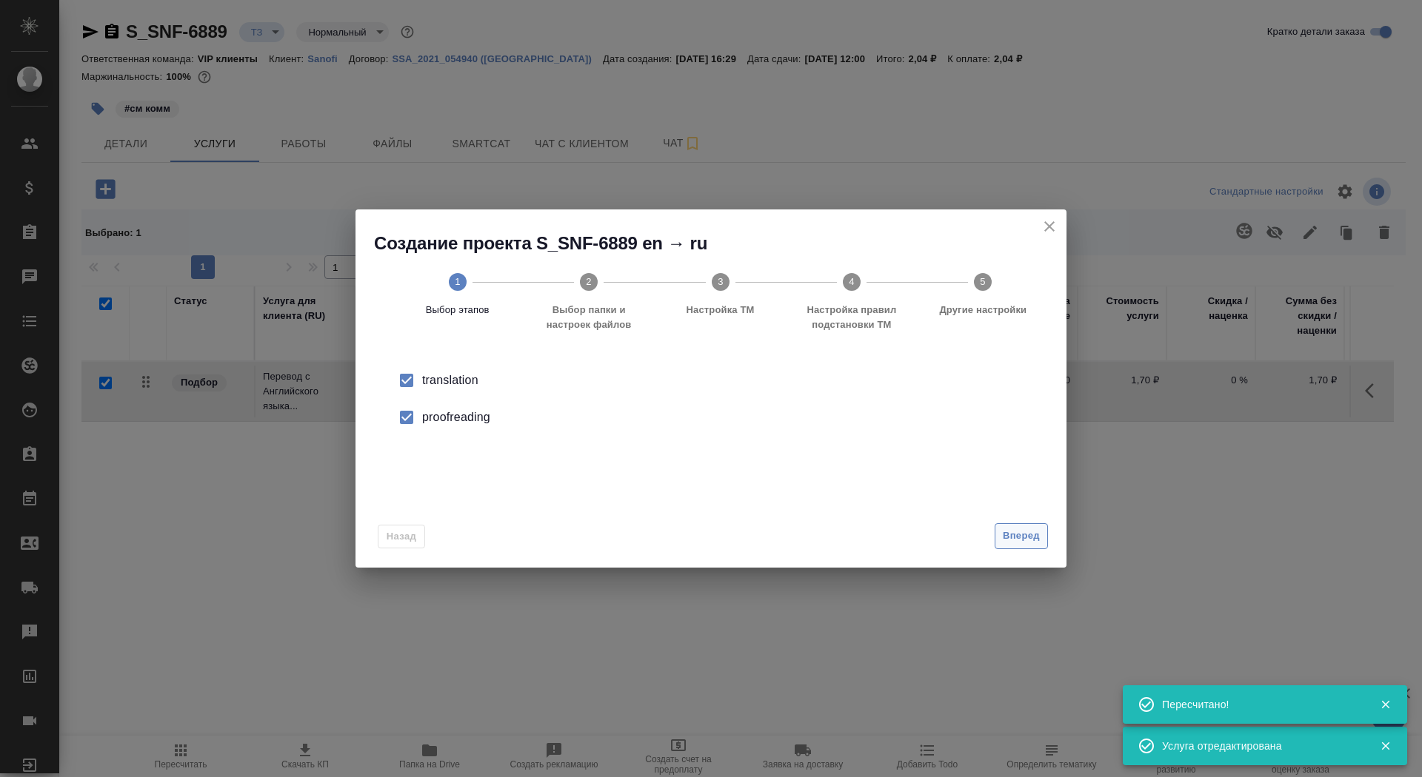
click at [1027, 536] on span "Вперед" at bounding box center [1020, 536] width 37 height 17
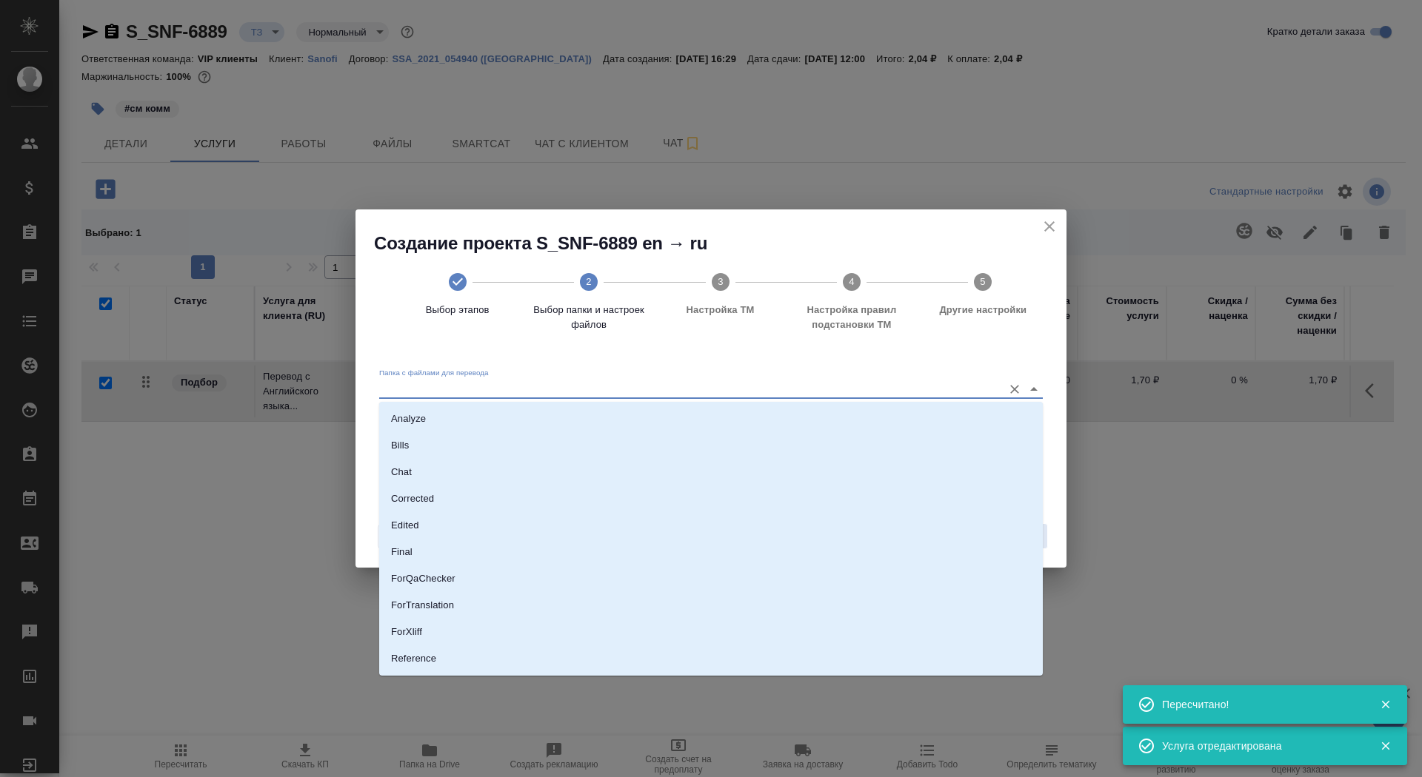
click at [905, 388] on input "Папка с файлами для перевода" at bounding box center [687, 389] width 616 height 18
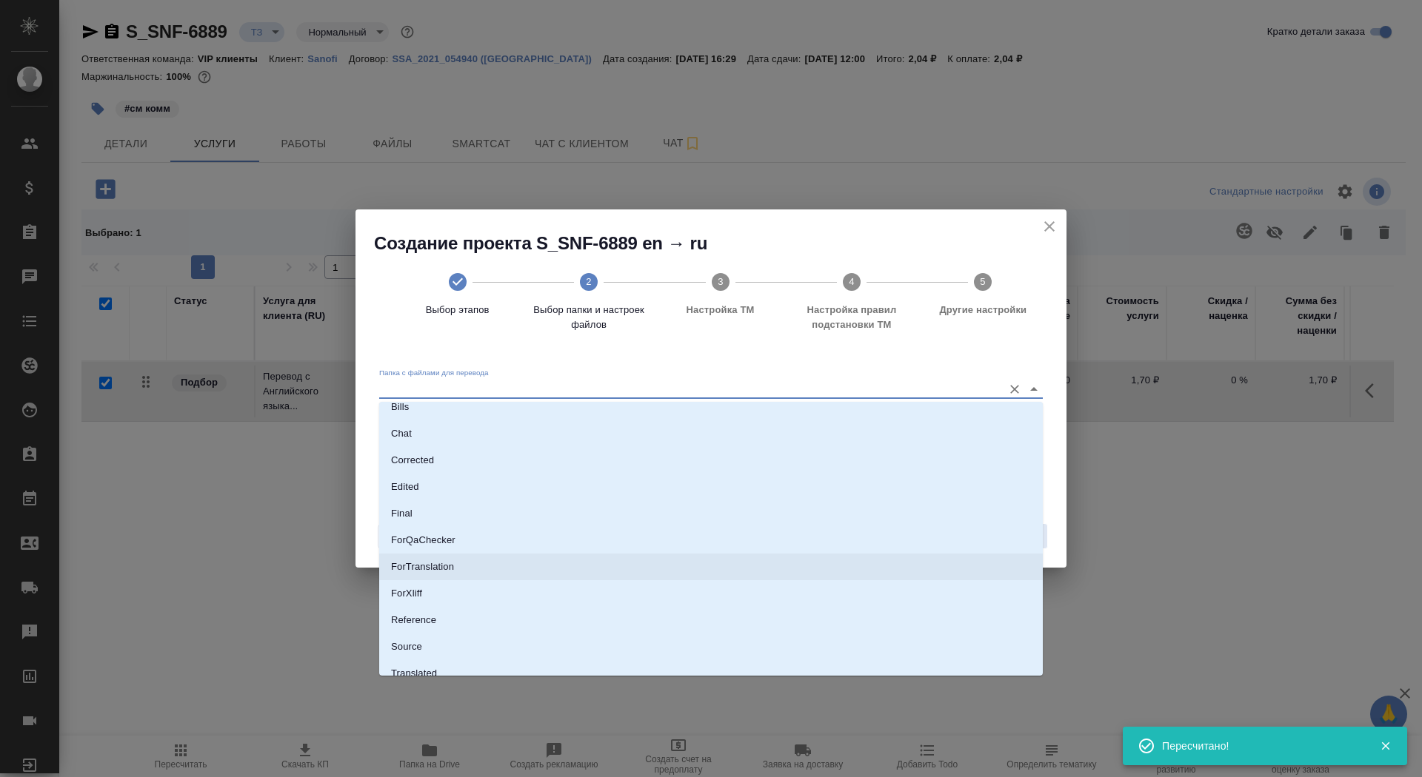
scroll to position [42, 0]
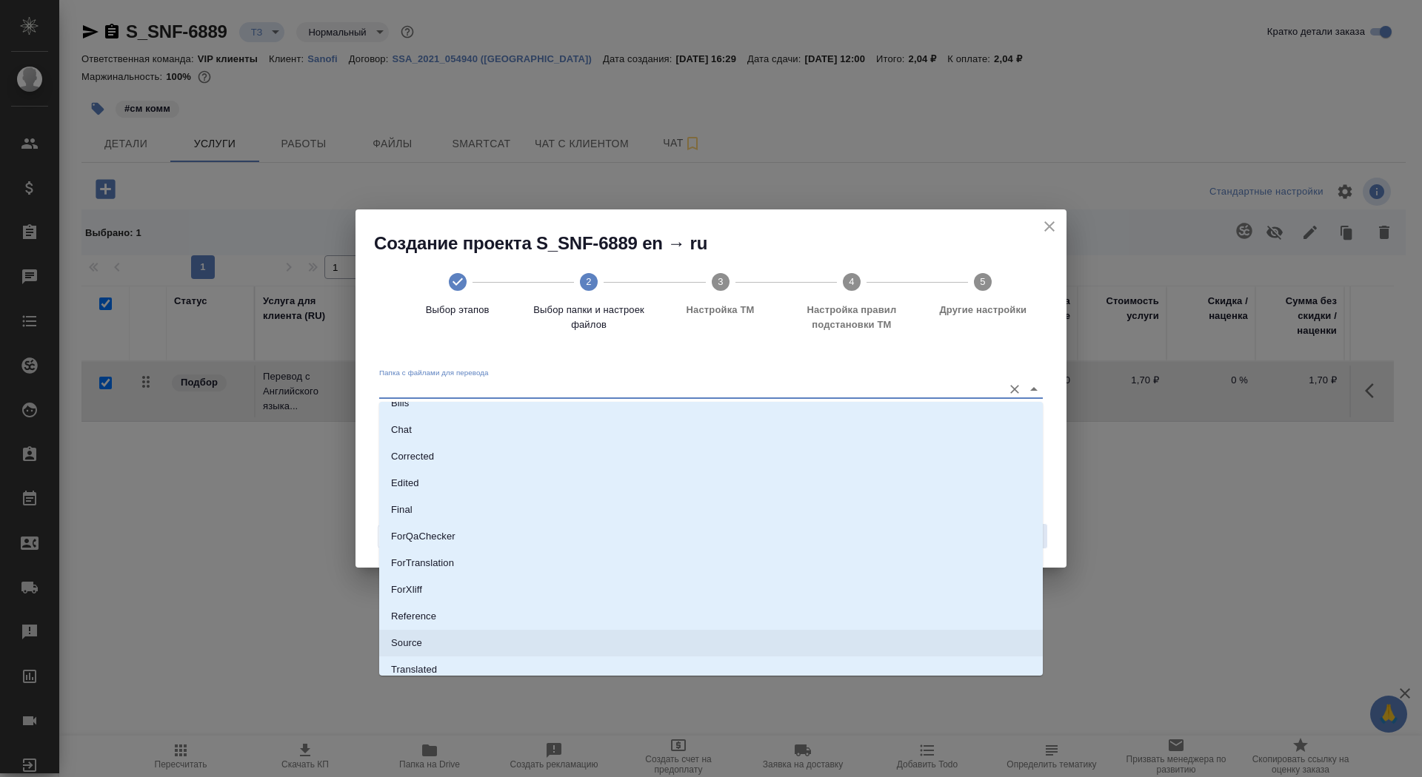
click at [853, 647] on li "Source" at bounding box center [710, 643] width 663 height 27
type input "Source"
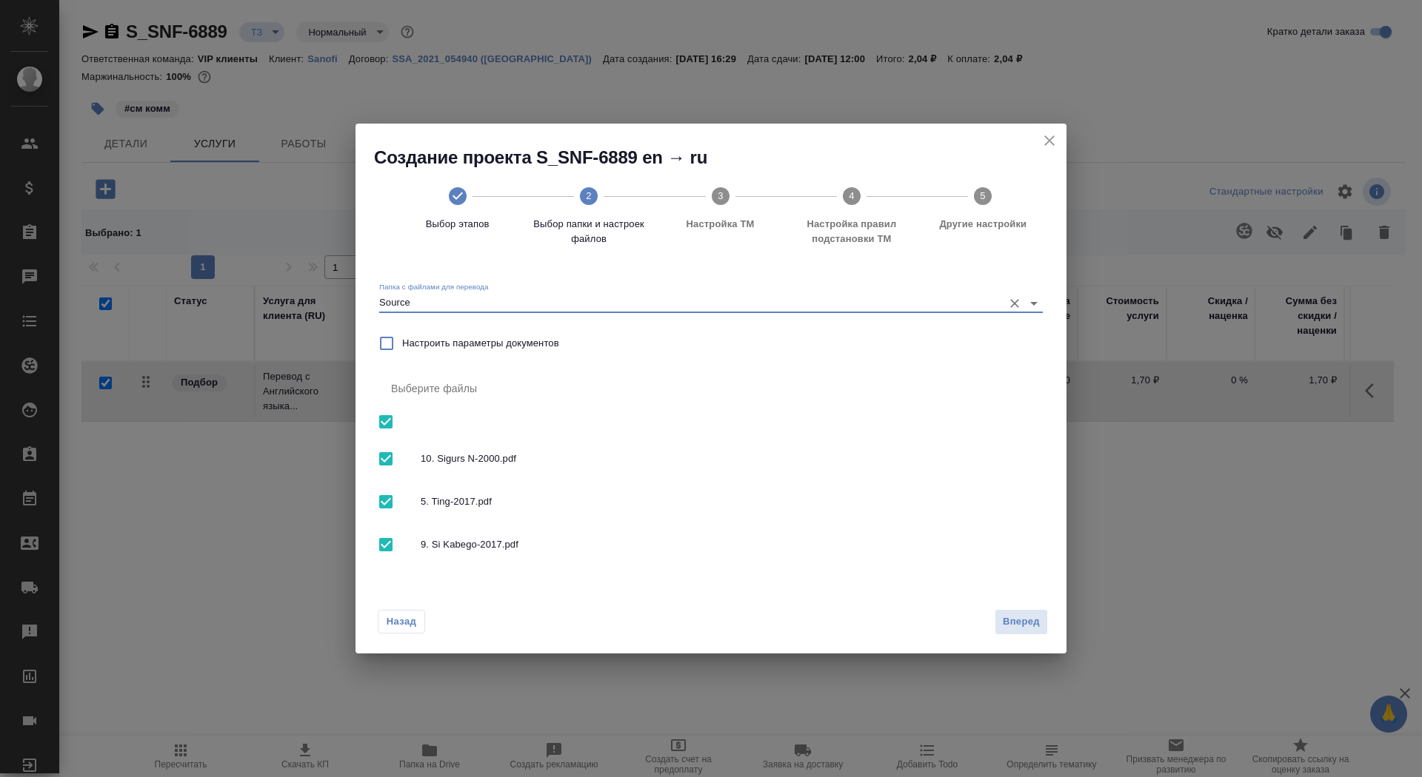
click at [1034, 637] on div "Назад Вперед" at bounding box center [710, 619] width 711 height 70
click at [1022, 605] on div "Назад Вперед" at bounding box center [710, 619] width 711 height 70
click at [1025, 624] on span "Вперед" at bounding box center [1020, 622] width 37 height 17
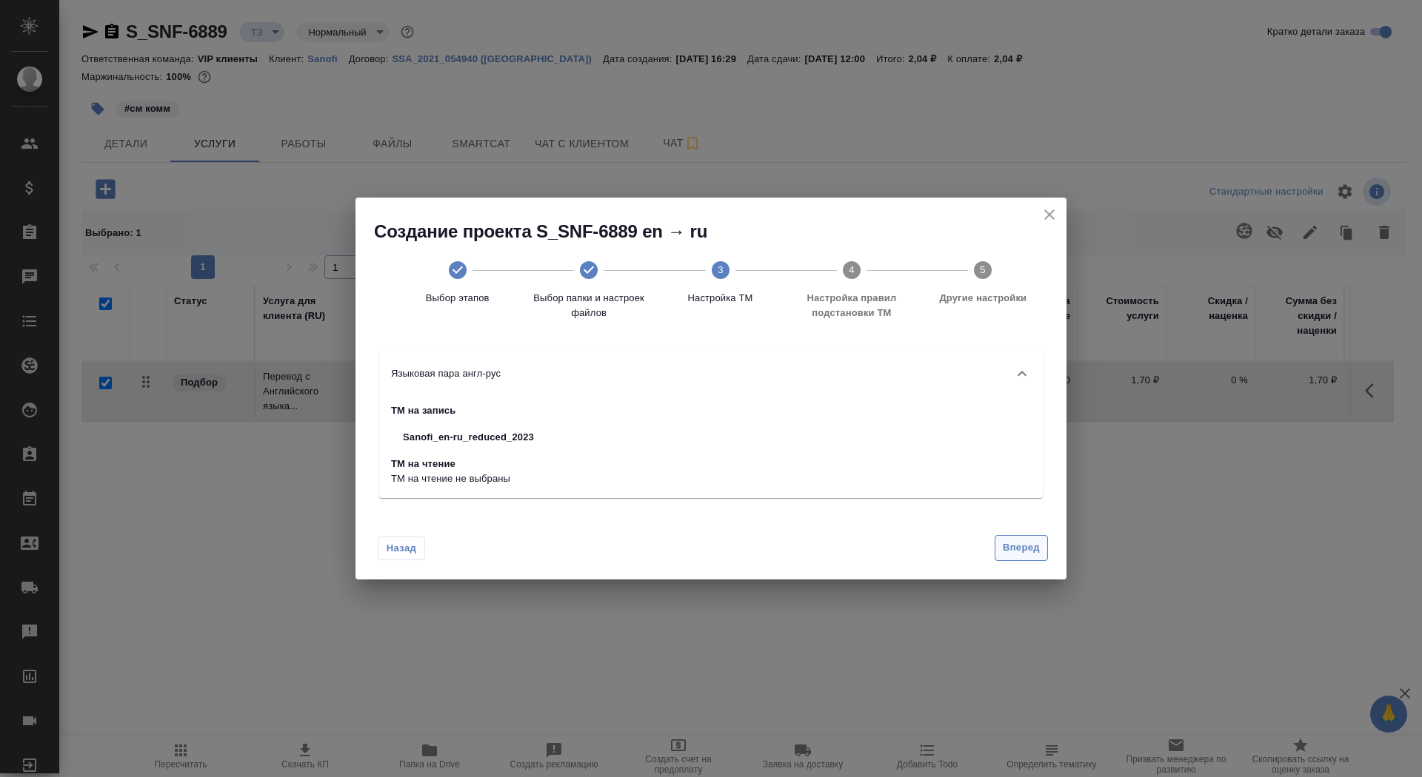
click at [1015, 549] on span "Вперед" at bounding box center [1020, 548] width 37 height 17
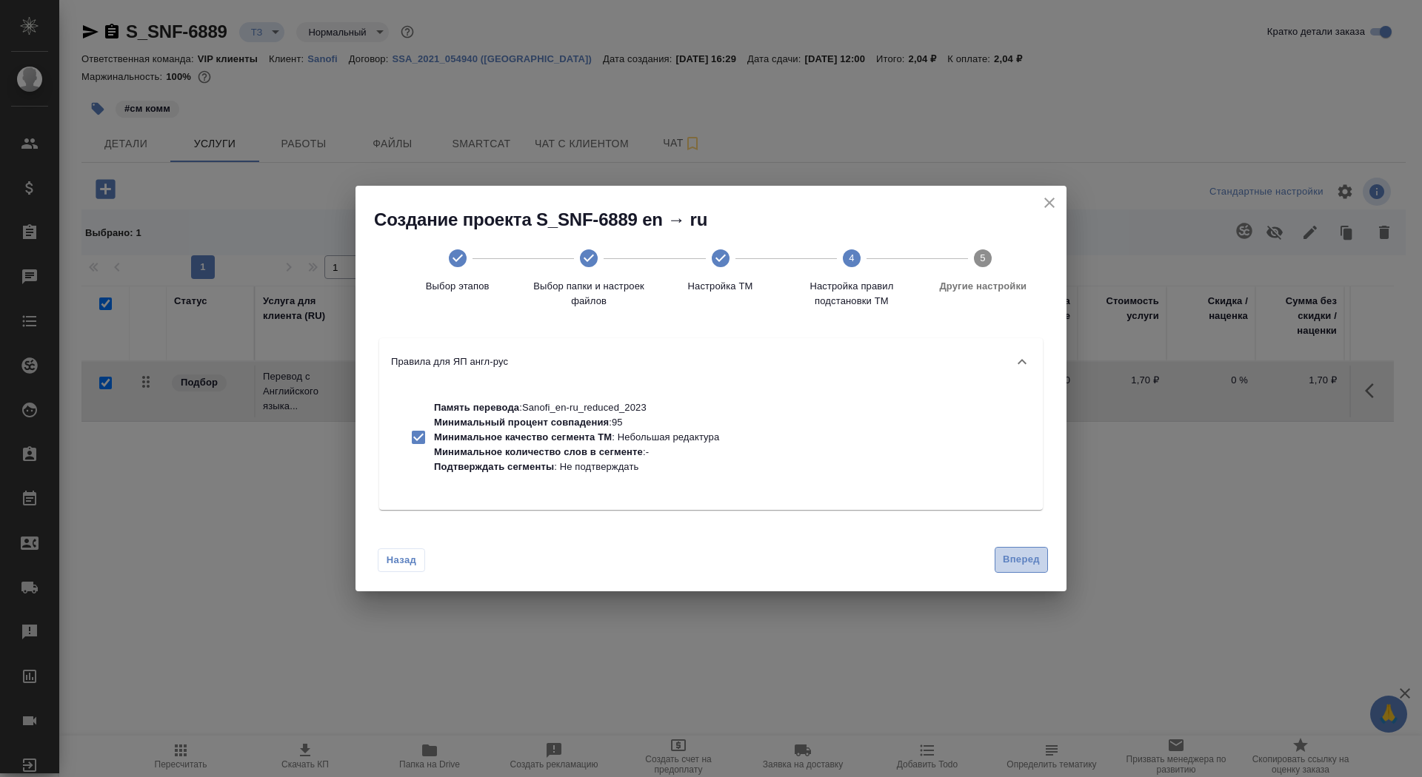
click at [1015, 555] on span "Вперед" at bounding box center [1020, 560] width 37 height 17
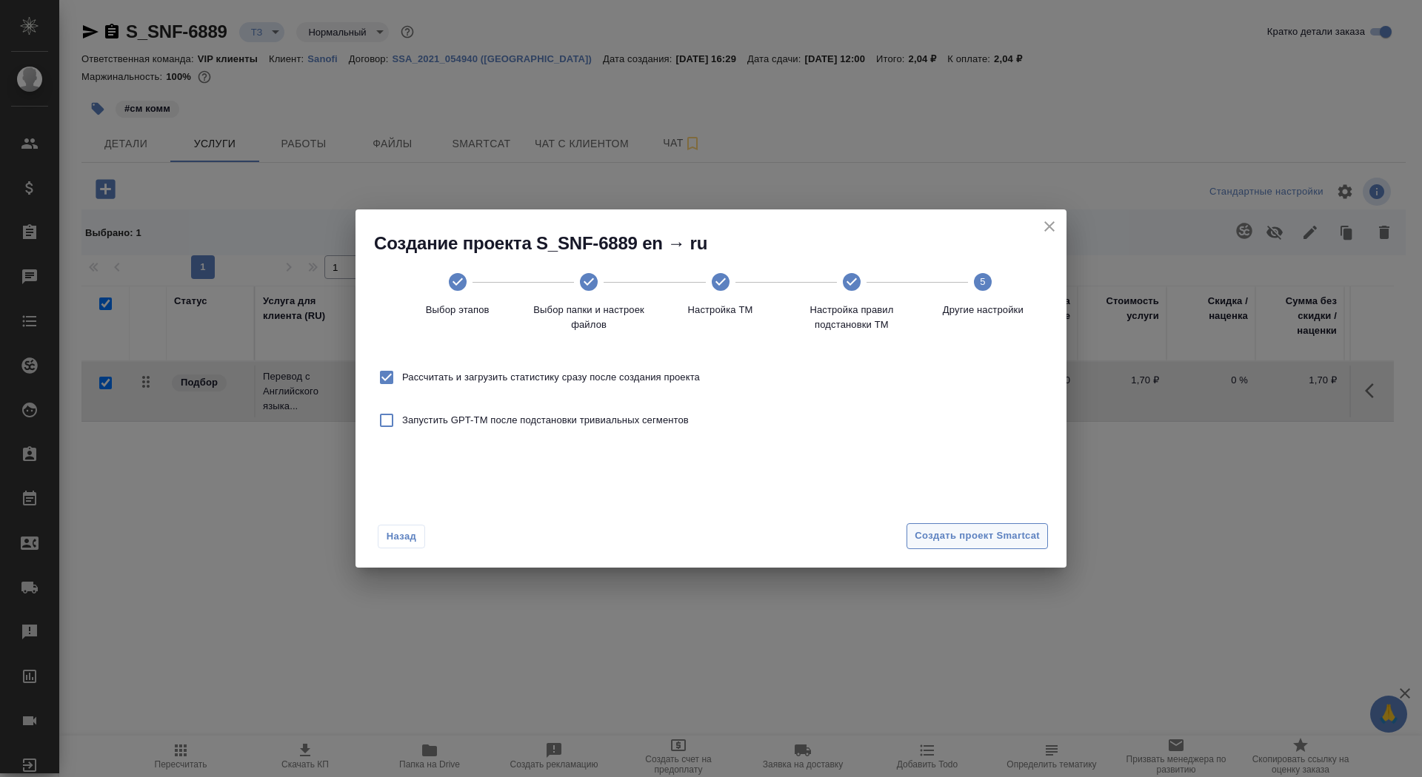
click at [1008, 535] on span "Создать проект Smartcat" at bounding box center [976, 536] width 125 height 17
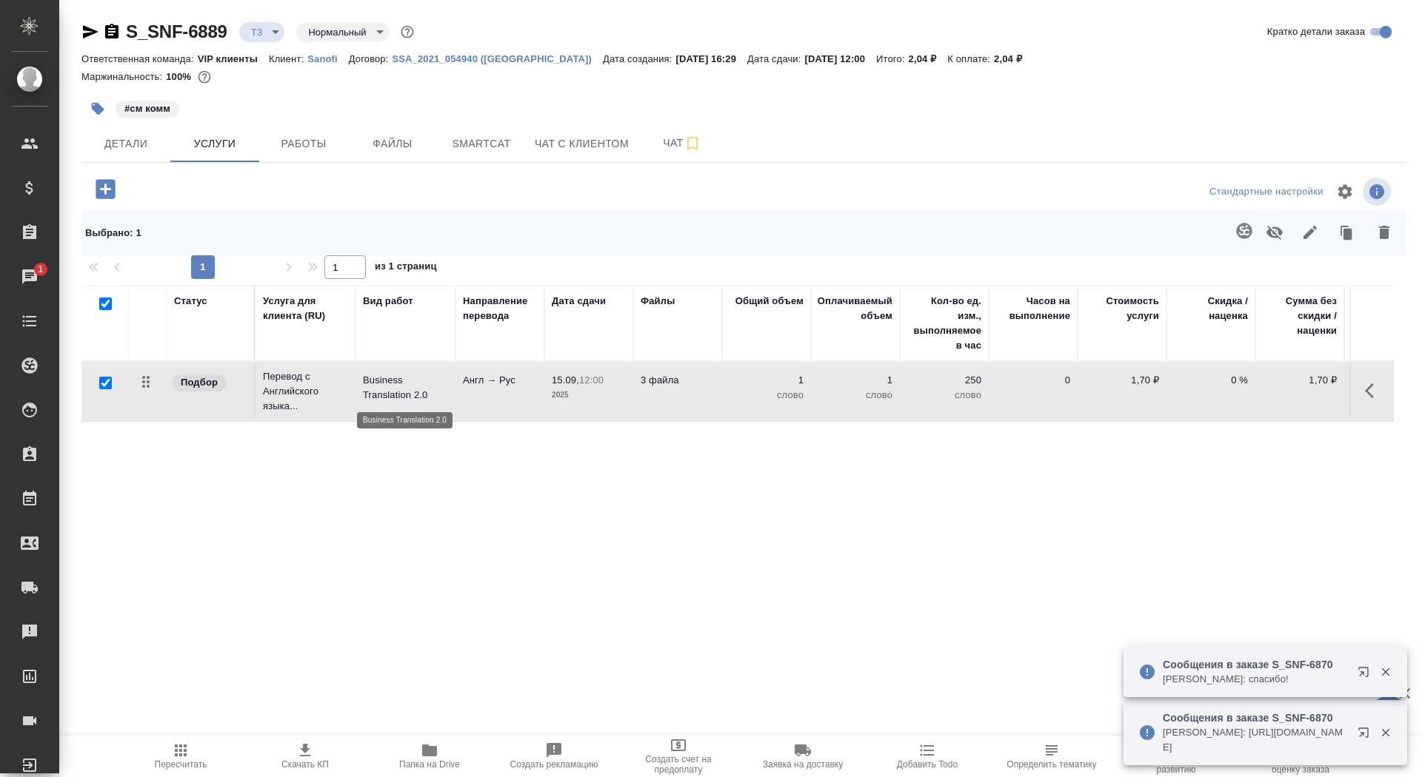
click at [377, 392] on p "Business Translation 2.0" at bounding box center [405, 388] width 85 height 30
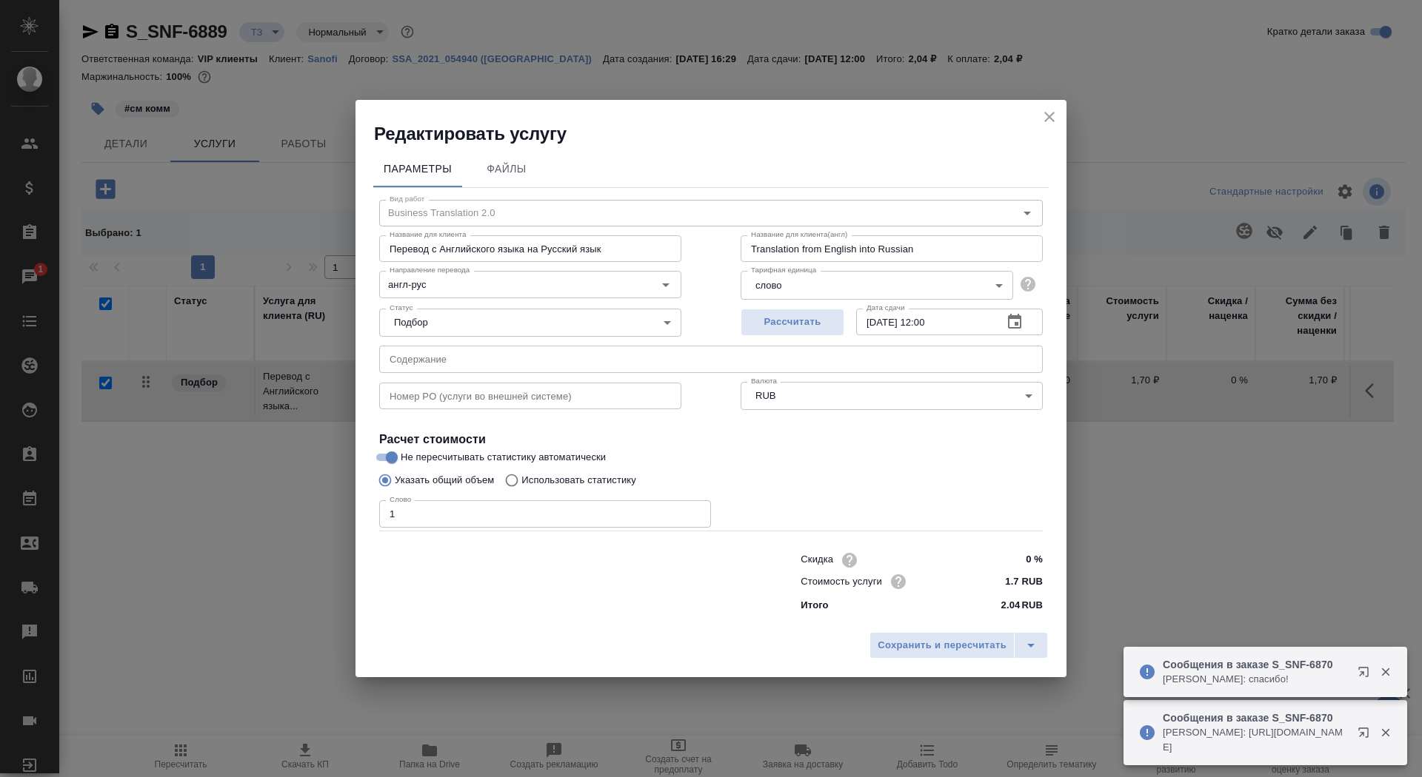
click at [529, 480] on p "Использовать статистику" at bounding box center [578, 480] width 115 height 15
click at [521, 480] on input "Использовать статистику" at bounding box center [510, 480] width 24 height 28
radio input "true"
radio input "false"
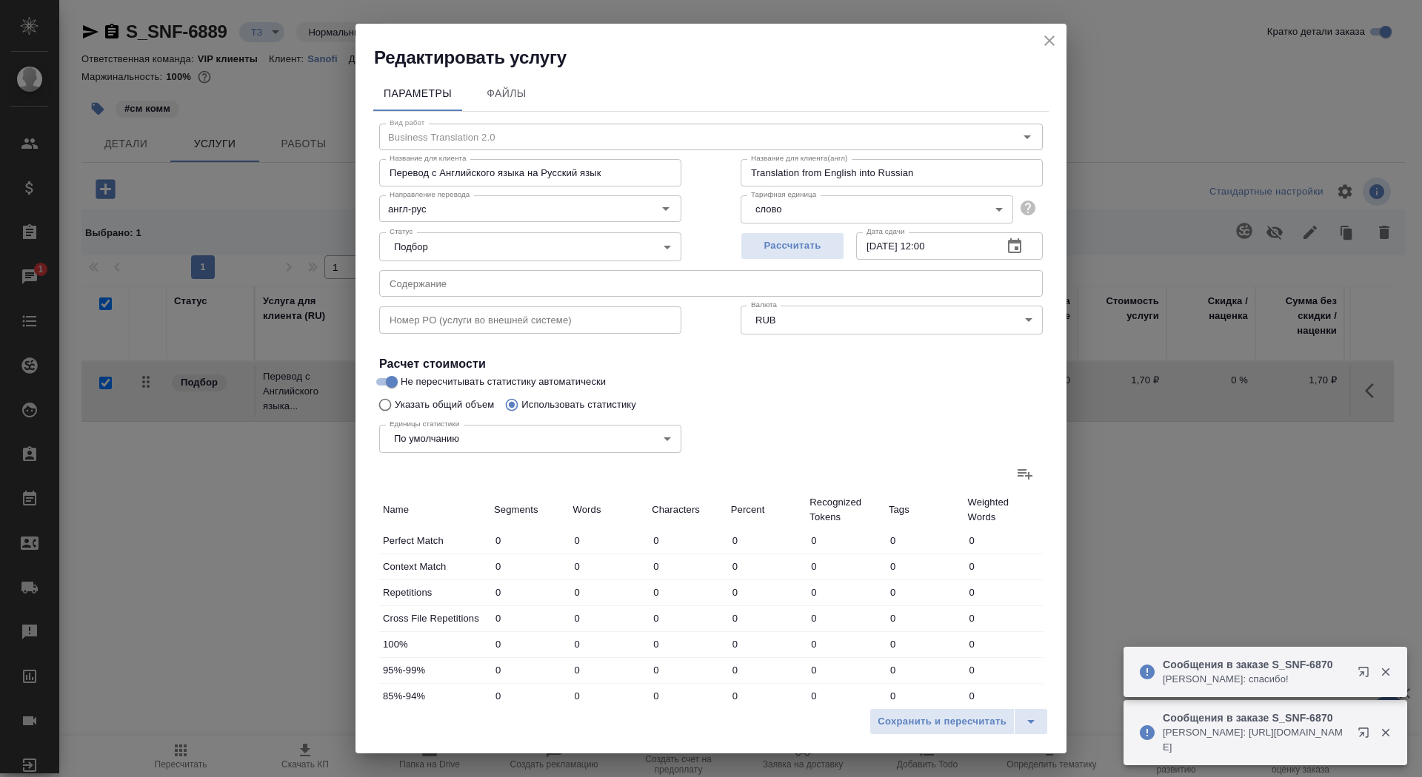
click at [1024, 466] on icon at bounding box center [1025, 474] width 18 height 18
click at [0, 0] on input "file" at bounding box center [0, 0] width 0 height 0
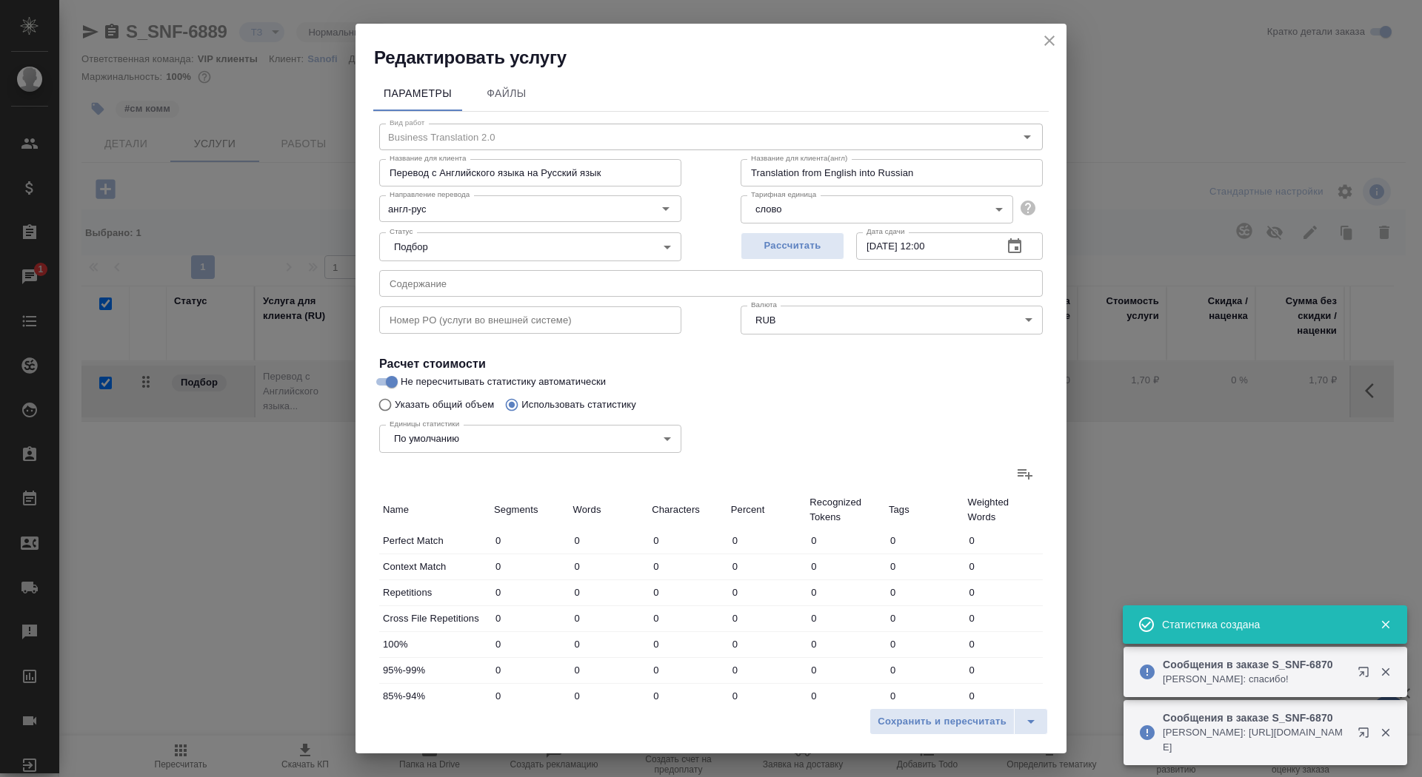
type input "5"
type input "10"
type input "68"
type input "74"
type input "219"
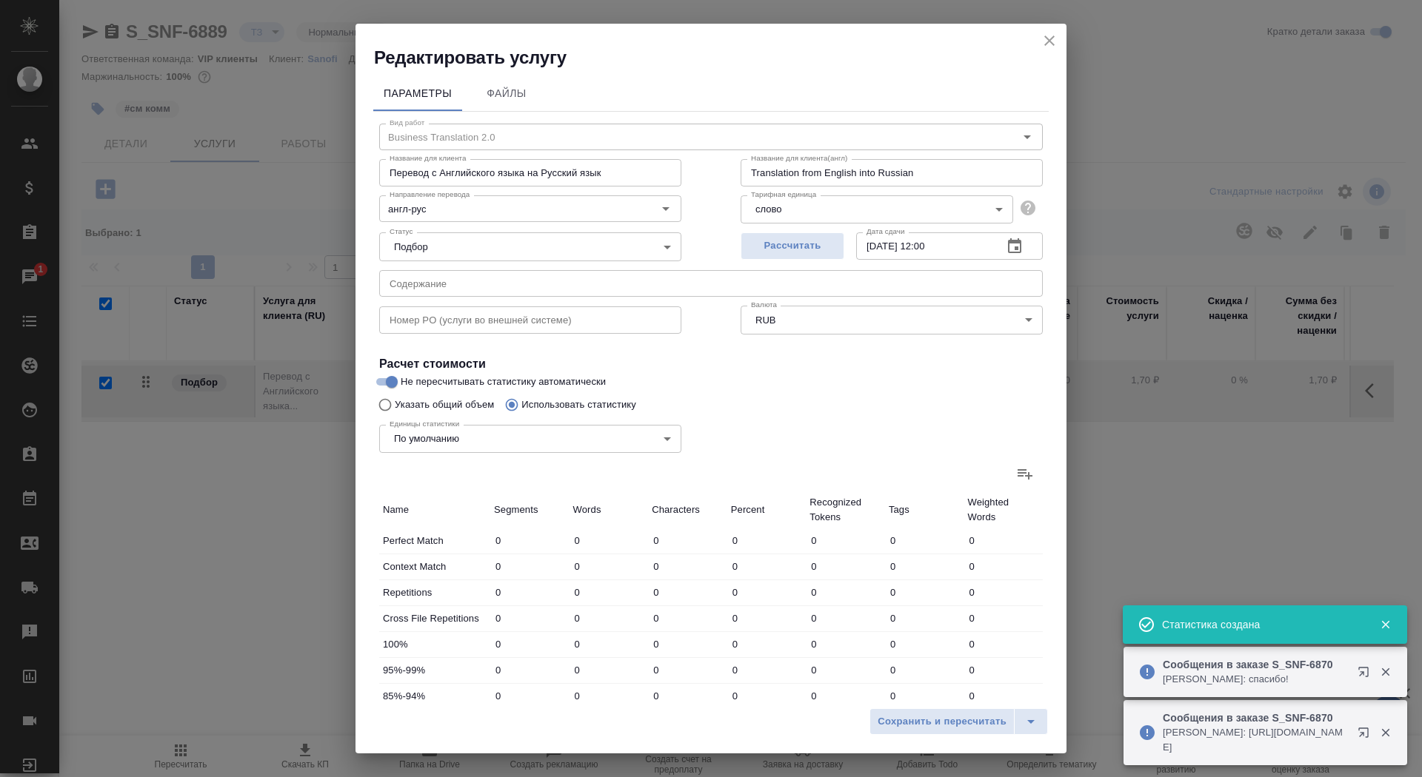
type input "1543"
type input "92"
type input "270"
type input "1928"
type input "25"
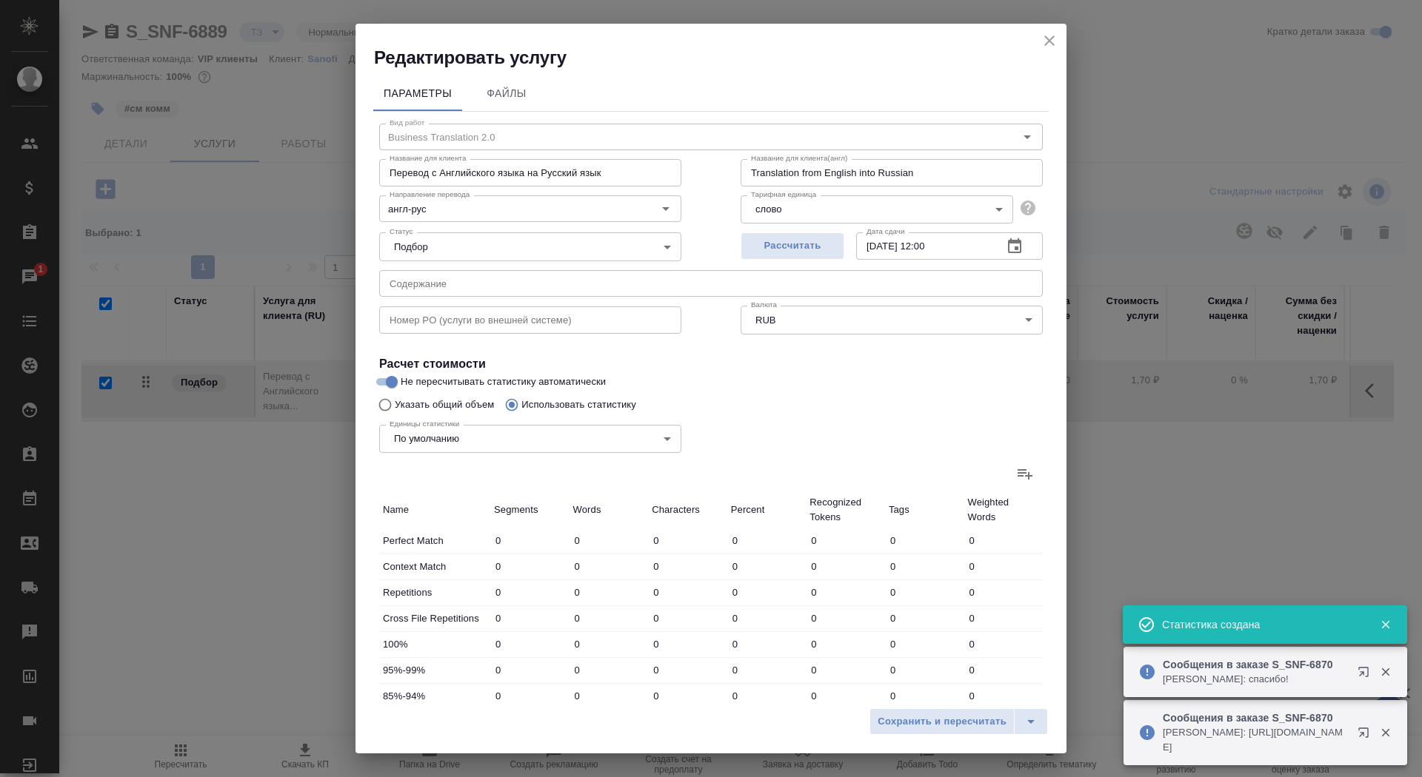
type input "131"
type input "908"
type input "13"
type input "91"
type input "546"
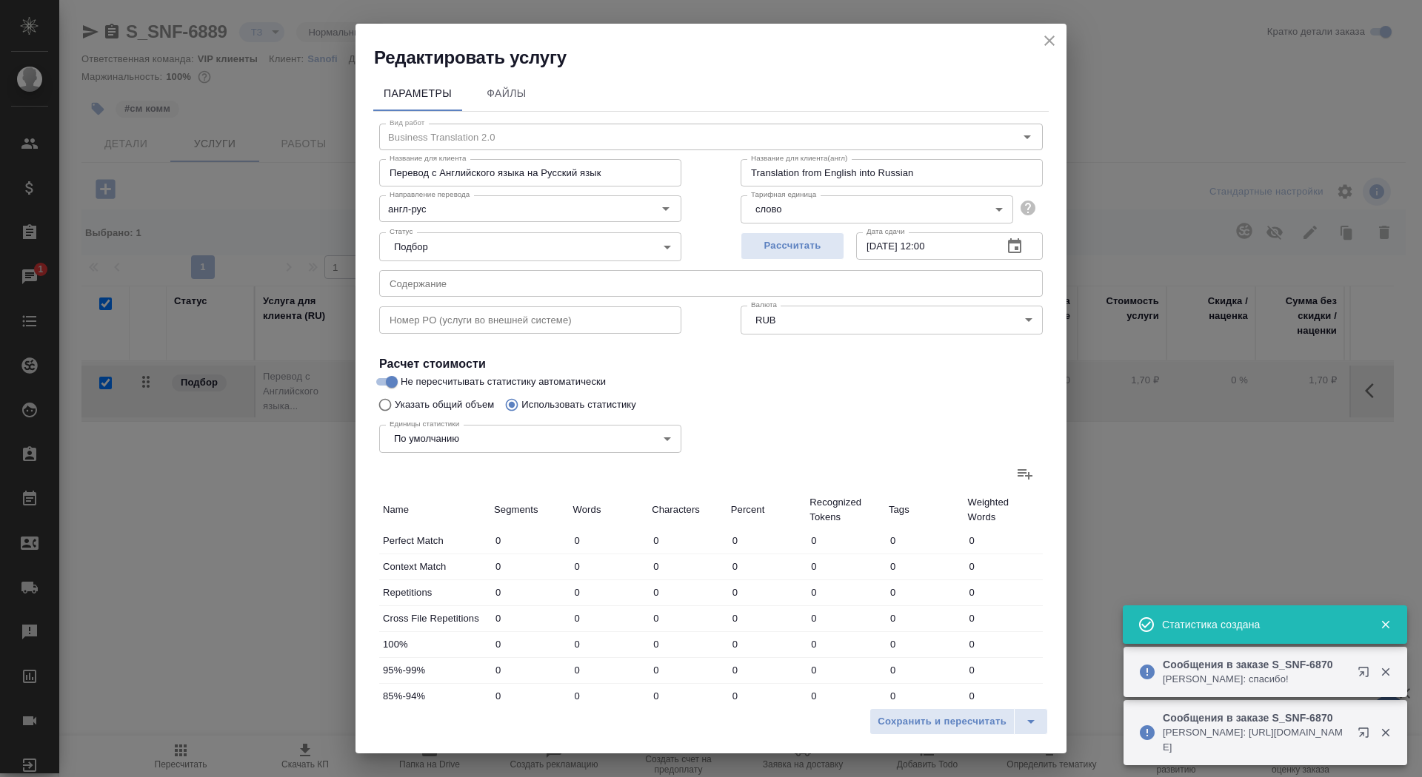
type input "44"
type input "165"
type input "973"
type input "812"
type input "14637"
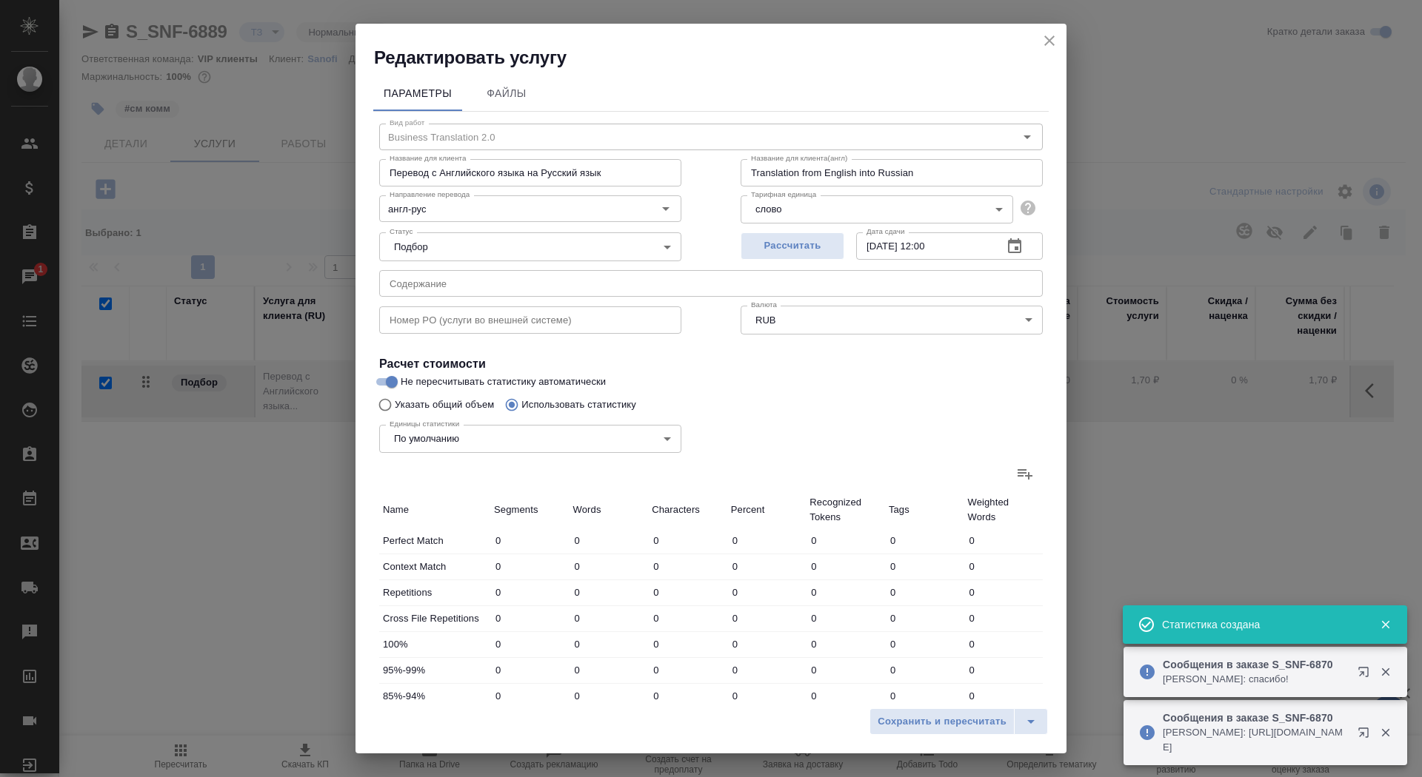
type input "97773"
type input "988"
type input "15302"
type input "102192"
type input "1062"
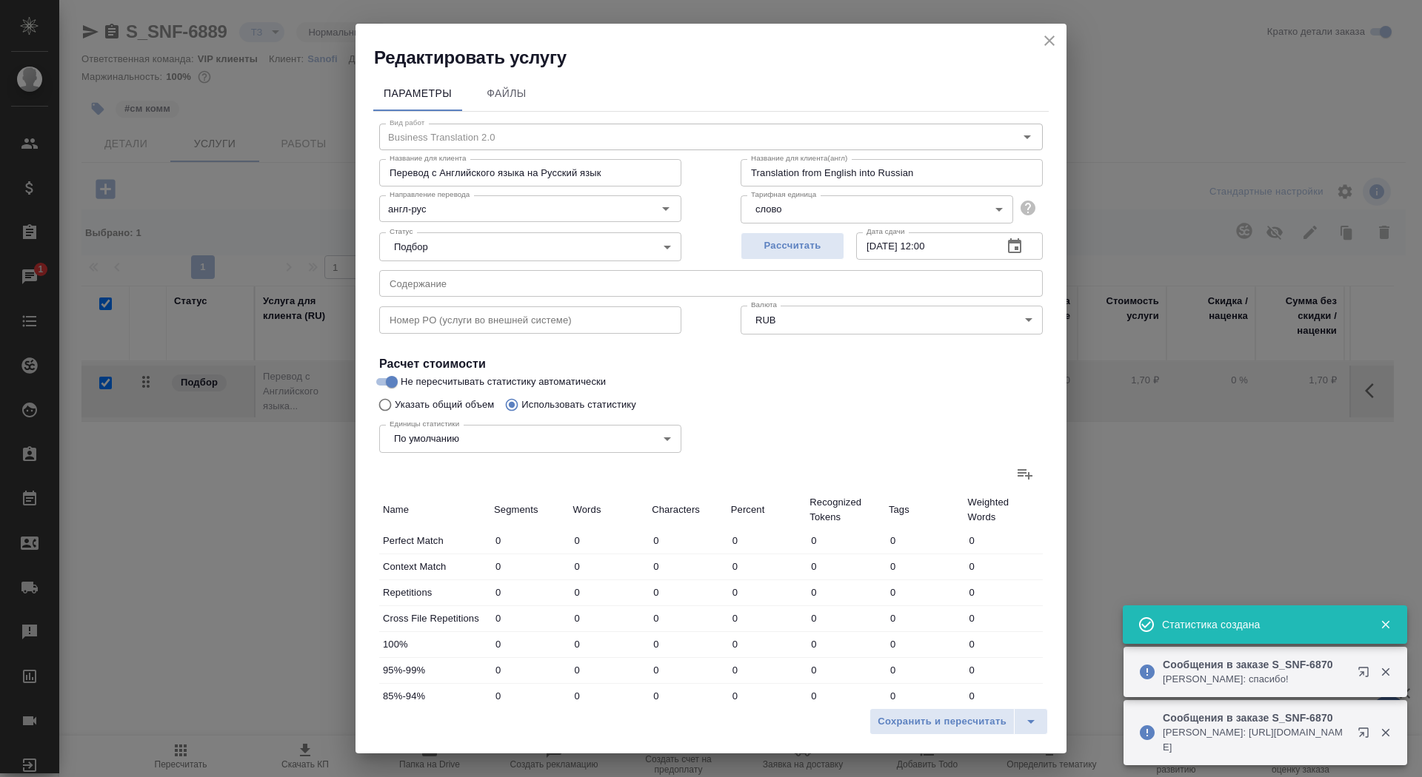
type input "15521"
type input "103735"
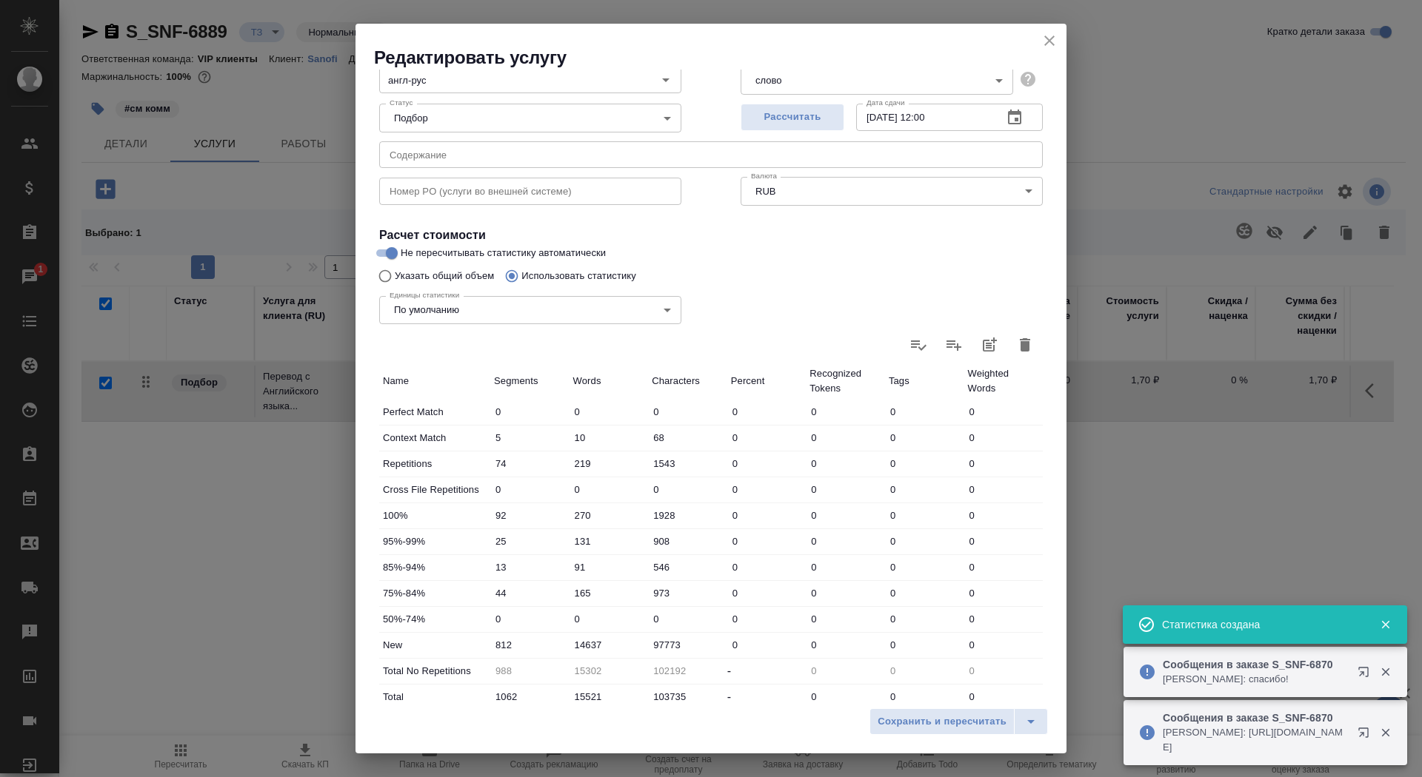
scroll to position [171, 0]
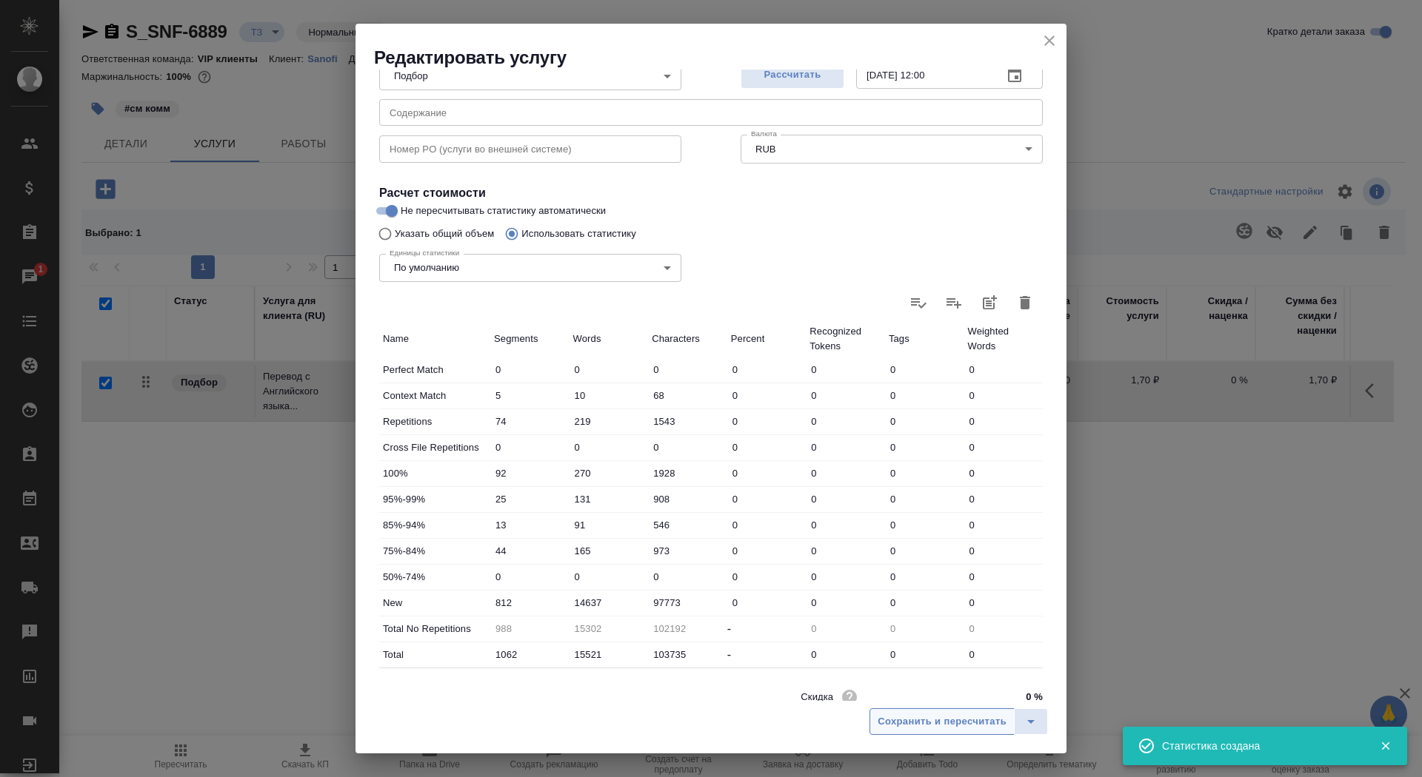
click at [935, 717] on span "Сохранить и пересчитать" at bounding box center [941, 722] width 129 height 17
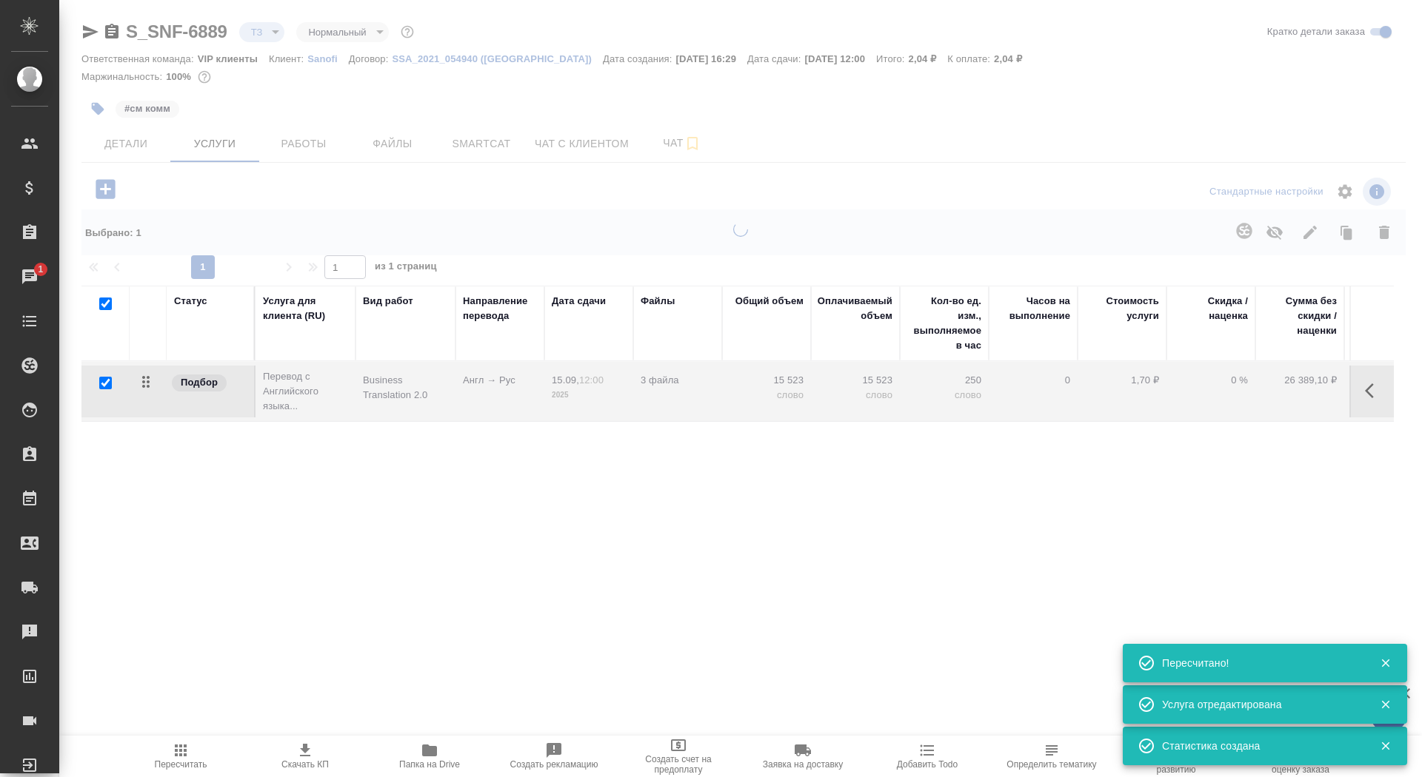
type input "new"
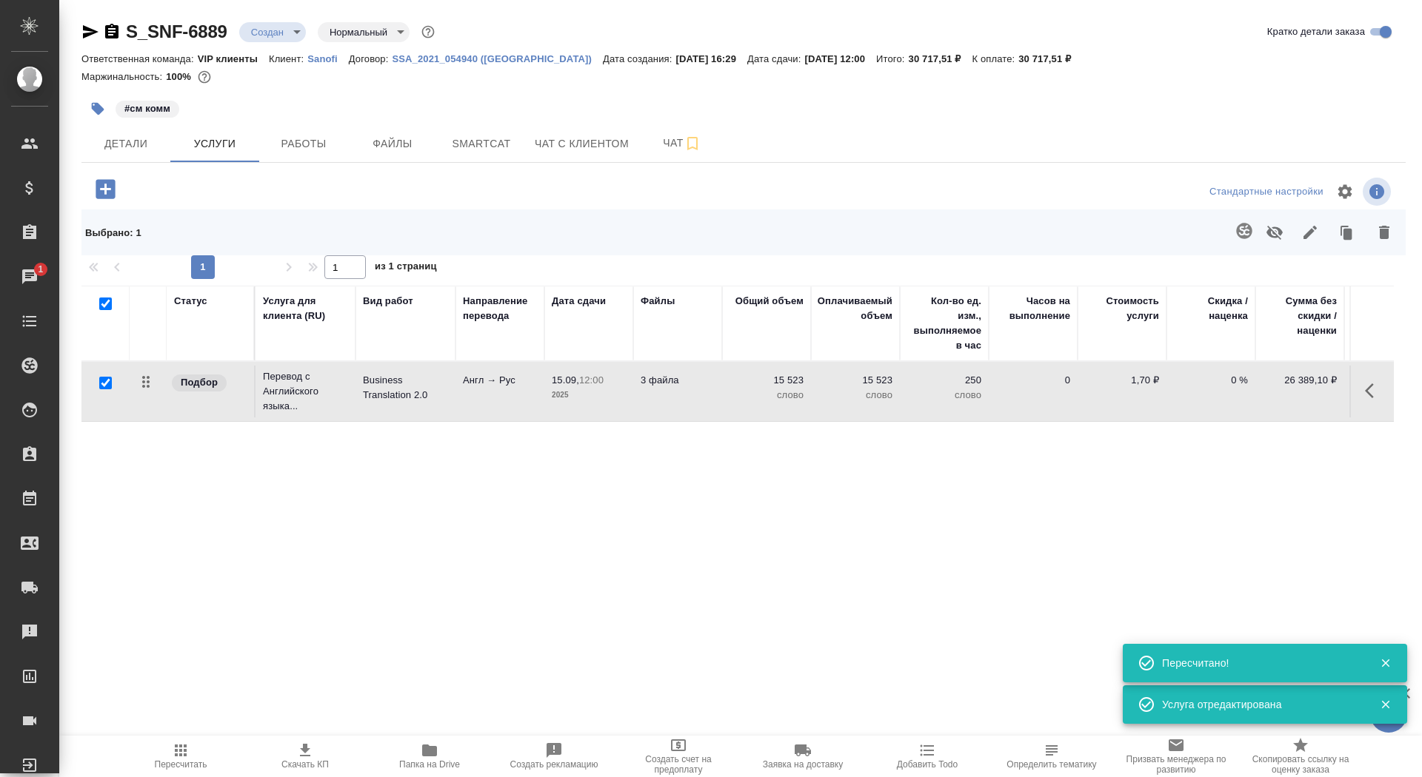
click at [641, 393] on td "3 файла" at bounding box center [677, 392] width 89 height 52
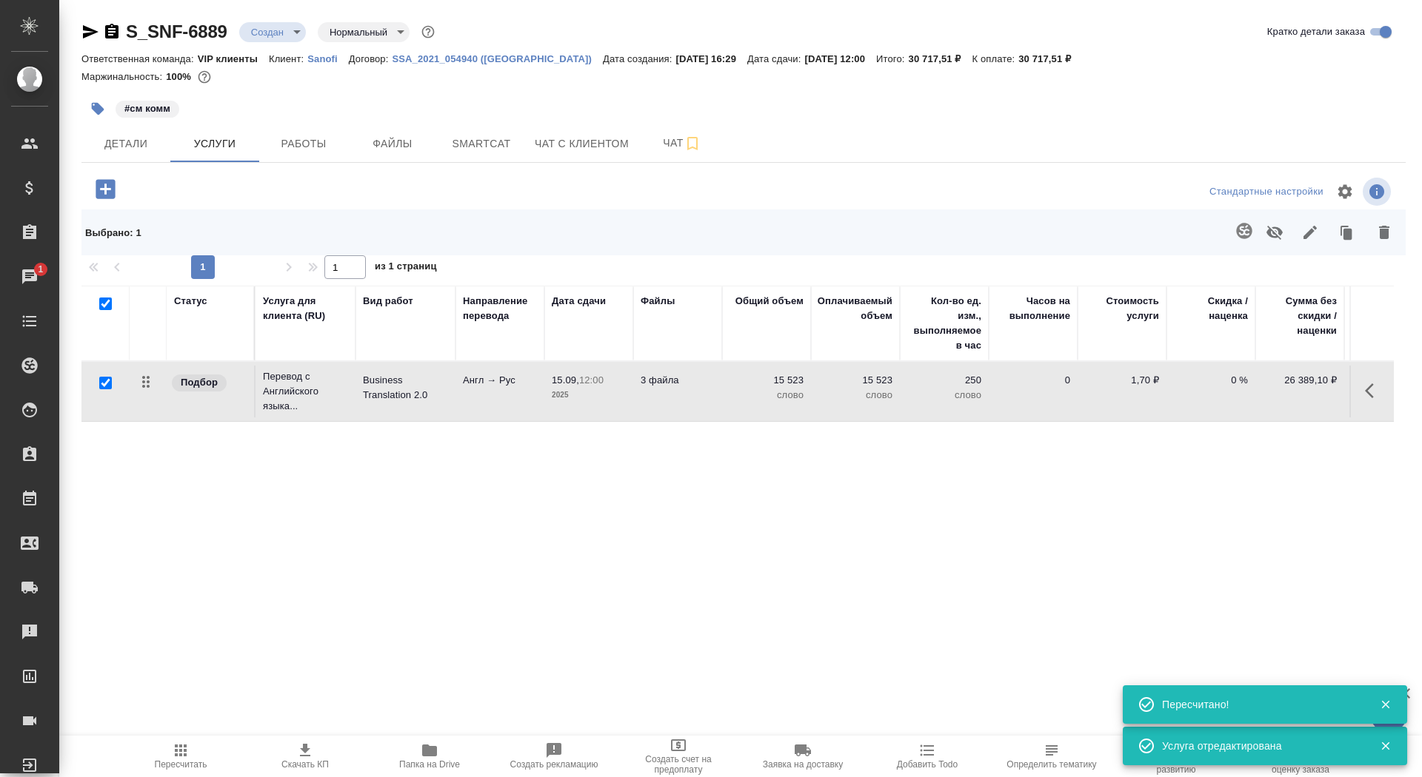
click at [641, 393] on td "3 файла" at bounding box center [677, 392] width 89 height 52
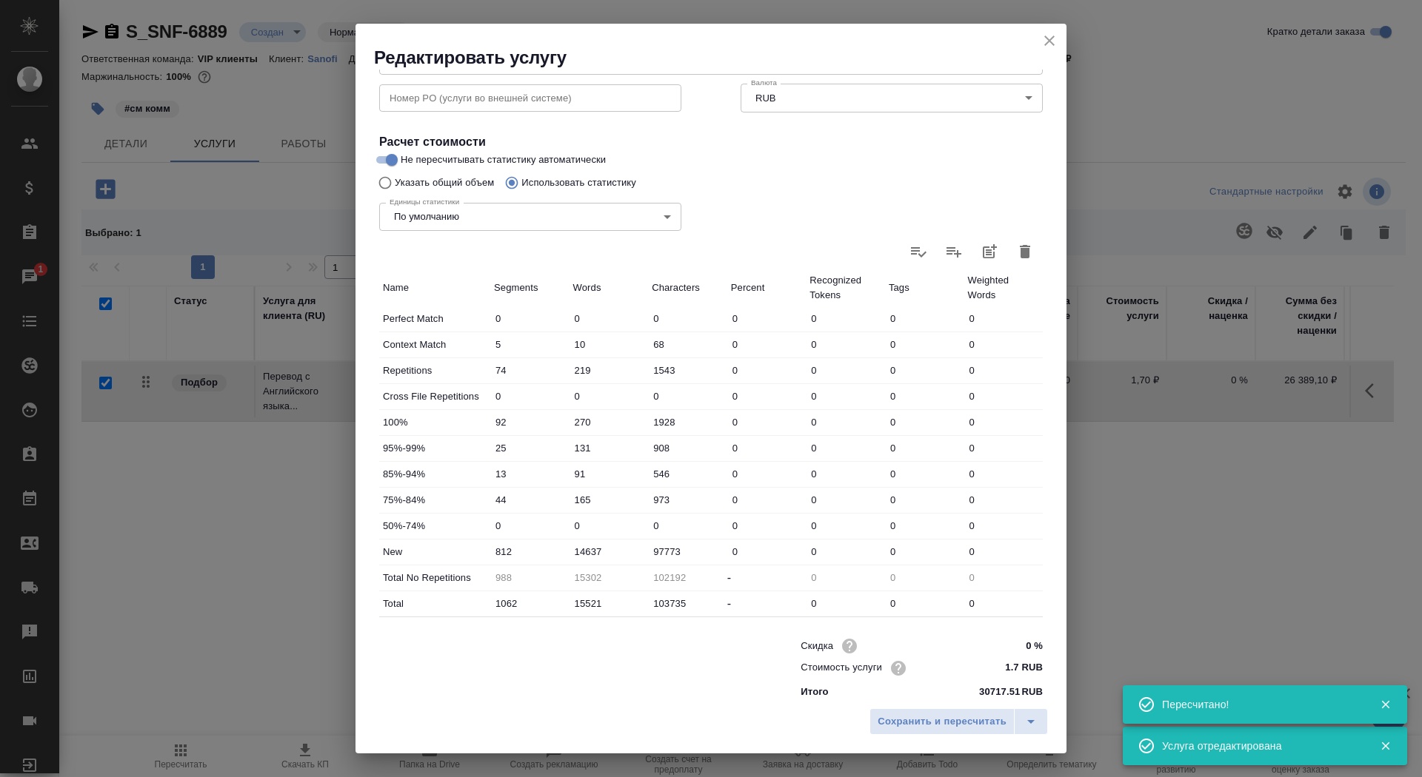
scroll to position [230, 0]
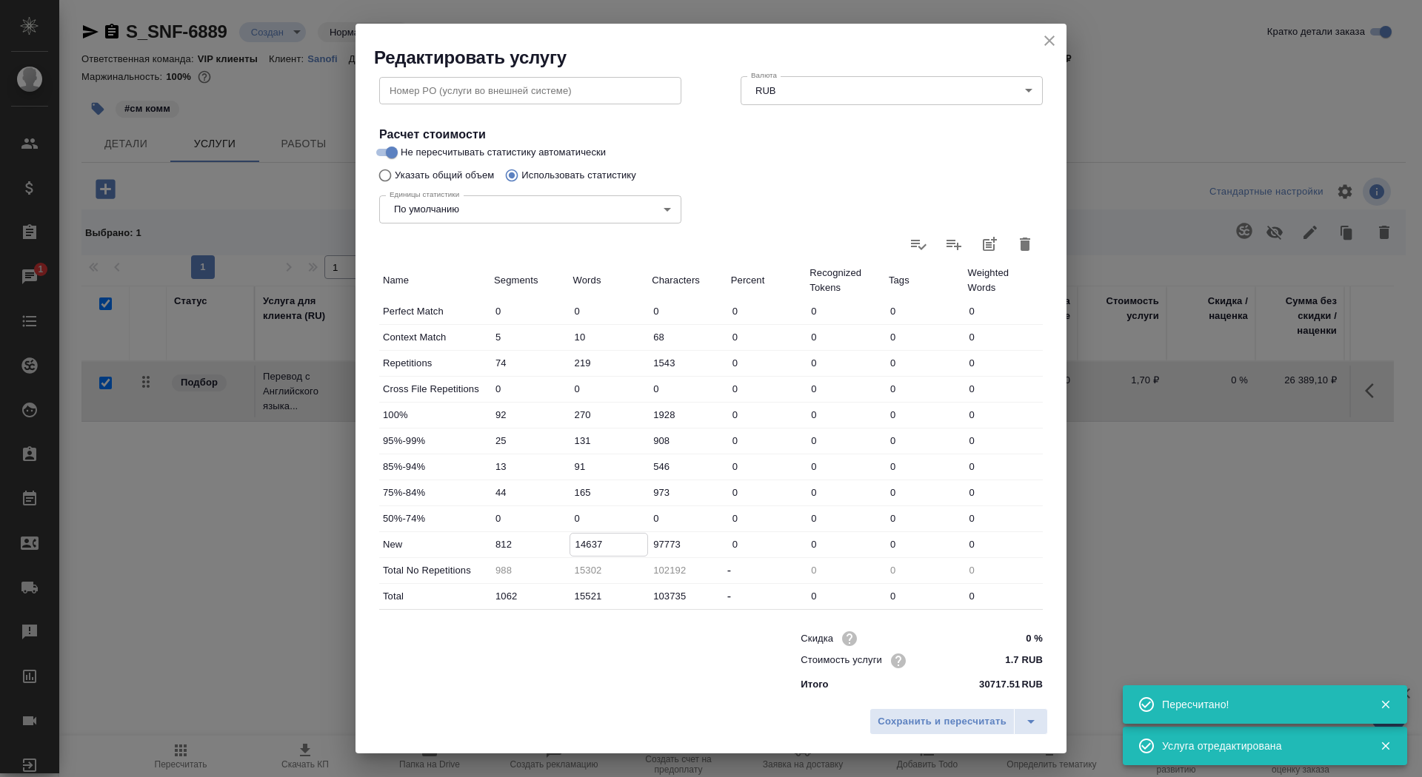
click at [586, 543] on input "14637" at bounding box center [609, 544] width 78 height 21
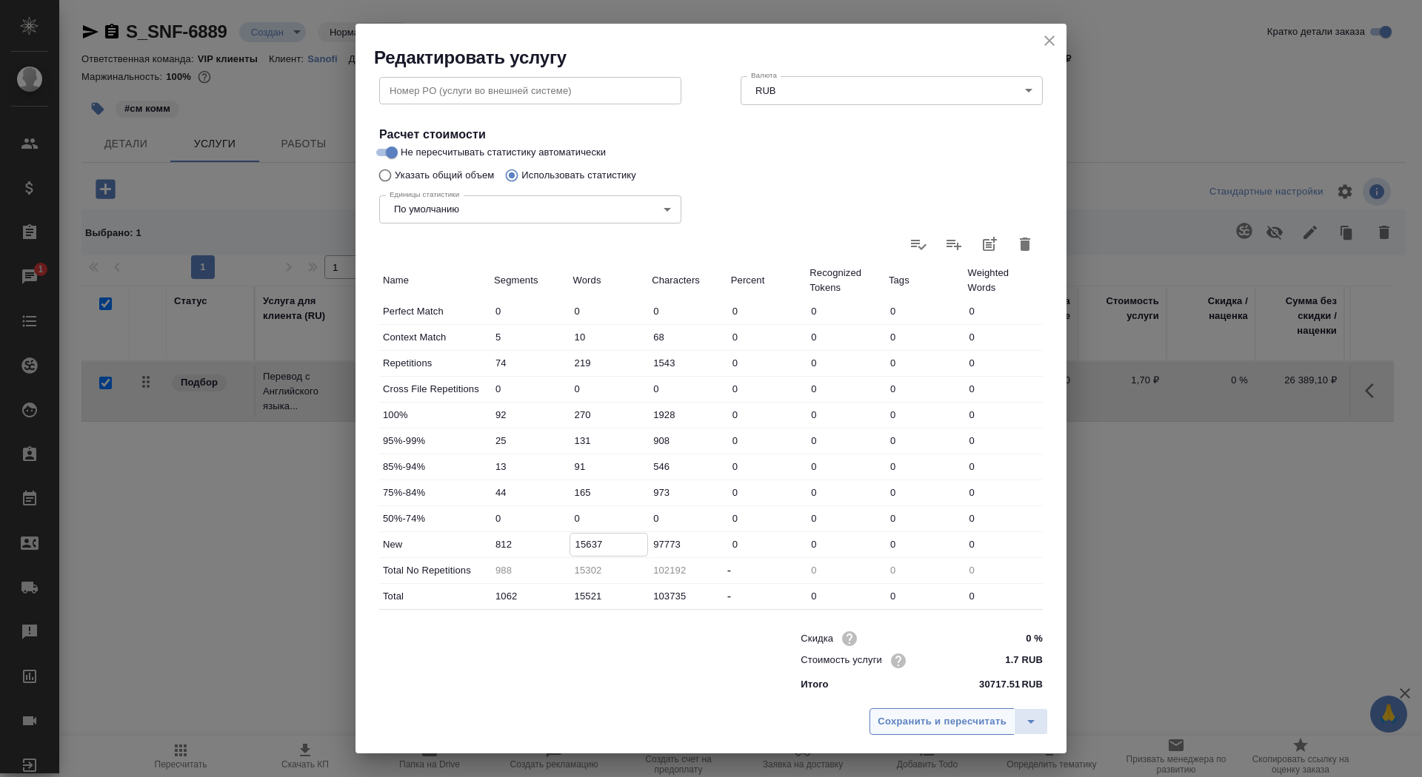
type input "15637"
click at [941, 729] on span "Сохранить и пересчитать" at bounding box center [941, 722] width 129 height 17
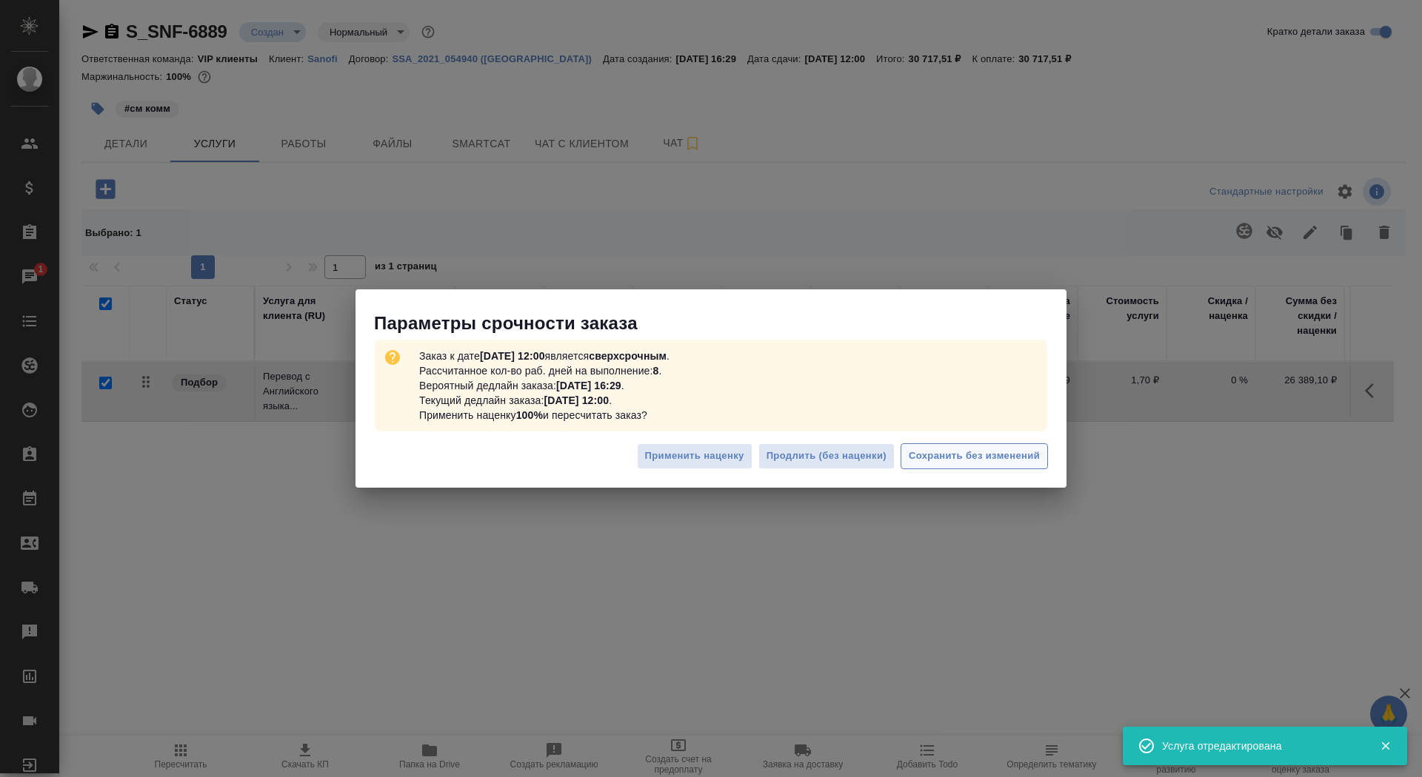
click at [974, 460] on span "Сохранить без изменений" at bounding box center [973, 456] width 131 height 17
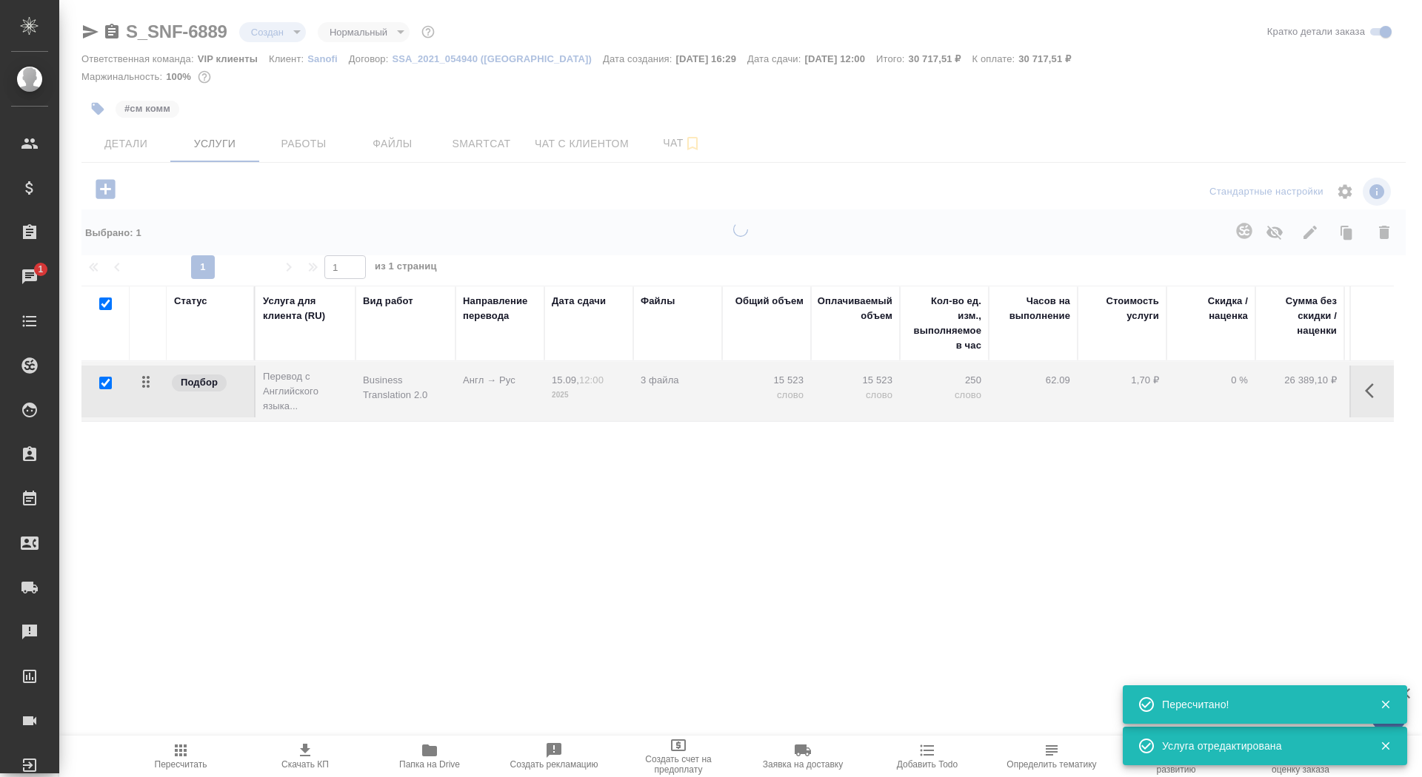
type input "urgent"
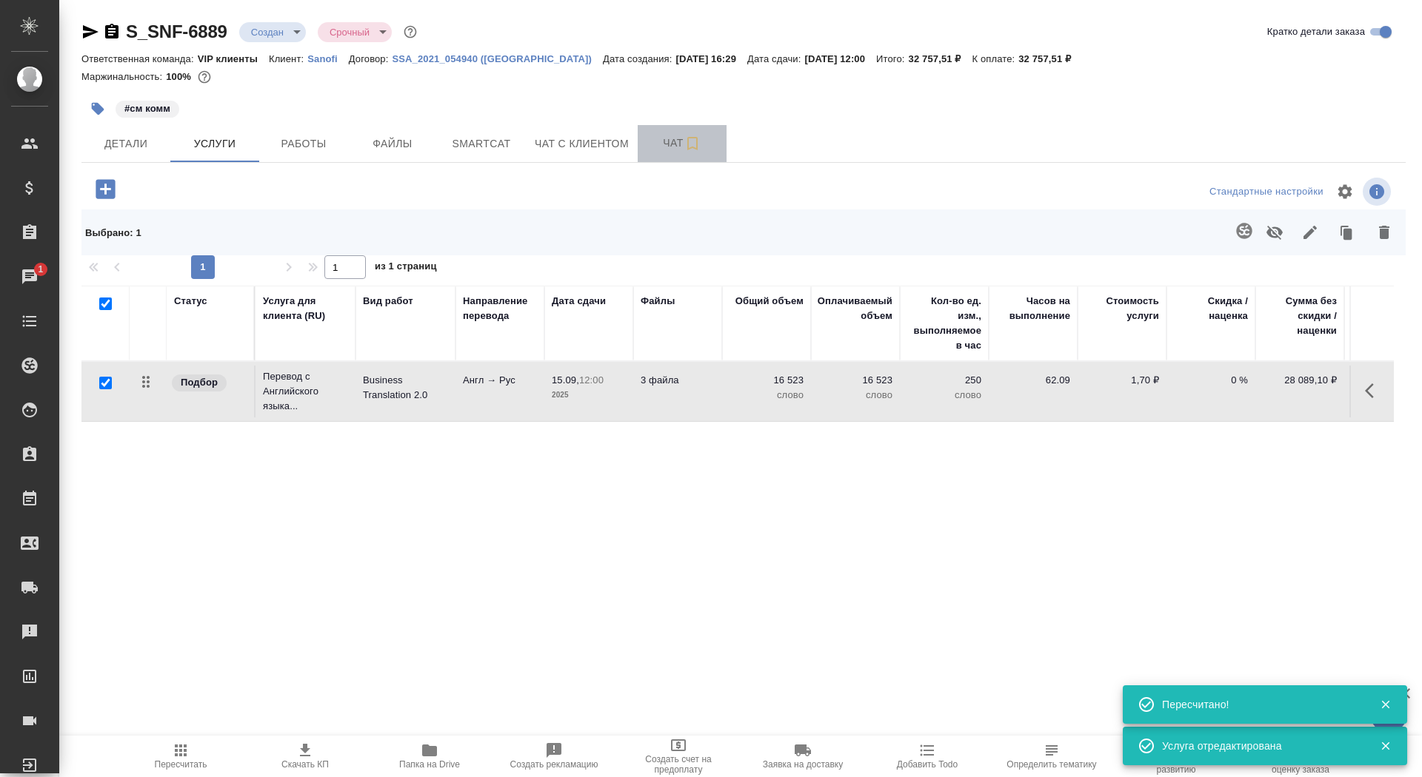
click at [645, 141] on button "Чат" at bounding box center [681, 143] width 89 height 37
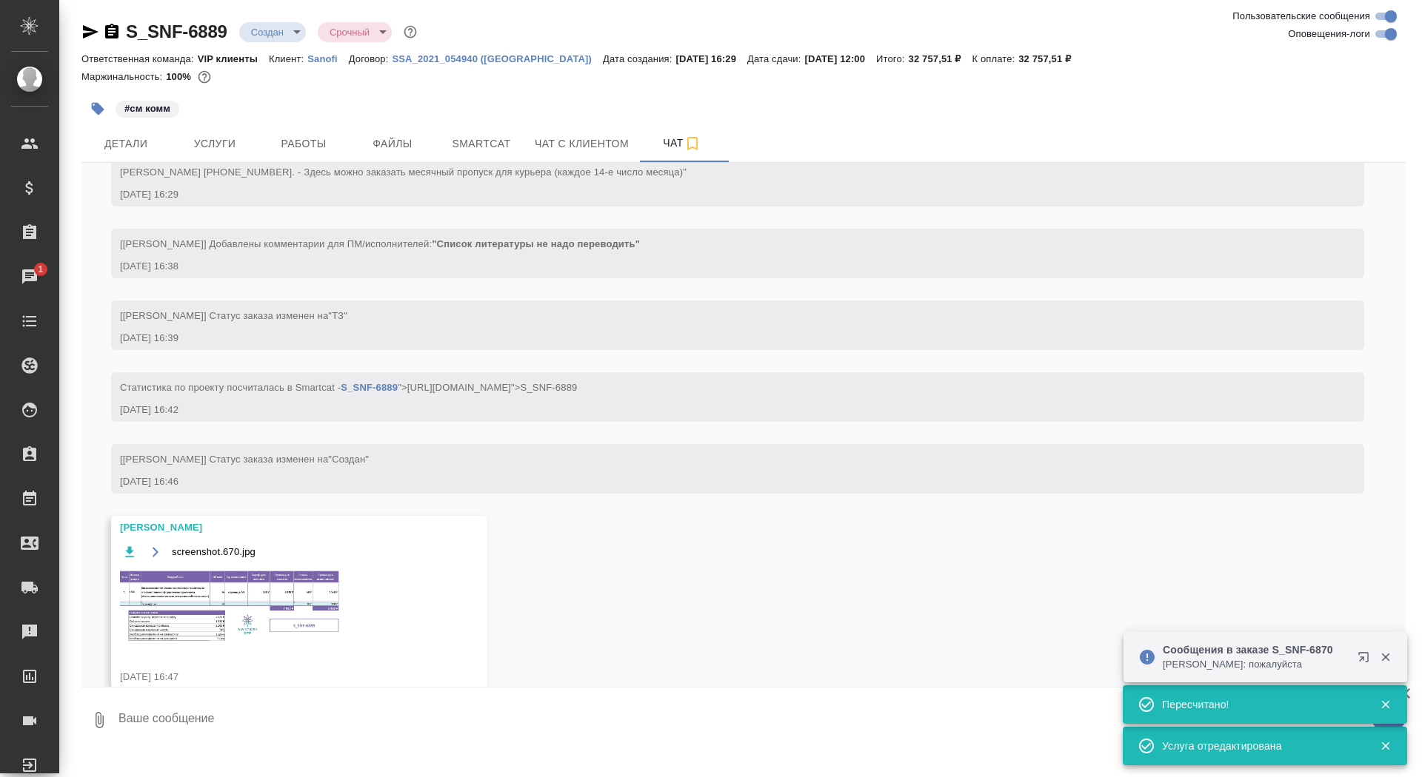
scroll to position [523, 0]
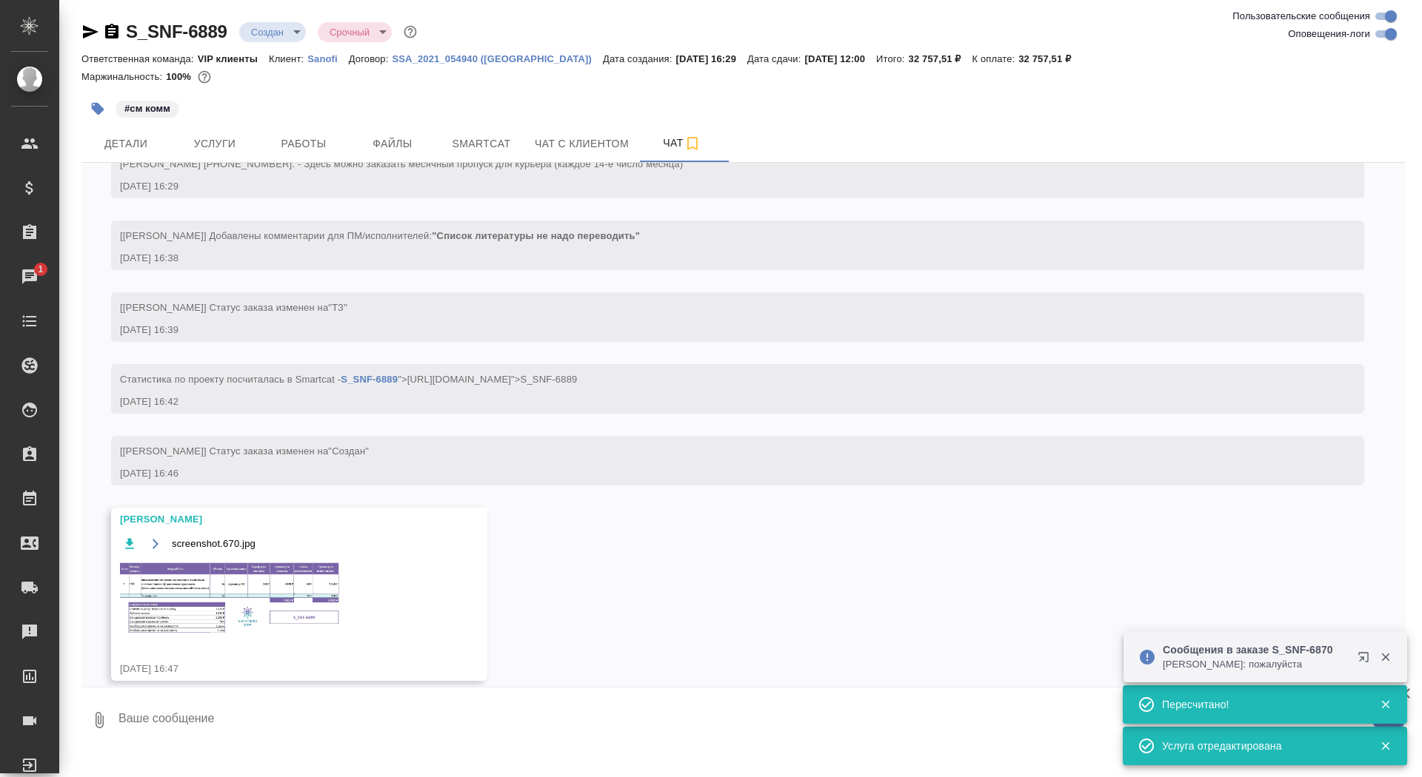
click at [269, 733] on textarea at bounding box center [761, 720] width 1288 height 50
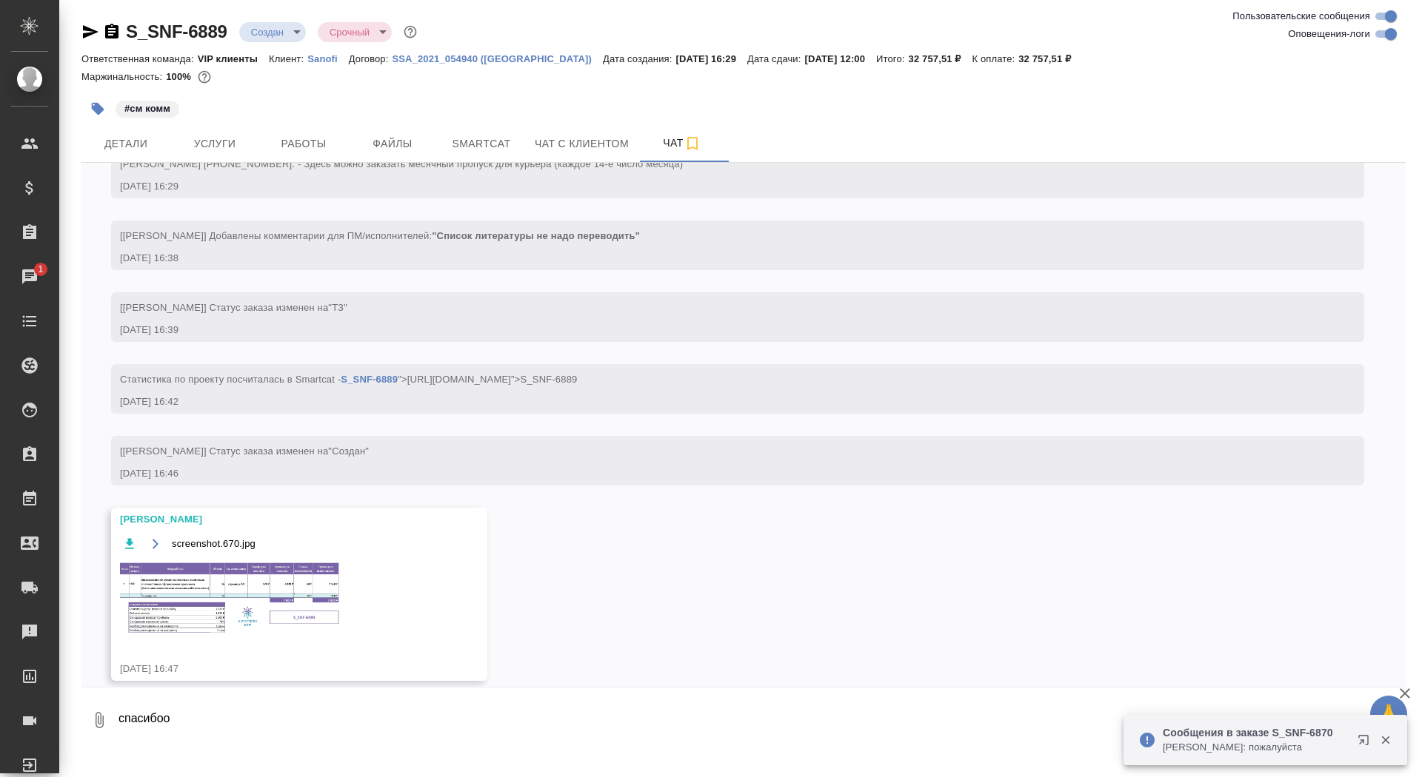
type textarea "спасибоо"
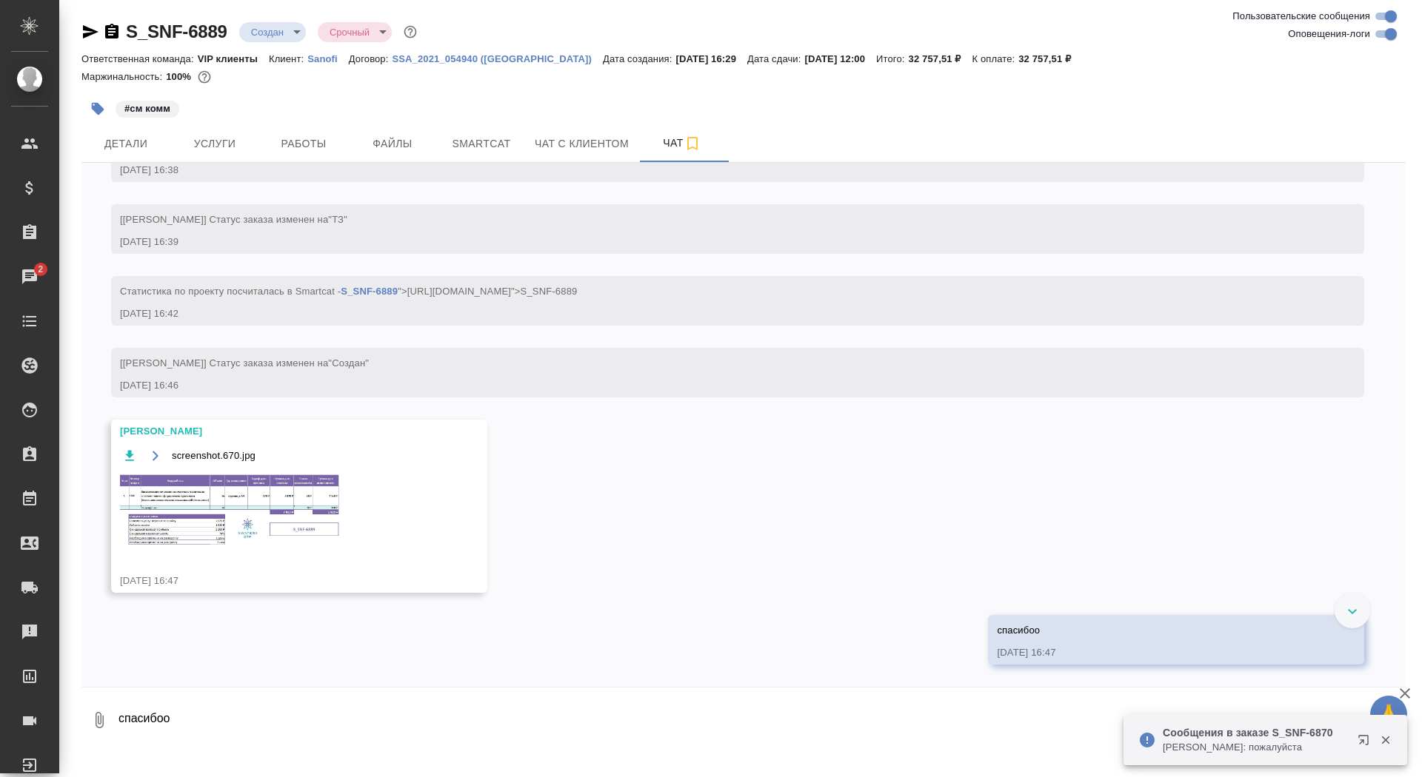
scroll to position [670, 0]
click at [255, 526] on img at bounding box center [231, 510] width 222 height 76
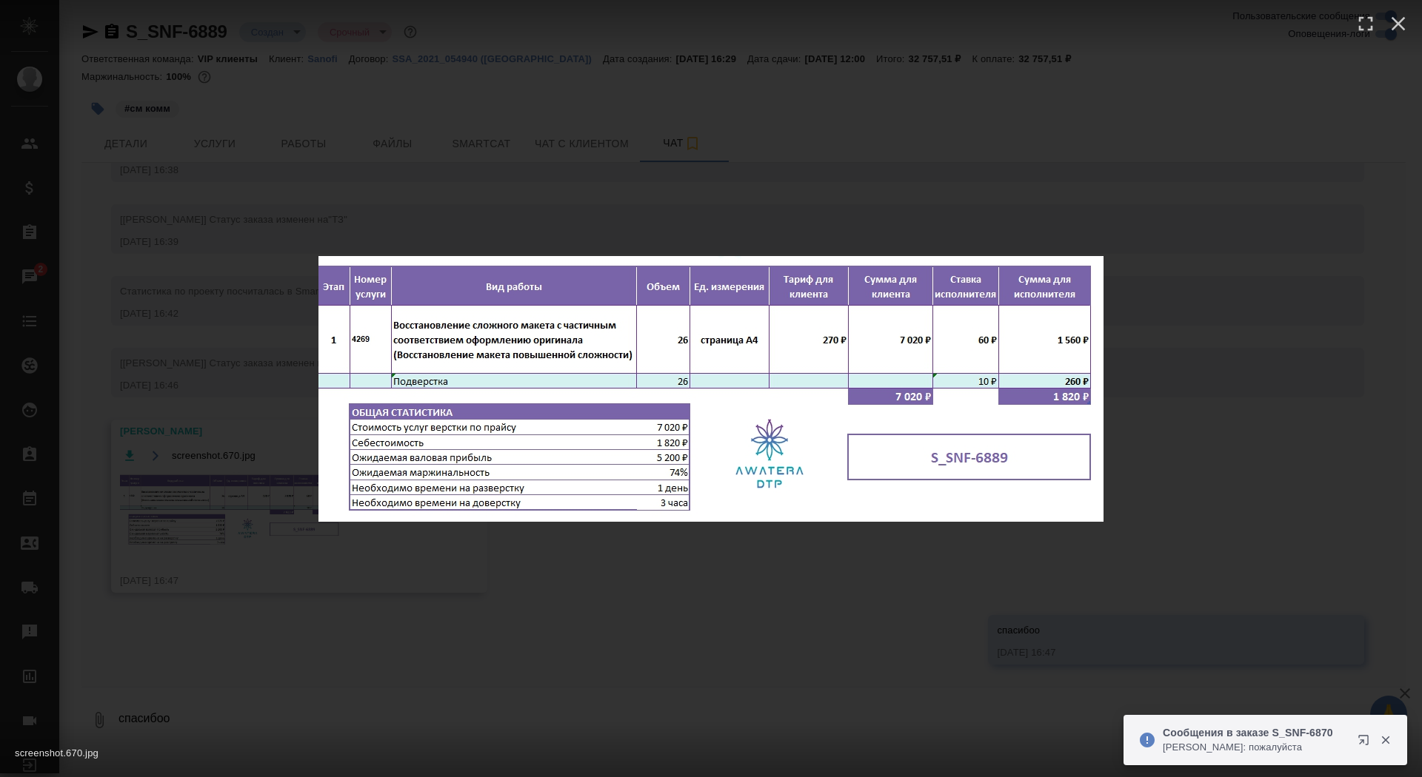
click at [247, 577] on div "screenshot.670.jpg 1 of 1" at bounding box center [711, 388] width 1422 height 777
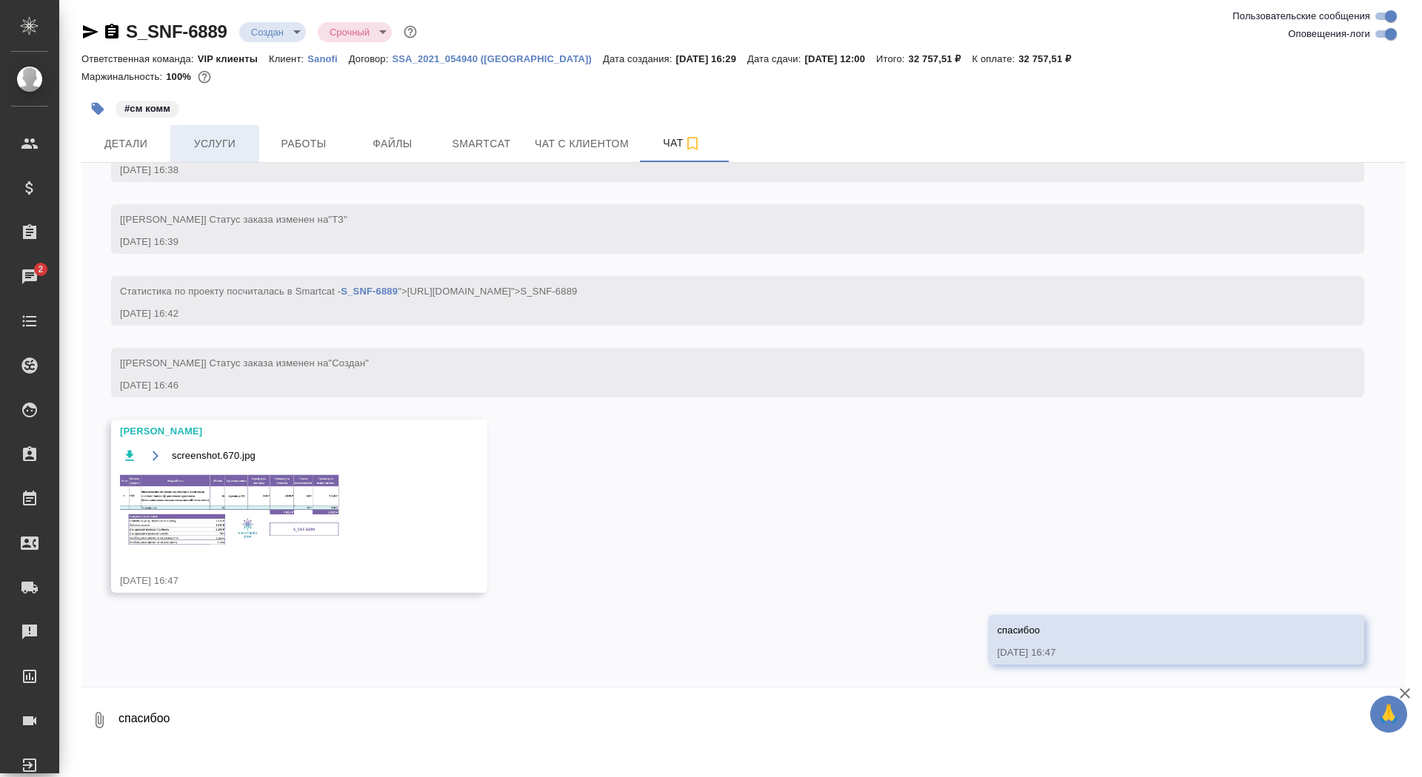
click at [193, 142] on span "Услуги" at bounding box center [214, 144] width 71 height 19
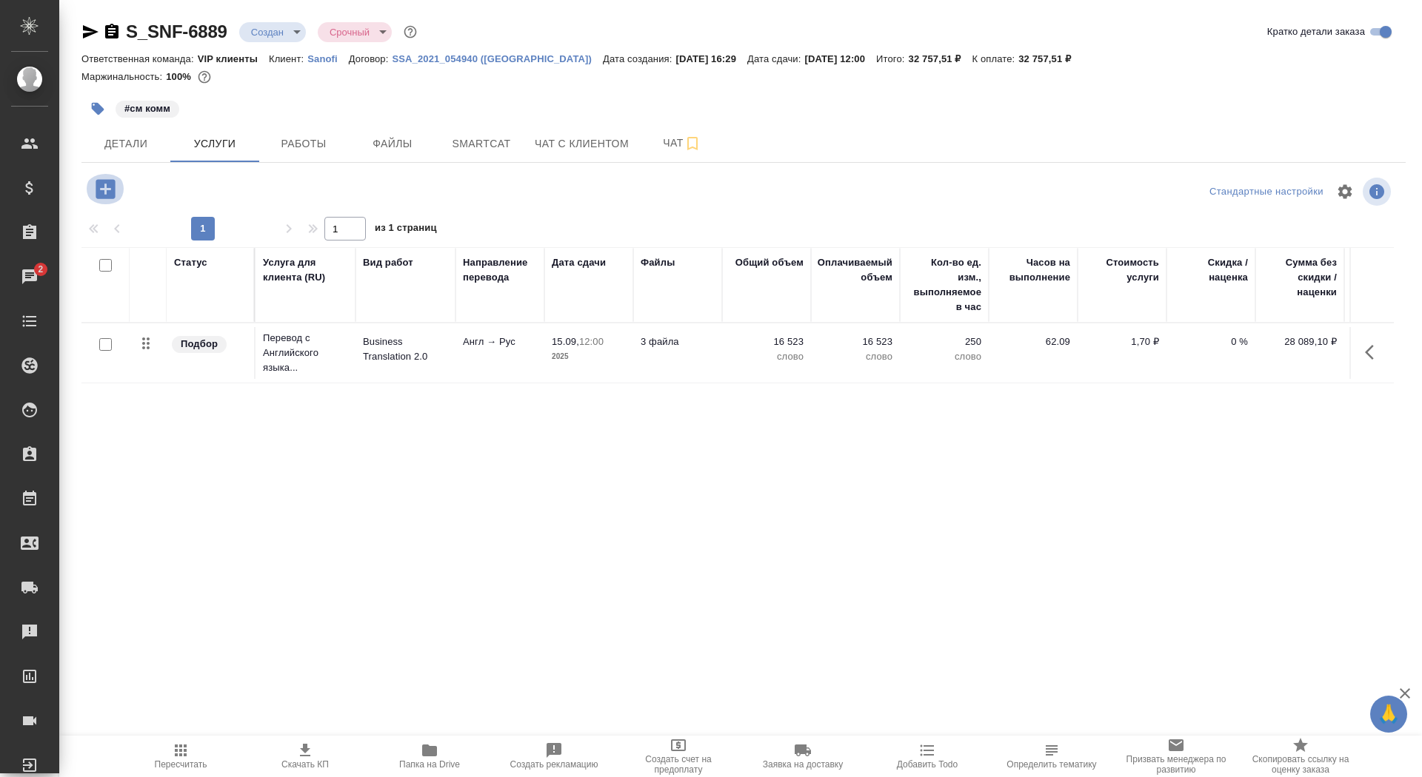
click at [95, 187] on icon "button" at bounding box center [106, 189] width 26 height 26
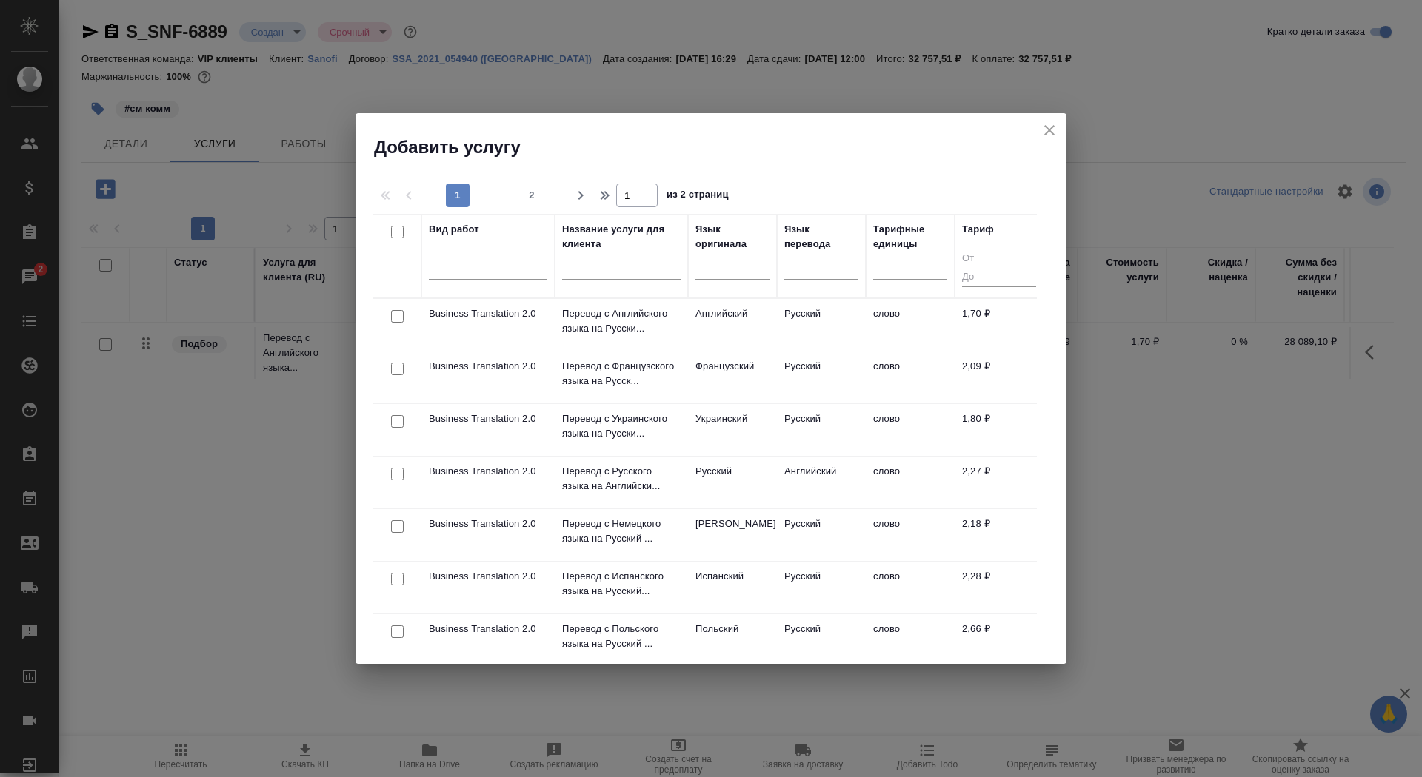
click at [643, 260] on div at bounding box center [621, 272] width 118 height 36
click at [644, 264] on input "text" at bounding box center [621, 270] width 118 height 19
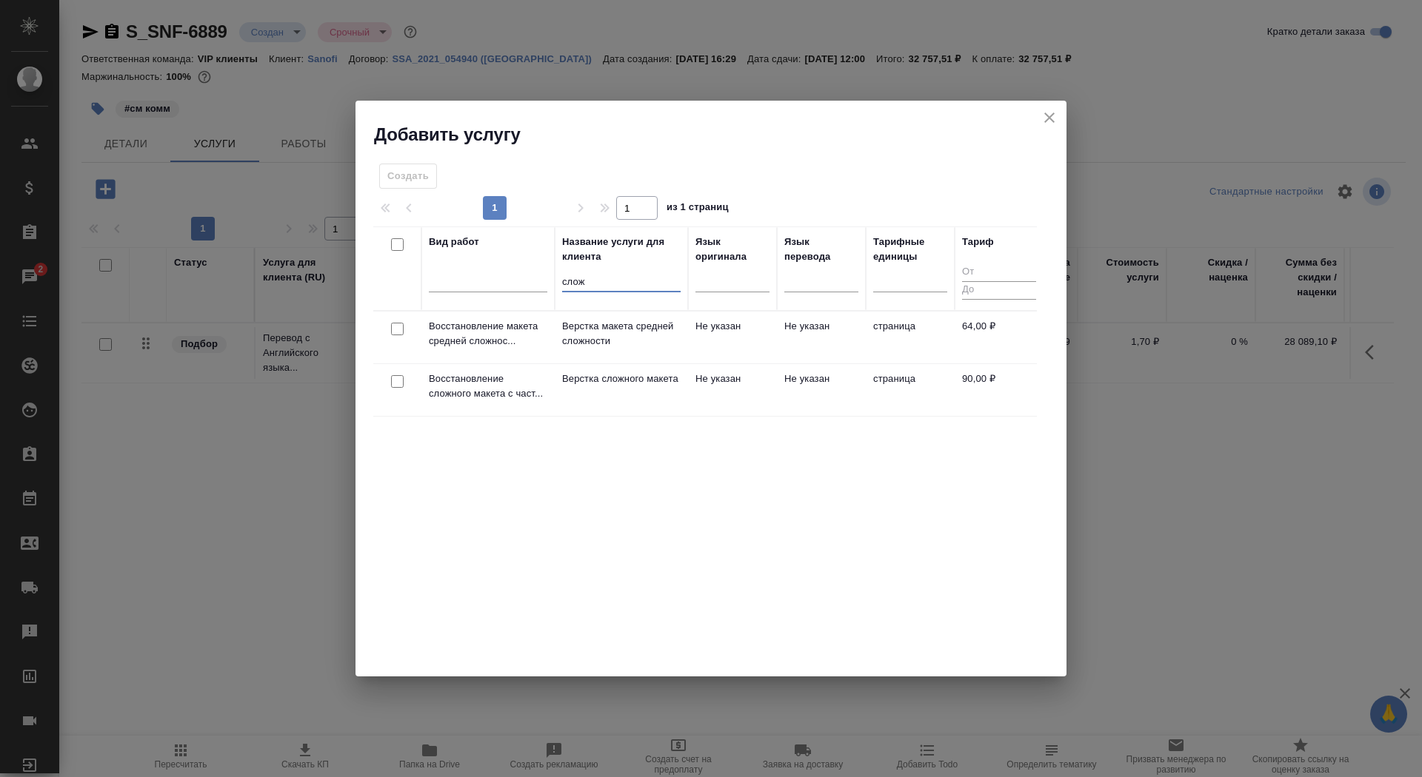
type input "слож"
click at [622, 369] on td "Верстка сложного макета" at bounding box center [621, 390] width 133 height 52
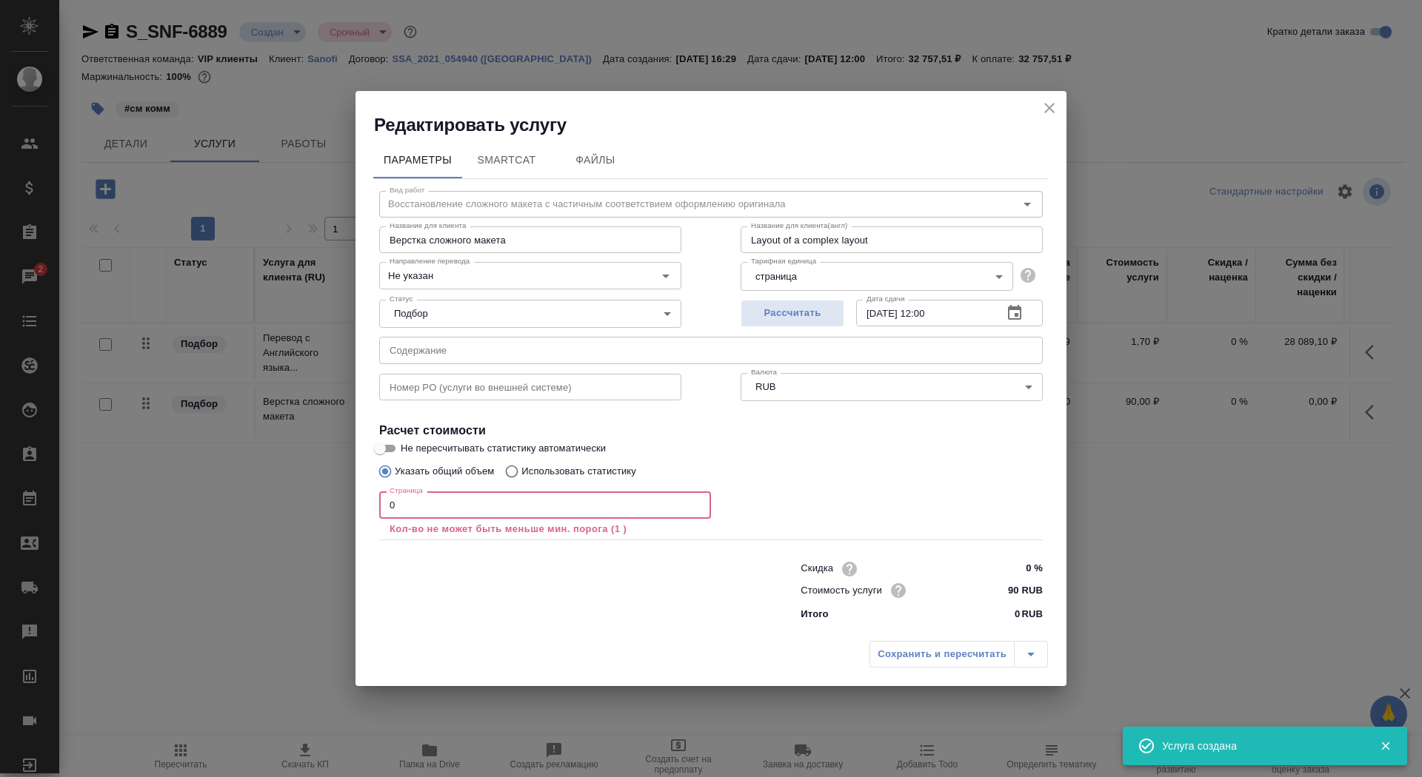
click at [530, 500] on input "0" at bounding box center [545, 505] width 332 height 27
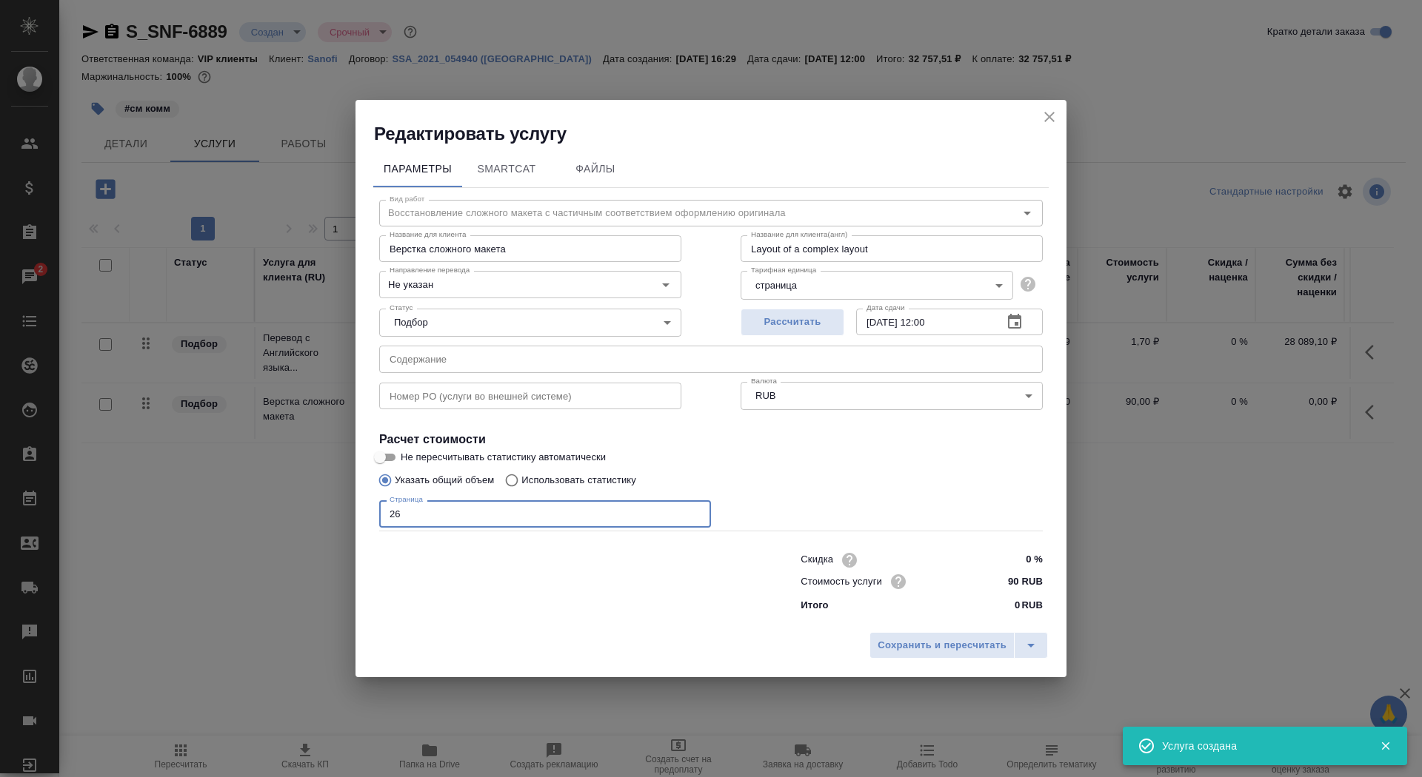
type input "26"
click at [506, 304] on div "Статус Подбор none Статус" at bounding box center [529, 321] width 361 height 96
click at [506, 289] on input "Не указан" at bounding box center [506, 284] width 244 height 18
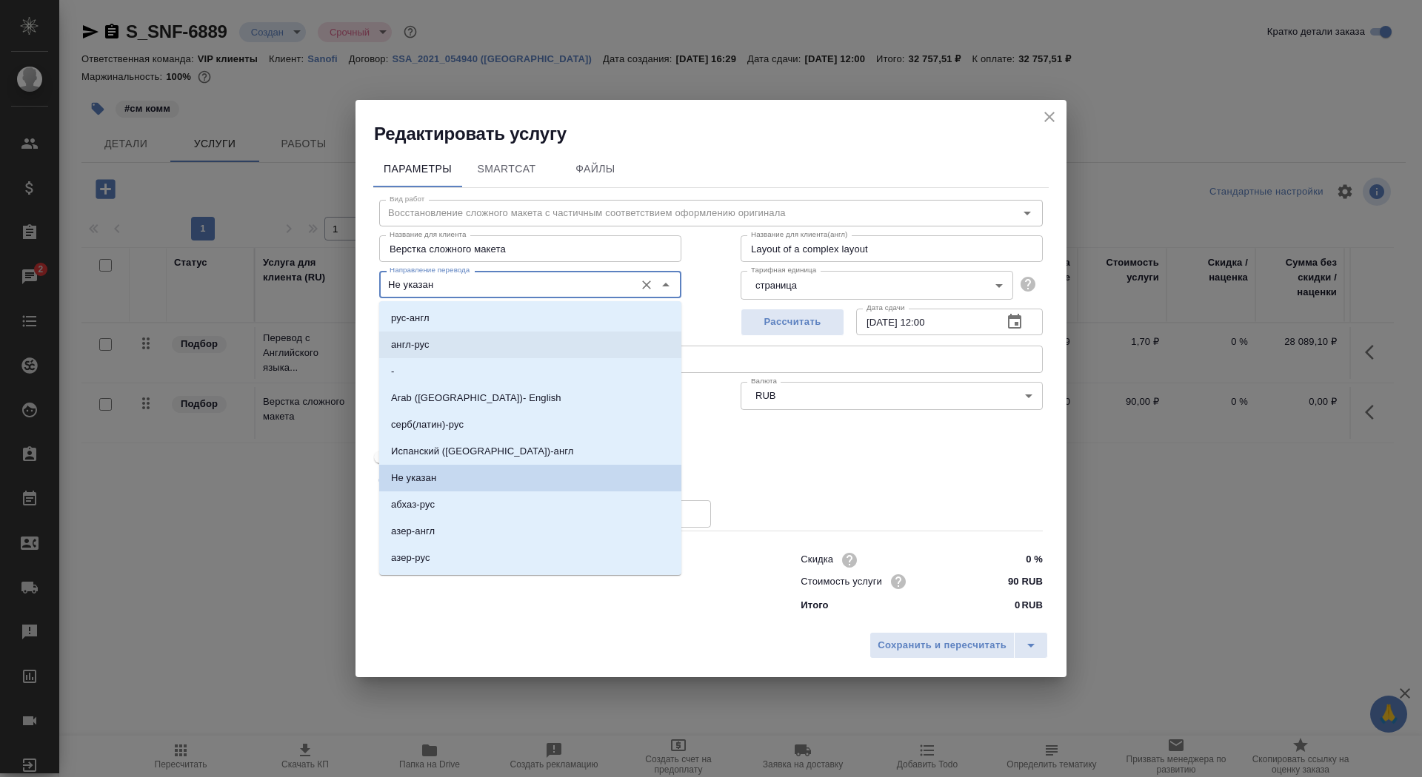
click at [506, 346] on li "англ-рус" at bounding box center [530, 345] width 302 height 27
type input "англ-рус"
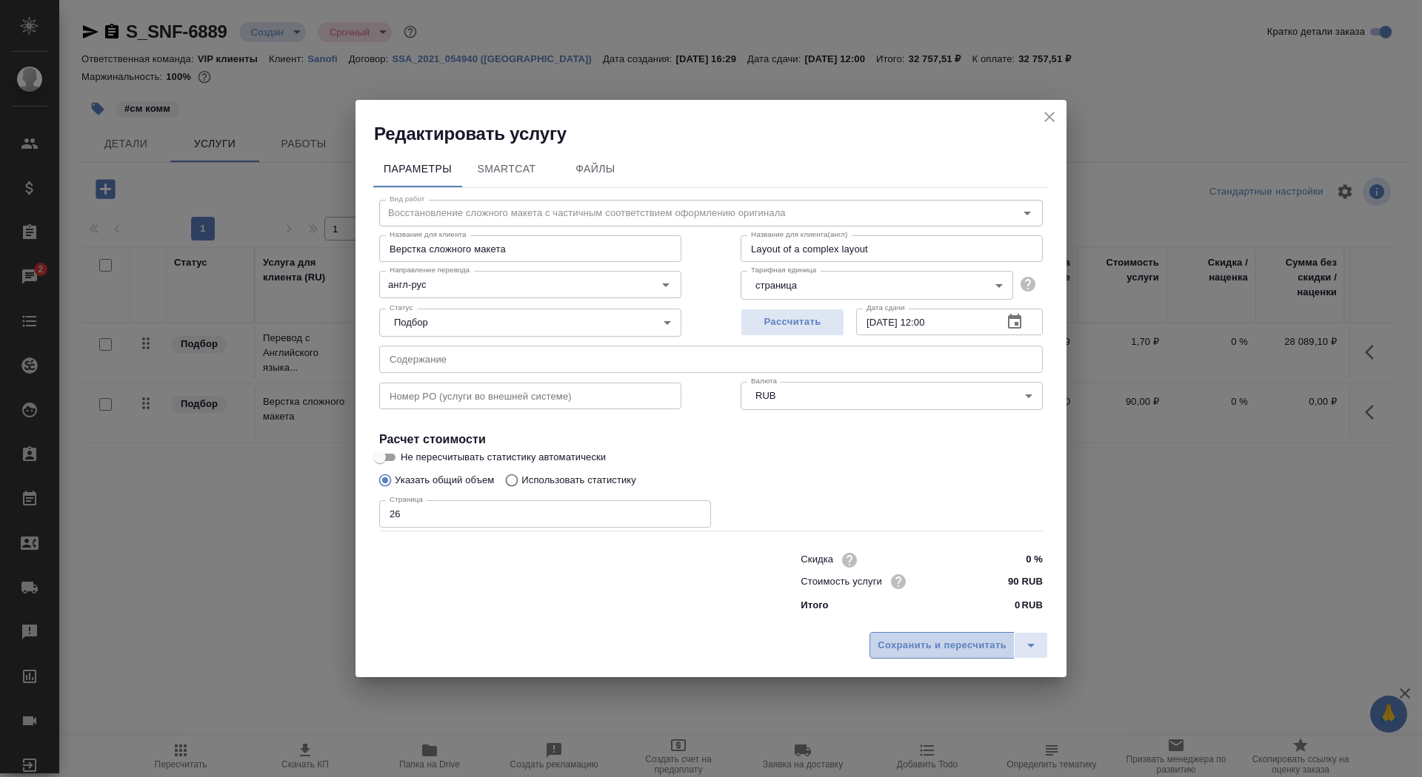
click at [933, 637] on span "Сохранить и пересчитать" at bounding box center [941, 645] width 129 height 17
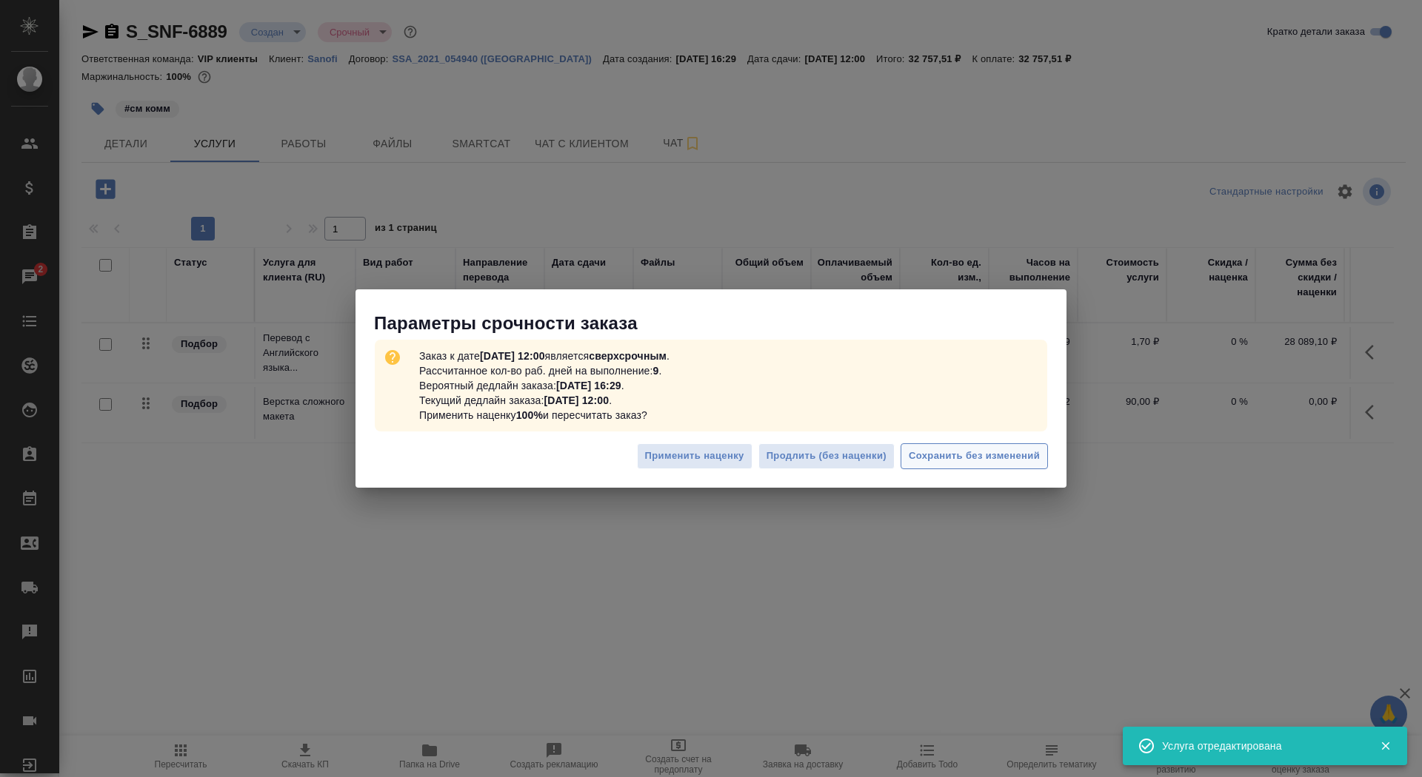
click at [972, 448] on span "Сохранить без изменений" at bounding box center [973, 456] width 131 height 17
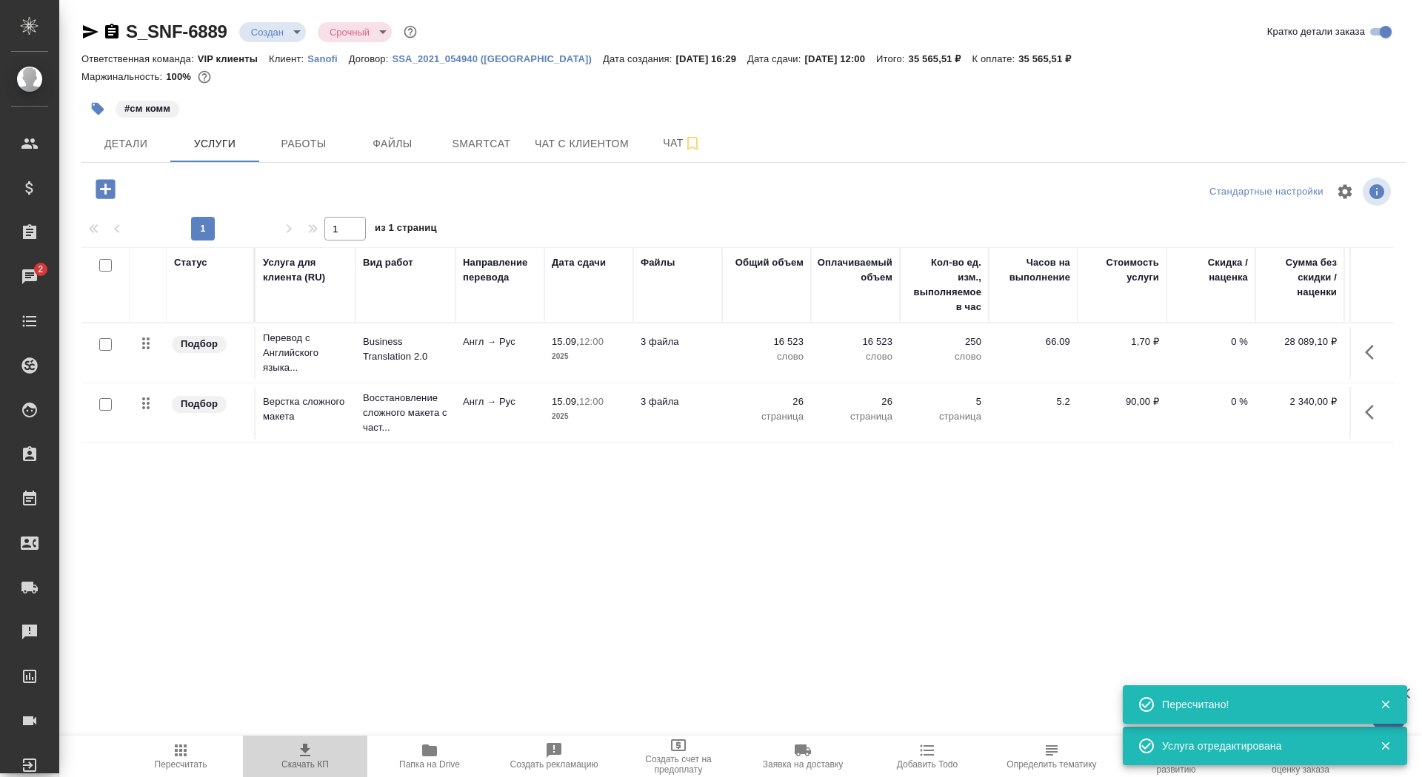
click at [290, 753] on span "Скачать КП" at bounding box center [305, 756] width 107 height 28
click at [138, 144] on span "Детали" at bounding box center [125, 144] width 71 height 19
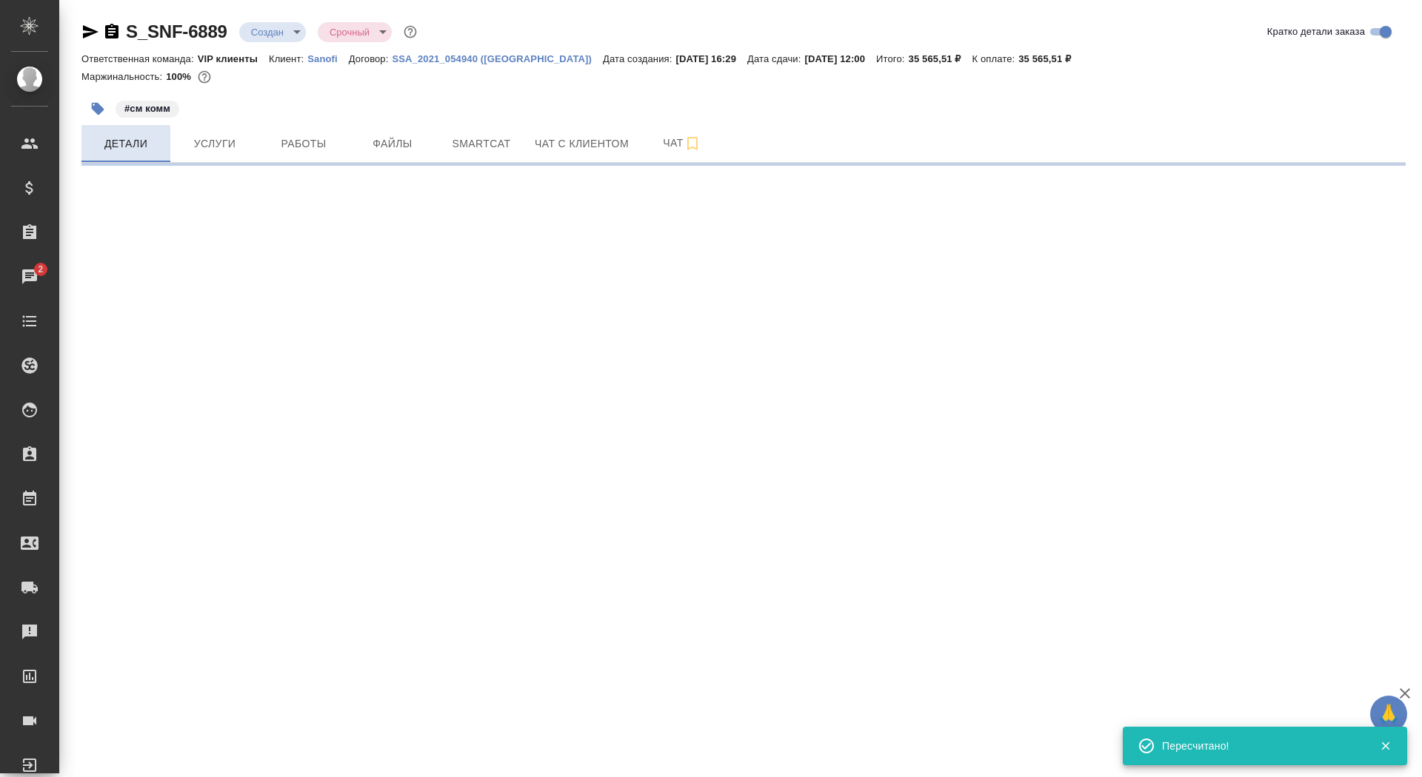
select select "RU"
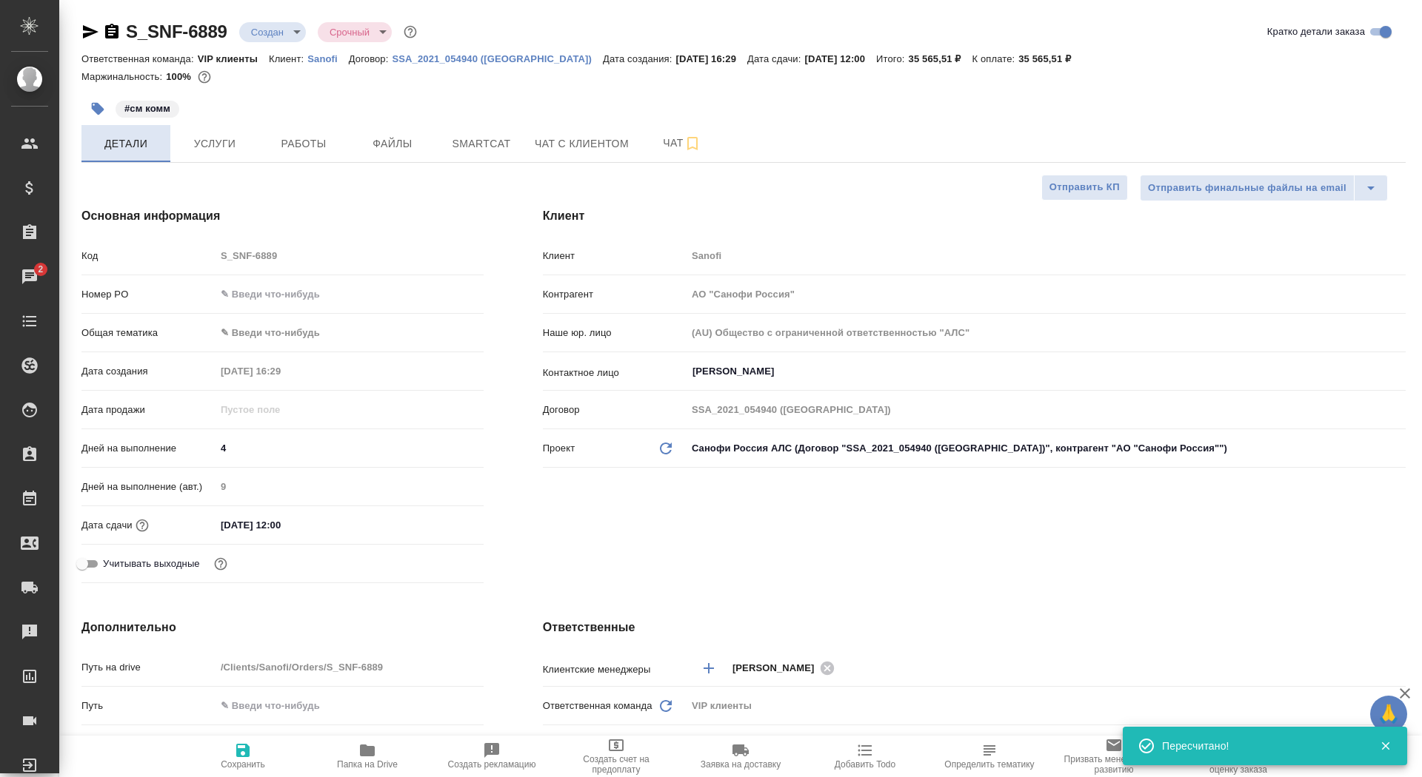
type textarea "x"
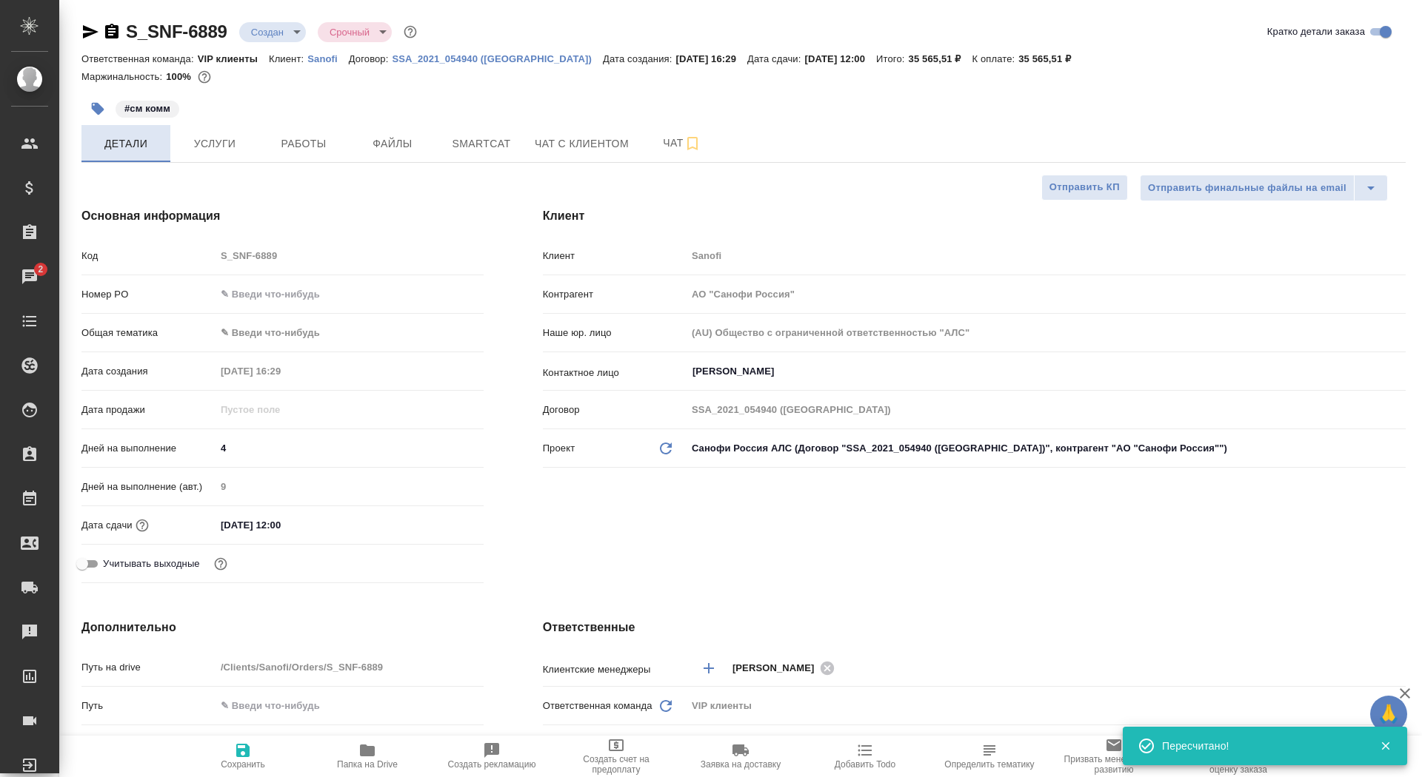
type textarea "x"
click at [1056, 193] on span "Отправить КП" at bounding box center [1084, 187] width 70 height 17
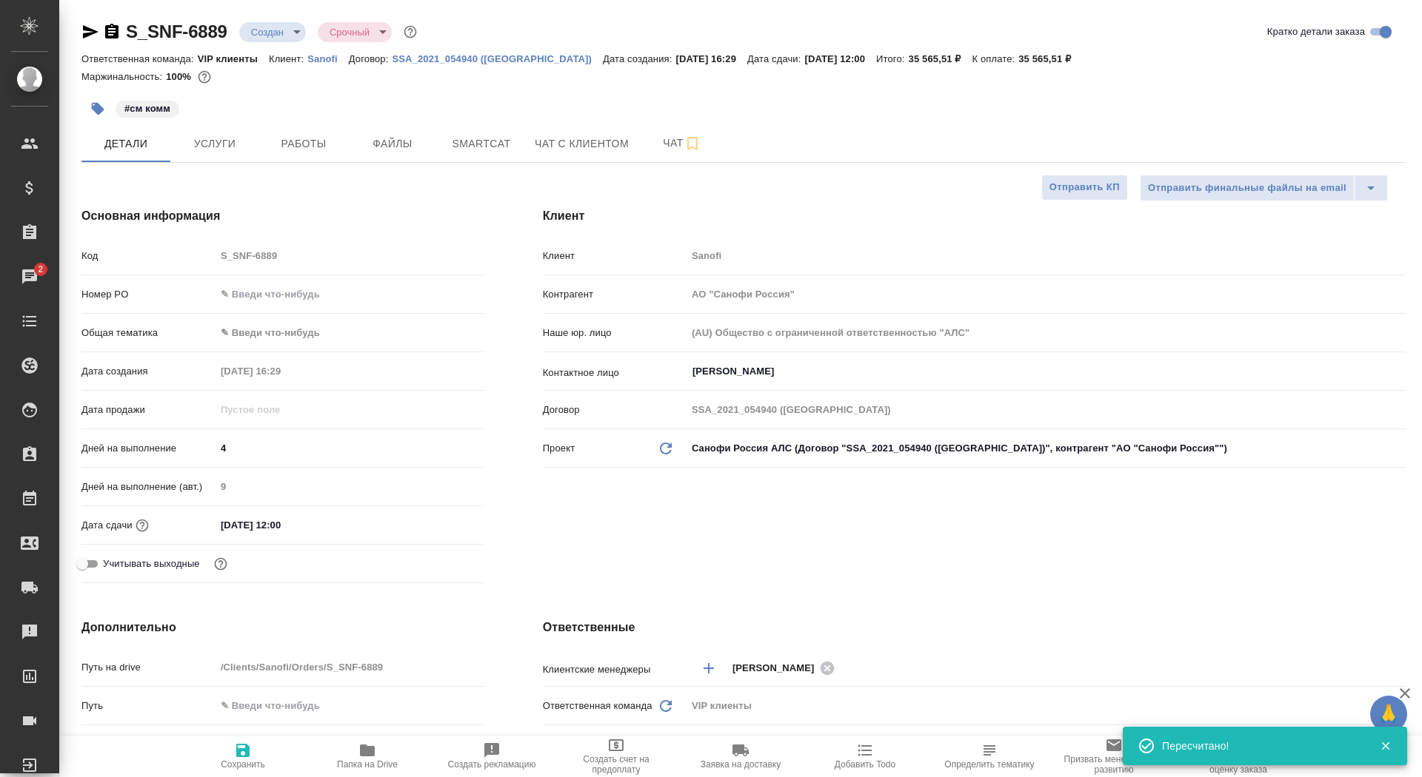
type textarea "x"
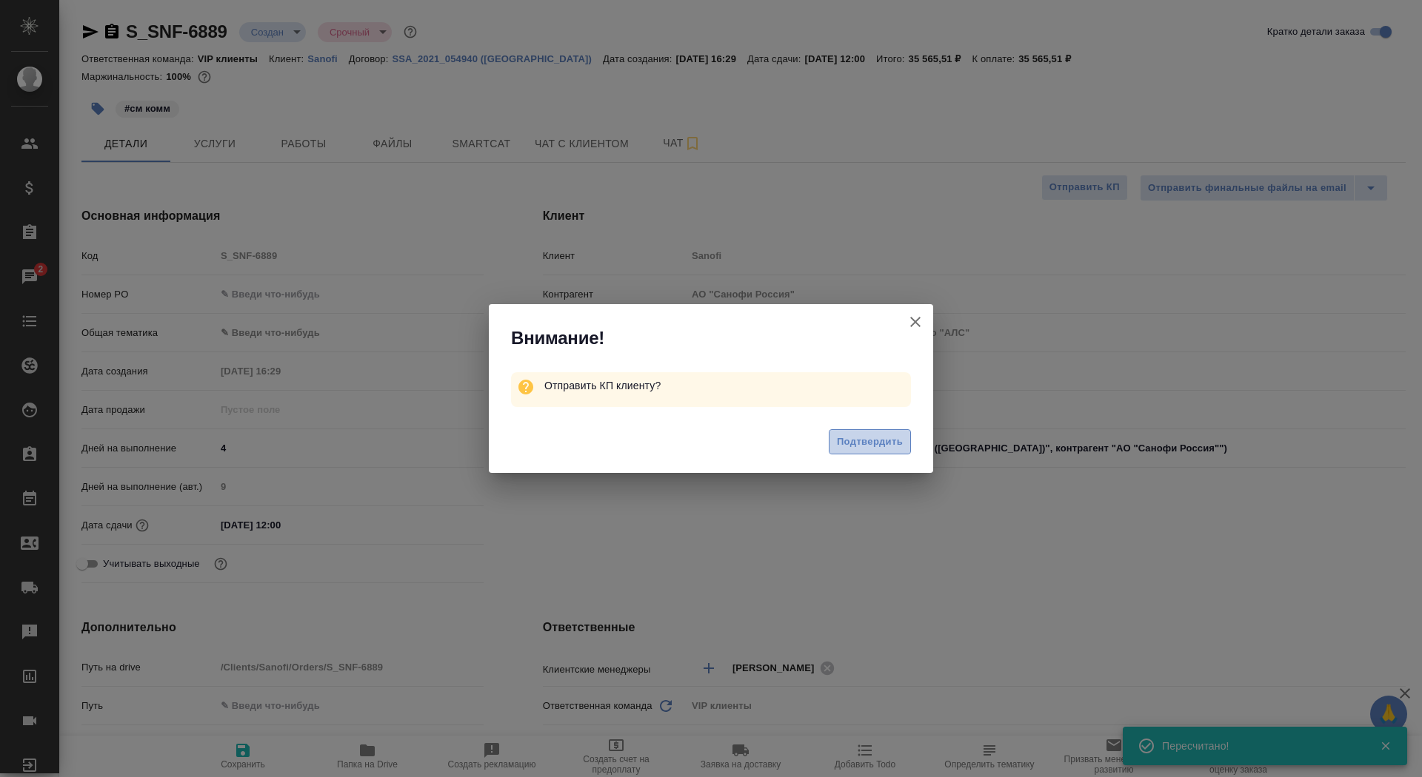
click at [868, 452] on button "Подтвердить" at bounding box center [869, 442] width 82 height 26
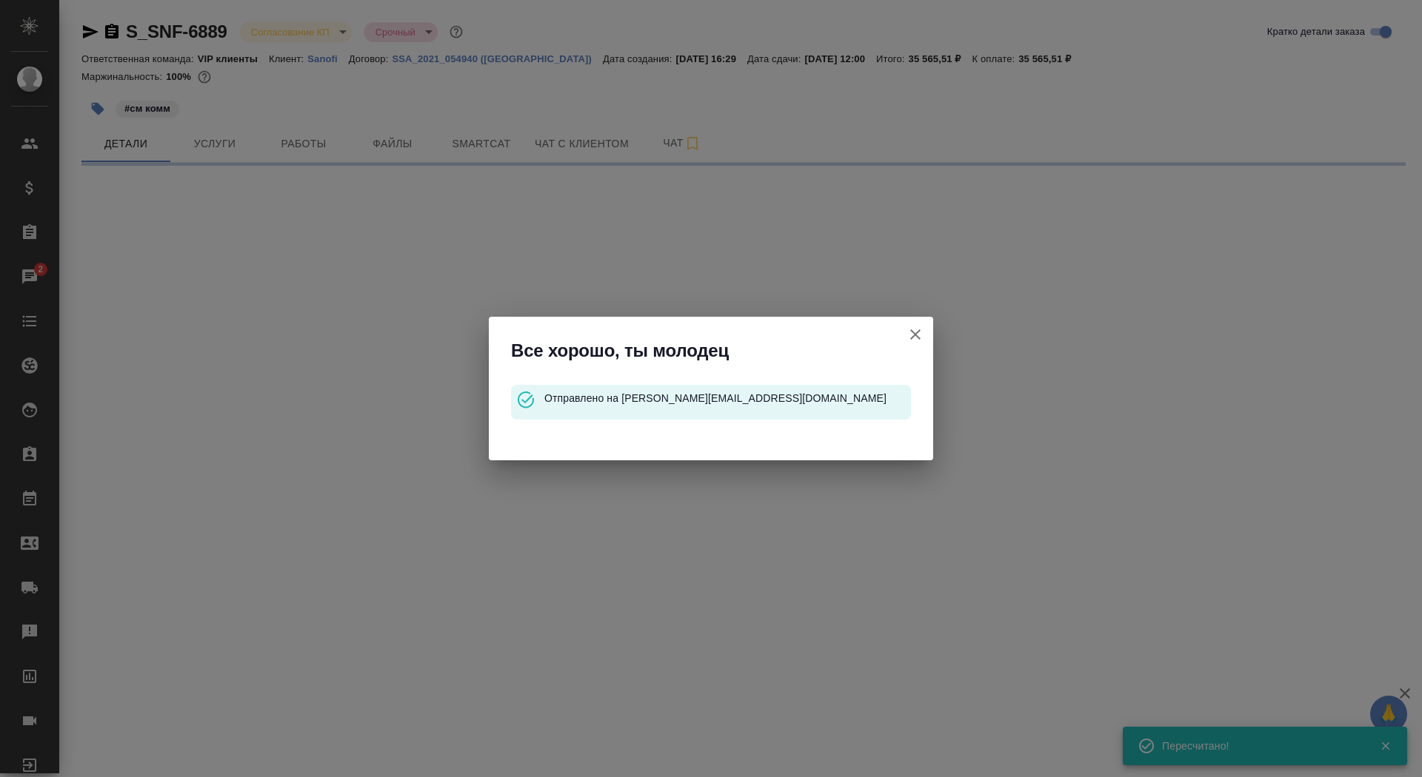
select select "RU"
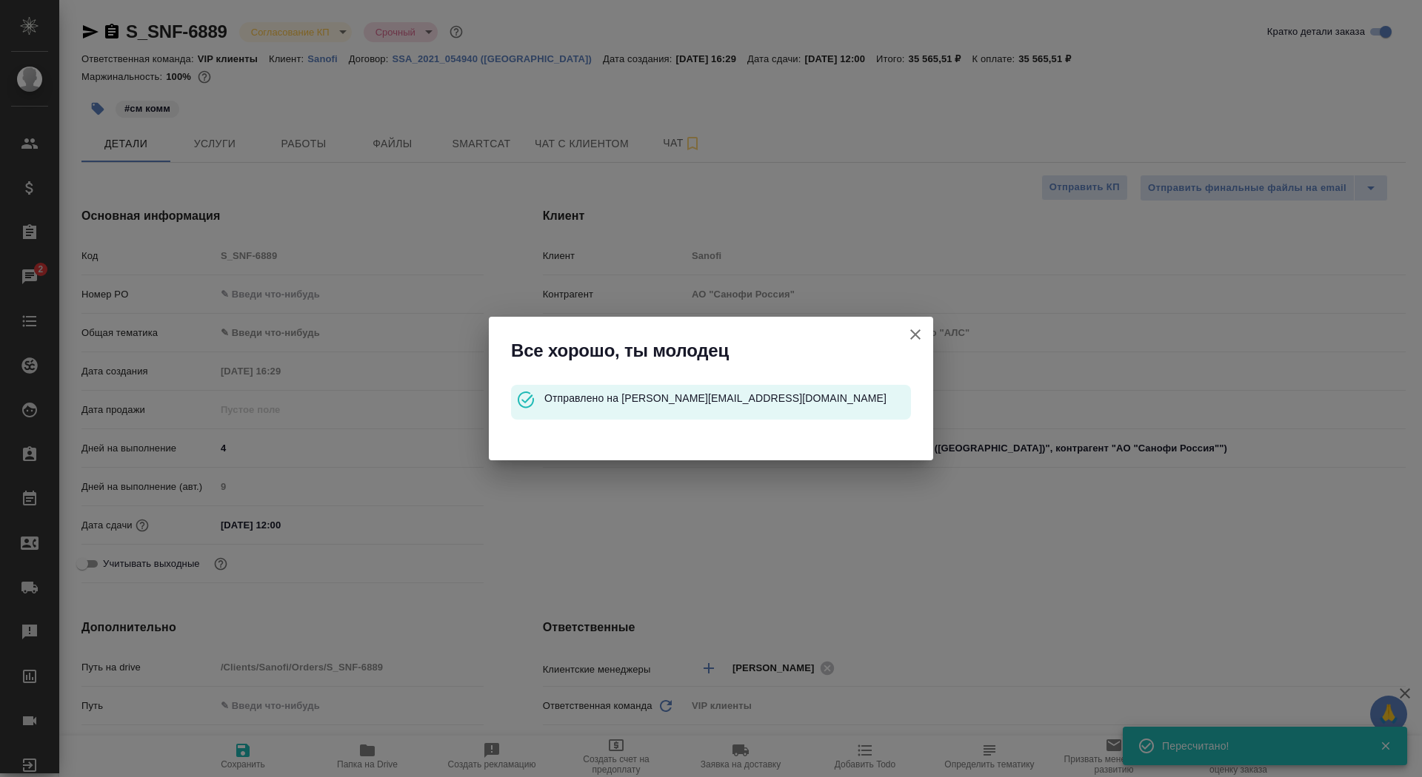
type textarea "x"
click at [914, 325] on button "Клиент не указал номер" at bounding box center [915, 335] width 36 height 36
type textarea "x"
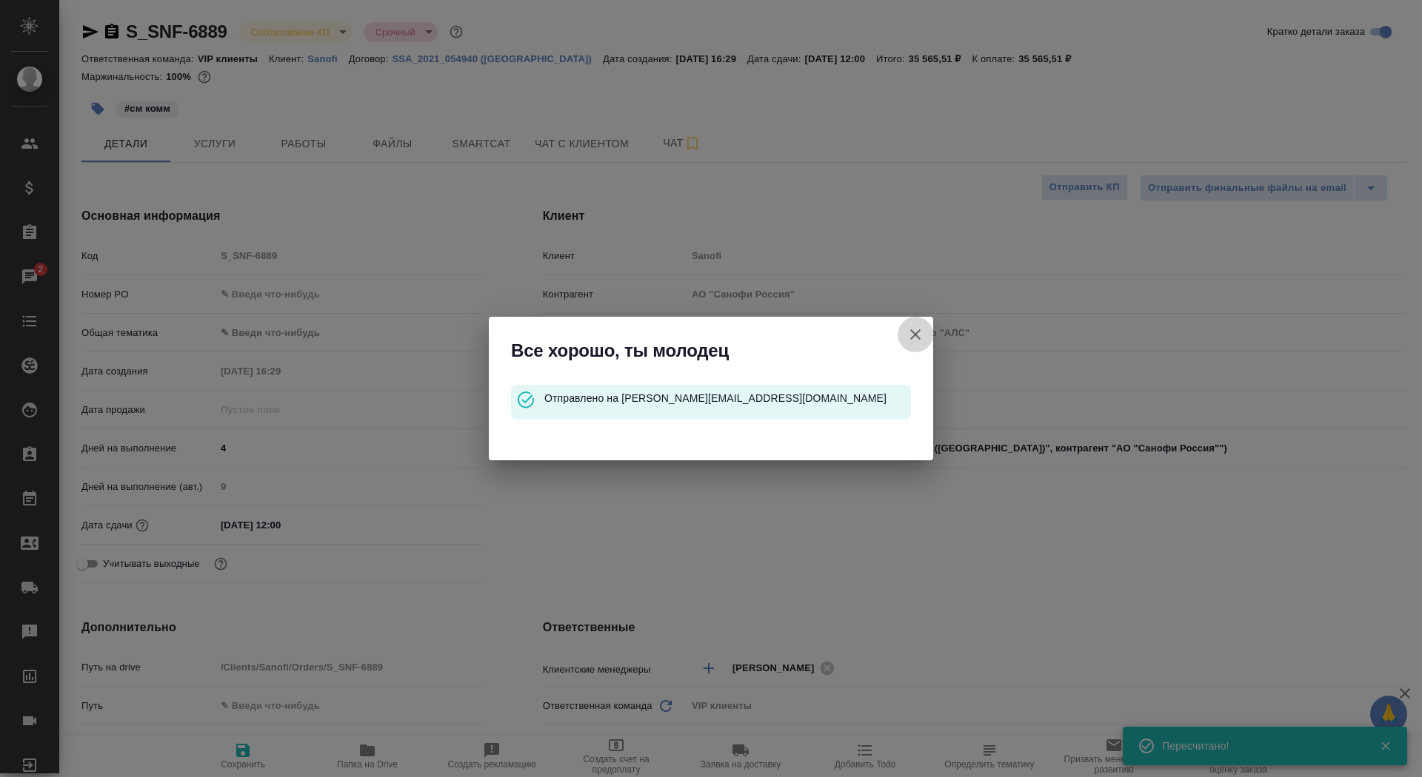
type textarea "x"
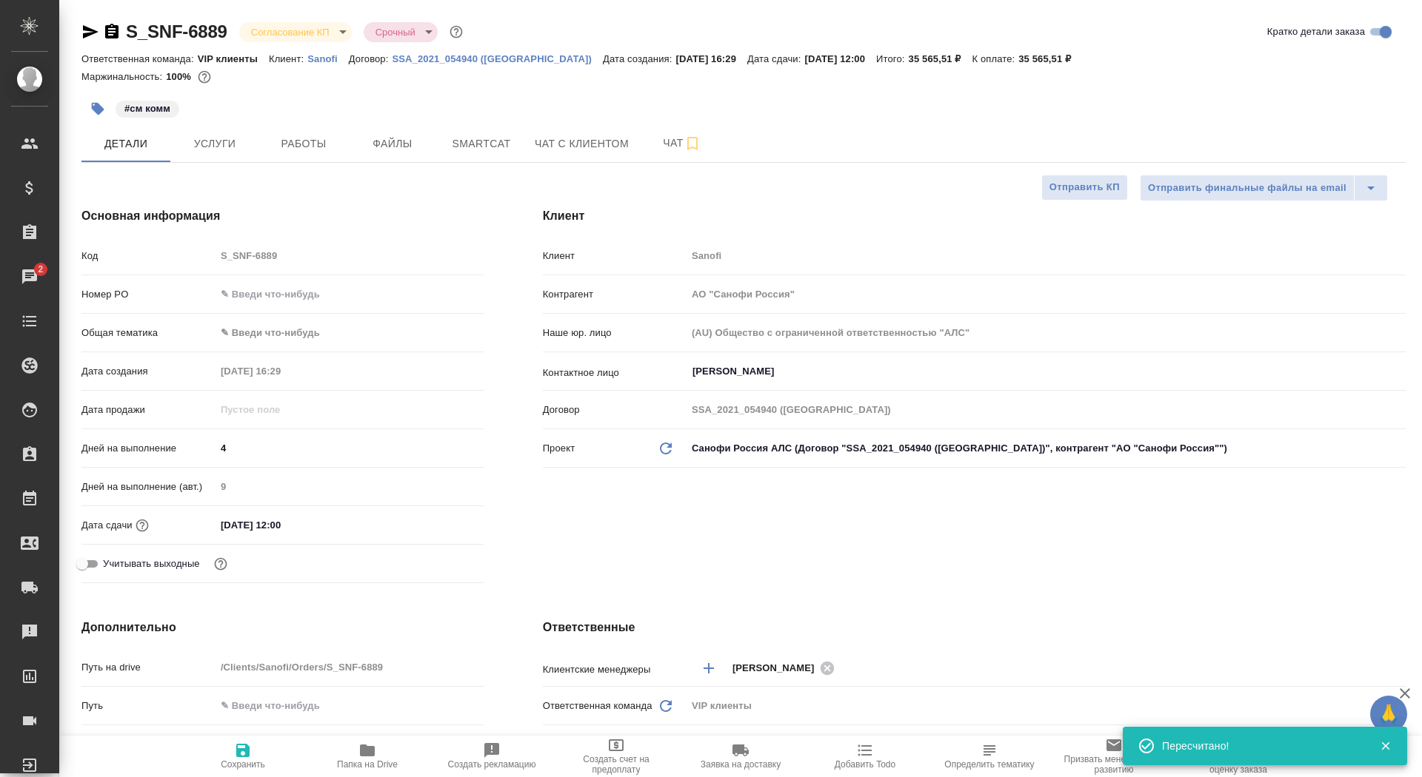
type textarea "x"
click at [110, 35] on icon "button" at bounding box center [112, 32] width 18 height 18
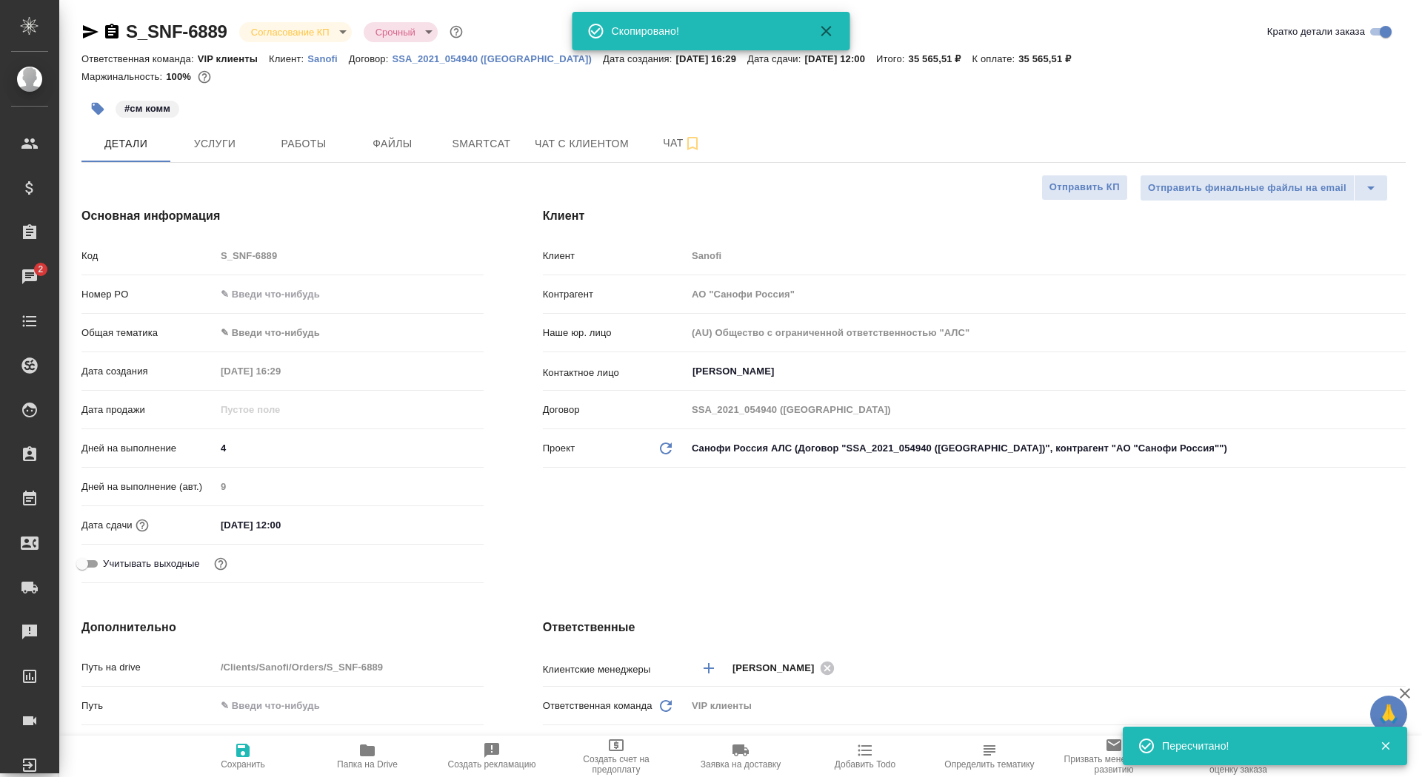
scroll to position [7, 0]
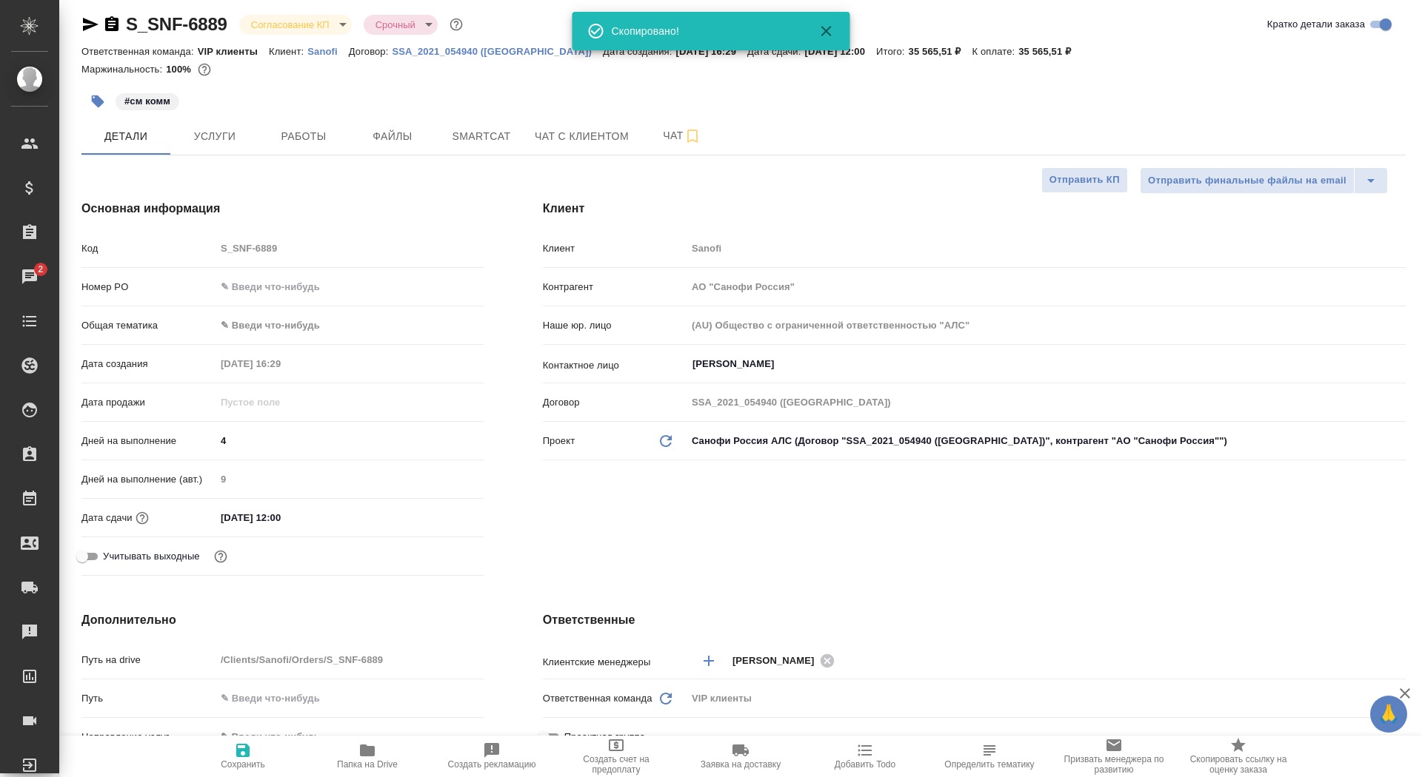
type textarea "x"
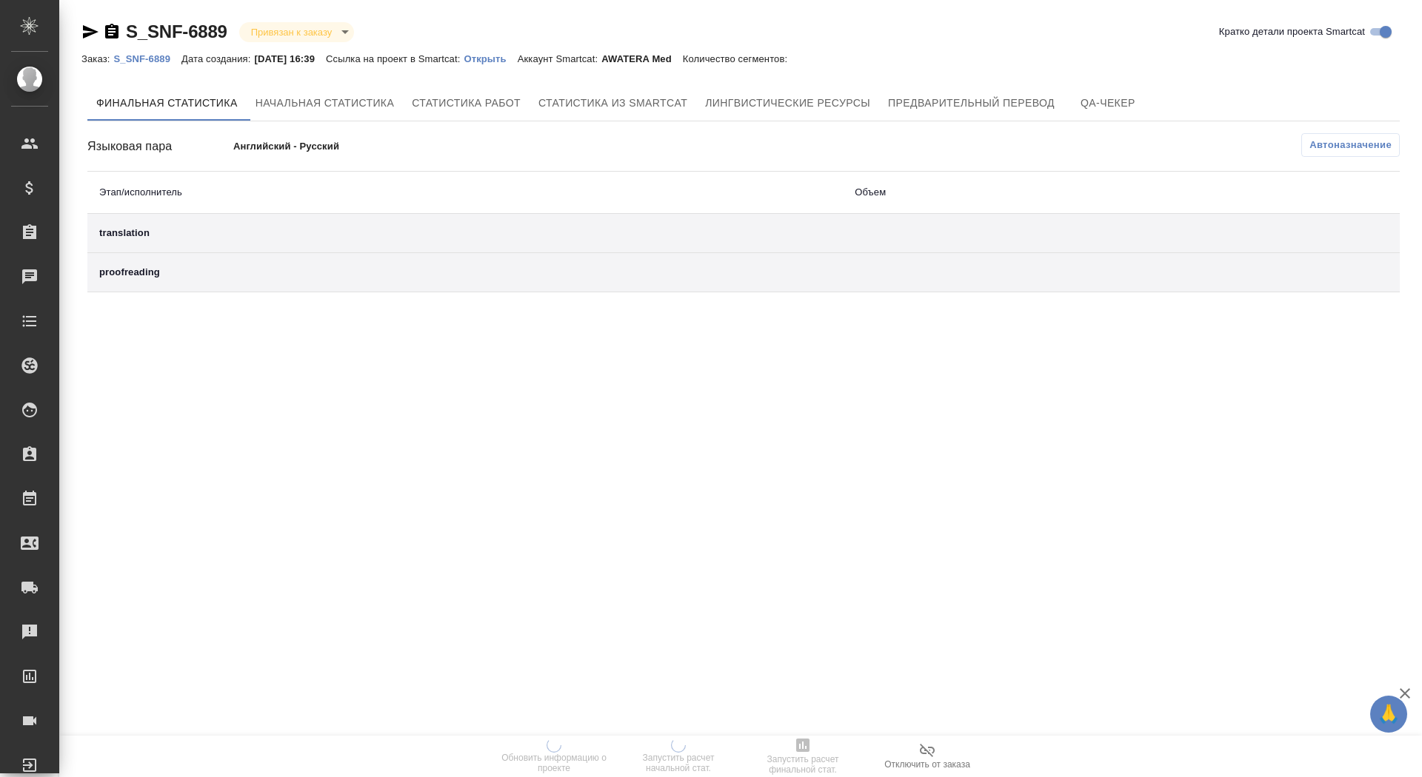
click at [508, 58] on p "Открыть" at bounding box center [489, 58] width 53 height 11
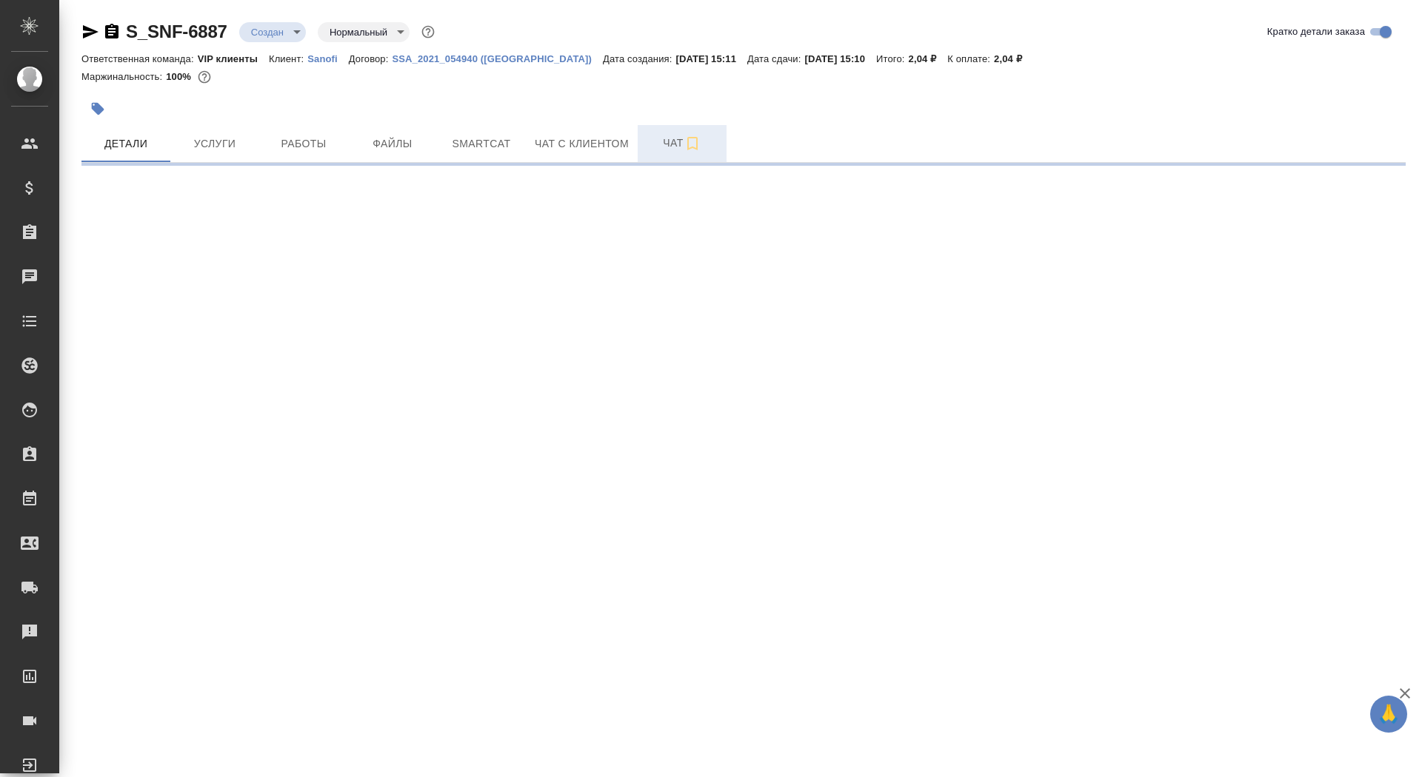
click at [662, 147] on span "Чат" at bounding box center [681, 143] width 71 height 19
select select "RU"
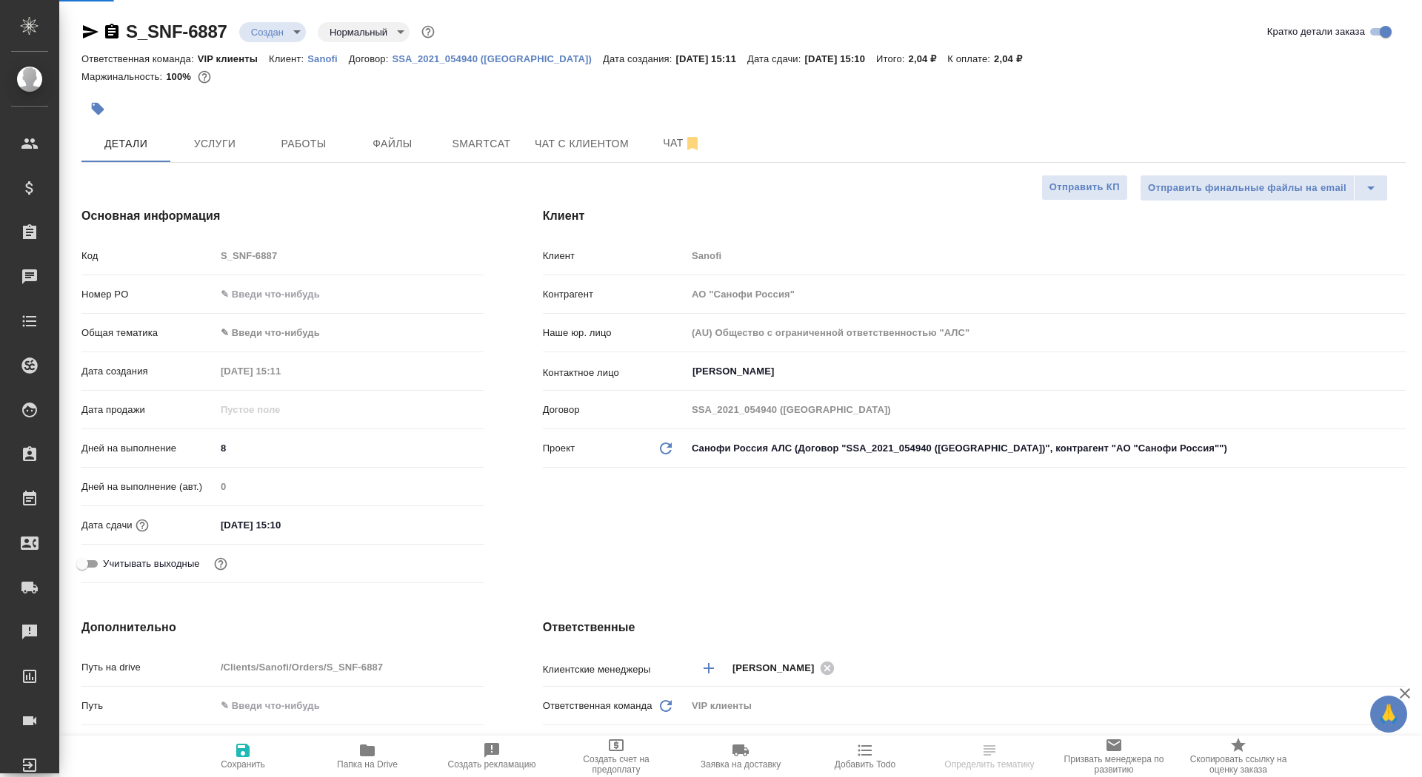
type textarea "x"
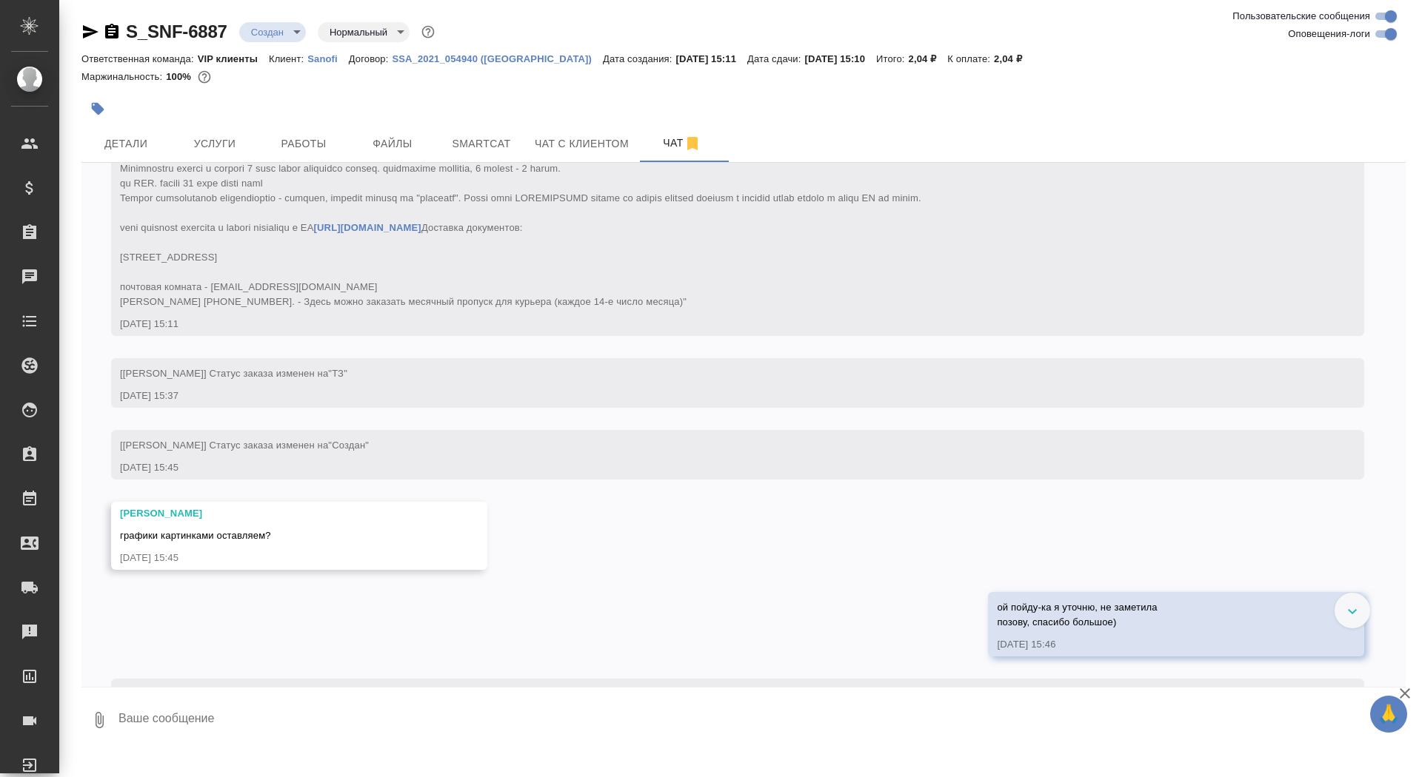
click at [432, 717] on textarea at bounding box center [761, 720] width 1288 height 50
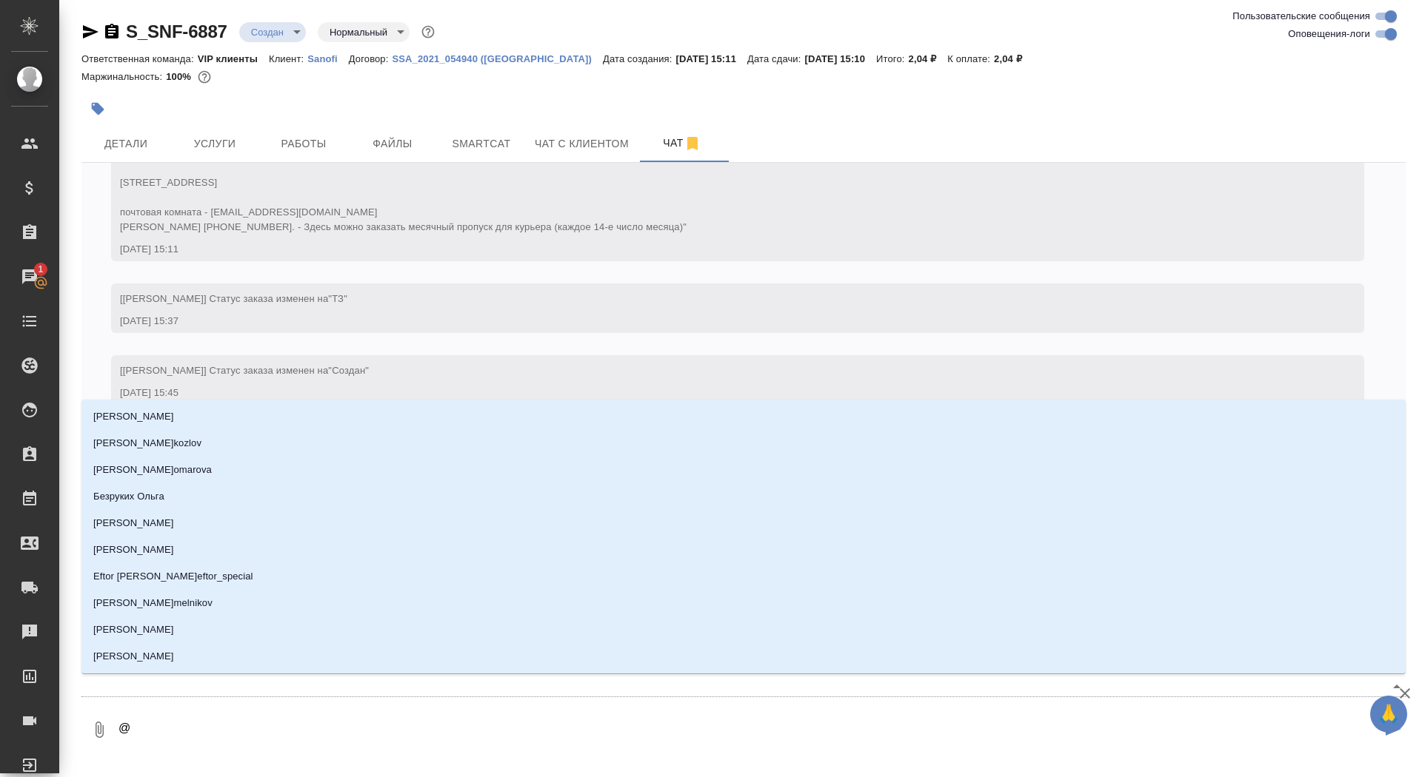
type textarea "@г"
type input "г"
type textarea "@"
type textarea "@а"
type input "[PERSON_NAME]"
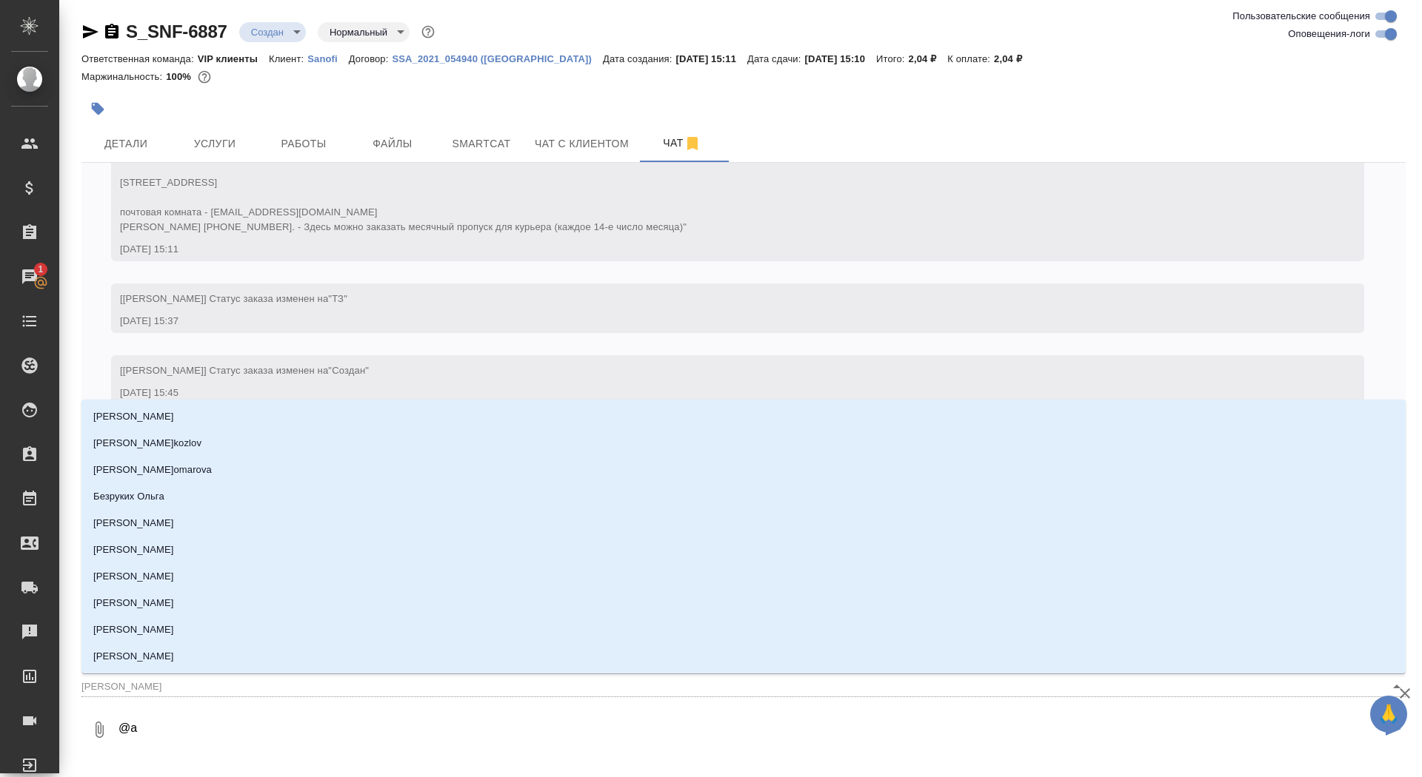
type textarea "@ар"
type input "ар"
type textarea "@арс"
type input "арс"
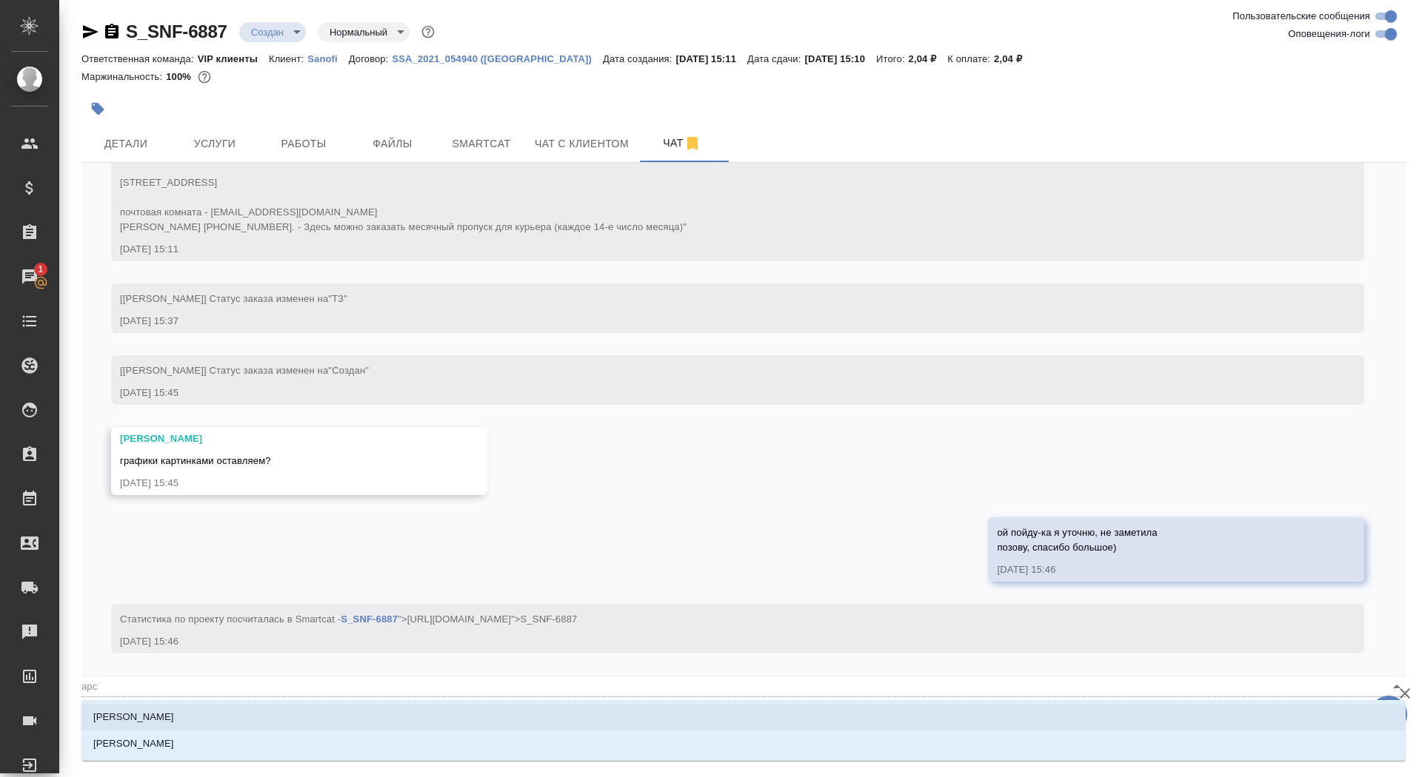
click at [435, 721] on li "[PERSON_NAME]" at bounding box center [743, 717] width 1324 height 27
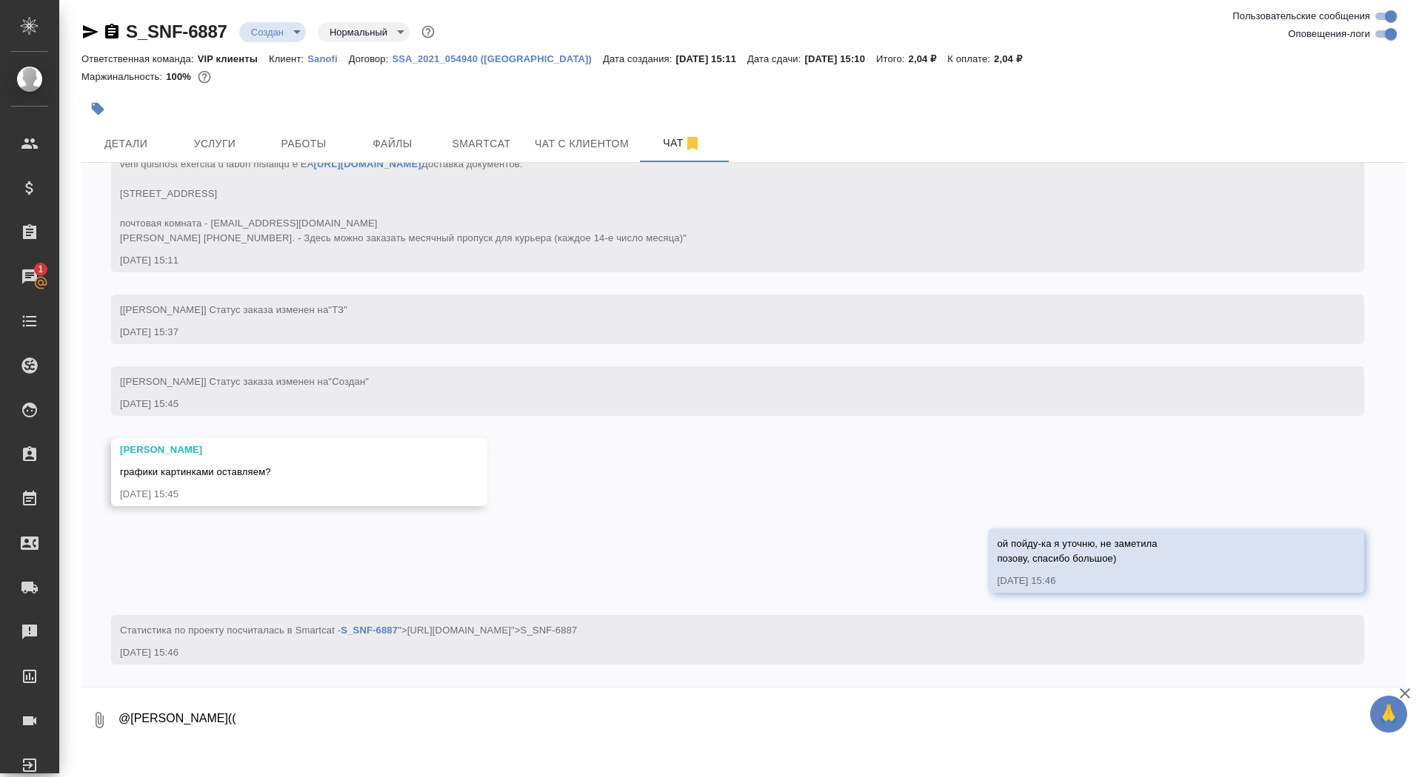
type textarea "@[PERSON_NAME](("
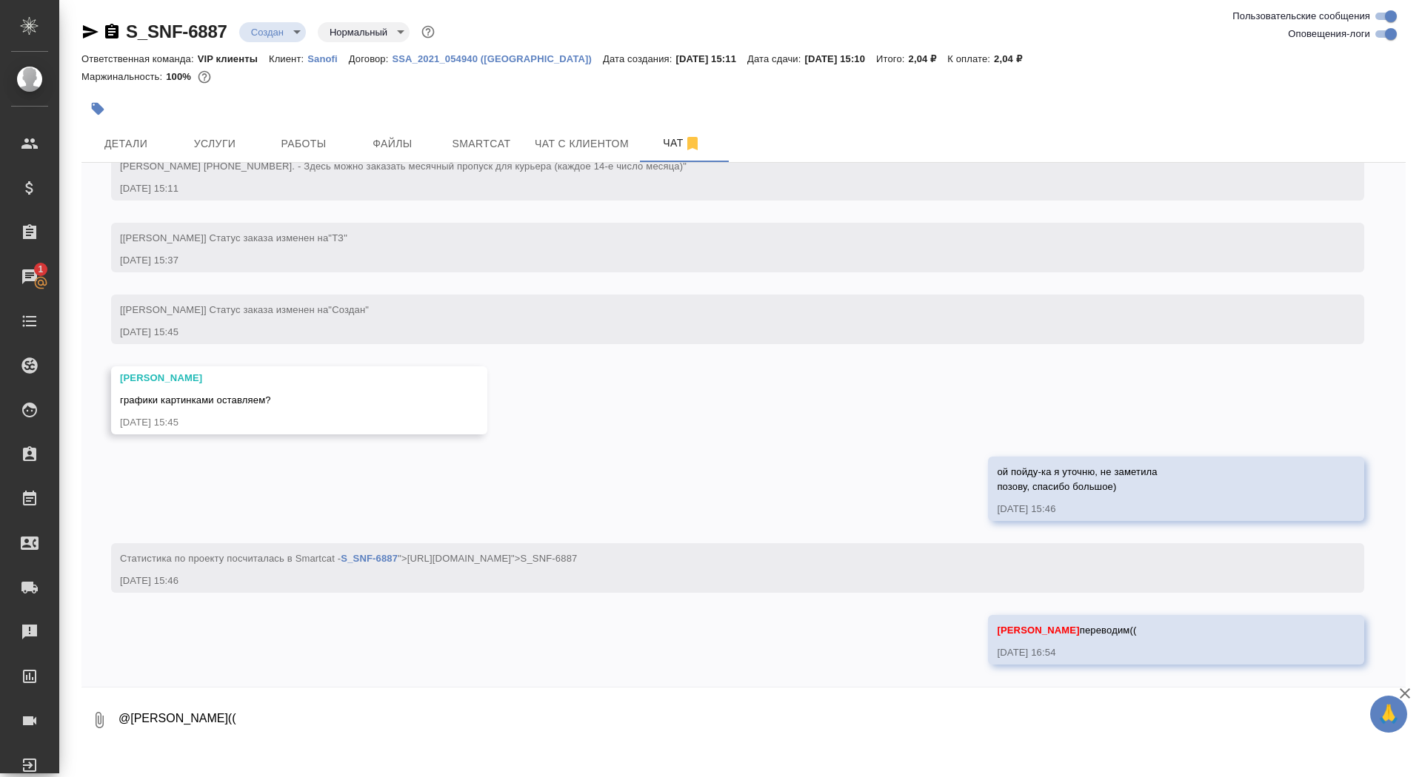
scroll to position [580, 0]
click at [230, 125] on button "Услуги" at bounding box center [214, 143] width 89 height 37
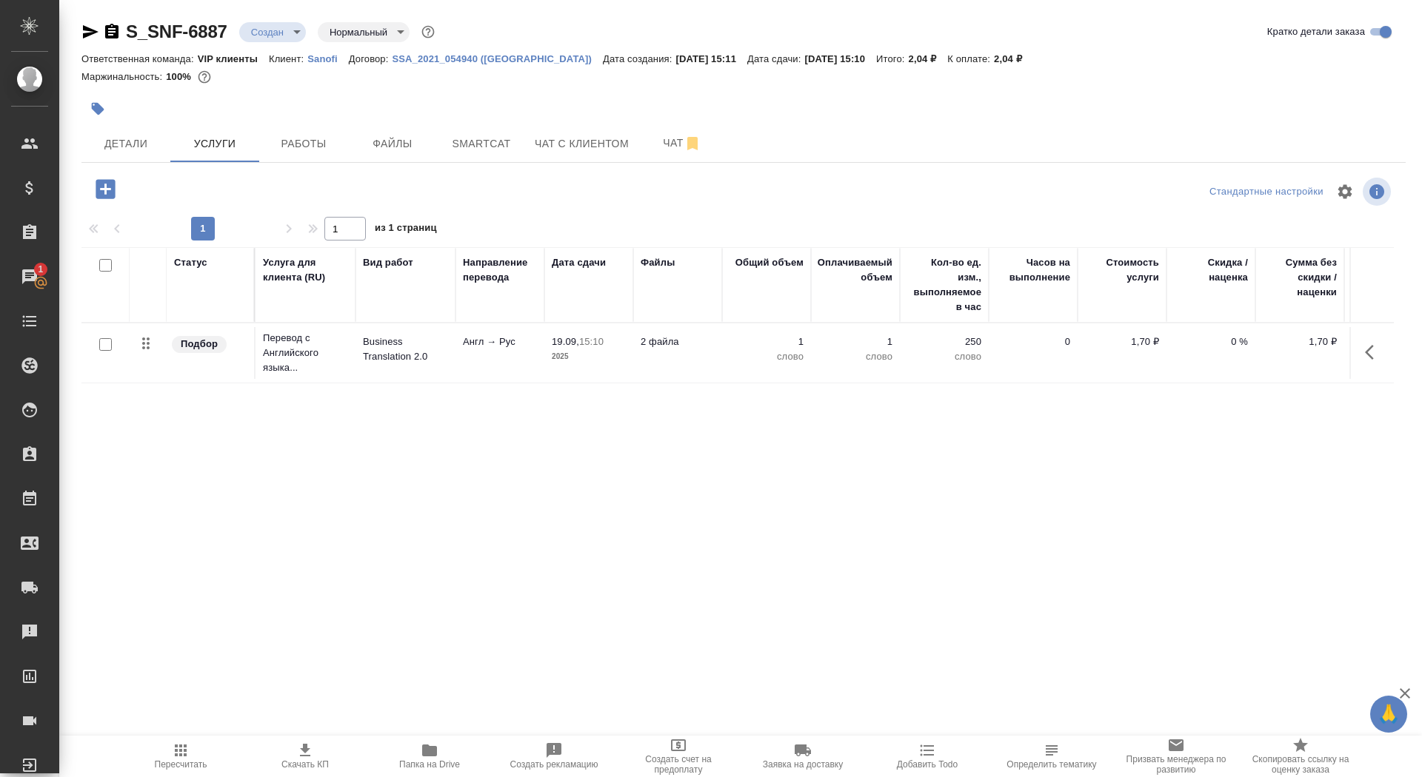
click at [106, 346] on input "checkbox" at bounding box center [105, 344] width 13 height 13
checkbox input "true"
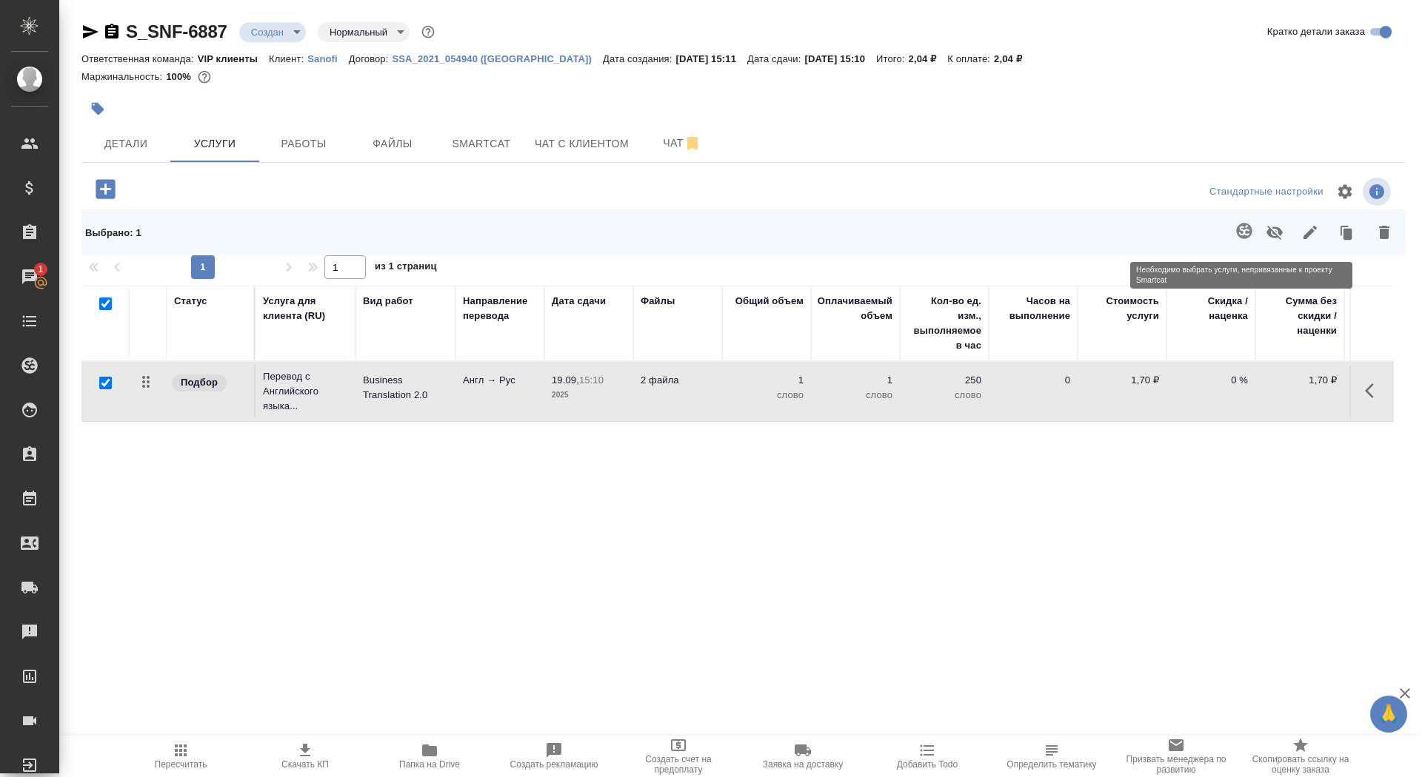
click at [1238, 227] on span at bounding box center [1241, 232] width 30 height 38
click at [1245, 236] on span at bounding box center [1241, 232] width 30 height 38
click at [466, 139] on span "Smartcat" at bounding box center [481, 144] width 71 height 19
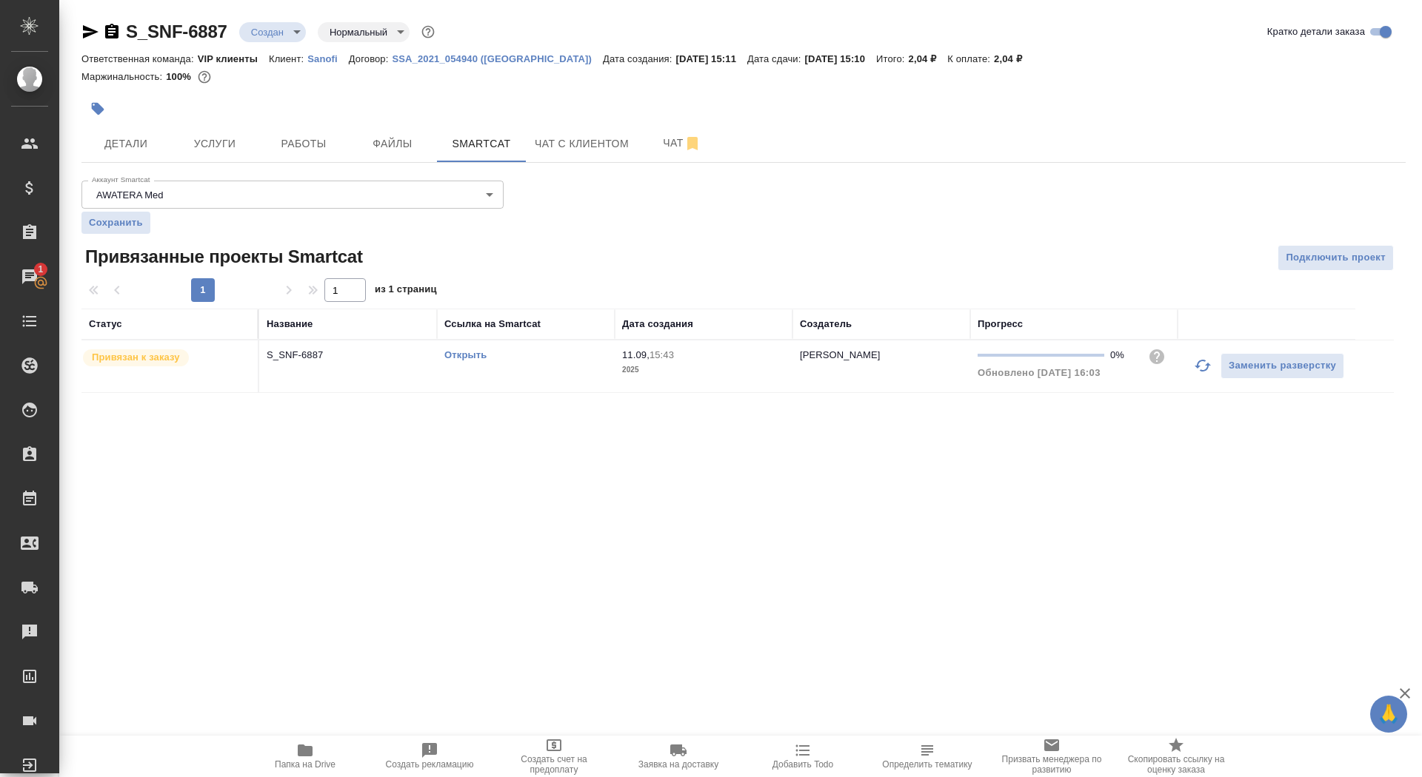
click at [465, 354] on link "Открыть" at bounding box center [465, 354] width 42 height 11
click at [214, 155] on button "Услуги" at bounding box center [214, 143] width 89 height 37
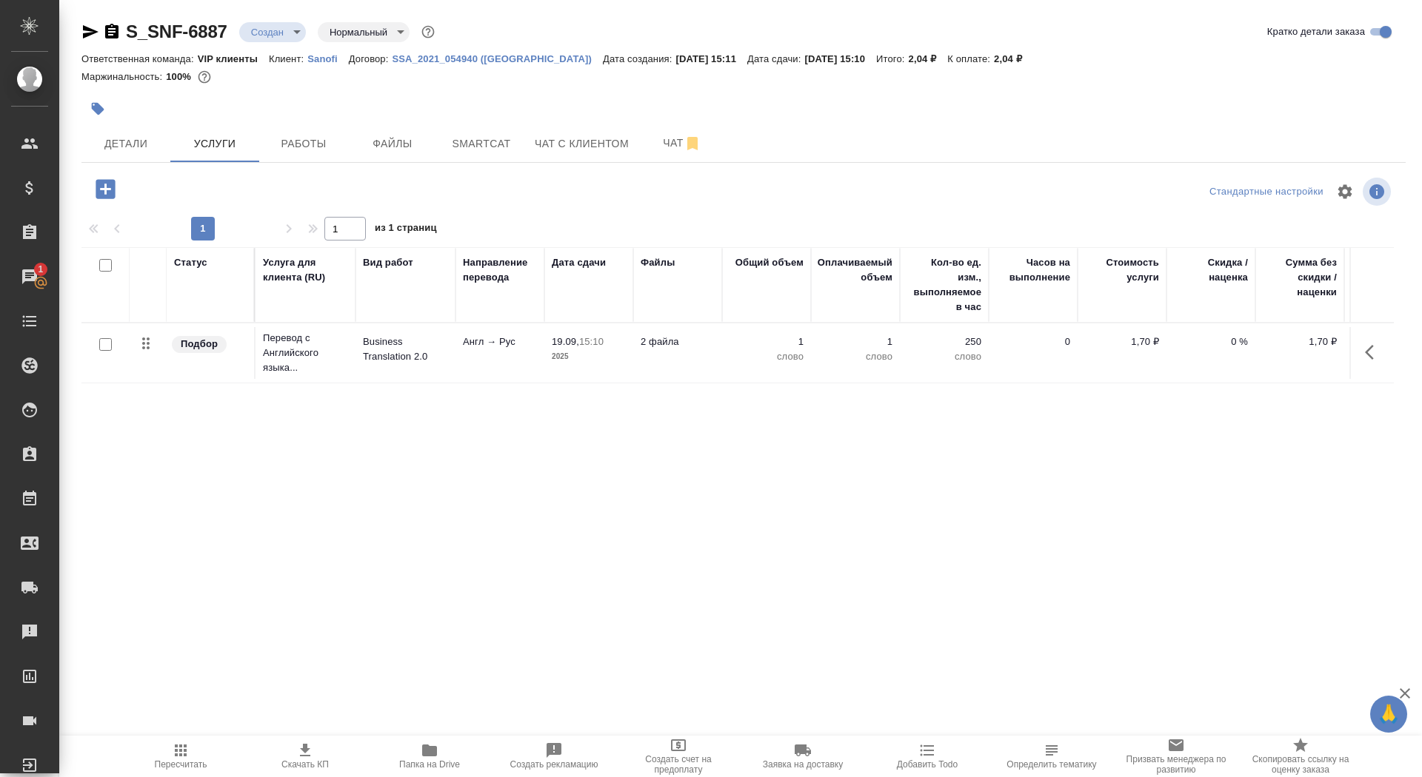
click at [531, 366] on td "Англ → Рус" at bounding box center [499, 353] width 89 height 52
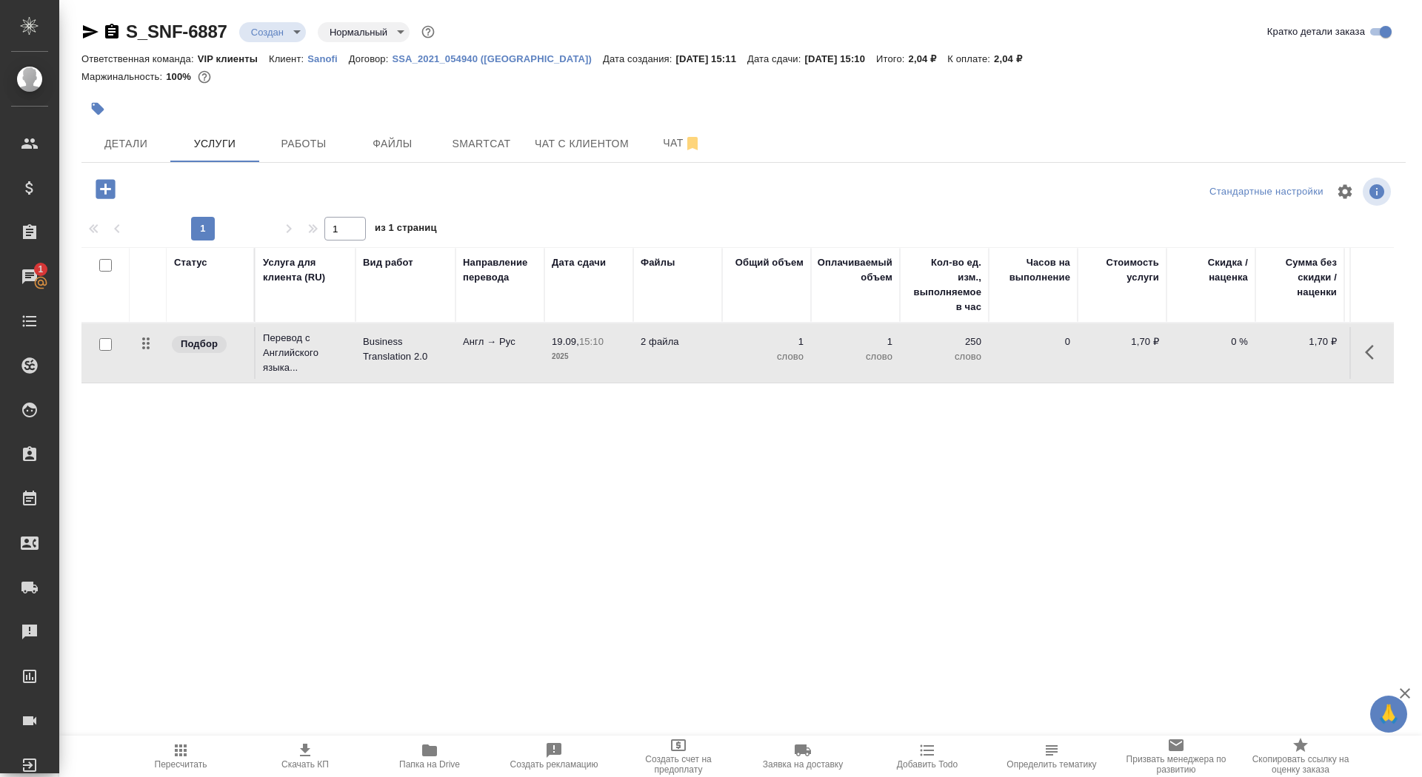
click at [531, 366] on td "Англ → Рус" at bounding box center [499, 353] width 89 height 52
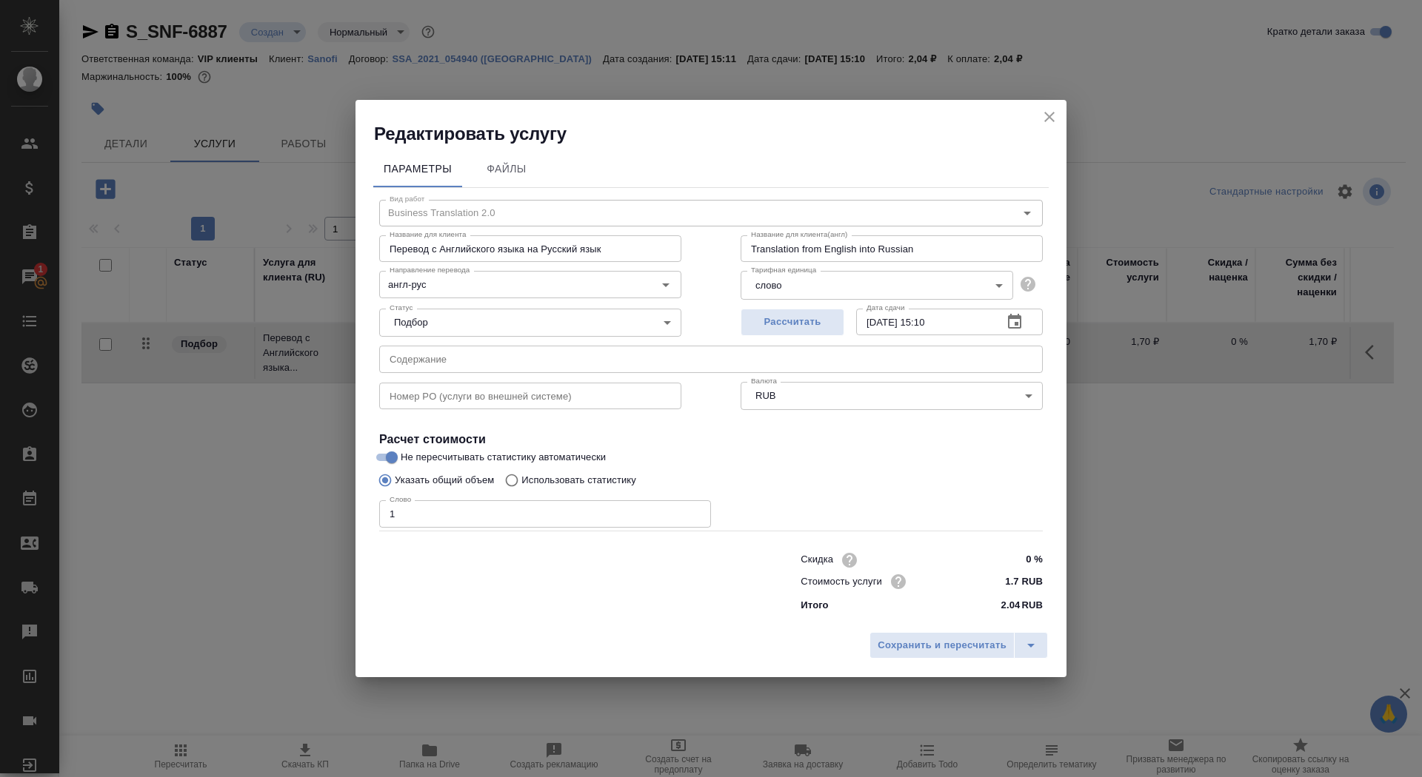
click at [552, 485] on p "Использовать статистику" at bounding box center [578, 480] width 115 height 15
click at [521, 485] on input "Использовать статистику" at bounding box center [510, 480] width 24 height 28
radio input "true"
radio input "false"
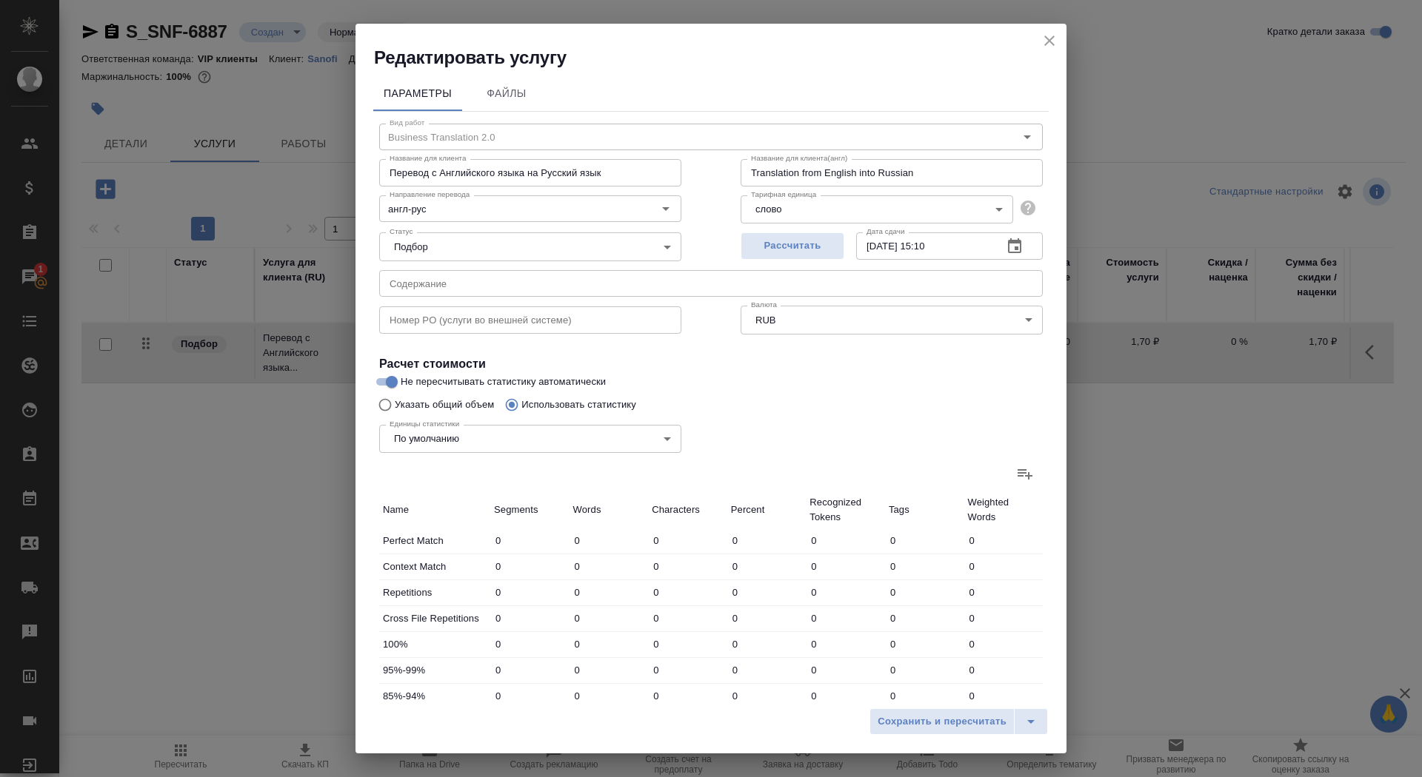
click at [1014, 487] on label at bounding box center [1025, 474] width 36 height 36
click at [0, 0] on input "file" at bounding box center [0, 0] width 0 height 0
type input "125"
type input "205"
type input "1224"
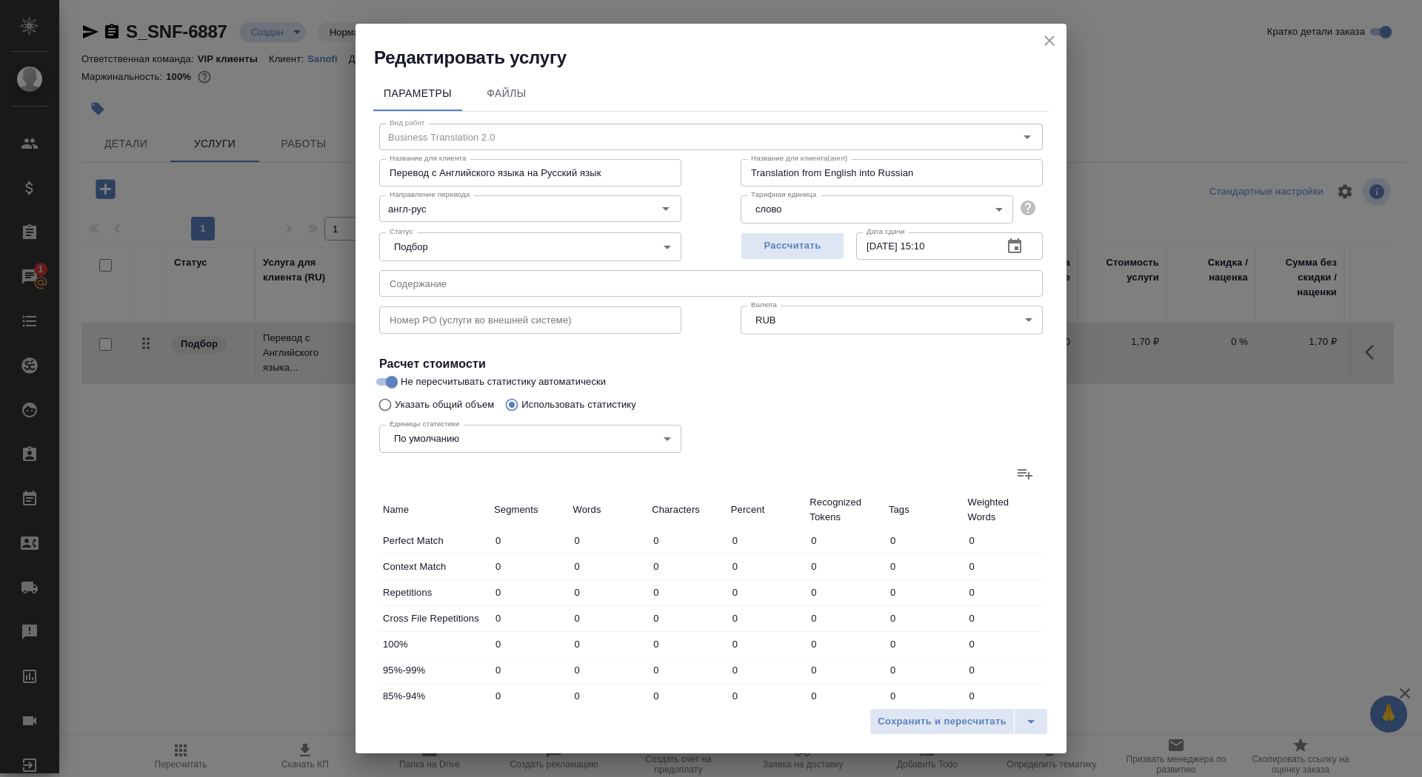
type input "57"
type input "466"
type input "2954"
type input "3"
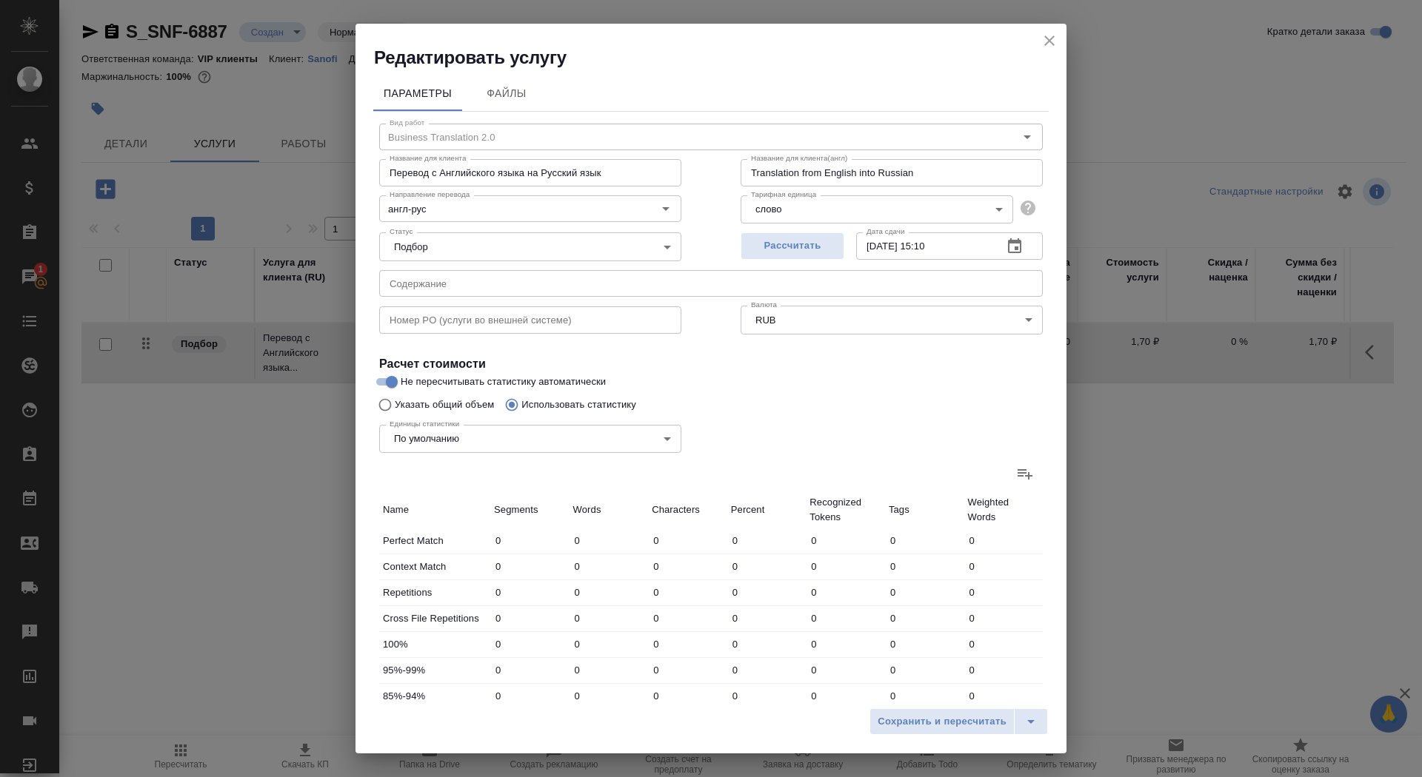
type input "11"
type input "103"
type input "150"
type input "1043"
type input "13"
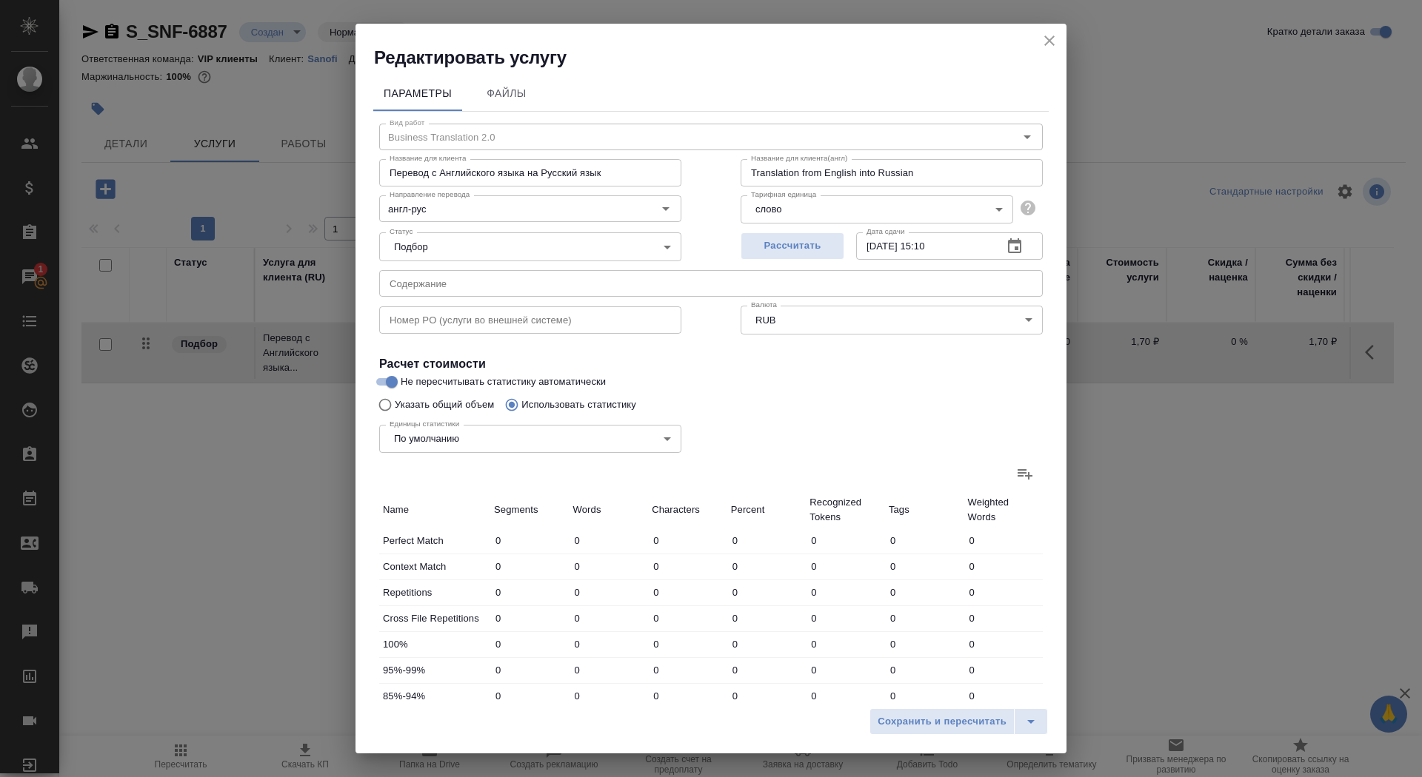
type input "39"
type input "280"
type input "6"
type input "75"
type input "542"
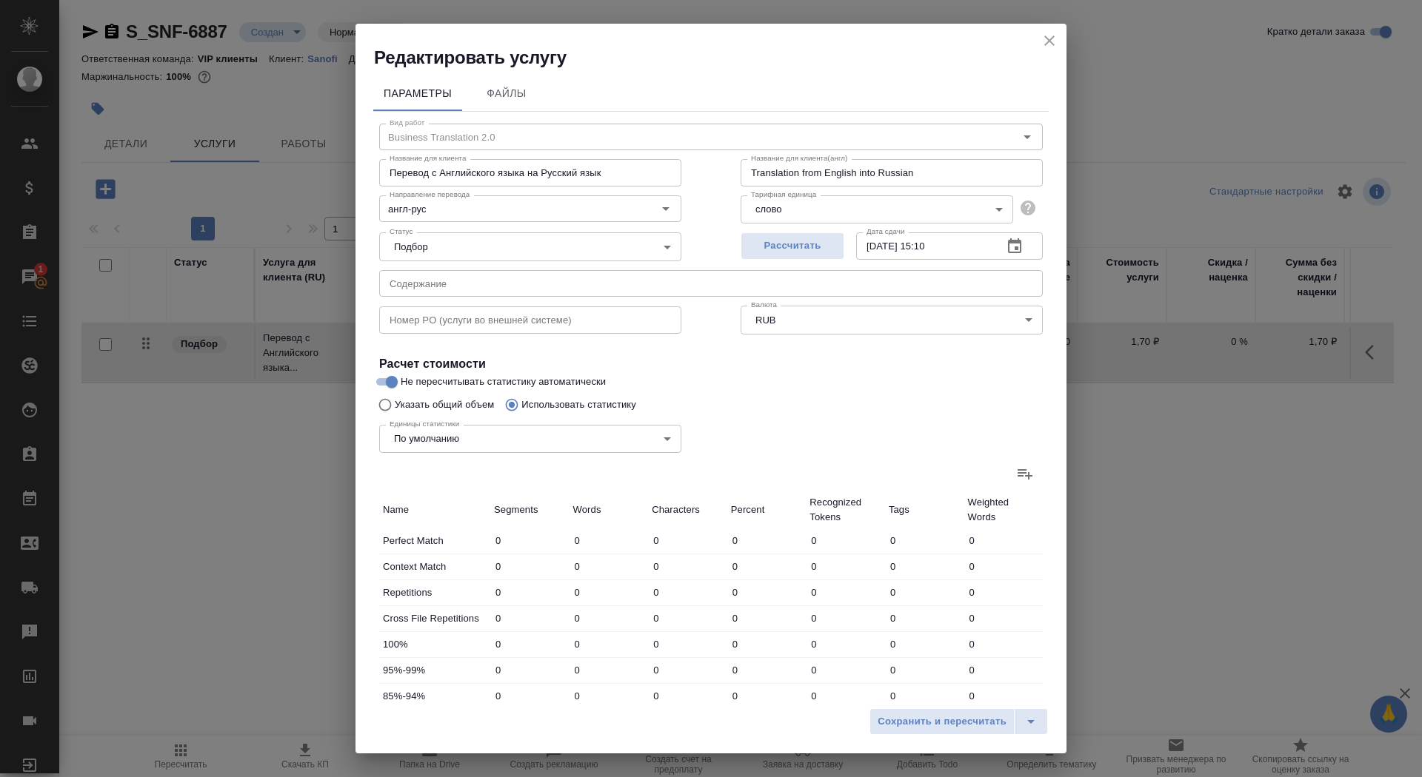
type input "9"
type input "32"
type input "201"
type input "152"
type input "2418"
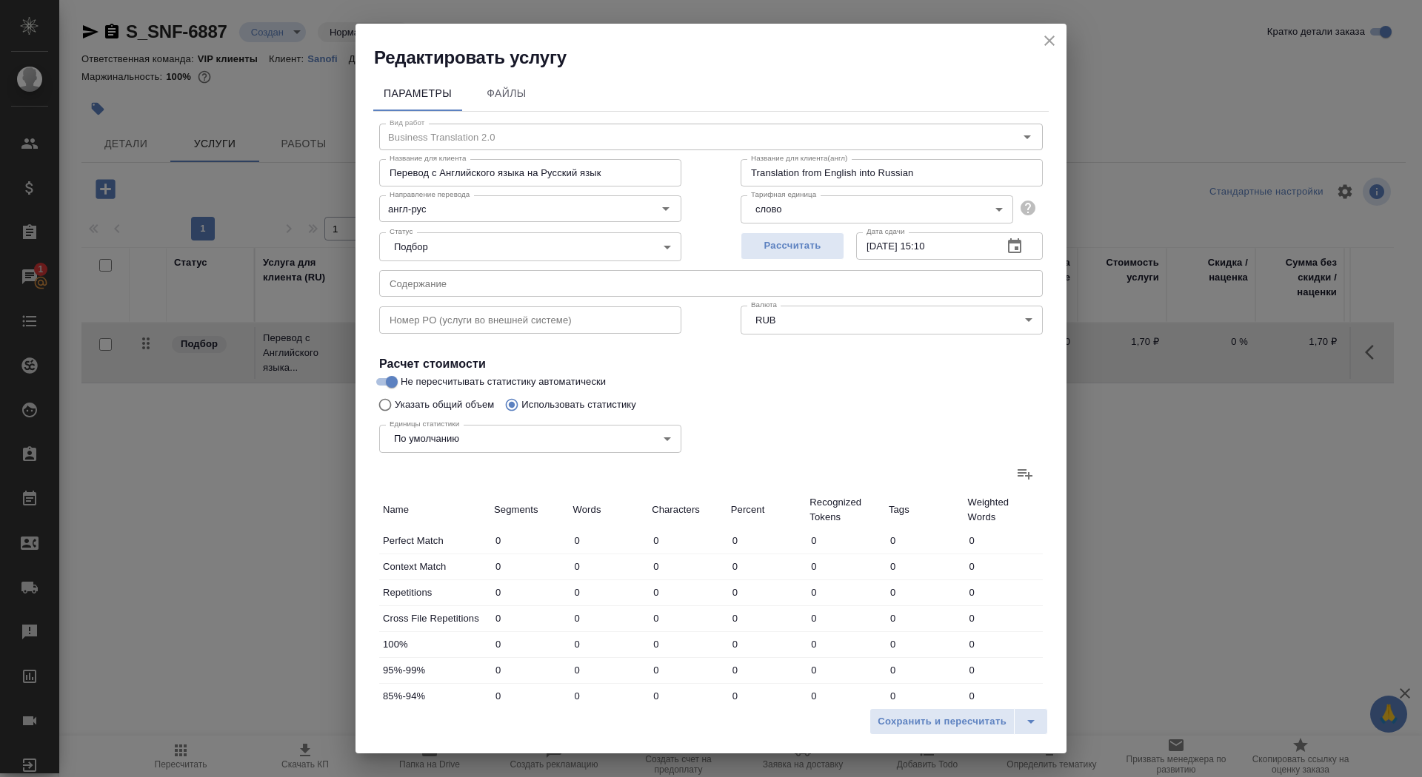
type input "15495"
type input "404"
type input "2916"
type input "18781"
type input "464"
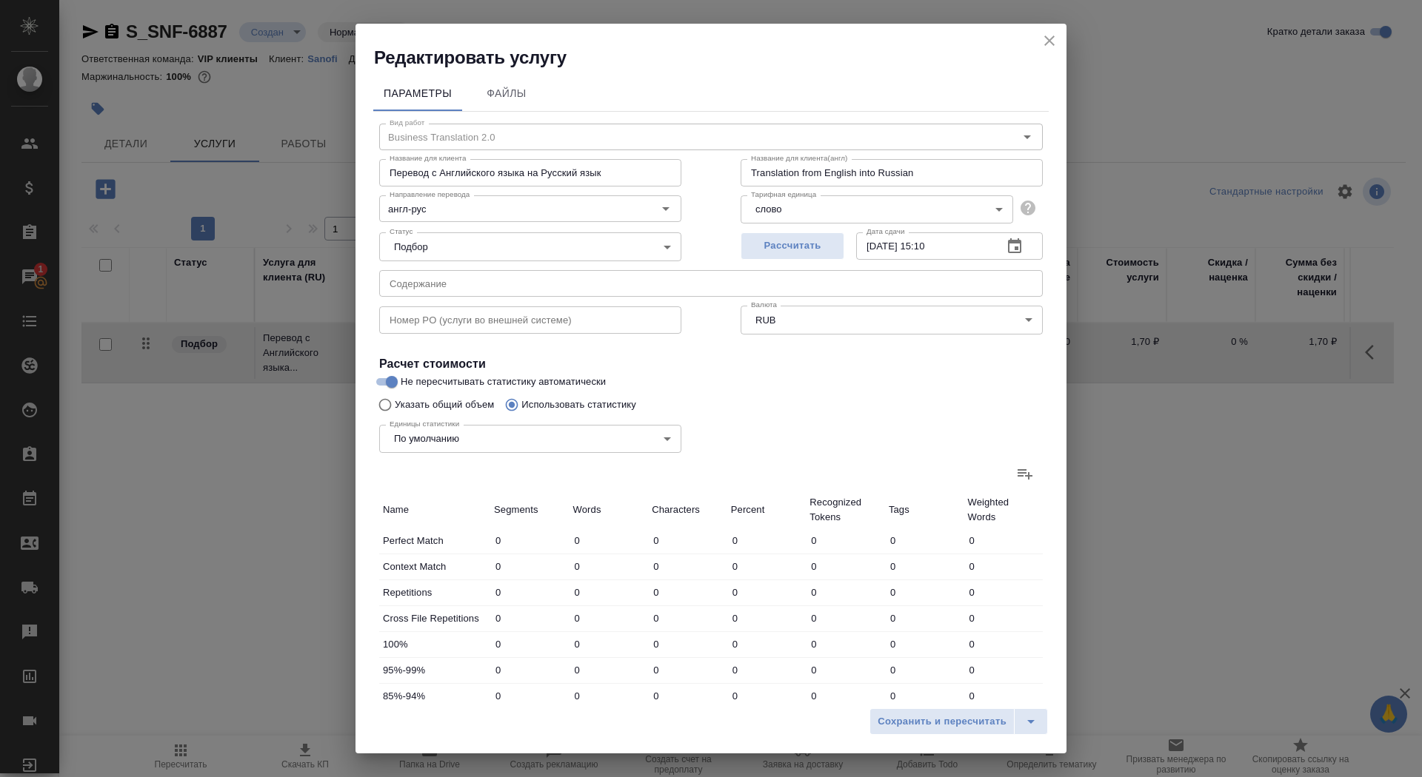
type input "3385"
type input "21746"
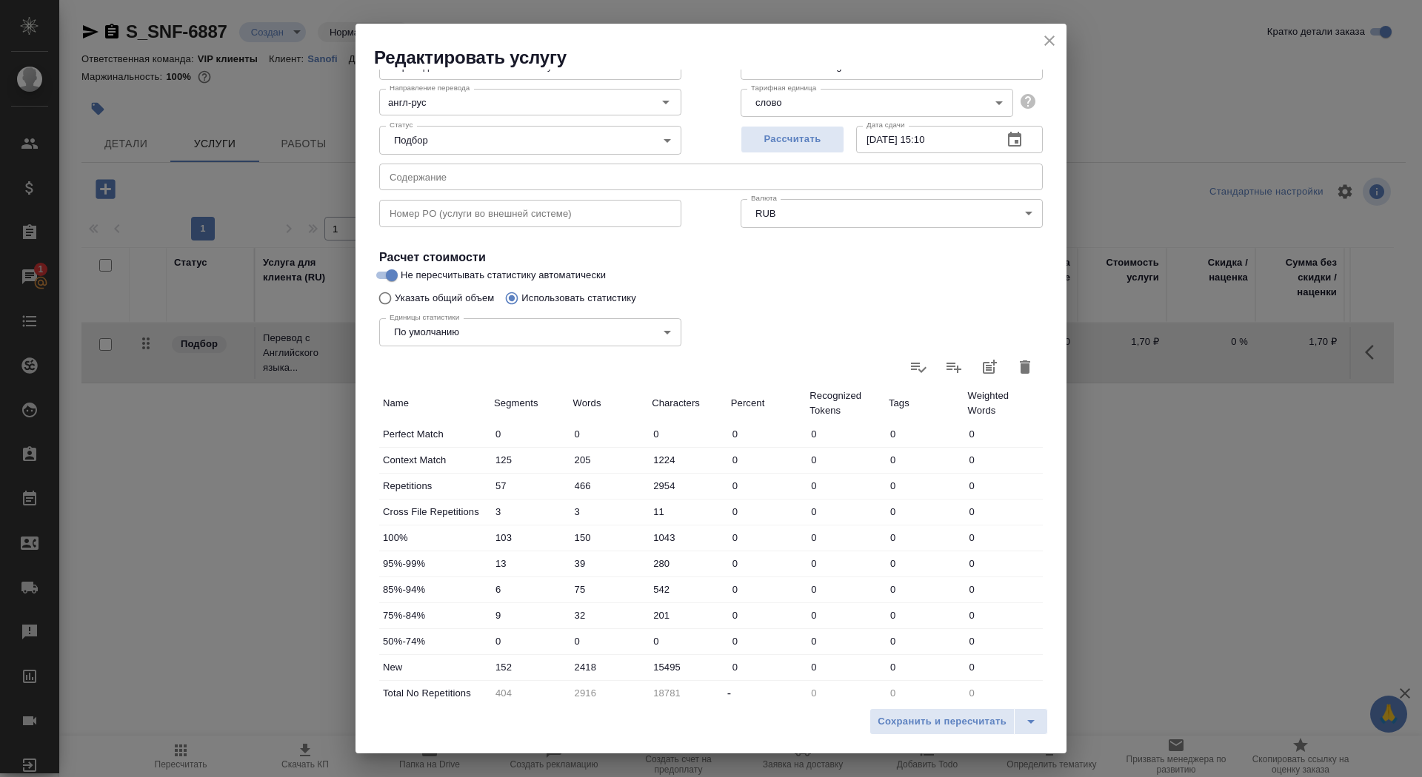
scroll to position [230, 0]
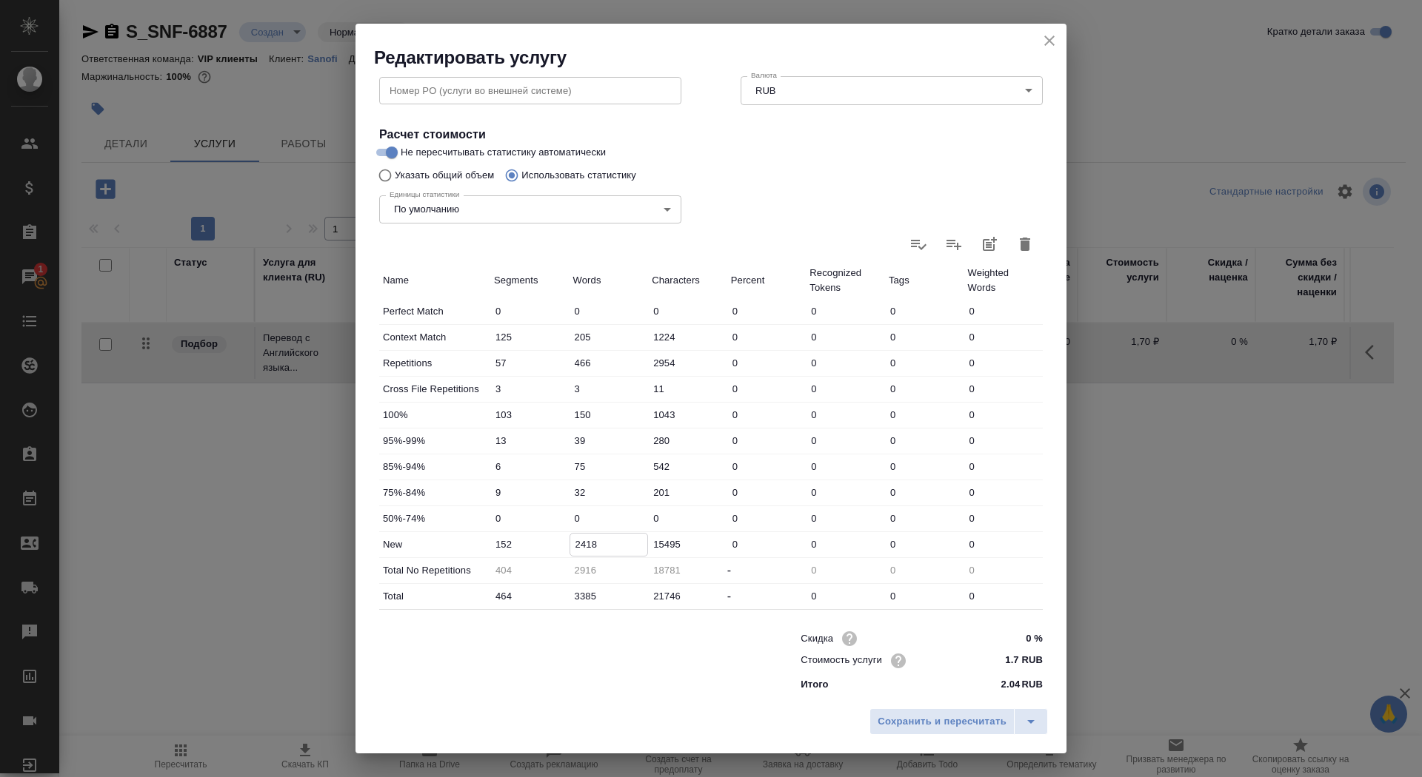
click at [580, 542] on input "2418" at bounding box center [609, 544] width 78 height 21
type input "2918"
click at [926, 724] on span "Сохранить и пересчитать" at bounding box center [941, 722] width 129 height 17
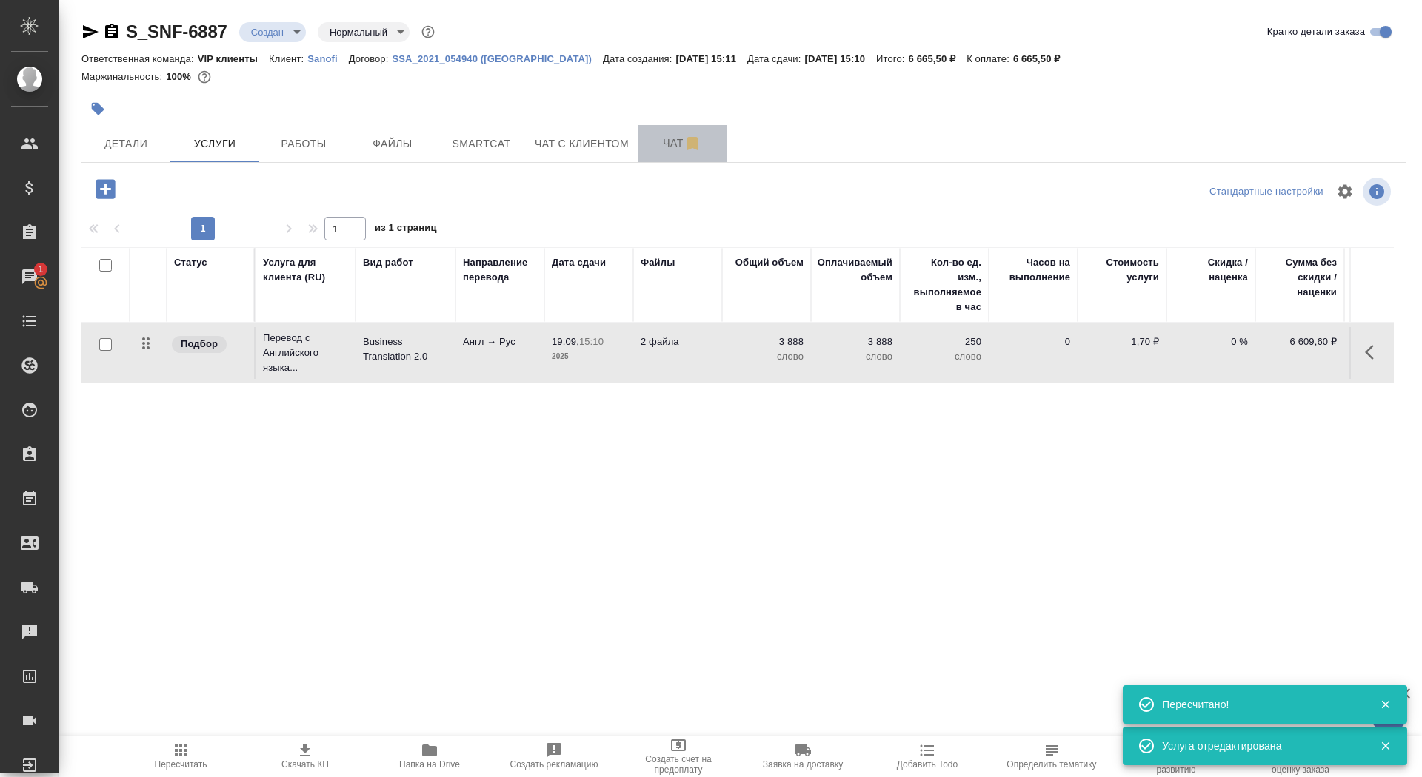
click at [661, 155] on button "Чат" at bounding box center [681, 143] width 89 height 37
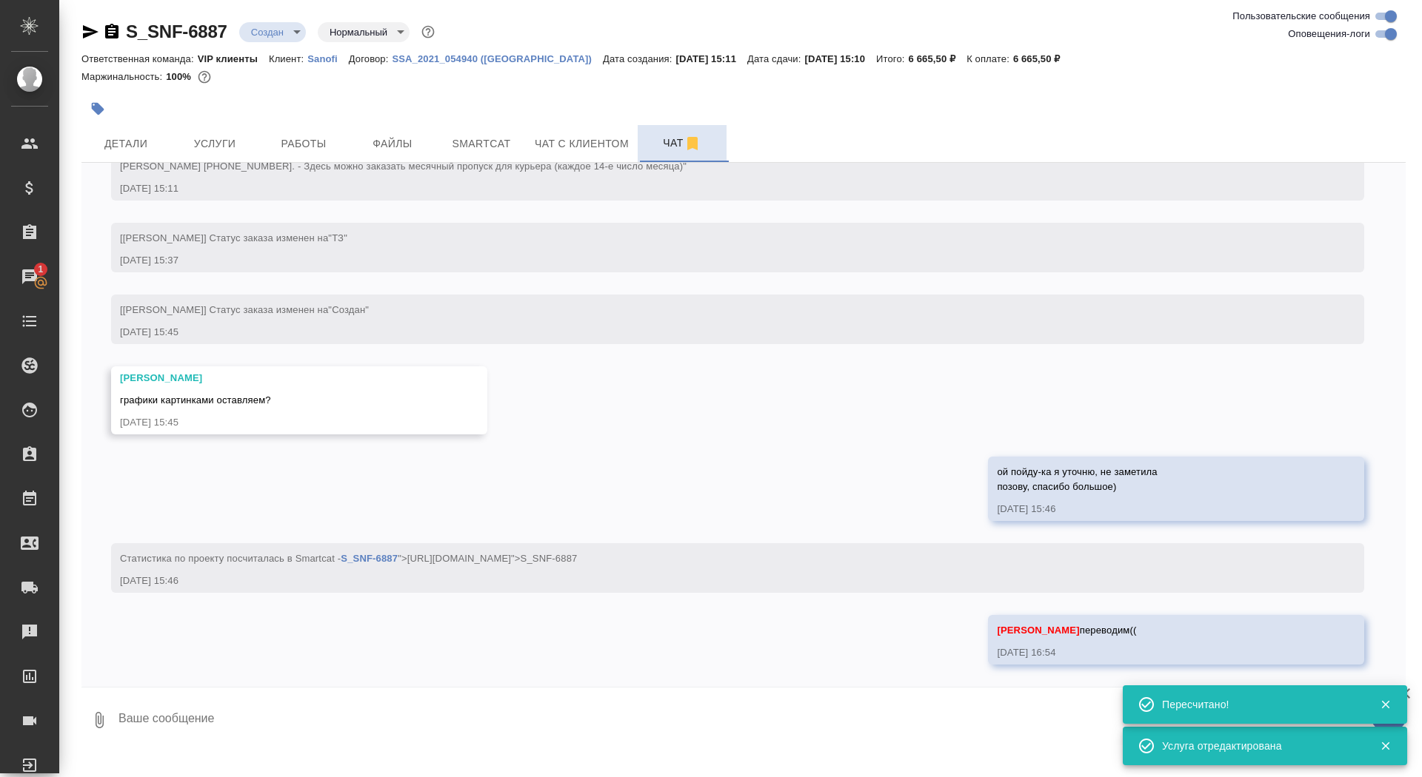
scroll to position [580, 0]
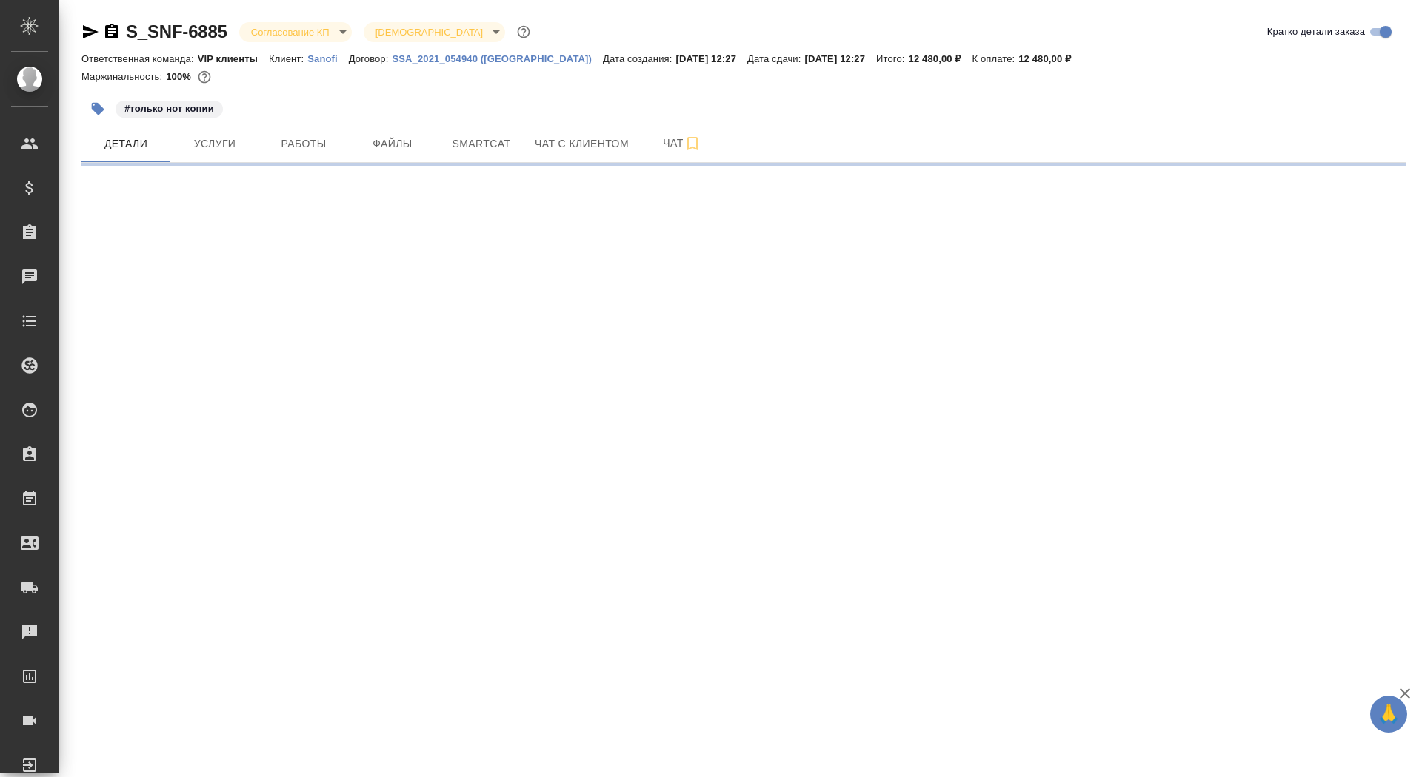
select select "RU"
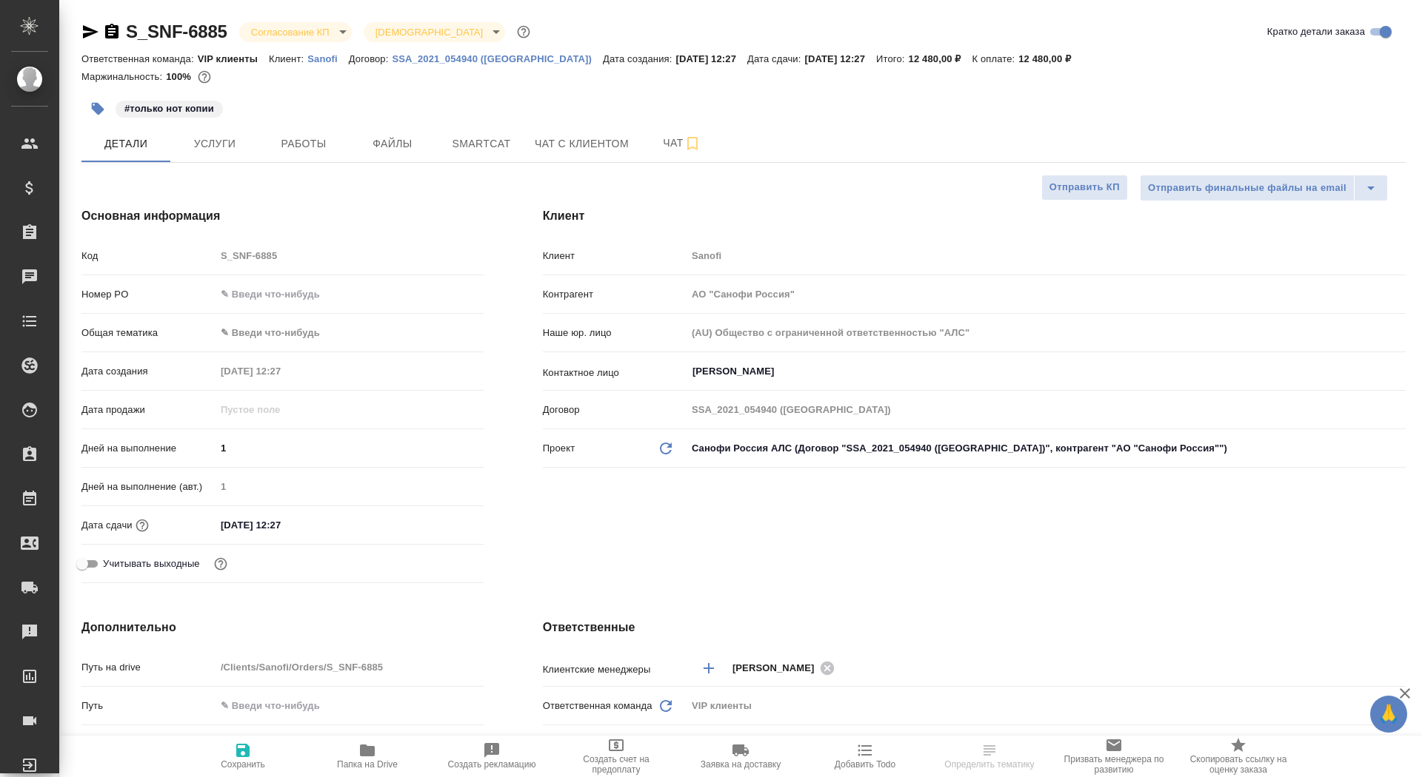
type textarea "x"
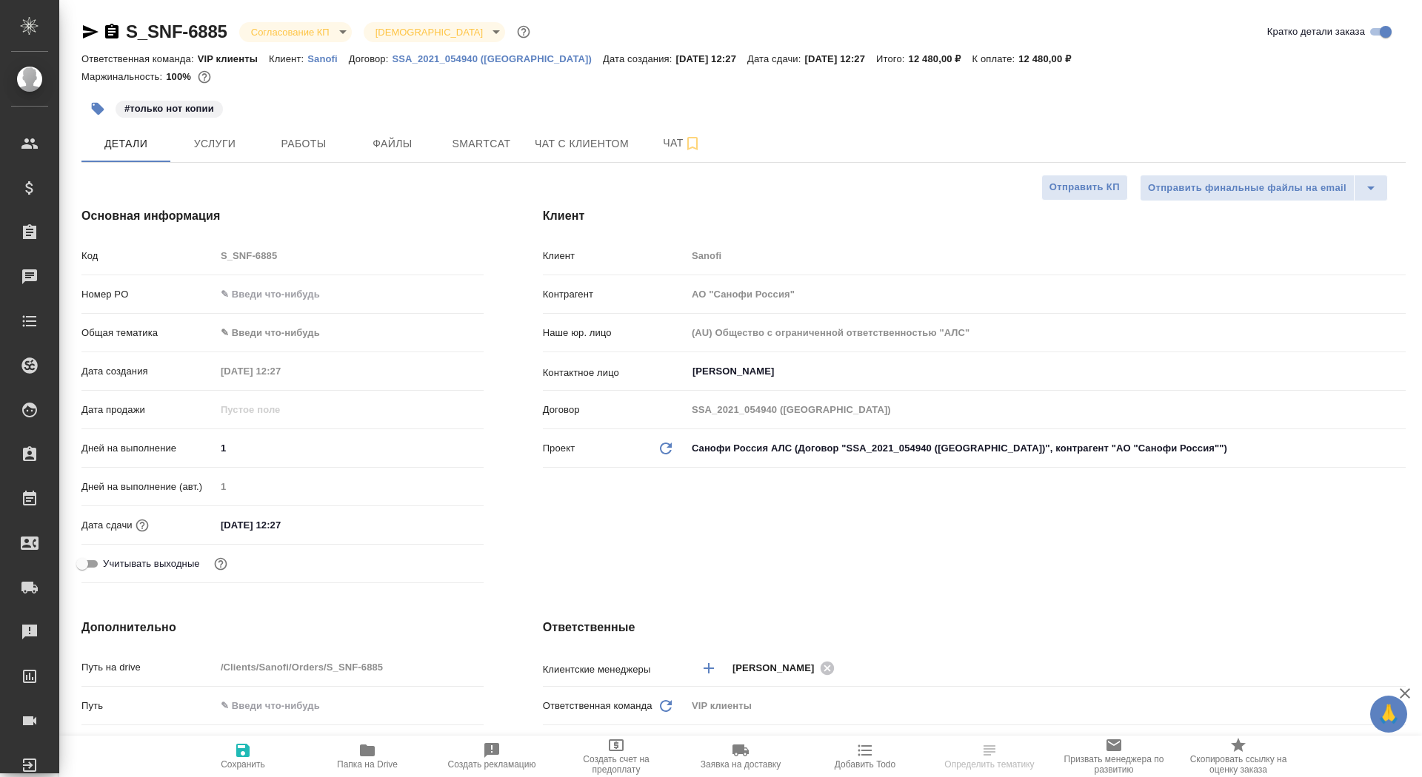
type textarea "x"
select select "RU"
type textarea "x"
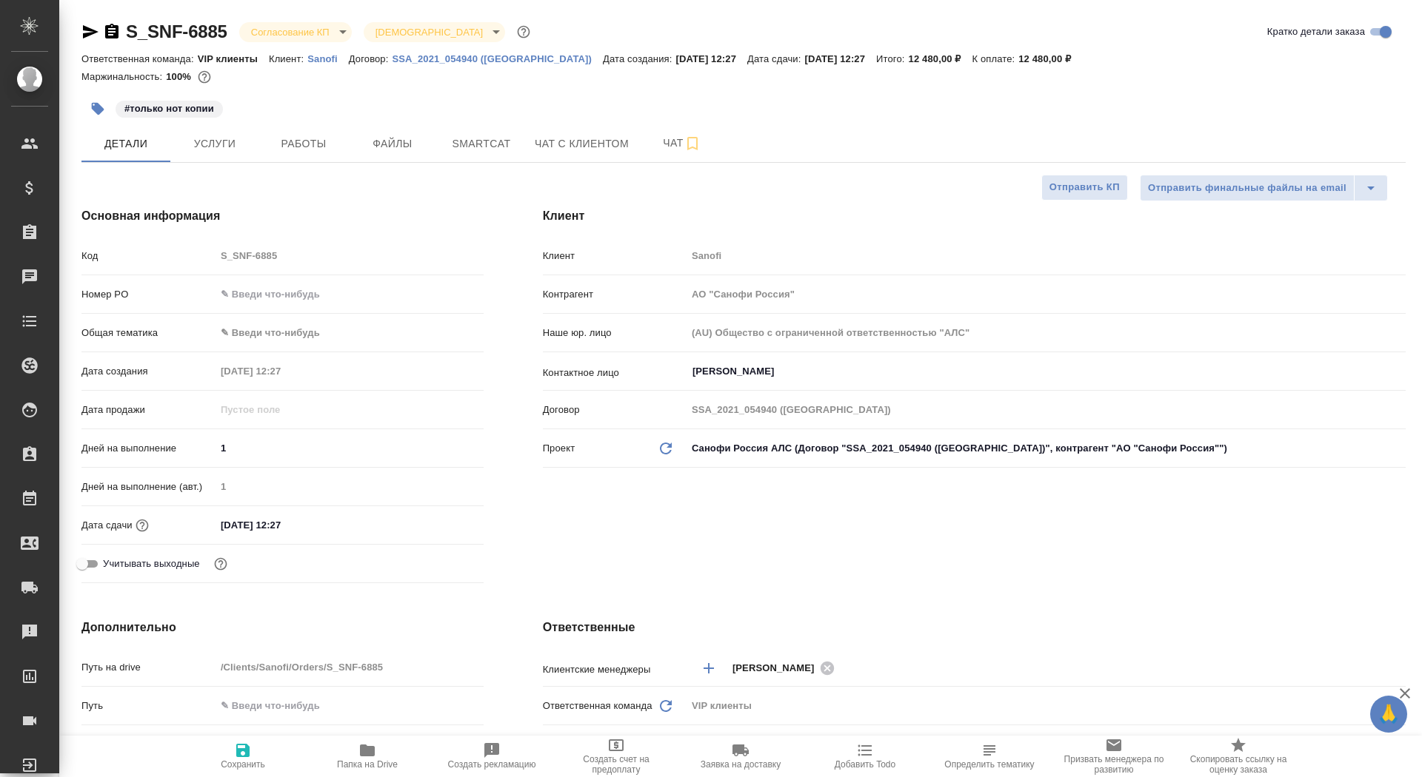
type textarea "x"
click at [736, 764] on span "Заявка на доставку" at bounding box center [740, 765] width 80 height 10
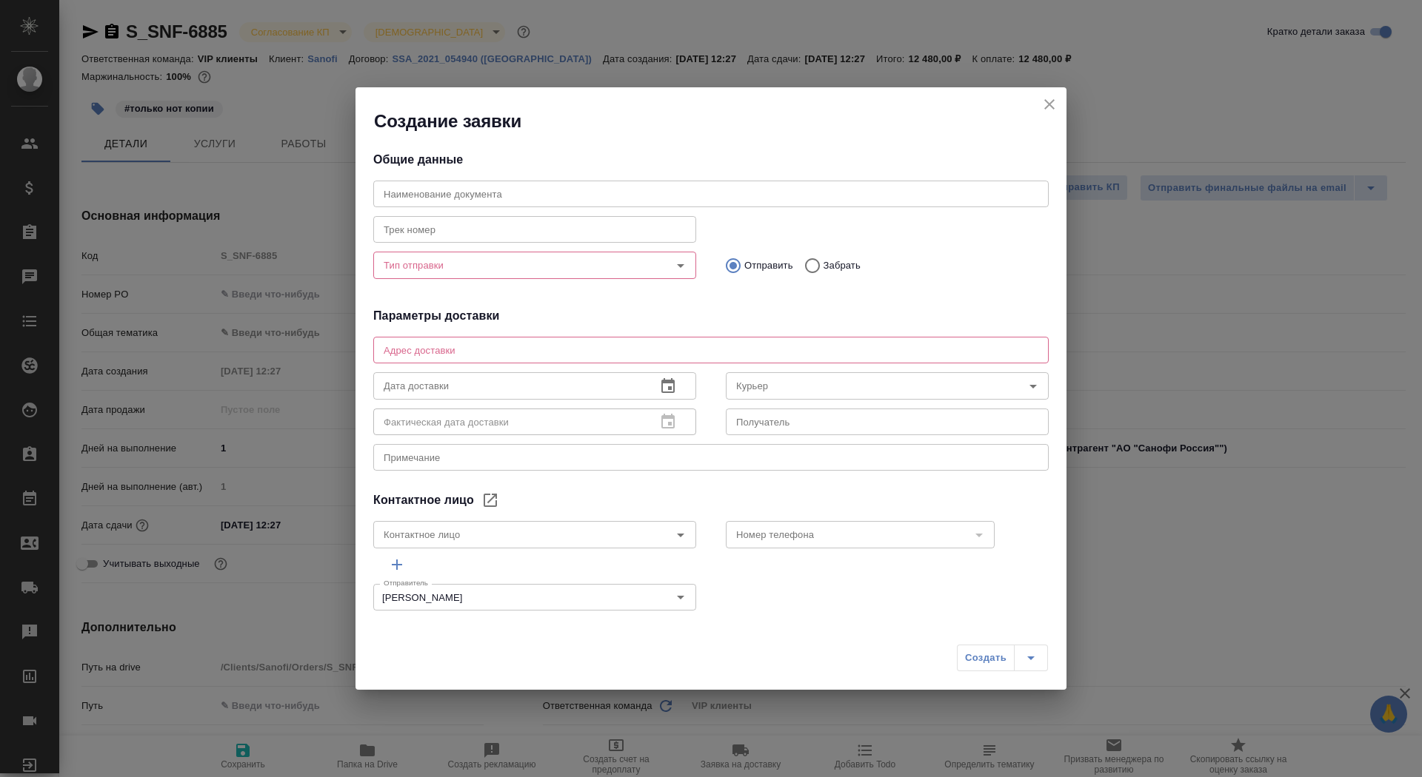
click at [451, 275] on div "Тип отправки" at bounding box center [534, 265] width 323 height 27
click at [450, 272] on input "Тип отправки" at bounding box center [510, 265] width 264 height 18
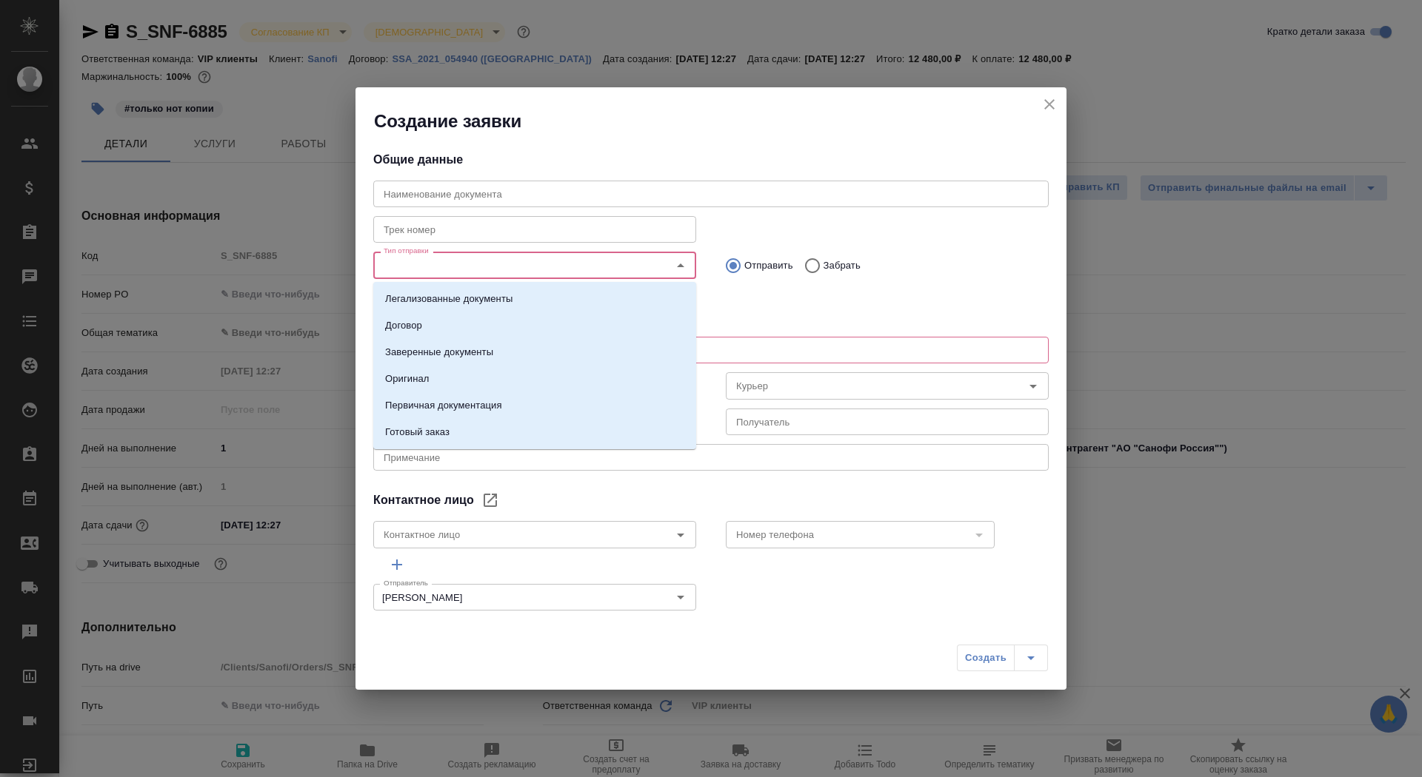
type input "ANNADURDYYEVA Selbi"
click at [455, 351] on p "Заверенные документы" at bounding box center [439, 352] width 108 height 15
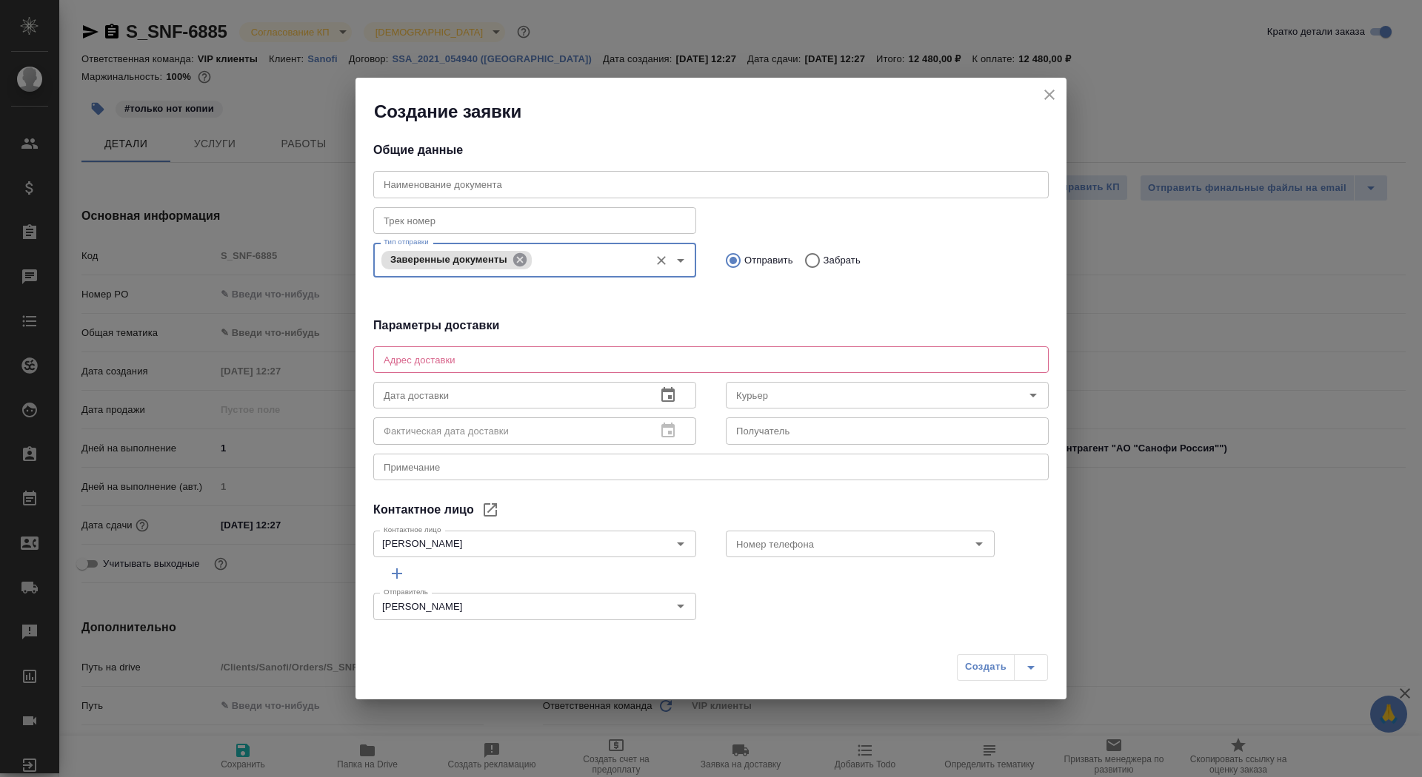
click at [520, 262] on icon at bounding box center [518, 259] width 13 height 13
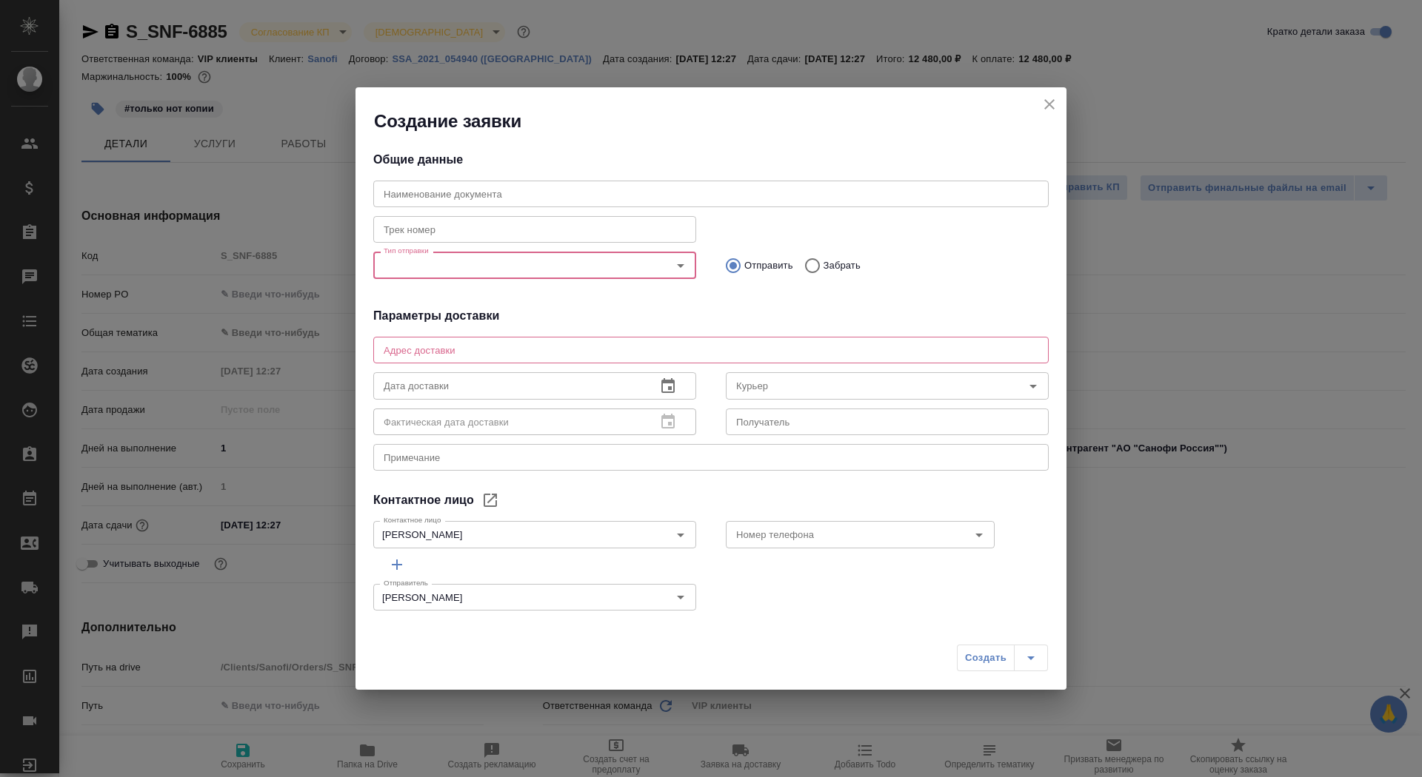
click at [552, 262] on input "Тип отправки" at bounding box center [510, 265] width 264 height 18
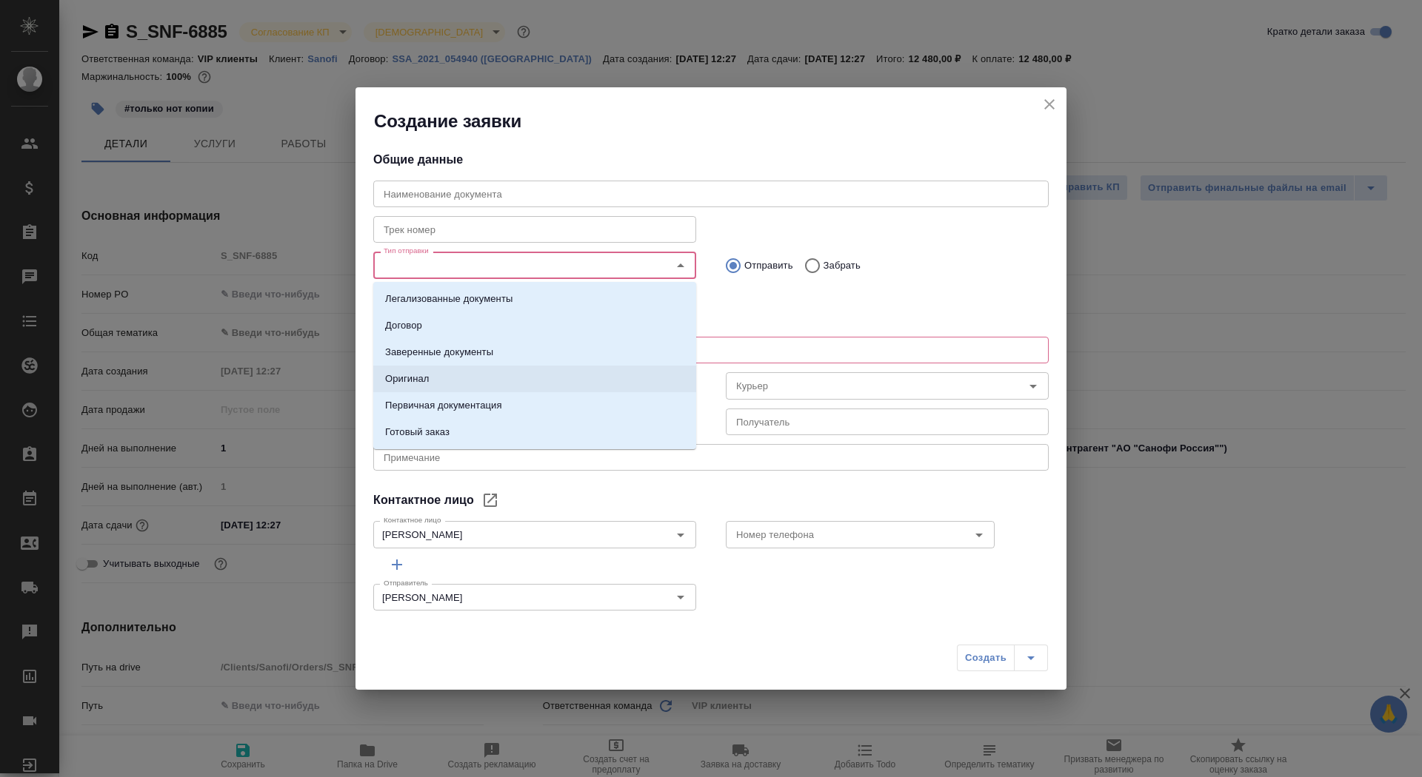
click at [453, 377] on li "Оригинал" at bounding box center [534, 379] width 323 height 27
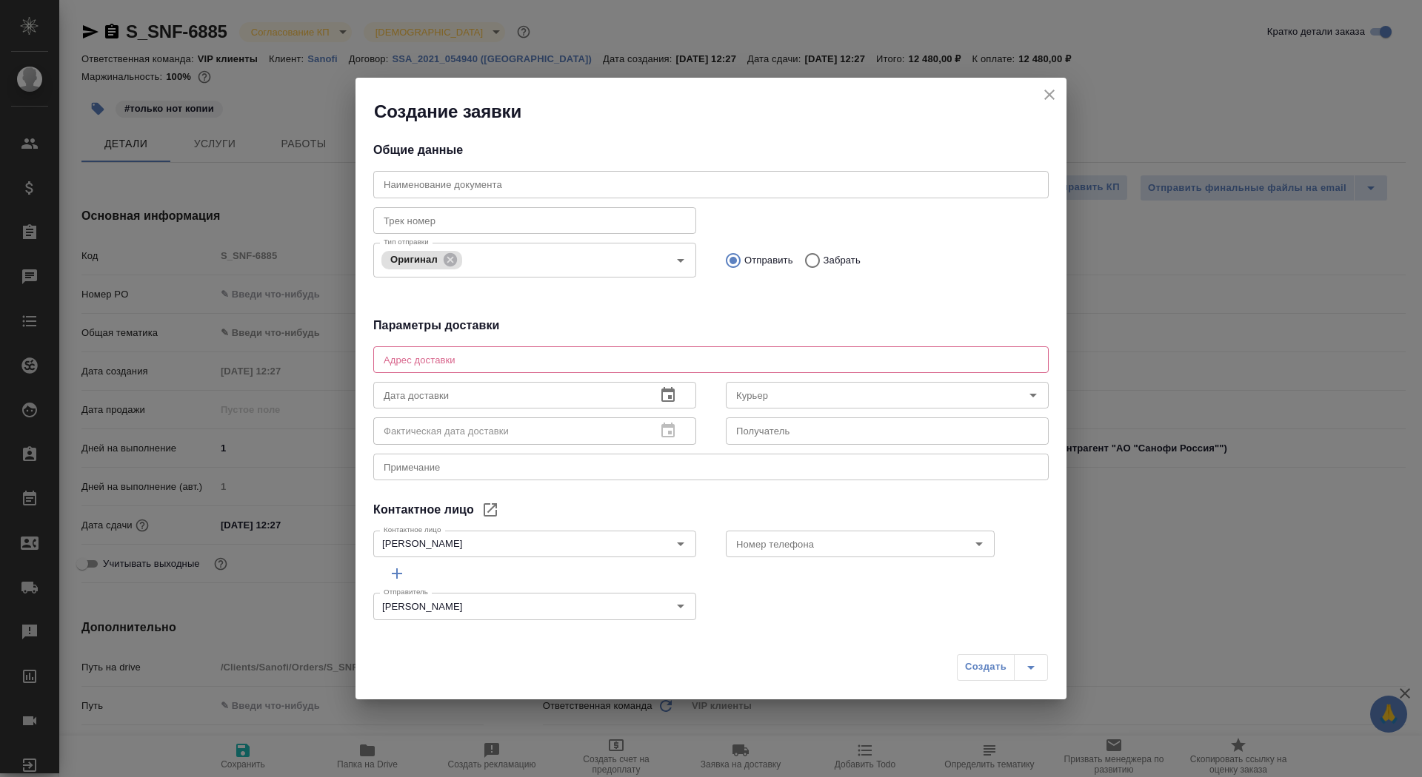
click at [824, 261] on p "Забрать" at bounding box center [841, 260] width 37 height 15
click at [823, 261] on input "Забрать" at bounding box center [810, 260] width 27 height 31
radio input "true"
click at [509, 350] on div "x Адрес доставки" at bounding box center [710, 359] width 675 height 27
type textarea "Тверская, 22, БЦ Саммит, 7 этаж, почтовая комната Санофи"
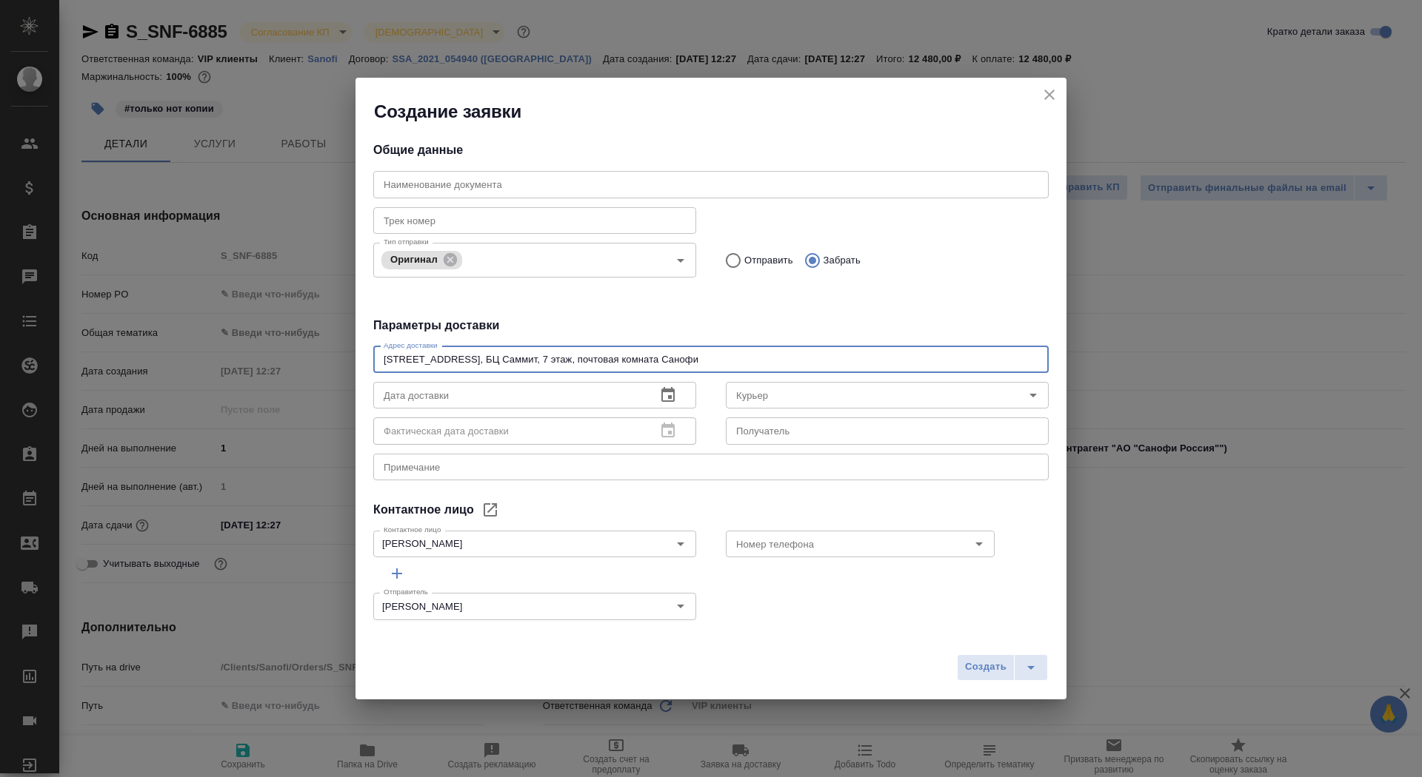
click at [426, 464] on textarea at bounding box center [711, 466] width 654 height 11
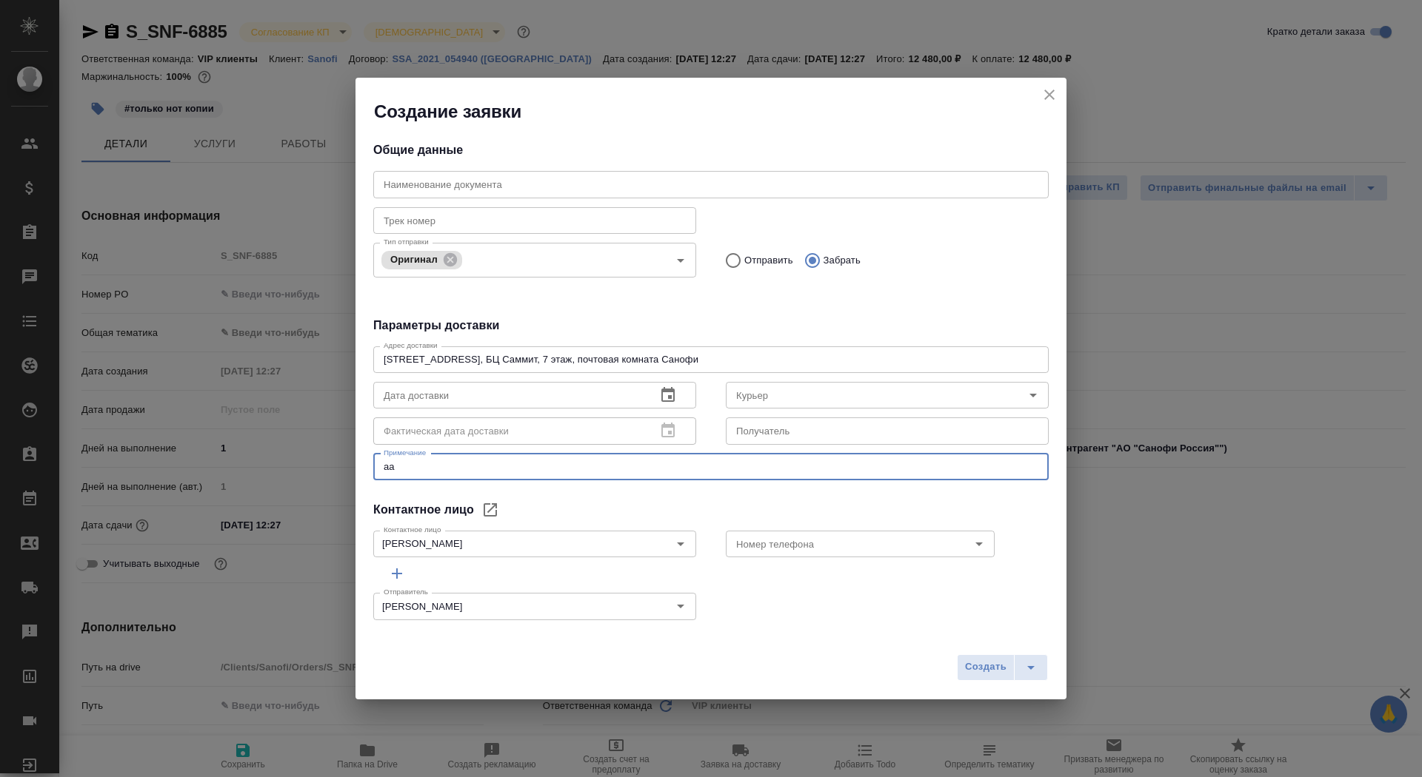
type textarea "а"
type textarea "санофи-нот серта"
click at [828, 429] on input "text" at bounding box center [887, 431] width 323 height 27
type input "нот серта"
click at [969, 669] on span "Создать" at bounding box center [985, 667] width 41 height 17
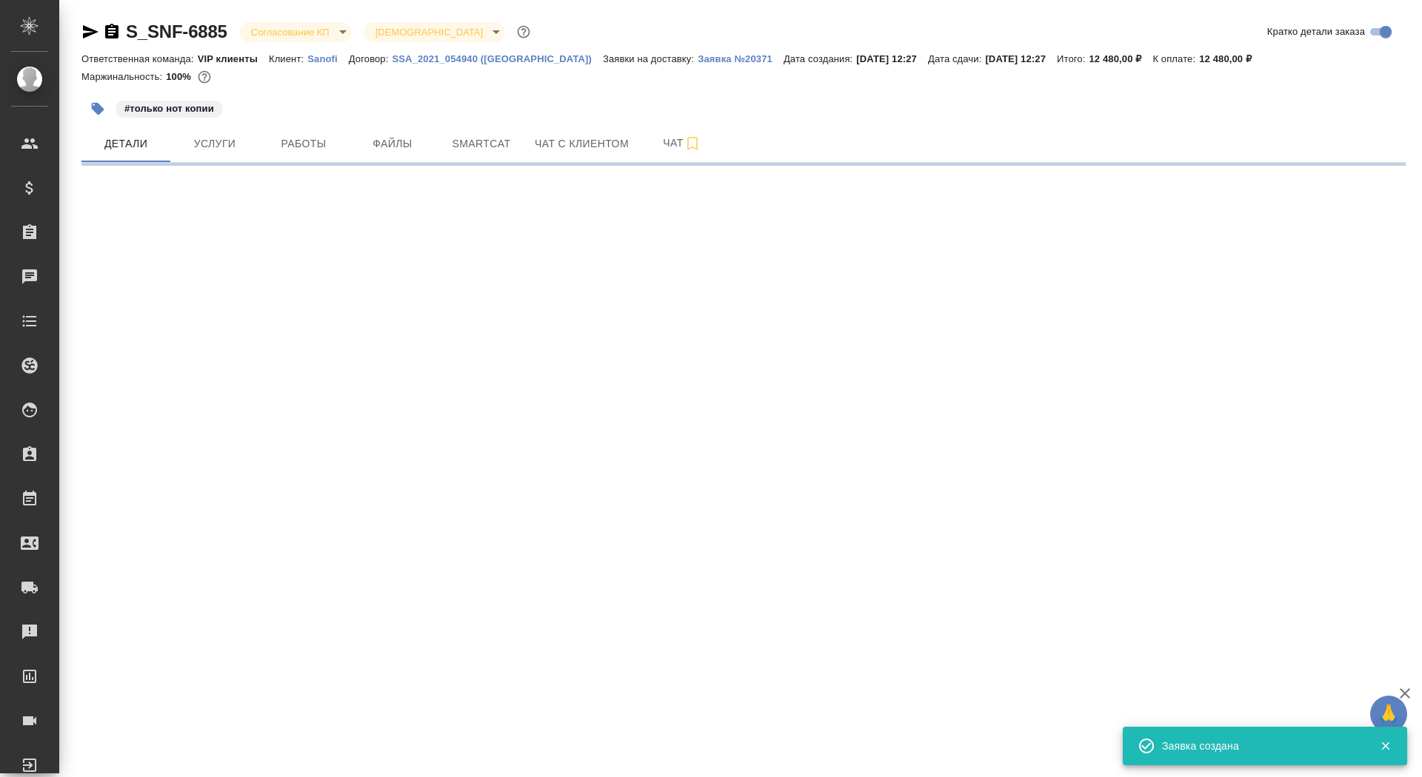
select select "RU"
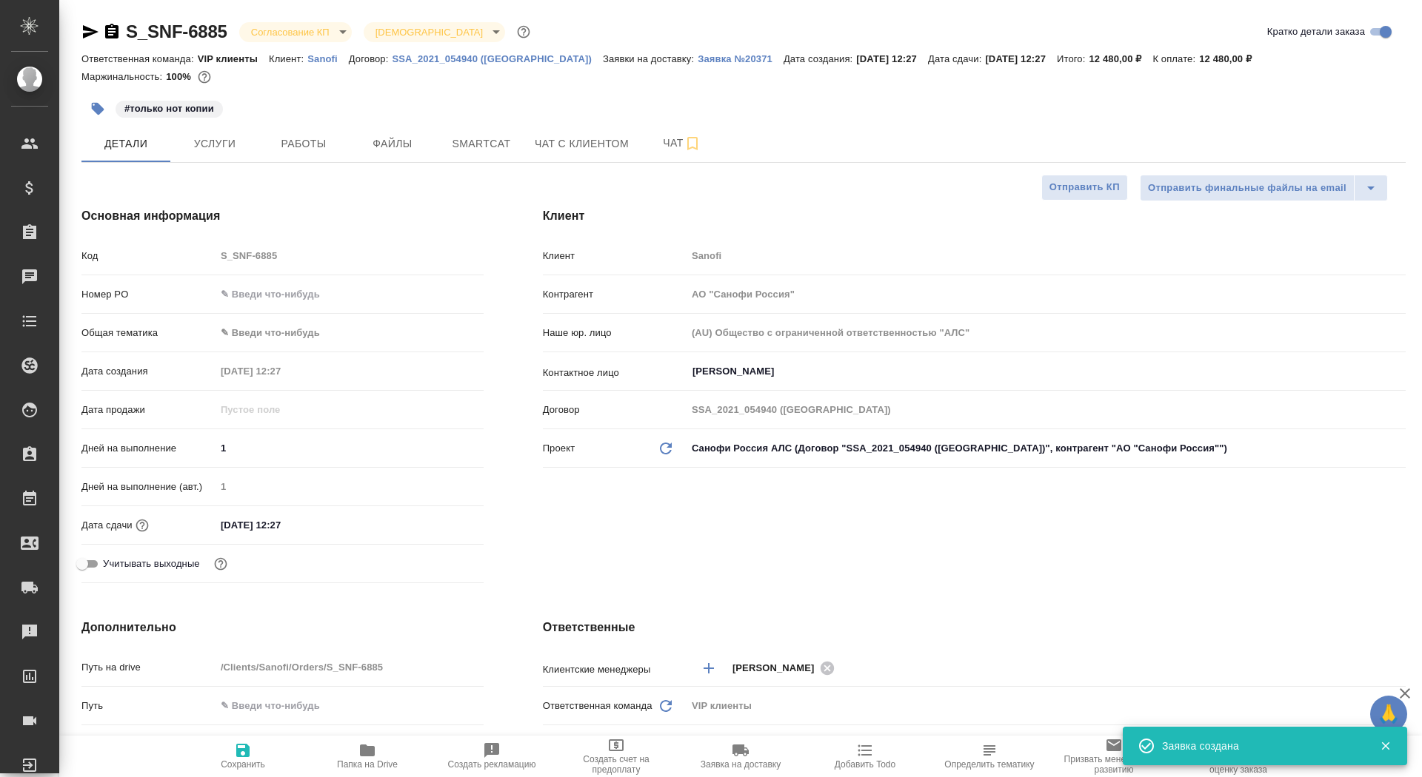
type textarea "x"
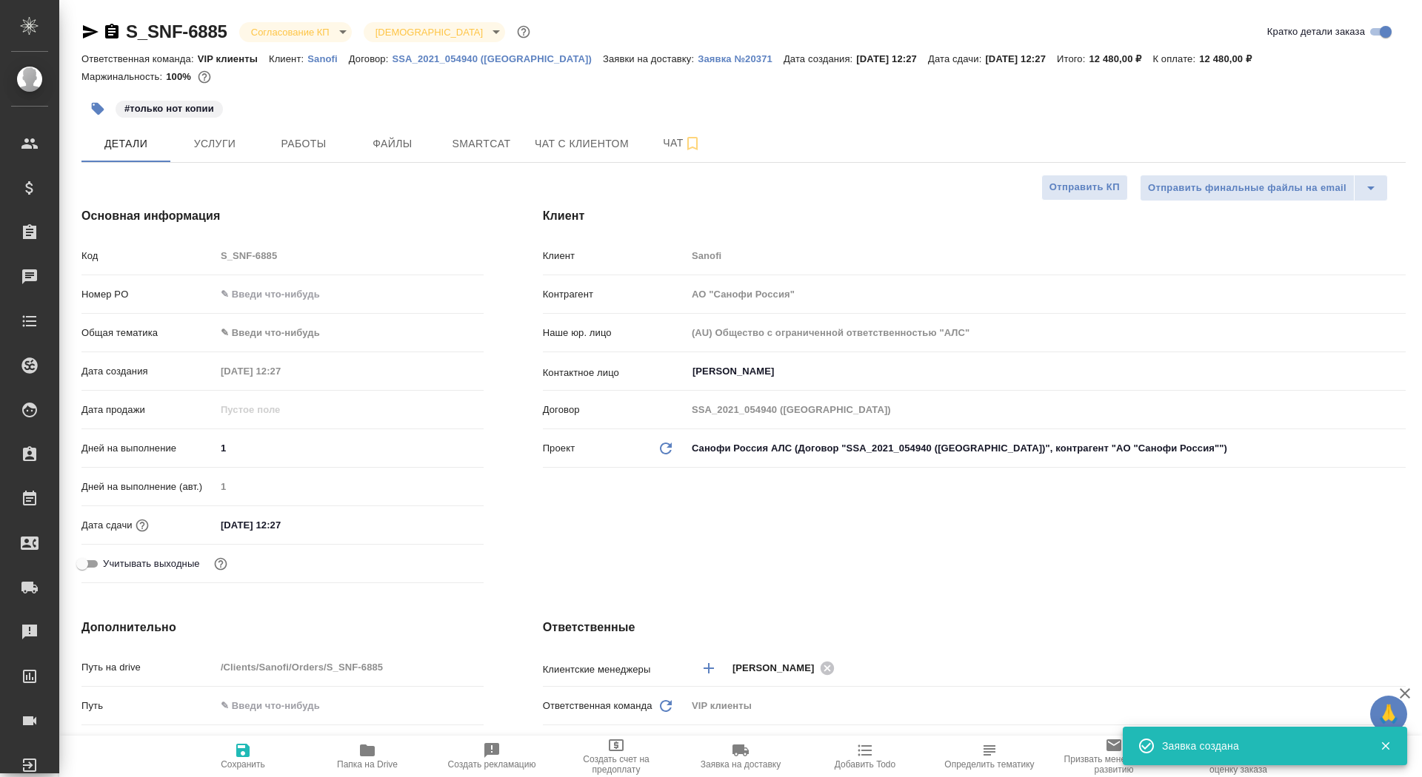
type textarea "x"
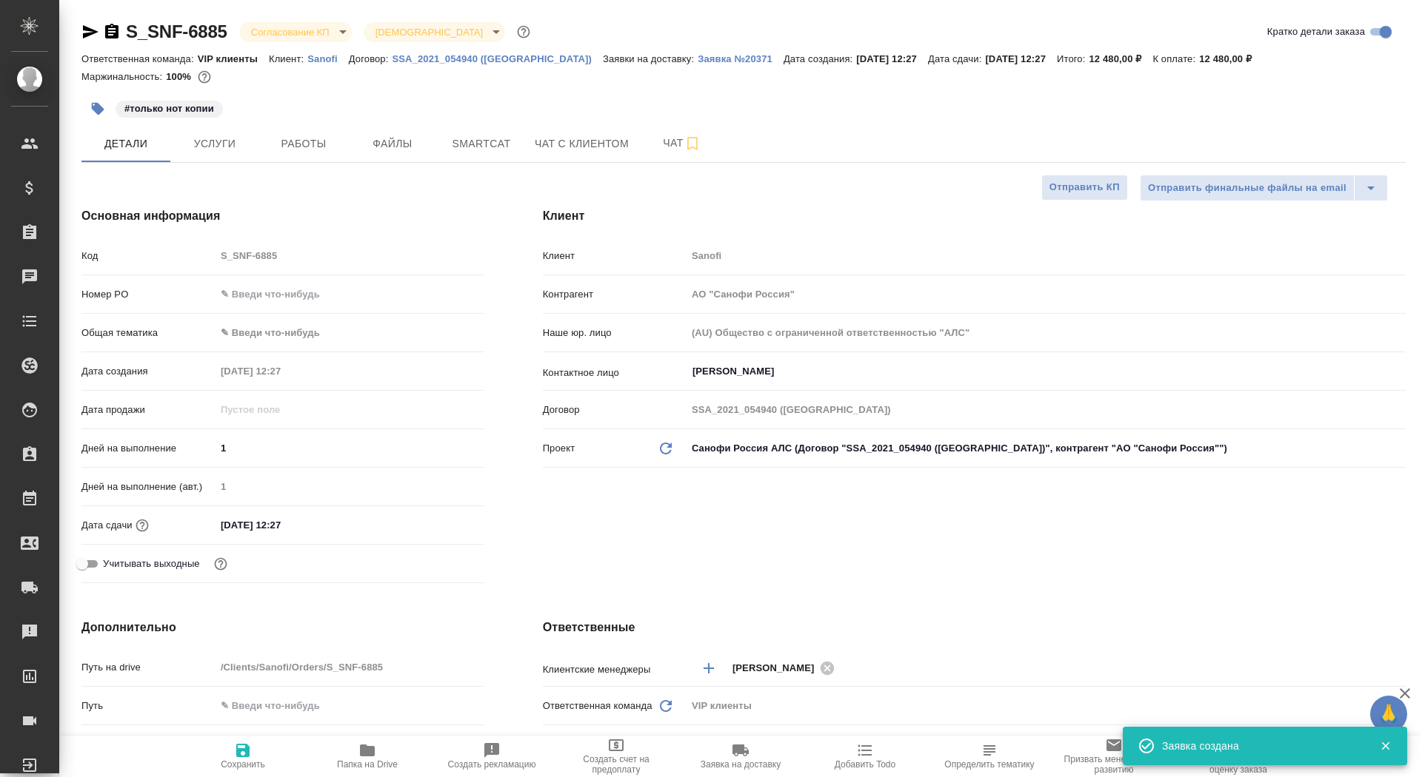
type textarea "x"
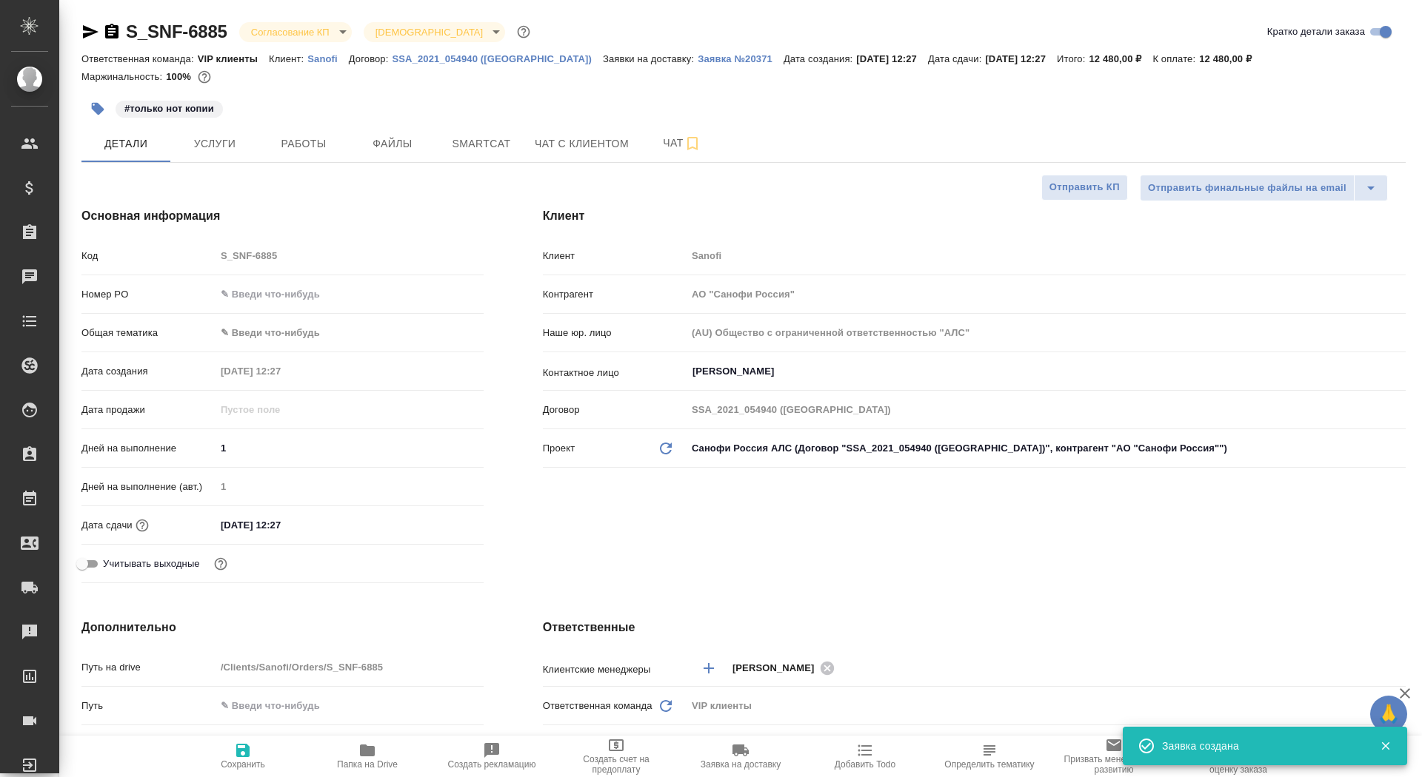
type textarea "x"
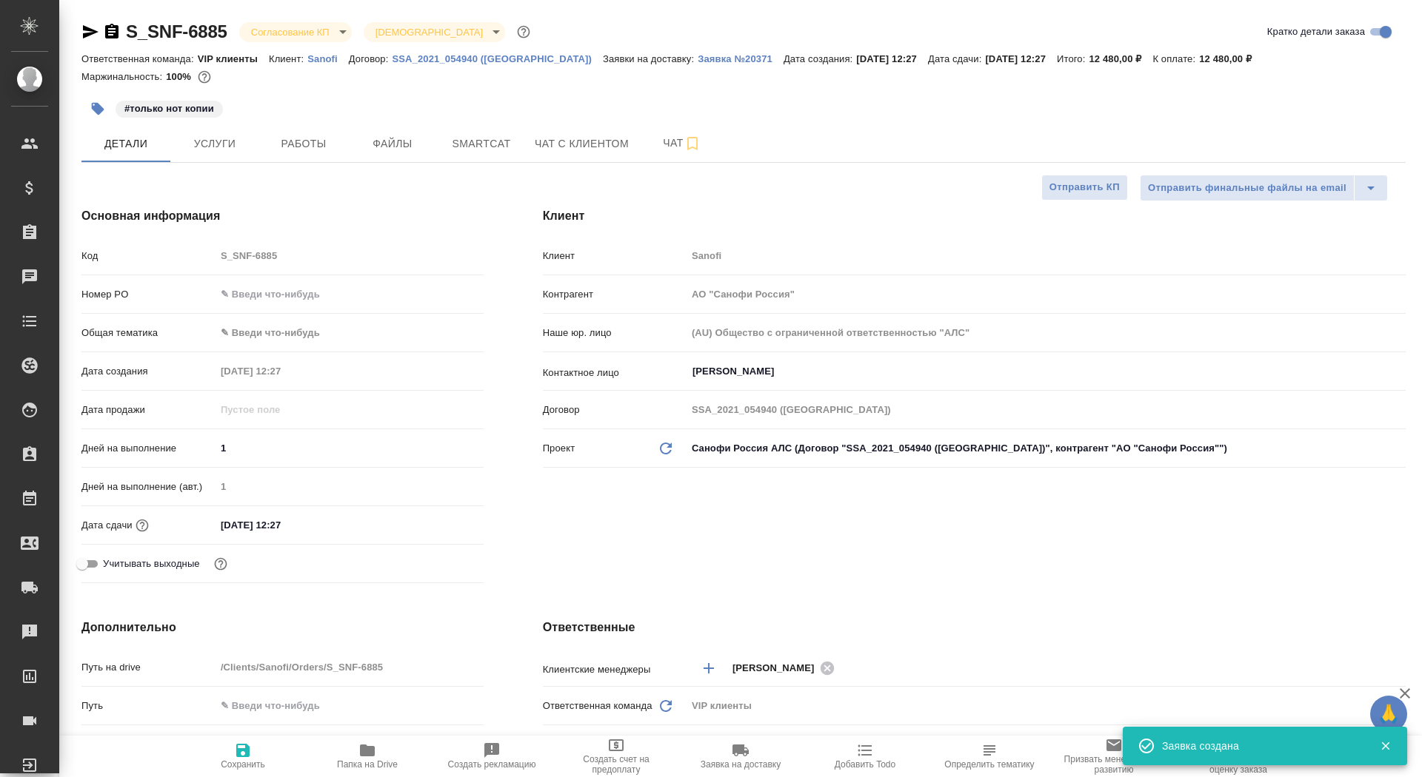
type textarea "x"
click at [324, 287] on input "text" at bounding box center [349, 294] width 268 height 21
paste input "E005852147"
type input "E005852147"
type textarea "x"
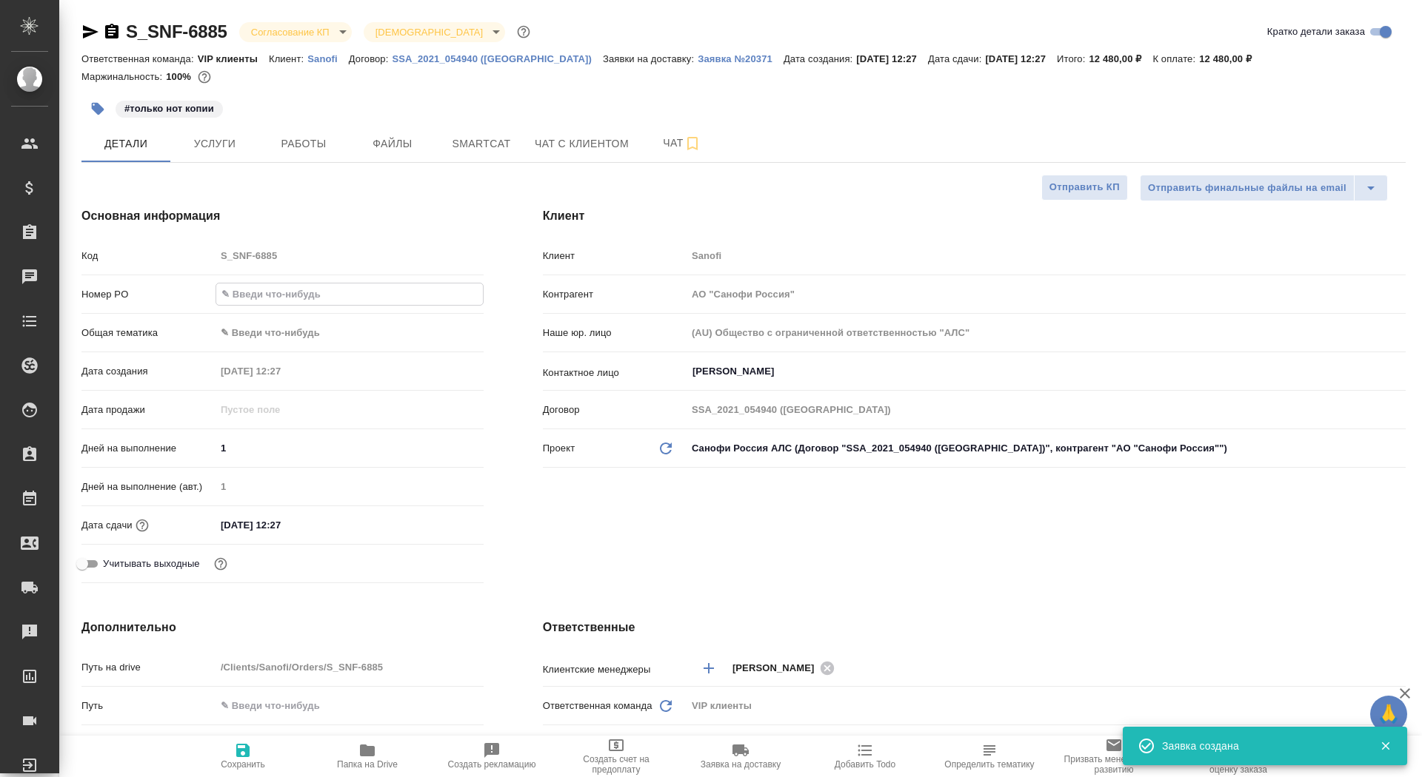
type textarea "x"
type input "E005852147"
click at [255, 750] on span "Сохранить" at bounding box center [243, 756] width 107 height 28
type textarea "x"
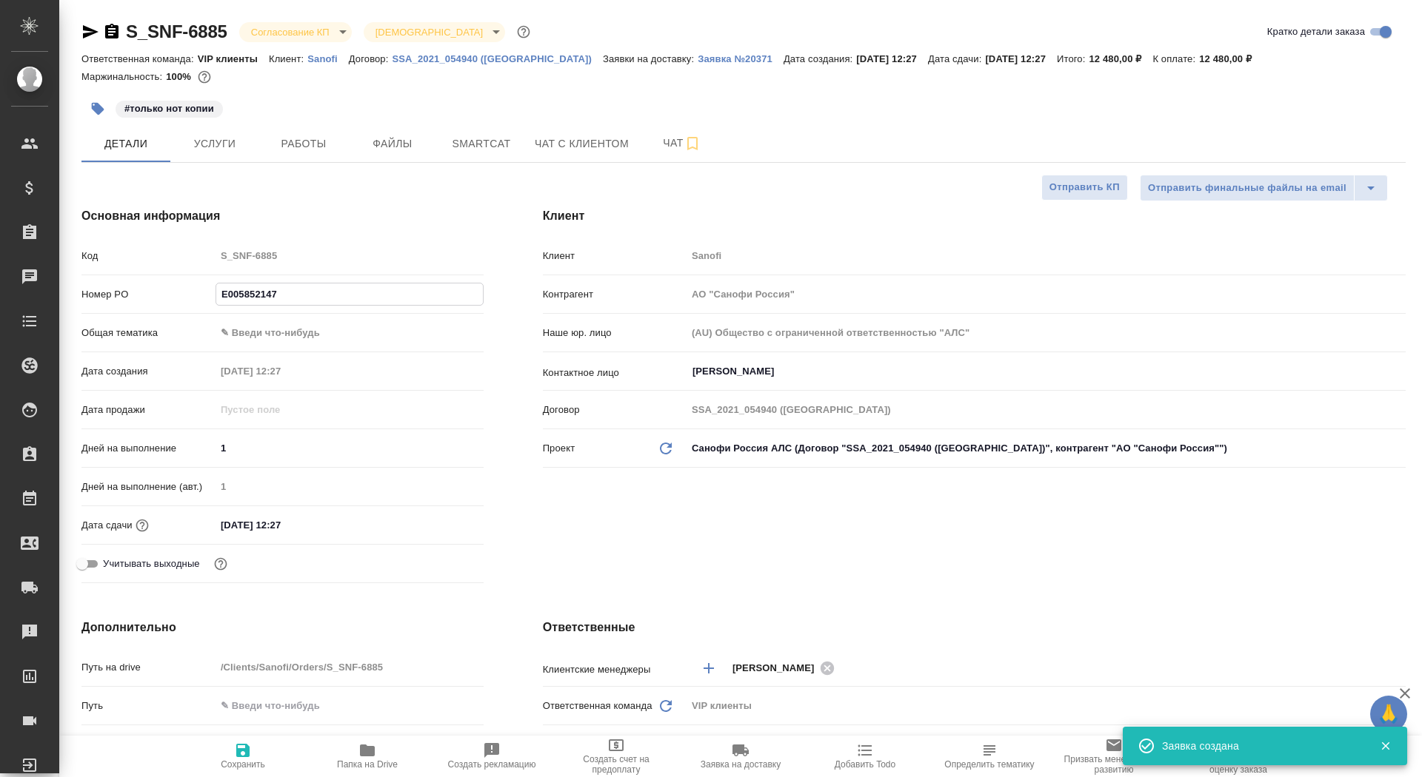
type textarea "x"
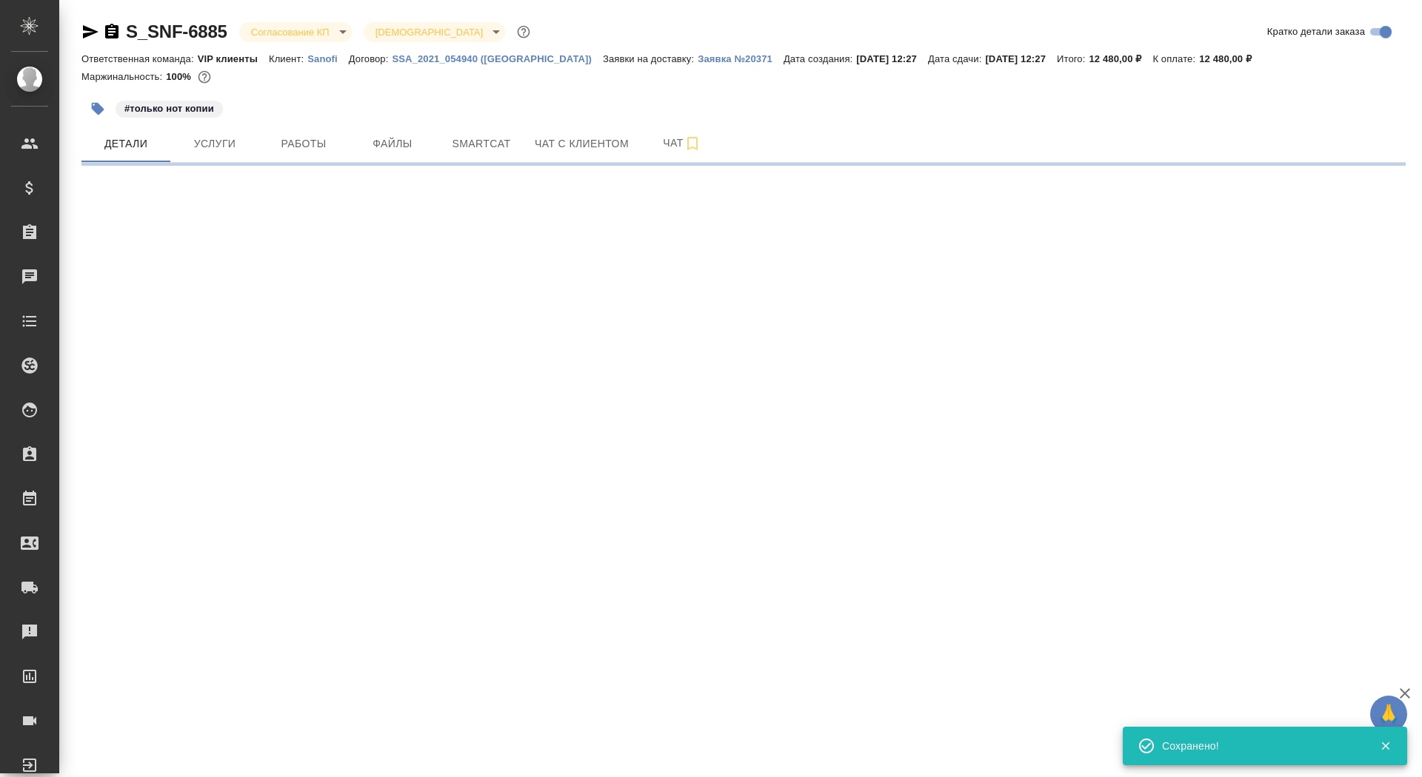
select select "RU"
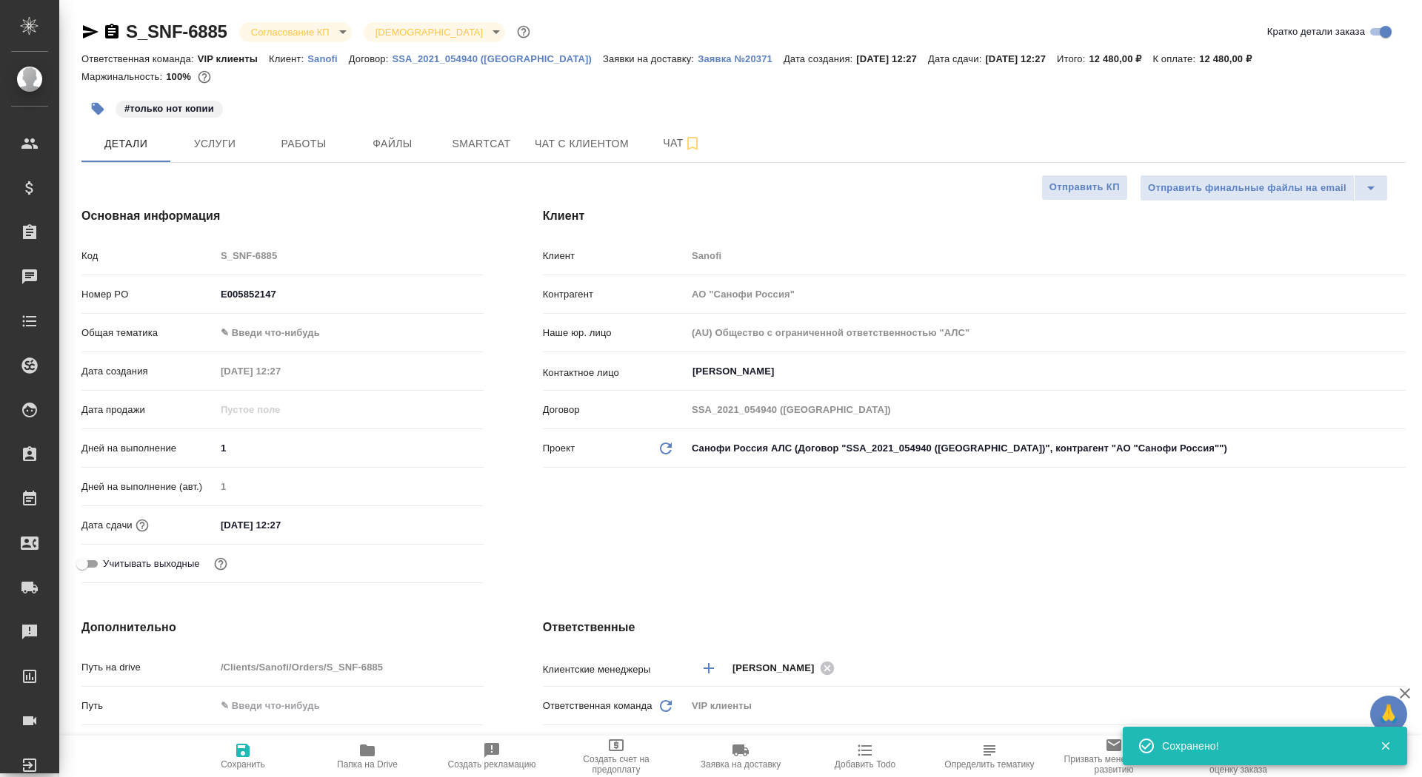
click at [303, 31] on body "🙏 .cls-1 fill:#fff; AWATERA Saydasheva Dilyara Клиенты Спецификации Заказы 0 Ча…" at bounding box center [711, 388] width 1422 height 777
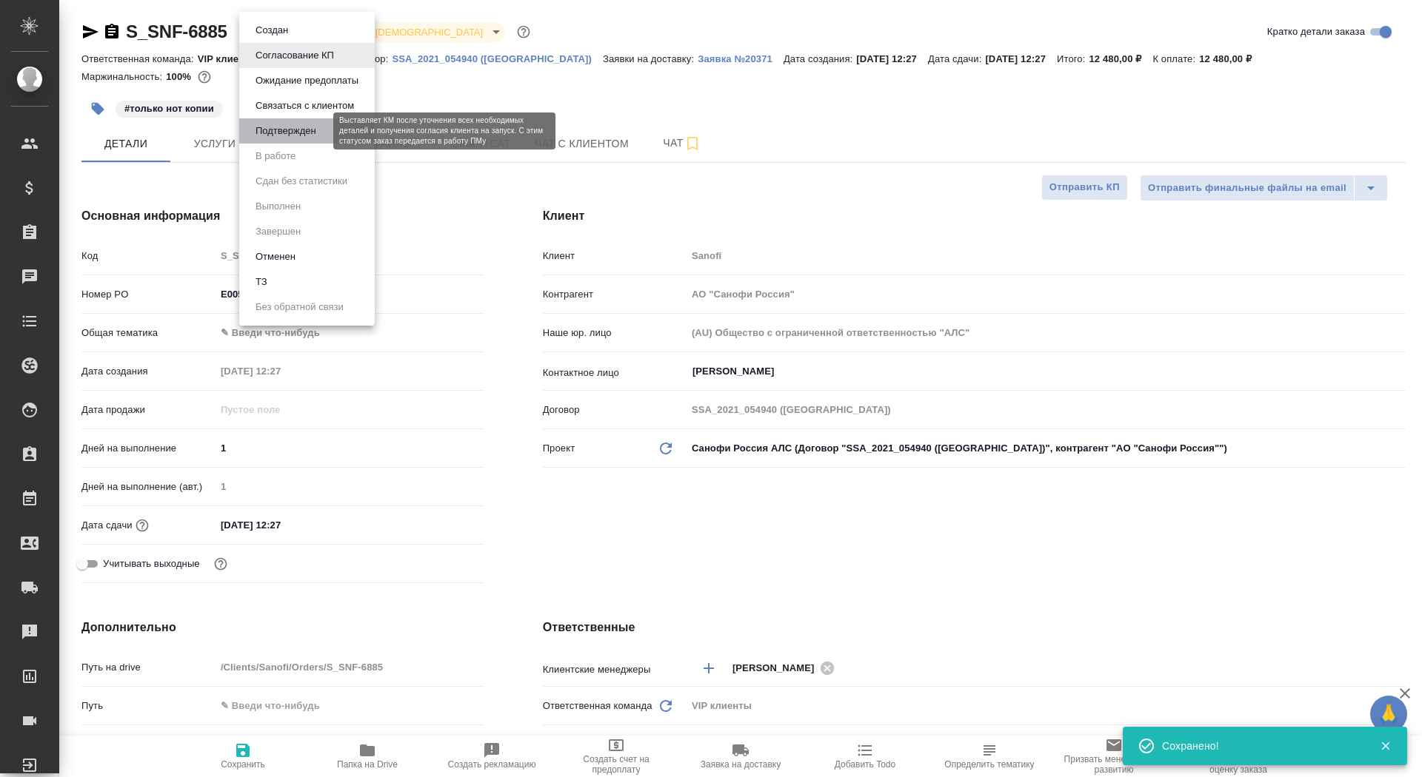
click at [307, 123] on li "Подтвержден" at bounding box center [306, 130] width 135 height 25
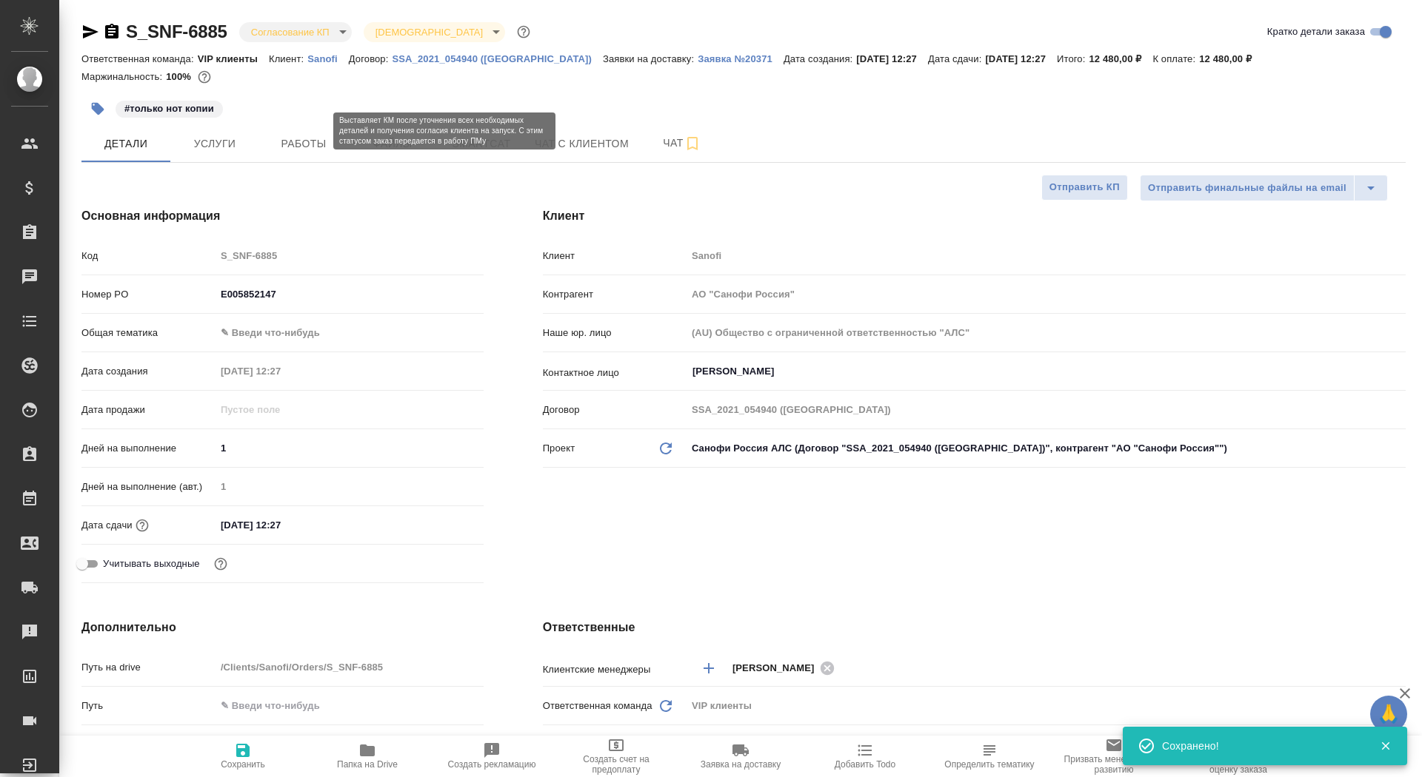
type textarea "x"
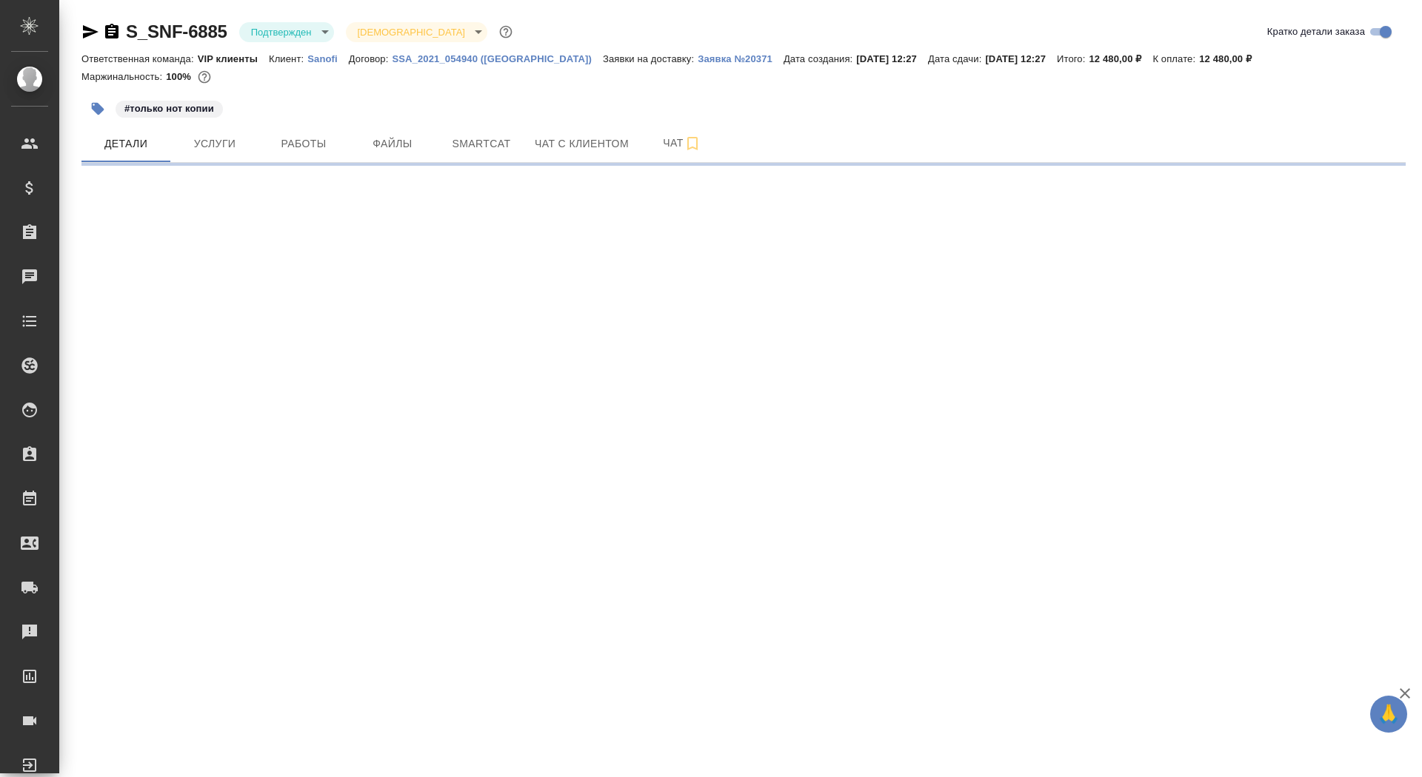
select select "RU"
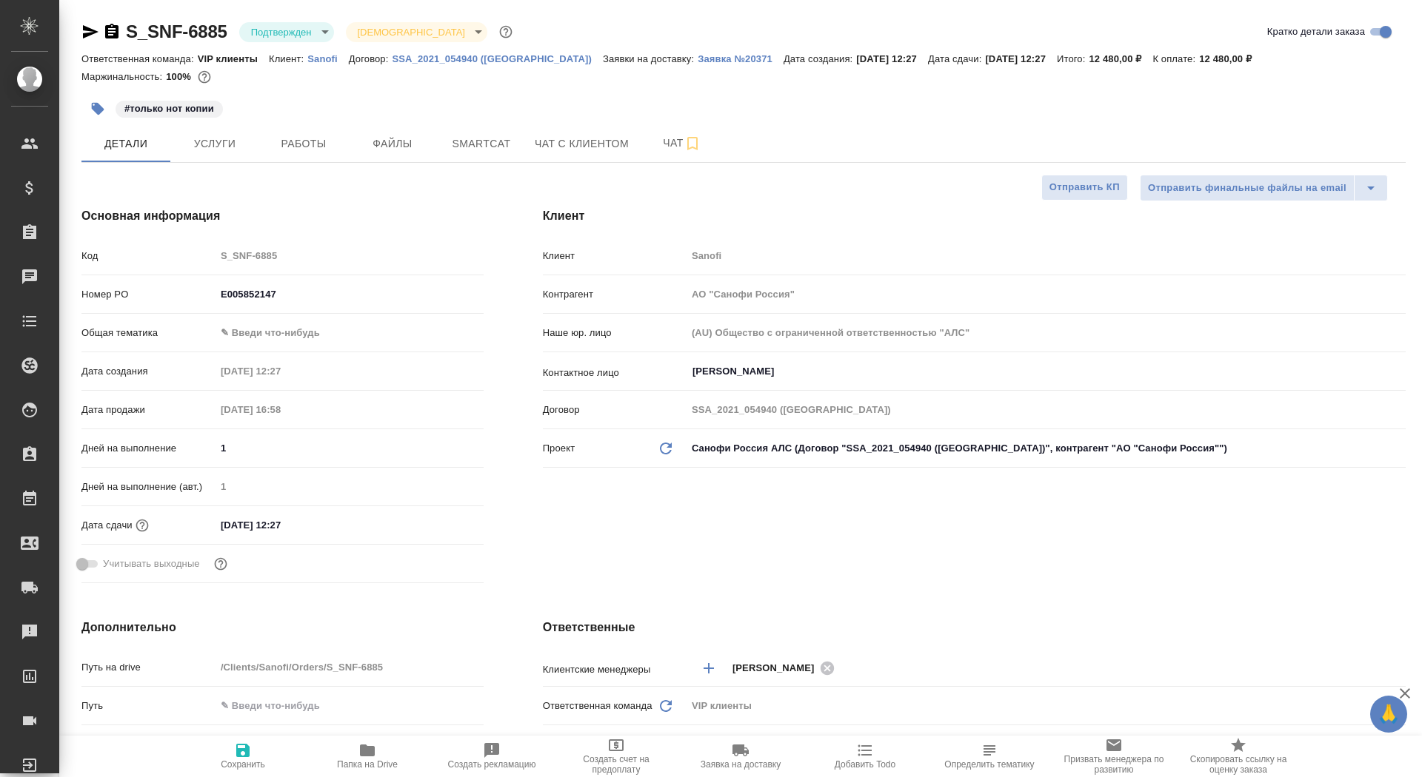
type textarea "x"
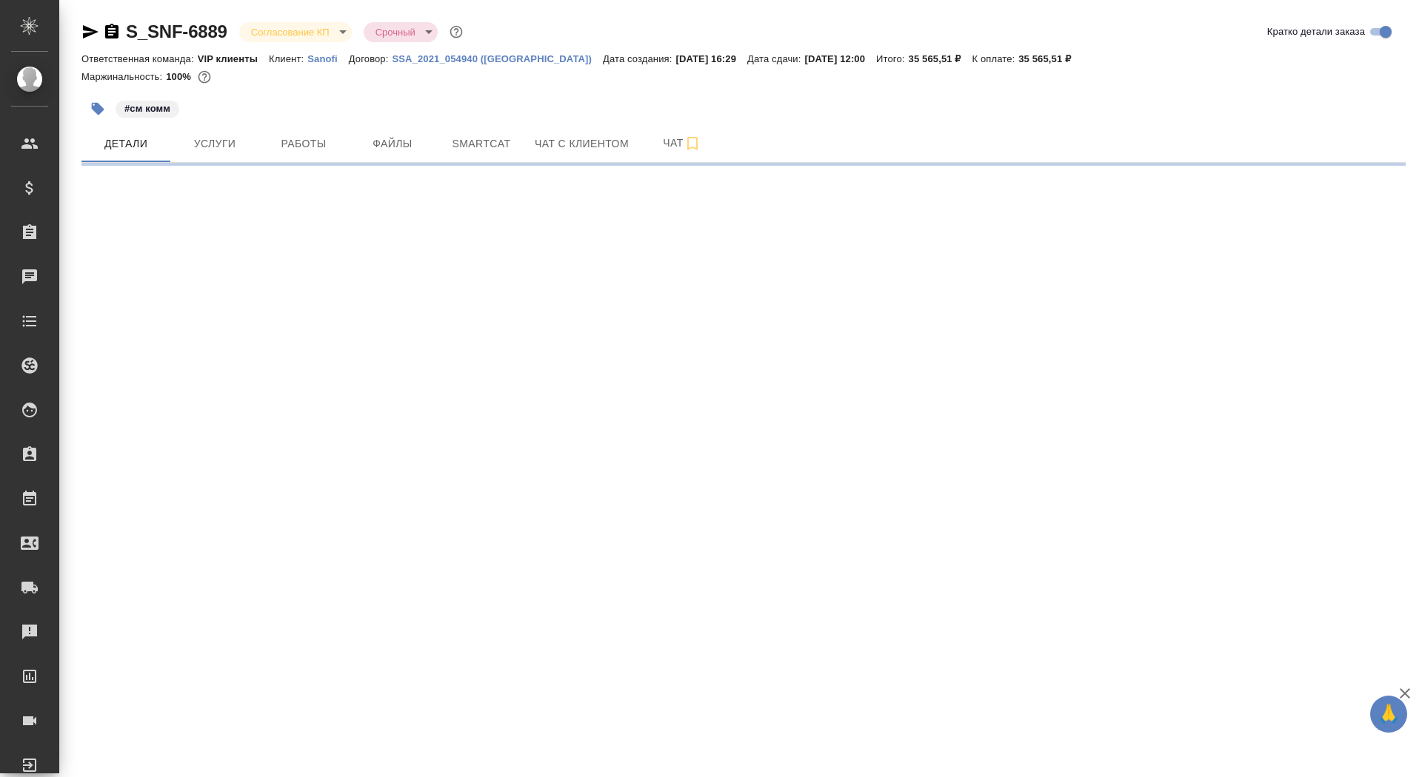
select select "RU"
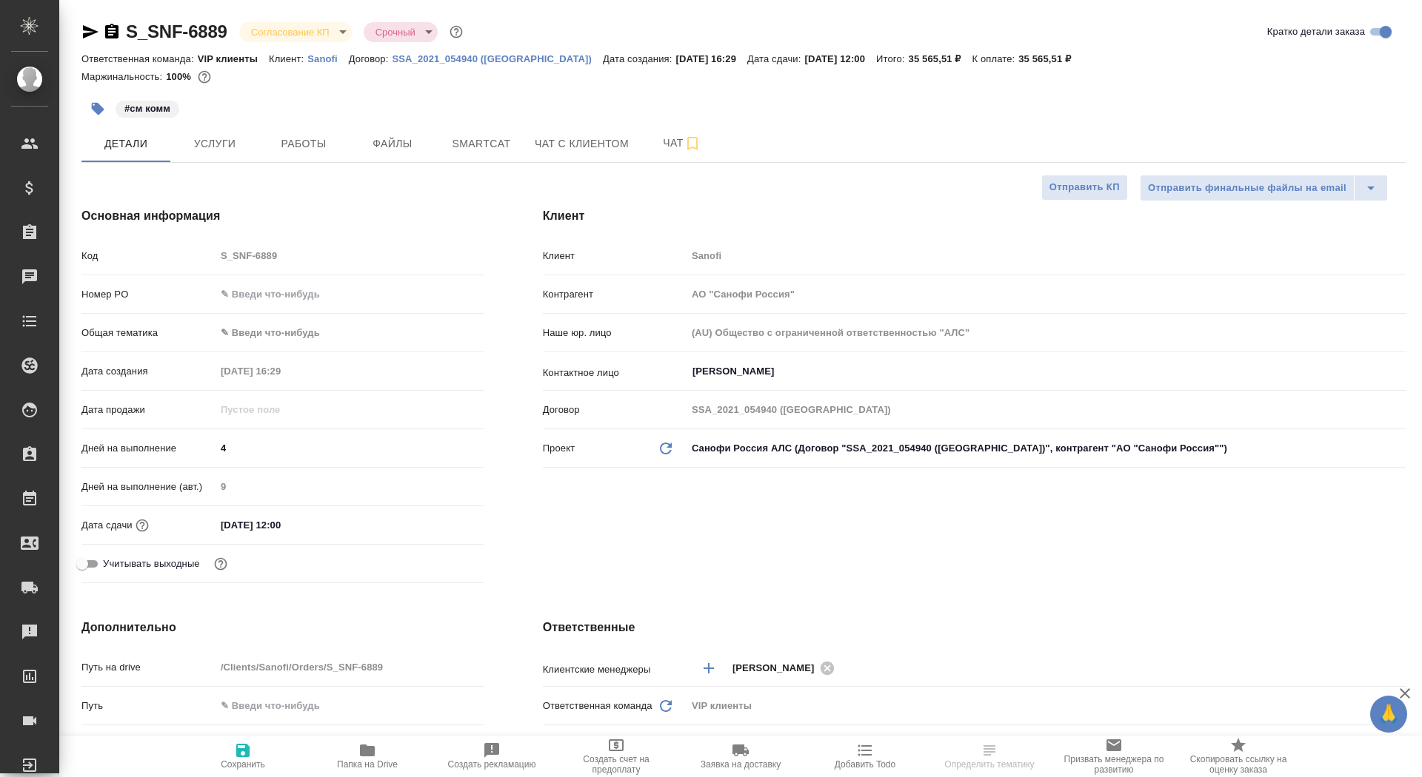
type textarea "x"
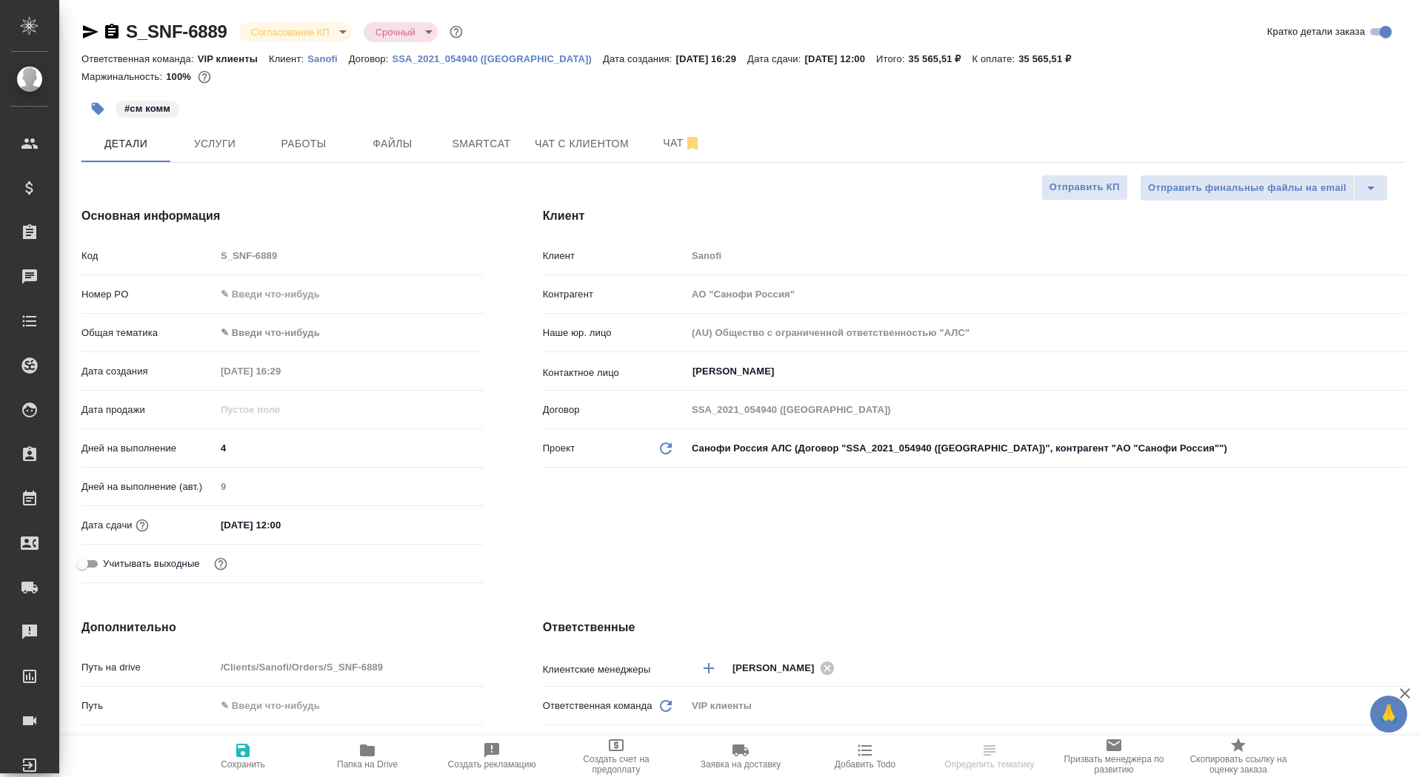
type textarea "x"
click at [281, 284] on input "text" at bounding box center [349, 294] width 267 height 21
type input "м"
type textarea "x"
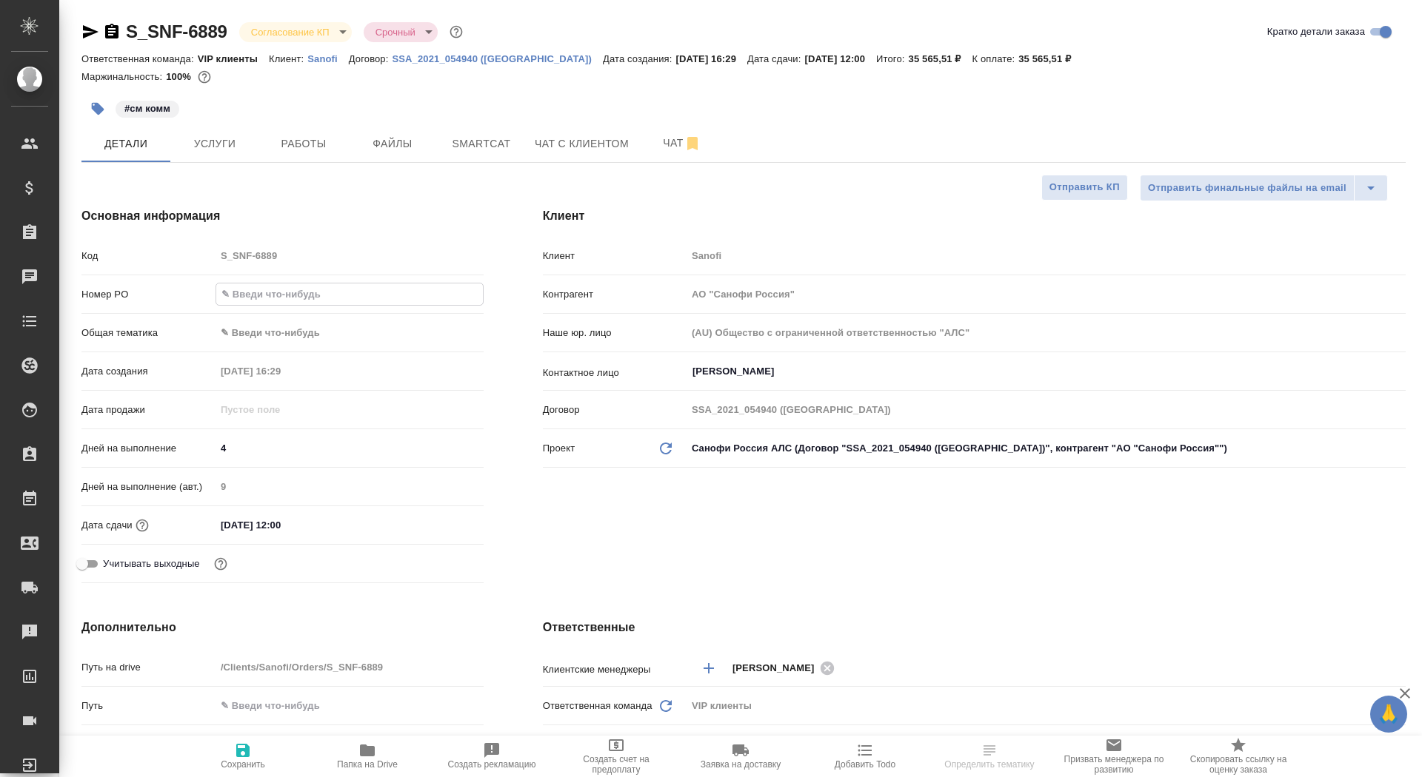
type textarea "x"
paste input "E005852272"
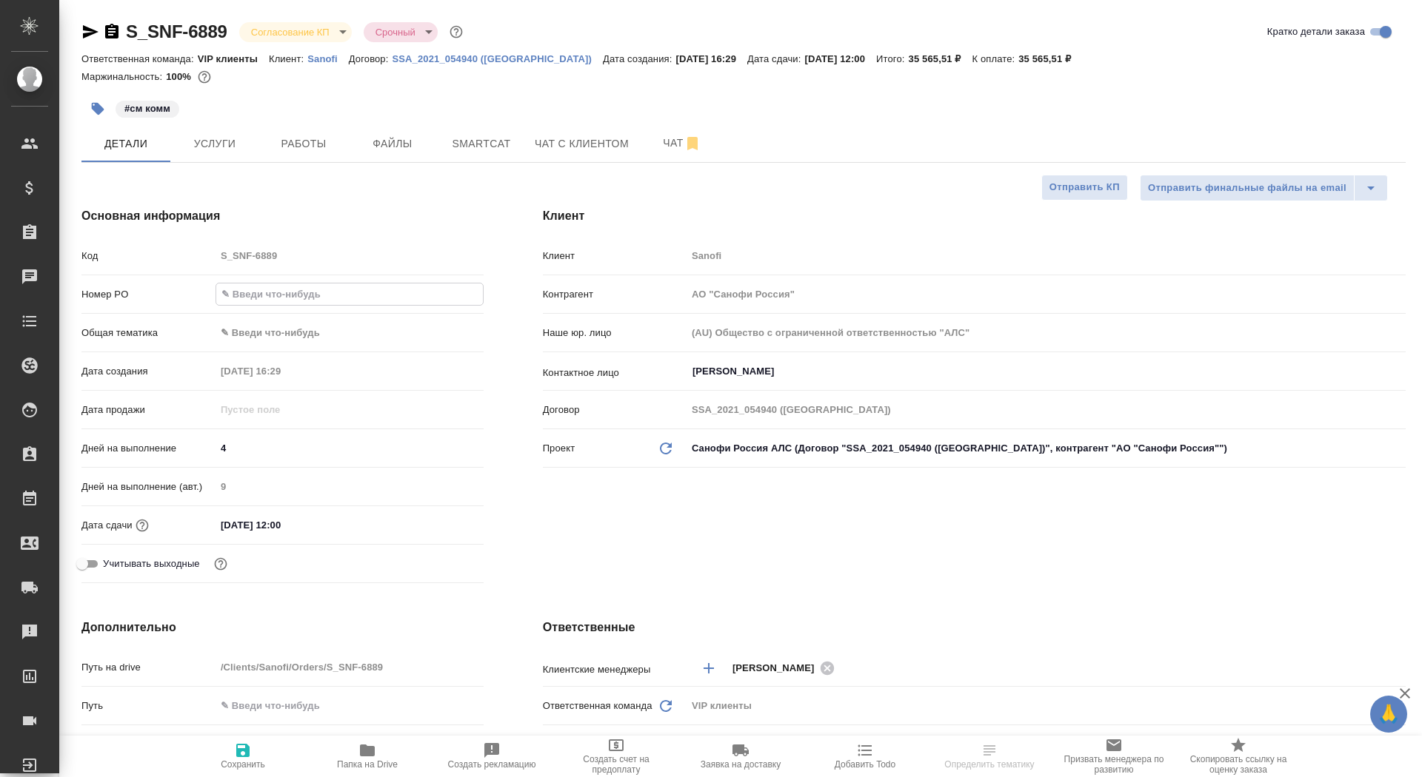
type input "E005852272"
type textarea "x"
type input "E005852272"
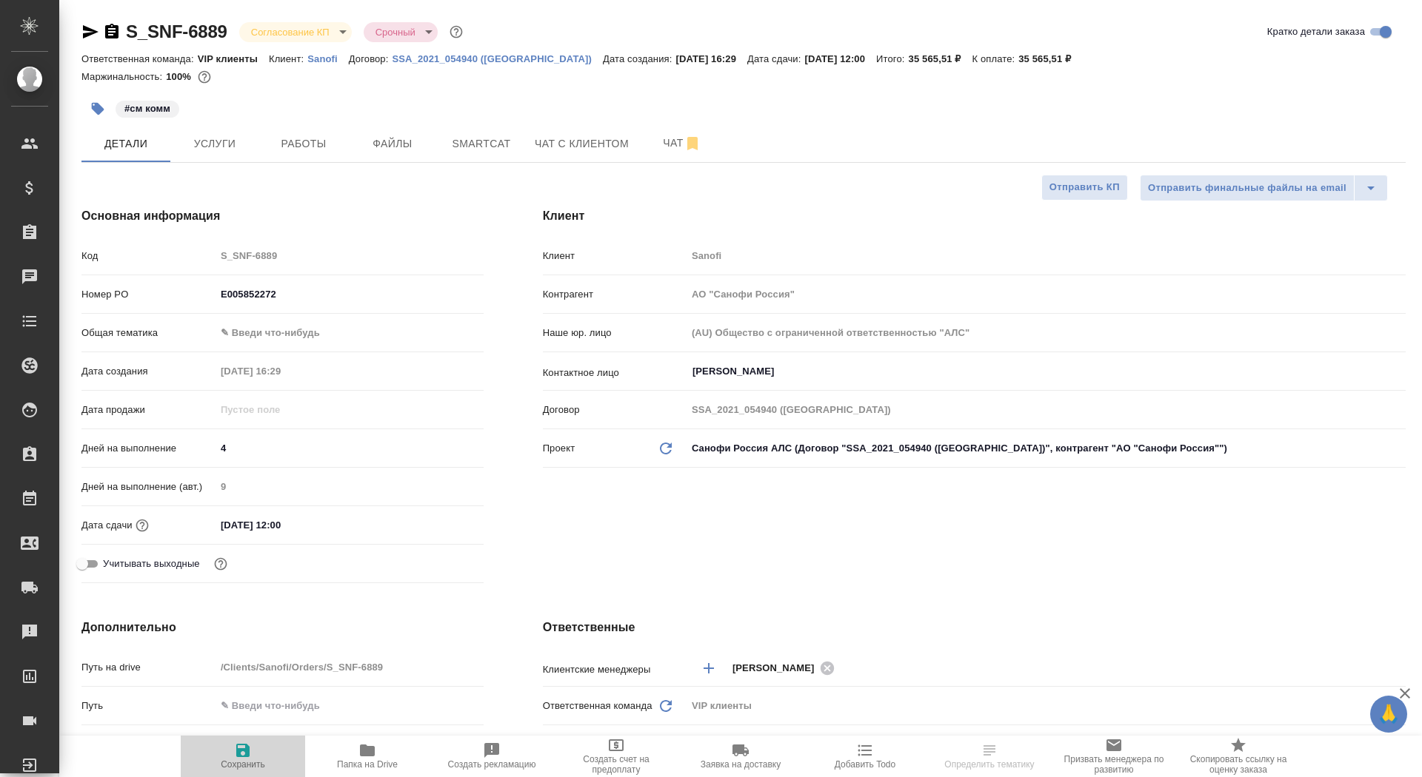
click at [243, 769] on span "Сохранить" at bounding box center [243, 765] width 44 height 10
type textarea "x"
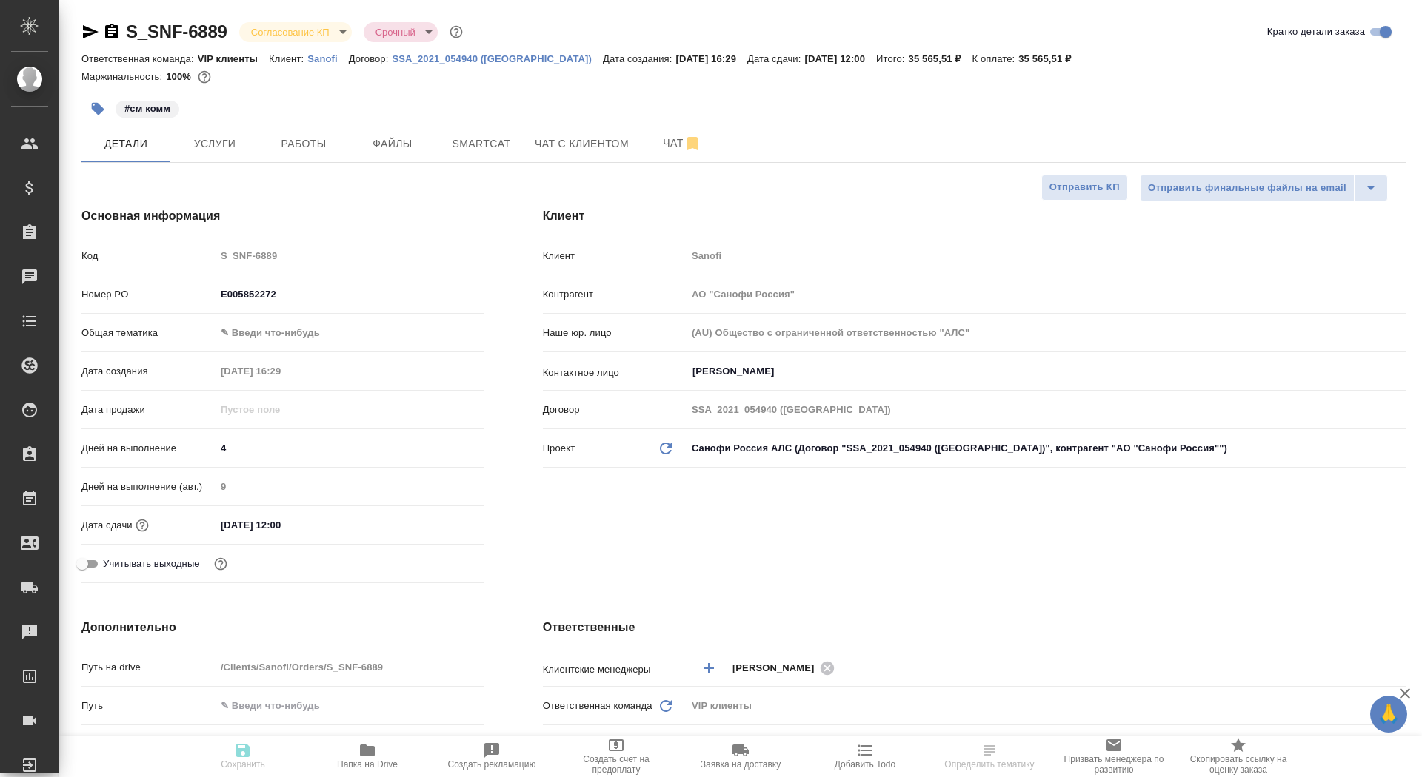
type textarea "x"
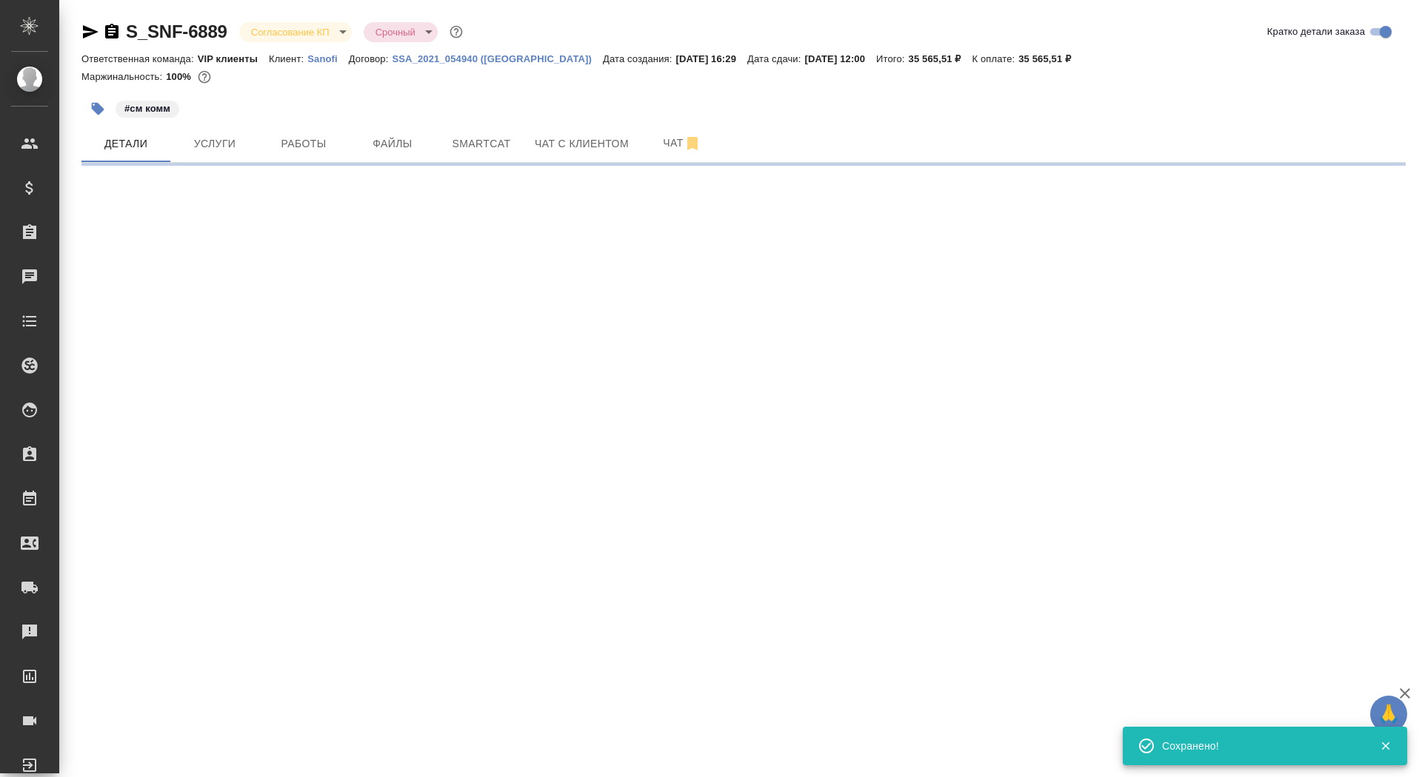
click at [313, 34] on body "🙏 .cls-1 fill:#fff; AWATERA Saydasheva Dilyara Клиенты Спецификации Заказы 0 Ча…" at bounding box center [711, 388] width 1422 height 777
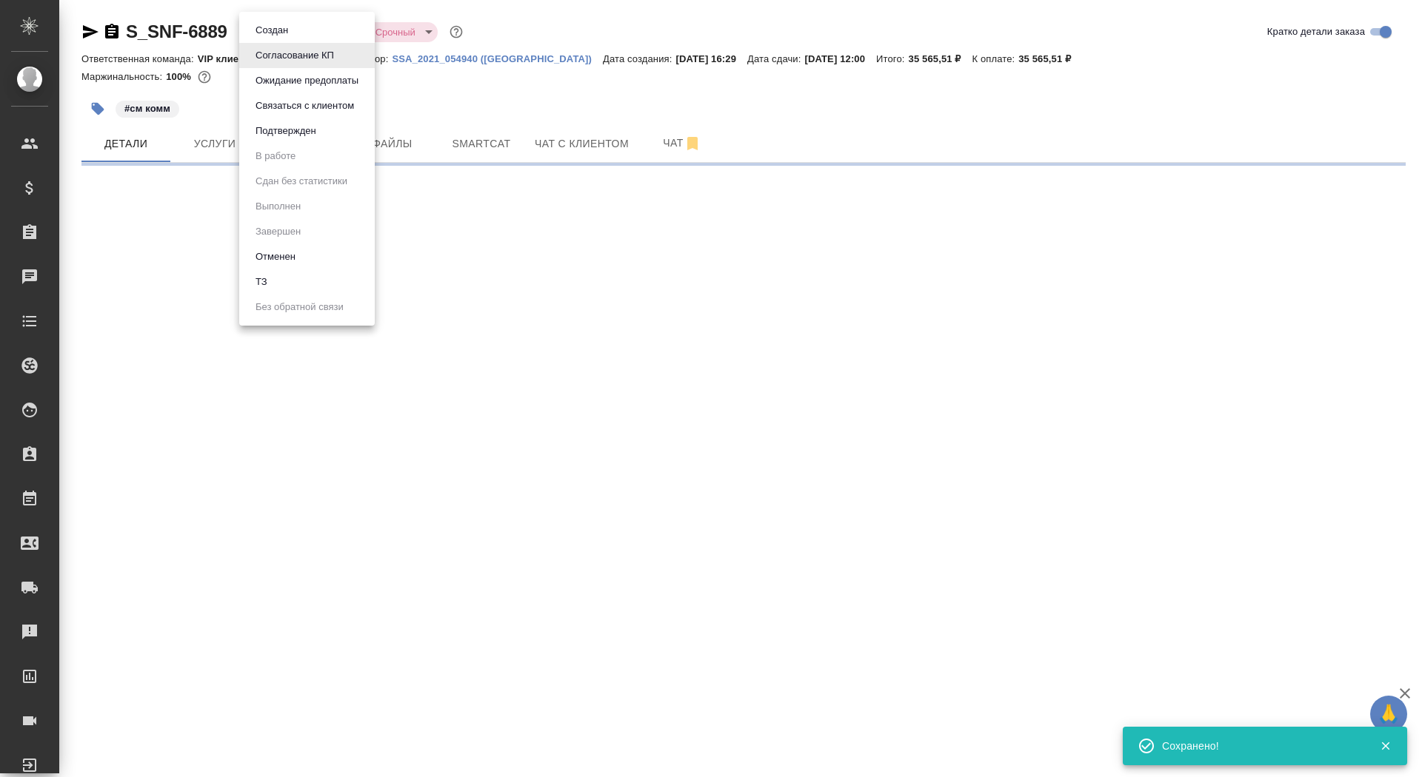
select select "RU"
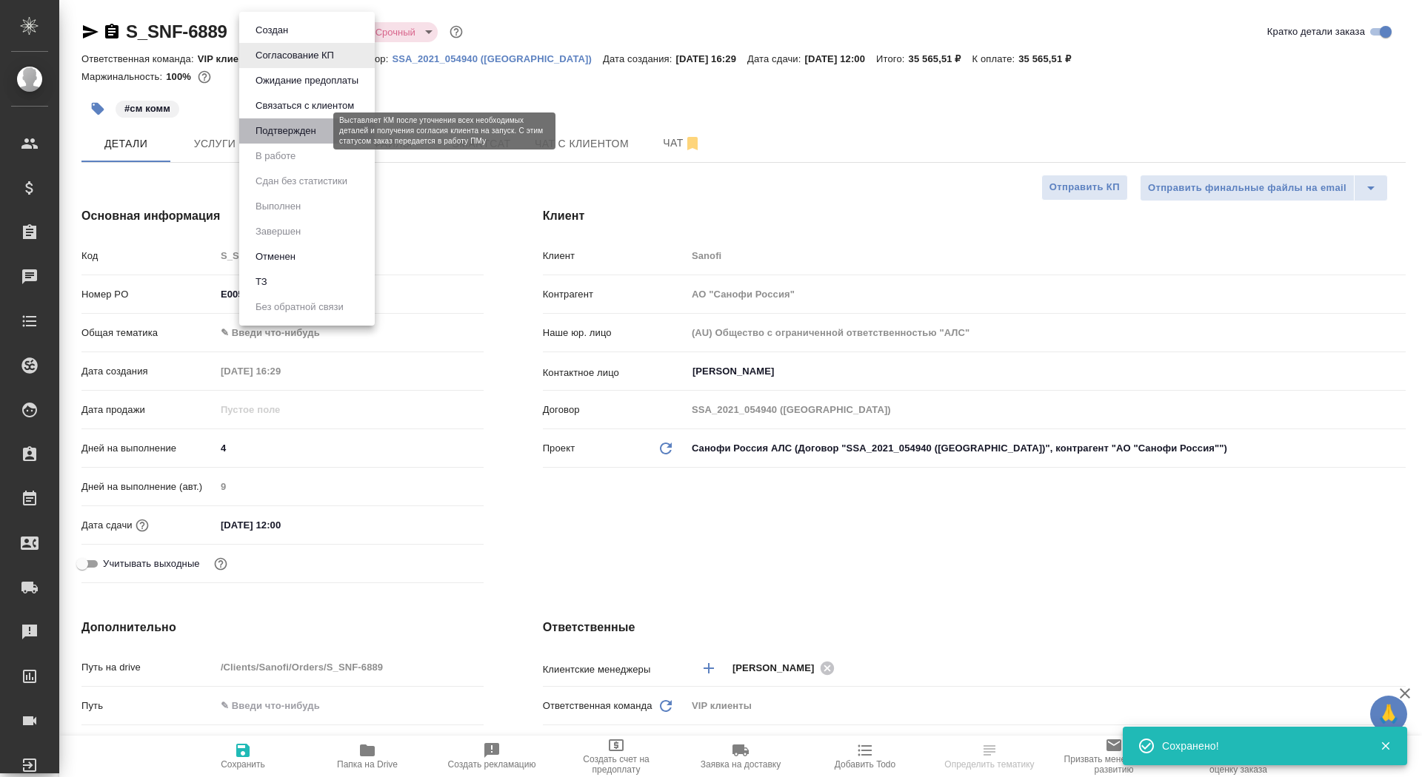
click at [314, 135] on button "Подтвержден" at bounding box center [286, 131] width 70 height 16
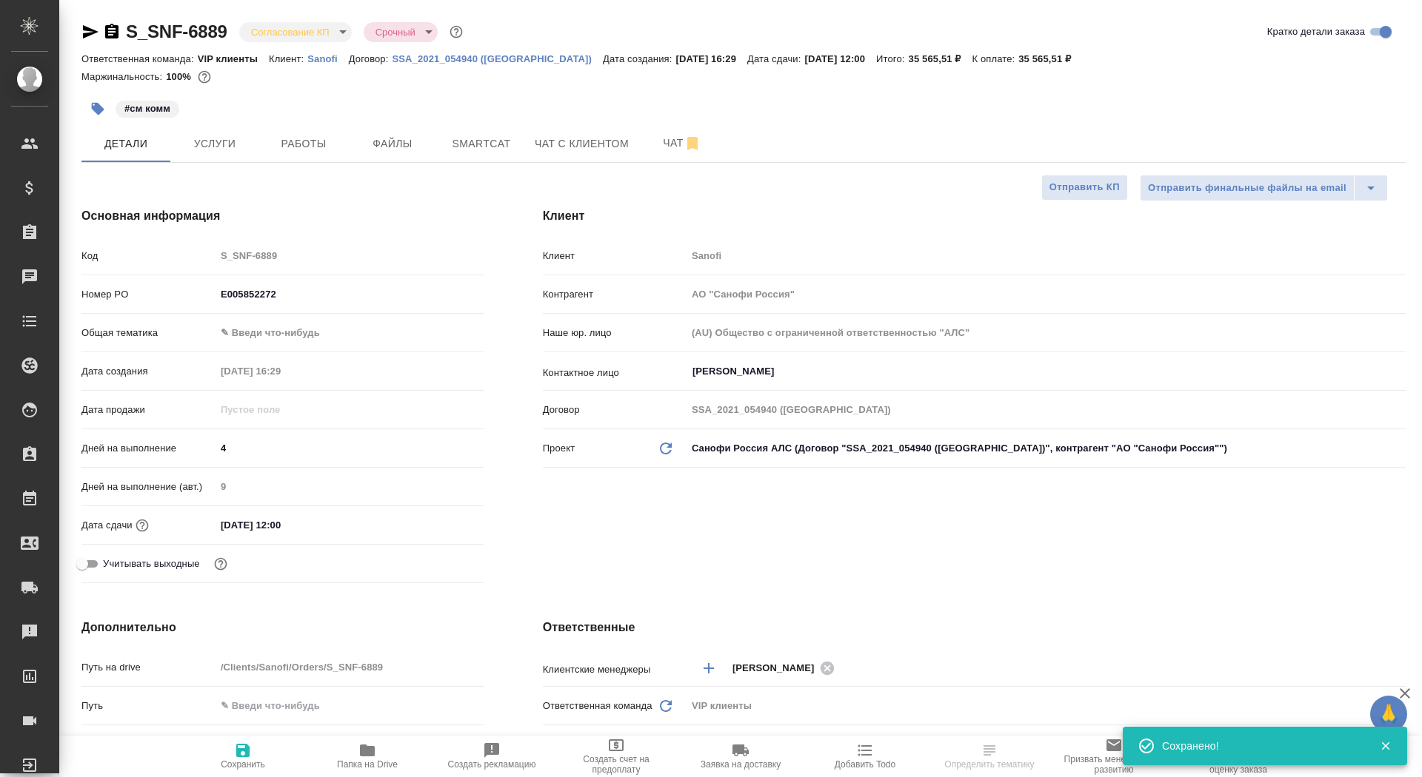
type textarea "x"
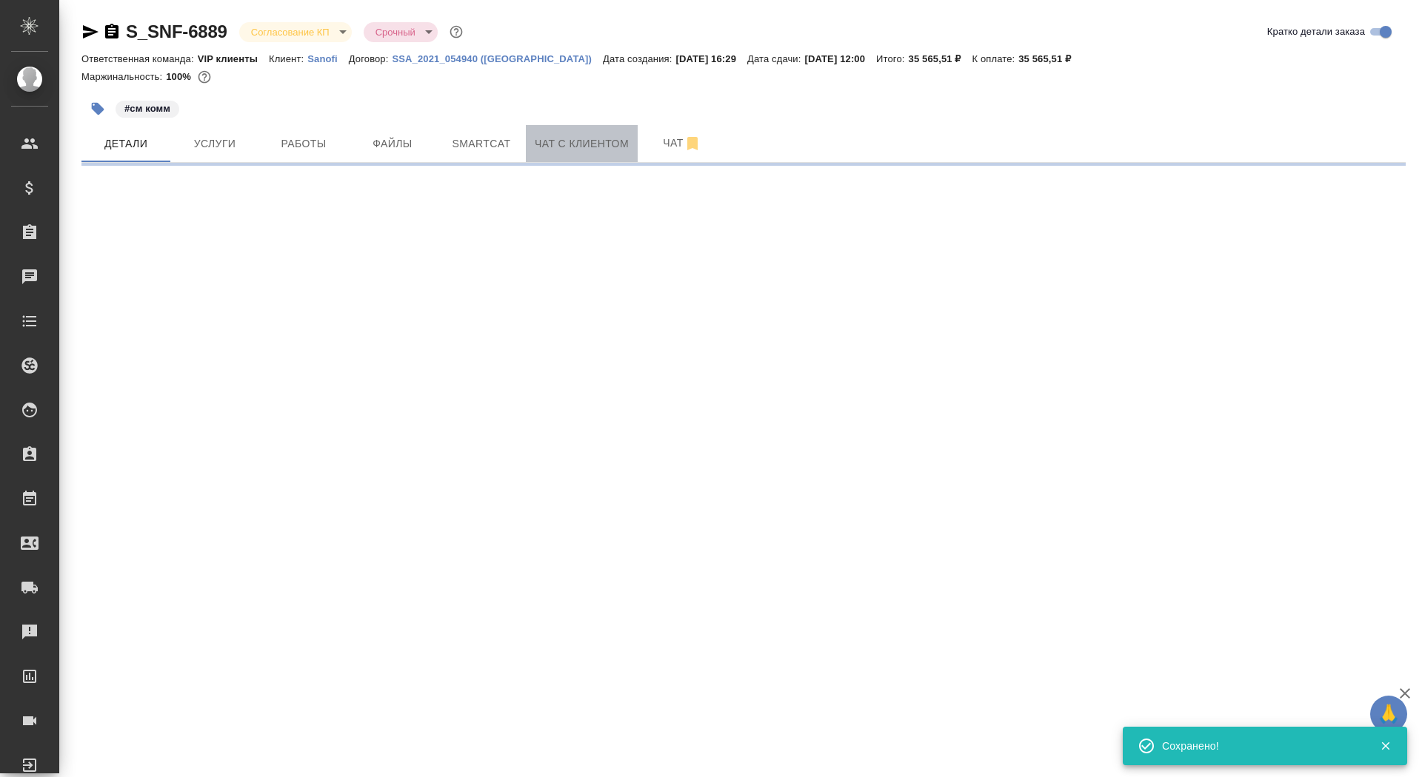
click at [637, 138] on button "Чат с клиентом" at bounding box center [582, 143] width 112 height 37
select select "RU"
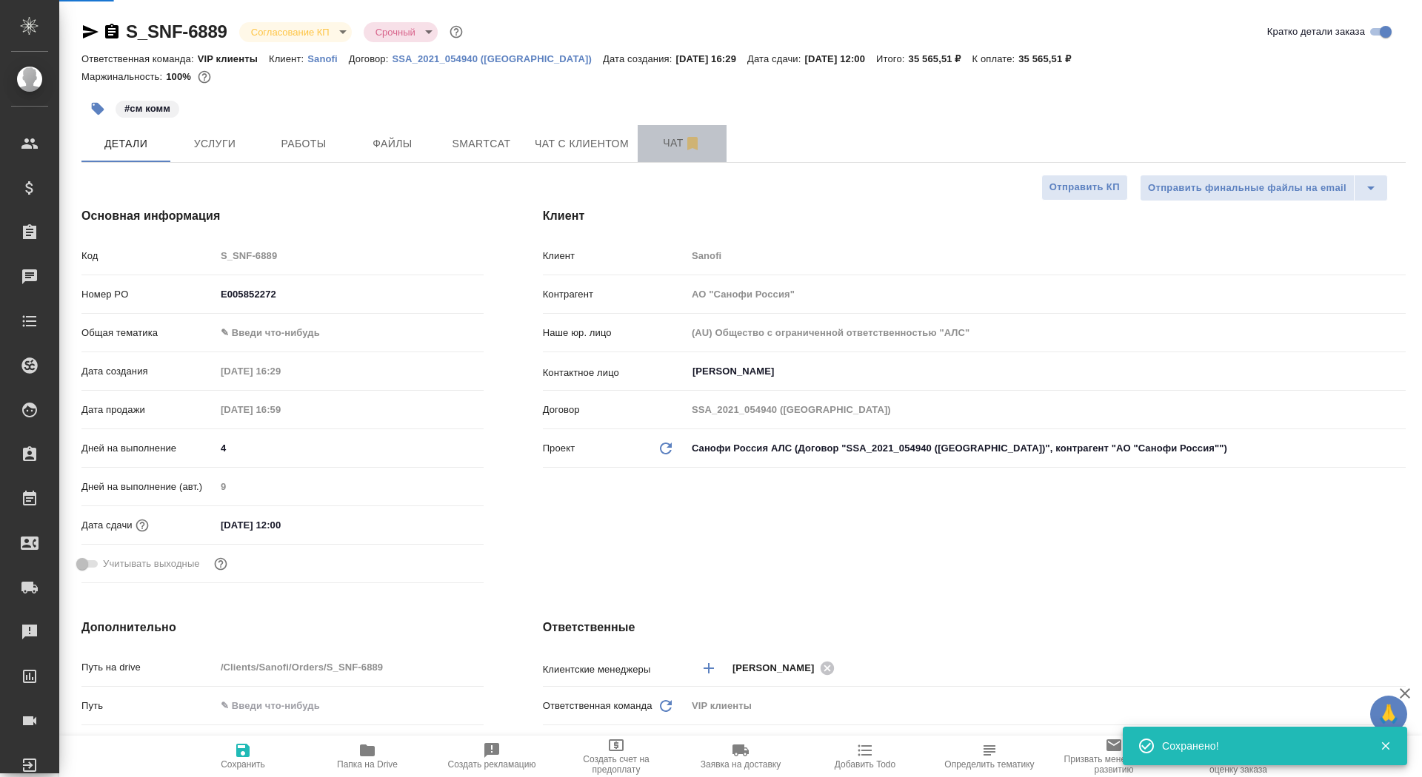
type textarea "x"
click at [654, 147] on span "Чат" at bounding box center [681, 143] width 71 height 19
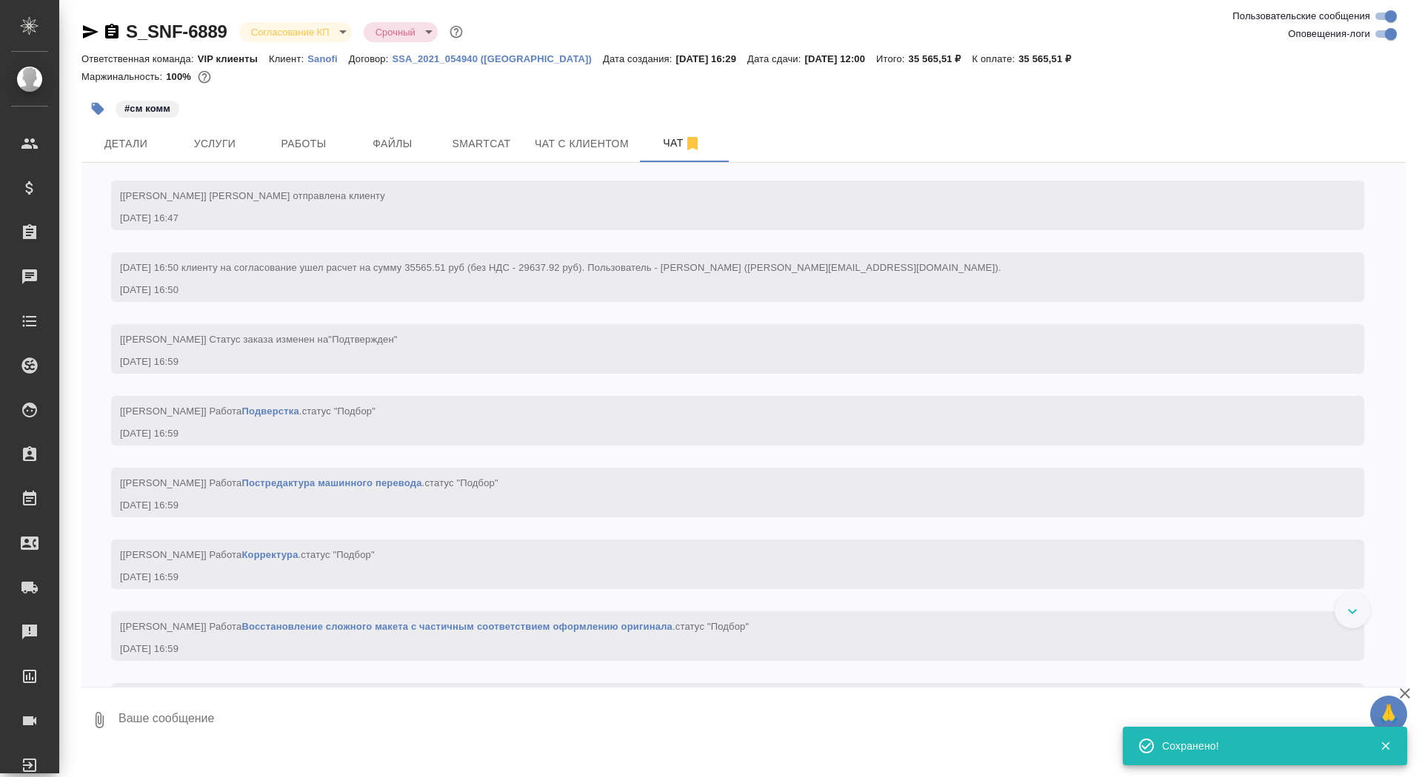
click at [292, 30] on body "🙏 .cls-1 fill:#fff; AWATERA Saydasheva Dilyara Клиенты Спецификации Заказы 0 Ча…" at bounding box center [711, 388] width 1422 height 777
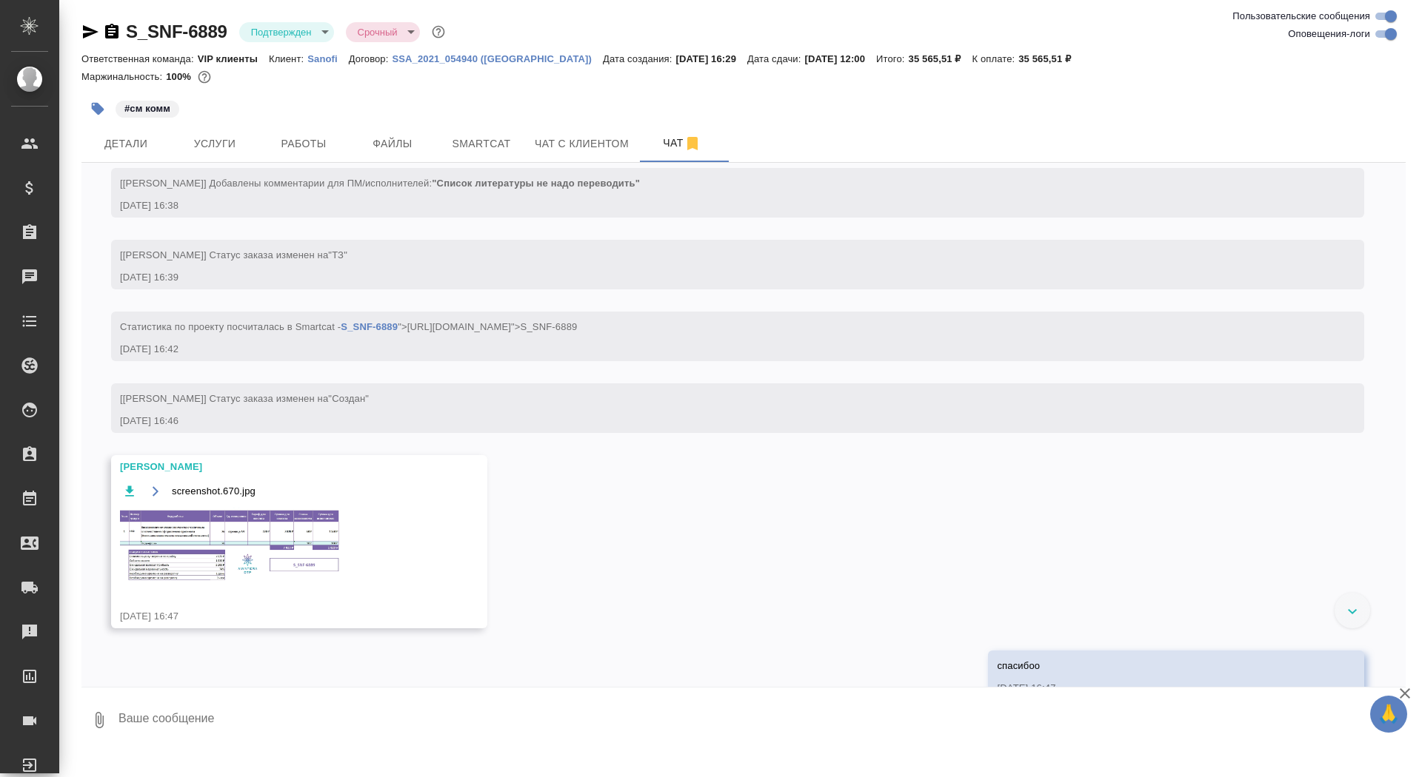
scroll to position [800, 0]
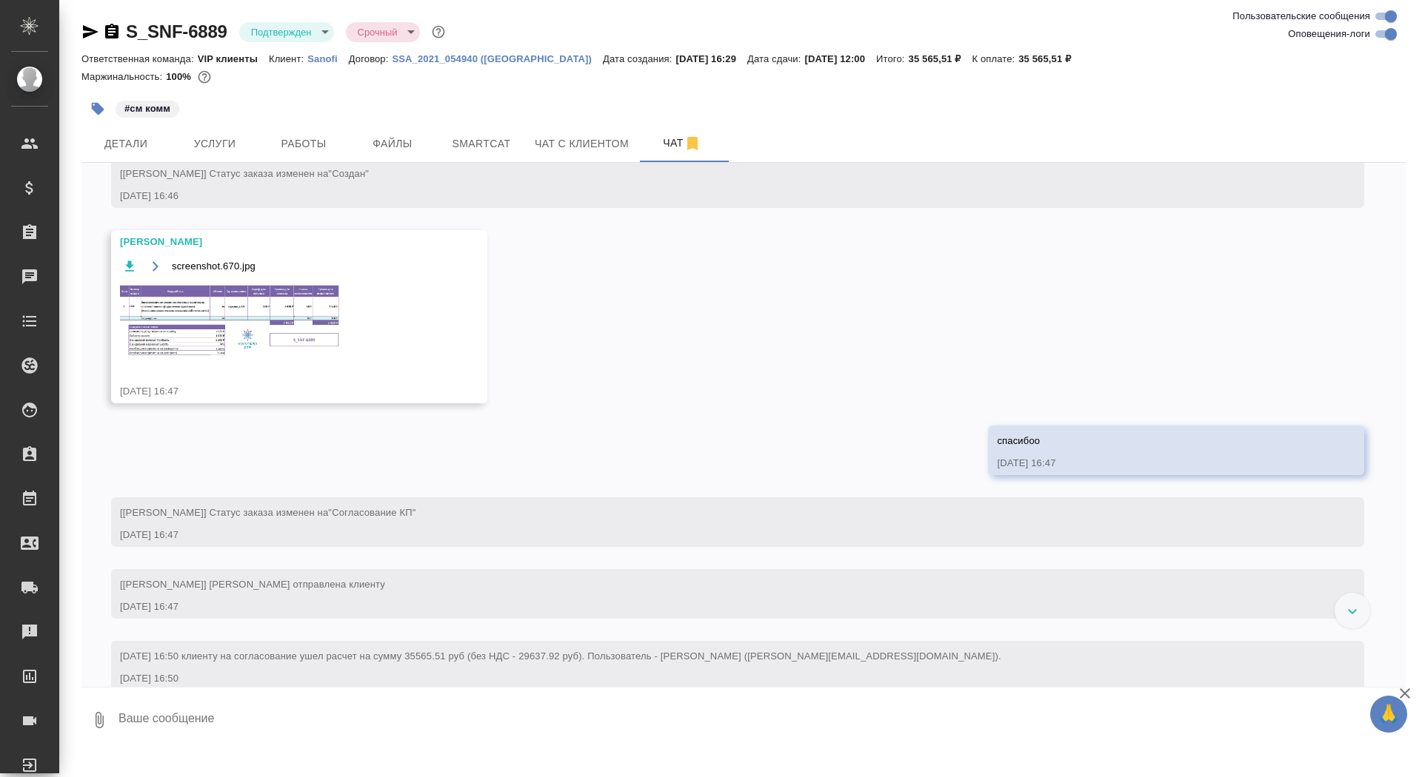
click at [259, 358] on img at bounding box center [231, 321] width 222 height 76
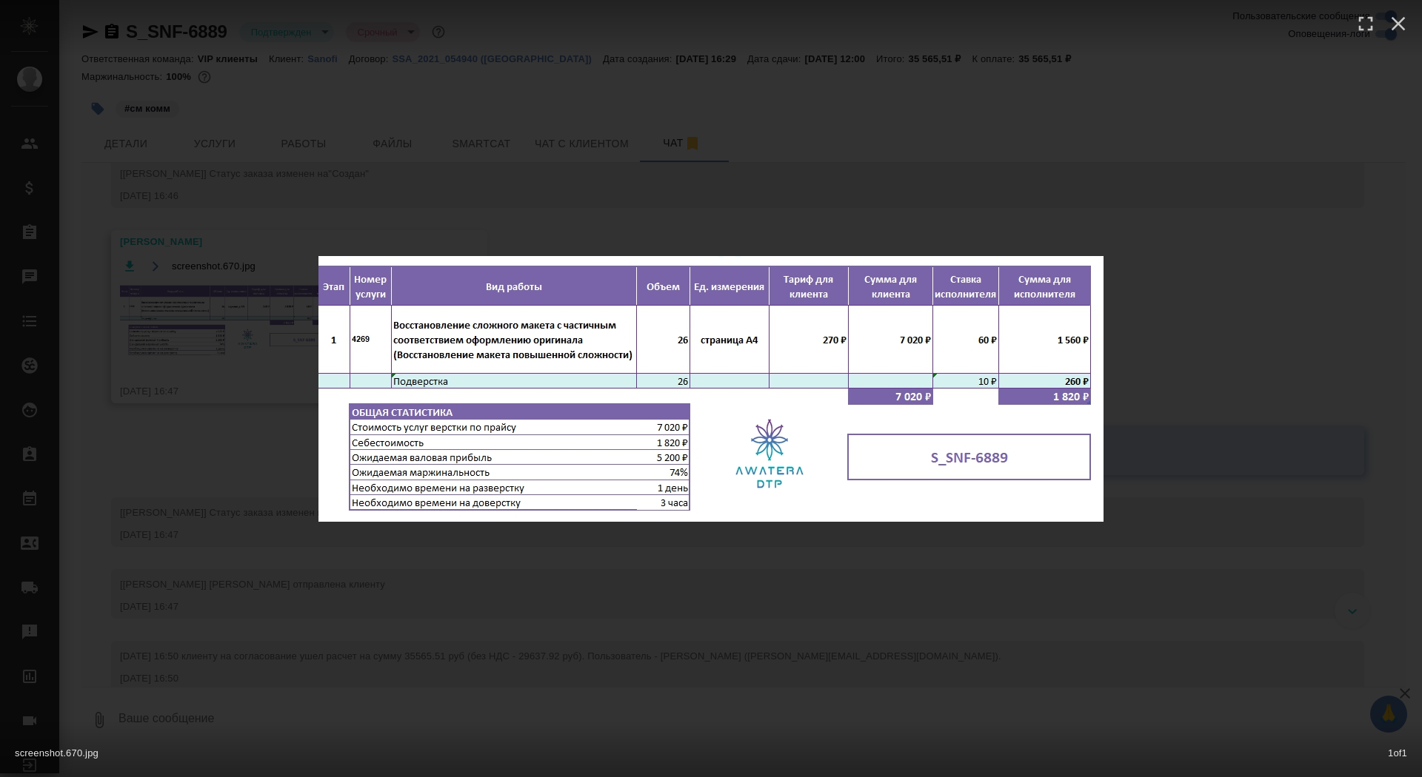
click at [238, 357] on div "screenshot.670.jpg 1 of 1" at bounding box center [711, 388] width 1422 height 777
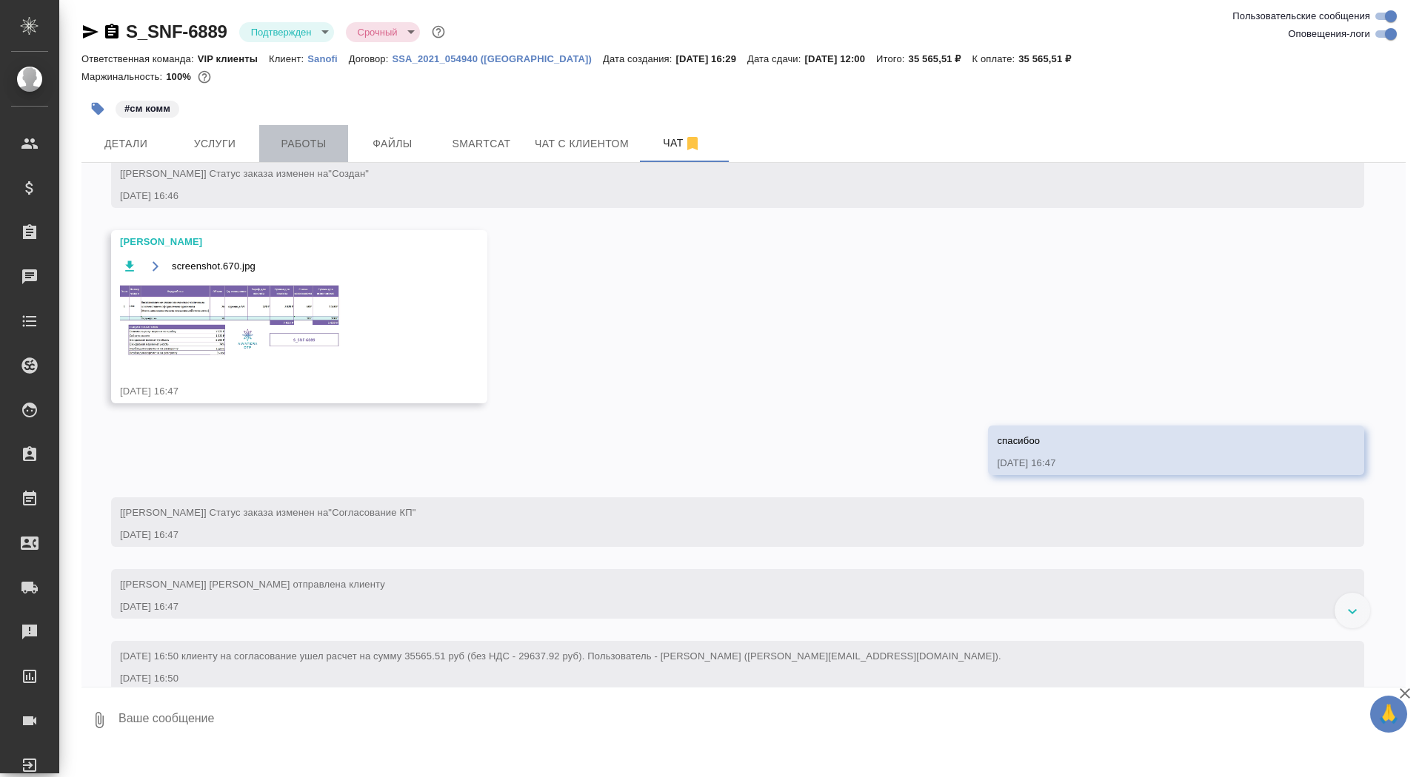
click at [294, 147] on span "Работы" at bounding box center [303, 144] width 71 height 19
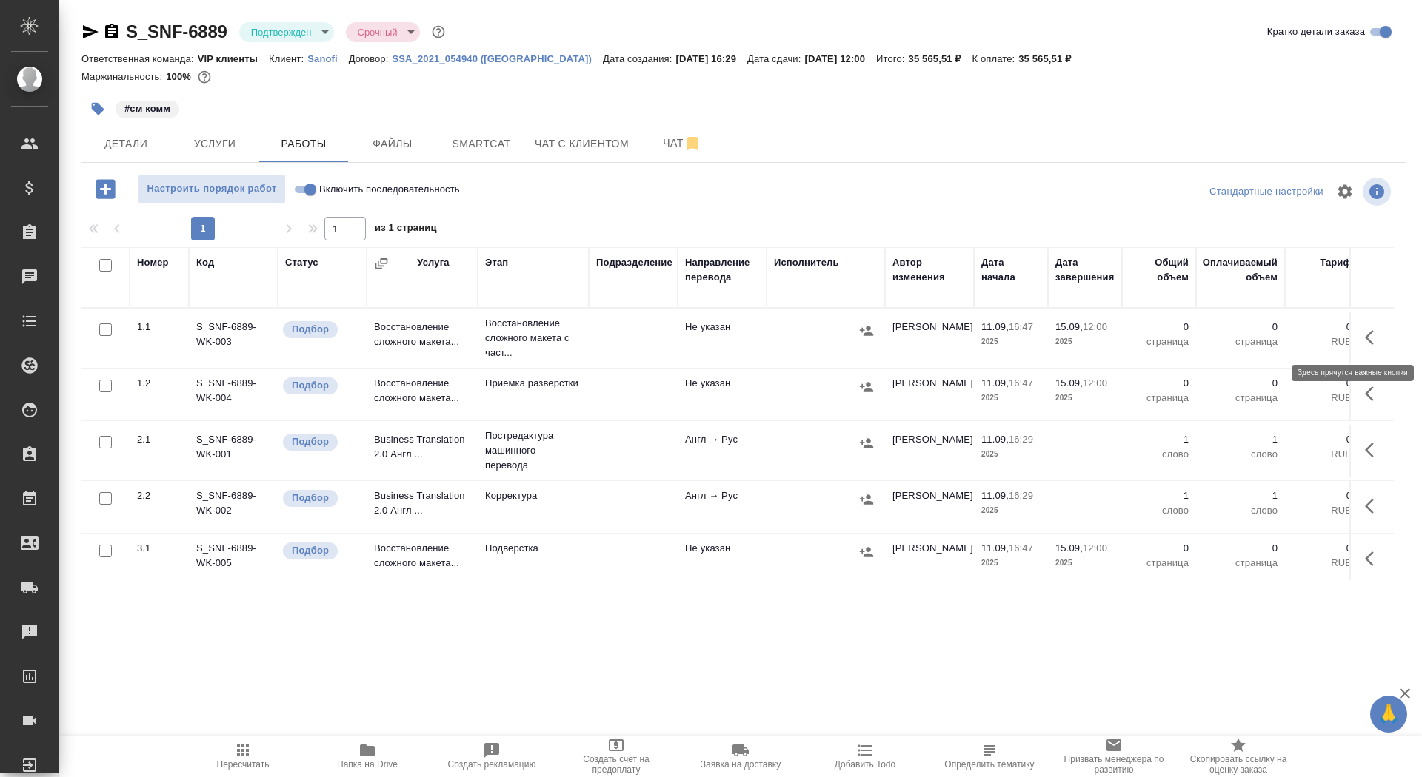
click at [1359, 334] on button "button" at bounding box center [1374, 338] width 36 height 36
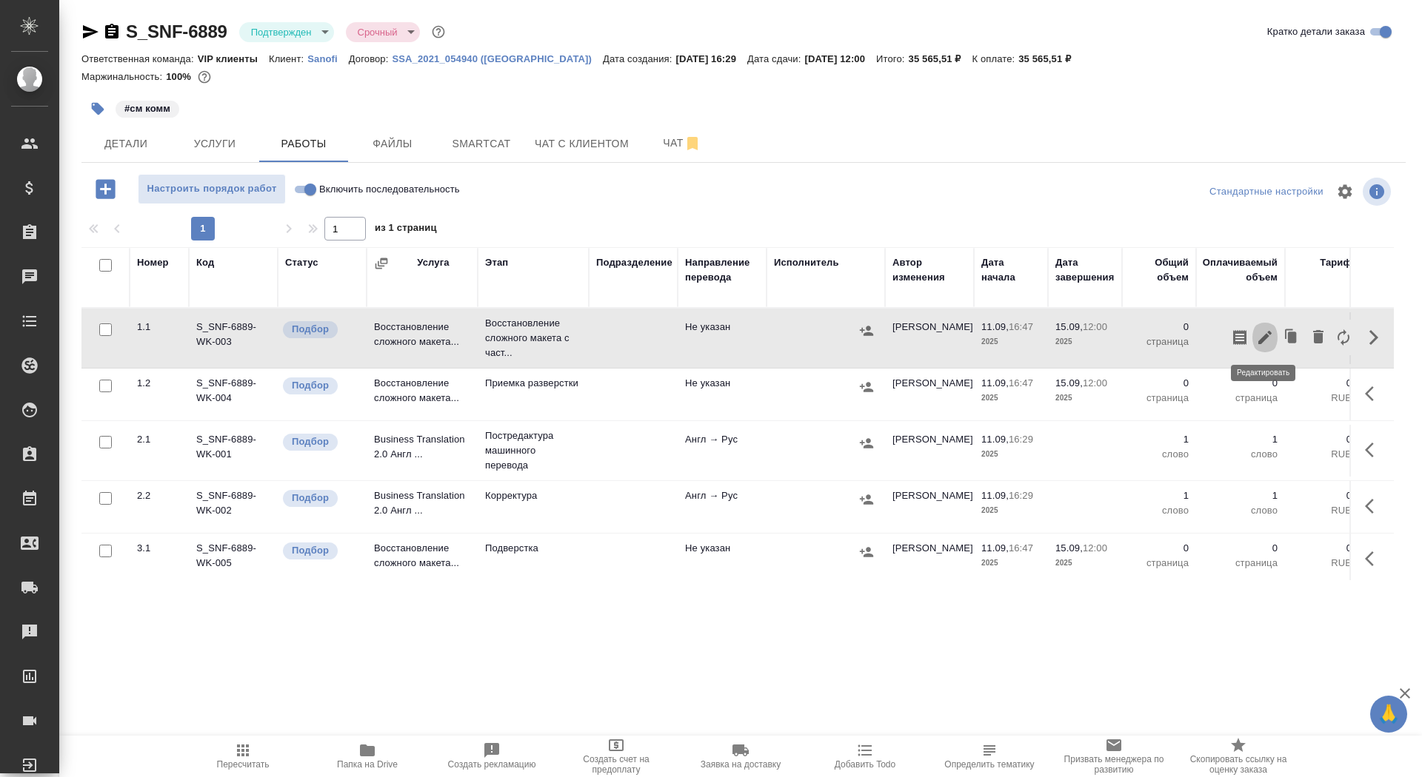
click at [1267, 333] on icon "button" at bounding box center [1265, 338] width 18 height 18
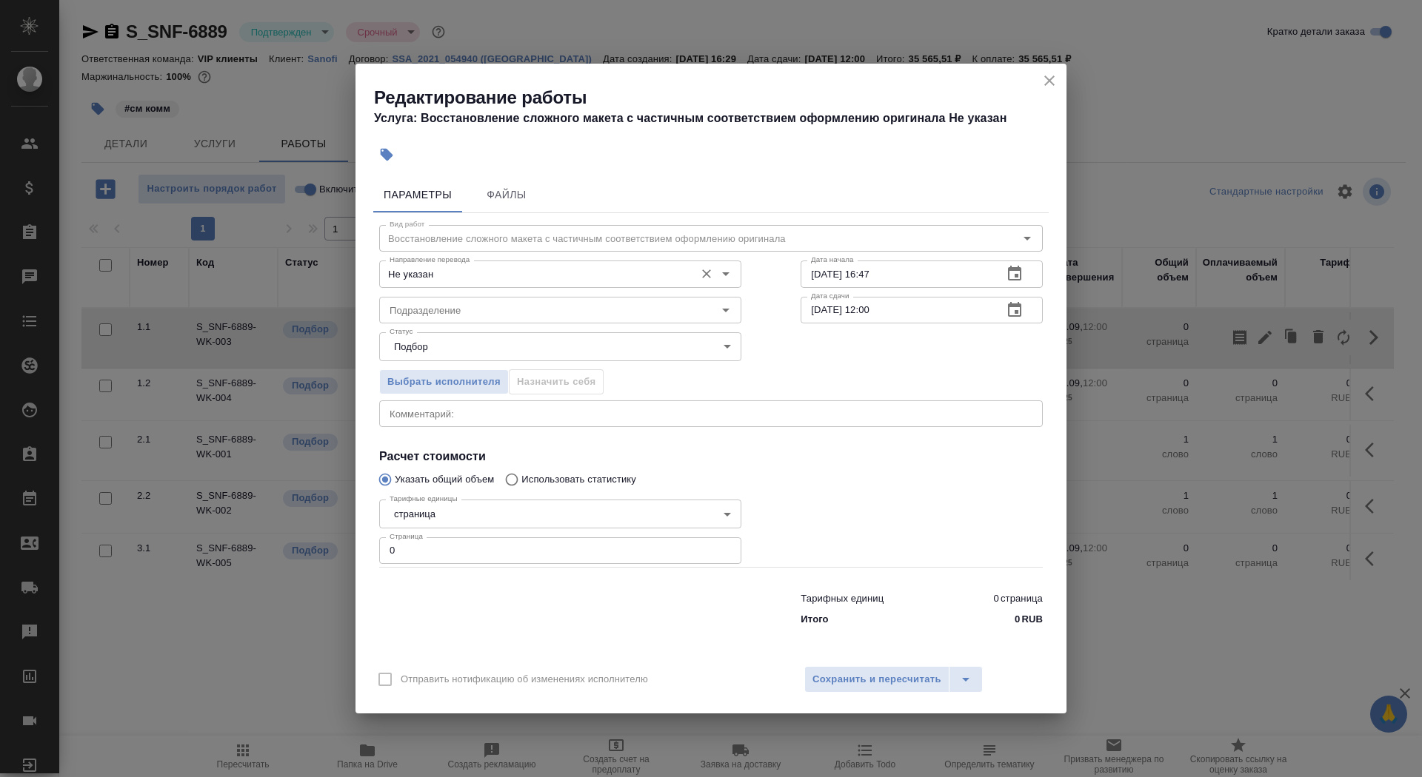
click at [456, 263] on div "Не указан Направление перевода" at bounding box center [560, 274] width 362 height 27
click at [456, 273] on input "Не указан" at bounding box center [536, 274] width 304 height 18
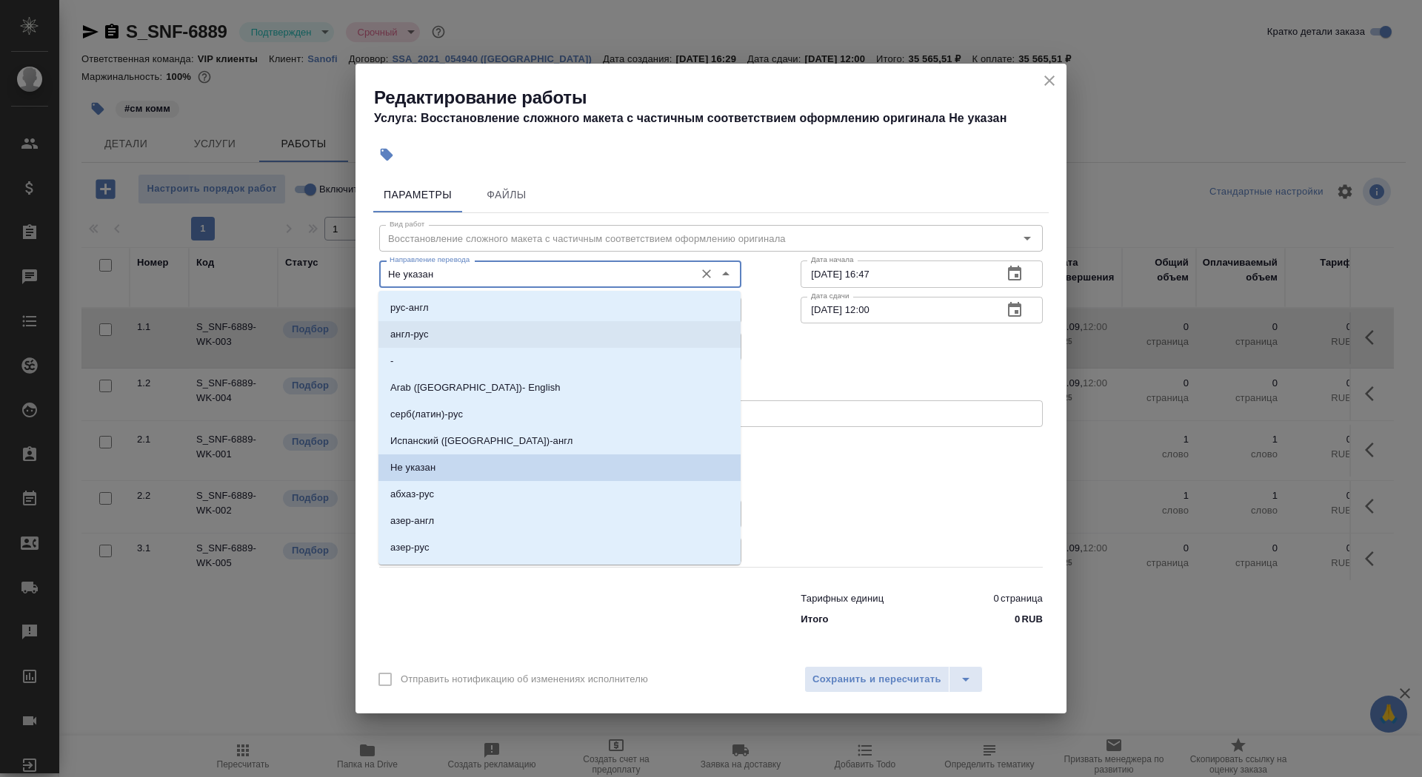
click at [476, 333] on li "англ-рус" at bounding box center [559, 334] width 362 height 27
type input "англ-рус"
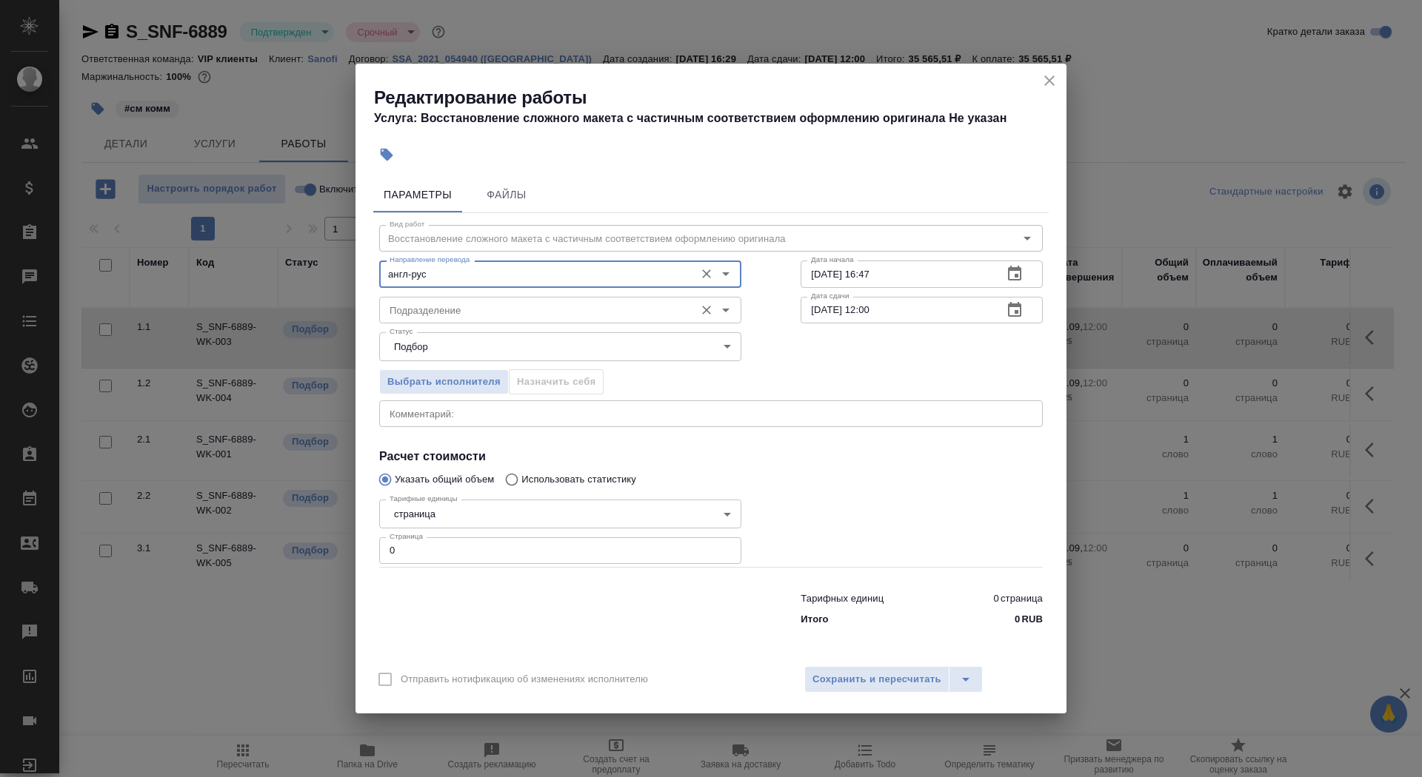
click at [473, 321] on div "Подразделение" at bounding box center [560, 310] width 362 height 27
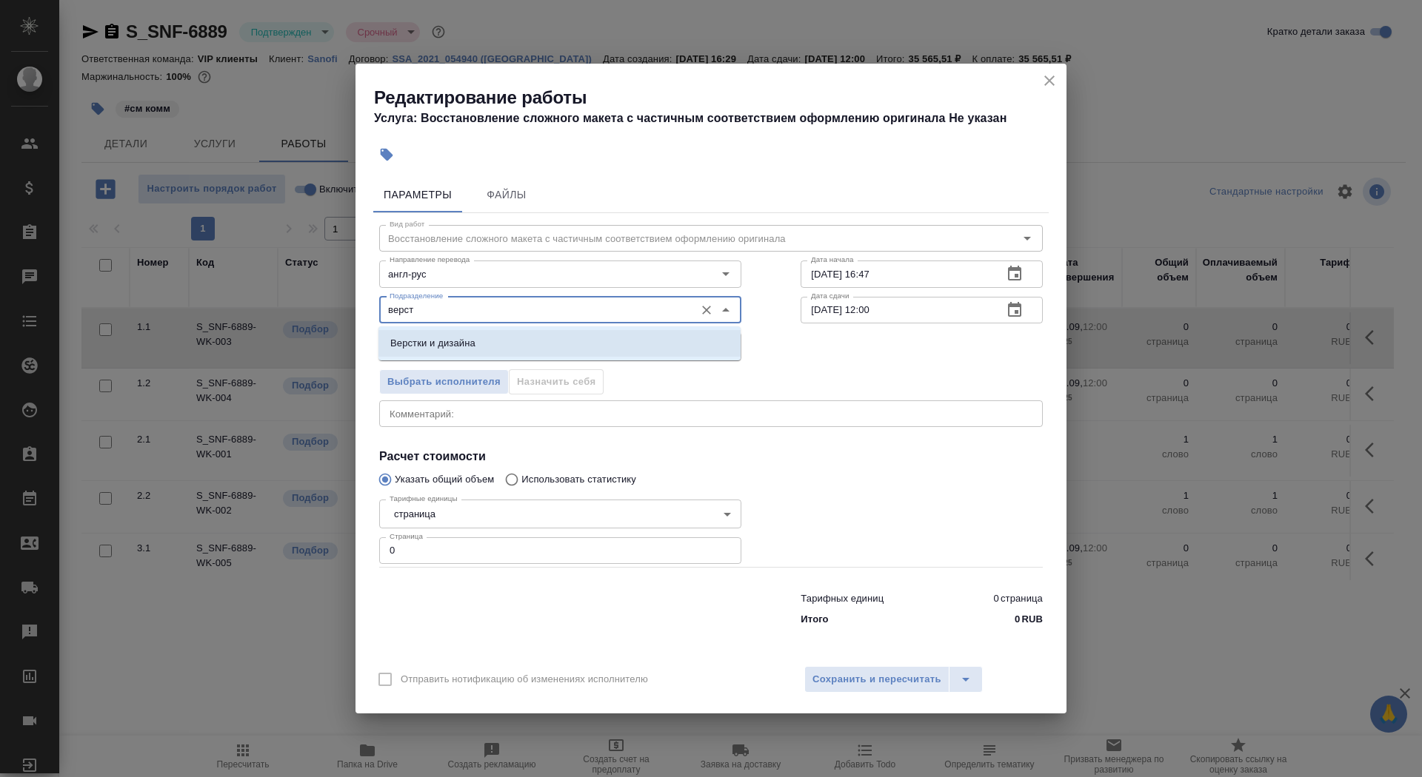
click at [471, 345] on p "Верстки и дизайна" at bounding box center [432, 343] width 85 height 15
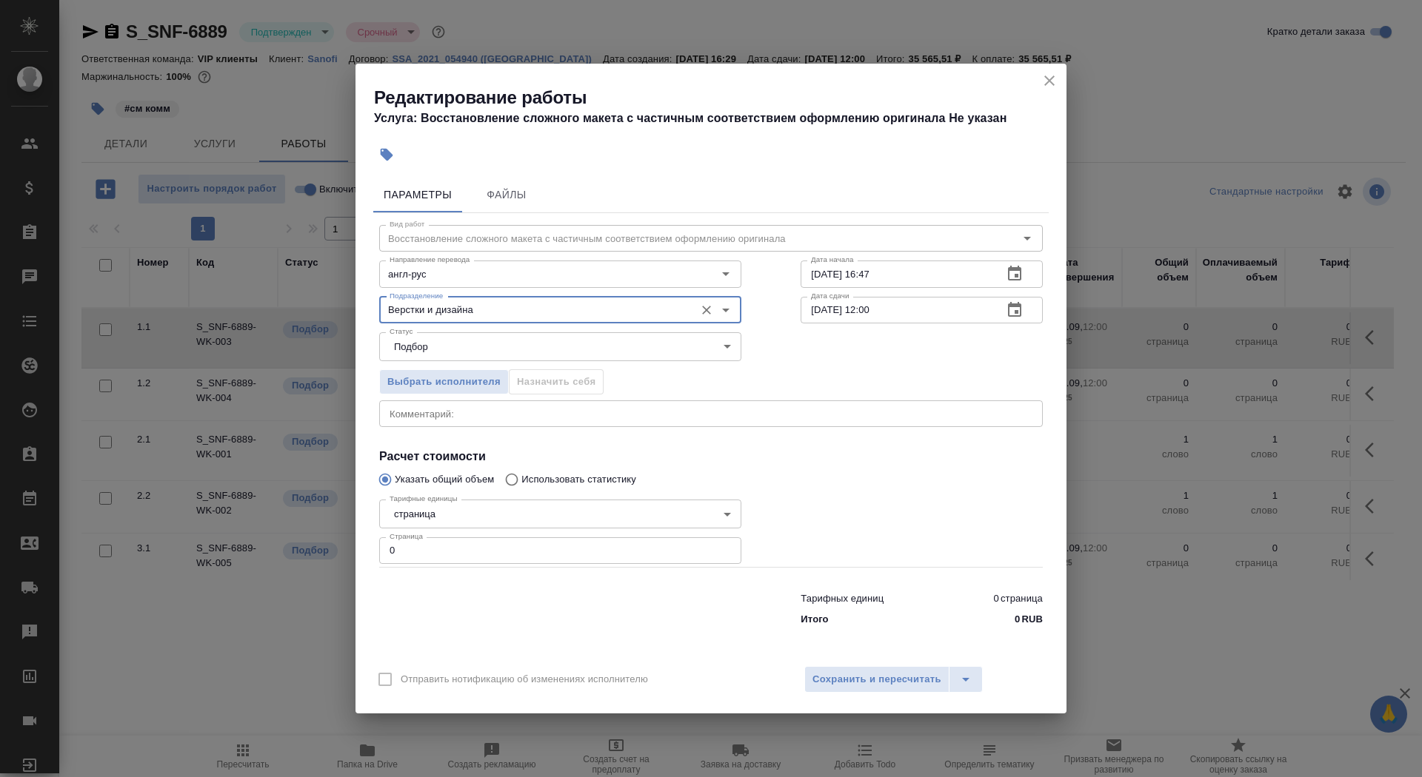
type input "Верстки и дизайна"
click at [466, 525] on body "🙏 .cls-1 fill:#fff; AWATERA Saydasheva Dilyara Клиенты Спецификации Заказы 0 Ча…" at bounding box center [711, 388] width 1422 height 777
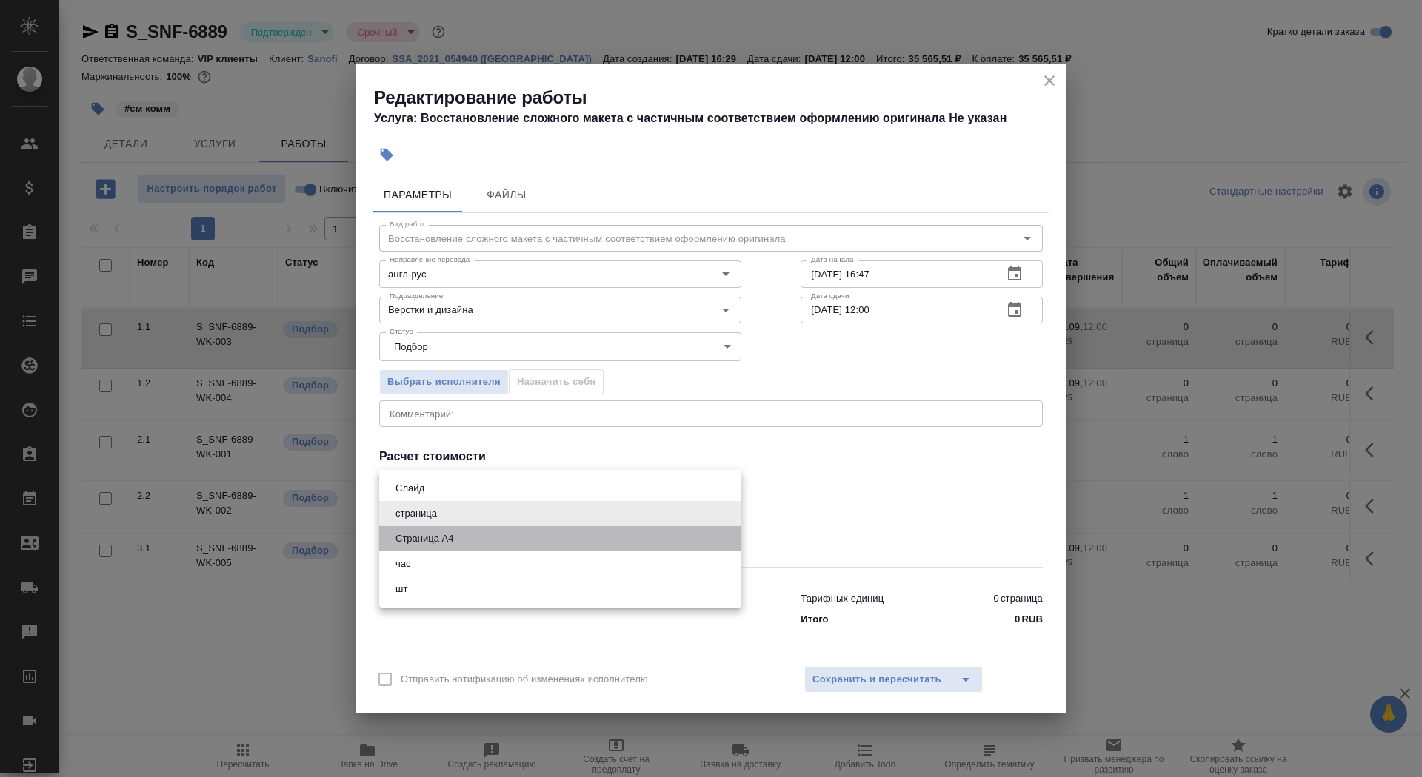
click at [476, 549] on li "Страница А4" at bounding box center [560, 538] width 362 height 25
type input "5f036ec4e16dec2d6b59c8ff"
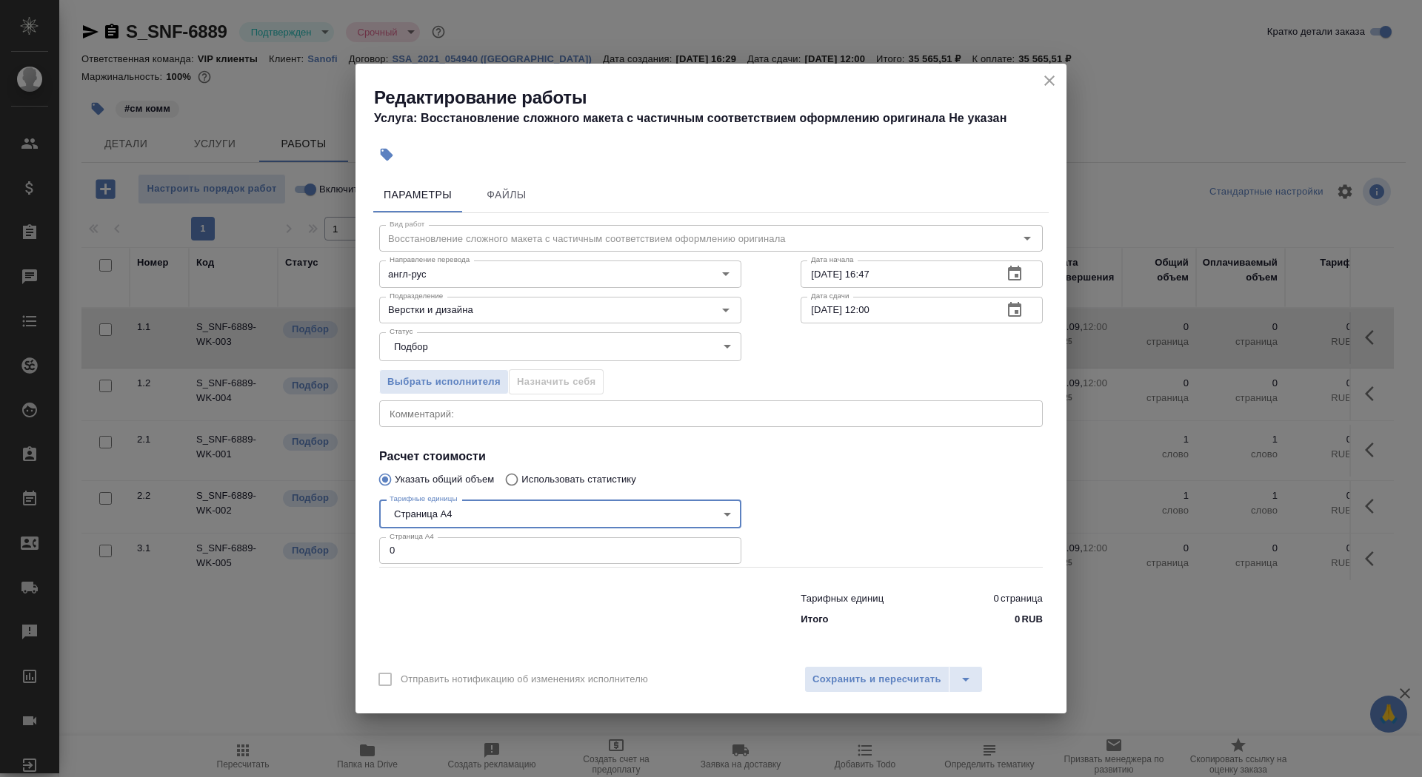
click at [477, 555] on input "0" at bounding box center [560, 551] width 362 height 27
type input "26"
click at [951, 279] on input "11.09.2025 16:47" at bounding box center [895, 274] width 190 height 27
type input "11.09.2025 17:00"
click at [1020, 307] on icon "button" at bounding box center [1014, 309] width 13 height 15
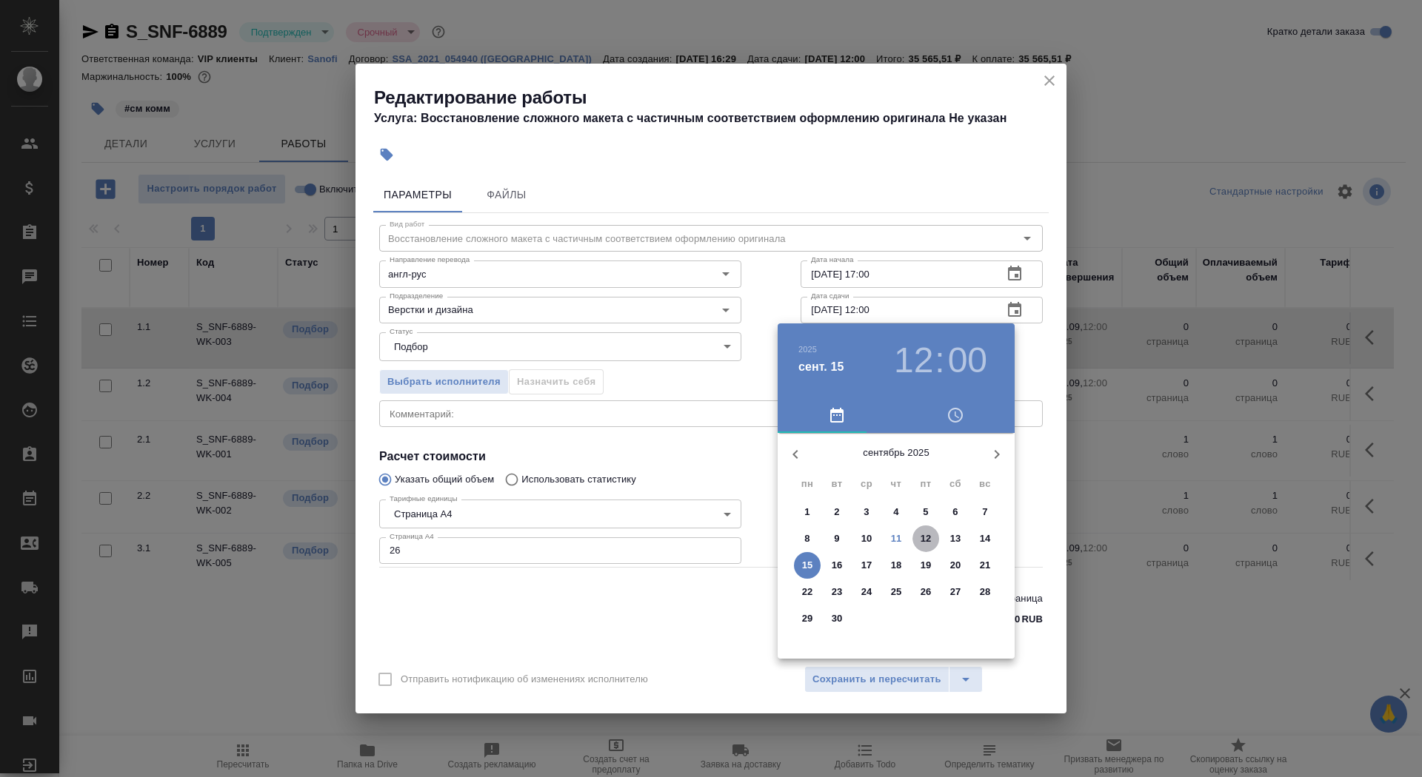
click at [917, 540] on span "12" at bounding box center [925, 539] width 27 height 15
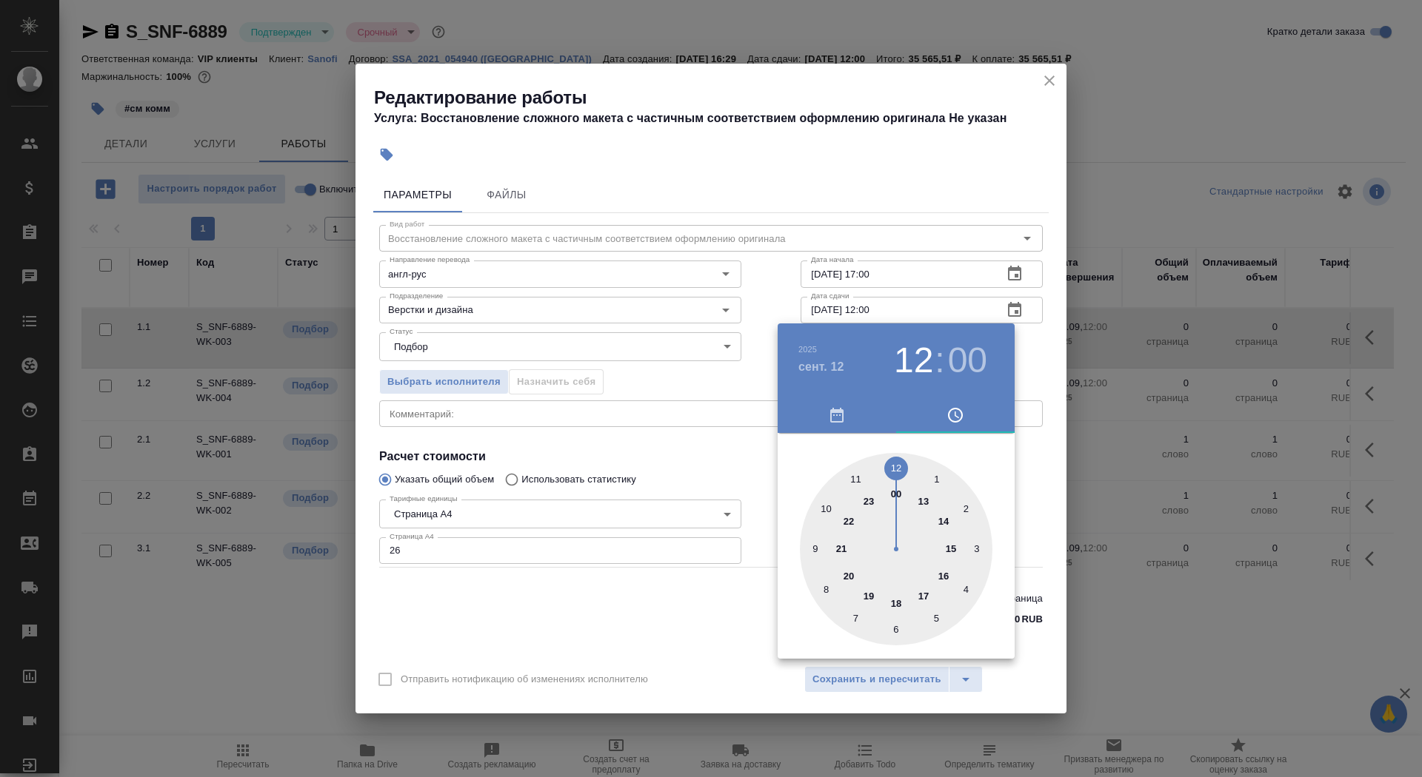
click at [925, 595] on div at bounding box center [896, 549] width 192 height 192
type input "12.09.2025 17:00"
click at [704, 455] on div at bounding box center [711, 388] width 1422 height 777
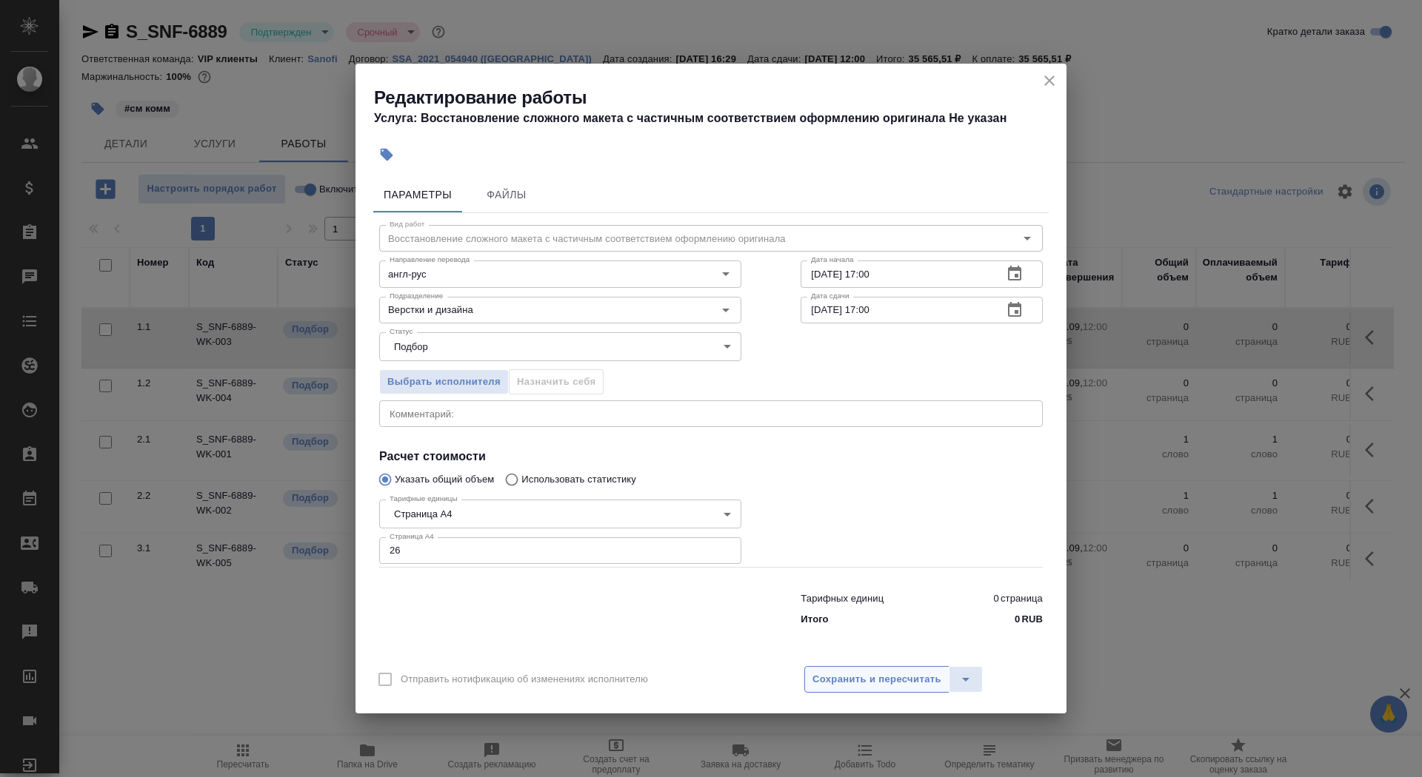
click at [831, 675] on span "Сохранить и пересчитать" at bounding box center [876, 680] width 129 height 17
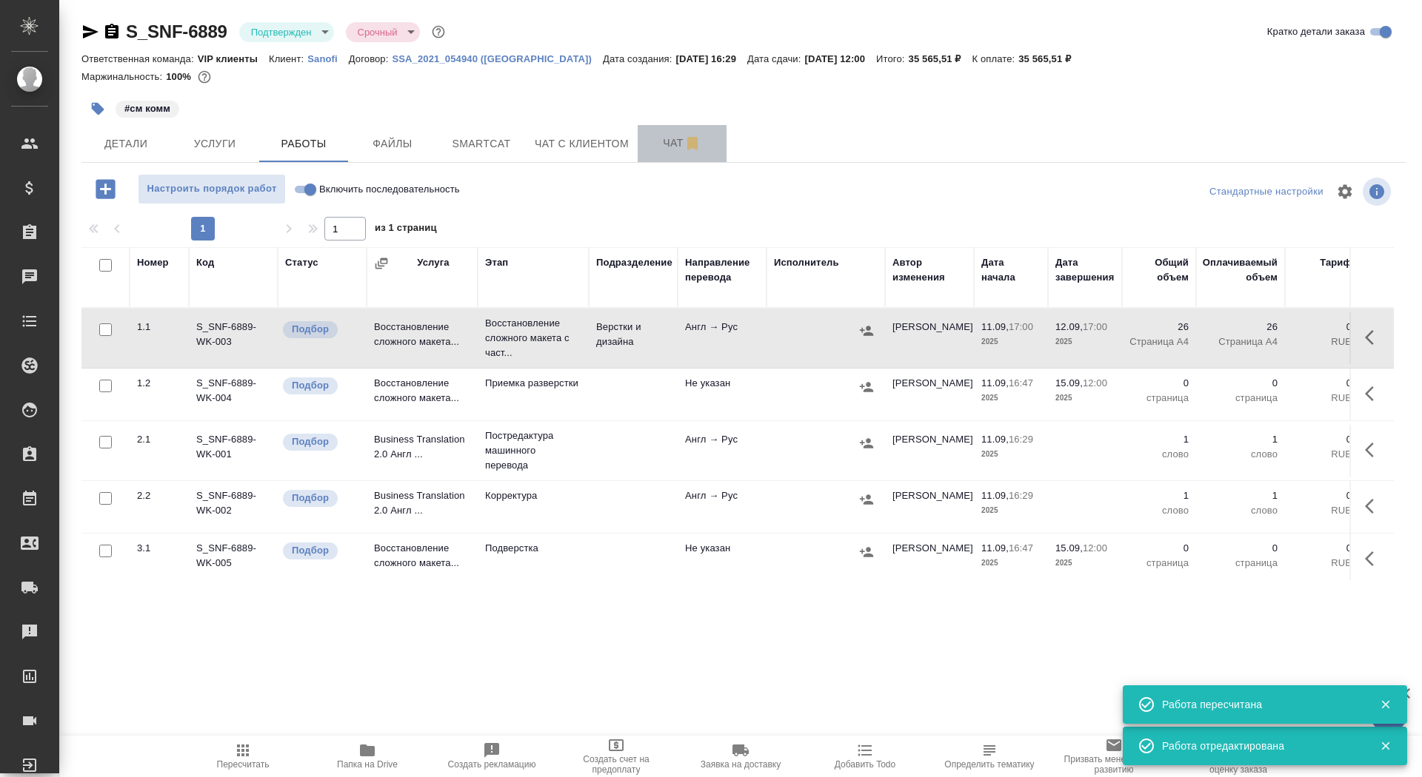
click at [663, 140] on span "Чат" at bounding box center [681, 143] width 71 height 19
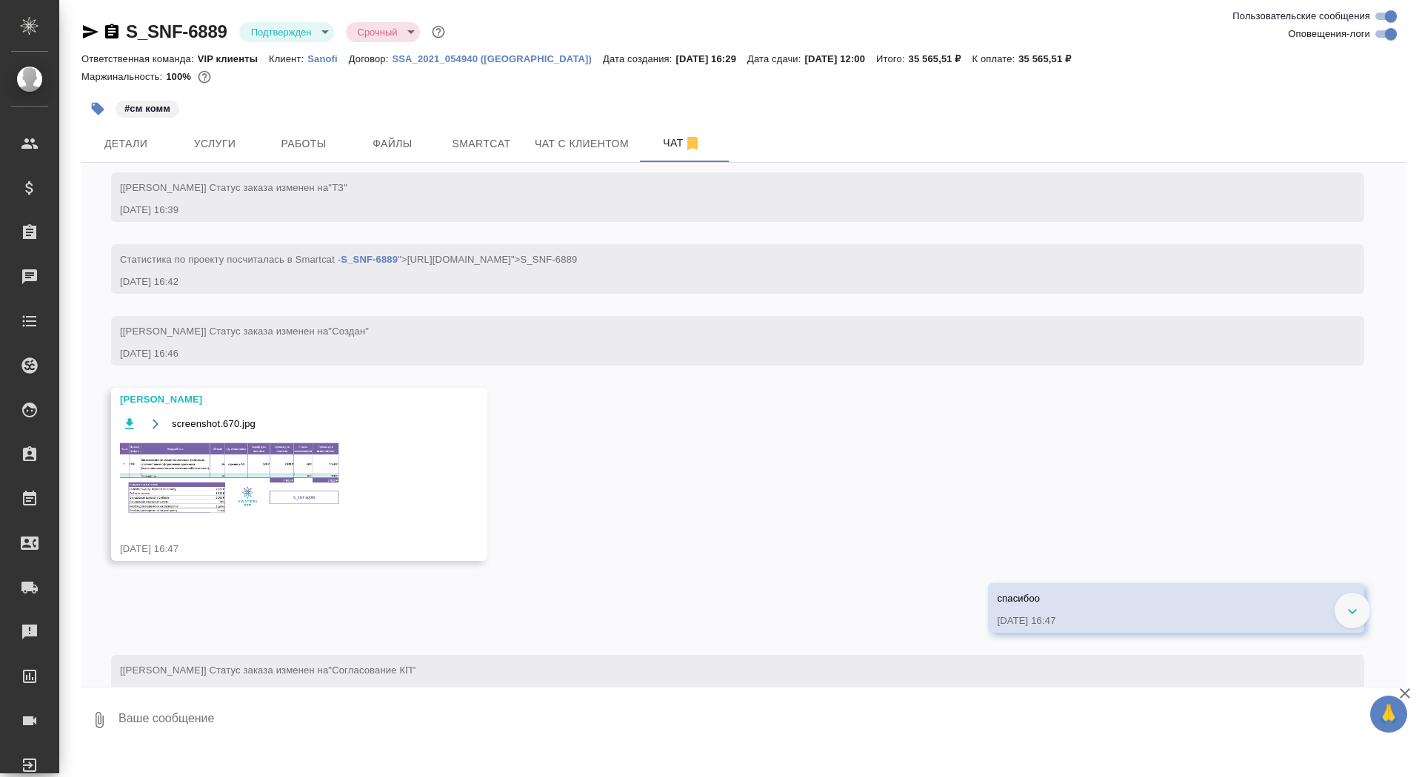
scroll to position [686, 0]
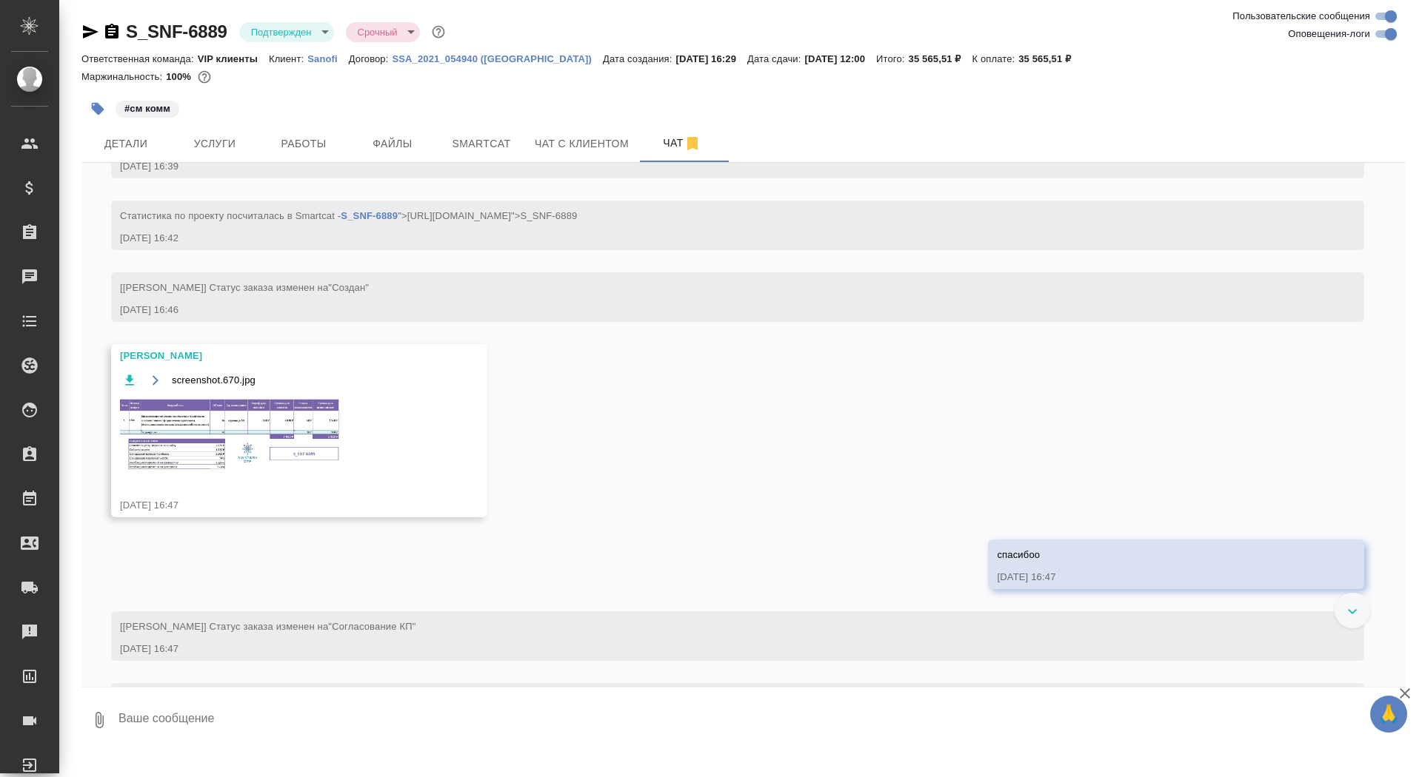
click at [218, 472] on img at bounding box center [231, 435] width 222 height 76
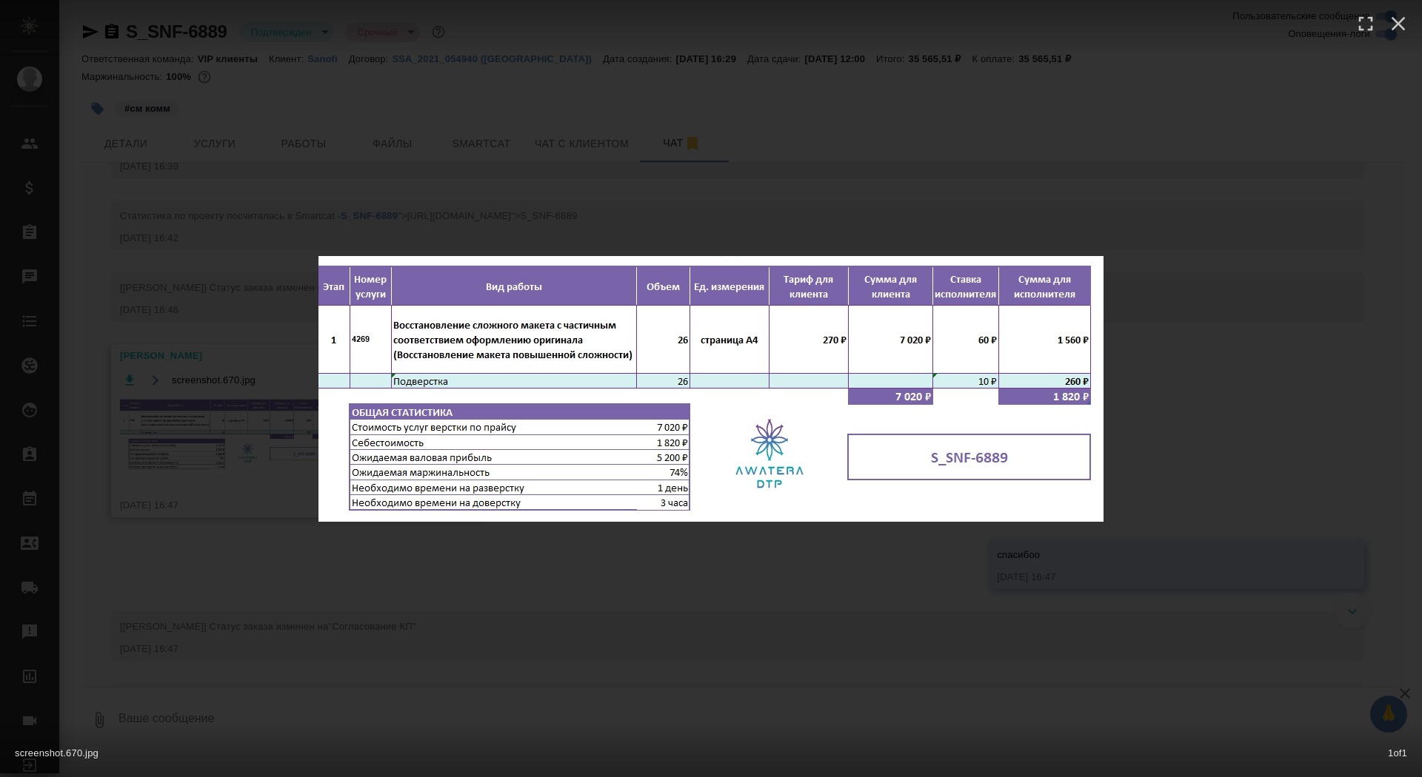
click at [204, 465] on div "screenshot.670.jpg 1 of 1" at bounding box center [711, 388] width 1422 height 777
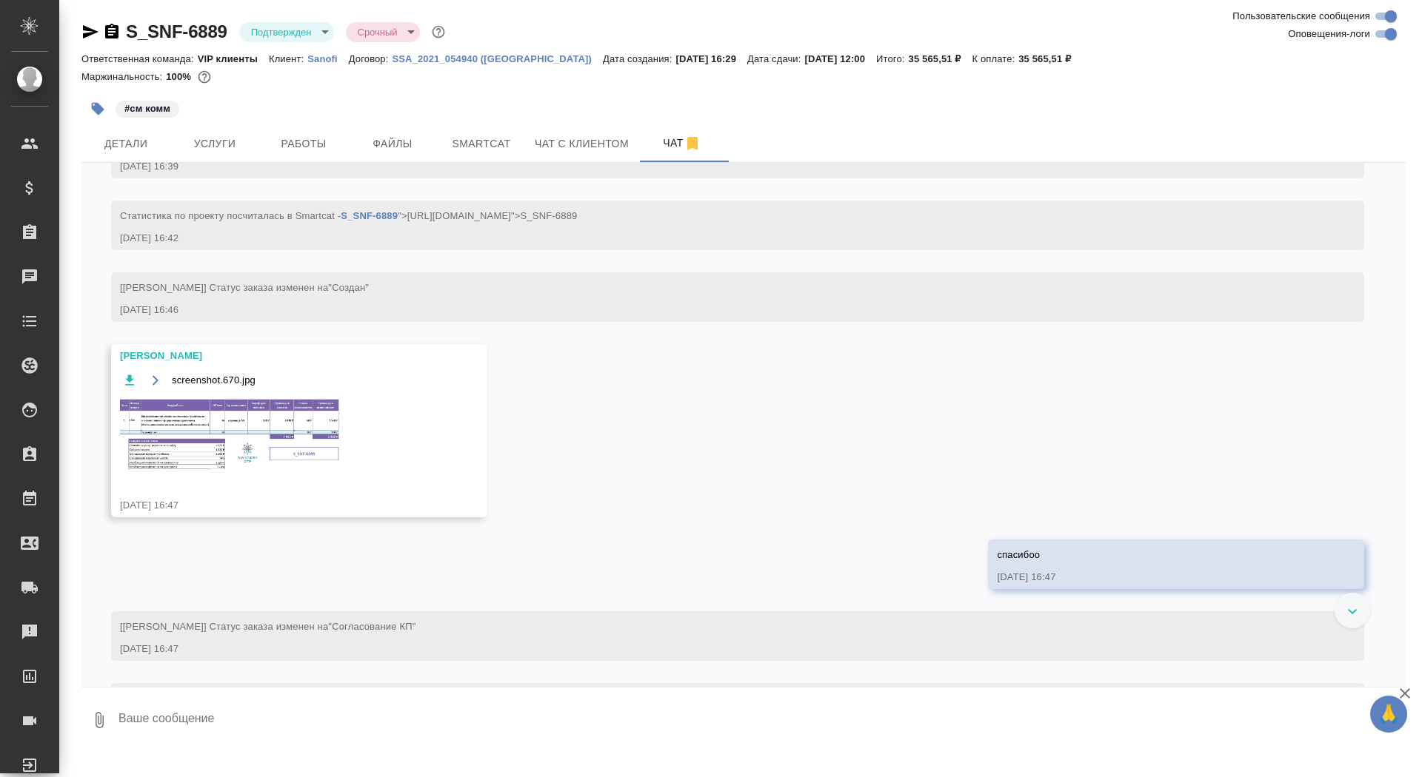
click at [101, 100] on button "button" at bounding box center [97, 109] width 33 height 33
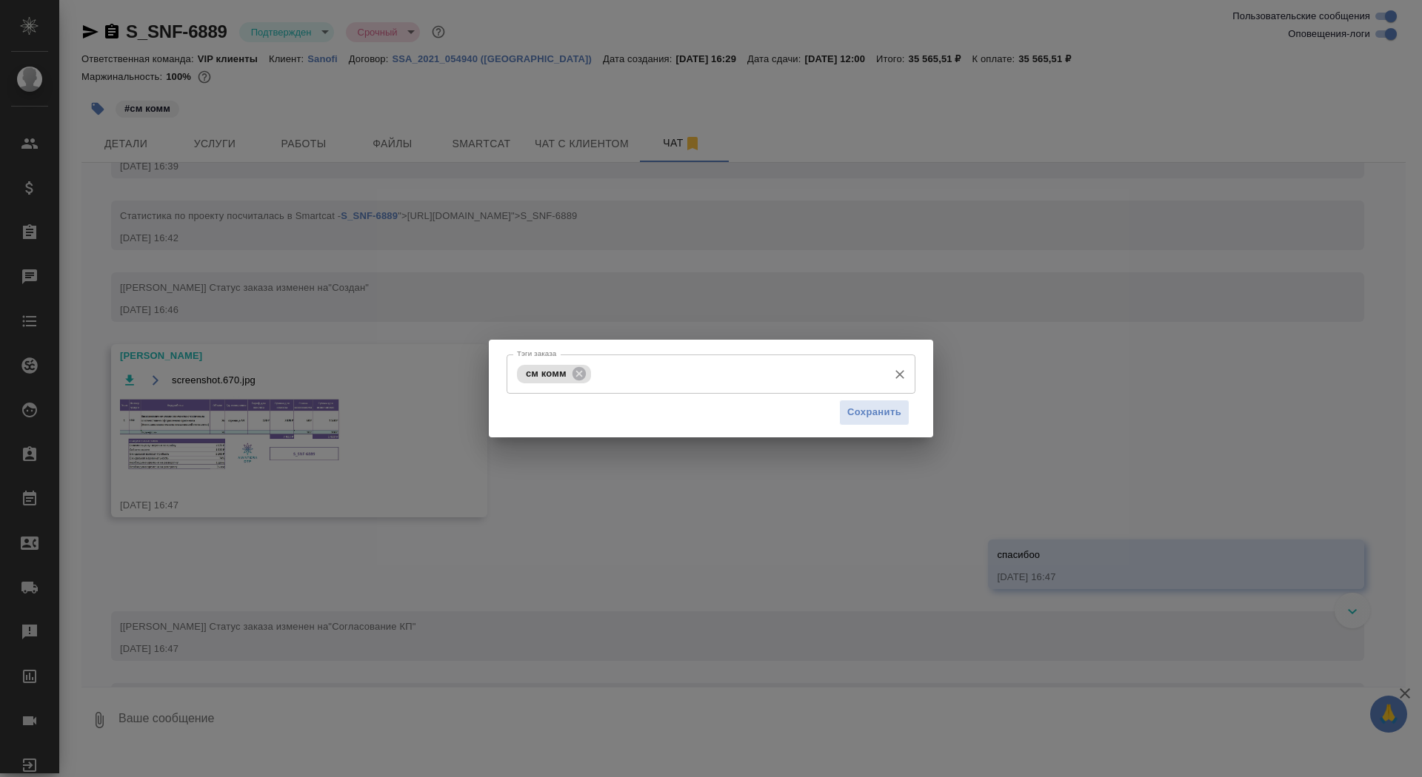
click at [631, 383] on input "Тэги заказа" at bounding box center [738, 373] width 286 height 25
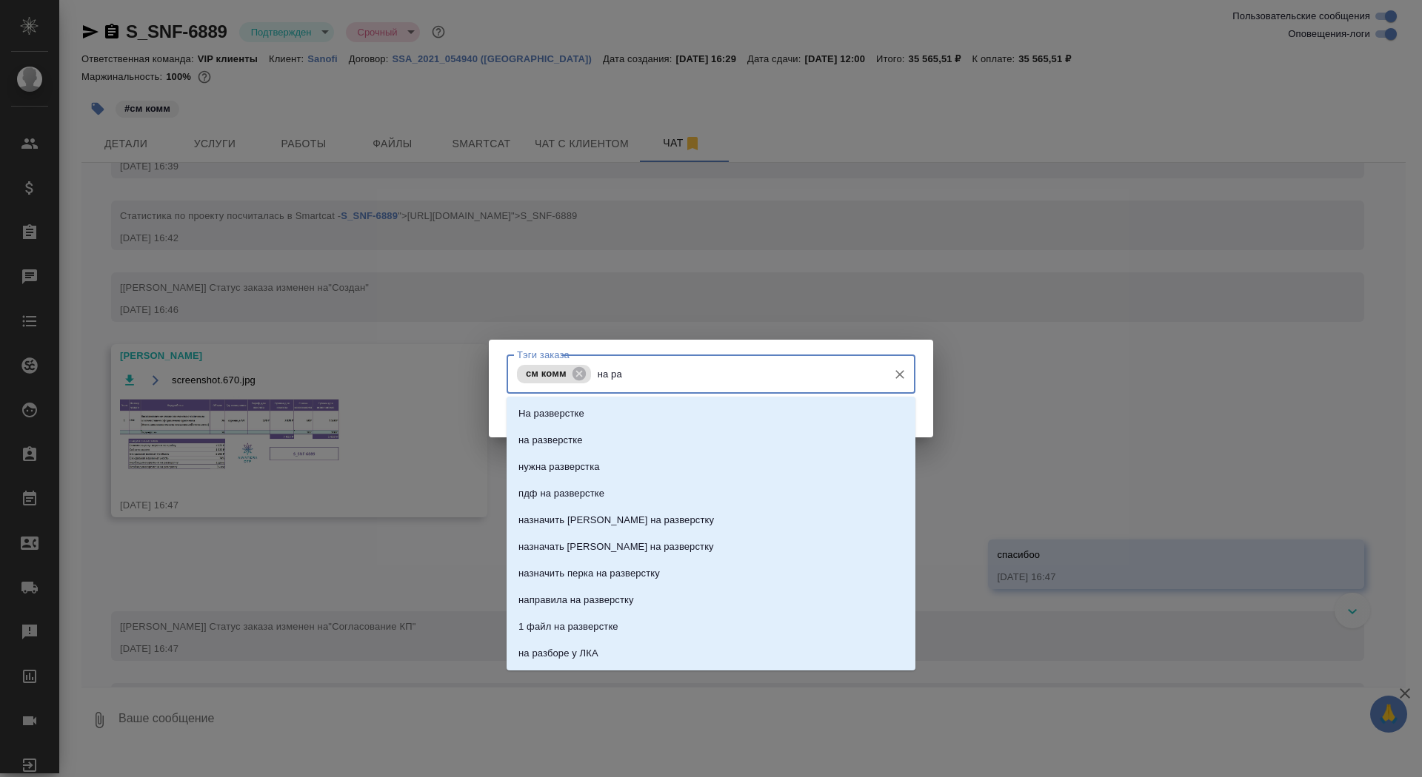
type input "на раз"
click at [632, 437] on li "на разверстке" at bounding box center [710, 440] width 409 height 27
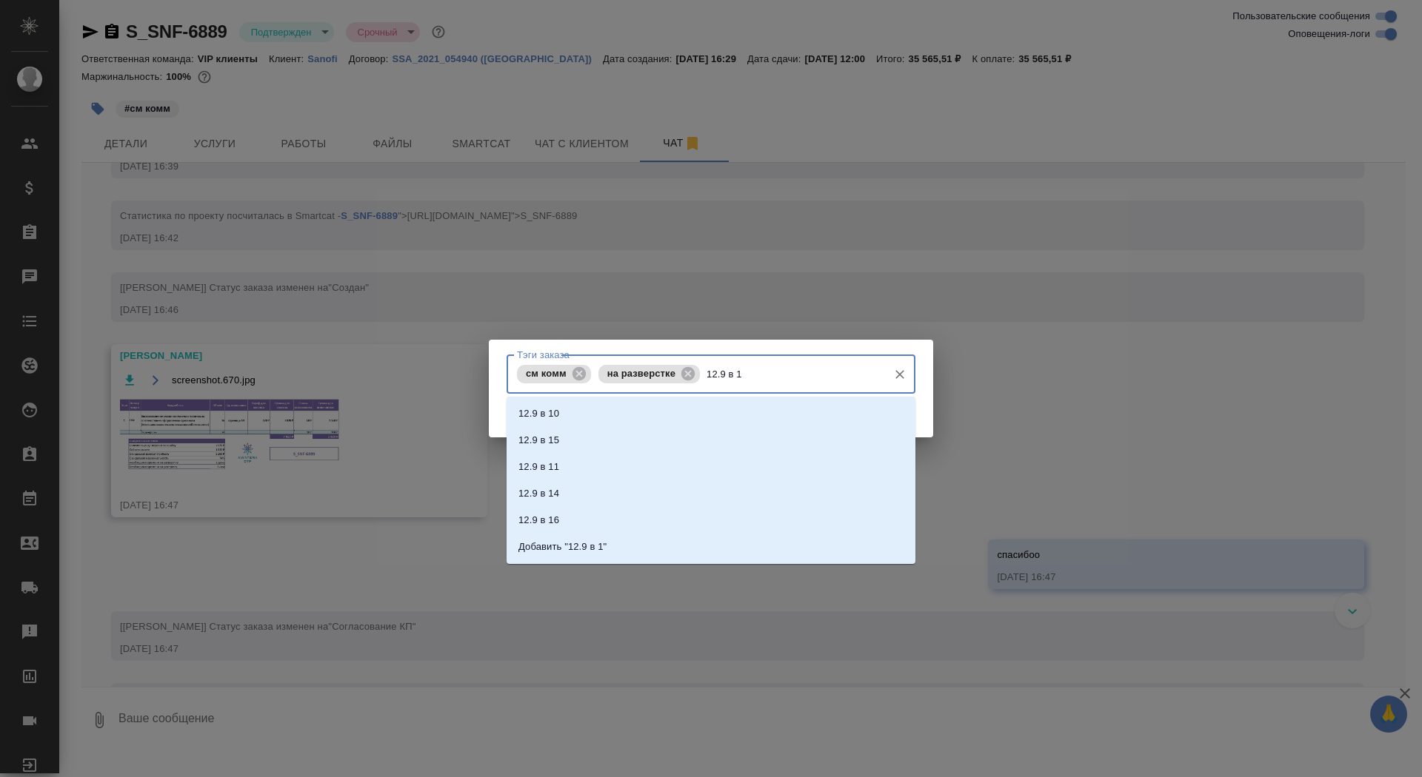
type input "12.9 в 17"
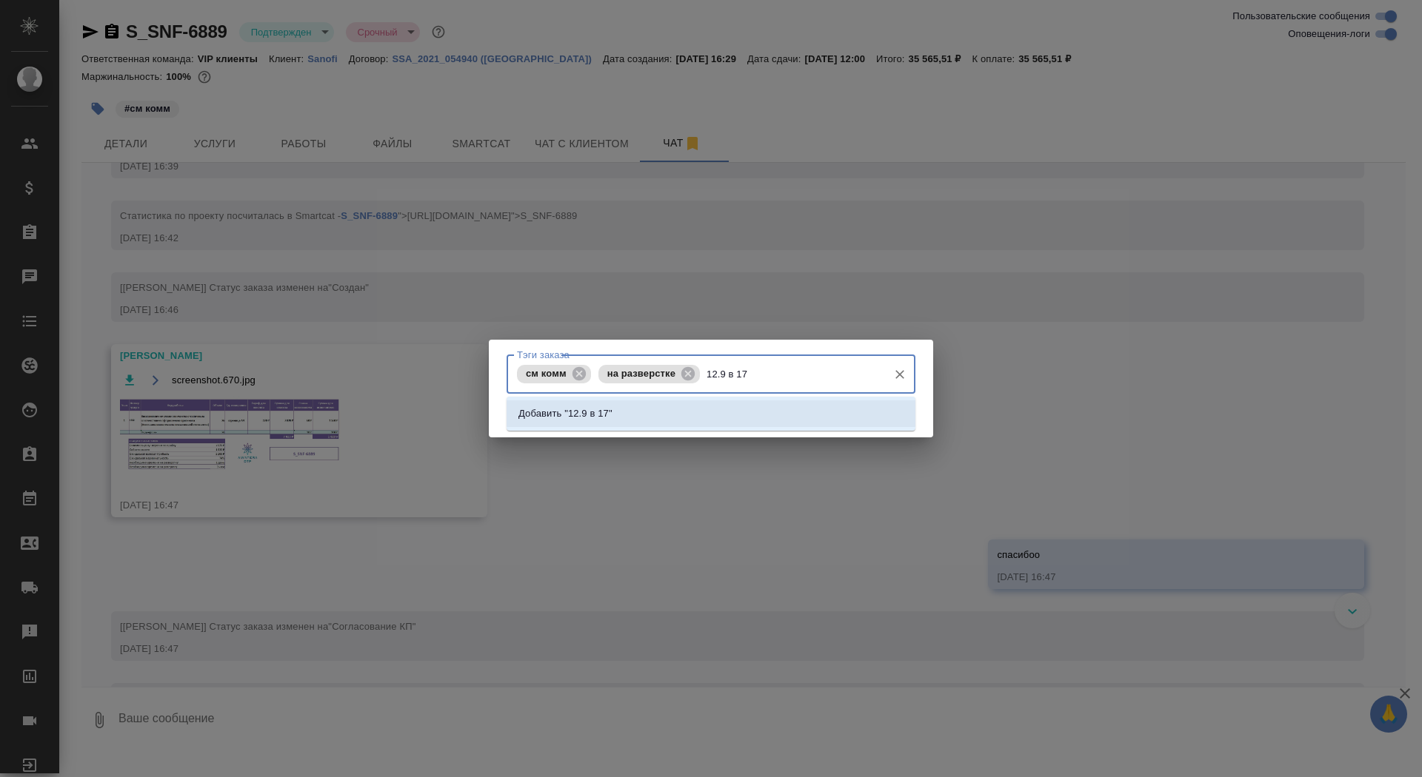
click at [648, 406] on li "Добавить "12.9 в 17"" at bounding box center [710, 414] width 409 height 27
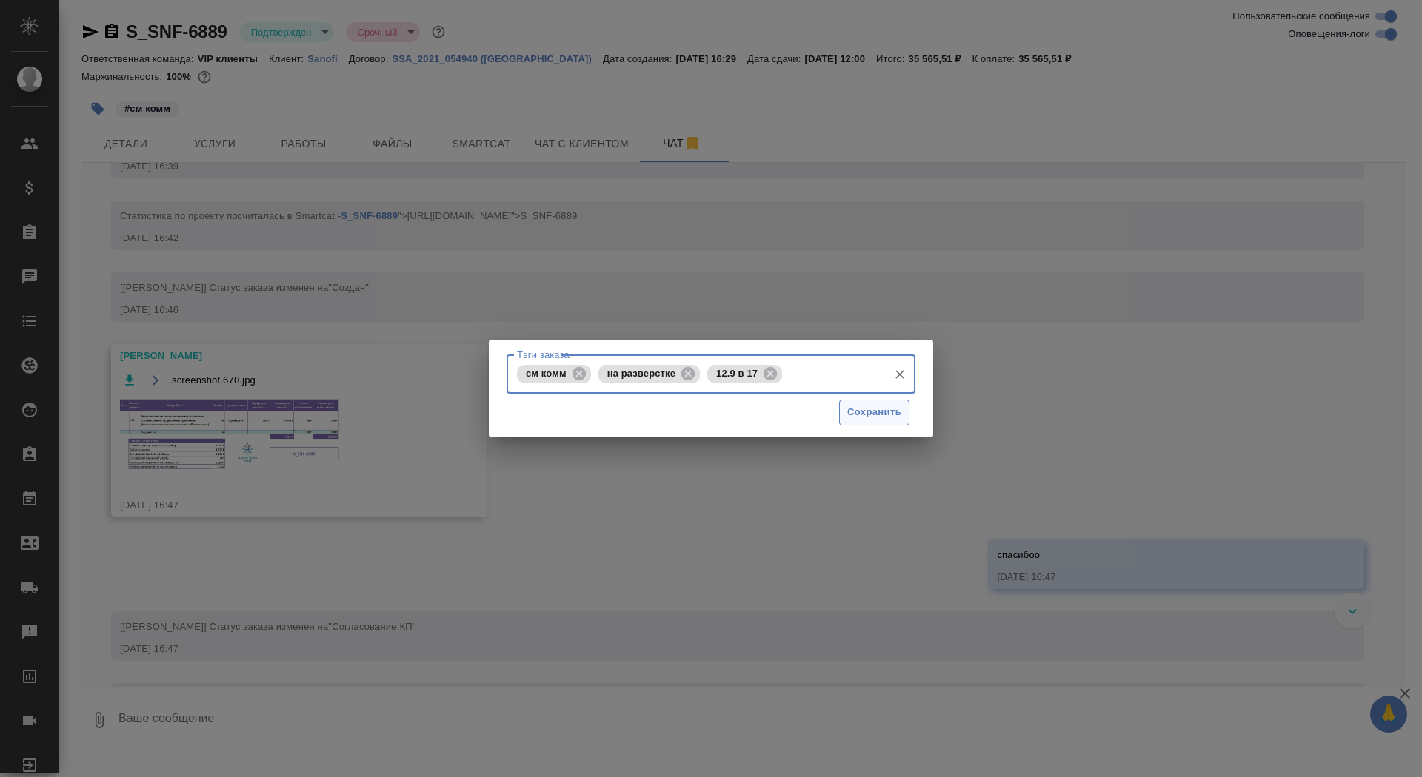
click at [868, 414] on span "Сохранить" at bounding box center [874, 412] width 54 height 17
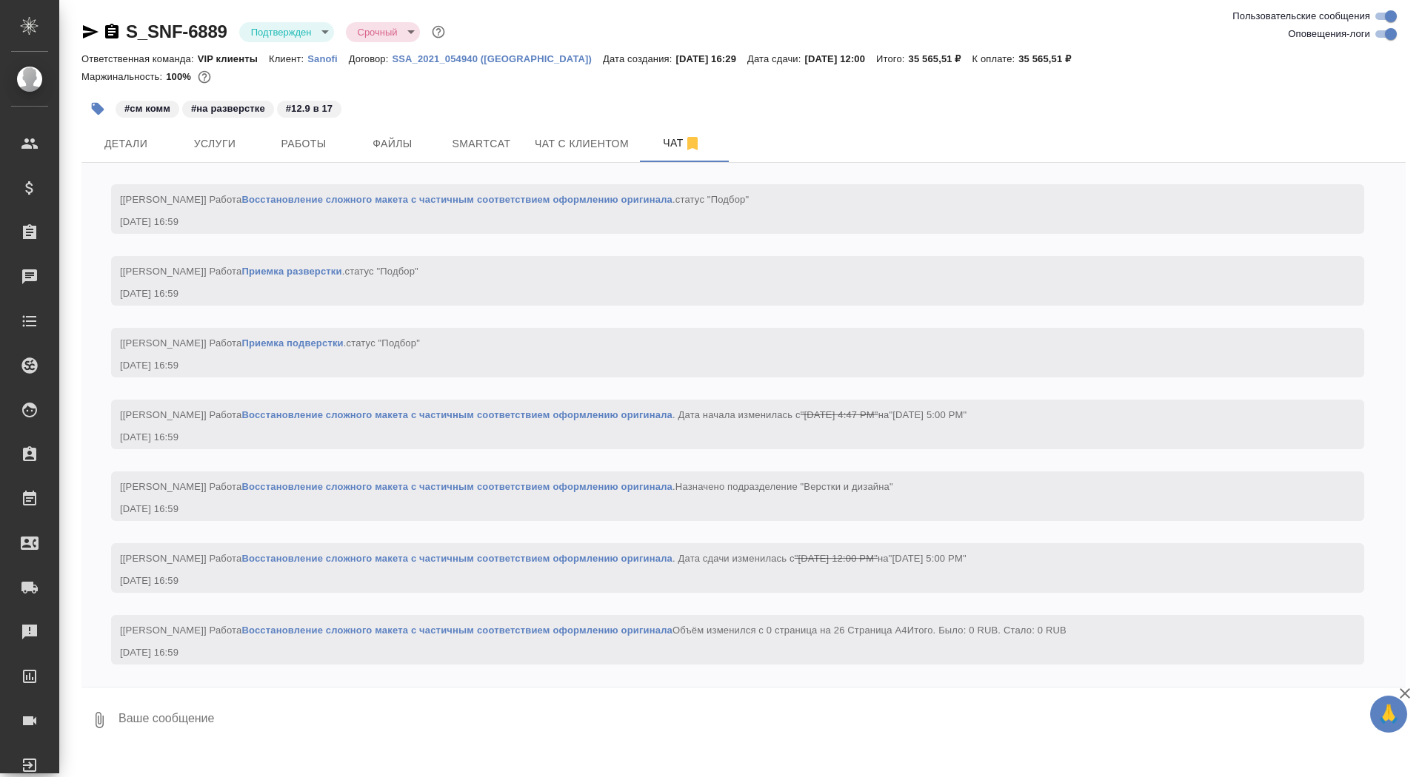
scroll to position [1690, 0]
click at [309, 133] on button "Работы" at bounding box center [303, 143] width 89 height 37
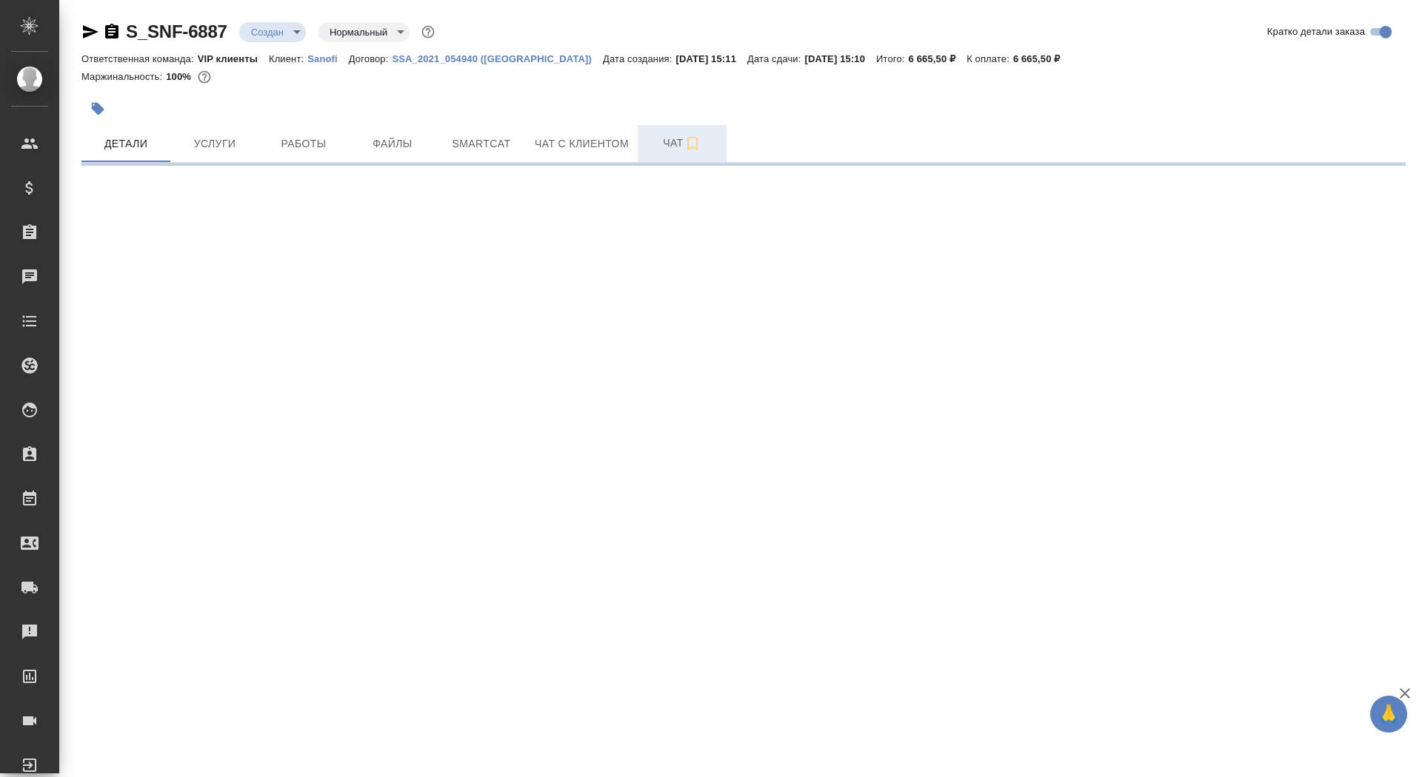
click at [663, 150] on span "Чат" at bounding box center [681, 143] width 71 height 19
select select "RU"
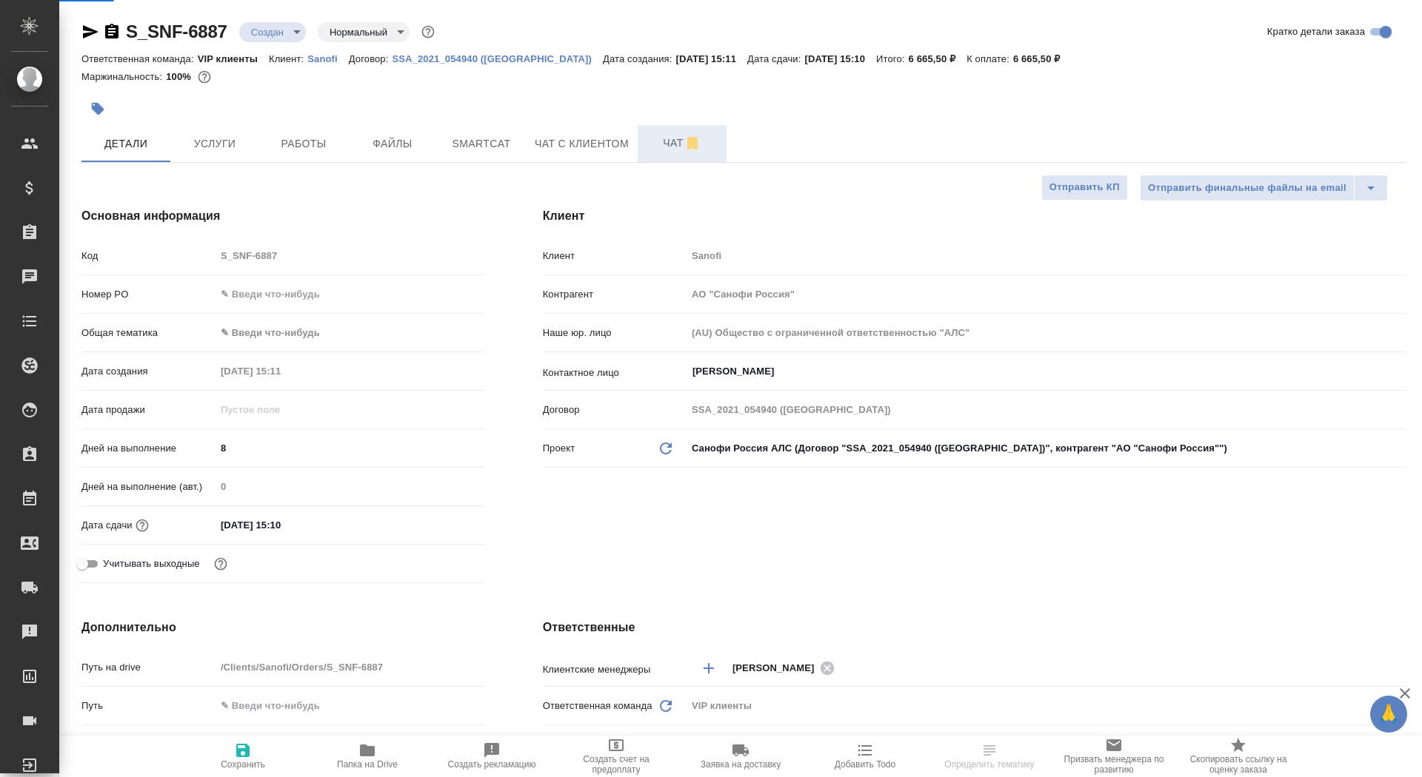
type textarea "x"
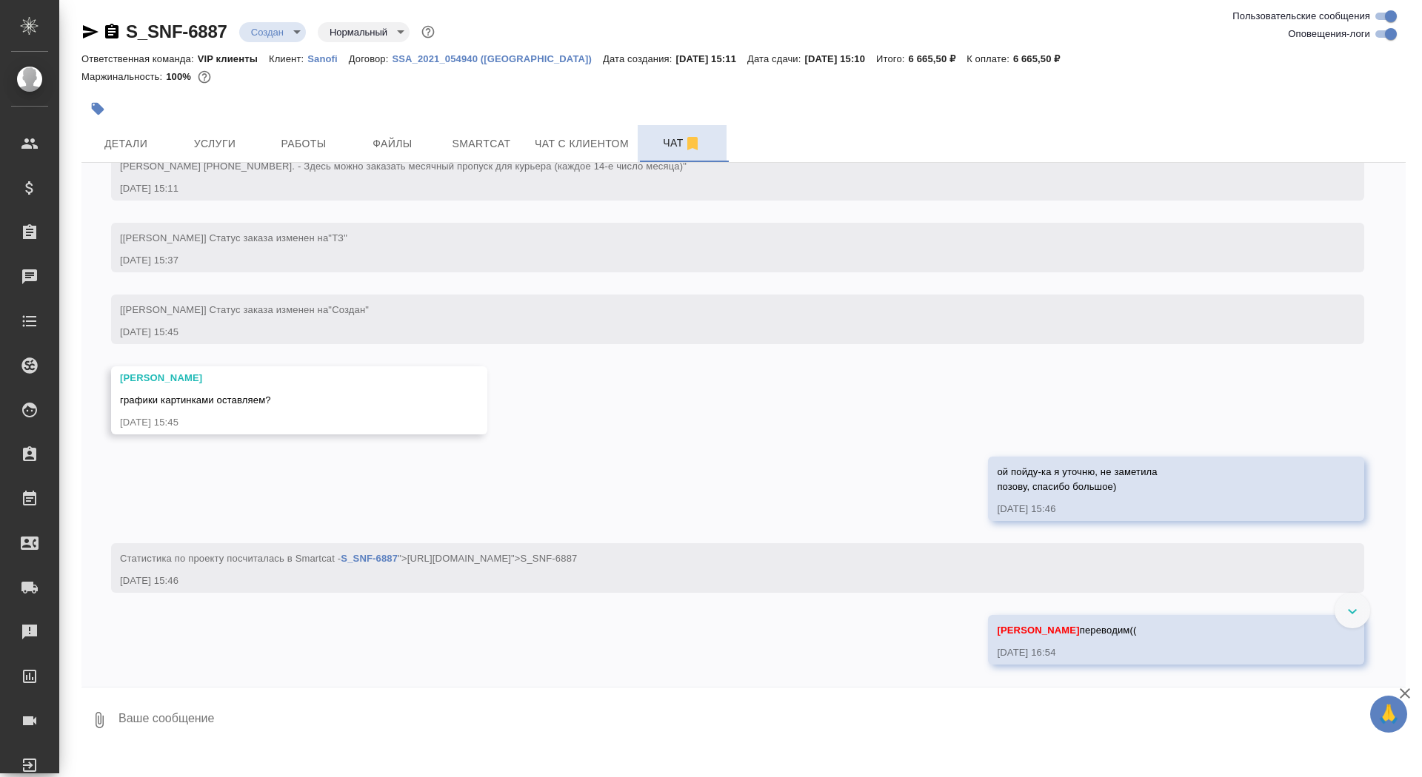
scroll to position [580, 0]
click at [197, 145] on span "Услуги" at bounding box center [214, 144] width 71 height 19
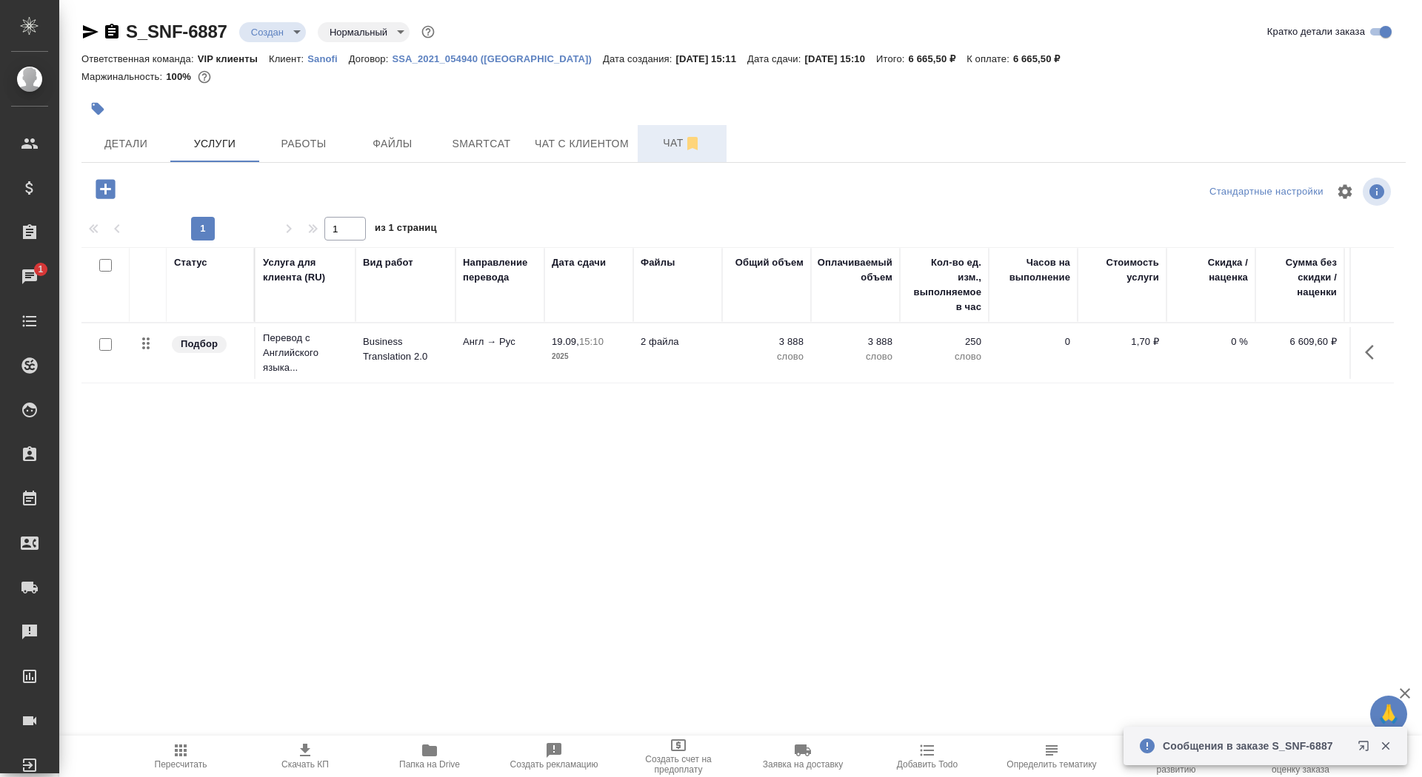
click at [666, 145] on span "Чат" at bounding box center [681, 143] width 71 height 19
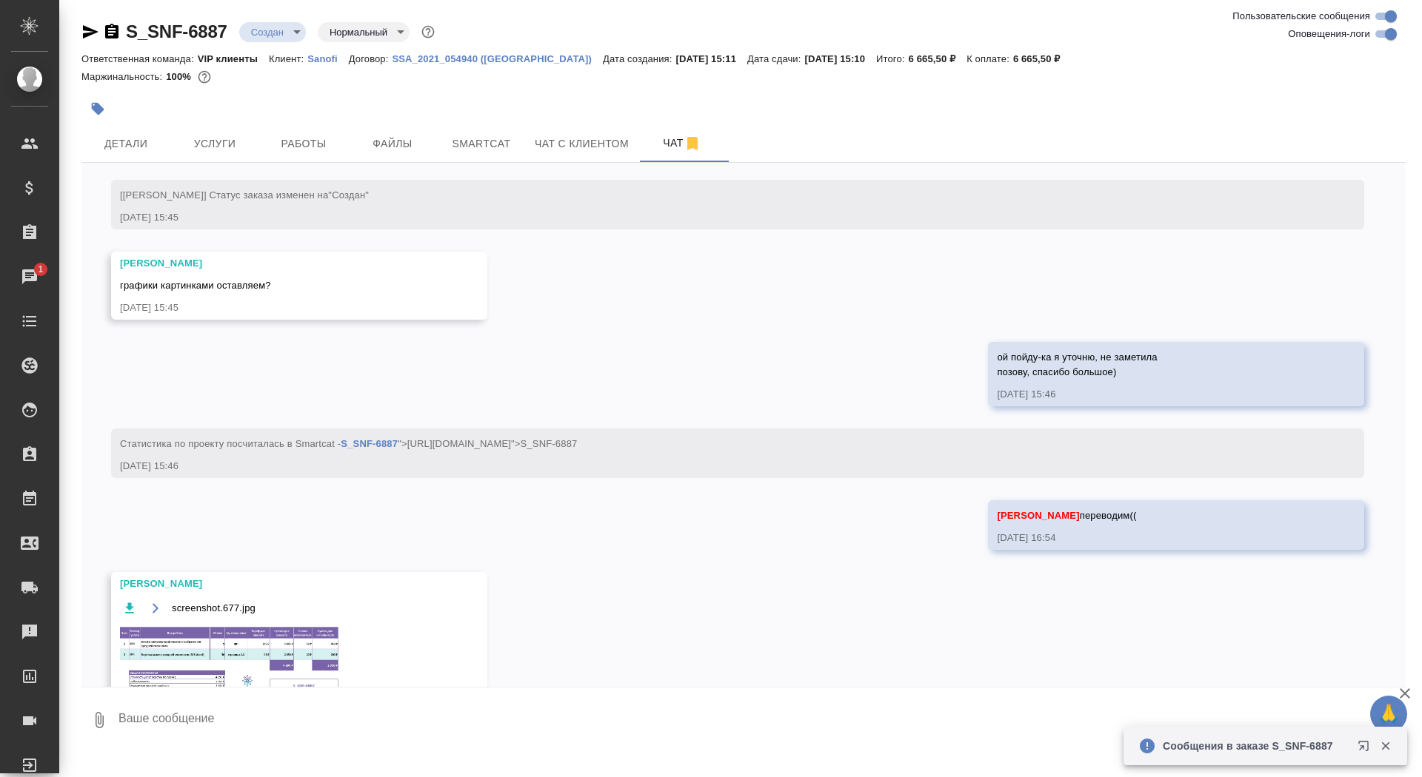
scroll to position [700, 0]
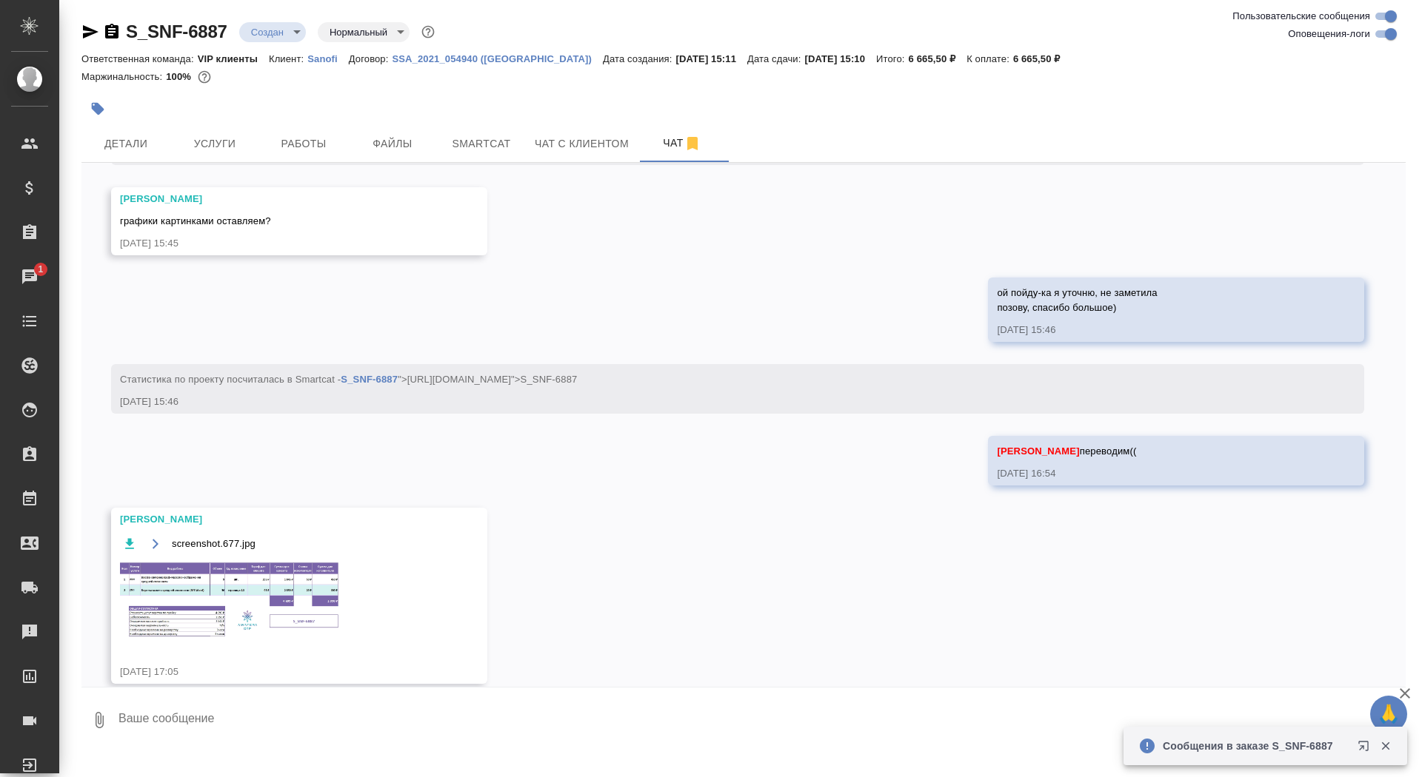
click at [340, 717] on textarea at bounding box center [761, 720] width 1288 height 50
type textarea "спасибо!"
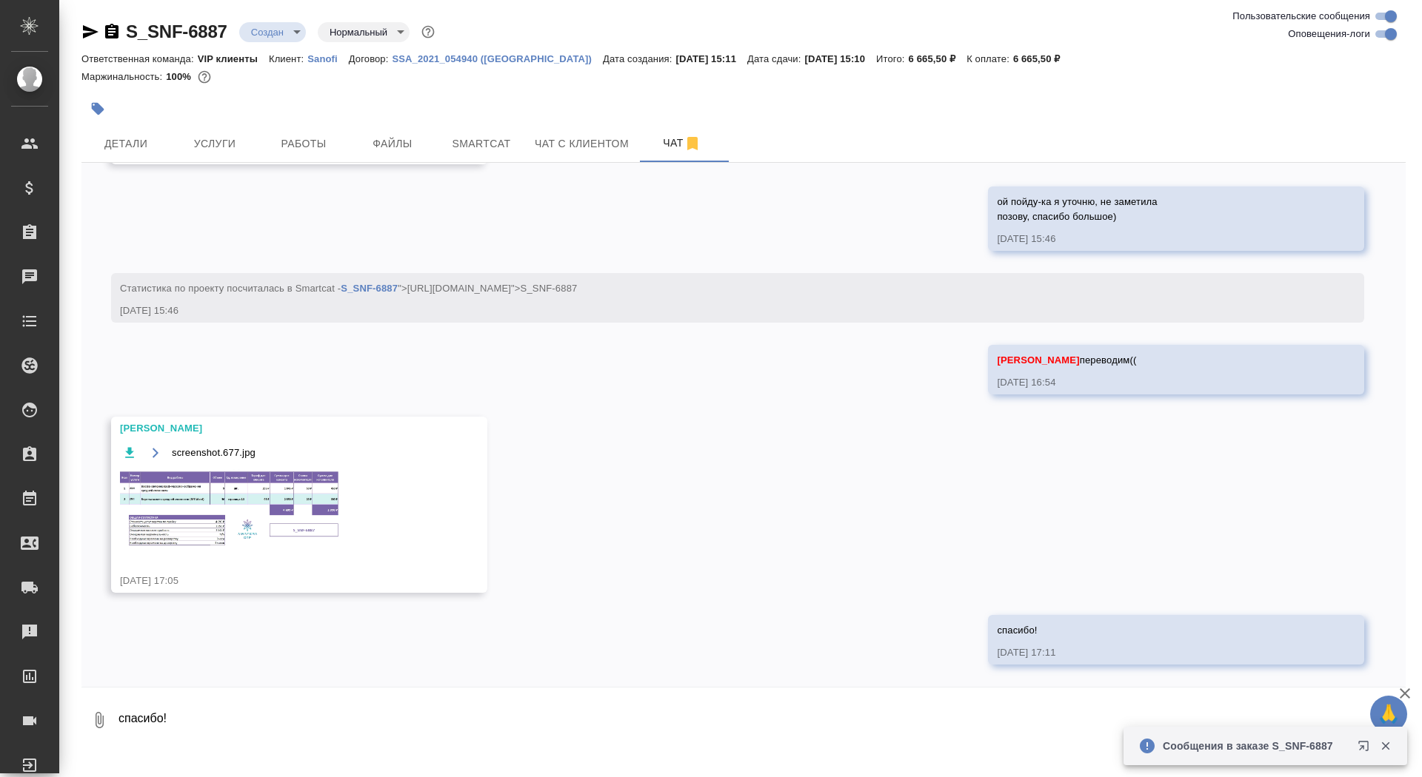
scroll to position [851, 0]
click at [267, 544] on img at bounding box center [231, 508] width 222 height 78
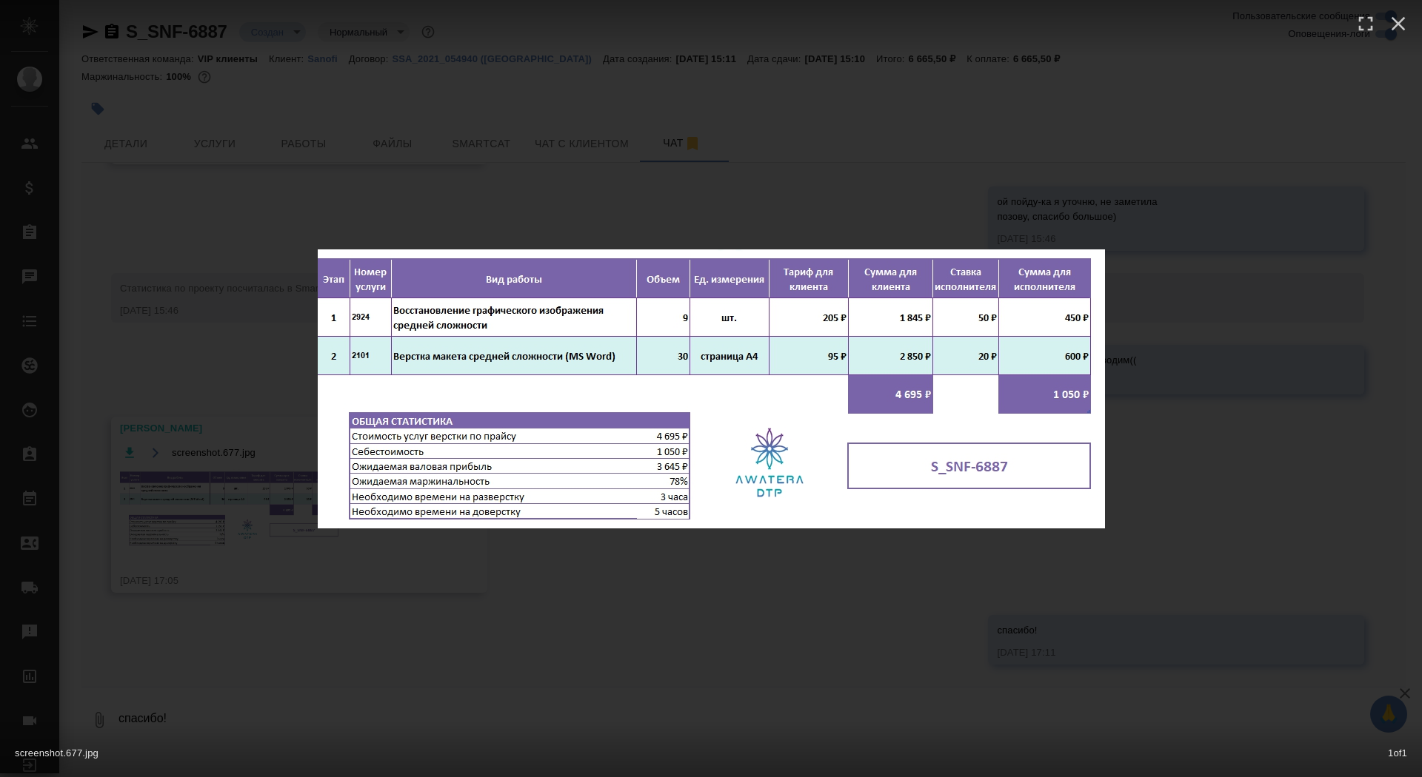
click at [245, 525] on div "screenshot.677.jpg 1 of 1" at bounding box center [711, 388] width 1422 height 777
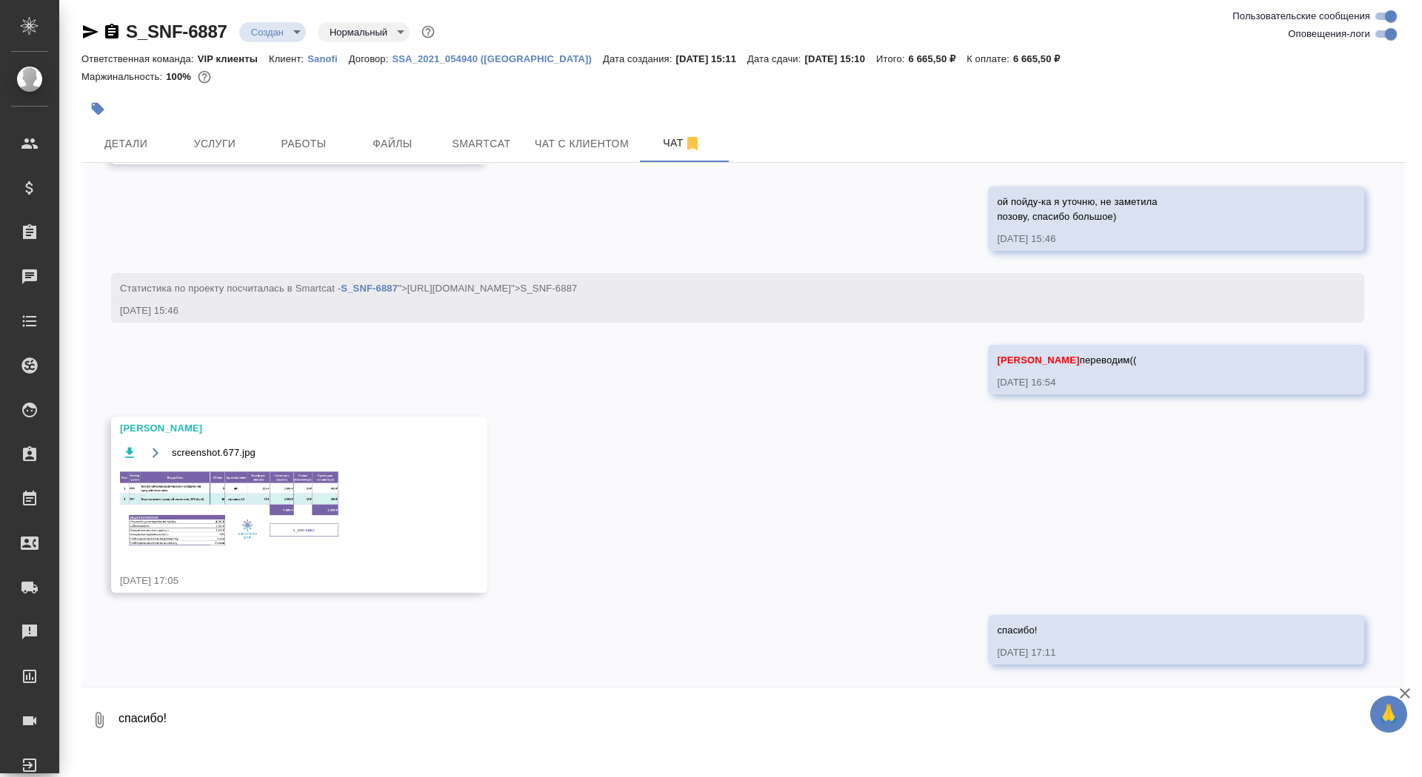
click at [227, 472] on img at bounding box center [231, 508] width 222 height 78
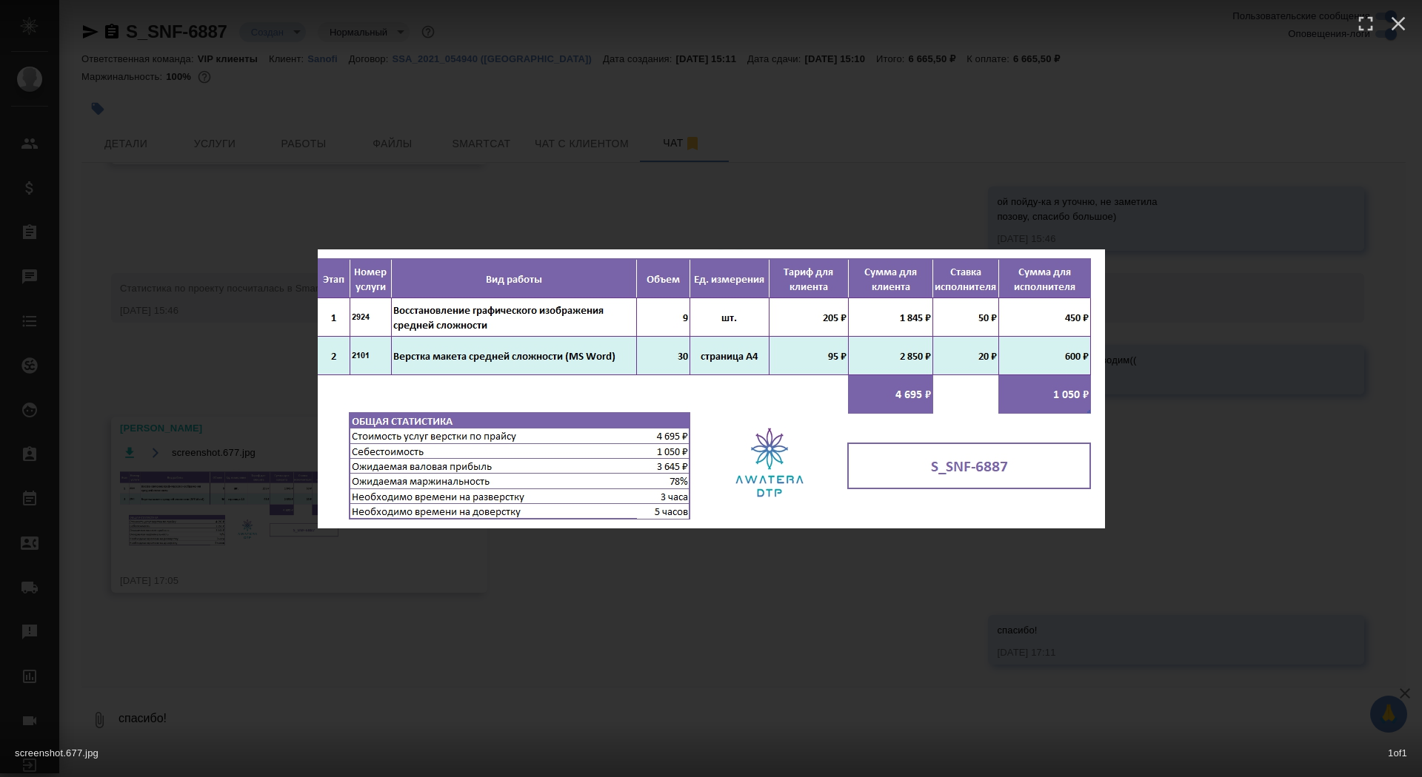
click at [218, 468] on div "screenshot.677.jpg 1 of 1" at bounding box center [711, 388] width 1422 height 777
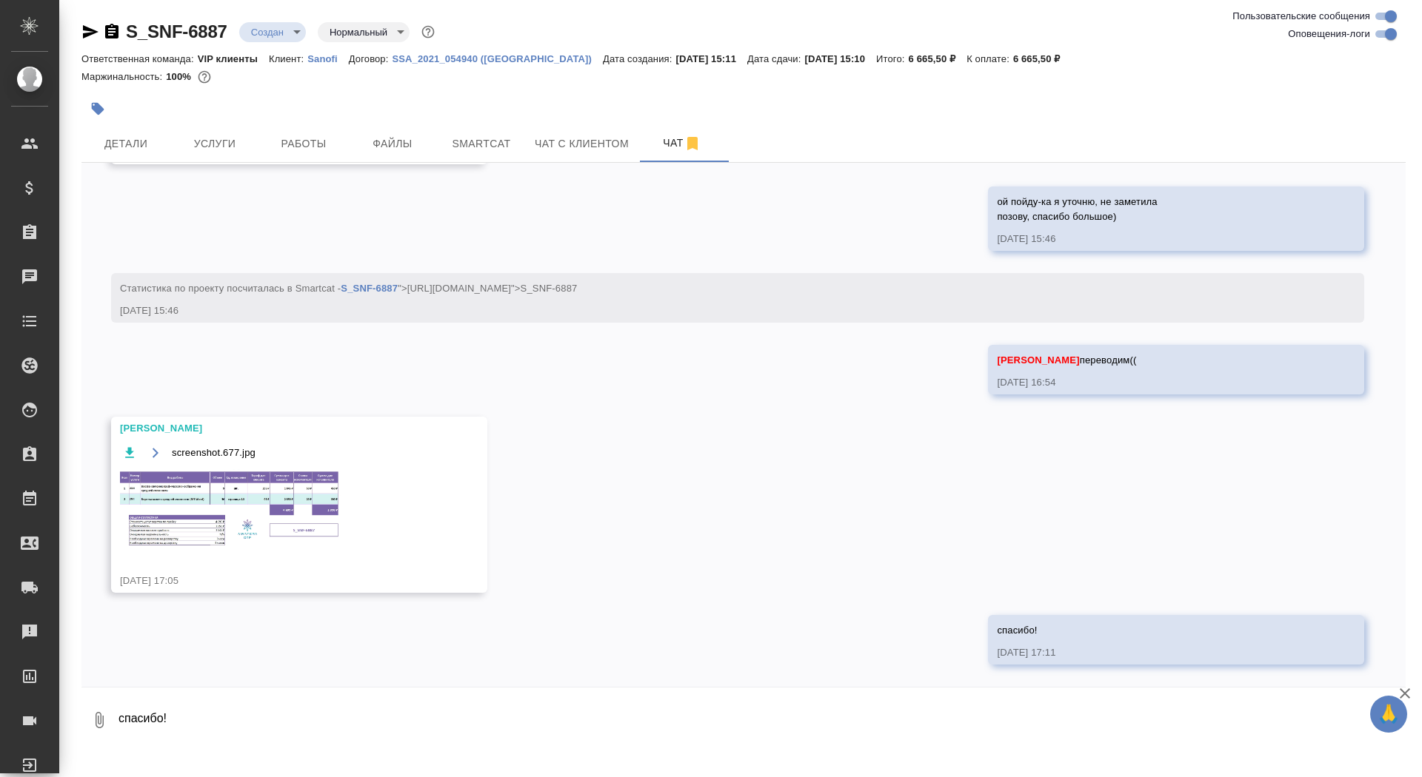
click at [201, 505] on img at bounding box center [231, 508] width 222 height 78
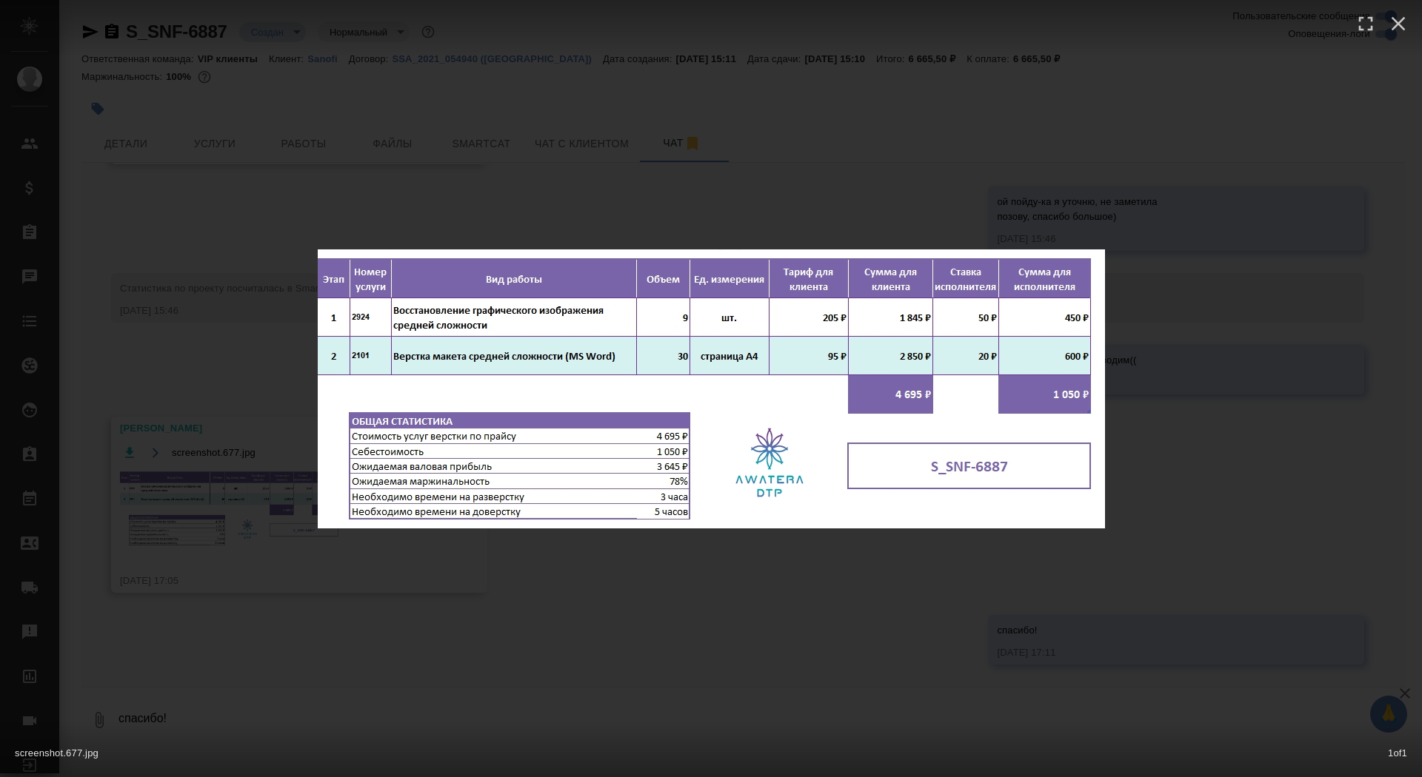
click at [201, 505] on div "screenshot.677.jpg 1 of 1" at bounding box center [711, 388] width 1422 height 777
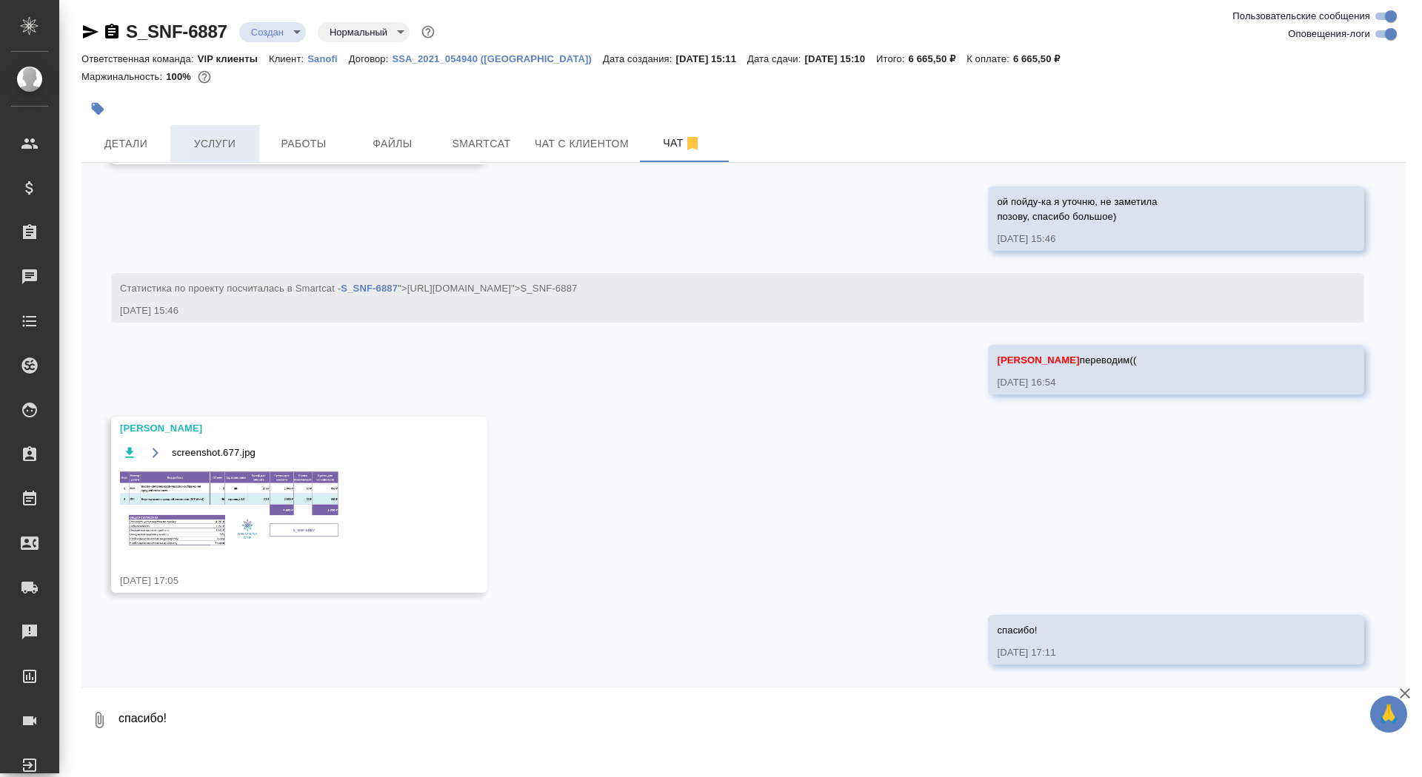
click at [207, 127] on button "Услуги" at bounding box center [214, 143] width 89 height 37
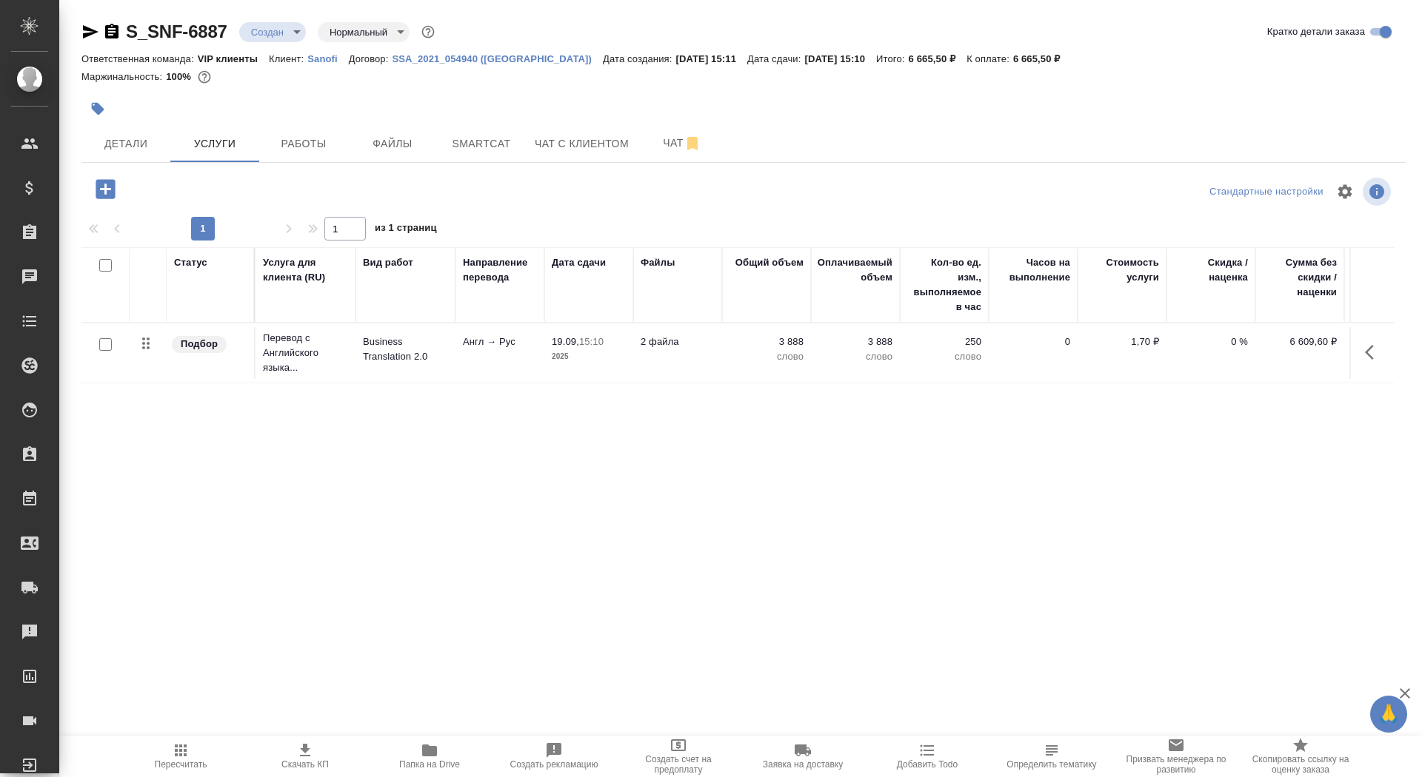
click at [105, 187] on icon "button" at bounding box center [106, 189] width 26 height 26
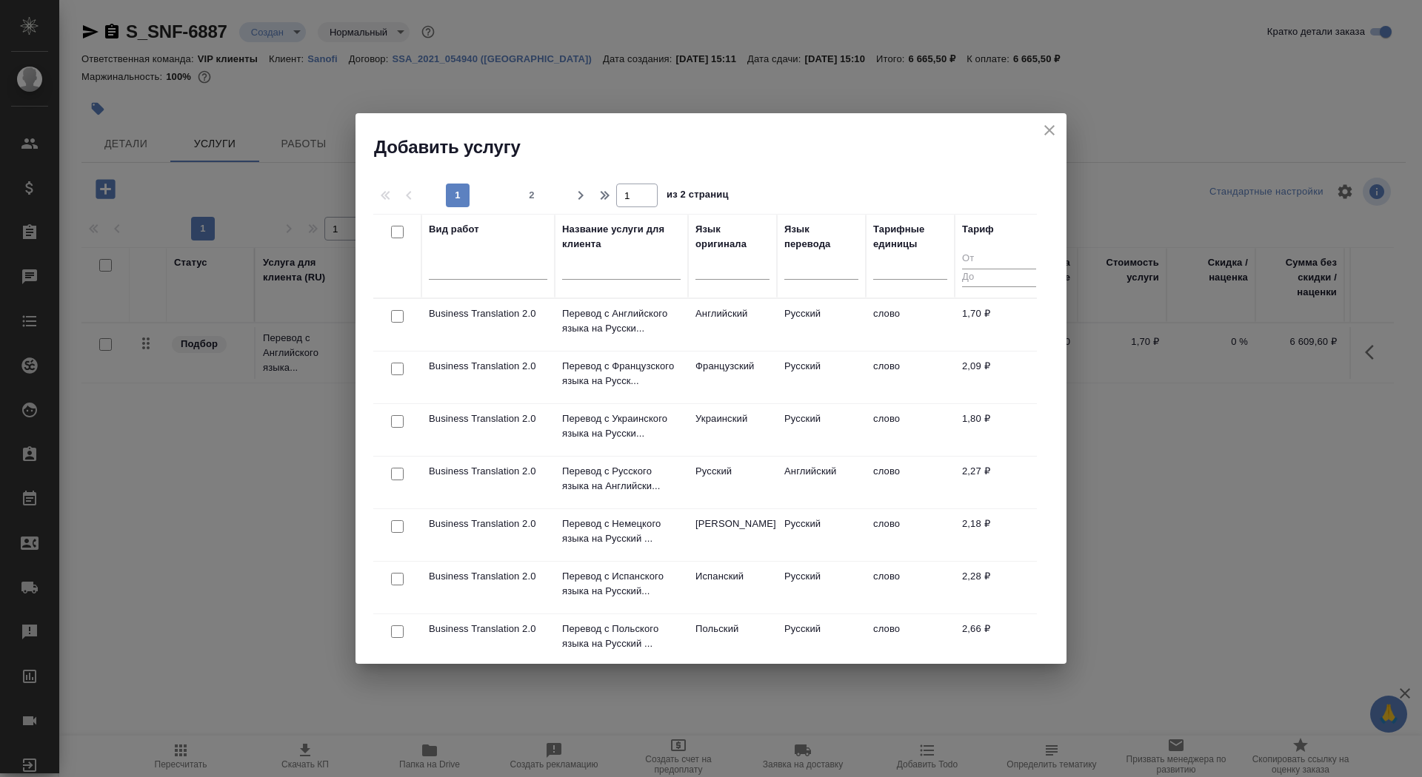
click at [587, 271] on input "text" at bounding box center [621, 270] width 118 height 19
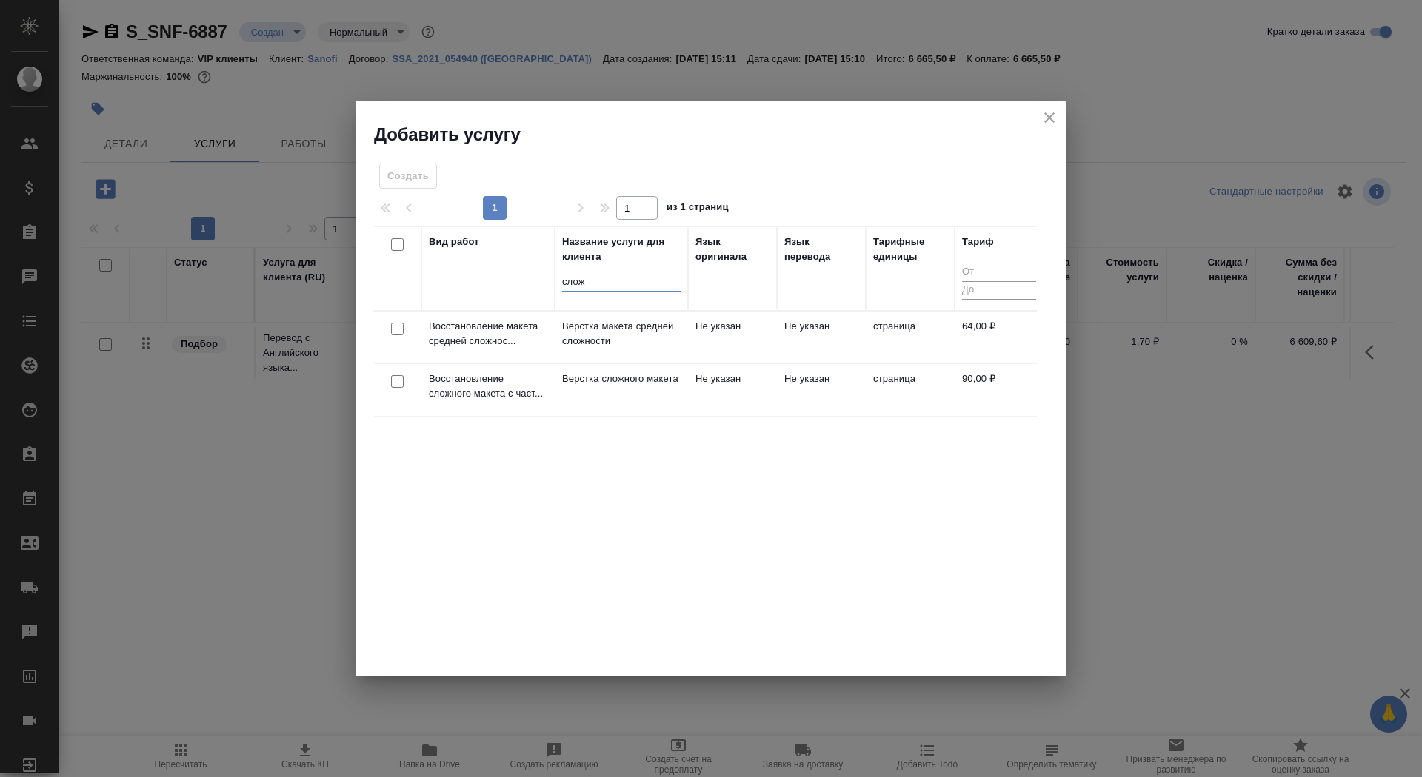
type input "слож"
click at [649, 408] on td "Верстка сложного макета" at bounding box center [621, 390] width 133 height 52
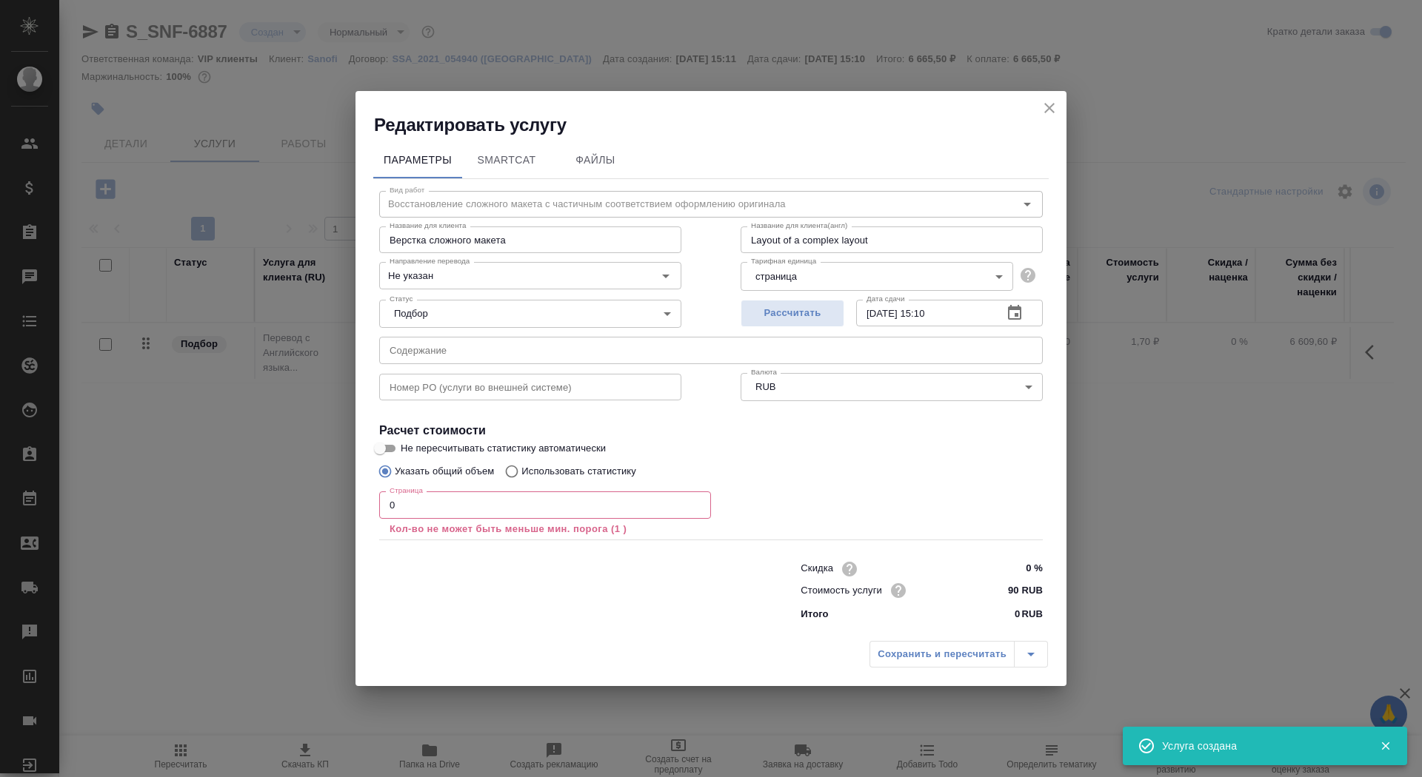
click at [489, 517] on input "0" at bounding box center [545, 505] width 332 height 27
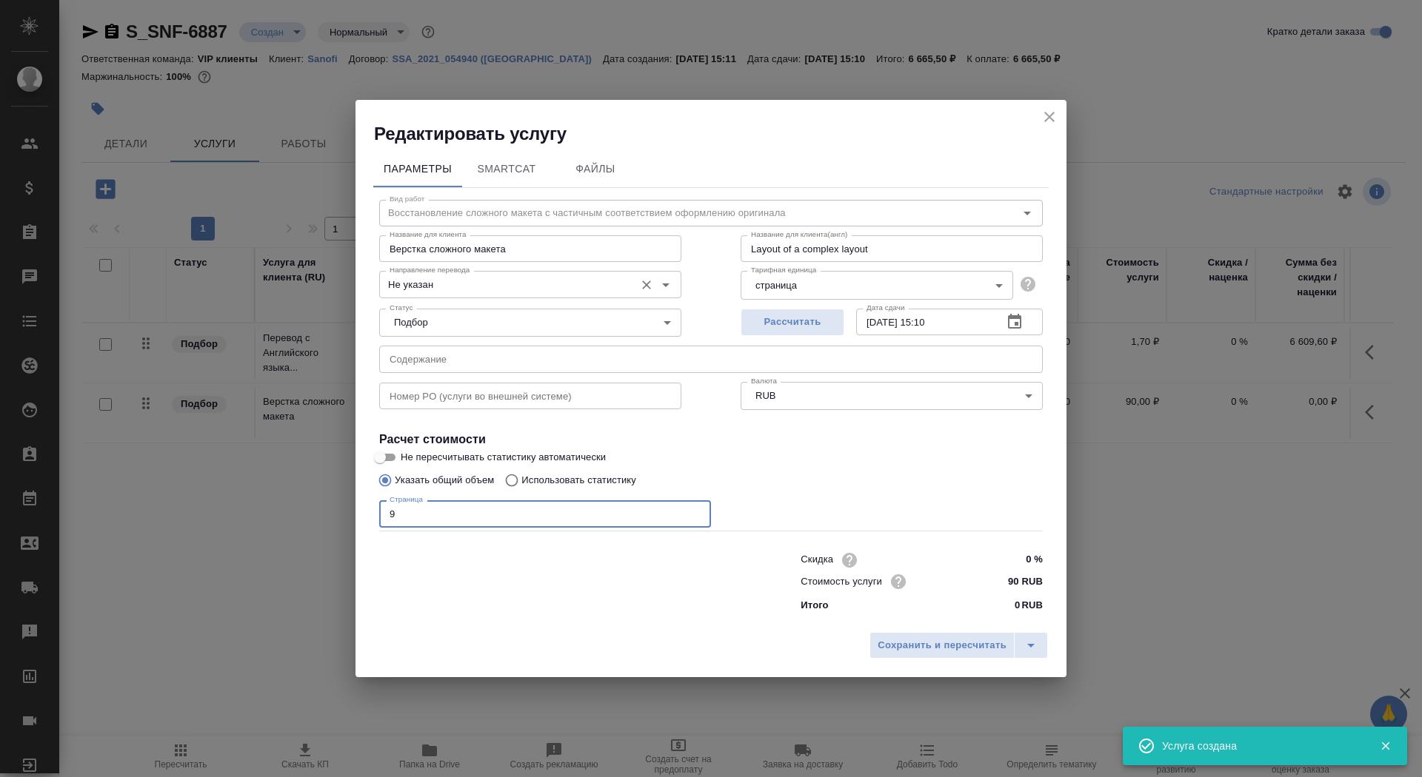
type input "9"
click at [450, 289] on input "Не указан" at bounding box center [506, 284] width 244 height 18
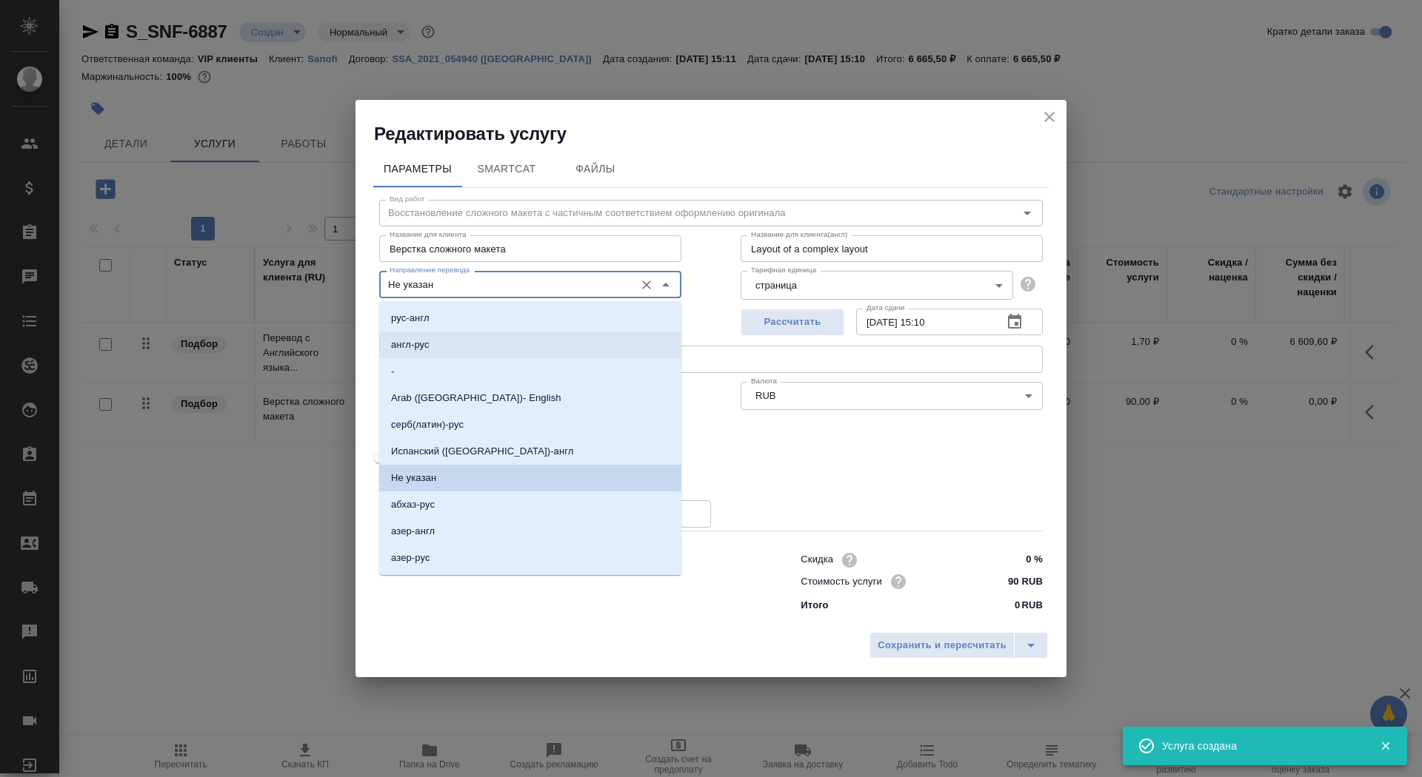
click at [442, 345] on li "англ-рус" at bounding box center [530, 345] width 302 height 27
type input "англ-рус"
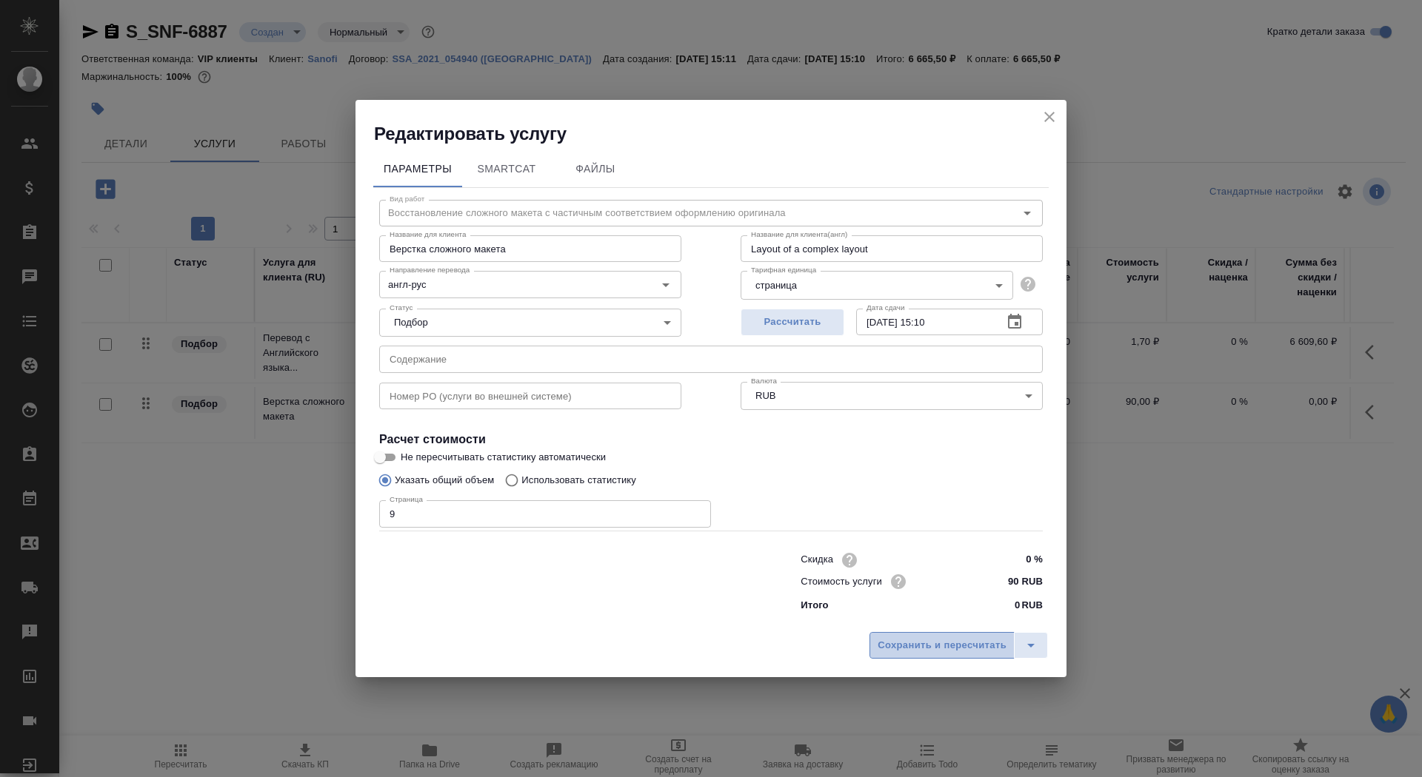
click at [914, 645] on span "Сохранить и пересчитать" at bounding box center [941, 645] width 129 height 17
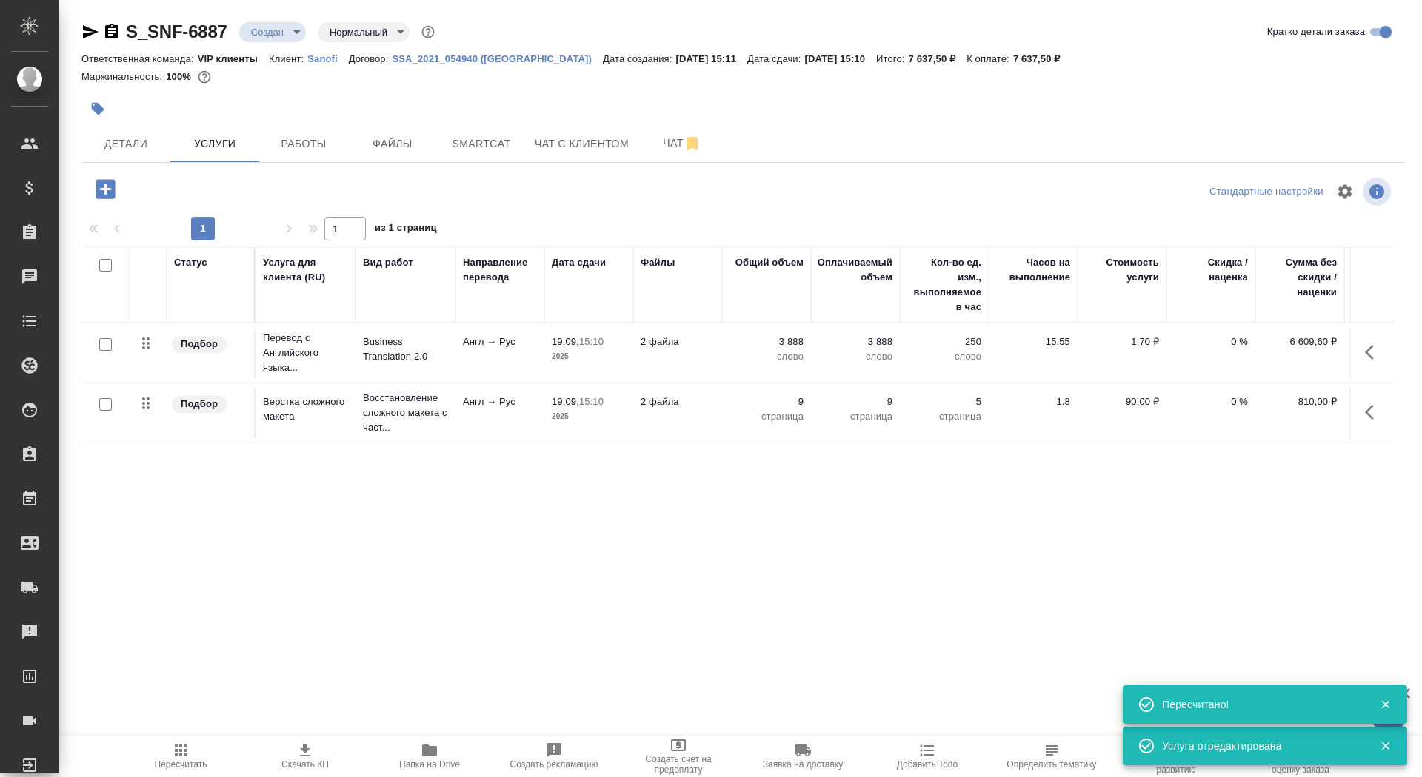
click at [94, 181] on icon "button" at bounding box center [106, 189] width 26 height 26
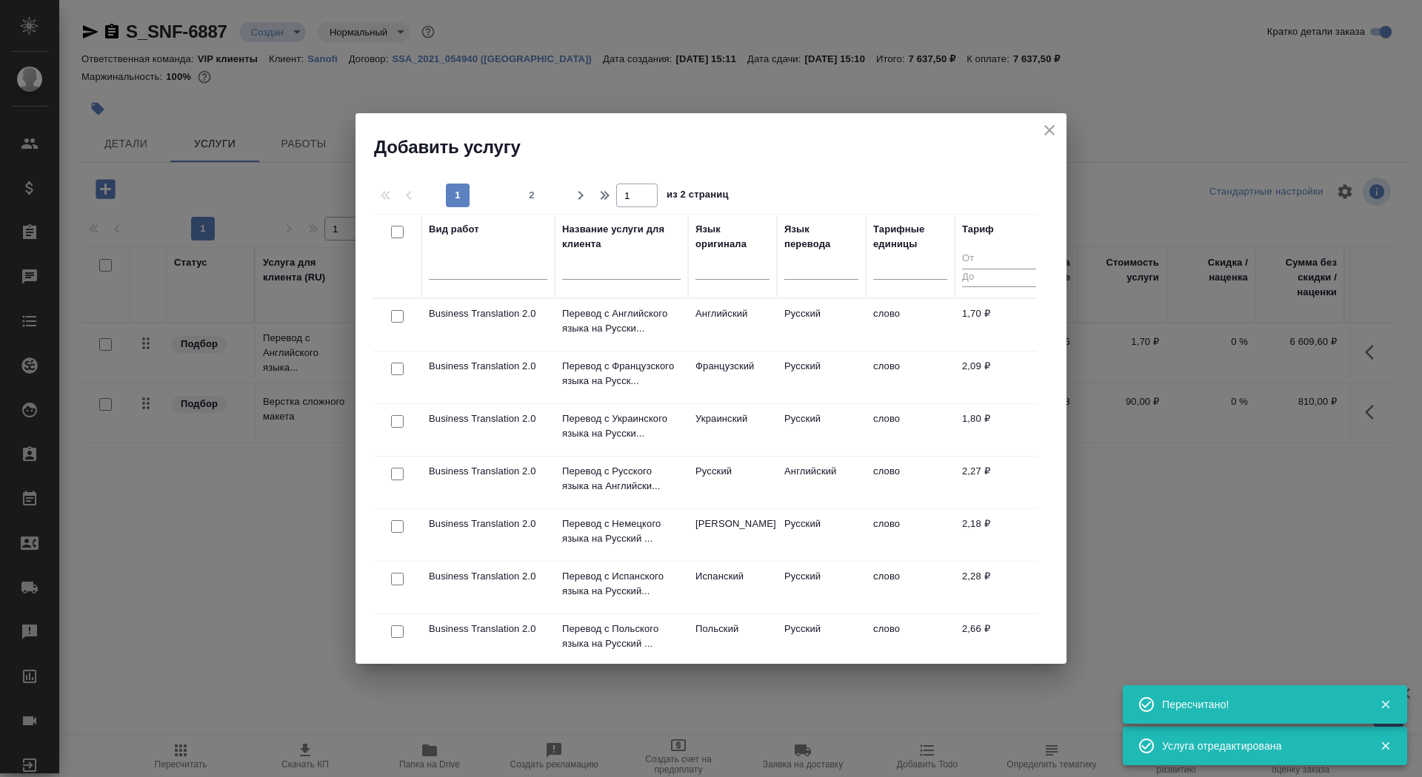
click at [602, 270] on input "text" at bounding box center [621, 270] width 118 height 19
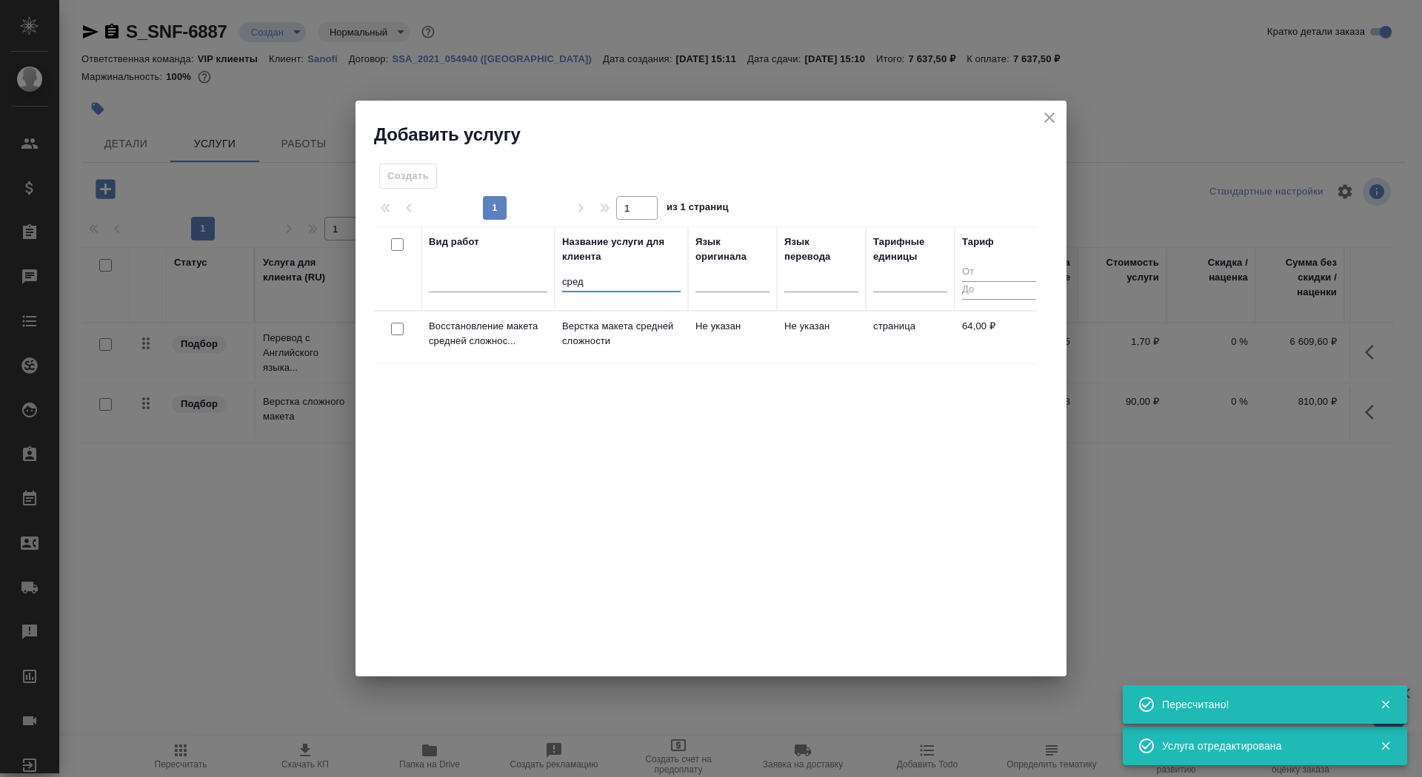
type input "сред"
click at [622, 342] on p "Верстка макета средней сложности" at bounding box center [621, 334] width 118 height 30
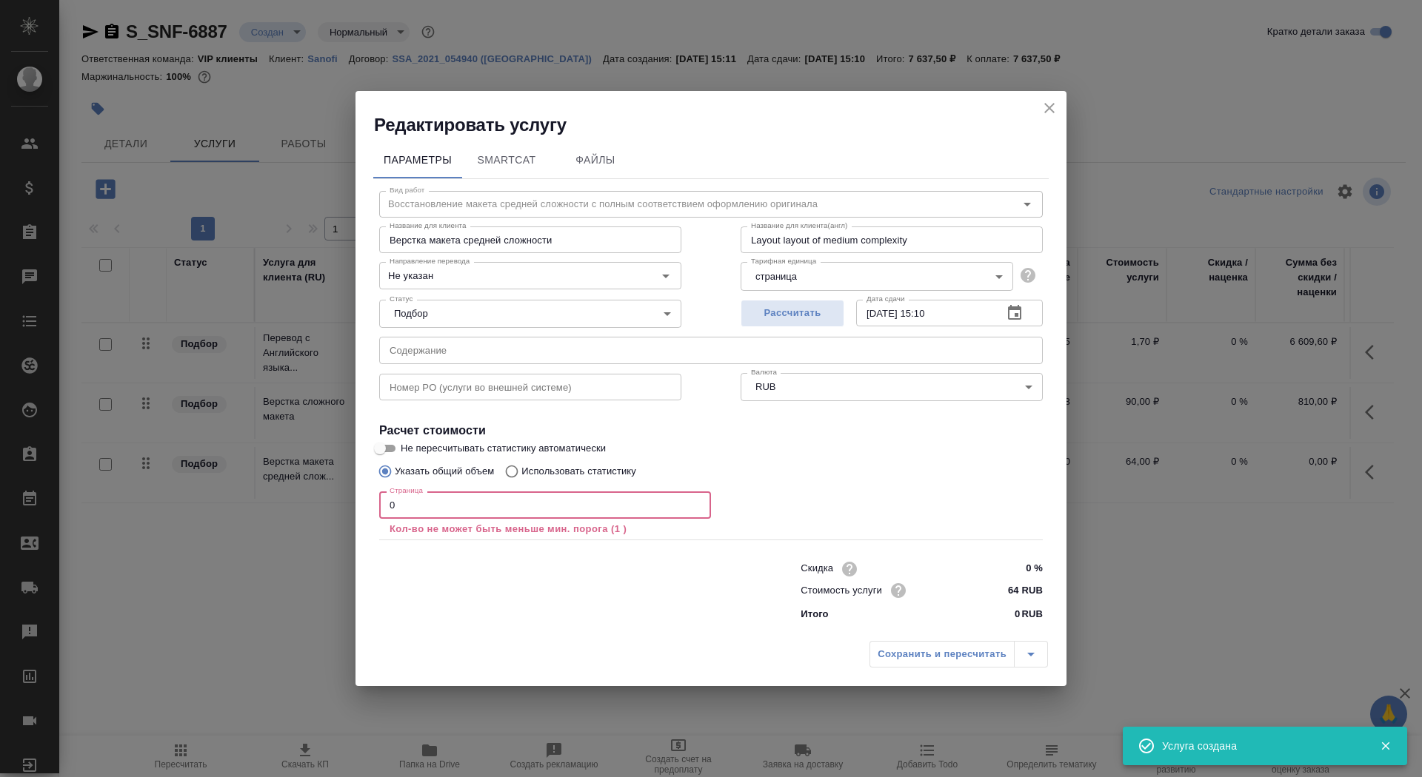
click at [485, 515] on input "0" at bounding box center [545, 505] width 332 height 27
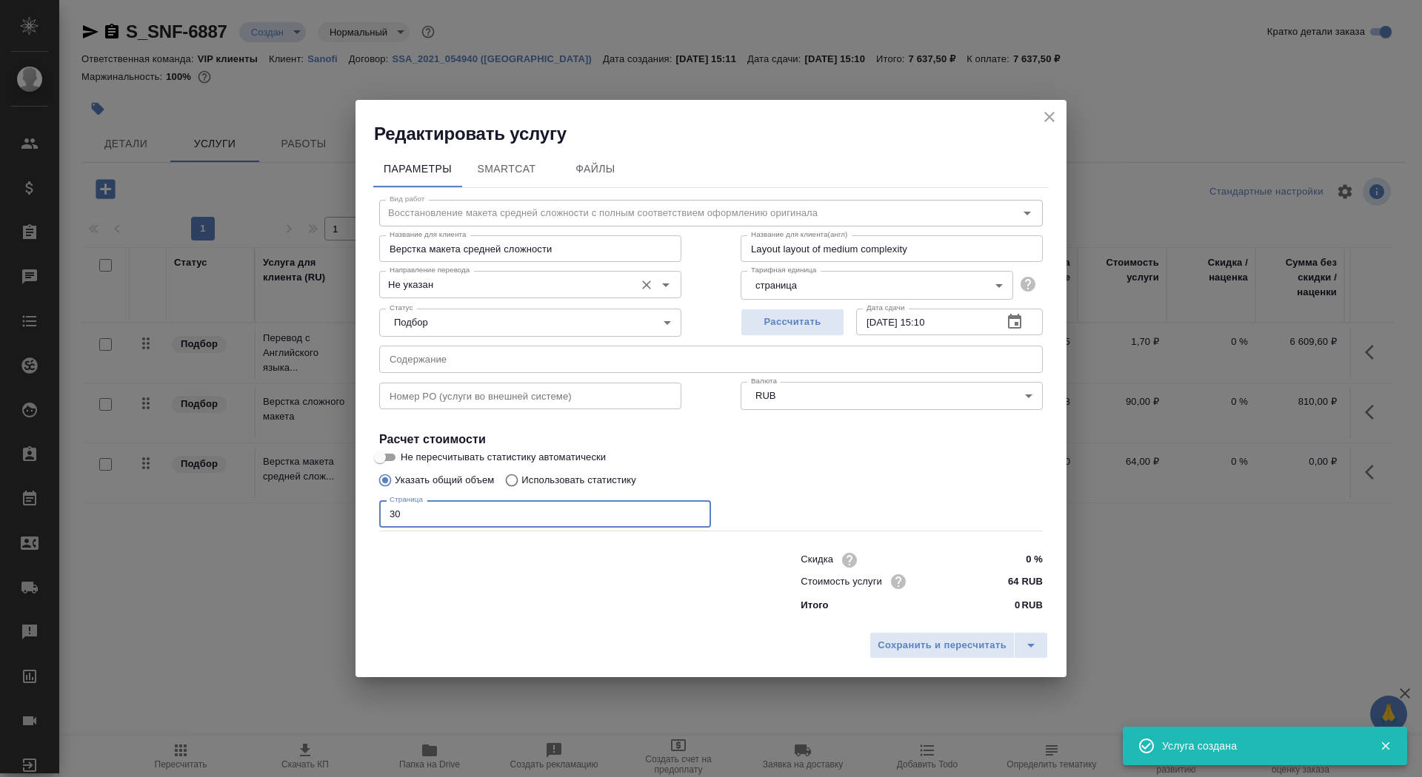
type input "30"
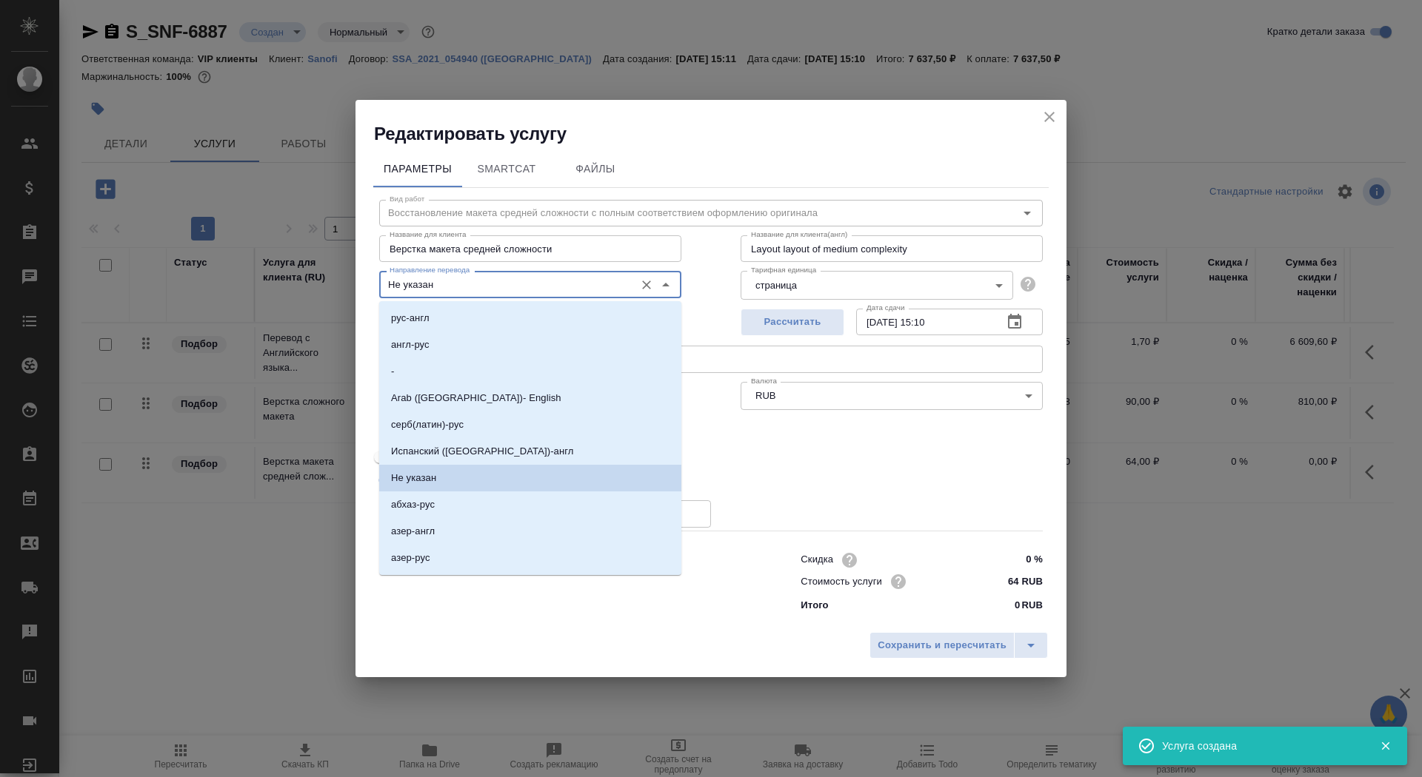
click at [446, 289] on input "Не указан" at bounding box center [506, 284] width 244 height 18
click at [447, 333] on li "англ-рус" at bounding box center [530, 345] width 302 height 27
type input "англ-рус"
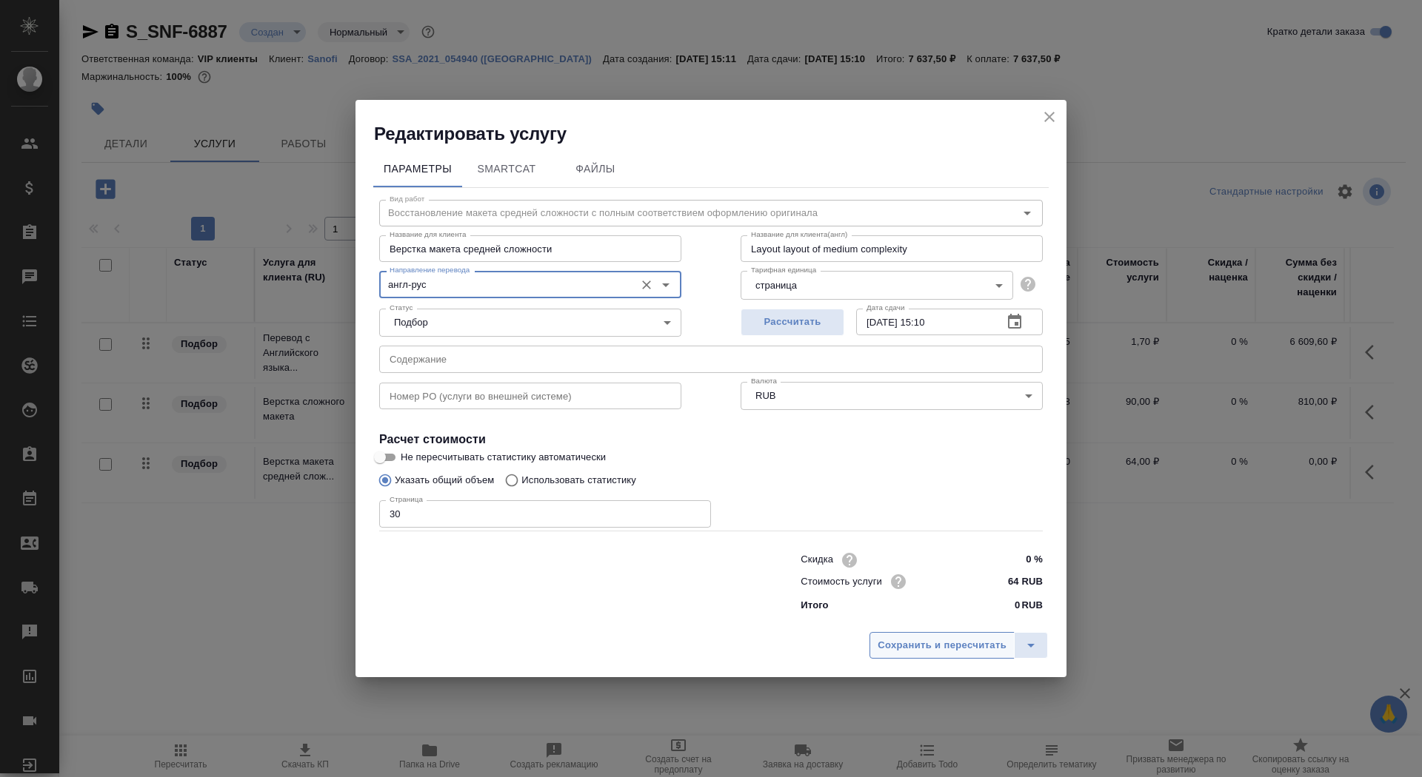
click at [948, 654] on span "Сохранить и пересчитать" at bounding box center [941, 645] width 129 height 17
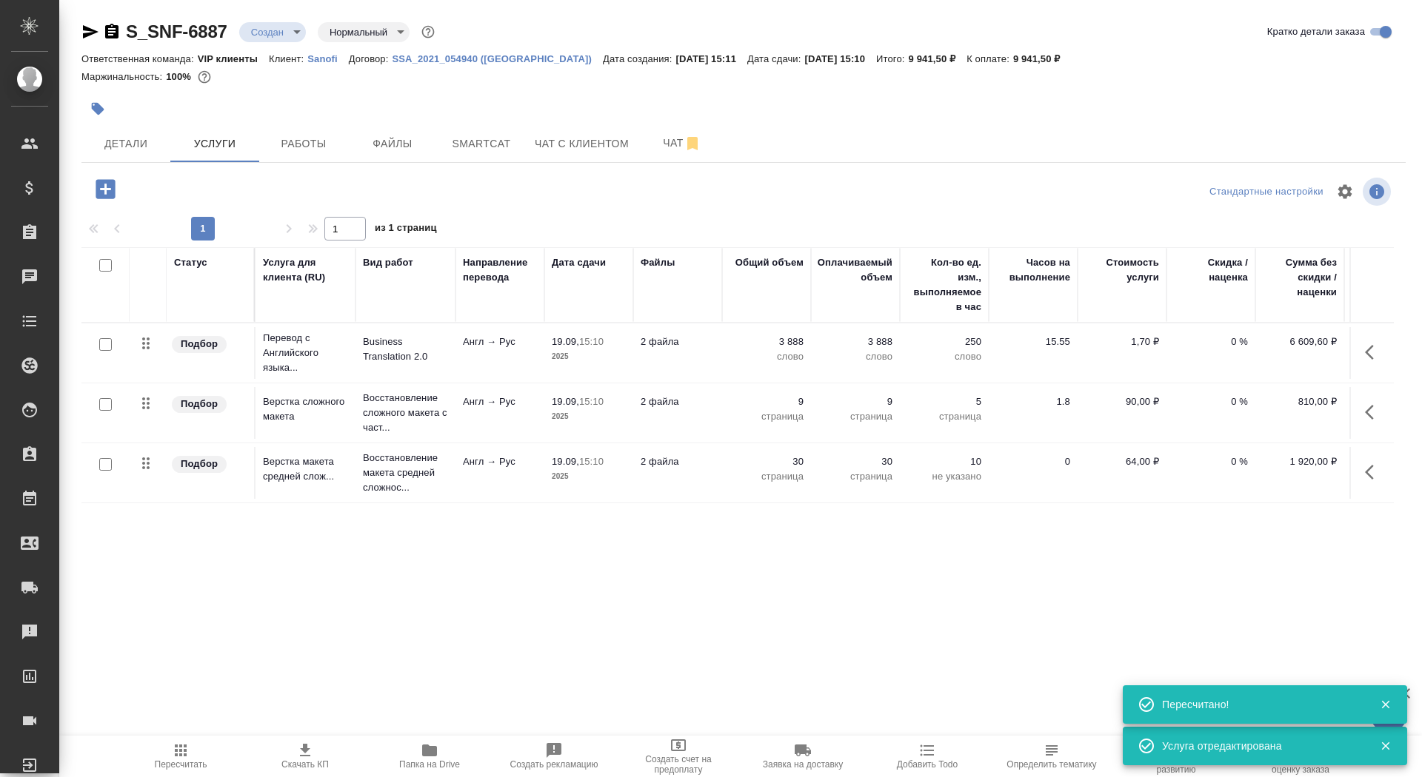
click at [294, 767] on span "Скачать КП" at bounding box center [304, 765] width 47 height 10
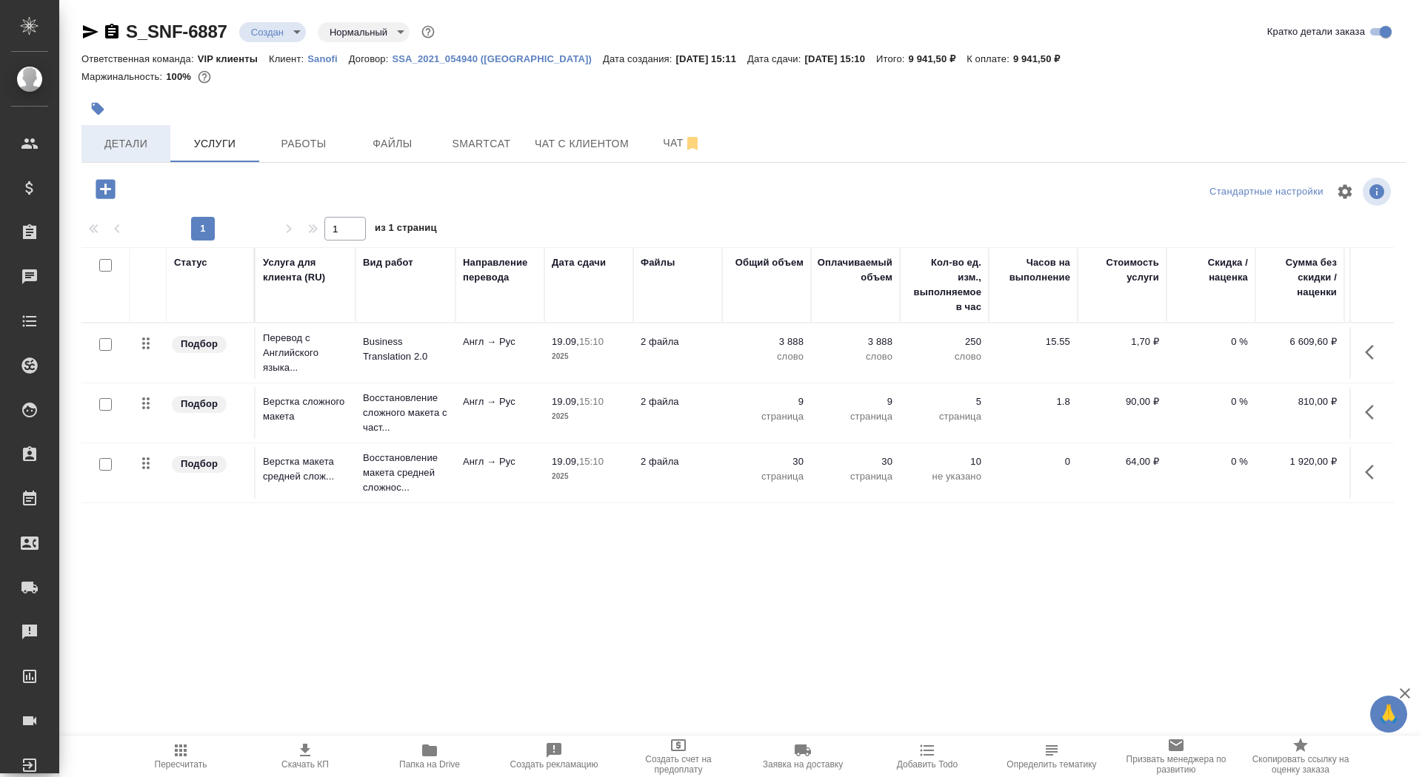
click at [149, 136] on span "Детали" at bounding box center [125, 144] width 71 height 19
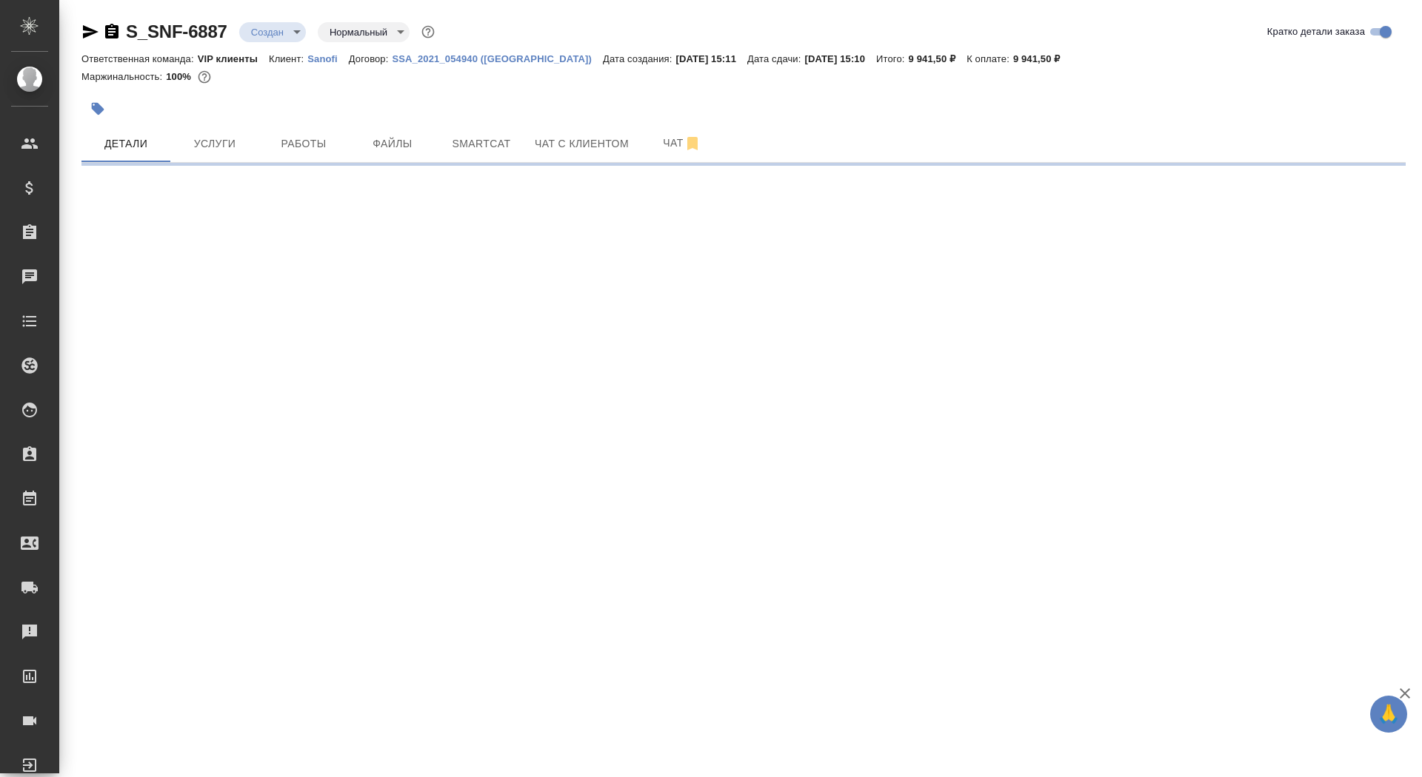
select select "RU"
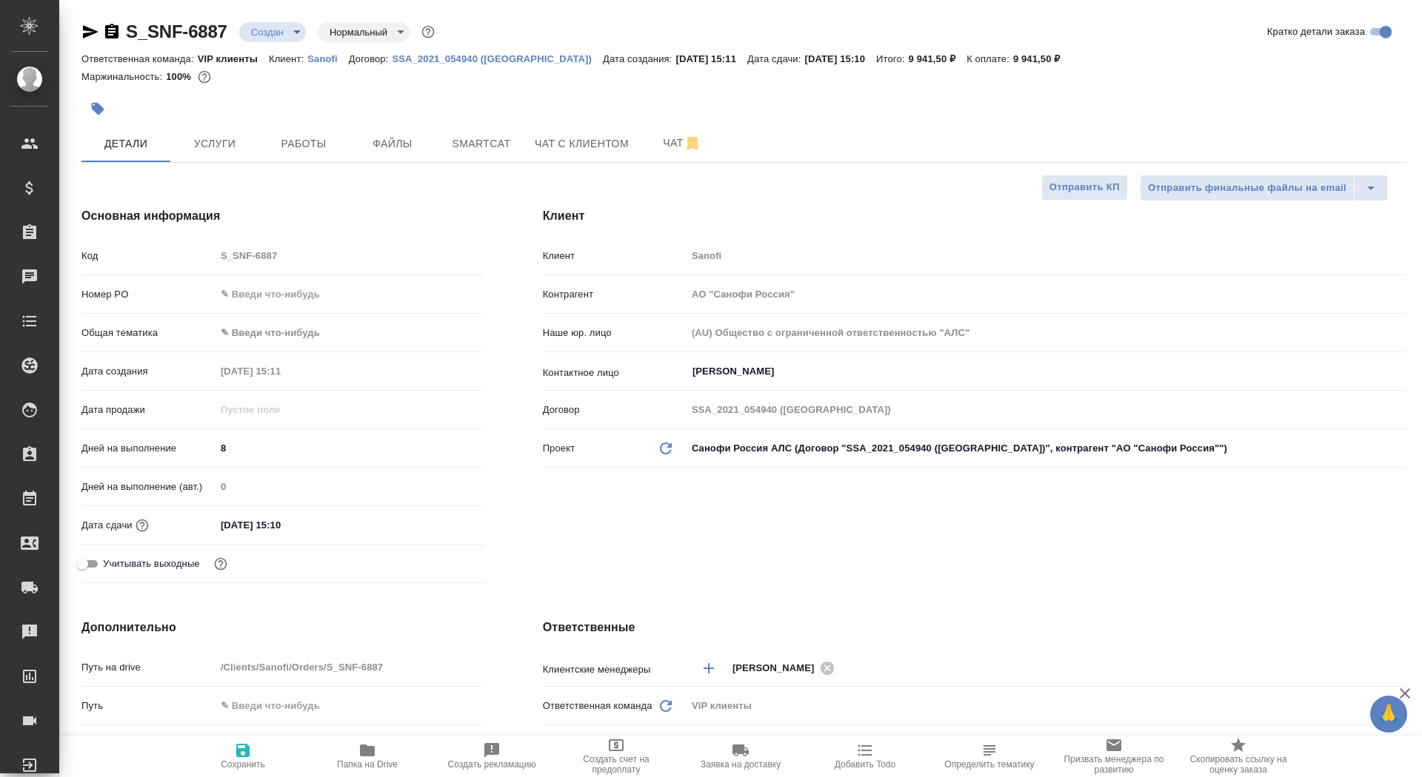
type textarea "x"
click at [258, 757] on span "Сохранить" at bounding box center [243, 756] width 107 height 28
type textarea "x"
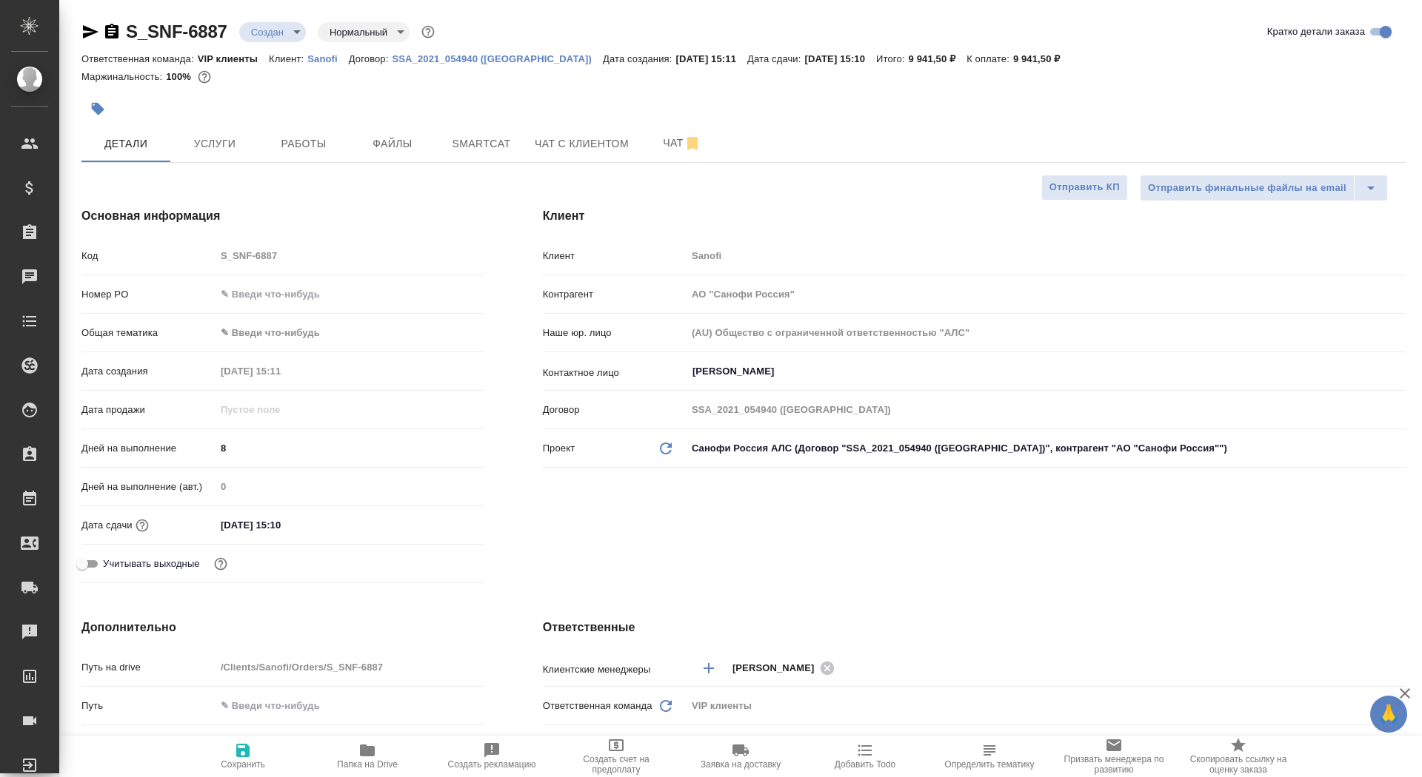
type textarea "x"
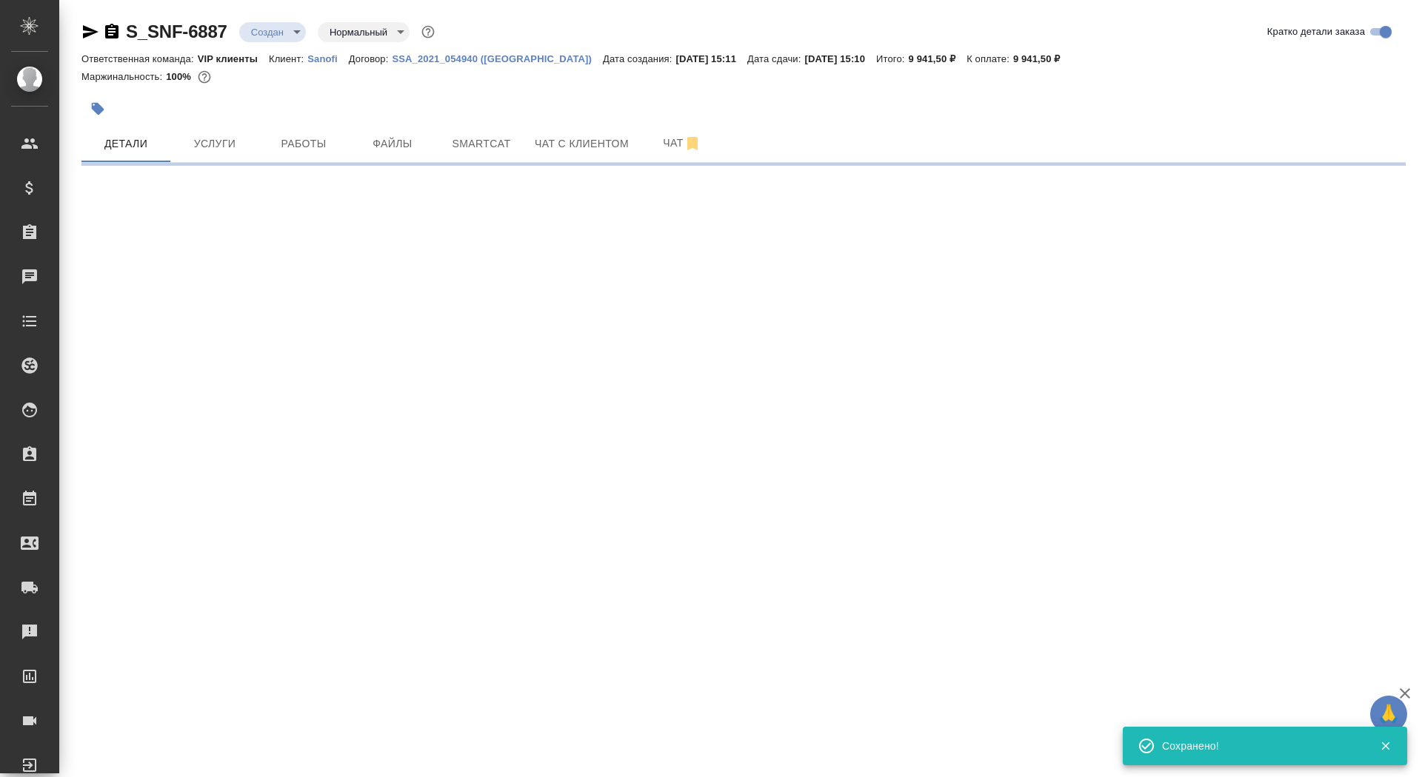
select select "RU"
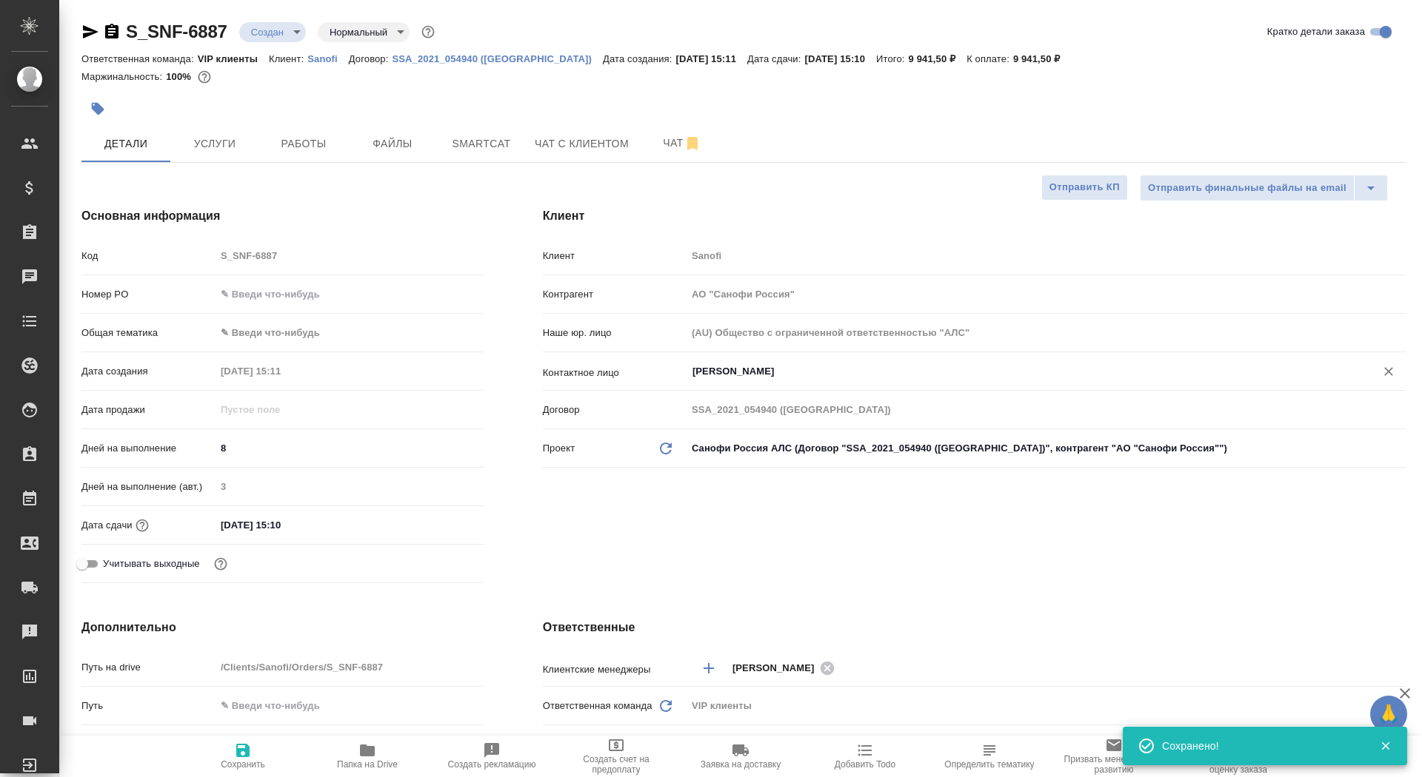
type textarea "x"
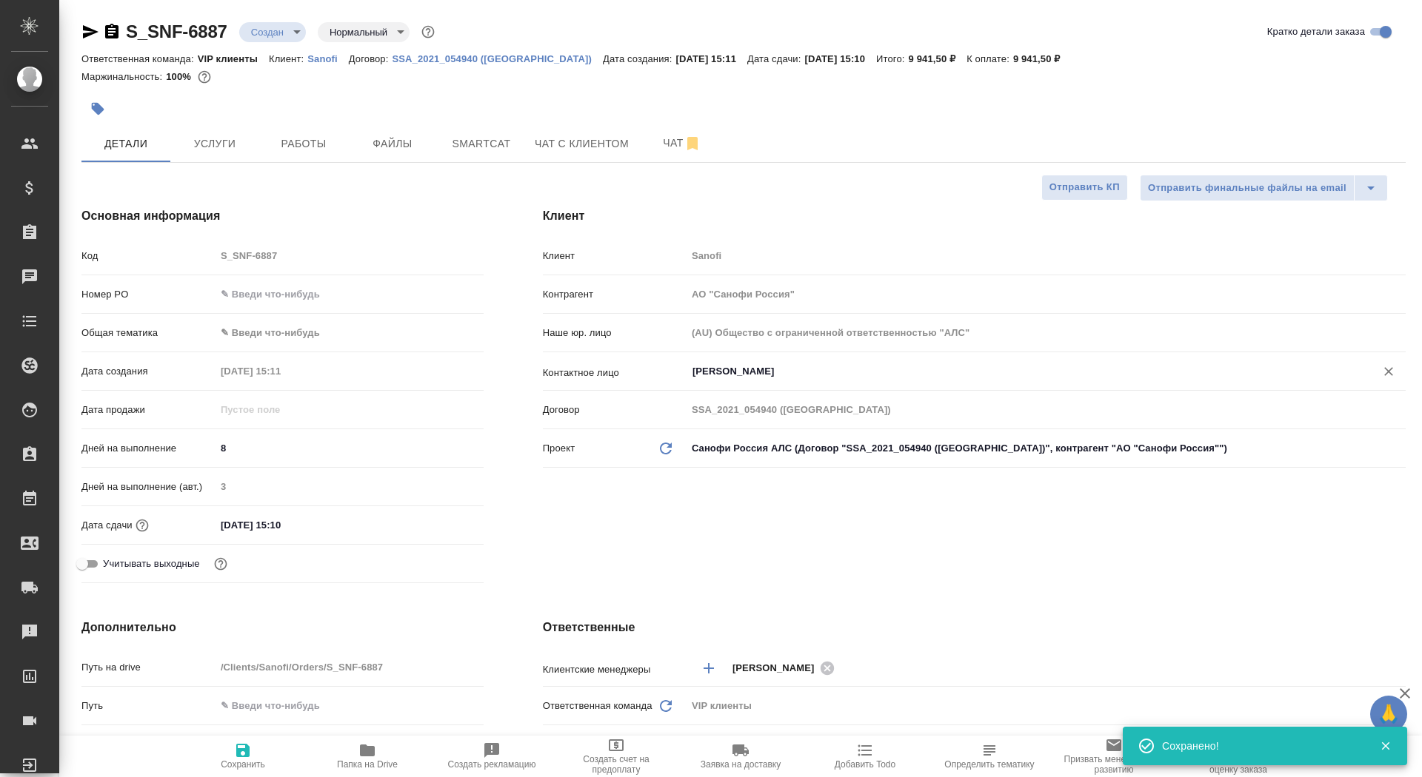
type textarea "x"
click at [1109, 183] on span "Отправить КП" at bounding box center [1084, 187] width 70 height 17
type textarea "x"
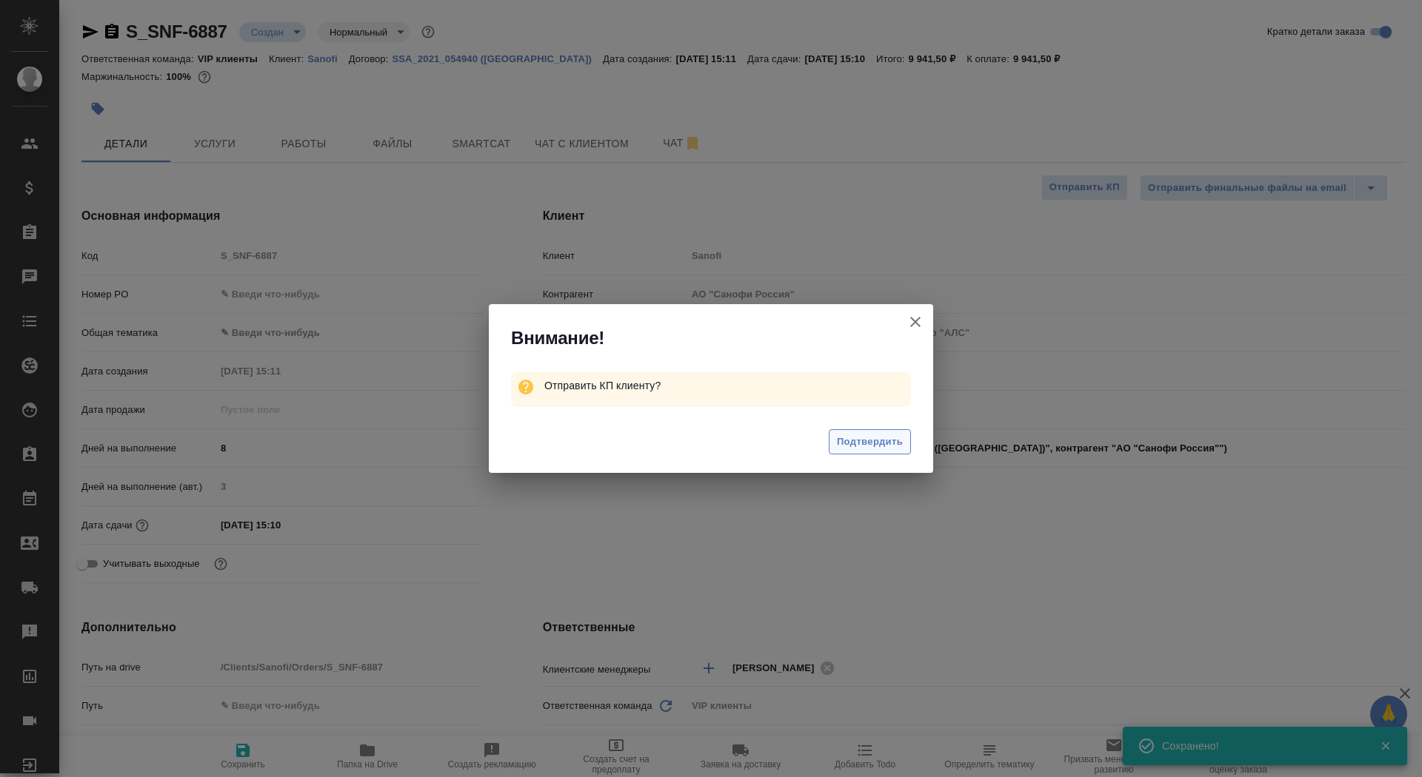
click at [856, 432] on button "Подтвердить" at bounding box center [869, 442] width 82 height 26
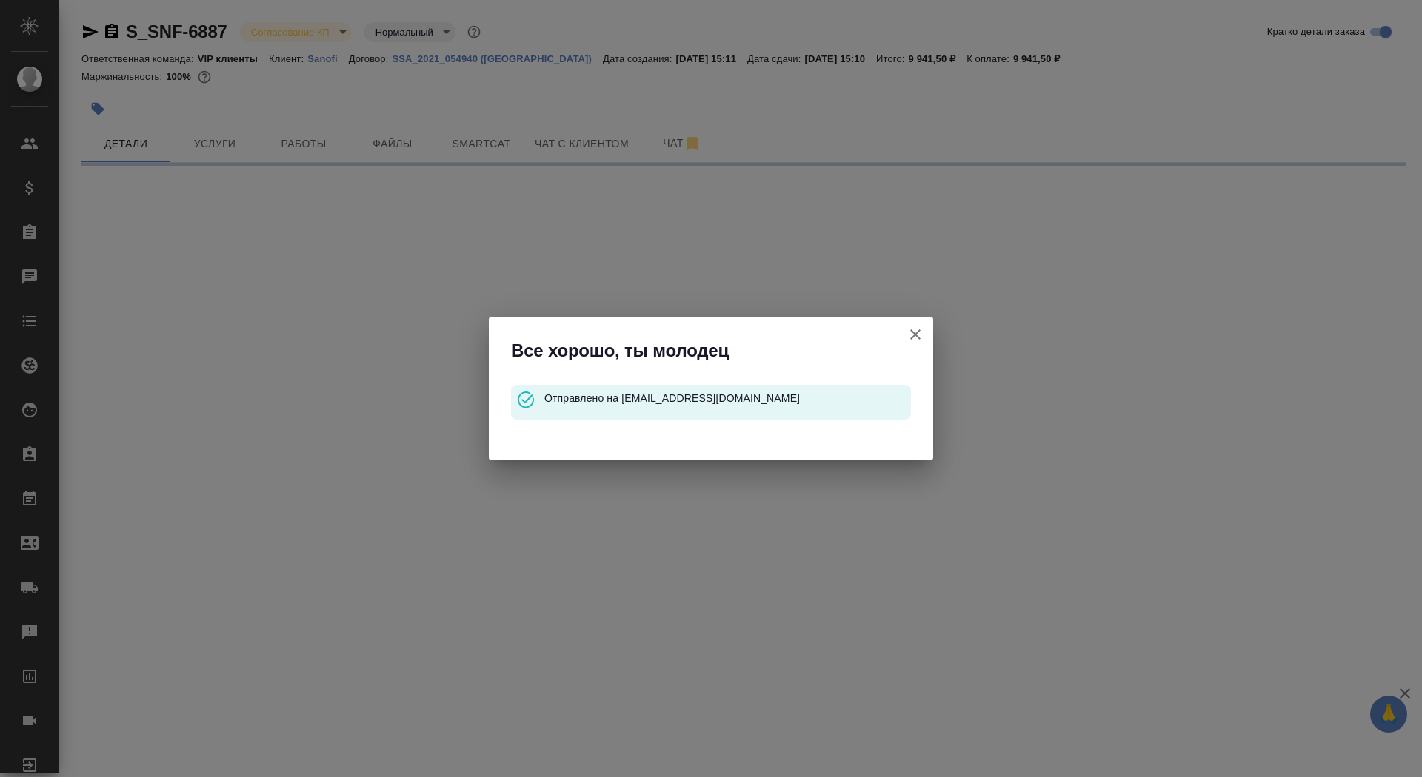
click at [918, 330] on icon "button" at bounding box center [915, 334] width 10 height 10
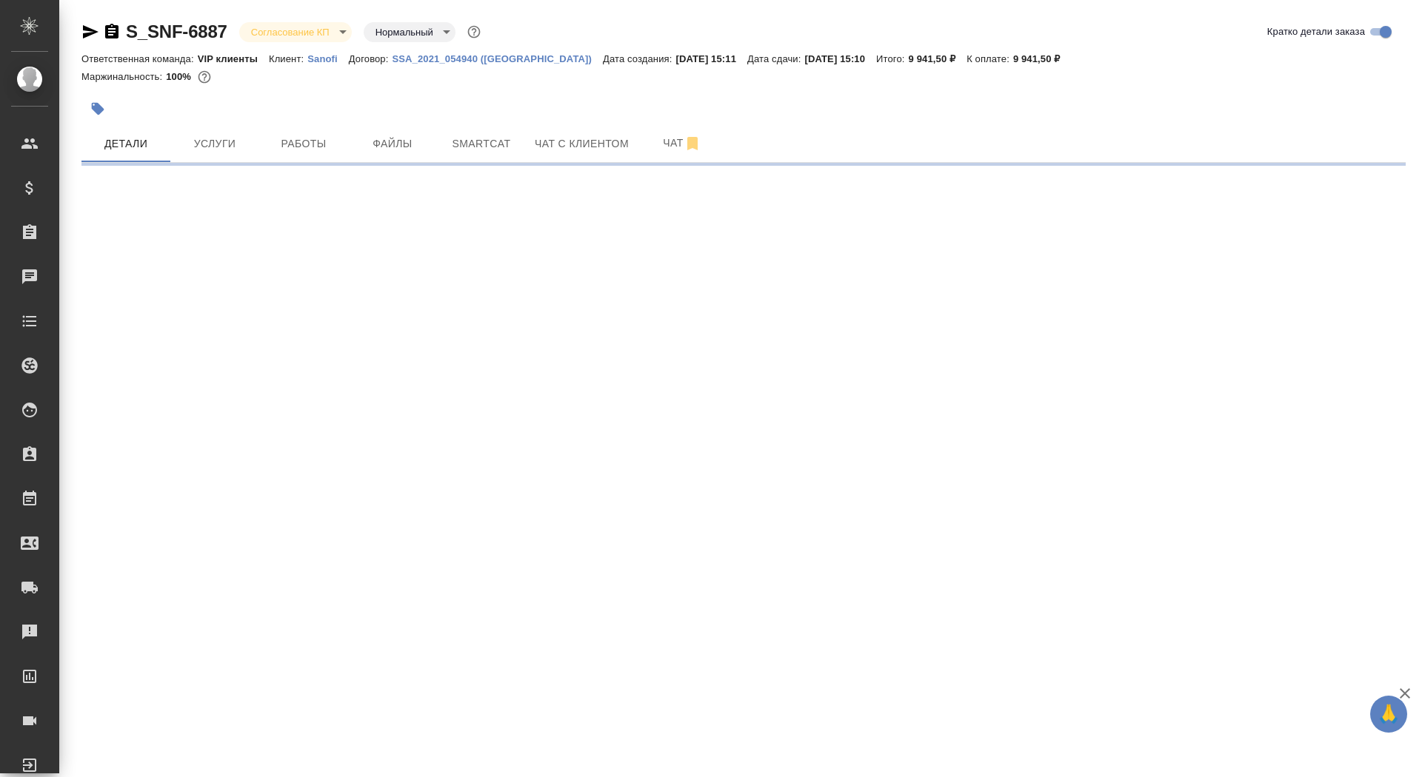
select select "RU"
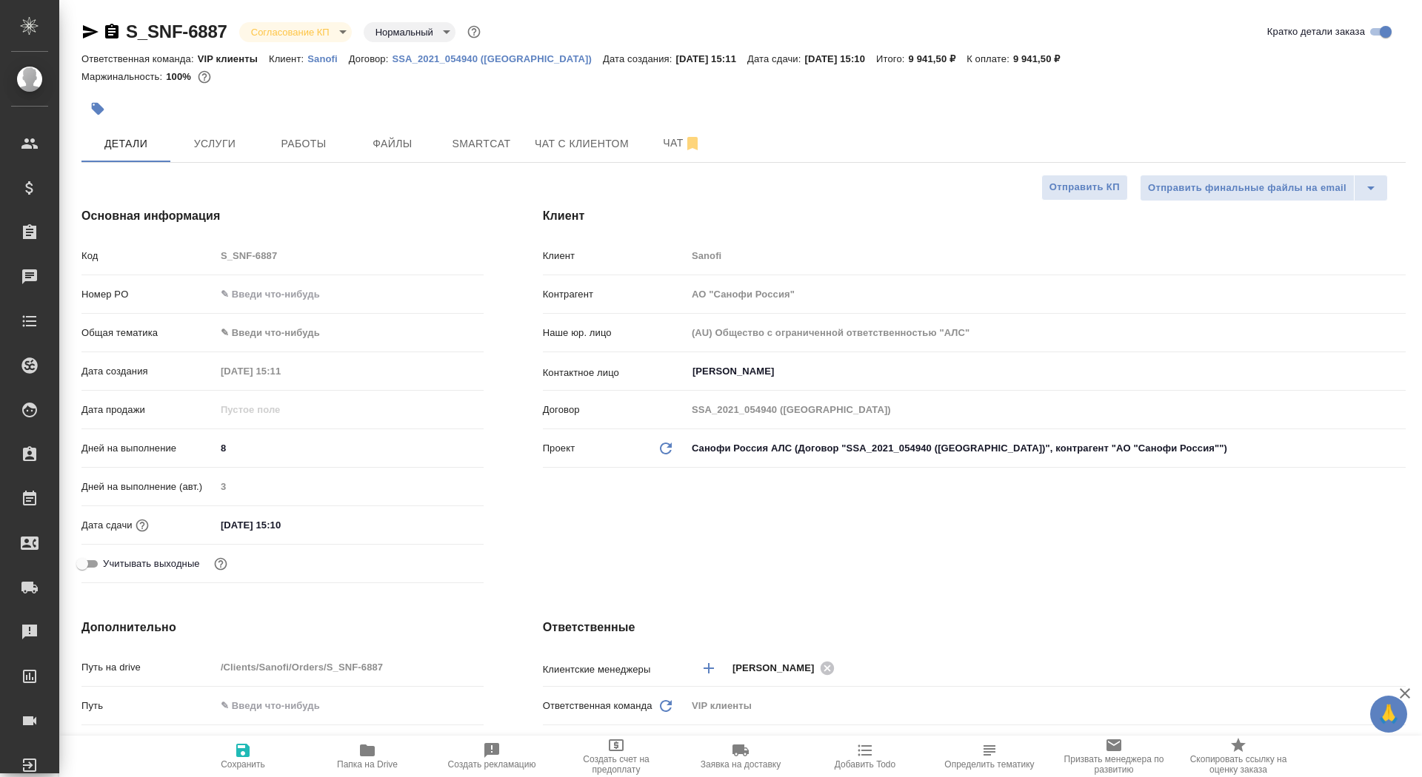
type textarea "x"
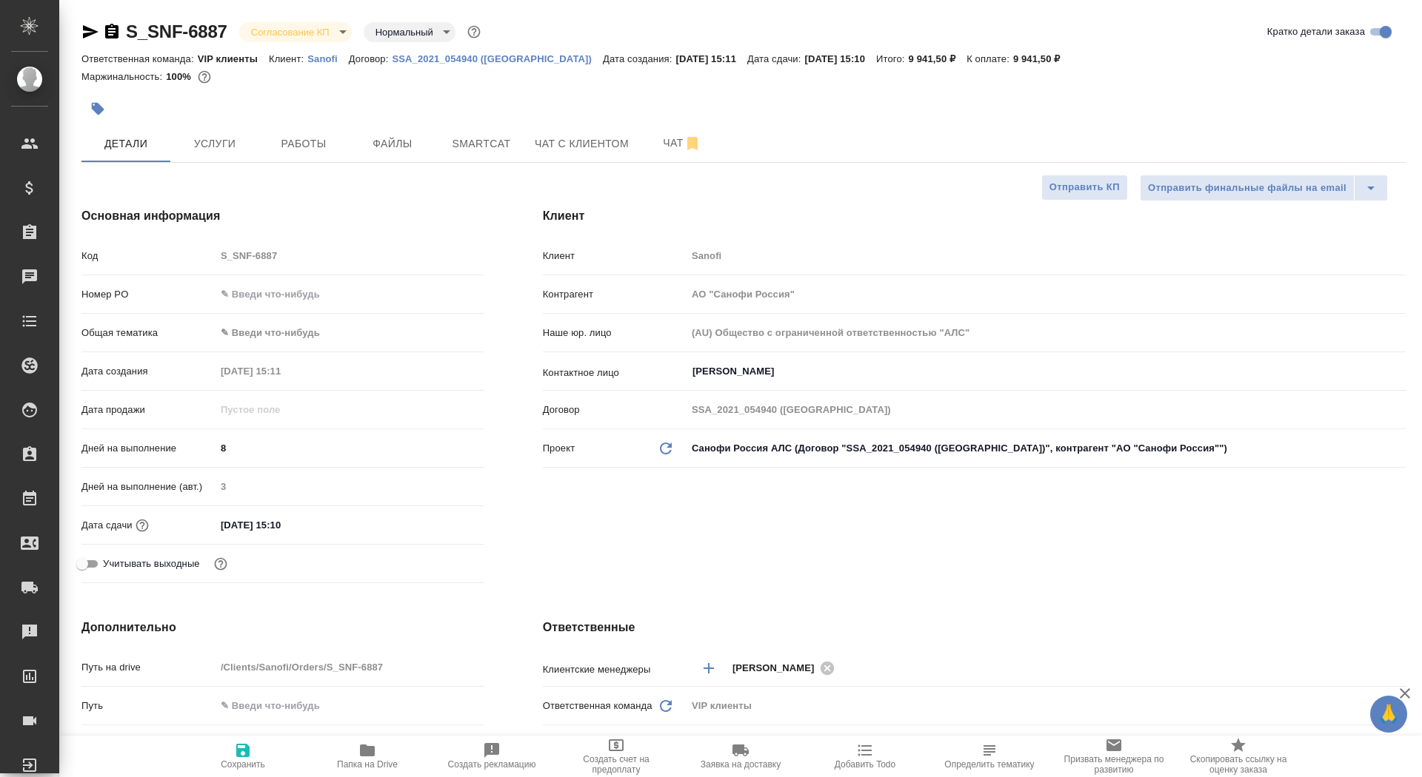
type textarea "x"
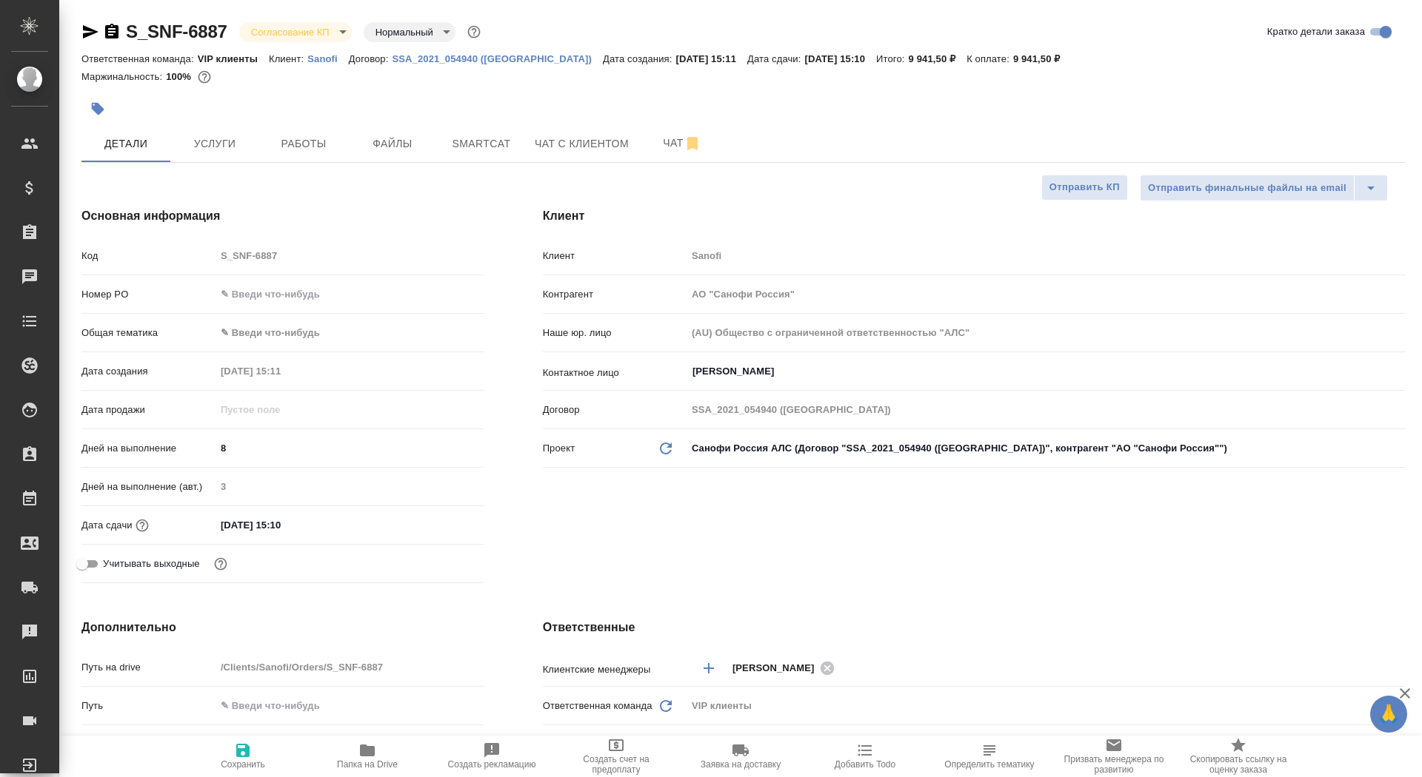
type textarea "x"
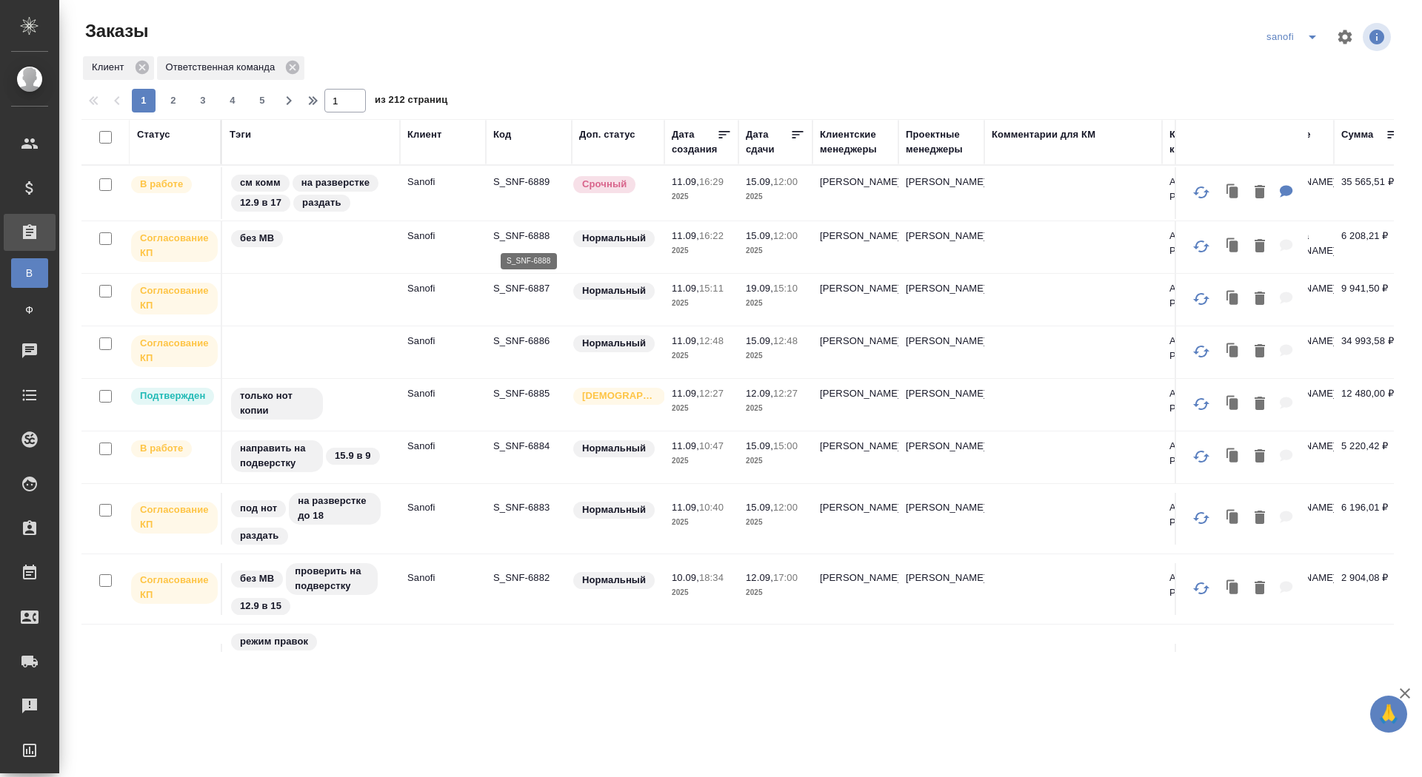
click at [532, 238] on p "S_SNF-6888" at bounding box center [528, 236] width 71 height 15
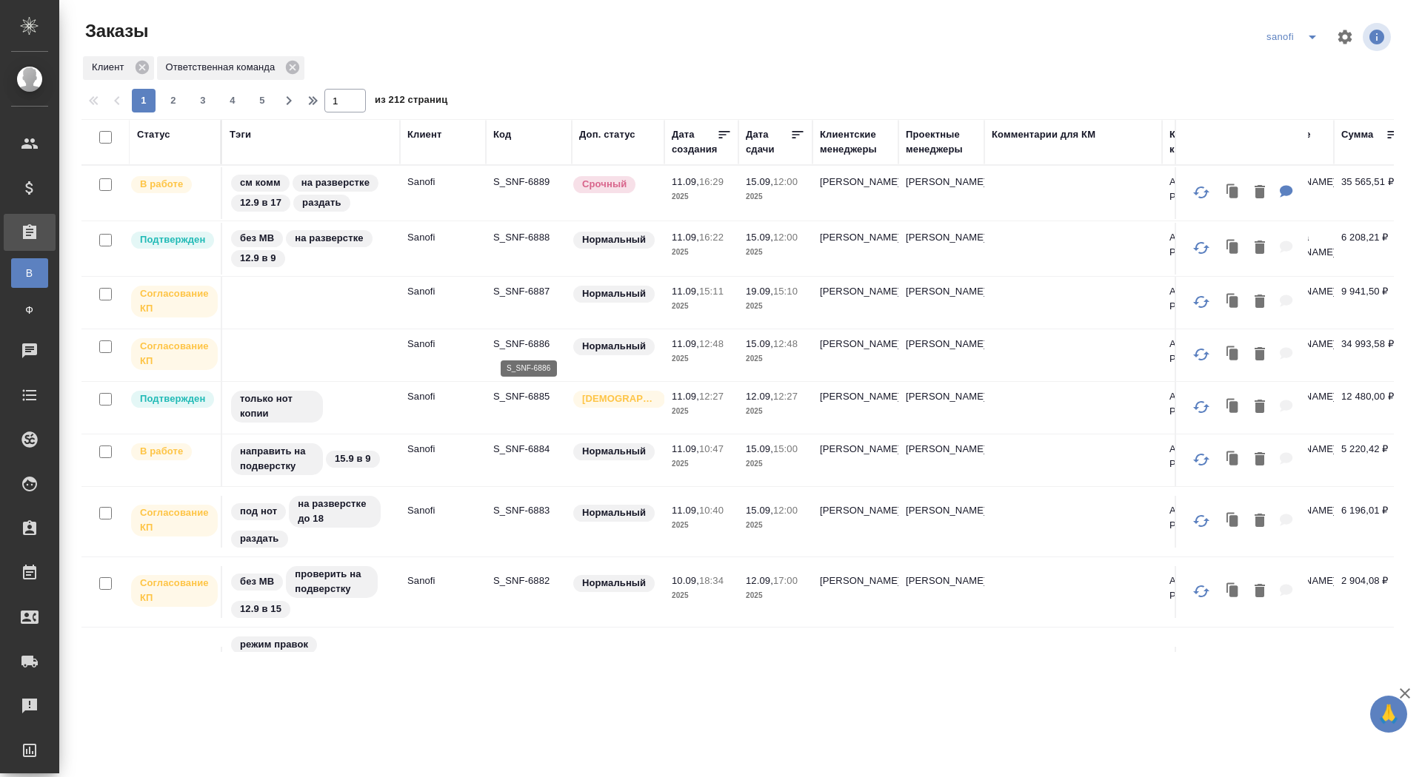
click at [536, 343] on p "S_SNF-6886" at bounding box center [528, 344] width 71 height 15
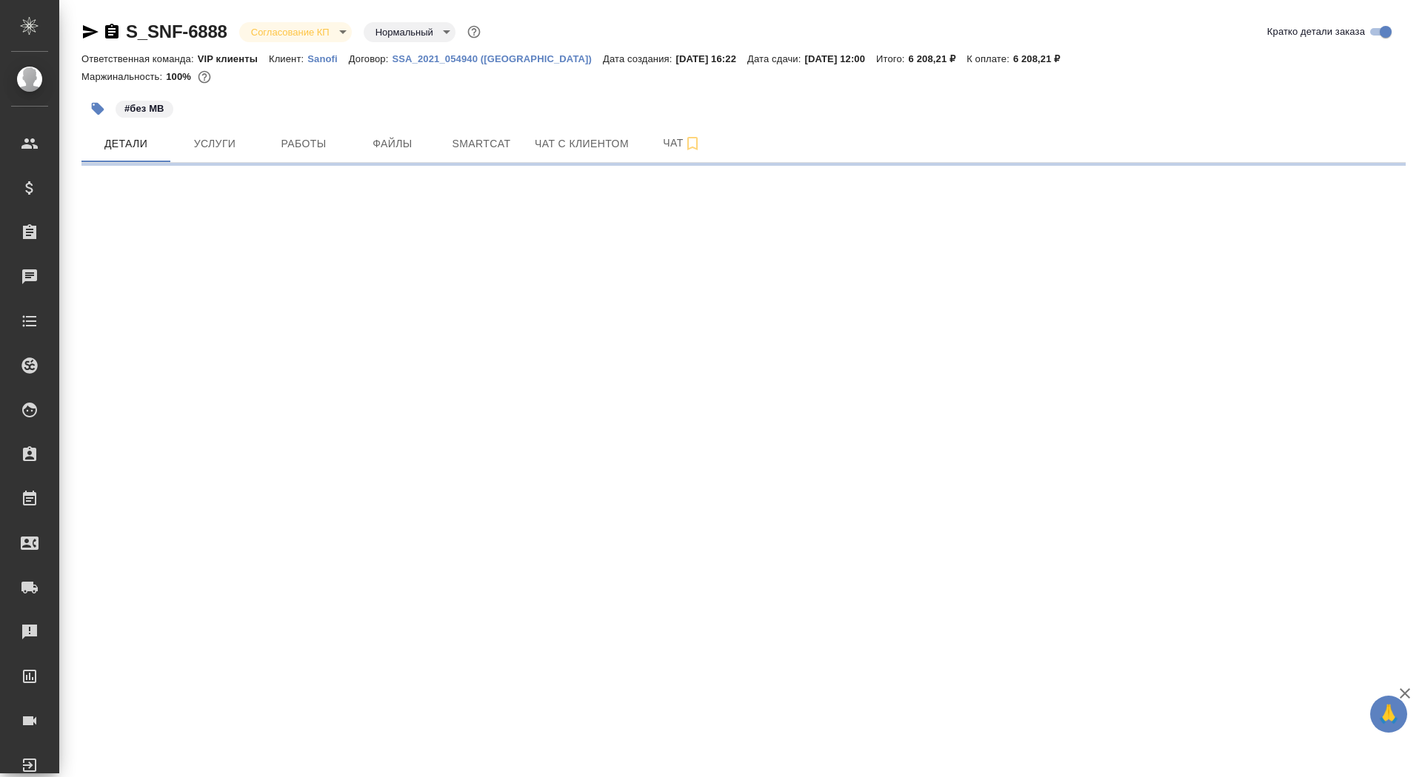
select select "RU"
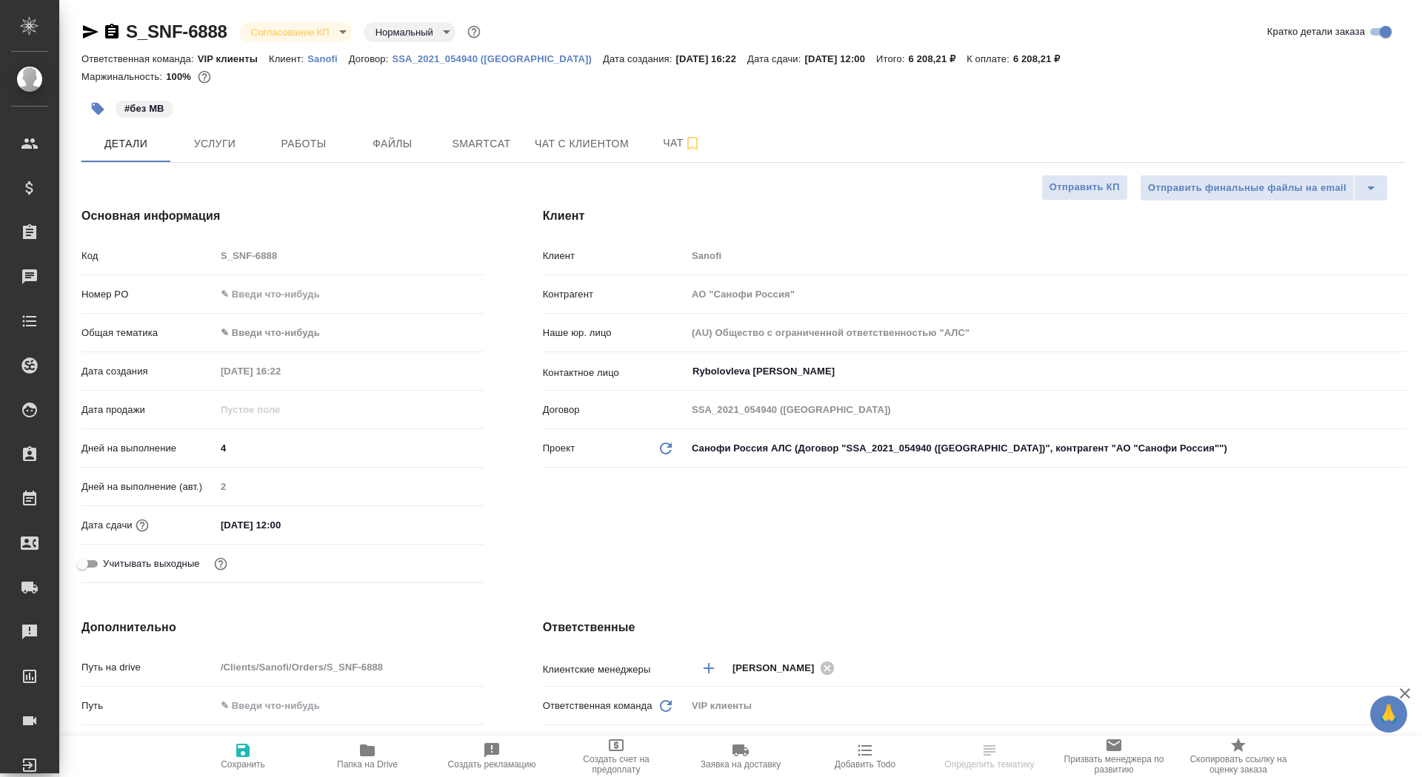
type textarea "x"
click at [321, 298] on input "text" at bounding box center [349, 294] width 268 height 21
paste input "E005852310"
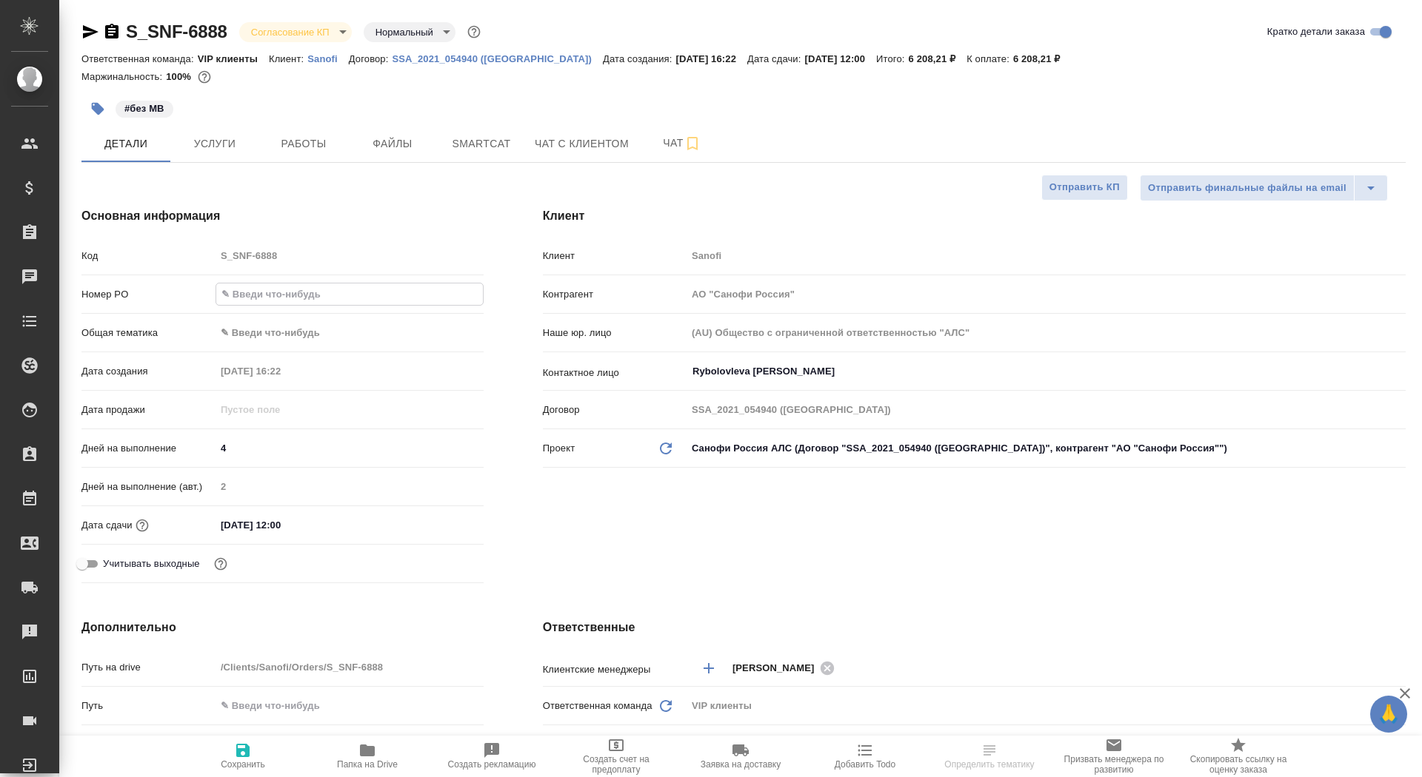
type input "E005852310"
type textarea "x"
type input "E005852310"
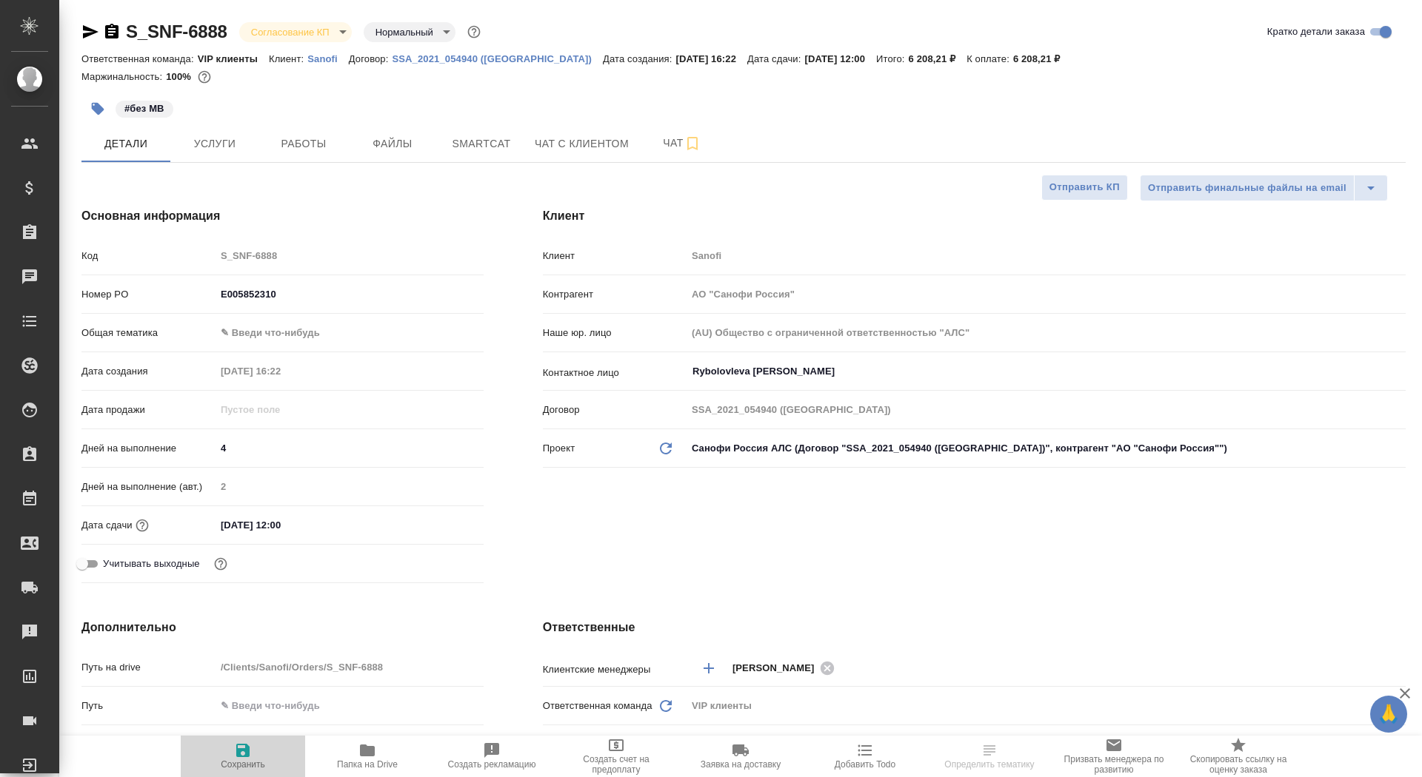
click at [258, 765] on span "Сохранить" at bounding box center [243, 765] width 44 height 10
type textarea "x"
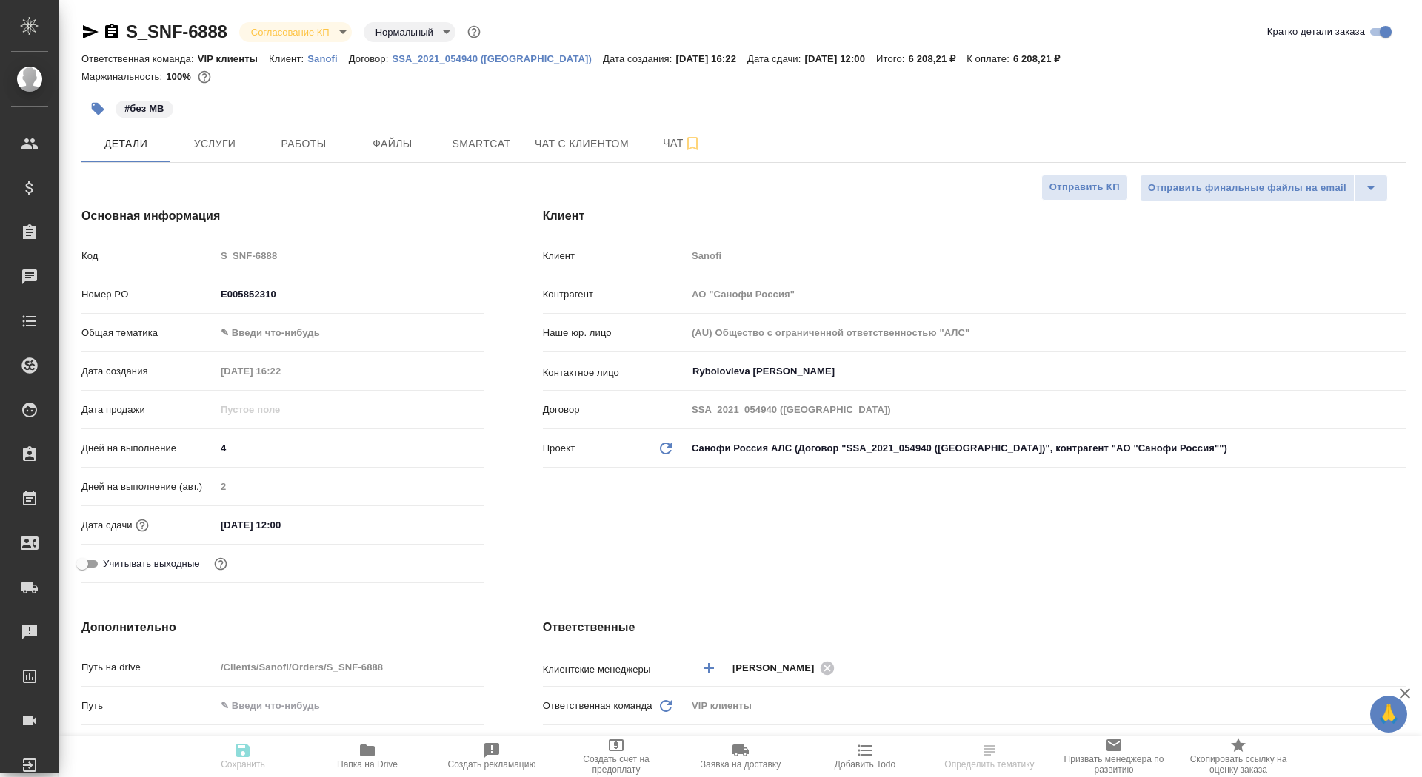
type textarea "x"
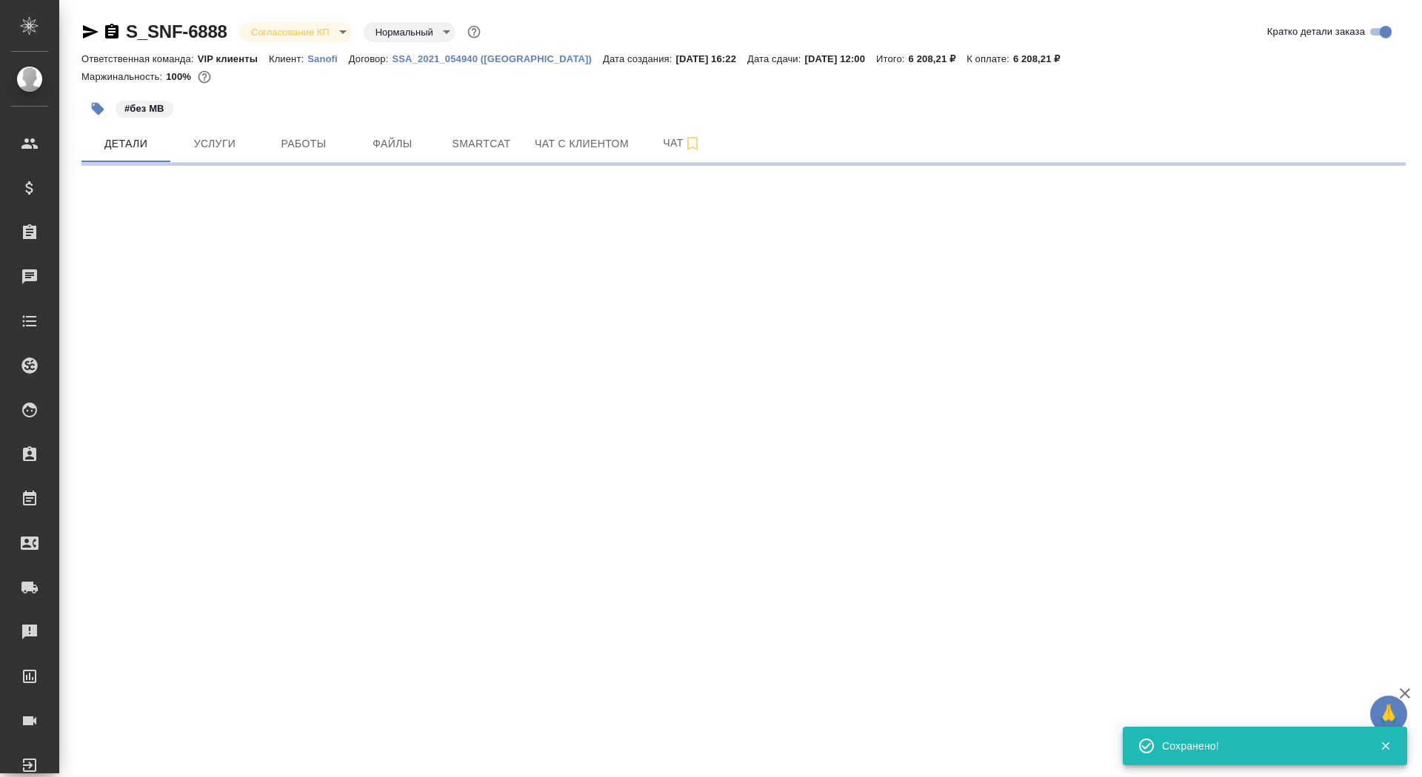
select select "RU"
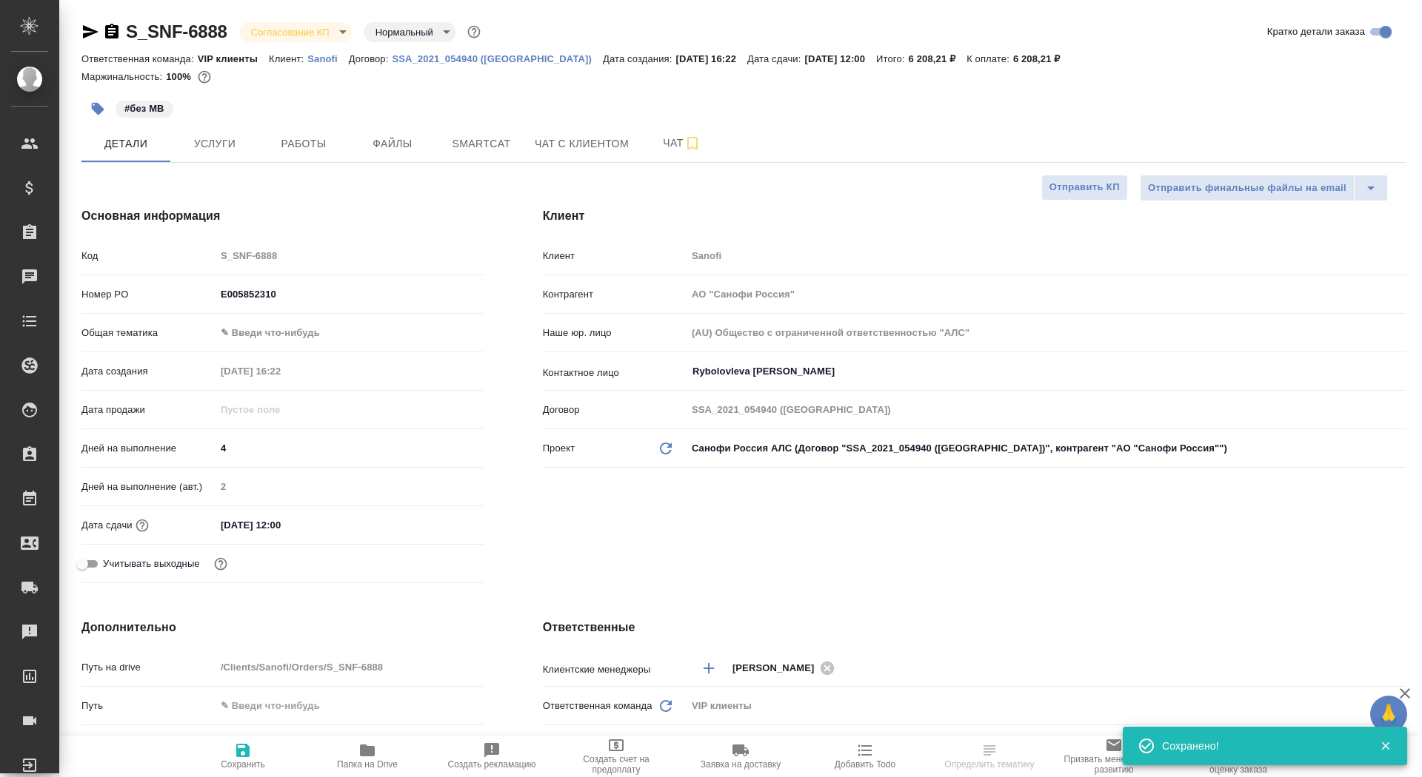
type textarea "x"
click at [232, 767] on span "Сохранить" at bounding box center [243, 765] width 44 height 10
type textarea "x"
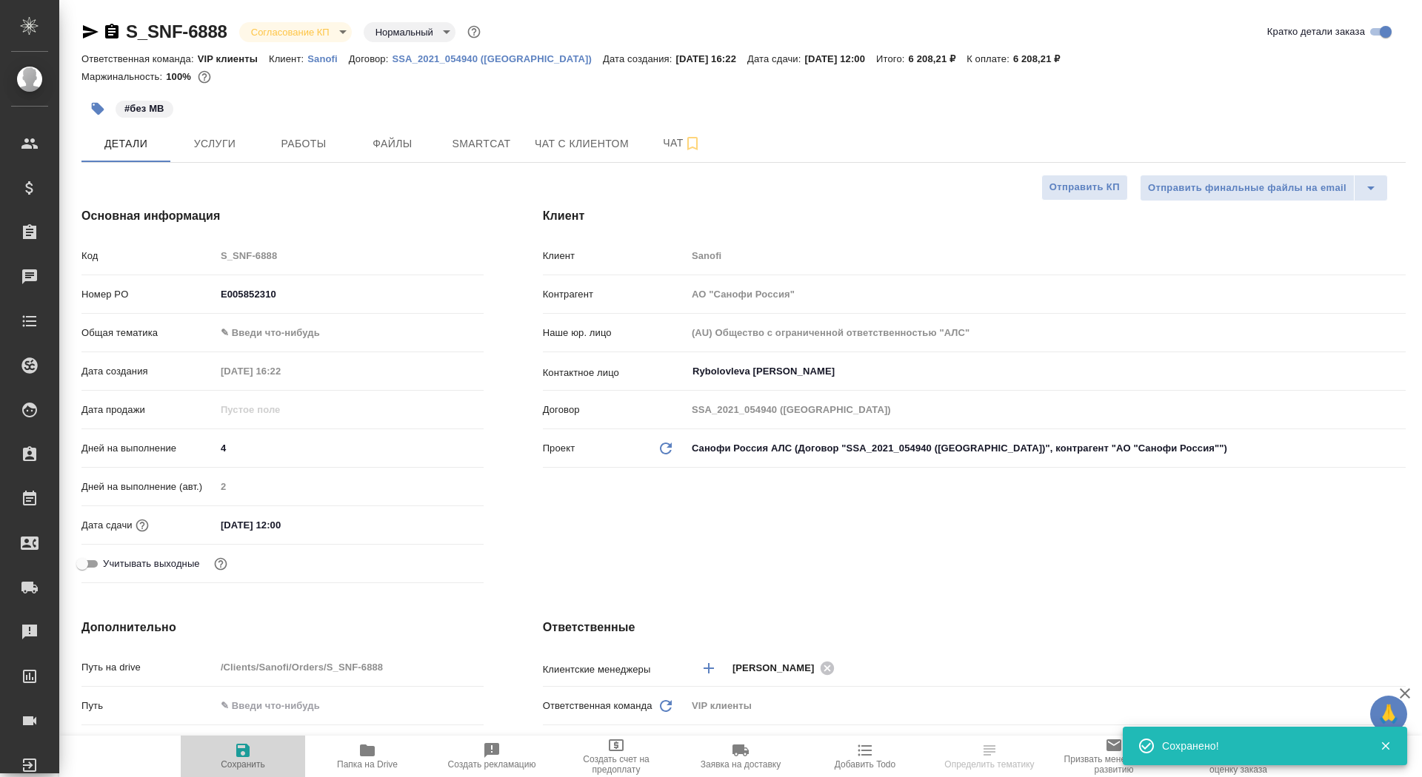
type textarea "x"
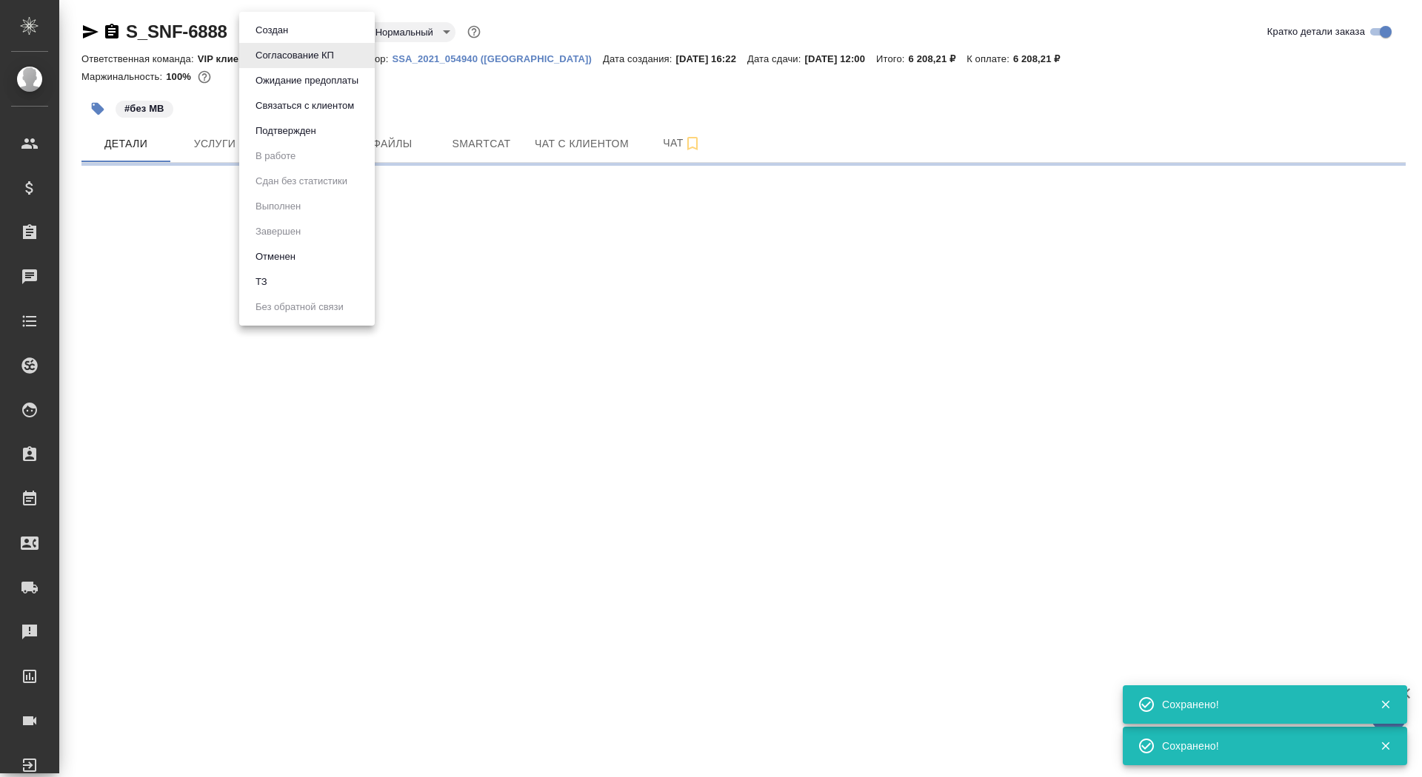
click at [295, 31] on body "🙏 .cls-1 fill:#fff; AWATERA Saydasheva Dilyara Клиенты Спецификации Заказы 0 Ча…" at bounding box center [711, 388] width 1422 height 777
click at [303, 131] on button "Подтвержден" at bounding box center [286, 131] width 70 height 16
select select "RU"
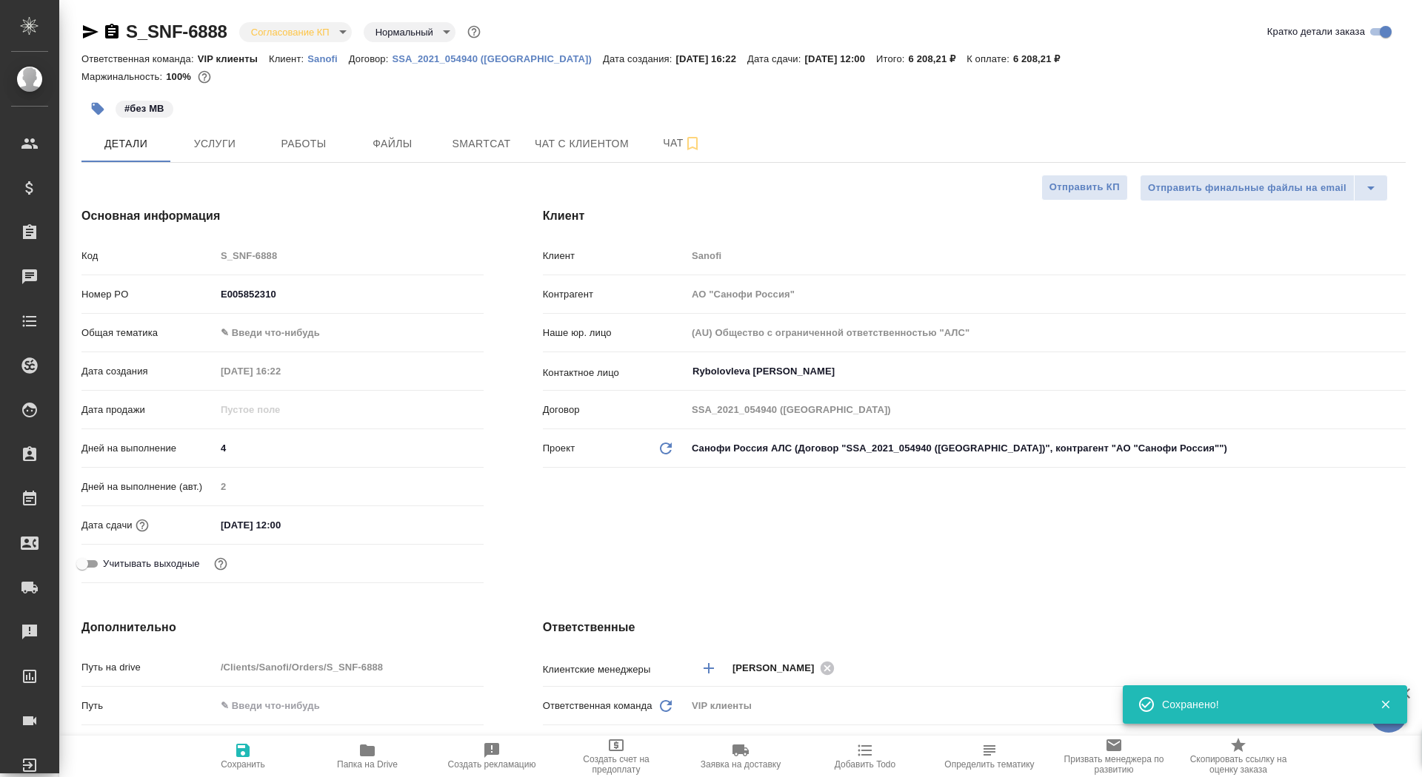
type textarea "x"
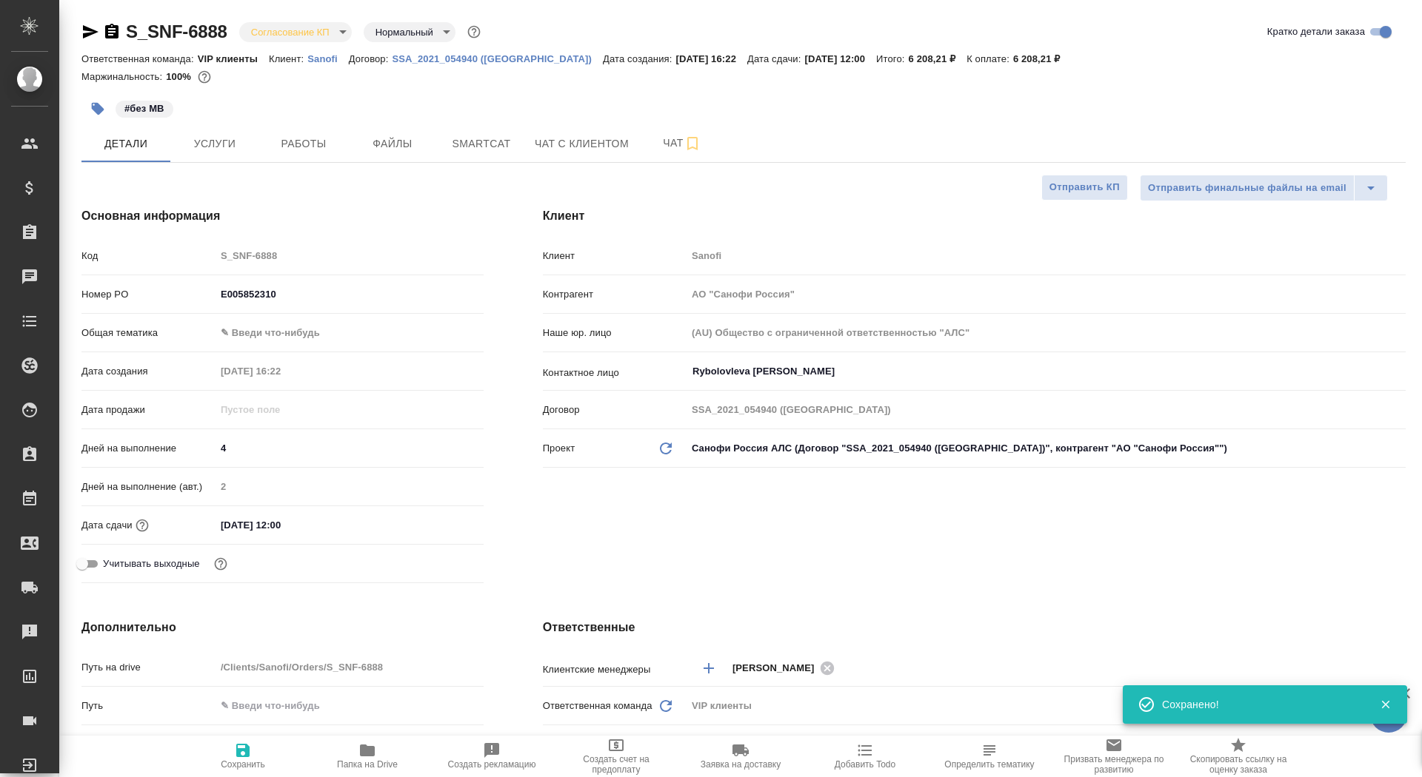
type textarea "x"
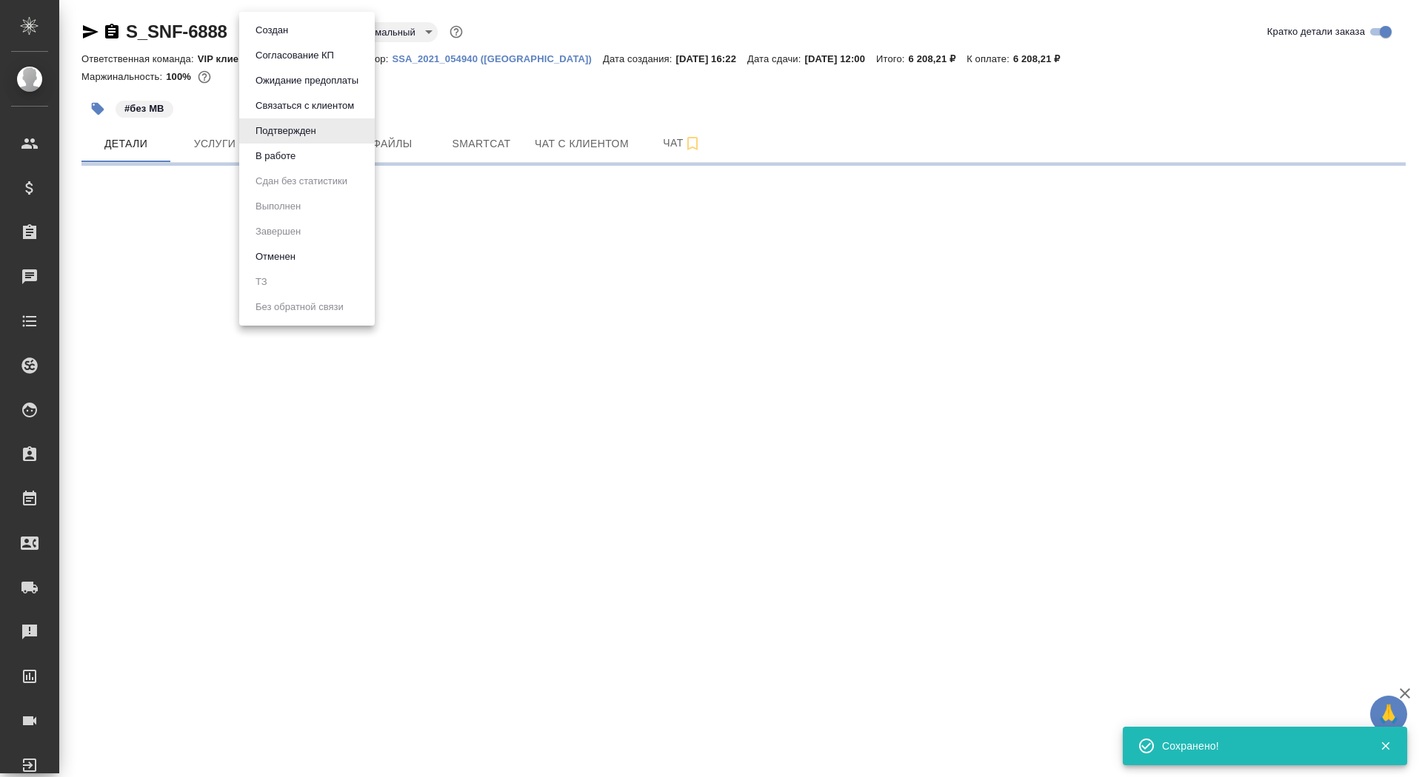
click at [301, 35] on body "🙏 .cls-1 fill:#fff; AWATERA Saydasheva Dilyara Клиенты Спецификации Заказы 0 Ча…" at bounding box center [711, 388] width 1422 height 777
select select "RU"
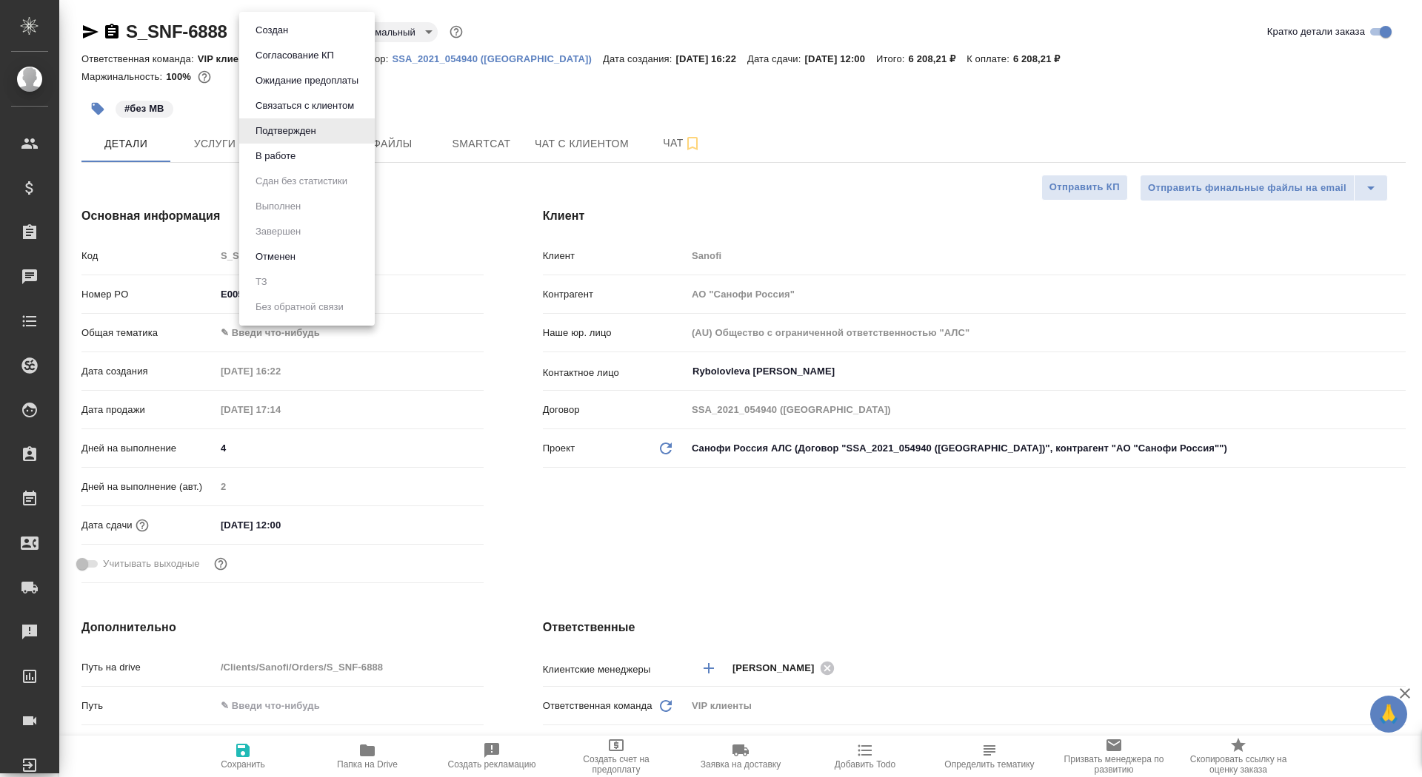
type textarea "x"
click at [674, 146] on div at bounding box center [711, 388] width 1422 height 777
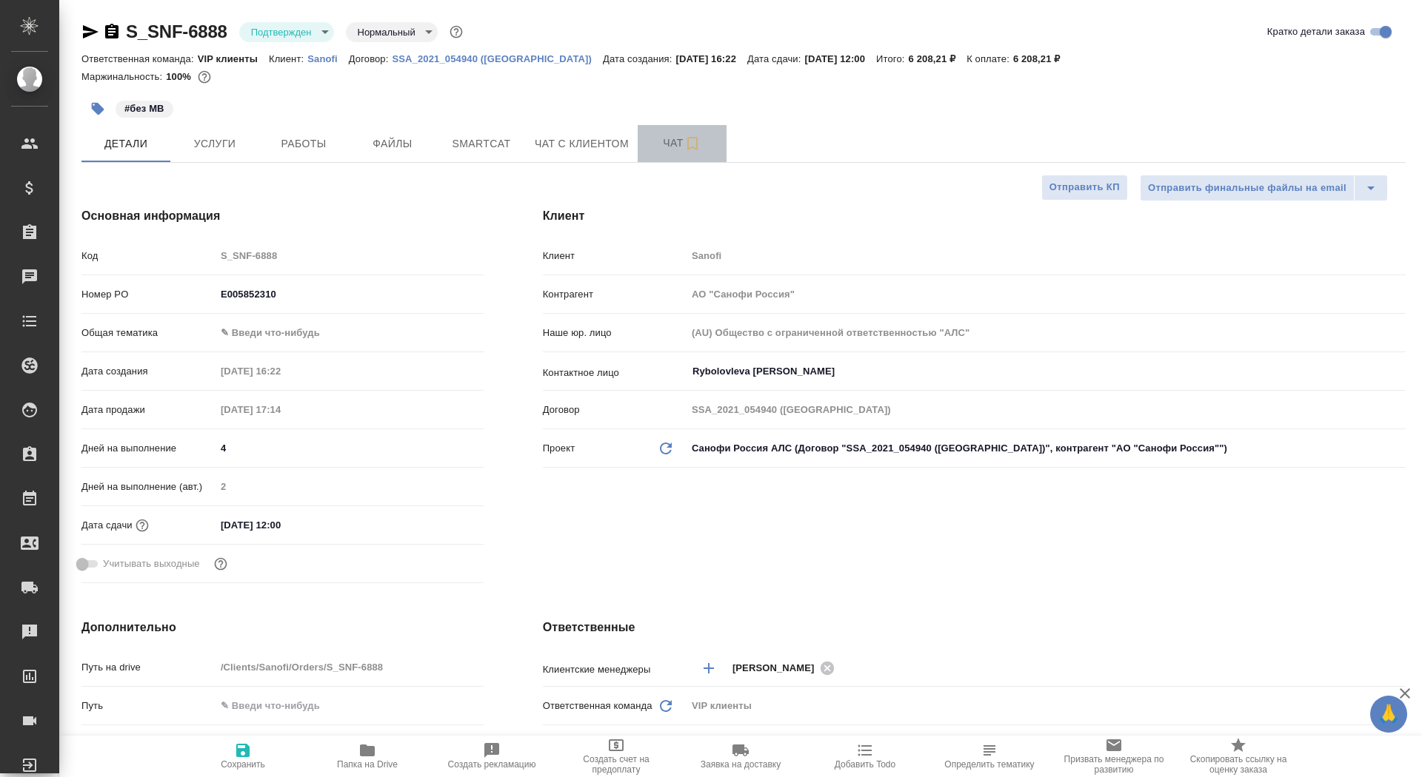
click at [665, 142] on span "Чат" at bounding box center [681, 143] width 71 height 19
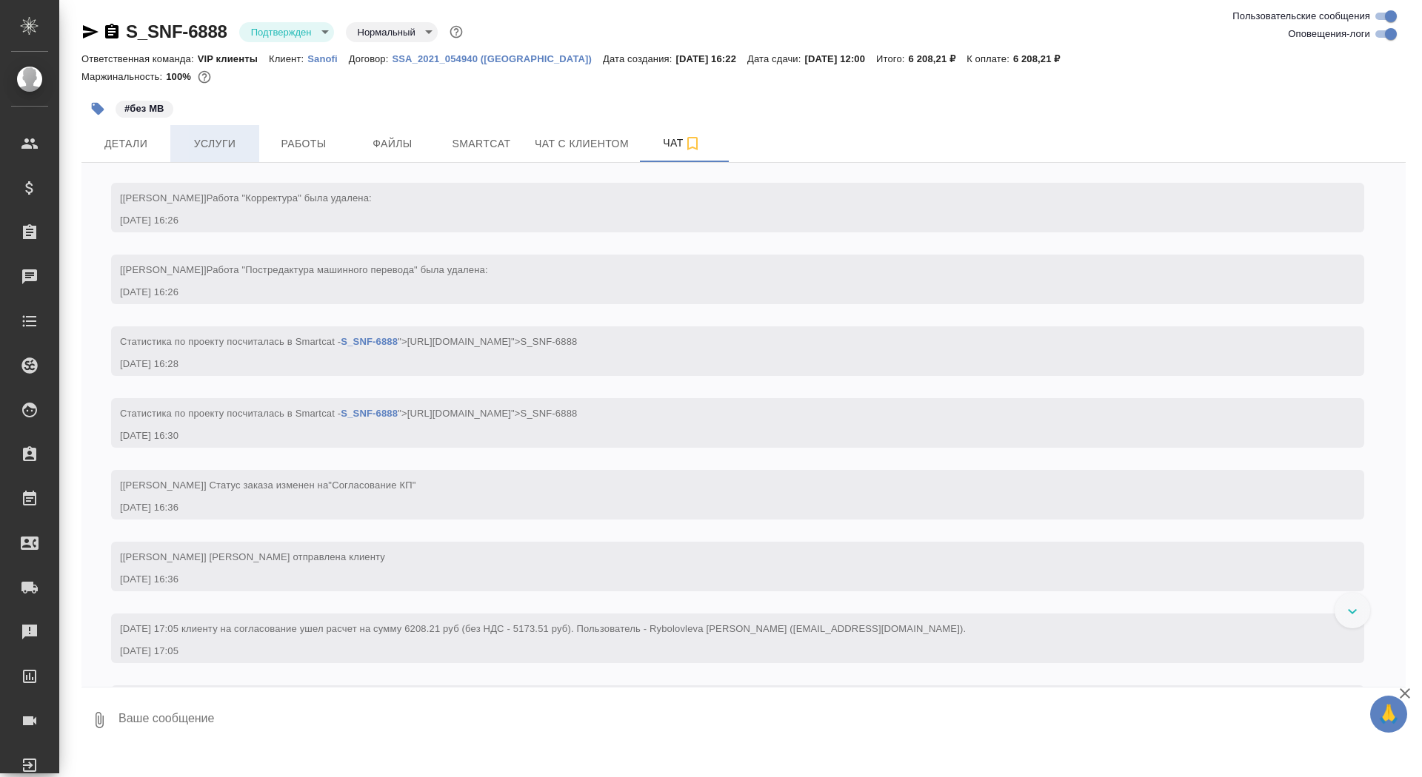
click at [244, 141] on span "Услуги" at bounding box center [214, 144] width 71 height 19
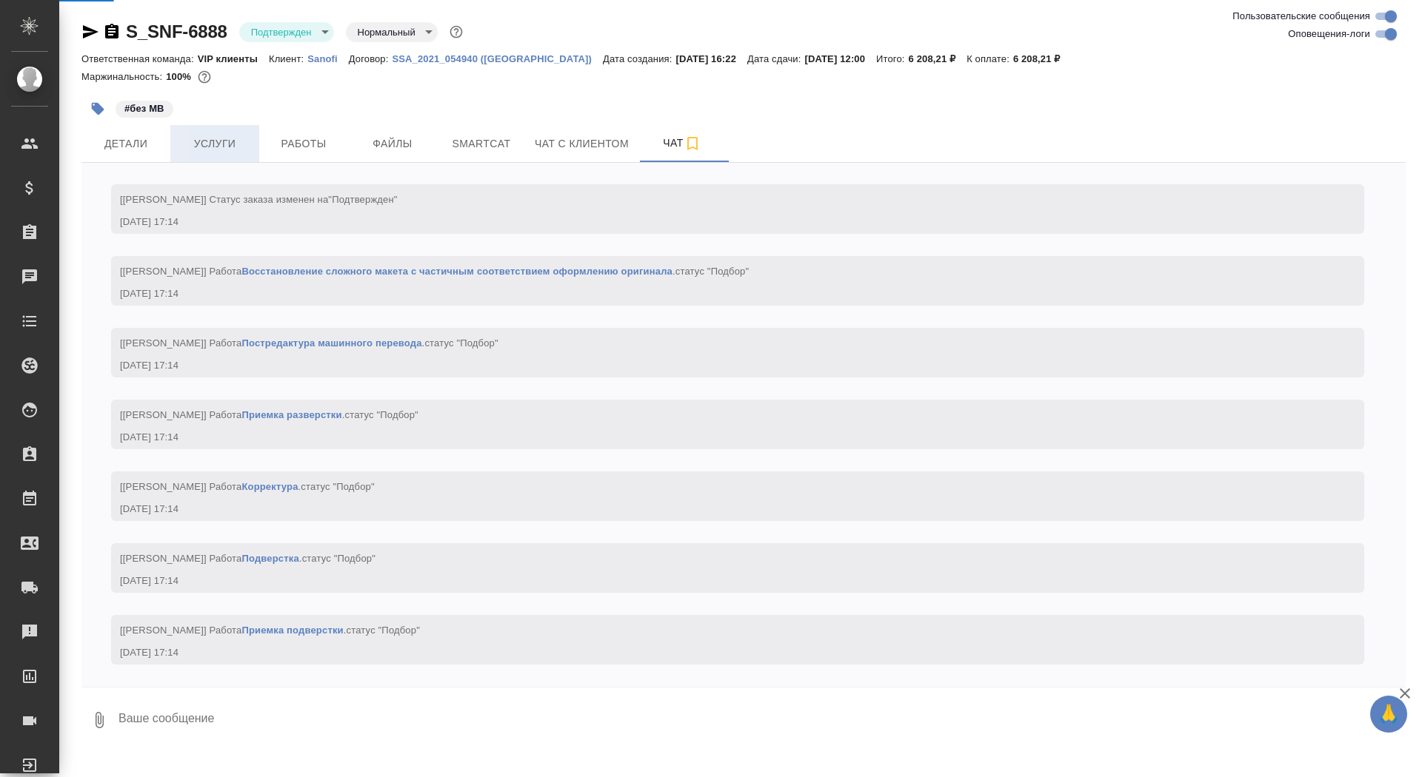
scroll to position [1121, 0]
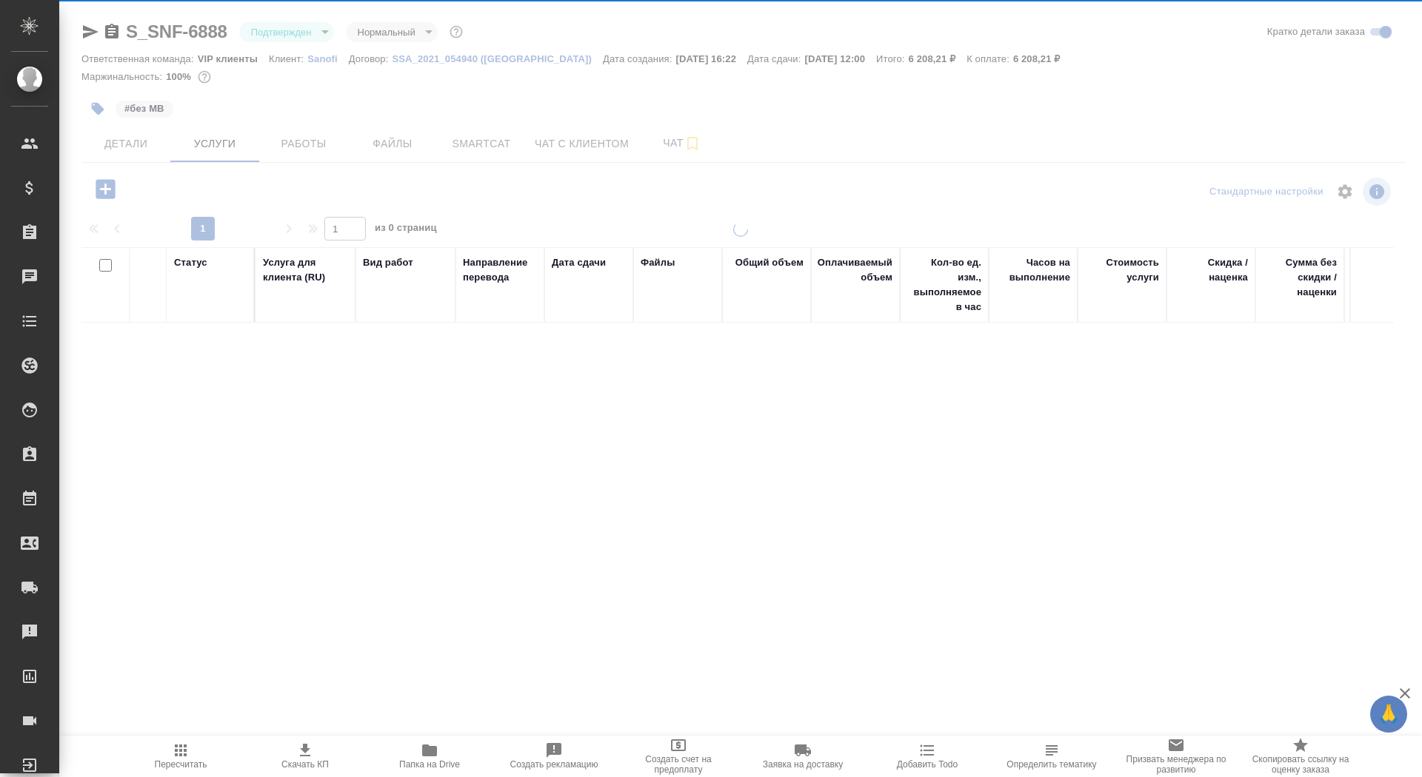
click at [298, 144] on div at bounding box center [740, 301] width 1362 height 603
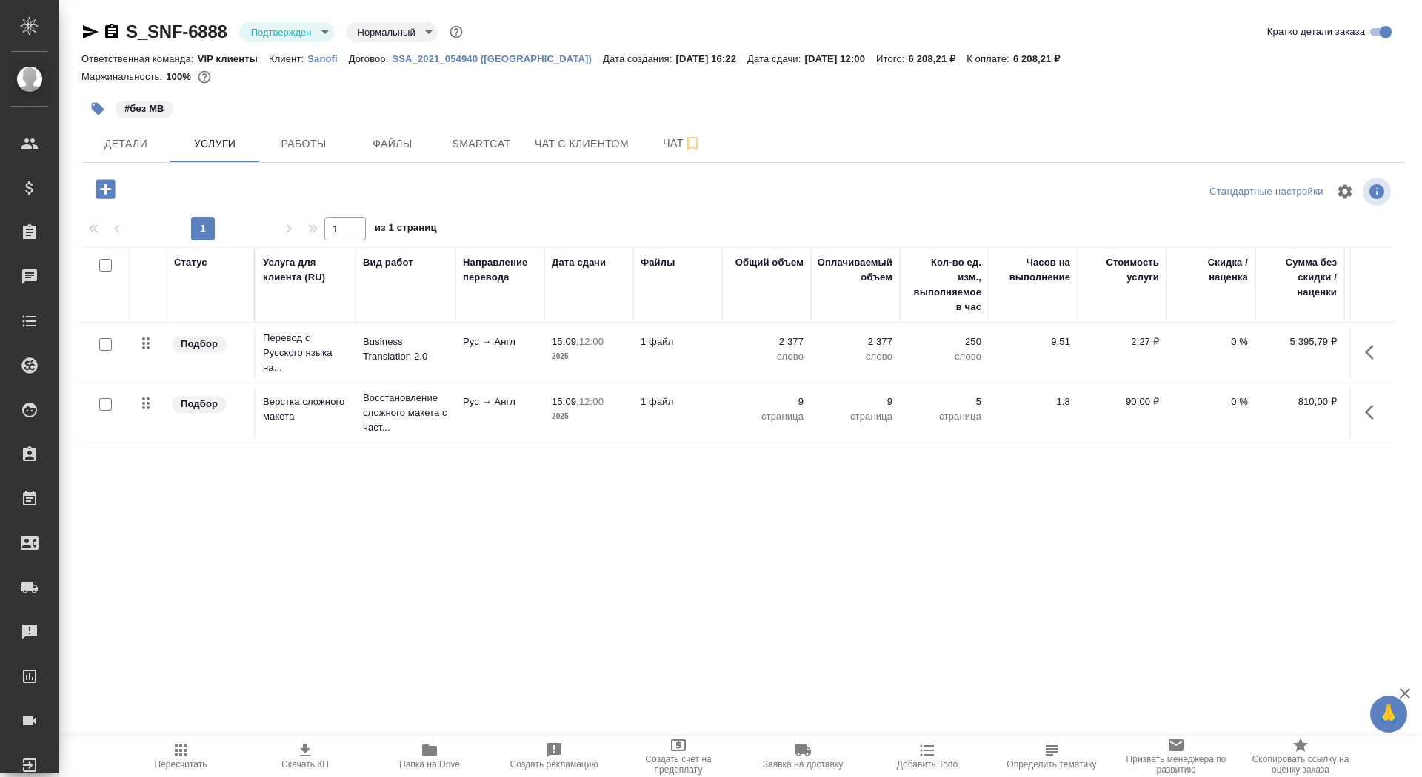
click at [298, 144] on span "Работы" at bounding box center [303, 144] width 71 height 19
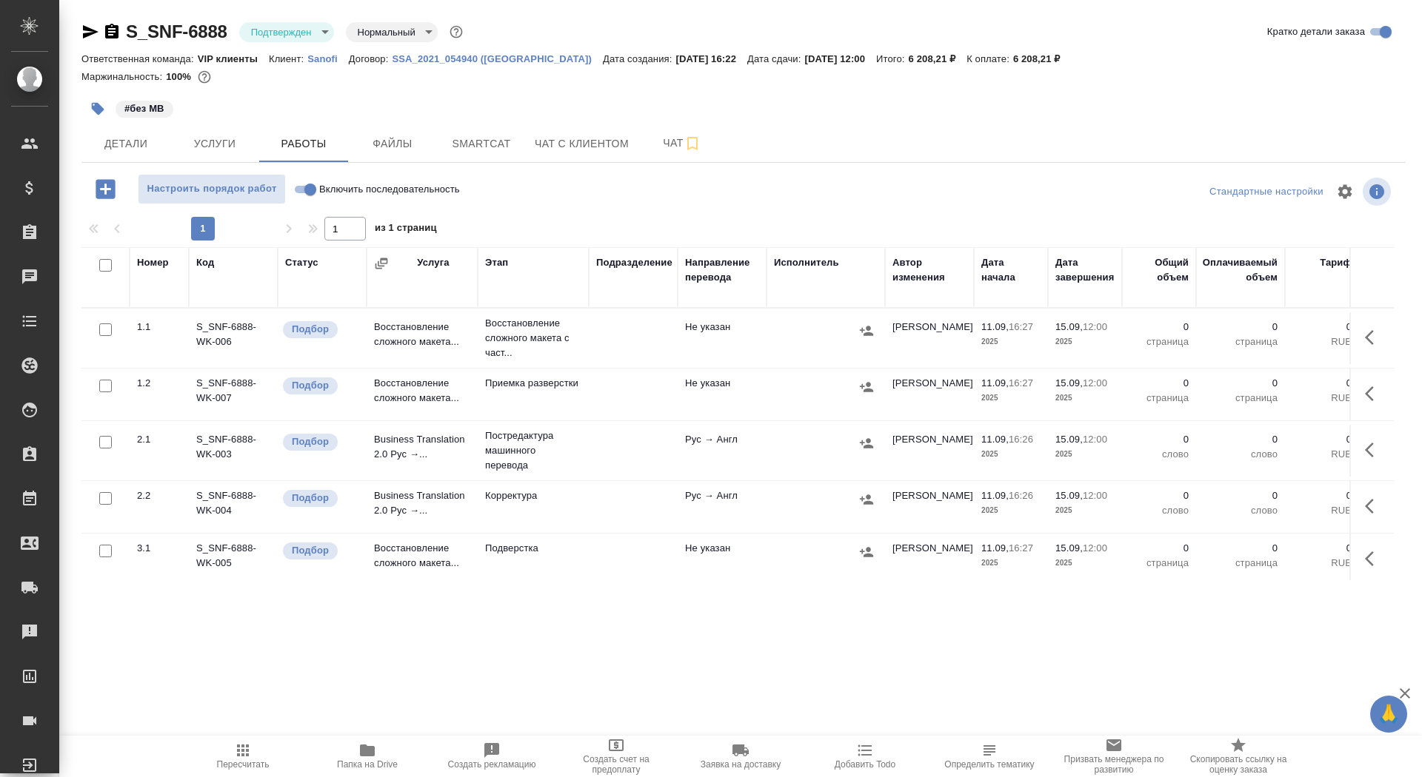
click at [1376, 330] on icon "button" at bounding box center [1374, 338] width 18 height 18
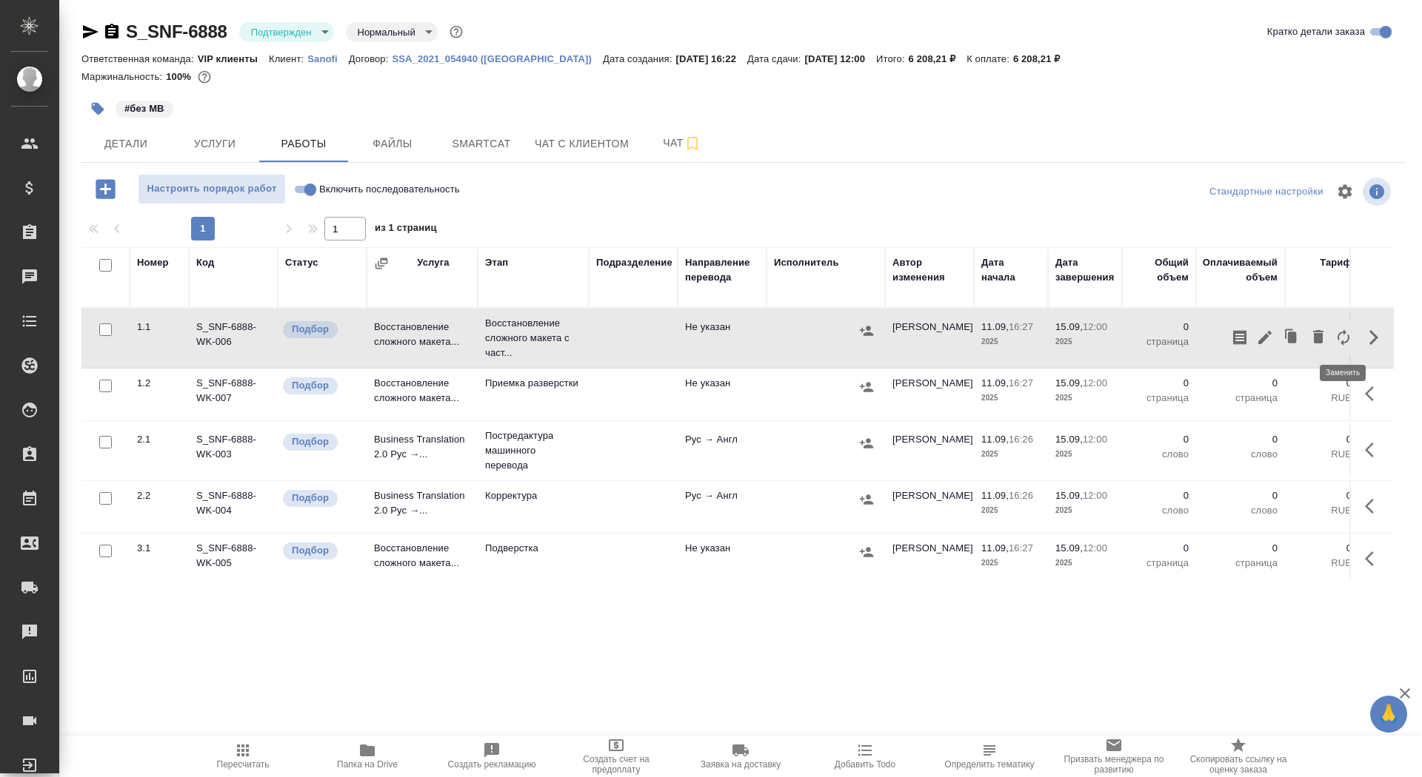
click at [1335, 337] on icon "button" at bounding box center [1343, 338] width 18 height 18
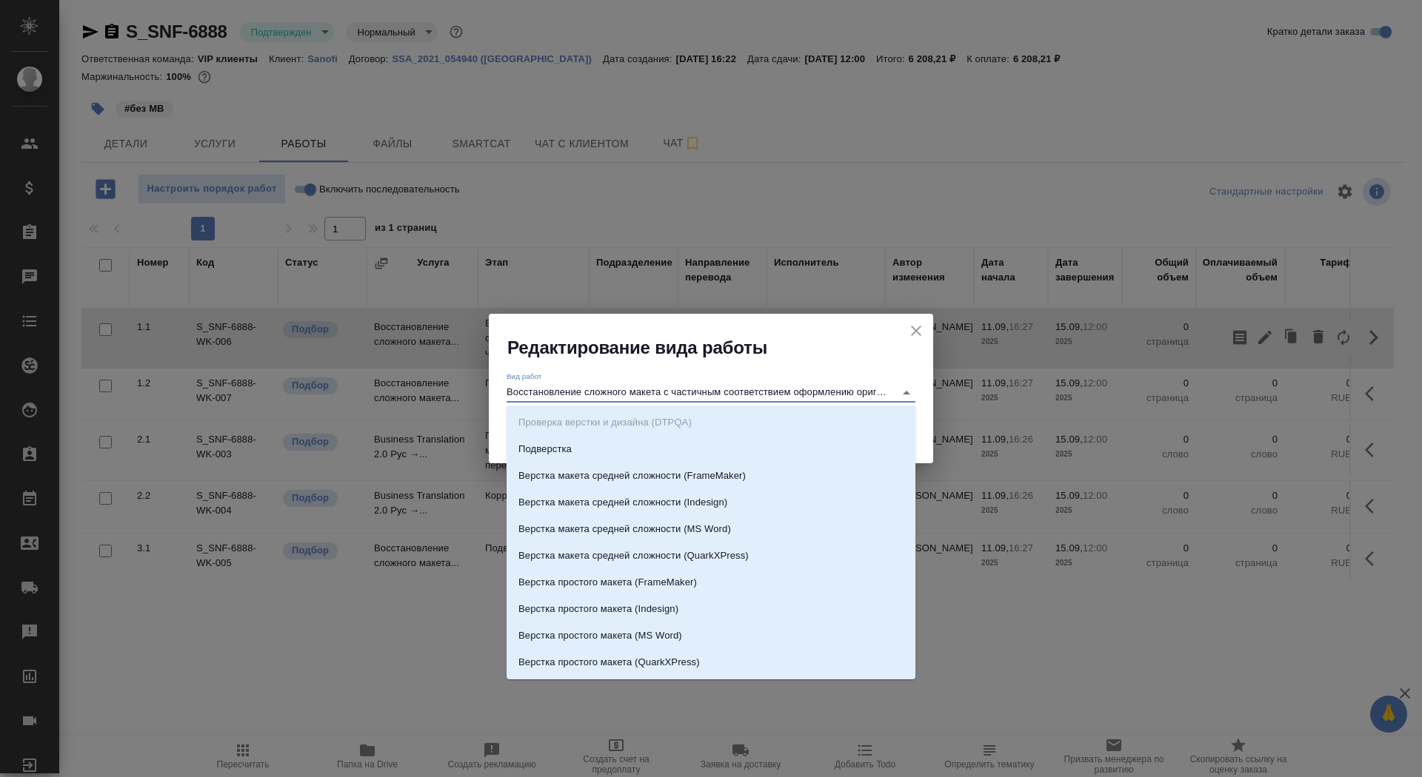
click at [648, 387] on input "Восстановление сложного макета с частичным соответствием оформлению оригинала" at bounding box center [696, 393] width 381 height 18
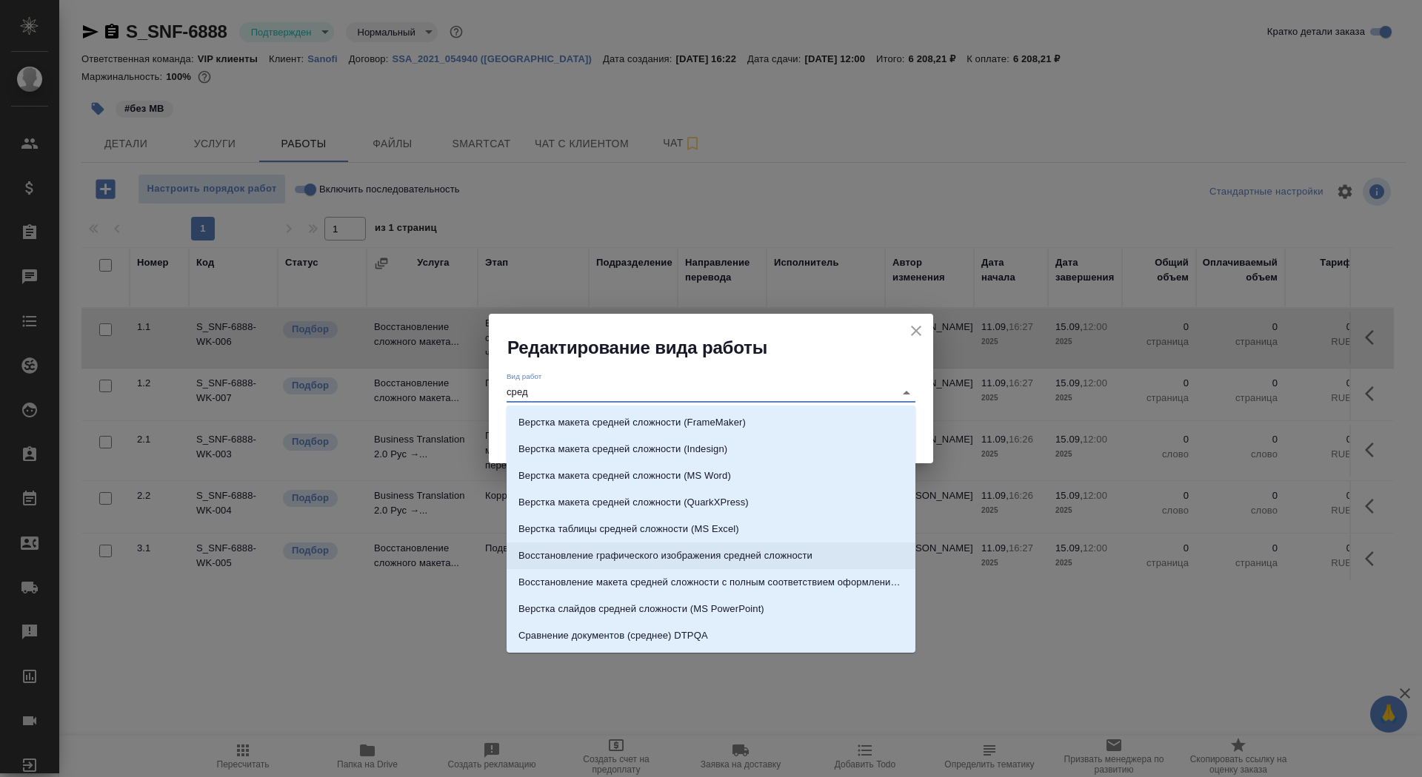
click at [729, 569] on li "Восстановление макета средней сложности с полным соответствием оформлению ориги…" at bounding box center [710, 582] width 409 height 27
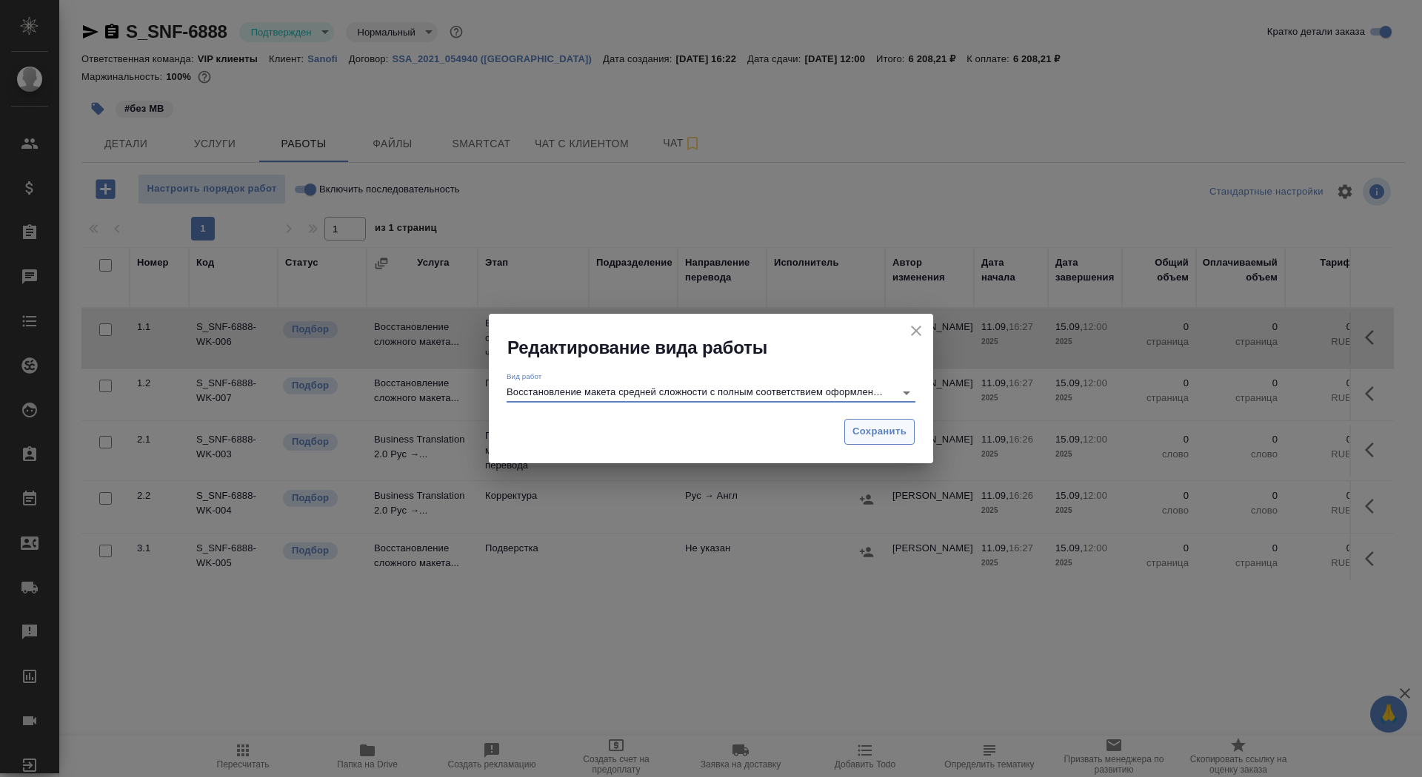
type input "Восстановление макета средней сложности с полным соответствием оформлению ориги…"
click at [908, 423] on button "Сохранить" at bounding box center [879, 432] width 70 height 26
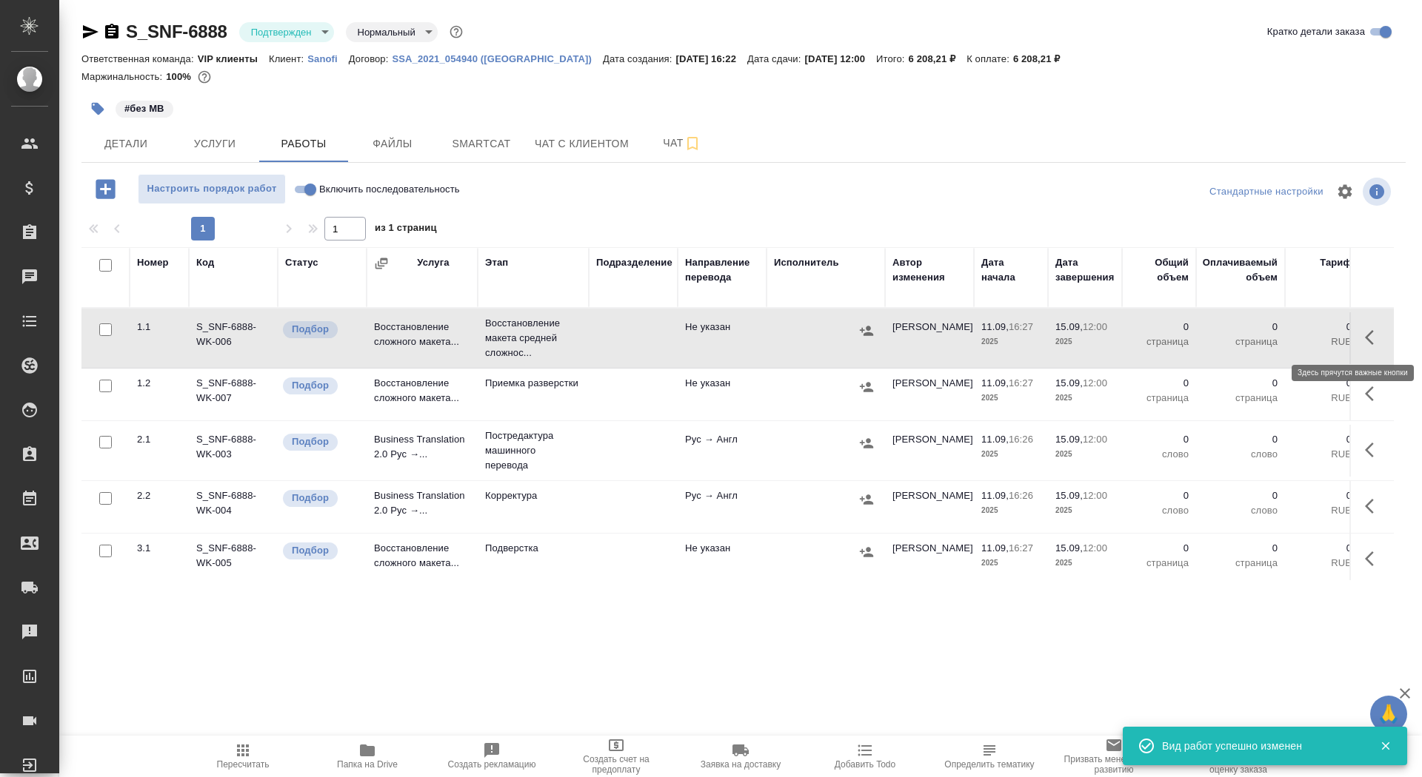
click at [1371, 338] on icon "button" at bounding box center [1374, 338] width 18 height 18
click at [1265, 338] on icon "button" at bounding box center [1264, 337] width 13 height 13
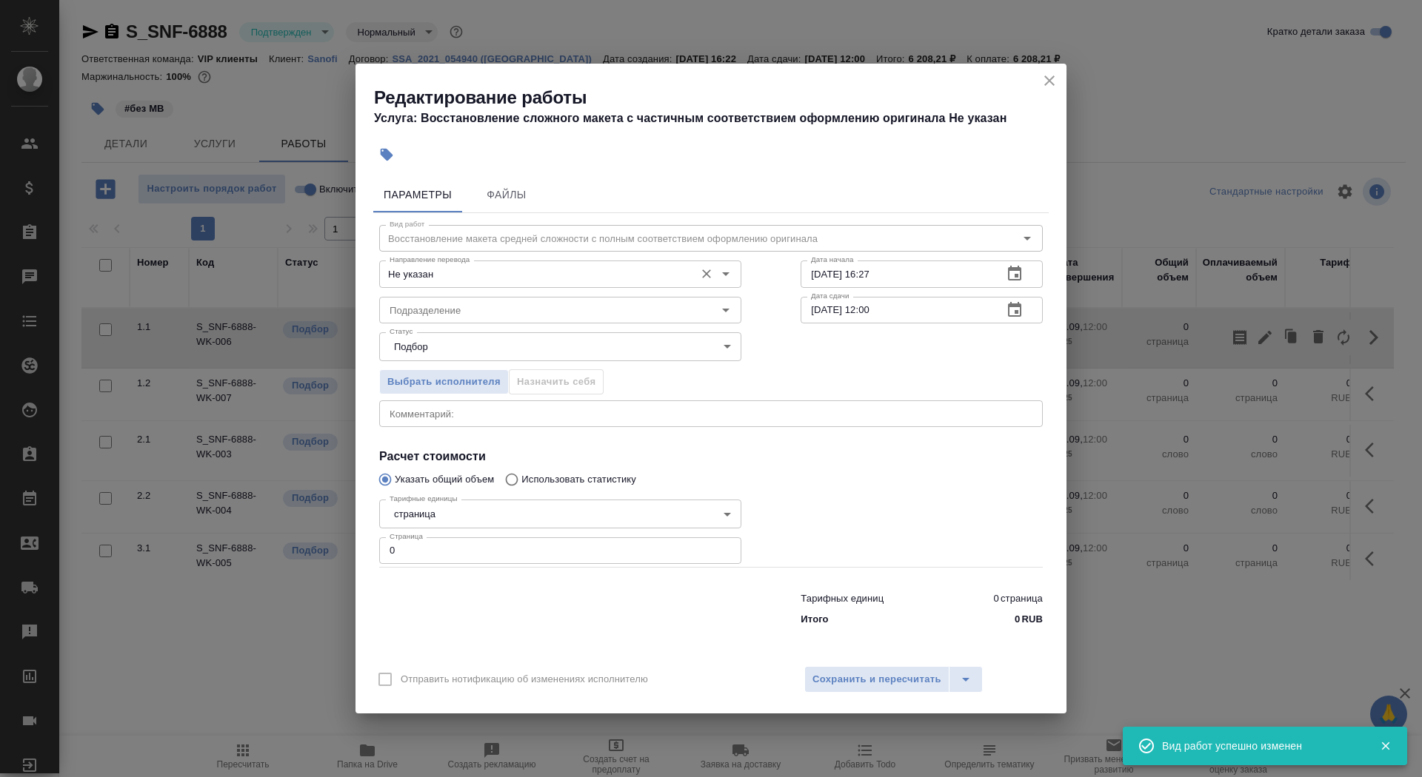
click at [575, 277] on input "Не указан" at bounding box center [536, 274] width 304 height 18
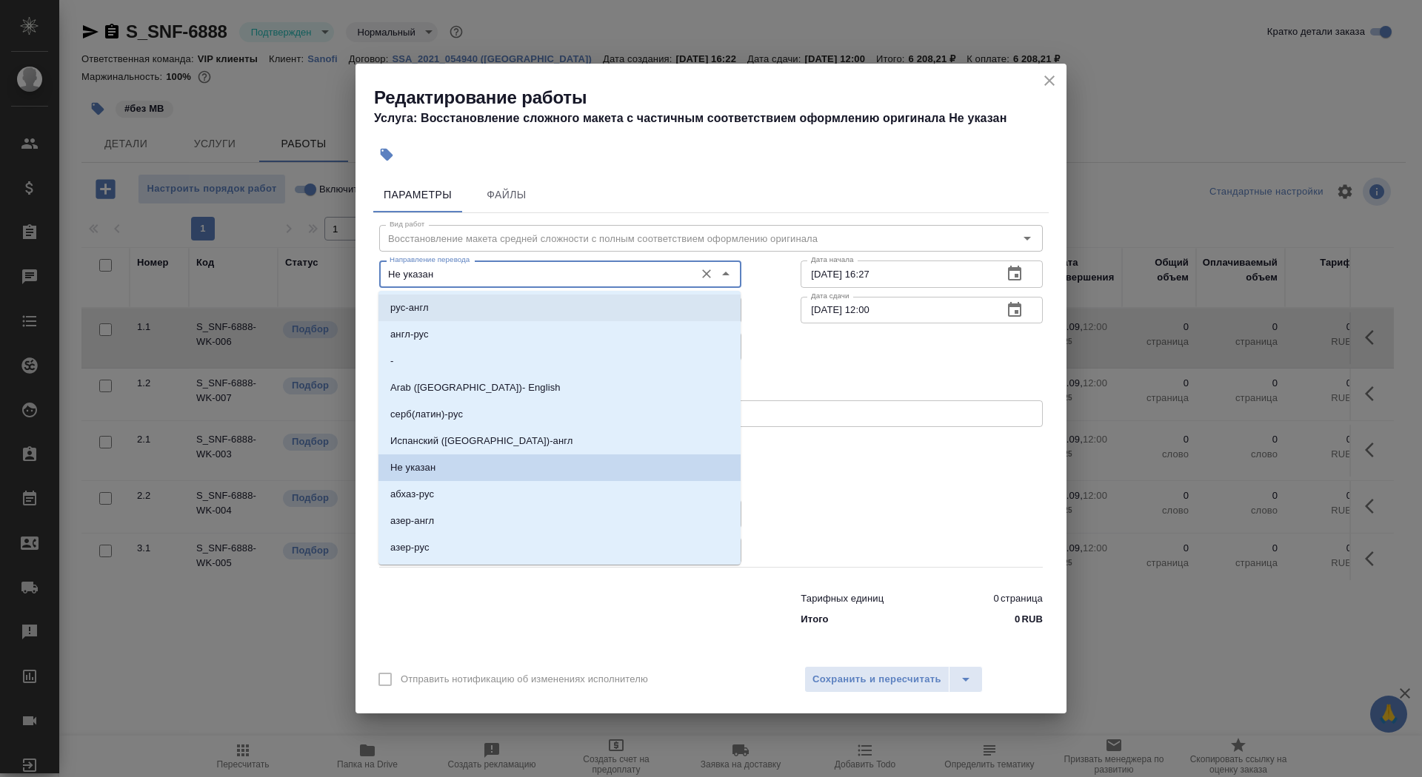
click at [515, 309] on li "рус-англ" at bounding box center [559, 308] width 362 height 27
type input "рус-англ"
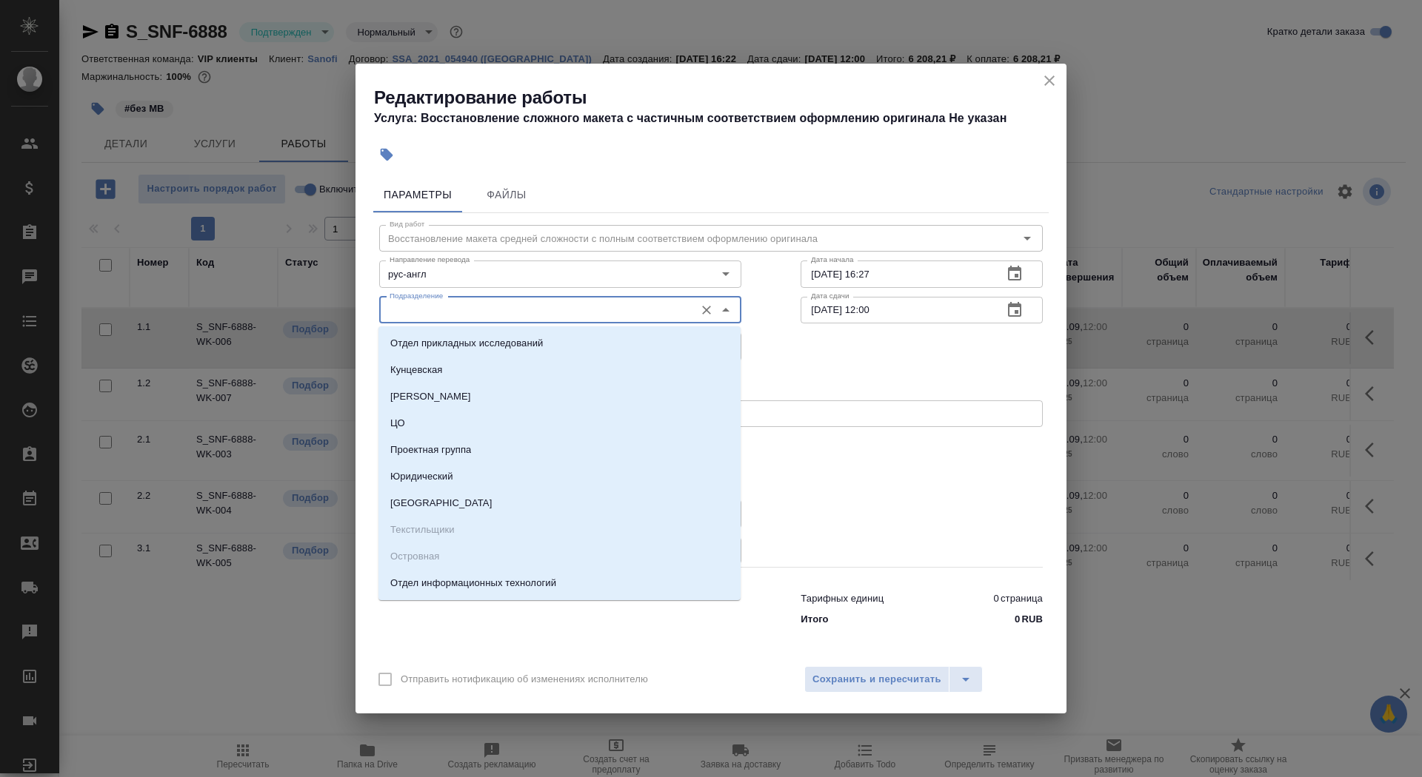
click at [508, 312] on input "Подразделение" at bounding box center [536, 310] width 304 height 18
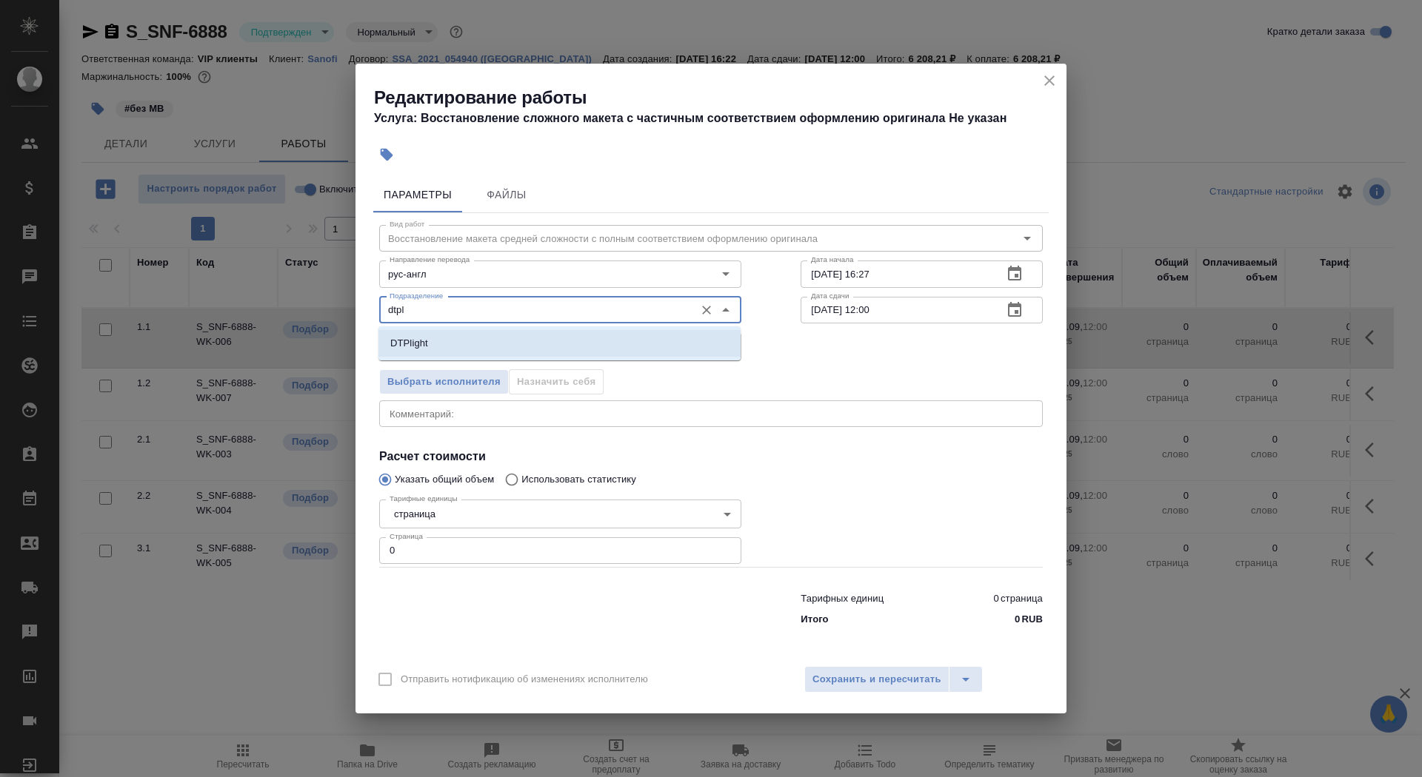
click at [436, 332] on li "DTPlight" at bounding box center [559, 343] width 362 height 27
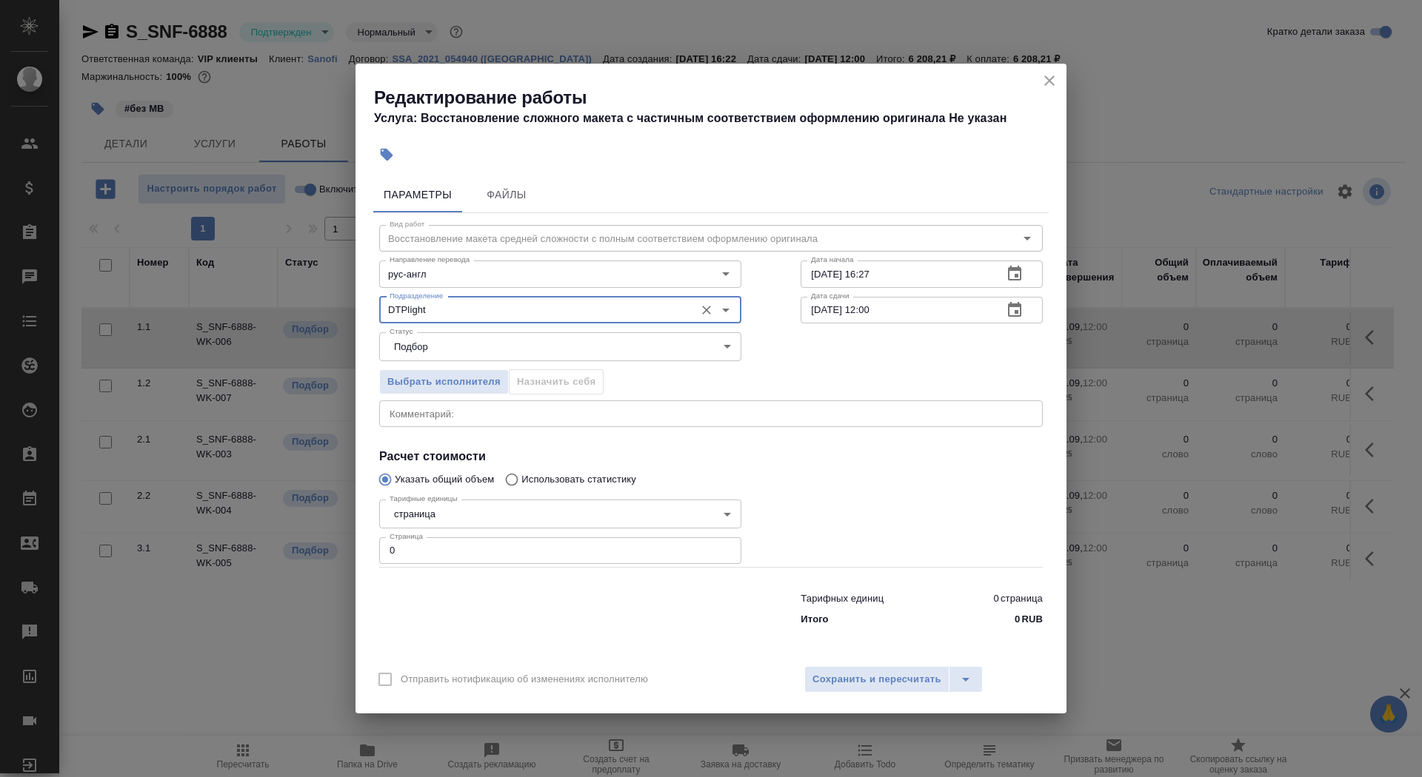
type input "DTPlight"
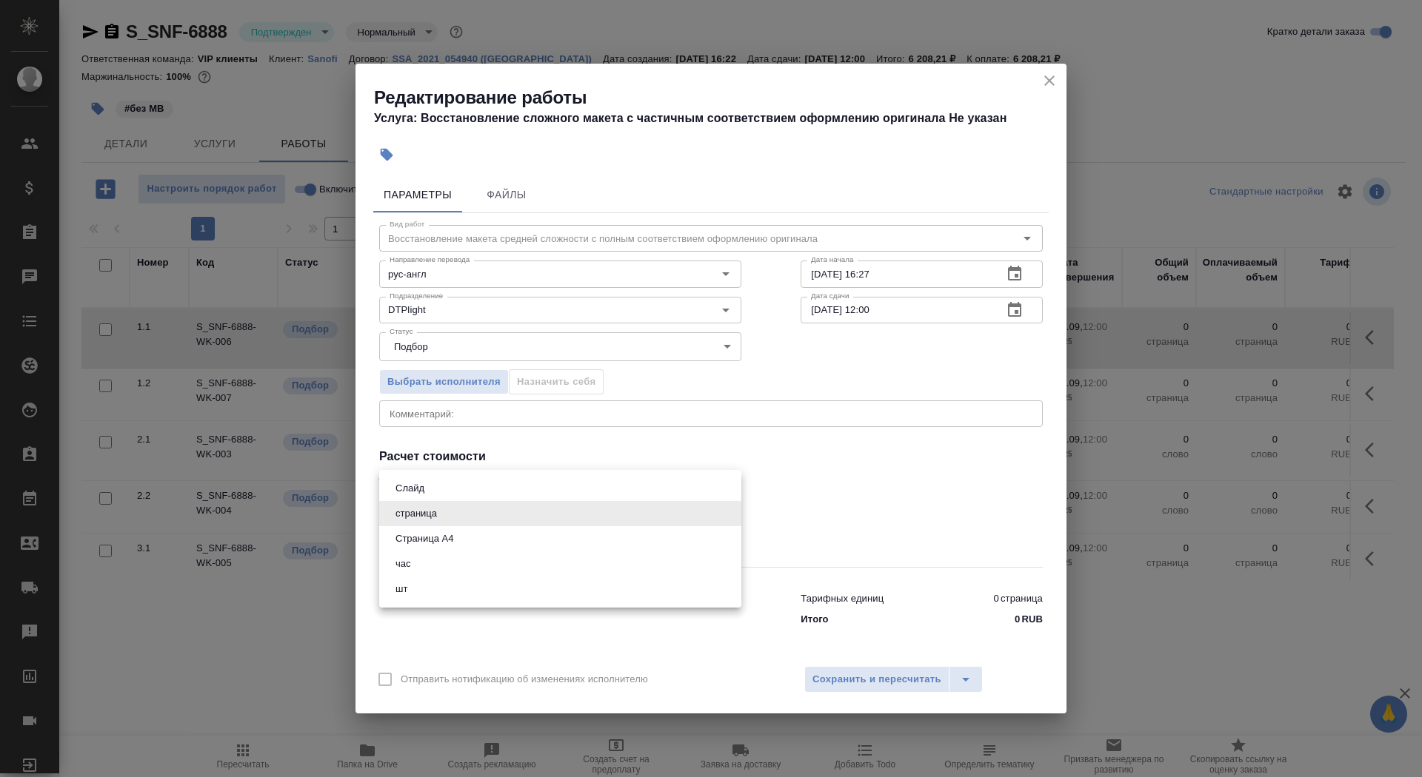
click at [443, 520] on body "🙏 .cls-1 fill:#fff; AWATERA Saydasheva Dilyara Клиенты Спецификации Заказы 0 Ча…" at bounding box center [711, 388] width 1422 height 777
click at [452, 550] on li "Страница А4" at bounding box center [560, 538] width 362 height 25
type input "5f036ec4e16dec2d6b59c8ff"
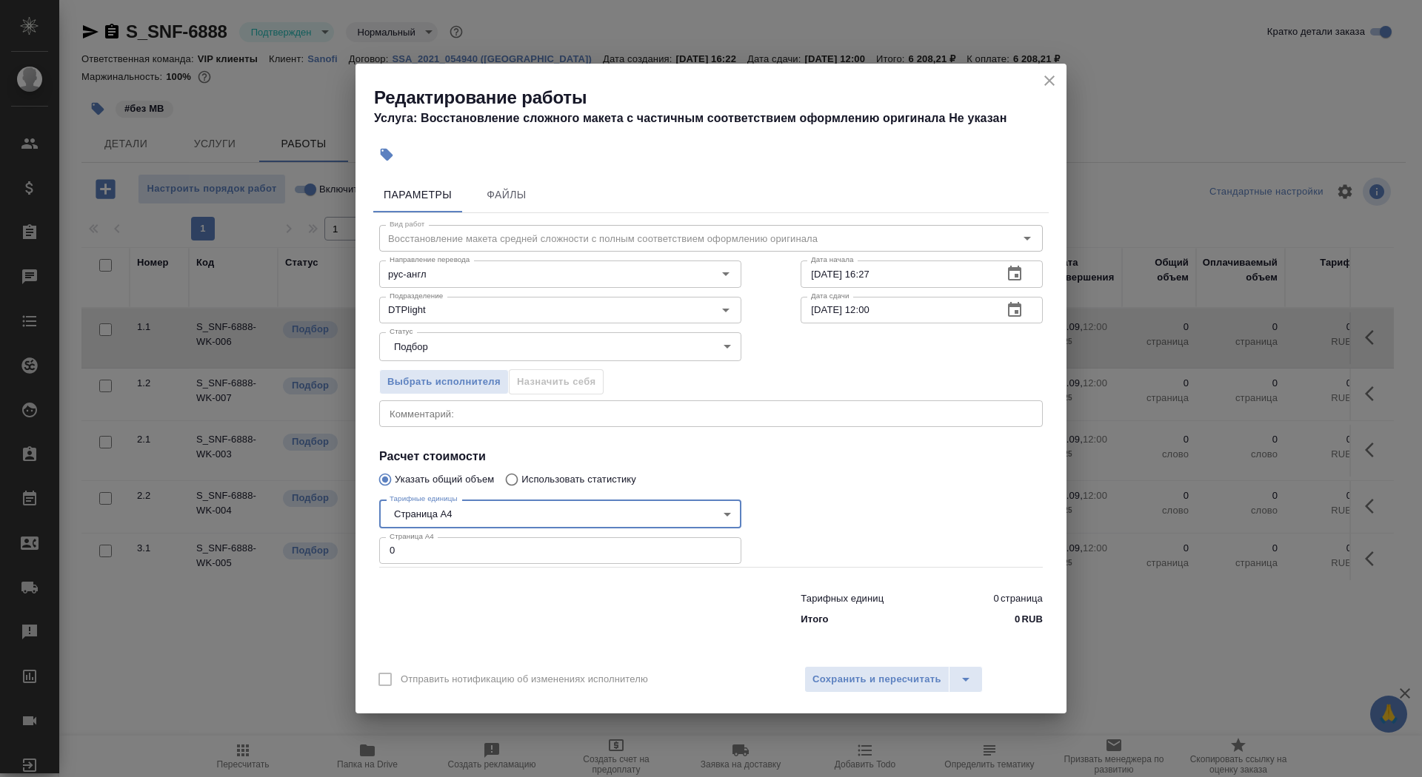
click at [452, 549] on input "0" at bounding box center [560, 551] width 362 height 27
type input "9"
click at [895, 283] on input "11.09.2025 16:27" at bounding box center [895, 274] width 190 height 27
type input "11.09.2025 17:15"
click at [1013, 313] on icon "button" at bounding box center [1014, 310] width 18 height 18
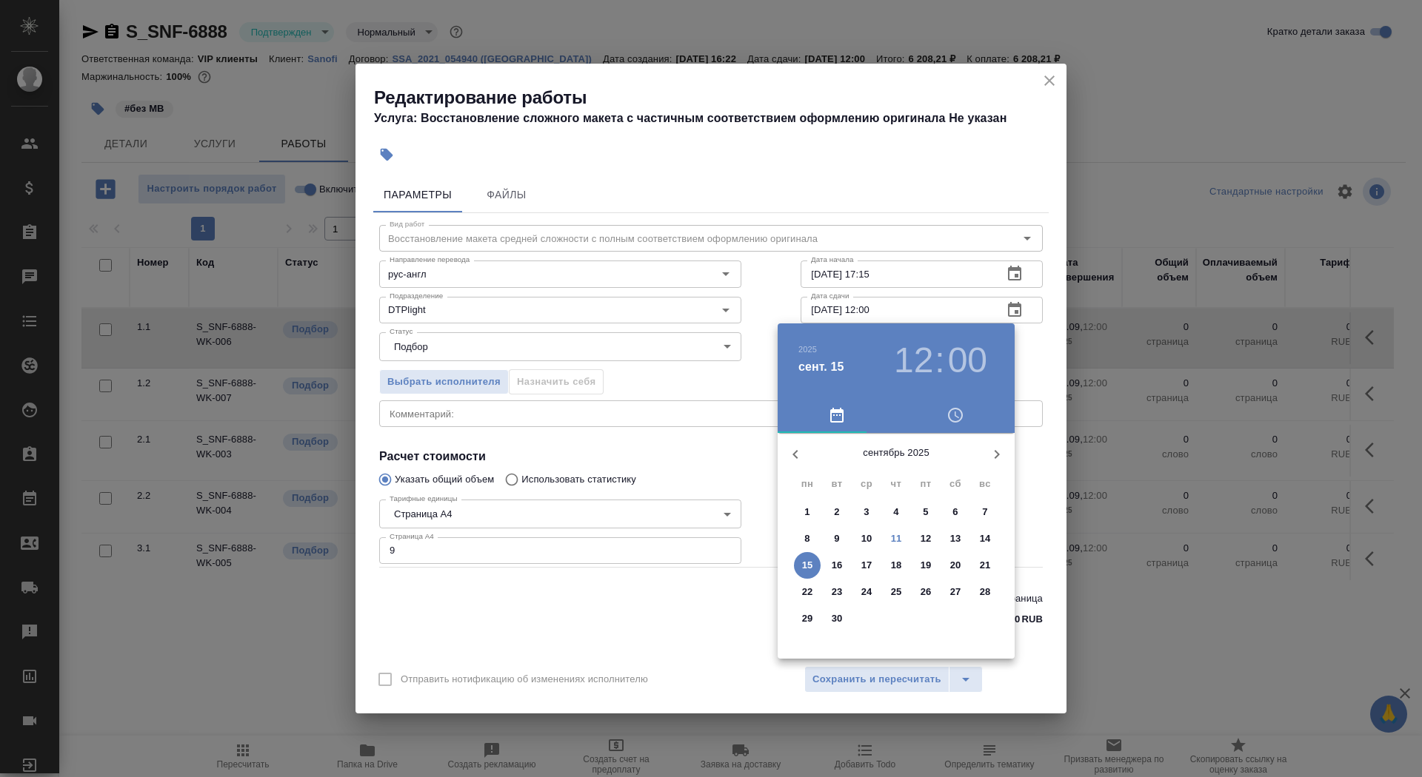
click at [930, 541] on p "12" at bounding box center [925, 539] width 11 height 15
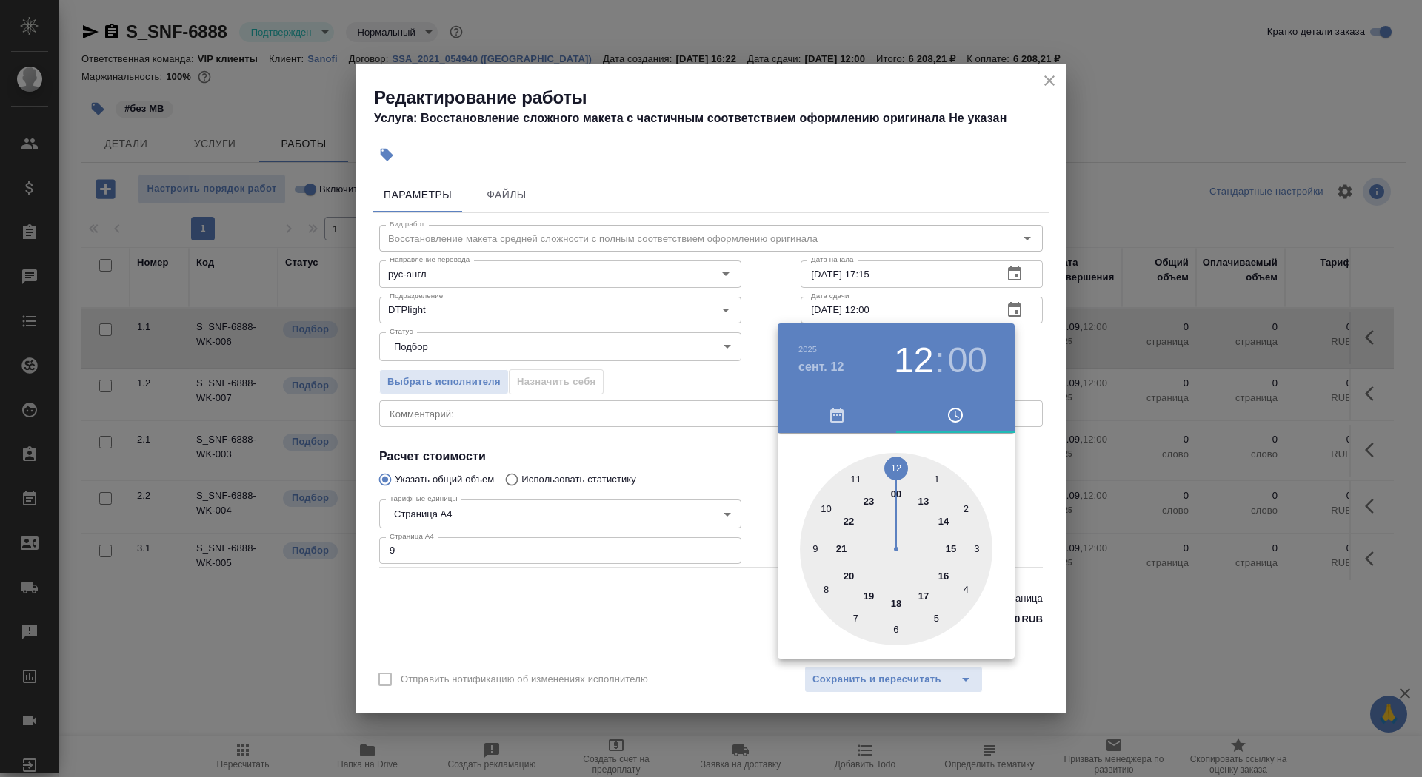
click at [826, 510] on div at bounding box center [896, 549] width 192 height 192
click at [908, 361] on h3 "10" at bounding box center [913, 360] width 39 height 41
click at [816, 543] on div at bounding box center [896, 549] width 192 height 192
type input "12.09.2025 09:00"
click at [709, 450] on div at bounding box center [711, 388] width 1422 height 777
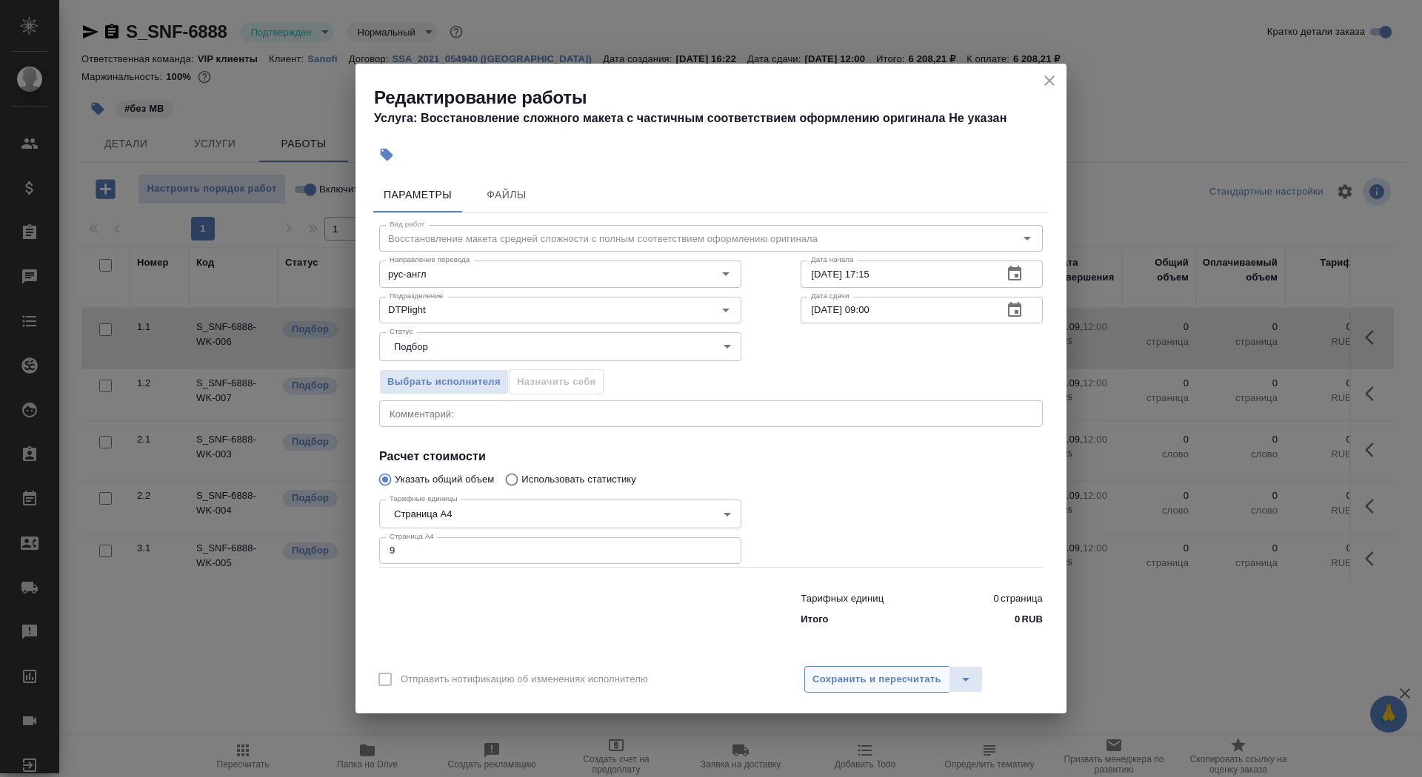
click at [848, 668] on button "Сохранить и пересчитать" at bounding box center [876, 679] width 145 height 27
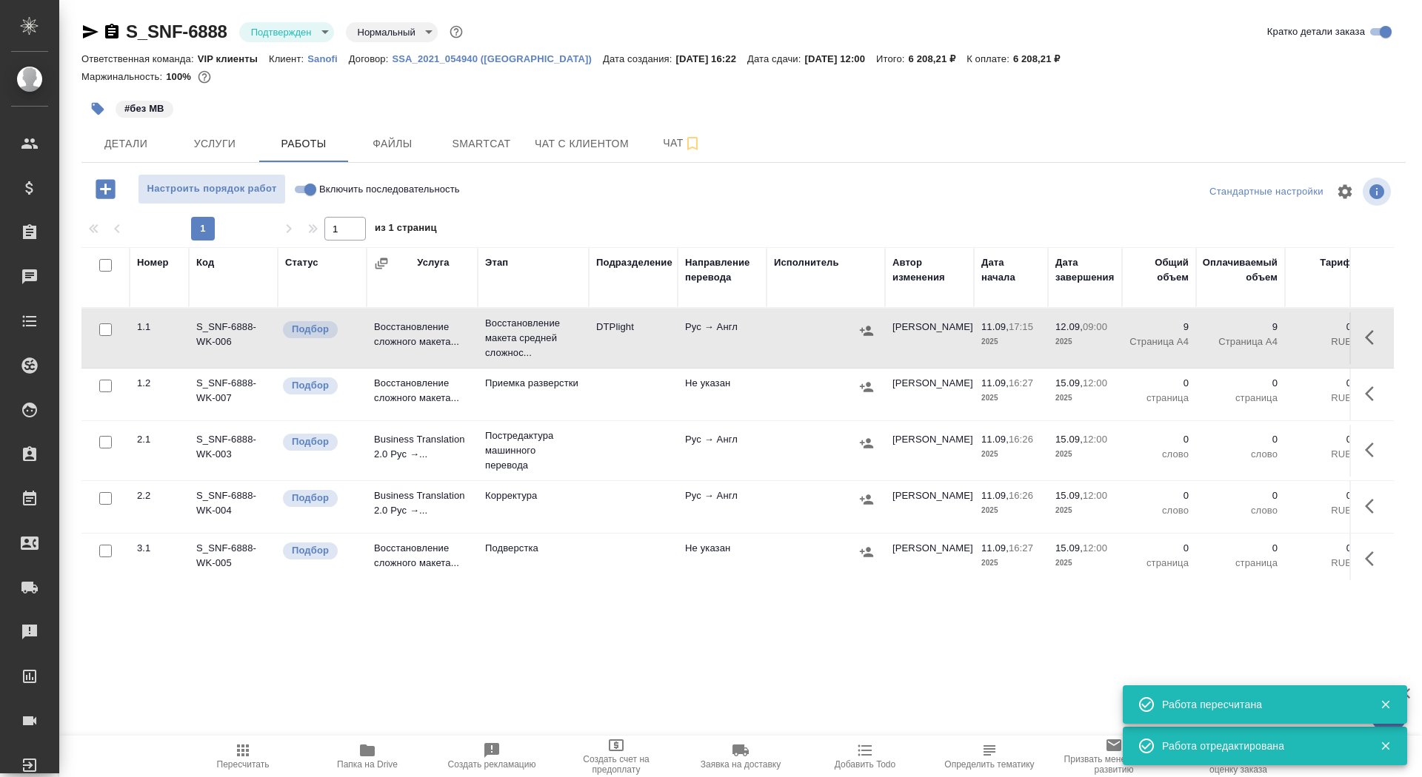
click at [109, 108] on button "button" at bounding box center [97, 109] width 33 height 33
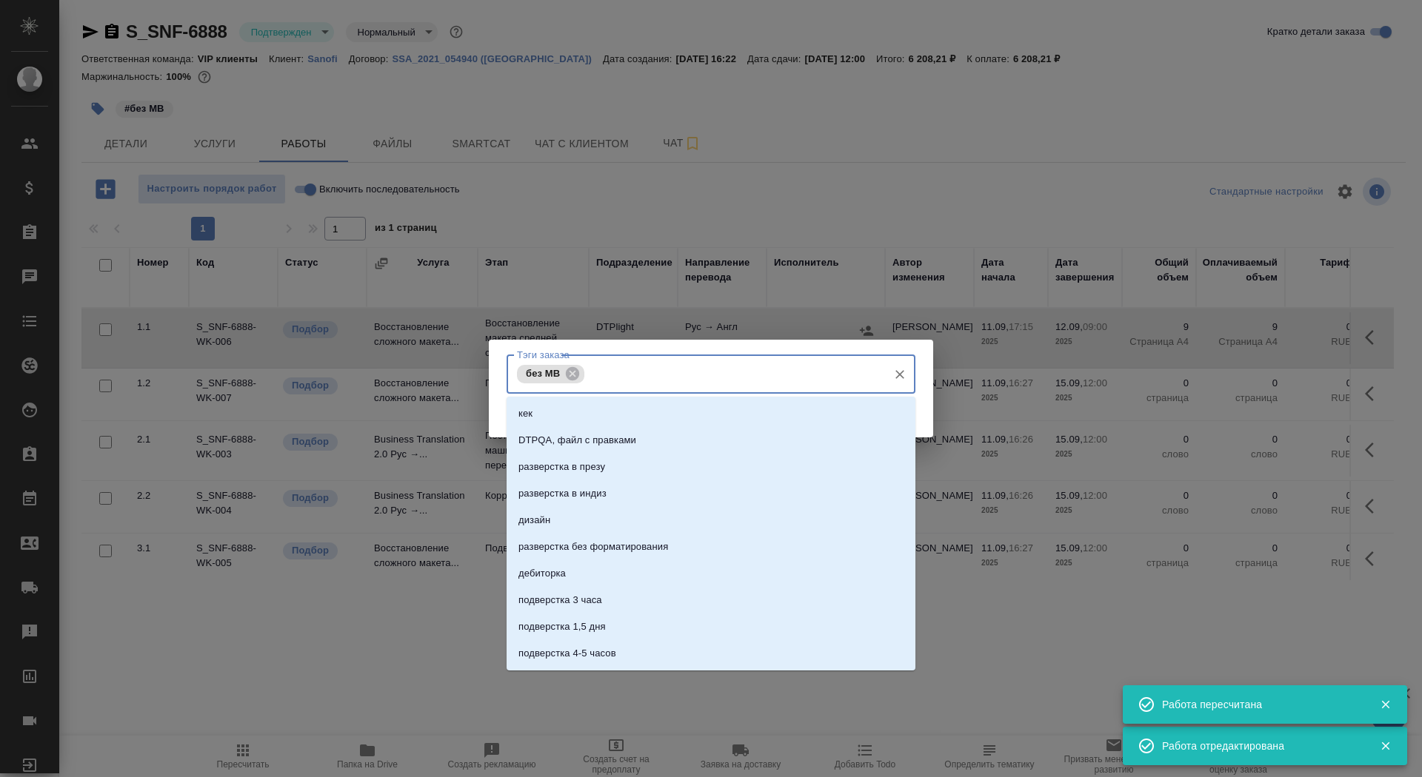
click at [609, 376] on input "Тэги заказа" at bounding box center [734, 373] width 292 height 25
type input "на разв"
click at [612, 435] on li "на разверстке" at bounding box center [710, 440] width 409 height 27
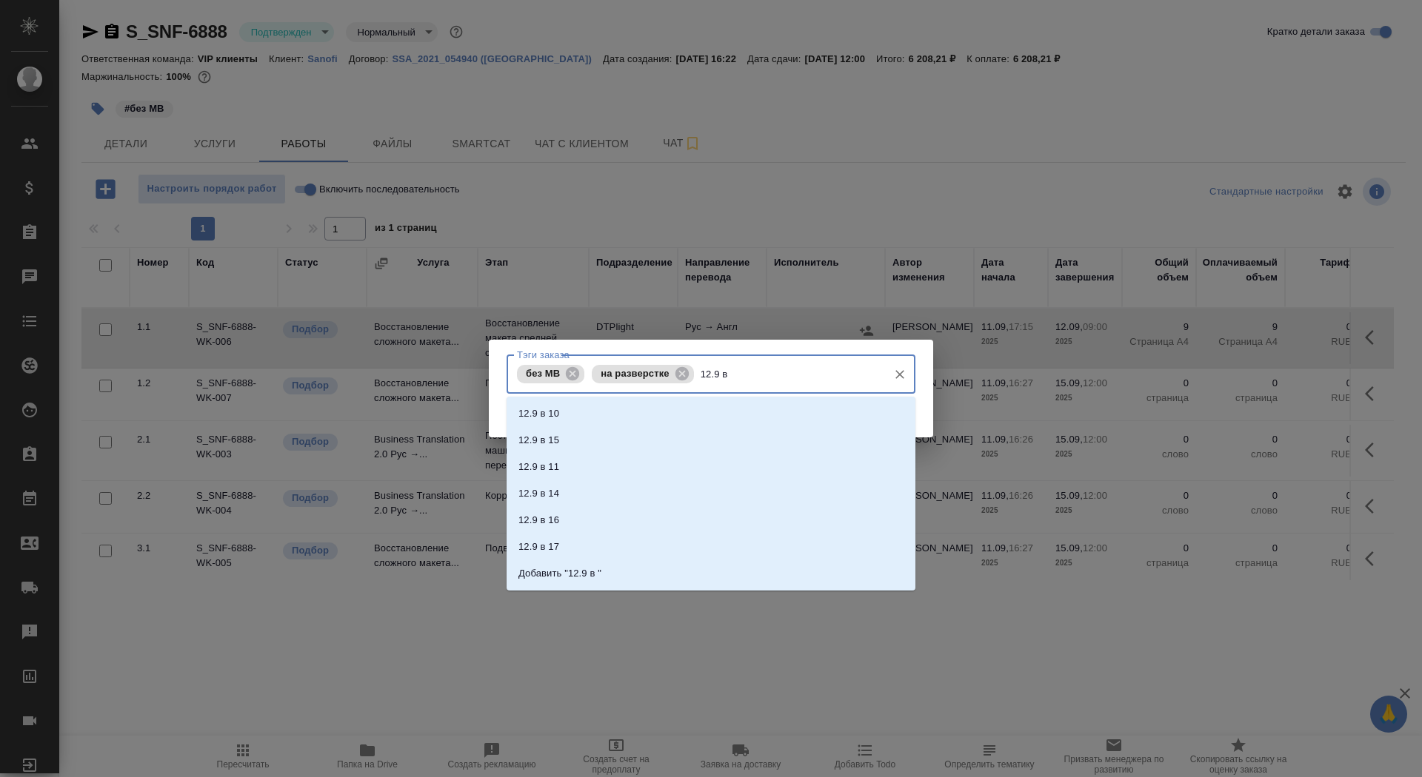
type input "12.9 в 9"
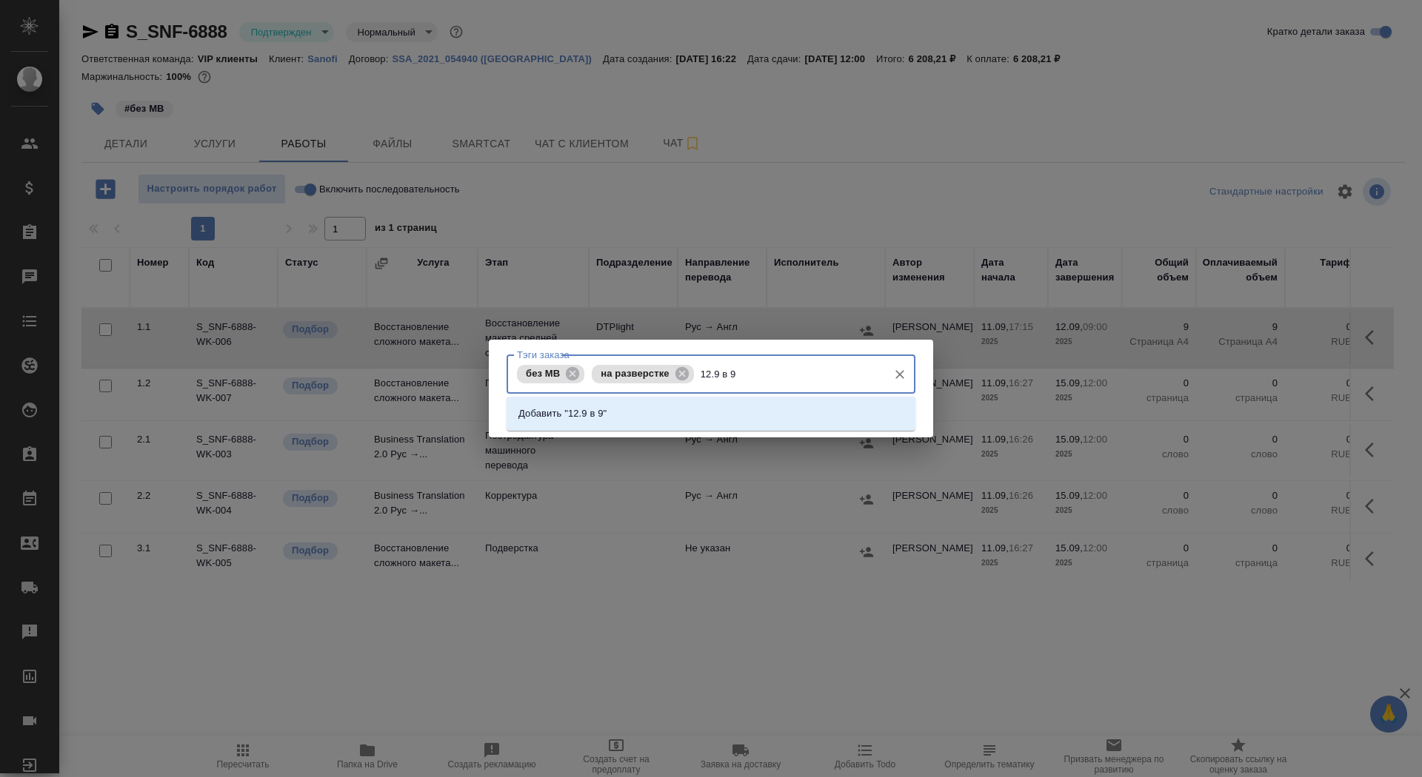
click at [679, 419] on li "Добавить "12.9 в 9"" at bounding box center [710, 414] width 409 height 27
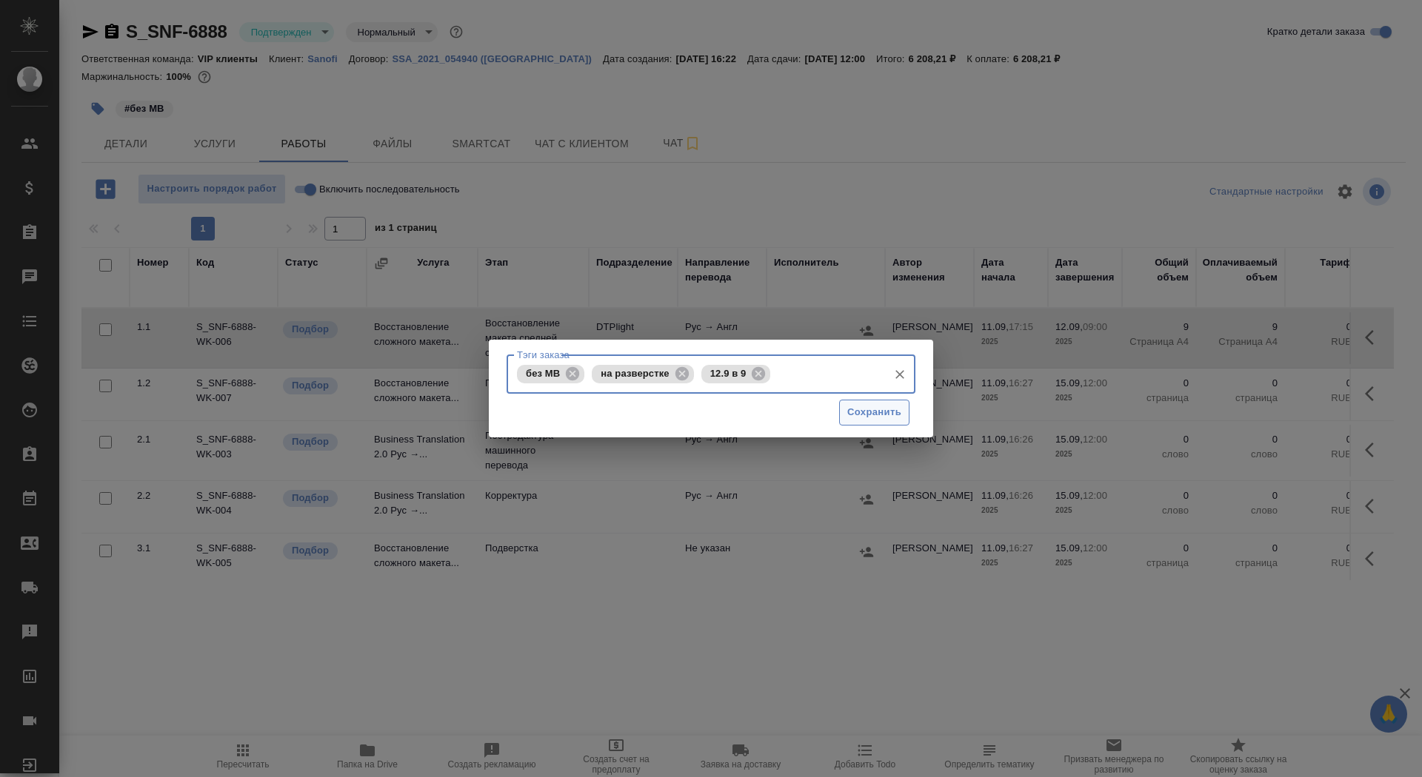
click at [880, 423] on button "Сохранить" at bounding box center [874, 413] width 70 height 26
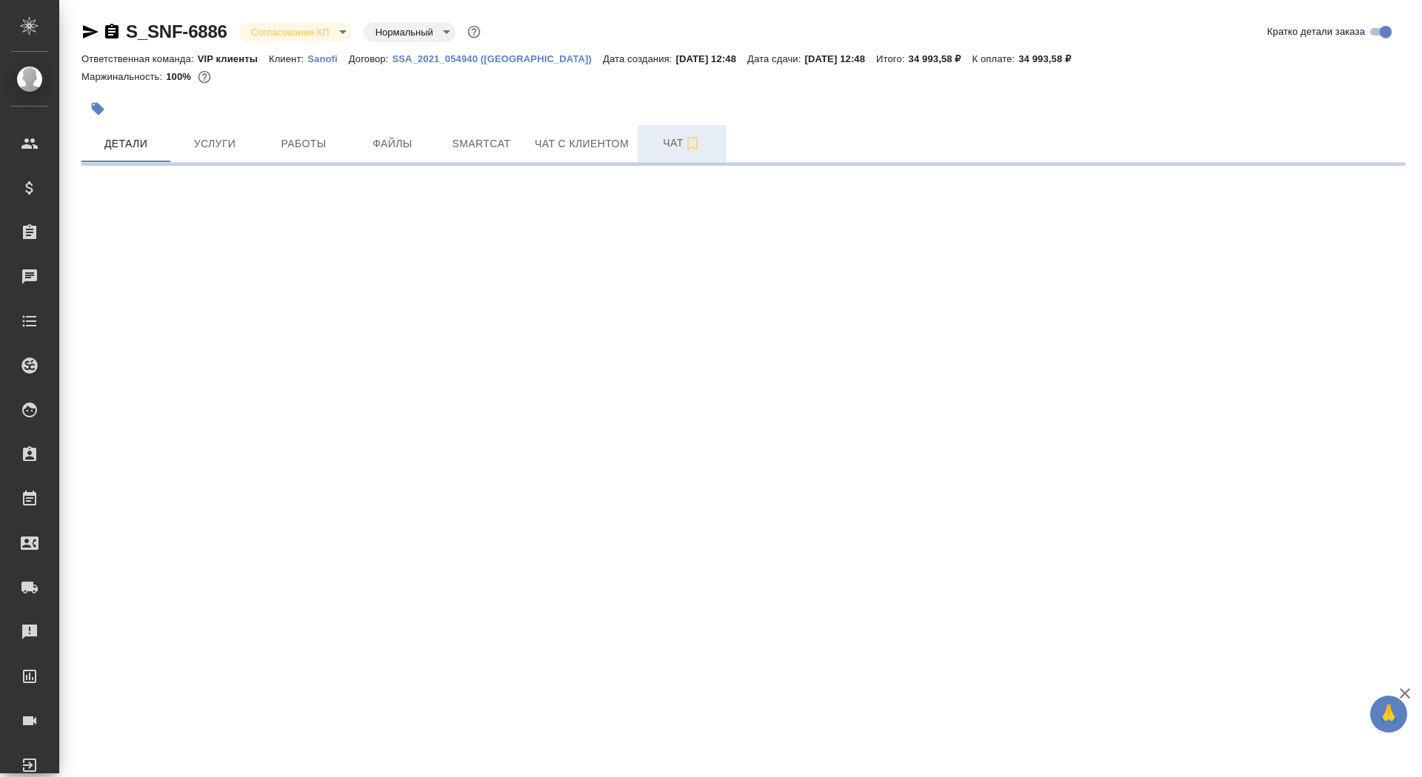
click at [660, 141] on span "Чат" at bounding box center [681, 143] width 71 height 19
select select "RU"
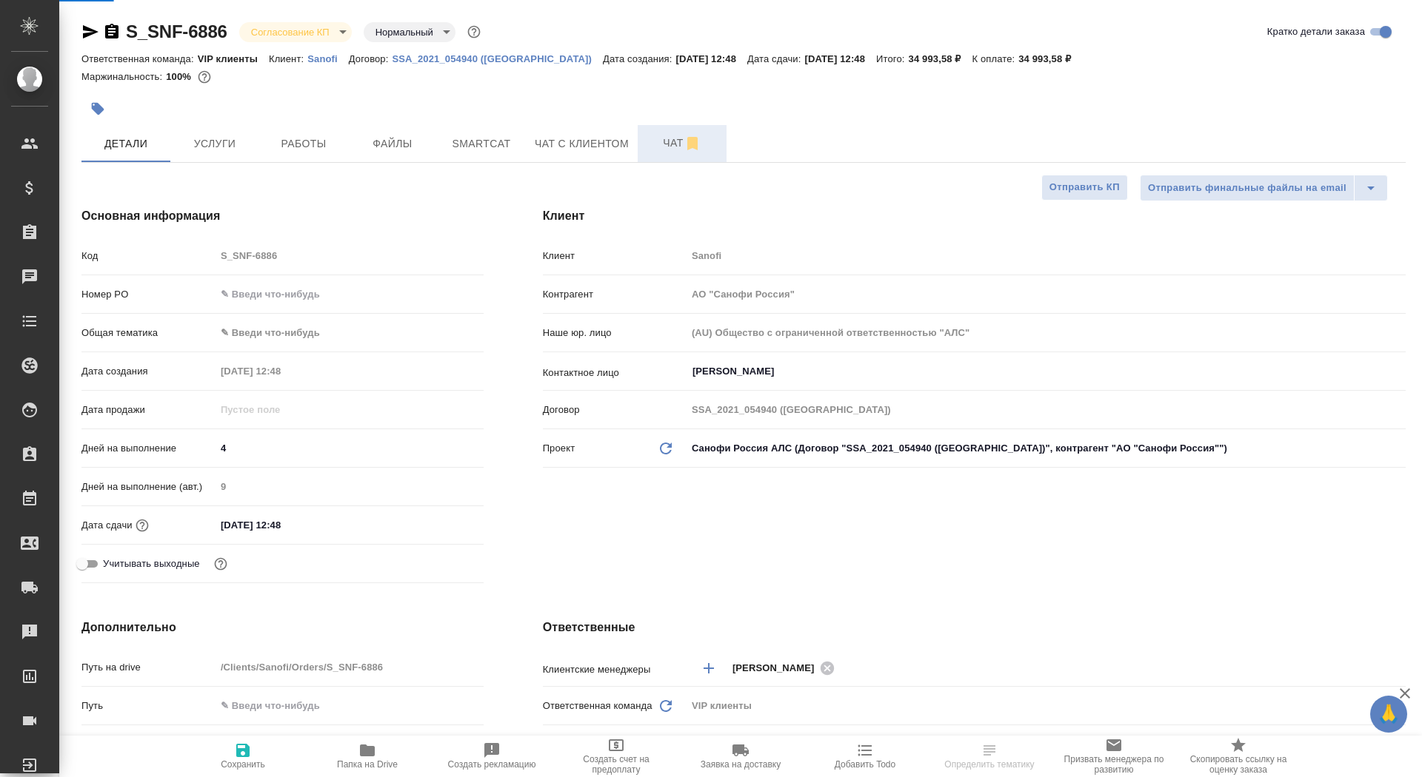
type textarea "x"
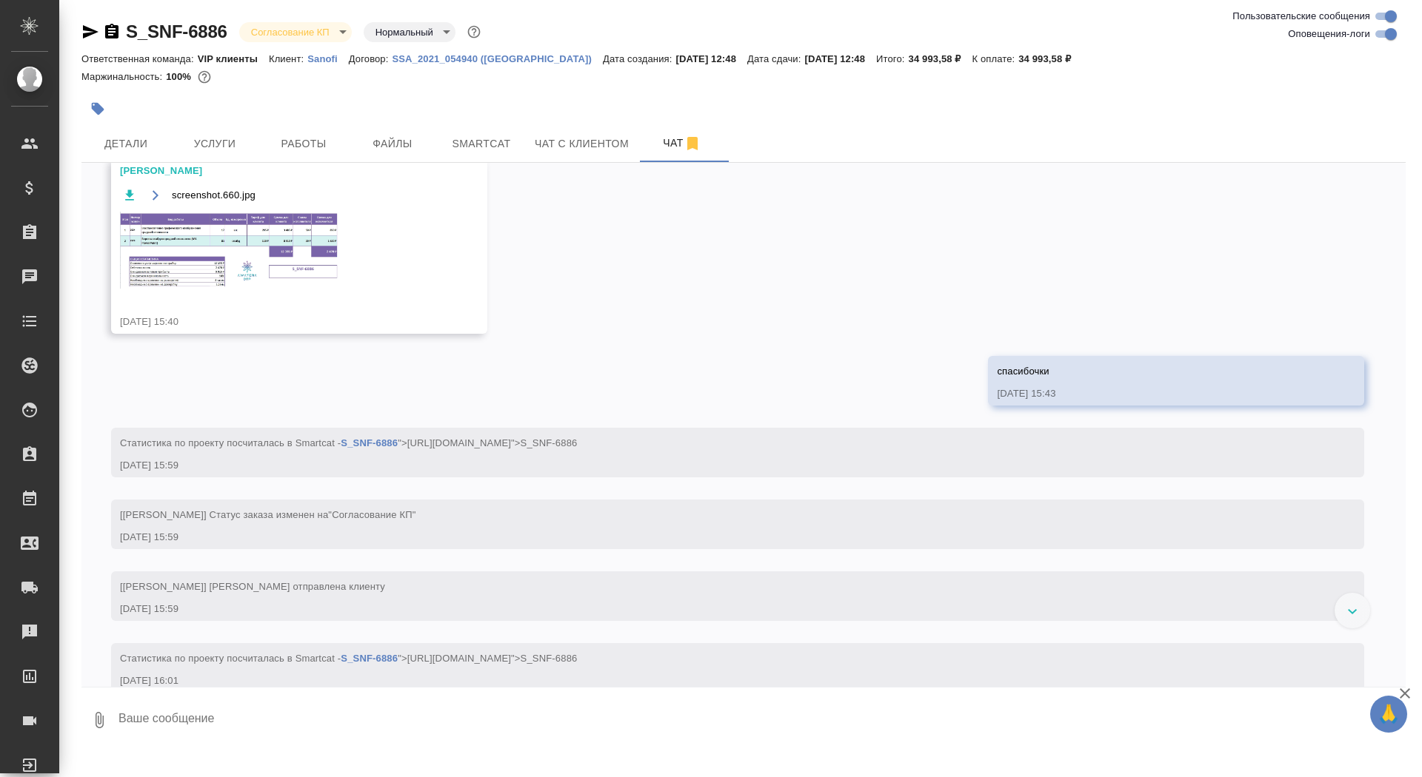
scroll to position [1059, 0]
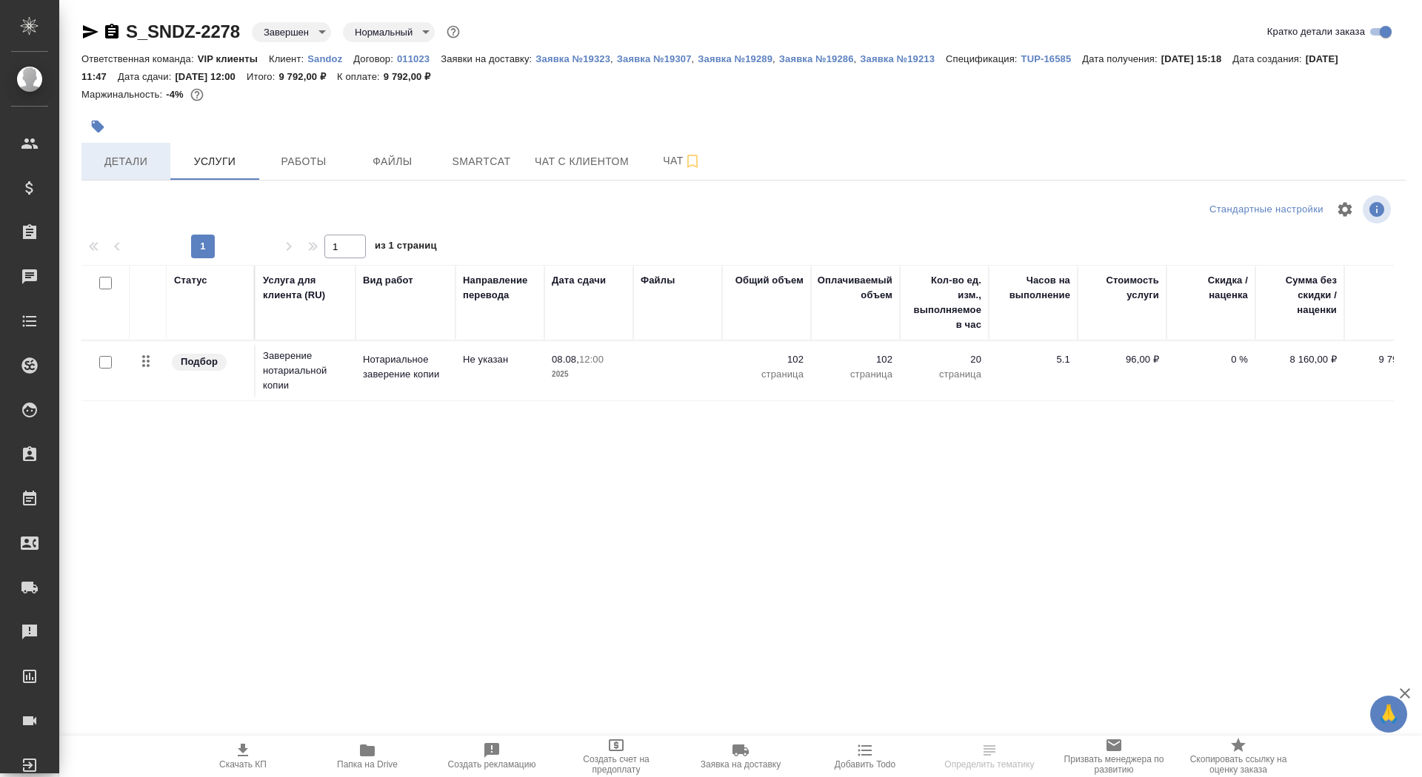
click at [131, 151] on button "Детали" at bounding box center [125, 161] width 89 height 37
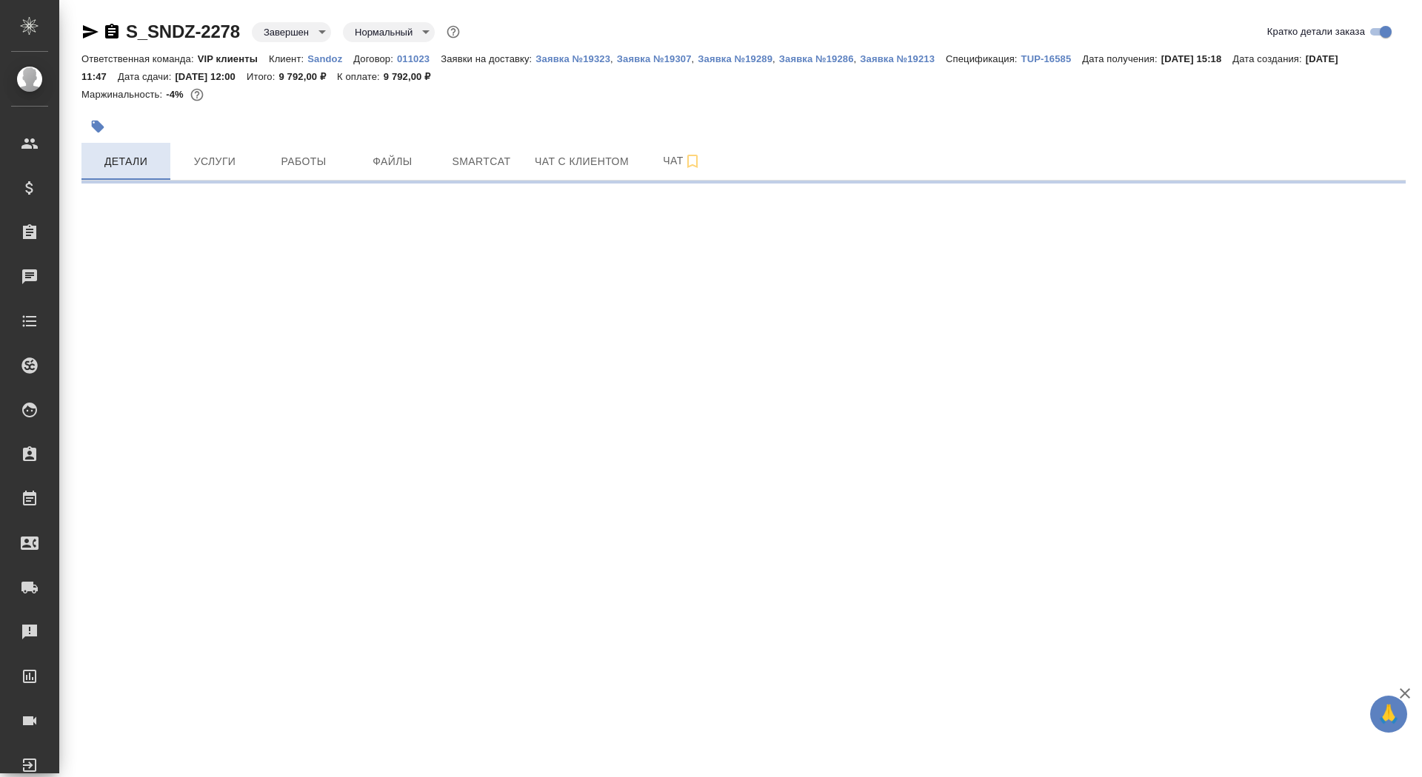
select select "RU"
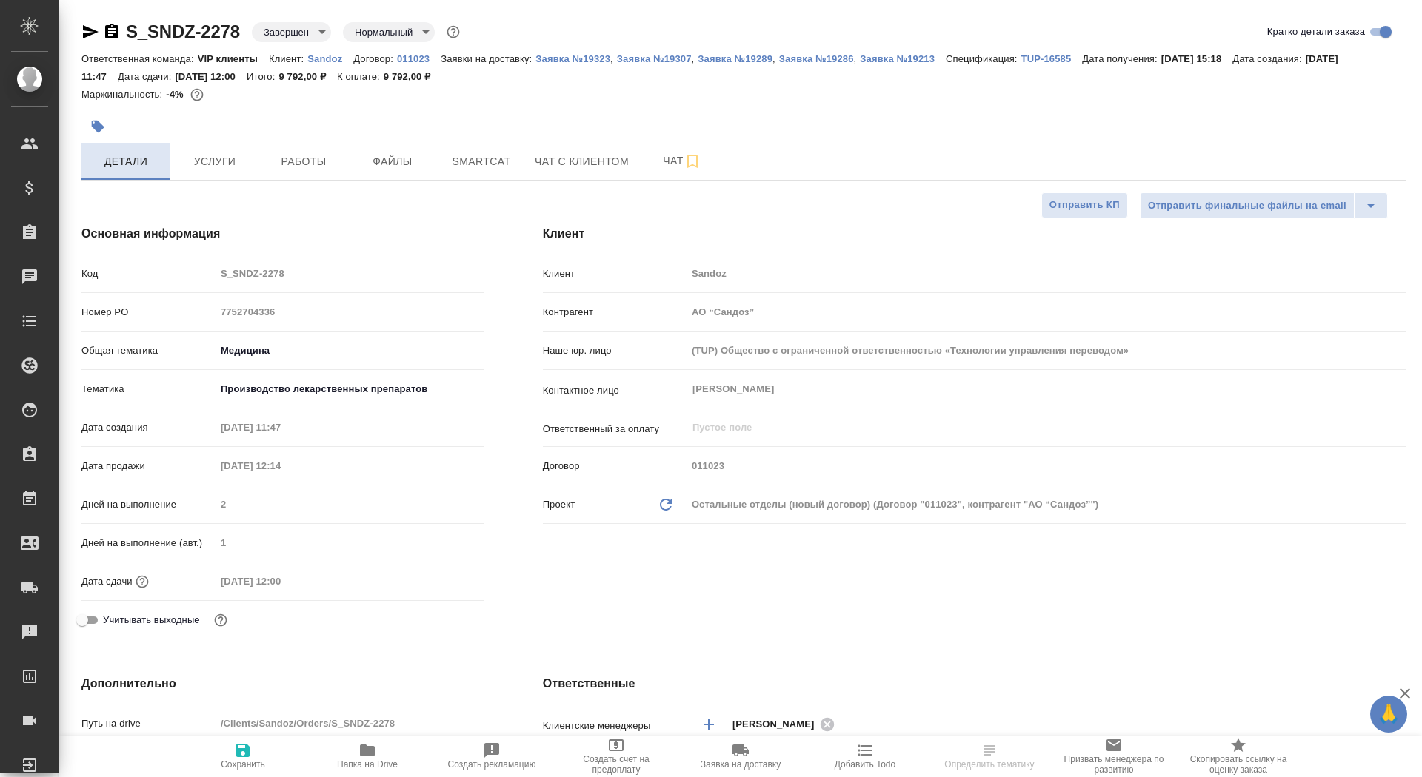
type textarea "x"
